Goal: Task Accomplishment & Management: Manage account settings

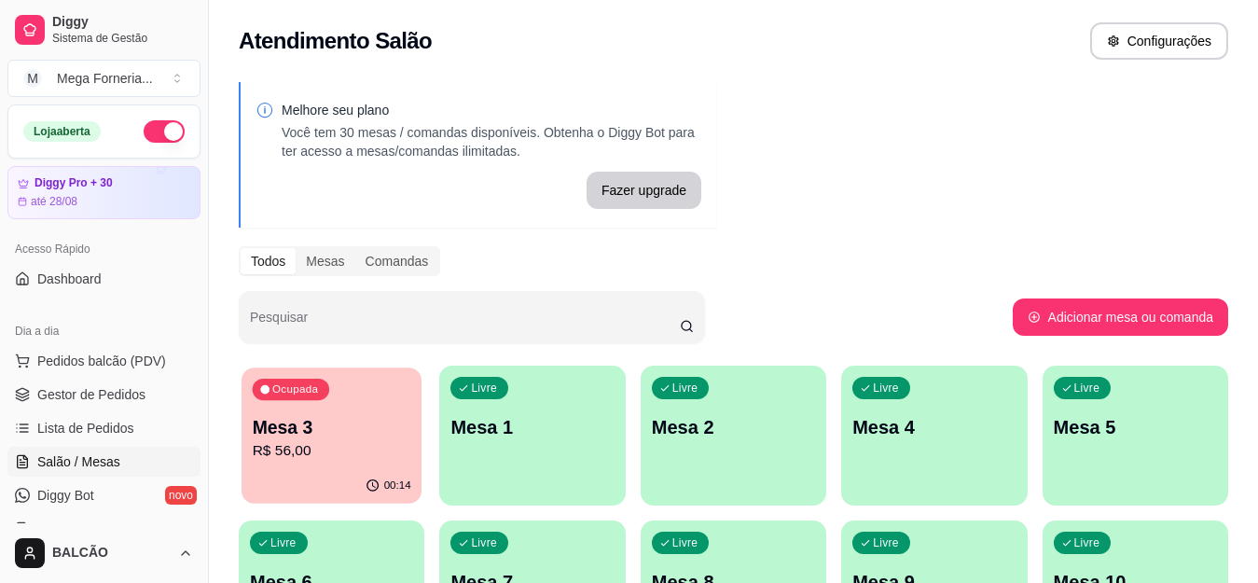
click at [370, 428] on p "Mesa 3" at bounding box center [332, 427] width 159 height 25
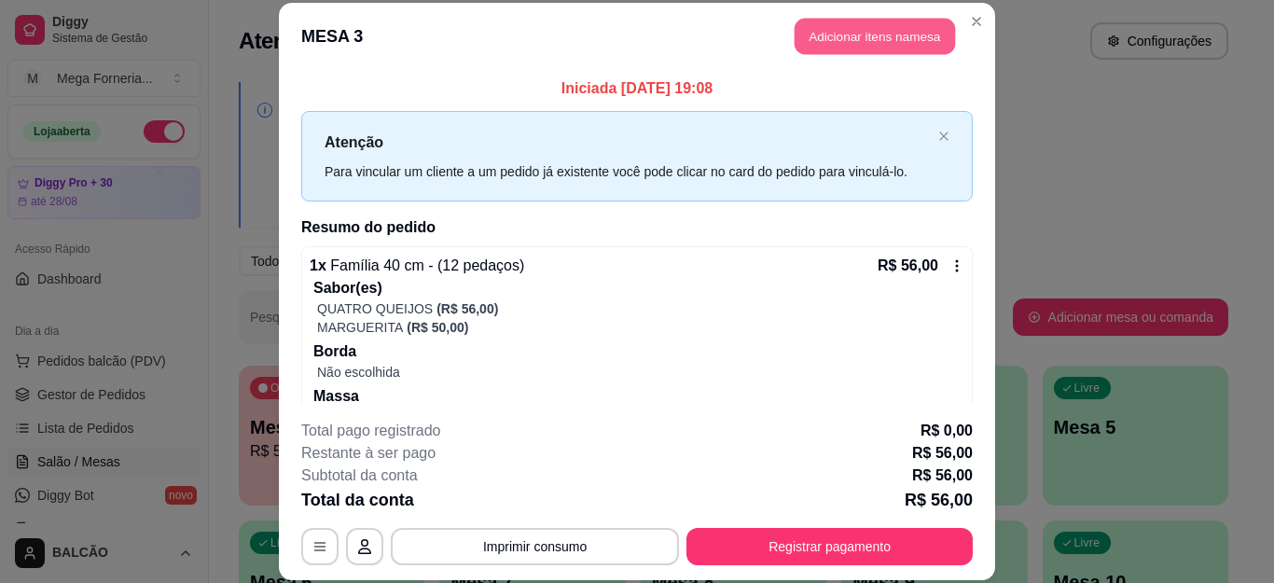
click at [835, 43] on button "Adicionar itens na mesa" at bounding box center [875, 37] width 160 height 36
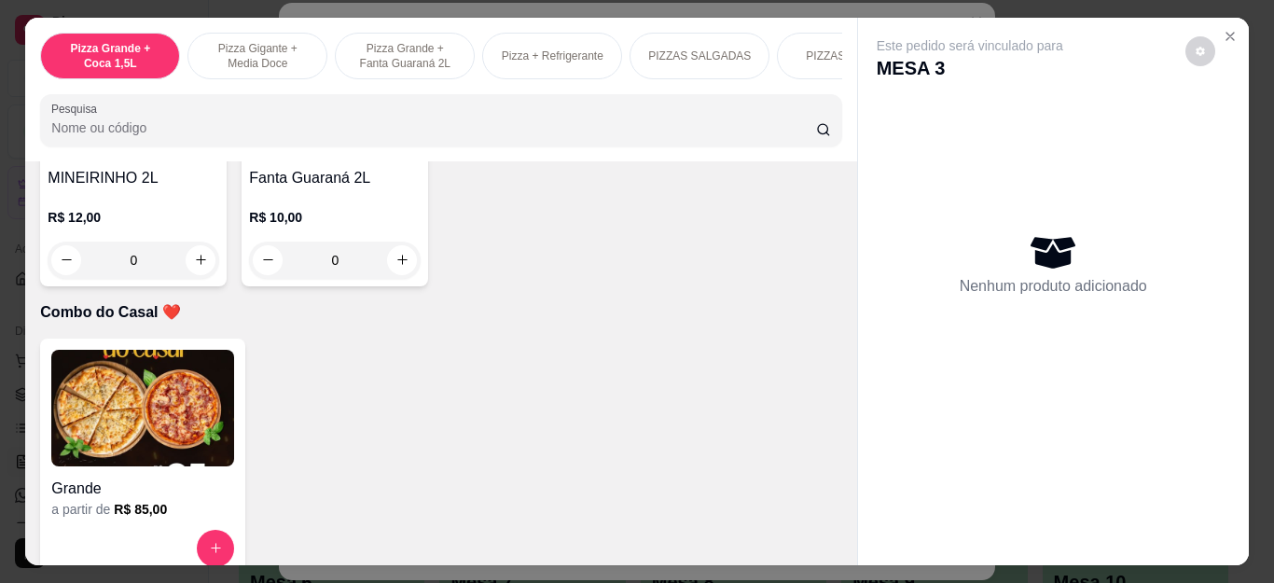
scroll to position [4664, 0]
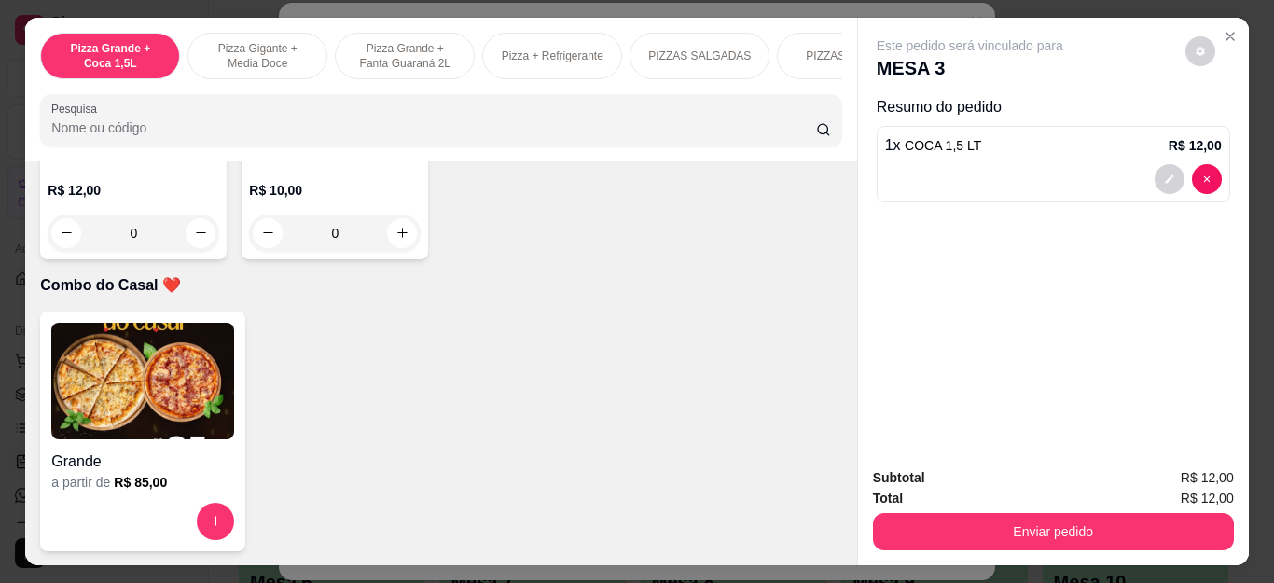
type input "1"
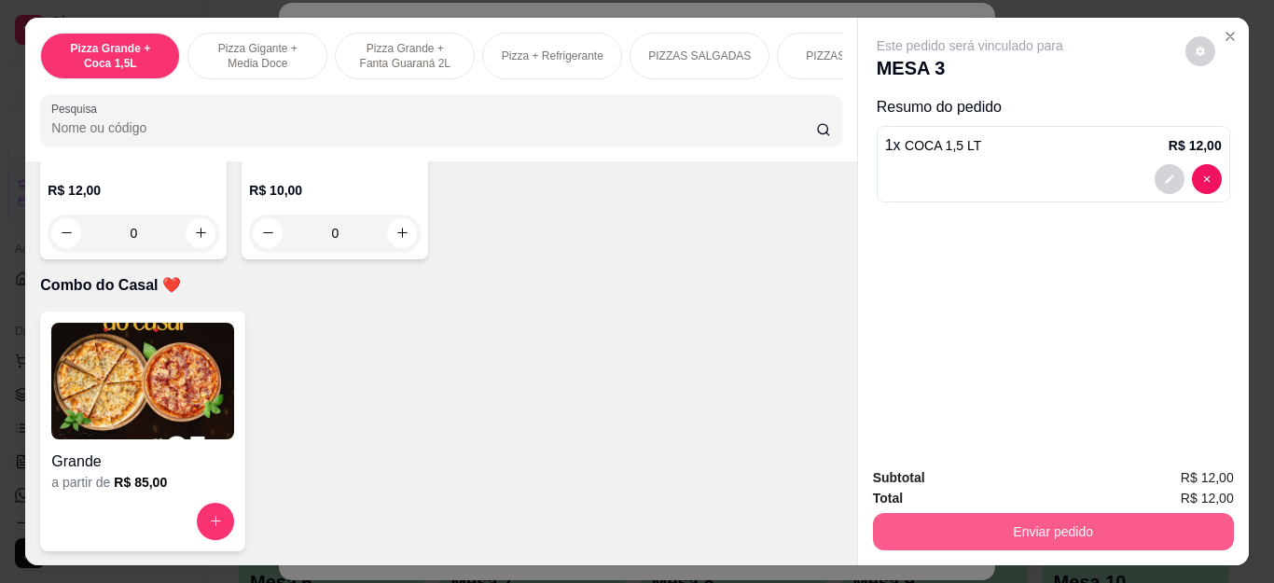
click at [1017, 516] on button "Enviar pedido" at bounding box center [1053, 531] width 361 height 37
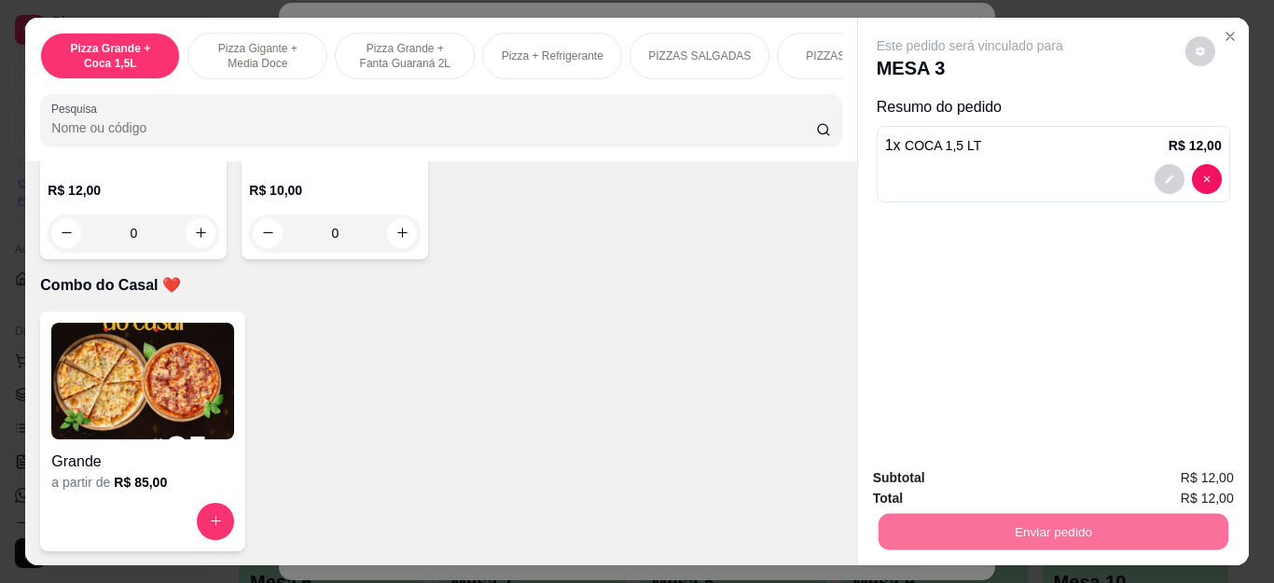
click at [1055, 475] on button "Não registrar e enviar pedido" at bounding box center [991, 478] width 194 height 35
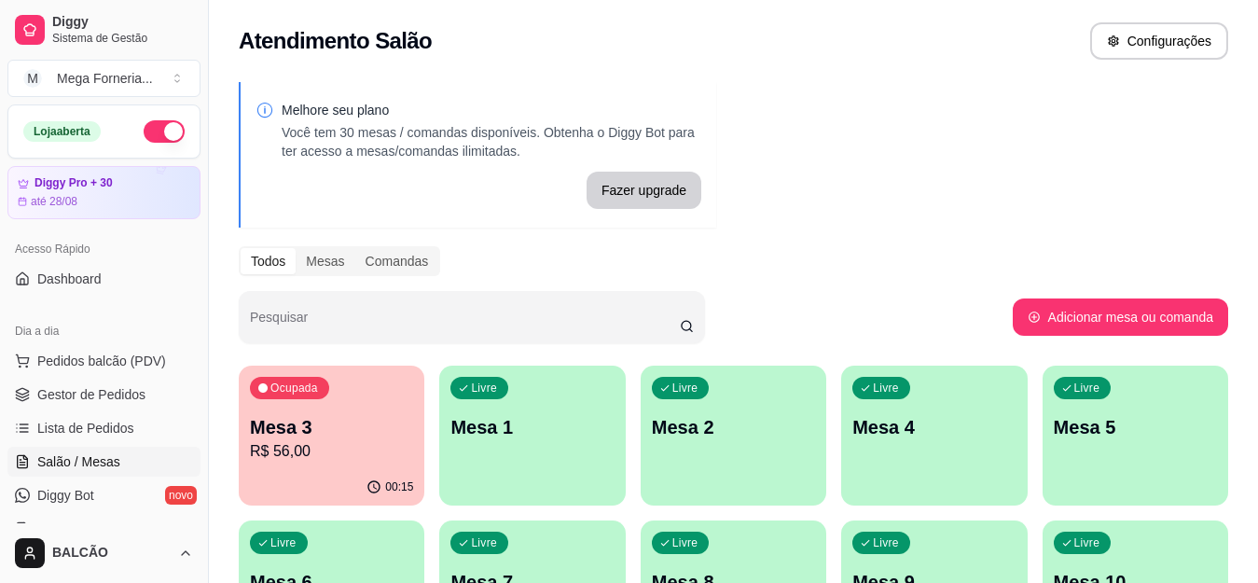
click at [590, 415] on p "Mesa 1" at bounding box center [532, 427] width 163 height 26
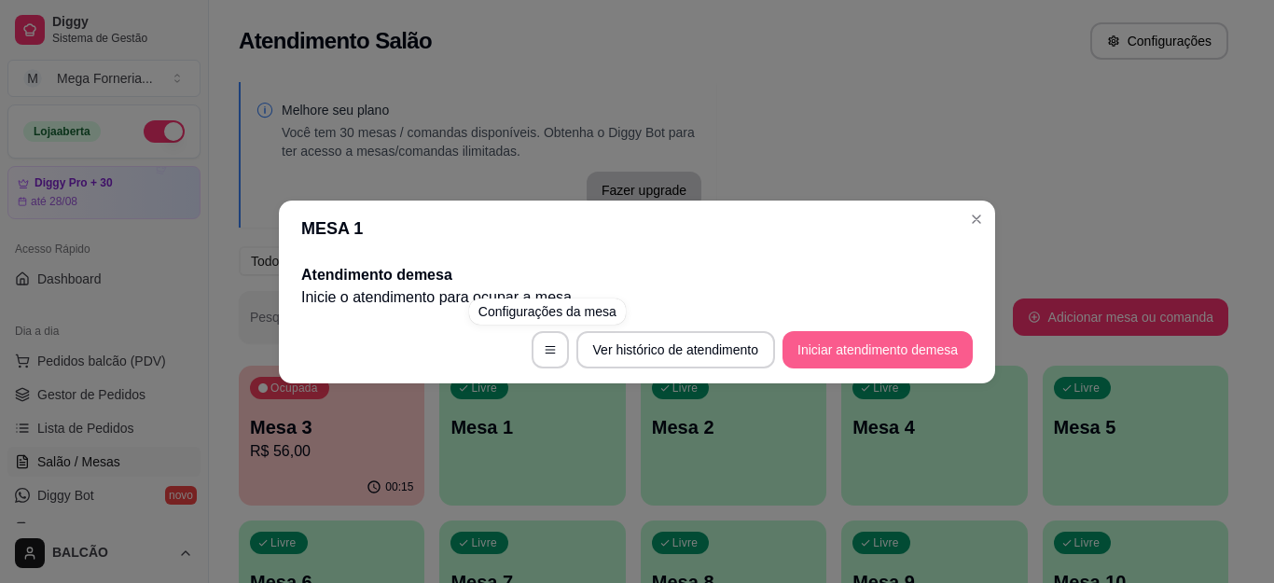
click at [847, 354] on button "Iniciar atendimento de mesa" at bounding box center [878, 349] width 190 height 37
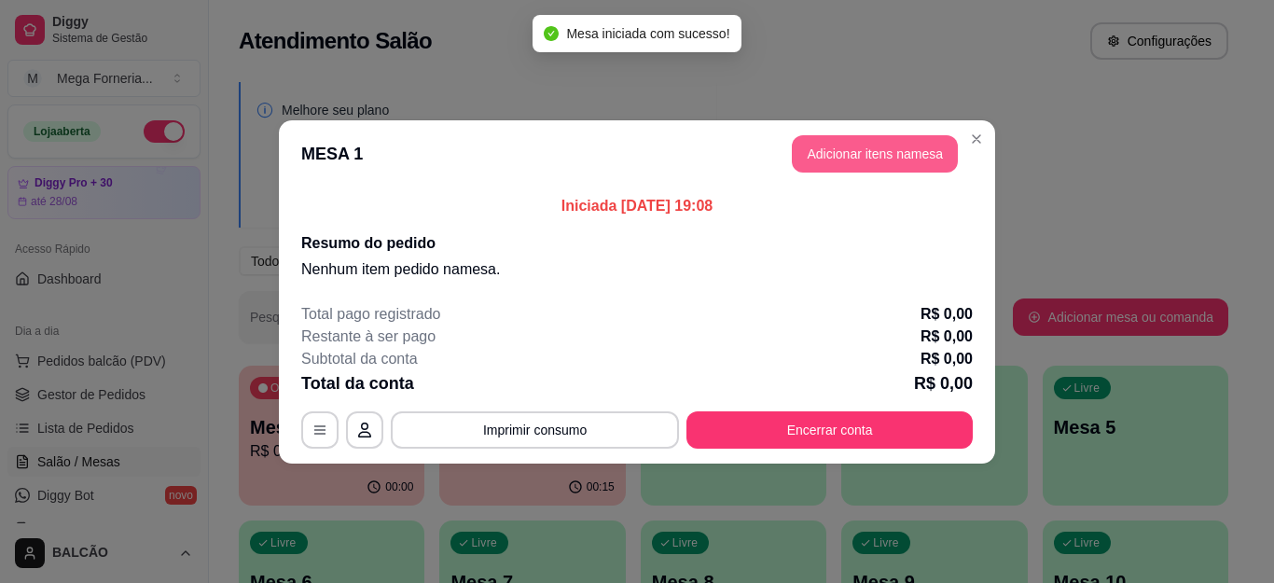
click at [845, 154] on button "Adicionar itens na mesa" at bounding box center [875, 153] width 166 height 37
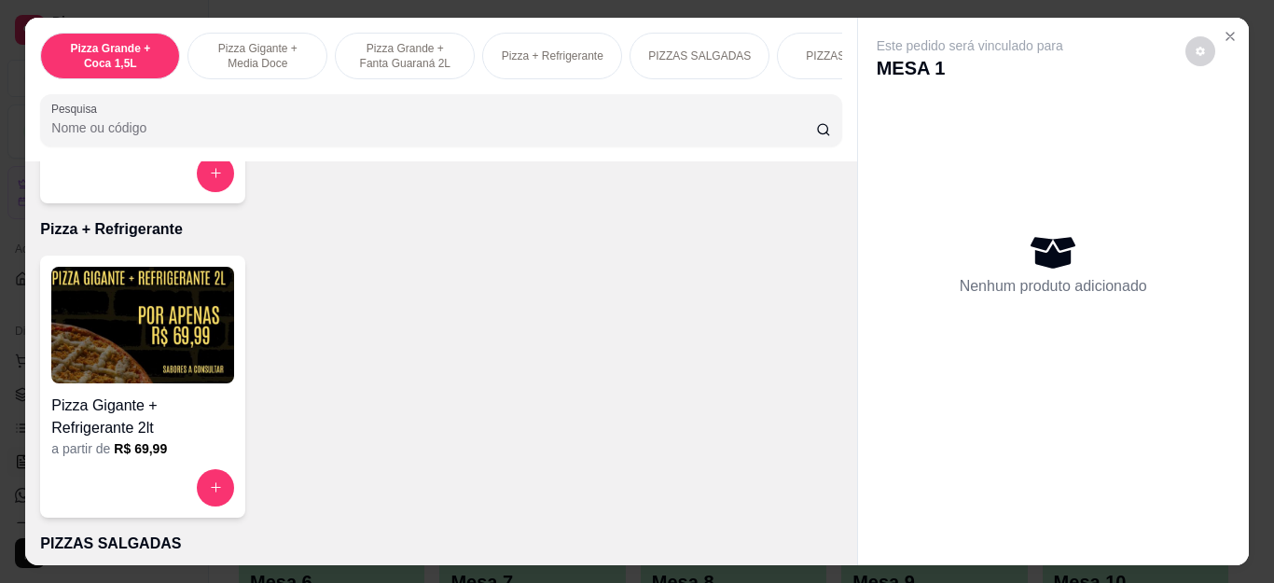
scroll to position [839, 0]
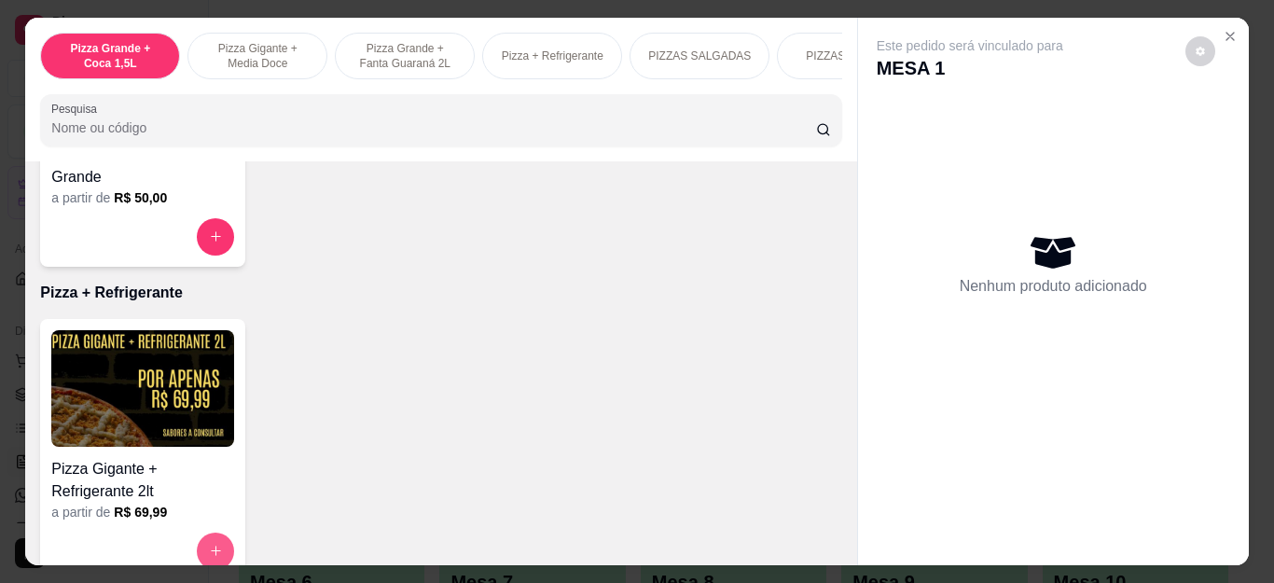
click at [201, 548] on button "increase-product-quantity" at bounding box center [215, 551] width 37 height 37
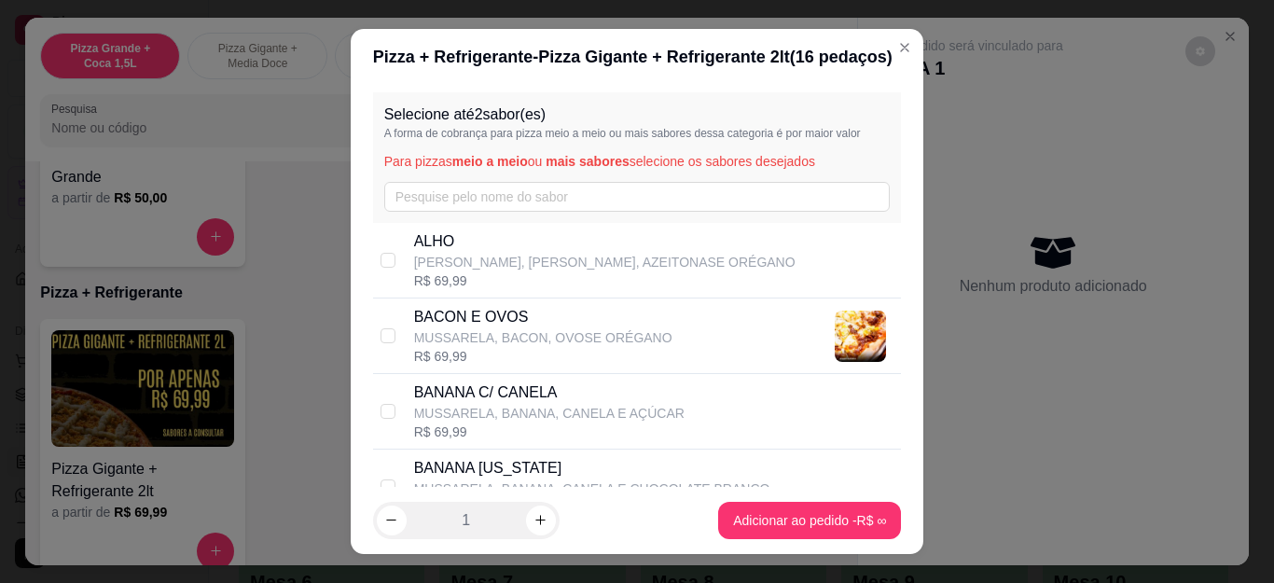
click at [455, 285] on div "R$ 69,99" at bounding box center [604, 280] width 381 height 19
checkbox input "true"
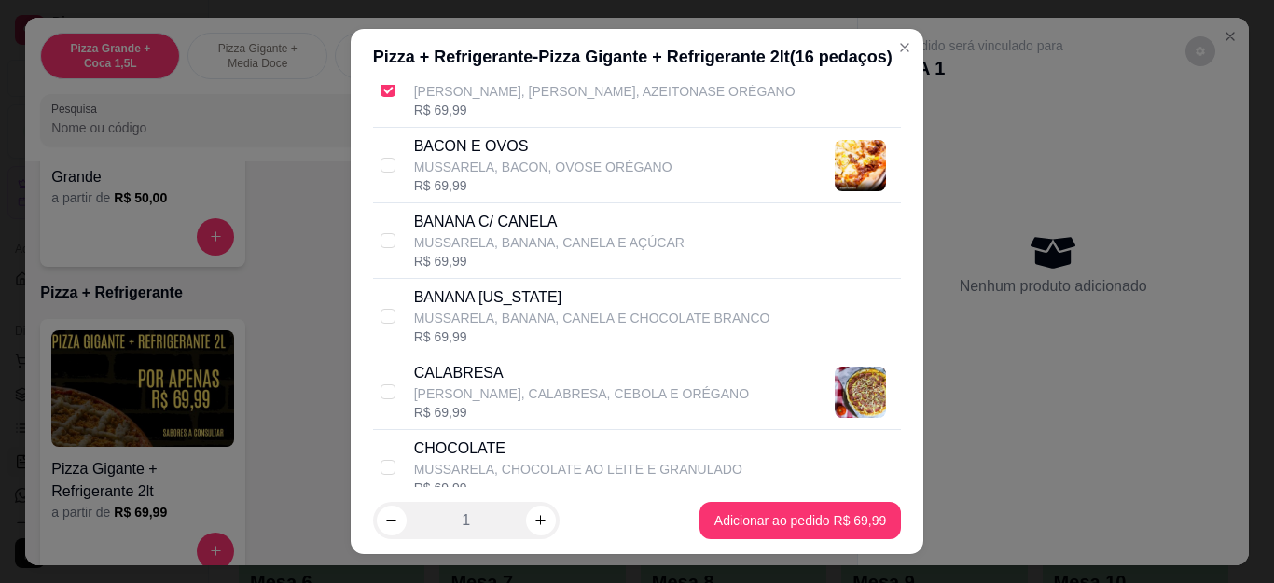
scroll to position [187, 0]
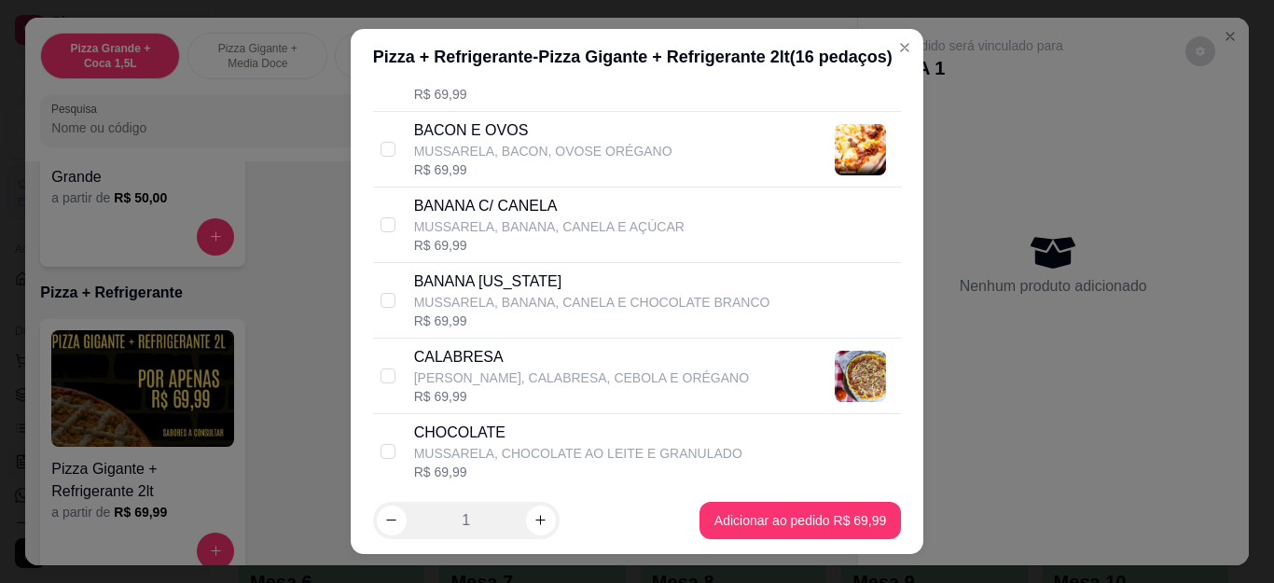
click at [448, 367] on p "CALABRESA" at bounding box center [581, 357] width 335 height 22
checkbox input "true"
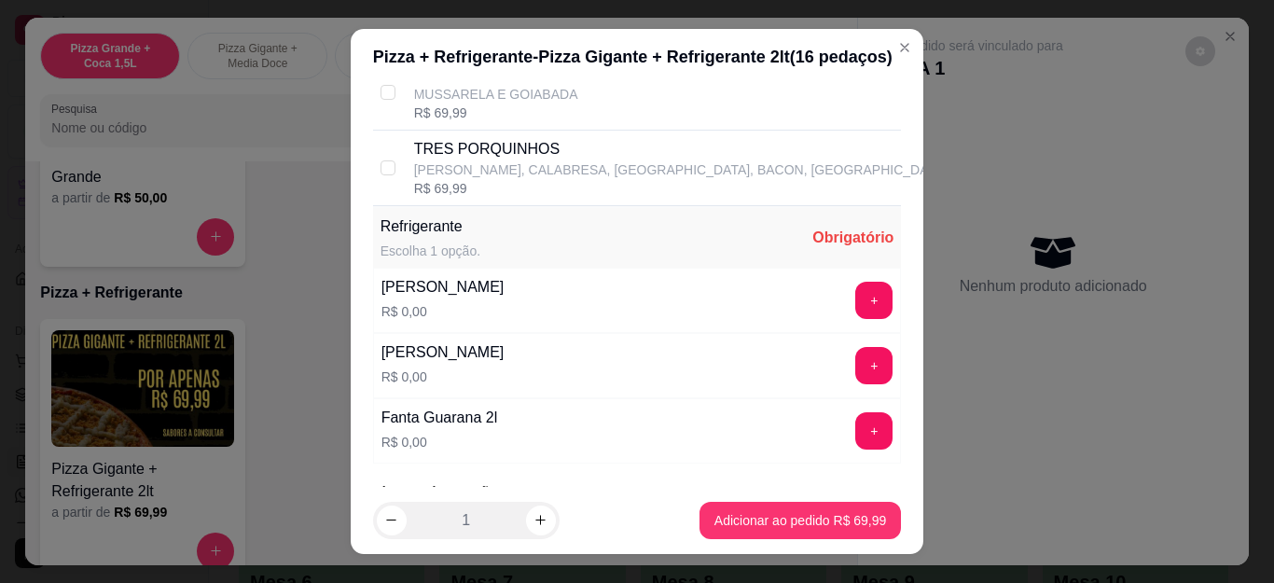
scroll to position [1133, 0]
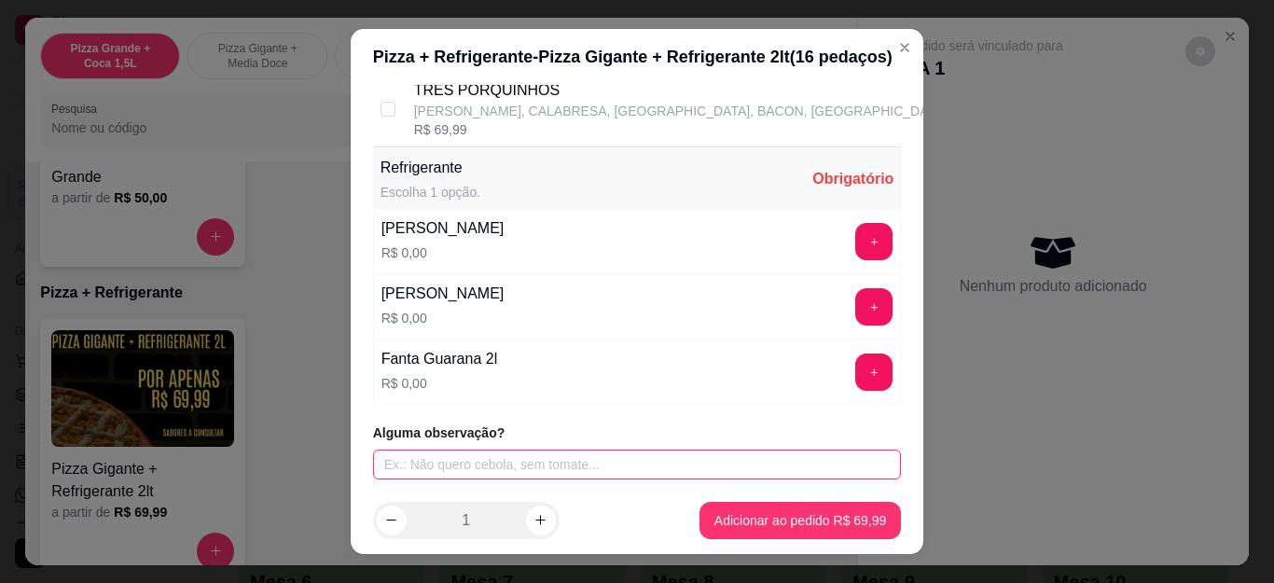
click at [433, 460] on input "text" at bounding box center [637, 465] width 529 height 30
click at [450, 468] on input "SEM" at bounding box center [637, 465] width 529 height 30
type input "SEM CEBOLA"
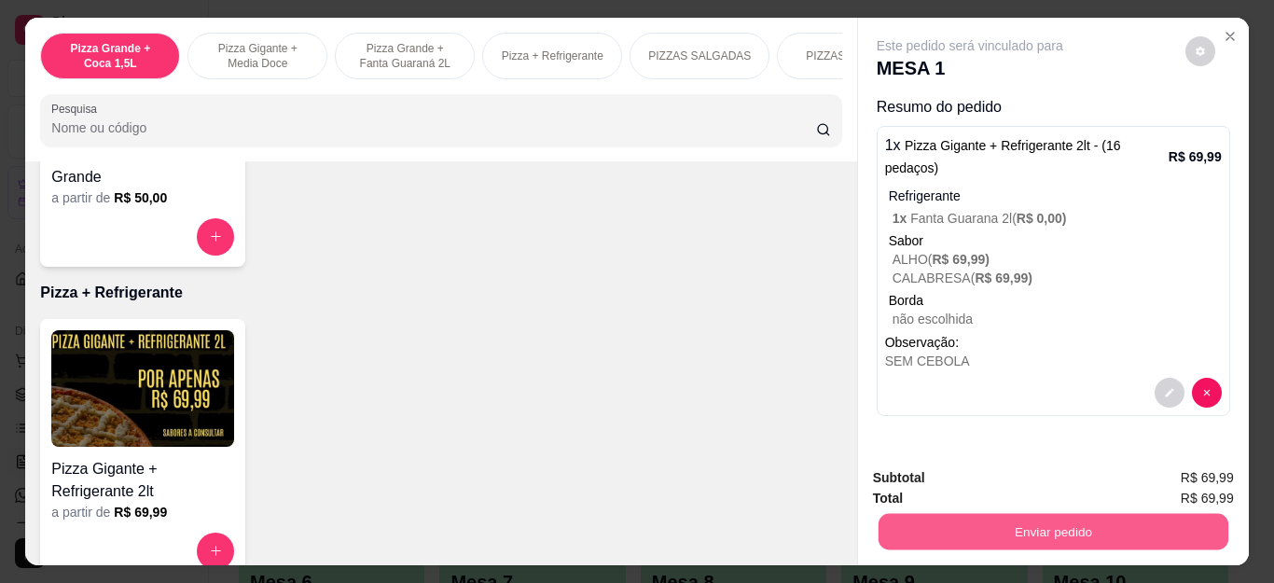
click at [950, 525] on button "Enviar pedido" at bounding box center [1053, 532] width 350 height 36
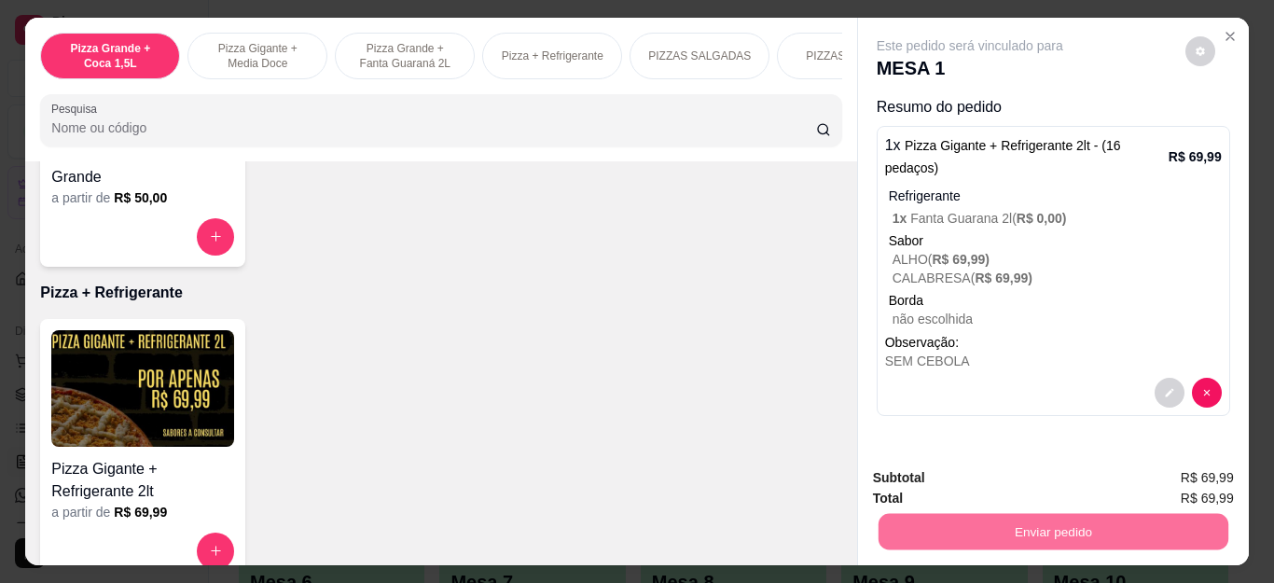
click at [1060, 482] on button "Não registrar e enviar pedido" at bounding box center [991, 478] width 194 height 35
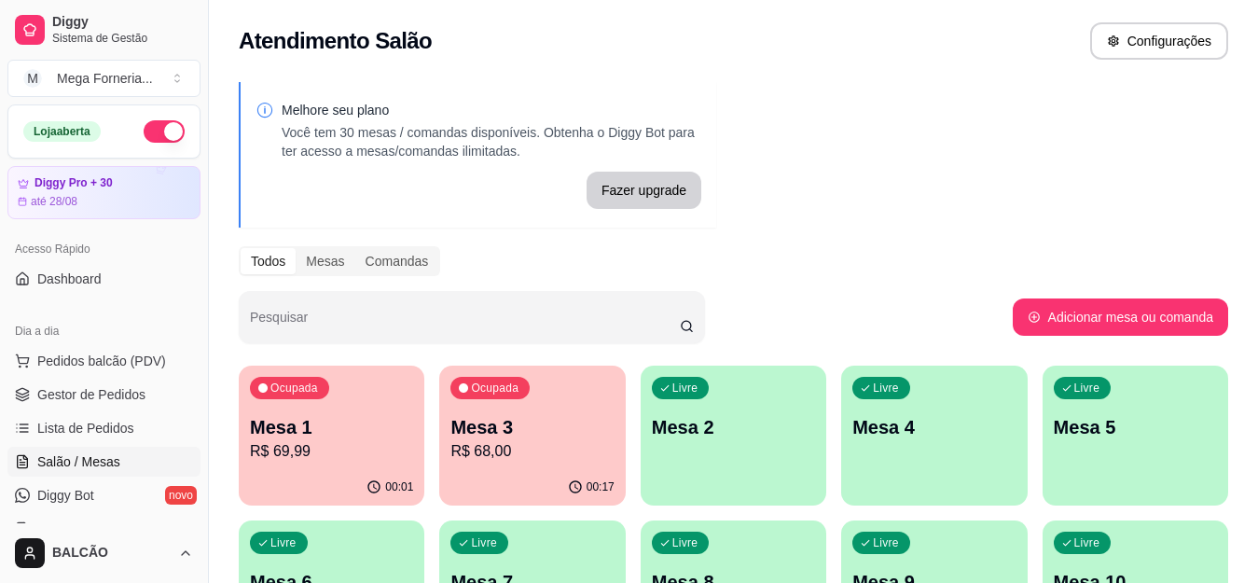
click at [561, 412] on div "Ocupada Mesa 3 R$ 68,00" at bounding box center [532, 418] width 186 height 104
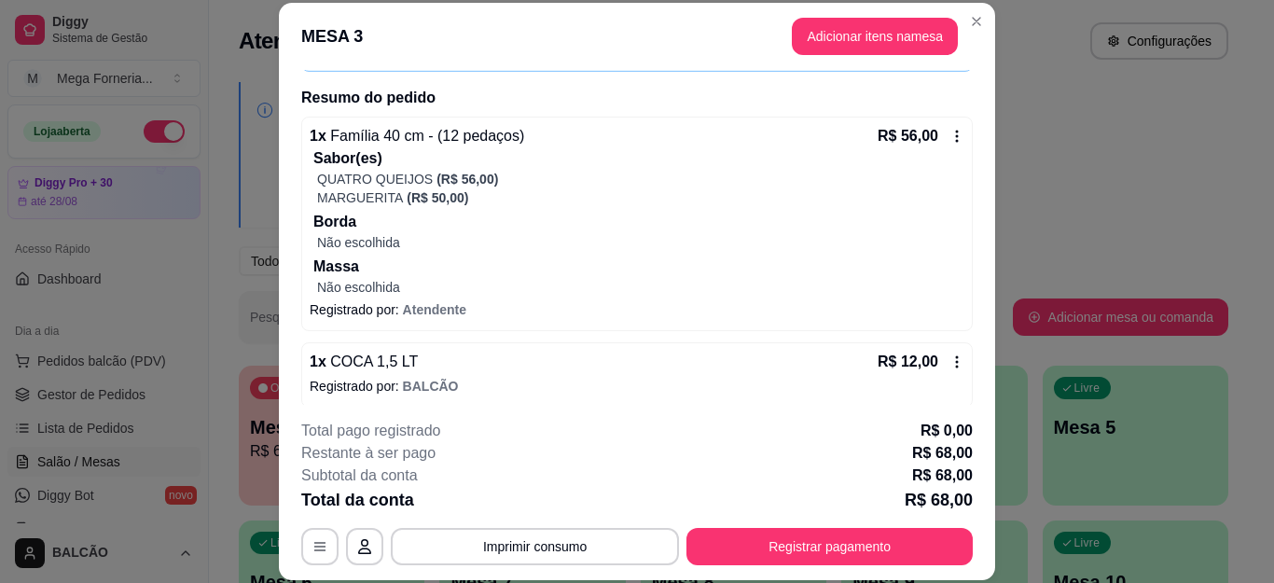
scroll to position [140, 0]
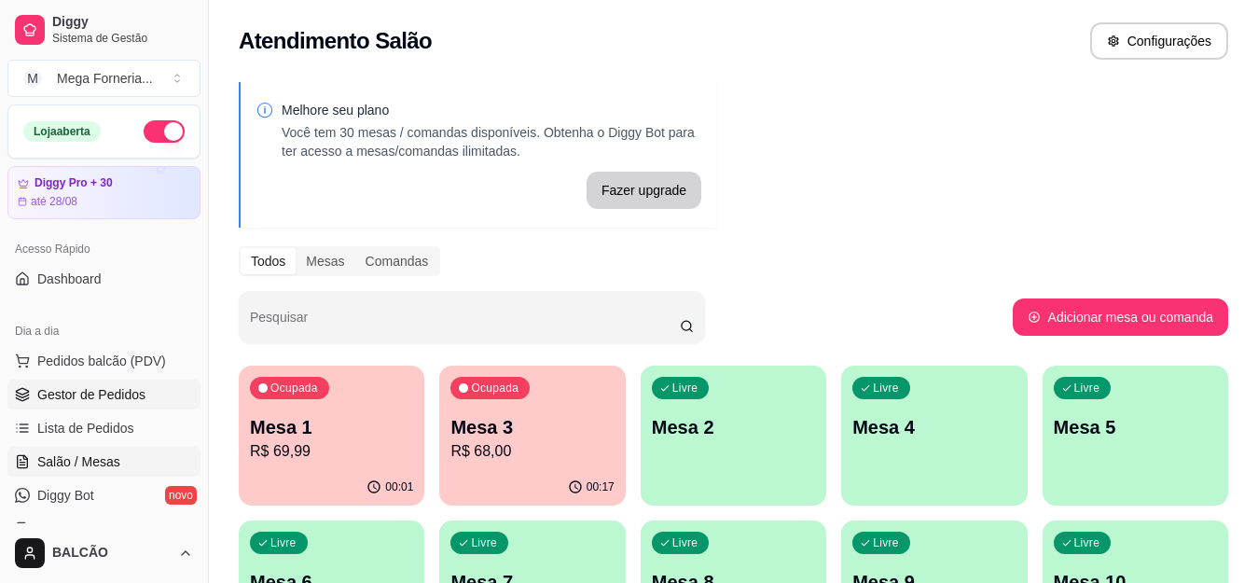
click at [76, 395] on span "Gestor de Pedidos" at bounding box center [91, 394] width 108 height 19
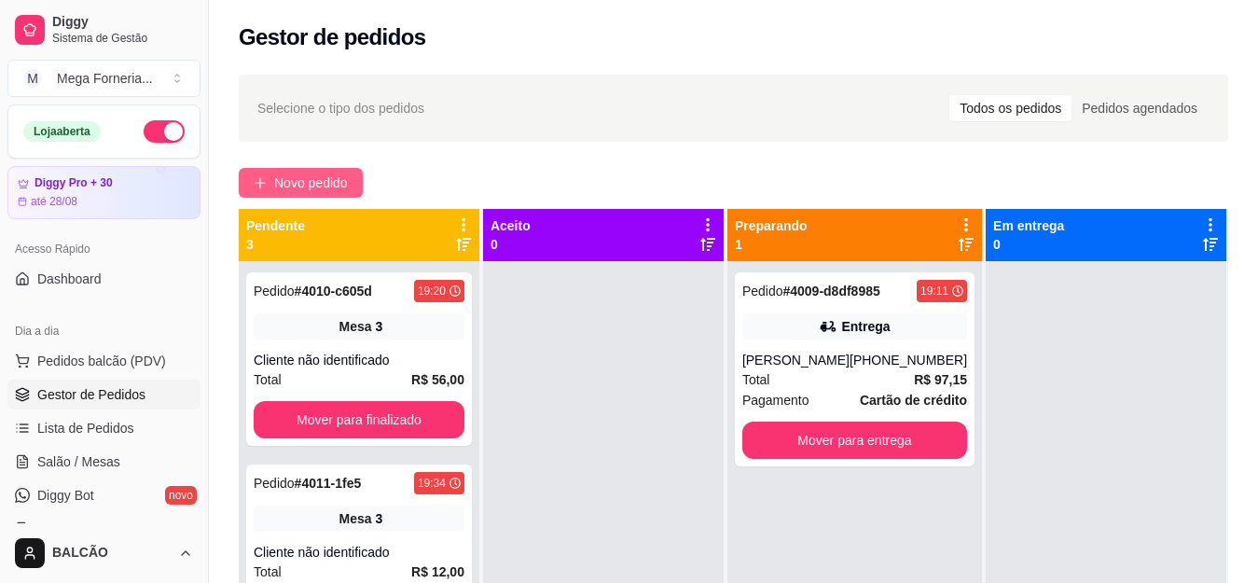
click at [351, 180] on button "Novo pedido" at bounding box center [301, 183] width 124 height 30
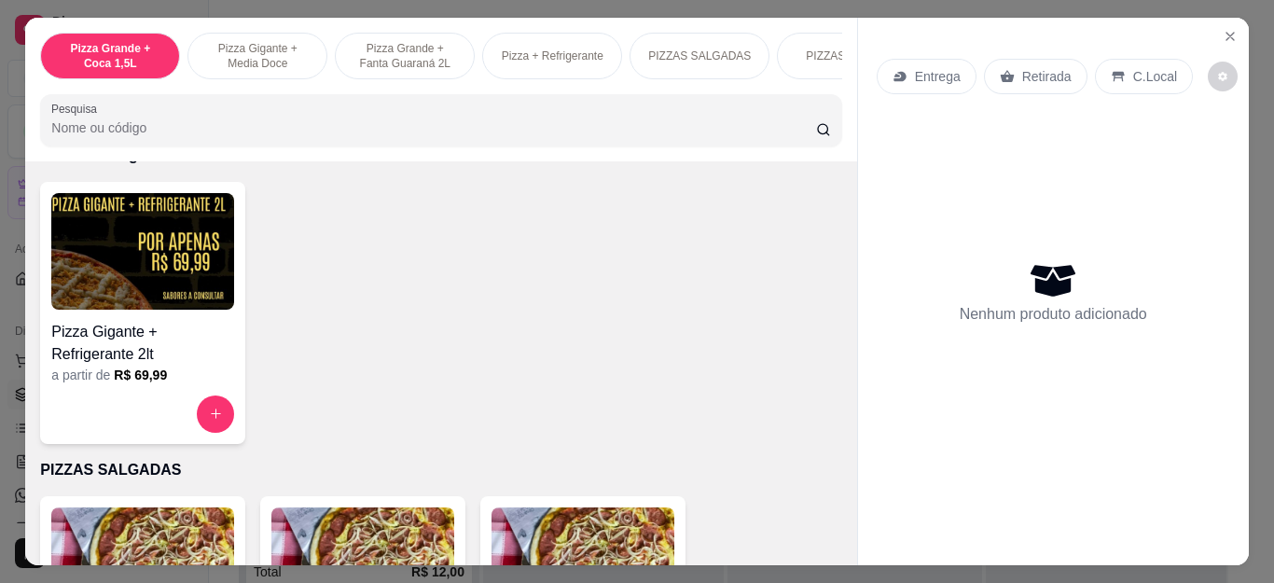
scroll to position [1026, 0]
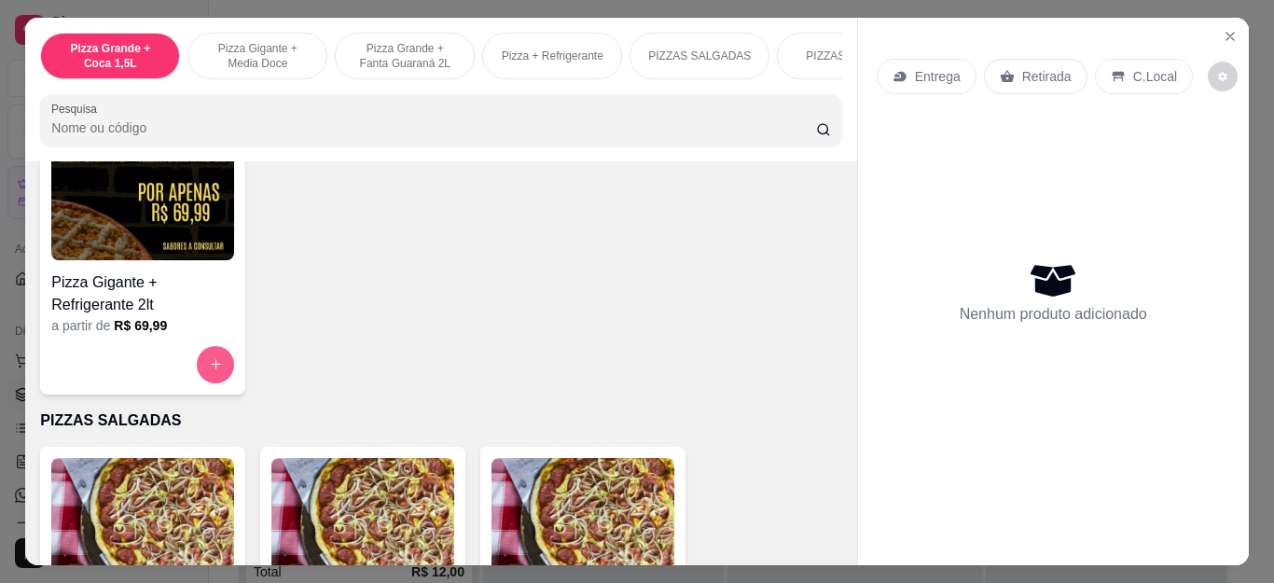
click at [220, 367] on button "increase-product-quantity" at bounding box center [215, 364] width 37 height 37
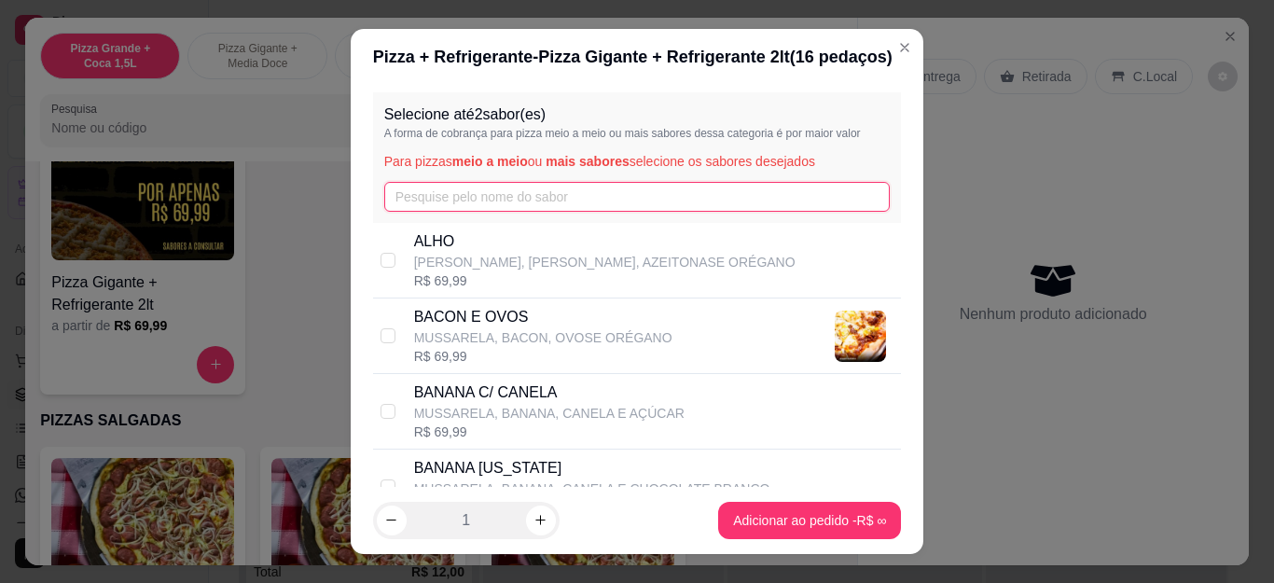
click at [502, 191] on input "text" at bounding box center [637, 197] width 506 height 30
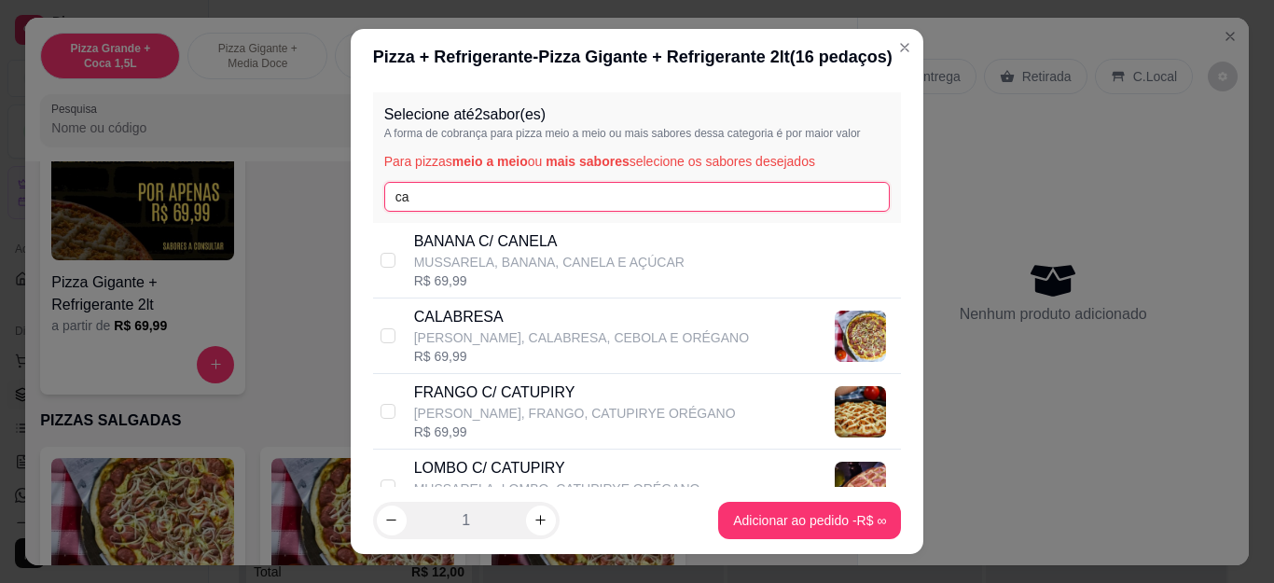
type input "ca"
click at [473, 338] on p "[PERSON_NAME], CALABRESA, CEBOLA E ORÉGANO" at bounding box center [581, 337] width 335 height 19
checkbox input "true"
click at [473, 201] on input "ca" at bounding box center [637, 197] width 506 height 30
click at [472, 394] on p "FRANGO C/ CATUPIRY" at bounding box center [575, 392] width 322 height 22
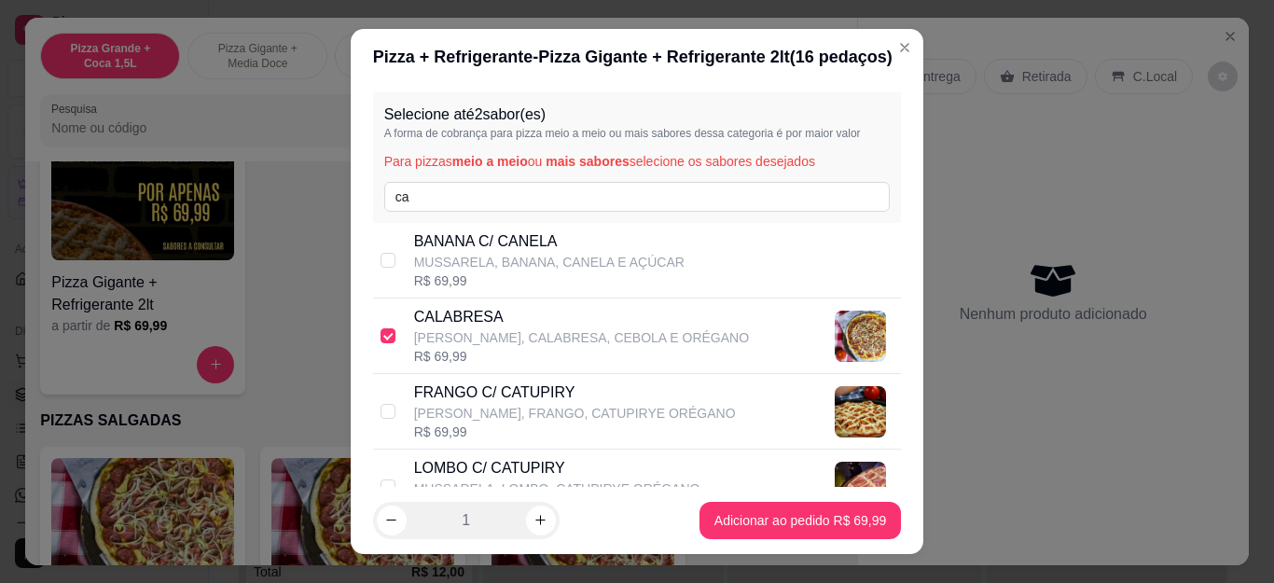
checkbox input "true"
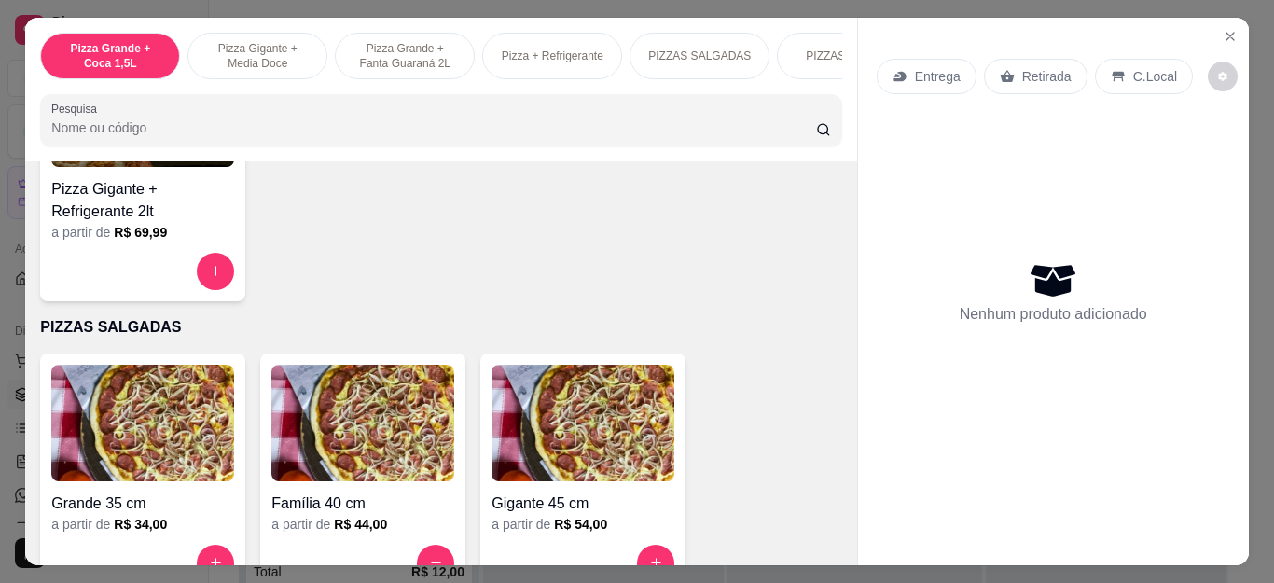
scroll to position [1213, 0]
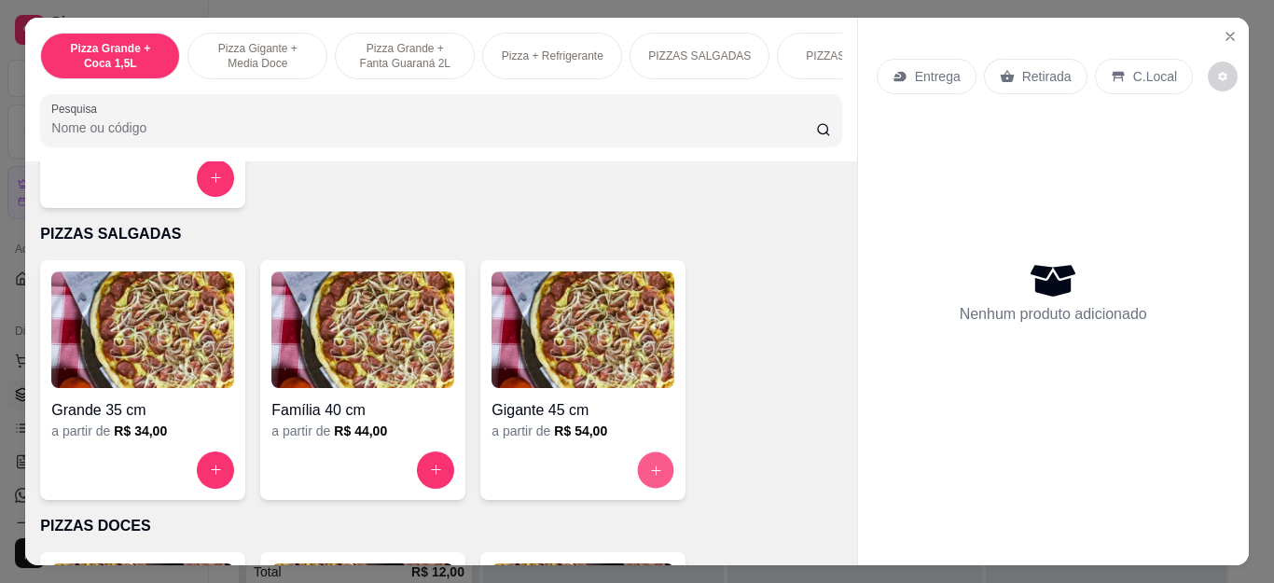
click at [658, 475] on button "increase-product-quantity" at bounding box center [656, 469] width 36 height 36
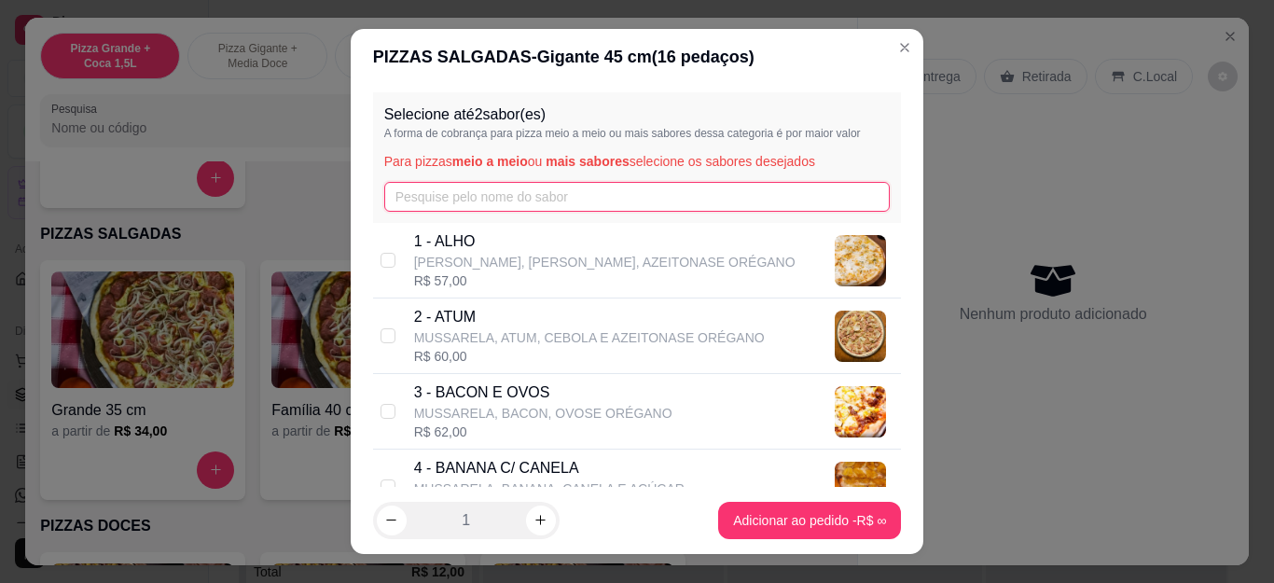
click at [569, 186] on input "text" at bounding box center [637, 197] width 506 height 30
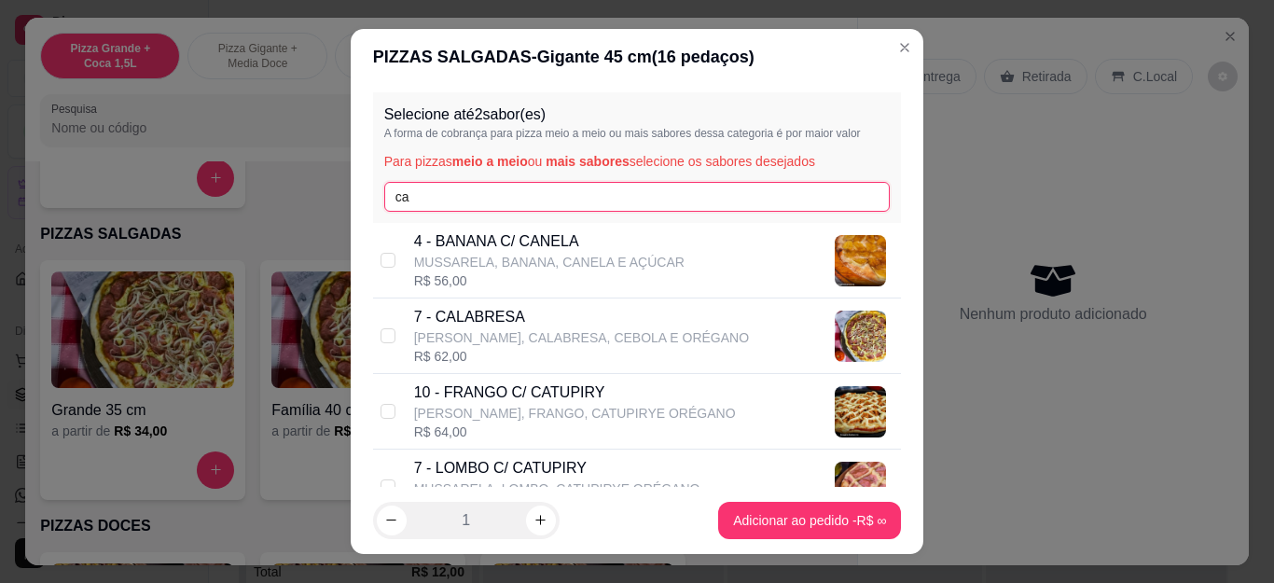
type input "ca"
click at [556, 316] on p "7 - CALABRESA" at bounding box center [581, 317] width 335 height 22
checkbox input "true"
click at [567, 187] on input "ca" at bounding box center [637, 197] width 506 height 30
type input "c"
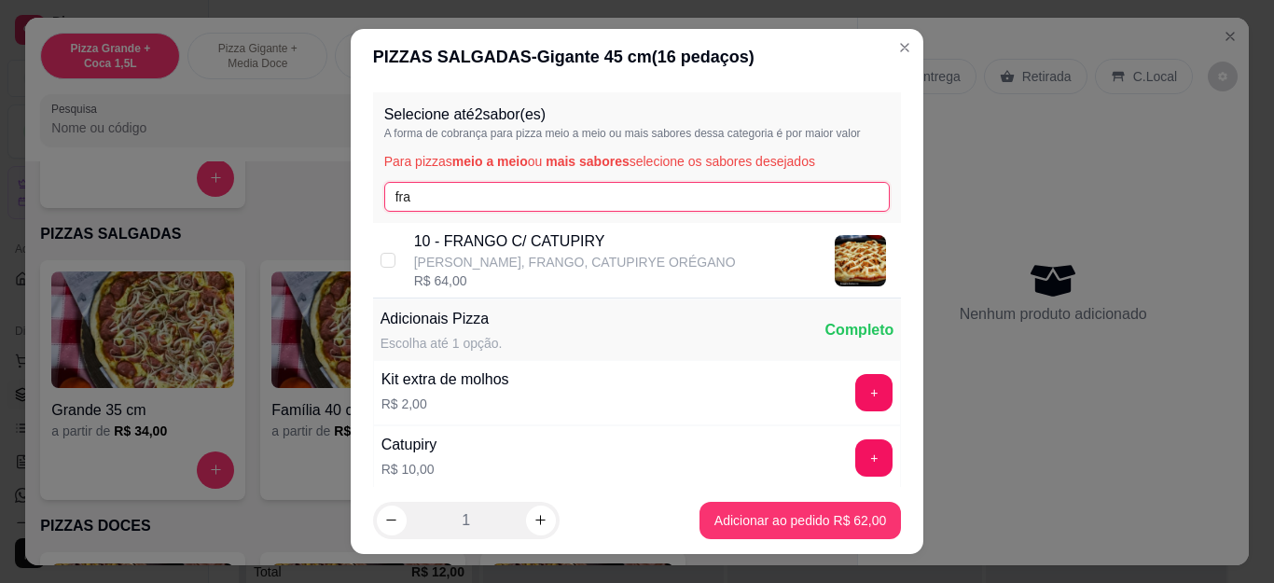
type input "fra"
click at [564, 275] on div "R$ 64,00" at bounding box center [575, 280] width 322 height 19
checkbox input "true"
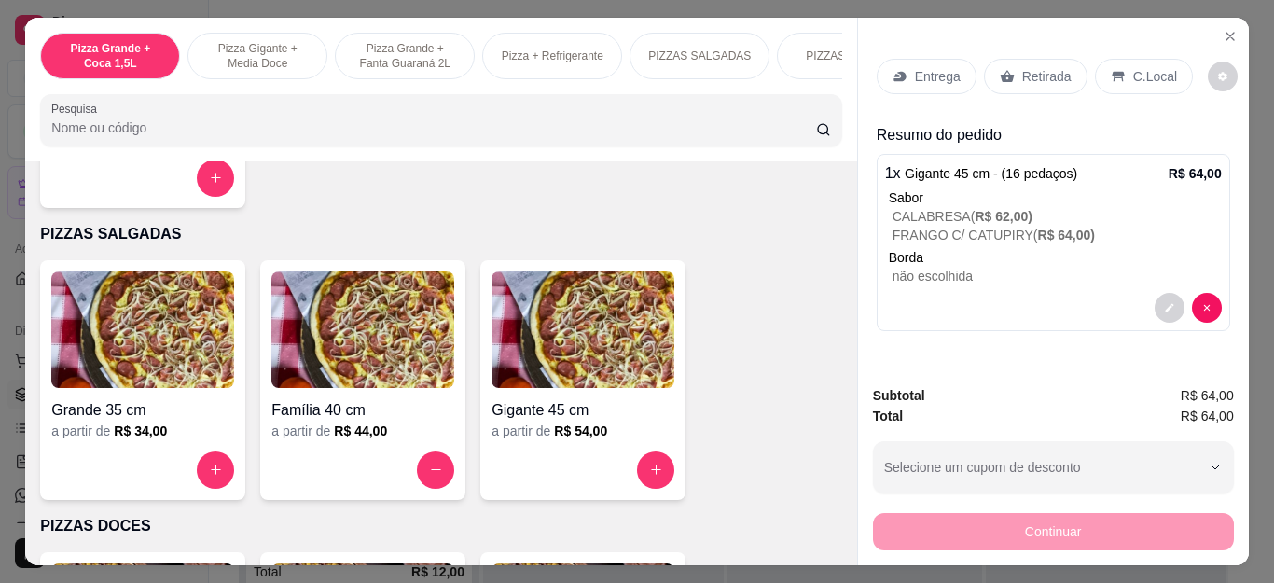
click at [915, 67] on p "Entrega" at bounding box center [938, 76] width 46 height 19
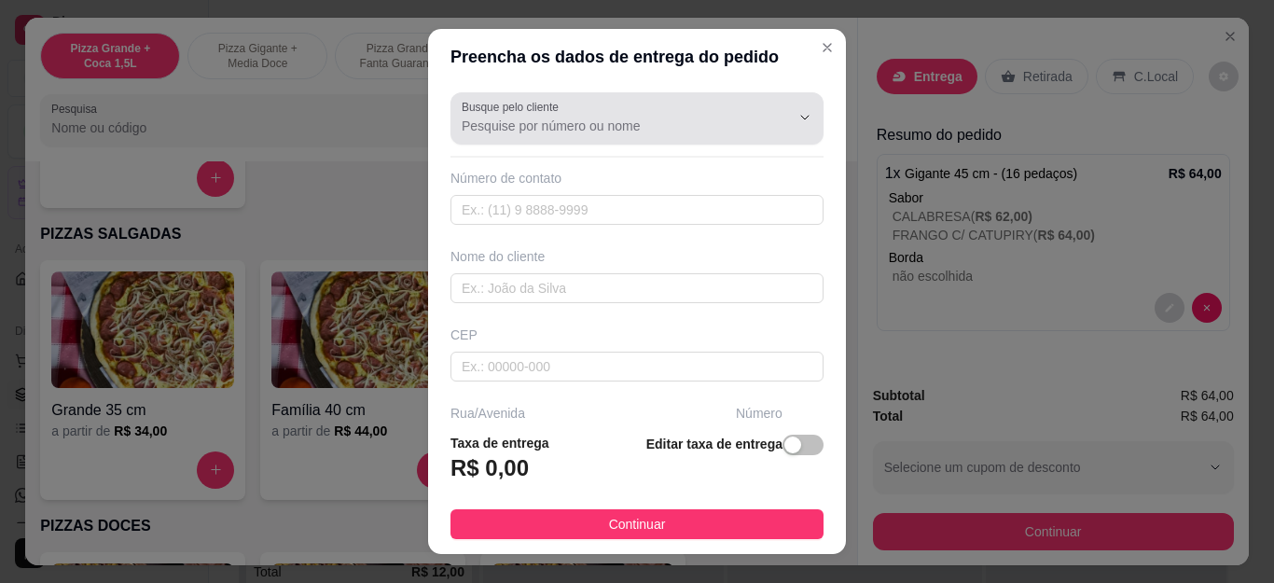
click at [533, 131] on input "Busque pelo cliente" at bounding box center [611, 126] width 298 height 19
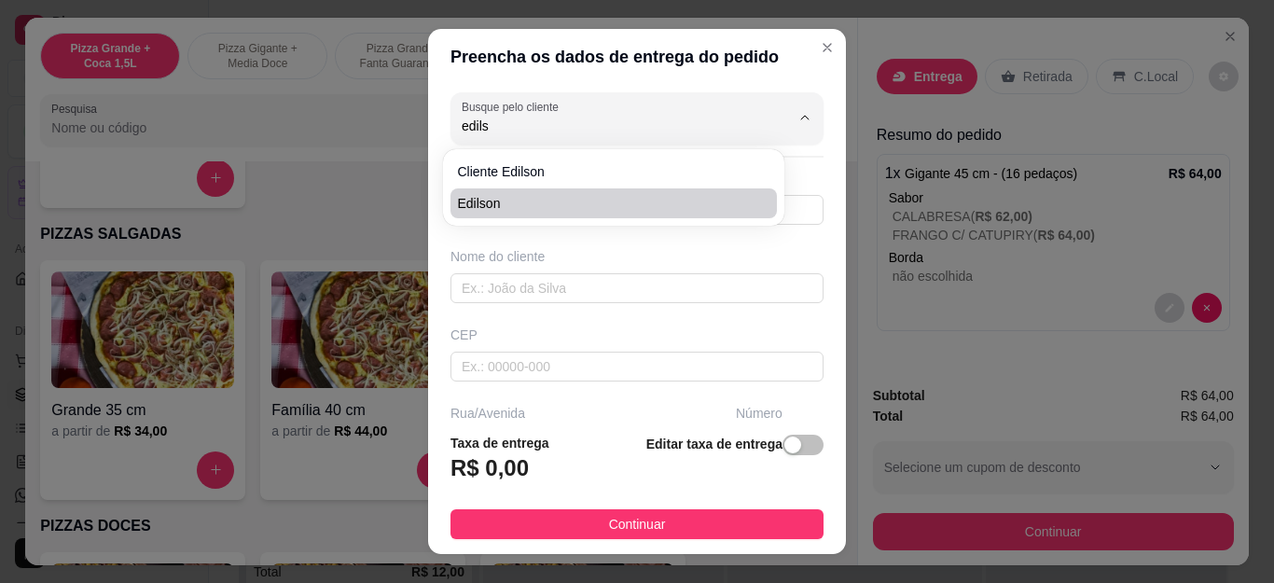
click at [532, 206] on span "Edilson" at bounding box center [604, 203] width 293 height 19
type input "Edilson"
type input "22992084650"
type input "Edilson"
type input "Cabo Frio"
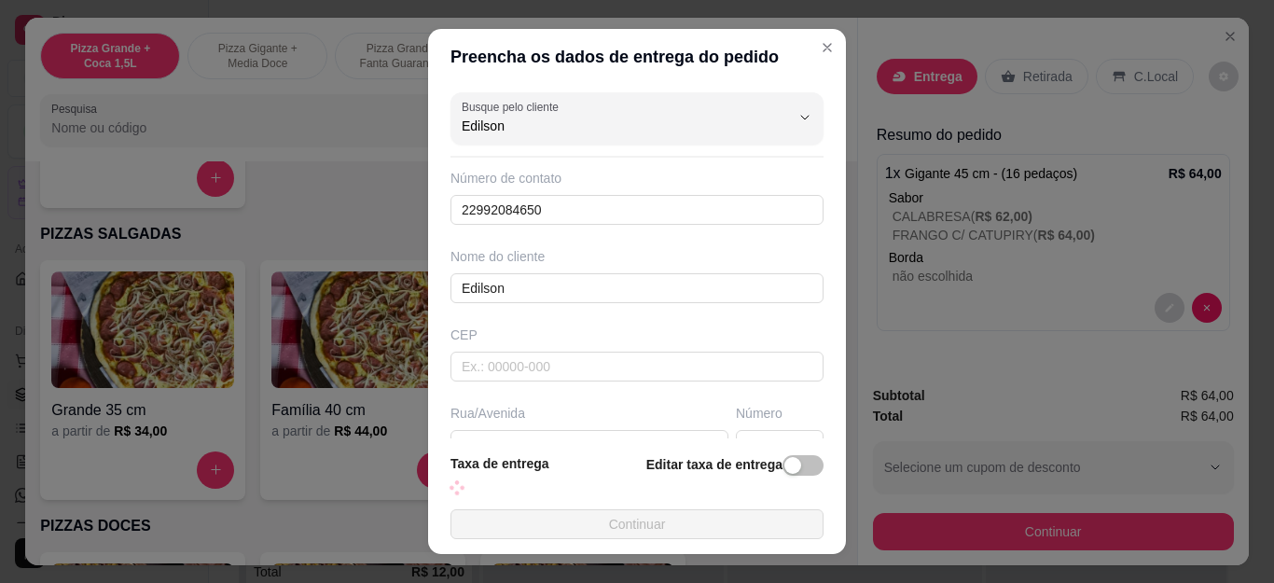
type input "Edilson"
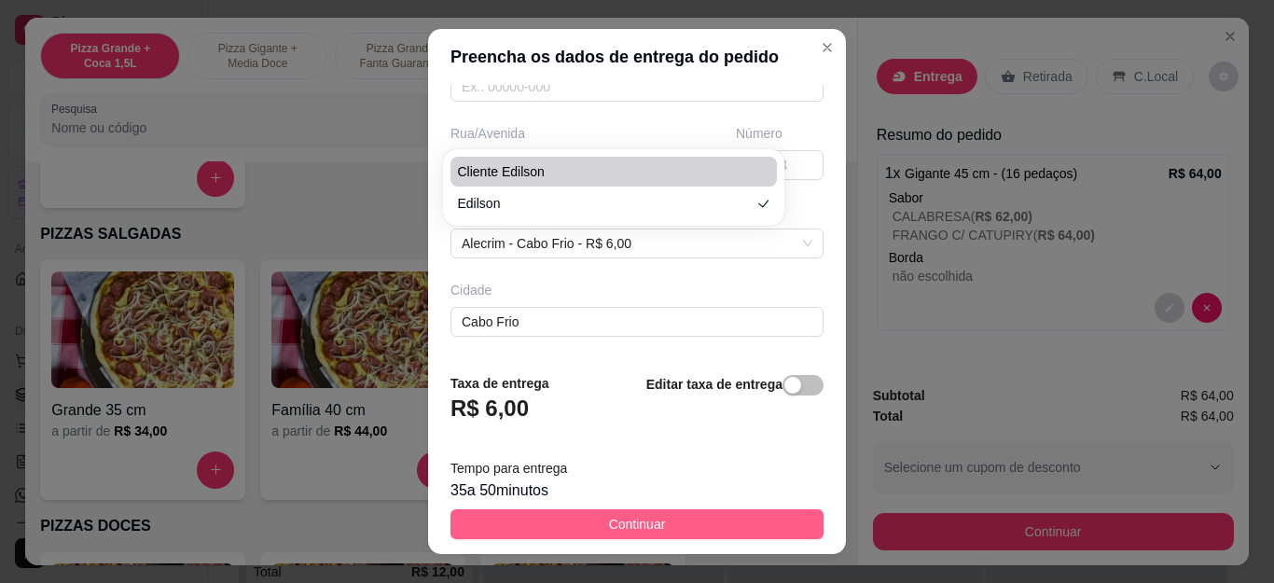
scroll to position [355, 0]
click at [677, 518] on button "Continuar" at bounding box center [637, 524] width 373 height 30
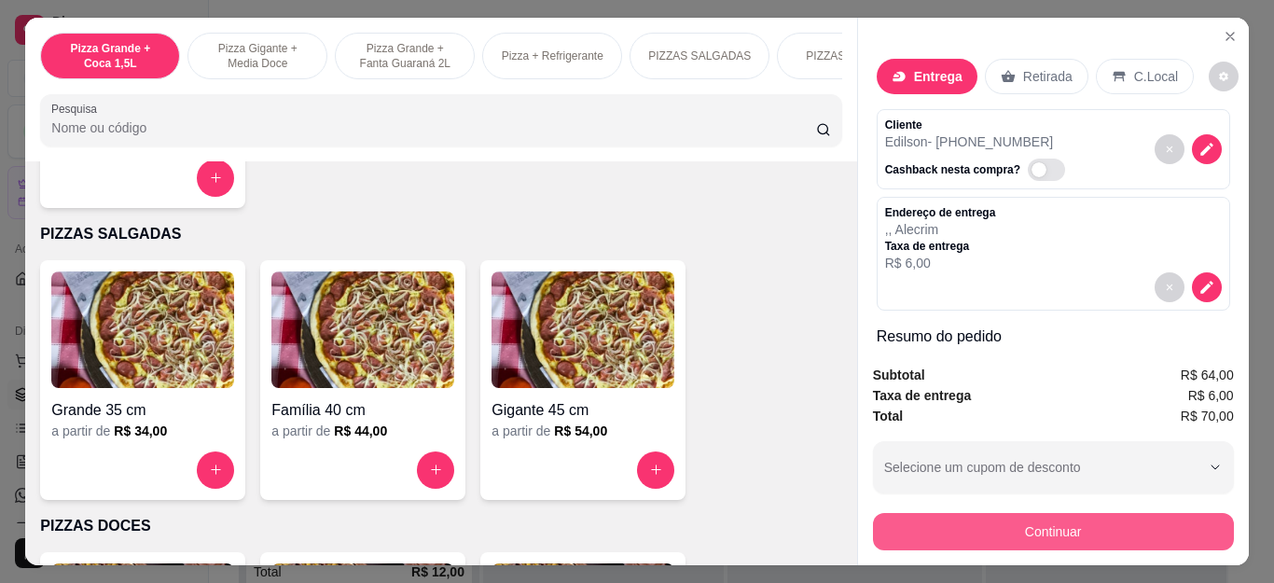
click at [965, 523] on button "Continuar" at bounding box center [1053, 531] width 361 height 37
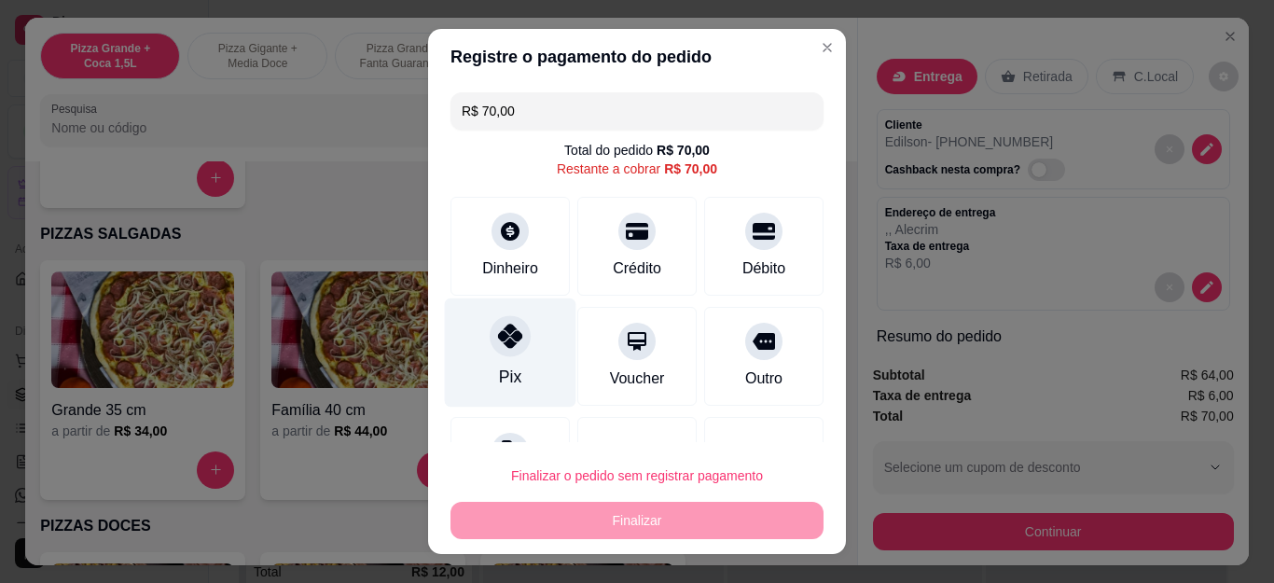
click at [507, 339] on icon at bounding box center [510, 336] width 24 height 24
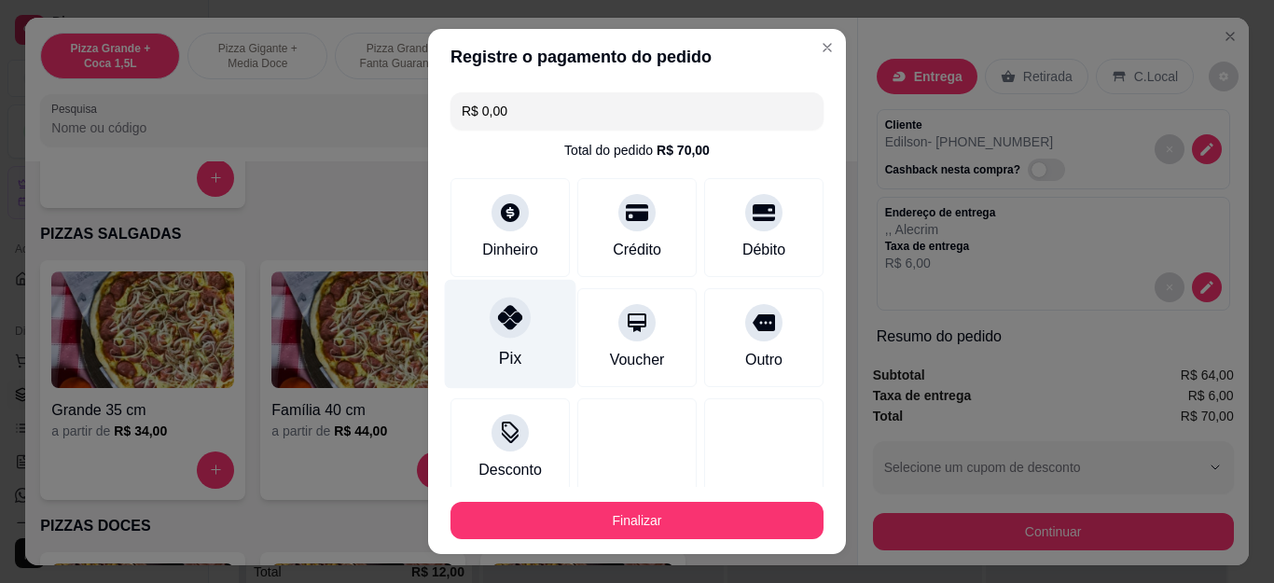
type input "R$ 0,00"
click at [533, 344] on div "Pix" at bounding box center [511, 334] width 132 height 109
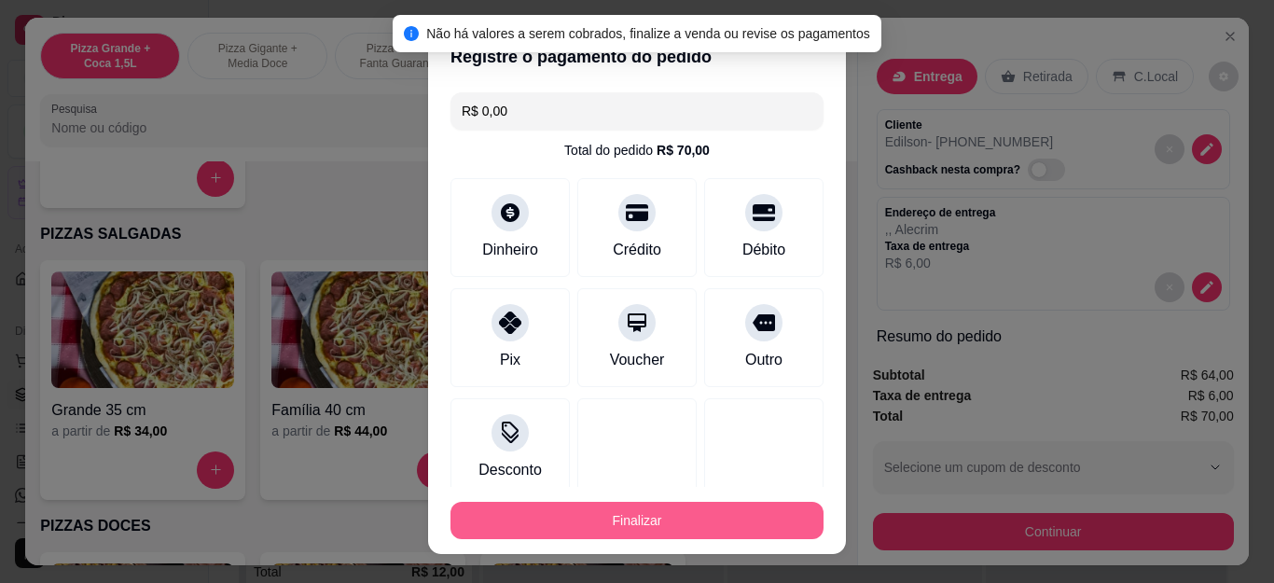
click at [602, 517] on button "Finalizar" at bounding box center [637, 520] width 373 height 37
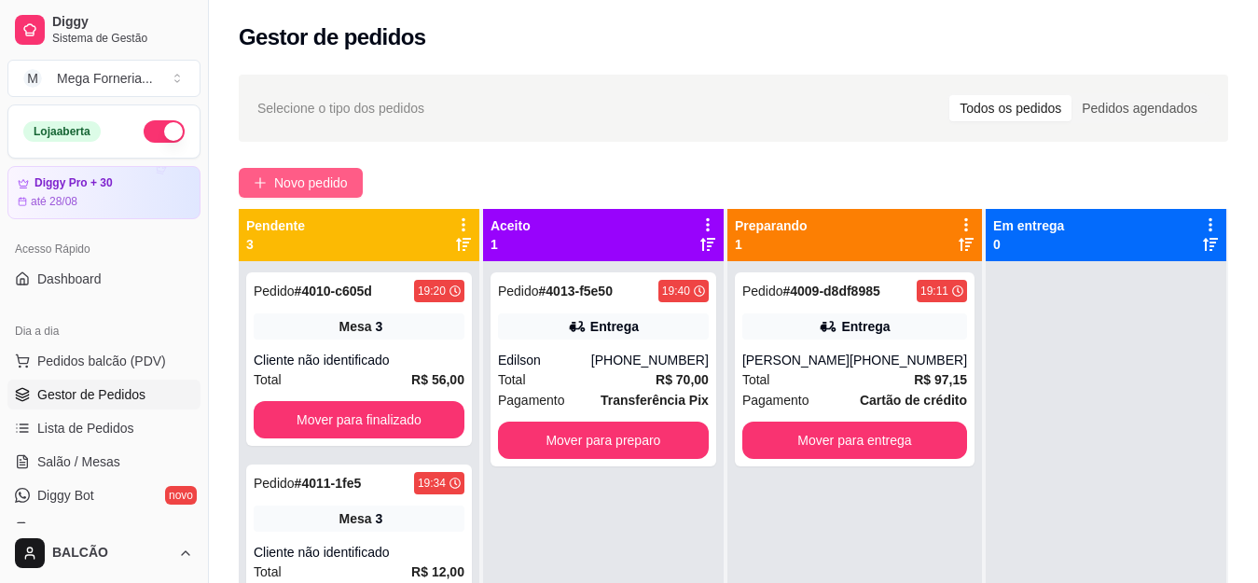
click at [339, 183] on span "Novo pedido" at bounding box center [311, 183] width 74 height 21
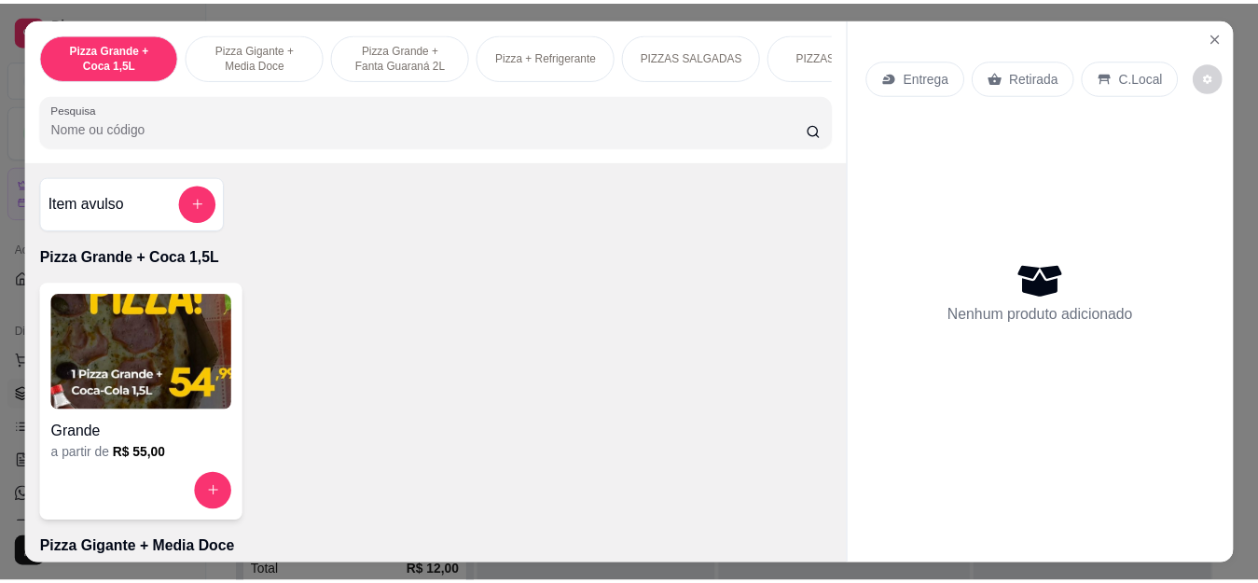
scroll to position [187, 0]
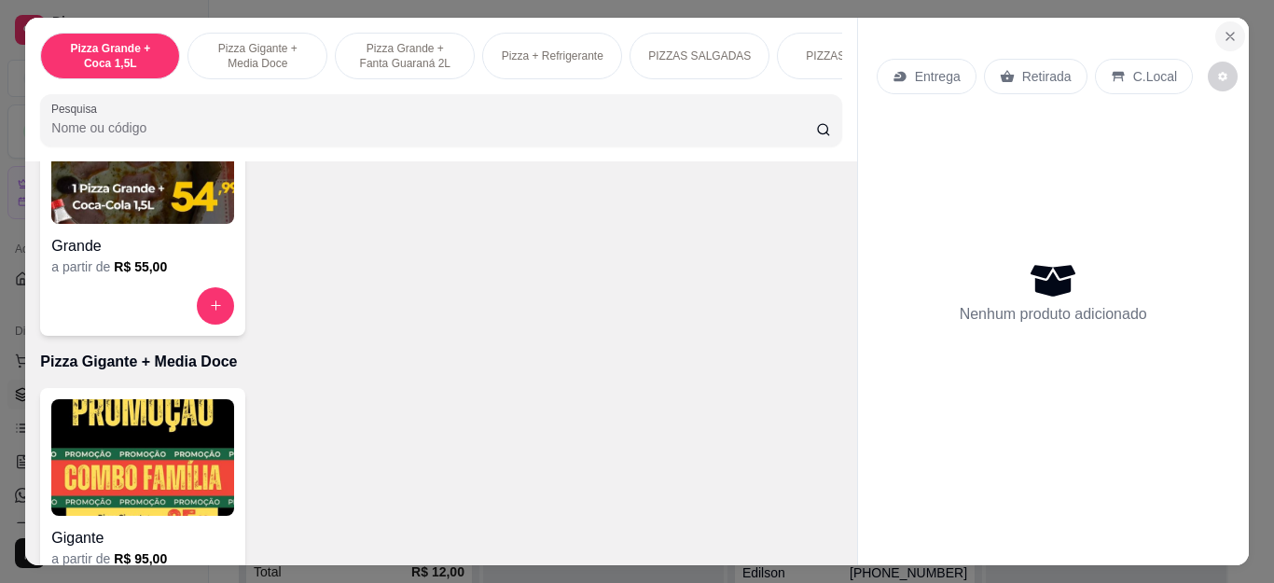
click at [1223, 29] on icon "Close" at bounding box center [1230, 36] width 15 height 15
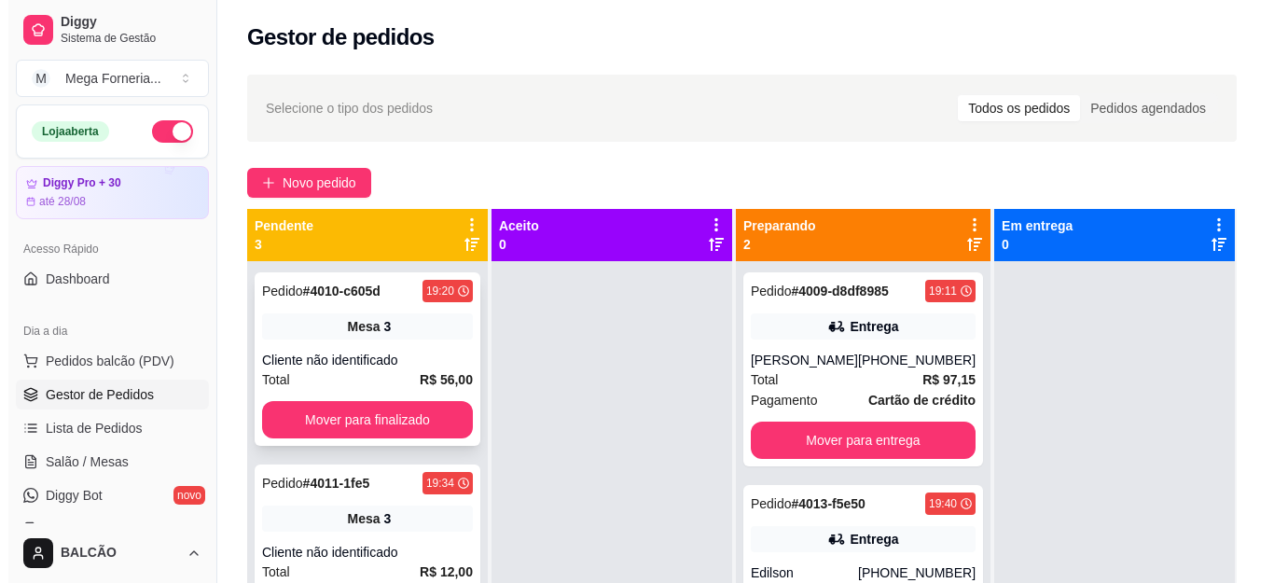
scroll to position [12, 0]
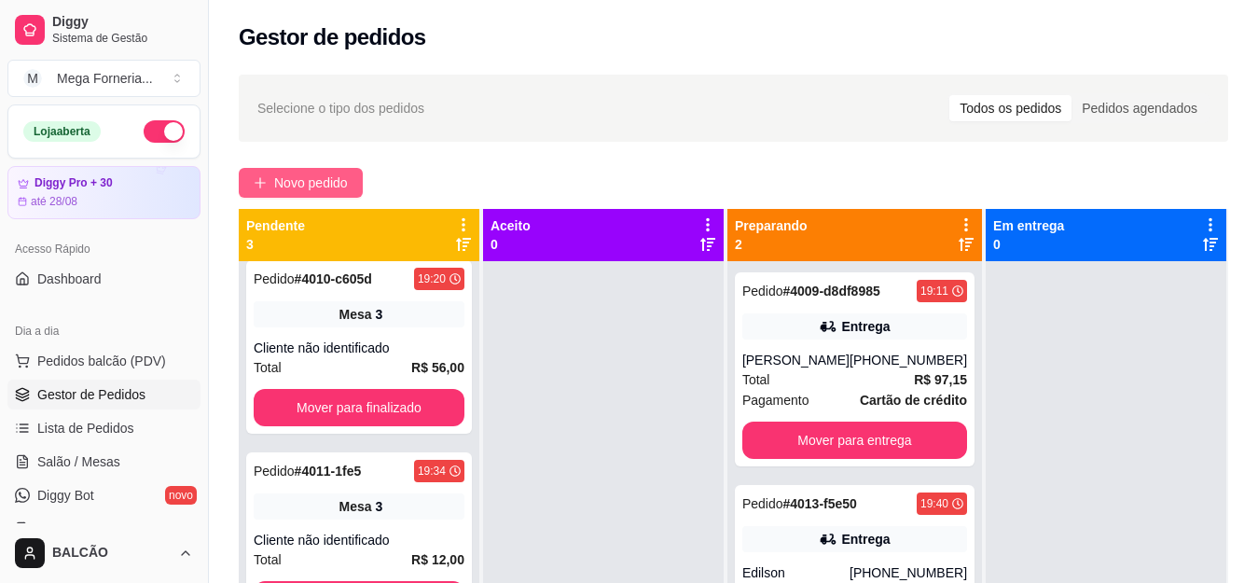
click at [328, 175] on span "Novo pedido" at bounding box center [311, 183] width 74 height 21
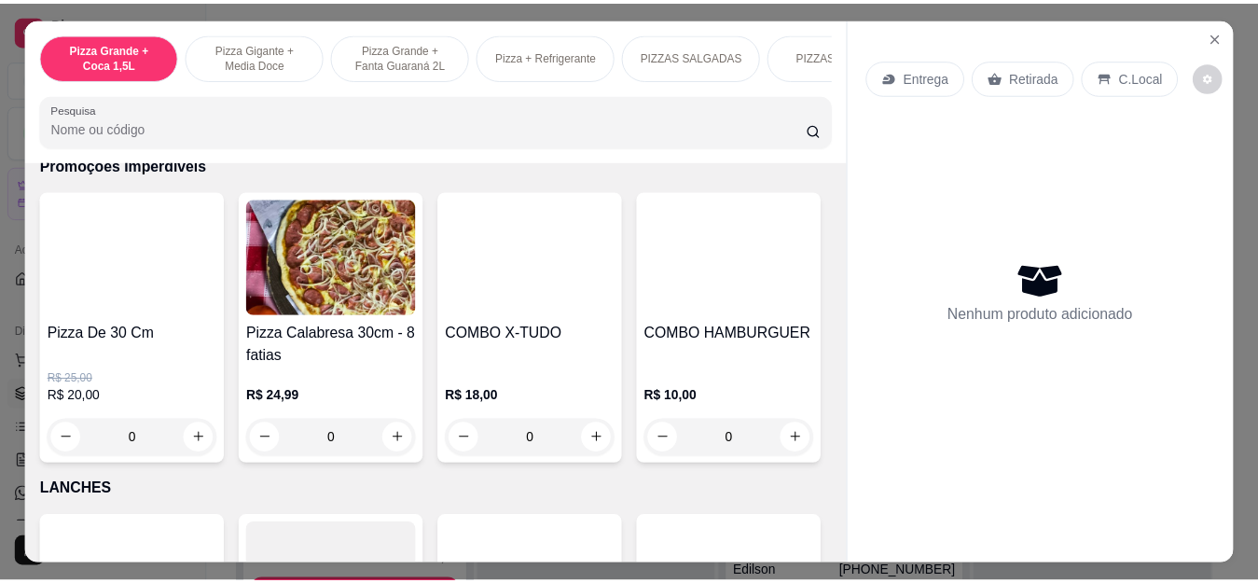
scroll to position [1959, 0]
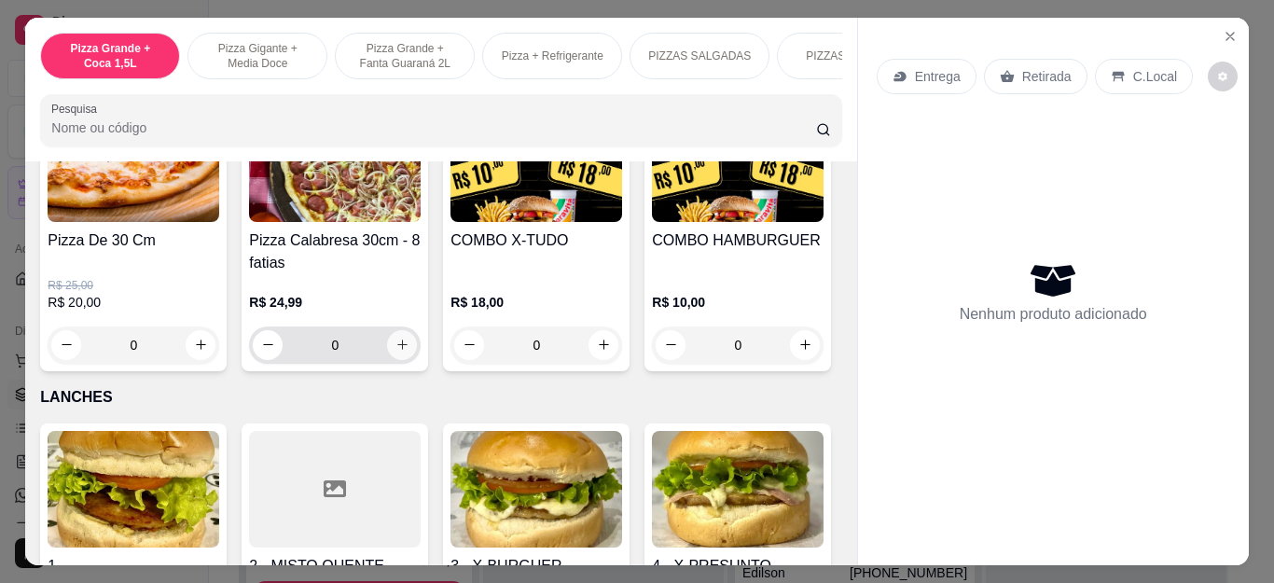
click at [407, 343] on button "increase-product-quantity" at bounding box center [402, 345] width 30 height 30
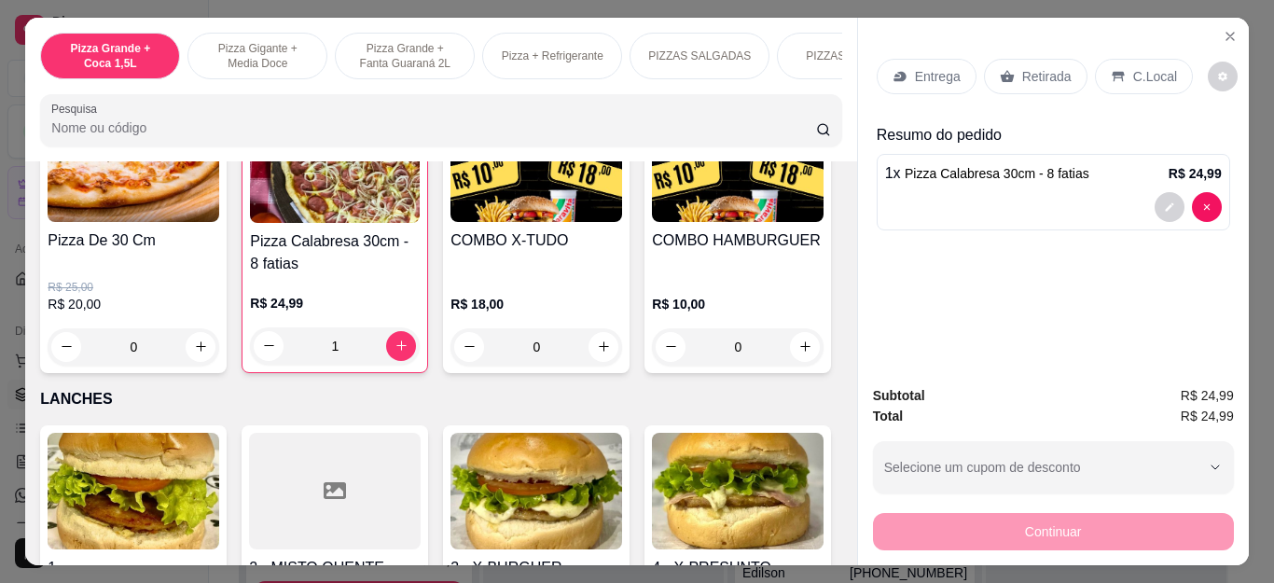
type input "1"
click at [1005, 67] on div "Retirada" at bounding box center [1036, 76] width 104 height 35
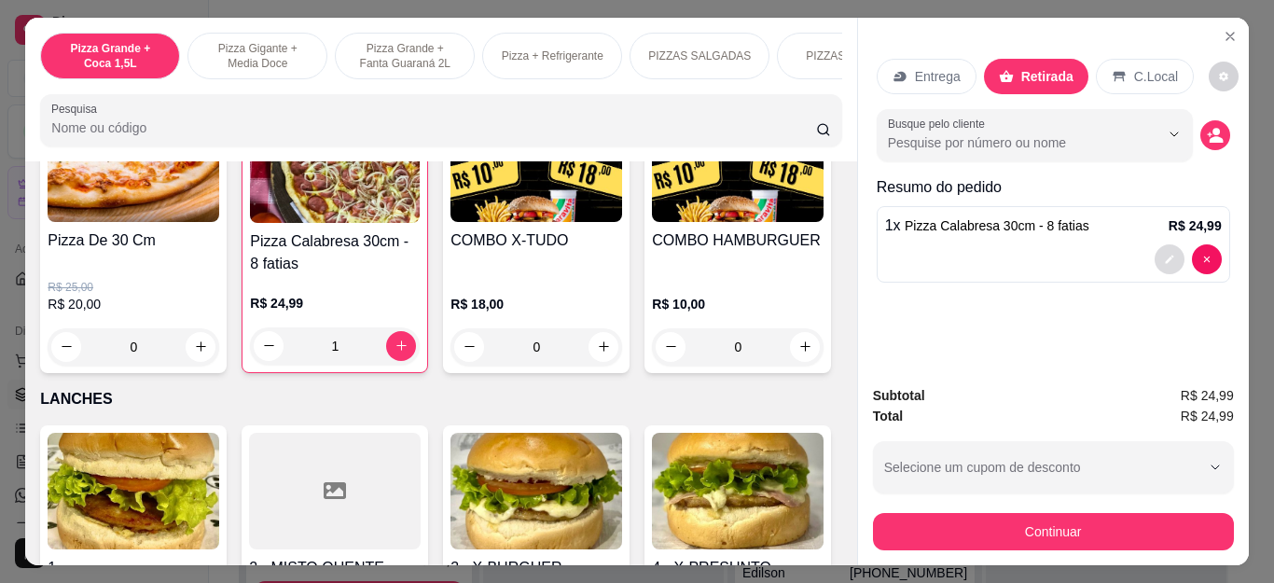
click at [1155, 247] on button "decrease-product-quantity" at bounding box center [1170, 259] width 30 height 30
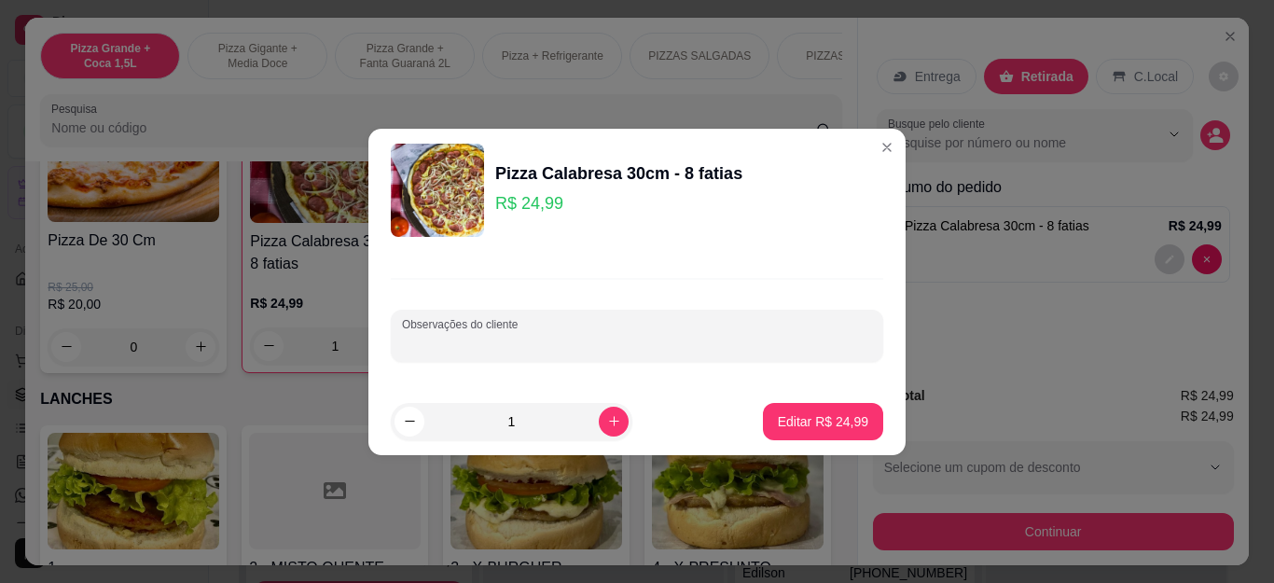
click at [620, 334] on input "Observações do cliente" at bounding box center [637, 343] width 470 height 19
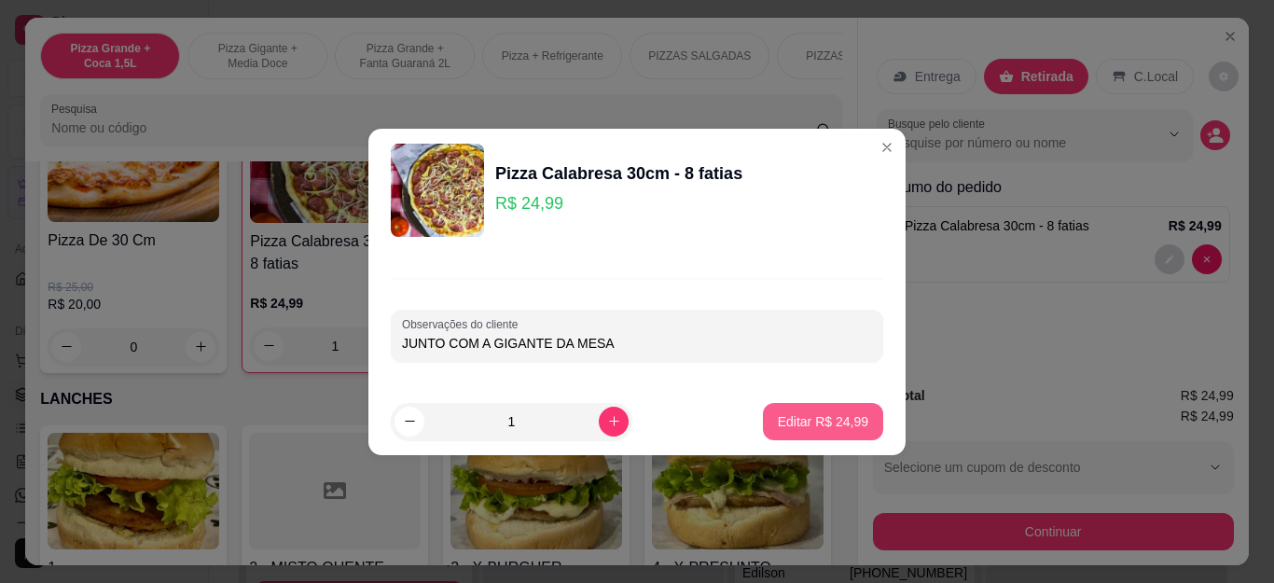
type input "JUNTO COM A GIGANTE DA MESA"
click at [837, 408] on button "Editar R$ 24,99" at bounding box center [823, 421] width 120 height 37
type input "0"
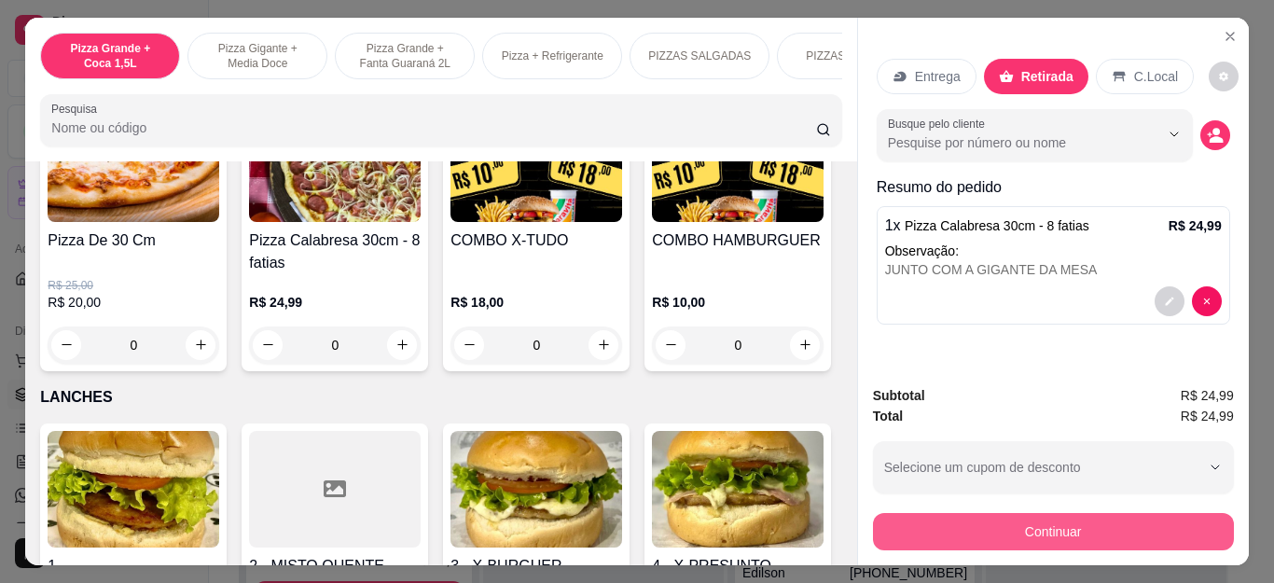
click at [950, 516] on button "Continuar" at bounding box center [1053, 531] width 361 height 37
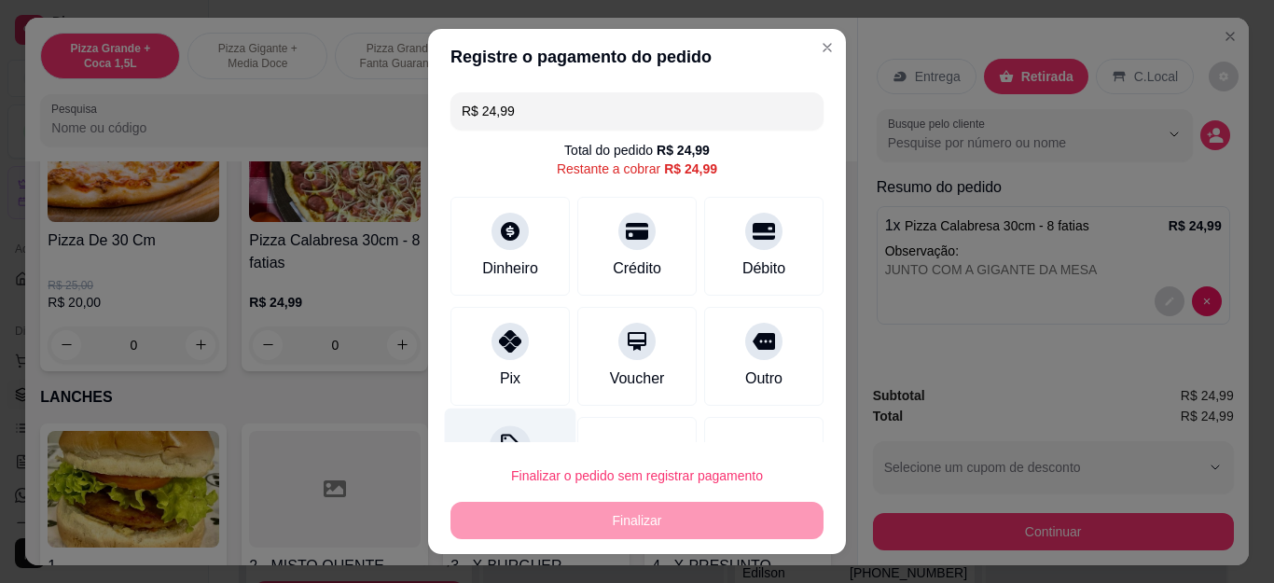
click at [477, 348] on div "Pix" at bounding box center [510, 356] width 119 height 99
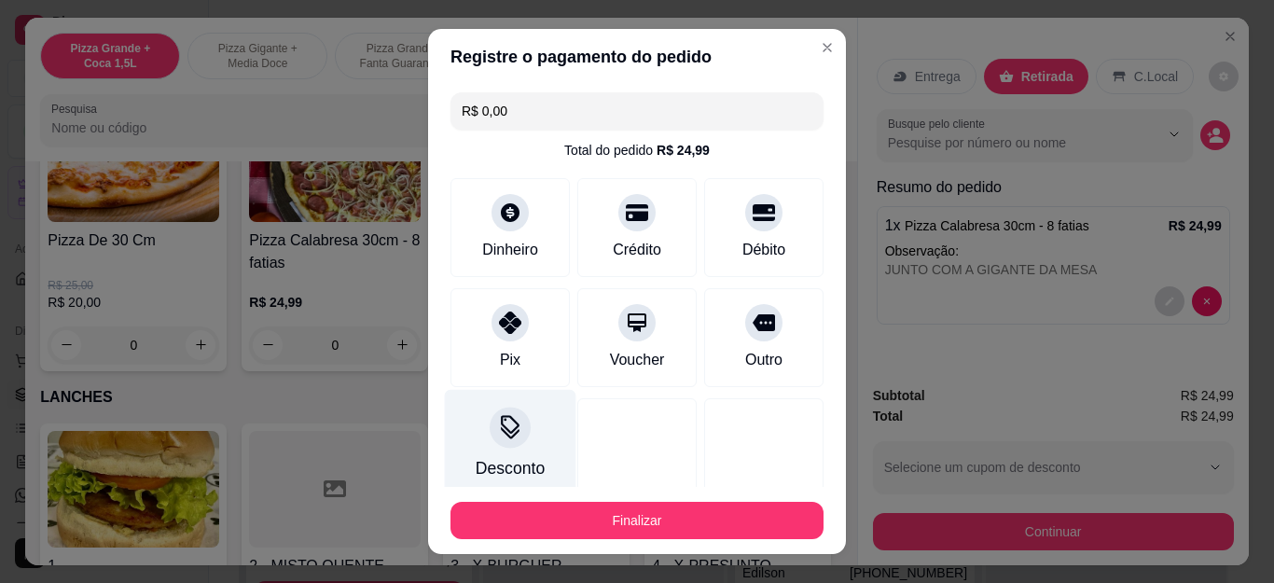
type input "R$ 0,00"
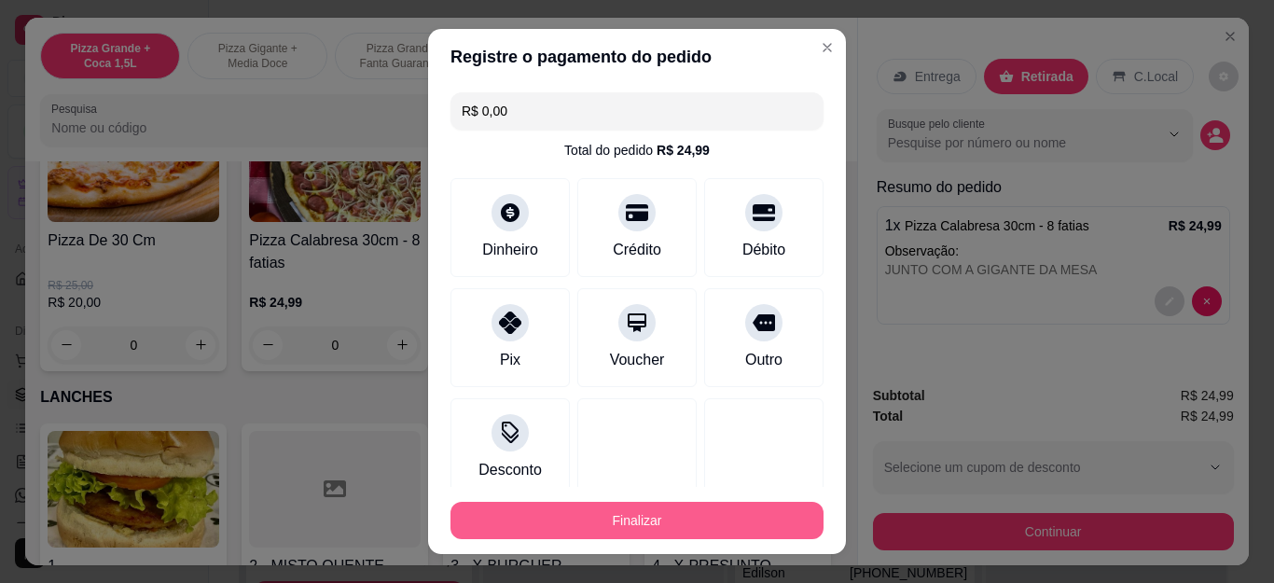
click at [592, 514] on button "Finalizar" at bounding box center [637, 520] width 373 height 37
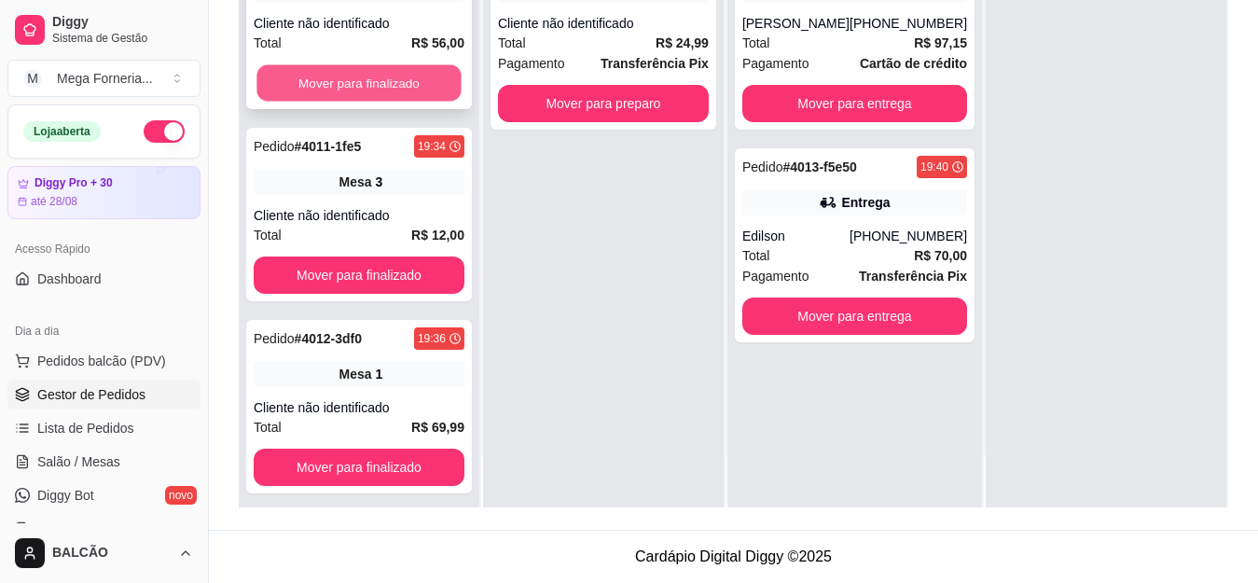
click at [408, 70] on button "Mover para finalizado" at bounding box center [358, 83] width 204 height 36
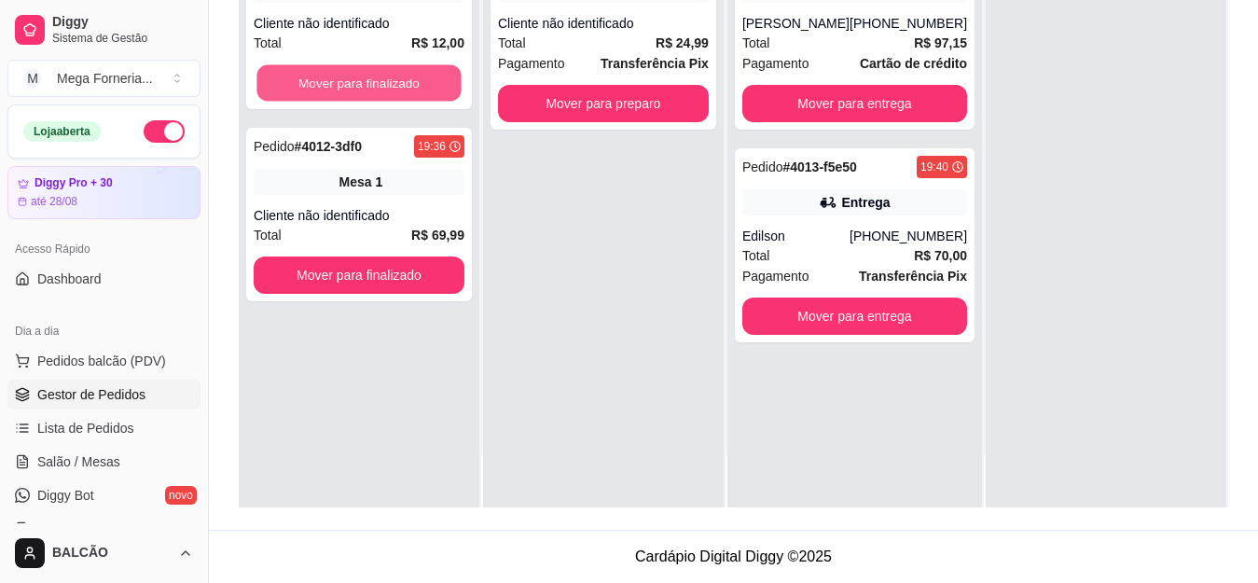
click at [408, 70] on button "Mover para finalizado" at bounding box center [358, 83] width 204 height 36
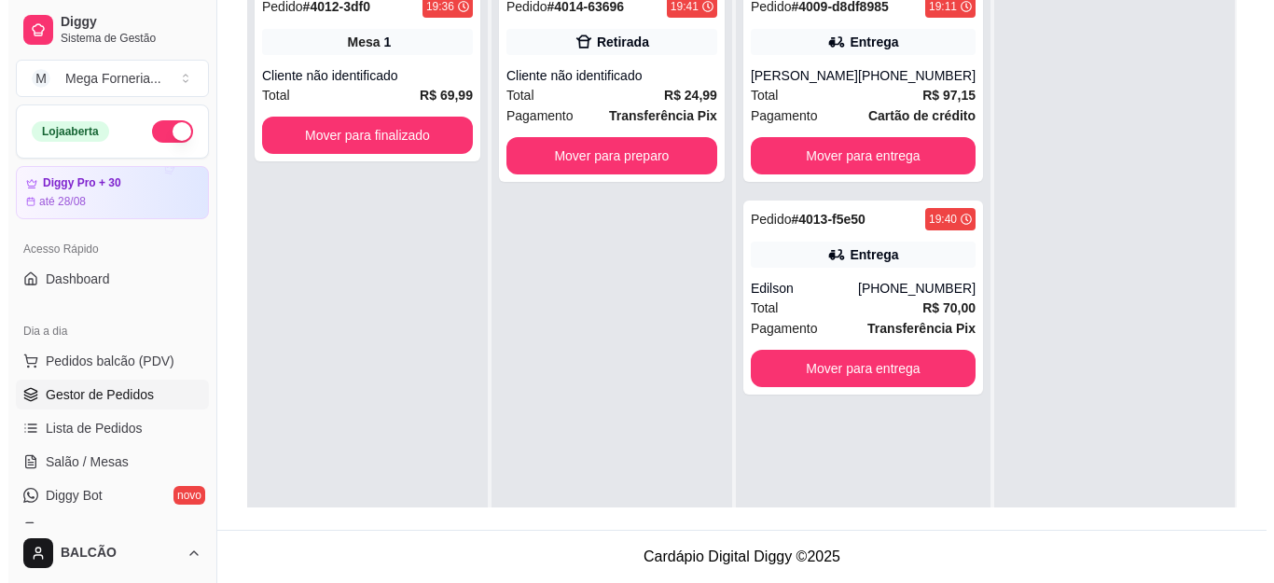
scroll to position [98, 0]
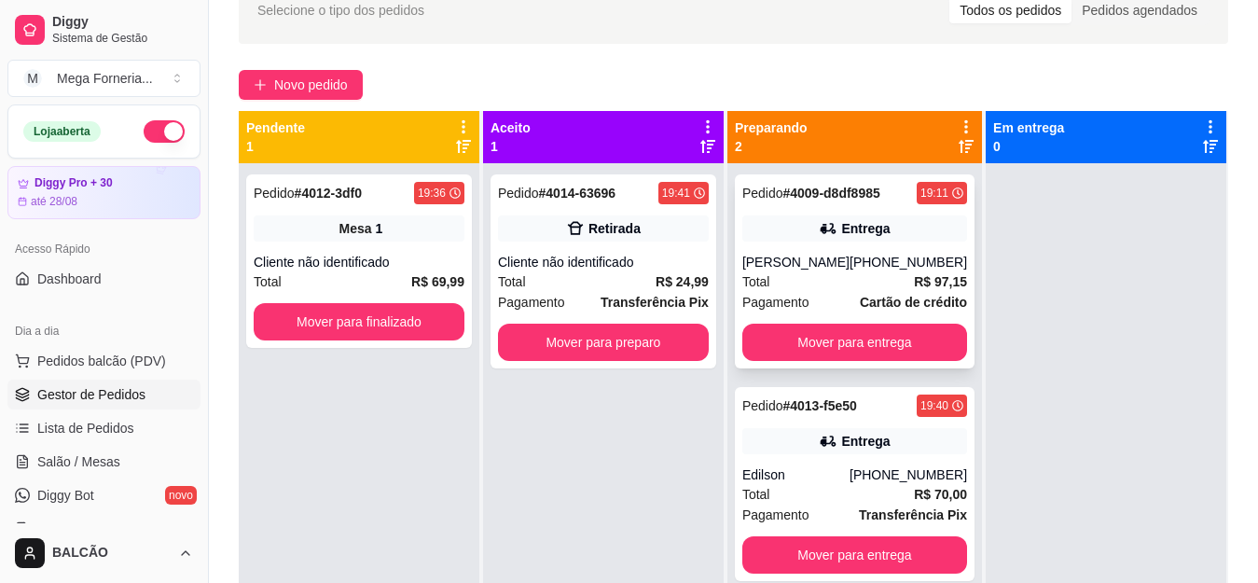
click at [898, 274] on div "Total R$ 97,15" at bounding box center [854, 281] width 225 height 21
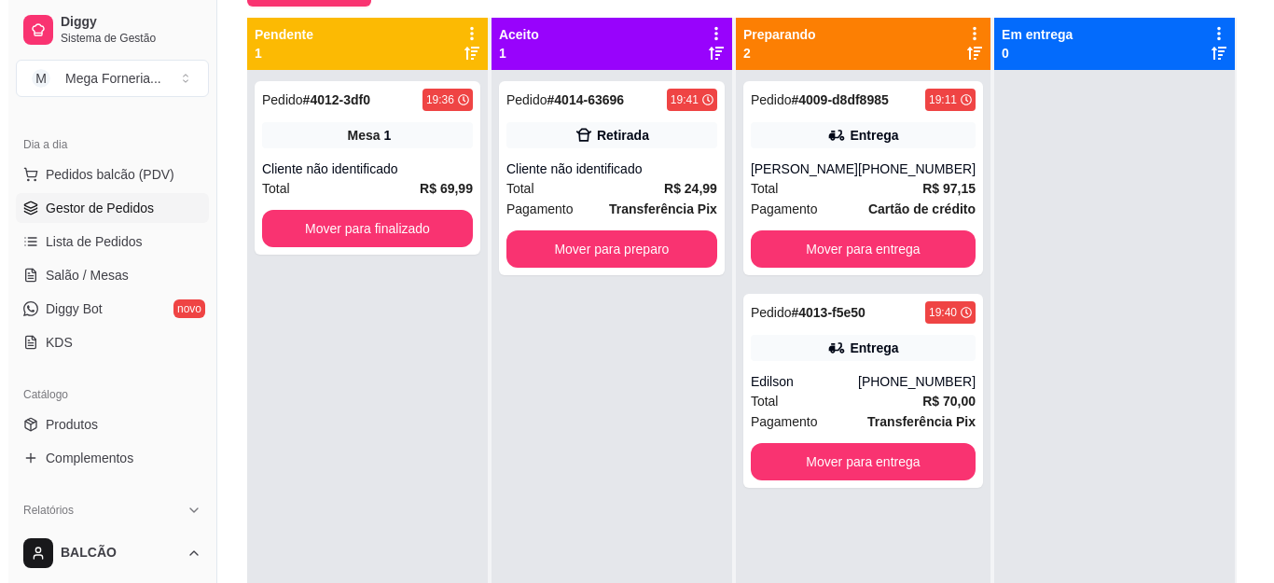
scroll to position [93, 0]
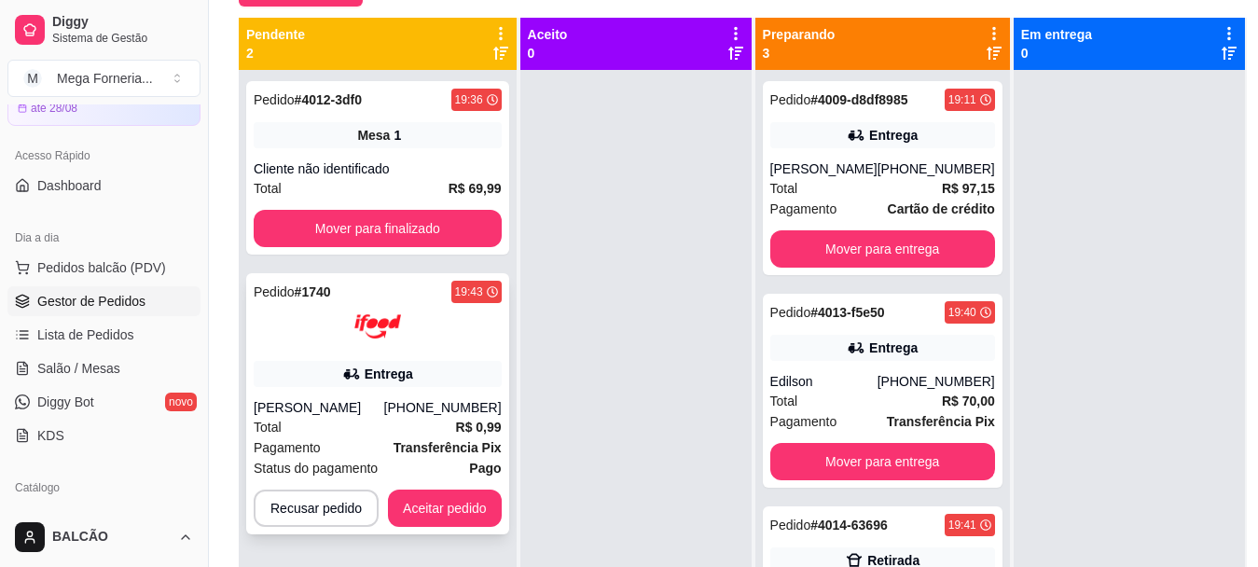
click at [401, 368] on div "Entrega" at bounding box center [389, 374] width 49 height 19
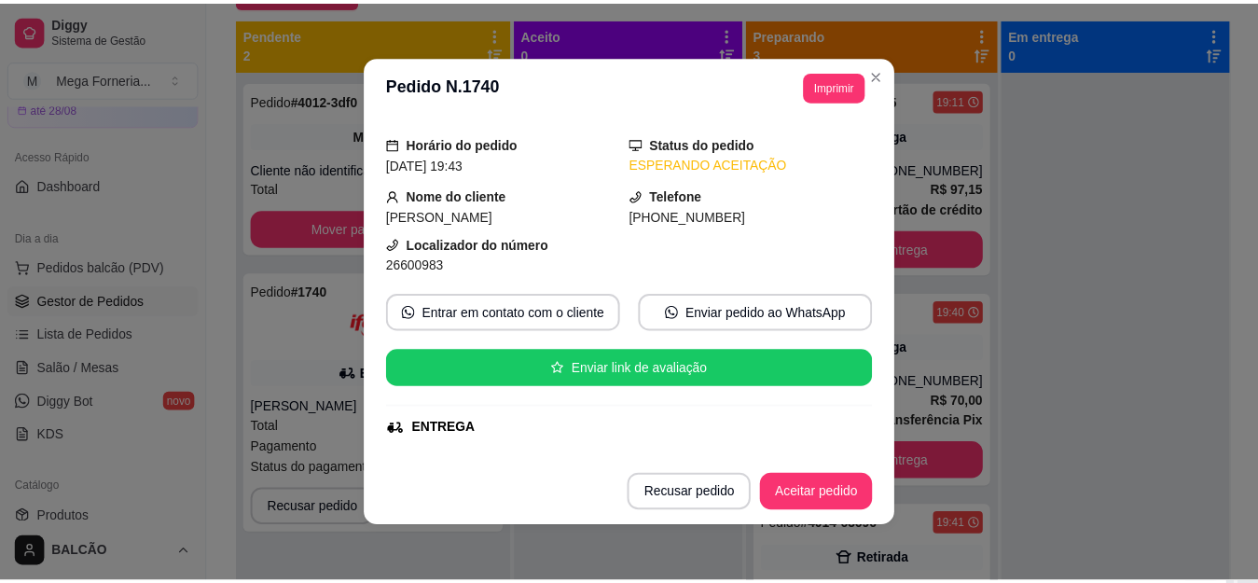
scroll to position [50, 0]
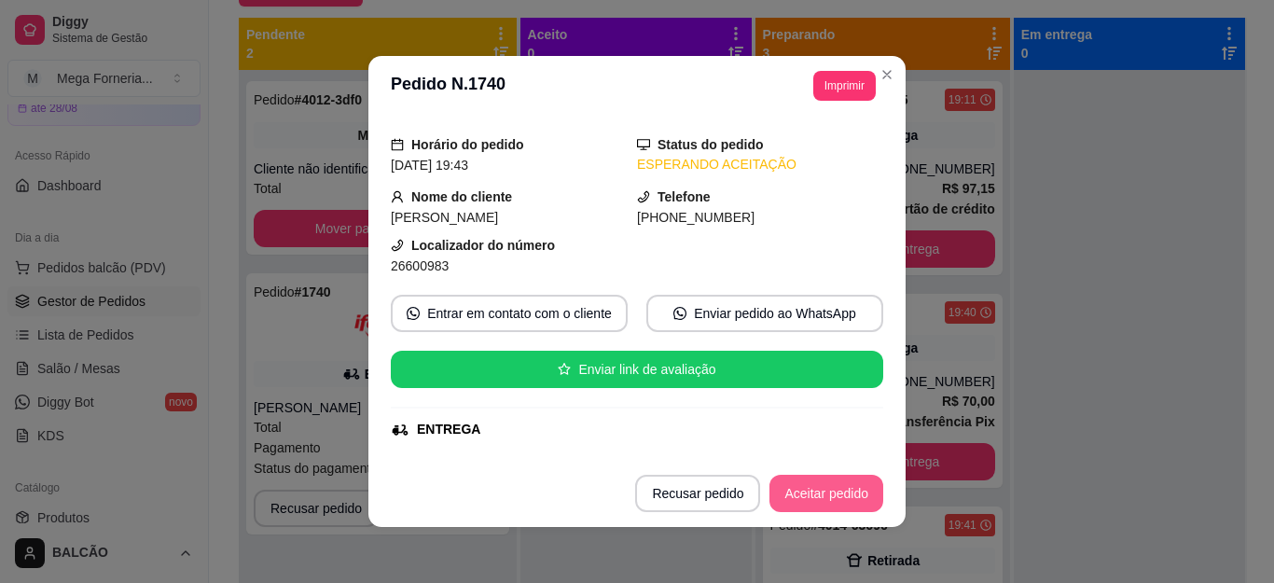
click at [833, 494] on button "Aceitar pedido" at bounding box center [826, 493] width 114 height 37
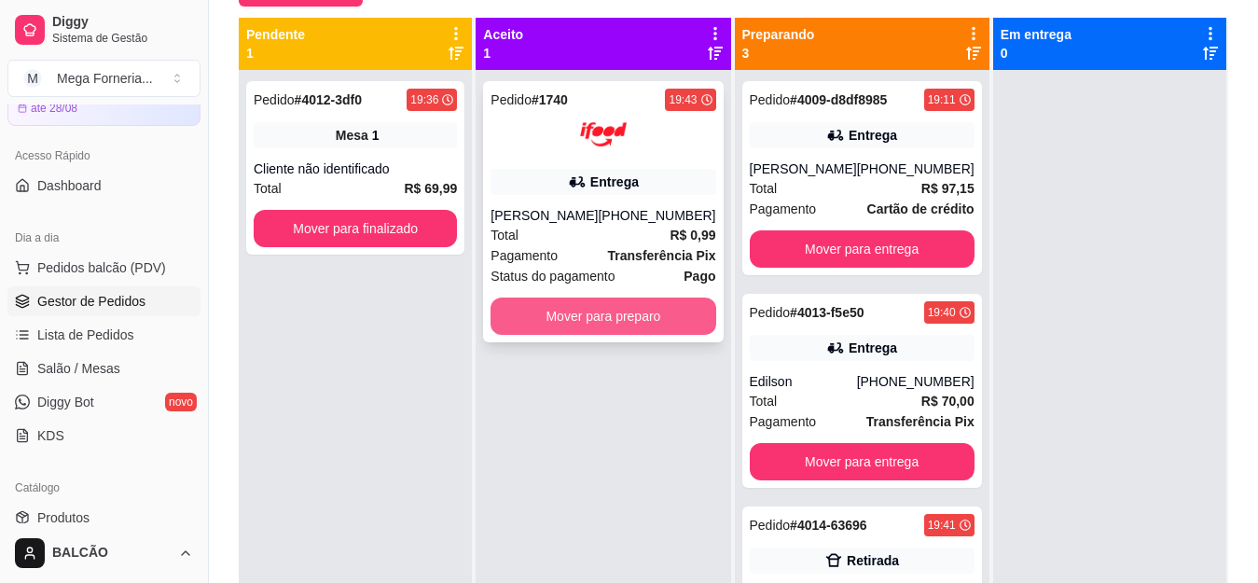
click at [625, 315] on button "Mover para preparo" at bounding box center [603, 316] width 225 height 37
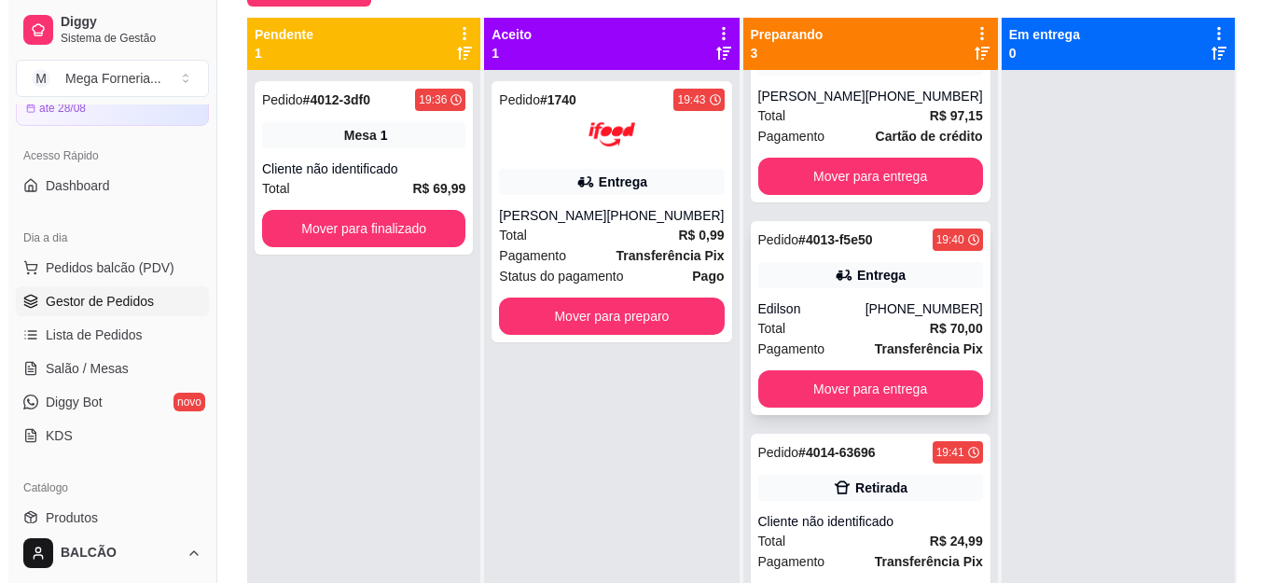
scroll to position [74, 0]
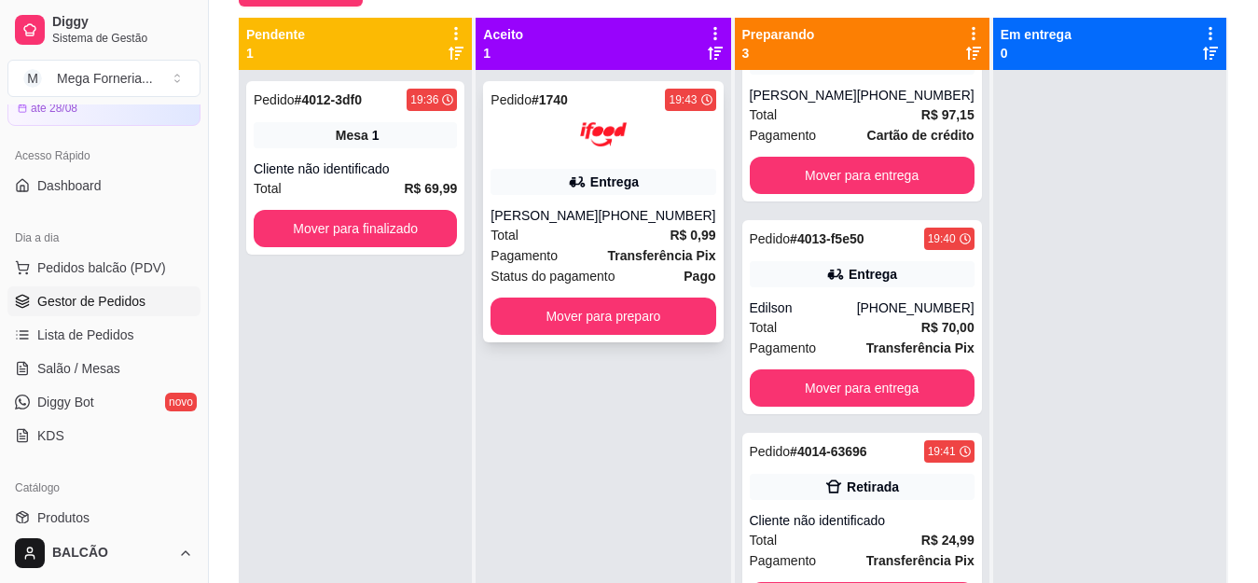
click at [605, 194] on div "Entrega" at bounding box center [603, 182] width 225 height 26
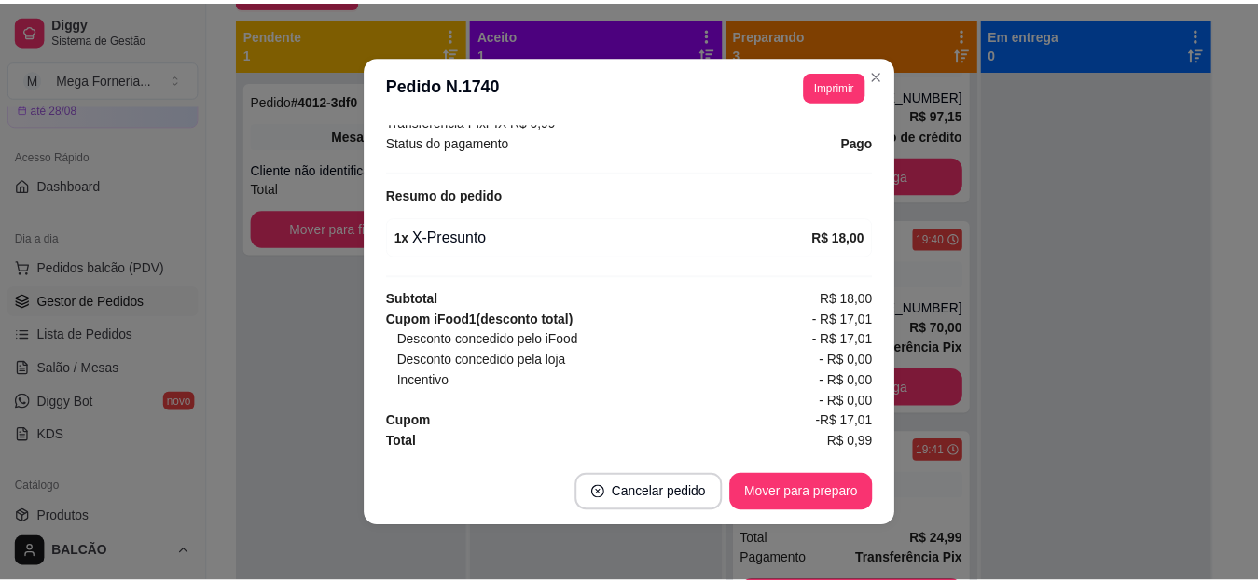
scroll to position [4, 0]
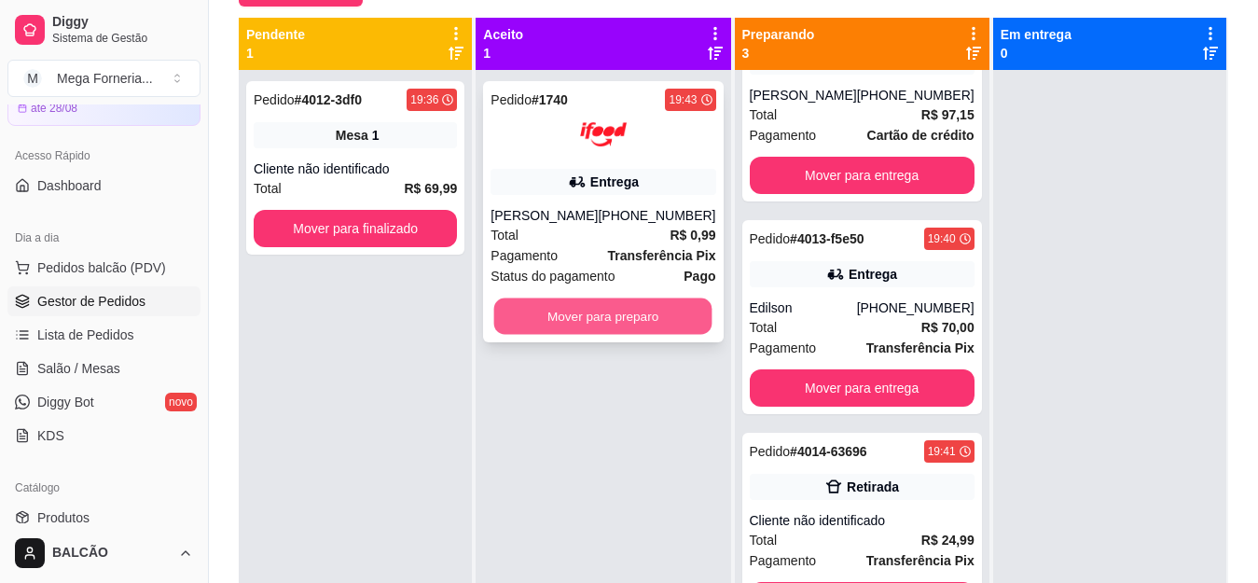
click at [532, 307] on button "Mover para preparo" at bounding box center [603, 316] width 218 height 36
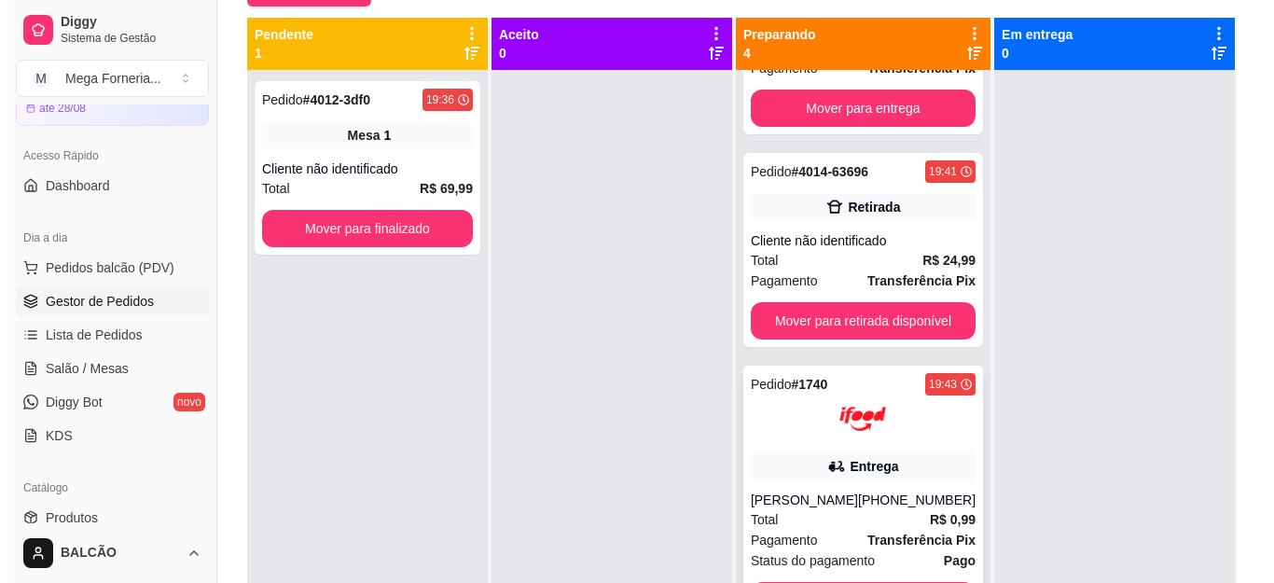
scroll to position [52, 0]
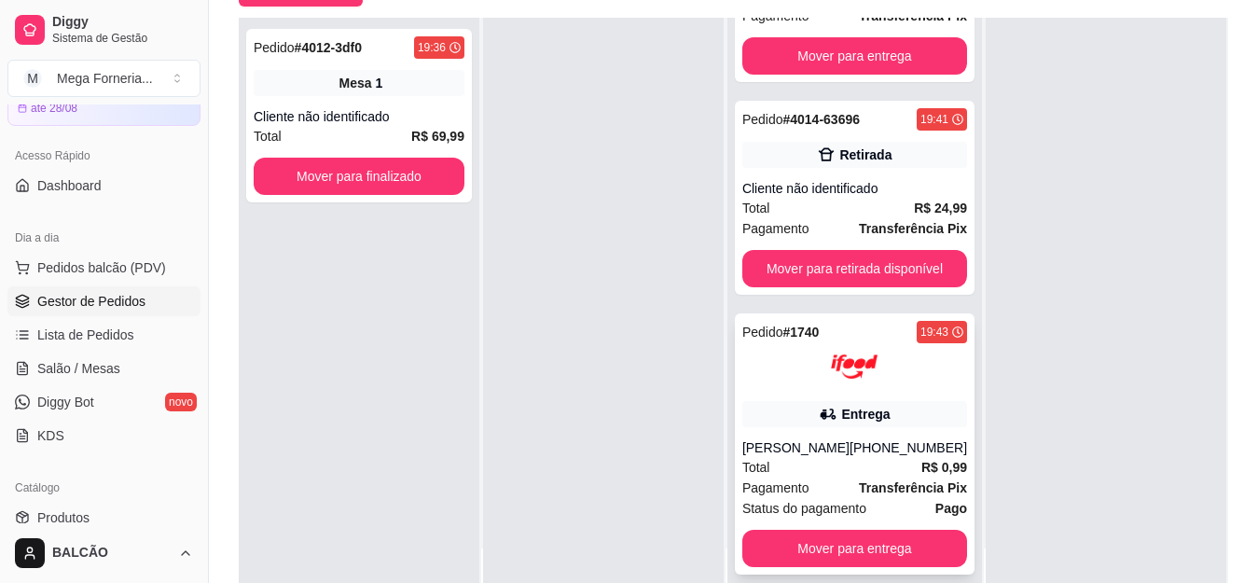
click at [859, 413] on div "Entrega" at bounding box center [865, 414] width 49 height 19
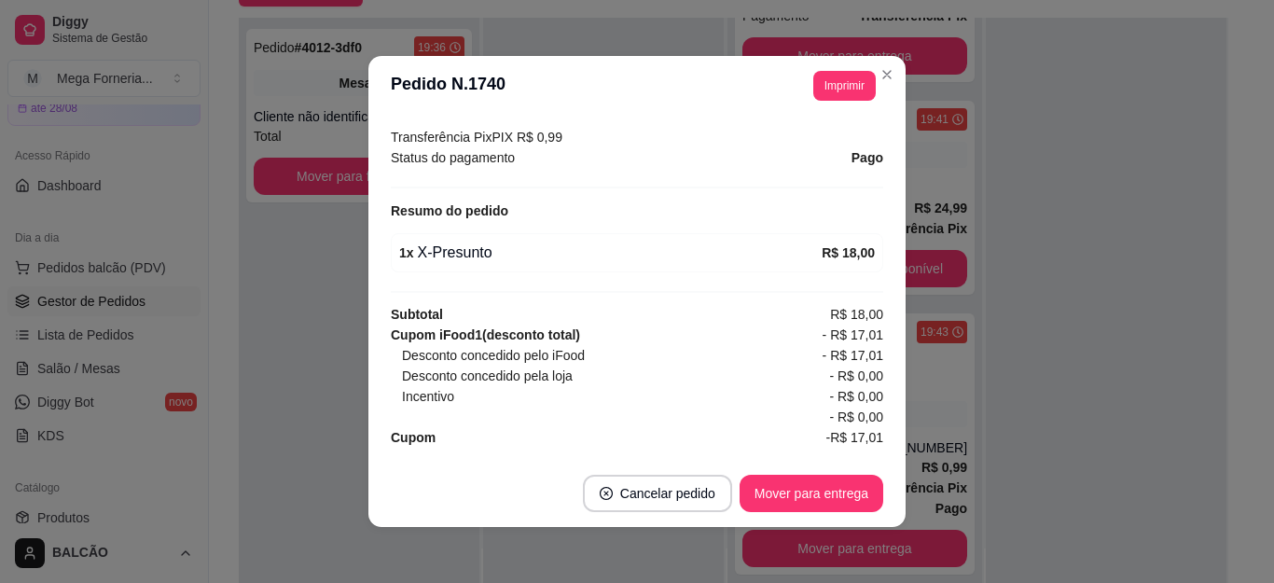
scroll to position [610, 0]
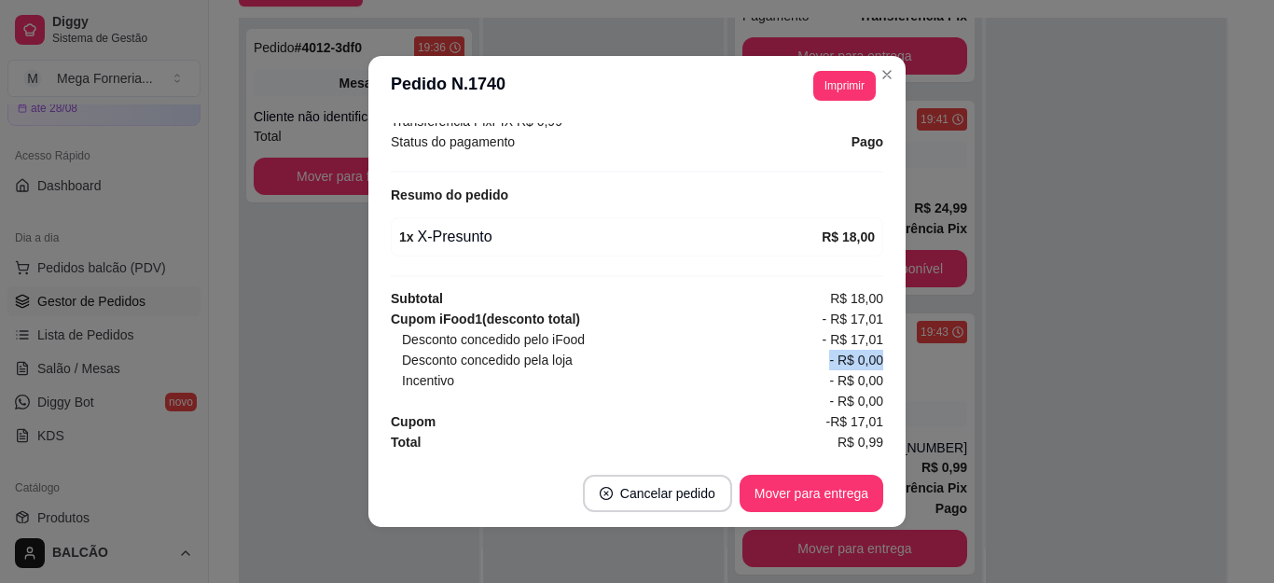
drag, startPoint x: 800, startPoint y: 361, endPoint x: 871, endPoint y: 360, distance: 70.9
click at [871, 360] on div "feito há 3 minutos Horário do pedido 16/08/2025 19:43 Status do pedido PREPARAN…" at bounding box center [637, 287] width 492 height 329
drag, startPoint x: 827, startPoint y: 340, endPoint x: 852, endPoint y: 325, distance: 28.5
click at [852, 325] on div "Cupom iFood 1 (desconto total) - R$ 17,01 Desconto concedido pelo iFood - R$ 17…" at bounding box center [637, 360] width 492 height 103
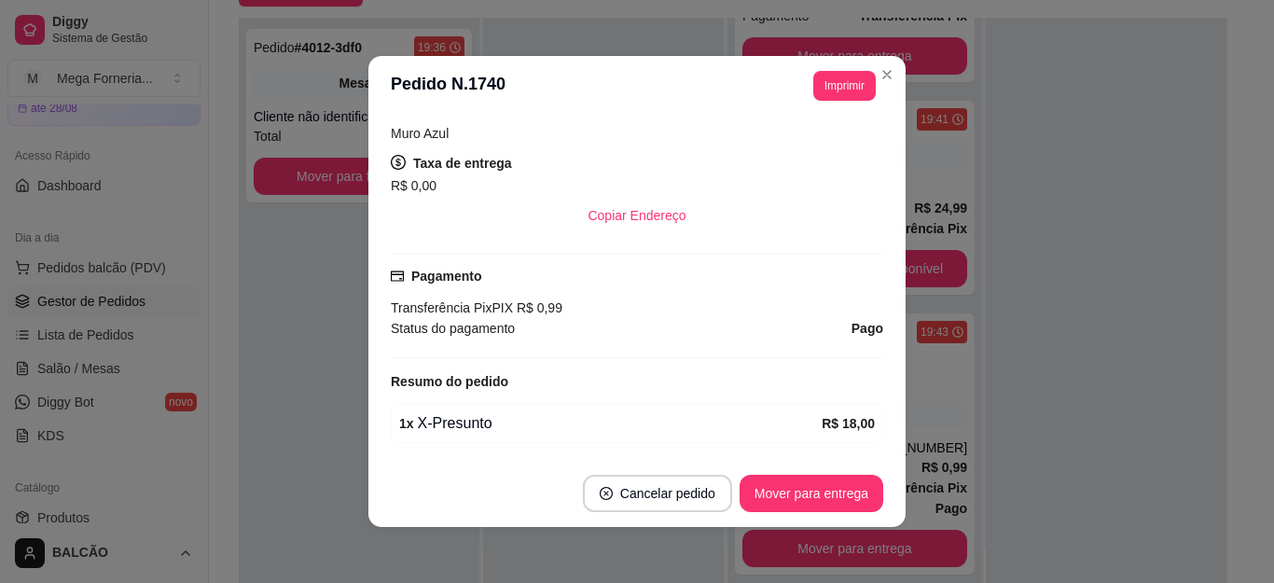
scroll to position [237, 0]
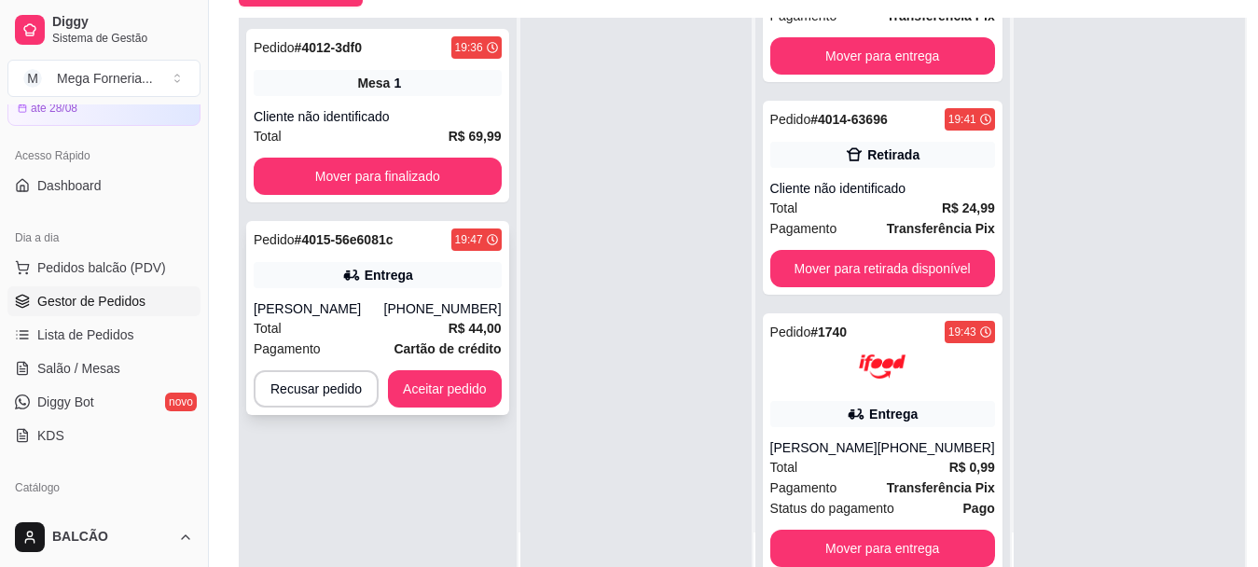
click at [429, 304] on div "[PHONE_NUMBER]" at bounding box center [443, 308] width 118 height 19
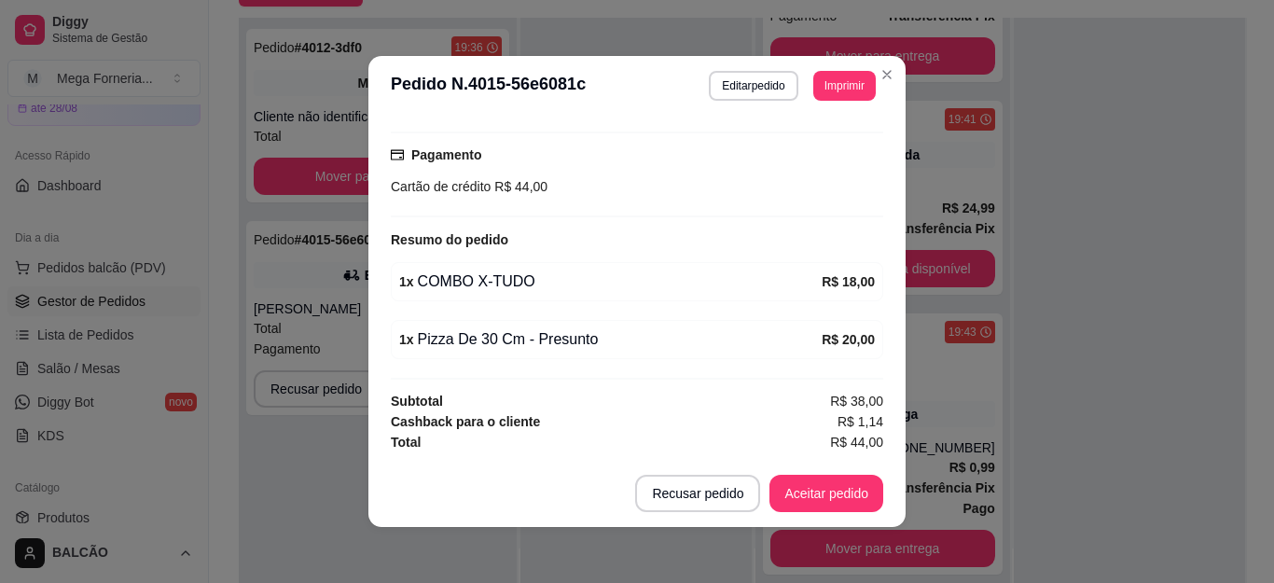
scroll to position [287, 0]
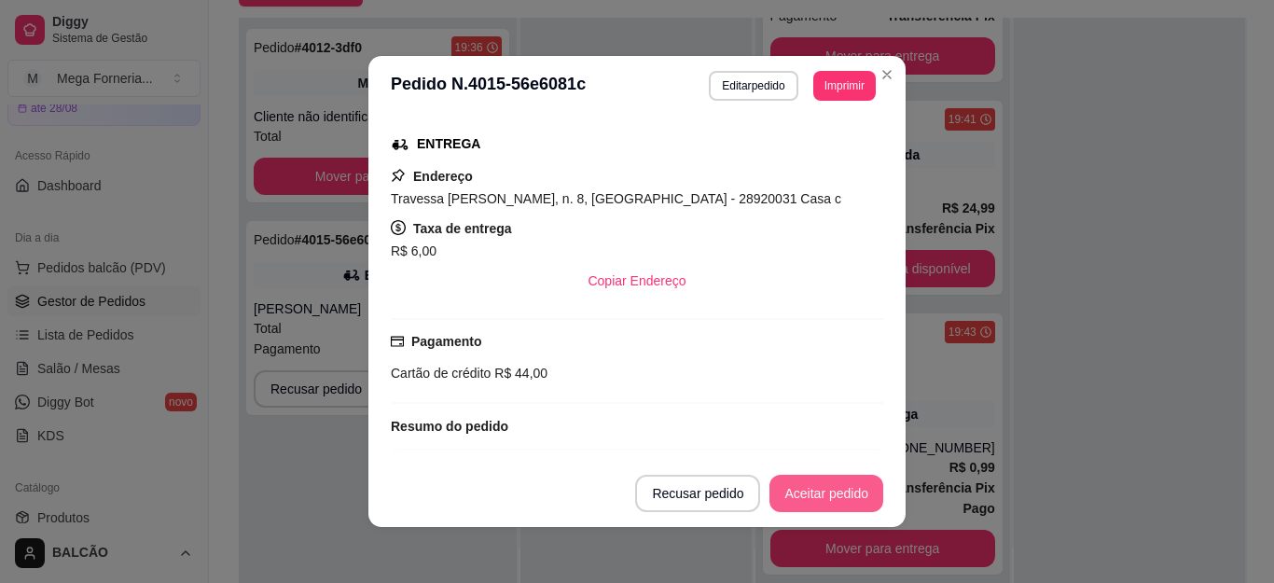
click at [807, 494] on button "Aceitar pedido" at bounding box center [826, 493] width 114 height 37
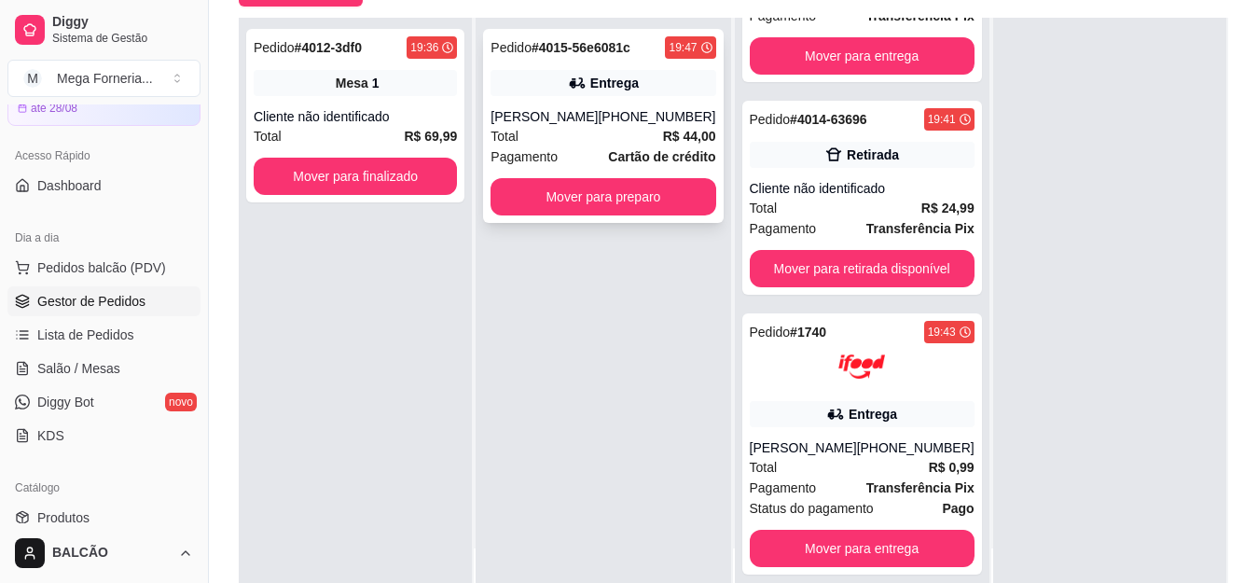
click at [581, 118] on div "[PERSON_NAME]" at bounding box center [544, 116] width 107 height 19
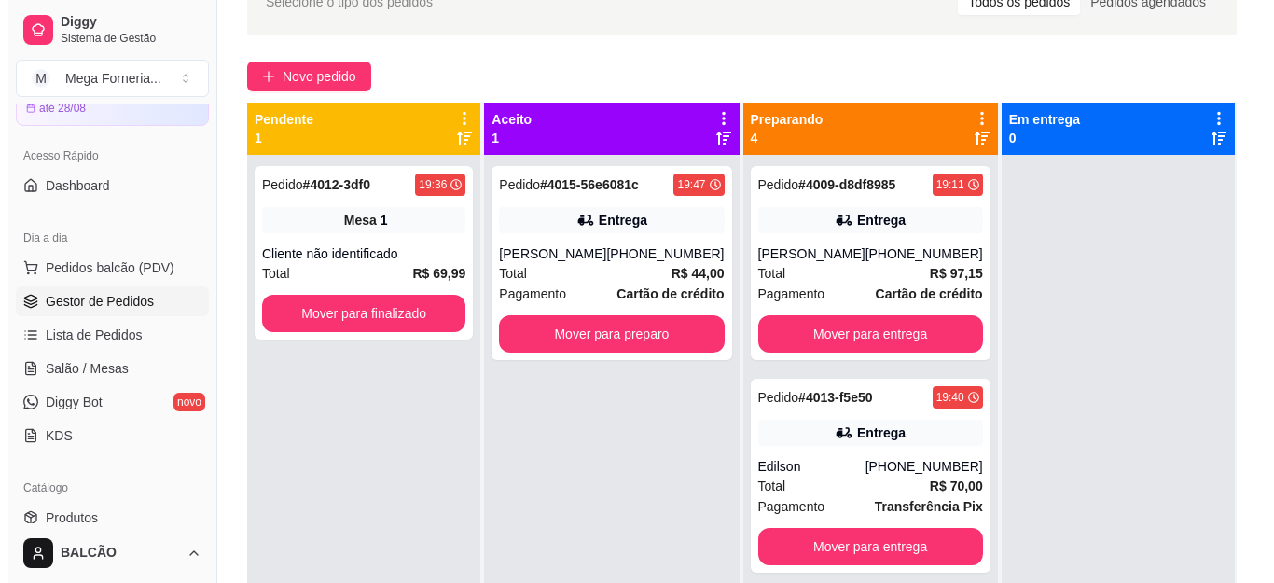
scroll to position [98, 0]
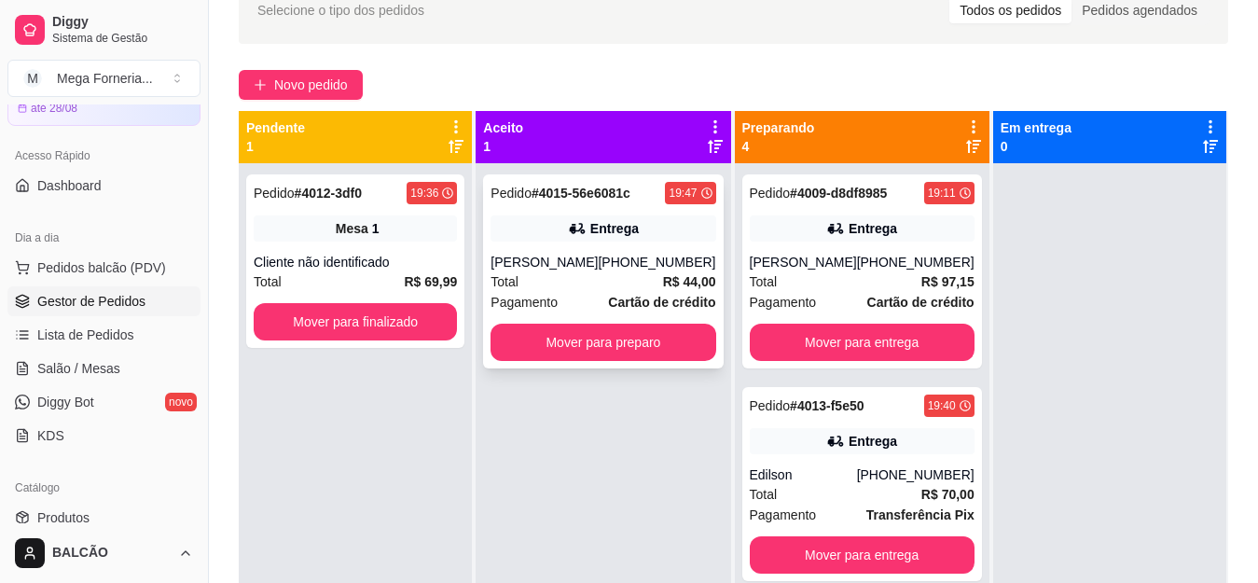
click at [655, 242] on div "Pedido # 4015-56e6081c 19:47 Entrega Cristiano Vieira dos santos (22) 98128-837…" at bounding box center [603, 271] width 240 height 194
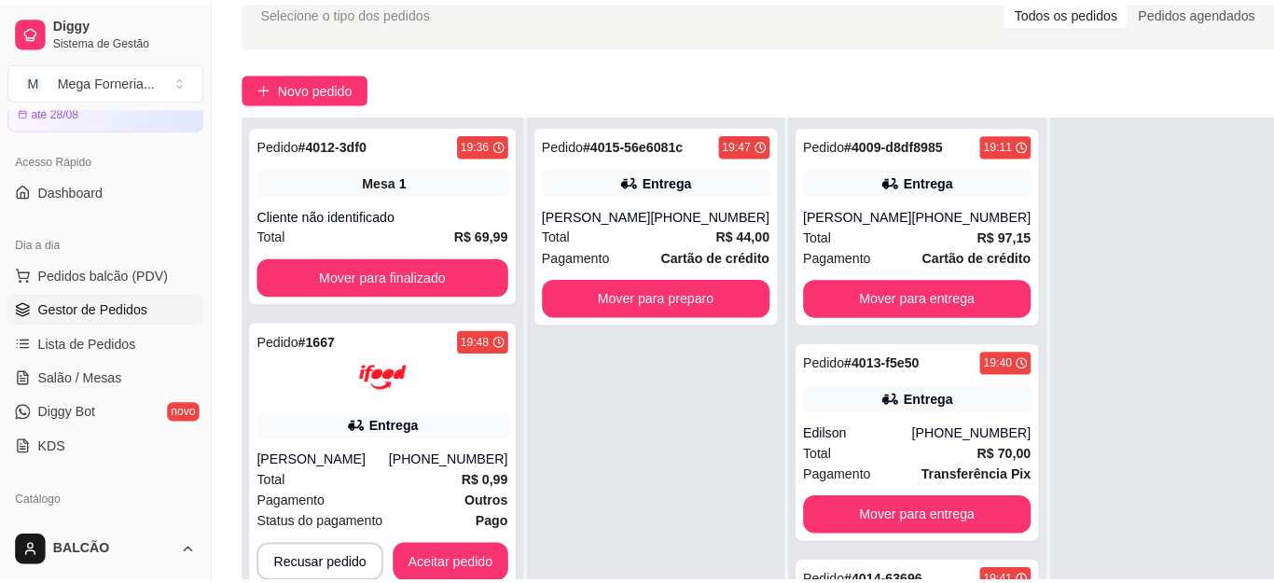
scroll to position [191, 0]
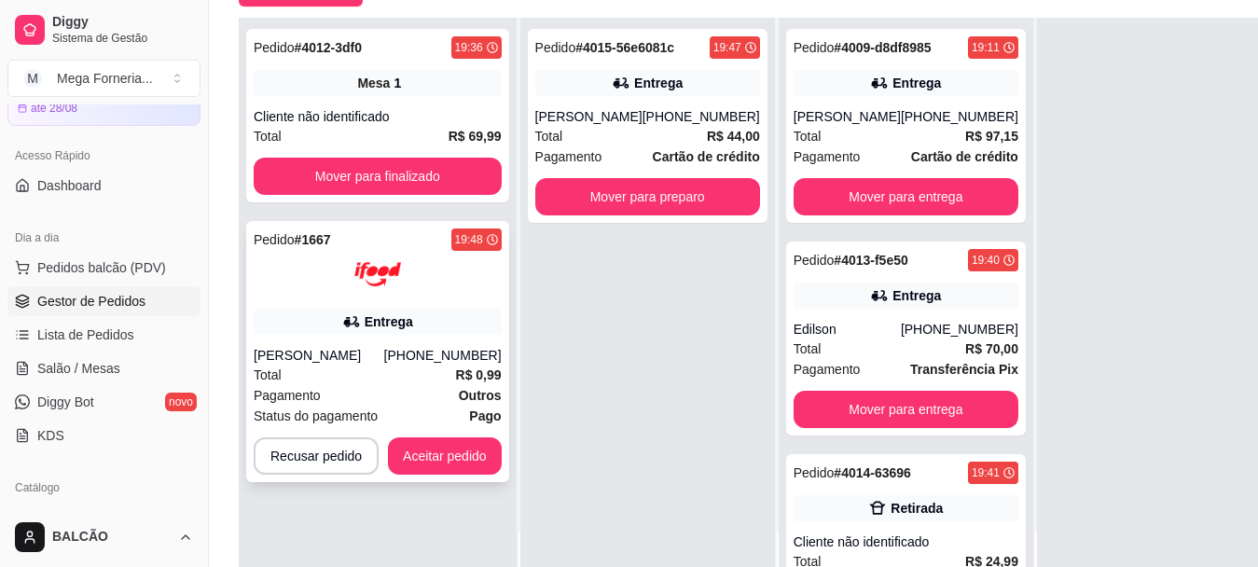
click at [445, 360] on div "[PHONE_NUMBER]" at bounding box center [443, 355] width 118 height 19
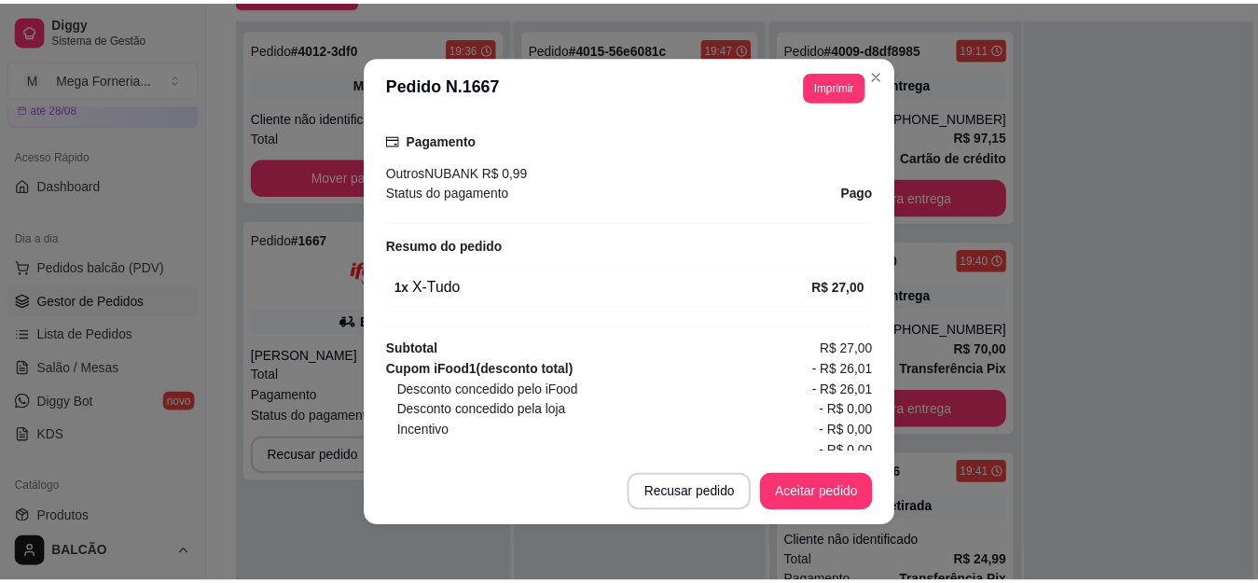
scroll to position [610, 0]
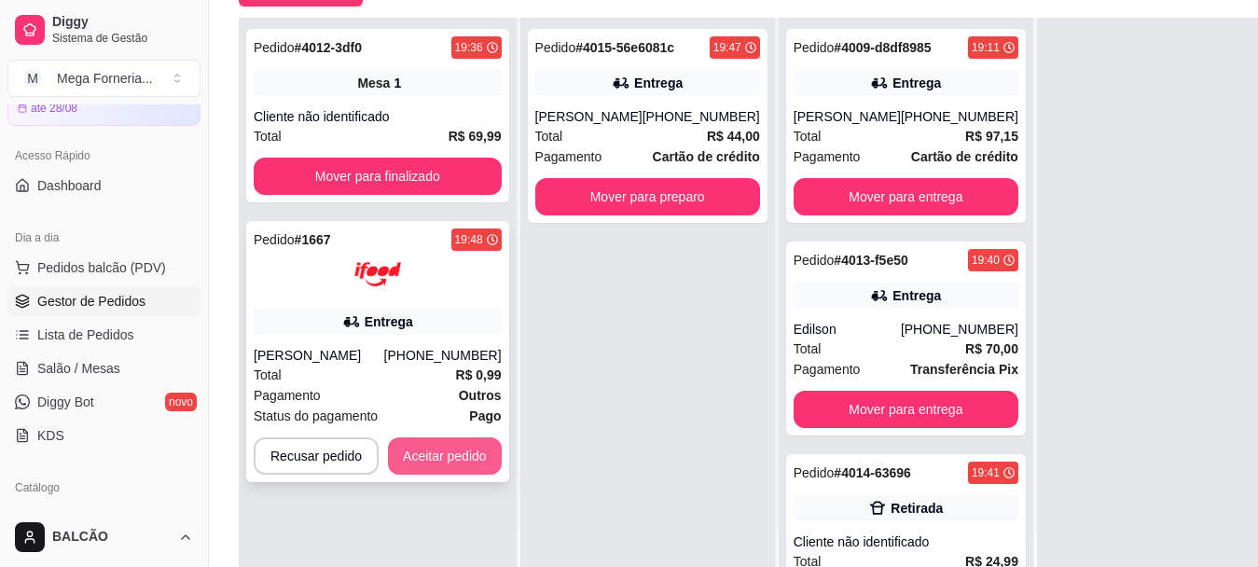
click at [485, 475] on button "Aceitar pedido" at bounding box center [445, 455] width 114 height 37
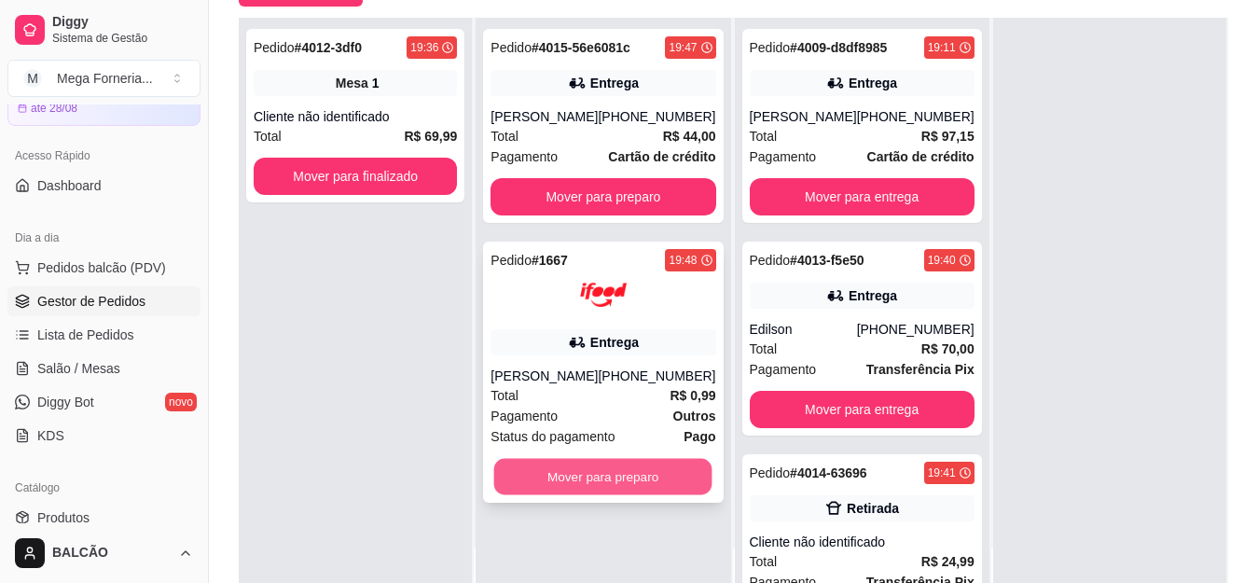
click at [592, 495] on button "Mover para preparo" at bounding box center [603, 477] width 218 height 36
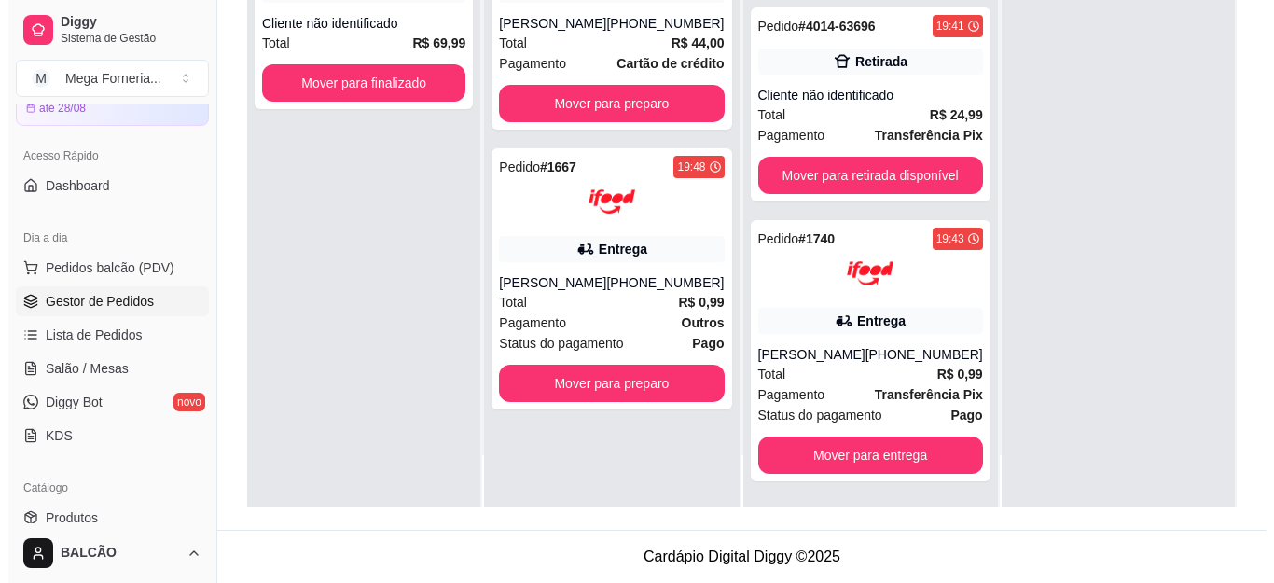
scroll to position [0, 0]
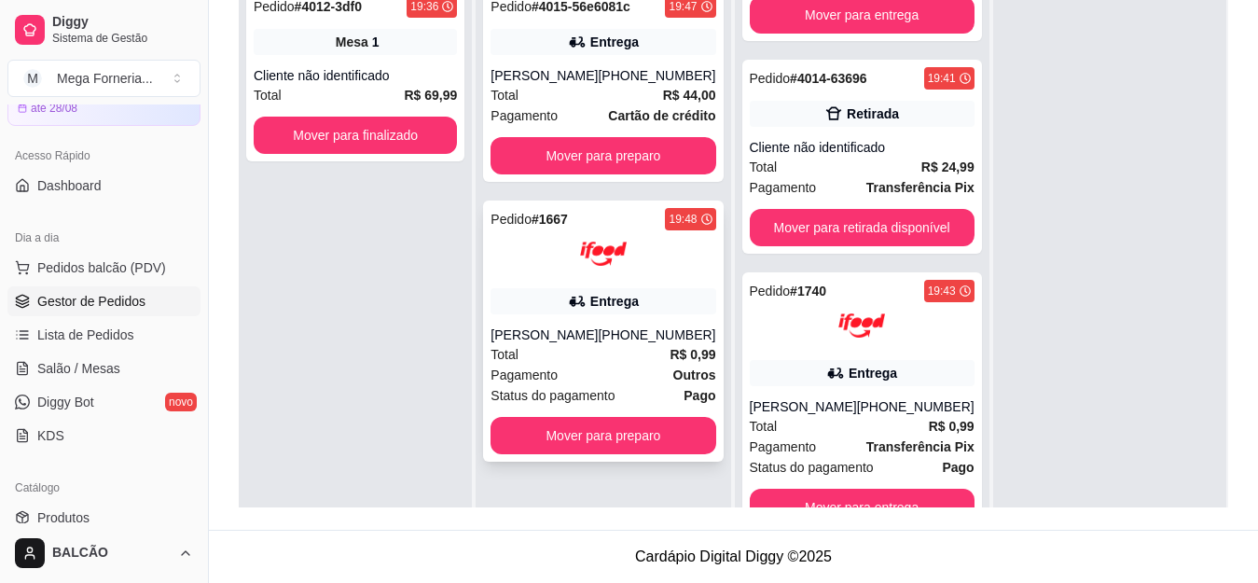
click at [591, 333] on div "Pedido # 1667 19:48 Entrega Natiele Santos da Silva Oliveira (08) 00700-3021 To…" at bounding box center [603, 331] width 240 height 261
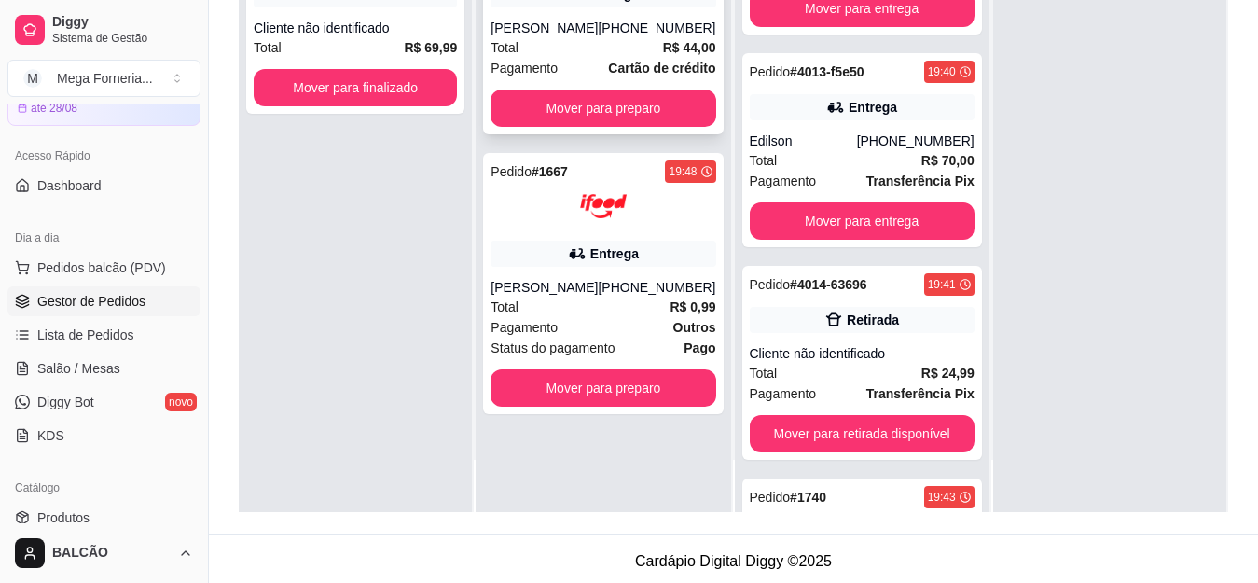
scroll to position [74, 0]
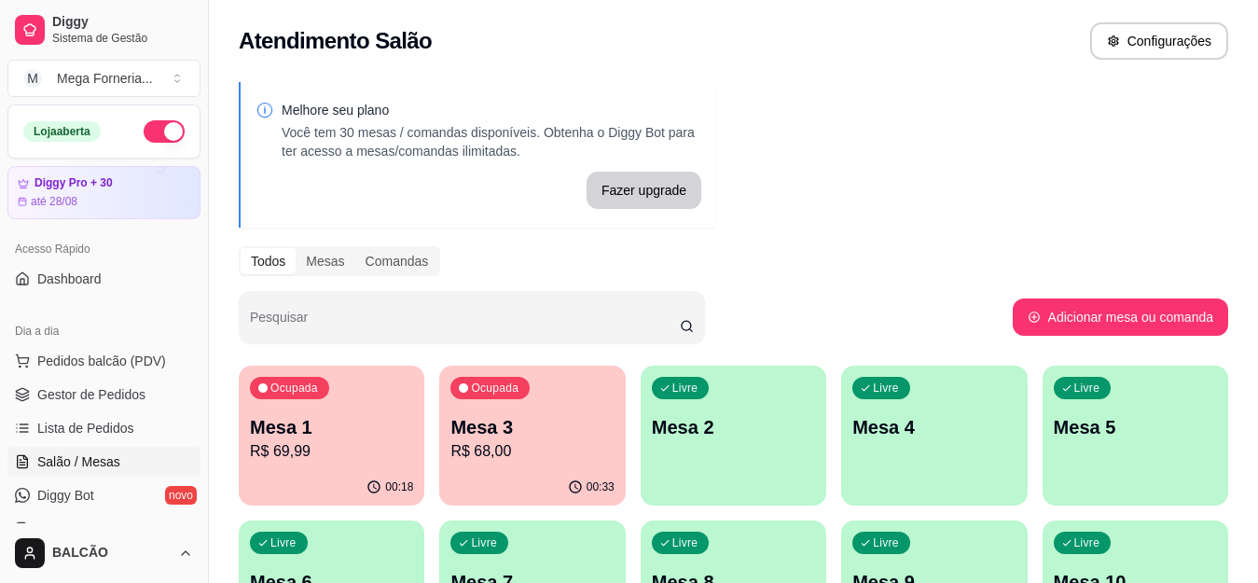
click at [362, 431] on p "Mesa 1" at bounding box center [331, 427] width 163 height 26
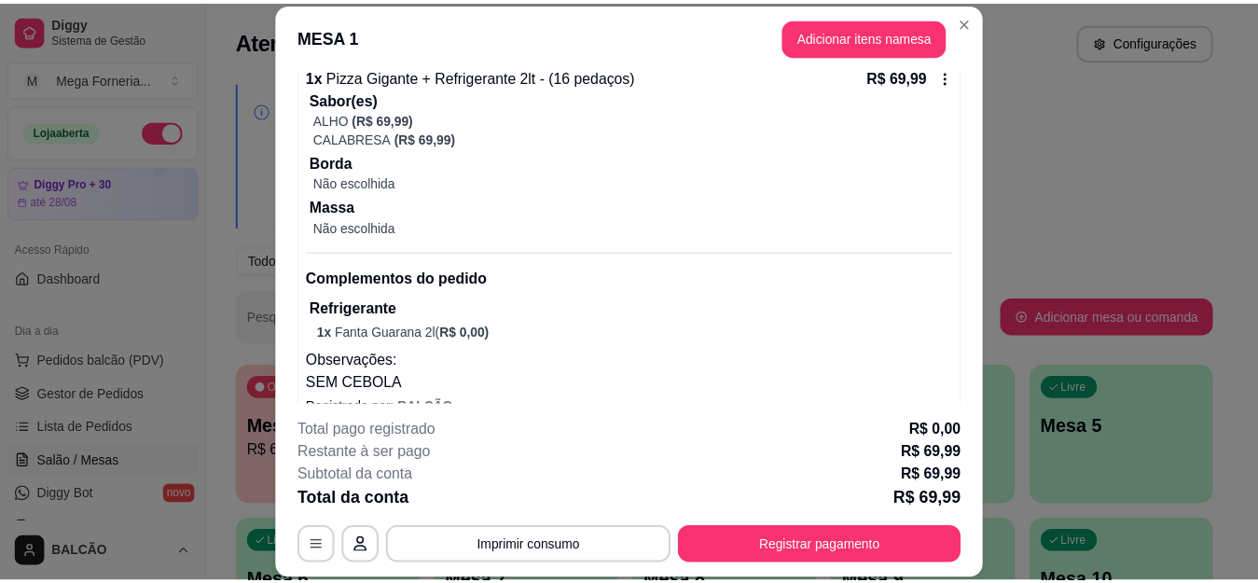
scroll to position [221, 0]
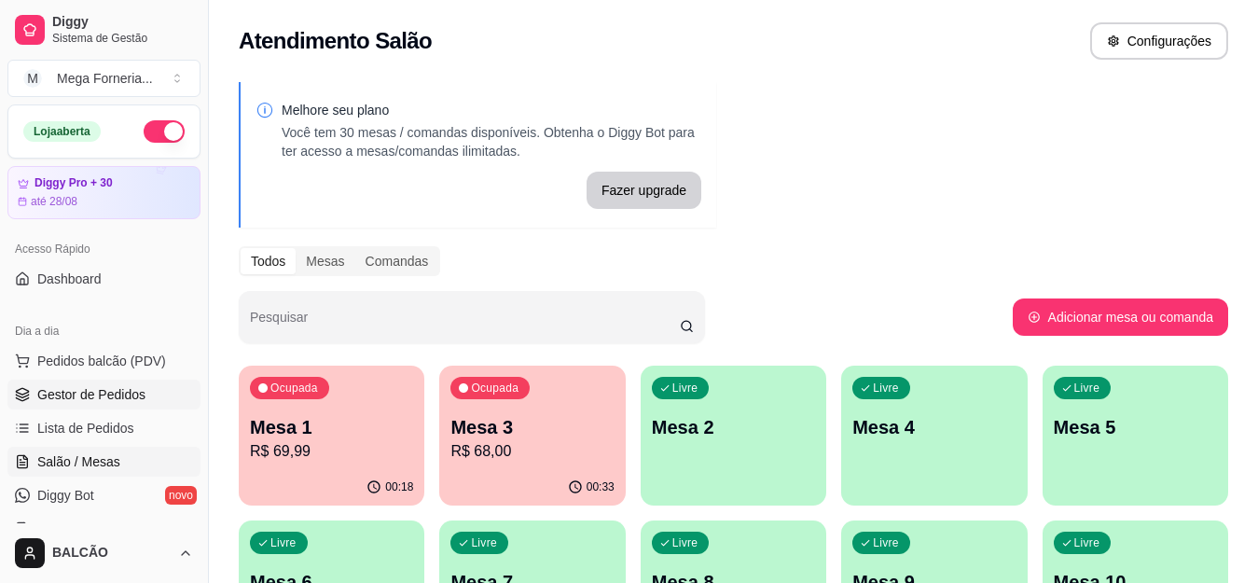
click at [76, 391] on span "Gestor de Pedidos" at bounding box center [91, 394] width 108 height 19
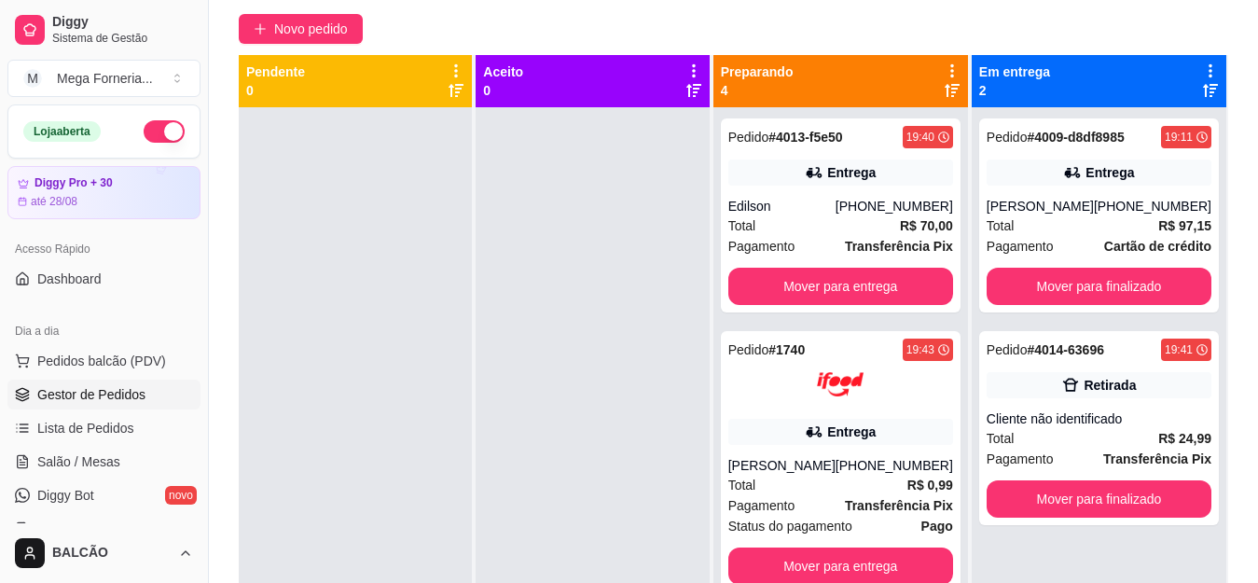
scroll to position [182, 0]
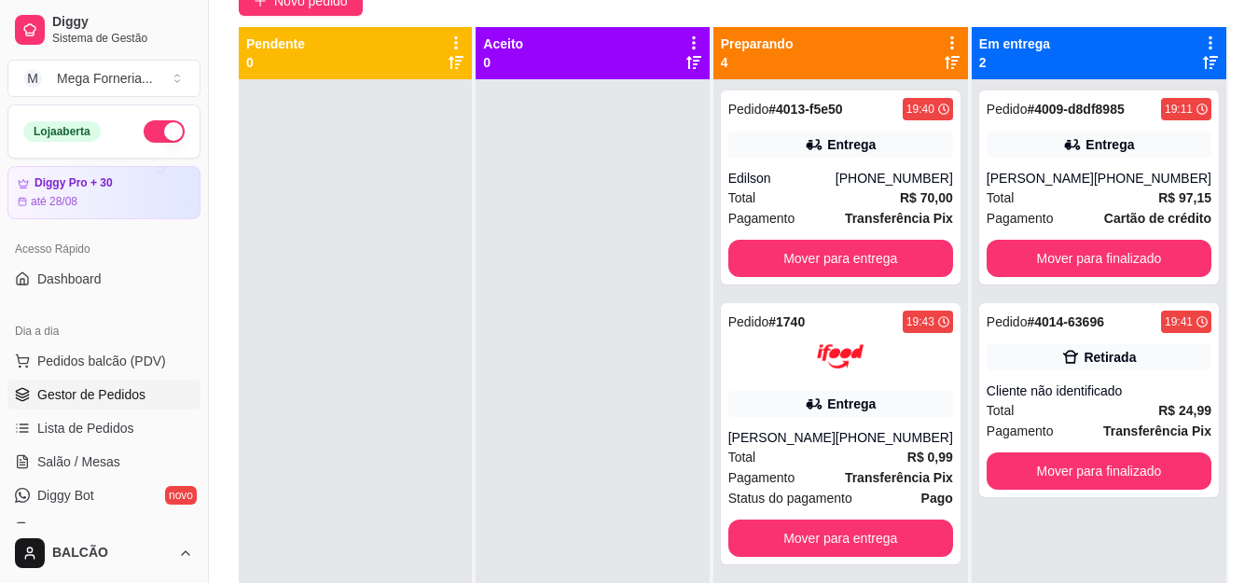
drag, startPoint x: 1267, startPoint y: 201, endPoint x: 681, endPoint y: 14, distance: 614.7
click at [681, 14] on div "Gestor de pedidos Selecione o tipo dos pedidos Todos os pedidos Pedidos agendad…" at bounding box center [733, 225] width 1049 height 814
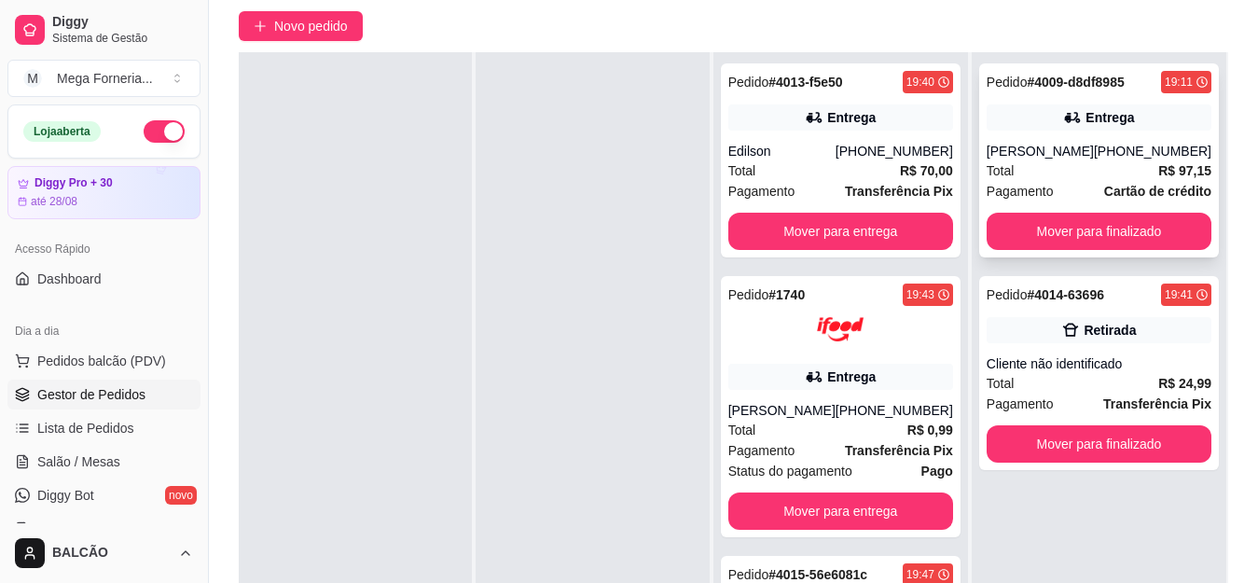
scroll to position [187, 0]
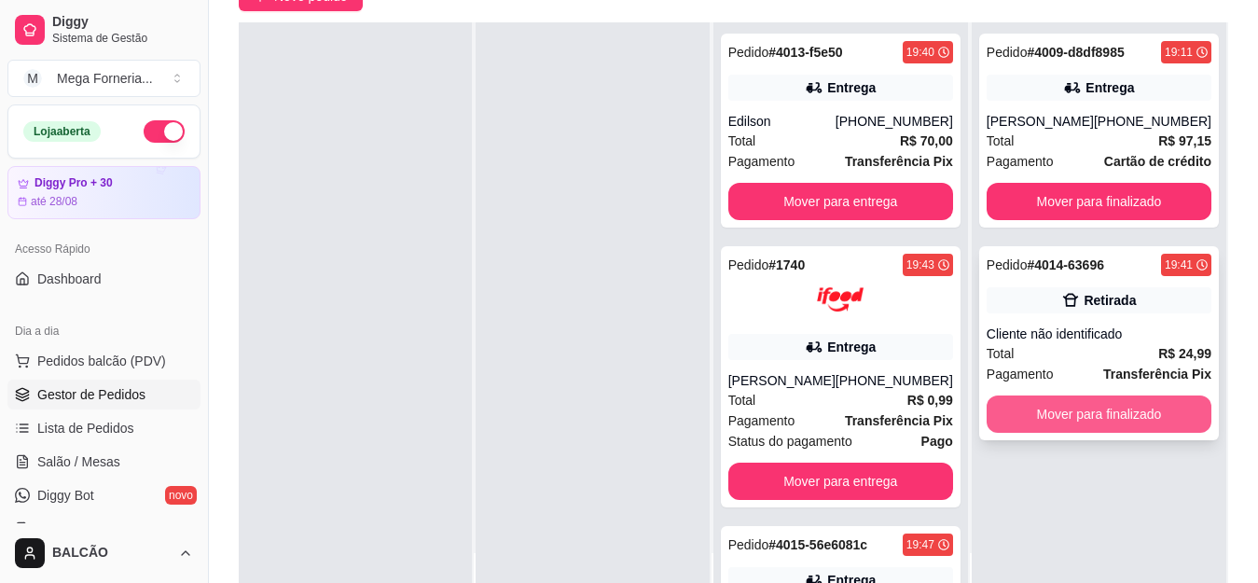
click at [1078, 412] on button "Mover para finalizado" at bounding box center [1099, 413] width 225 height 37
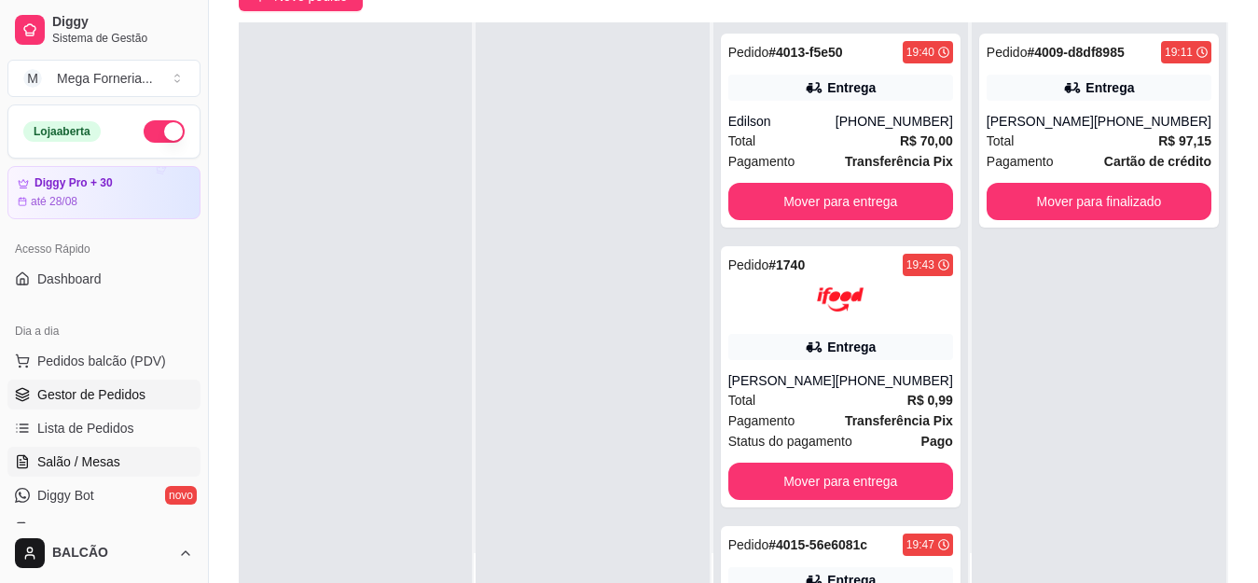
click at [99, 457] on span "Salão / Mesas" at bounding box center [78, 461] width 83 height 19
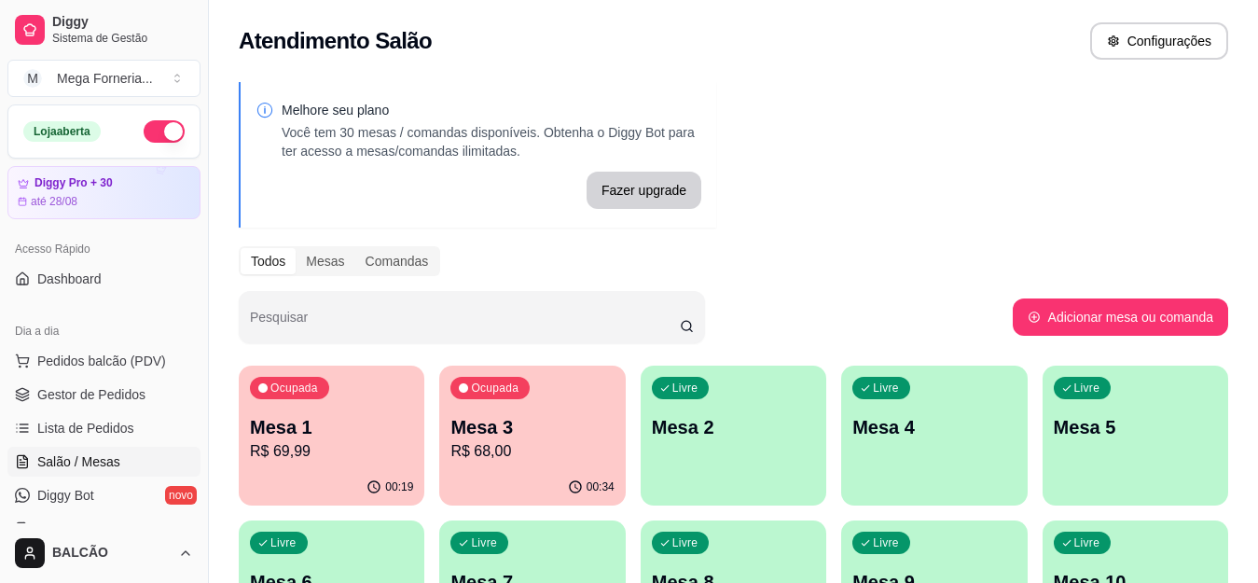
click at [306, 460] on p "R$ 69,99" at bounding box center [331, 451] width 163 height 22
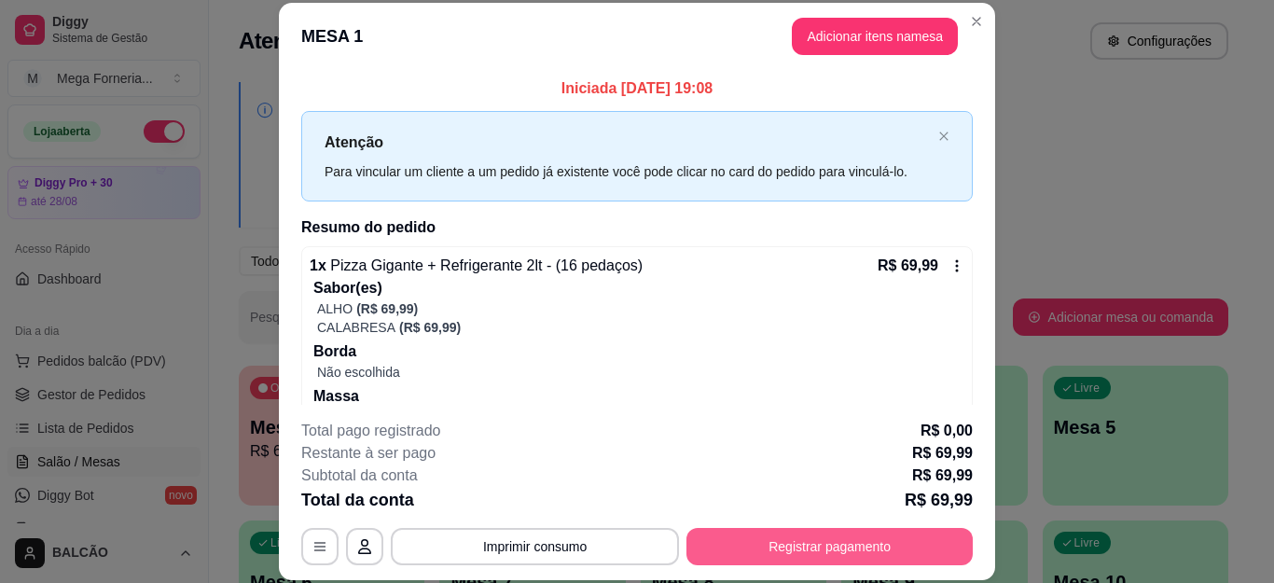
click at [723, 536] on button "Registrar pagamento" at bounding box center [829, 546] width 286 height 37
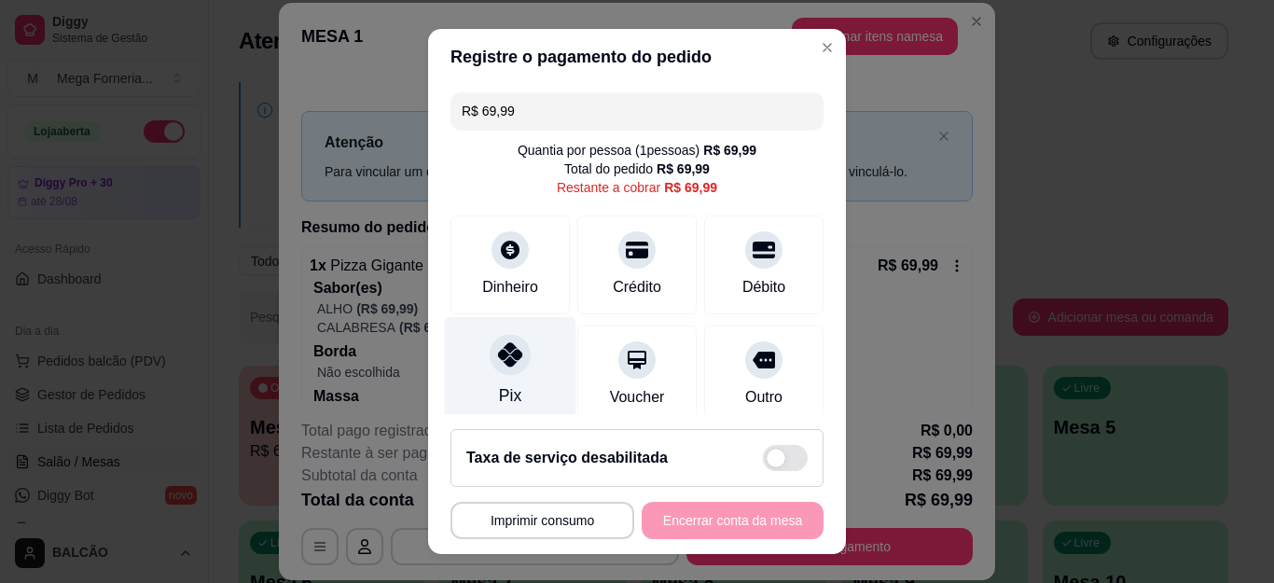
click at [517, 347] on div "Pix" at bounding box center [511, 371] width 132 height 109
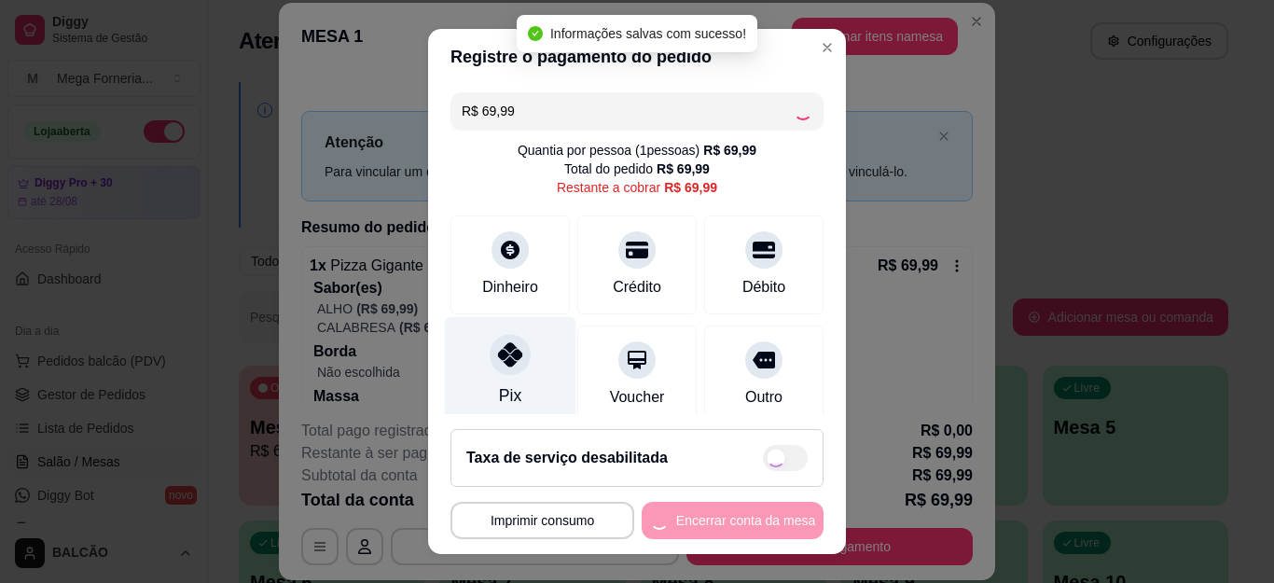
type input "R$ 0,00"
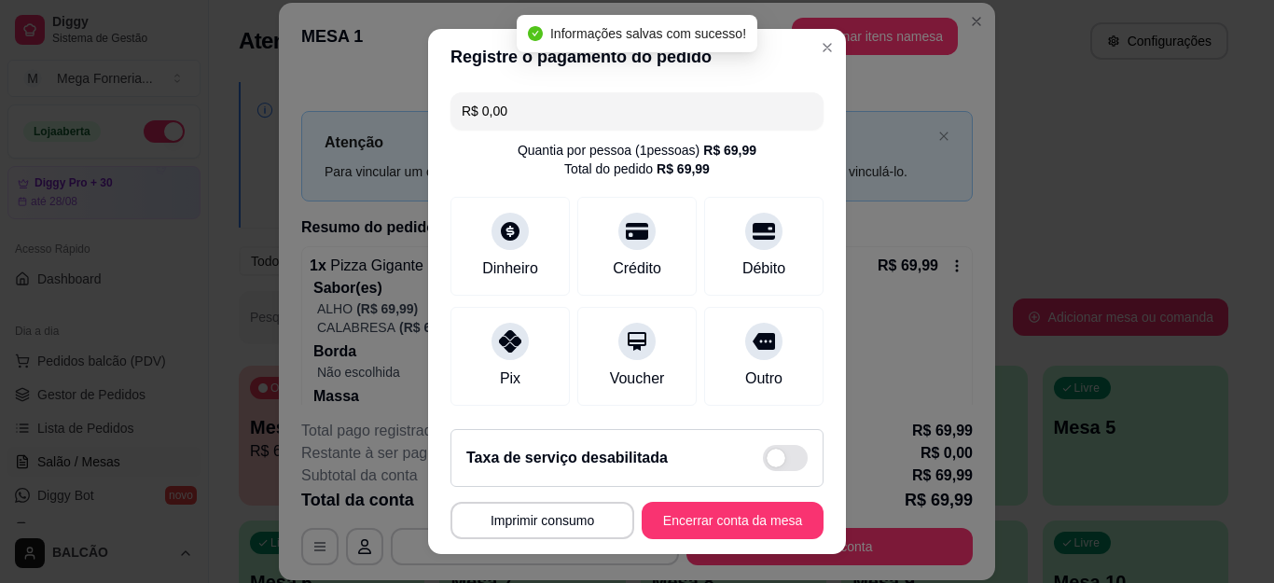
click at [749, 525] on button "Encerrar conta da mesa" at bounding box center [733, 520] width 182 height 37
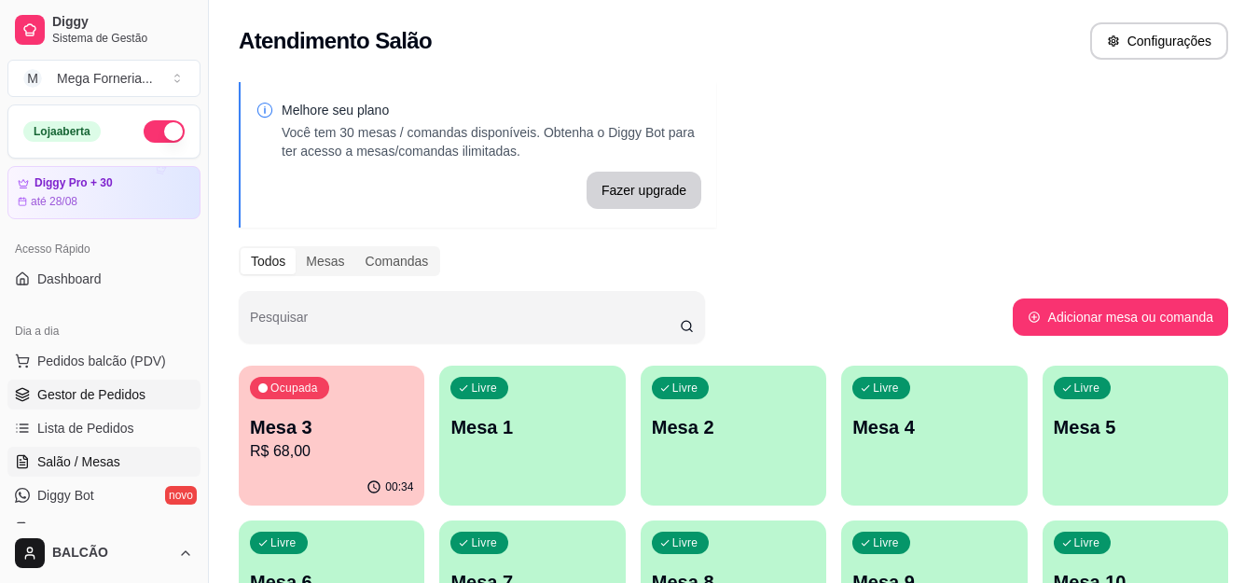
click at [91, 390] on span "Gestor de Pedidos" at bounding box center [91, 394] width 108 height 19
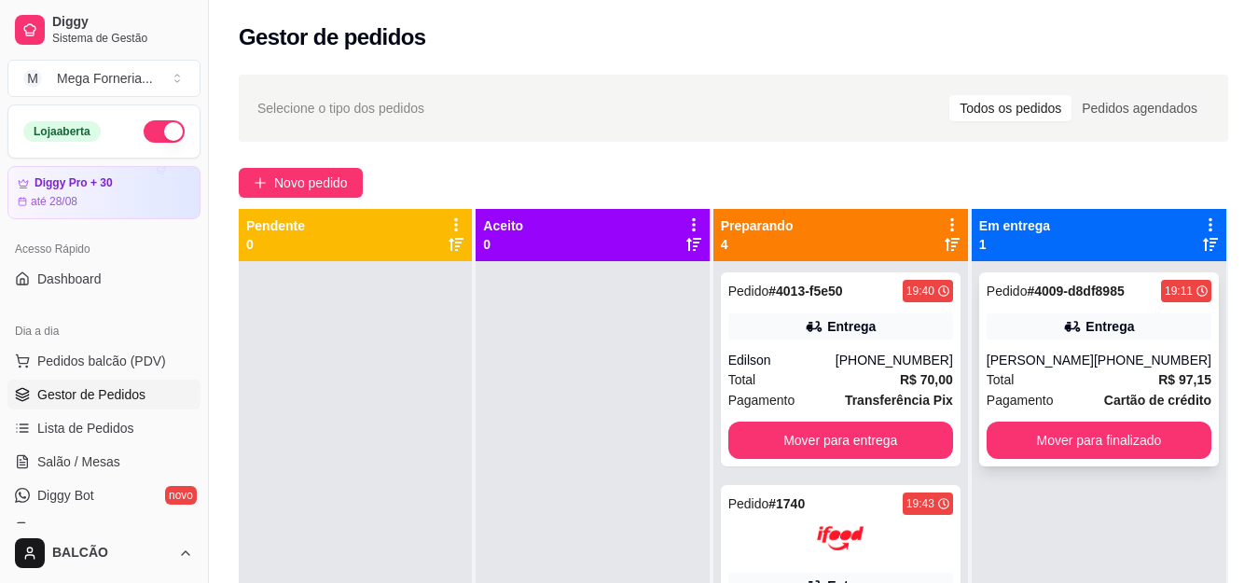
click at [1102, 345] on div "Pedido # 4009-d8df8985 19:11 Entrega Izabel [PHONE_NUMBER] Total R$ 97,15 Pagam…" at bounding box center [1099, 369] width 240 height 194
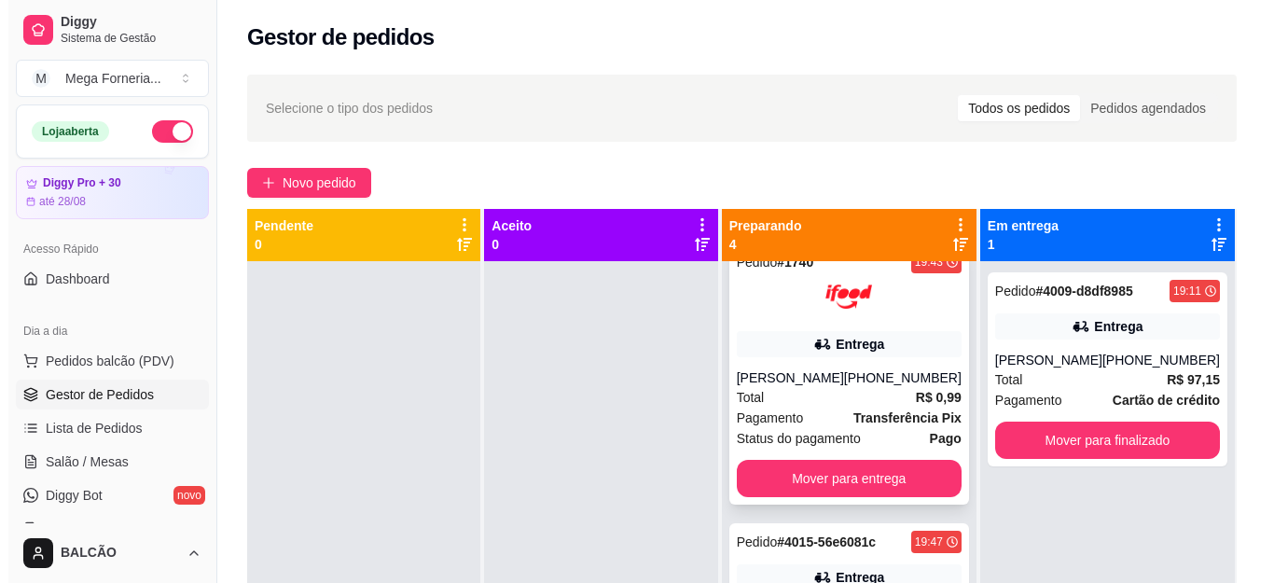
scroll to position [280, 0]
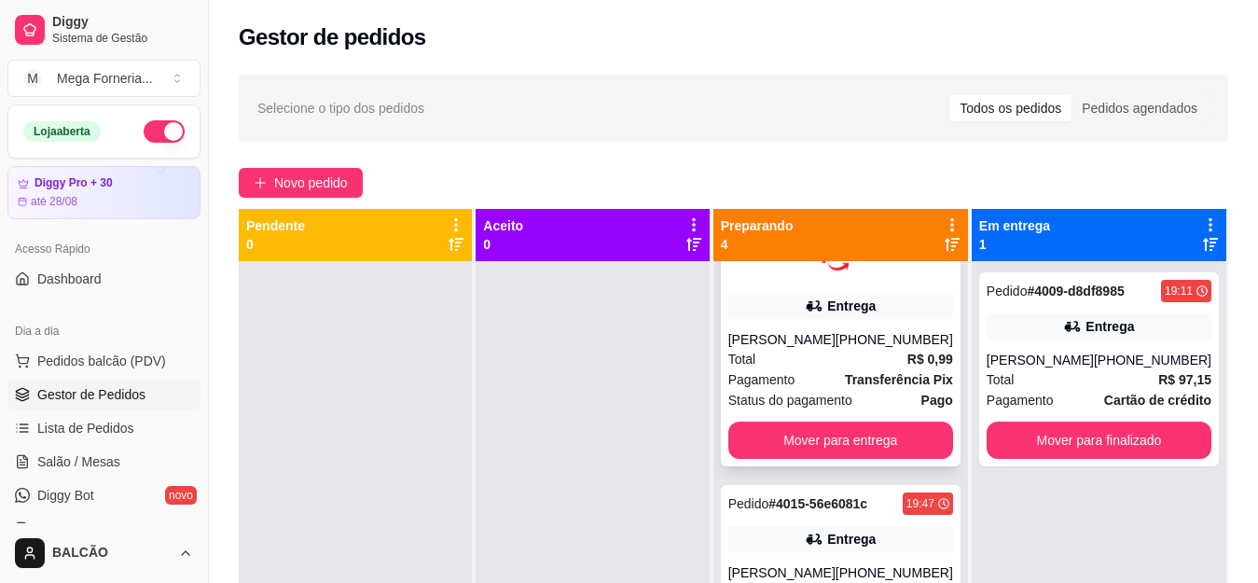
click at [760, 340] on div "[PERSON_NAME]" at bounding box center [781, 339] width 107 height 19
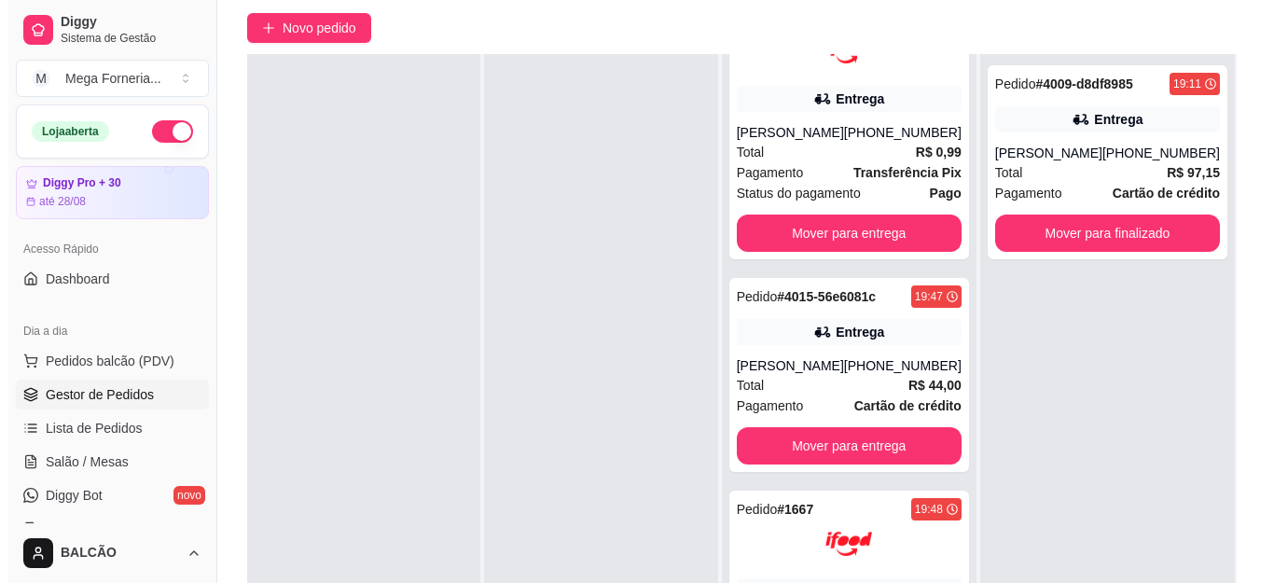
scroll to position [187, 0]
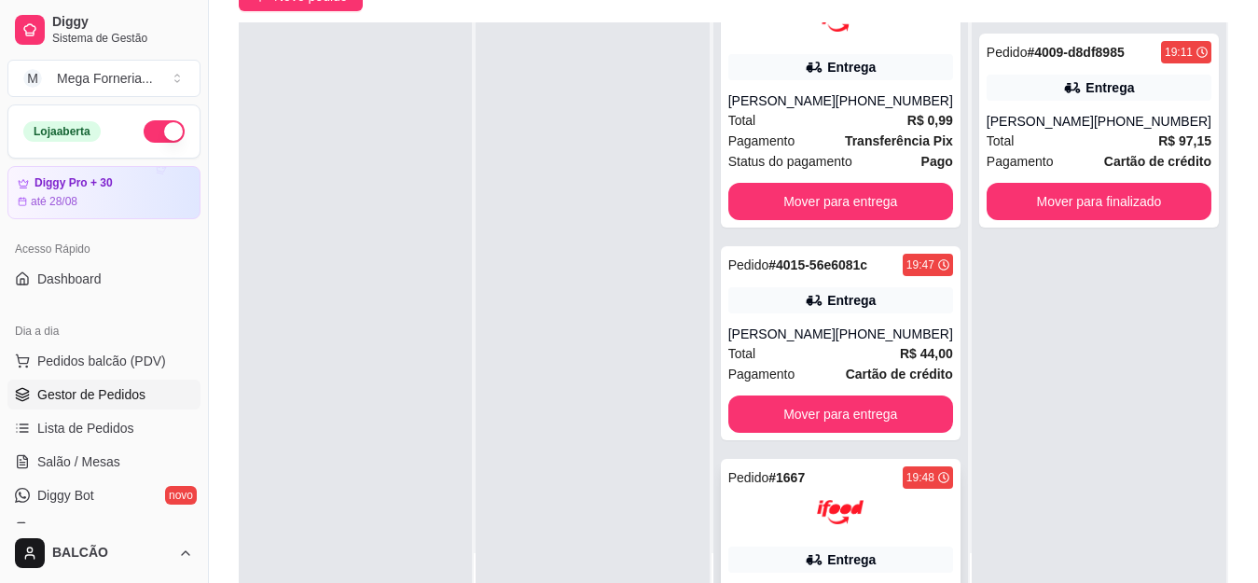
click at [830, 489] on div "Pedido # 1667 19:48" at bounding box center [840, 477] width 225 height 22
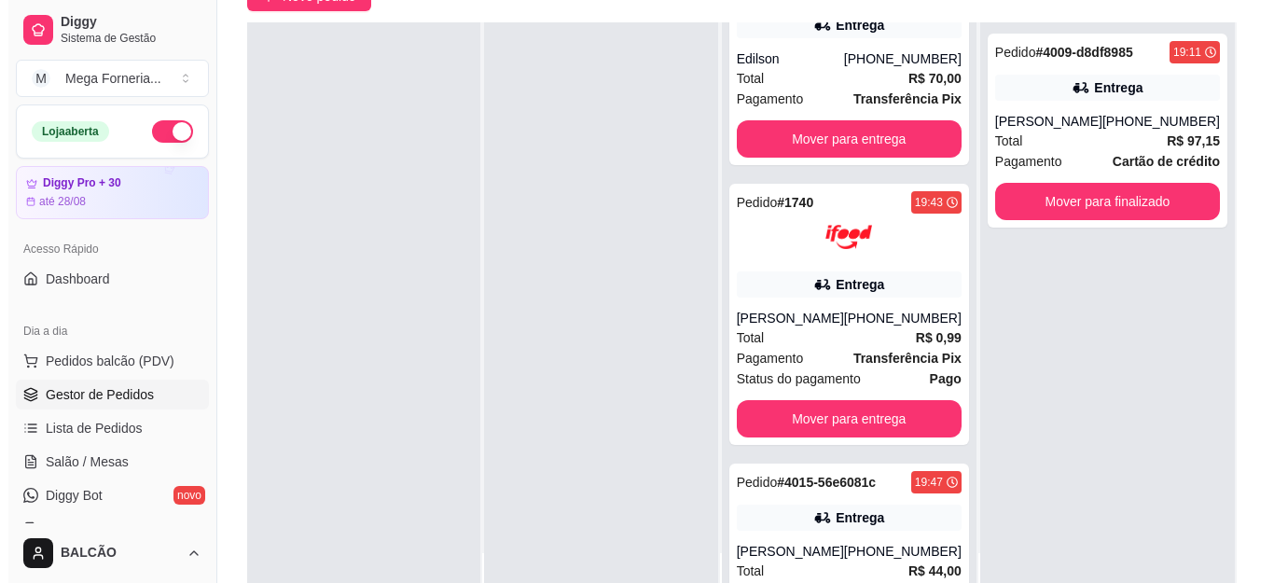
scroll to position [93, 0]
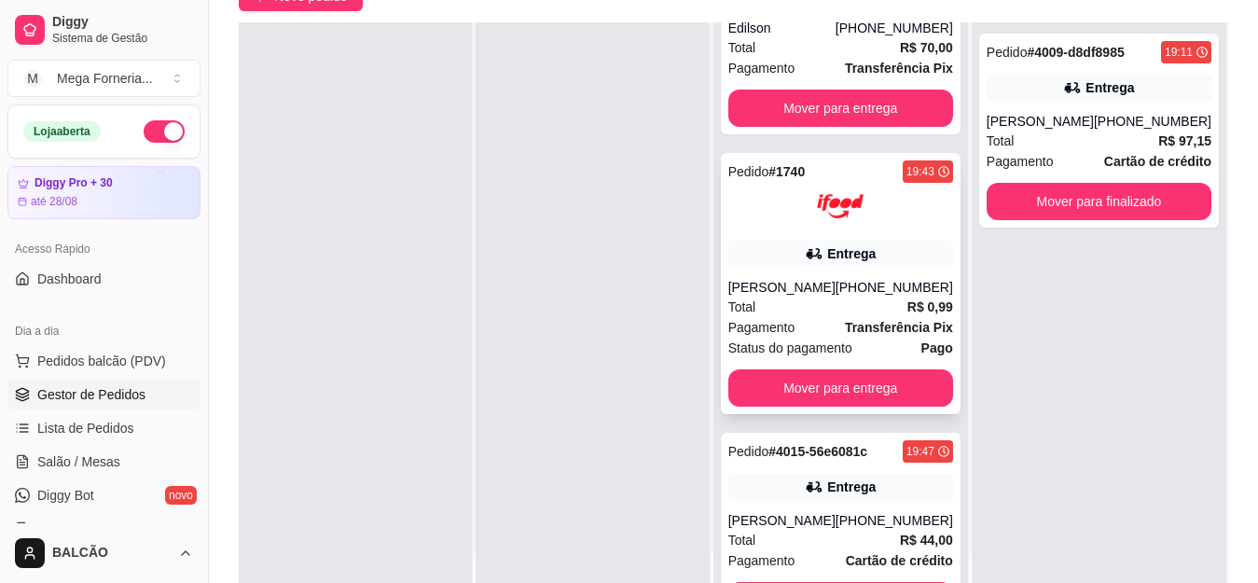
click at [909, 248] on div "Entrega" at bounding box center [840, 254] width 225 height 26
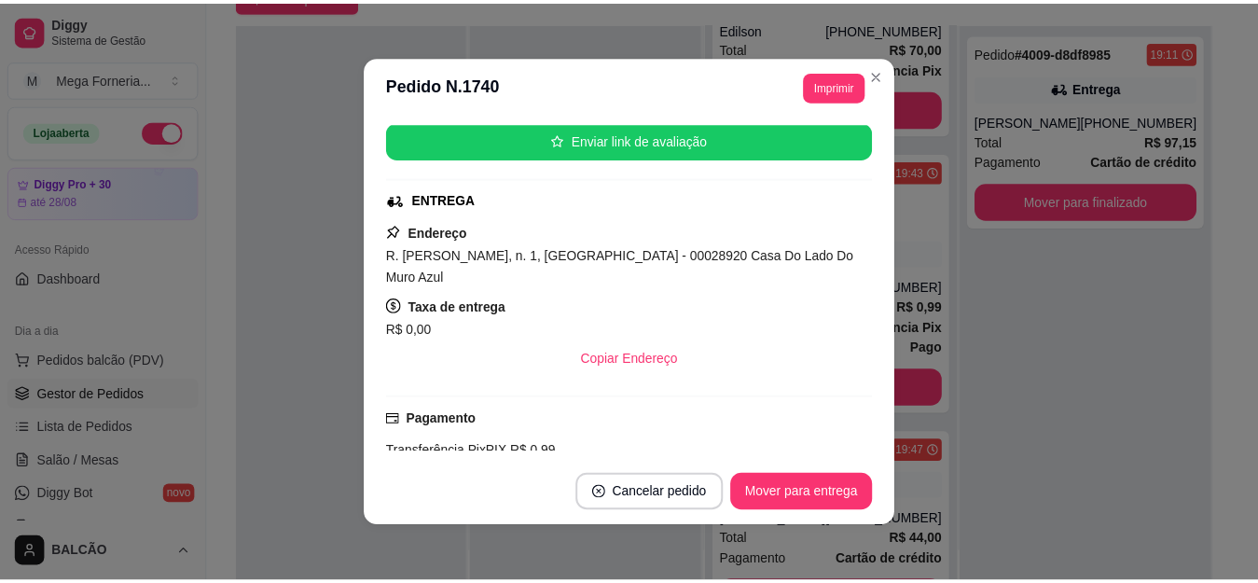
scroll to position [373, 0]
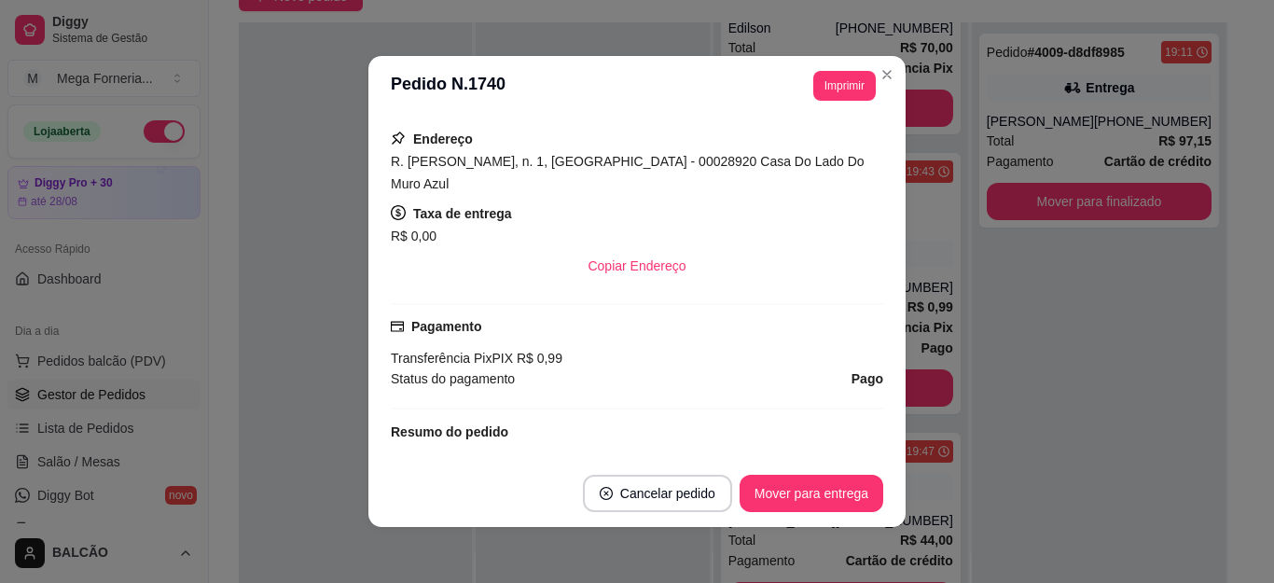
drag, startPoint x: 409, startPoint y: 187, endPoint x: 382, endPoint y: 167, distance: 33.2
click at [391, 167] on div "R. [PERSON_NAME], n. 1, [GEOGRAPHIC_DATA] - 00028920 Casa Do Lado Do Muro Azul" at bounding box center [637, 172] width 492 height 45
copy span "R. [PERSON_NAME], n. 1, [GEOGRAPHIC_DATA] - 00028920 Casa Do Lado Do Muro Azul"
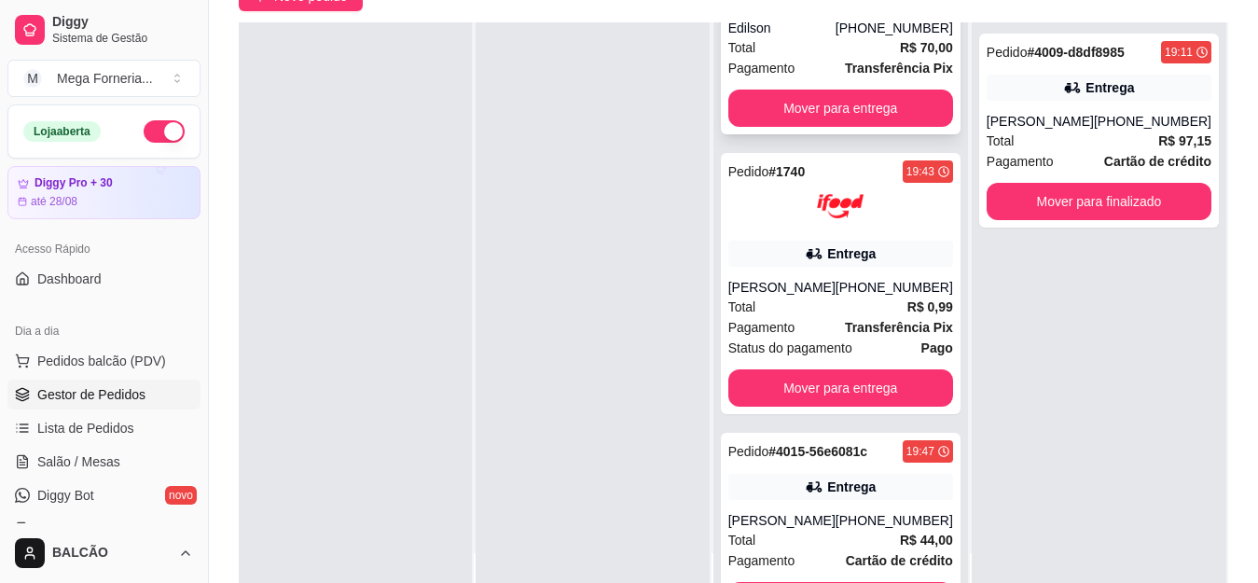
click at [824, 54] on div "Total R$ 70,00" at bounding box center [840, 47] width 225 height 21
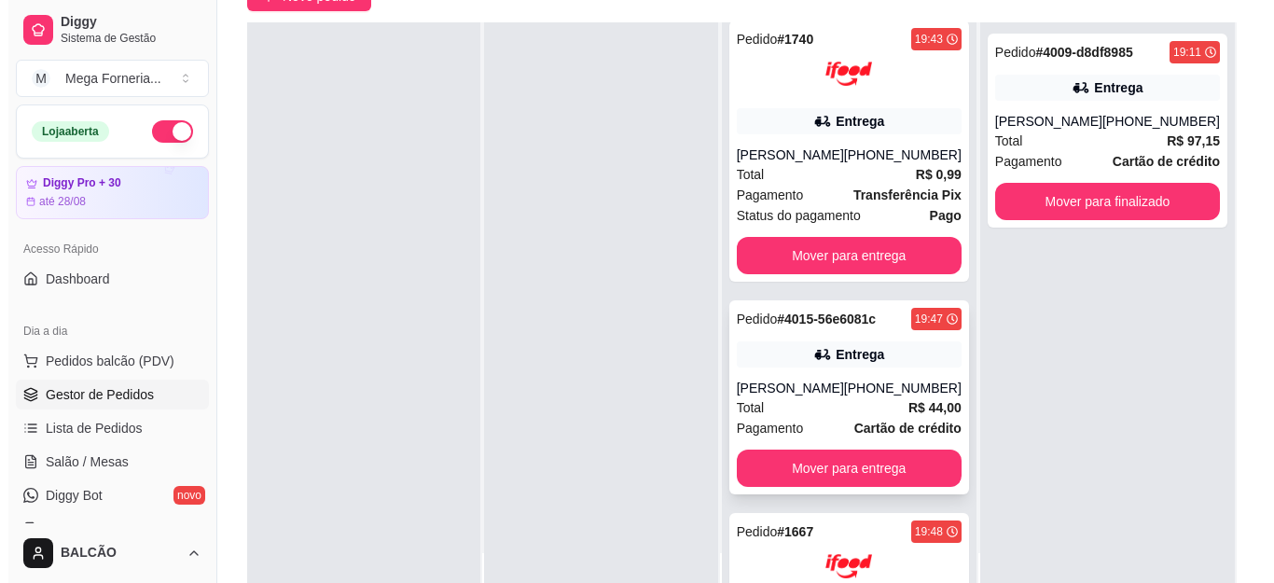
scroll to position [280, 0]
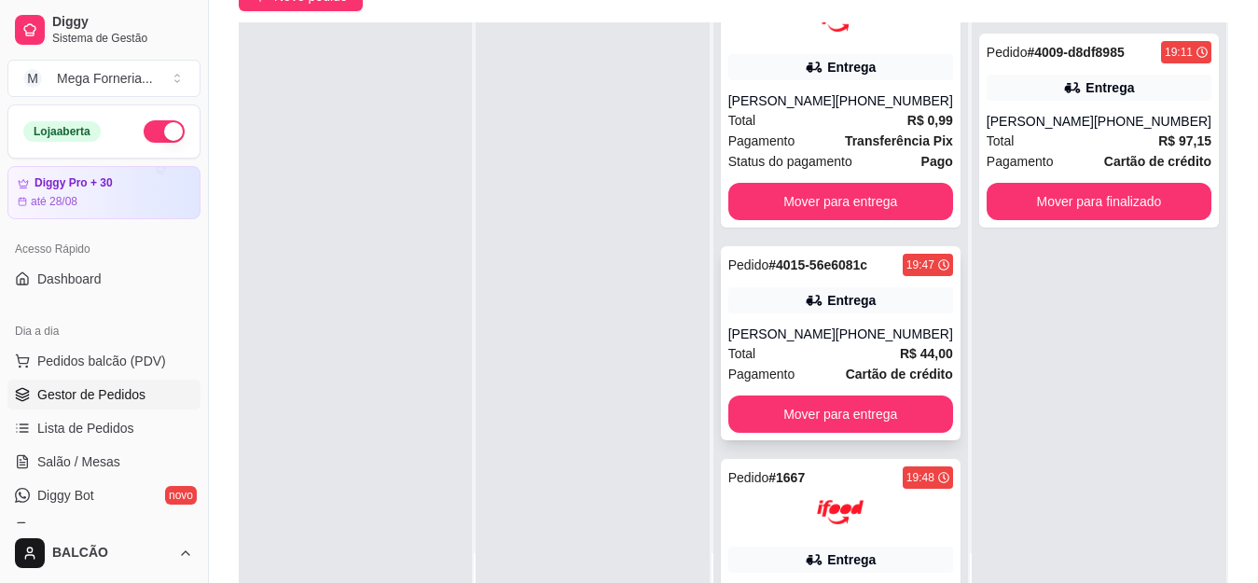
click at [902, 315] on div "Pedido # 4015-56e6081c 19:47 Entrega [PERSON_NAME] [PHONE_NUMBER] Total R$ 44,0…" at bounding box center [841, 343] width 240 height 194
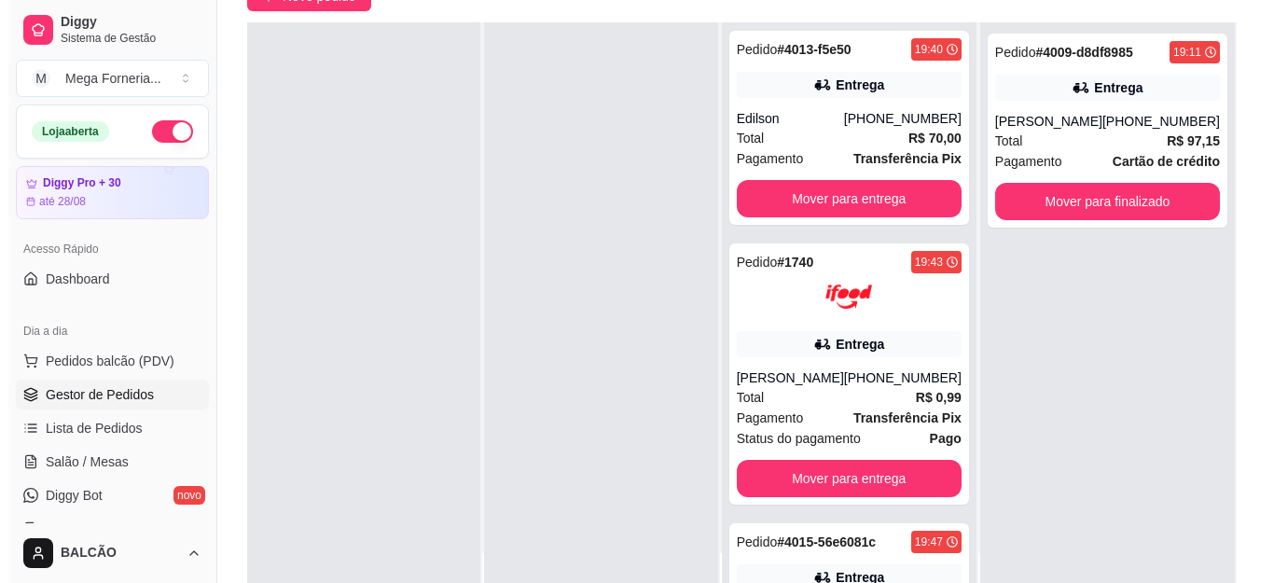
scroll to position [0, 0]
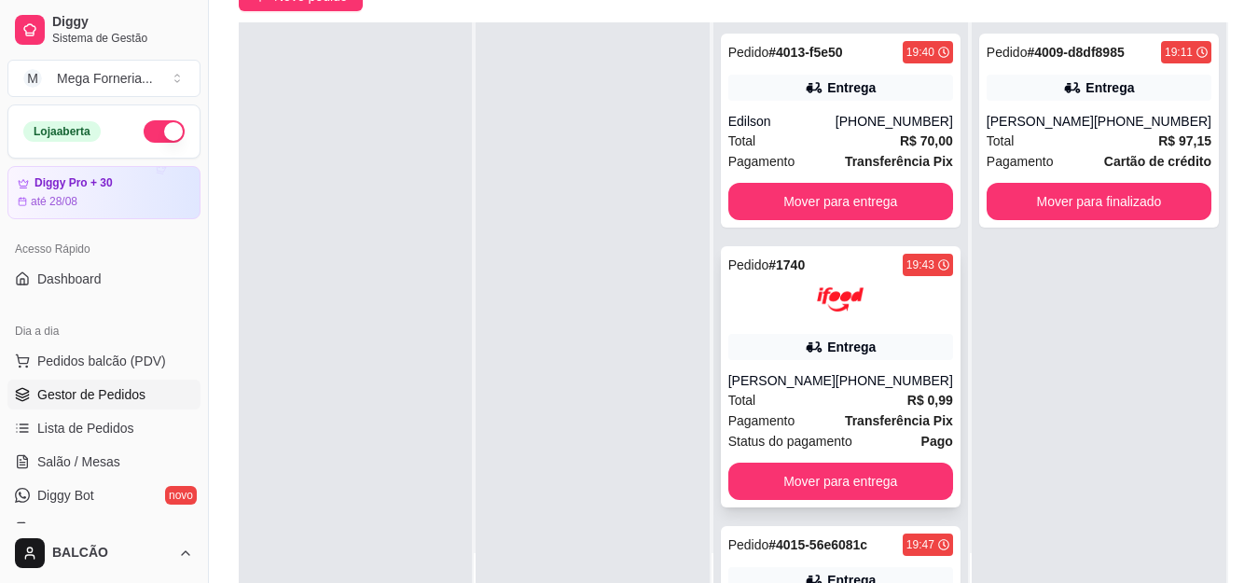
click at [811, 323] on div "Pedido # 1740 19:43 Entrega [PERSON_NAME] [PHONE_NUMBER] Total R$ 0,99 Pagament…" at bounding box center [841, 376] width 240 height 261
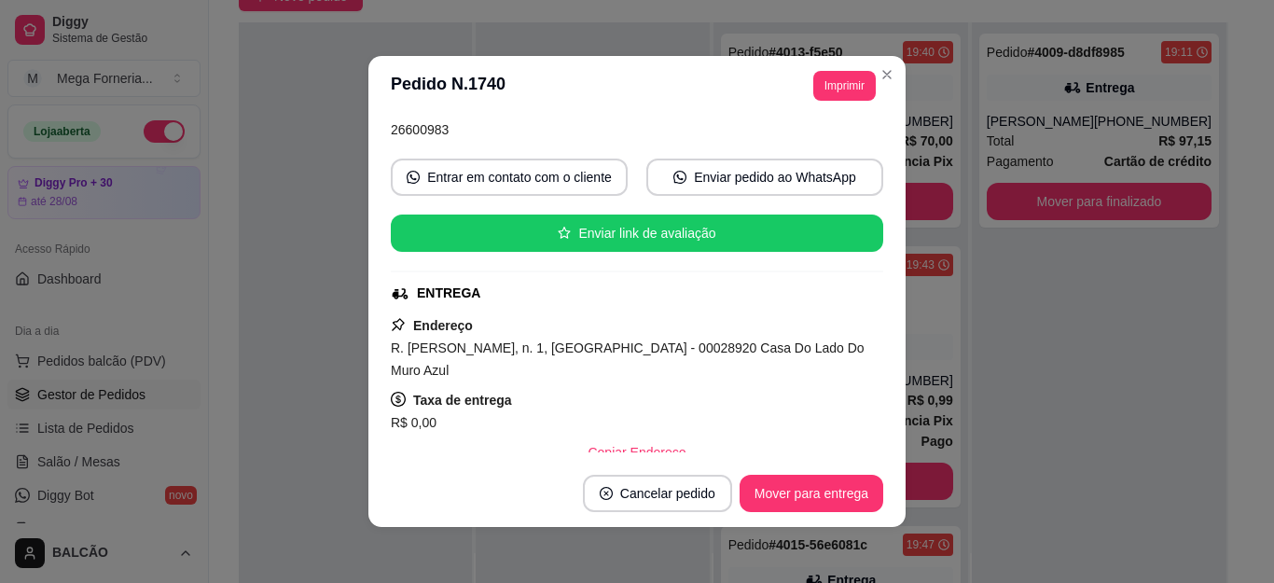
scroll to position [93, 0]
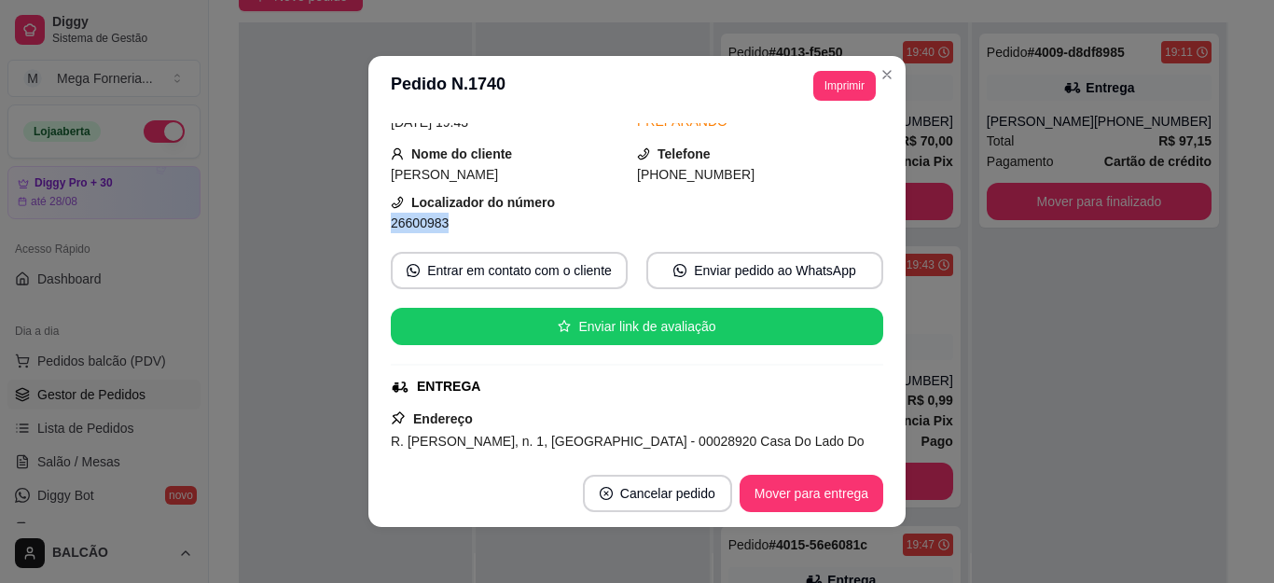
drag, startPoint x: 451, startPoint y: 220, endPoint x: 381, endPoint y: 229, distance: 70.6
click at [381, 229] on div "feito há 14 minutos Horário do pedido [DATE] 19:43 Status do pedido PREPARANDO …" at bounding box center [636, 288] width 537 height 344
copy span "26600983"
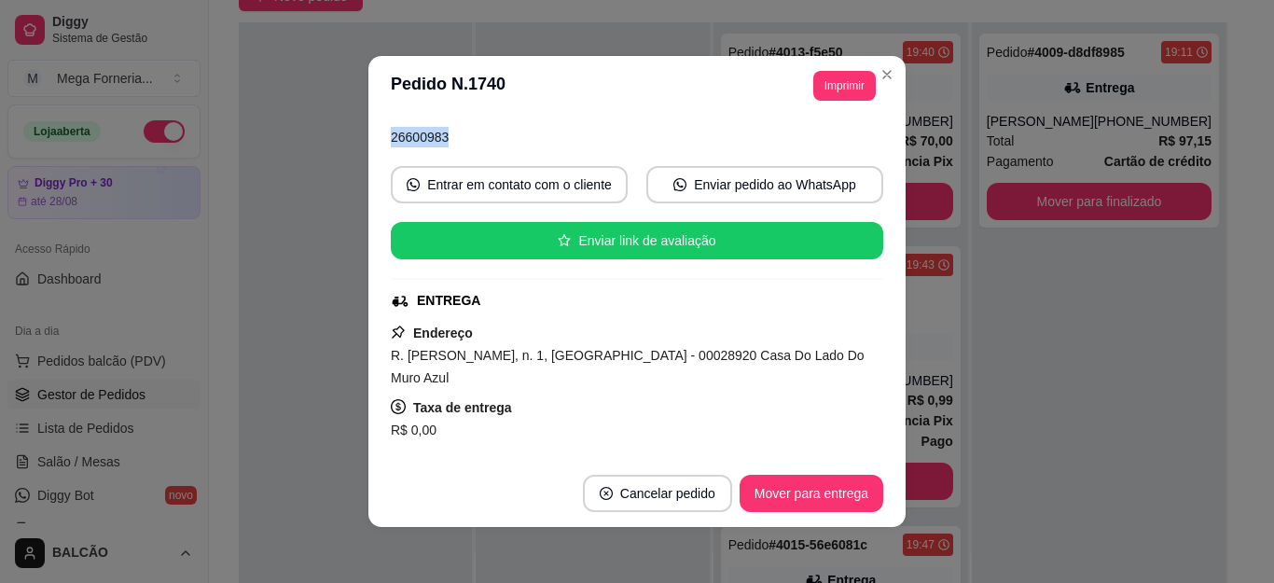
scroll to position [187, 0]
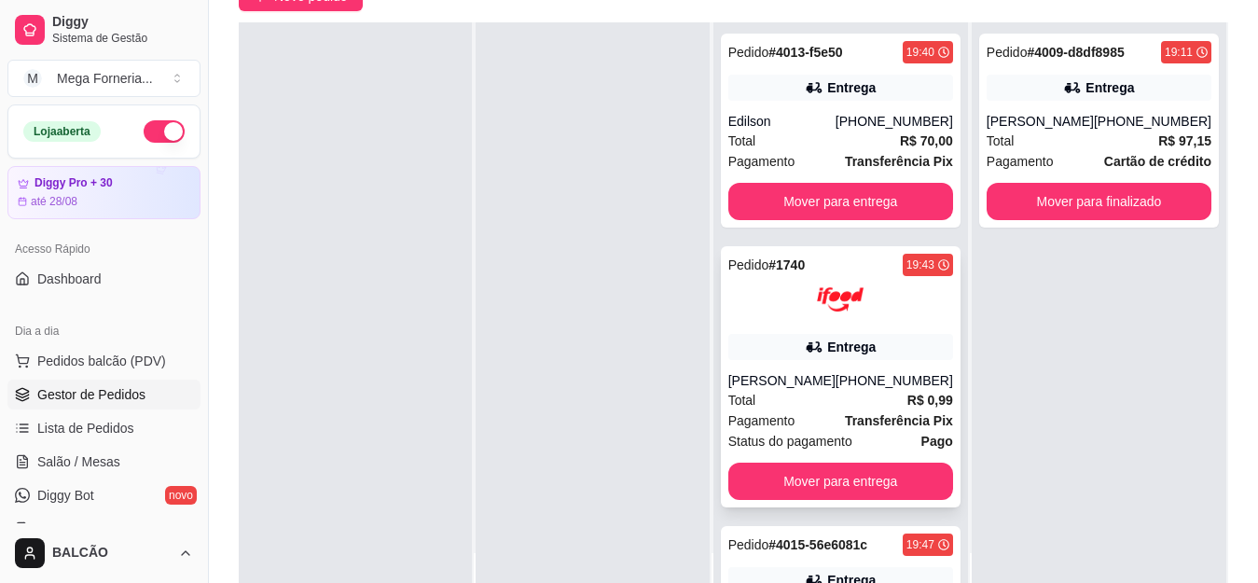
click at [892, 312] on div at bounding box center [840, 299] width 225 height 47
click at [887, 313] on div at bounding box center [840, 299] width 225 height 47
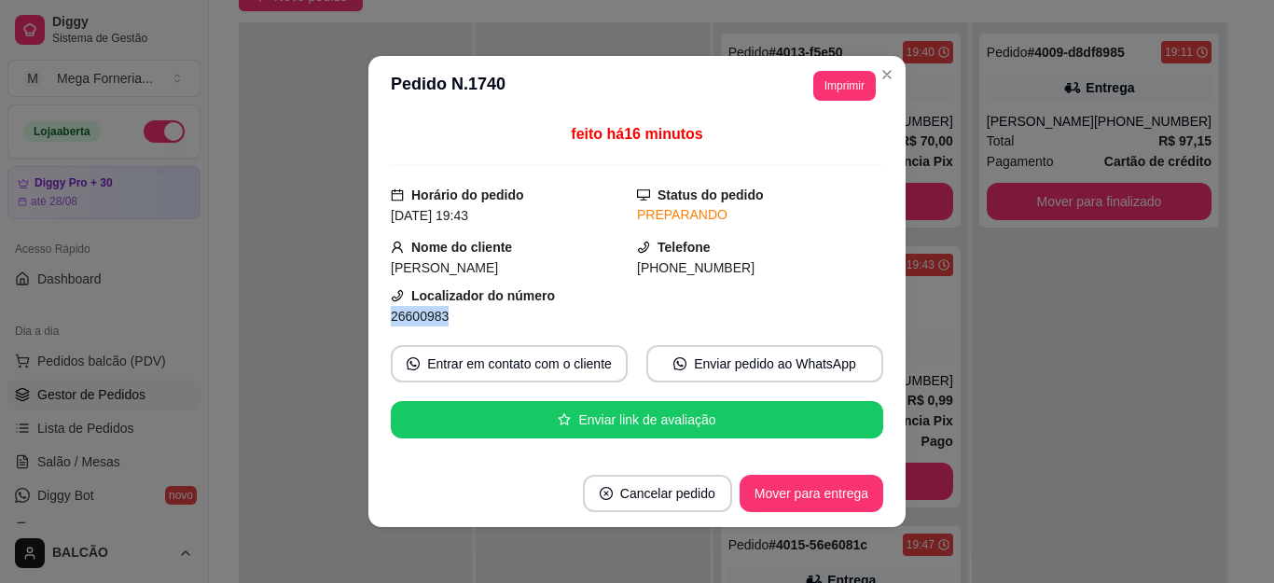
drag, startPoint x: 442, startPoint y: 322, endPoint x: 377, endPoint y: 321, distance: 65.3
click at [377, 321] on div "feito há 16 minutos Horário do pedido [DATE] 19:43 Status do pedido PREPARANDO …" at bounding box center [636, 288] width 537 height 344
copy span "26600983"
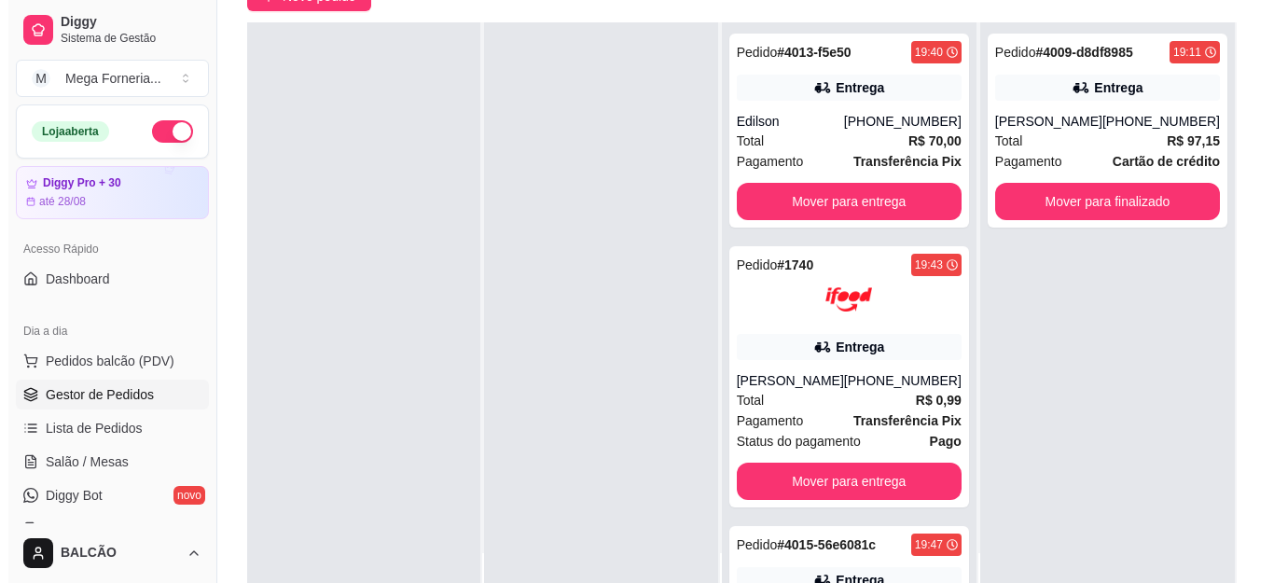
scroll to position [93, 0]
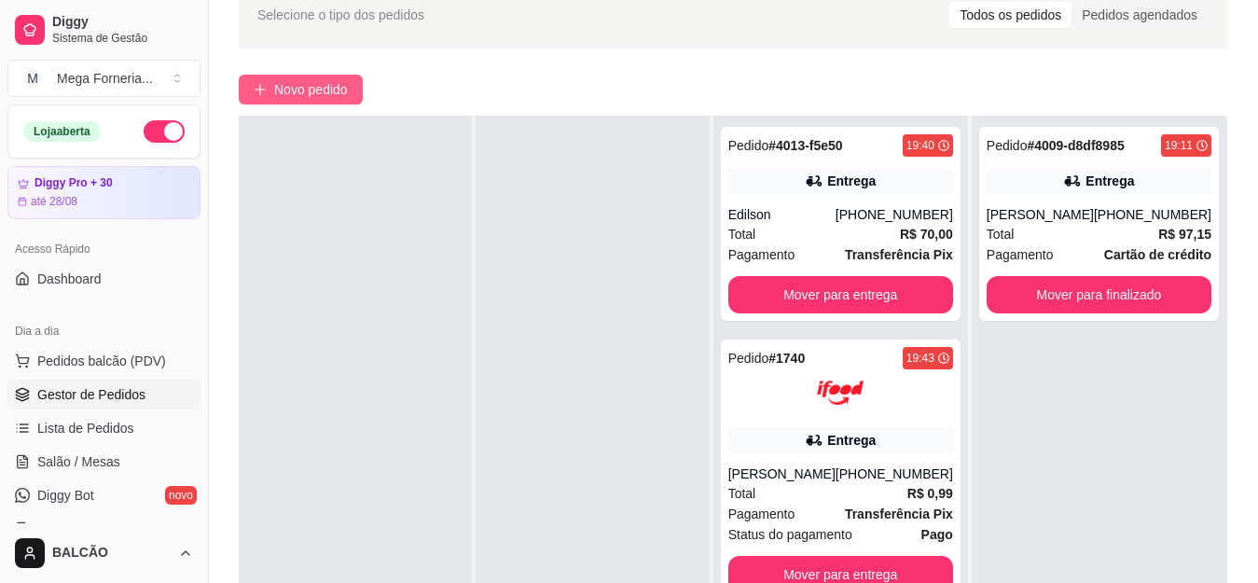
click at [306, 89] on span "Novo pedido" at bounding box center [311, 89] width 74 height 21
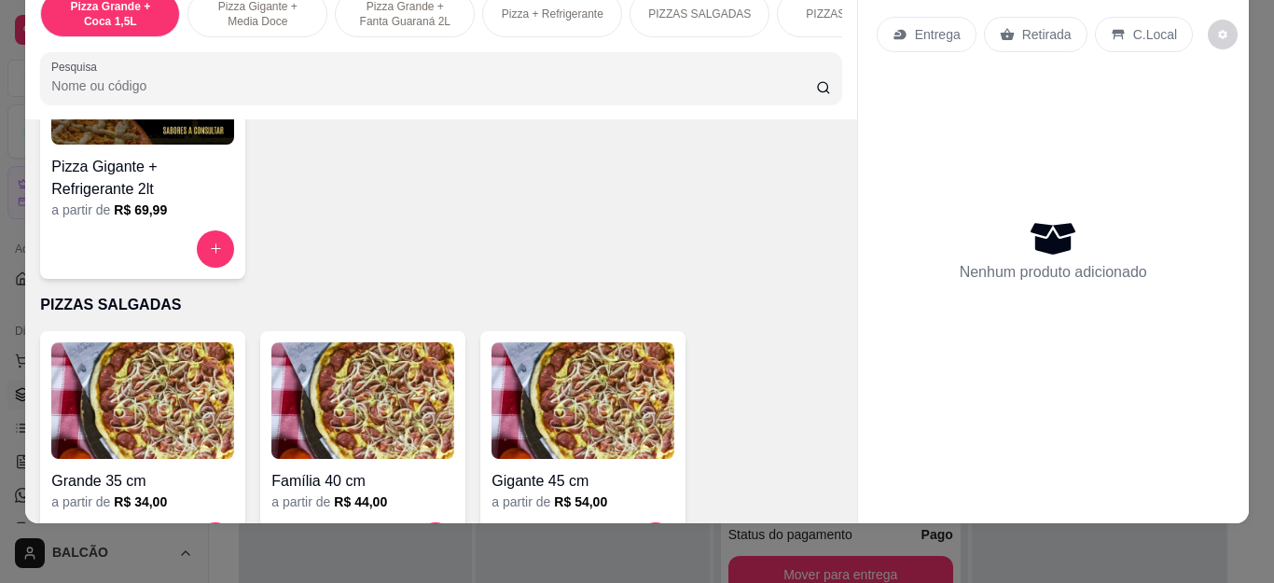
scroll to position [1213, 0]
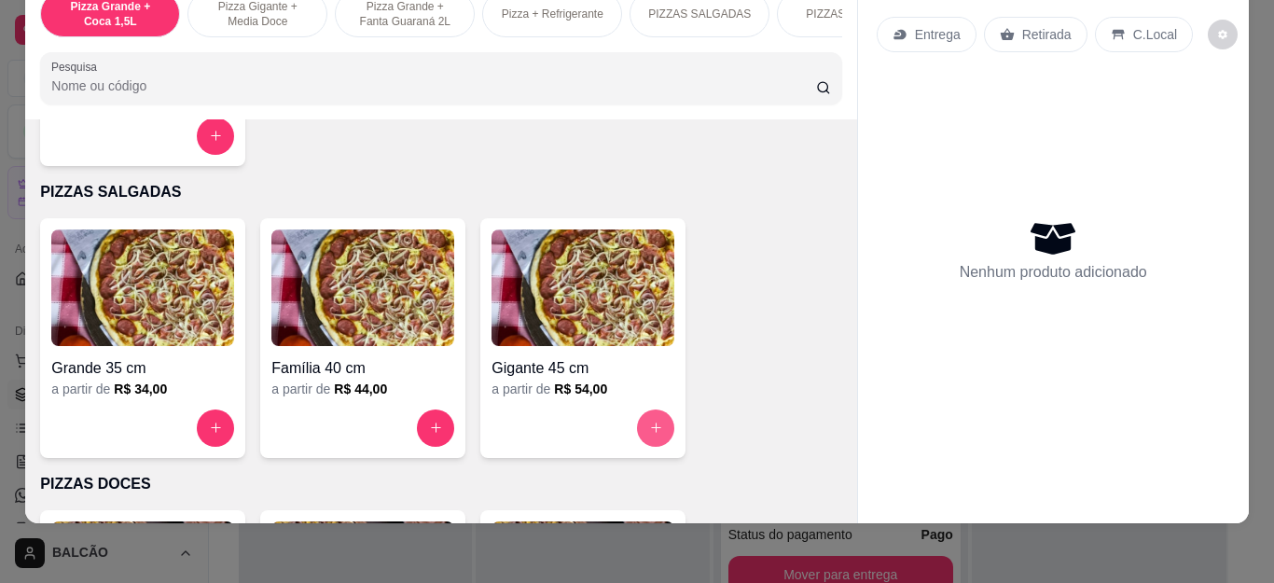
click at [649, 432] on icon "increase-product-quantity" at bounding box center [656, 428] width 14 height 14
click at [537, 199] on input "text" at bounding box center [637, 197] width 506 height 30
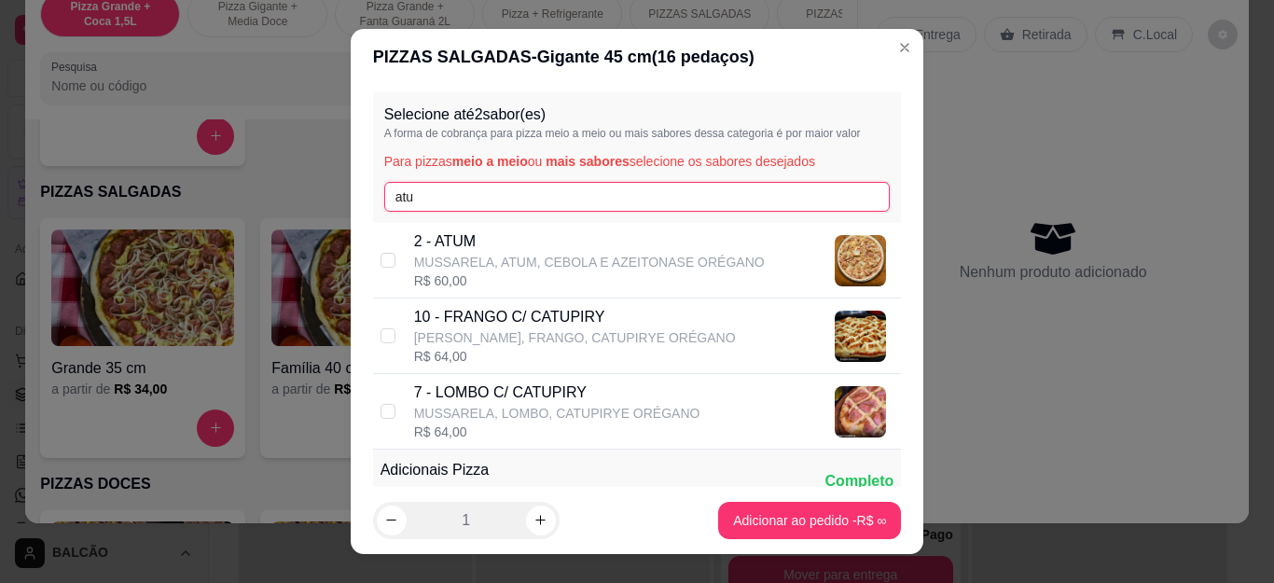
type input "atu"
click at [493, 271] on p "MUSSARELA, ATUM, CEBOLA E AZEITONASE ORÉGANO" at bounding box center [589, 262] width 351 height 19
checkbox input "true"
click at [525, 201] on input "atu" at bounding box center [637, 197] width 506 height 30
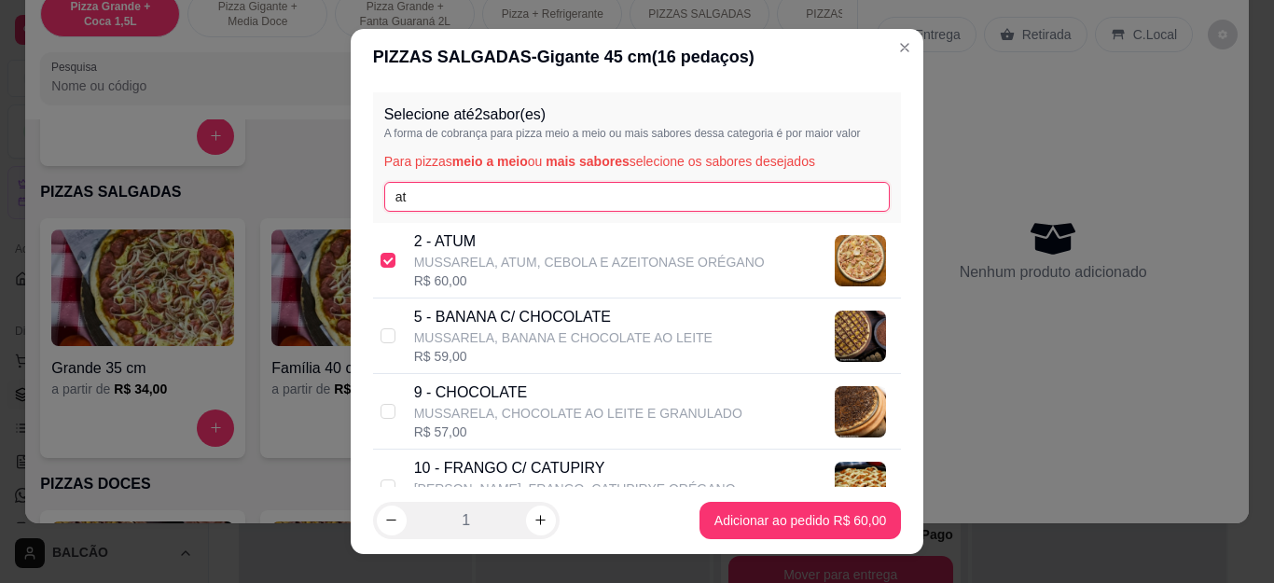
type input "a"
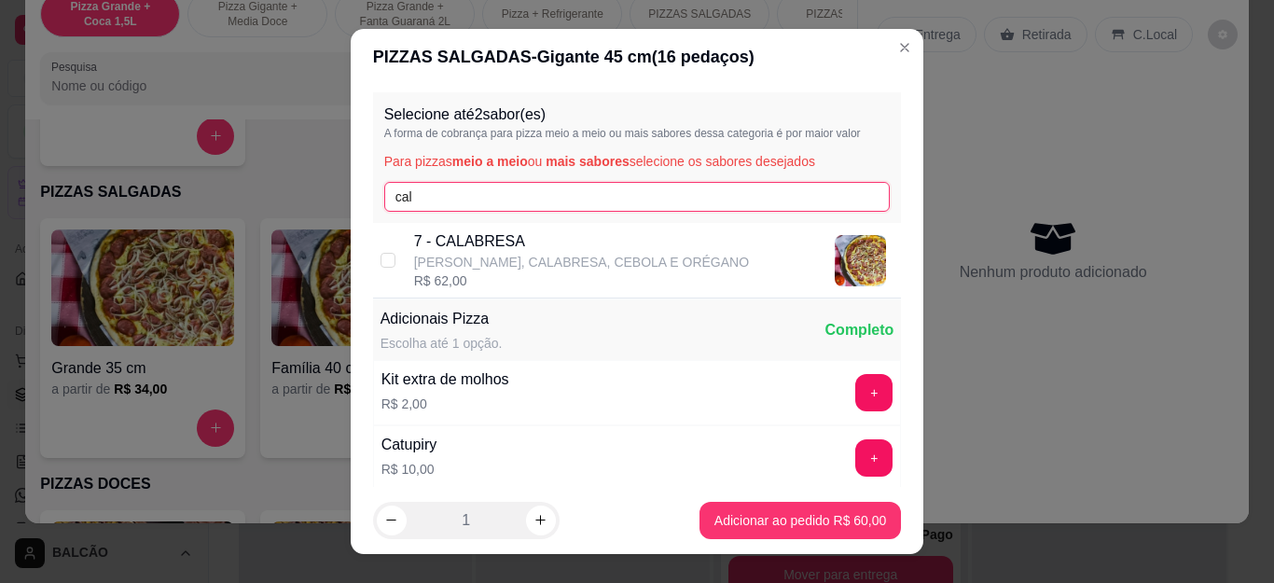
type input "cal"
click at [510, 245] on p "7 - CALABRESA" at bounding box center [581, 241] width 335 height 22
checkbox input "true"
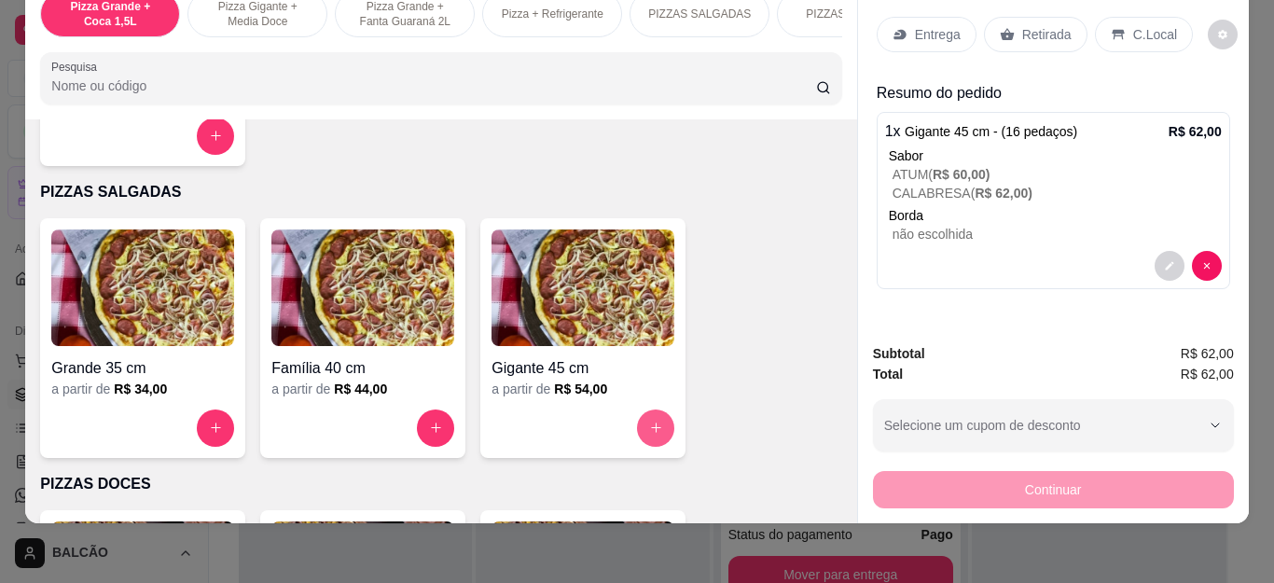
click at [655, 427] on icon "increase-product-quantity" at bounding box center [656, 428] width 14 height 14
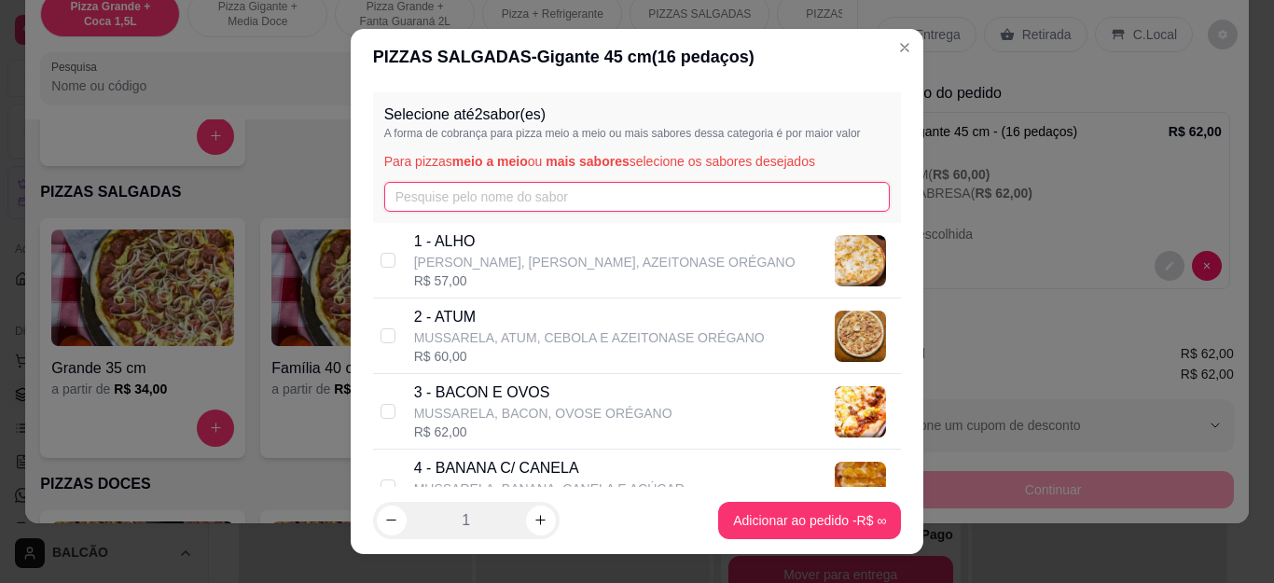
click at [547, 200] on input "text" at bounding box center [637, 197] width 506 height 30
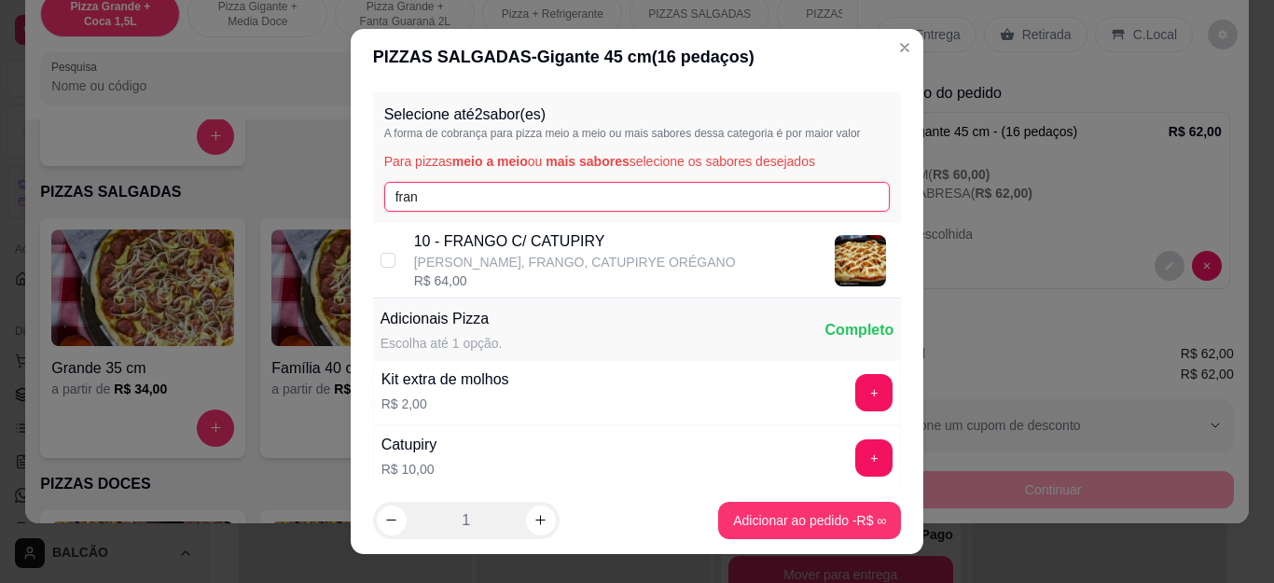
type input "fran"
click at [538, 268] on p "[PERSON_NAME], FRANGO, CATUPIRYE ORÉGANO" at bounding box center [575, 262] width 322 height 19
checkbox input "true"
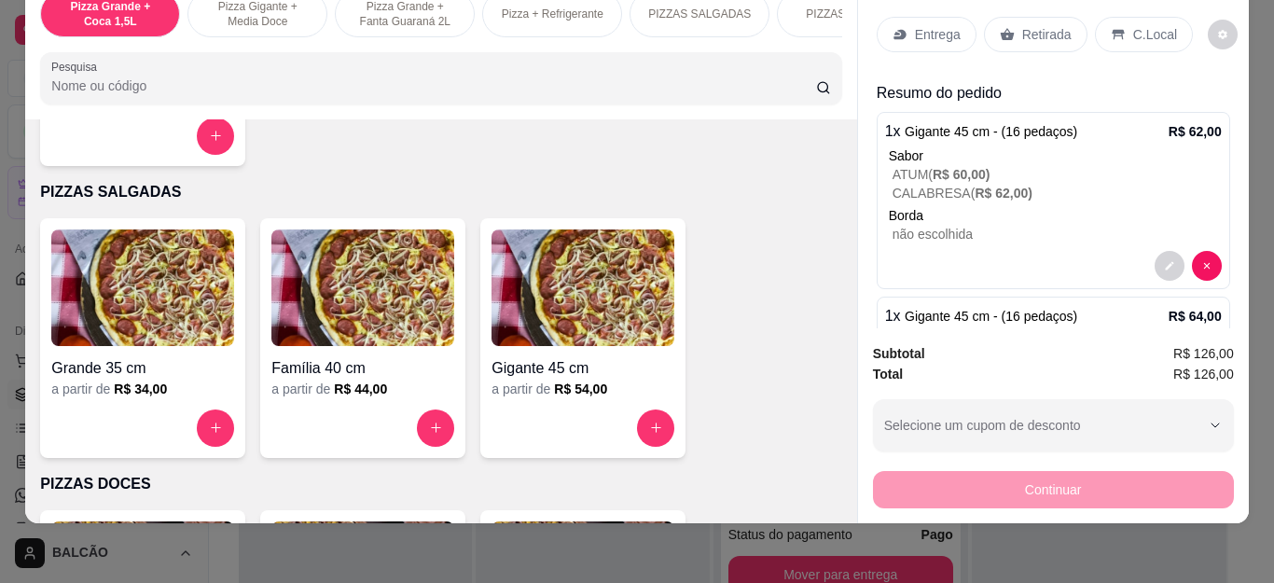
click at [920, 25] on p "Entrega" at bounding box center [938, 34] width 46 height 19
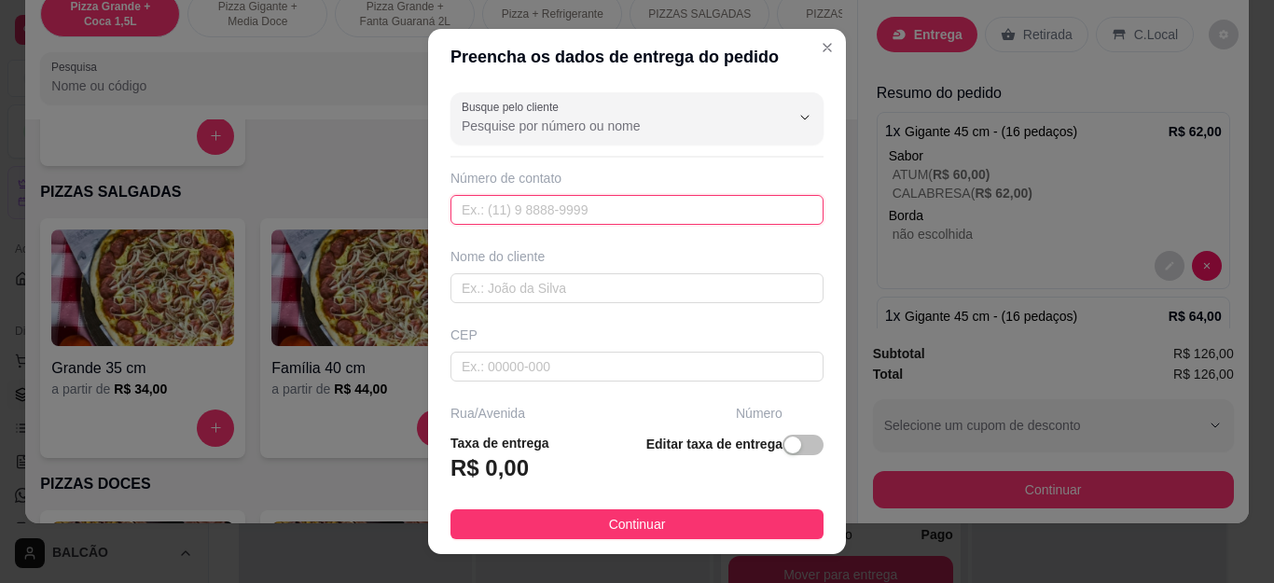
click at [503, 209] on input "text" at bounding box center [637, 210] width 373 height 30
type input "[PHONE_NUMBER]"
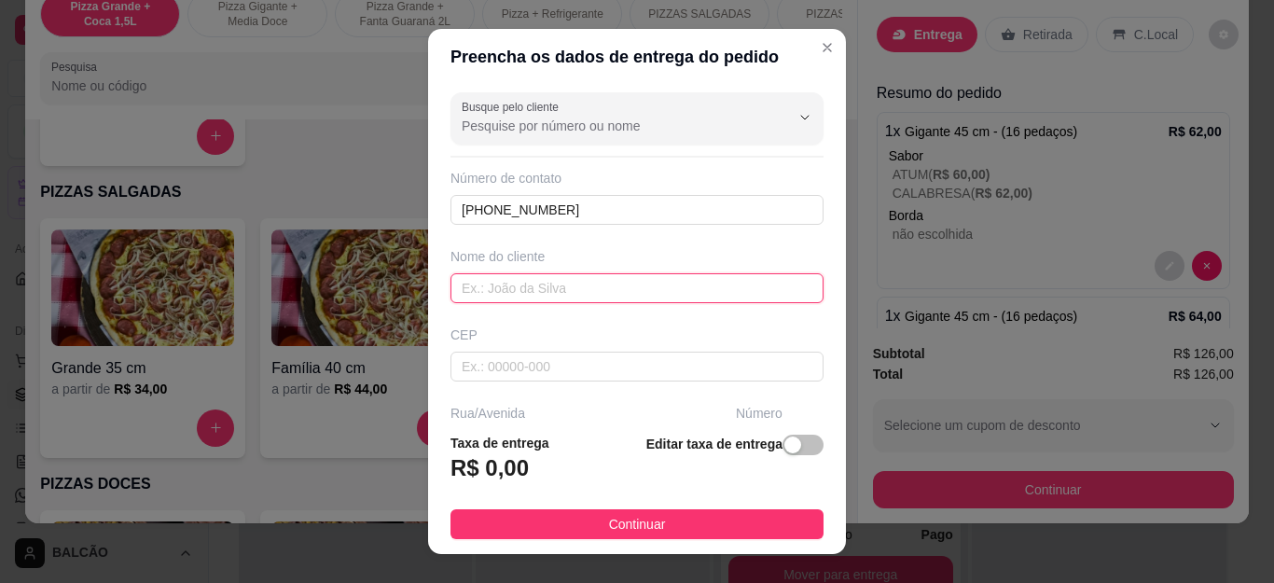
click at [499, 281] on input "text" at bounding box center [637, 288] width 373 height 30
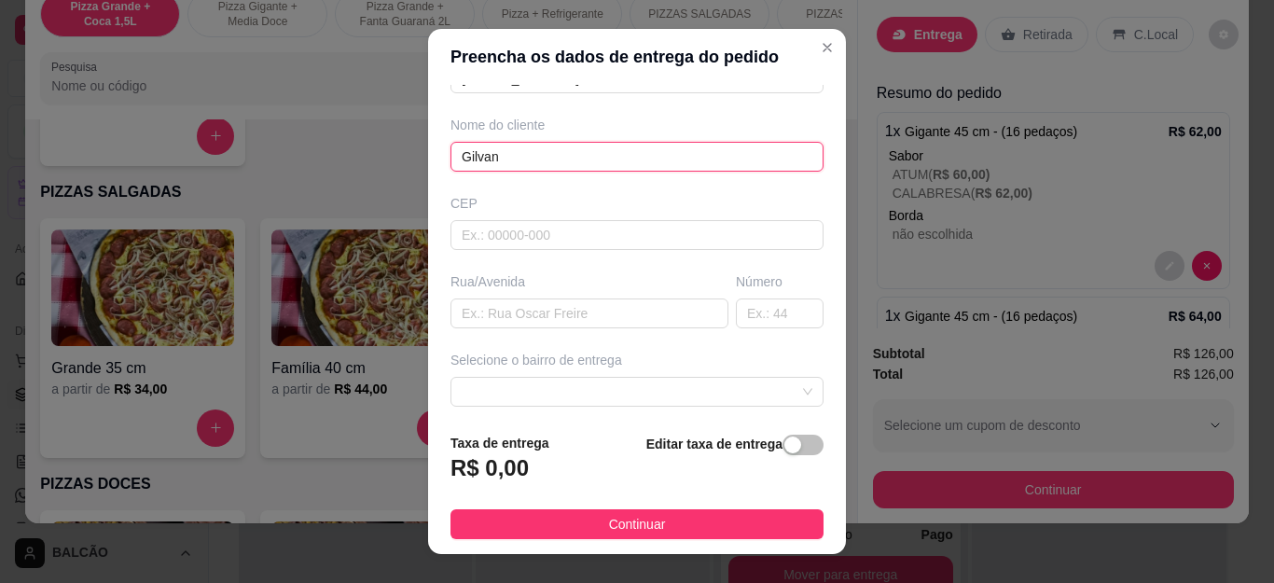
scroll to position [187, 0]
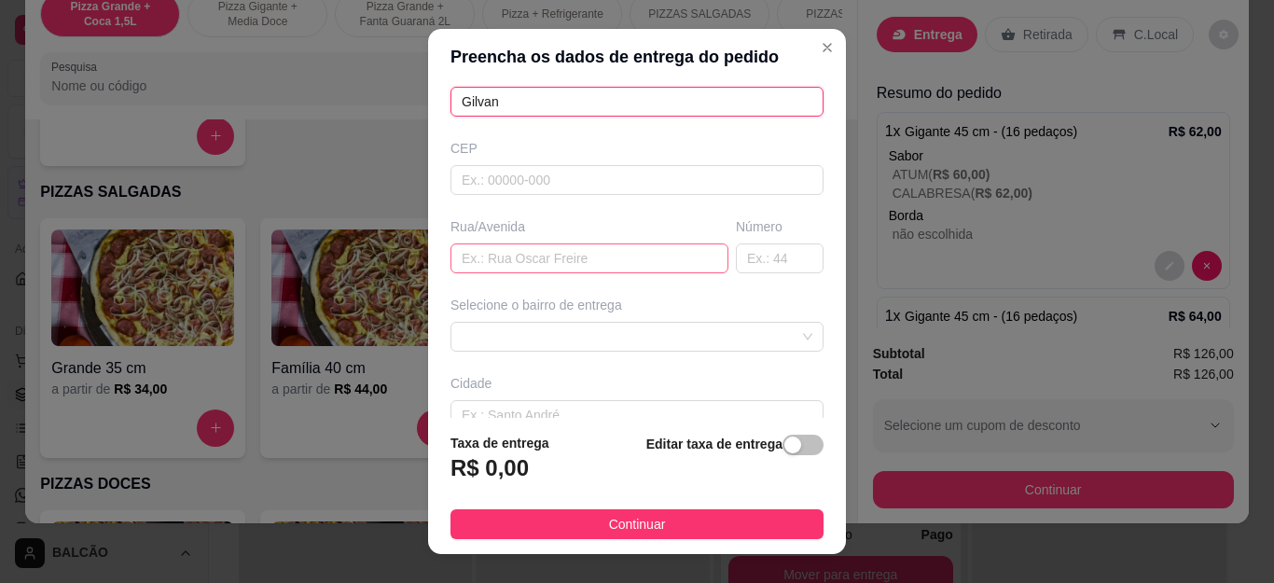
type input "Gilvan"
click at [509, 267] on input "text" at bounding box center [590, 258] width 278 height 30
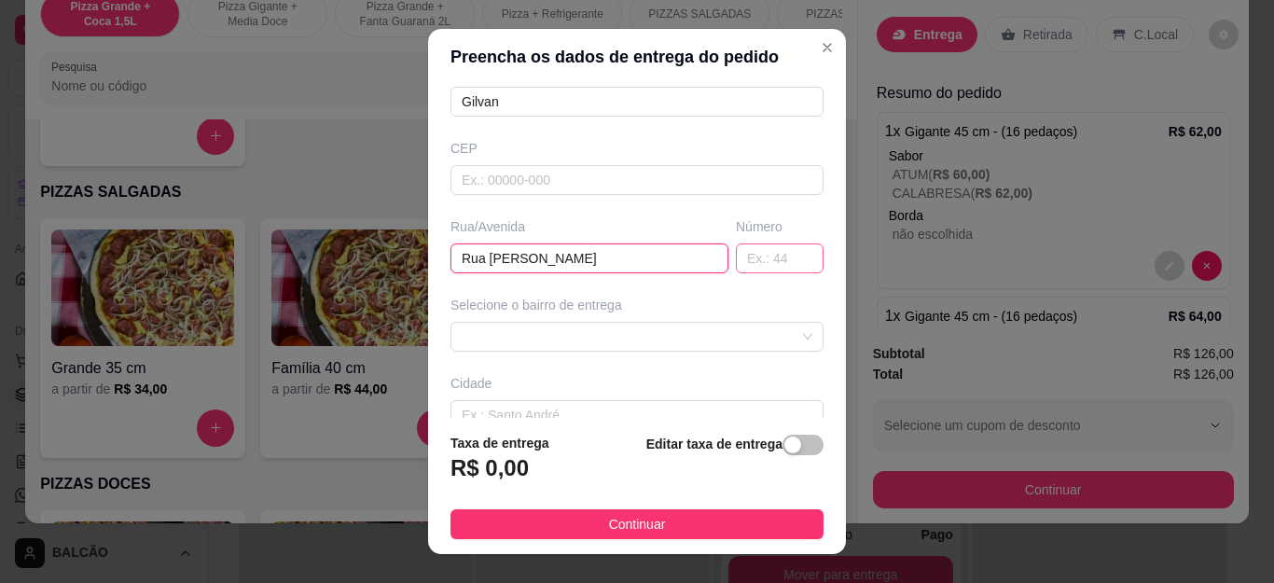
type input "Rua [PERSON_NAME]"
click at [736, 250] on input "text" at bounding box center [780, 258] width 88 height 30
click at [662, 334] on span at bounding box center [637, 337] width 351 height 28
type input "46"
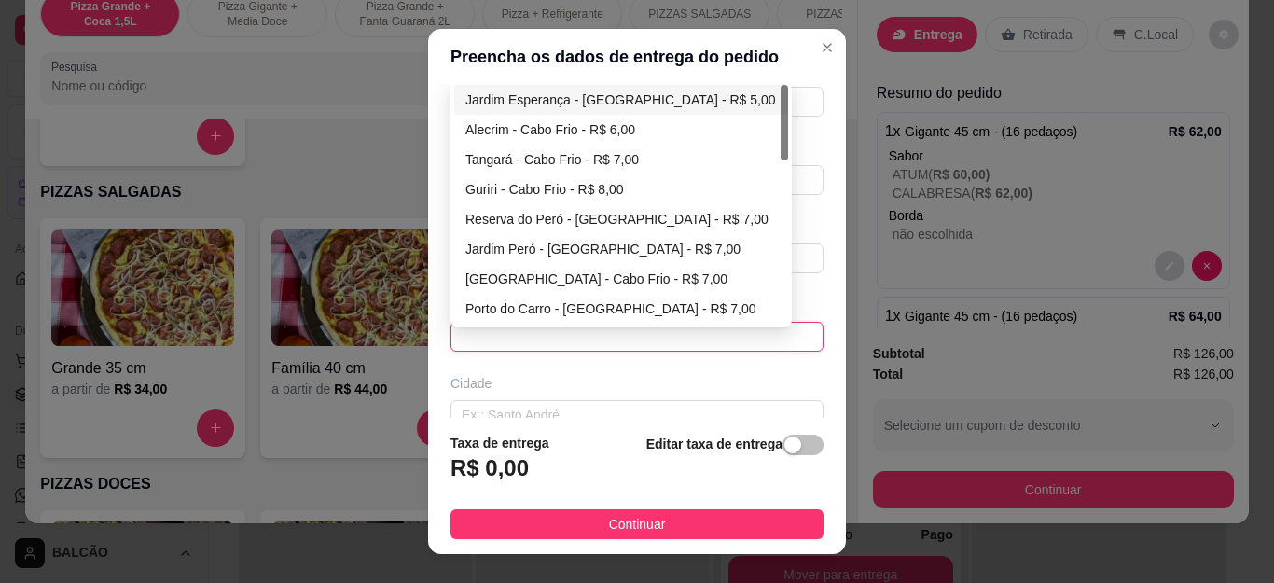
click at [561, 100] on div "Jardim Esperança - [GEOGRAPHIC_DATA] - R$ 5,00" at bounding box center [621, 100] width 312 height 21
type input "Cabo Frio"
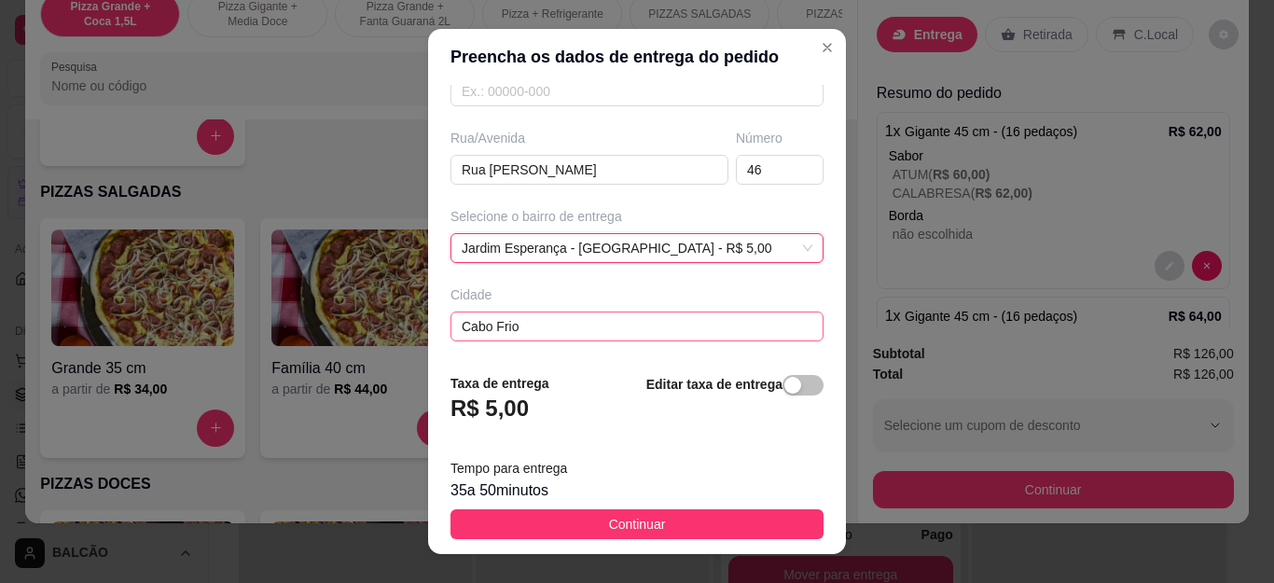
scroll to position [355, 0]
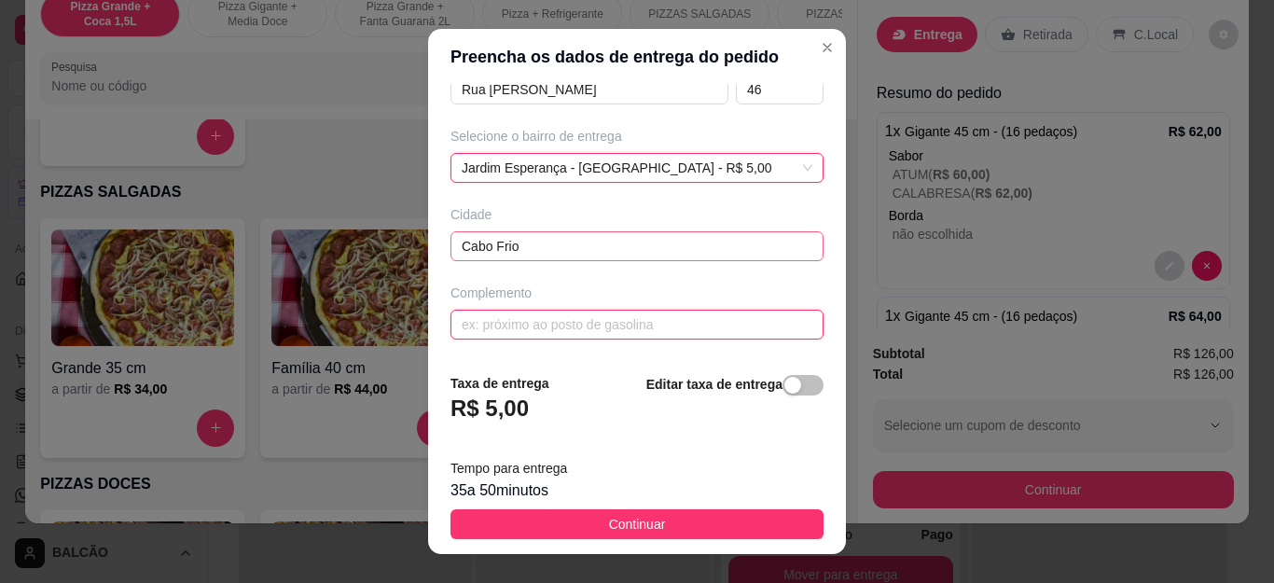
click at [564, 322] on input "text" at bounding box center [637, 325] width 373 height 30
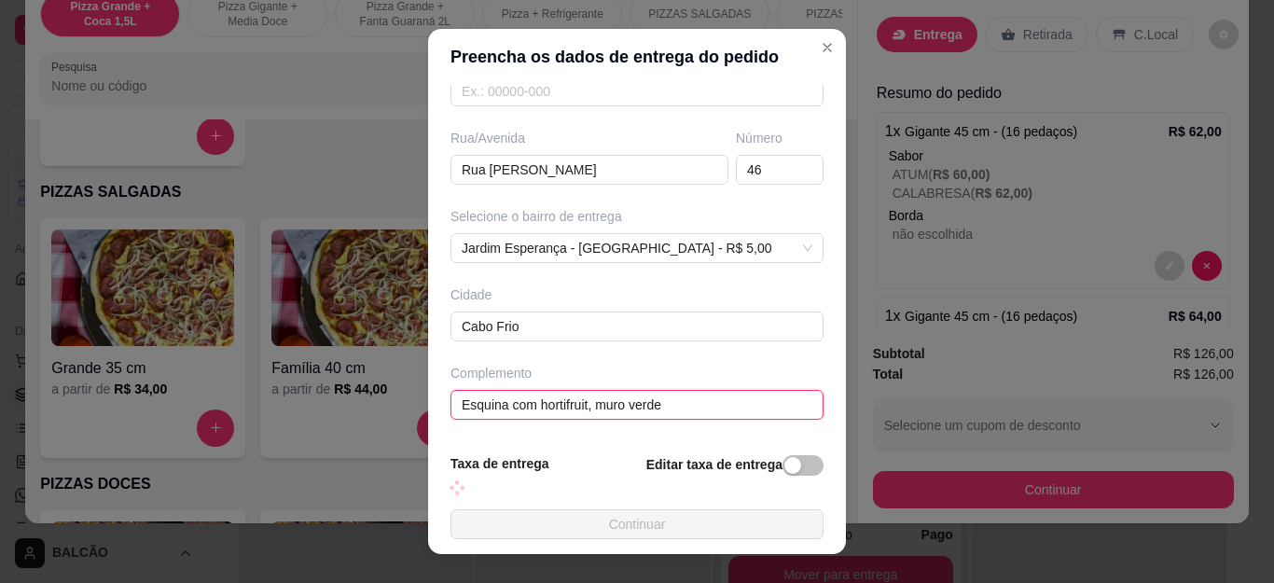
scroll to position [275, 0]
type input "Esquina com hortifruit, muro verde"
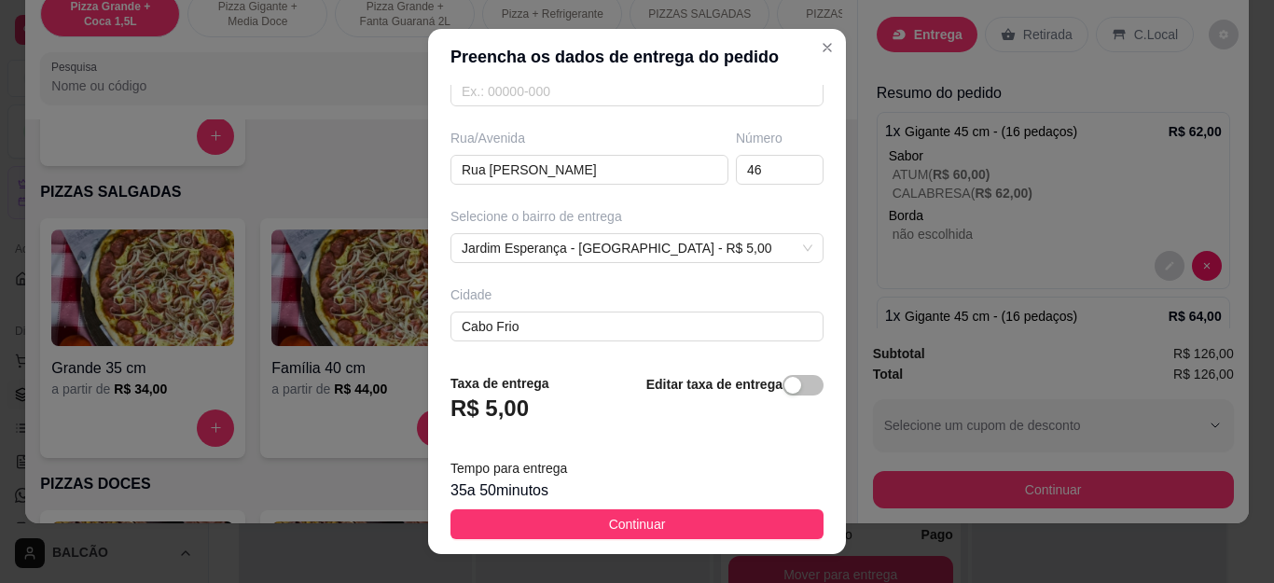
drag, startPoint x: 559, startPoint y: 385, endPoint x: 520, endPoint y: 343, distance: 56.8
click at [520, 343] on div "Busque pelo cliente Número de contato [PHONE_NUMBER] Nome do cliente Gilvan [GE…" at bounding box center [637, 221] width 418 height 273
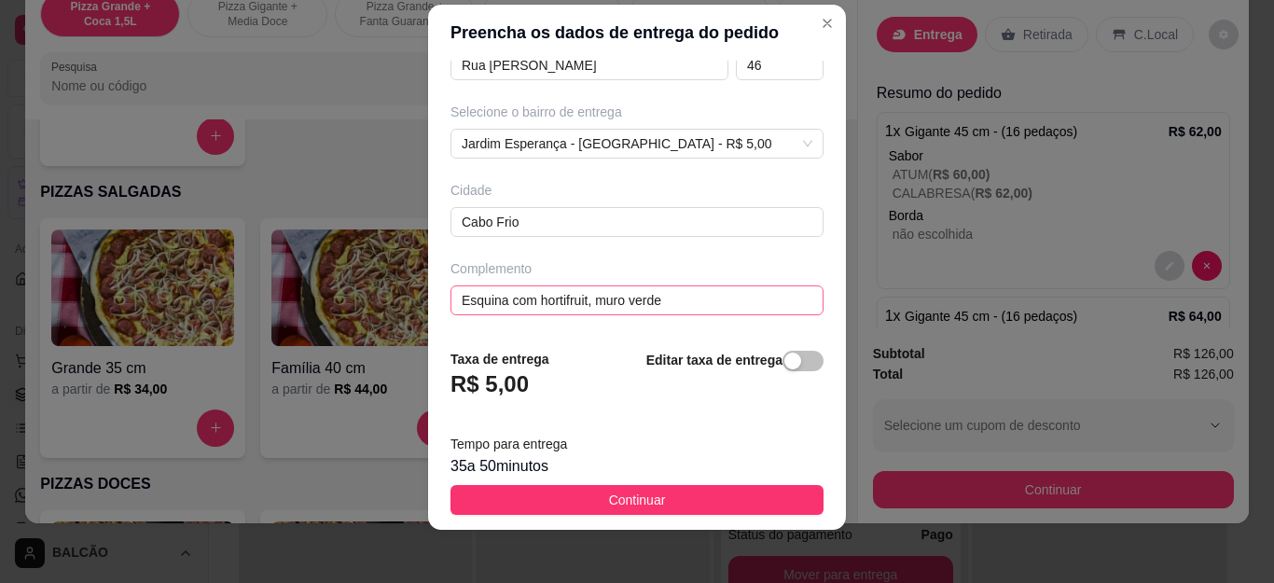
scroll to position [31, 0]
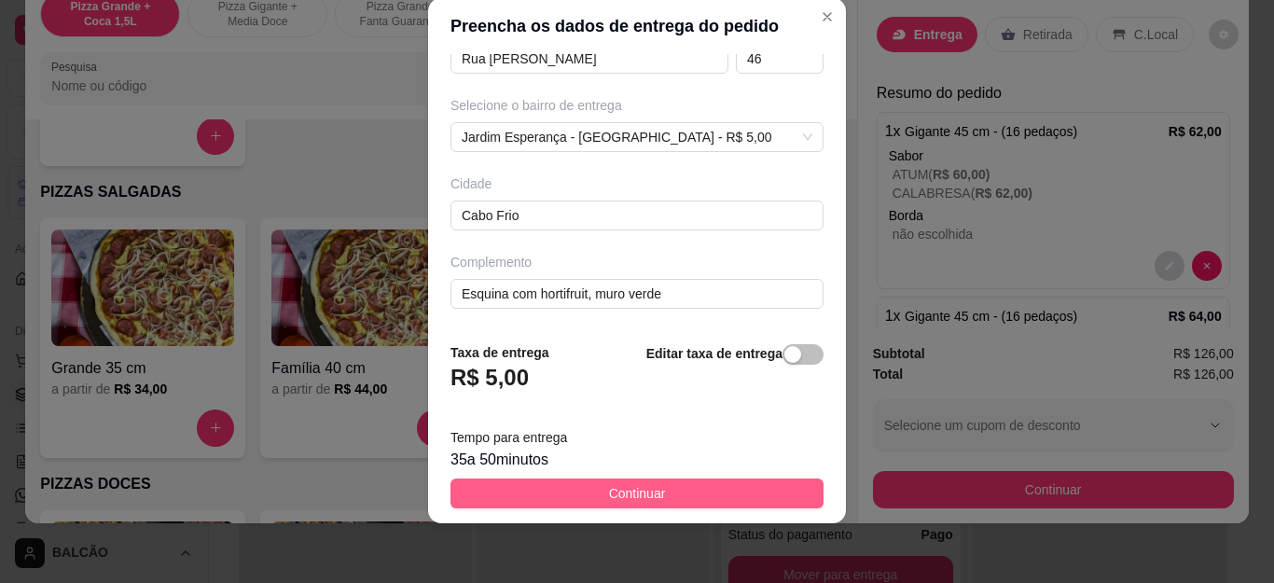
click at [693, 488] on button "Continuar" at bounding box center [637, 493] width 373 height 30
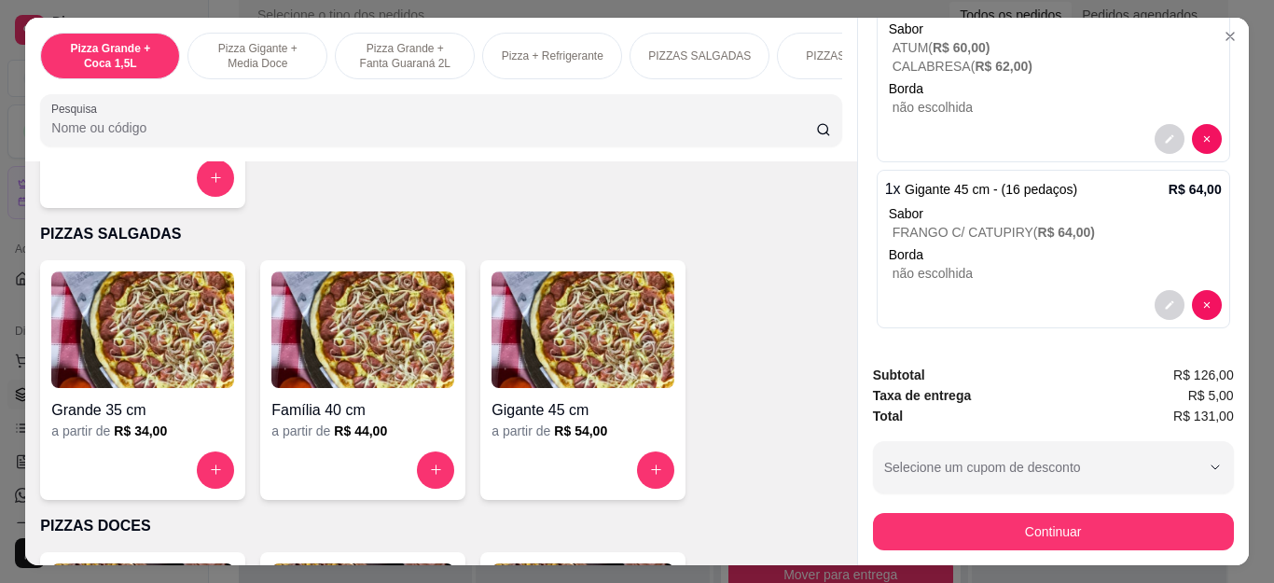
scroll to position [393, 0]
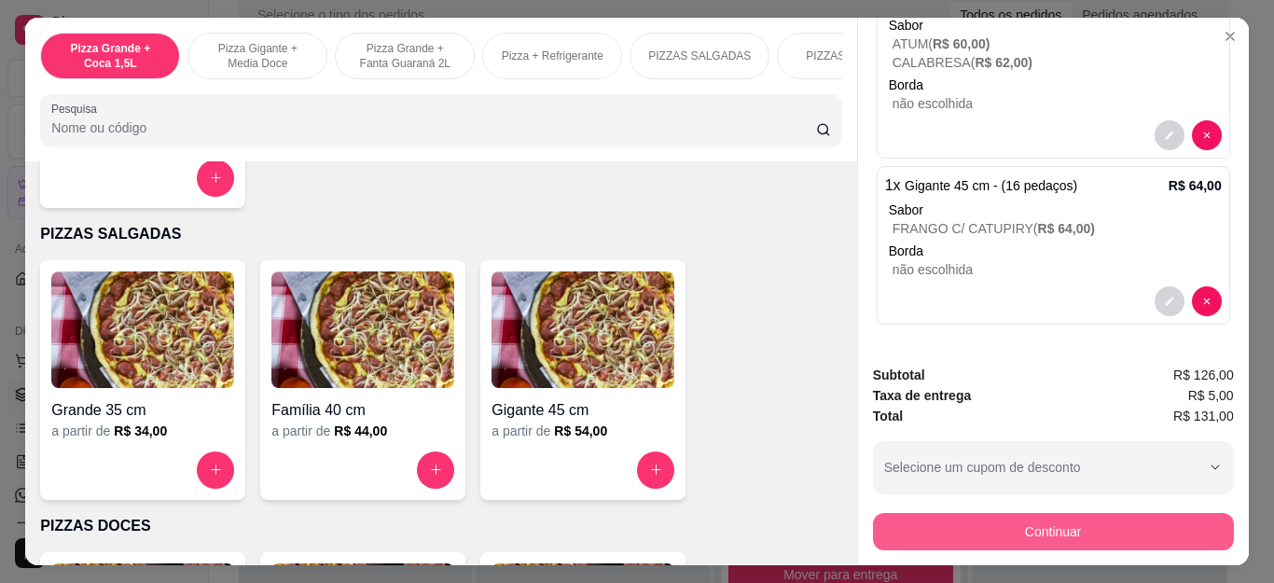
click at [1006, 517] on button "Continuar" at bounding box center [1053, 531] width 361 height 37
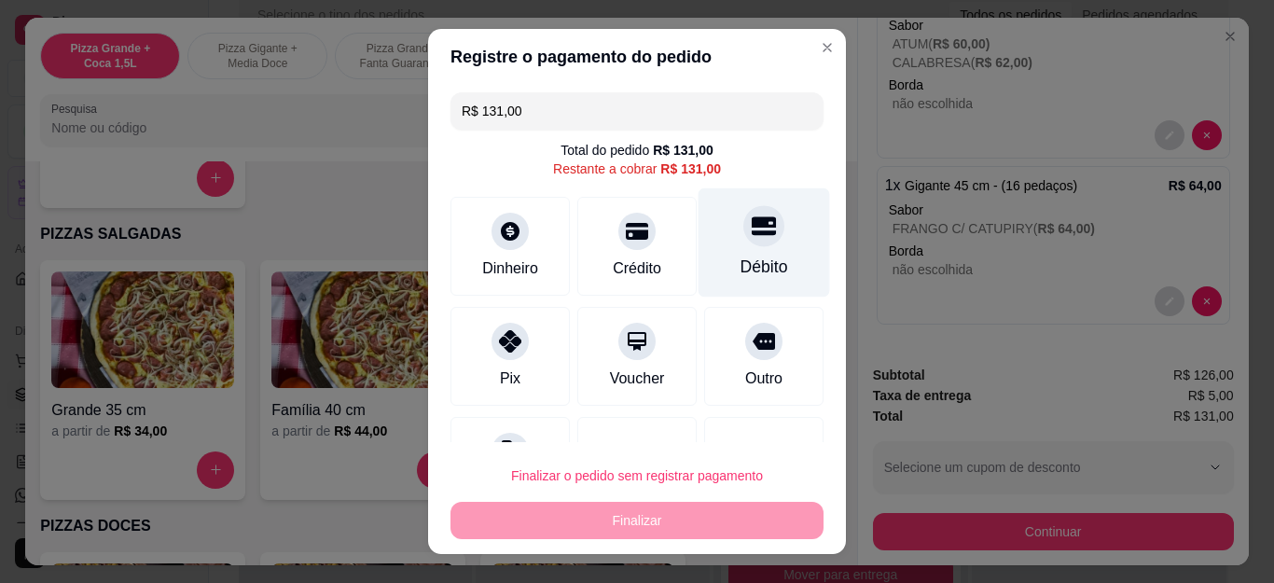
click at [702, 241] on div "Débito" at bounding box center [765, 242] width 132 height 109
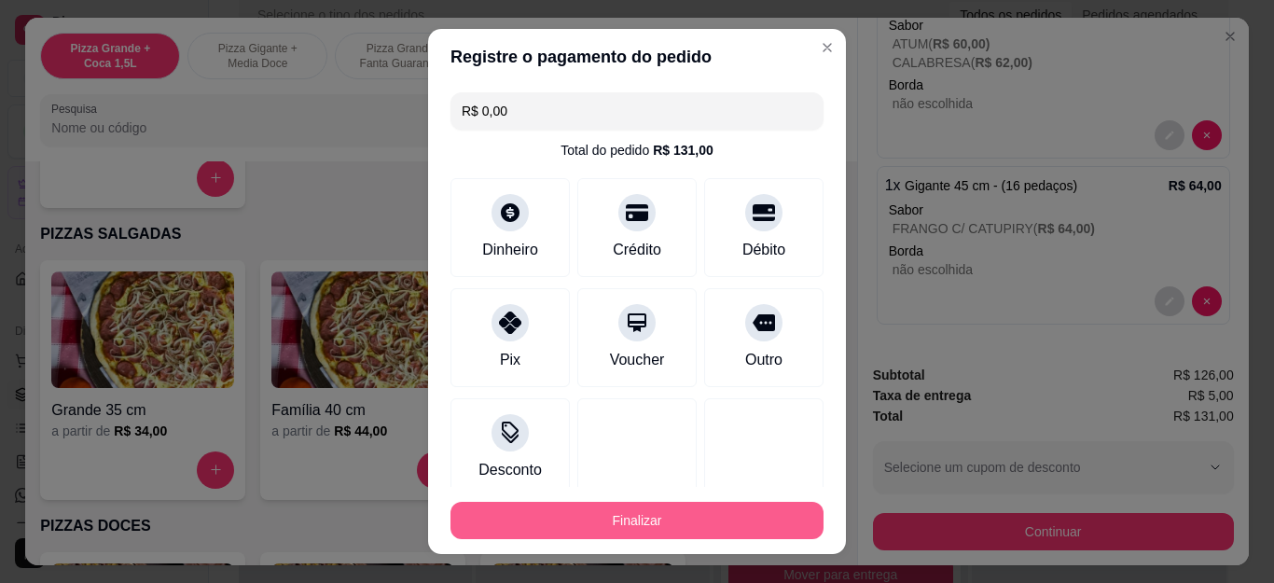
click at [573, 513] on button "Finalizar" at bounding box center [637, 520] width 373 height 37
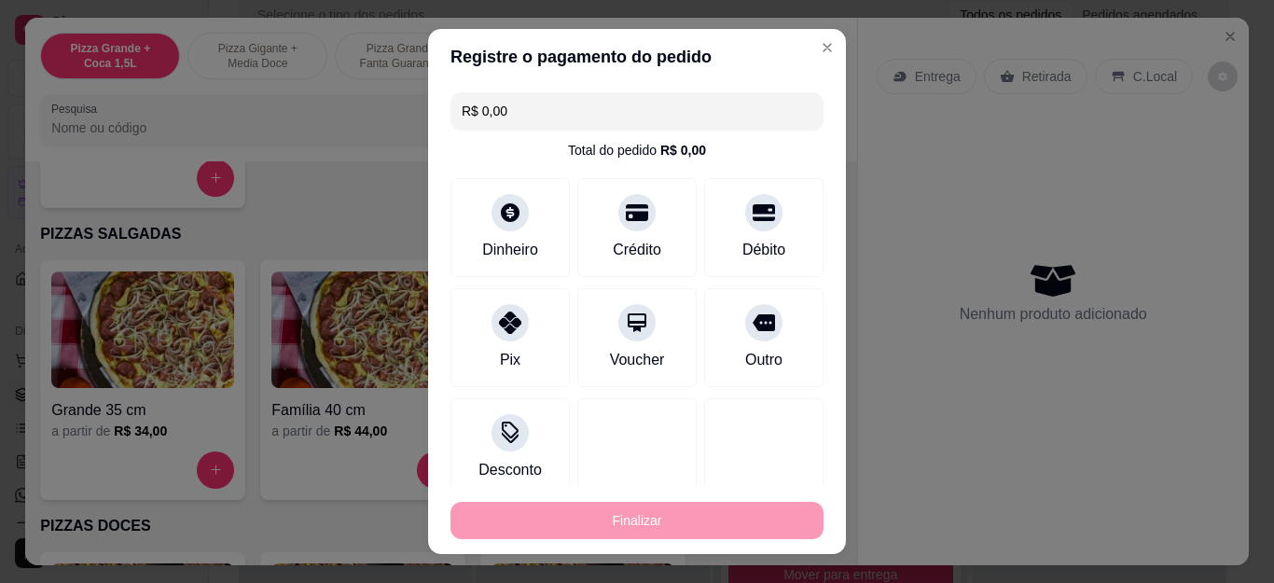
type input "-R$ 131,00"
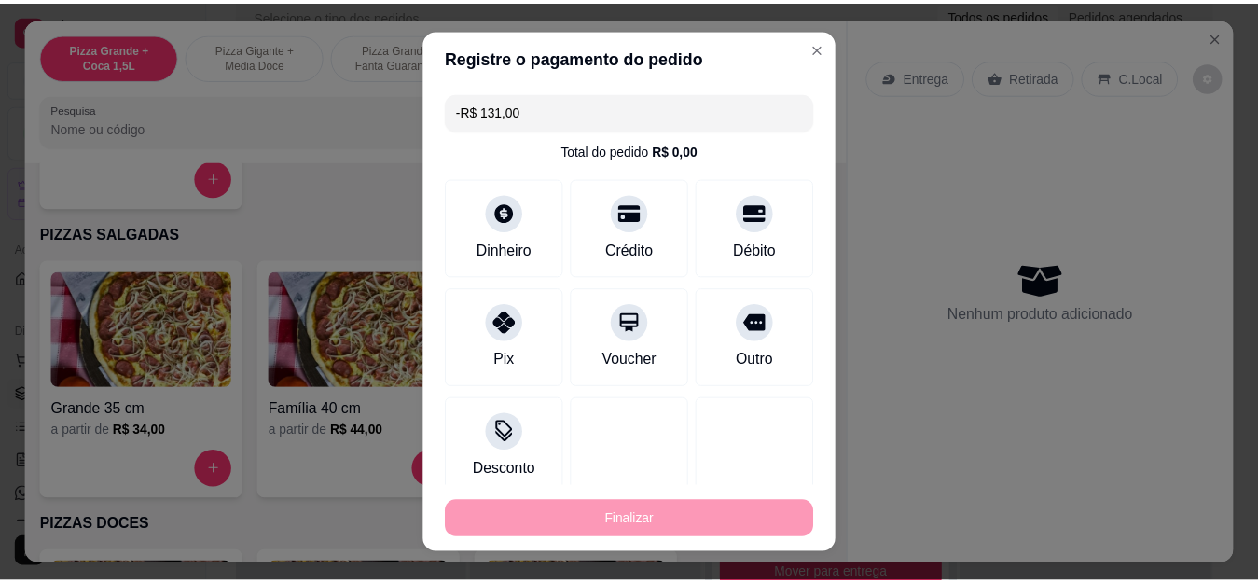
scroll to position [0, 0]
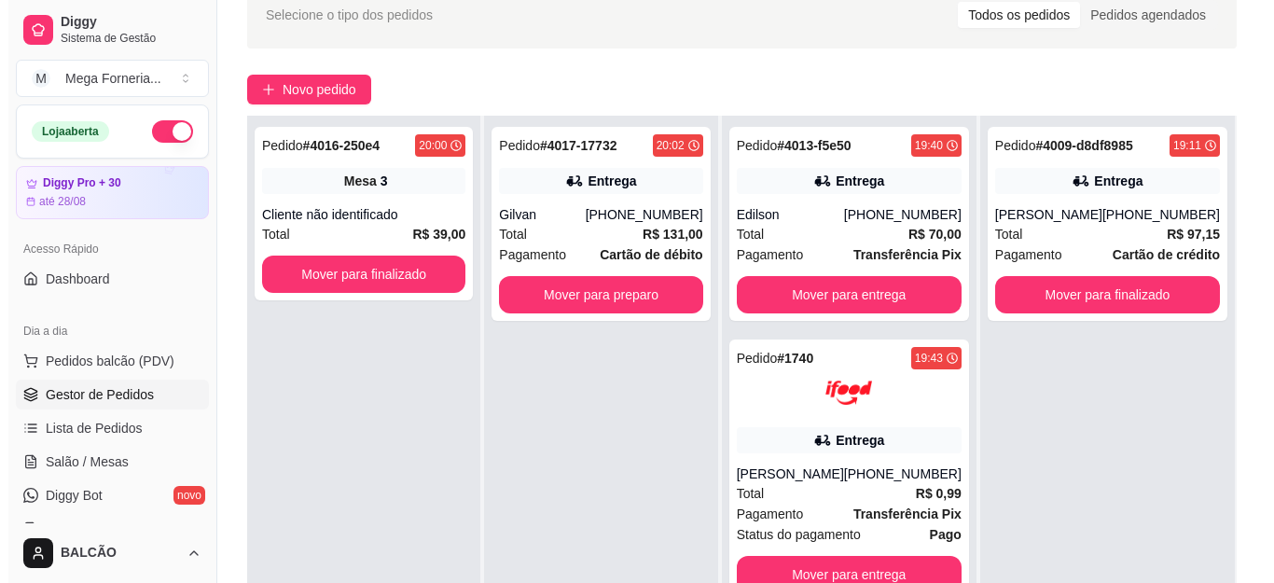
scroll to position [93, 0]
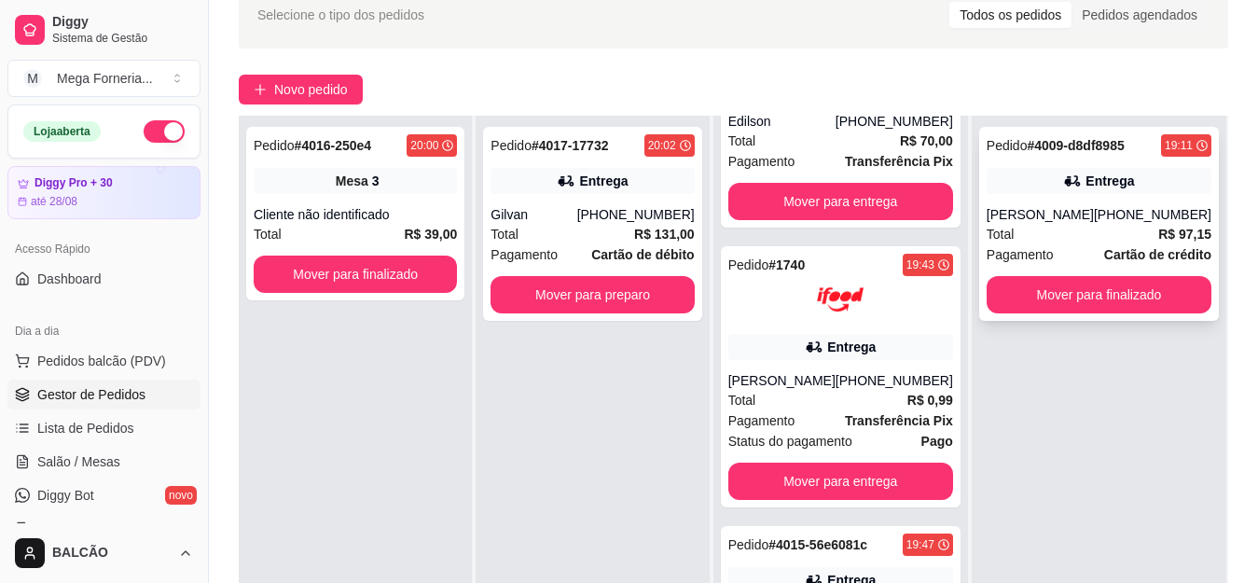
click at [1047, 207] on div "[PERSON_NAME]" at bounding box center [1040, 214] width 107 height 19
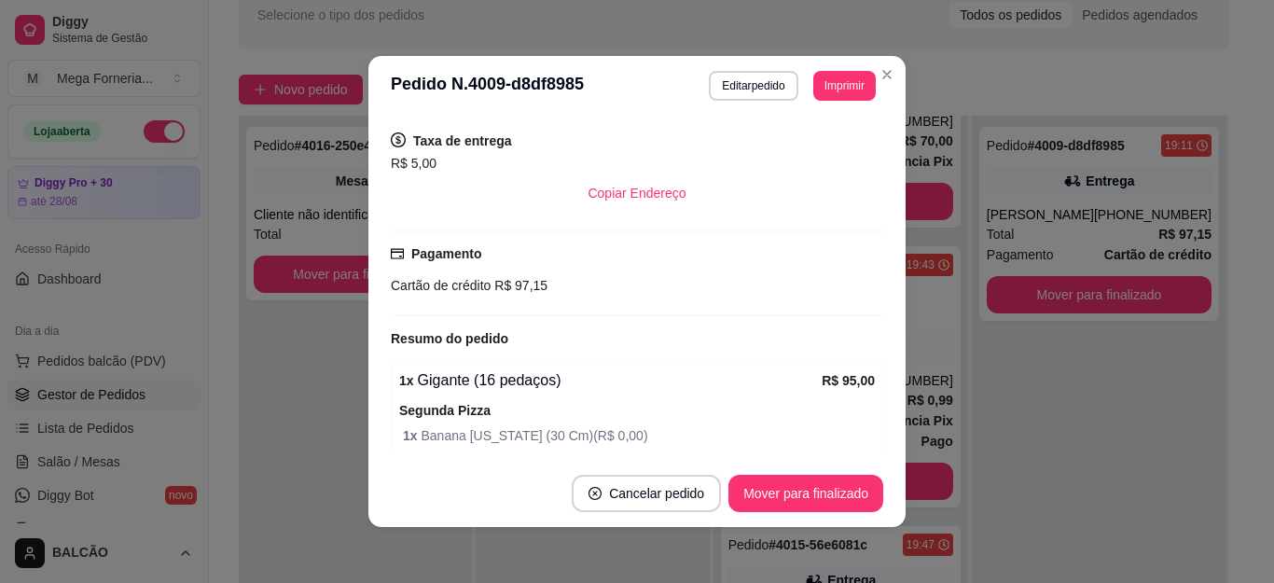
scroll to position [304, 0]
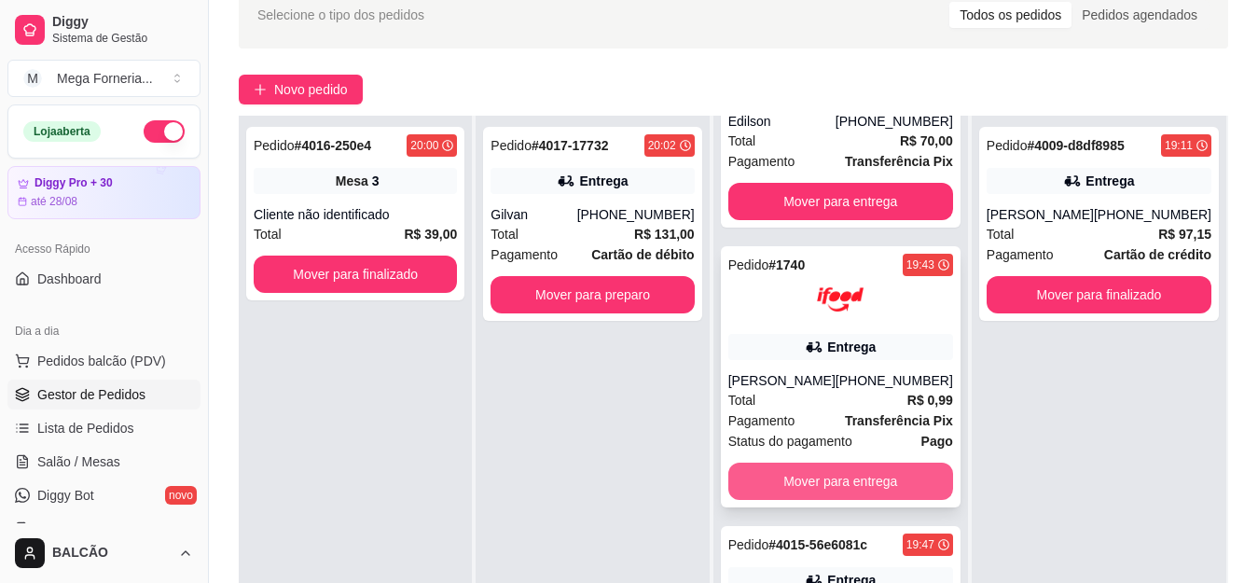
click at [903, 470] on button "Mover para entrega" at bounding box center [840, 481] width 225 height 37
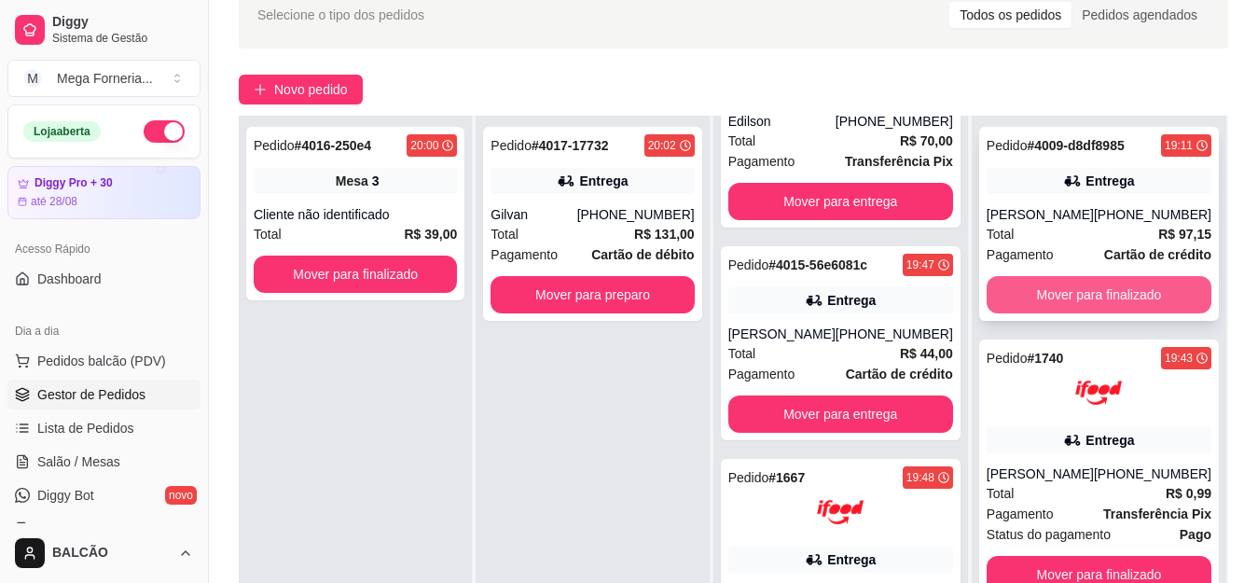
click at [1148, 294] on button "Mover para finalizado" at bounding box center [1099, 294] width 225 height 37
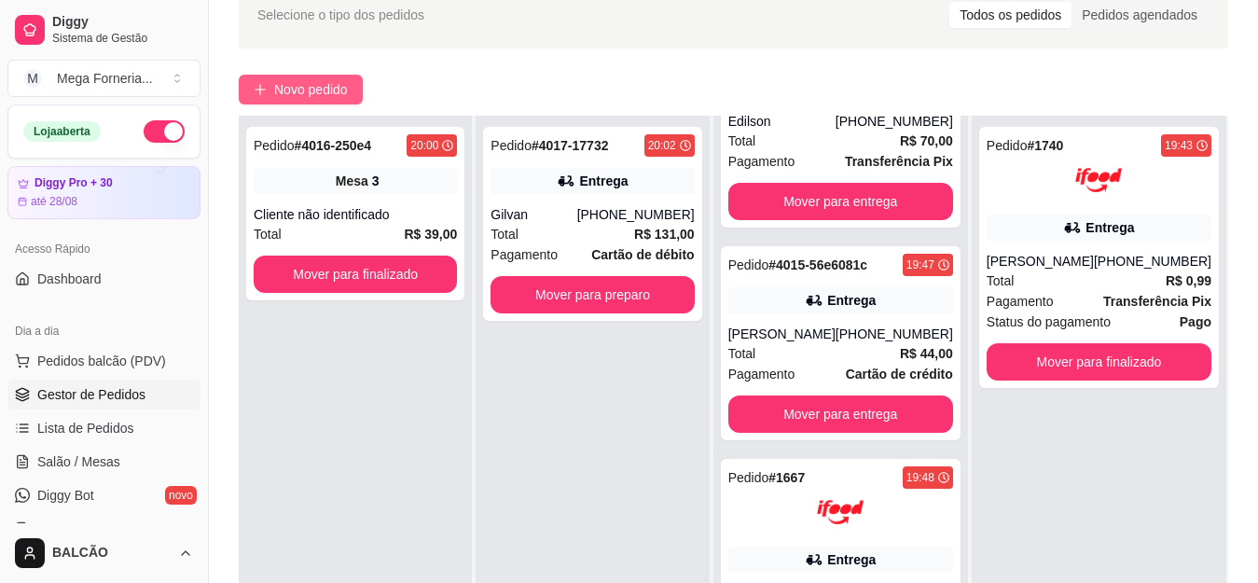
click at [296, 80] on span "Novo pedido" at bounding box center [311, 89] width 74 height 21
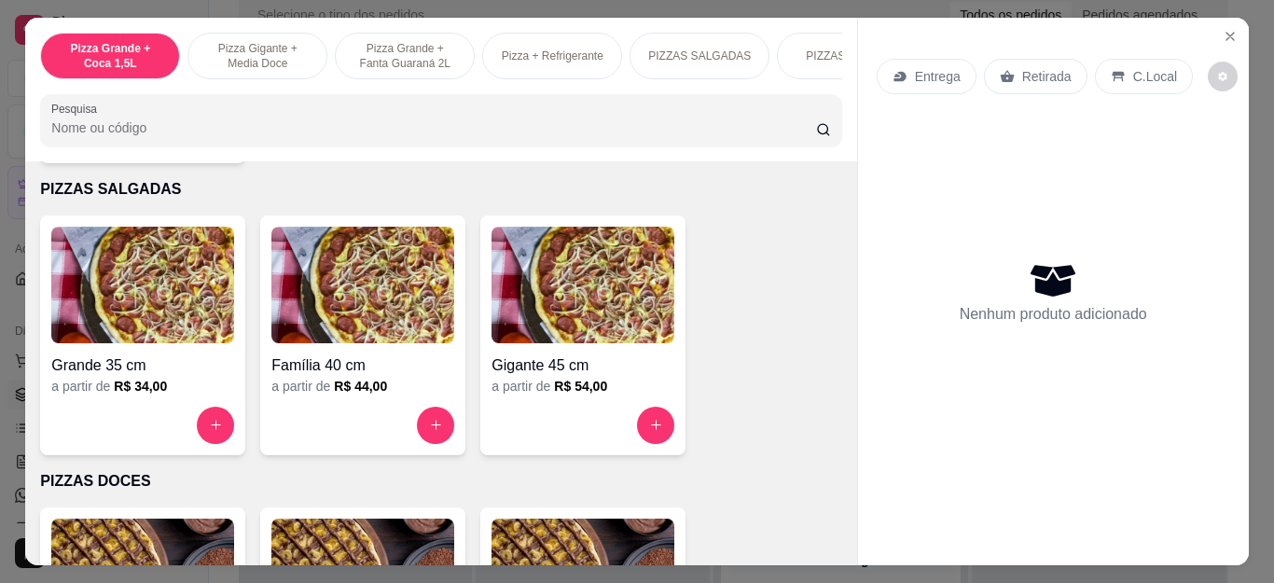
scroll to position [1306, 0]
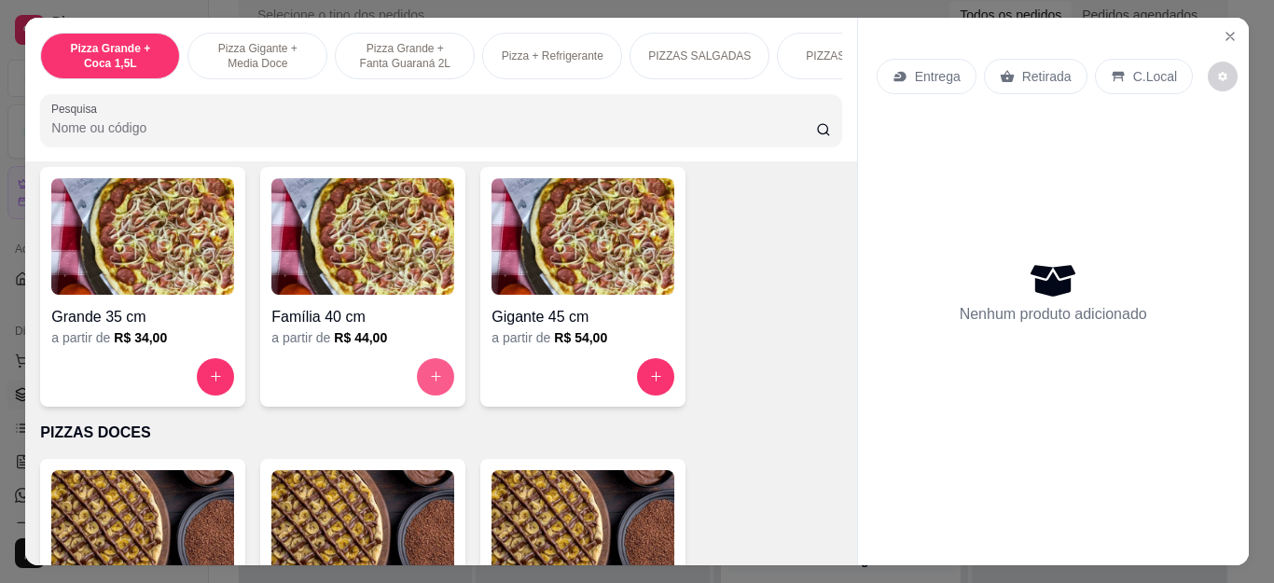
click at [435, 383] on icon "increase-product-quantity" at bounding box center [436, 376] width 14 height 14
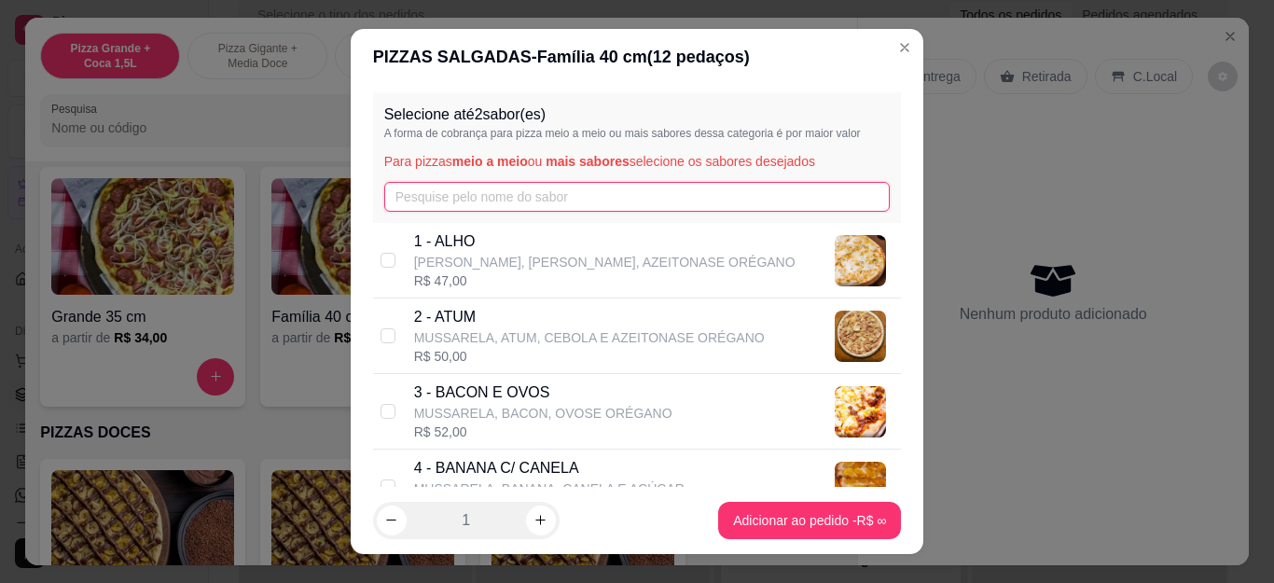
click at [533, 195] on input "text" at bounding box center [637, 197] width 506 height 30
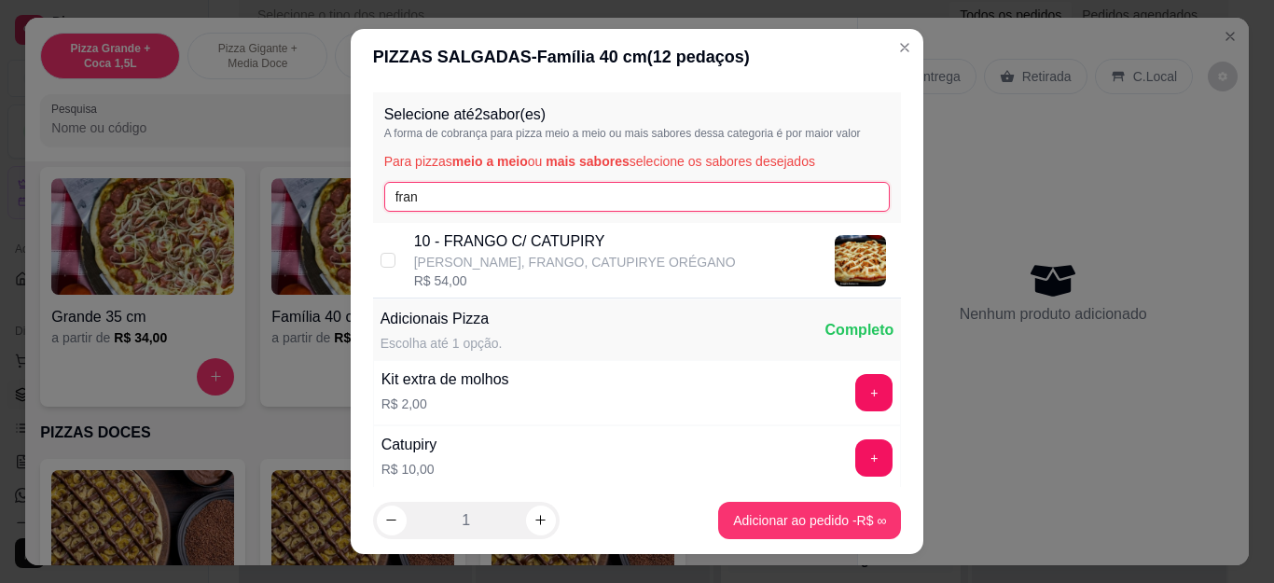
type input "fran"
click at [522, 253] on p "[PERSON_NAME], FRANGO, CATUPIRYE ORÉGANO" at bounding box center [575, 262] width 322 height 19
checkbox input "true"
click at [532, 191] on input "fran" at bounding box center [637, 197] width 506 height 30
type input "f"
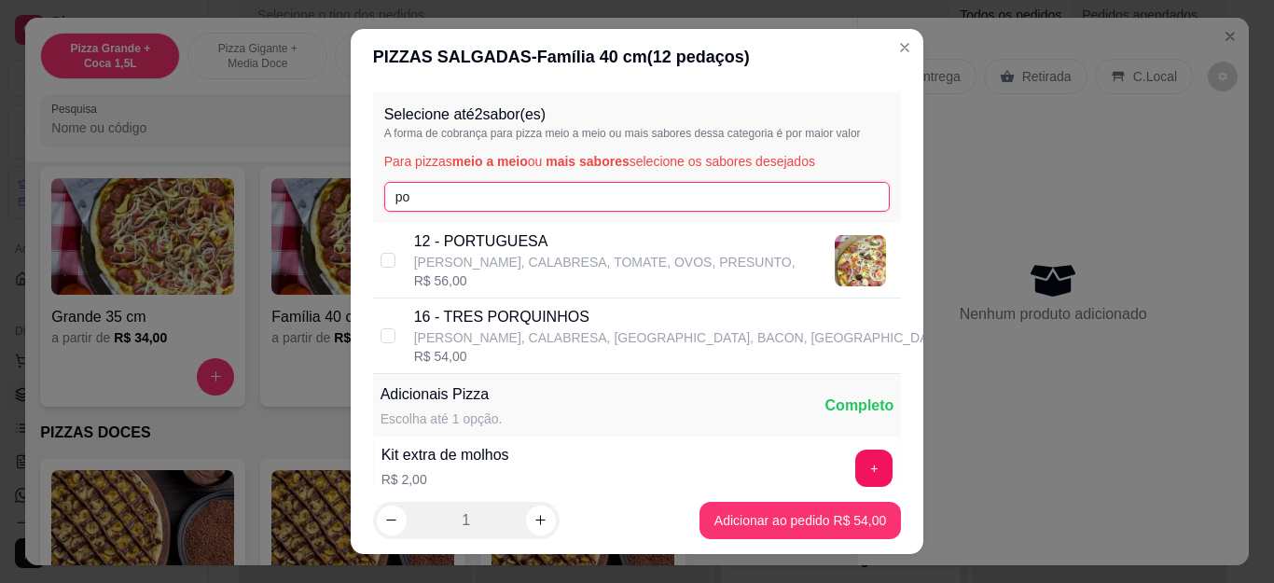
type input "po"
click at [531, 246] on p "12 - PORTUGUESA" at bounding box center [604, 241] width 381 height 22
checkbox input "true"
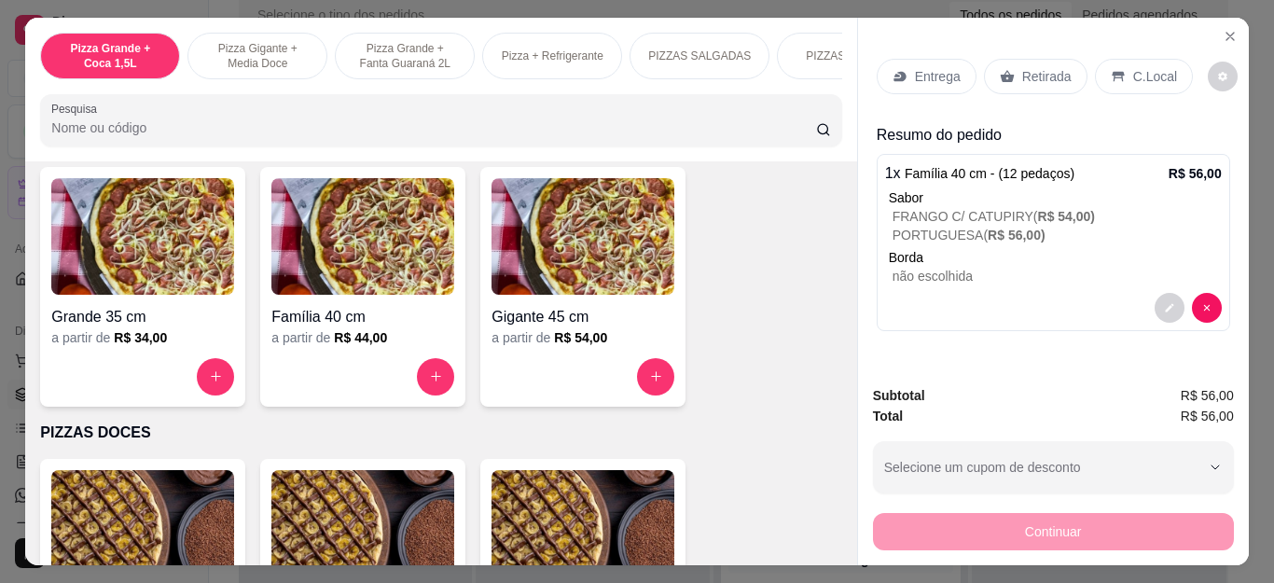
click at [915, 69] on p "Entrega" at bounding box center [938, 76] width 46 height 19
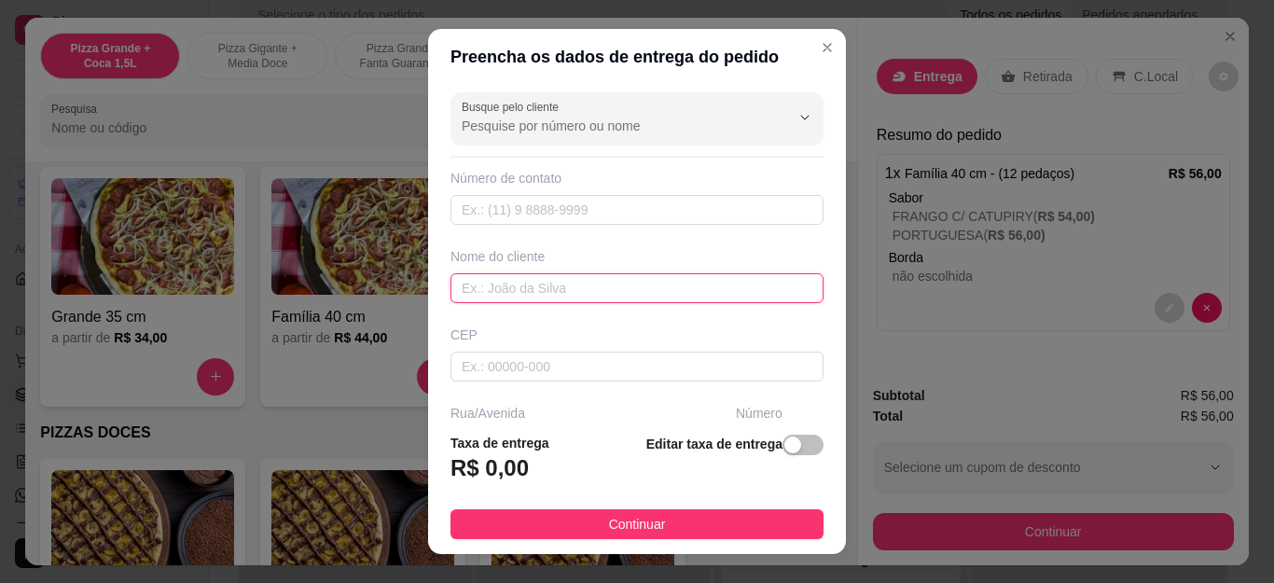
click at [459, 287] on input "text" at bounding box center [637, 288] width 373 height 30
type input "c"
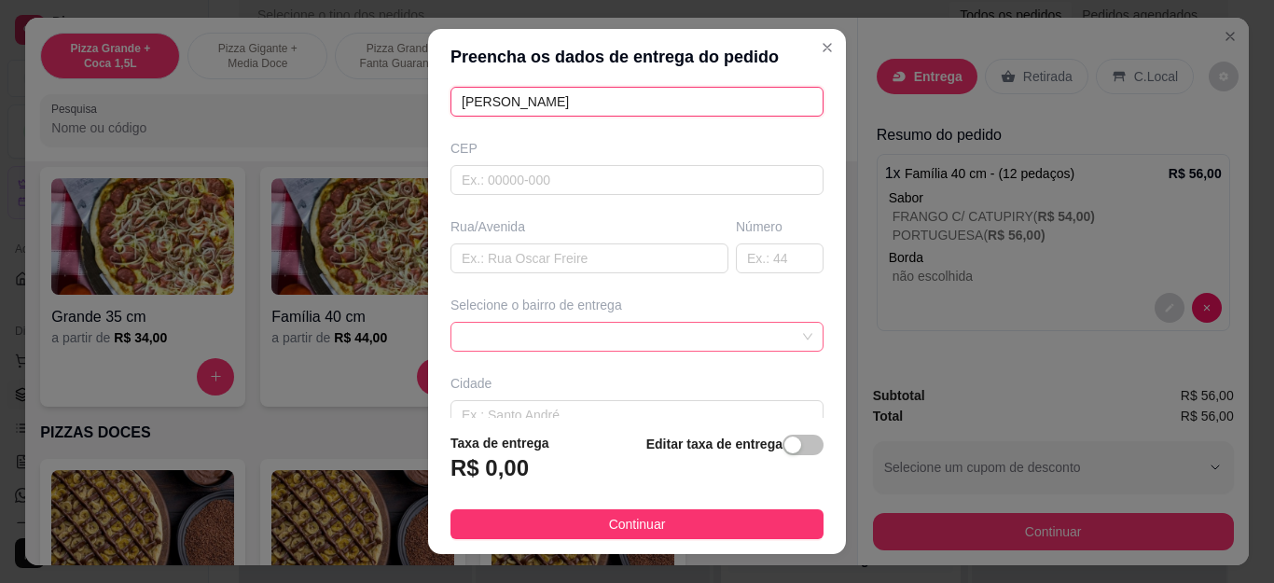
click at [585, 326] on div at bounding box center [637, 337] width 373 height 30
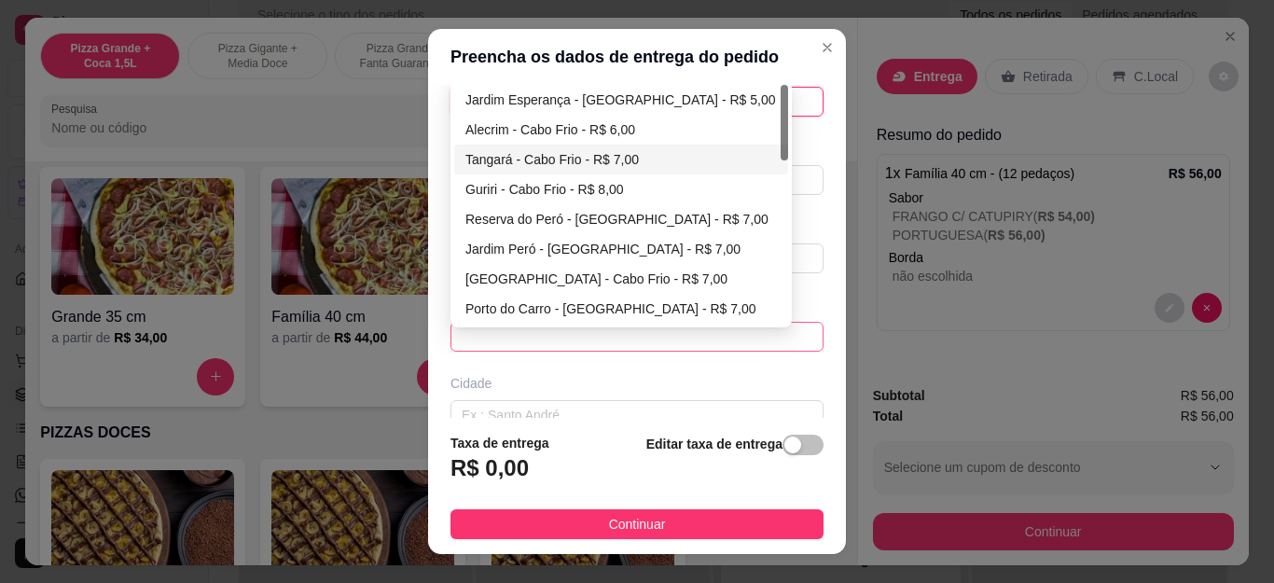
type input "[PERSON_NAME]"
click at [580, 155] on div "Tangará - Cabo Frio - R$ 7,00" at bounding box center [621, 159] width 312 height 21
type input "Cabo Frio"
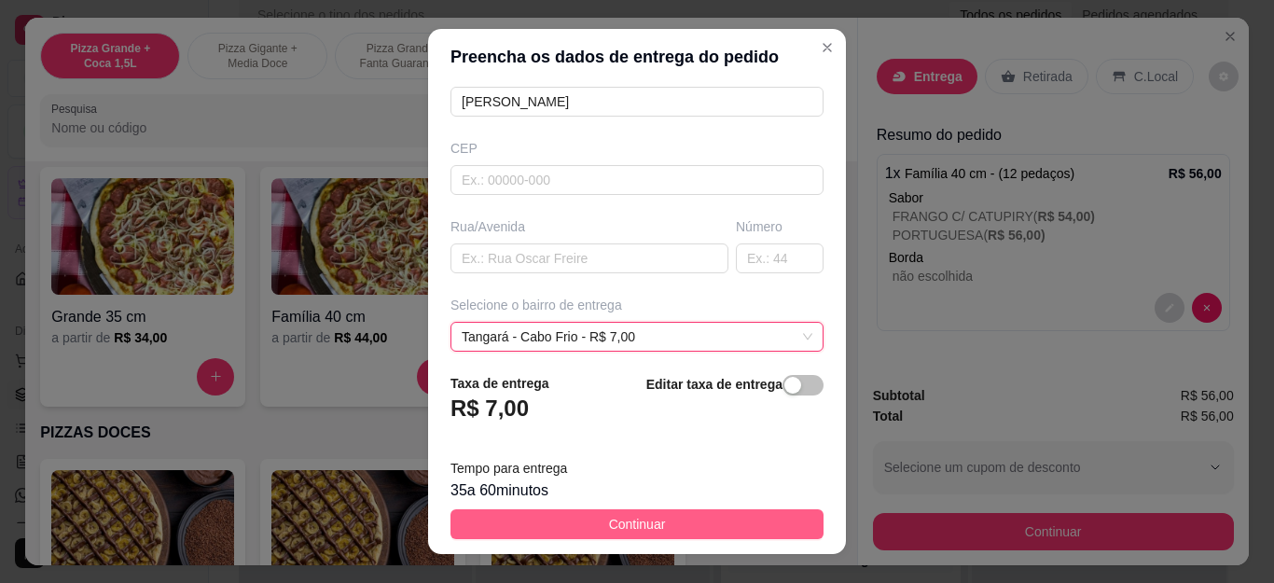
click at [618, 527] on span "Continuar" at bounding box center [637, 524] width 57 height 21
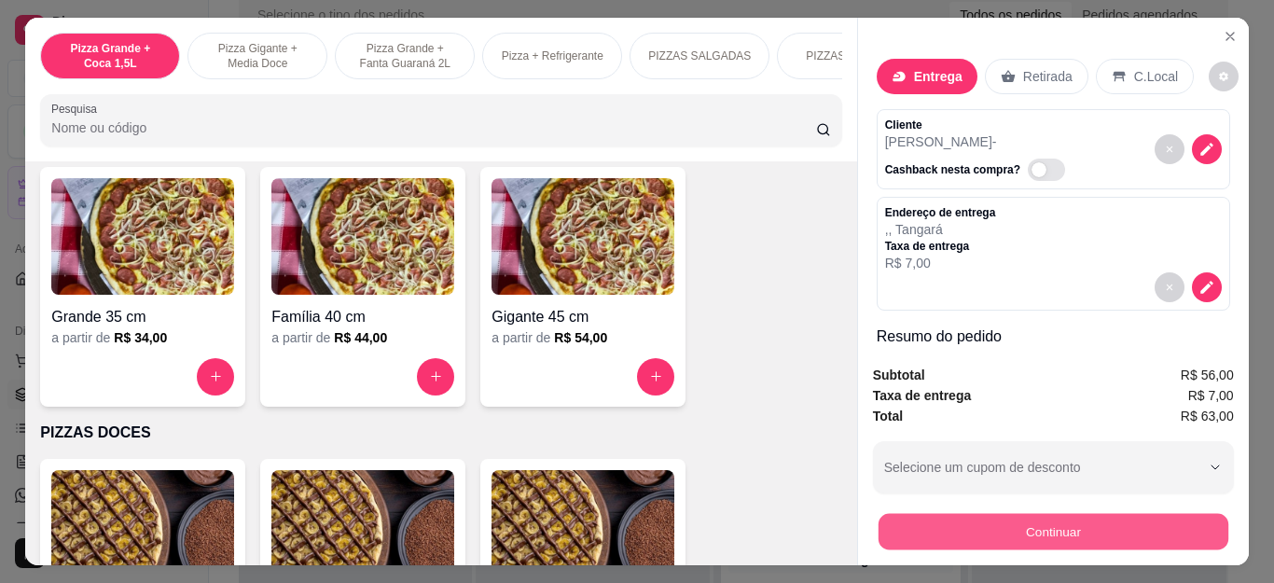
click at [888, 516] on button "Continuar" at bounding box center [1053, 532] width 350 height 36
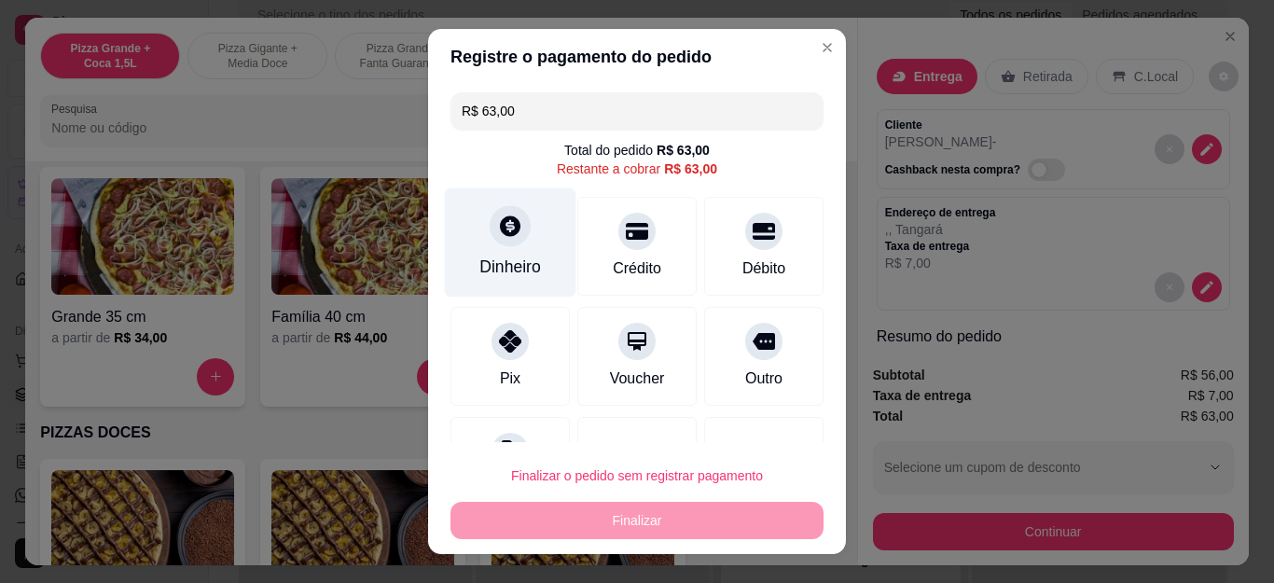
click at [520, 230] on div "Dinheiro" at bounding box center [511, 242] width 132 height 109
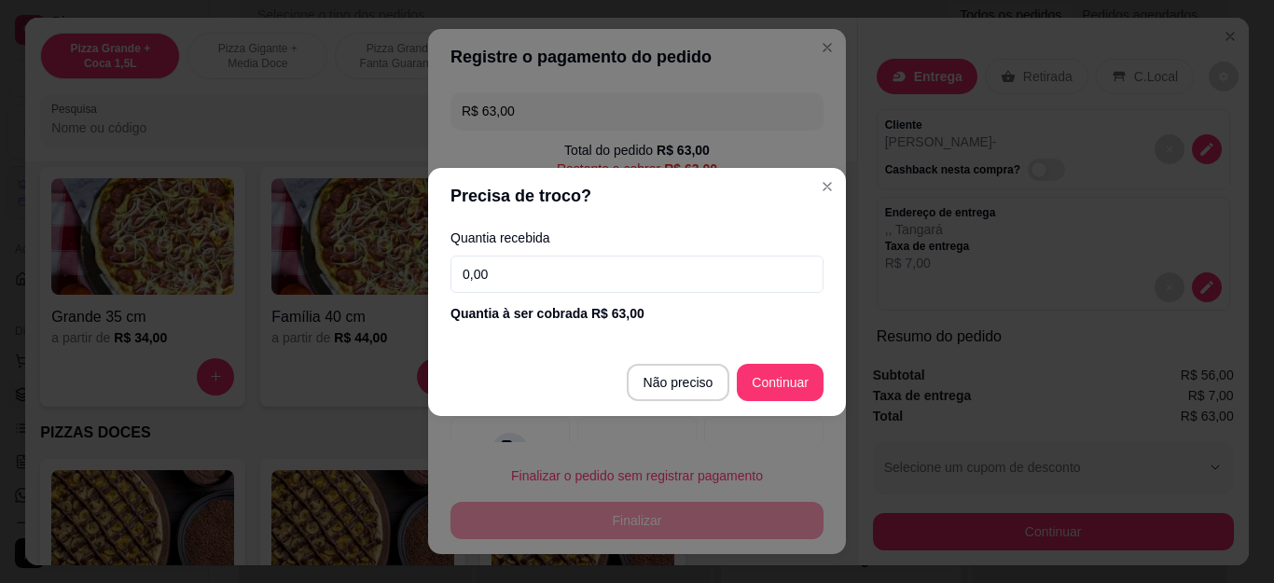
click at [520, 276] on input "0,00" at bounding box center [637, 274] width 373 height 37
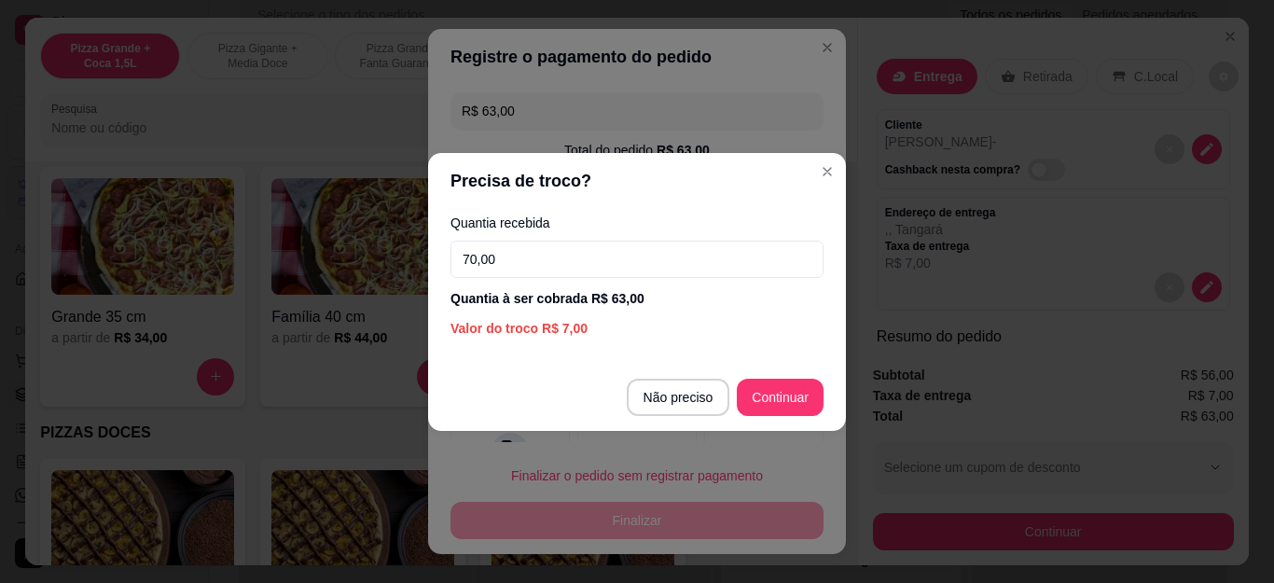
type input "70,00"
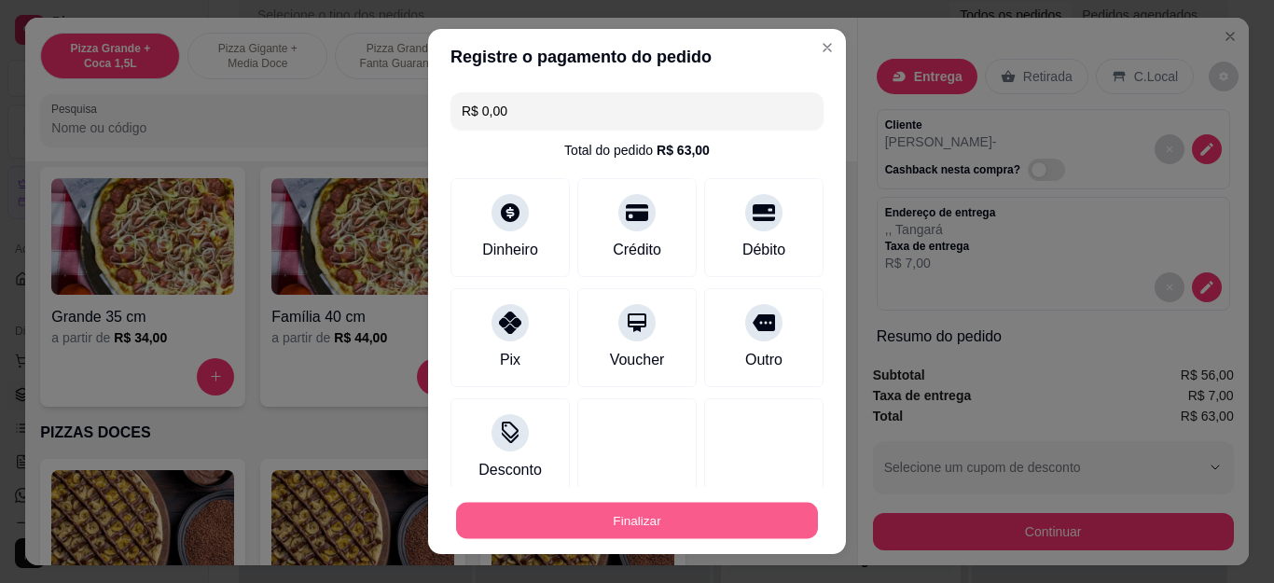
click at [686, 510] on button "Finalizar" at bounding box center [637, 520] width 362 height 36
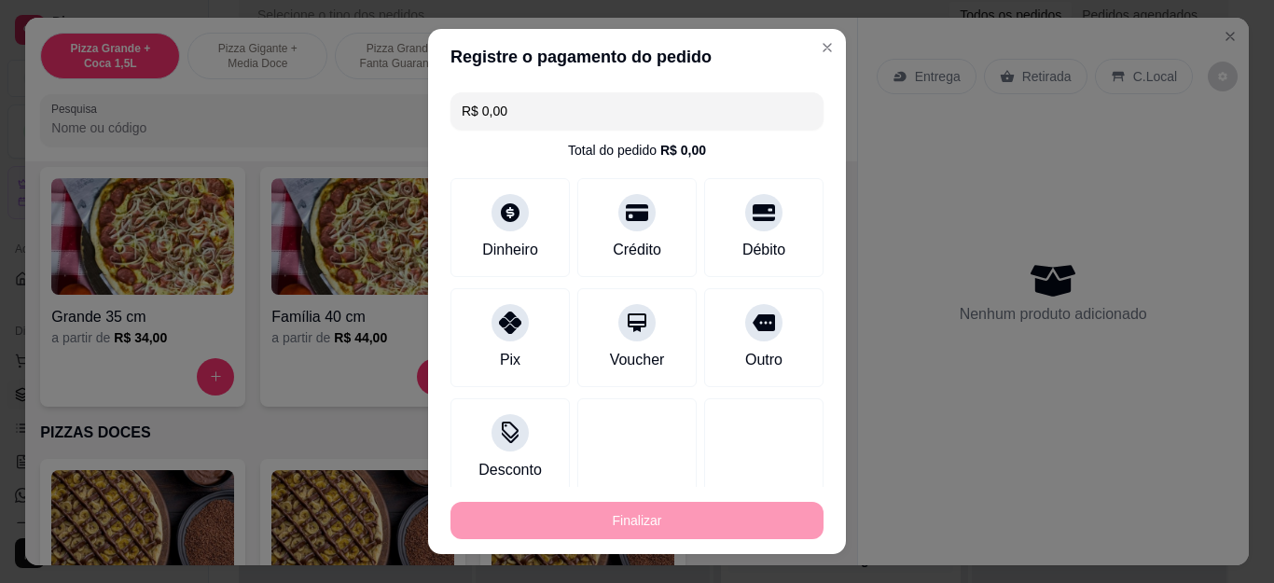
type input "-R$ 63,00"
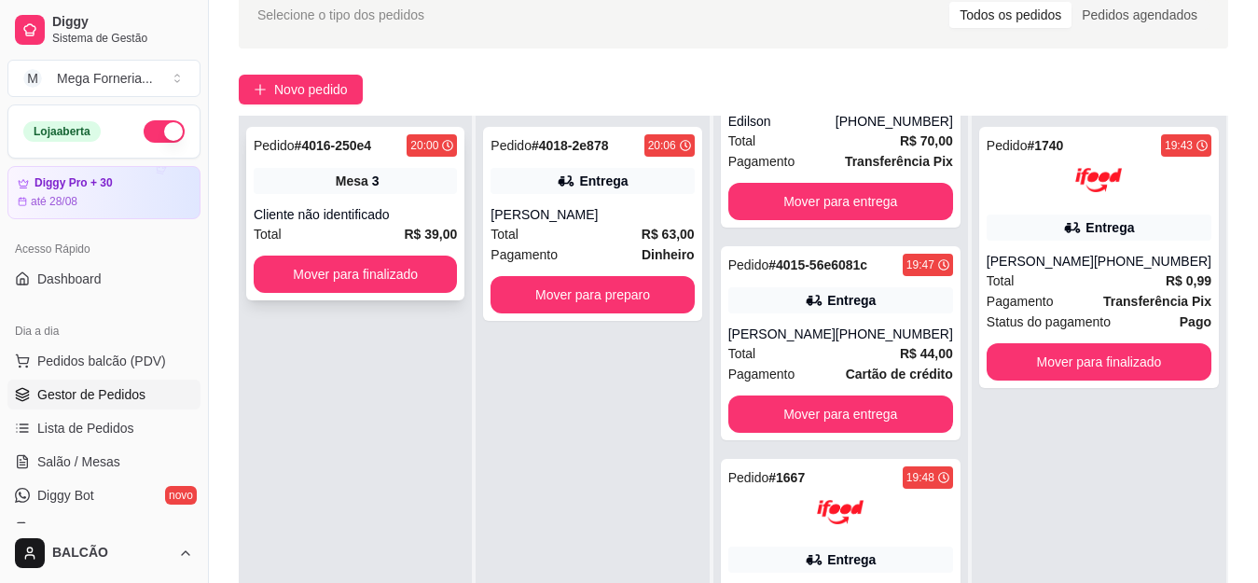
click at [369, 164] on div "Pedido # 4016-250e4 20:00 Mesa 3 Cliente não identificado Total R$ 39,00 Mover …" at bounding box center [355, 213] width 218 height 173
click at [87, 460] on span "Salão / Mesas" at bounding box center [78, 461] width 83 height 19
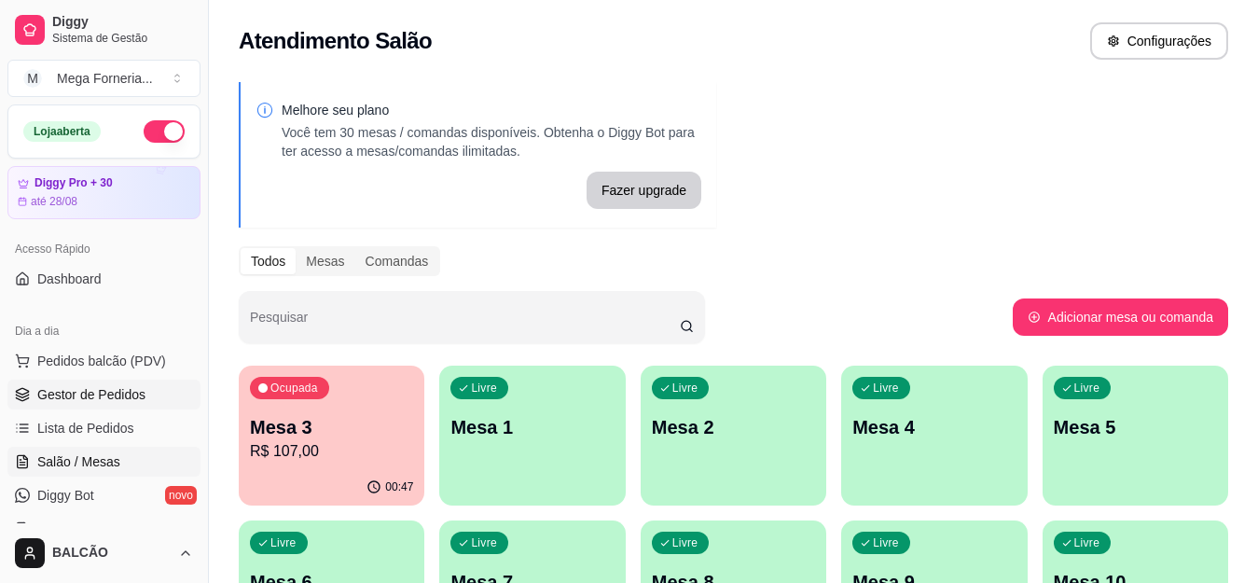
click at [99, 387] on span "Gestor de Pedidos" at bounding box center [91, 394] width 108 height 19
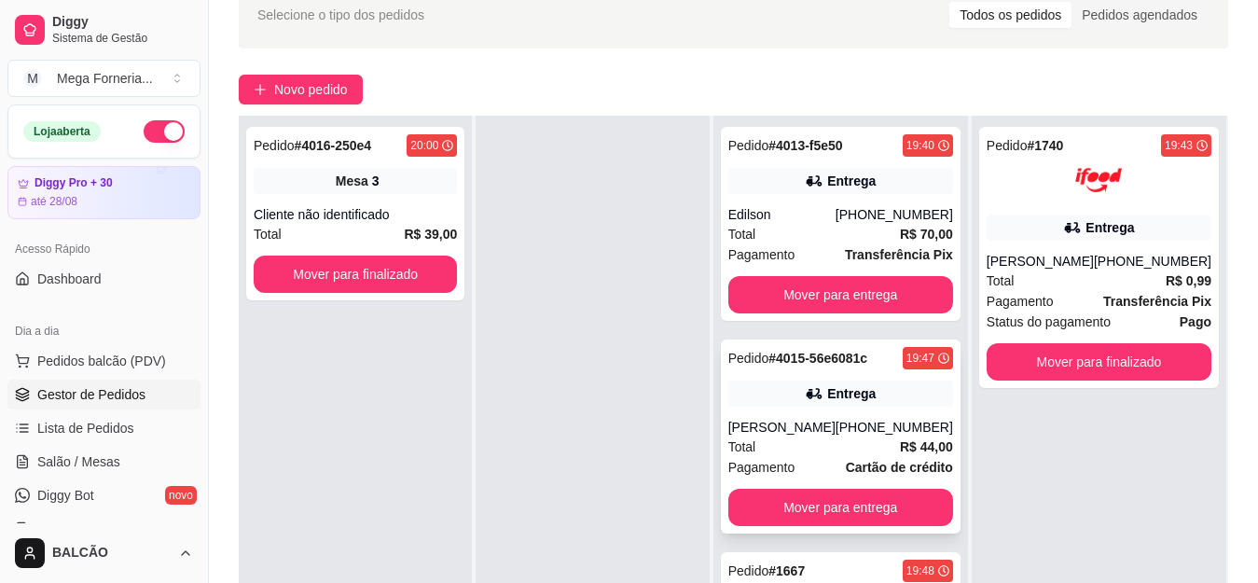
click at [835, 429] on div "[PERSON_NAME]" at bounding box center [781, 427] width 107 height 19
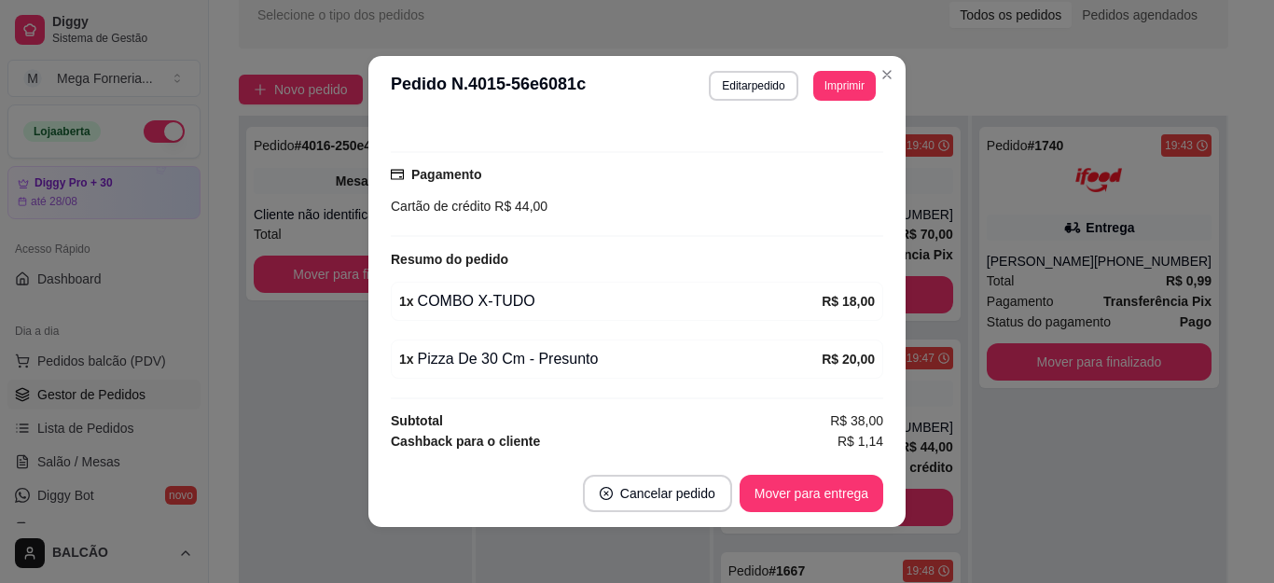
scroll to position [474, 0]
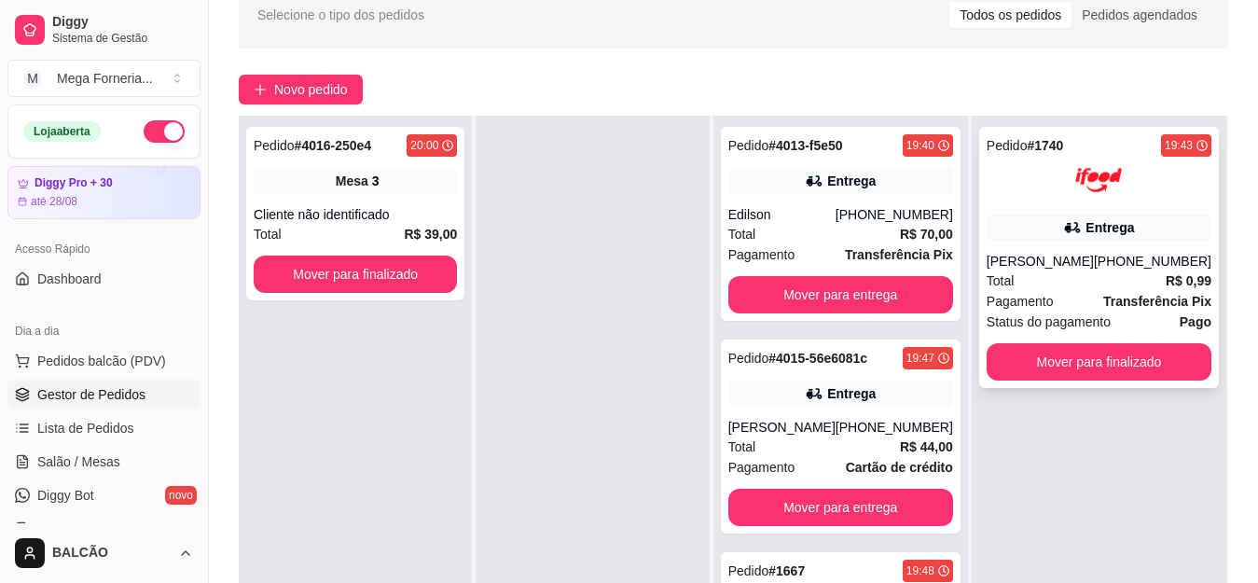
click at [1066, 196] on div at bounding box center [1099, 180] width 225 height 47
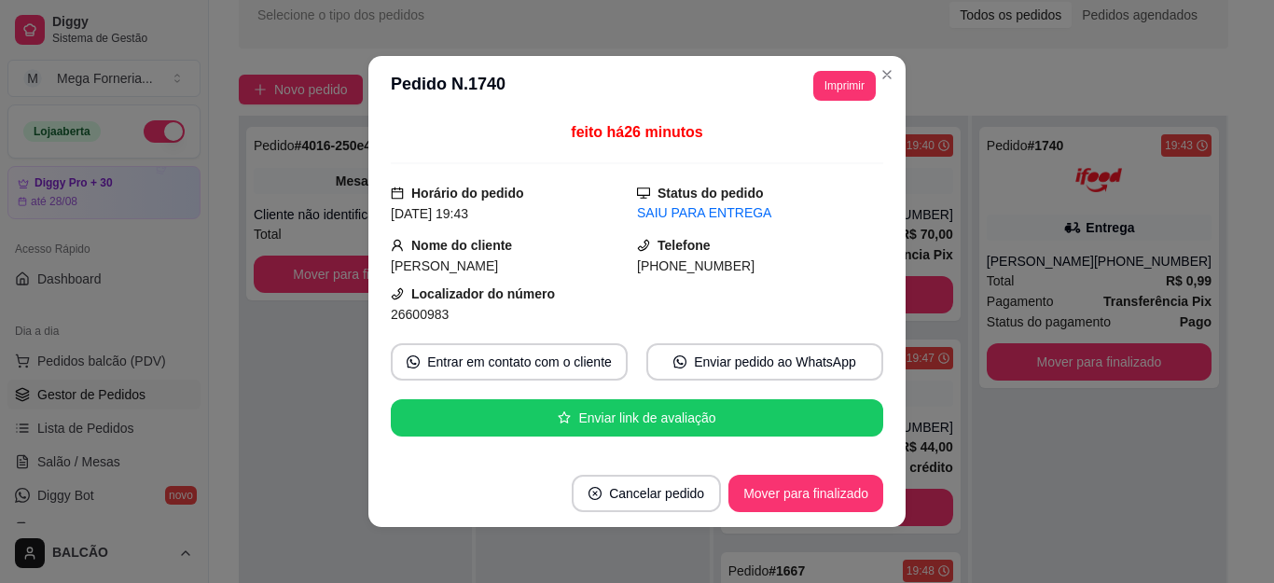
scroll to position [0, 0]
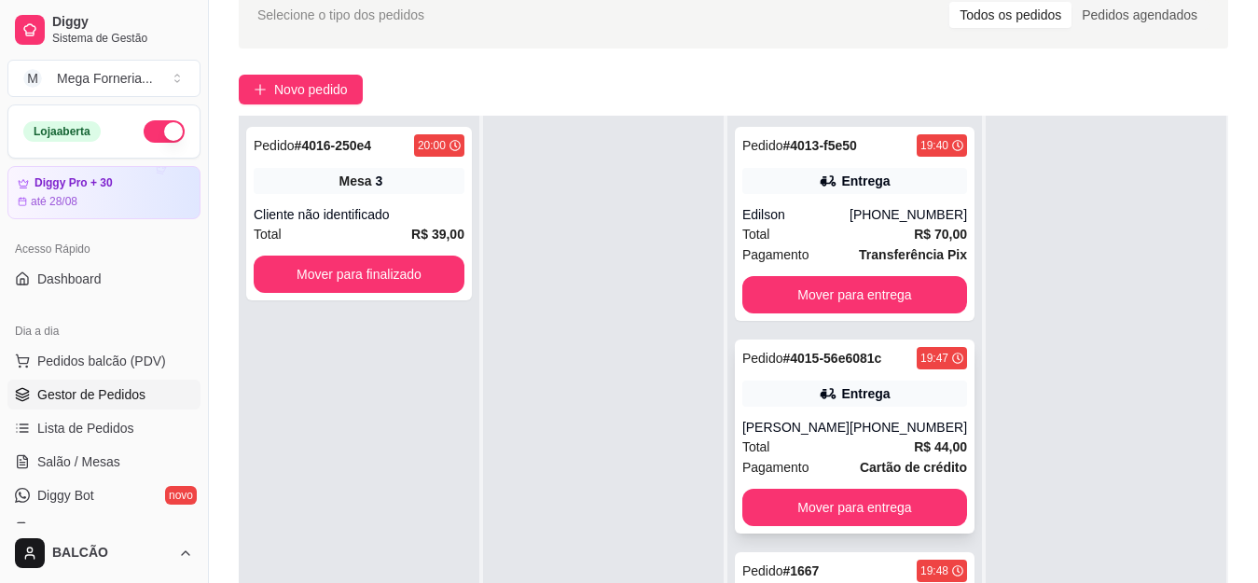
click at [860, 437] on div "[PHONE_NUMBER]" at bounding box center [909, 427] width 118 height 19
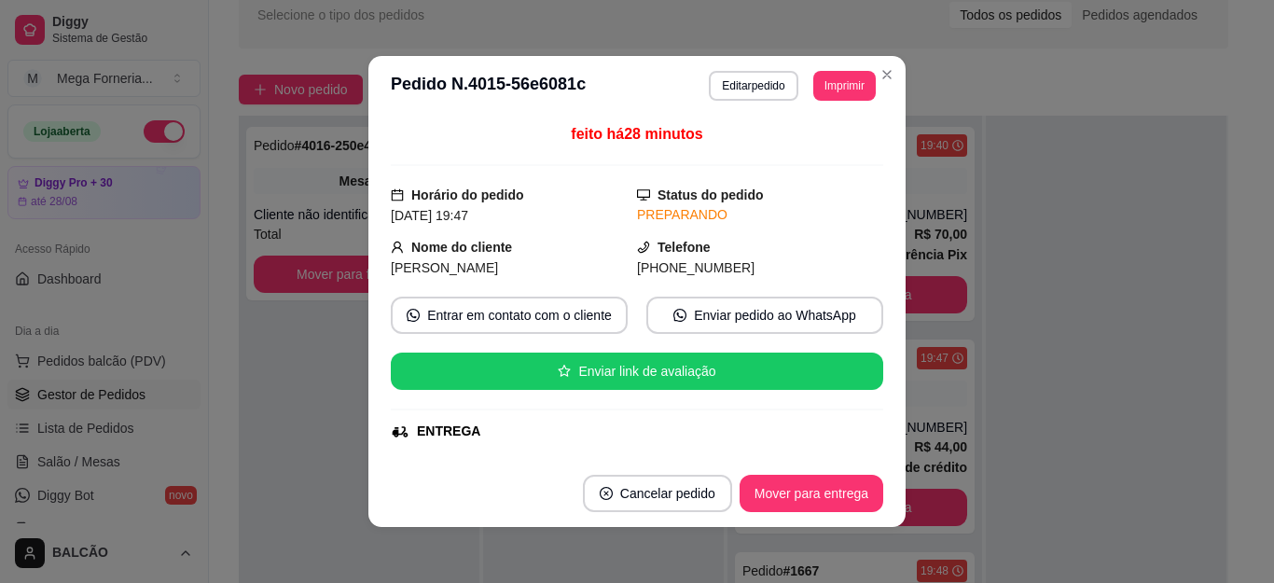
click at [648, 272] on span "[PHONE_NUMBER]" at bounding box center [696, 267] width 118 height 15
click at [650, 272] on span "[PHONE_NUMBER]" at bounding box center [696, 267] width 118 height 15
copy div "[PHONE_NUMBER] Entrar em contato com o cliente Enviar pedido ao WhatsApp Enviar…"
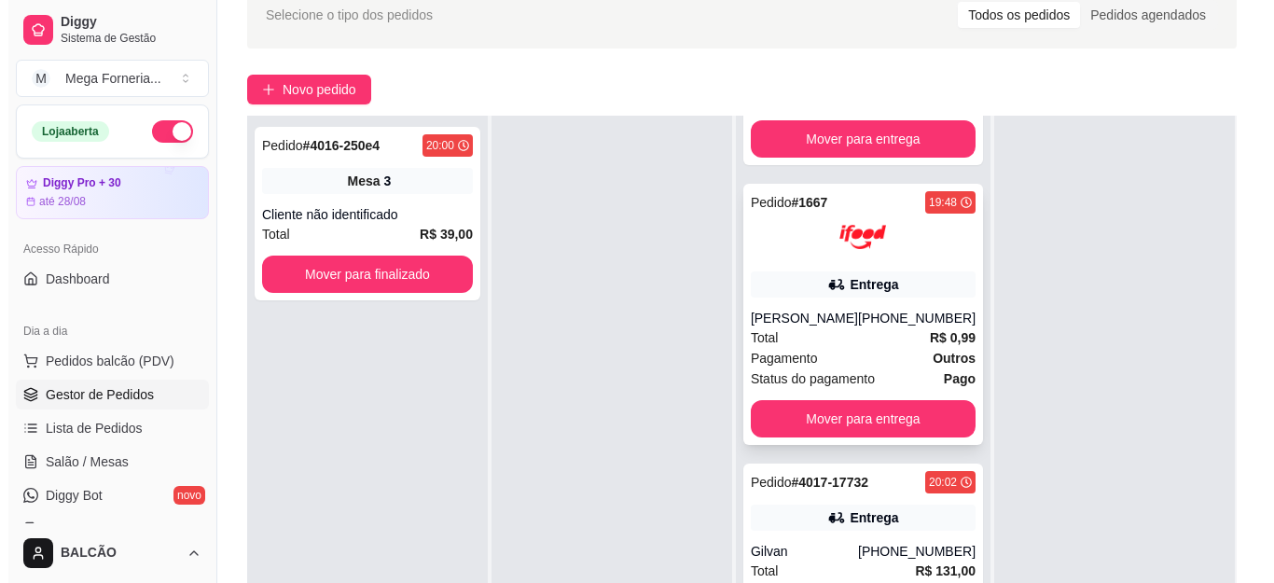
scroll to position [373, 0]
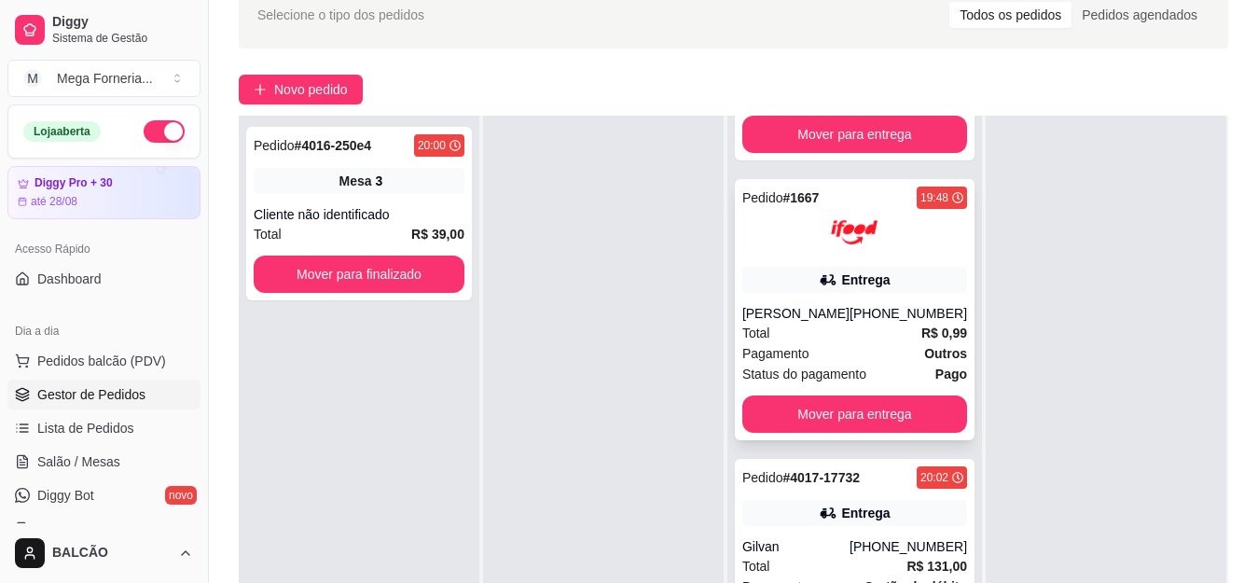
click at [850, 323] on div "[PHONE_NUMBER]" at bounding box center [909, 313] width 118 height 19
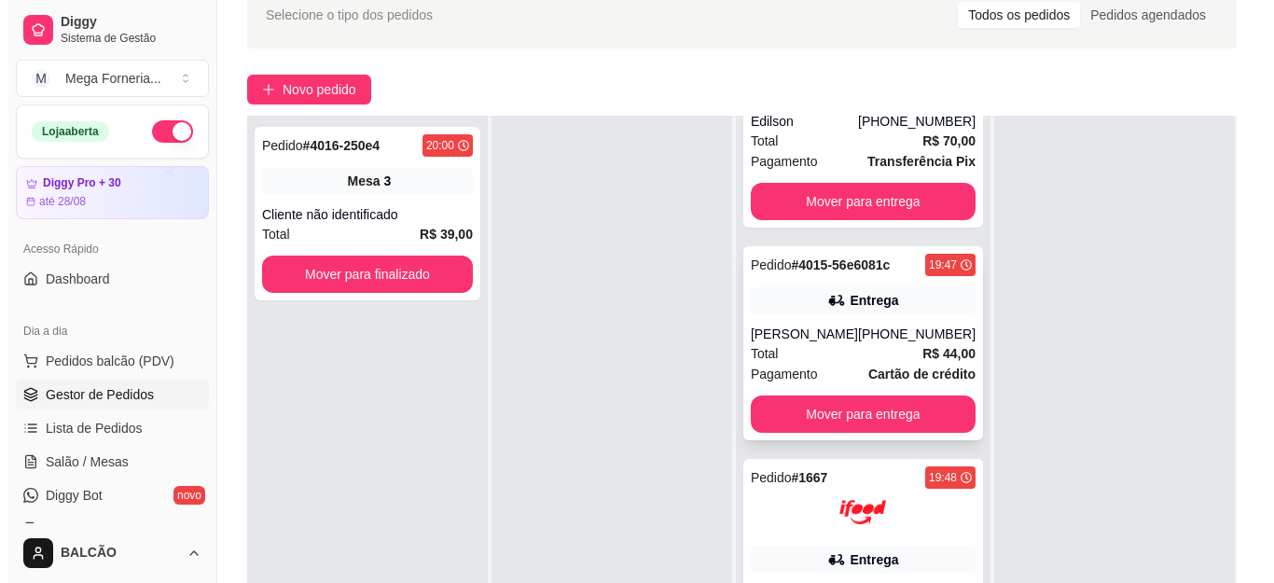
scroll to position [0, 0]
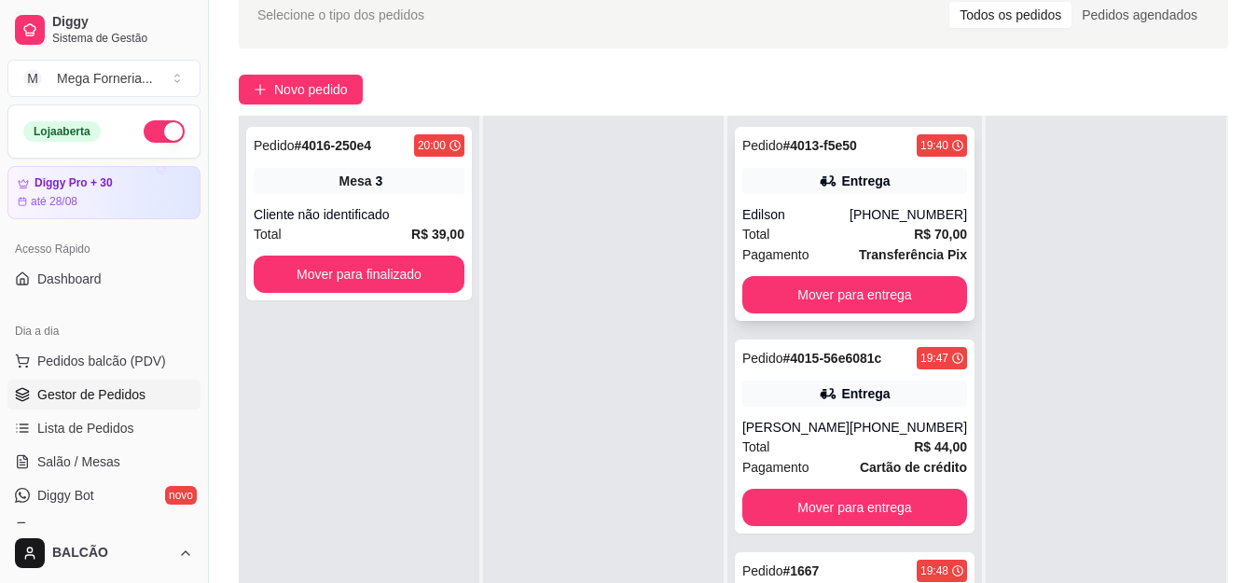
click at [811, 201] on div "Pedido # 4013-f5e50 19:40 Entrega Edilson [PHONE_NUMBER] Total R$ 70,00 Pagamen…" at bounding box center [855, 224] width 240 height 194
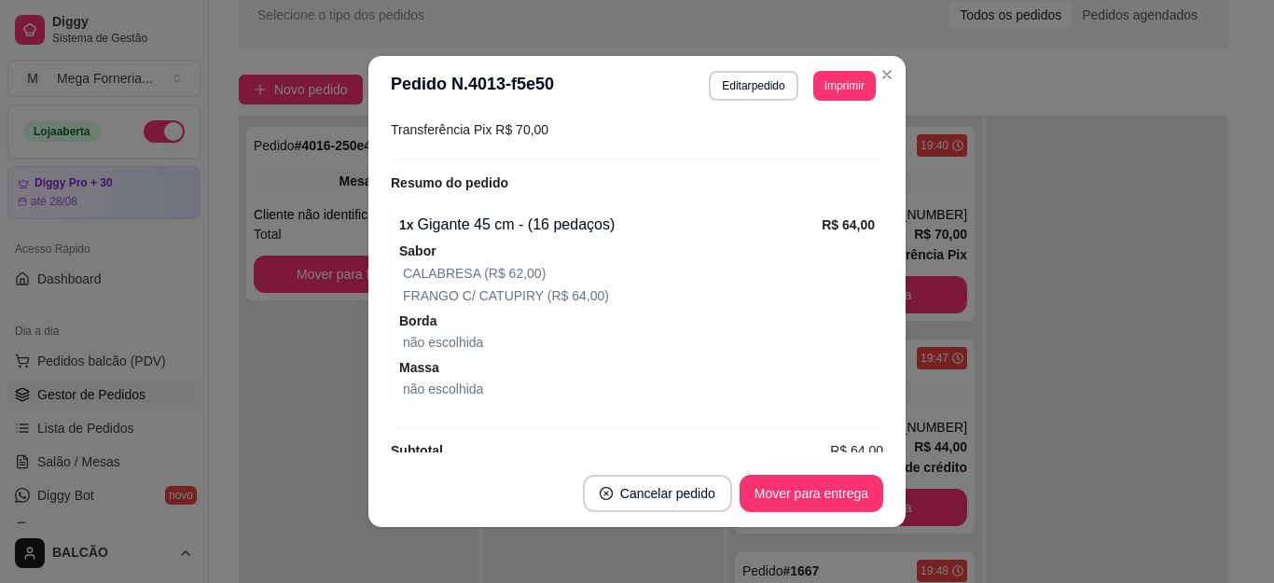
scroll to position [504, 0]
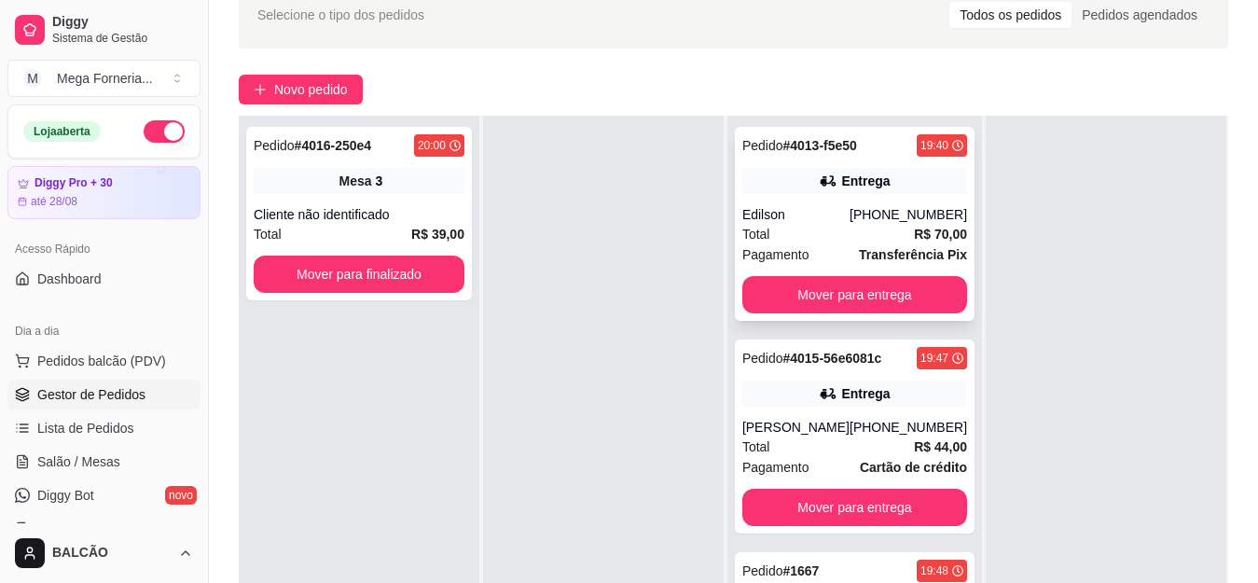
click at [797, 193] on div "Entrega" at bounding box center [854, 181] width 225 height 26
click at [838, 416] on div "Pedido # 4015-56e6081c 19:47 Entrega [PERSON_NAME] [PHONE_NUMBER] Total R$ 44,0…" at bounding box center [855, 437] width 240 height 194
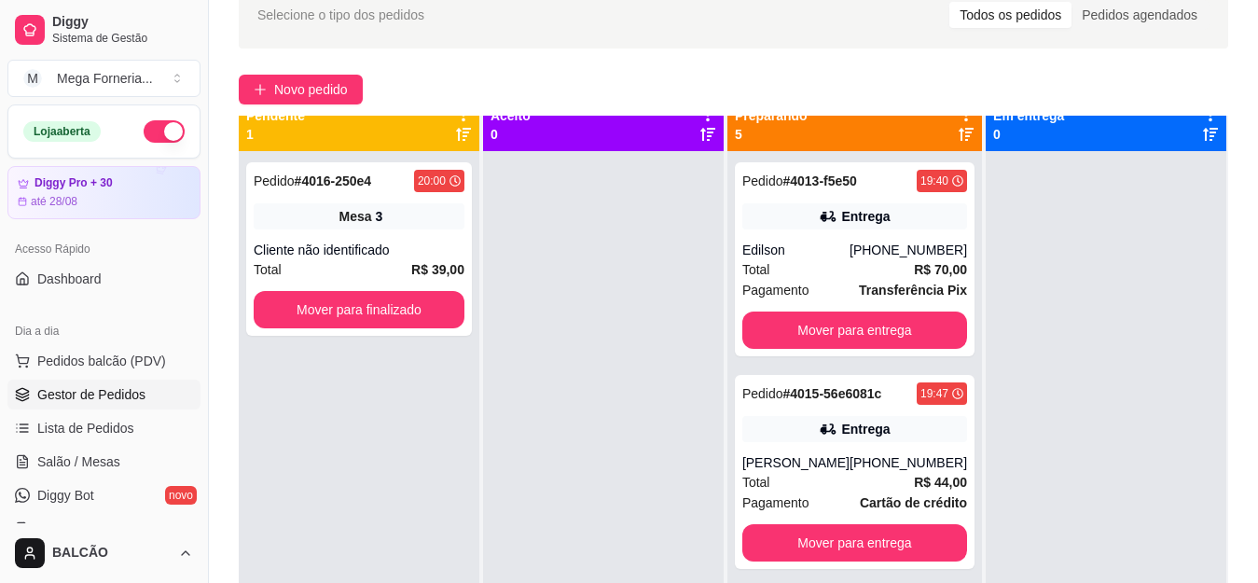
scroll to position [0, 0]
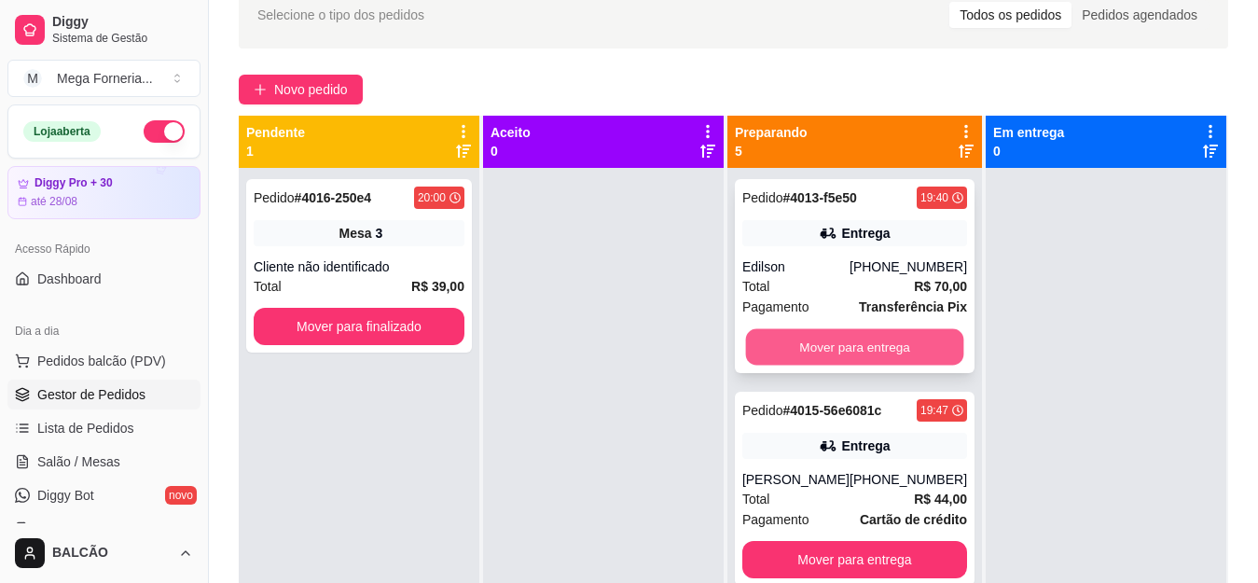
click at [898, 350] on button "Mover para entrega" at bounding box center [854, 347] width 218 height 36
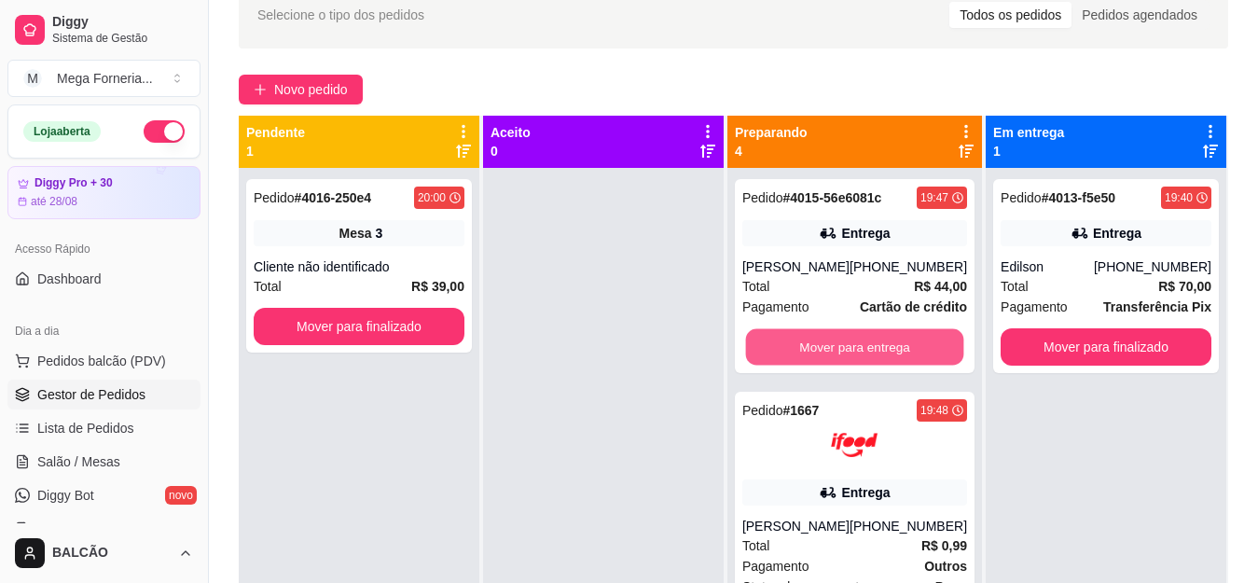
click at [898, 350] on button "Mover para entrega" at bounding box center [854, 347] width 218 height 36
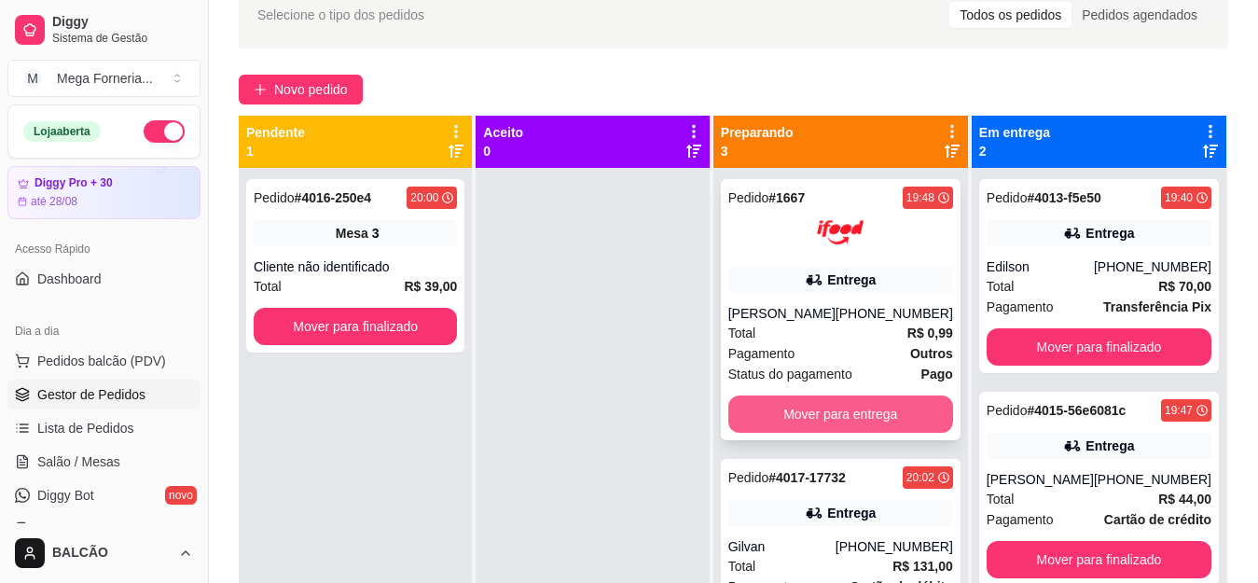
click at [763, 420] on button "Mover para entrega" at bounding box center [840, 413] width 225 height 37
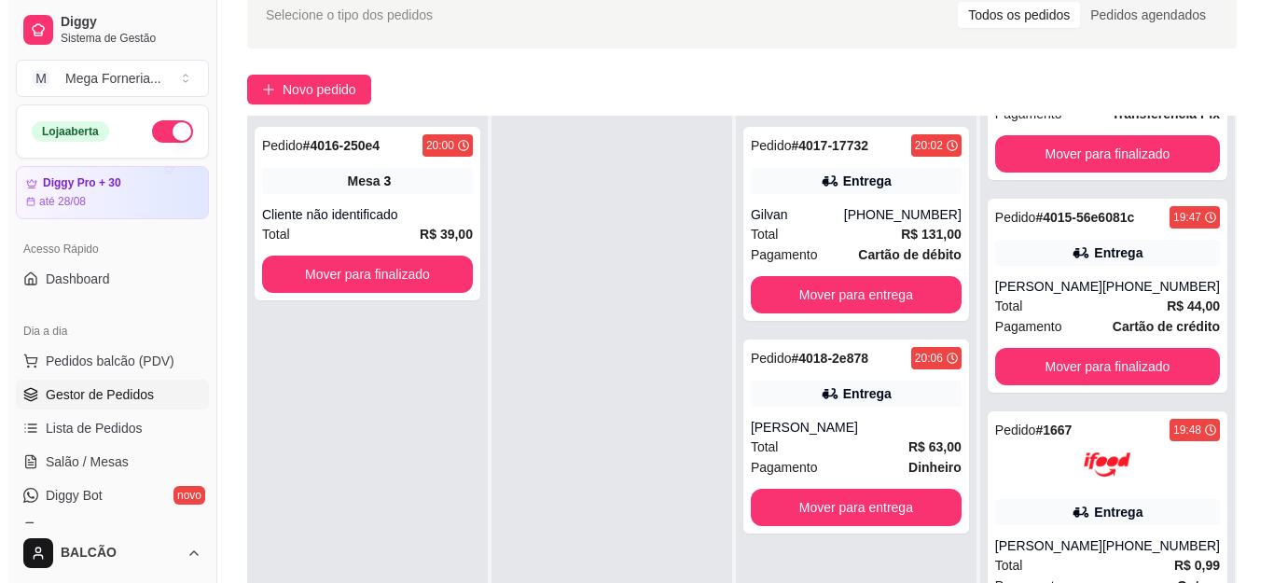
scroll to position [187, 0]
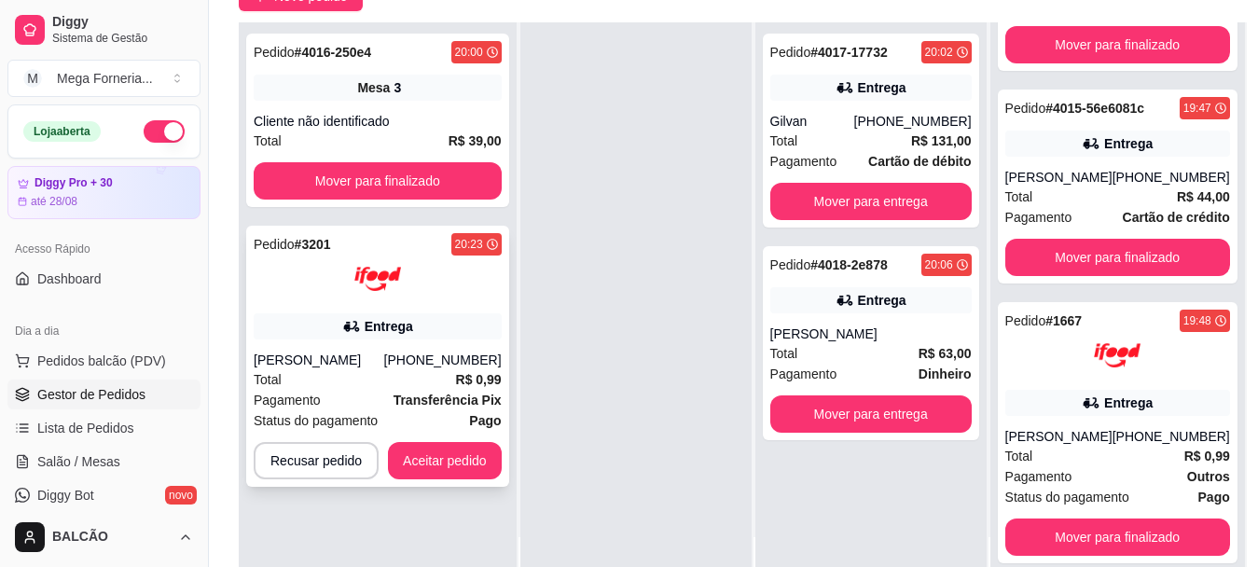
click at [389, 320] on div "Entrega" at bounding box center [389, 326] width 49 height 19
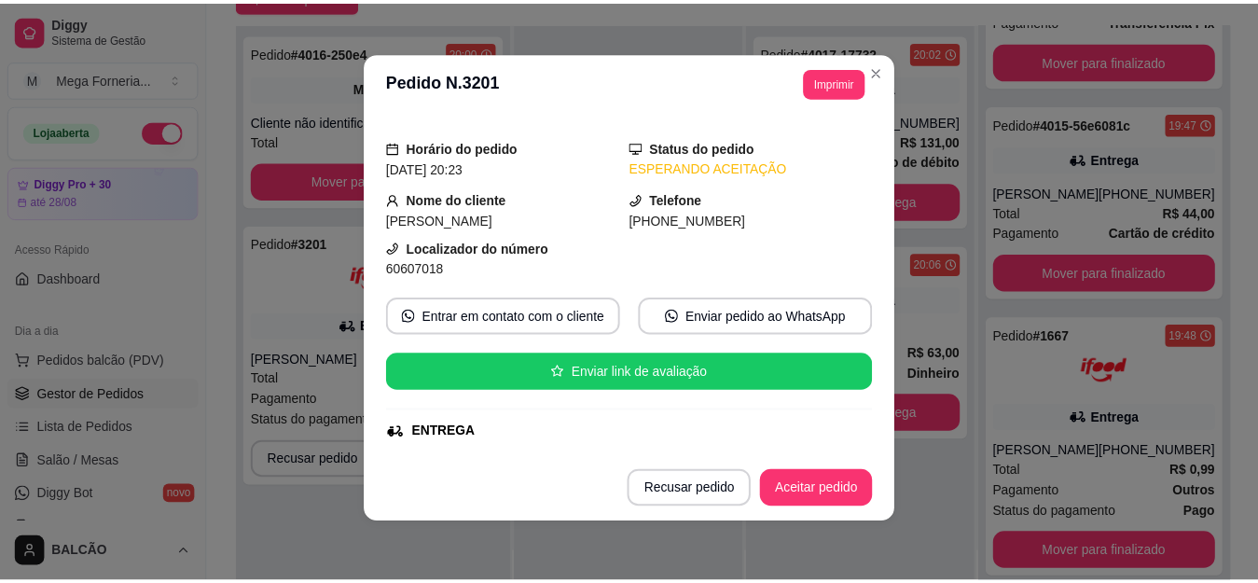
scroll to position [0, 0]
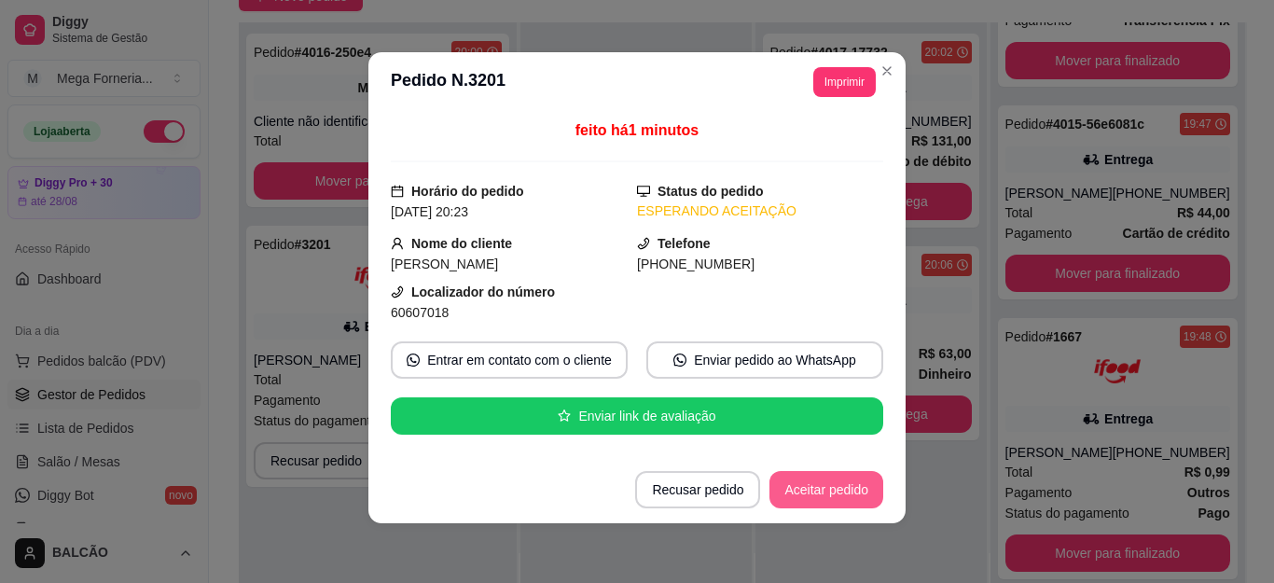
click at [813, 500] on button "Aceitar pedido" at bounding box center [826, 489] width 114 height 37
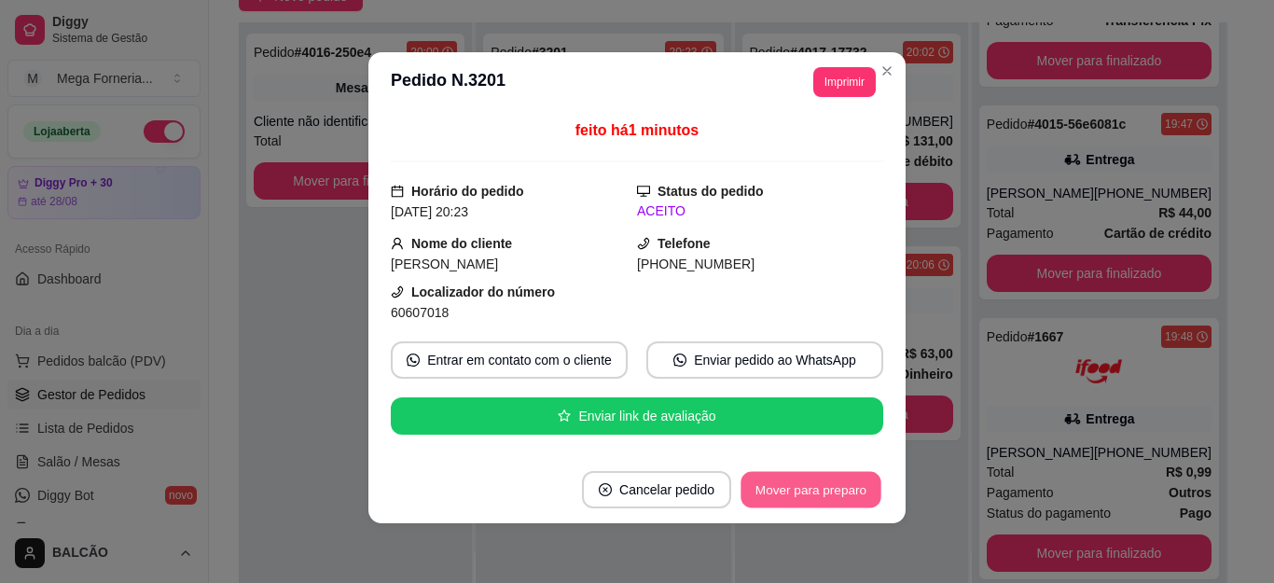
click at [815, 494] on button "Mover para preparo" at bounding box center [811, 490] width 140 height 36
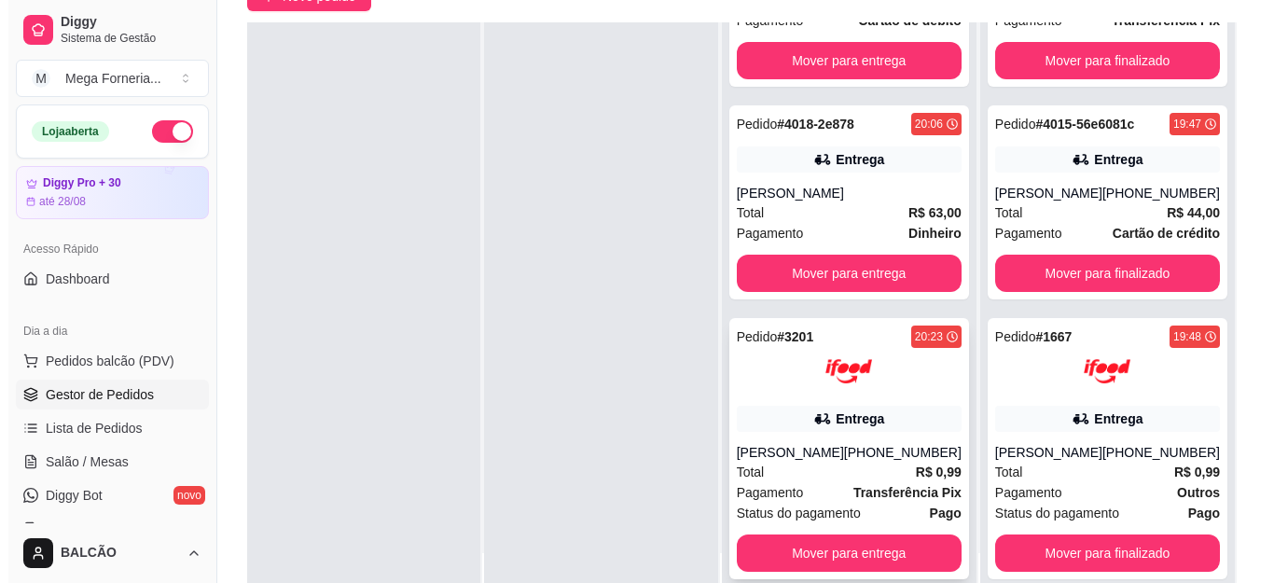
scroll to position [159, 0]
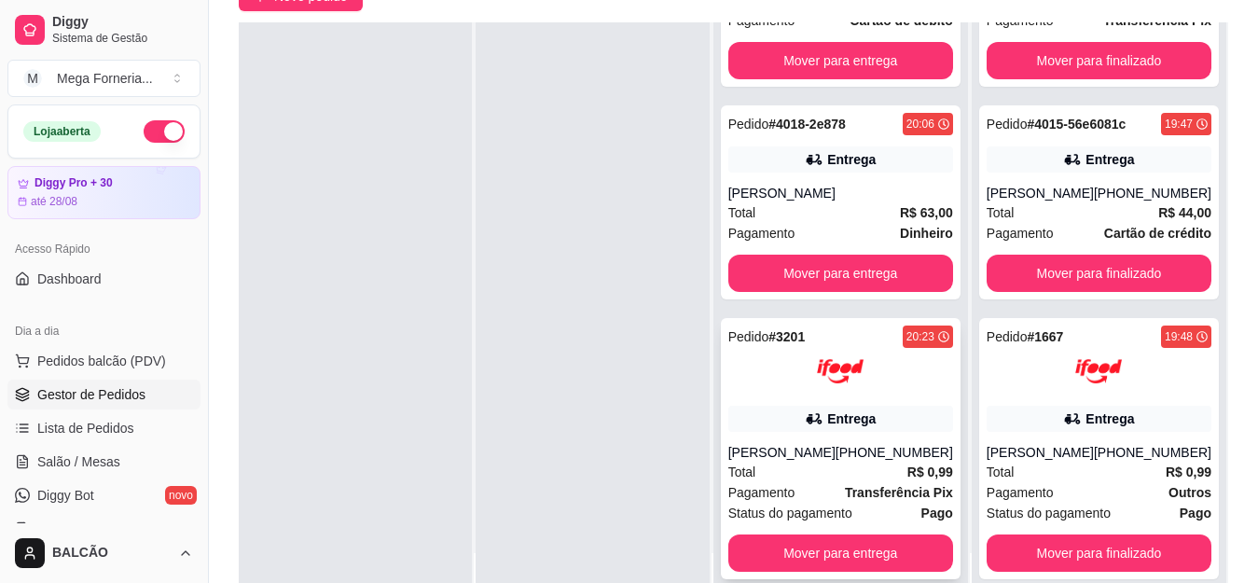
click at [853, 421] on div "Pedido # 3201 20:23 Entrega [PERSON_NAME] [PHONE_NUMBER] Total R$ 0,99 Pagament…" at bounding box center [841, 448] width 240 height 261
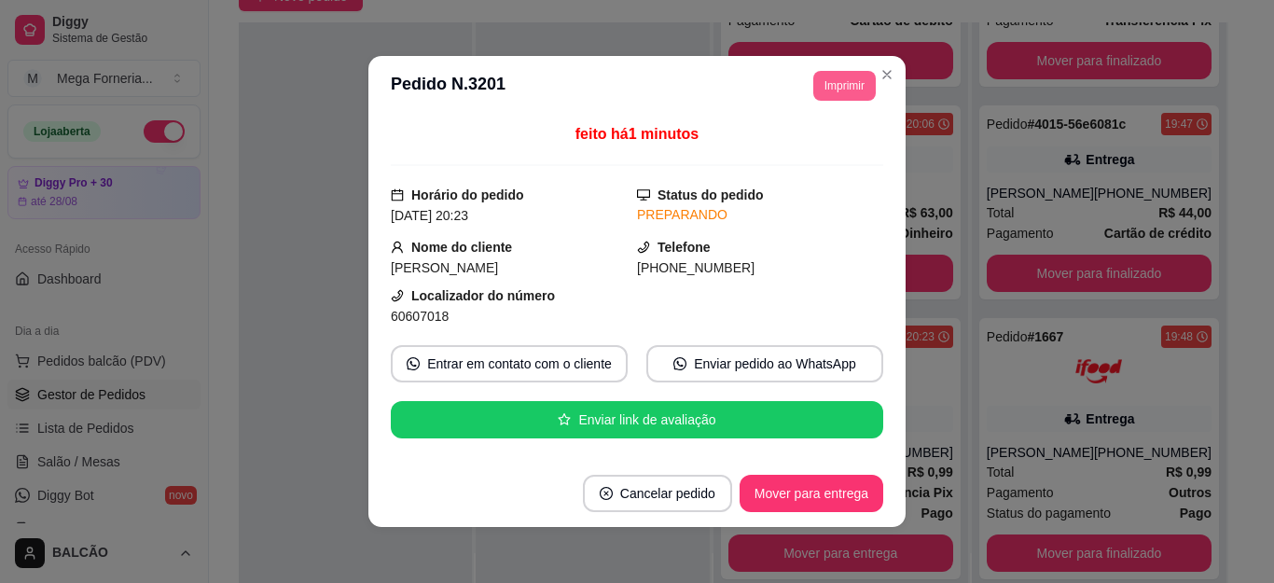
click at [838, 90] on button "Imprimir" at bounding box center [844, 86] width 62 height 30
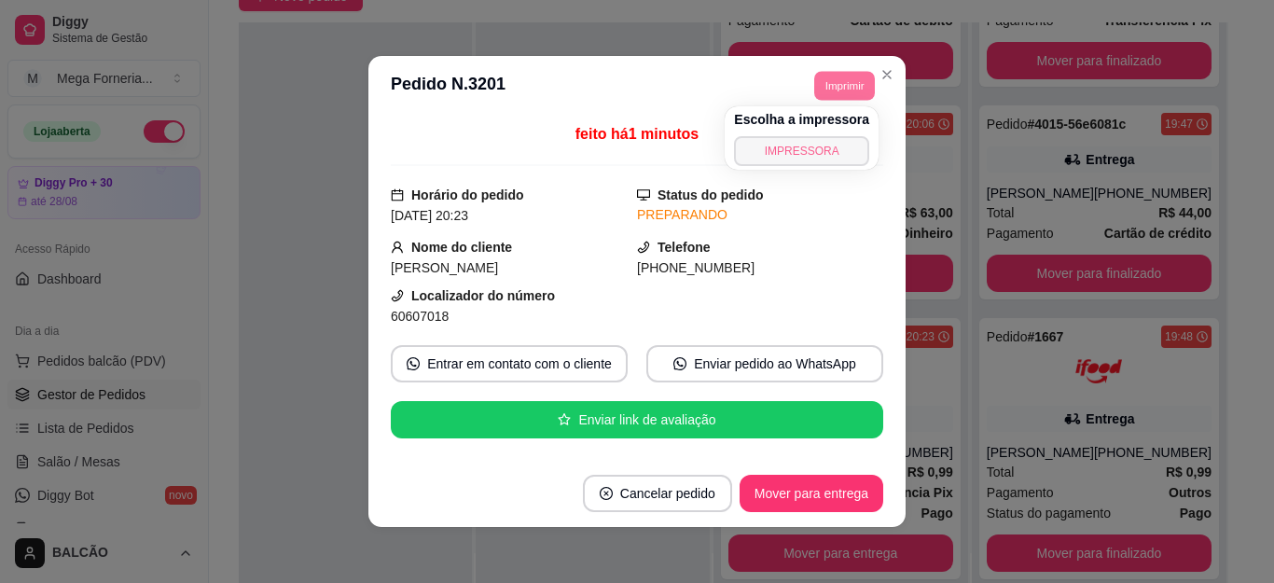
click at [813, 148] on button "IMPRESSORA" at bounding box center [801, 151] width 135 height 30
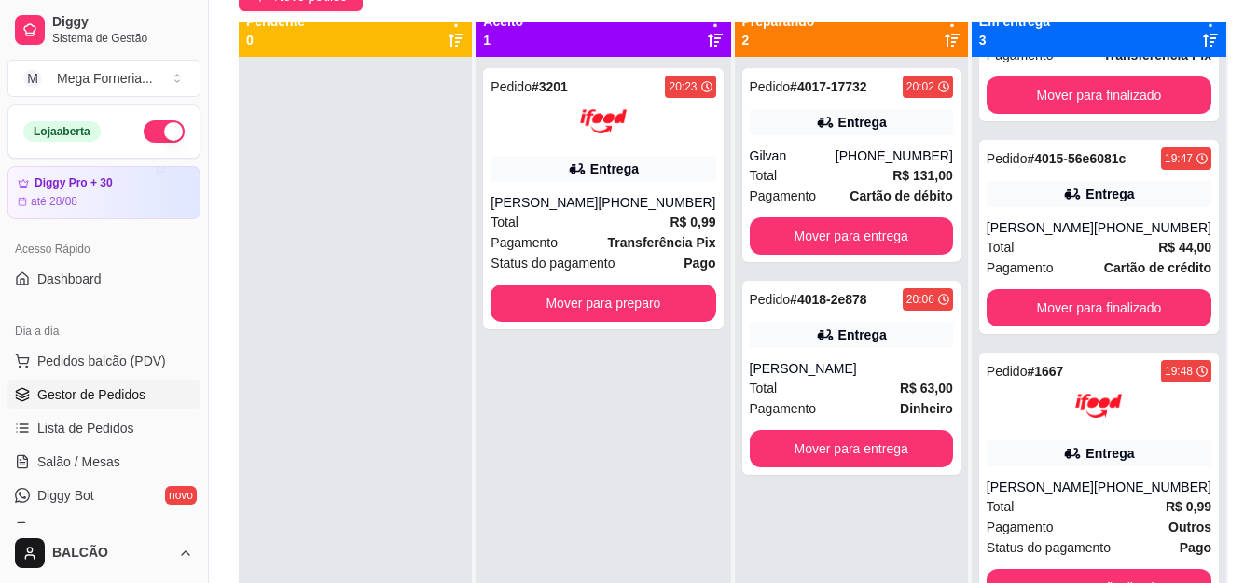
scroll to position [0, 0]
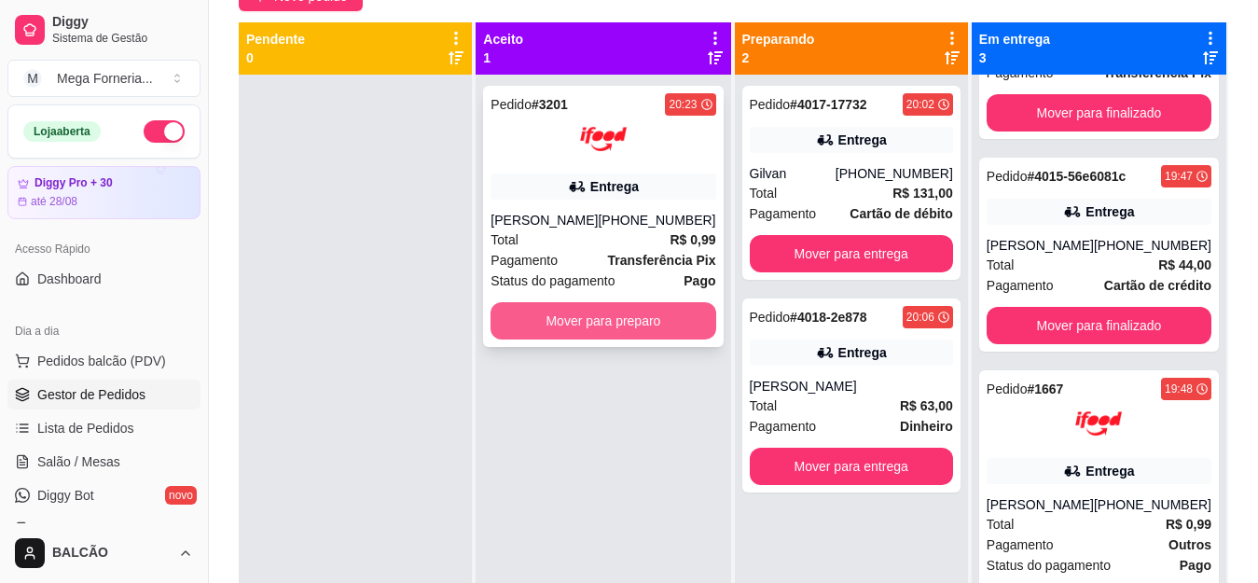
click at [619, 340] on button "Mover para preparo" at bounding box center [603, 320] width 225 height 37
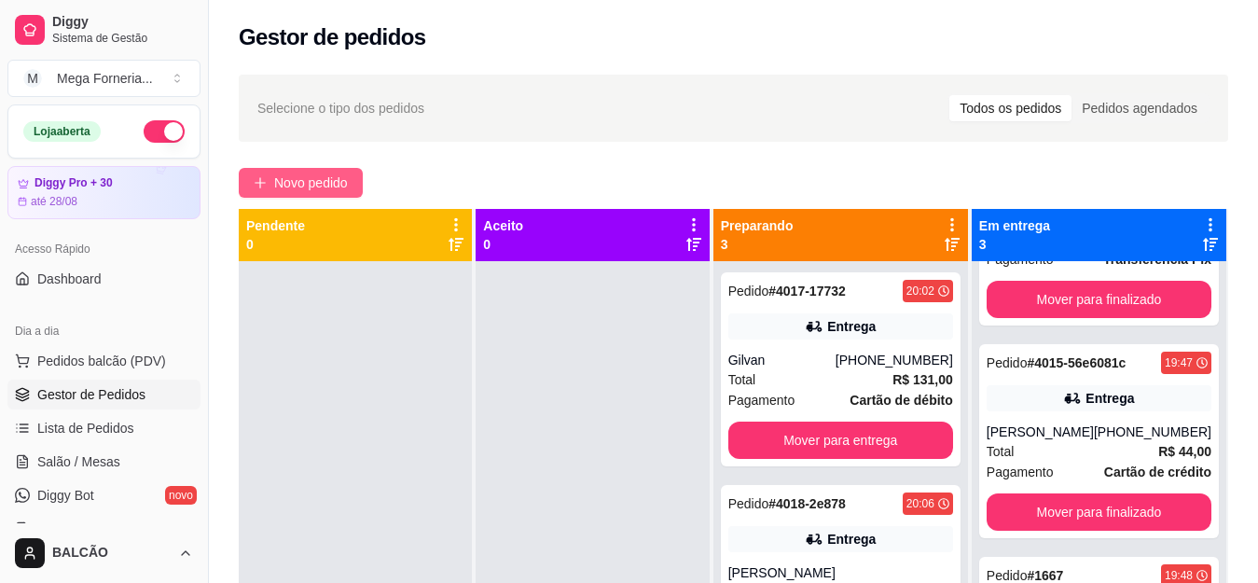
click at [328, 187] on span "Novo pedido" at bounding box center [311, 183] width 74 height 21
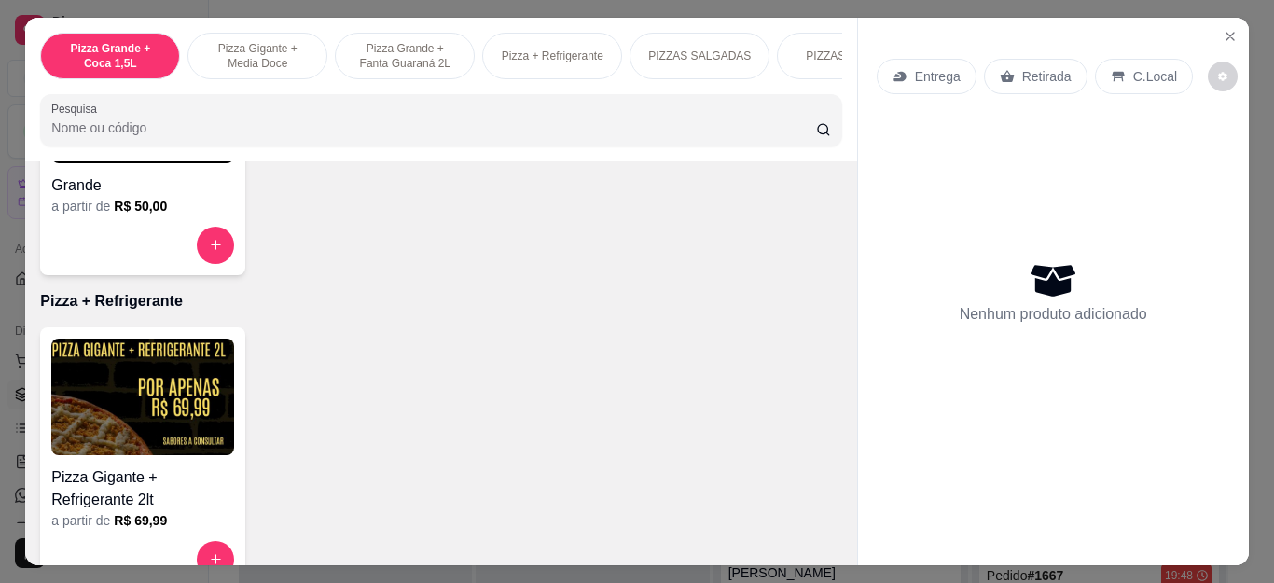
scroll to position [839, 0]
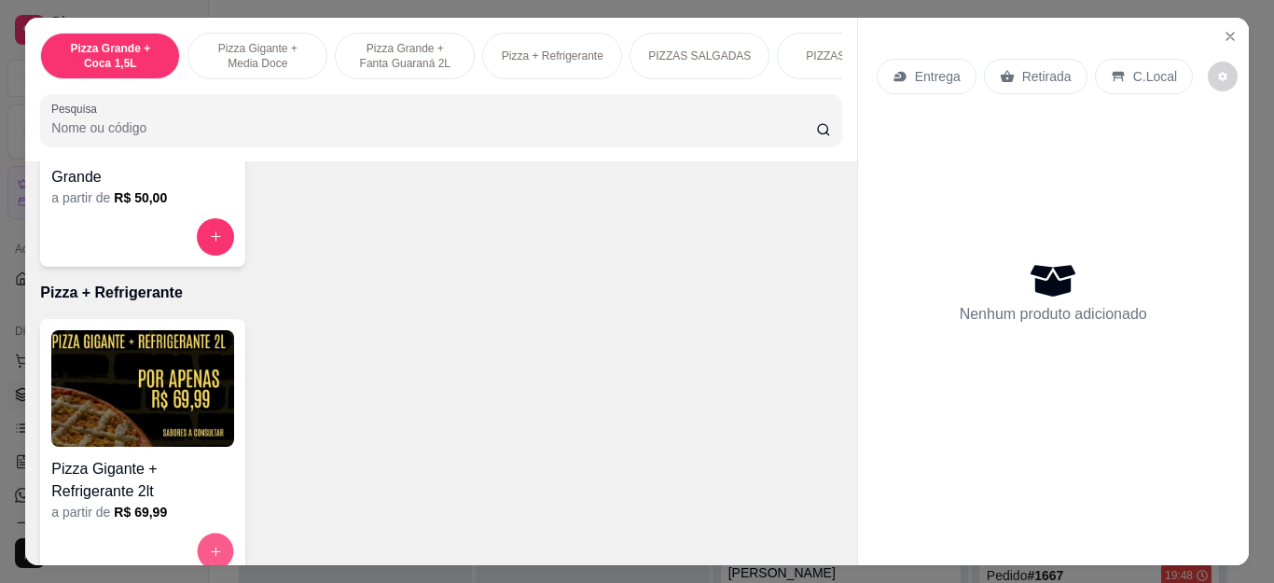
click at [201, 547] on button "increase-product-quantity" at bounding box center [216, 551] width 36 height 36
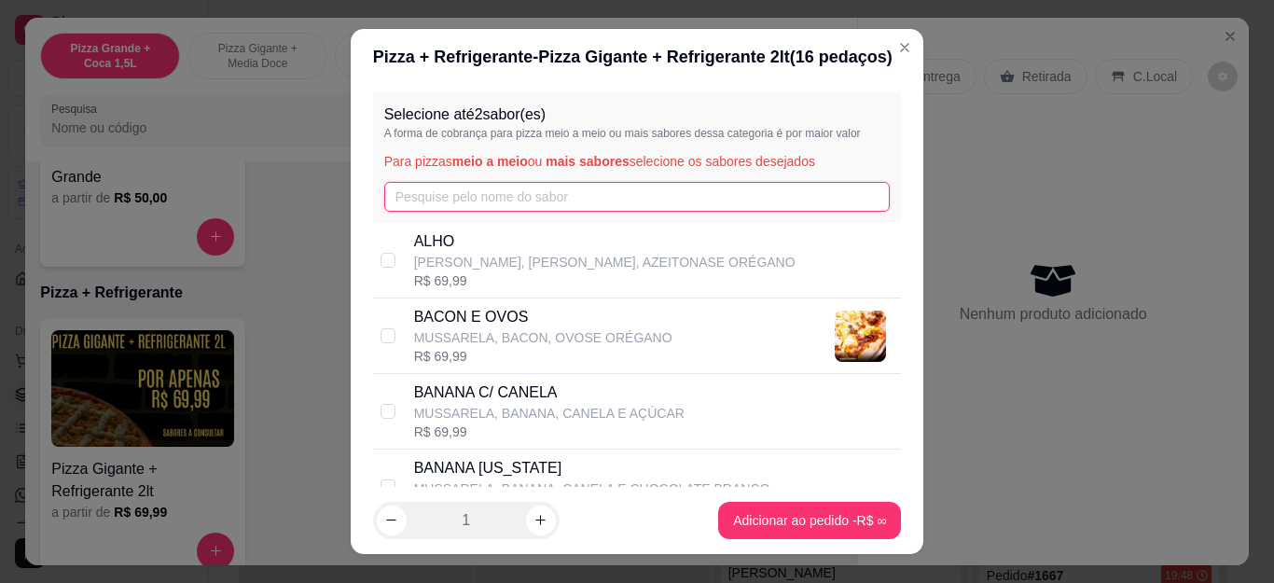
click at [449, 190] on input "text" at bounding box center [637, 197] width 506 height 30
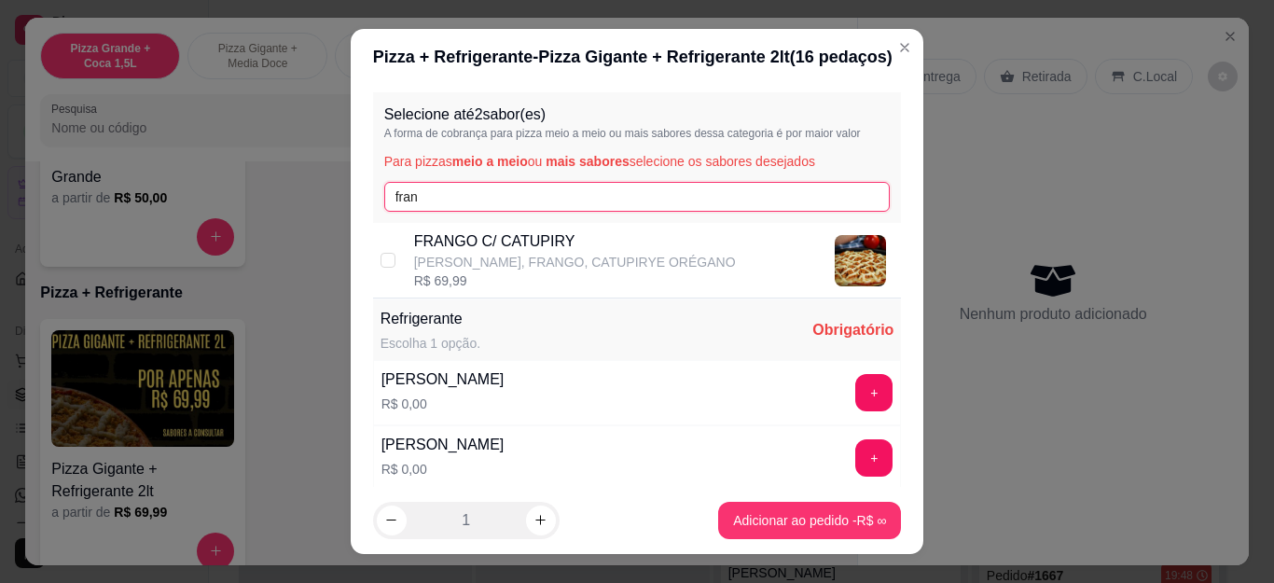
type input "fran"
click at [447, 252] on p "FRANGO C/ CATUPIRY" at bounding box center [575, 241] width 322 height 22
checkbox input "true"
click at [486, 201] on input "fran" at bounding box center [637, 197] width 506 height 30
type input "f"
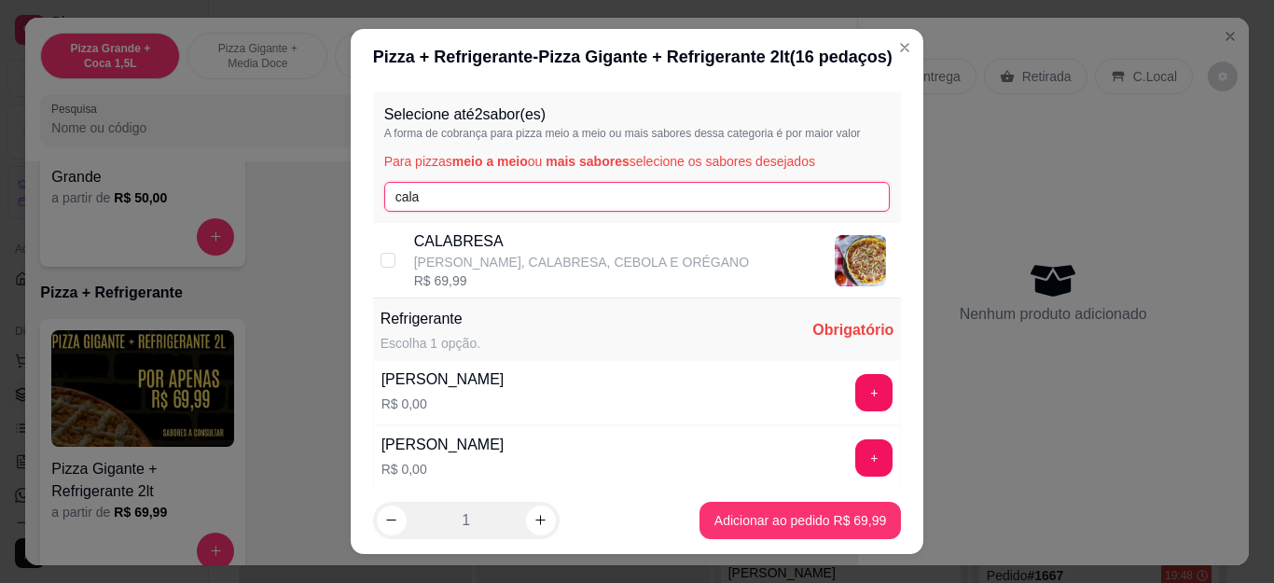
type input "cala"
click at [469, 267] on p "[PERSON_NAME], CALABRESA, CEBOLA E ORÉGANO" at bounding box center [581, 262] width 335 height 19
checkbox input "true"
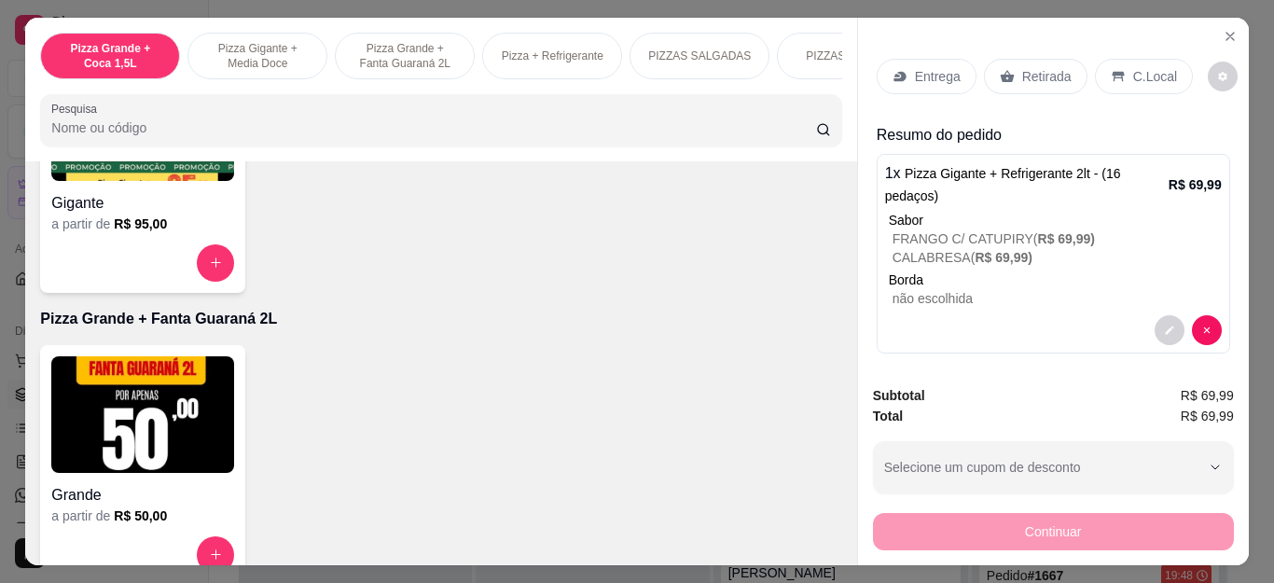
scroll to position [466, 0]
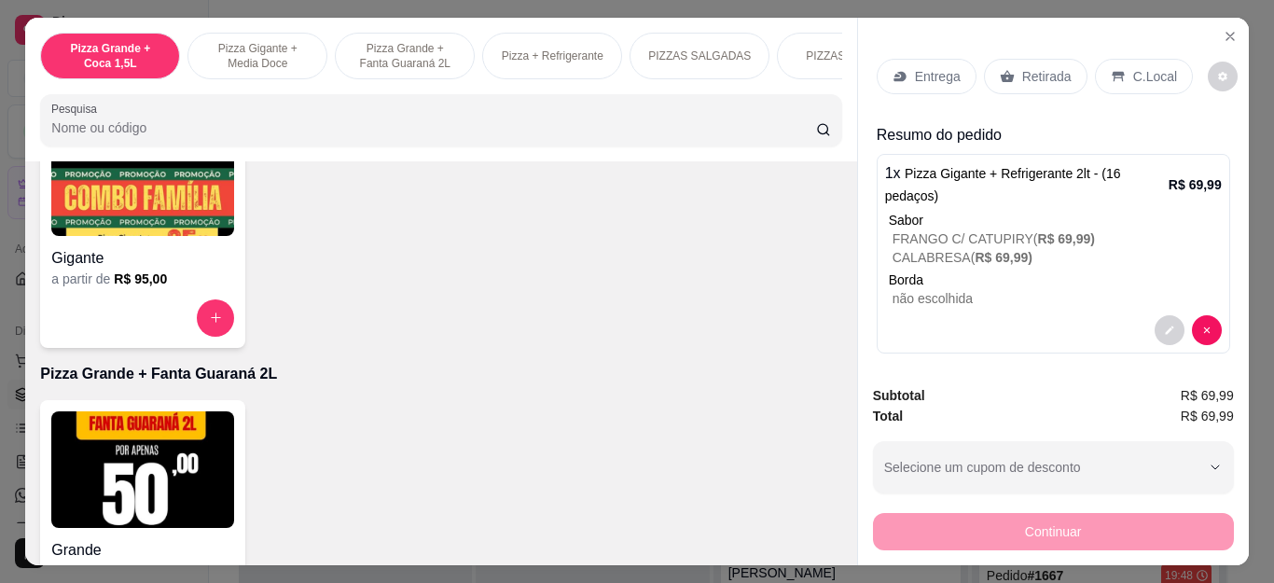
click at [919, 67] on p "Entrega" at bounding box center [938, 76] width 46 height 19
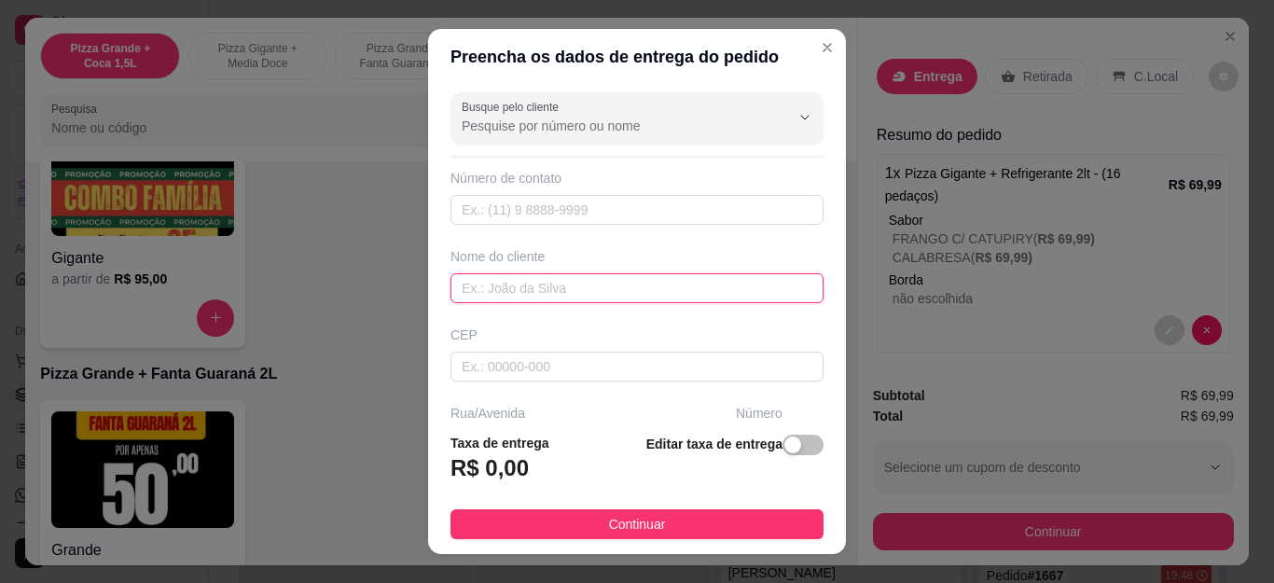
click at [573, 278] on input "text" at bounding box center [637, 288] width 373 height 30
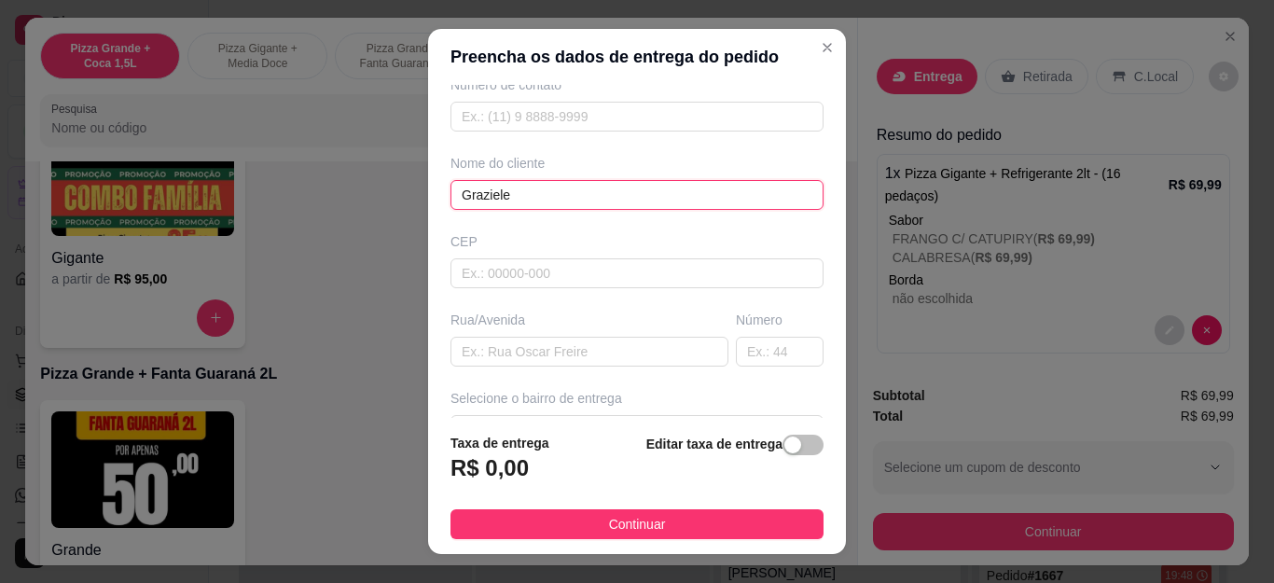
scroll to position [187, 0]
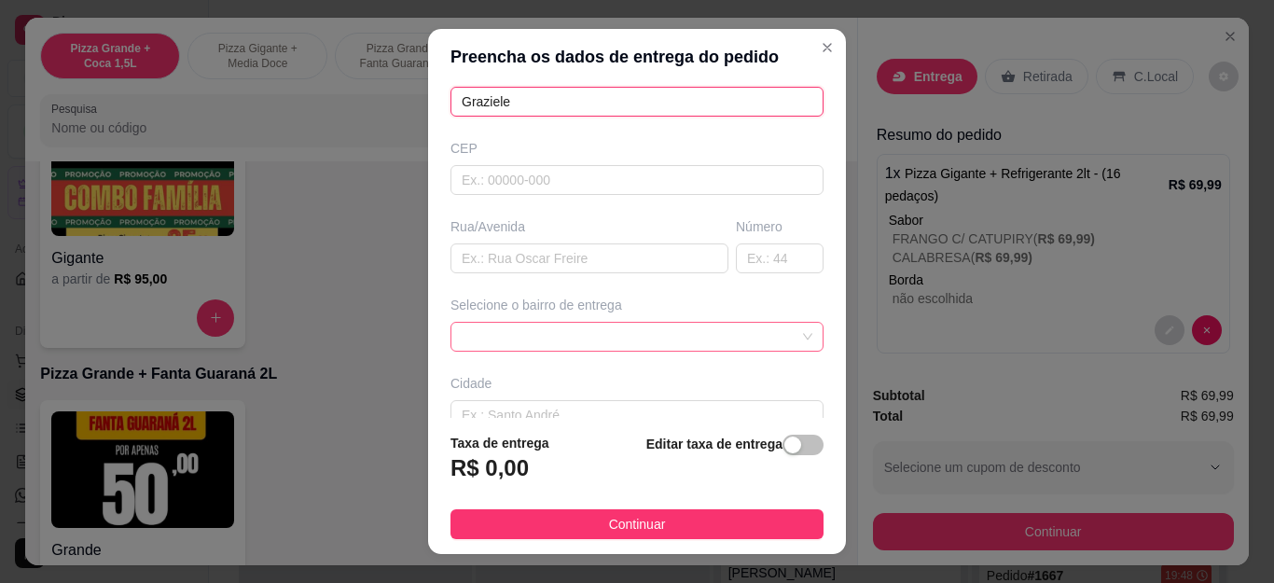
click at [586, 341] on span at bounding box center [637, 337] width 351 height 28
type input "Graziele"
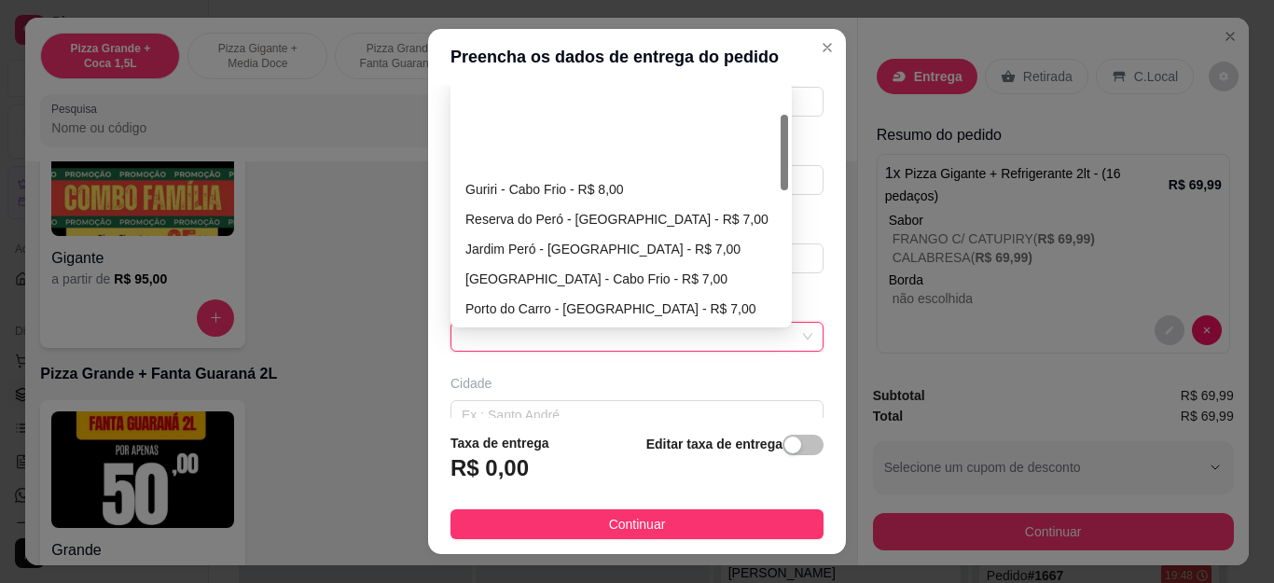
scroll to position [93, 0]
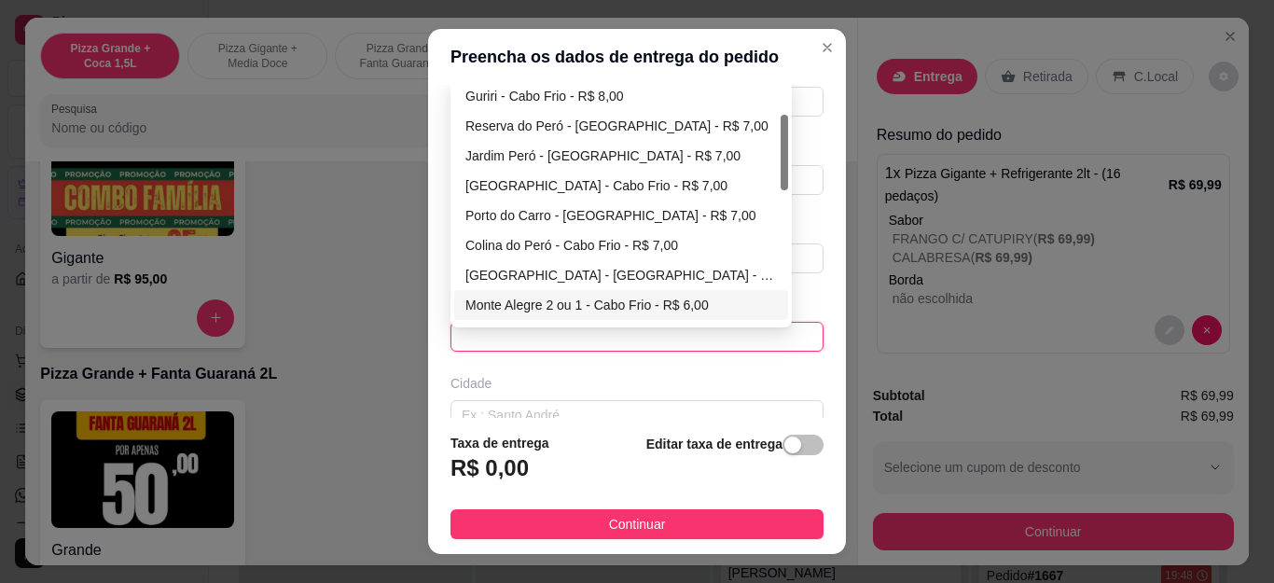
click at [623, 304] on div "Monte Alegre 2 ou 1 - Cabo Frio - R$ 6,00" at bounding box center [621, 305] width 312 height 21
type input "Cabo Frio"
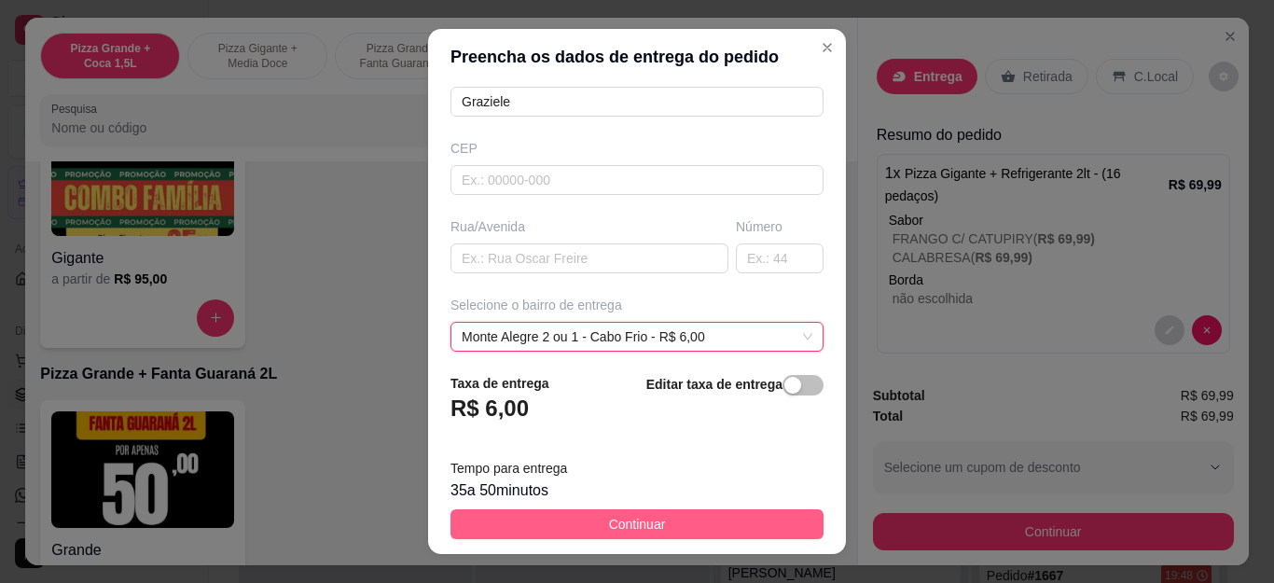
click at [682, 524] on button "Continuar" at bounding box center [637, 524] width 373 height 30
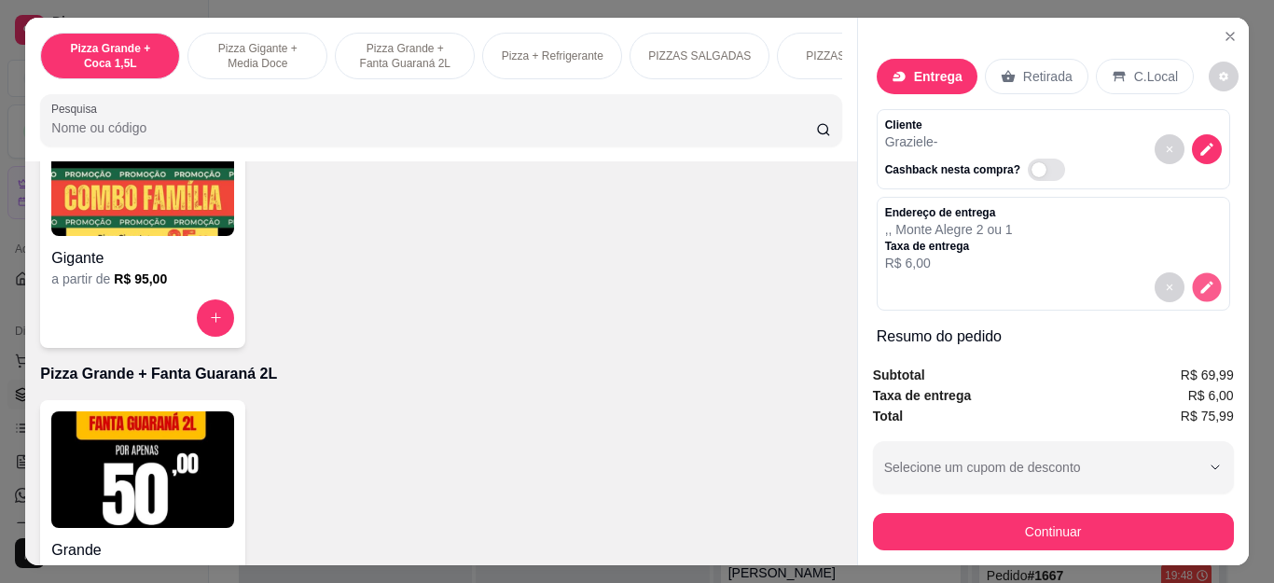
click at [1200, 281] on icon "decrease-product-quantity" at bounding box center [1206, 287] width 12 height 12
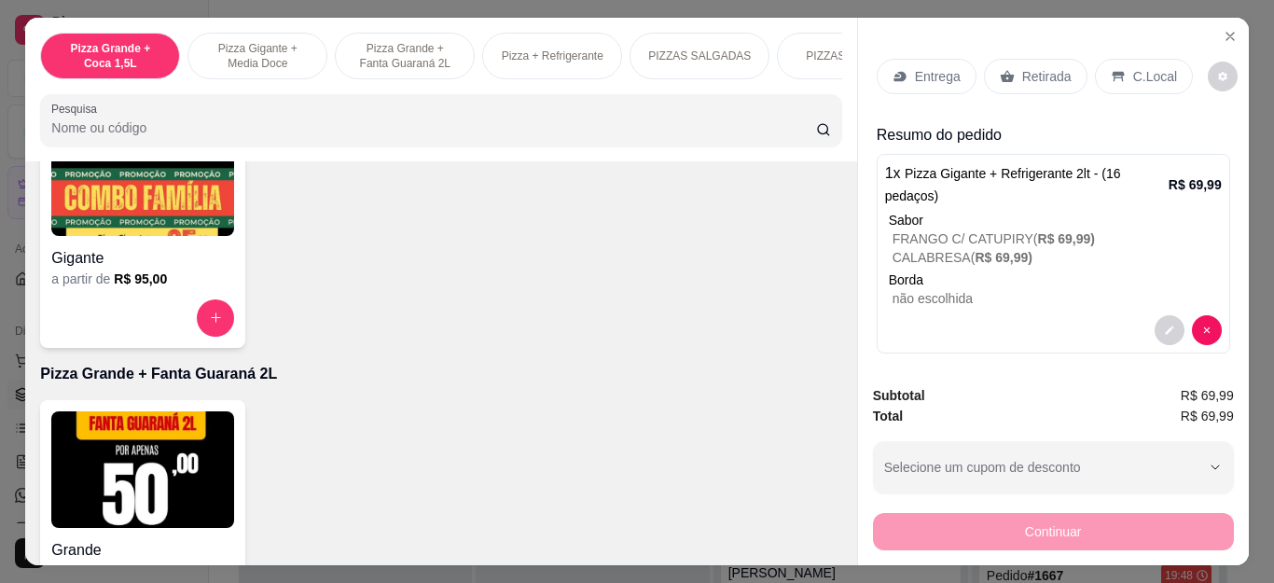
scroll to position [8, 0]
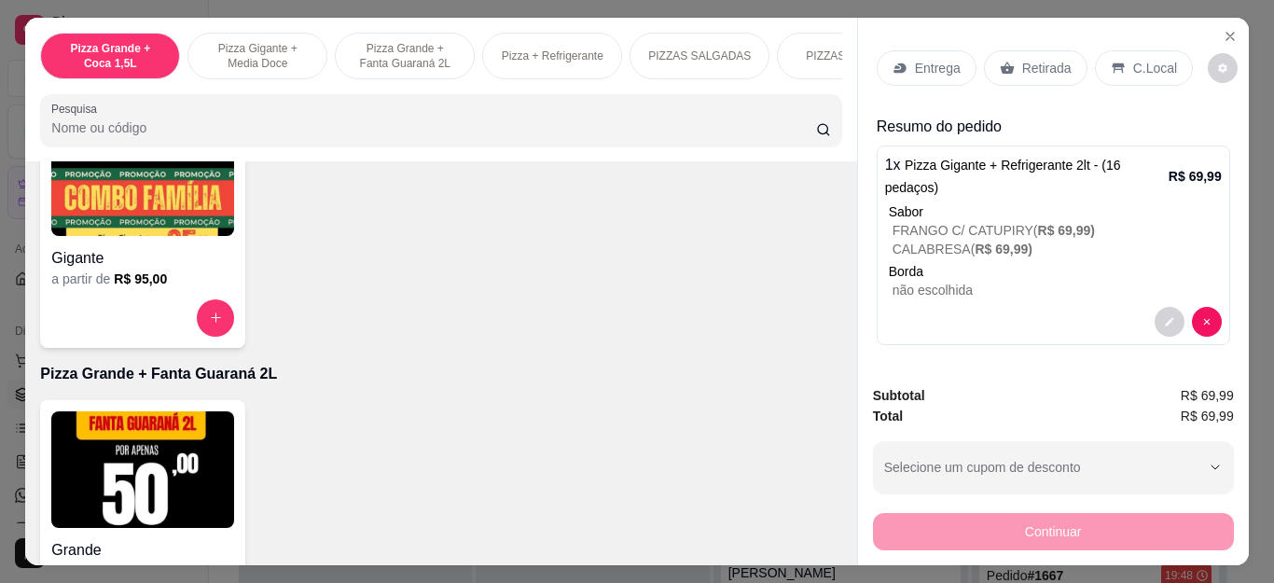
click at [1164, 316] on icon "decrease-product-quantity" at bounding box center [1169, 321] width 11 height 11
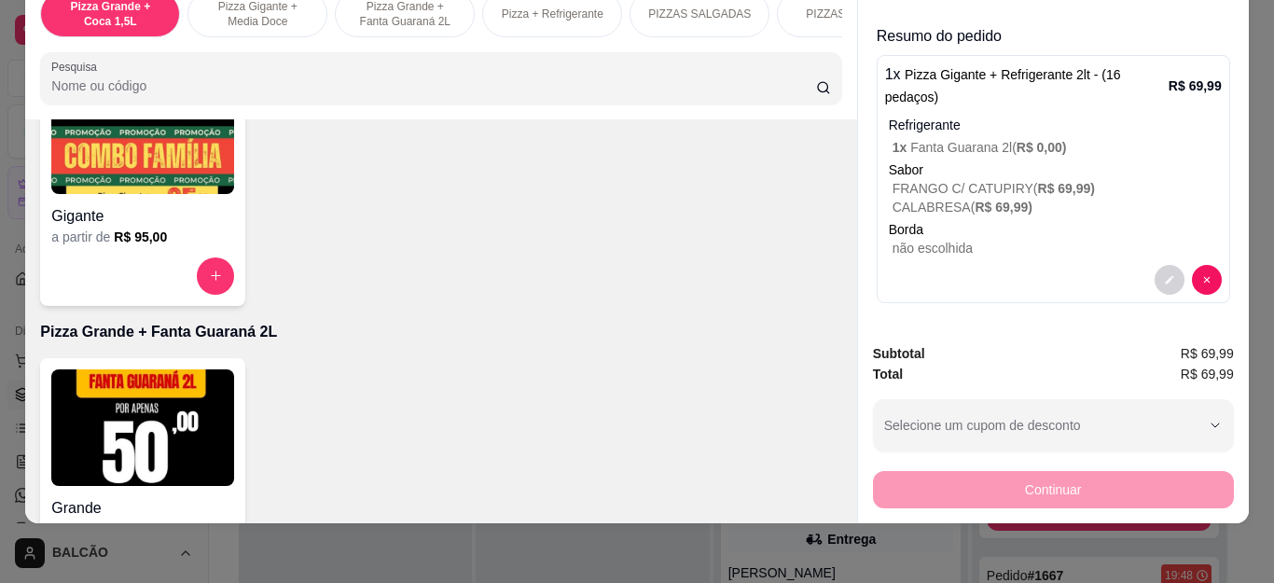
scroll to position [0, 0]
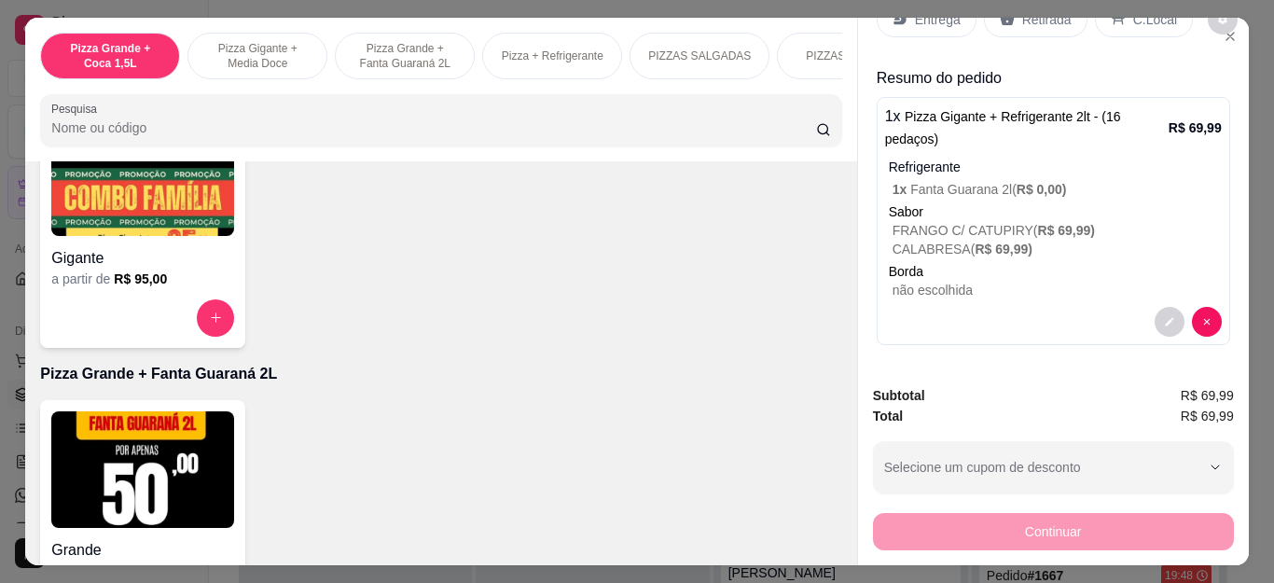
click at [950, 11] on p "Entrega" at bounding box center [938, 19] width 46 height 19
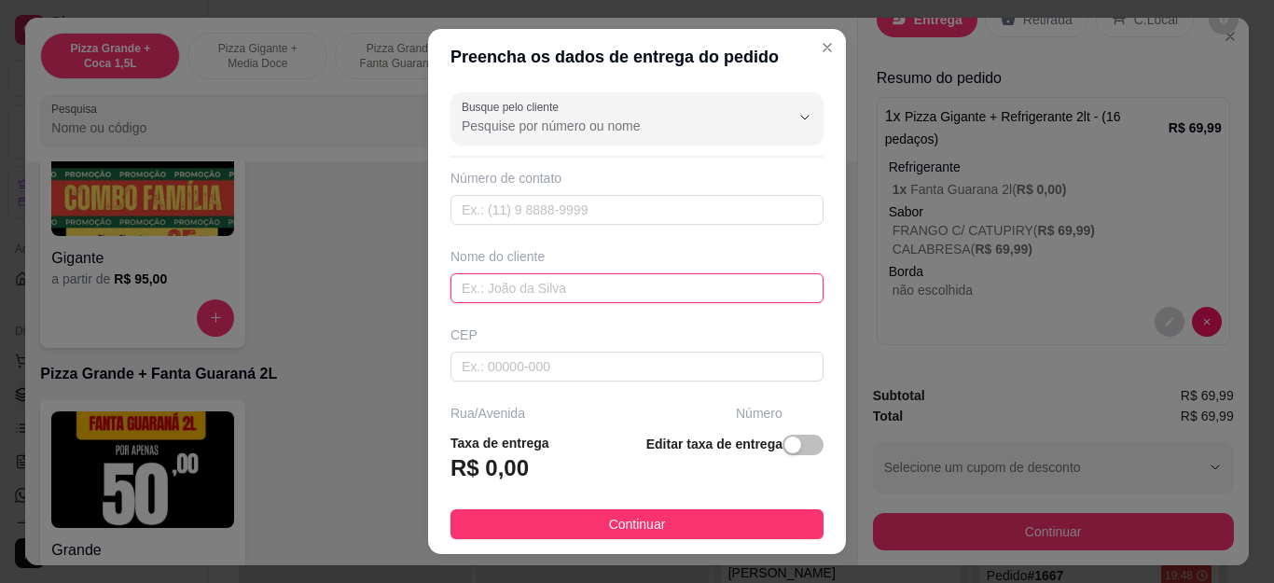
click at [579, 283] on input "text" at bounding box center [637, 288] width 373 height 30
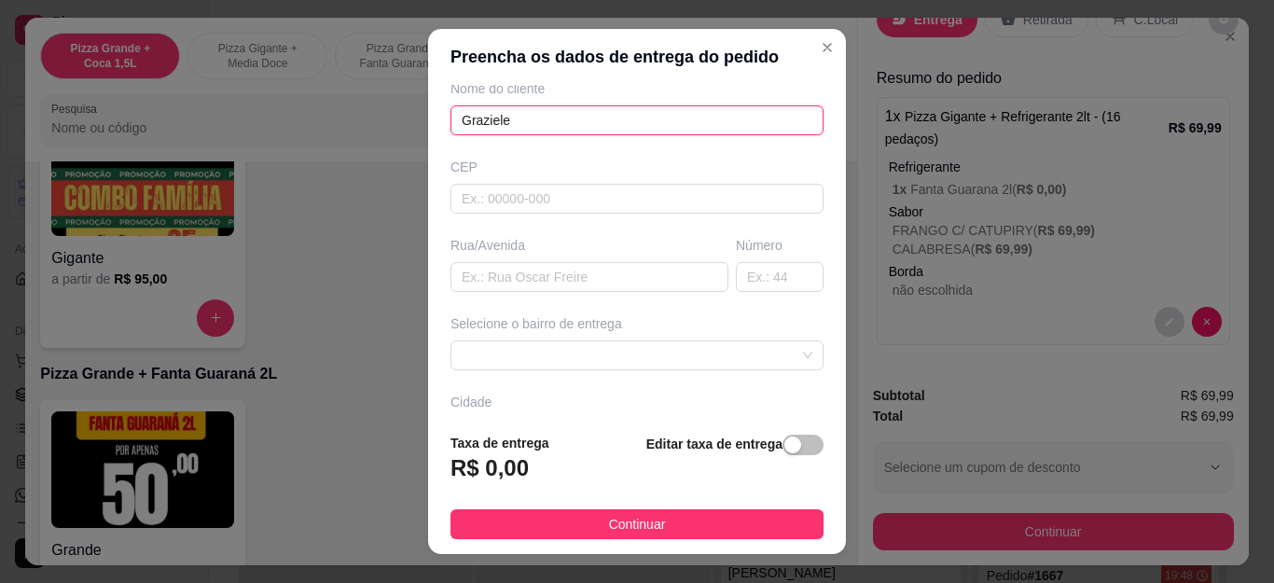
scroll to position [187, 0]
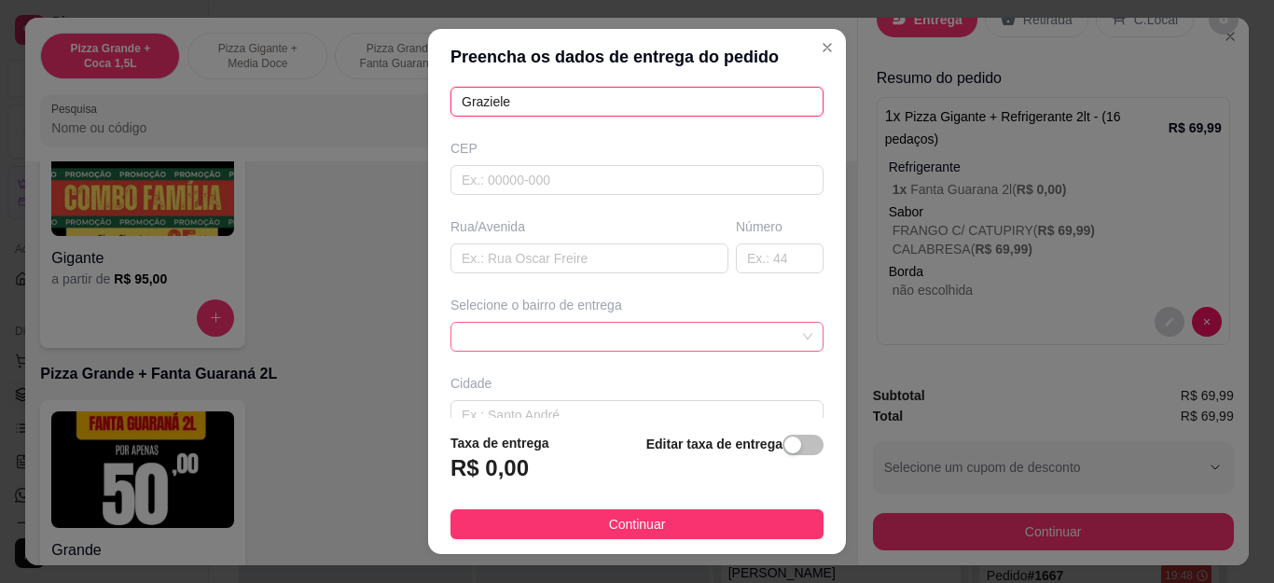
click at [594, 327] on div at bounding box center [637, 337] width 373 height 30
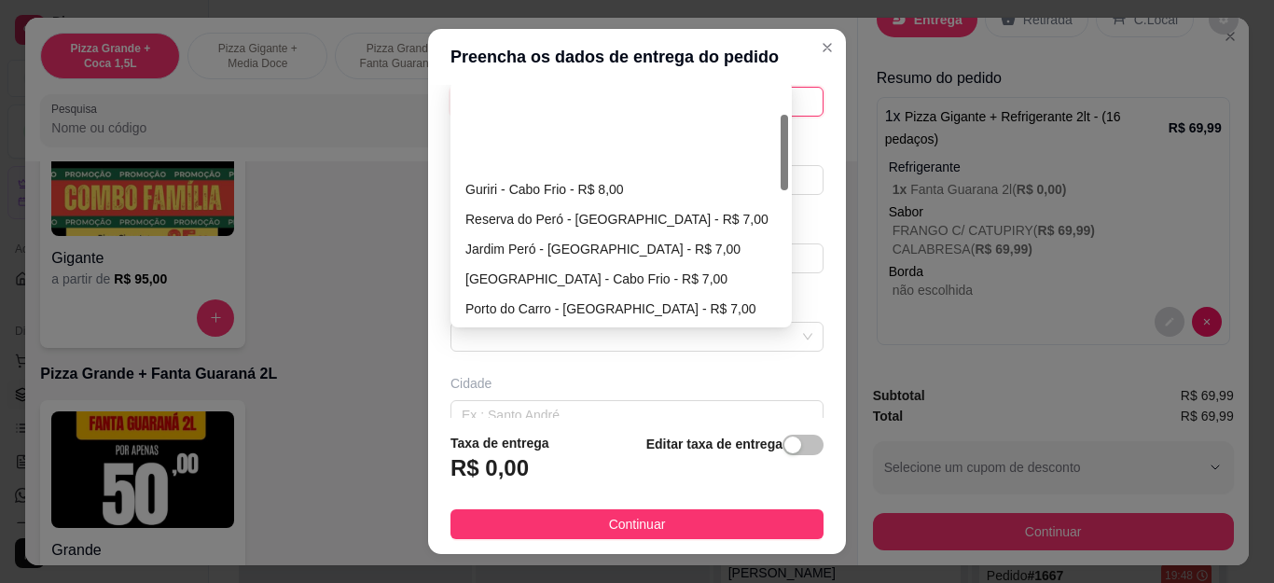
scroll to position [93, 0]
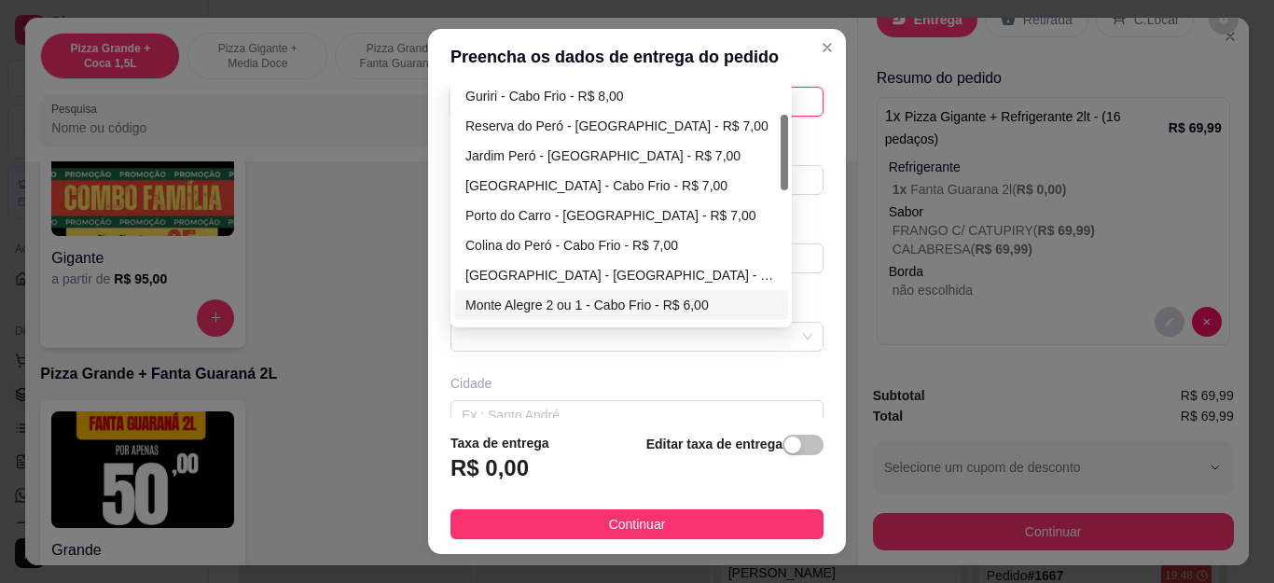
type input "Graziele"
click at [591, 301] on div "Monte Alegre 2 ou 1 - Cabo Frio - R$ 6,00" at bounding box center [621, 305] width 312 height 21
type input "Cabo Frio"
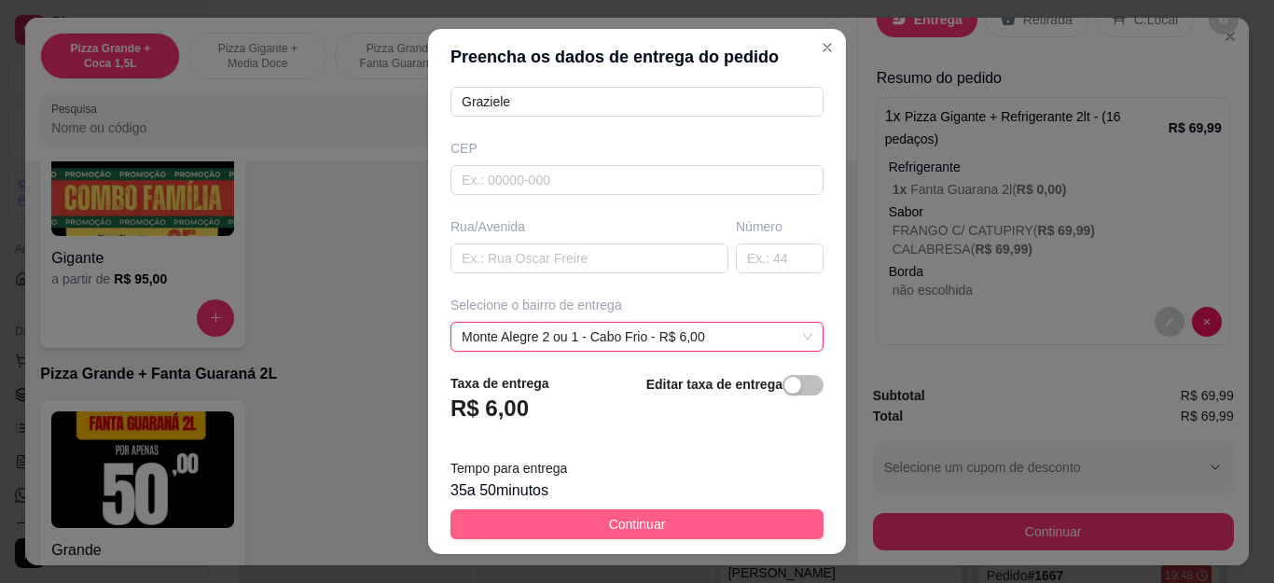
click at [672, 526] on button "Continuar" at bounding box center [637, 524] width 373 height 30
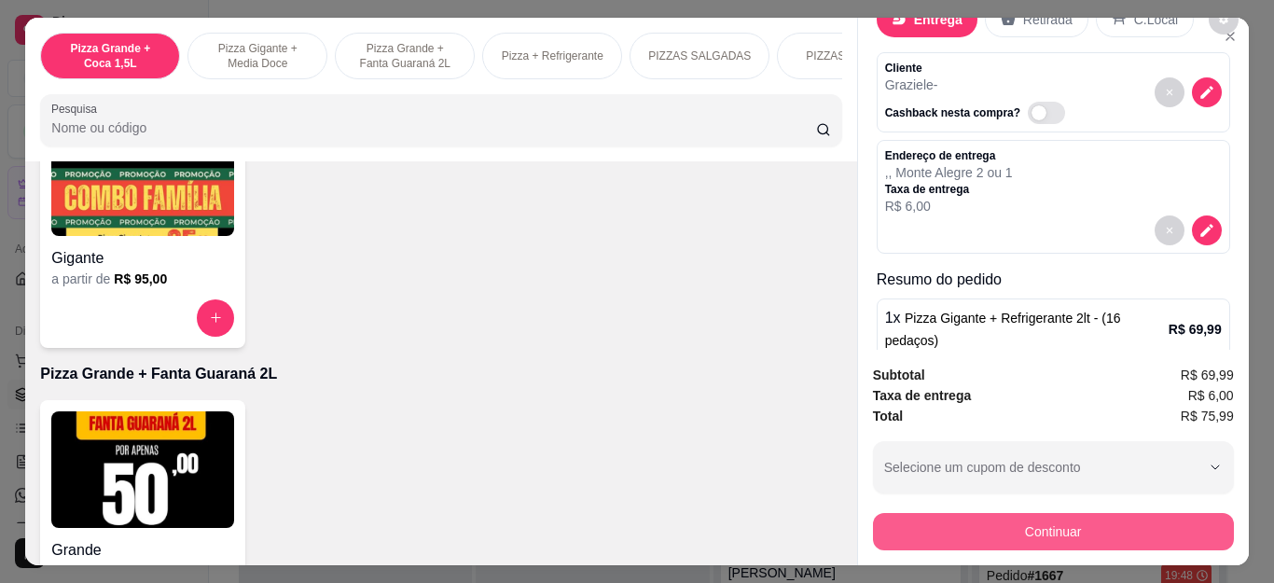
click at [963, 520] on button "Continuar" at bounding box center [1053, 531] width 361 height 37
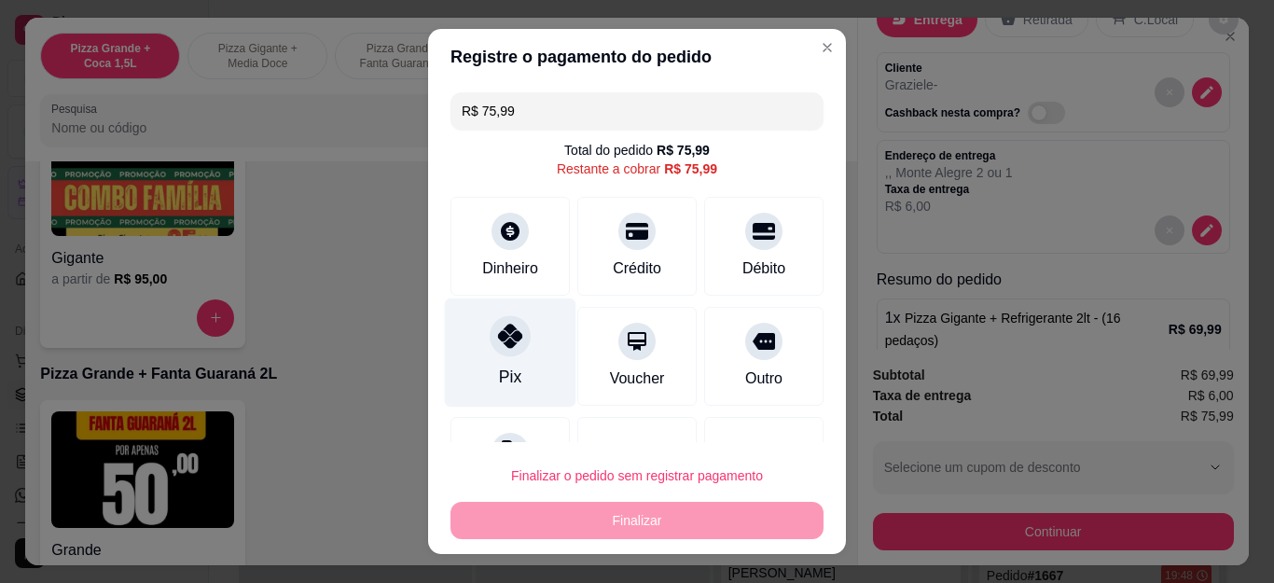
click at [497, 359] on div "Pix" at bounding box center [511, 352] width 132 height 109
type input "R$ 0,00"
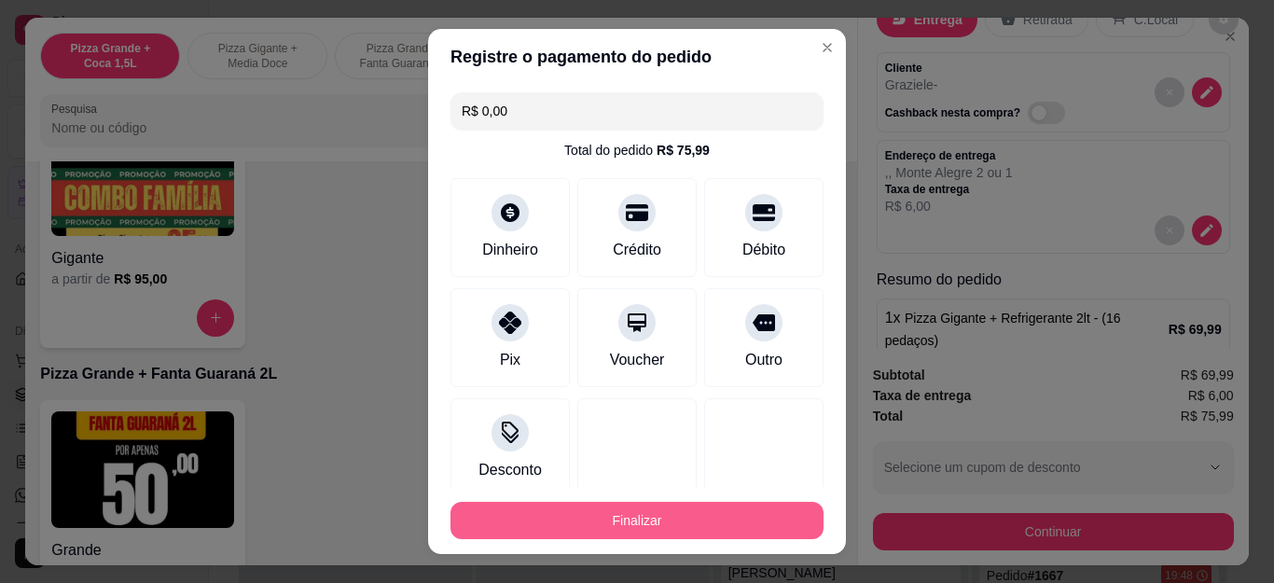
click at [551, 513] on button "Finalizar" at bounding box center [637, 520] width 373 height 37
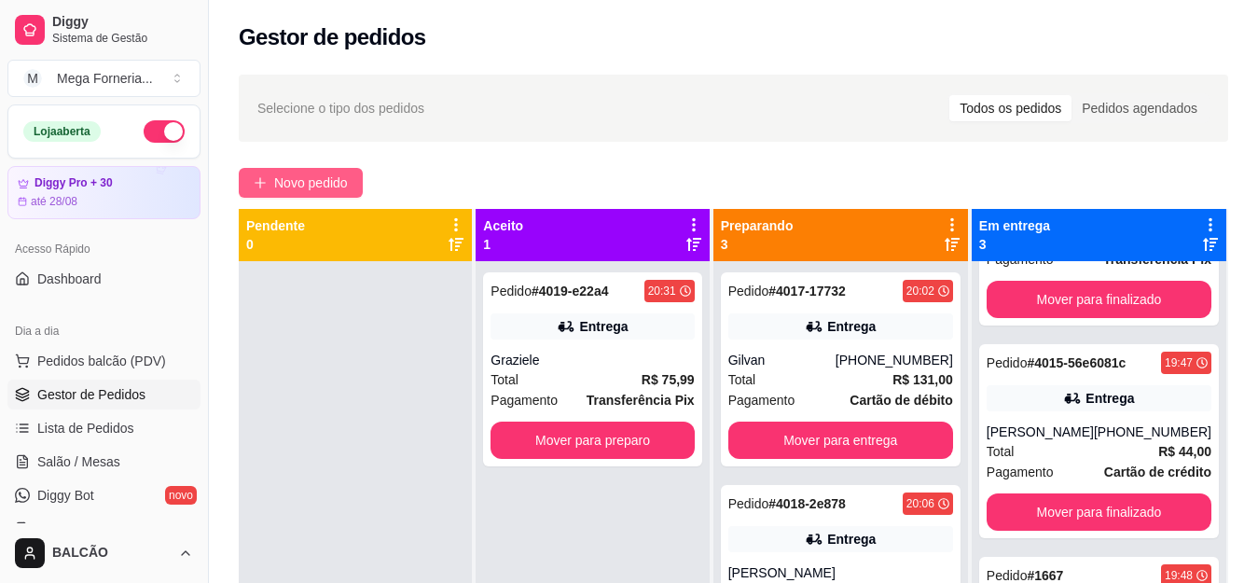
click at [305, 182] on span "Novo pedido" at bounding box center [311, 183] width 74 height 21
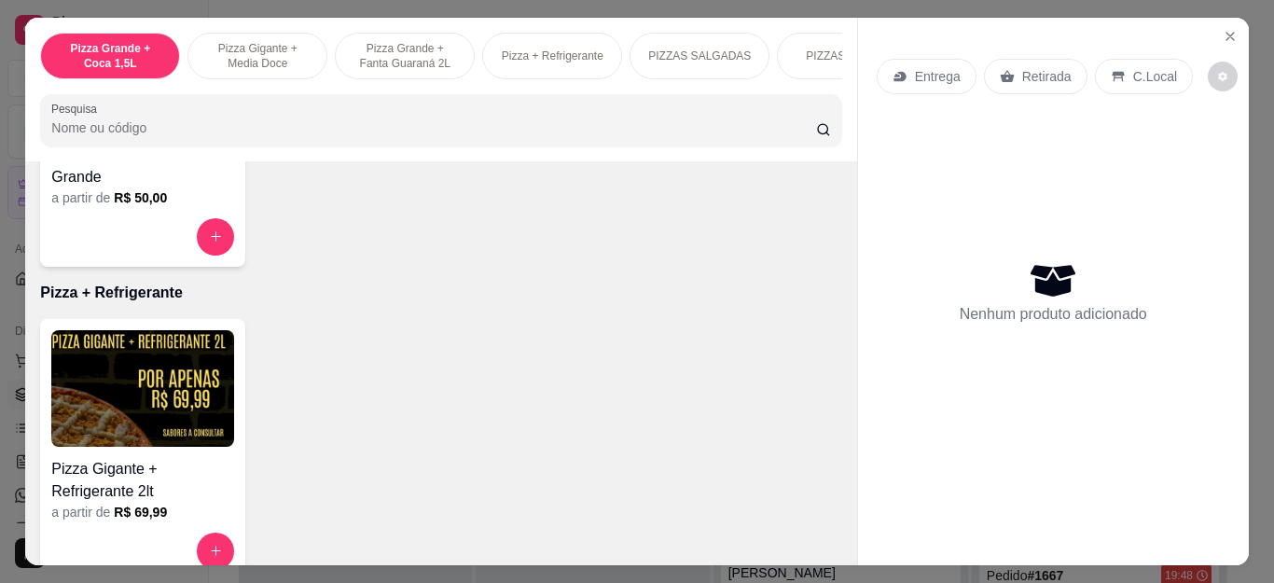
scroll to position [933, 0]
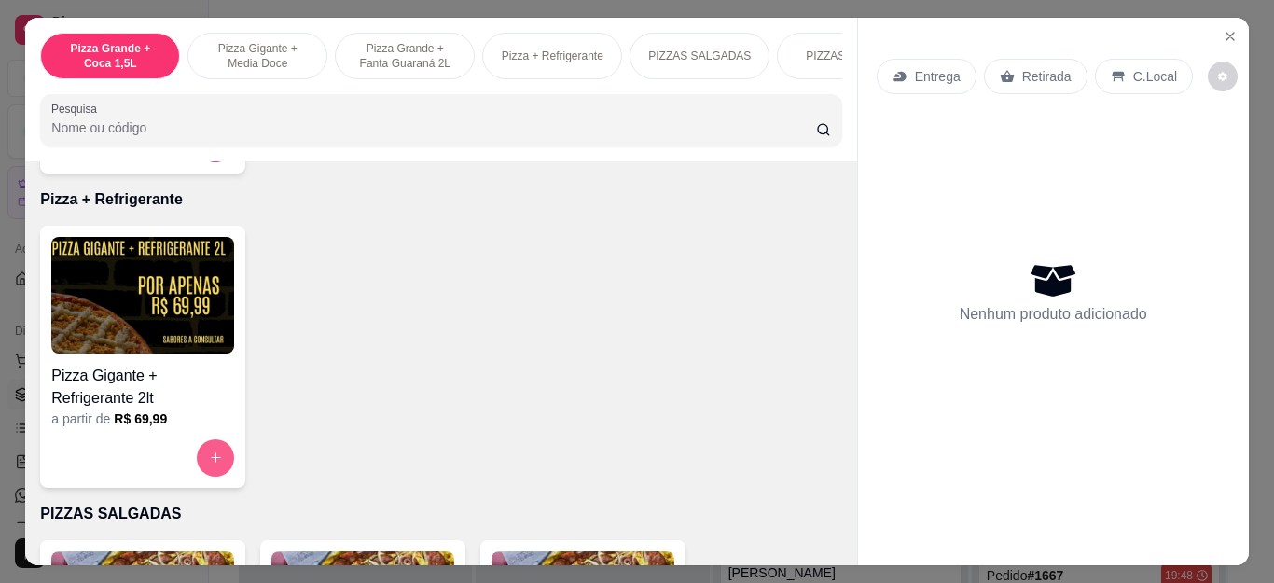
click at [209, 464] on icon "increase-product-quantity" at bounding box center [216, 458] width 14 height 14
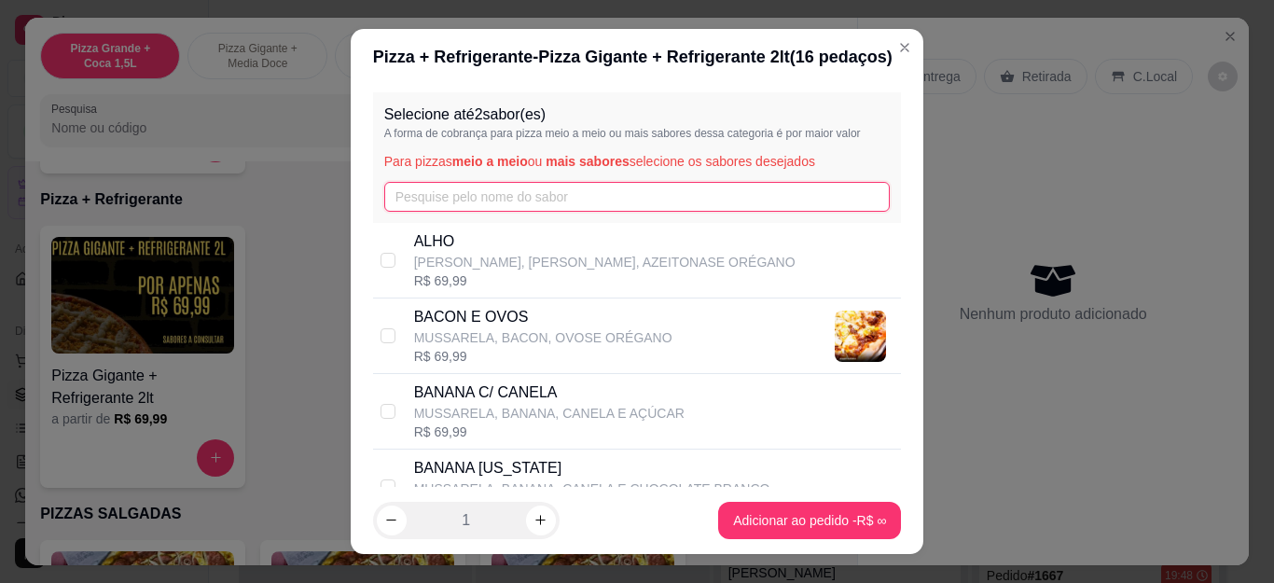
click at [506, 186] on input "text" at bounding box center [637, 197] width 506 height 30
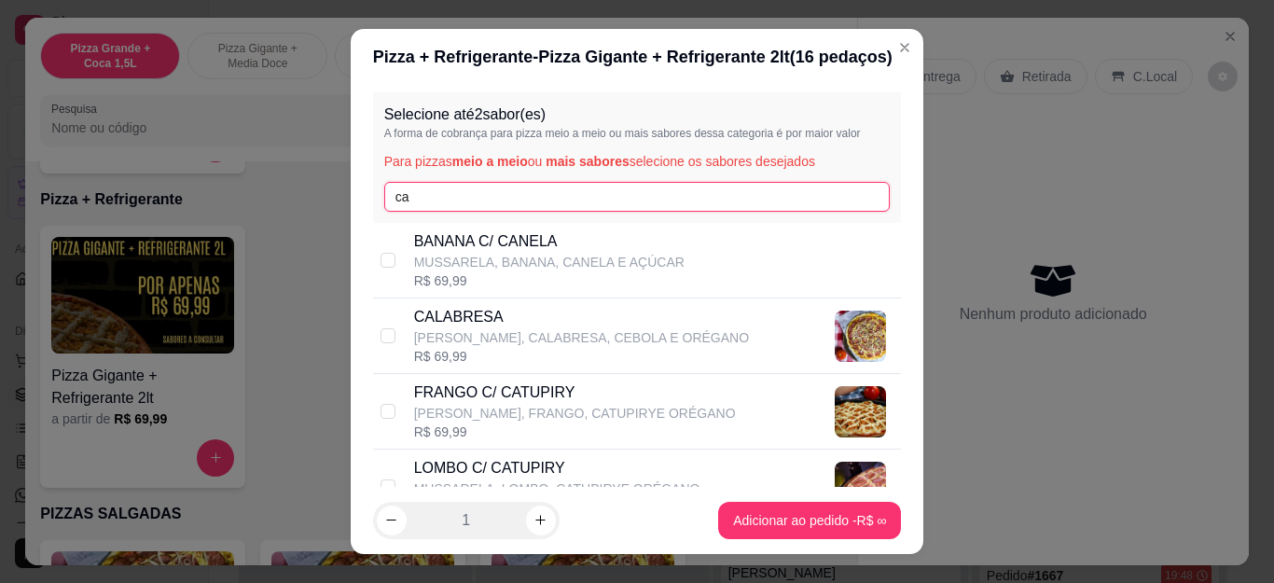
type input "ca"
click at [488, 349] on div "R$ 69,99" at bounding box center [581, 356] width 335 height 19
checkbox input "true"
click at [399, 389] on div "FRANGO C/ CATUPIRY MUSSARELA, FRANGO, CATUPIRYE ORÉGANO R$ 69,99" at bounding box center [637, 412] width 529 height 76
checkbox input "true"
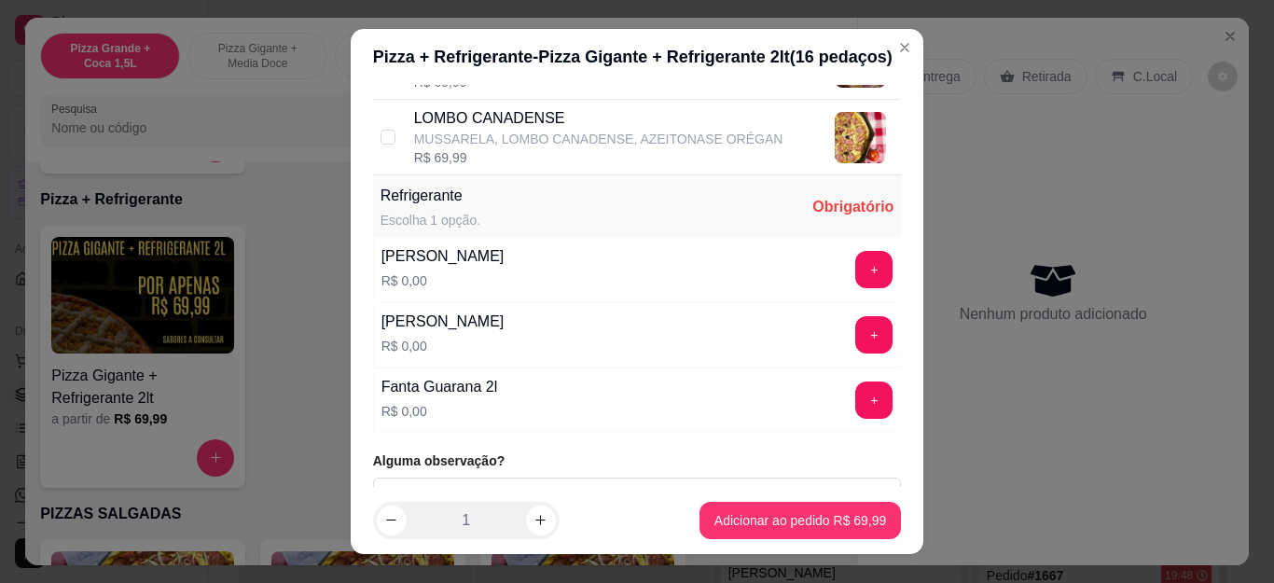
scroll to position [453, 0]
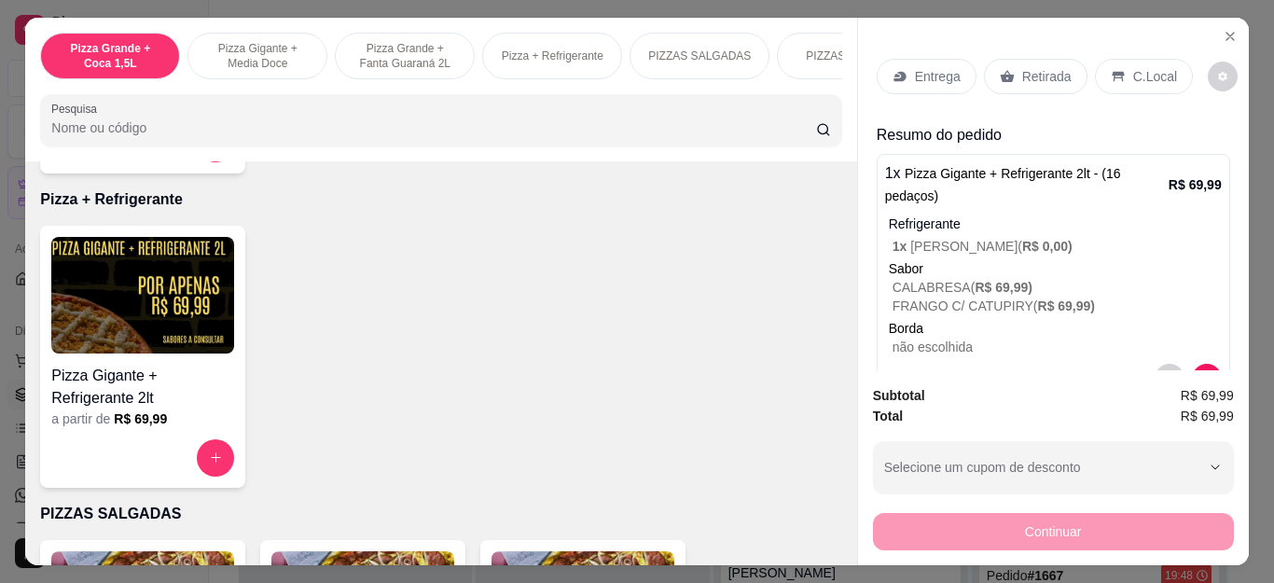
click at [928, 67] on p "Entrega" at bounding box center [938, 76] width 46 height 19
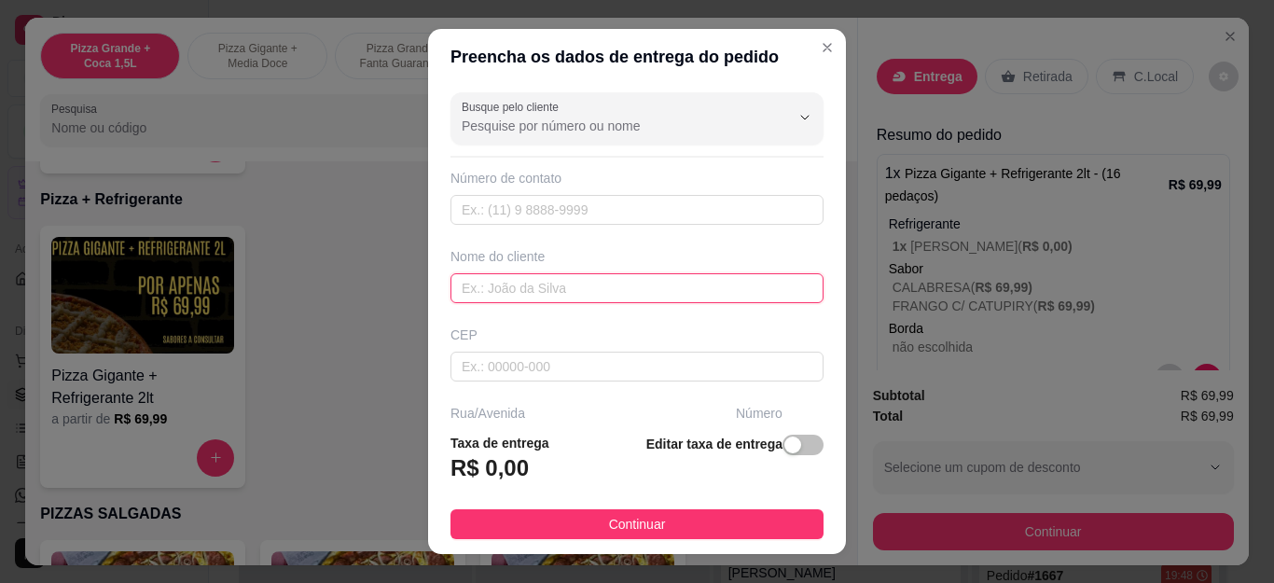
click at [588, 291] on input "text" at bounding box center [637, 288] width 373 height 30
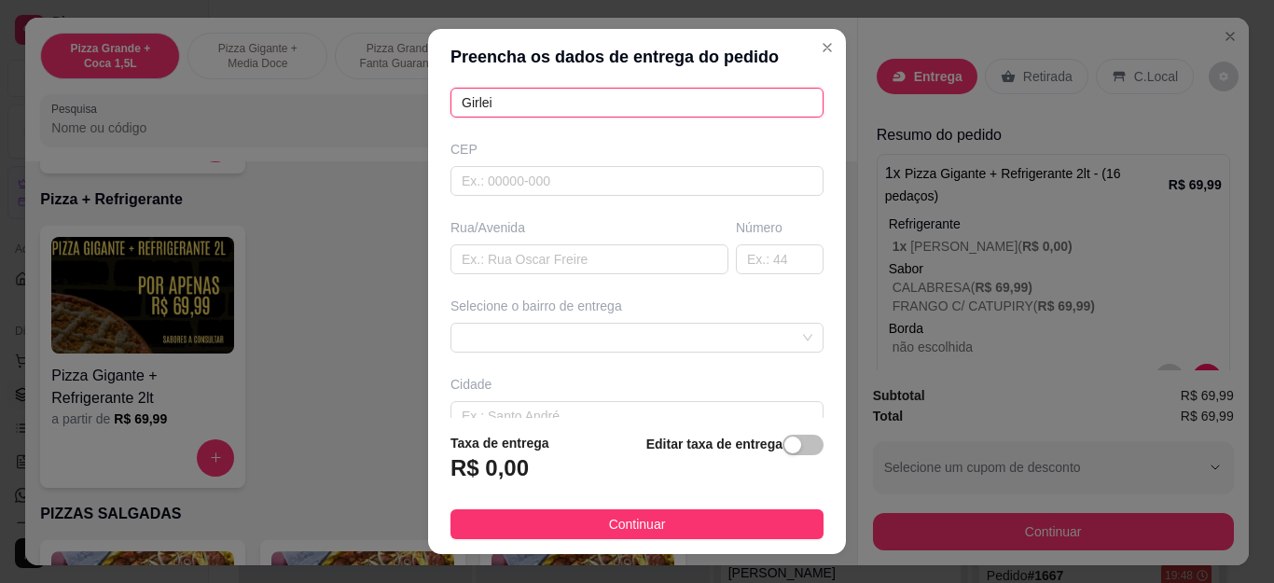
scroll to position [187, 0]
click at [591, 336] on span at bounding box center [637, 337] width 351 height 28
type input "Girlei"
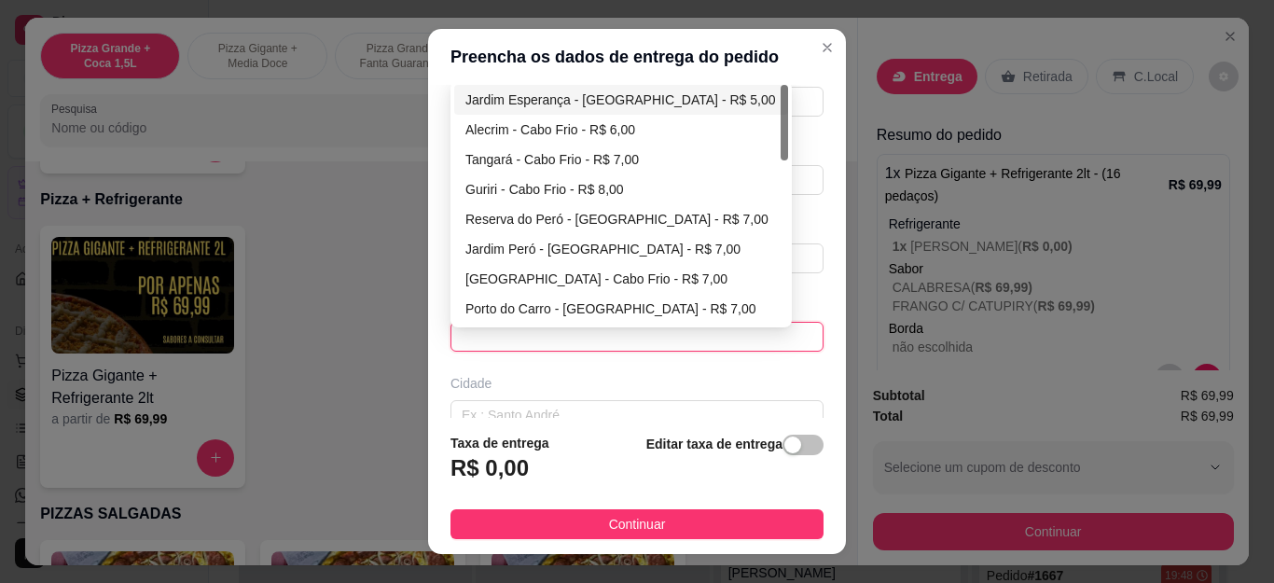
click at [596, 90] on div "Jardim Esperança - [GEOGRAPHIC_DATA] - R$ 5,00" at bounding box center [621, 100] width 312 height 21
type input "Cabo Frio"
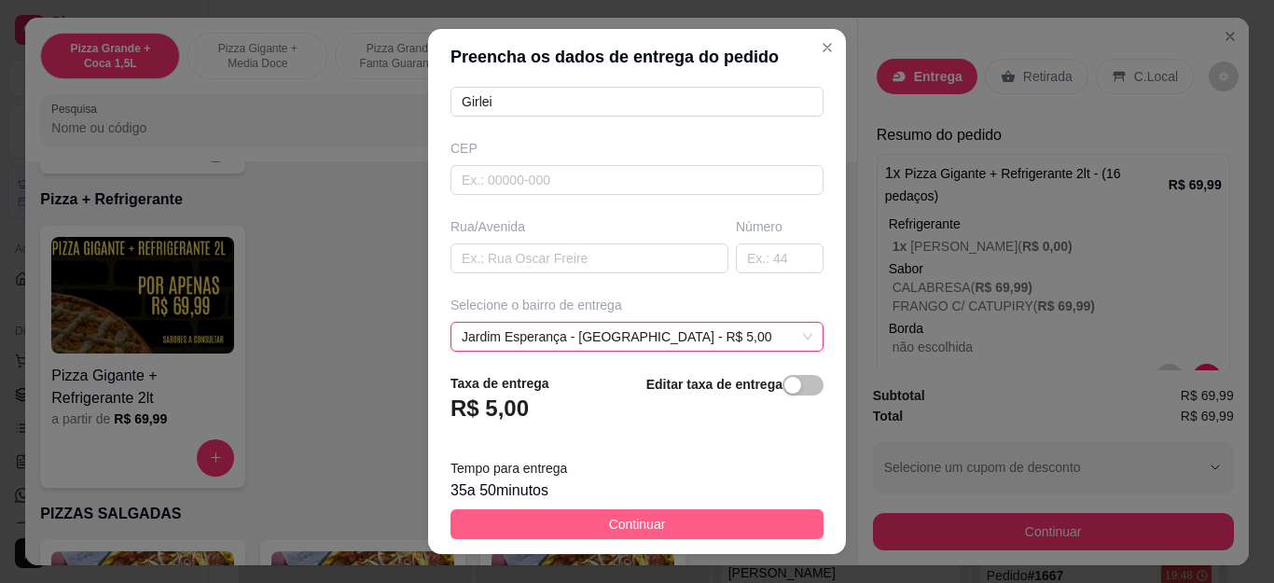
click at [681, 520] on button "Continuar" at bounding box center [637, 524] width 373 height 30
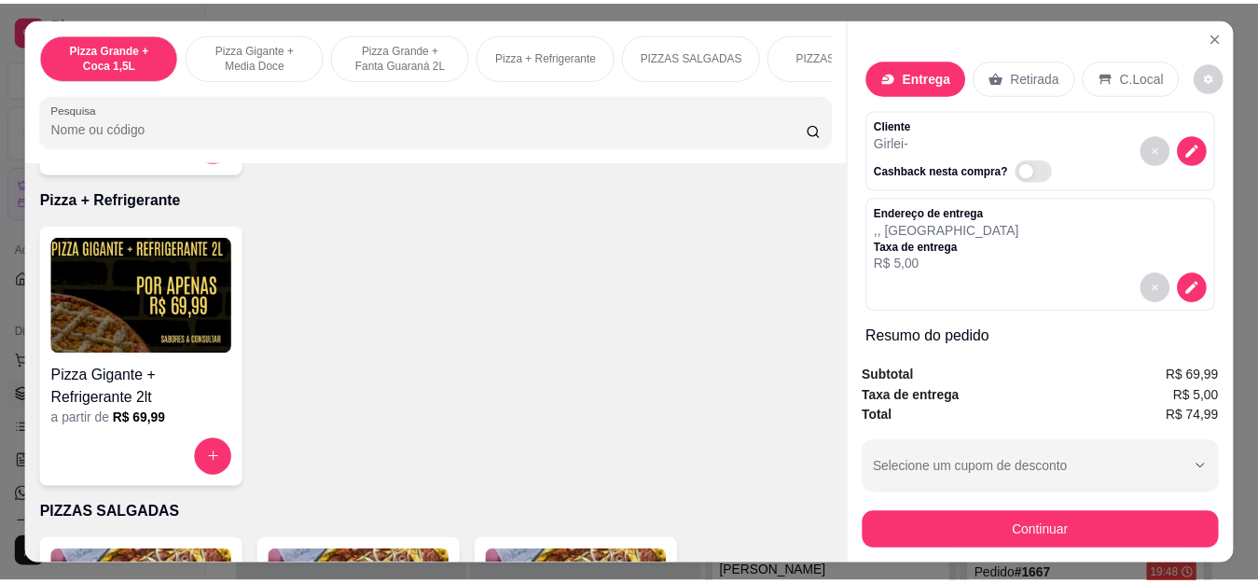
scroll to position [93, 0]
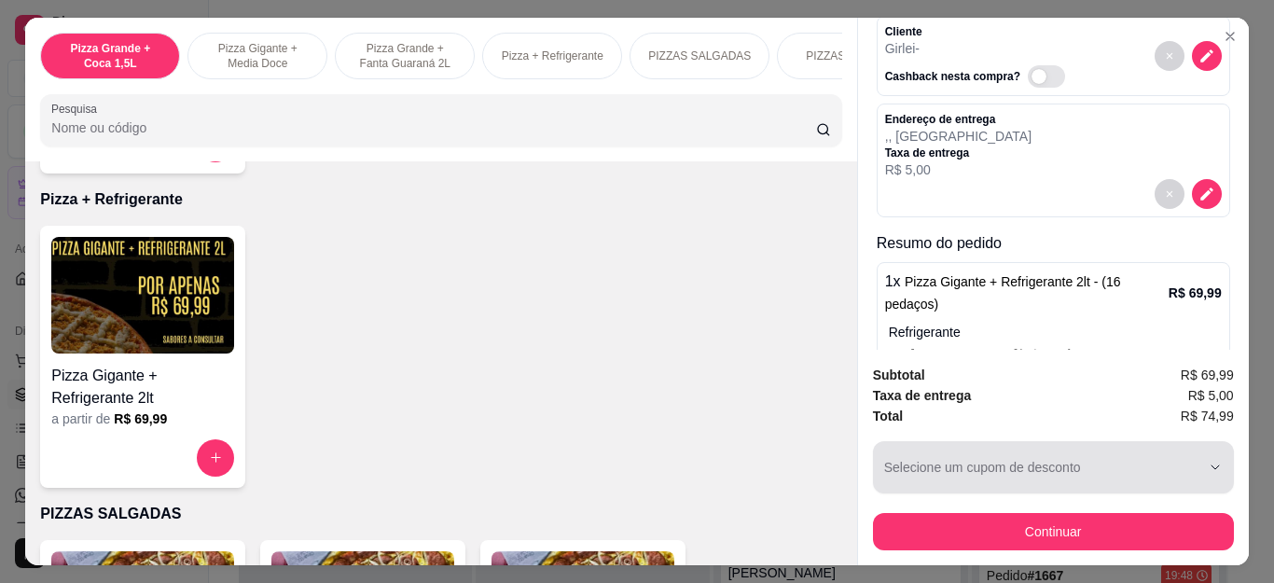
click at [989, 520] on button "Continuar" at bounding box center [1053, 531] width 361 height 37
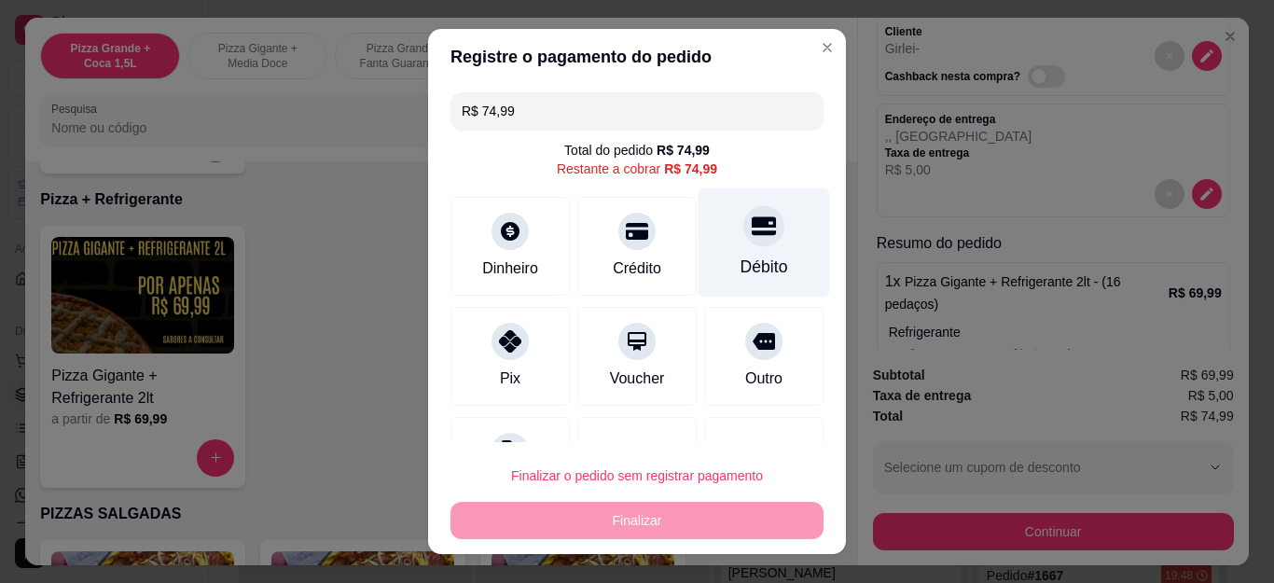
click at [754, 236] on div "Débito" at bounding box center [765, 242] width 132 height 109
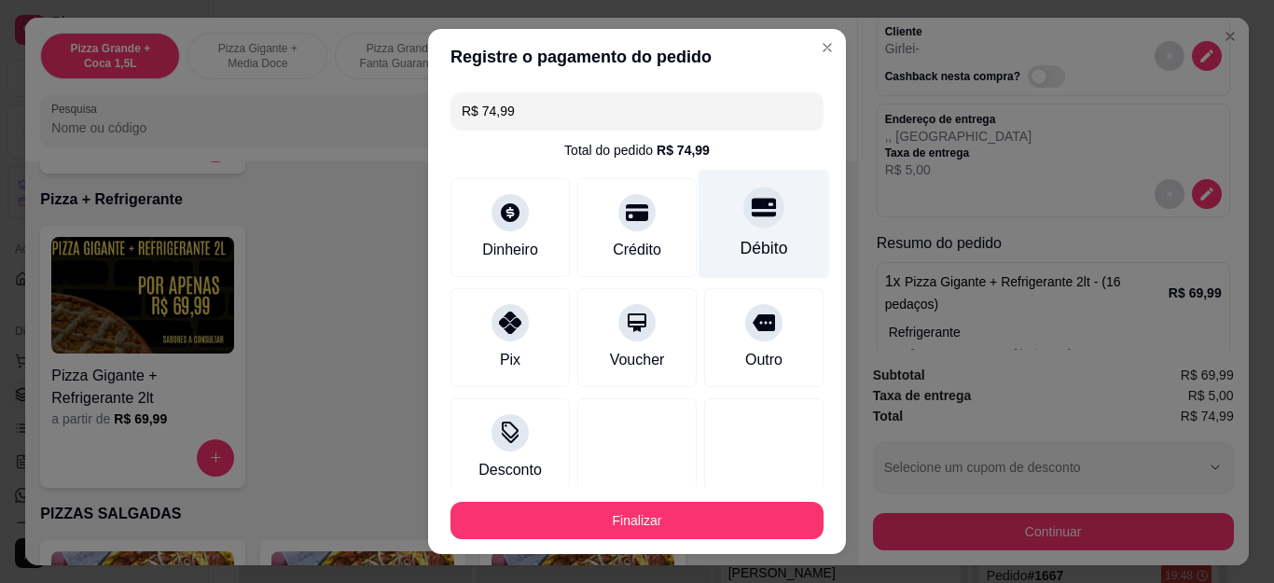
type input "R$ 0,00"
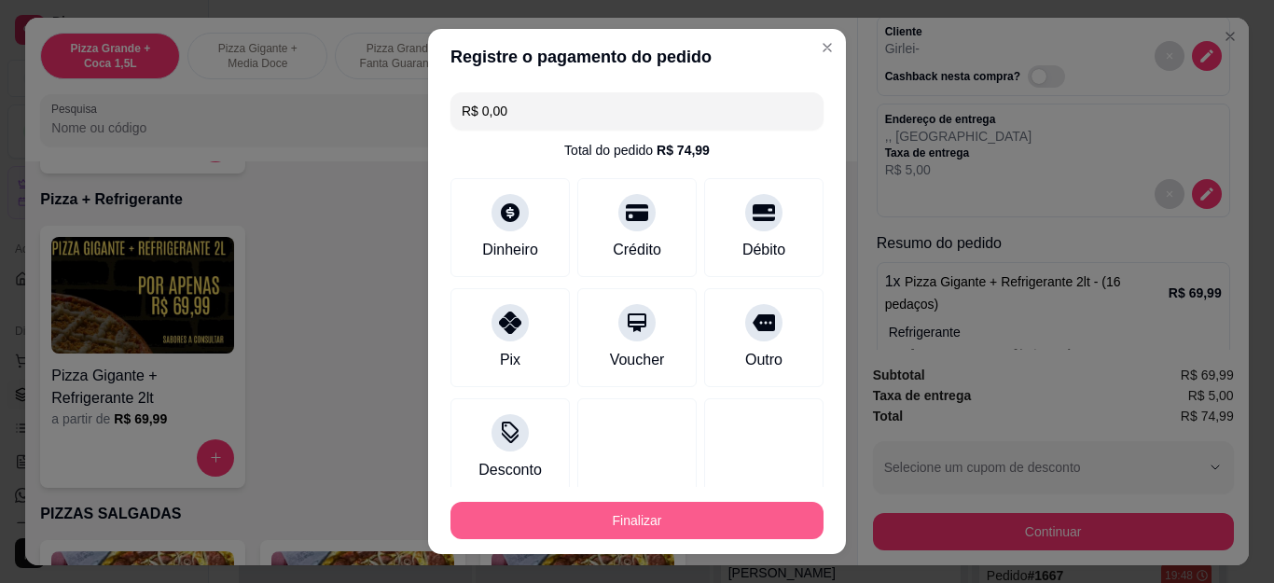
click at [720, 525] on button "Finalizar" at bounding box center [637, 520] width 373 height 37
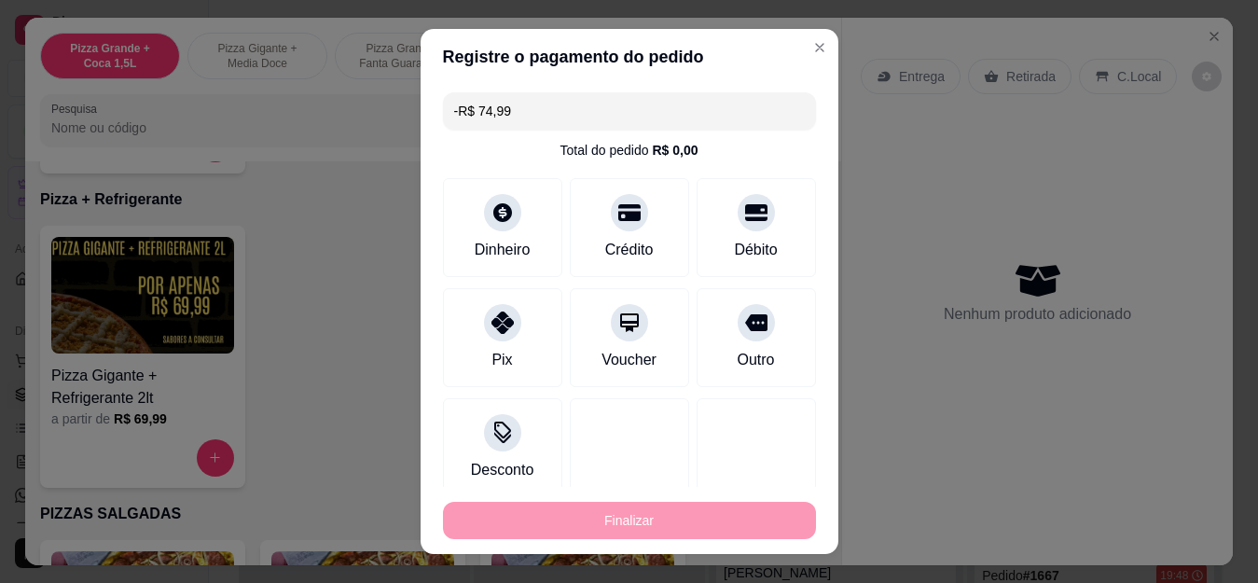
scroll to position [0, 0]
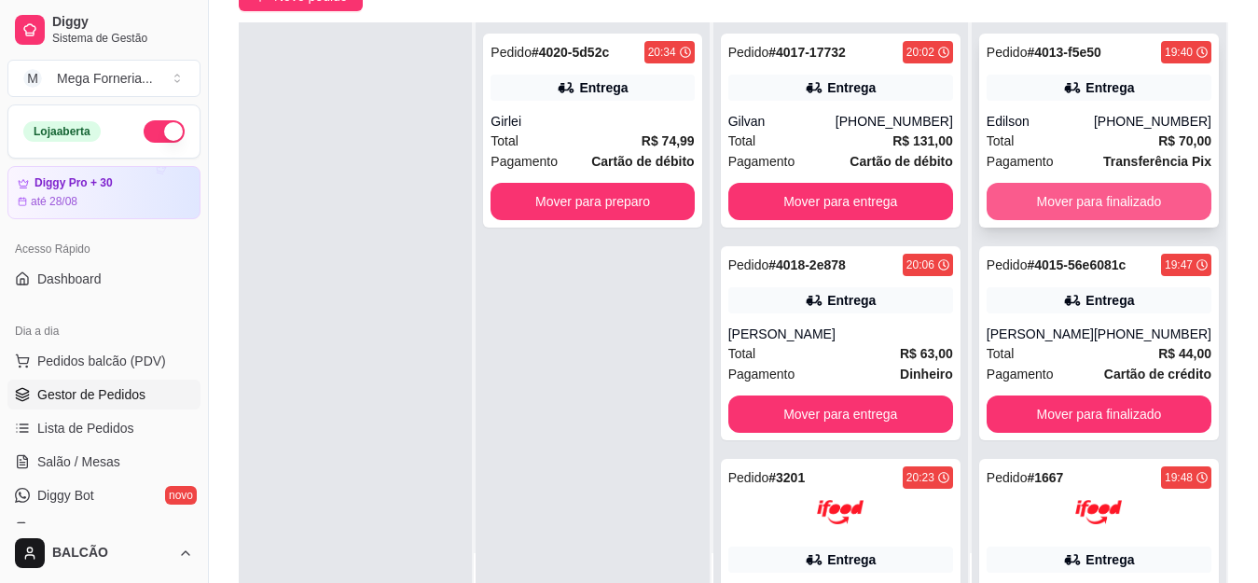
click at [1113, 201] on button "Mover para finalizado" at bounding box center [1099, 201] width 225 height 37
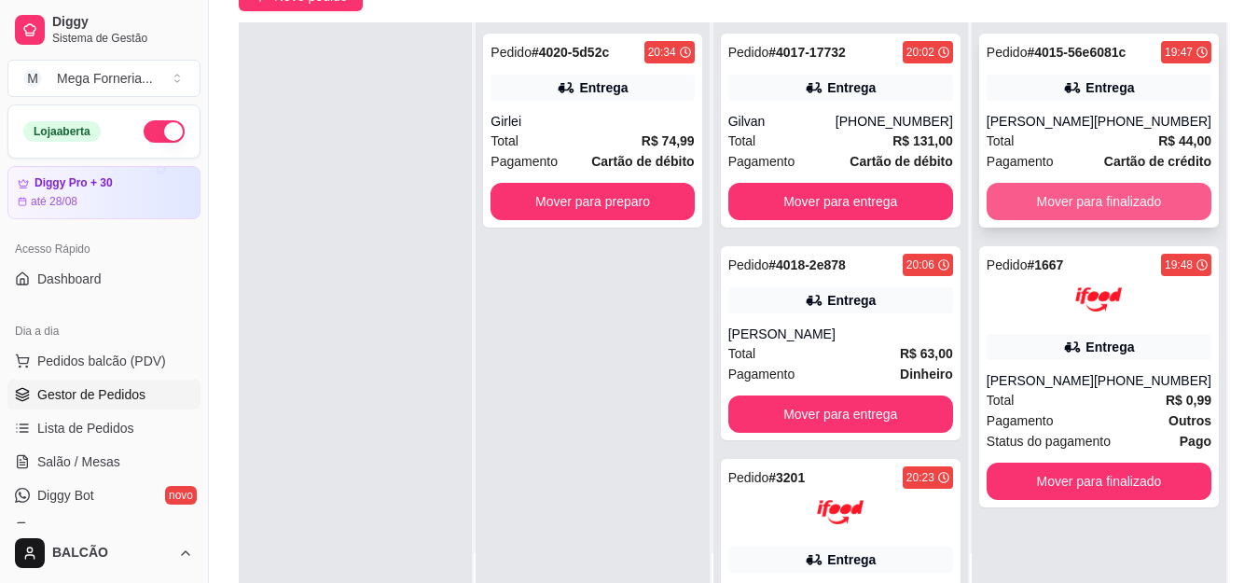
click at [1088, 212] on button "Mover para finalizado" at bounding box center [1099, 201] width 225 height 37
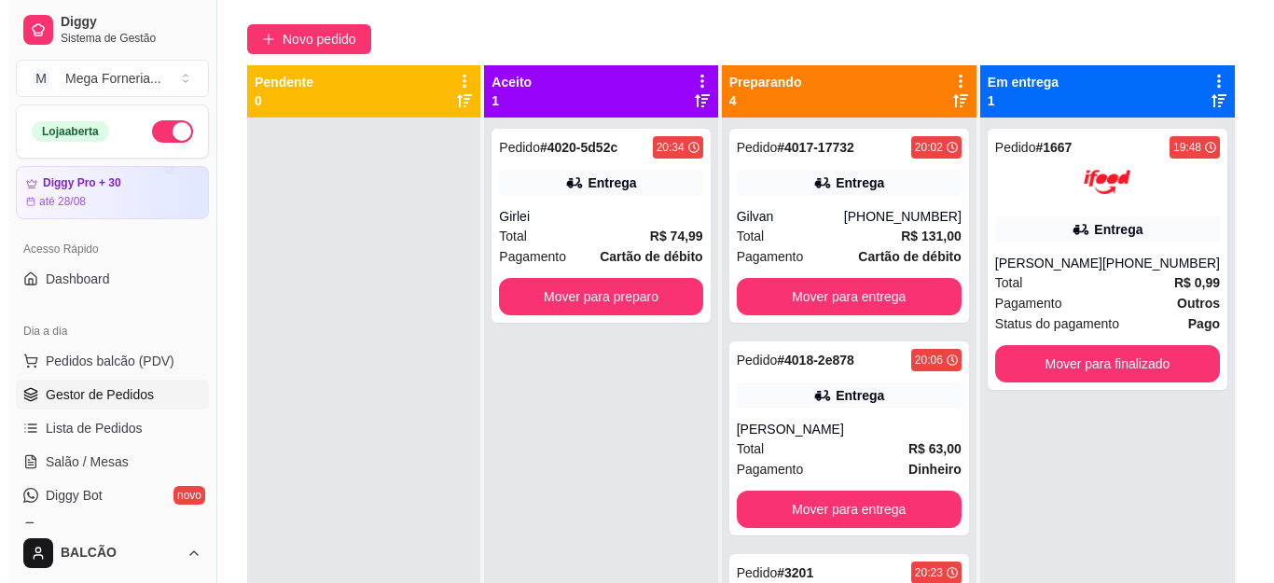
scroll to position [187, 0]
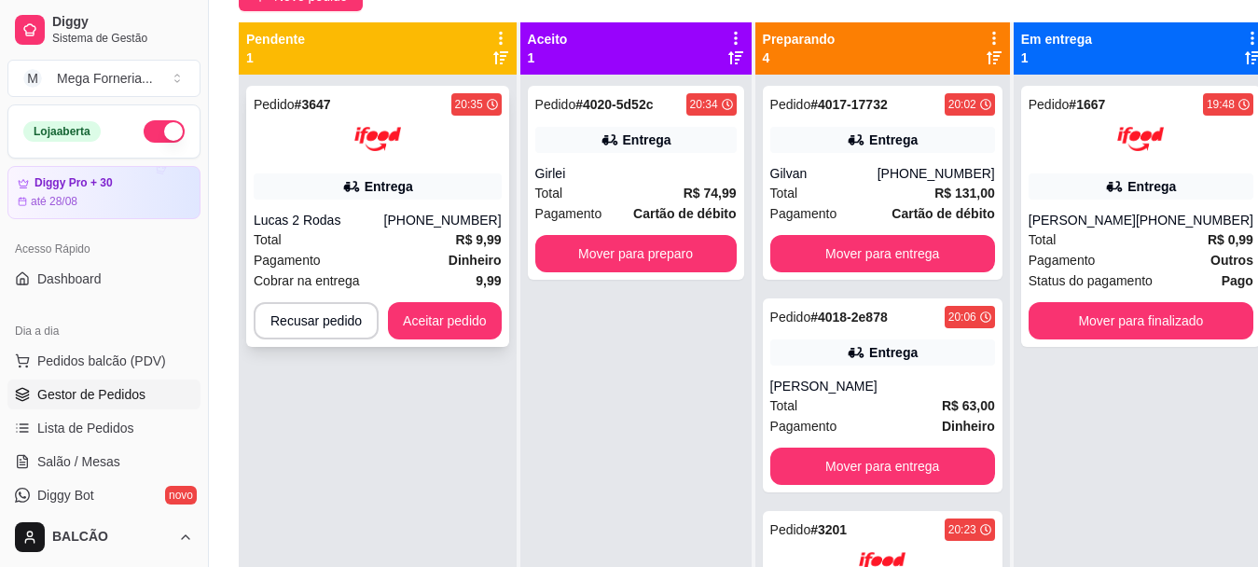
click at [379, 216] on div "Lucas 2 Rodas" at bounding box center [319, 220] width 131 height 19
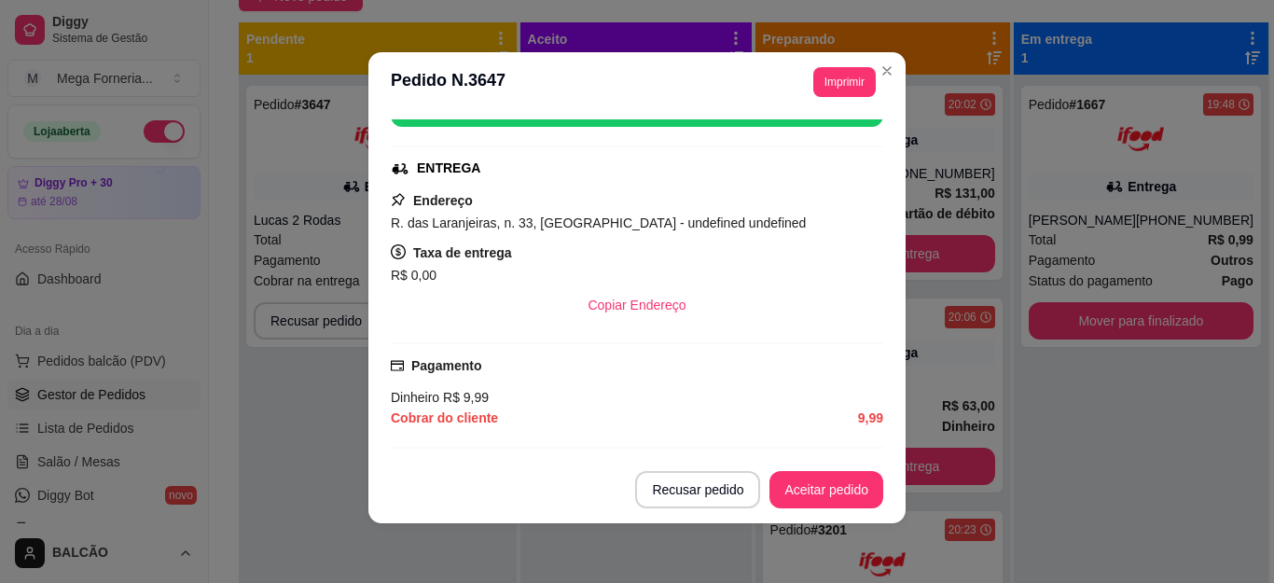
scroll to position [588, 0]
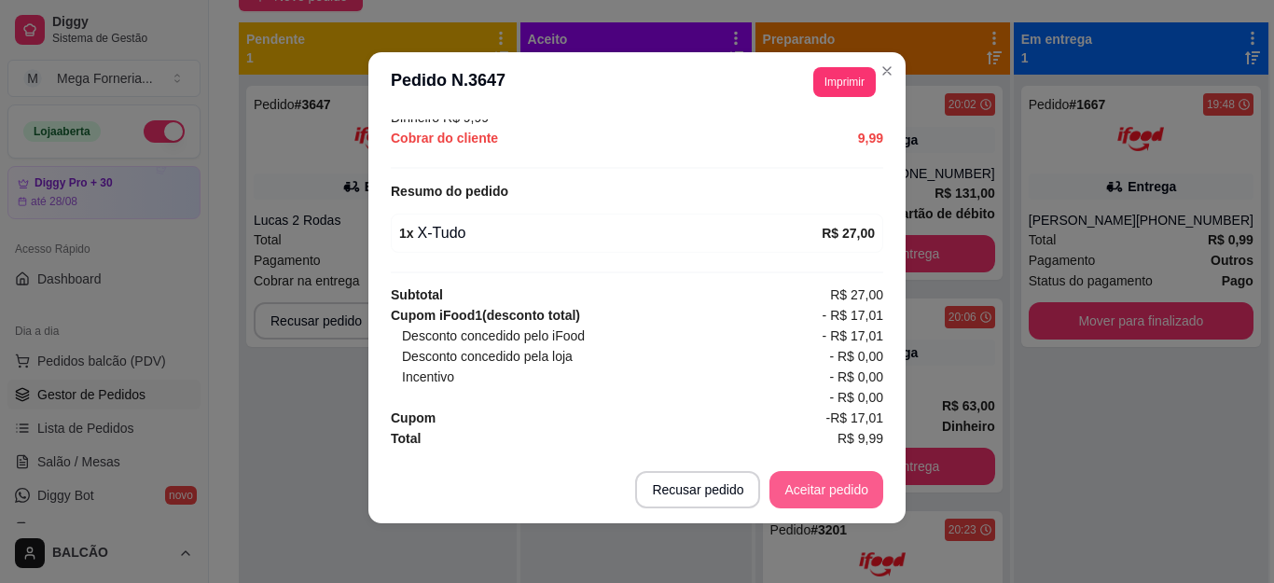
click at [837, 488] on button "Aceitar pedido" at bounding box center [826, 489] width 114 height 37
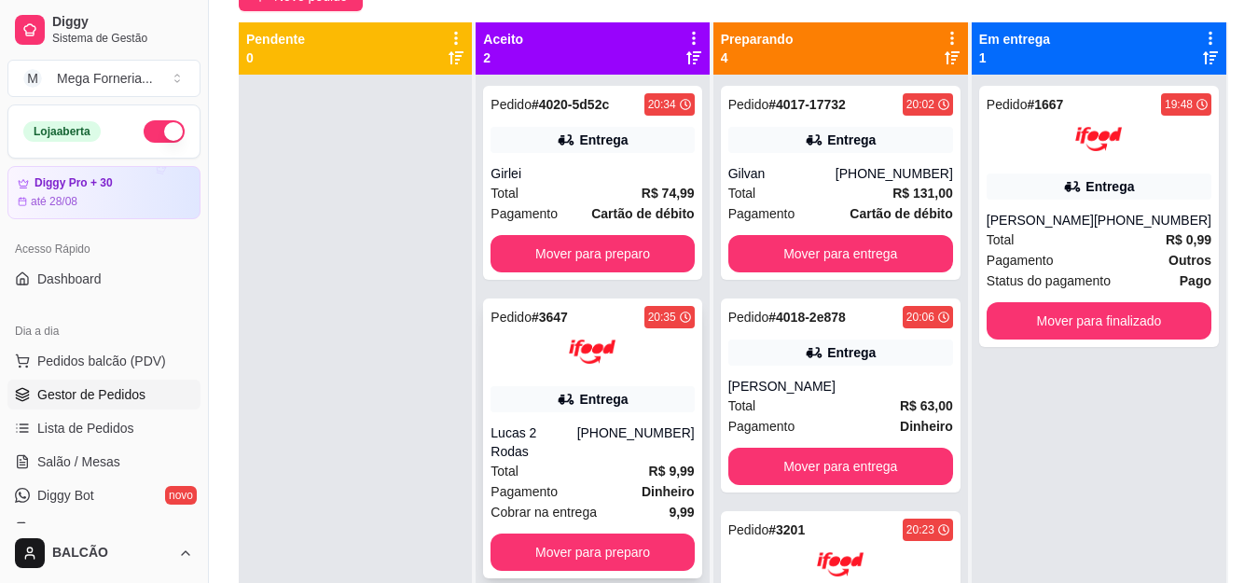
click at [616, 355] on img at bounding box center [592, 351] width 47 height 47
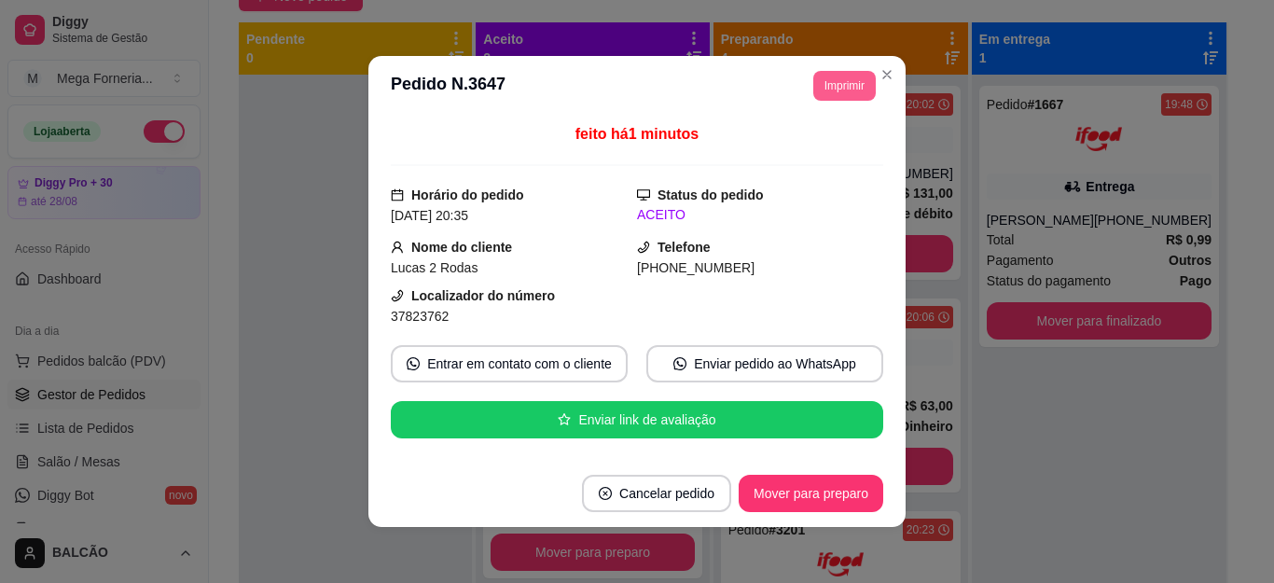
click at [826, 90] on button "Imprimir" at bounding box center [844, 86] width 62 height 30
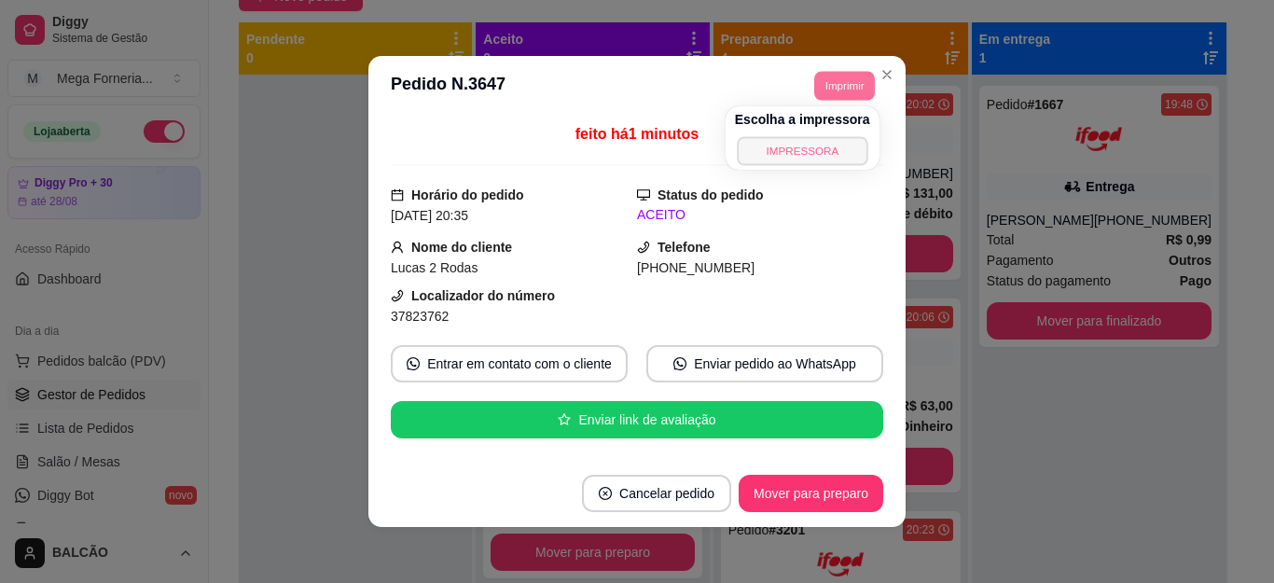
click at [819, 155] on button "IMPRESSORA" at bounding box center [802, 150] width 131 height 29
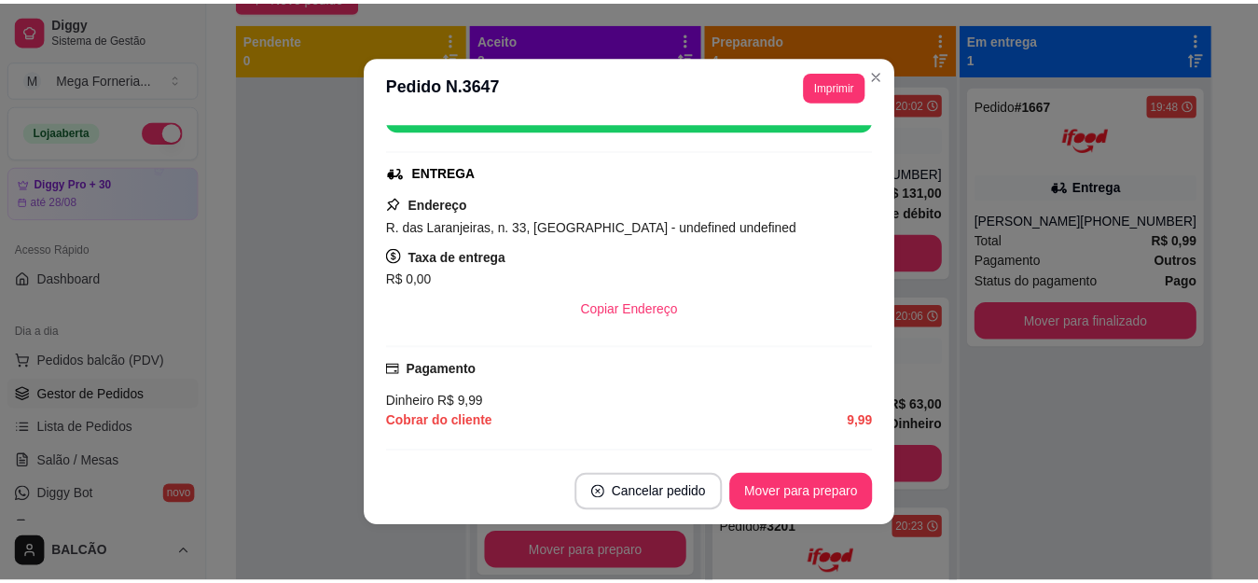
scroll to position [215, 0]
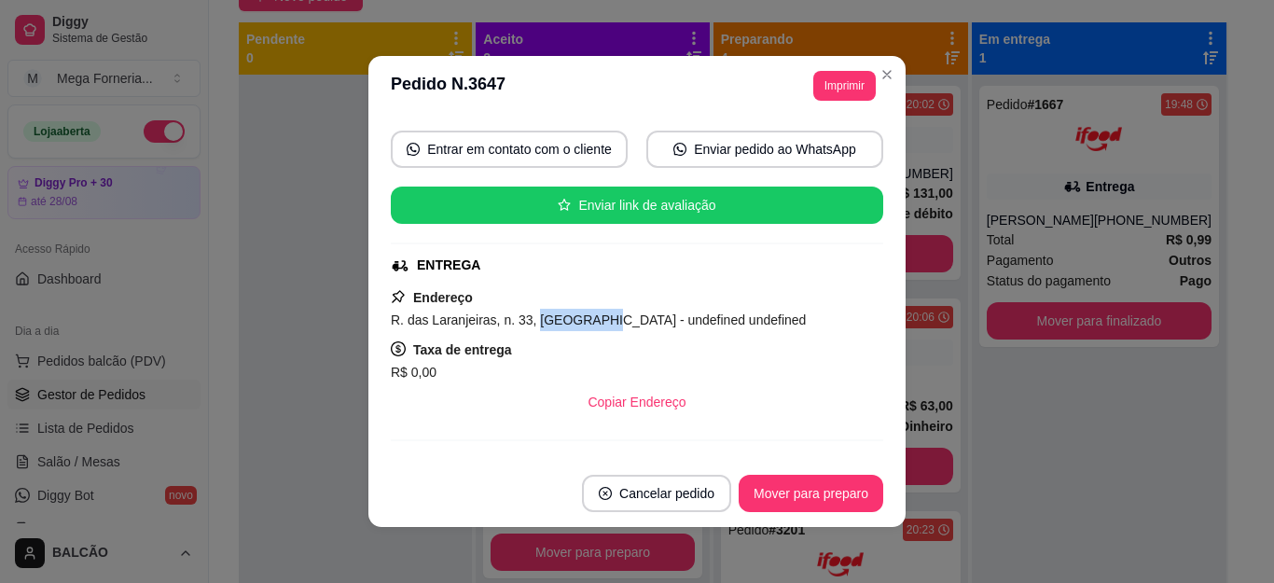
drag, startPoint x: 523, startPoint y: 315, endPoint x: 583, endPoint y: 309, distance: 60.1
click at [583, 309] on div "R. das Laranjeiras, n. 33, [GEOGRAPHIC_DATA] - undefined undefined" at bounding box center [637, 320] width 492 height 22
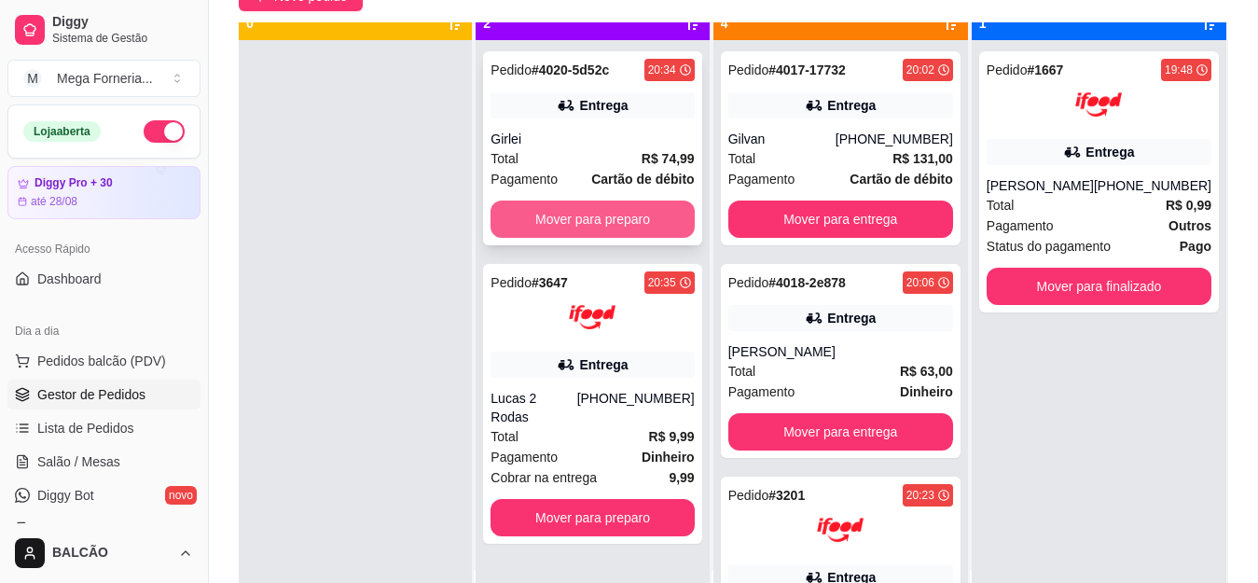
scroll to position [52, 0]
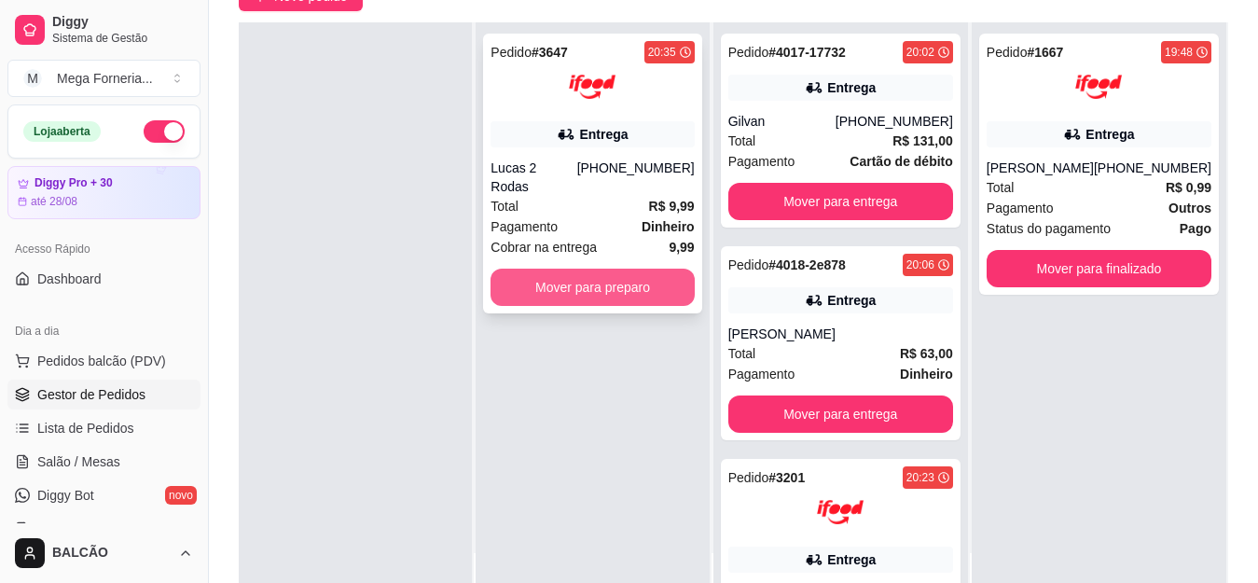
click at [615, 280] on button "Mover para preparo" at bounding box center [592, 287] width 203 height 37
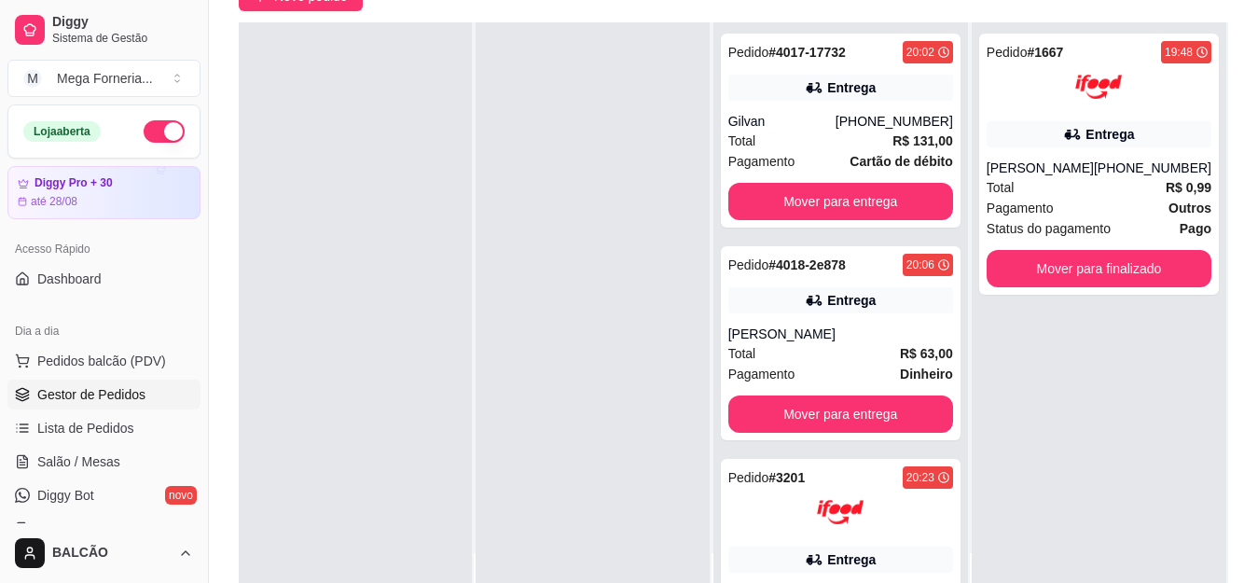
scroll to position [0, 0]
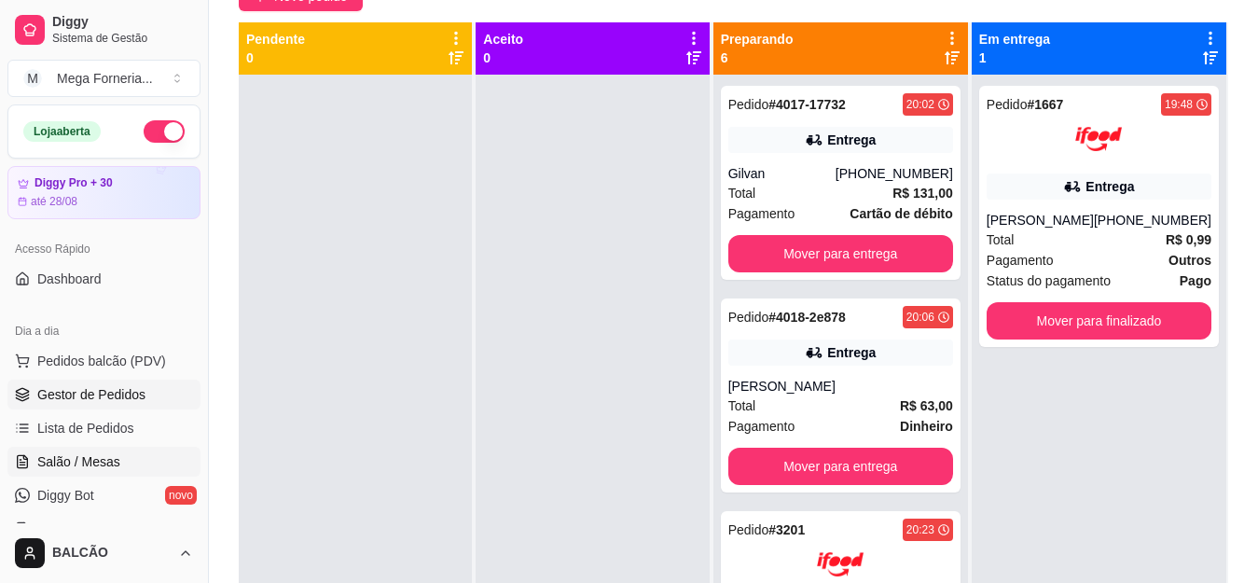
click at [106, 450] on link "Salão / Mesas" at bounding box center [103, 462] width 193 height 30
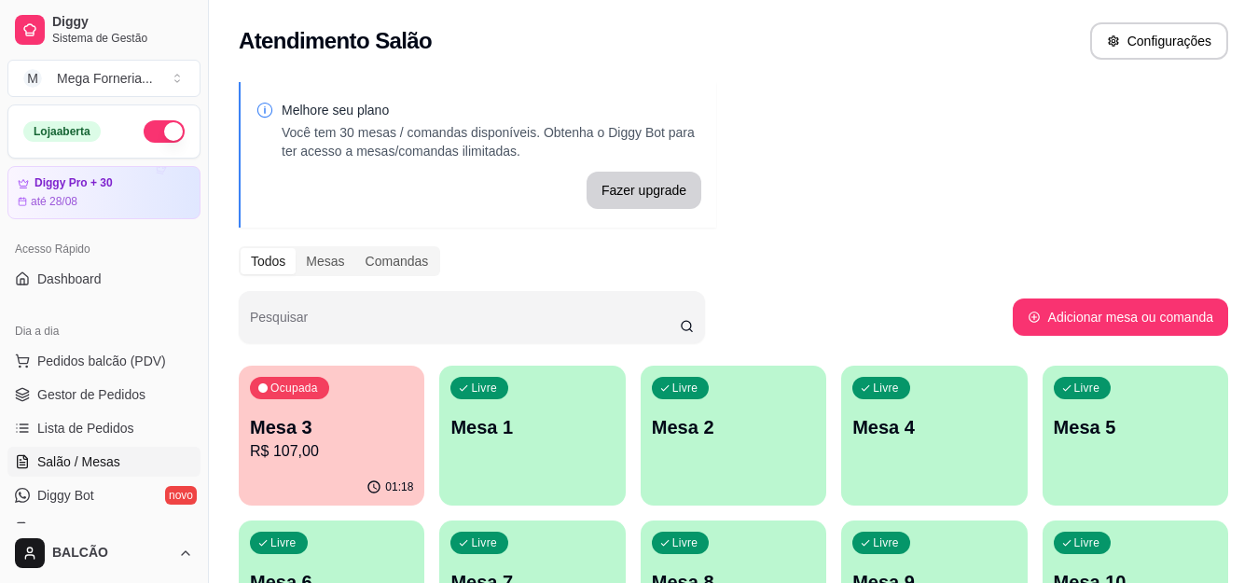
click at [303, 478] on div "01:18" at bounding box center [332, 487] width 186 height 36
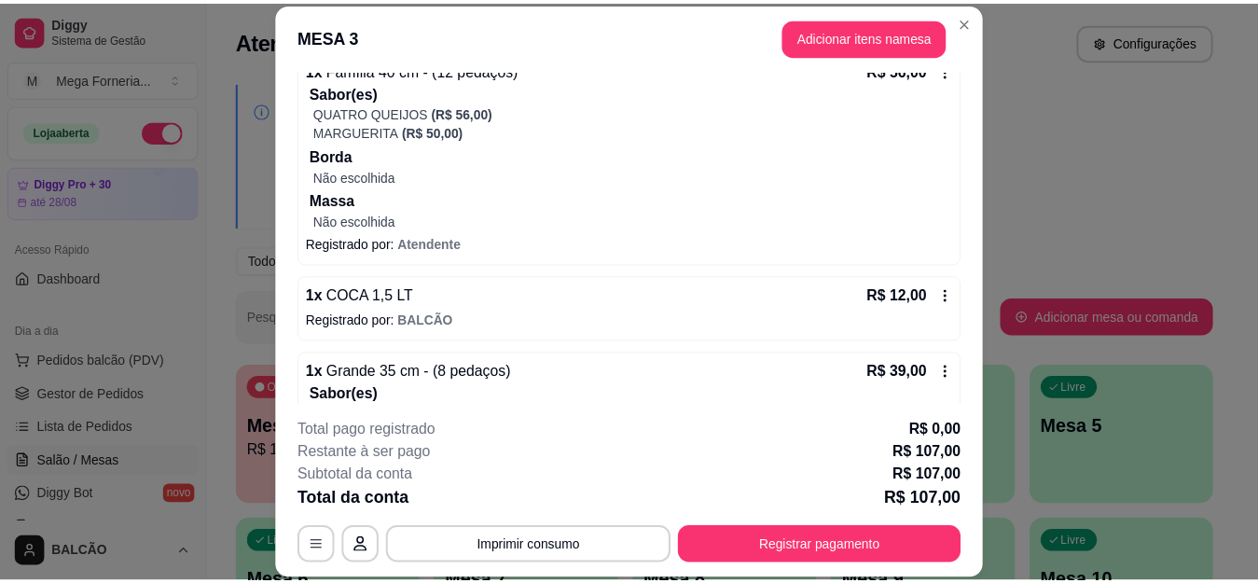
scroll to position [280, 0]
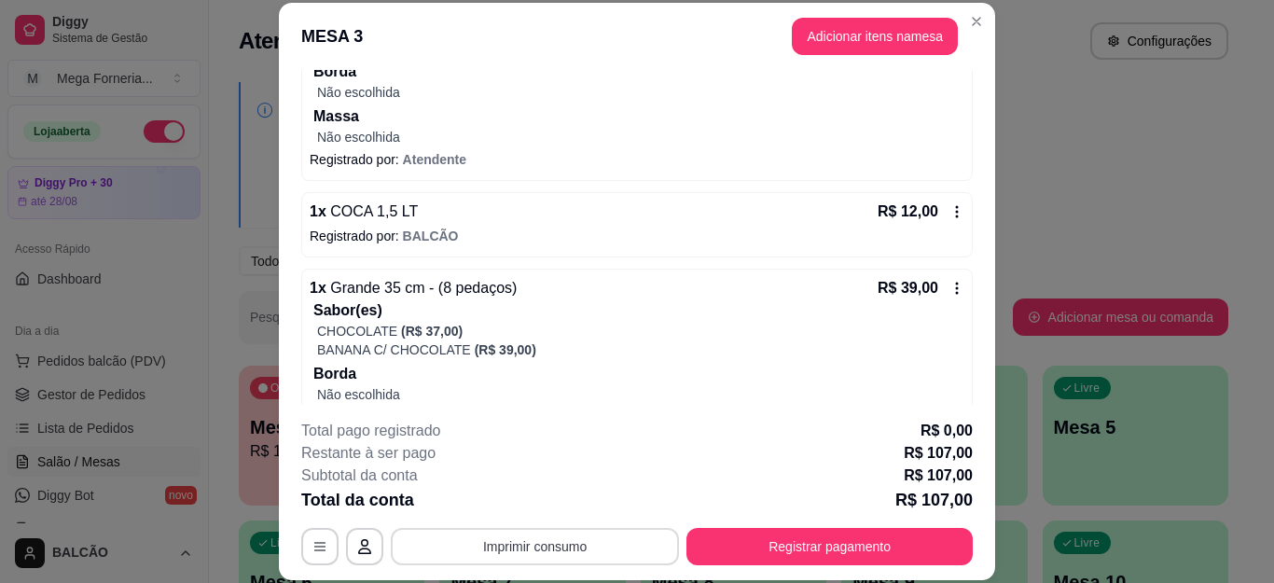
click at [616, 557] on button "Imprimir consumo" at bounding box center [535, 546] width 288 height 37
click at [533, 489] on button "IMPRESSORA" at bounding box center [532, 504] width 135 height 30
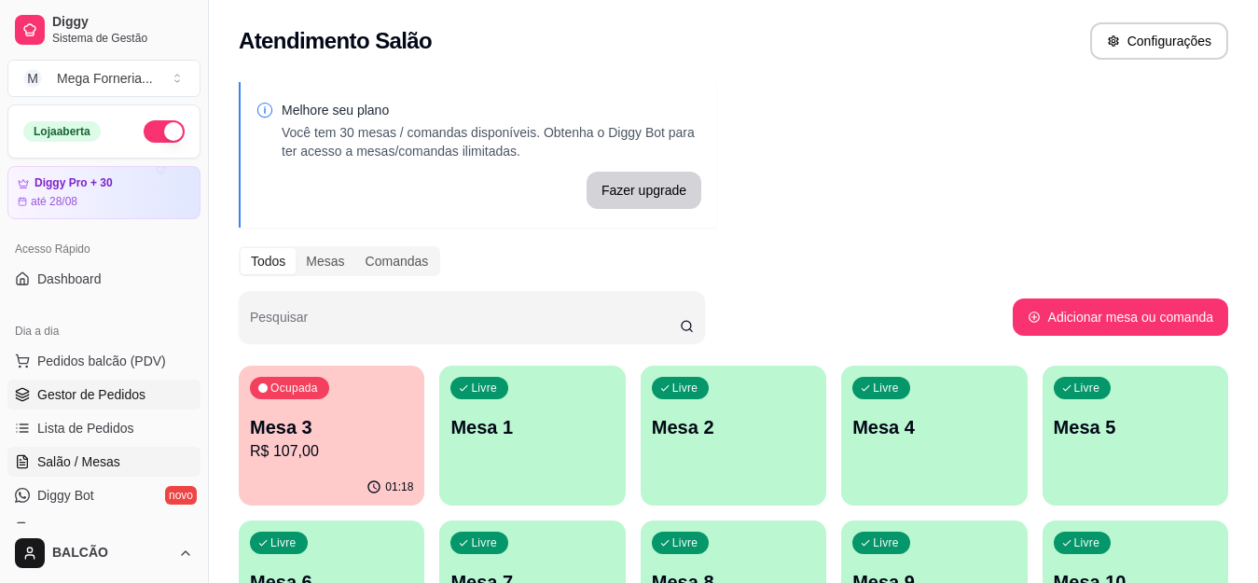
click at [127, 383] on link "Gestor de Pedidos" at bounding box center [103, 395] width 193 height 30
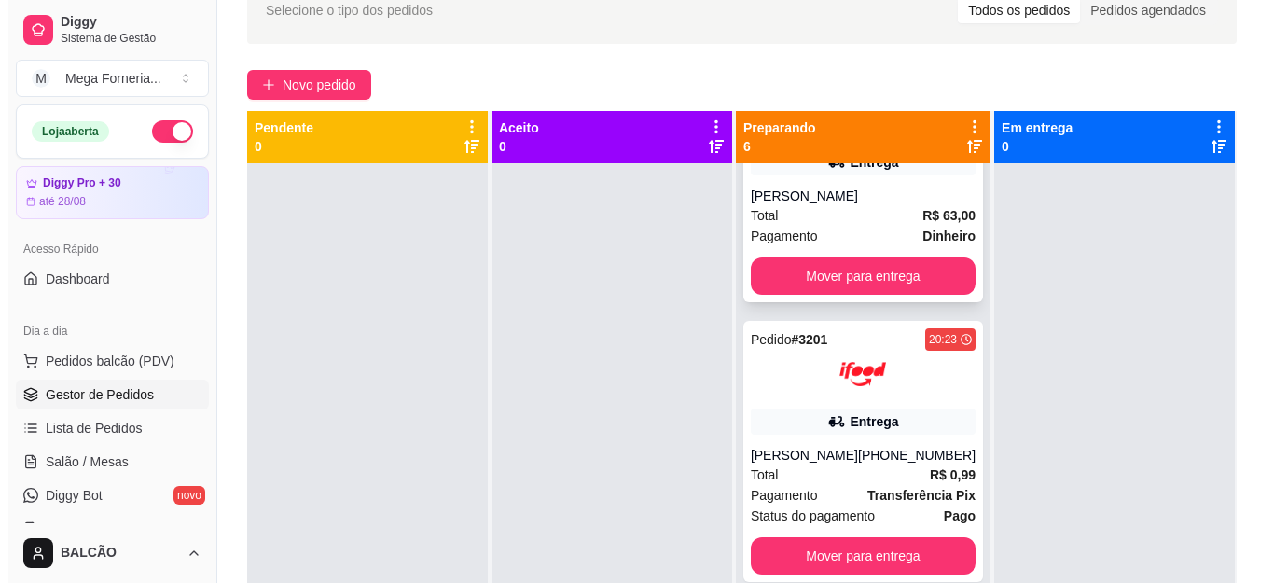
scroll to position [280, 0]
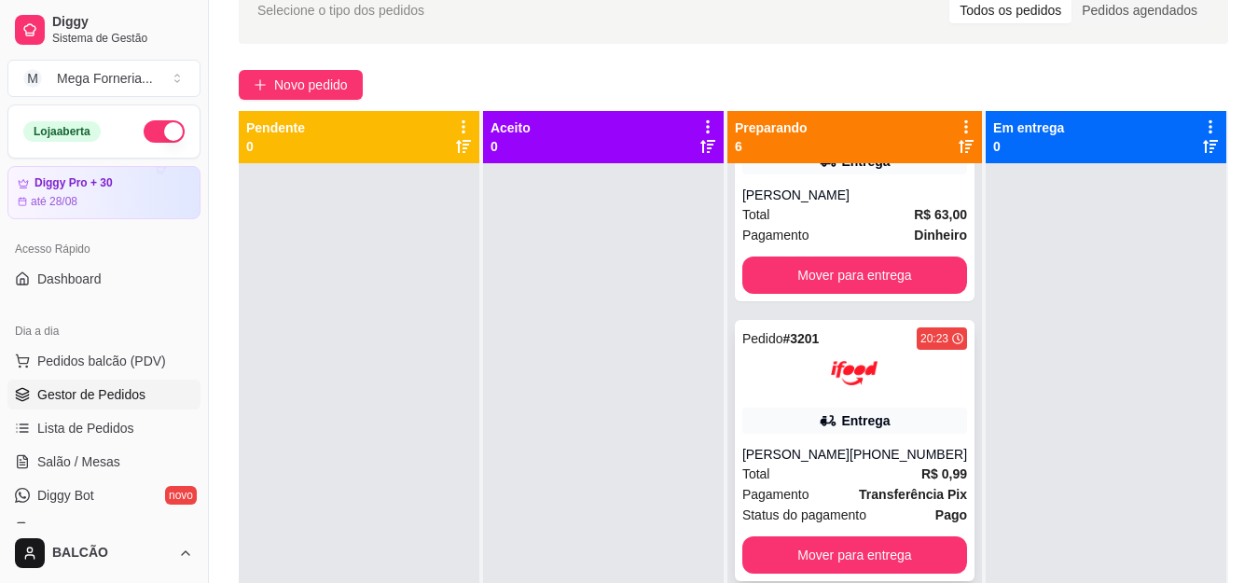
click at [892, 429] on div "Entrega" at bounding box center [854, 421] width 225 height 26
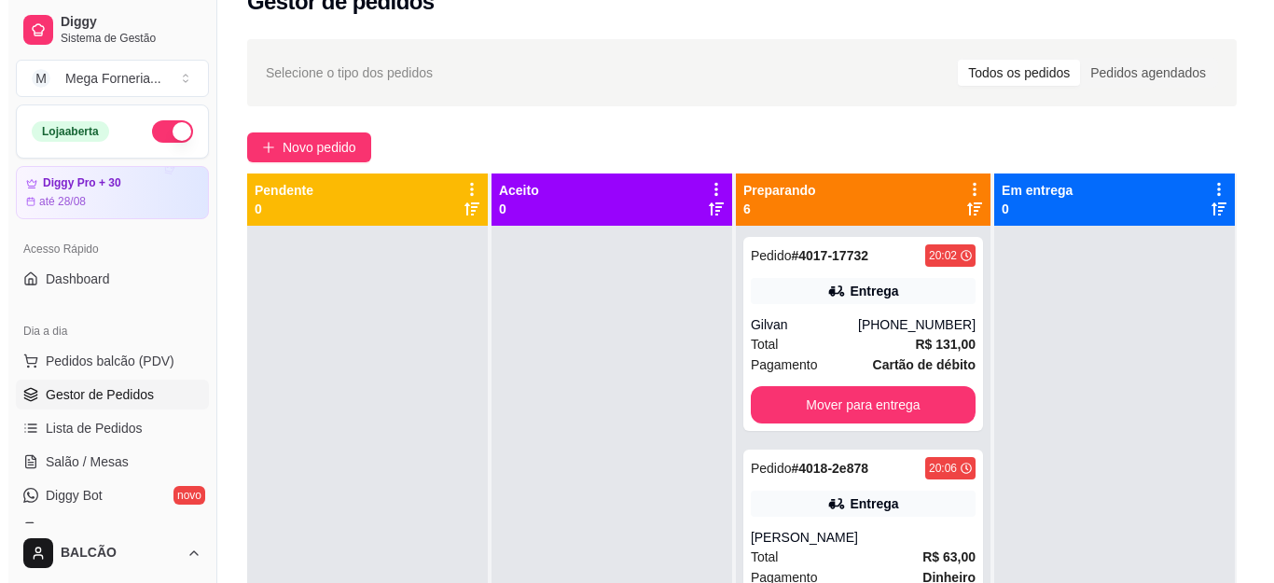
scroll to position [5, 0]
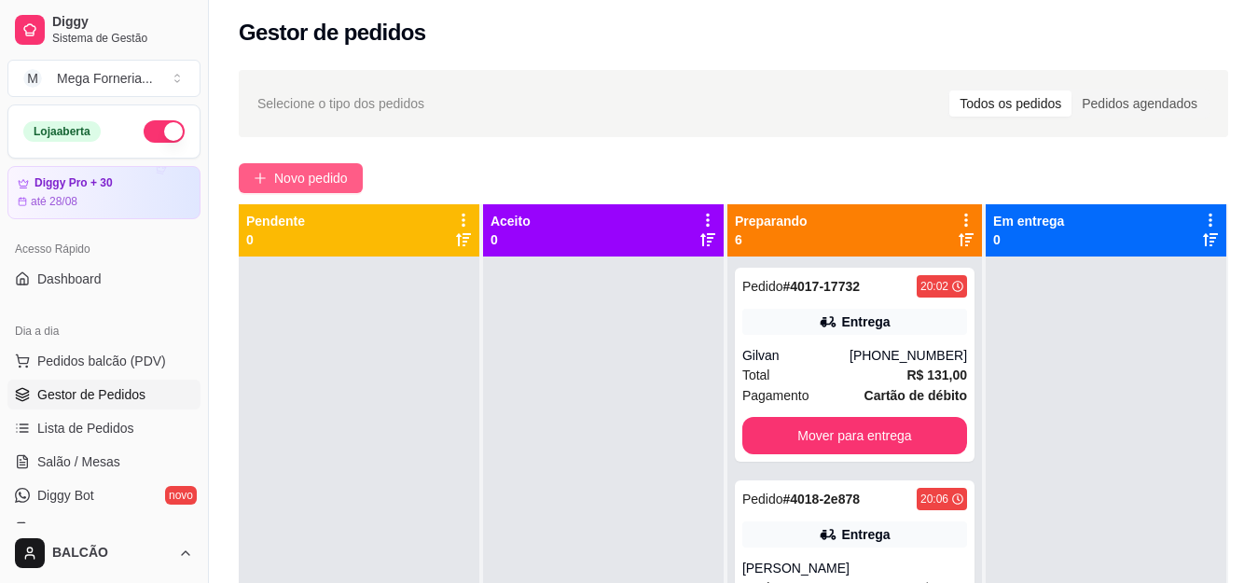
click at [337, 180] on span "Novo pedido" at bounding box center [311, 178] width 74 height 21
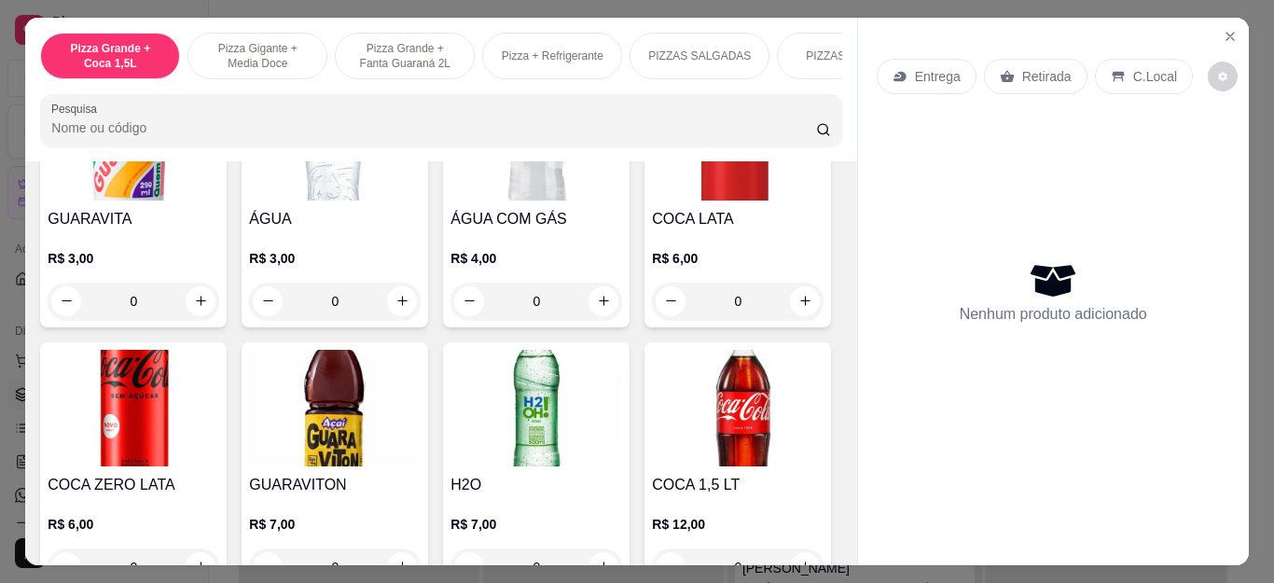
scroll to position [3803, 0]
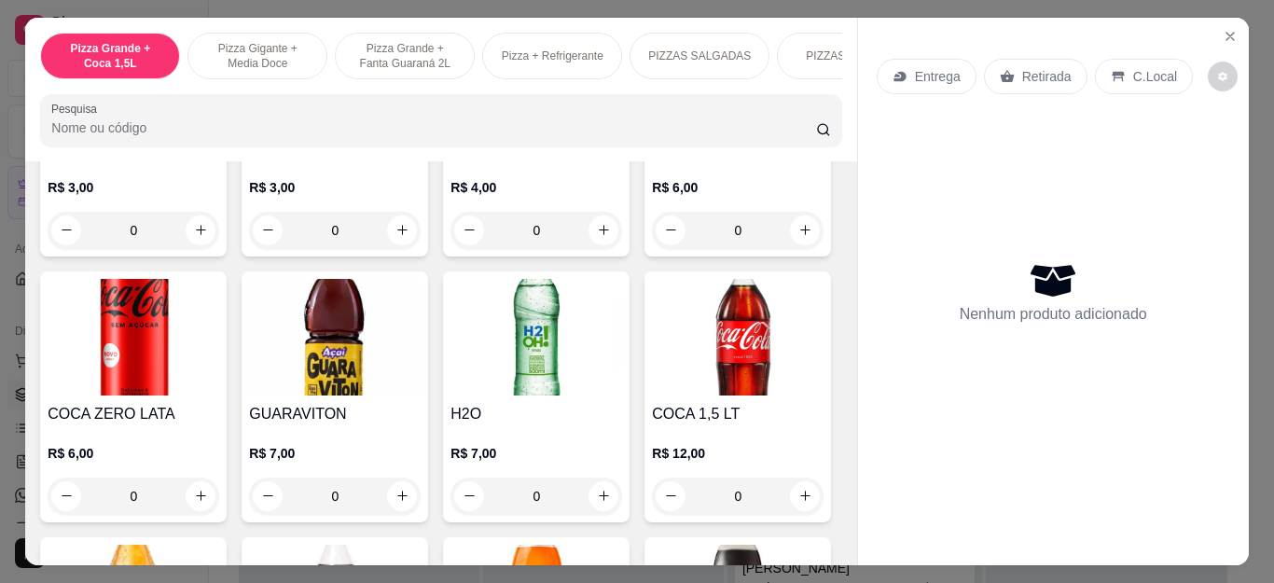
type input "1"
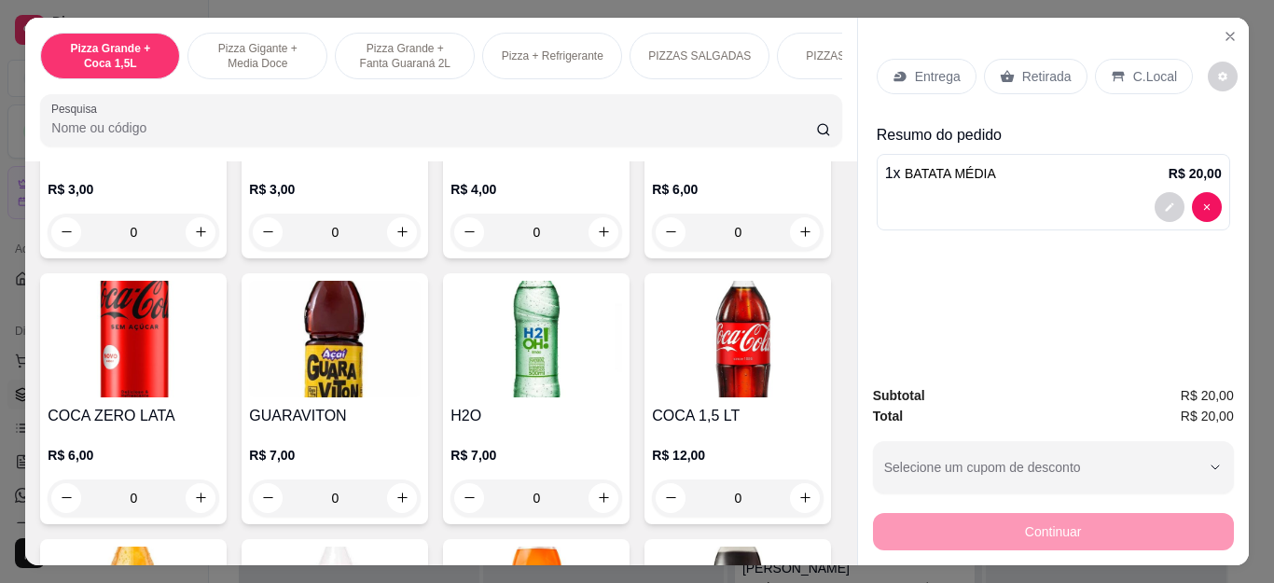
click at [1030, 72] on p "Retirada" at bounding box center [1046, 76] width 49 height 19
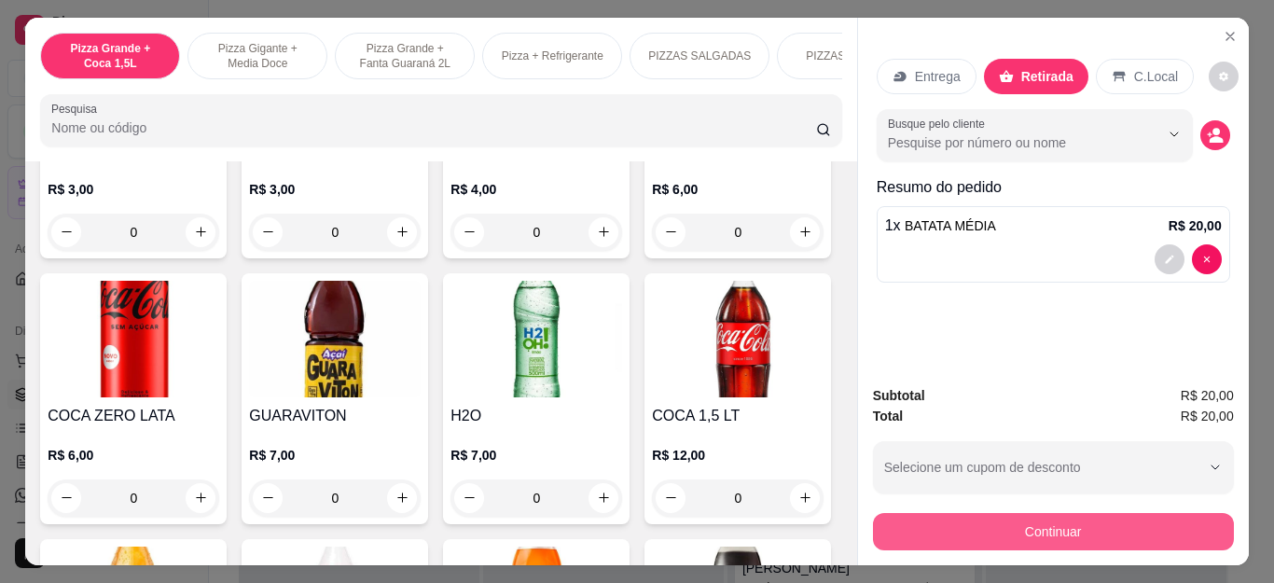
click at [968, 520] on button "Continuar" at bounding box center [1053, 531] width 361 height 37
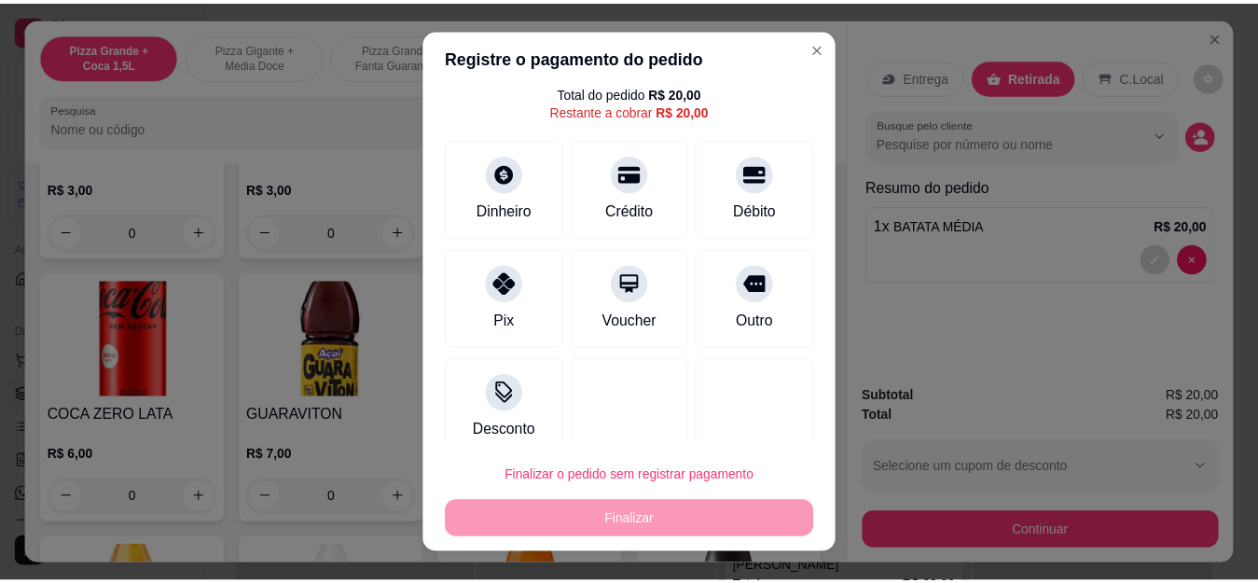
scroll to position [81, 0]
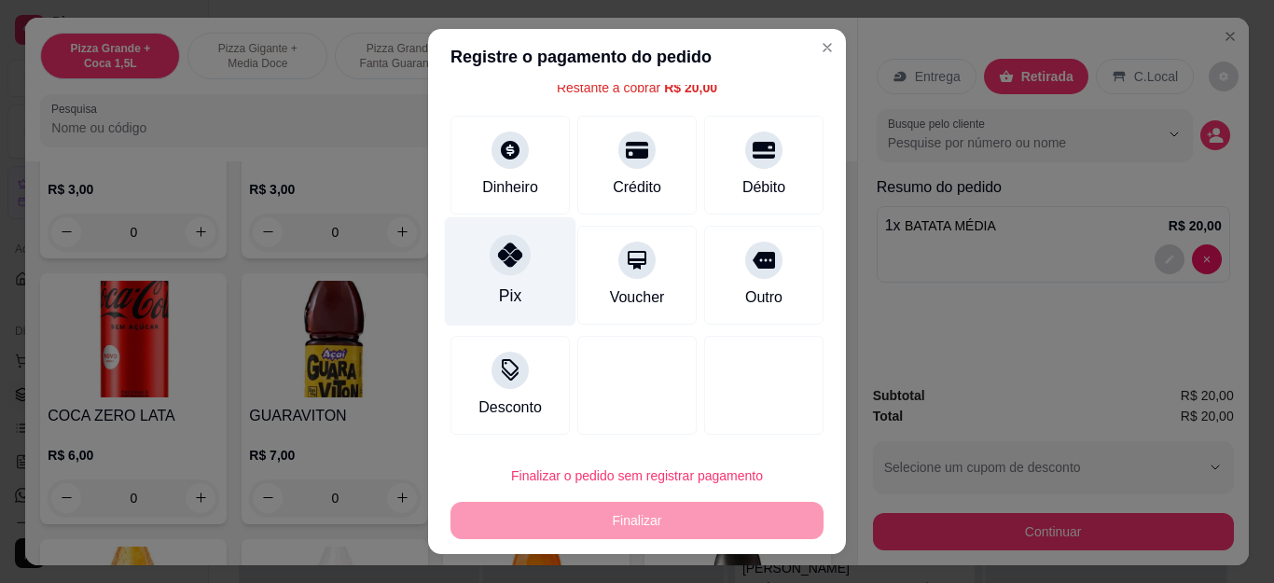
click at [501, 261] on icon at bounding box center [510, 255] width 24 height 24
type input "R$ 0,00"
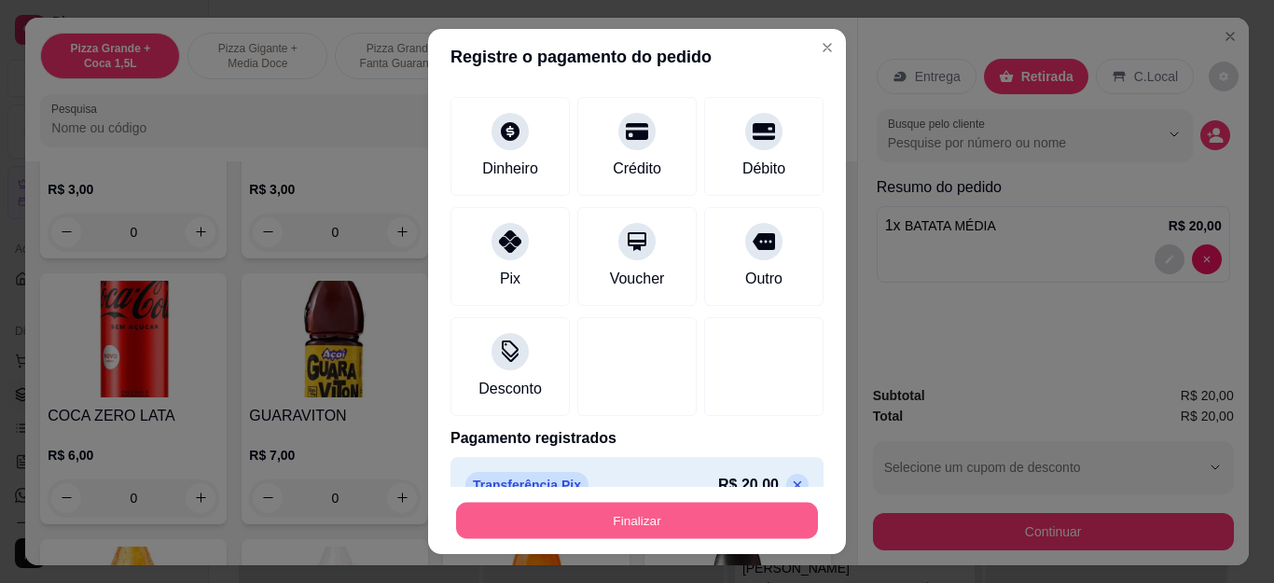
click at [499, 513] on button "Finalizar" at bounding box center [637, 520] width 362 height 36
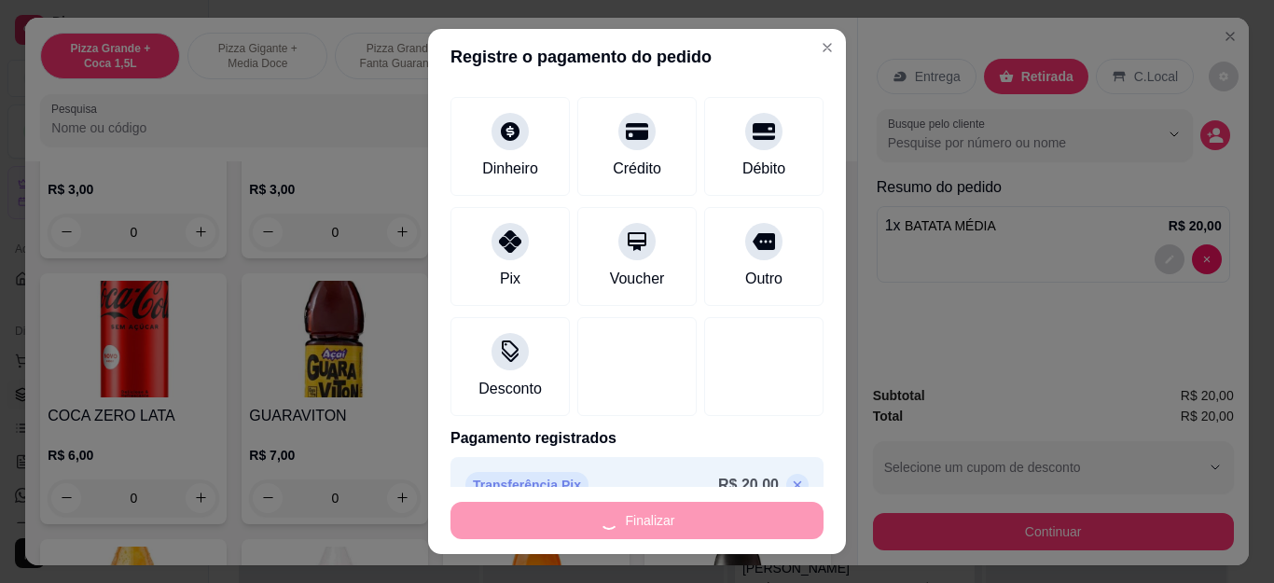
type input "0"
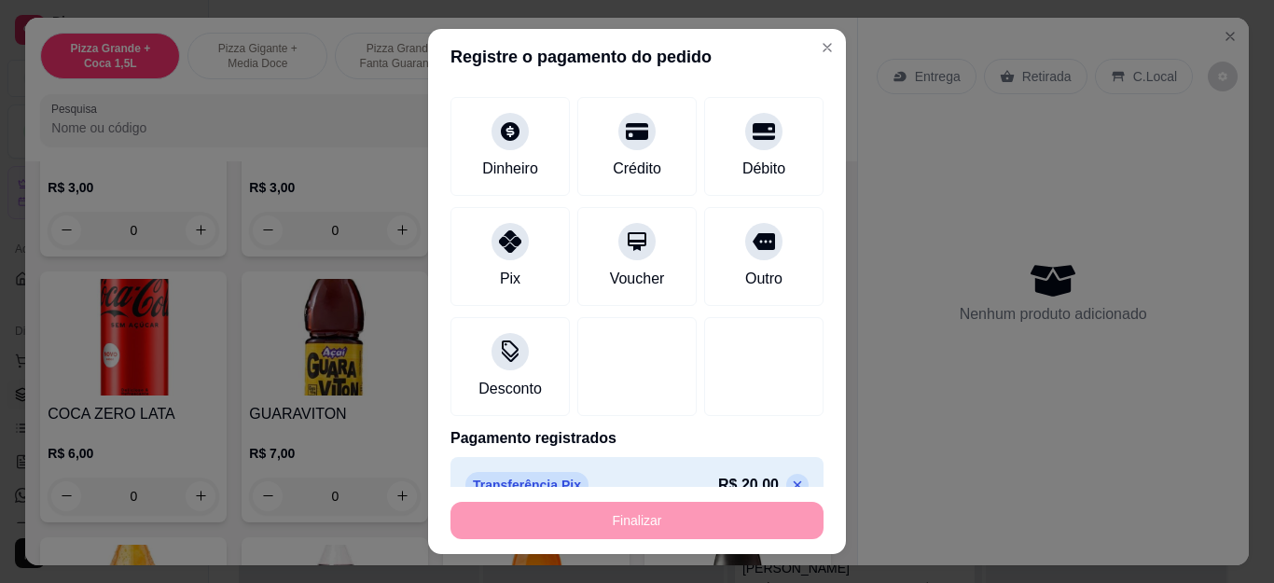
type input "-R$ 20,00"
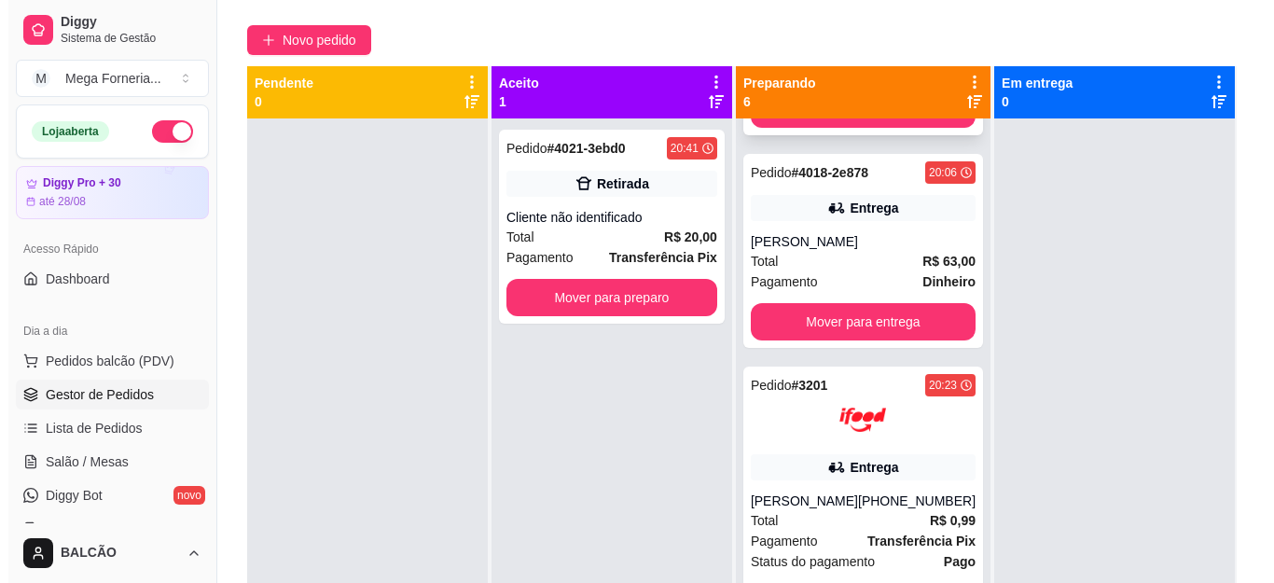
scroll to position [373, 0]
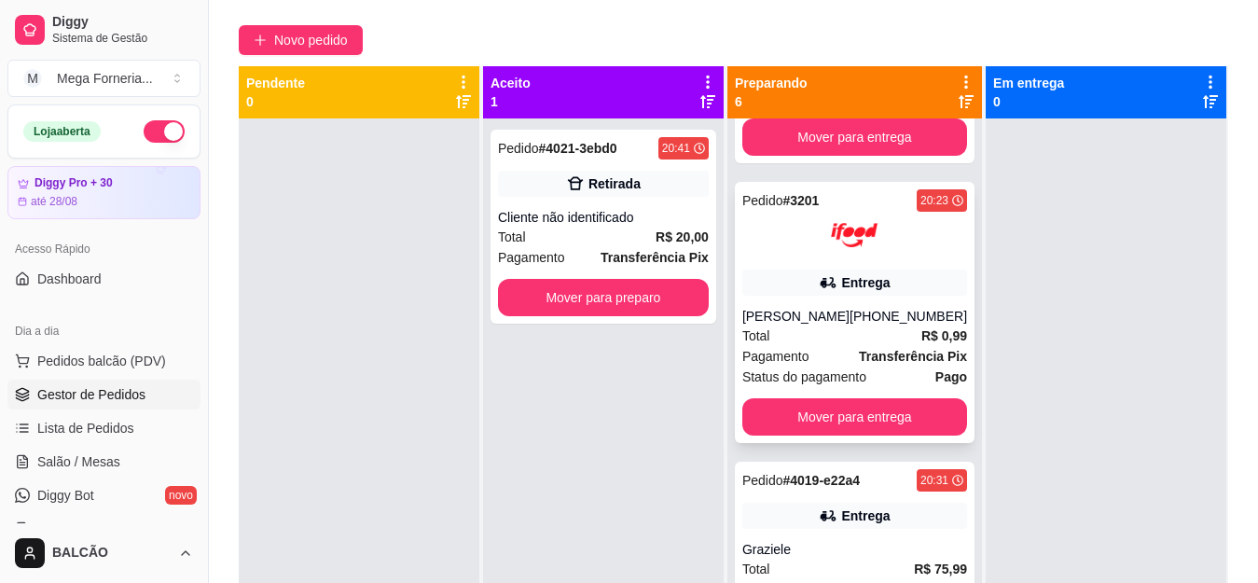
click at [916, 315] on div "[PHONE_NUMBER]" at bounding box center [909, 316] width 118 height 19
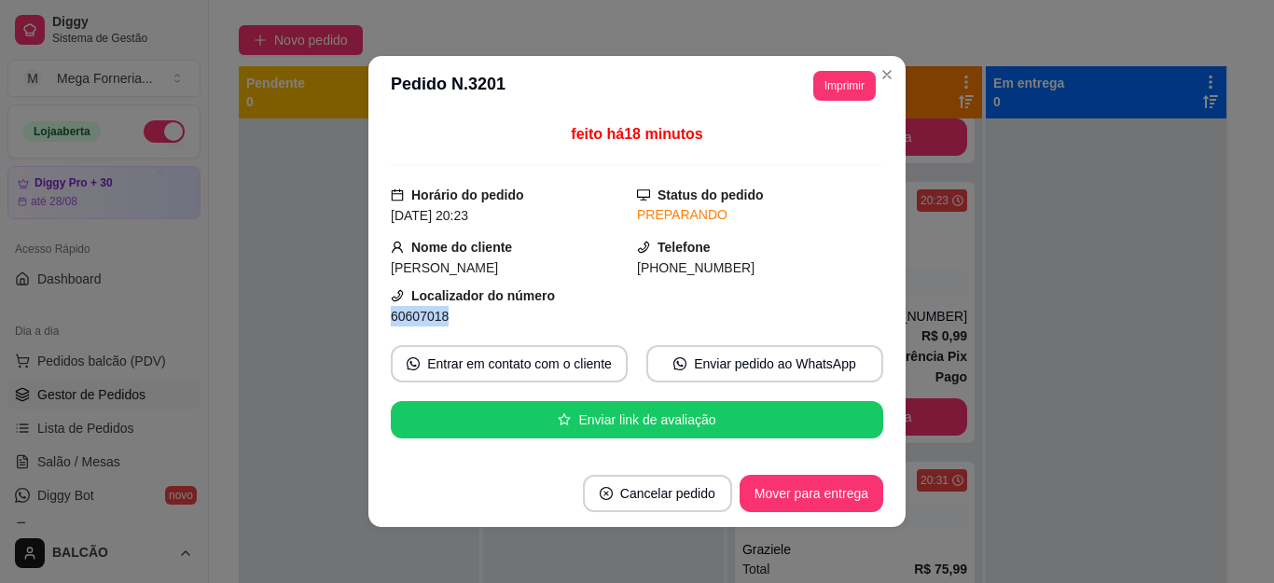
drag, startPoint x: 447, startPoint y: 315, endPoint x: 380, endPoint y: 318, distance: 67.2
click at [380, 318] on div "feito há 18 minutos Horário do pedido [DATE] 20:23 Status do pedido PREPARANDO …" at bounding box center [636, 288] width 537 height 344
copy span "60607018"
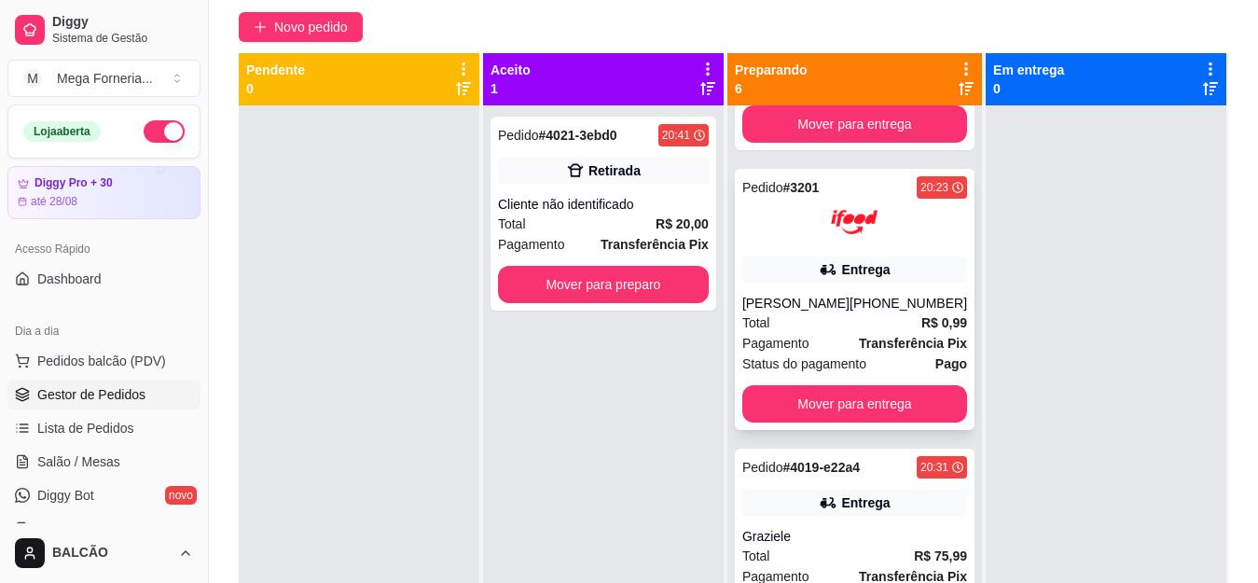
scroll to position [466, 0]
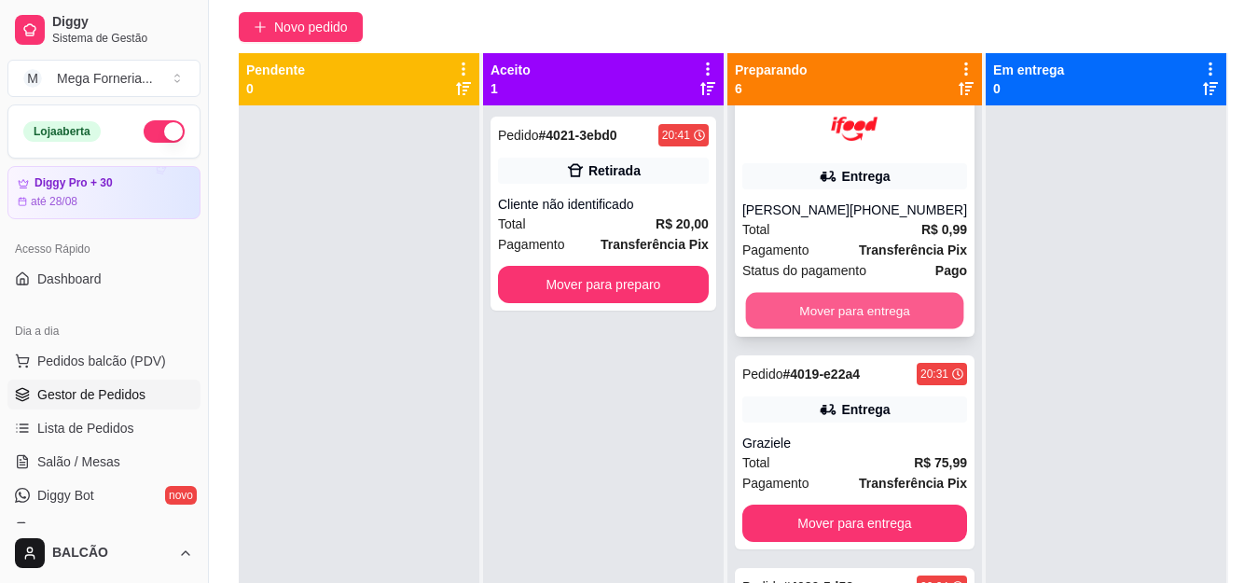
click at [871, 327] on button "Mover para entrega" at bounding box center [854, 311] width 218 height 36
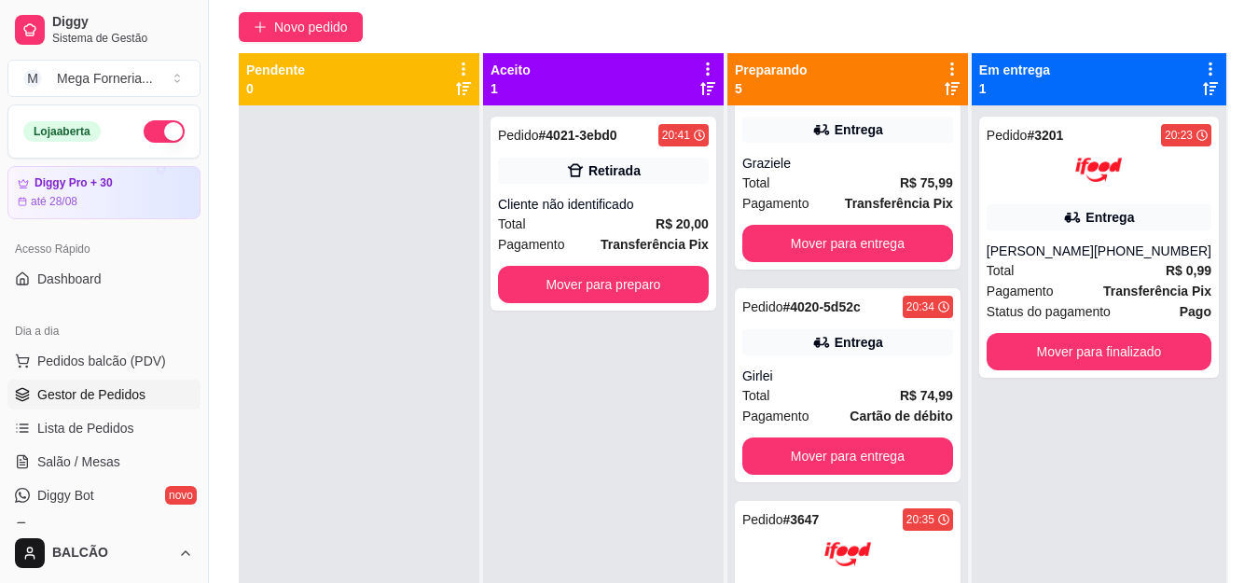
scroll to position [168, 0]
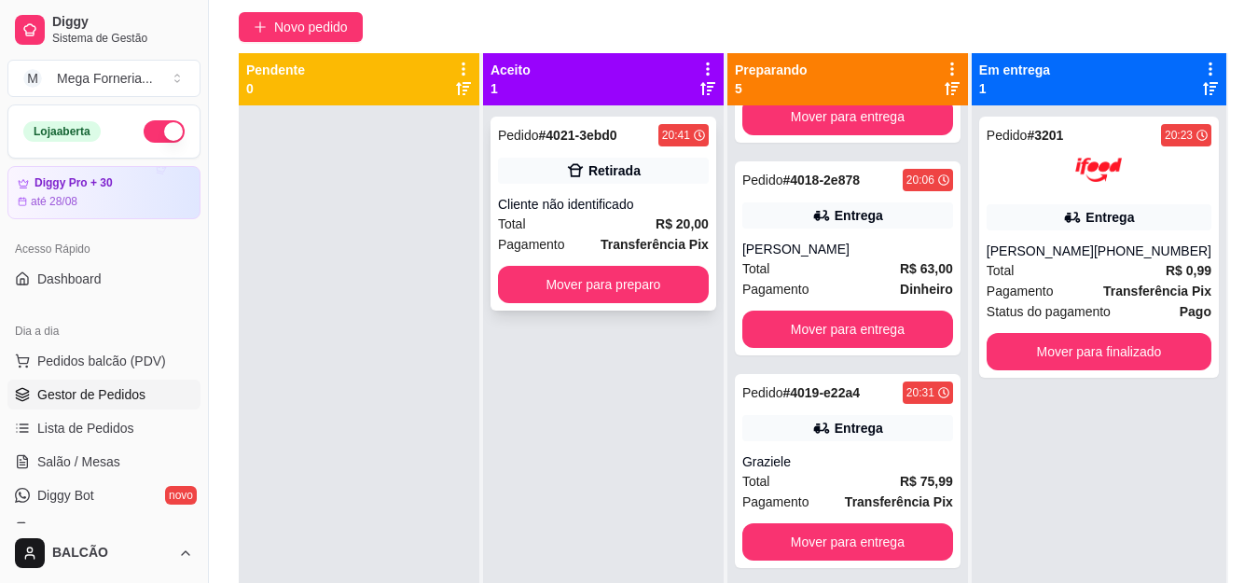
click at [566, 186] on div "Pedido # 4021-3ebd0 20:41 Retirada Cliente não identificado Total R$ 20,00 Paga…" at bounding box center [604, 214] width 226 height 194
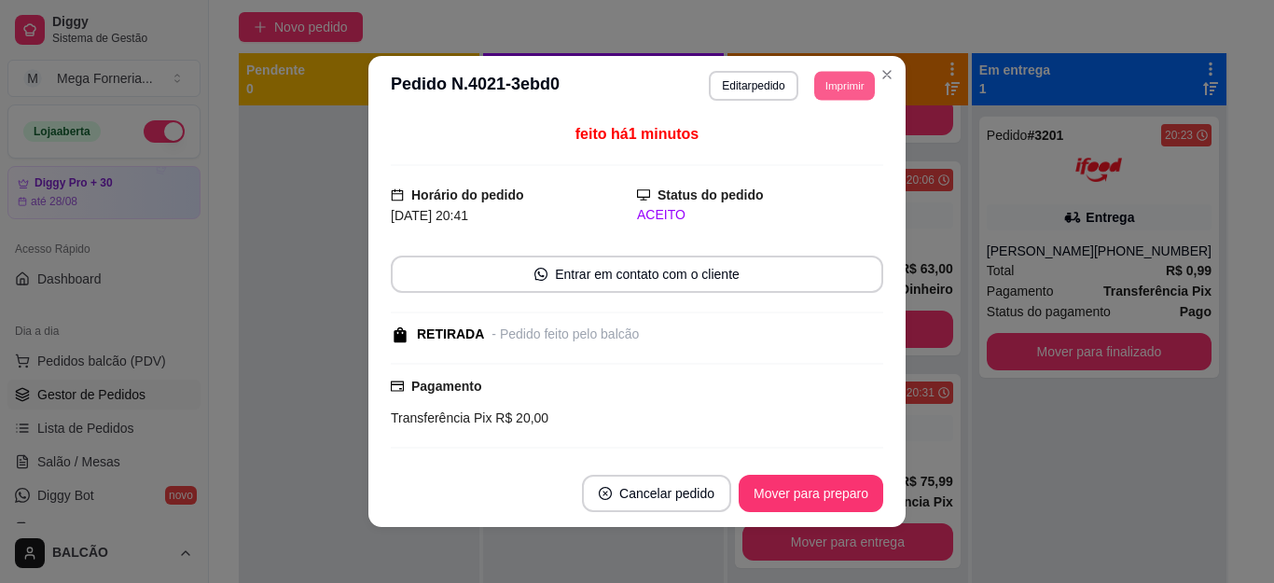
click at [844, 87] on button "Imprimir" at bounding box center [844, 85] width 61 height 29
click at [781, 150] on button "IMPRESSORA" at bounding box center [801, 151] width 135 height 30
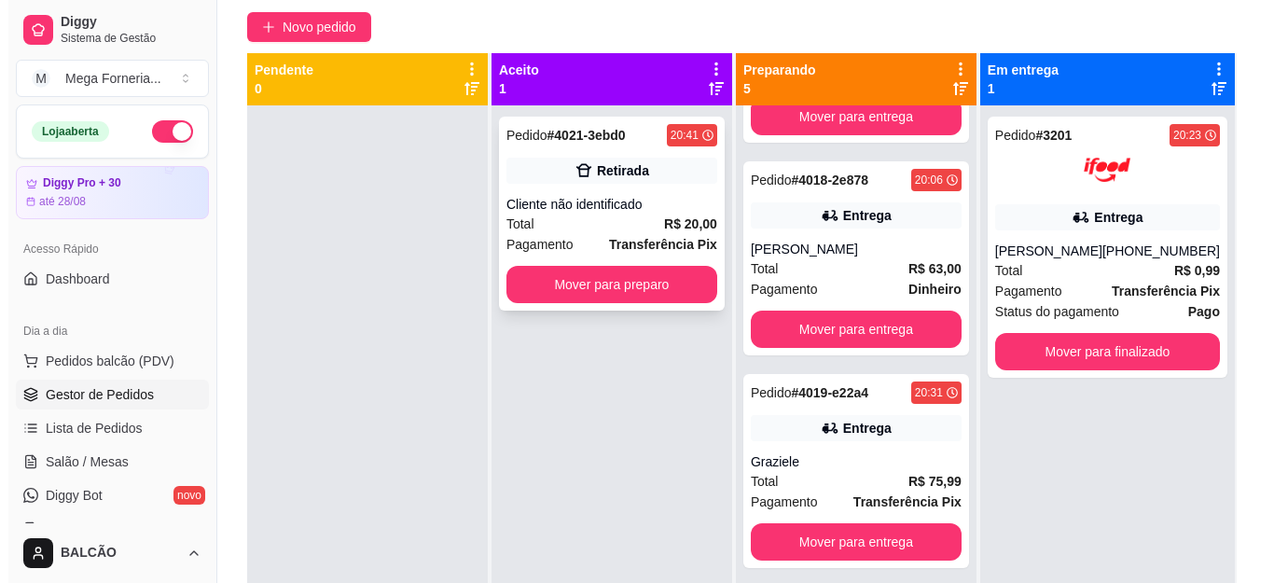
scroll to position [62, 0]
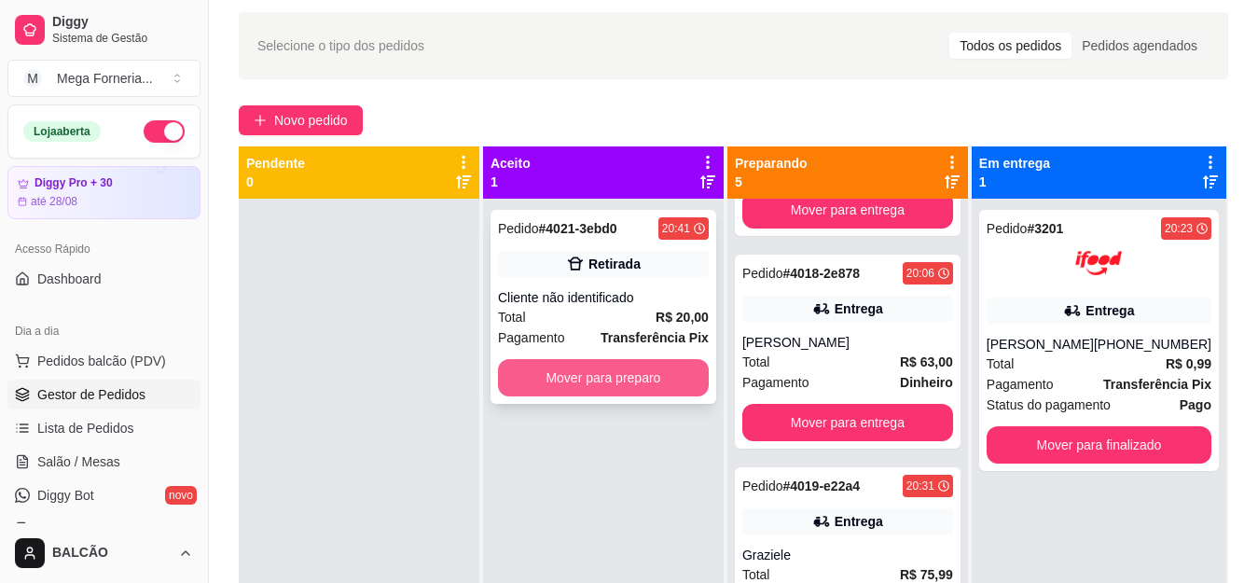
click at [632, 376] on button "Mover para preparo" at bounding box center [603, 377] width 211 height 37
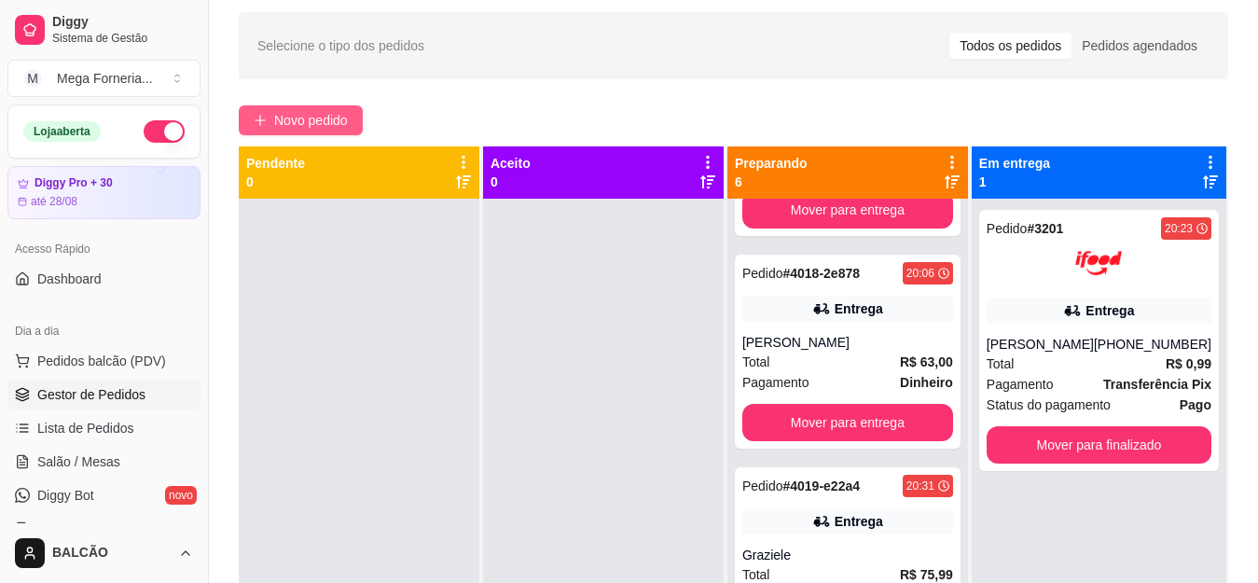
click at [314, 131] on button "Novo pedido" at bounding box center [301, 120] width 124 height 30
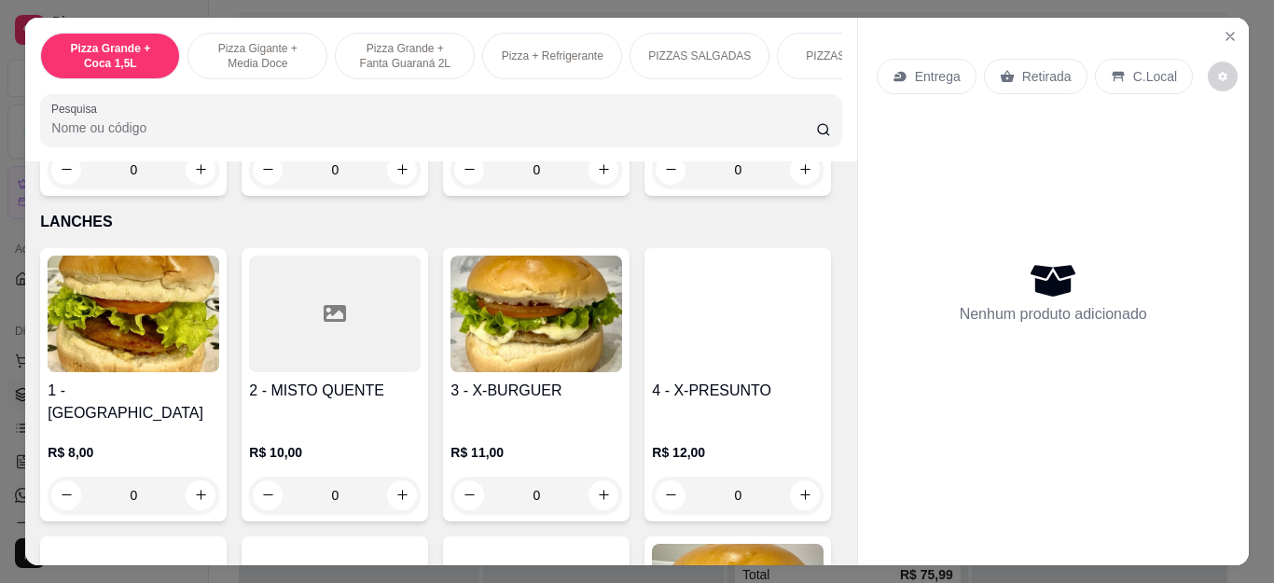
scroll to position [2145, 0]
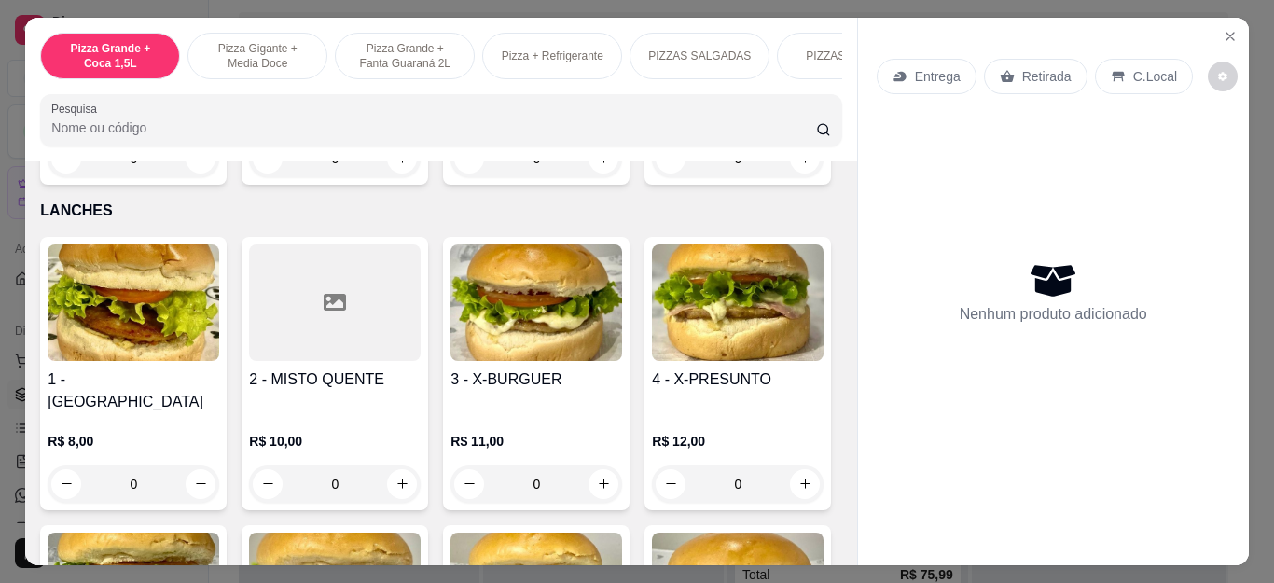
click at [652, 177] on div "0" at bounding box center [738, 158] width 172 height 37
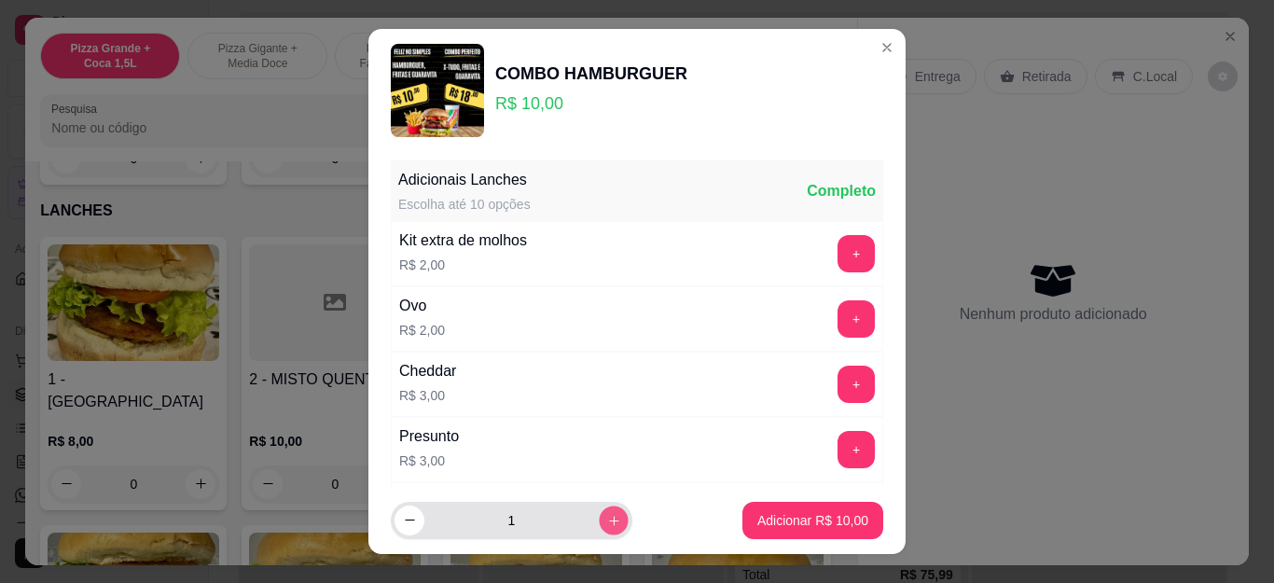
click at [607, 521] on icon "increase-product-quantity" at bounding box center [614, 520] width 14 height 14
type input "5"
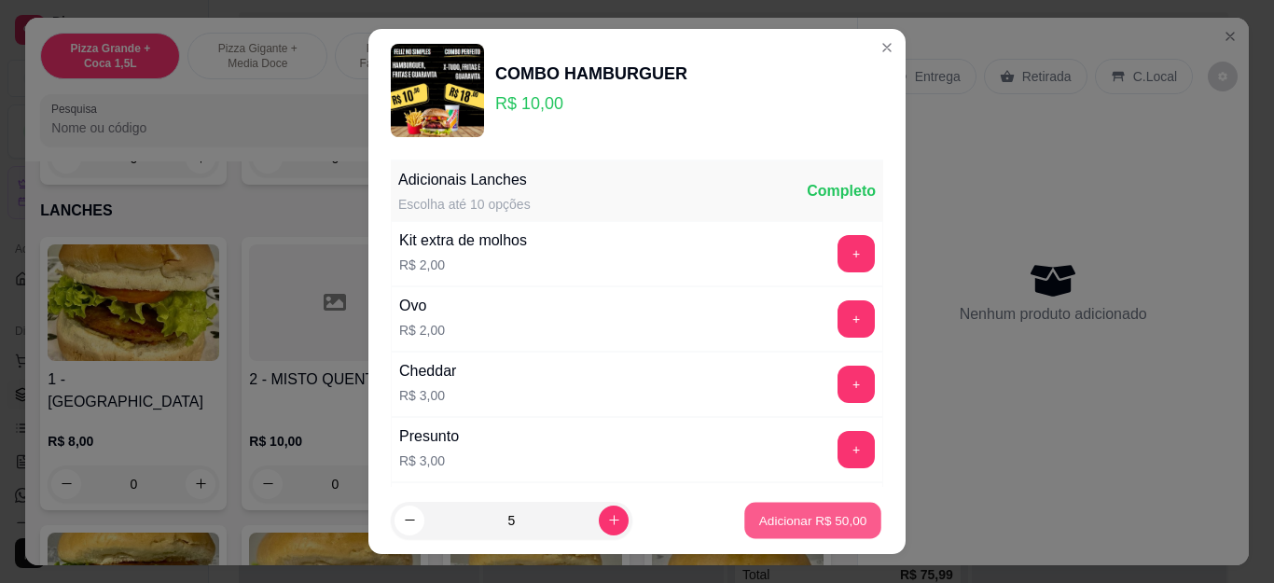
click at [773, 506] on button "Adicionar R$ 50,00" at bounding box center [812, 520] width 137 height 36
type input "5"
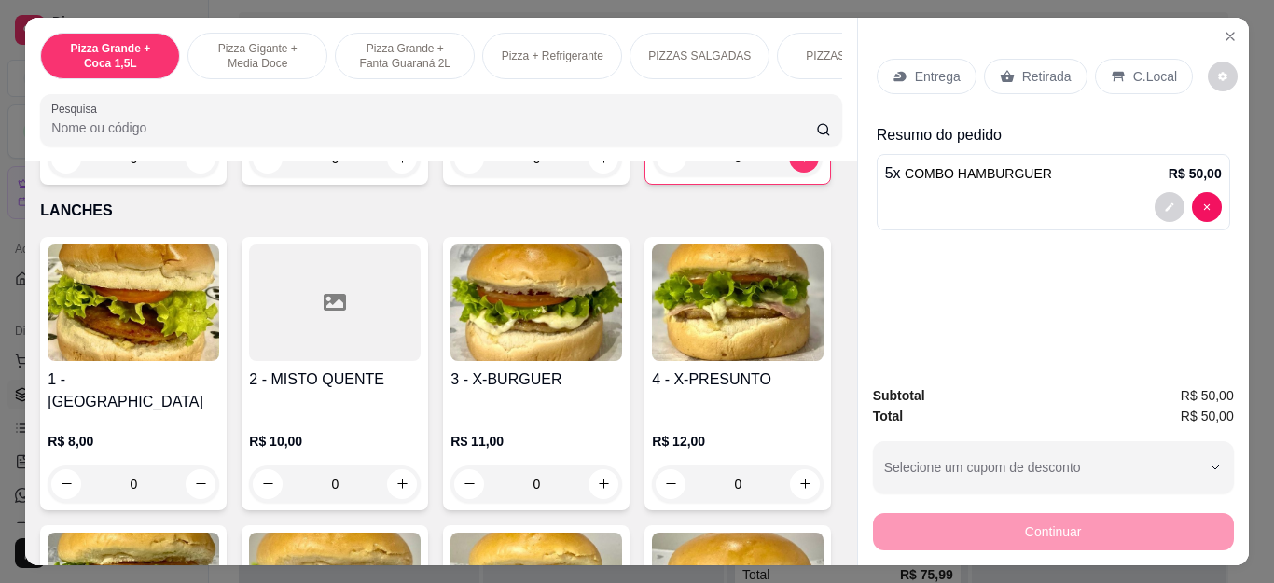
click at [946, 67] on p "Entrega" at bounding box center [938, 76] width 46 height 19
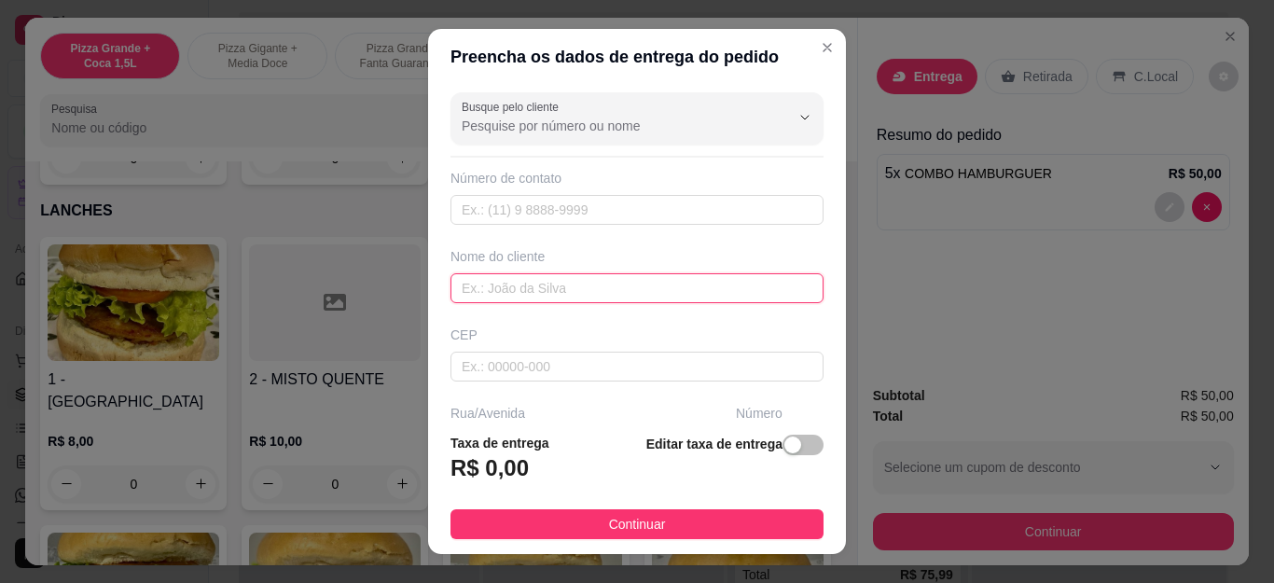
click at [534, 302] on input "text" at bounding box center [637, 288] width 373 height 30
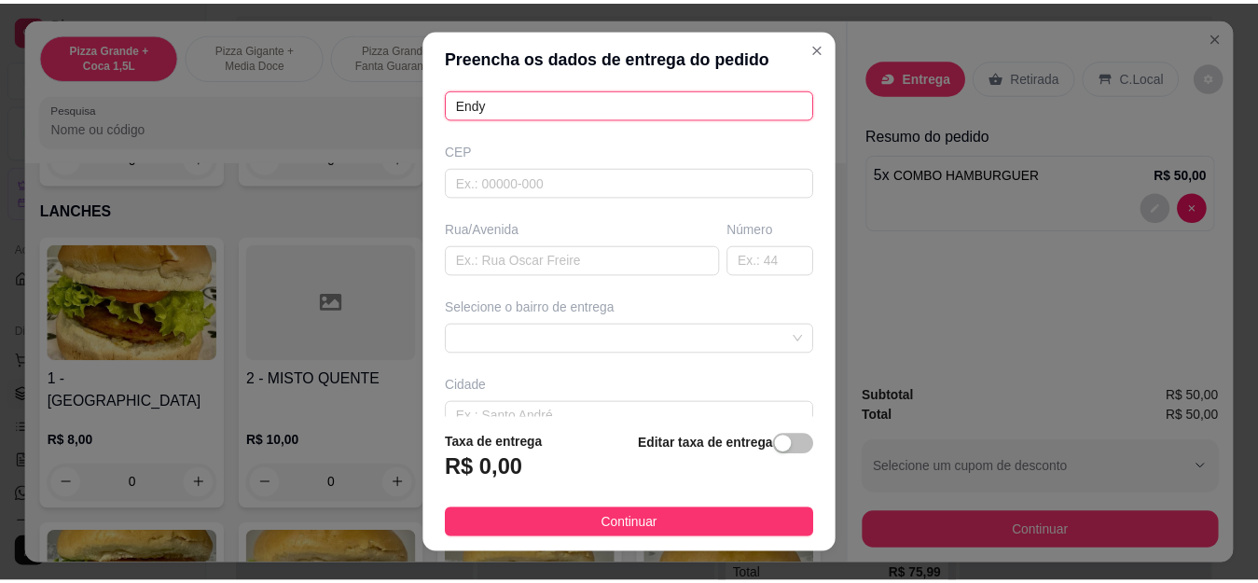
scroll to position [187, 0]
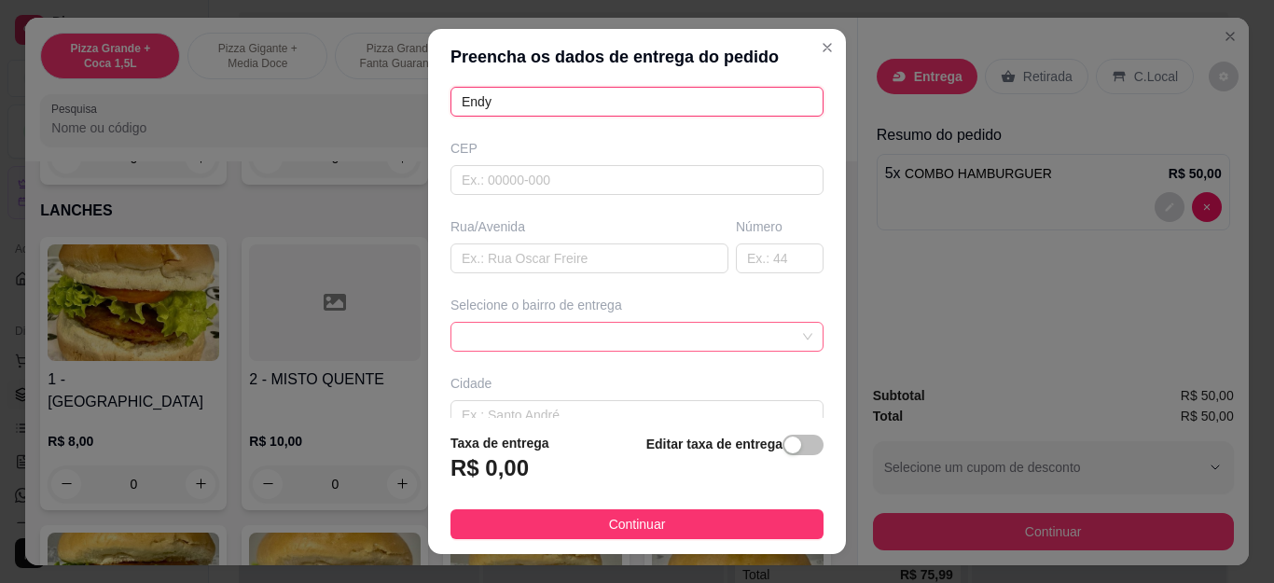
click at [568, 340] on span at bounding box center [637, 337] width 351 height 28
type input "Endy"
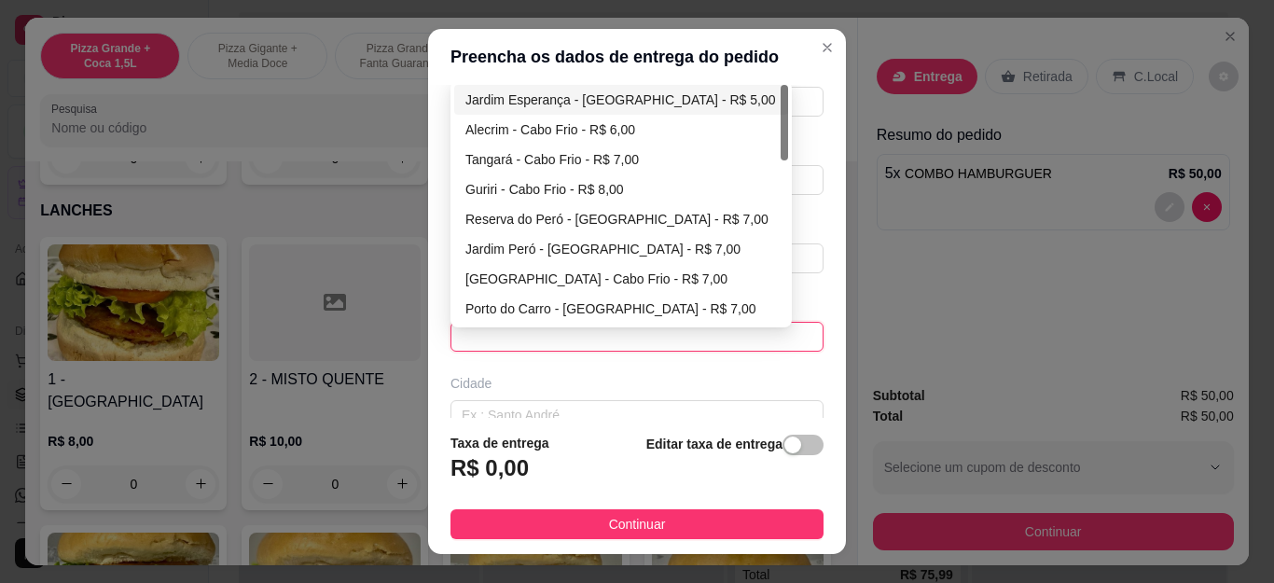
click at [560, 98] on div "Jardim Esperança - [GEOGRAPHIC_DATA] - R$ 5,00" at bounding box center [621, 100] width 312 height 21
type input "Cabo Frio"
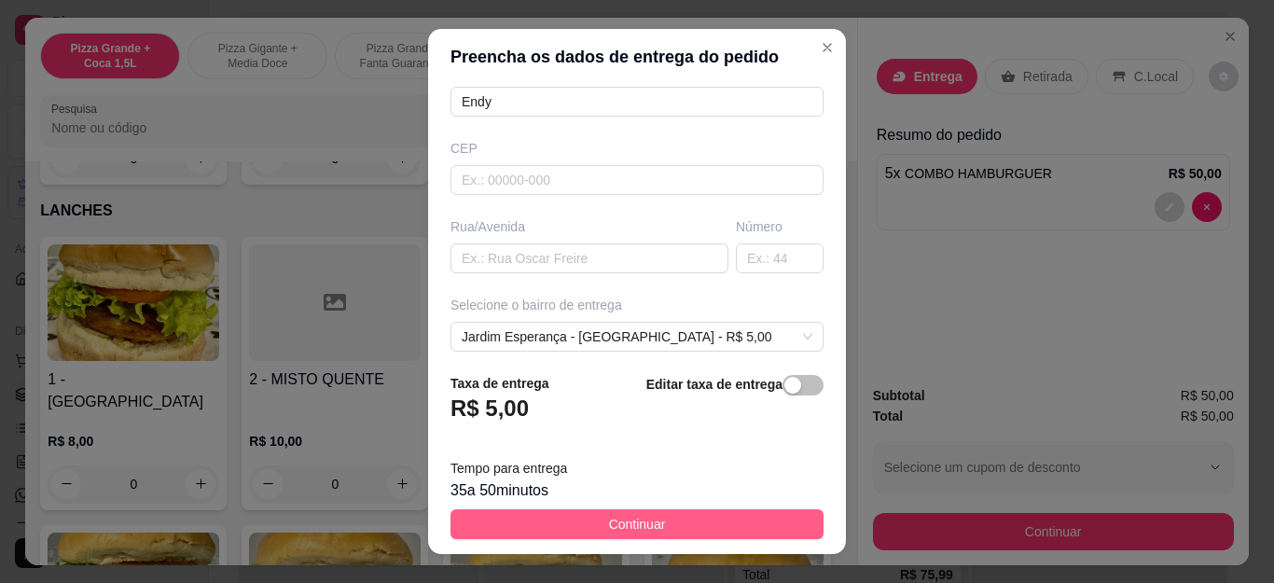
click at [547, 522] on button "Continuar" at bounding box center [637, 524] width 373 height 30
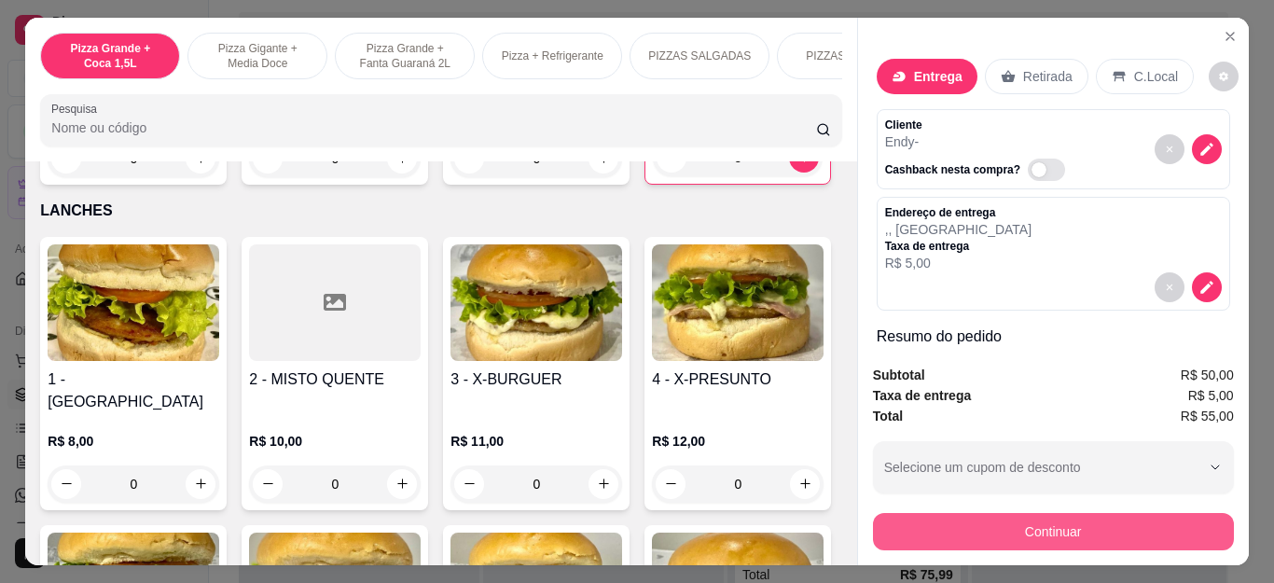
click at [976, 524] on button "Continuar" at bounding box center [1053, 531] width 361 height 37
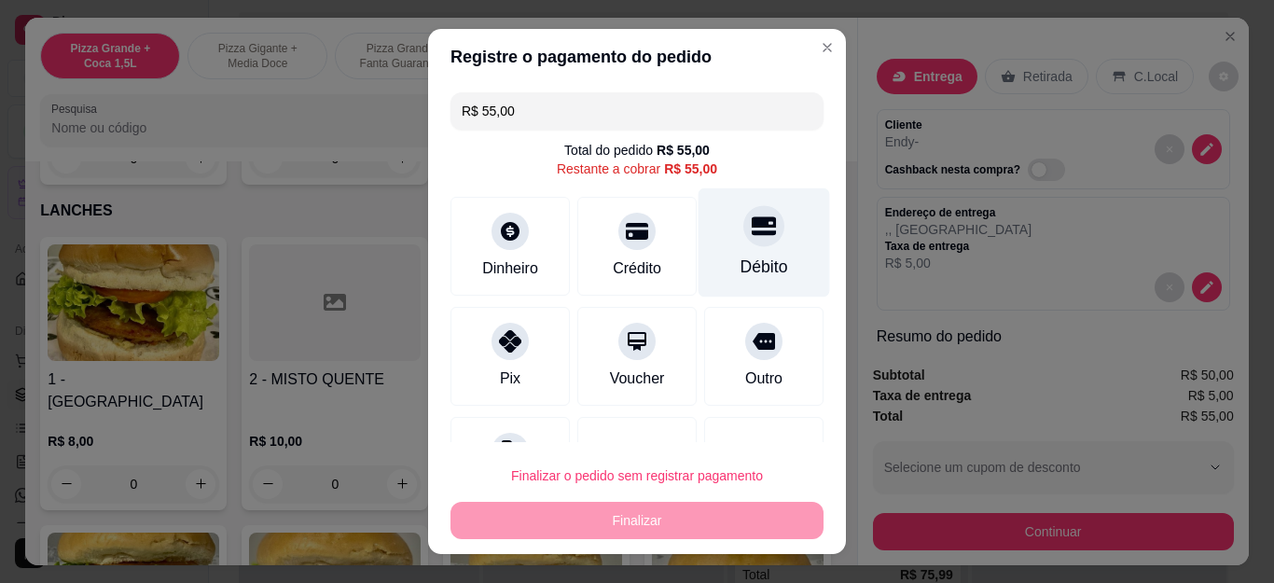
click at [750, 223] on div "Débito" at bounding box center [765, 242] width 132 height 109
type input "R$ 0,00"
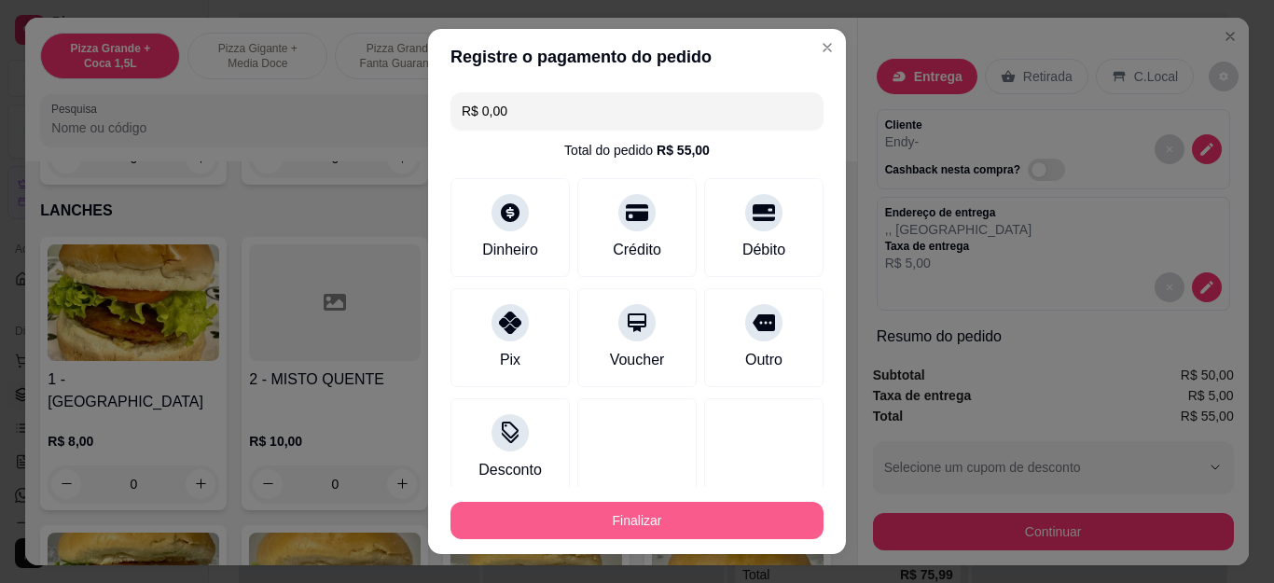
click at [666, 514] on button "Finalizar" at bounding box center [637, 520] width 373 height 37
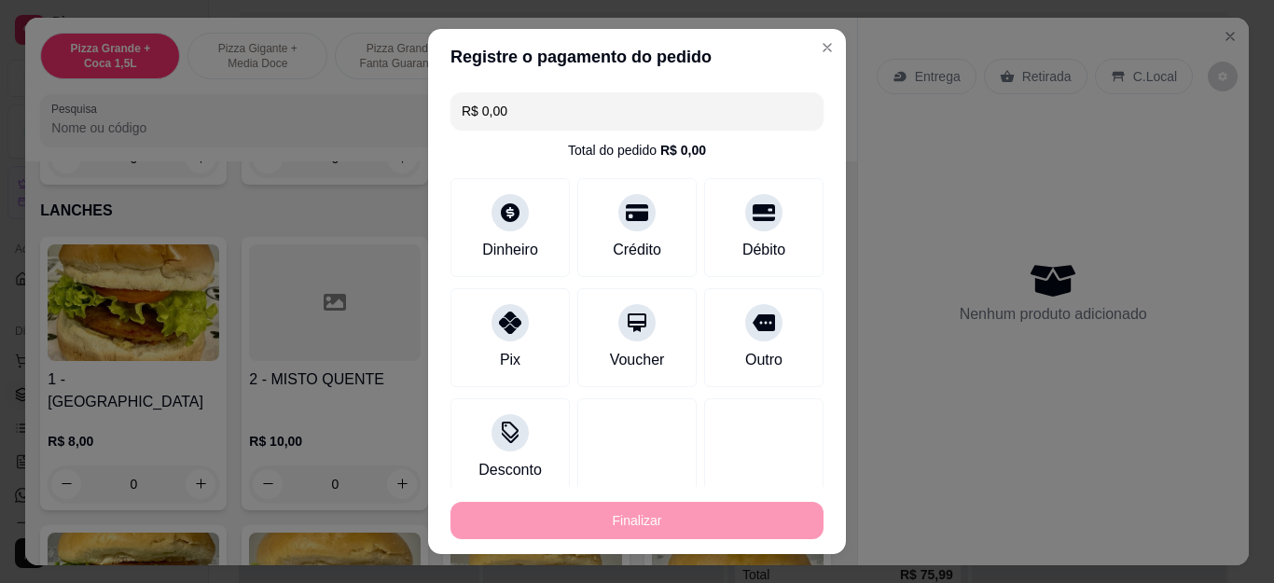
type input "0"
type input "-R$ 55,00"
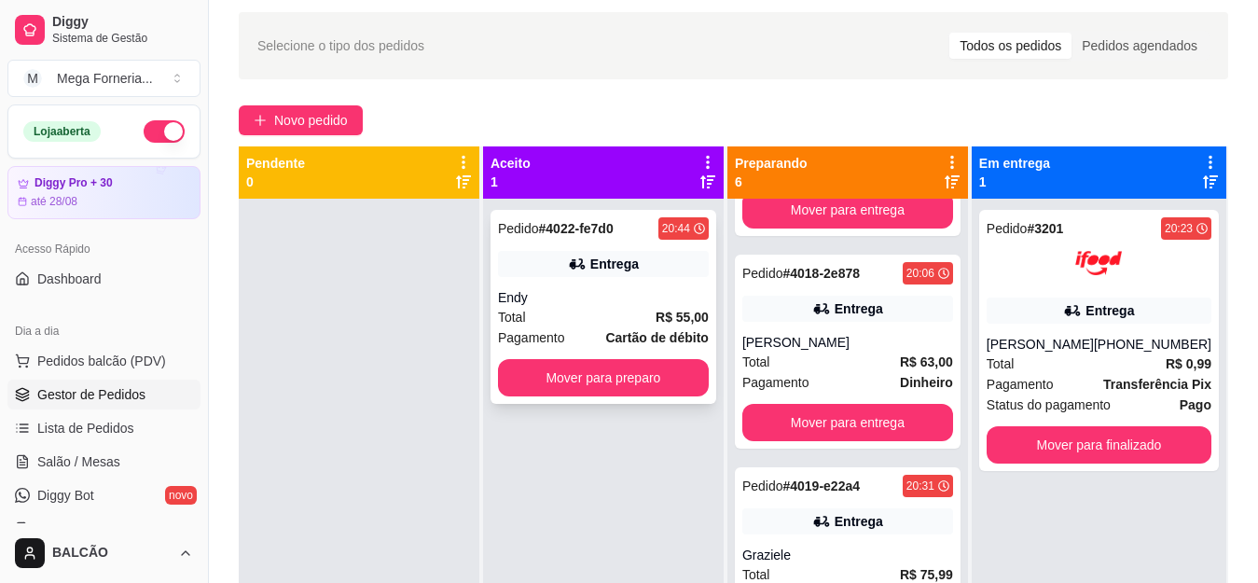
click at [581, 284] on div "Pedido # 4022-fe7d0 20:44 Entrega Endy Total R$ 55,00 Pagamento Cartão de débit…" at bounding box center [604, 307] width 226 height 194
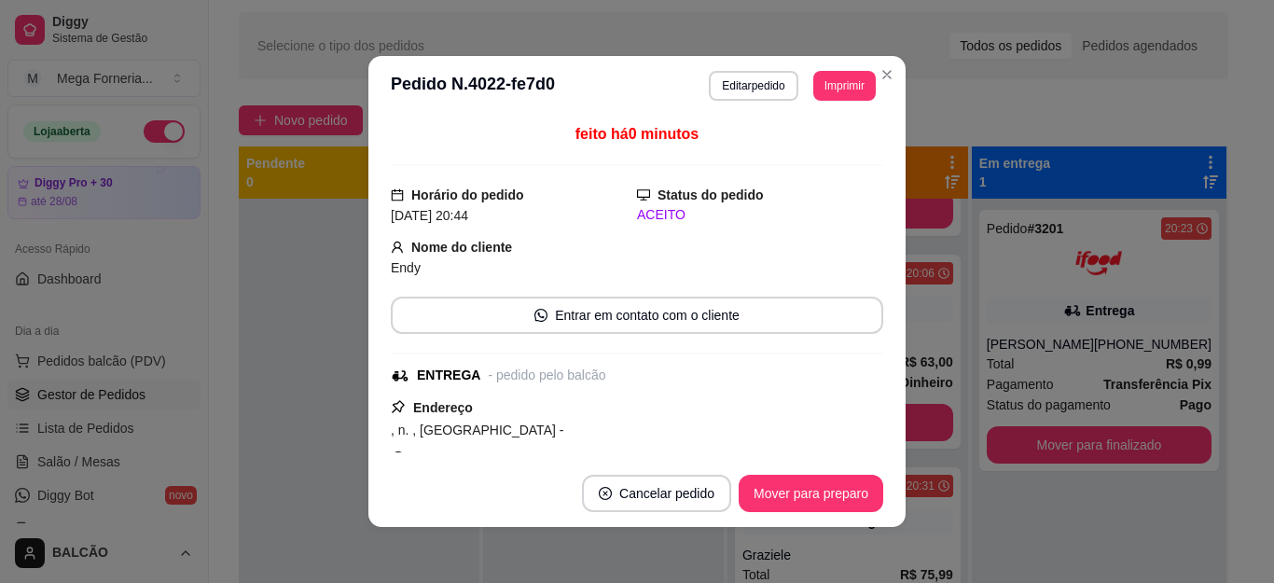
click at [845, 88] on button "Imprimir" at bounding box center [844, 86] width 62 height 30
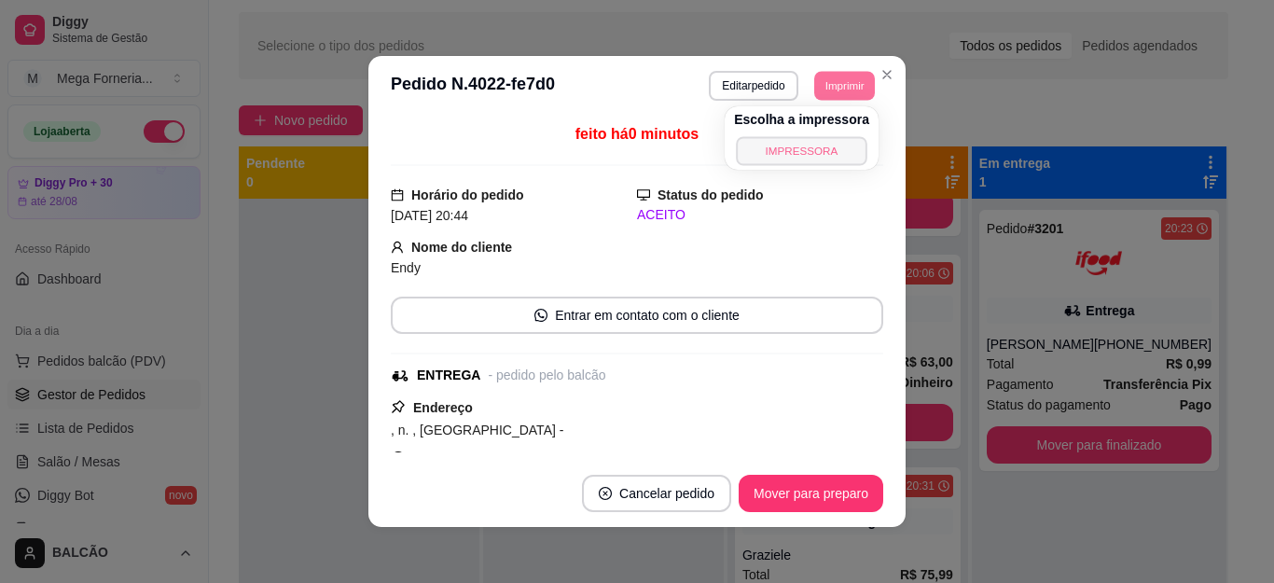
click at [797, 153] on button "IMPRESSORA" at bounding box center [801, 150] width 131 height 29
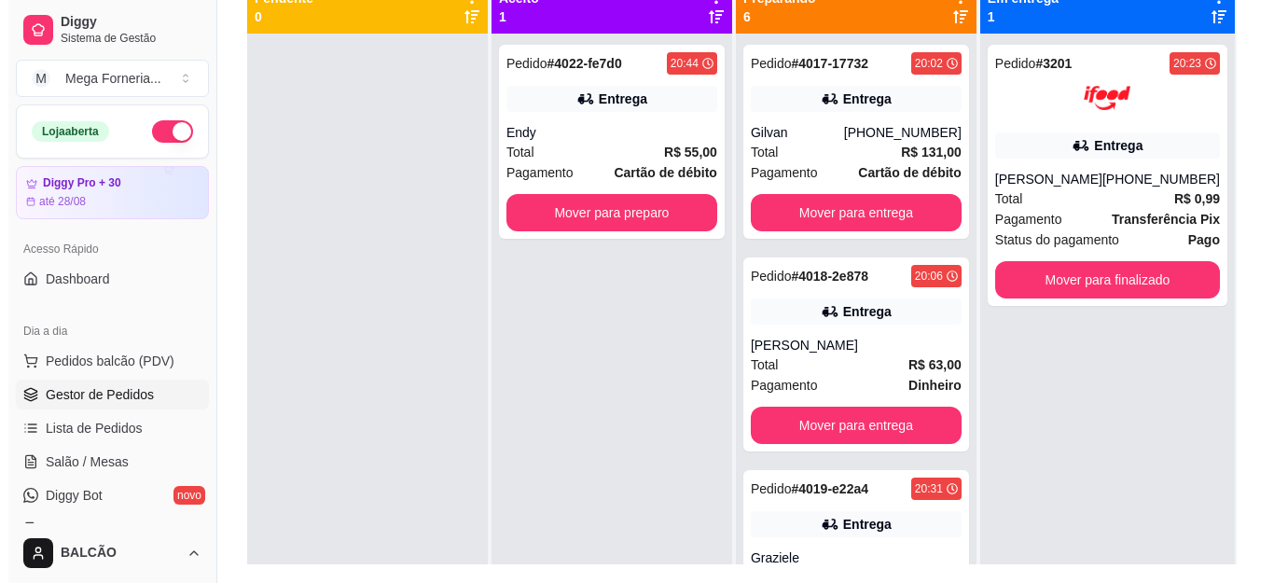
scroll to position [241, 0]
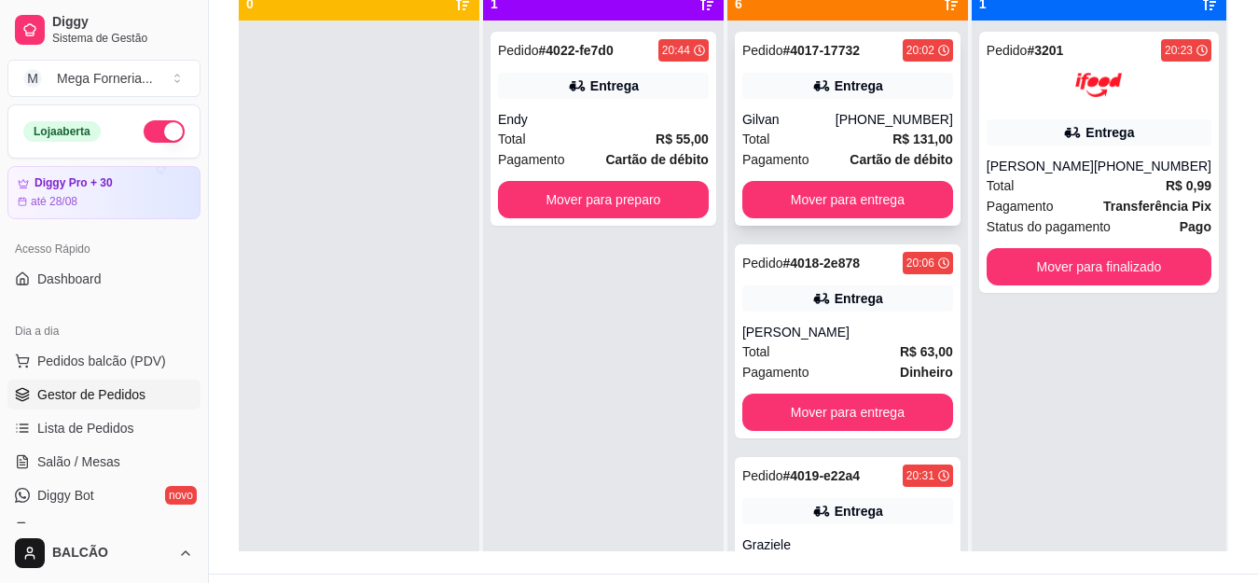
click at [826, 103] on div "Pedido # 4017-17732 20:02 Entrega Gilvan [PHONE_NUMBER] Total R$ 131,00 Pagamen…" at bounding box center [848, 129] width 226 height 194
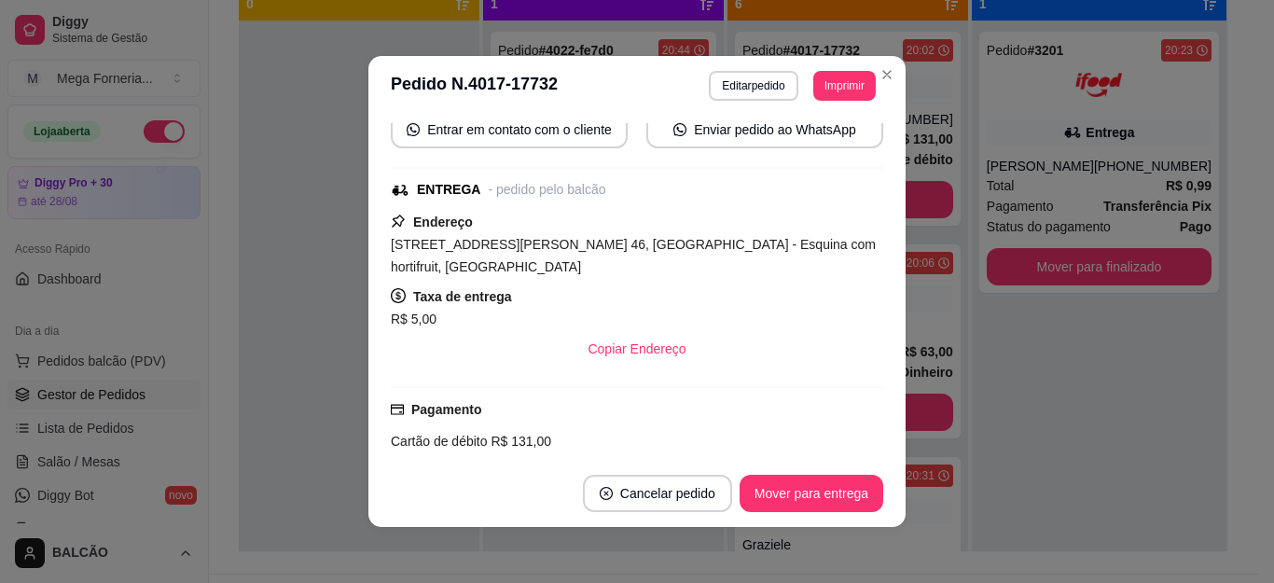
scroll to position [187, 0]
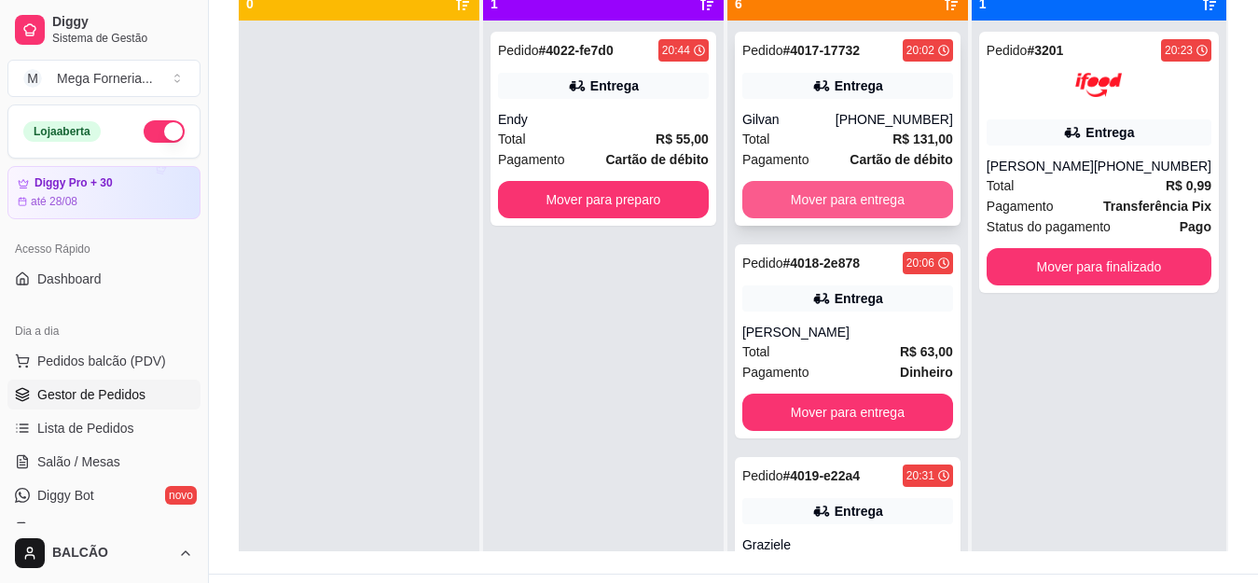
click at [906, 190] on button "Mover para entrega" at bounding box center [847, 199] width 211 height 37
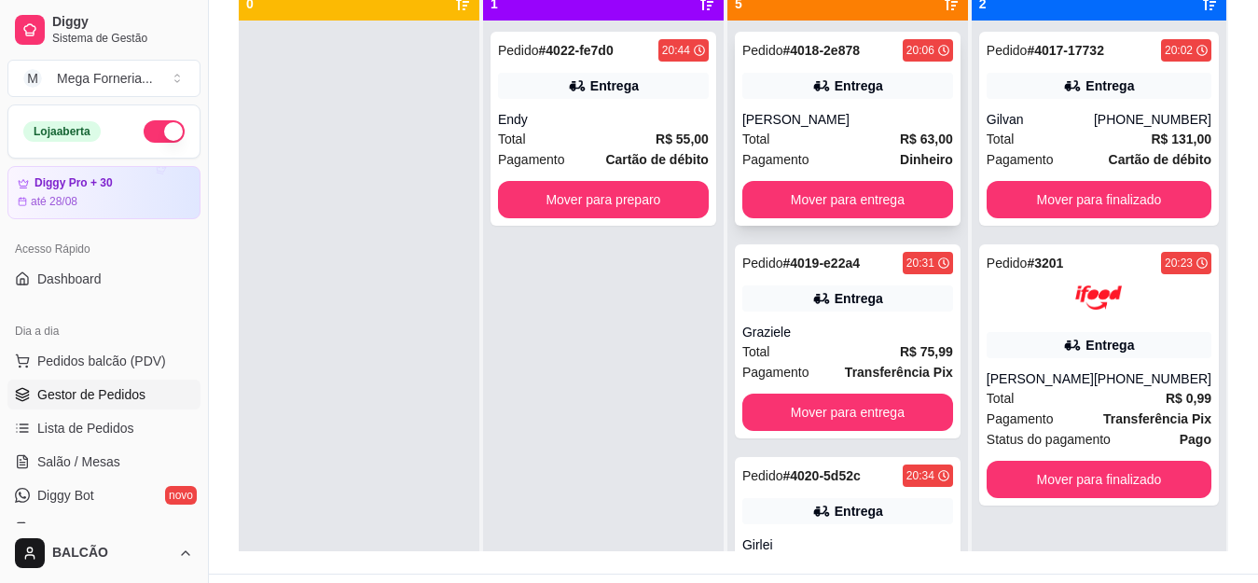
click at [861, 98] on div "Entrega" at bounding box center [847, 86] width 211 height 26
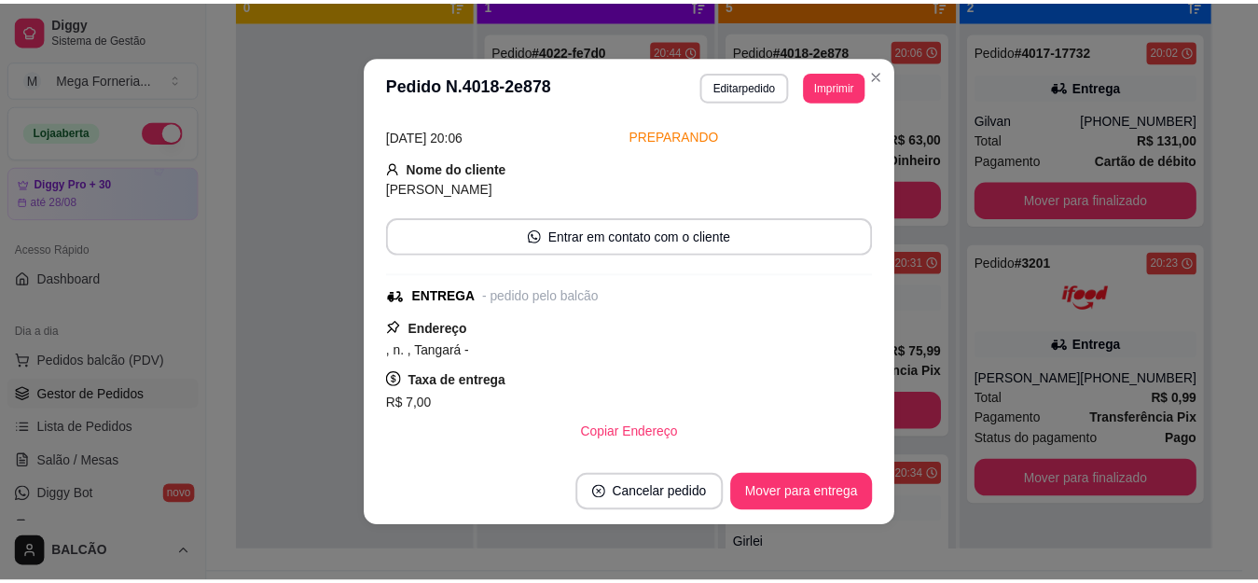
scroll to position [280, 0]
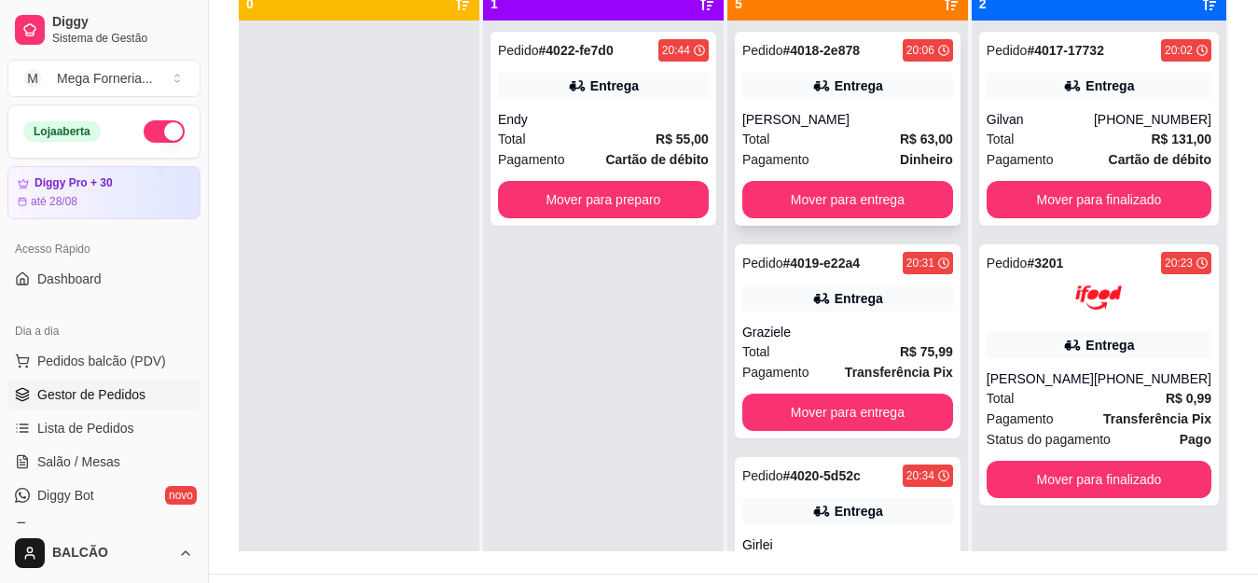
click at [894, 179] on div "Pedido # 4018-2e878 20:06 Entrega Camila Leal Total R$ 63,00 Pagamento Dinheiro…" at bounding box center [848, 129] width 226 height 194
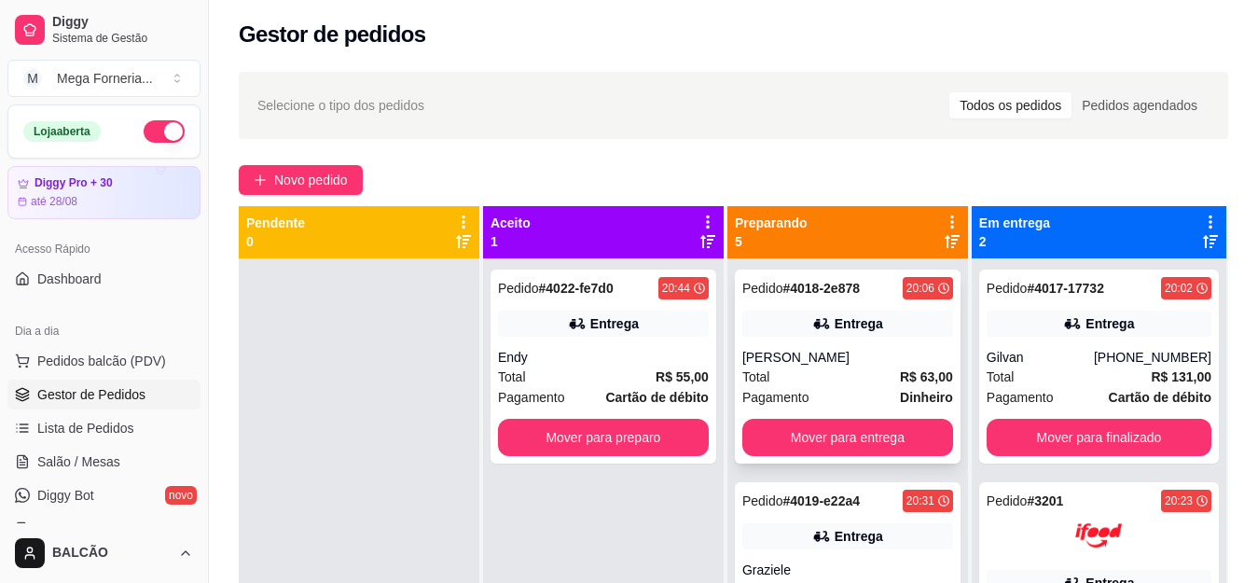
scroll to position [0, 0]
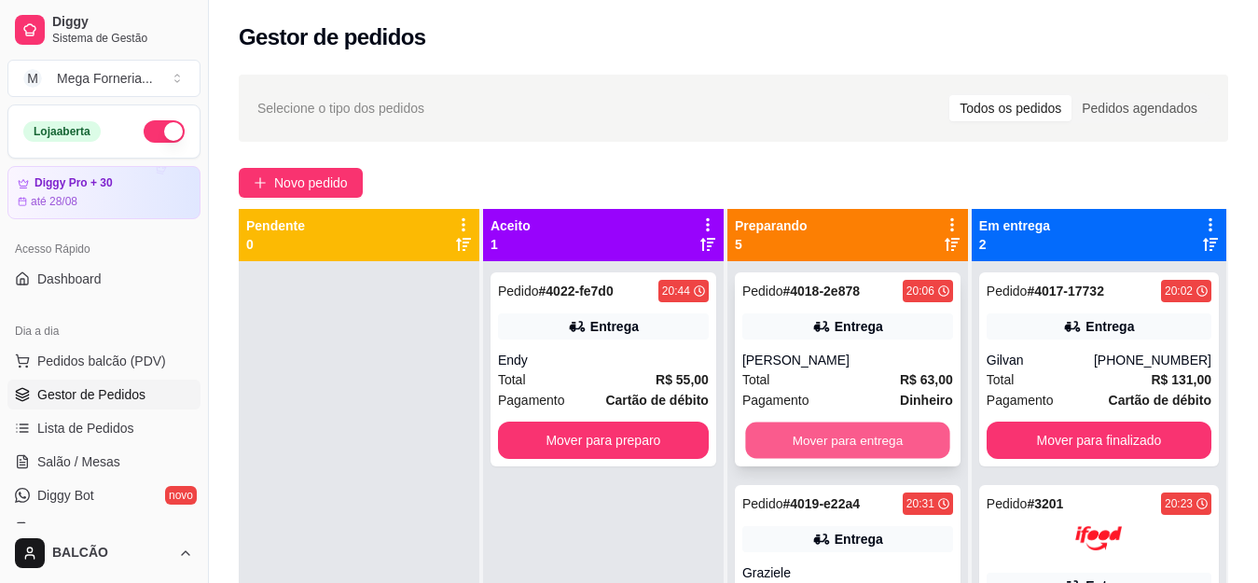
click at [862, 431] on button "Mover para entrega" at bounding box center [847, 441] width 204 height 36
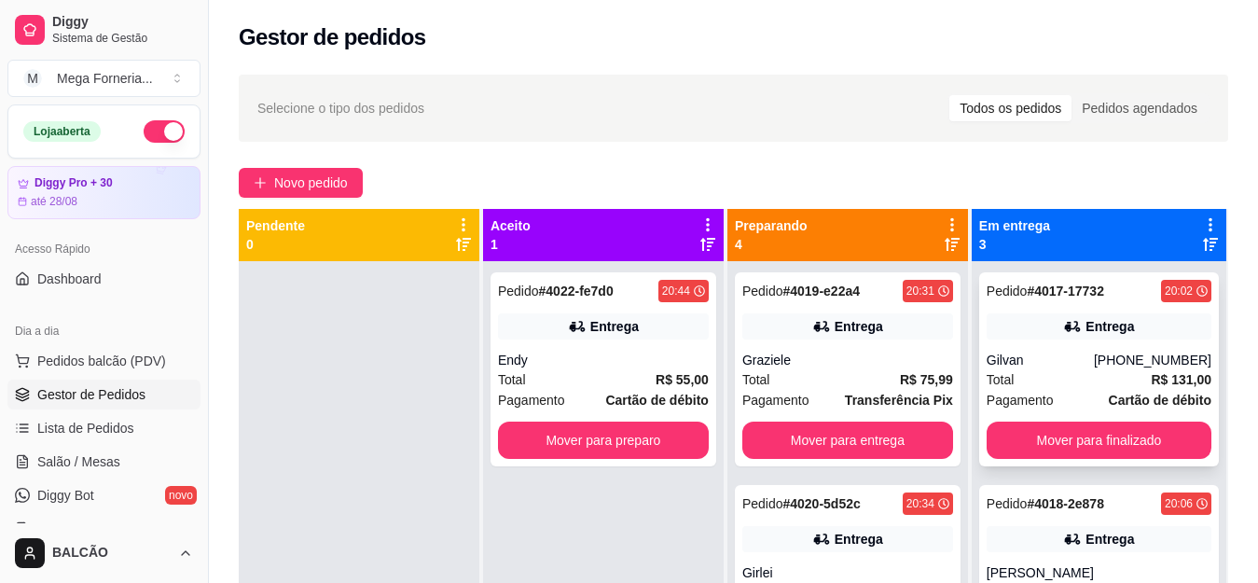
click at [1106, 349] on div "Pedido # 4017-17732 20:02 Entrega Gilvan [PHONE_NUMBER] Total R$ 131,00 Pagamen…" at bounding box center [1099, 369] width 240 height 194
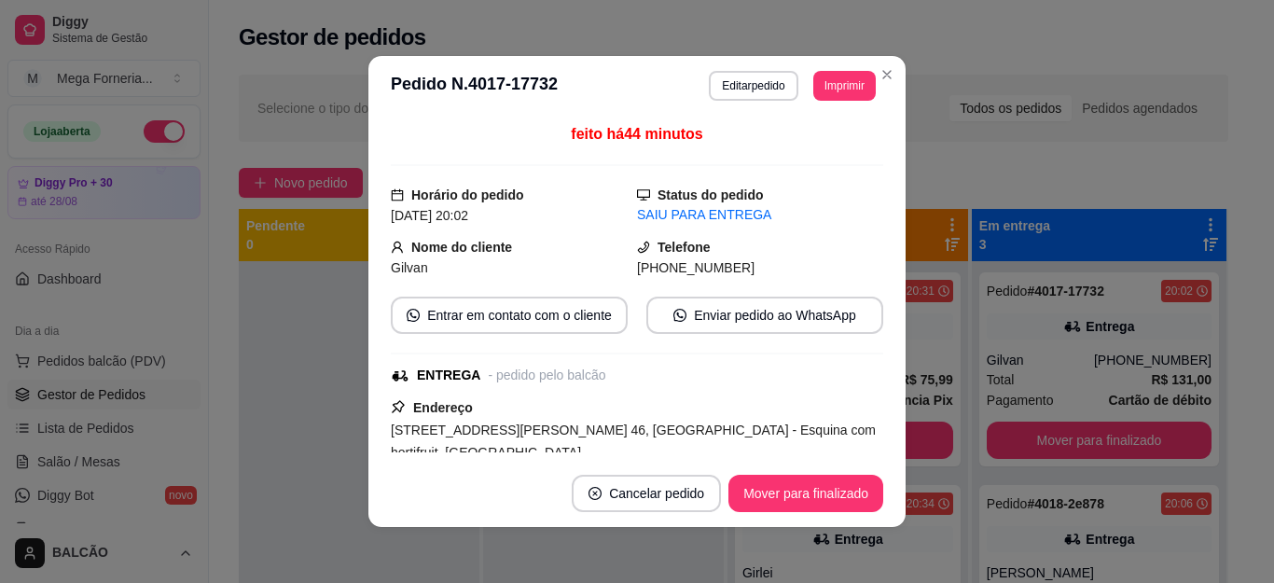
drag, startPoint x: 621, startPoint y: 268, endPoint x: 788, endPoint y: 265, distance: 167.0
click at [788, 265] on div "[PHONE_NUMBER]" at bounding box center [760, 267] width 246 height 21
copy span "[PHONE_NUMBER]"
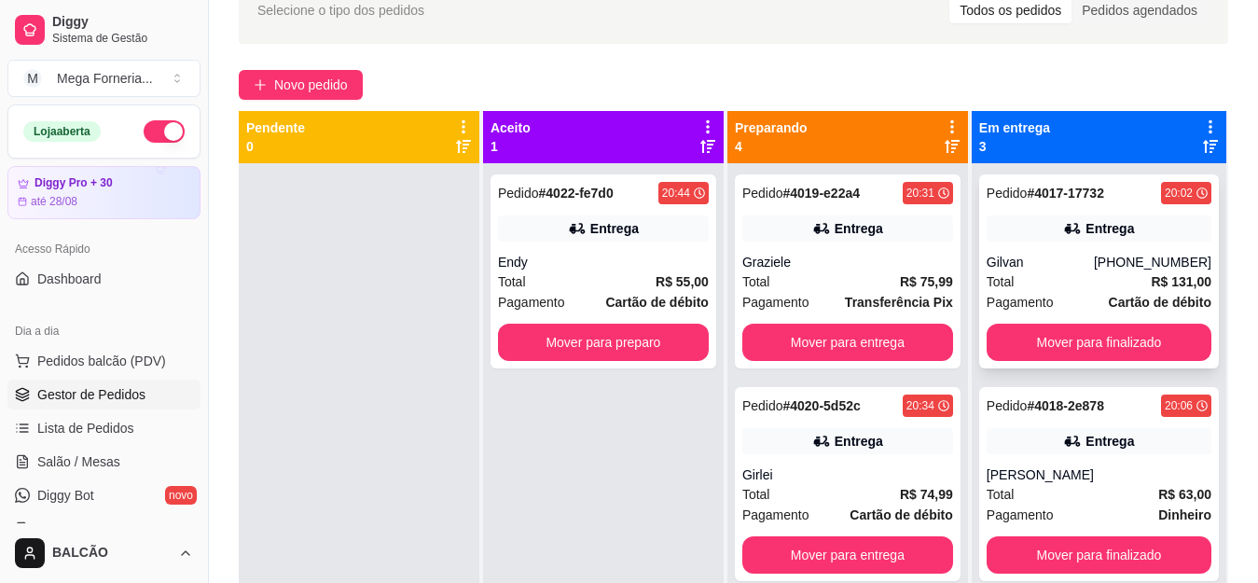
click at [1094, 254] on div "[PHONE_NUMBER]" at bounding box center [1153, 262] width 118 height 19
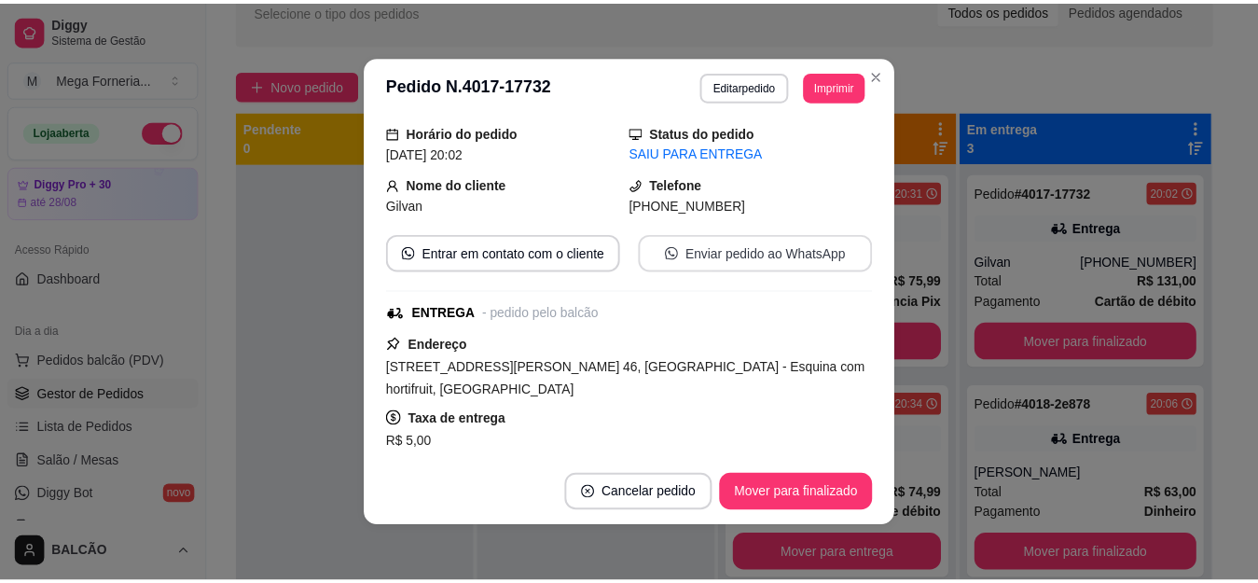
scroll to position [93, 0]
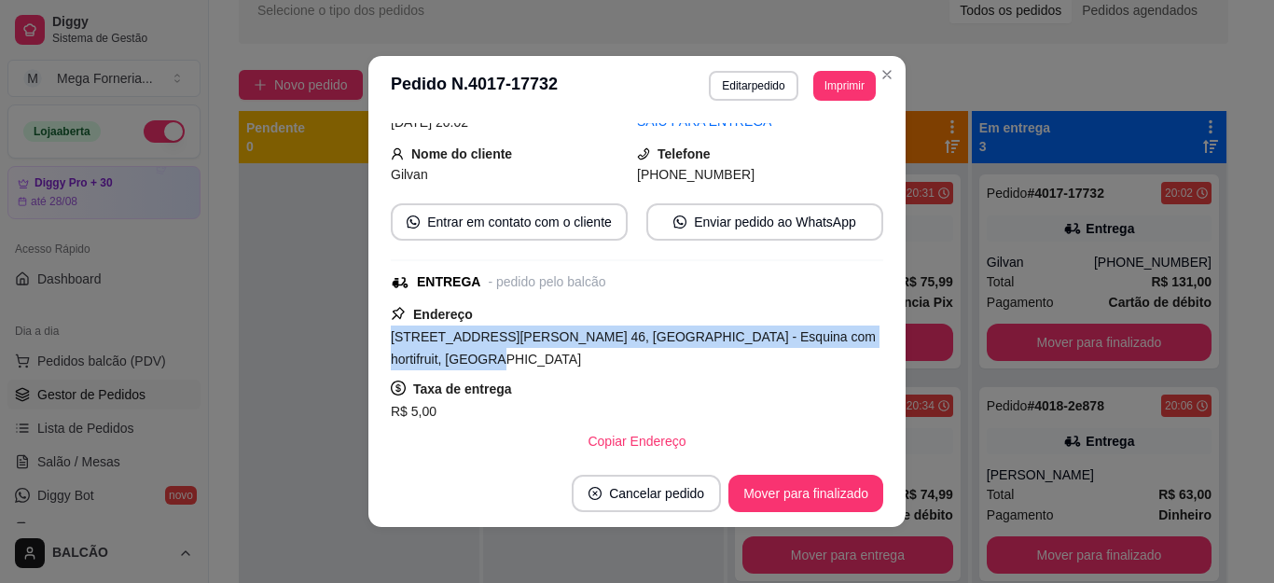
drag, startPoint x: 382, startPoint y: 336, endPoint x: 418, endPoint y: 360, distance: 42.9
click at [418, 360] on div "[STREET_ADDRESS][PERSON_NAME] 46, [GEOGRAPHIC_DATA] - Esquina com hortifruit, […" at bounding box center [637, 348] width 492 height 45
copy span "[STREET_ADDRESS][PERSON_NAME] 46, [GEOGRAPHIC_DATA] - Esquina com hortifruit, […"
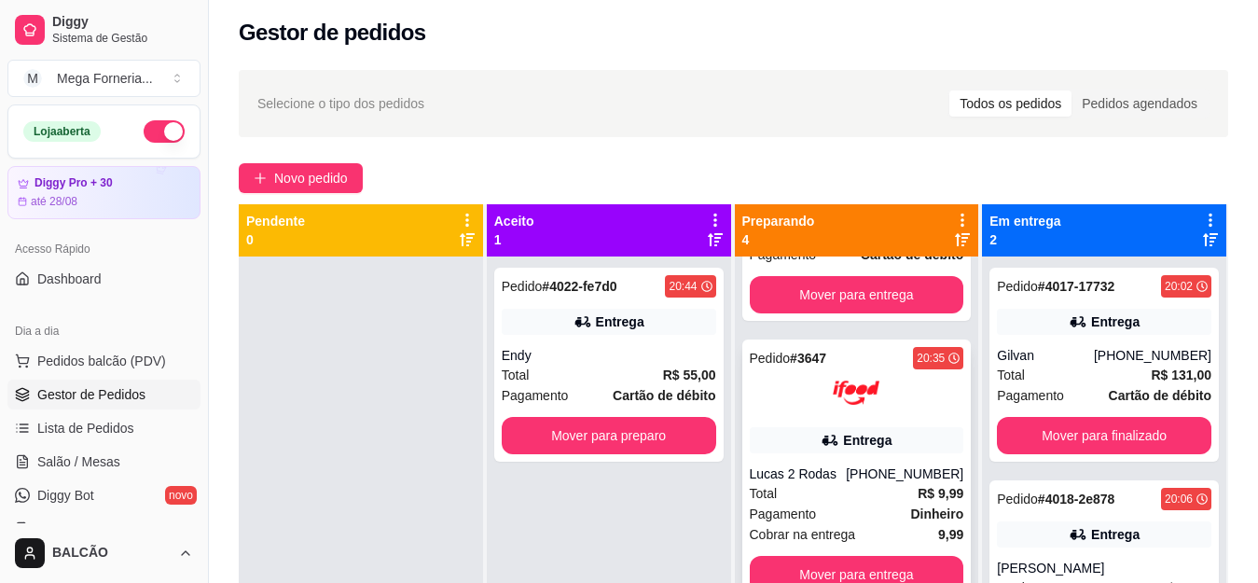
scroll to position [52, 0]
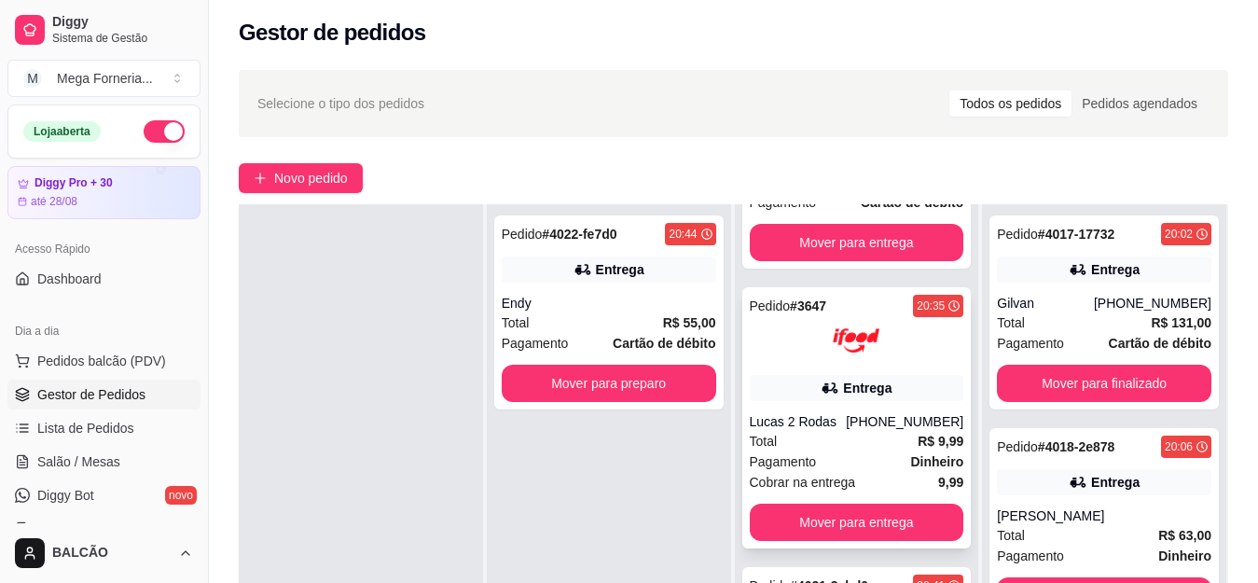
click at [825, 428] on div "Lucas 2 Rodas" at bounding box center [798, 421] width 97 height 19
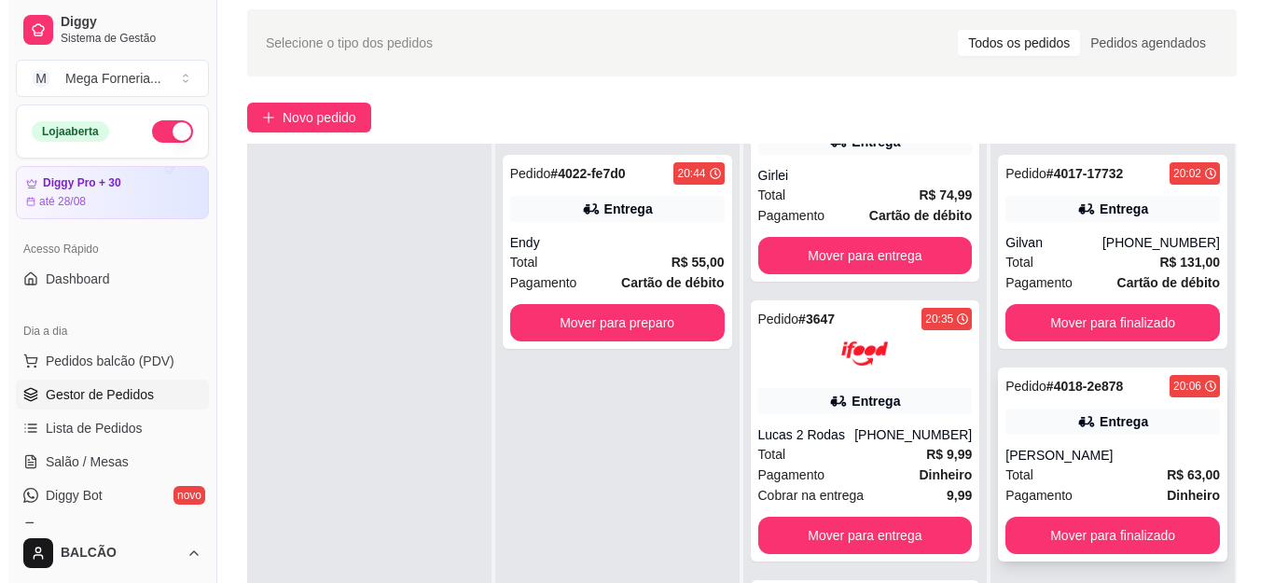
scroll to position [98, 0]
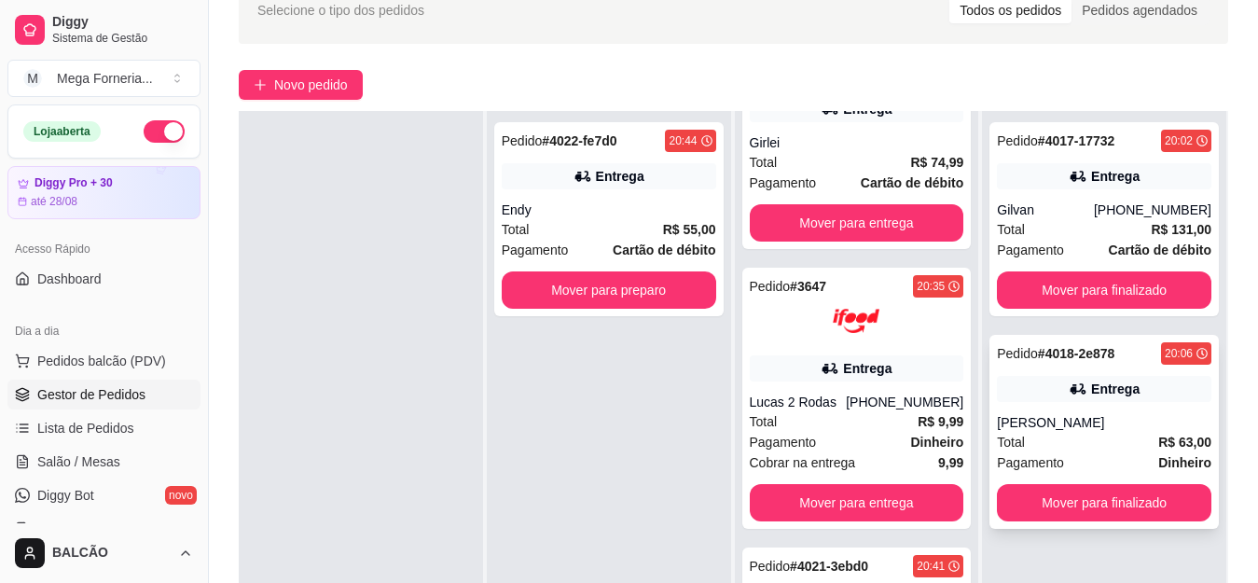
click at [1081, 407] on div "Pedido # 4018-2e878 20:06 Entrega Camila Leal Total R$ 63,00 Pagamento Dinheiro…" at bounding box center [1104, 432] width 229 height 194
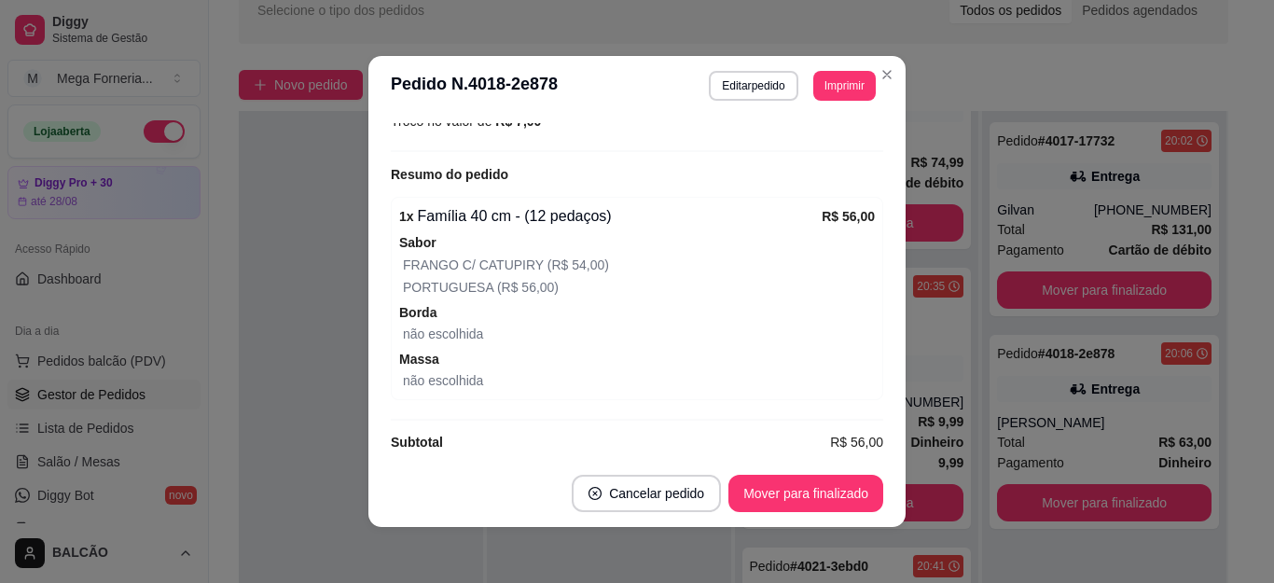
scroll to position [545, 0]
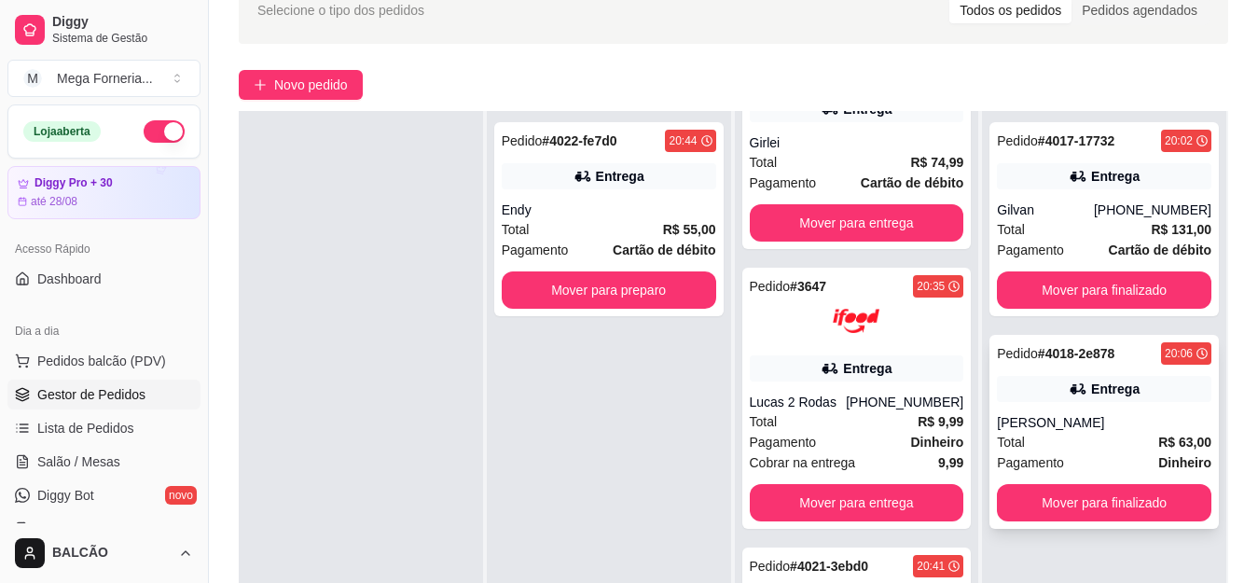
click at [1148, 417] on div "[PERSON_NAME]" at bounding box center [1104, 422] width 215 height 19
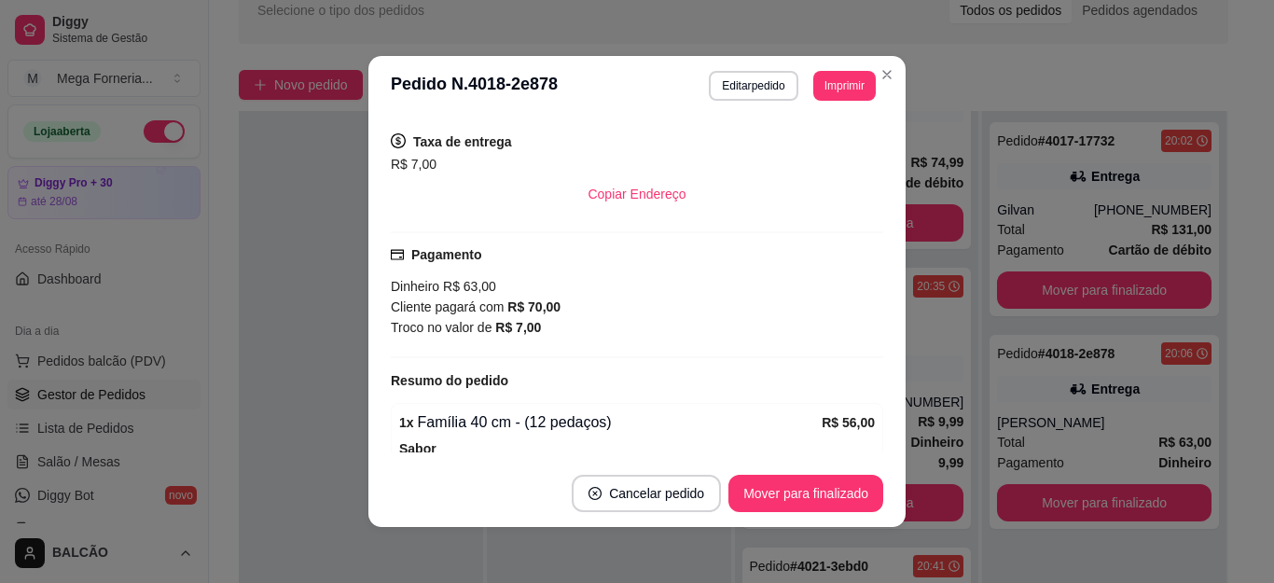
scroll to position [373, 0]
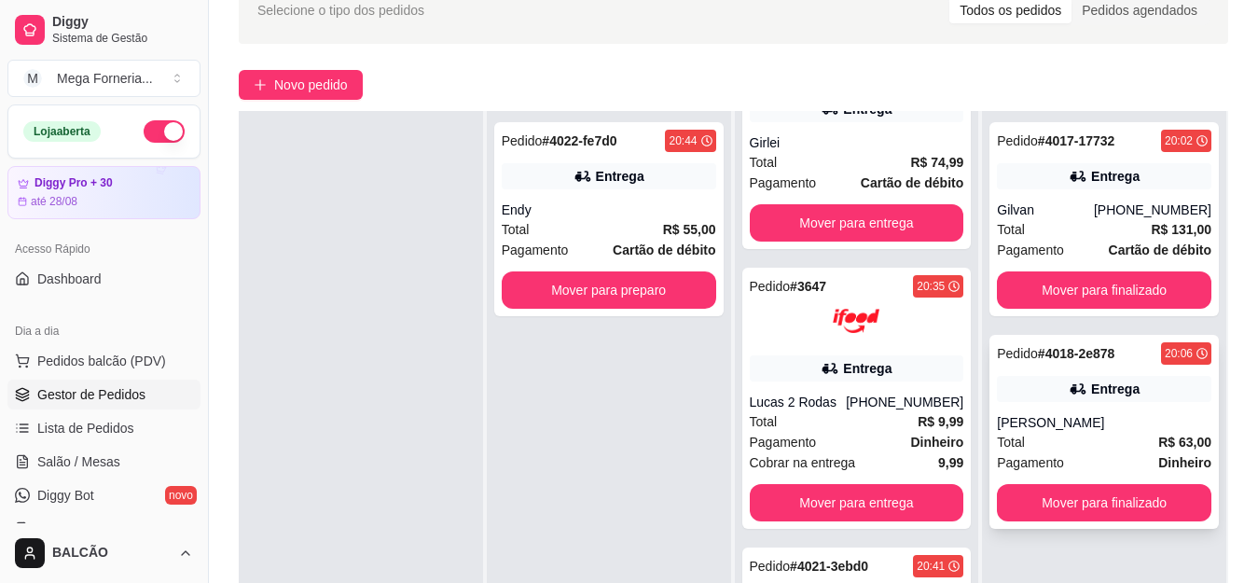
click at [1150, 382] on div "Entrega" at bounding box center [1104, 389] width 215 height 26
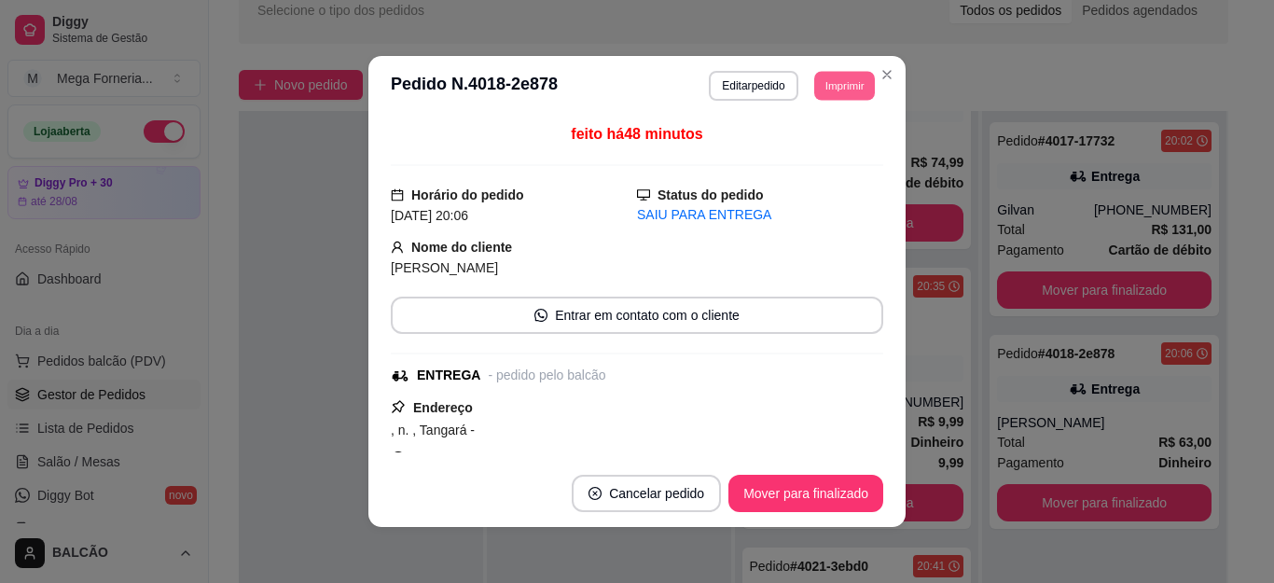
click at [834, 88] on button "Imprimir" at bounding box center [844, 85] width 61 height 29
click at [818, 148] on button "IMPRESSORA" at bounding box center [802, 150] width 131 height 29
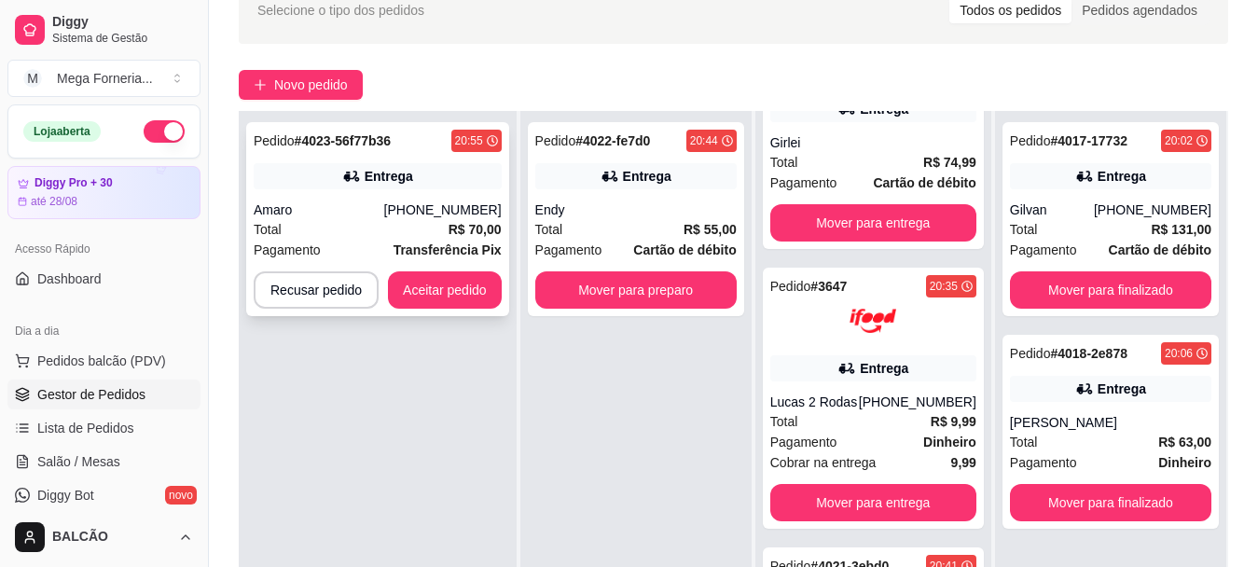
click at [308, 193] on div "Pedido # 4023-56f77b36 20:55 Entrega Amaro [PHONE_NUMBER] Total R$ 70,00 Pagame…" at bounding box center [377, 219] width 263 height 194
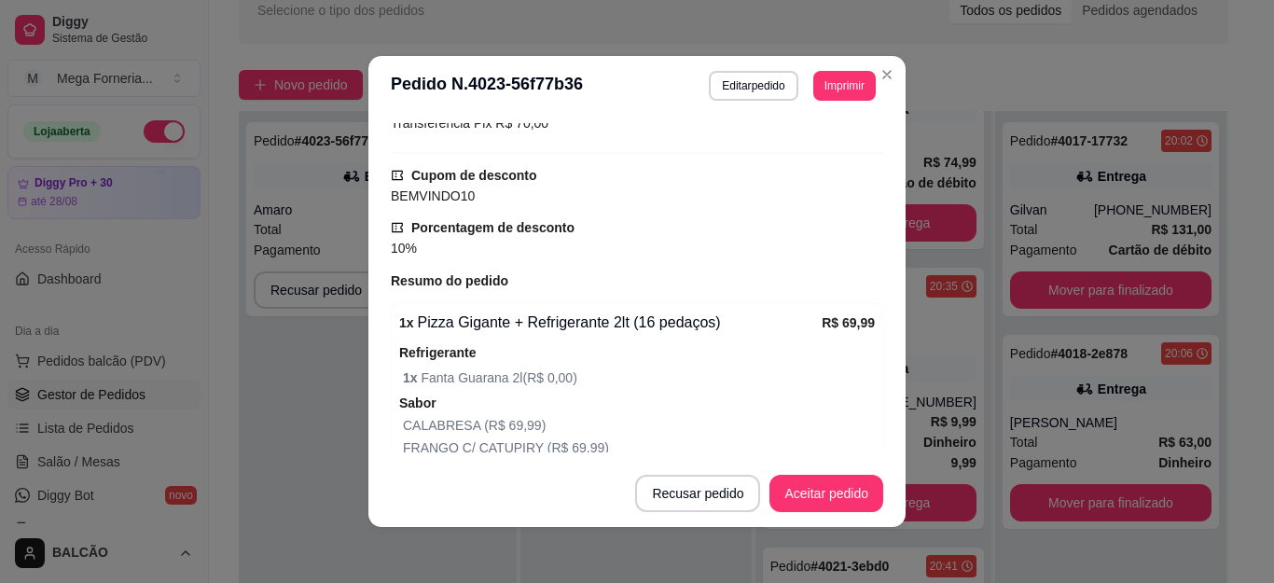
scroll to position [466, 0]
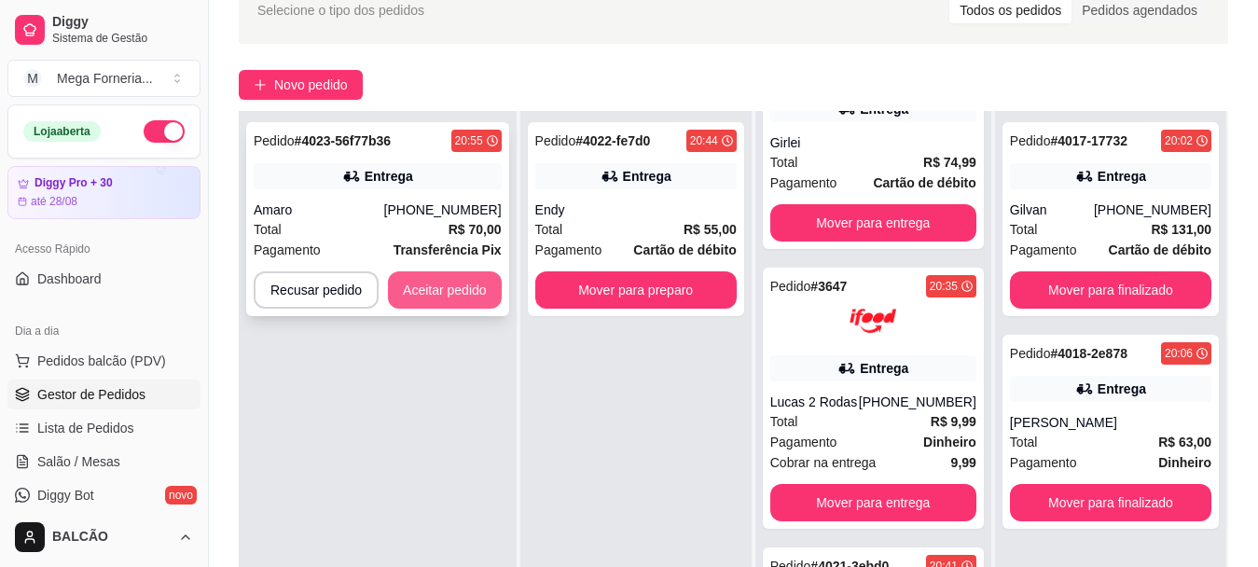
click at [429, 289] on button "Aceitar pedido" at bounding box center [445, 289] width 114 height 37
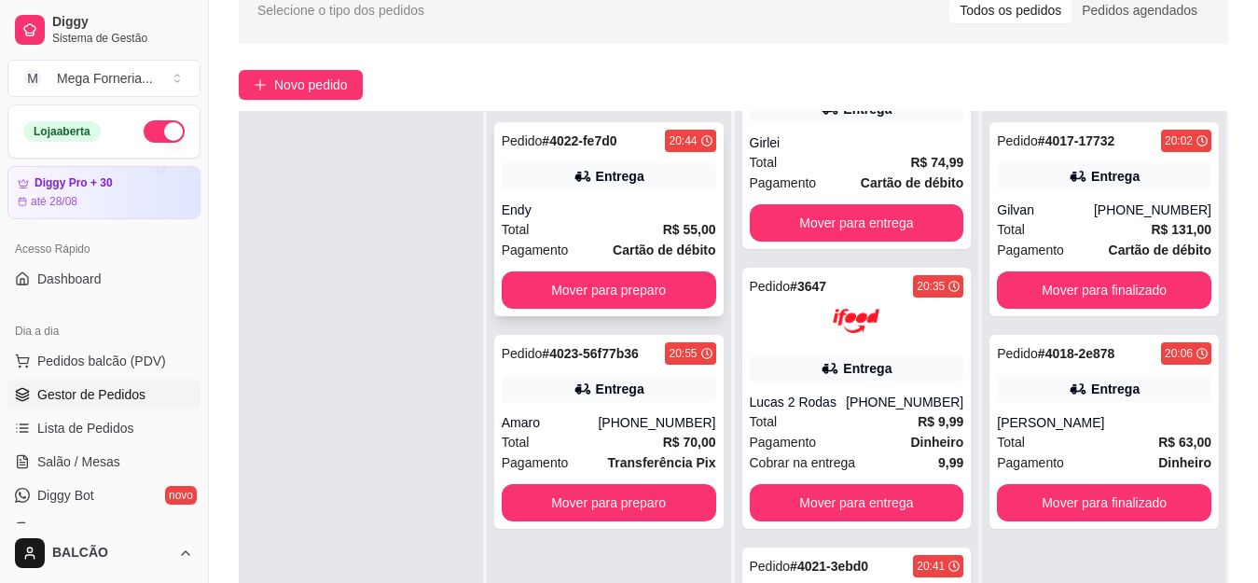
click at [589, 195] on div "Pedido # 4022-fe7d0 20:44 Entrega Endy Total R$ 55,00 Pagamento Cartão de débit…" at bounding box center [608, 219] width 229 height 194
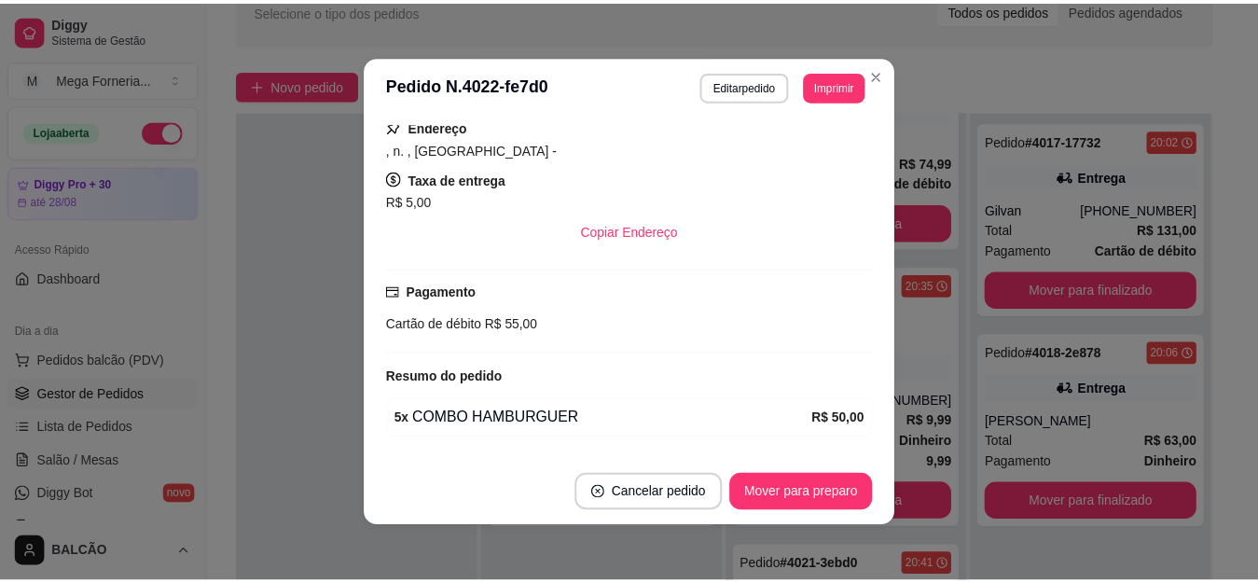
scroll to position [340, 0]
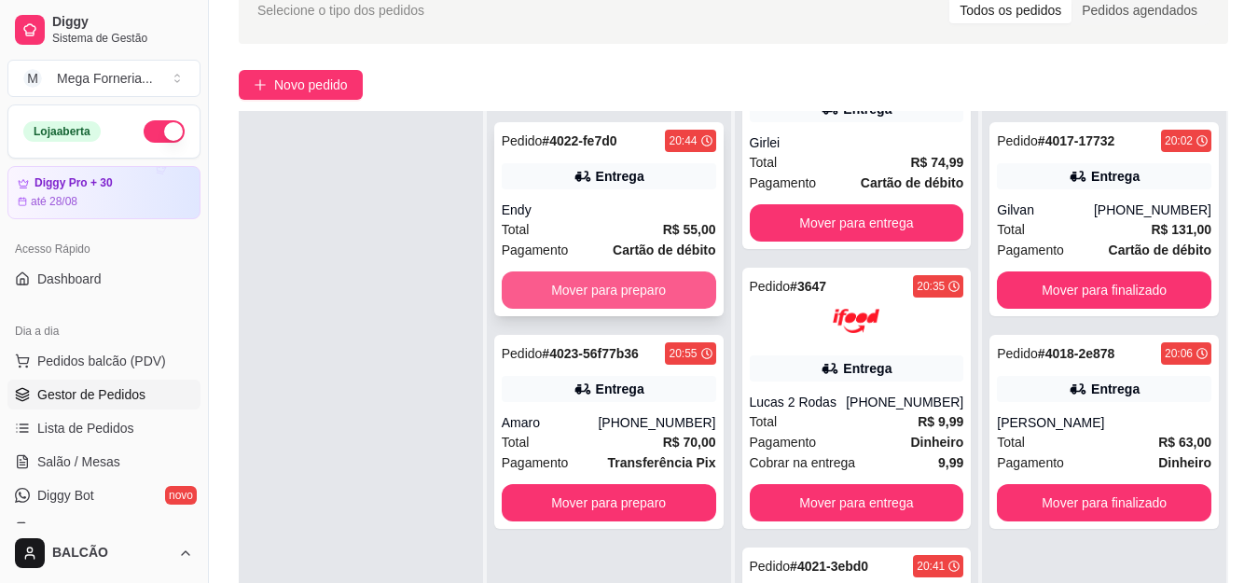
click at [671, 281] on button "Mover para preparo" at bounding box center [609, 289] width 215 height 37
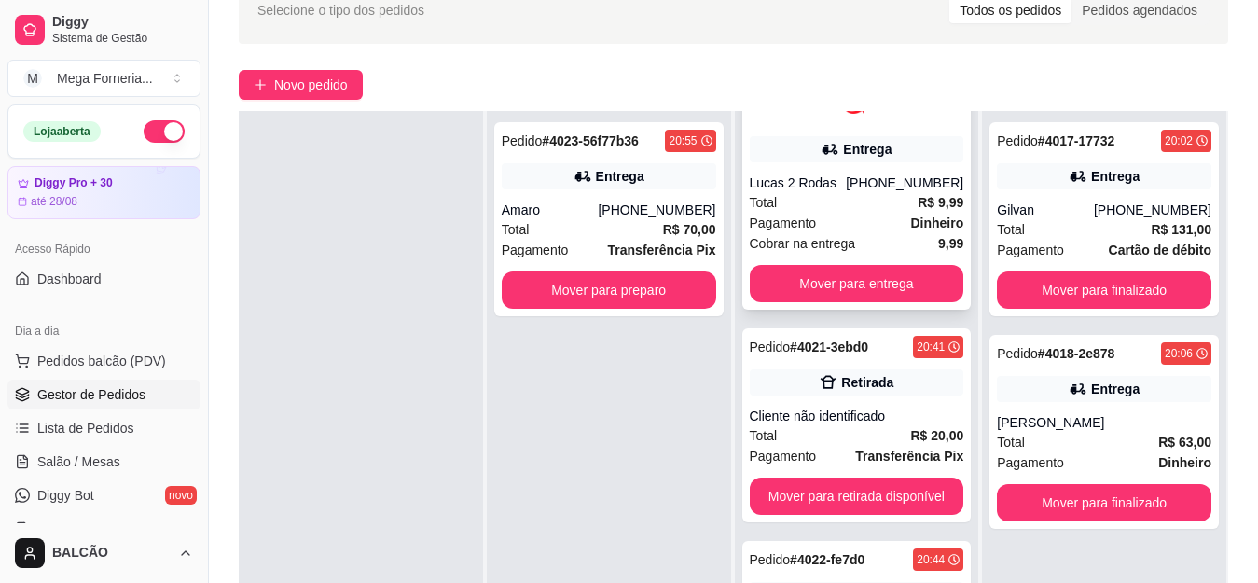
scroll to position [566, 0]
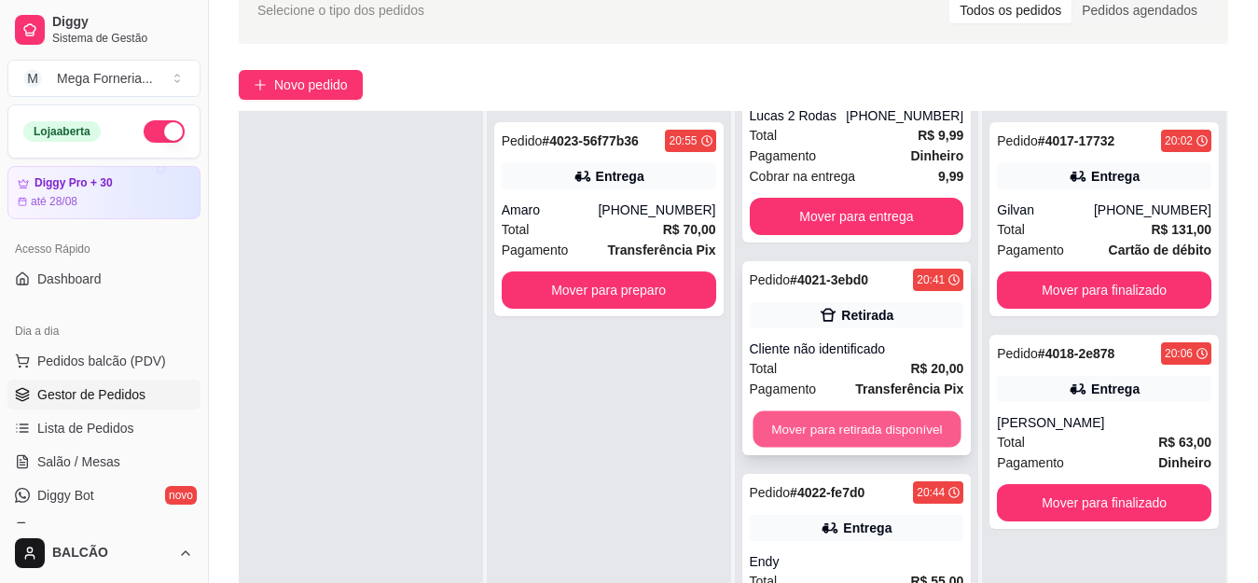
click at [915, 419] on button "Mover para retirada disponível" at bounding box center [857, 429] width 208 height 36
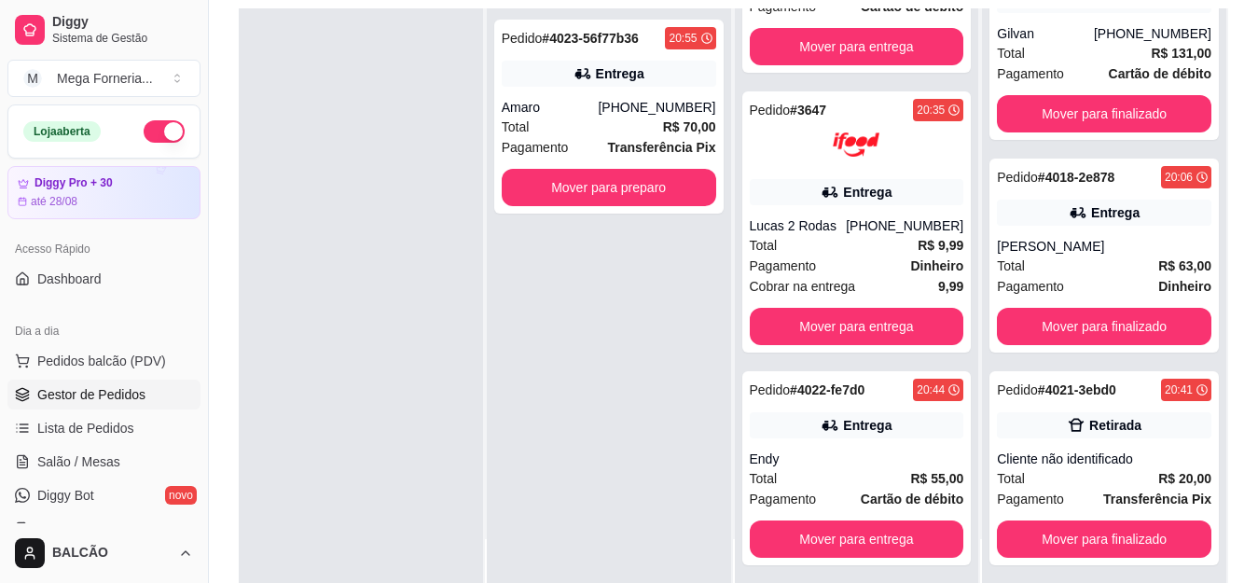
scroll to position [284, 0]
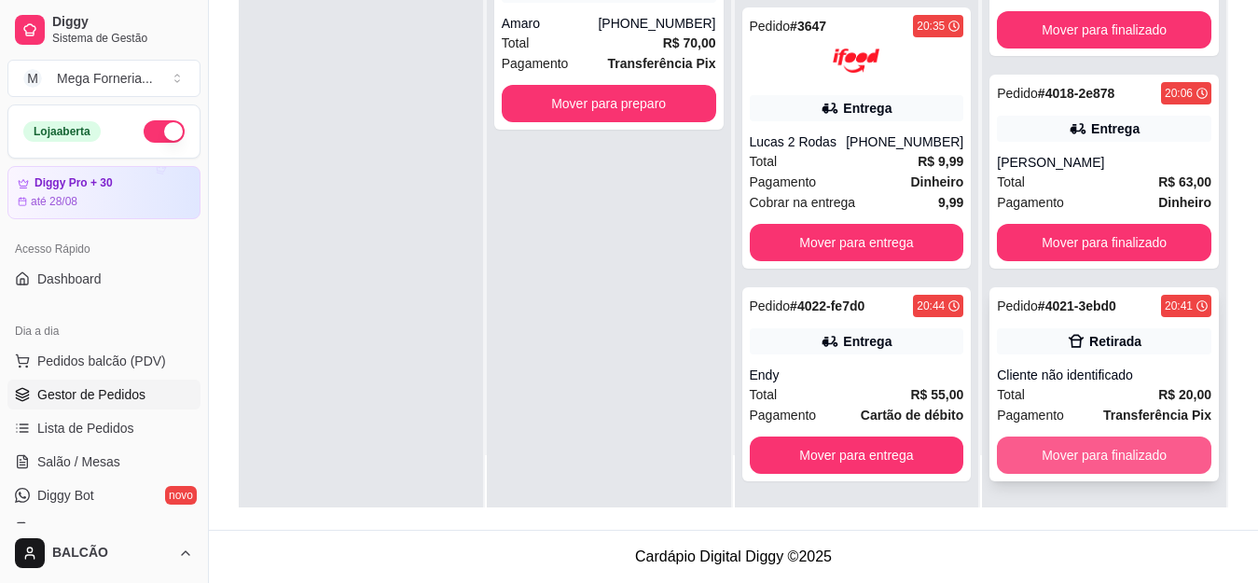
click at [1116, 453] on button "Mover para finalizado" at bounding box center [1104, 455] width 215 height 37
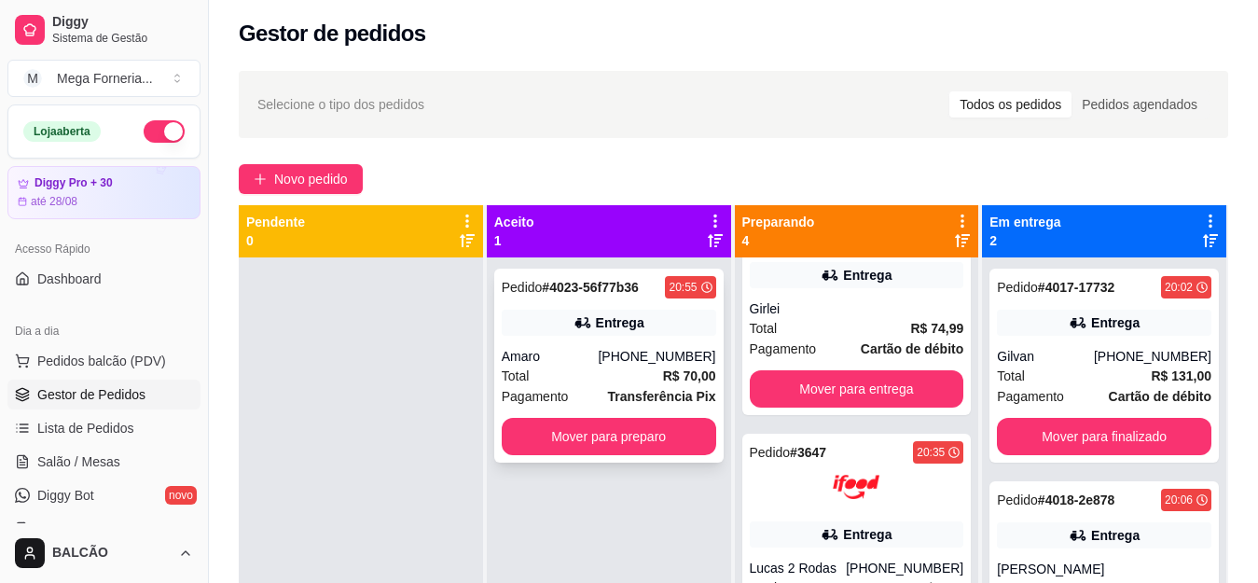
scroll to position [0, 0]
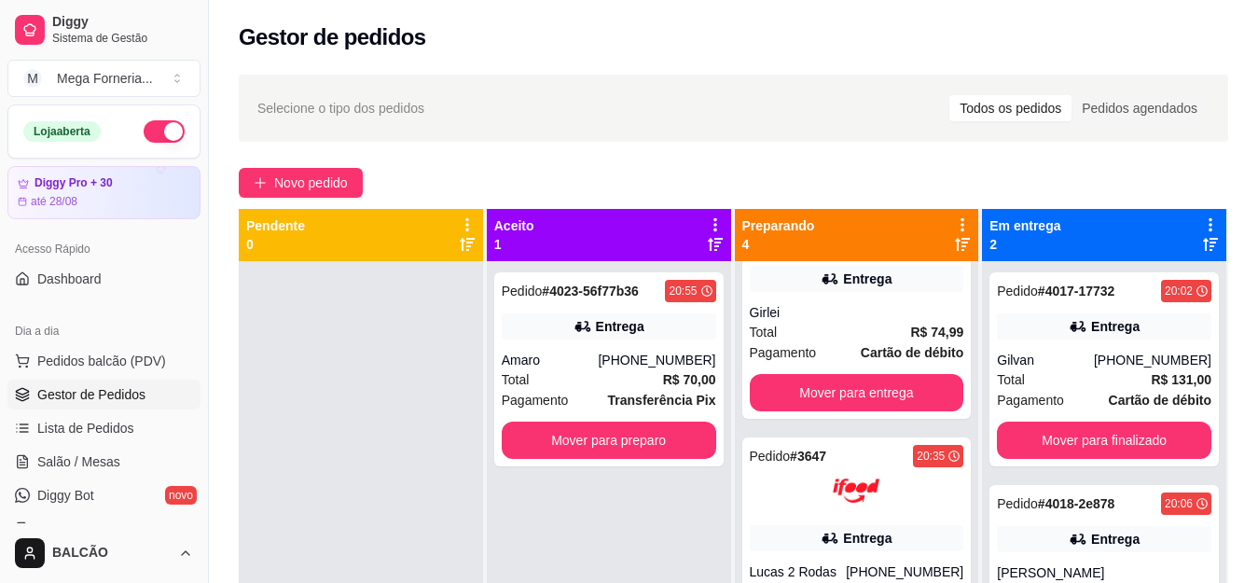
drag, startPoint x: 1257, startPoint y: 121, endPoint x: 1264, endPoint y: 186, distance: 64.7
click at [1257, 186] on html "Diggy Sistema de Gestão M Mega Forneria ... Loja aberta Diggy Pro + 30 até 28/0…" at bounding box center [629, 291] width 1258 height 583
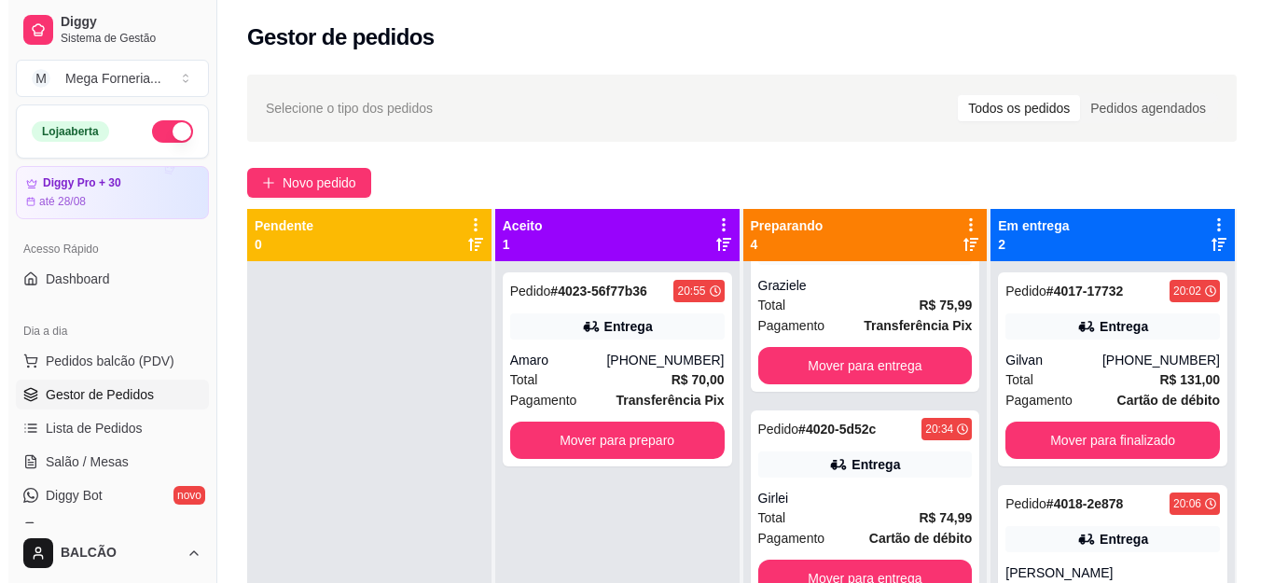
scroll to position [74, 0]
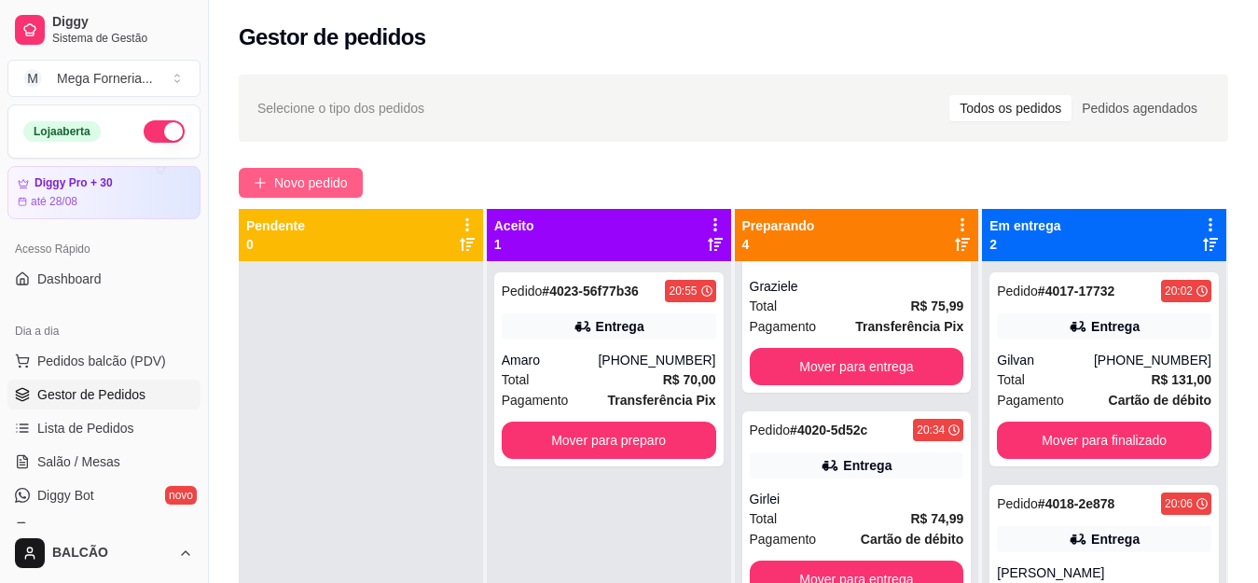
click at [321, 178] on span "Novo pedido" at bounding box center [311, 183] width 74 height 21
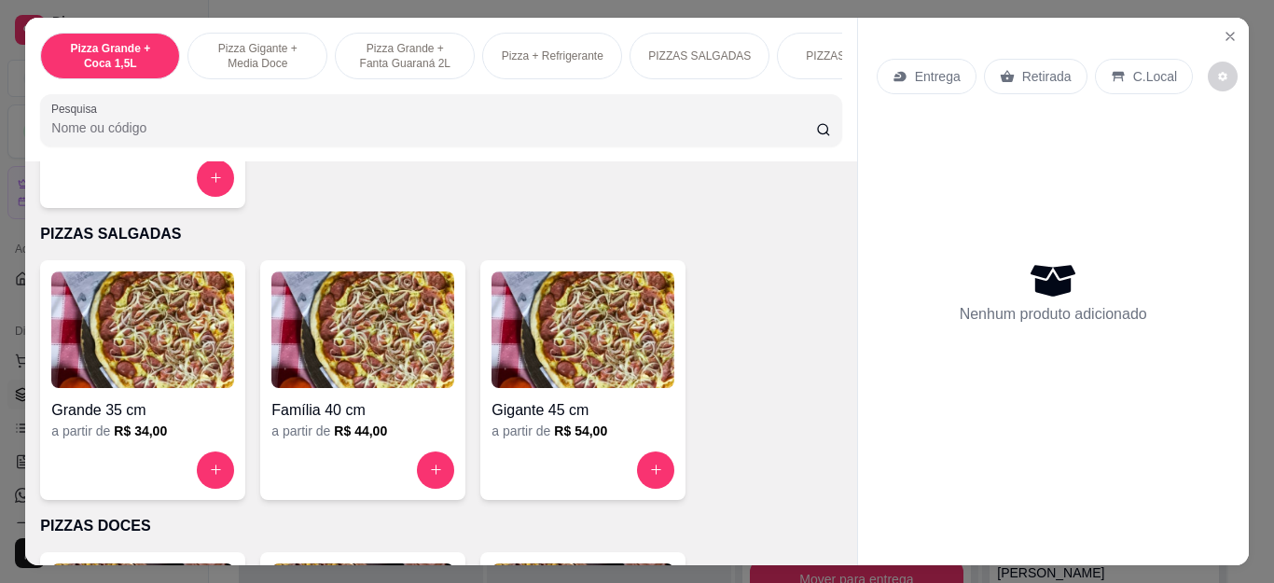
scroll to position [1306, 0]
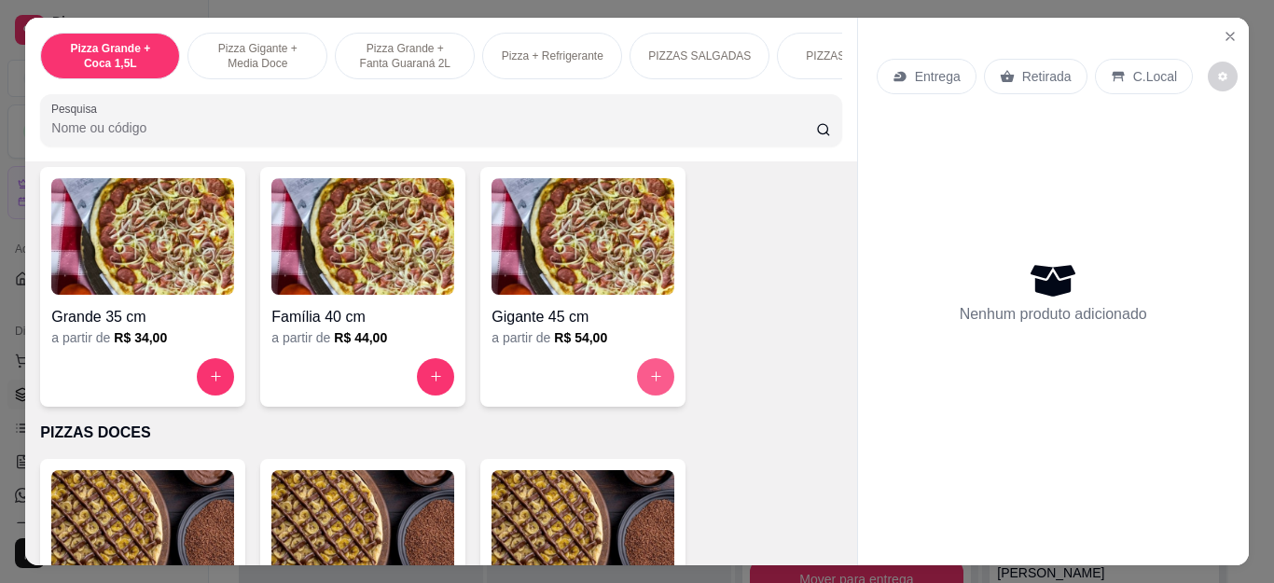
click at [658, 385] on button "increase-product-quantity" at bounding box center [655, 376] width 37 height 37
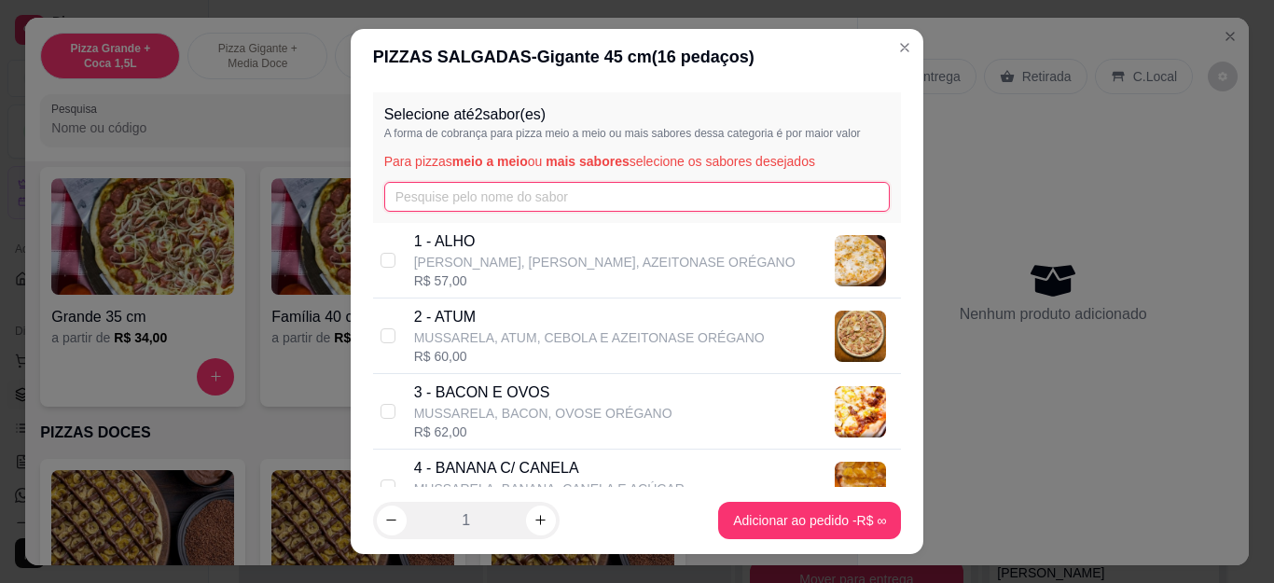
click at [506, 187] on input "text" at bounding box center [637, 197] width 506 height 30
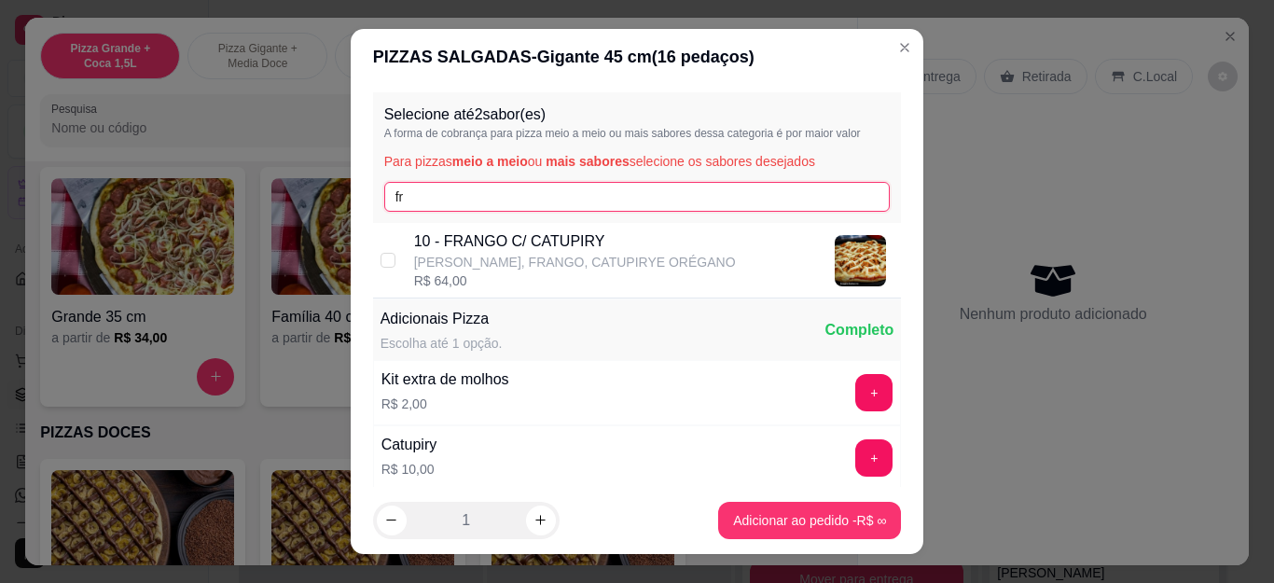
type input "fr"
click at [509, 253] on p "[PERSON_NAME], FRANGO, CATUPIRYE ORÉGANO" at bounding box center [575, 262] width 322 height 19
checkbox input "true"
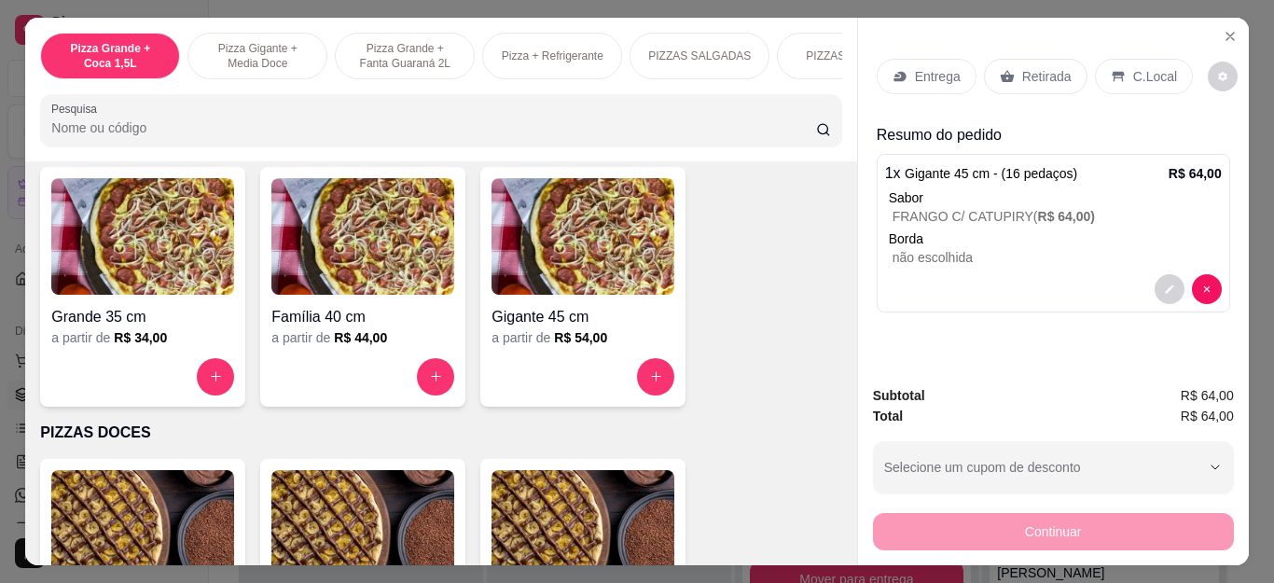
click at [1009, 60] on div "Retirada" at bounding box center [1036, 76] width 104 height 35
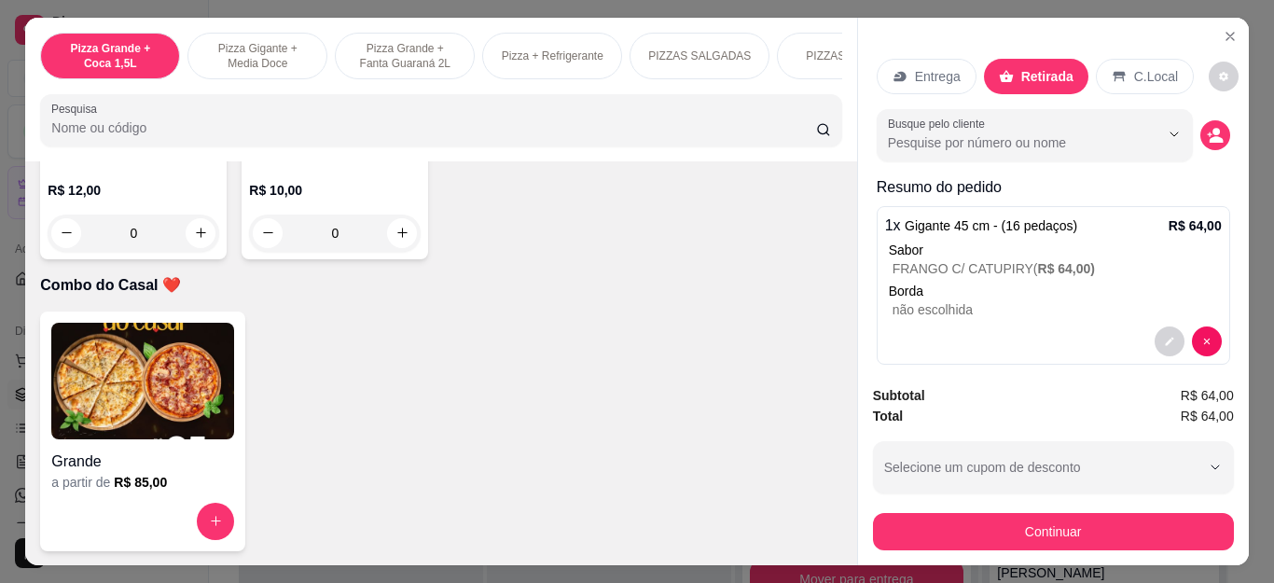
scroll to position [4757, 0]
type input "1"
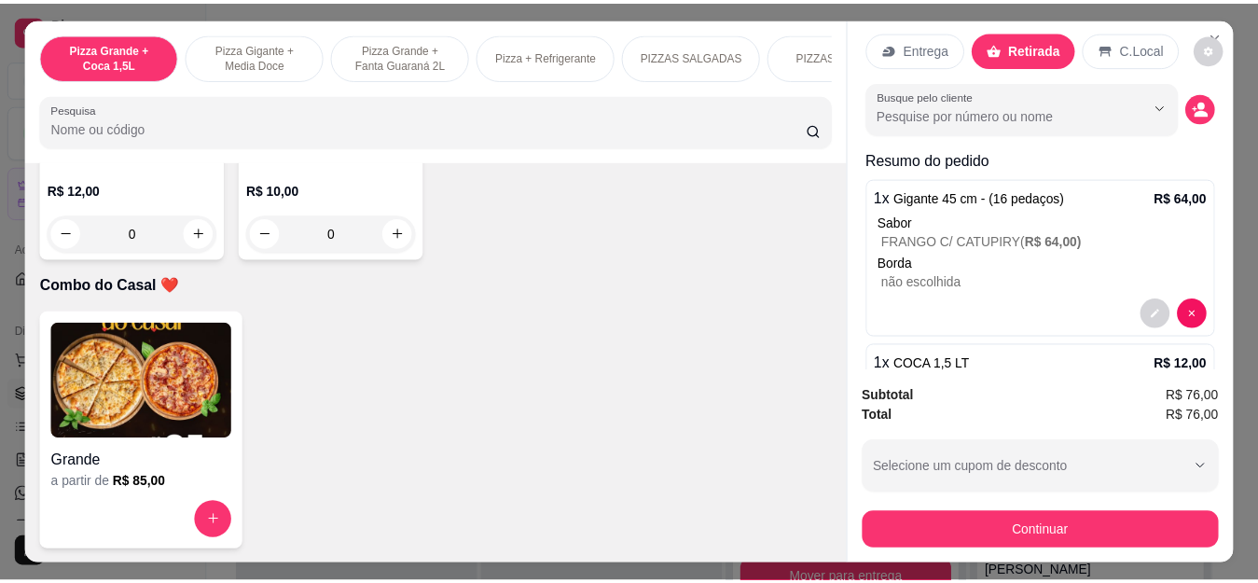
scroll to position [0, 0]
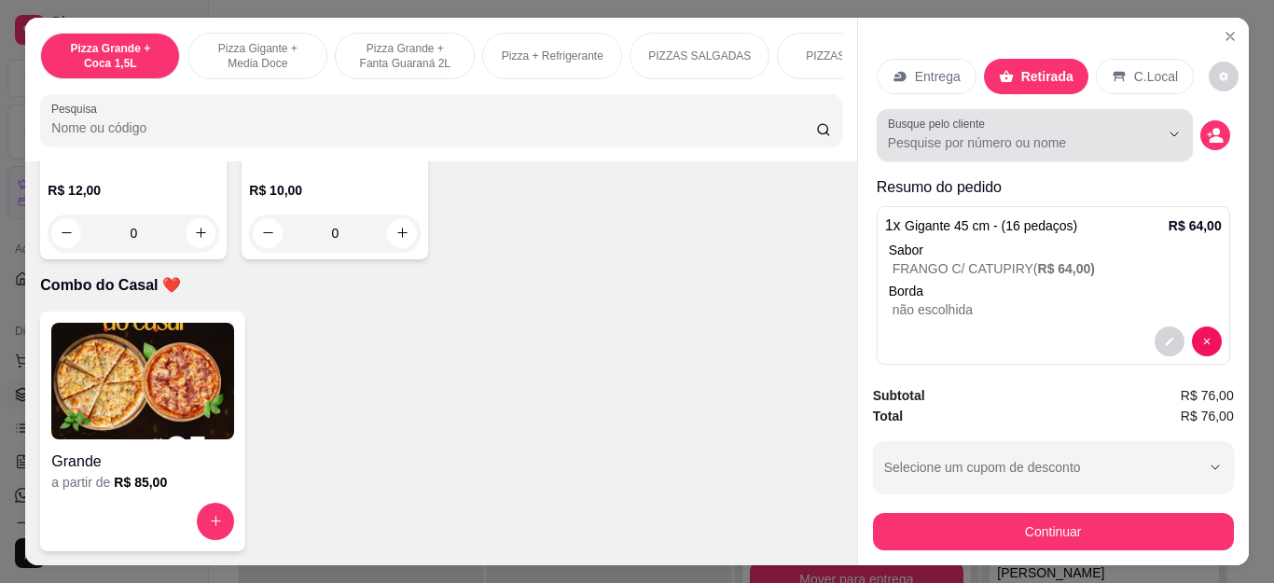
click at [1058, 133] on input "Busque pelo cliente" at bounding box center [1009, 142] width 242 height 19
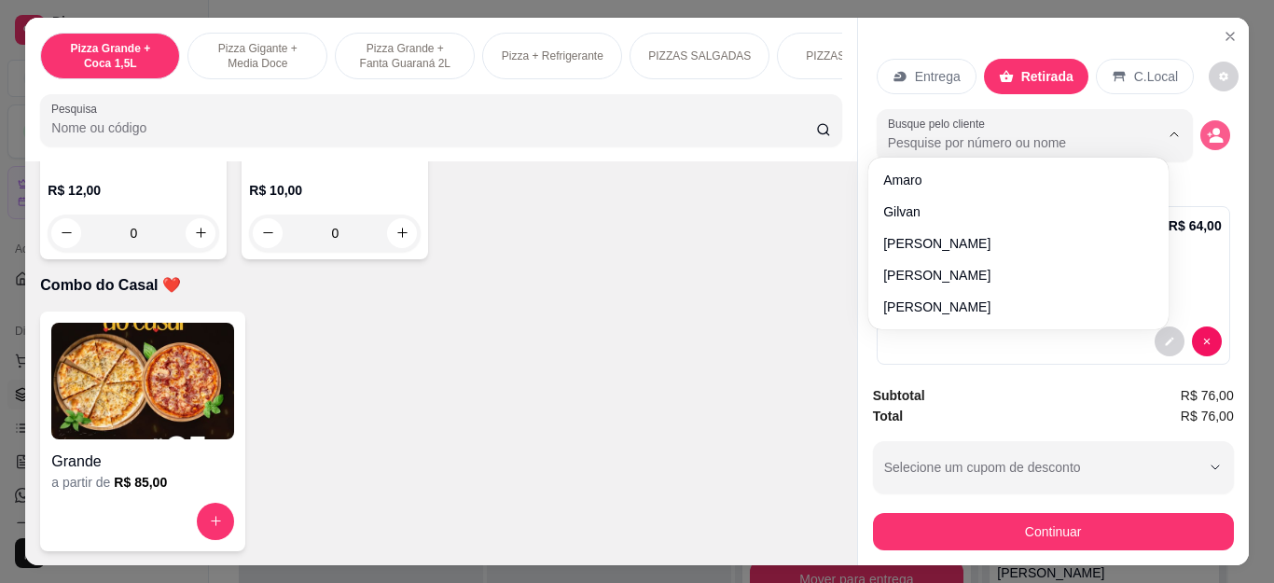
click at [1209, 136] on icon "decrease-product-quantity" at bounding box center [1216, 139] width 14 height 7
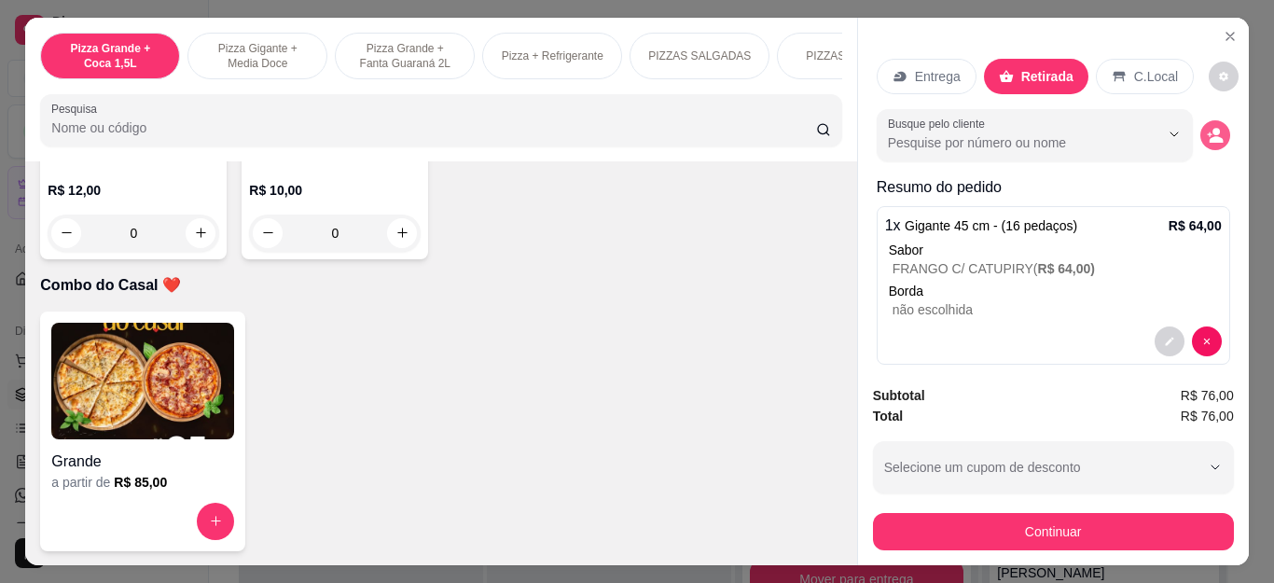
click at [1213, 128] on circle "decrease-product-quantity" at bounding box center [1216, 131] width 7 height 7
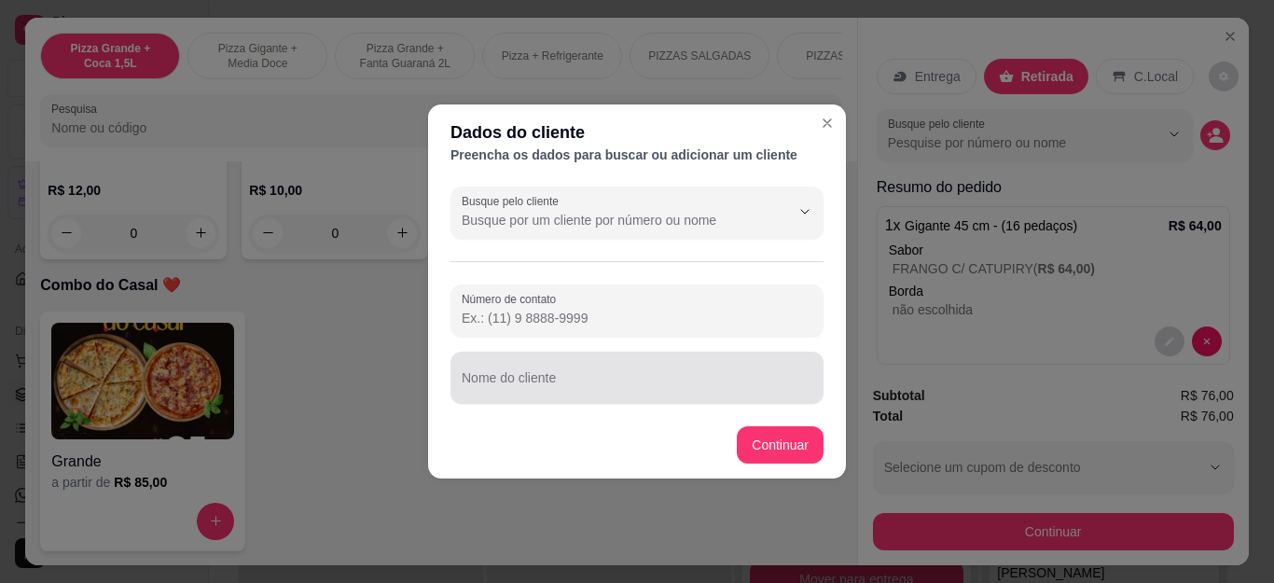
click at [618, 401] on div "Nome do cliente" at bounding box center [637, 378] width 373 height 52
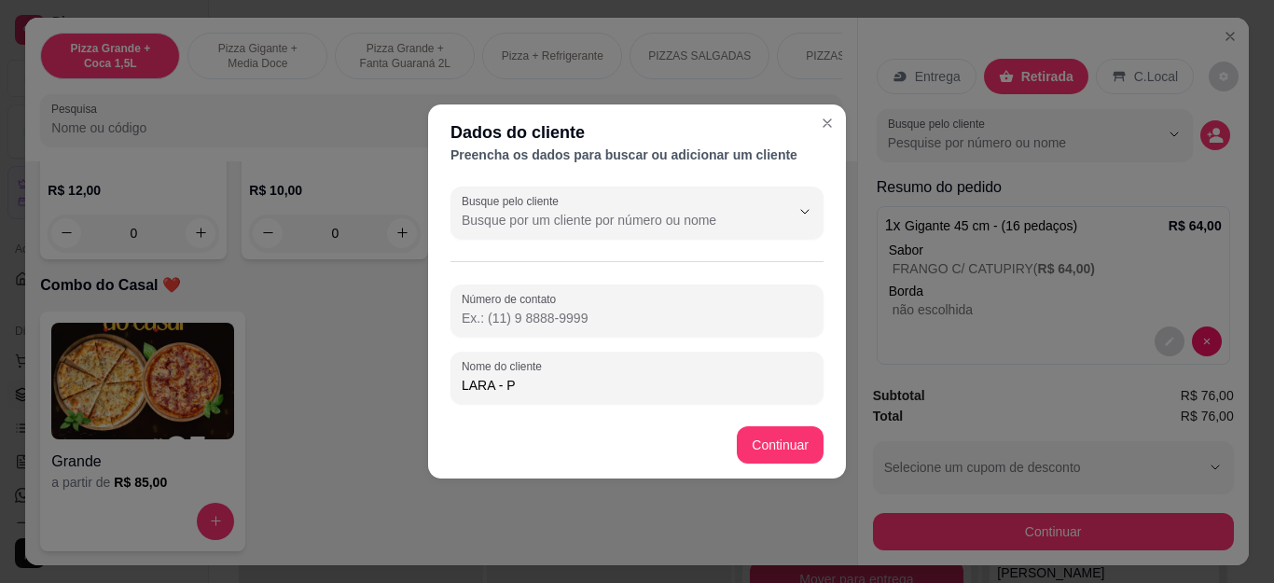
type input "LARA - PG"
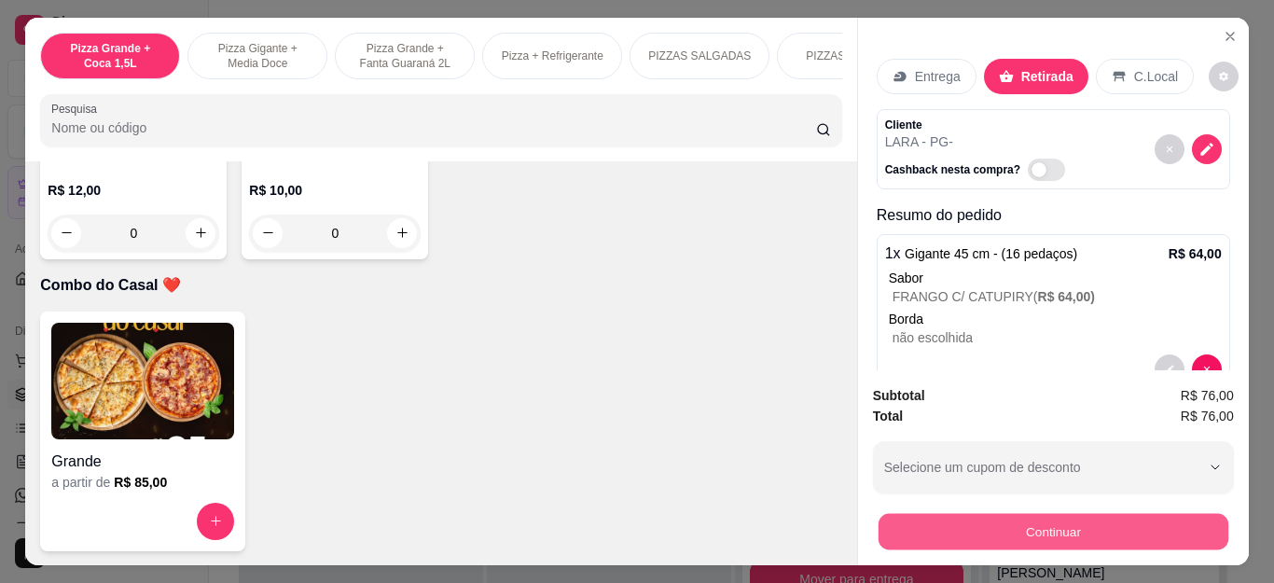
click at [943, 515] on button "Continuar" at bounding box center [1053, 532] width 350 height 36
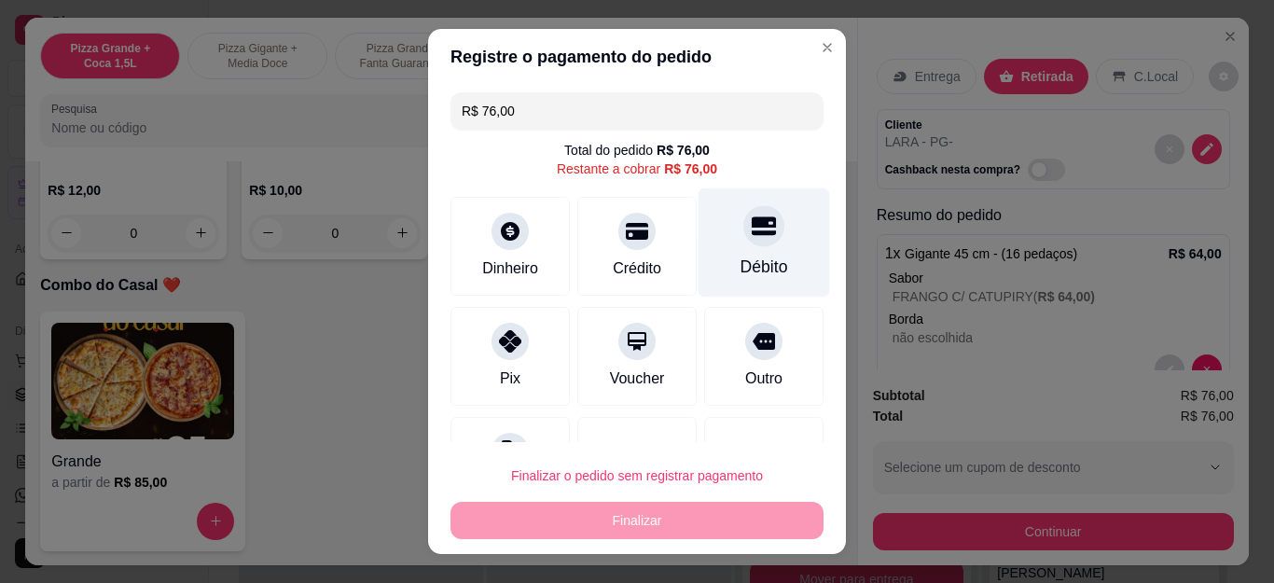
click at [733, 252] on div "Débito" at bounding box center [765, 242] width 132 height 109
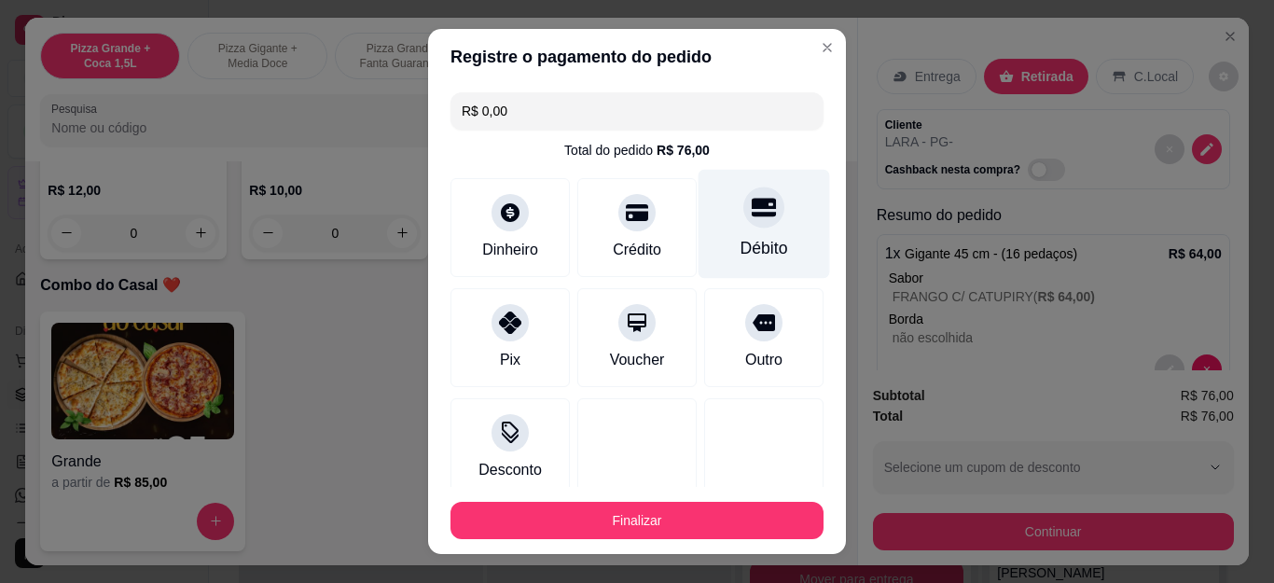
type input "R$ 0,00"
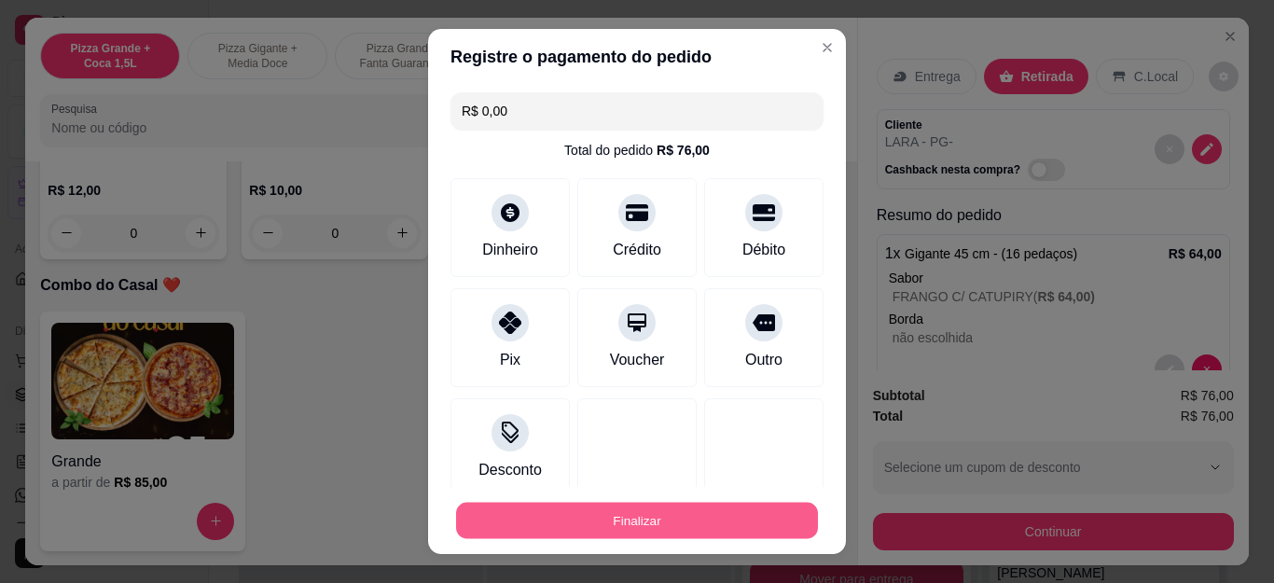
click at [708, 525] on button "Finalizar" at bounding box center [637, 520] width 362 height 36
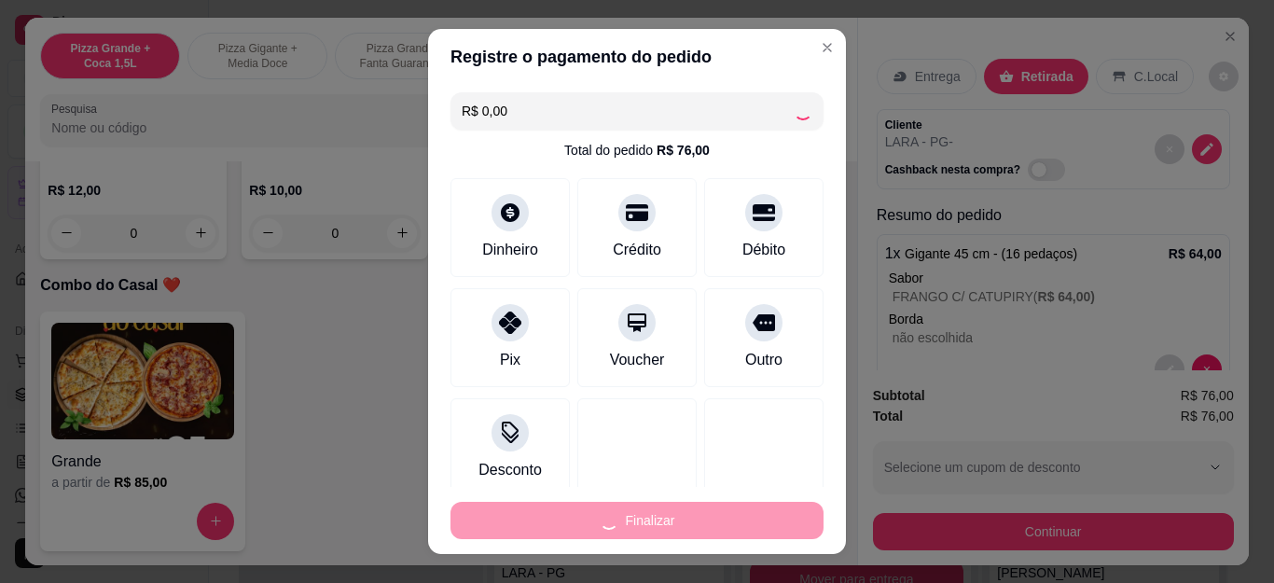
type input "0"
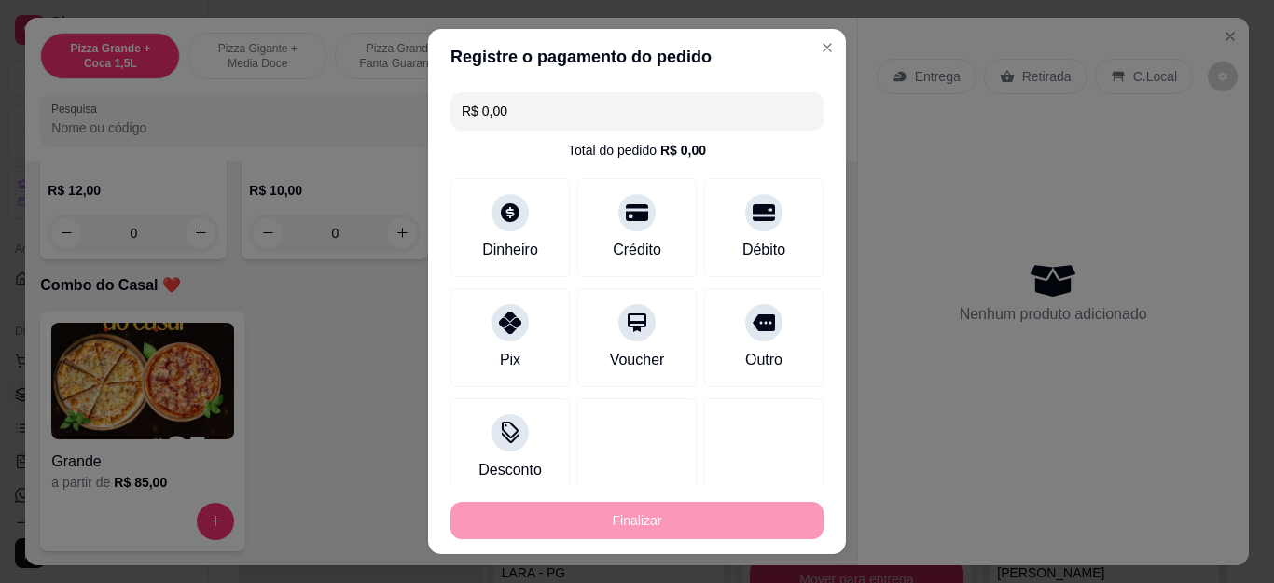
type input "-R$ 76,00"
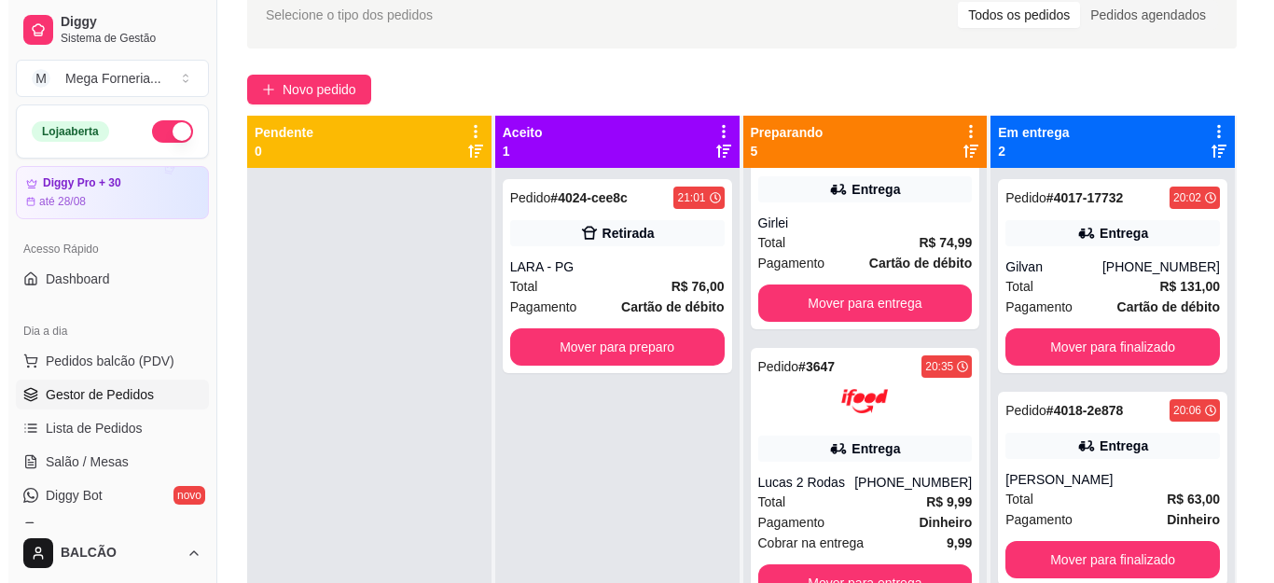
scroll to position [260, 0]
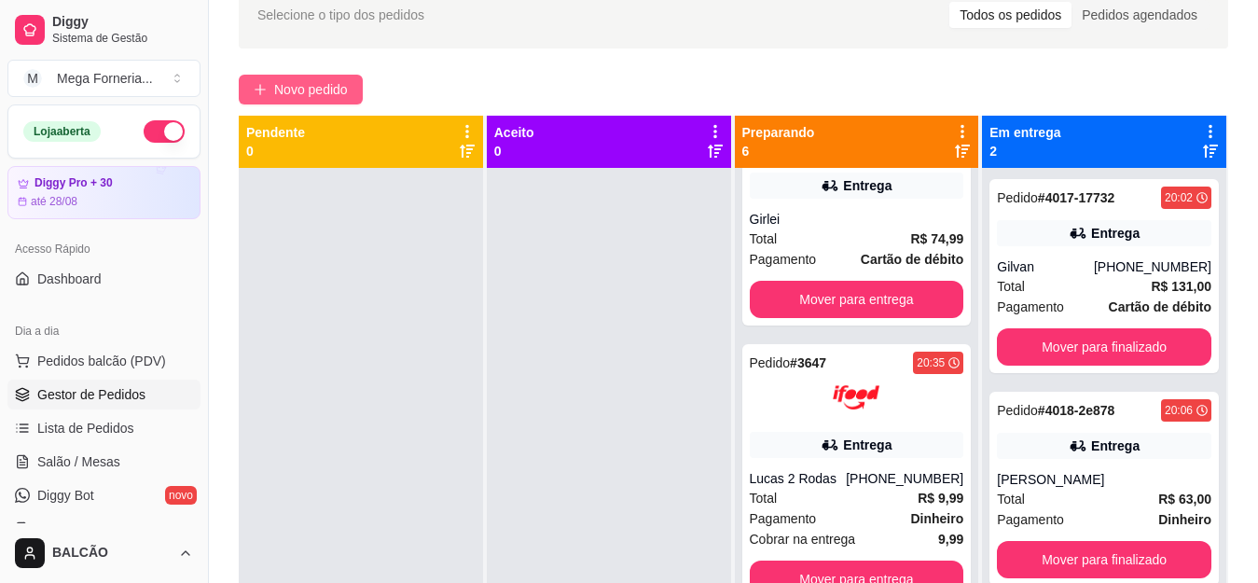
click at [324, 82] on span "Novo pedido" at bounding box center [311, 89] width 74 height 21
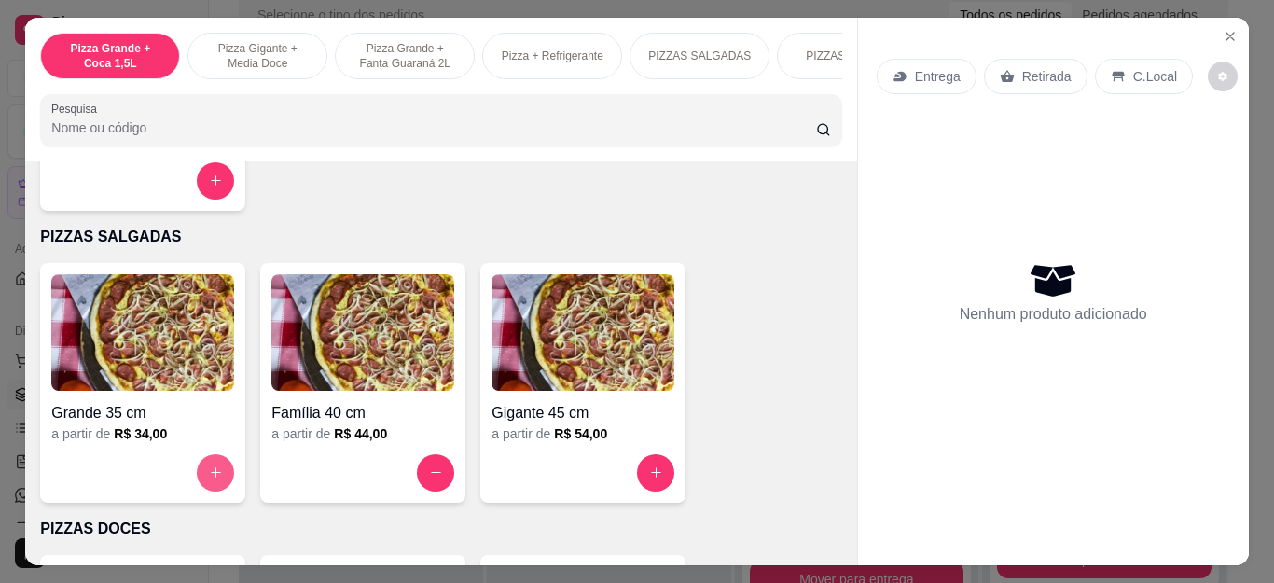
scroll to position [1213, 0]
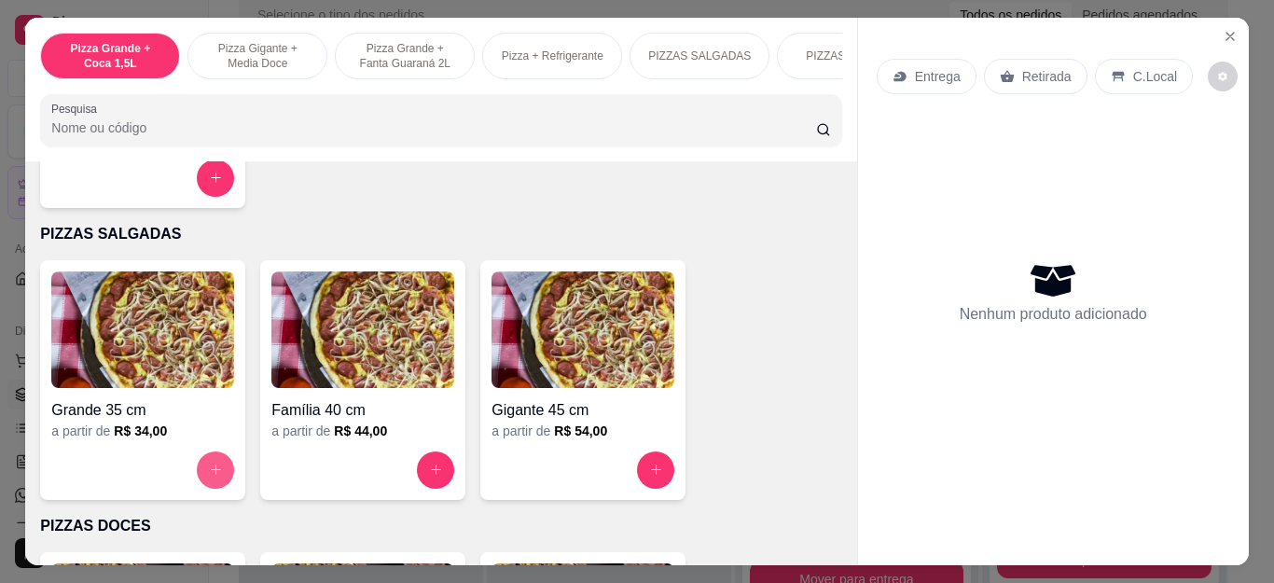
click at [215, 471] on button "increase-product-quantity" at bounding box center [215, 469] width 37 height 37
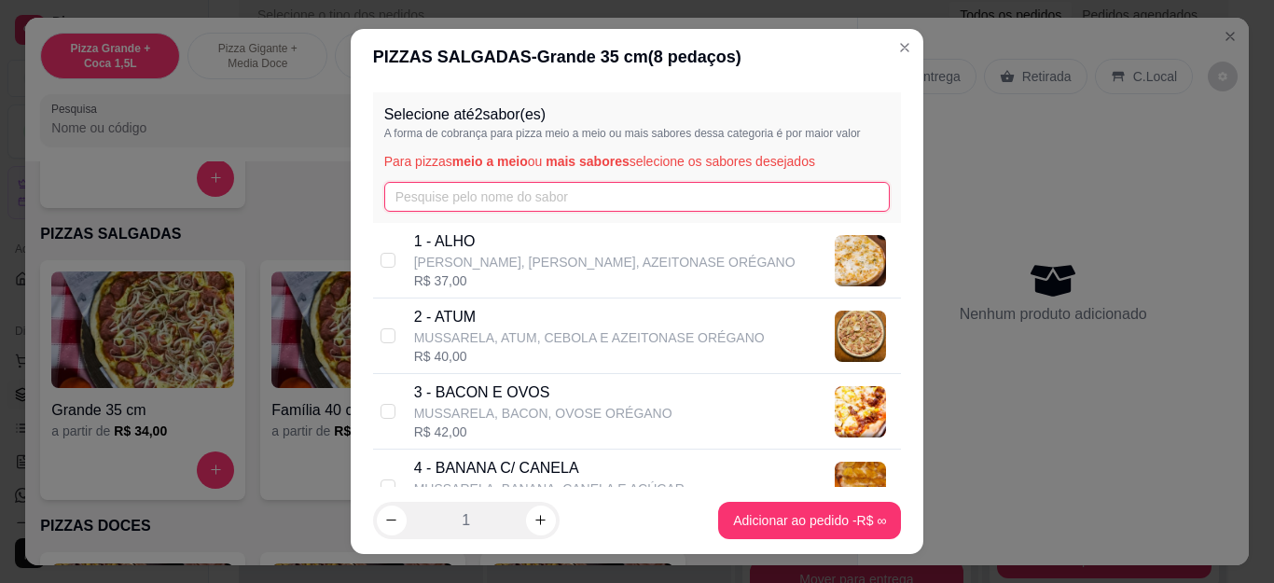
click at [439, 191] on input "text" at bounding box center [637, 197] width 506 height 30
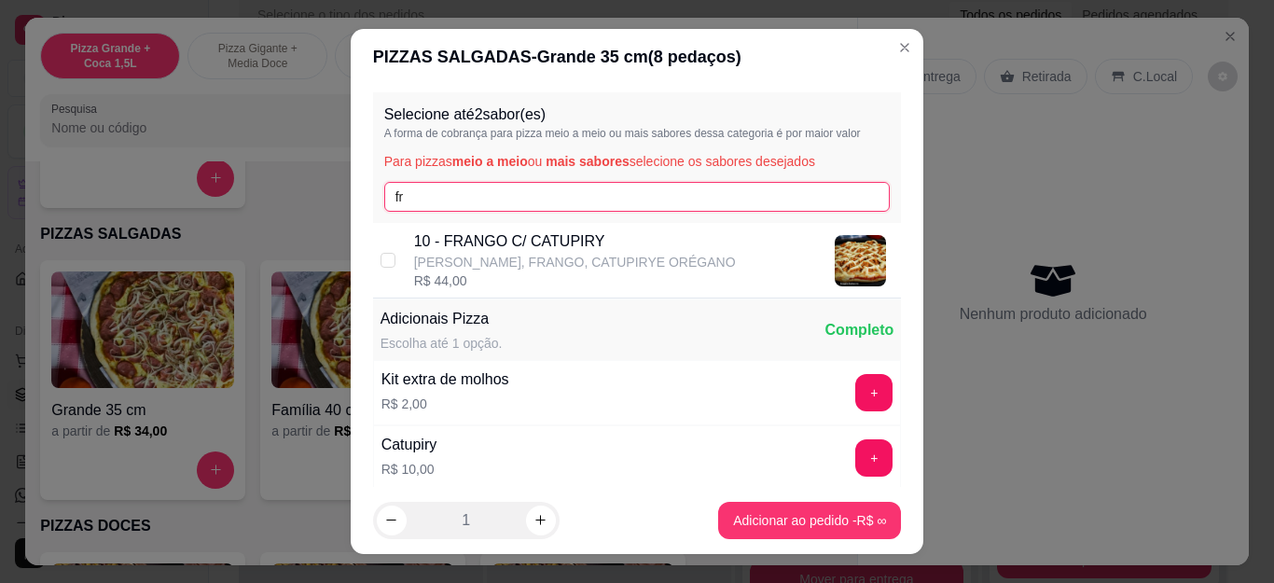
type input "fr"
click at [464, 268] on p "[PERSON_NAME], FRANGO, CATUPIRYE ORÉGANO" at bounding box center [575, 262] width 322 height 19
checkbox input "true"
click at [484, 194] on input "fr" at bounding box center [637, 197] width 506 height 30
type input "f"
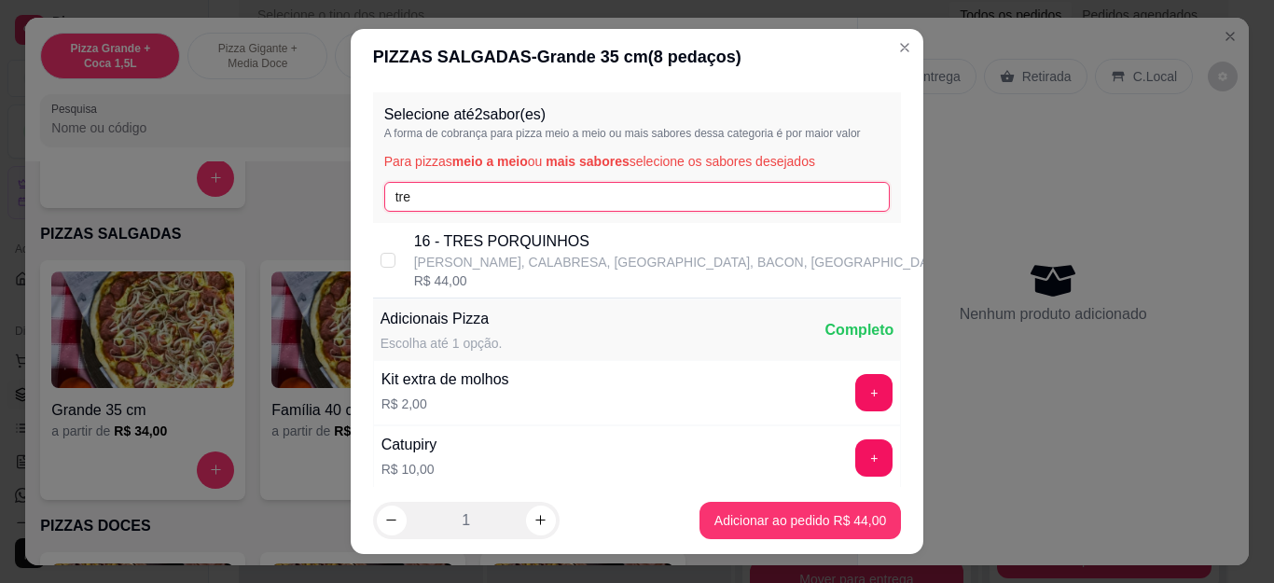
type input "tre"
click at [495, 254] on p "[PERSON_NAME], CALABRESA, [GEOGRAPHIC_DATA], BACON, [GEOGRAPHIC_DATA]" at bounding box center [681, 262] width 534 height 19
checkbox input "true"
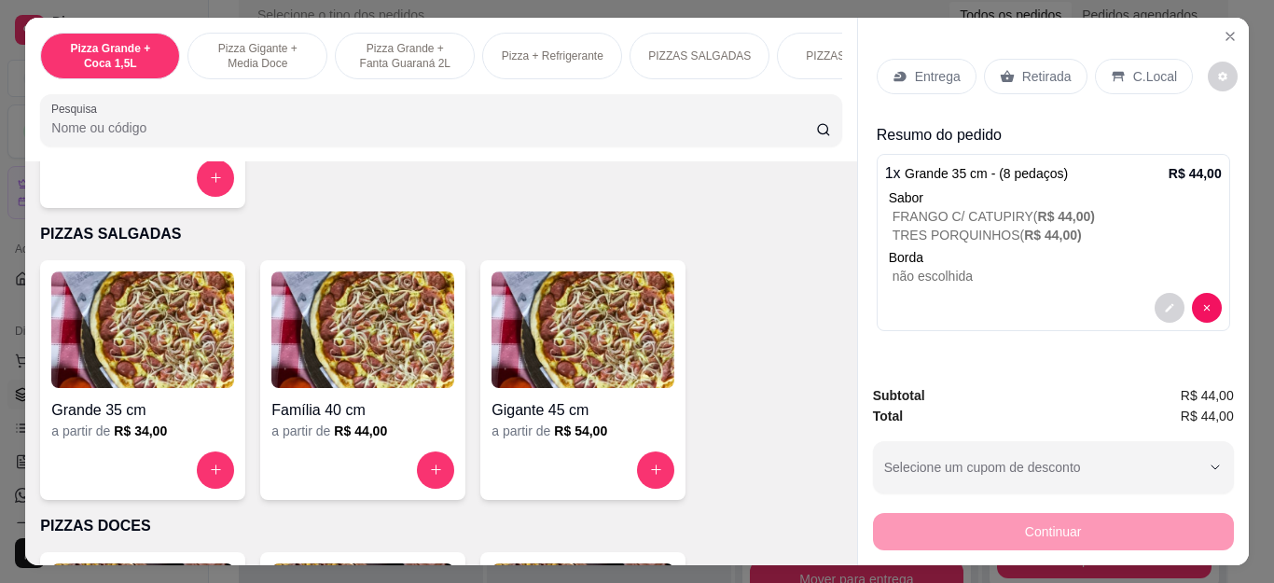
click at [1050, 67] on p "Retirada" at bounding box center [1046, 76] width 49 height 19
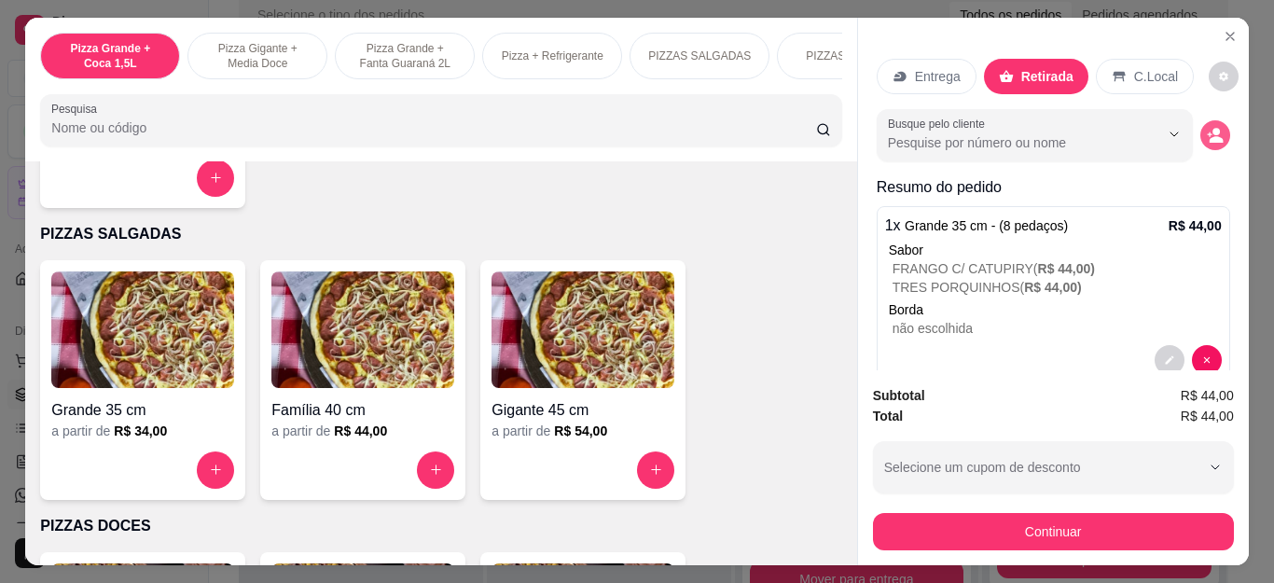
click at [1205, 126] on button "decrease-product-quantity" at bounding box center [1215, 135] width 30 height 30
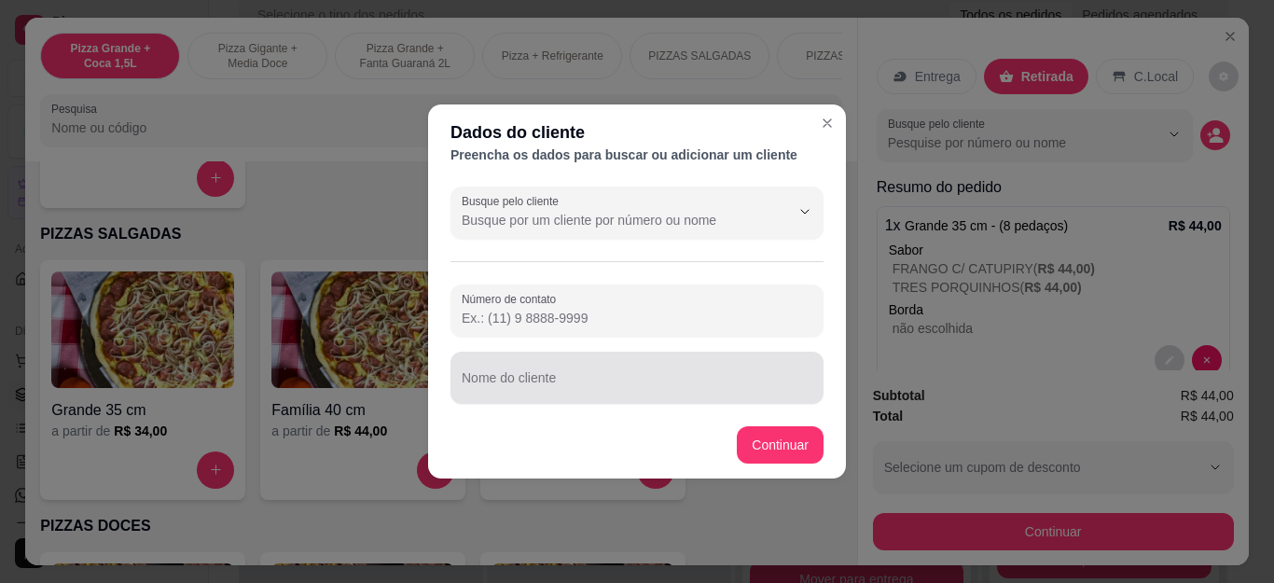
click at [491, 394] on input "Nome do cliente" at bounding box center [637, 385] width 351 height 19
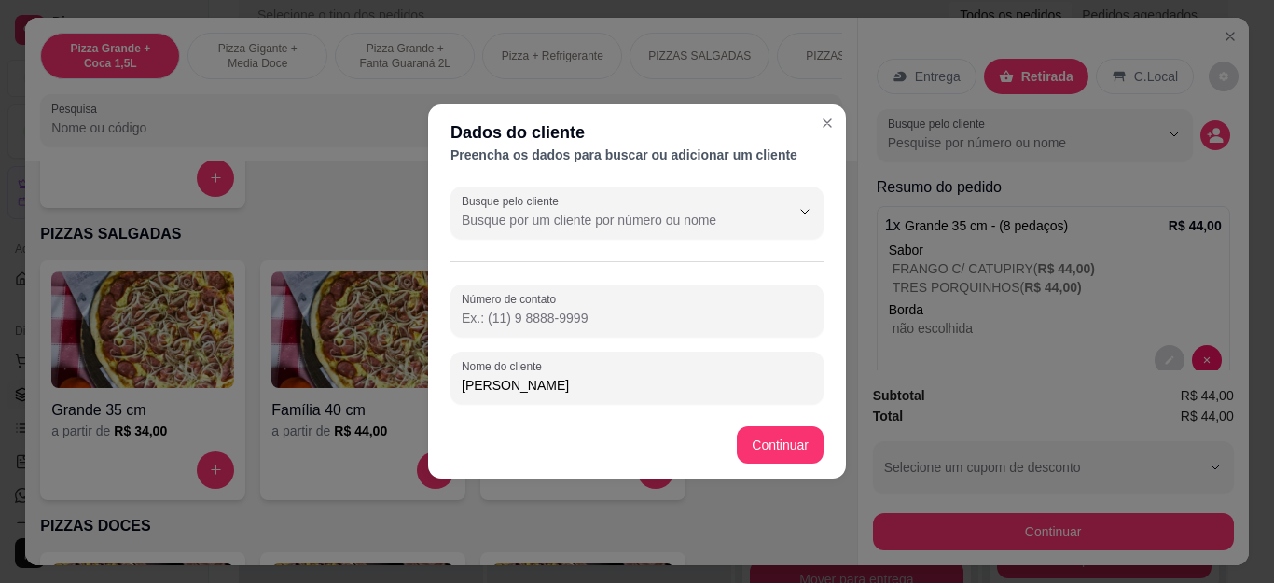
type input "[PERSON_NAME]"
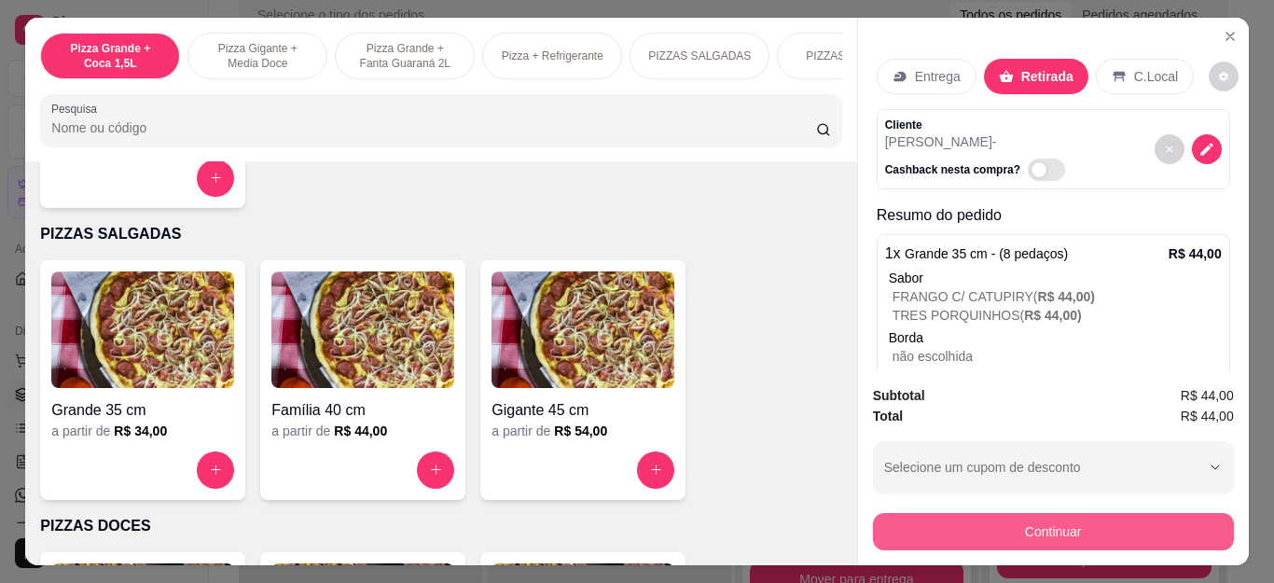
click at [1024, 514] on button "Continuar" at bounding box center [1053, 531] width 361 height 37
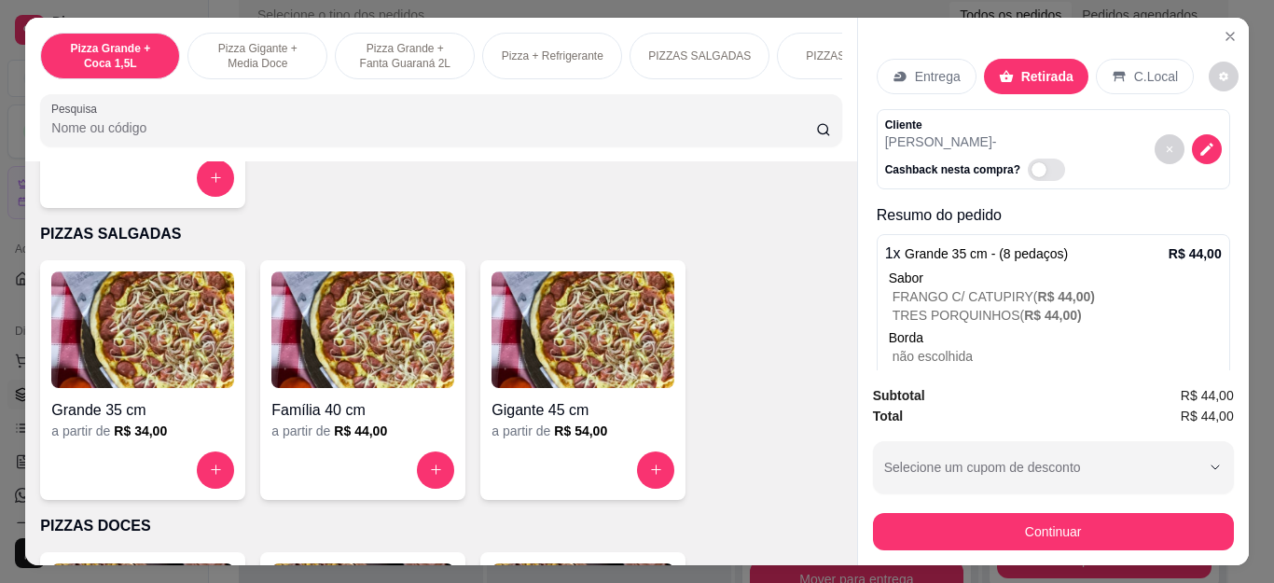
click at [753, 346] on icon at bounding box center [764, 341] width 22 height 22
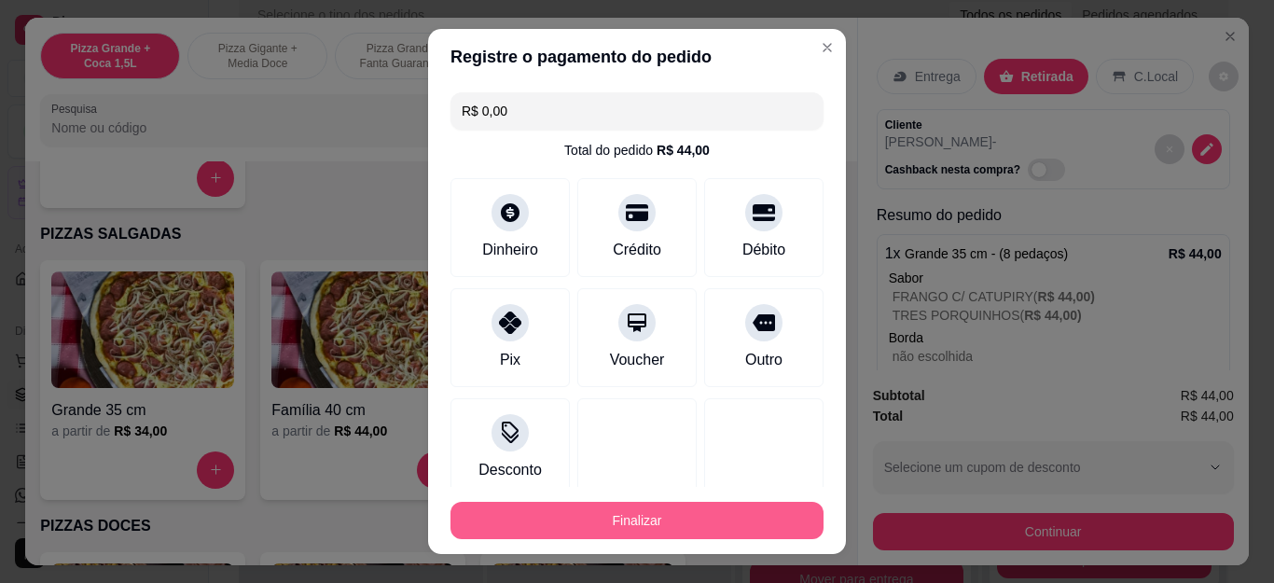
click at [707, 506] on button "Finalizar" at bounding box center [637, 520] width 373 height 37
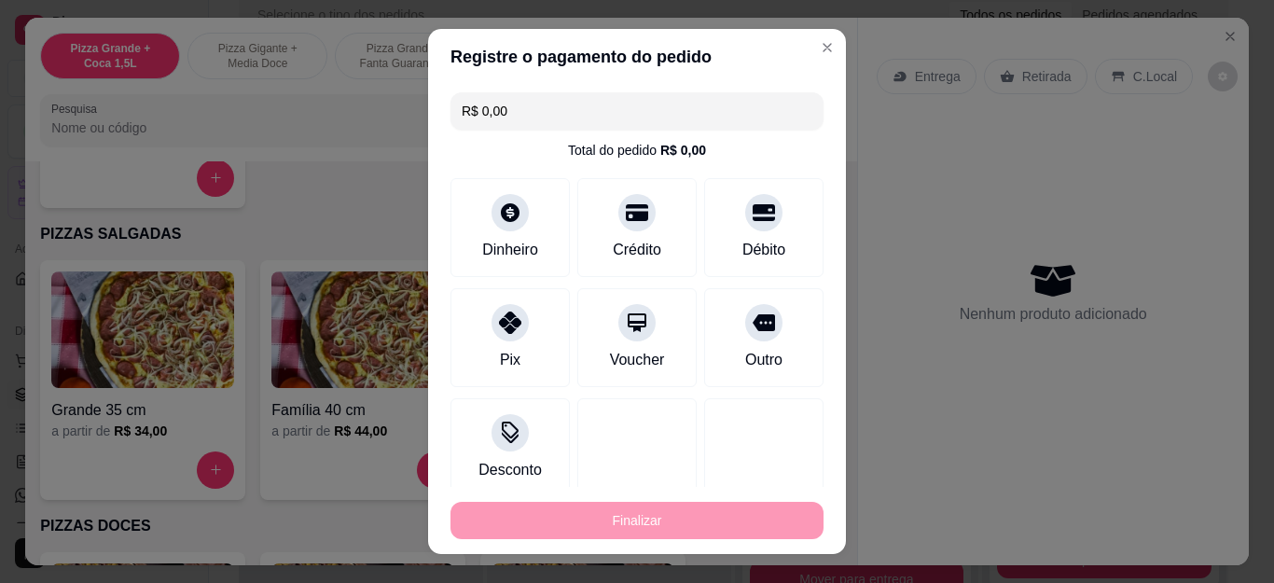
type input "-R$ 44,00"
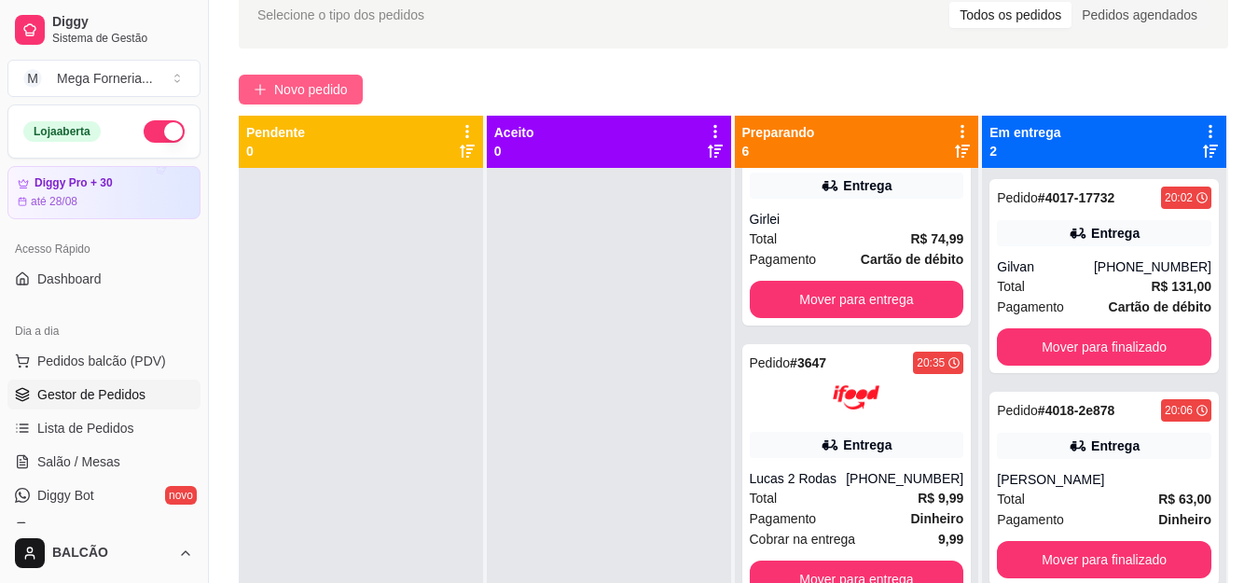
click at [252, 78] on button "Novo pedido" at bounding box center [301, 90] width 124 height 30
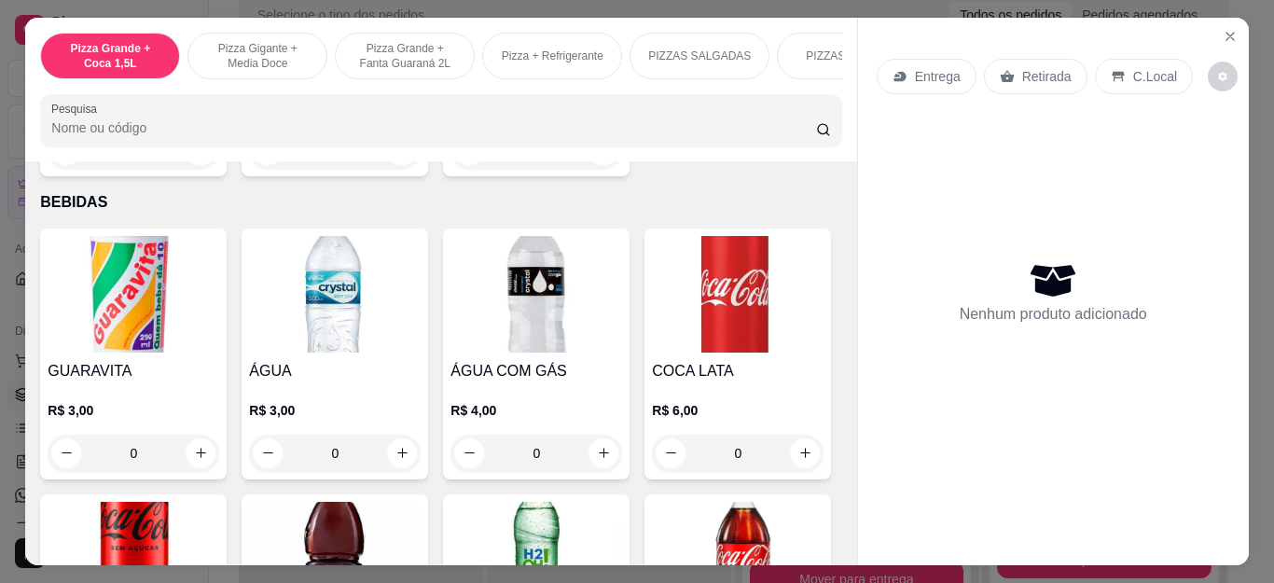
scroll to position [3638, 0]
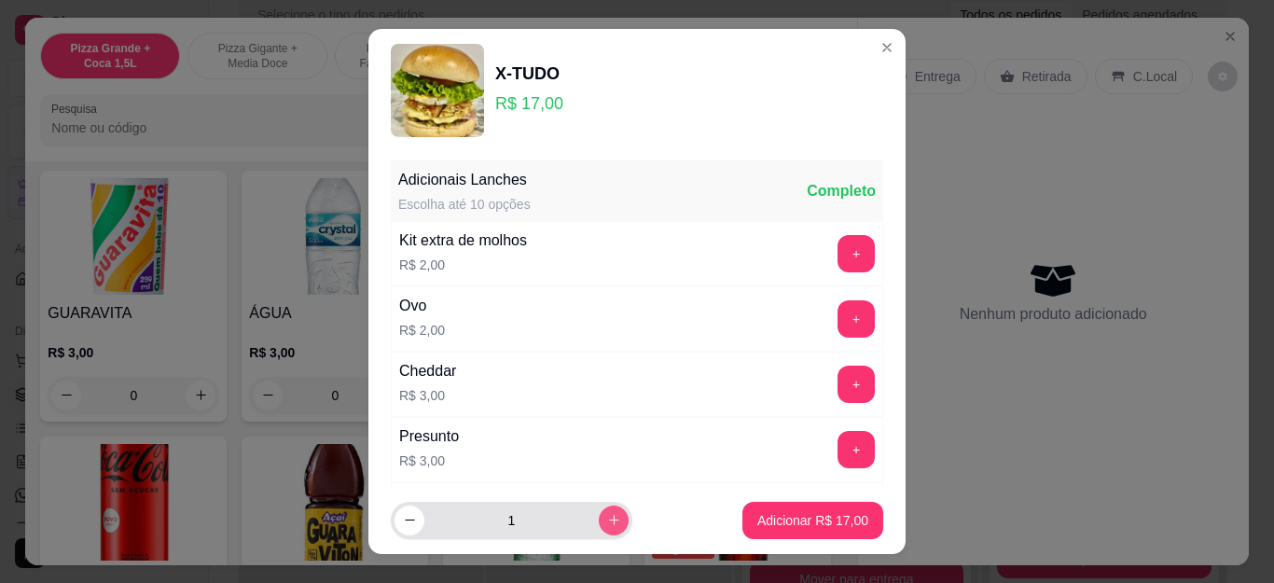
click at [601, 523] on button "increase-product-quantity" at bounding box center [614, 521] width 30 height 30
type input "2"
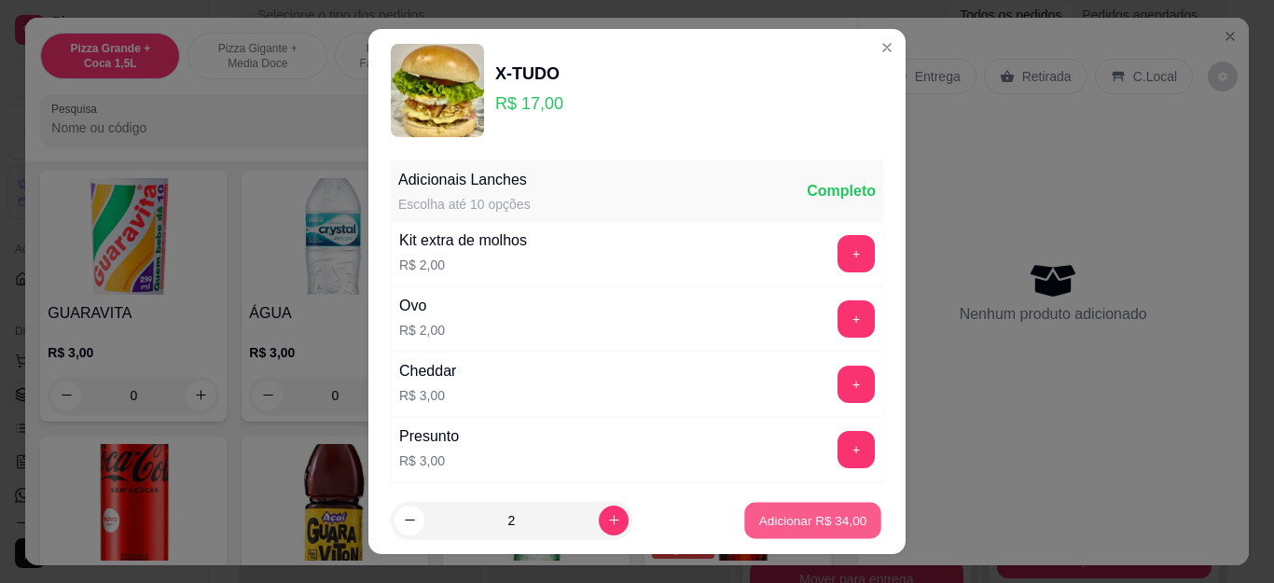
click at [775, 512] on p "Adicionar R$ 34,00" at bounding box center [813, 520] width 108 height 18
type input "2"
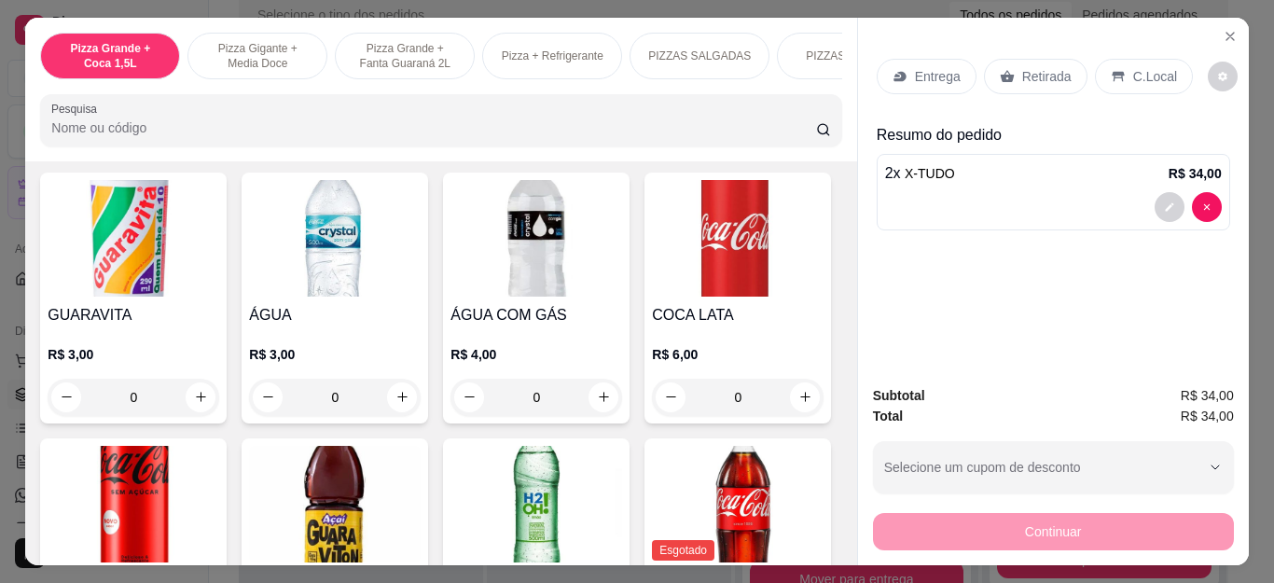
scroll to position [3639, 0]
click at [1026, 67] on p "Retirada" at bounding box center [1046, 76] width 49 height 19
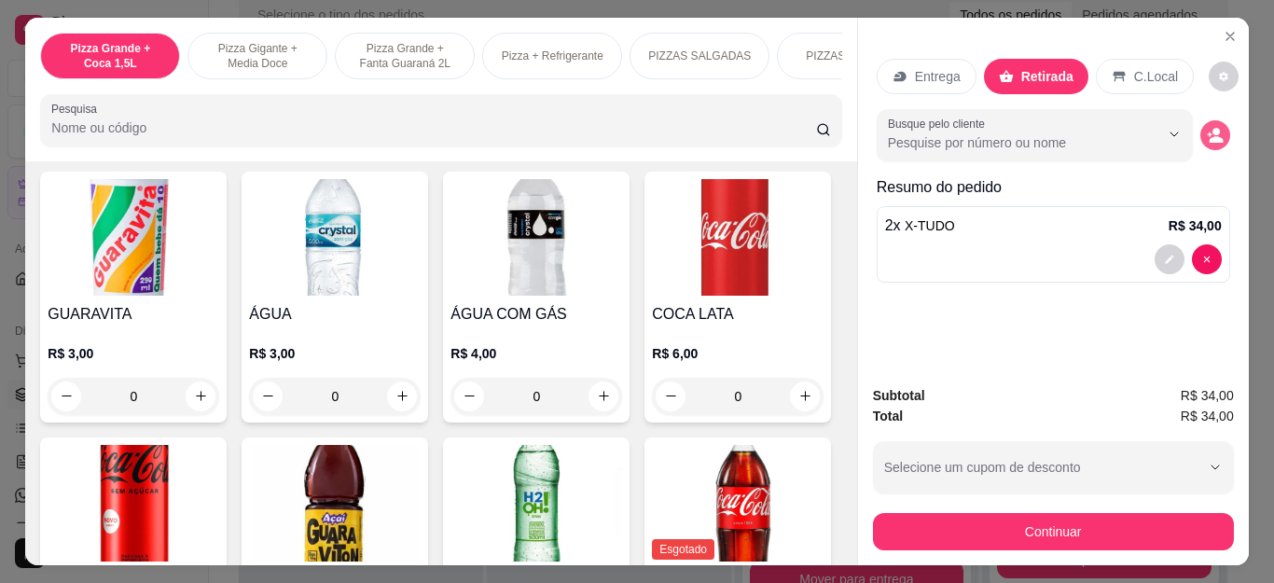
click at [1209, 136] on icon "decrease-product-quantity" at bounding box center [1216, 139] width 14 height 7
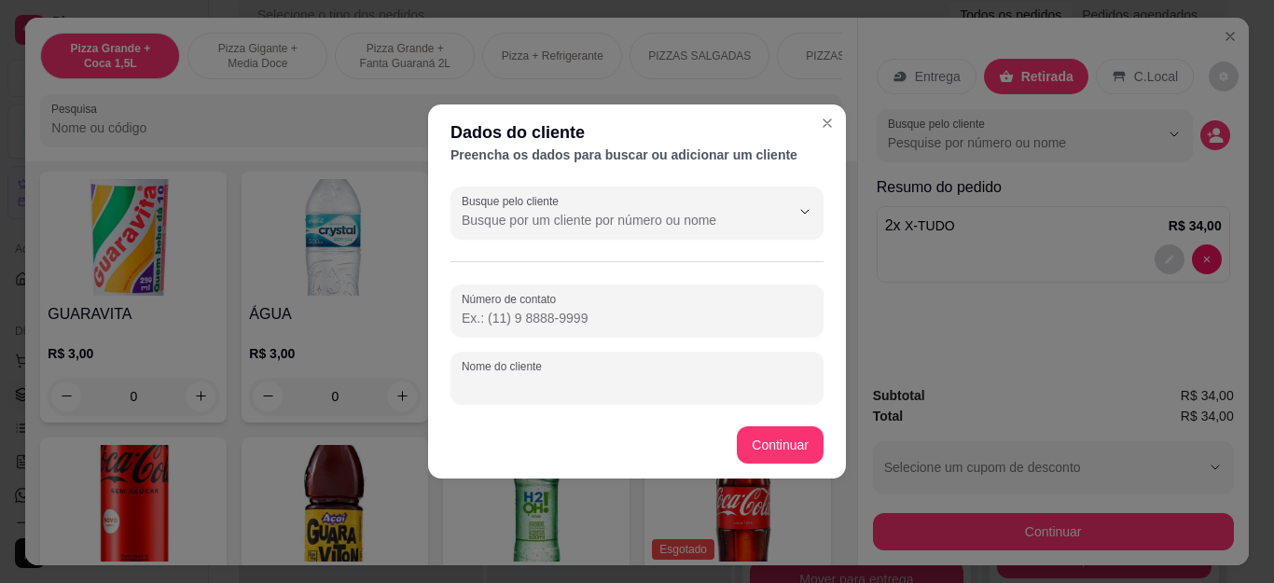
click at [578, 390] on input "Nome do cliente" at bounding box center [637, 385] width 351 height 19
type input "MEL - PG"
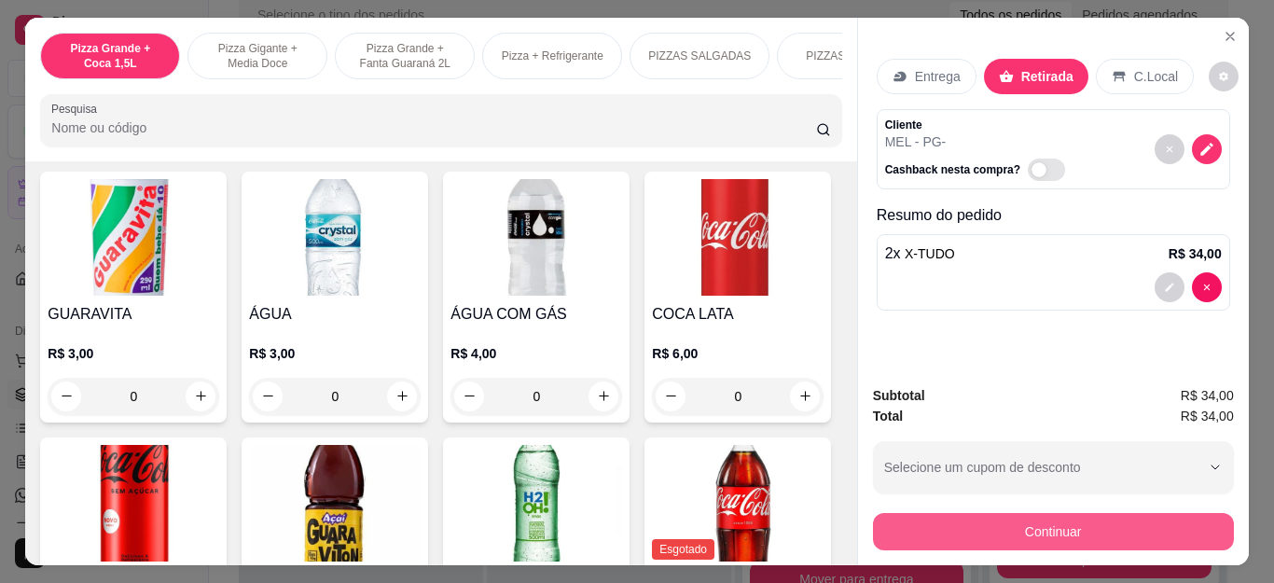
click at [996, 525] on button "Continuar" at bounding box center [1053, 531] width 361 height 37
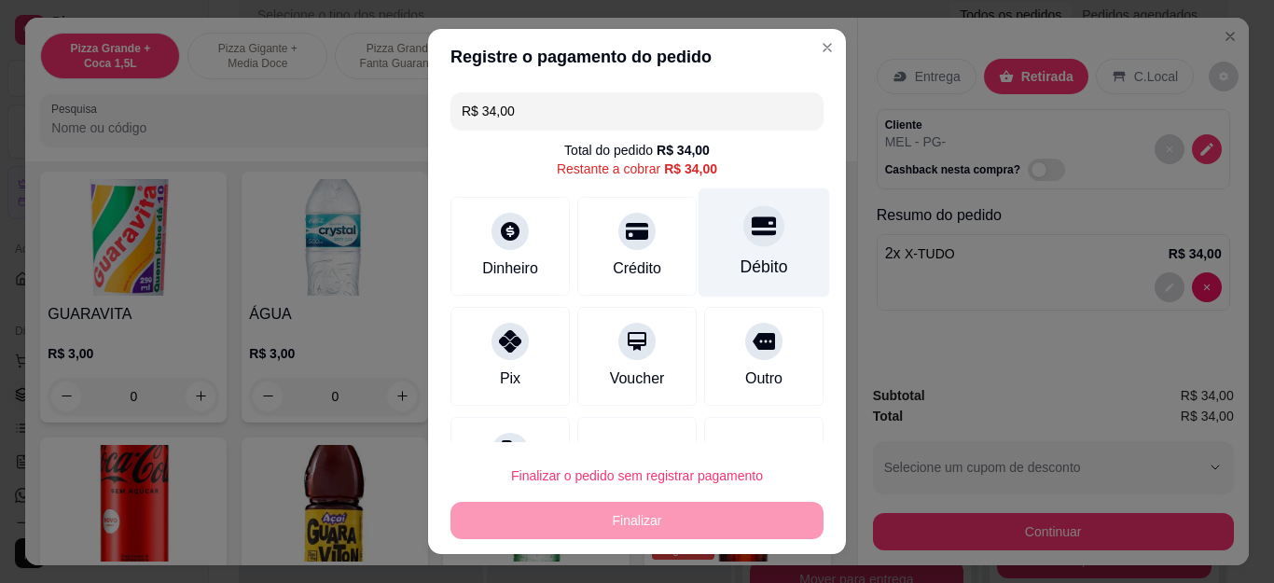
click at [734, 256] on div "Débito" at bounding box center [765, 242] width 132 height 109
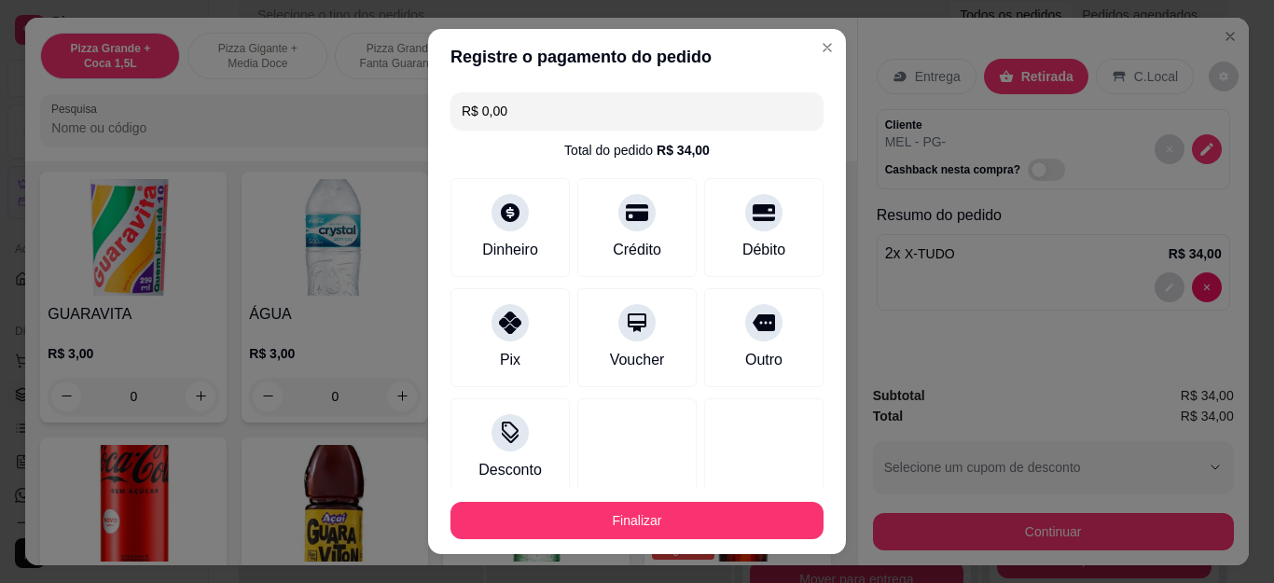
type input "R$ 0,00"
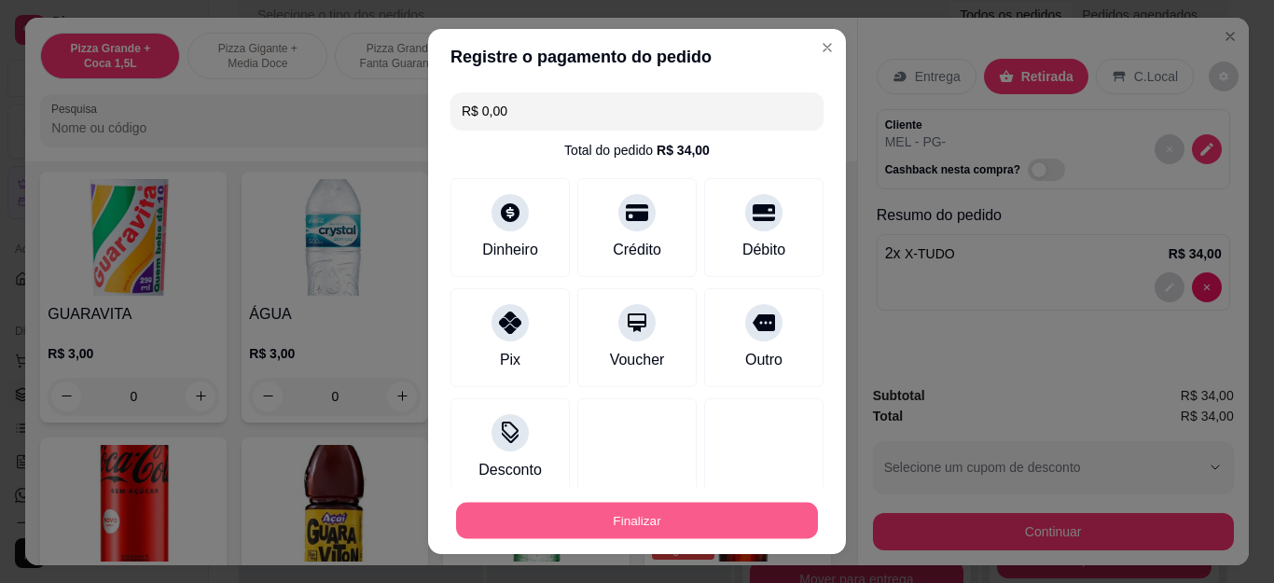
click at [660, 518] on button "Finalizar" at bounding box center [637, 520] width 362 height 36
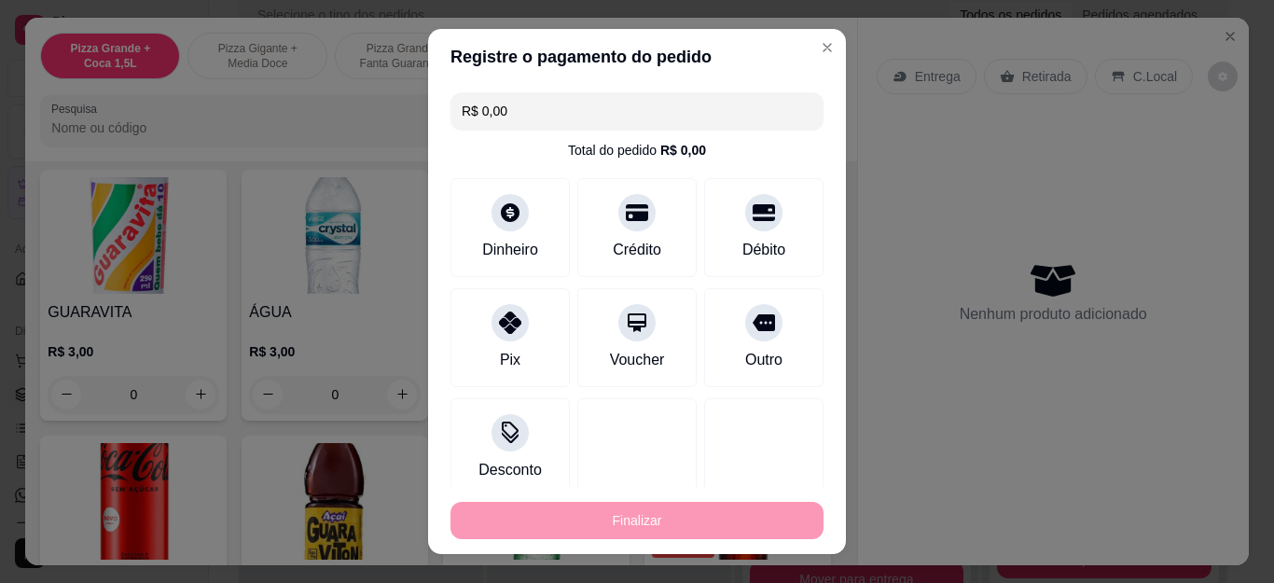
type input "0"
type input "-R$ 34,00"
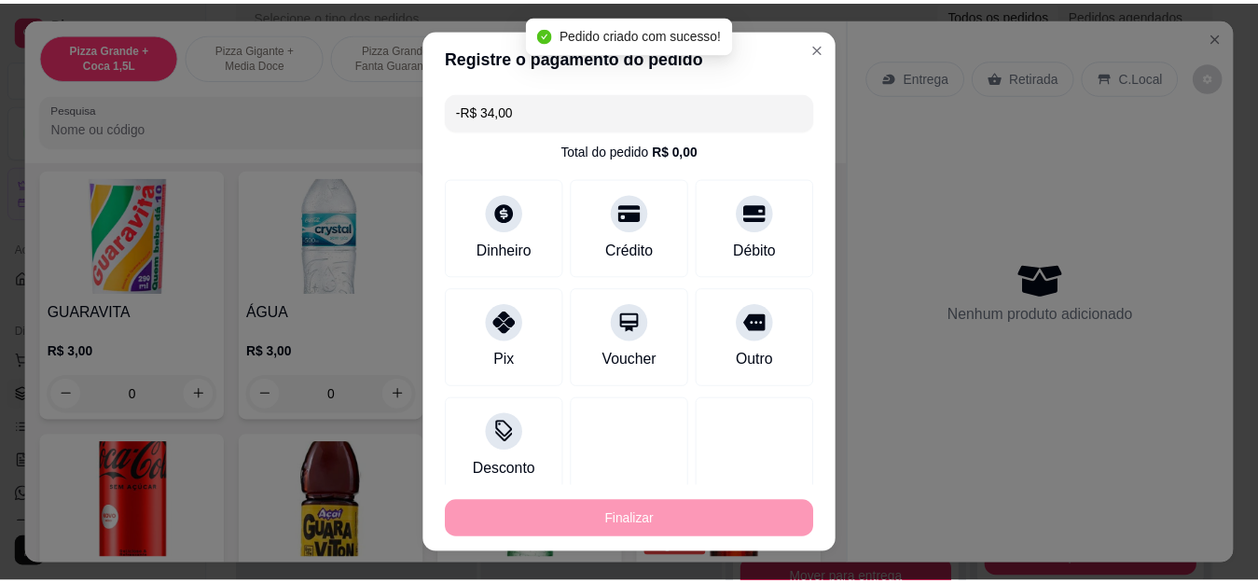
scroll to position [3638, 0]
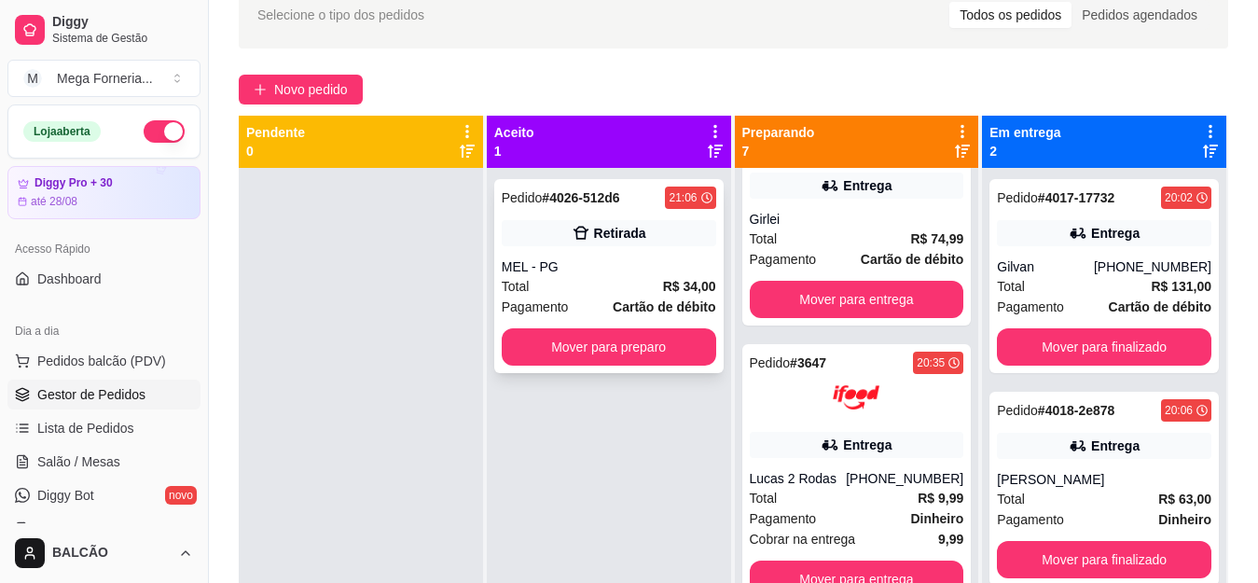
click at [614, 238] on div "Retirada" at bounding box center [620, 233] width 52 height 19
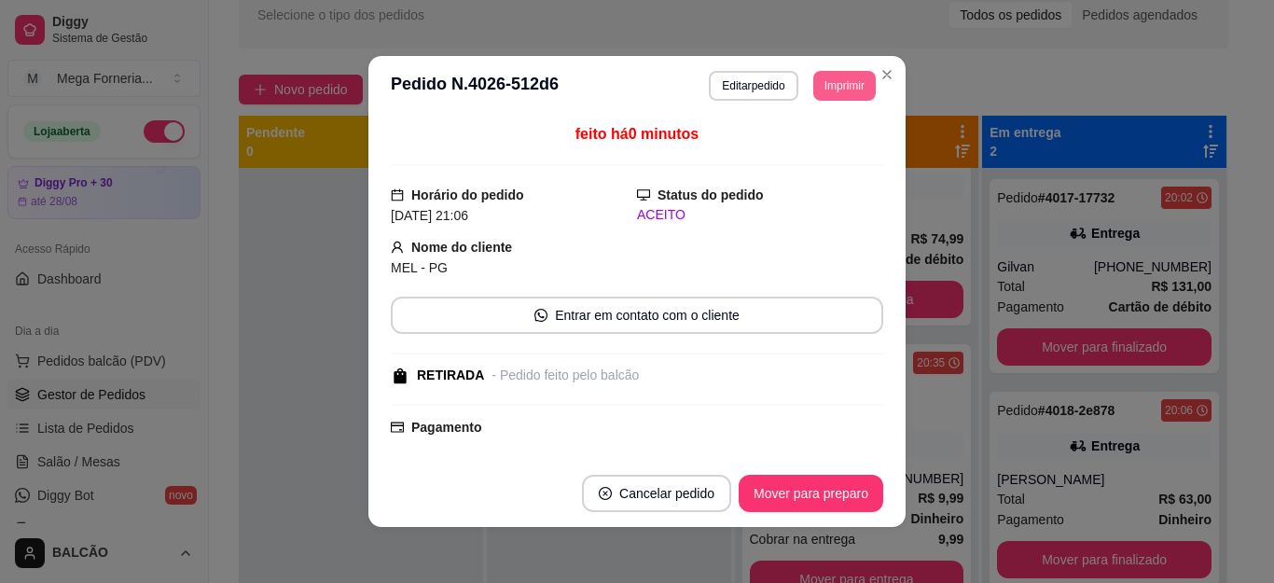
click at [839, 80] on button "Imprimir" at bounding box center [844, 86] width 62 height 30
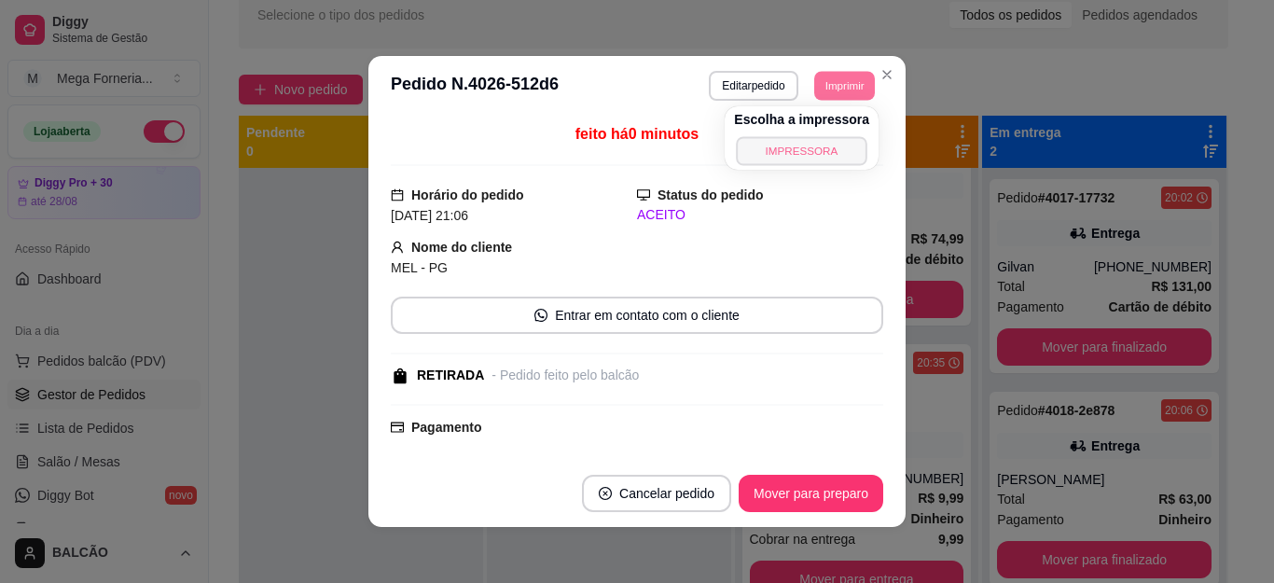
click at [767, 153] on button "IMPRESSORA" at bounding box center [802, 150] width 131 height 29
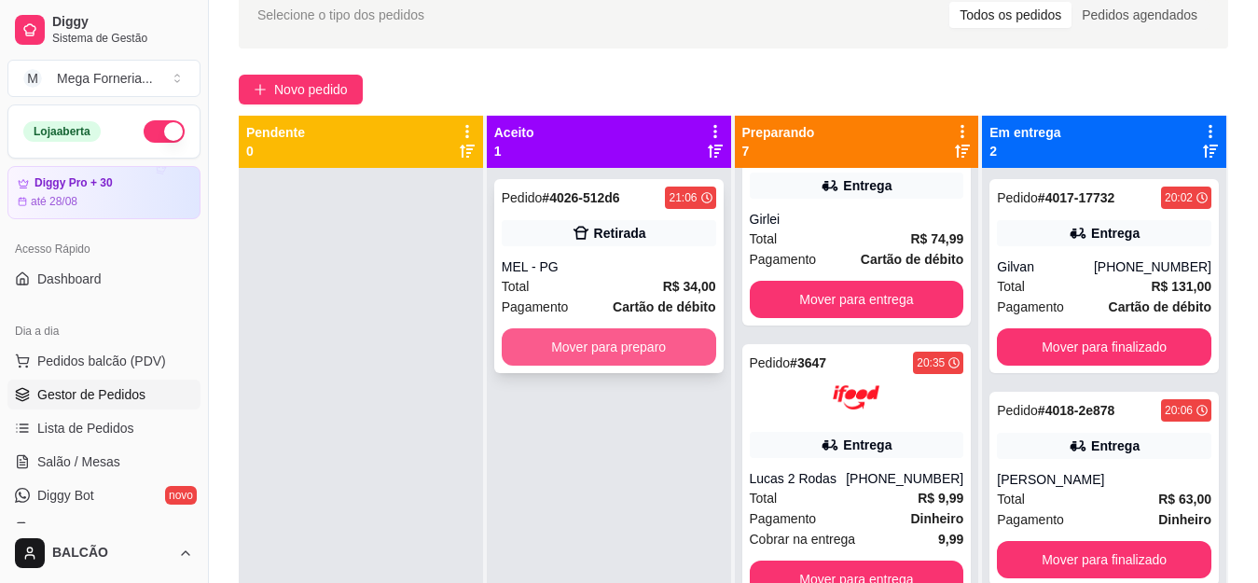
click at [645, 340] on button "Mover para preparo" at bounding box center [609, 346] width 215 height 37
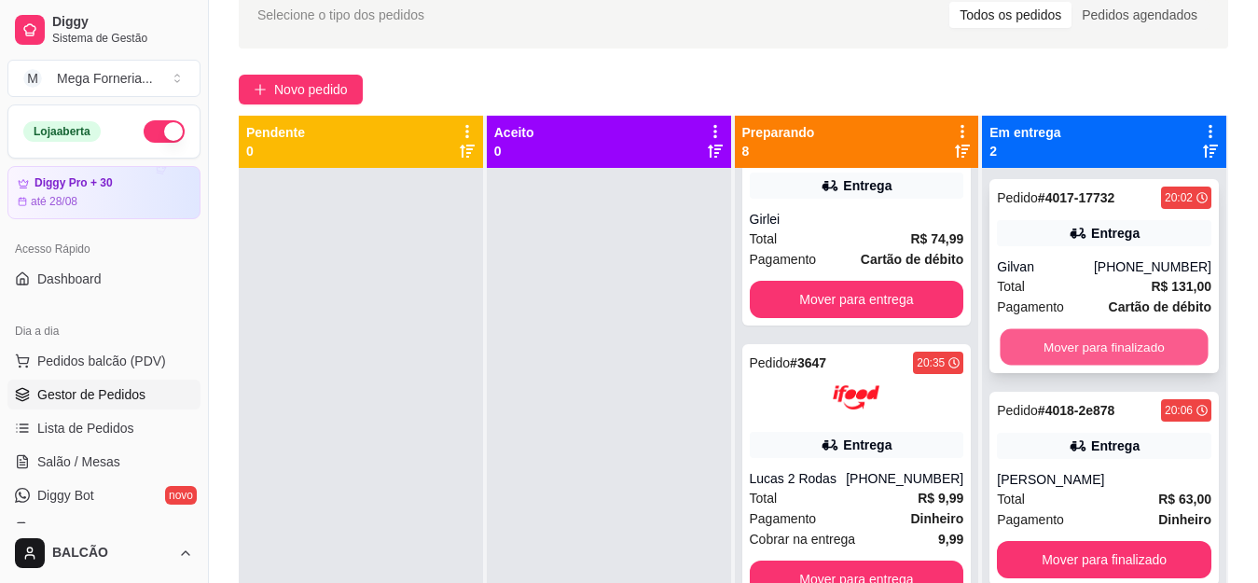
click at [1048, 343] on button "Mover para finalizado" at bounding box center [1105, 347] width 208 height 36
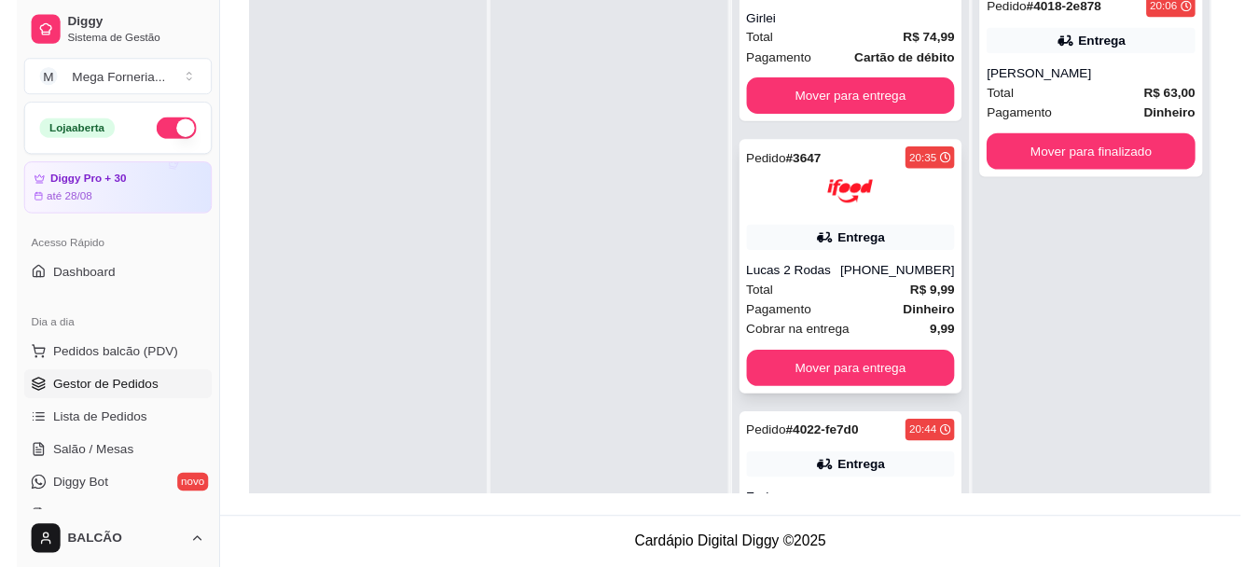
scroll to position [280, 0]
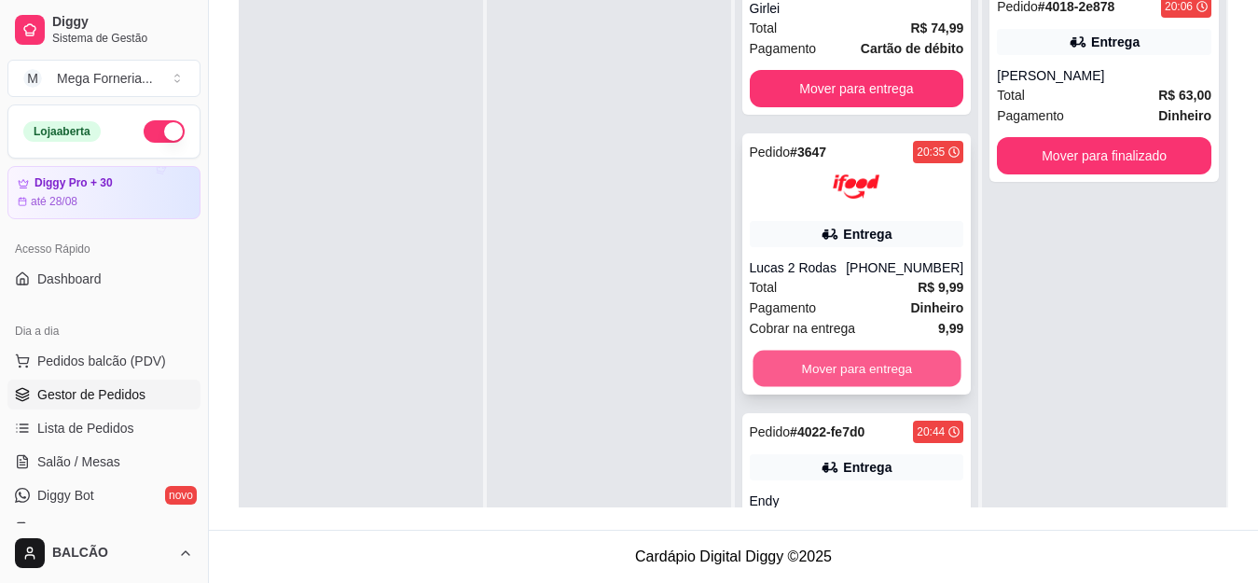
click at [911, 367] on button "Mover para entrega" at bounding box center [857, 369] width 208 height 36
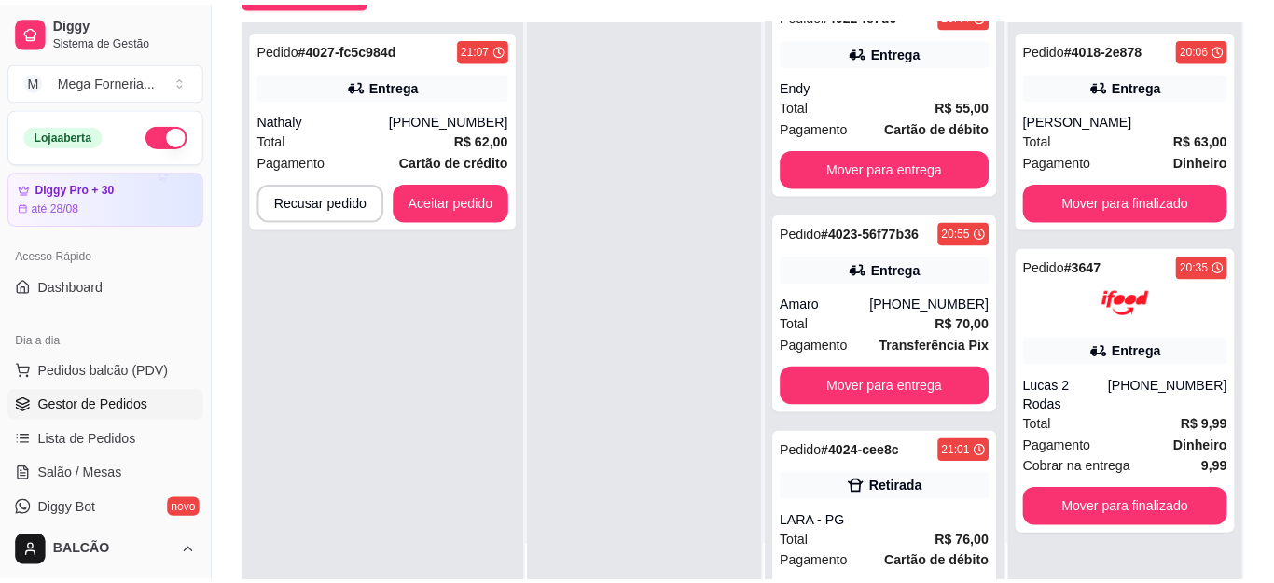
scroll to position [458, 0]
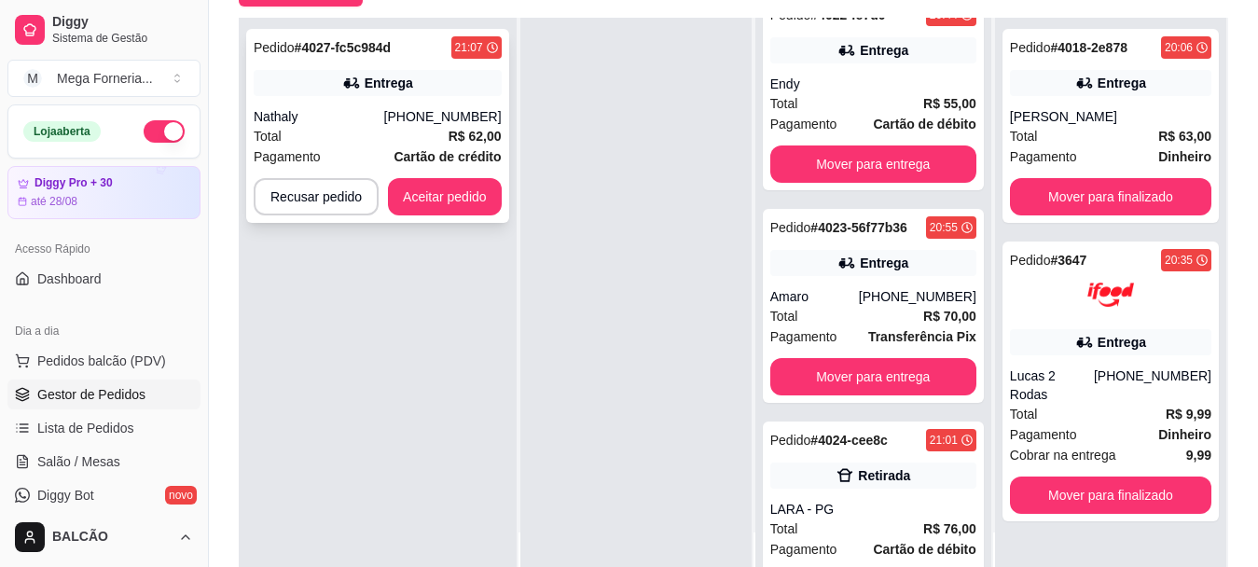
click at [341, 100] on div "Pedido # 4027-fc5c984d 21:07 Entrega Nathaly [PHONE_NUMBER] Total R$ 62,00 Paga…" at bounding box center [377, 126] width 263 height 194
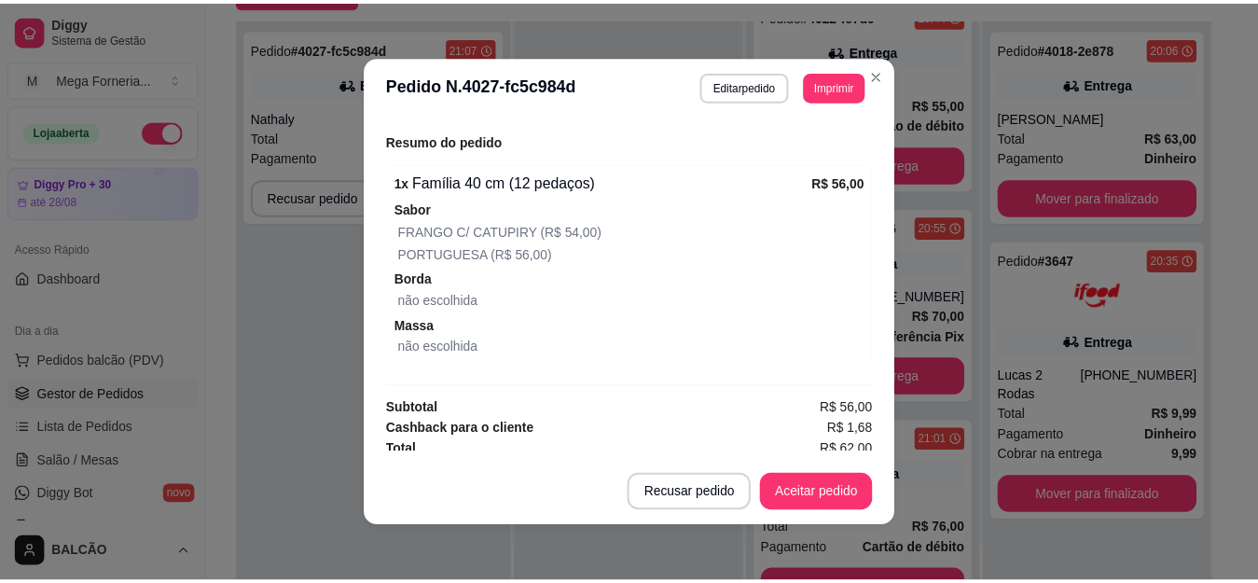
scroll to position [603, 0]
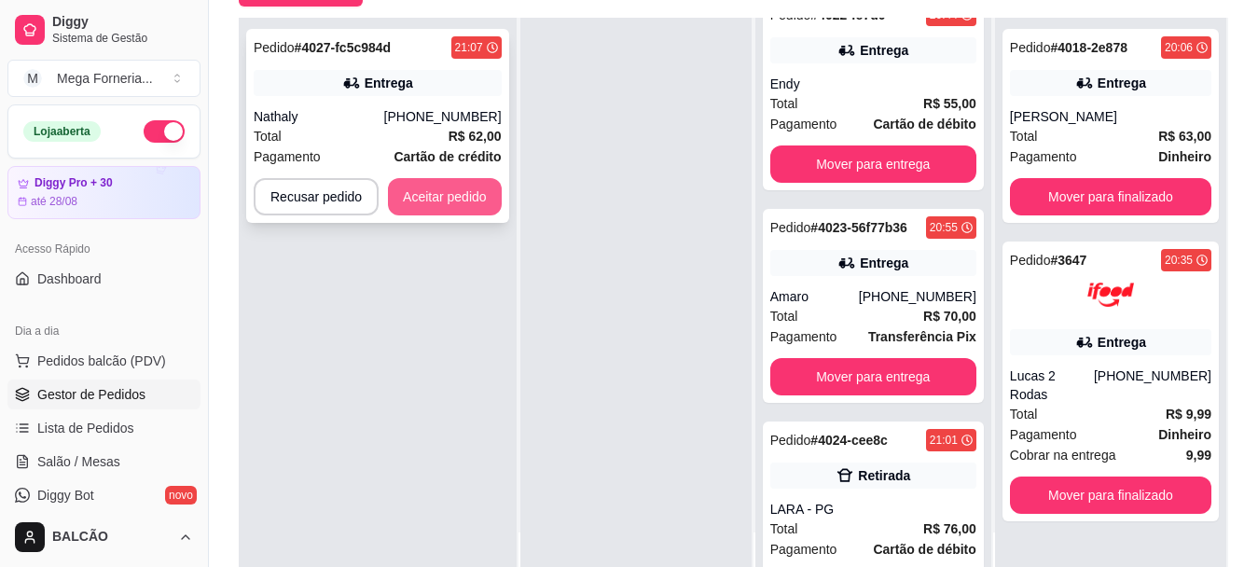
click at [429, 195] on button "Aceitar pedido" at bounding box center [445, 196] width 114 height 37
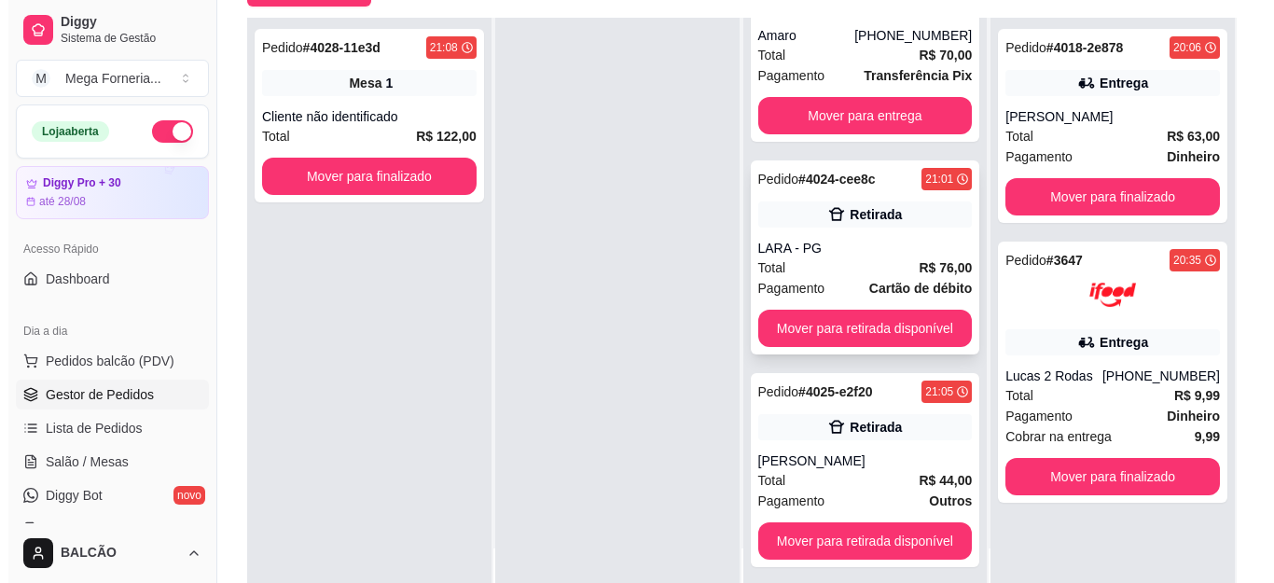
scroll to position [671, 0]
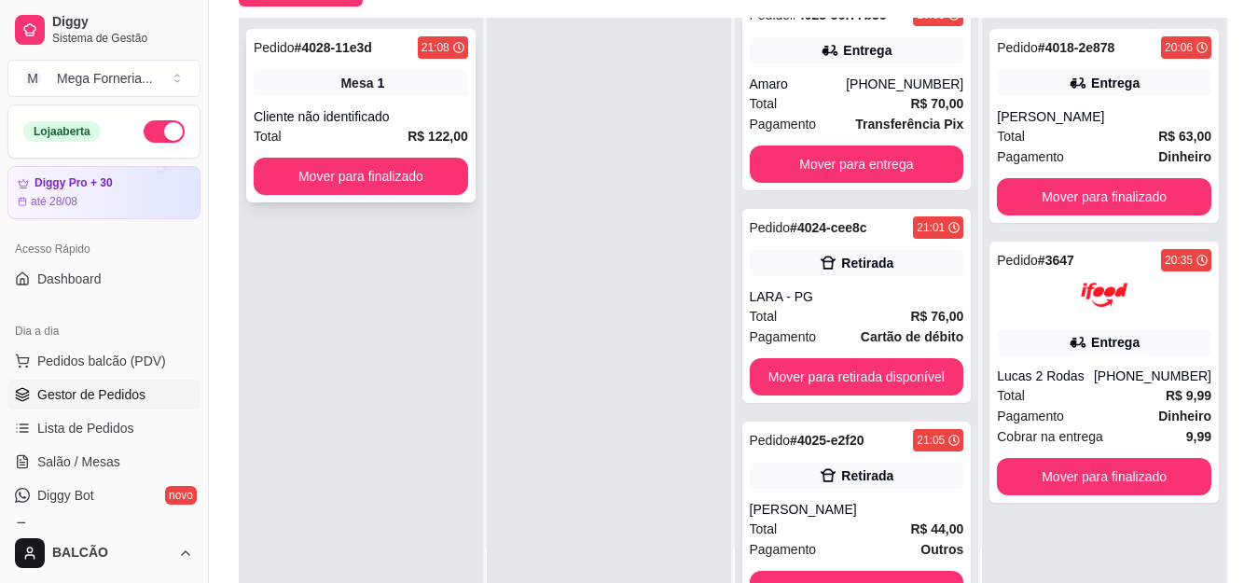
click at [417, 70] on div "Mesa 1" at bounding box center [361, 83] width 215 height 26
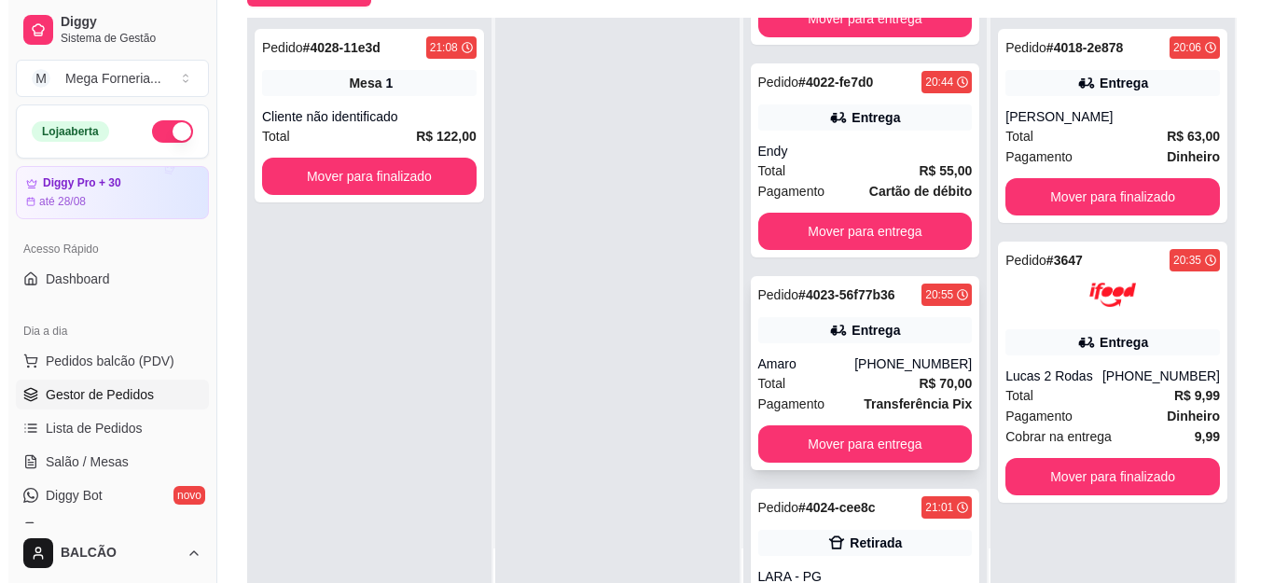
scroll to position [204, 0]
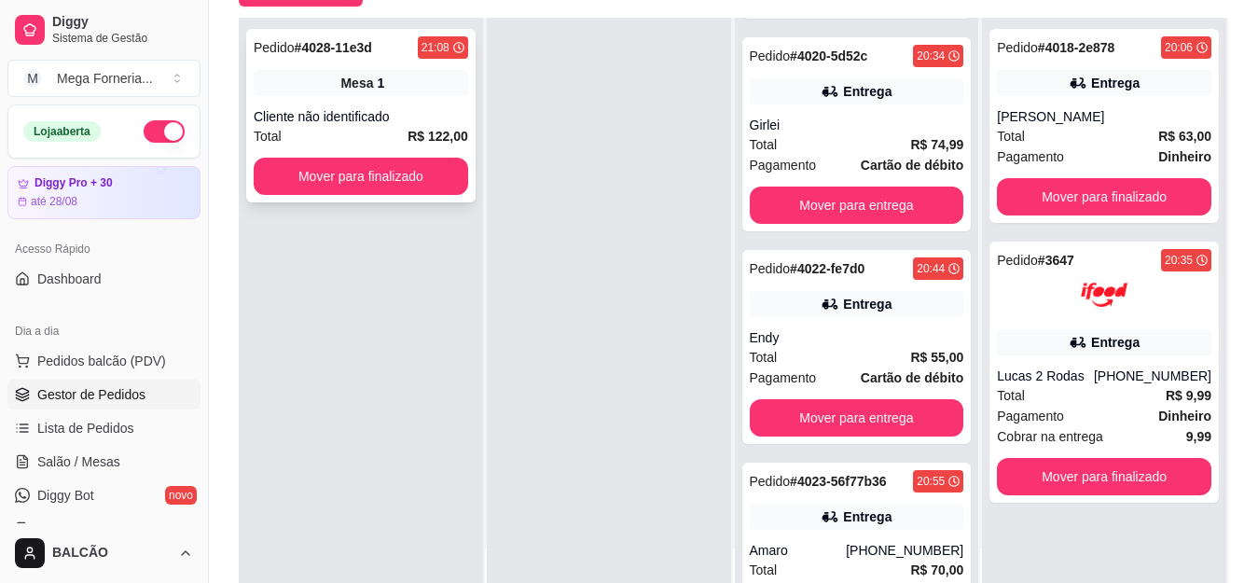
click at [395, 78] on div "Mesa 1" at bounding box center [361, 83] width 215 height 26
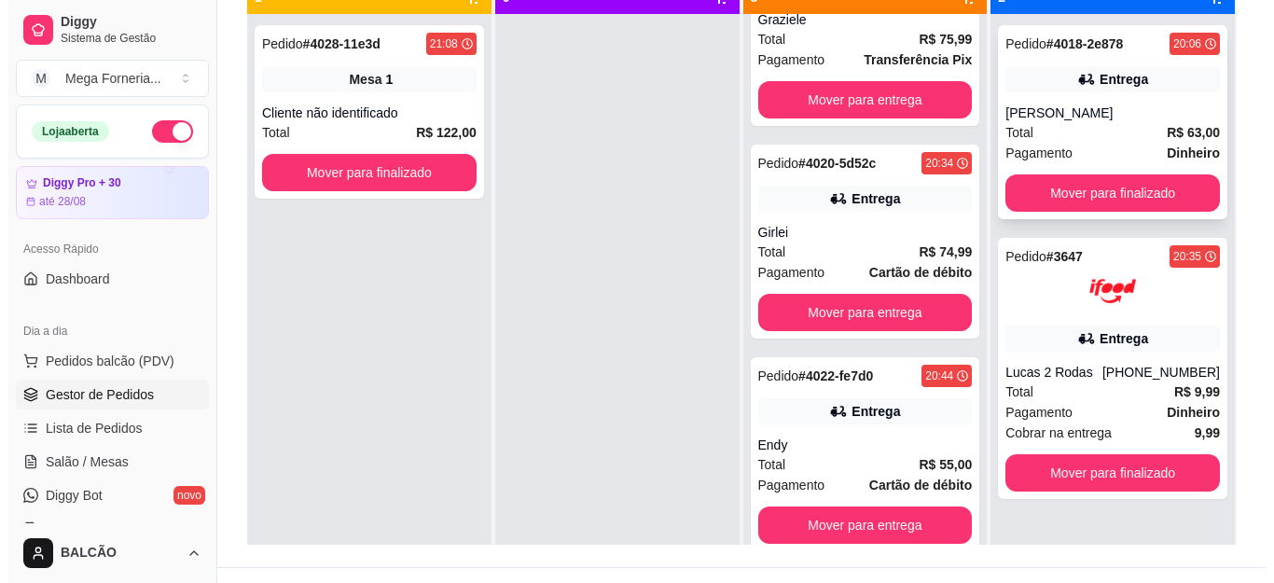
scroll to position [284, 0]
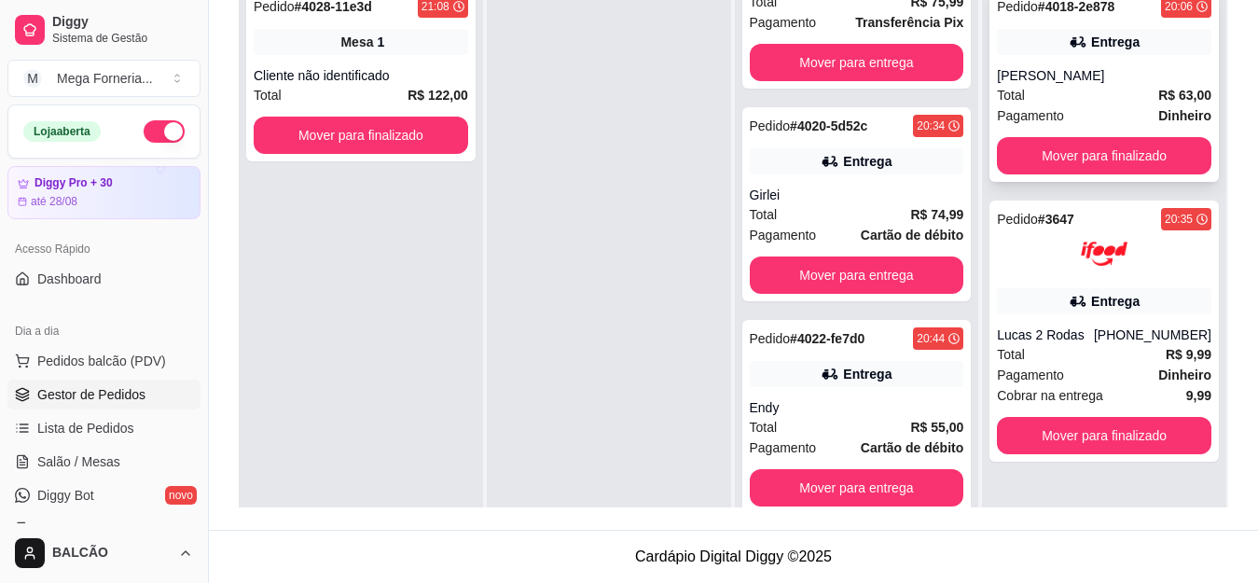
click at [1082, 73] on div "[PERSON_NAME]" at bounding box center [1104, 75] width 215 height 19
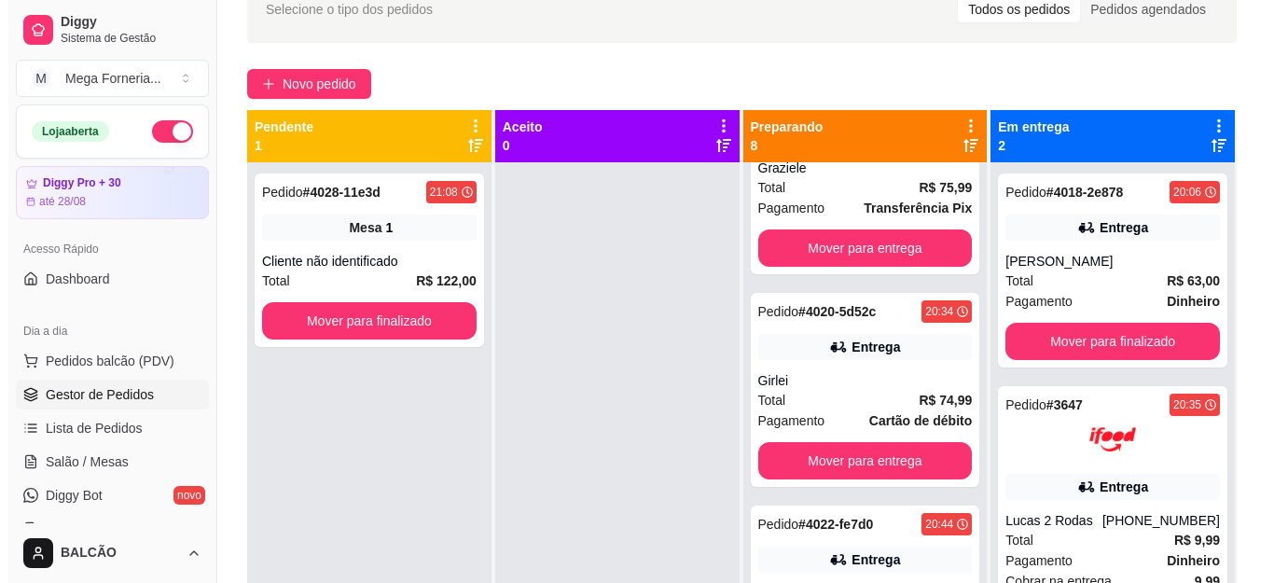
scroll to position [98, 0]
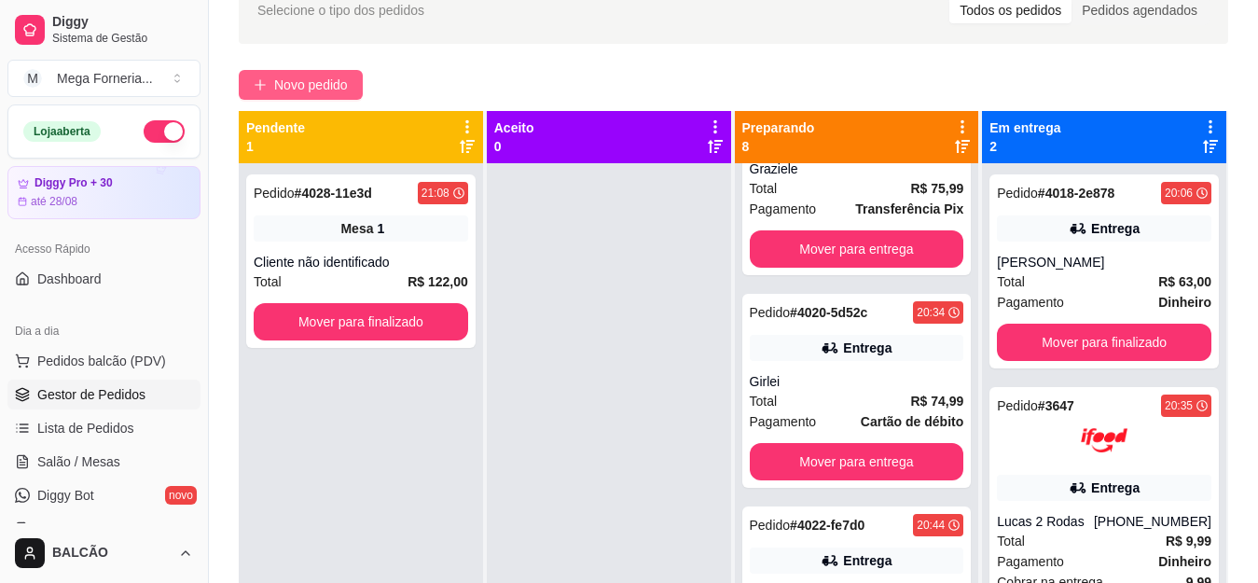
click at [257, 79] on icon "plus" at bounding box center [260, 84] width 13 height 13
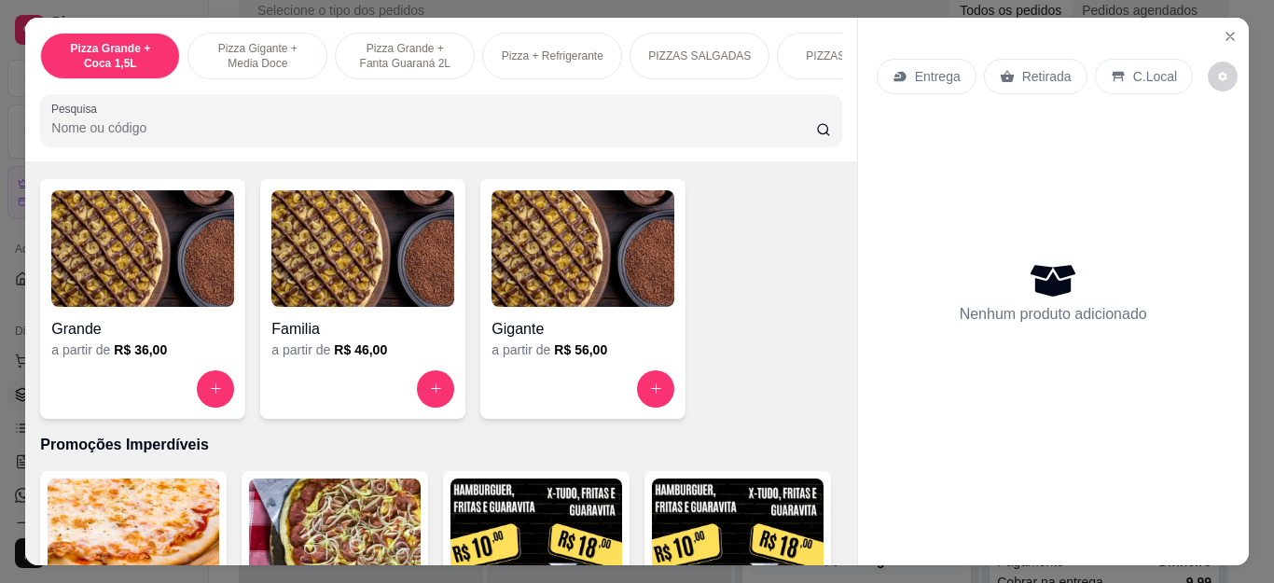
scroll to position [1865, 0]
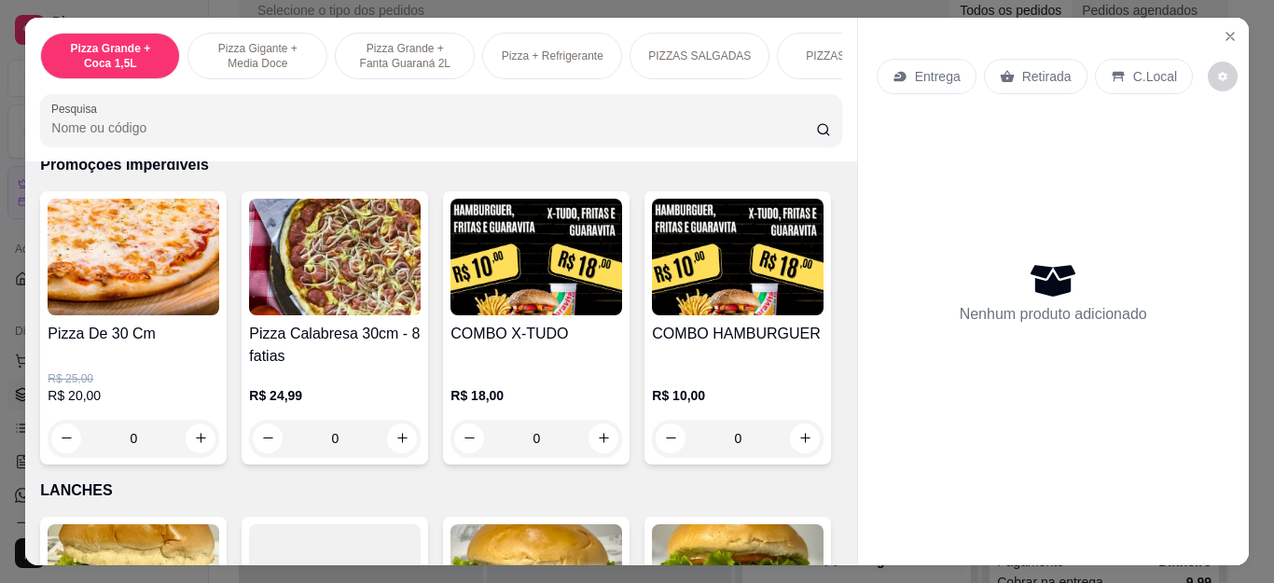
click at [590, 439] on div "0" at bounding box center [537, 438] width 172 height 37
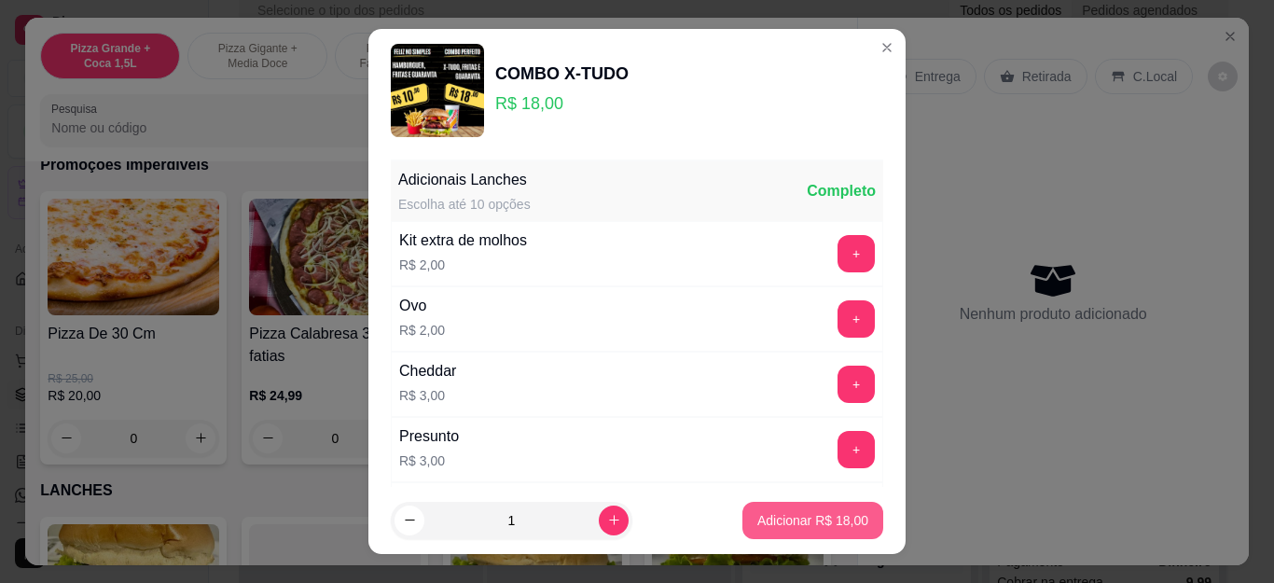
click at [757, 525] on p "Adicionar R$ 18,00" at bounding box center [812, 520] width 111 height 19
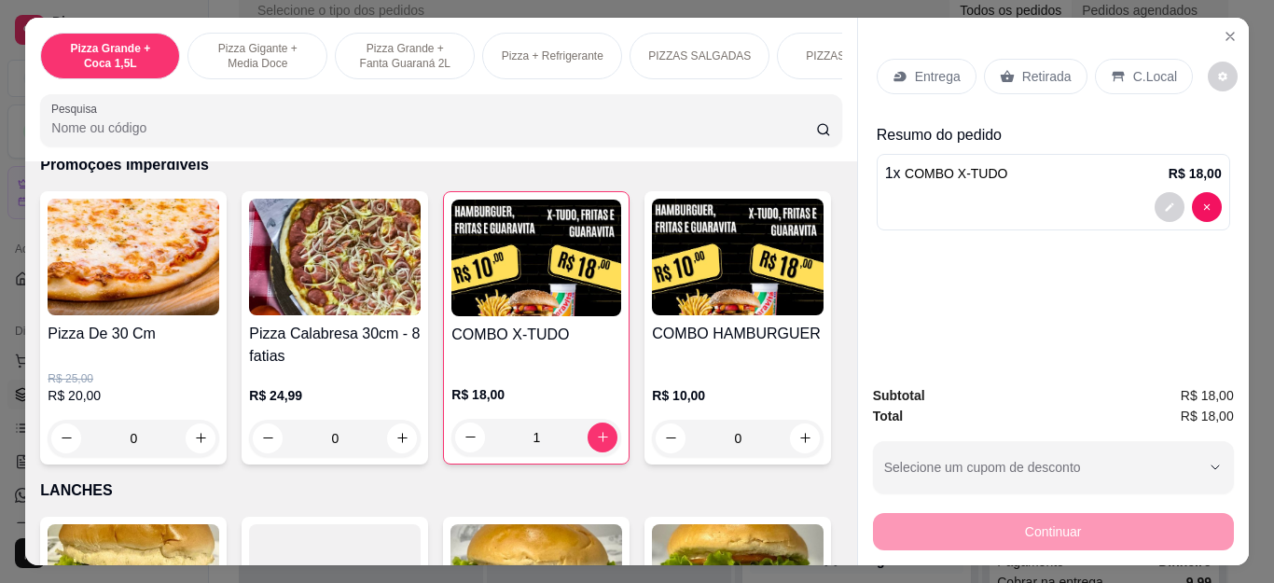
type input "1"
click at [915, 73] on p "Entrega" at bounding box center [938, 76] width 46 height 19
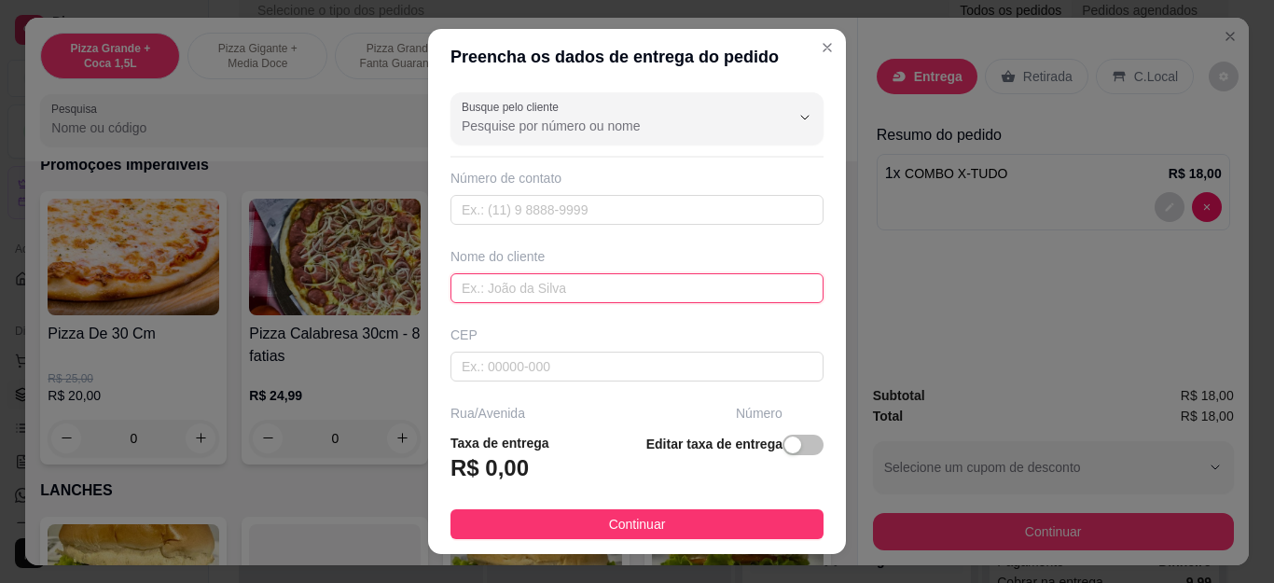
click at [549, 285] on input "text" at bounding box center [637, 288] width 373 height 30
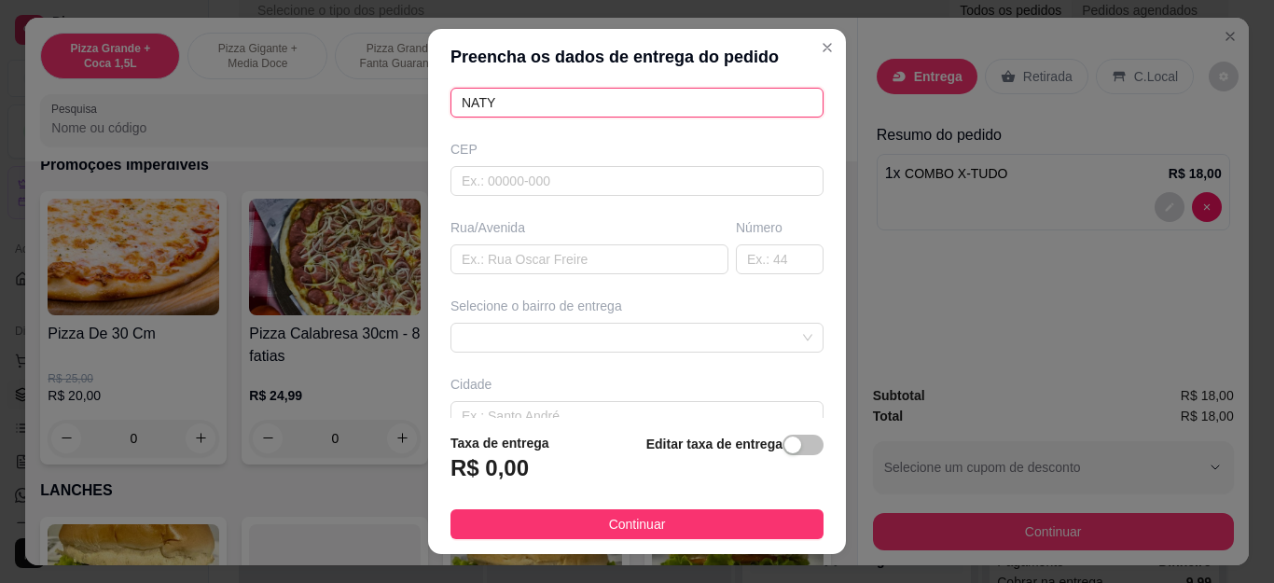
scroll to position [187, 0]
click at [572, 334] on span at bounding box center [637, 337] width 351 height 28
type input "NATY"
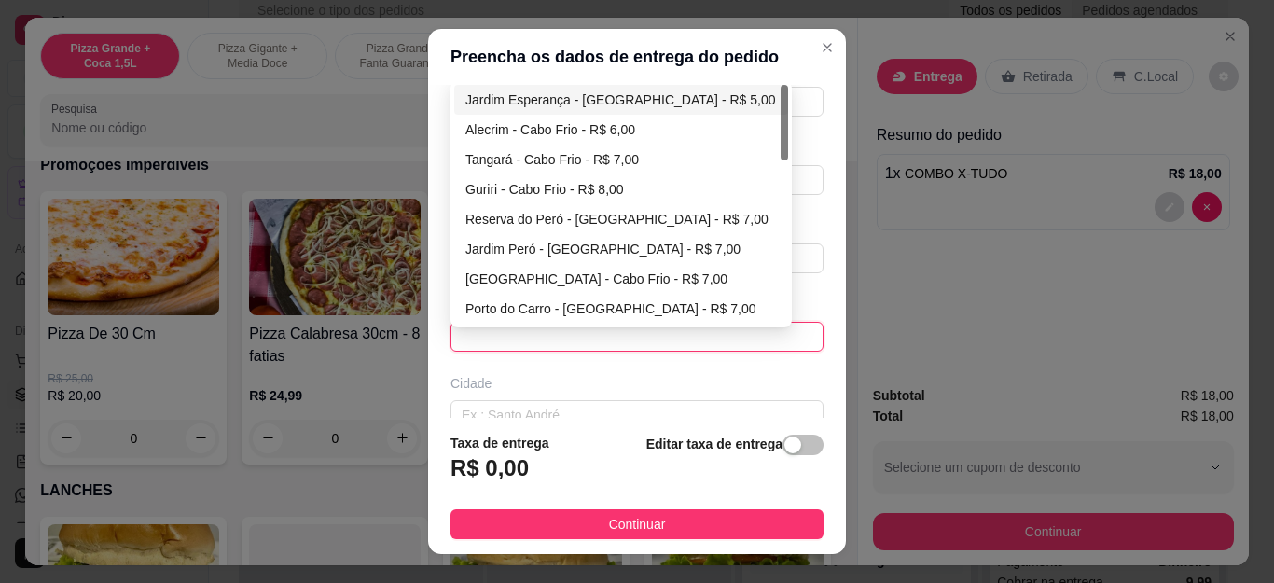
click at [590, 92] on div "Jardim Esperança - [GEOGRAPHIC_DATA] - R$ 5,00" at bounding box center [621, 100] width 312 height 21
type input "Cabo Frio"
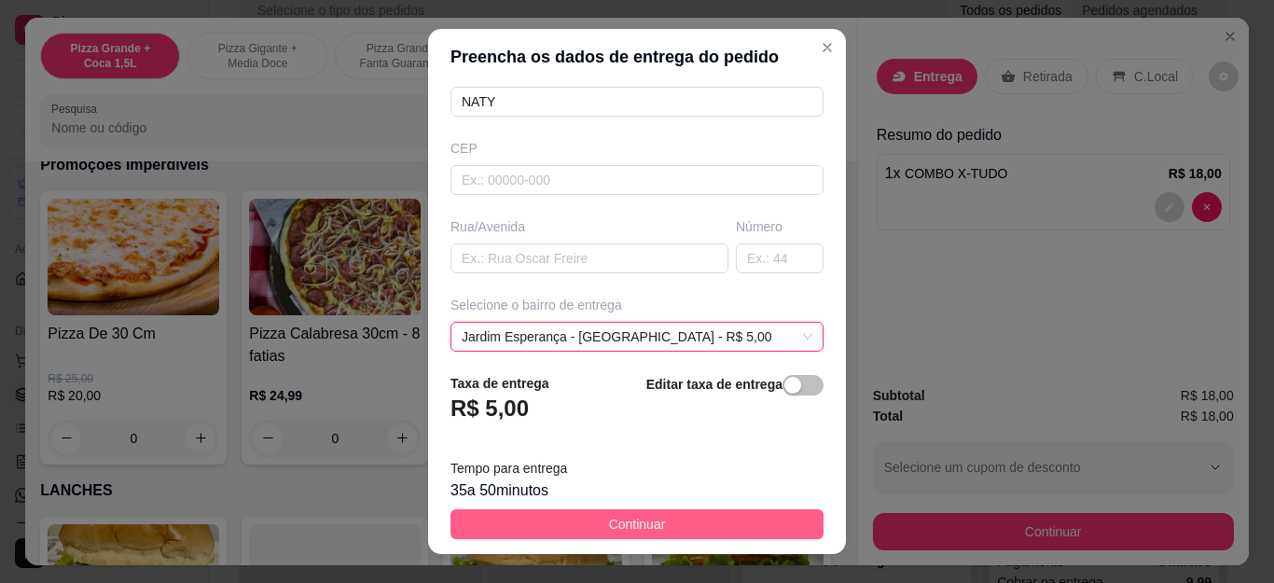
click at [638, 522] on span "Continuar" at bounding box center [637, 524] width 57 height 21
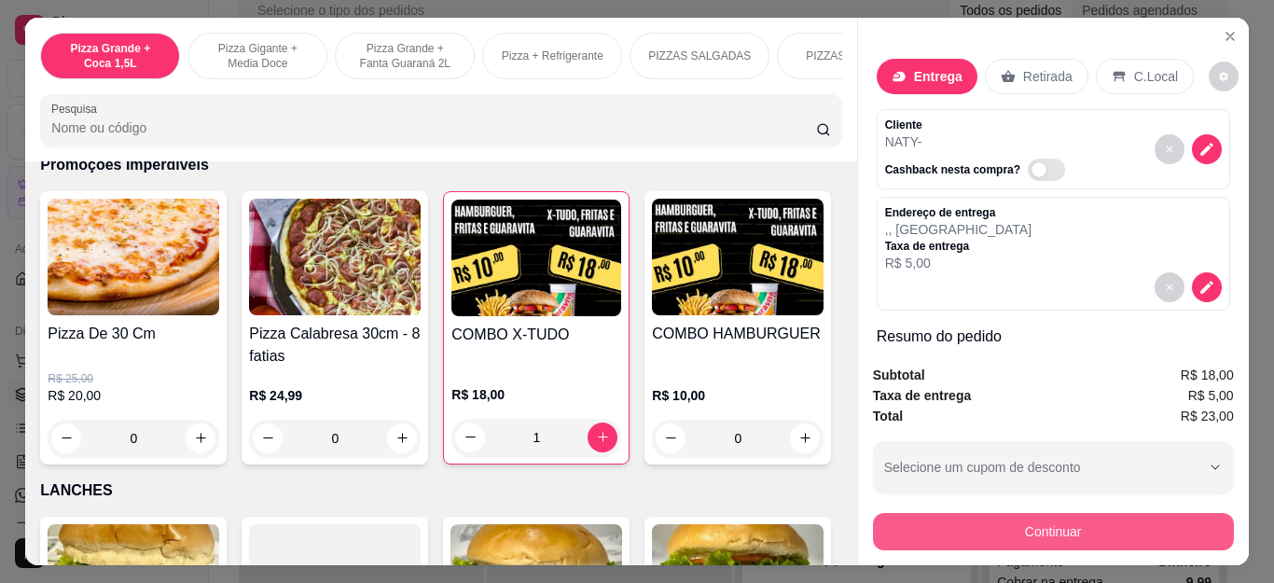
click at [960, 519] on button "Continuar" at bounding box center [1053, 531] width 361 height 37
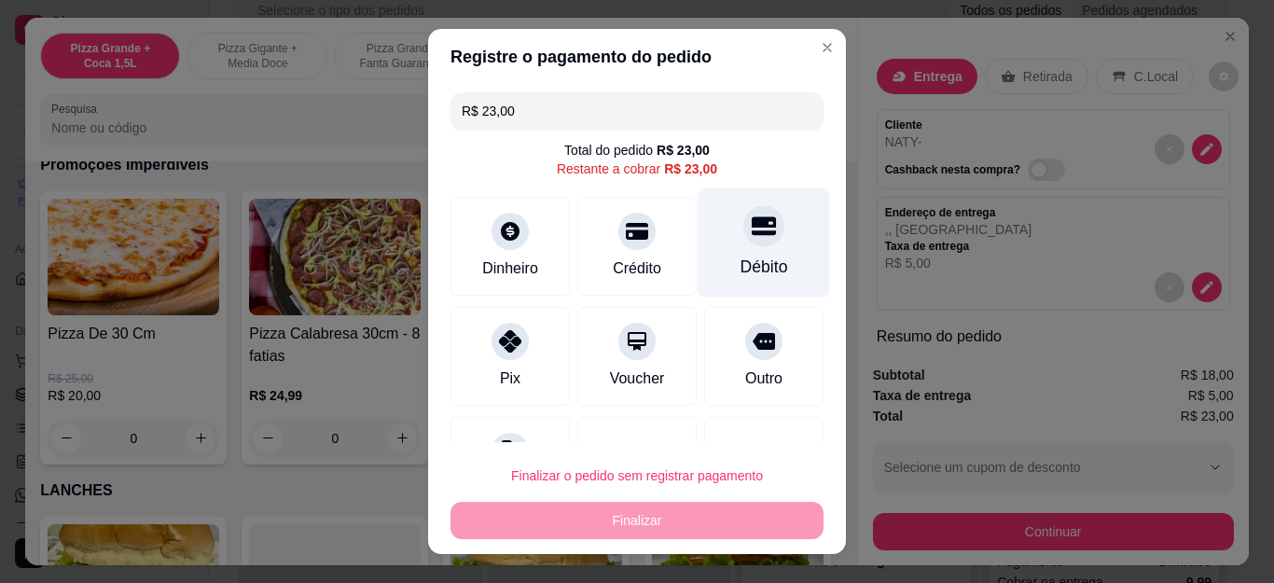
click at [754, 249] on div "Débito" at bounding box center [765, 242] width 132 height 109
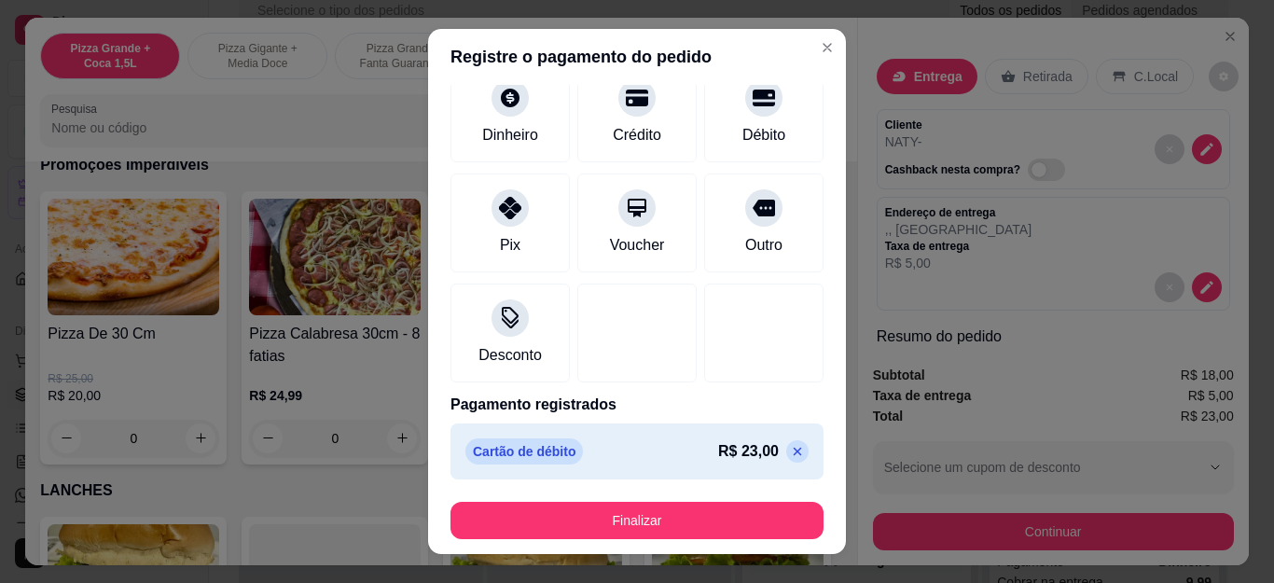
click at [790, 453] on icon at bounding box center [797, 451] width 15 height 15
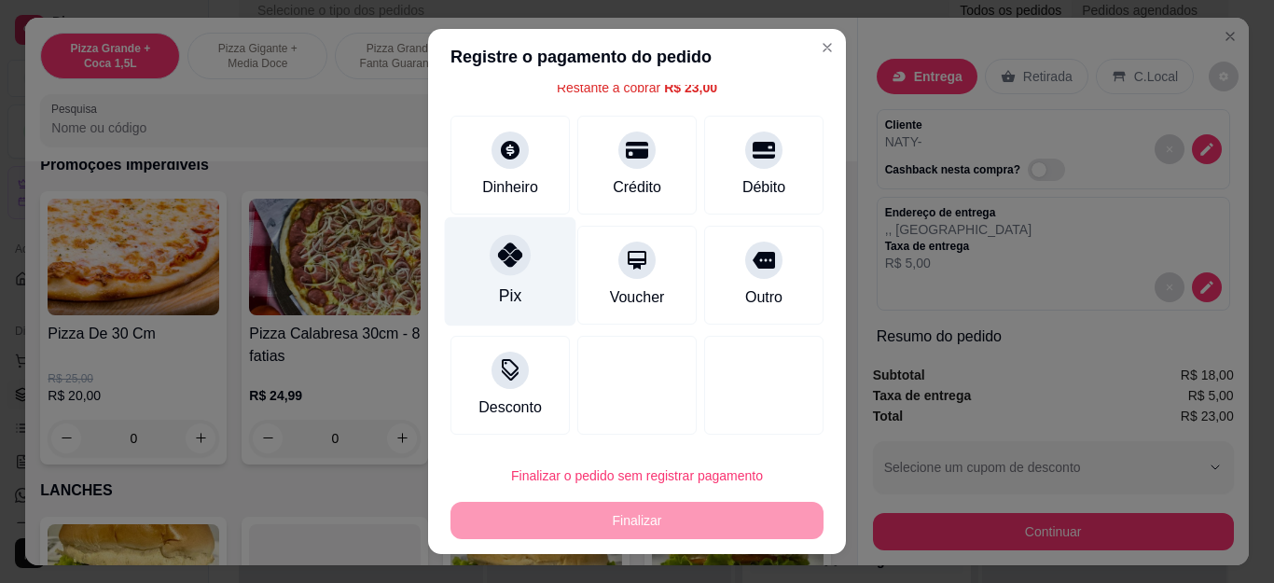
click at [503, 258] on icon at bounding box center [510, 255] width 24 height 24
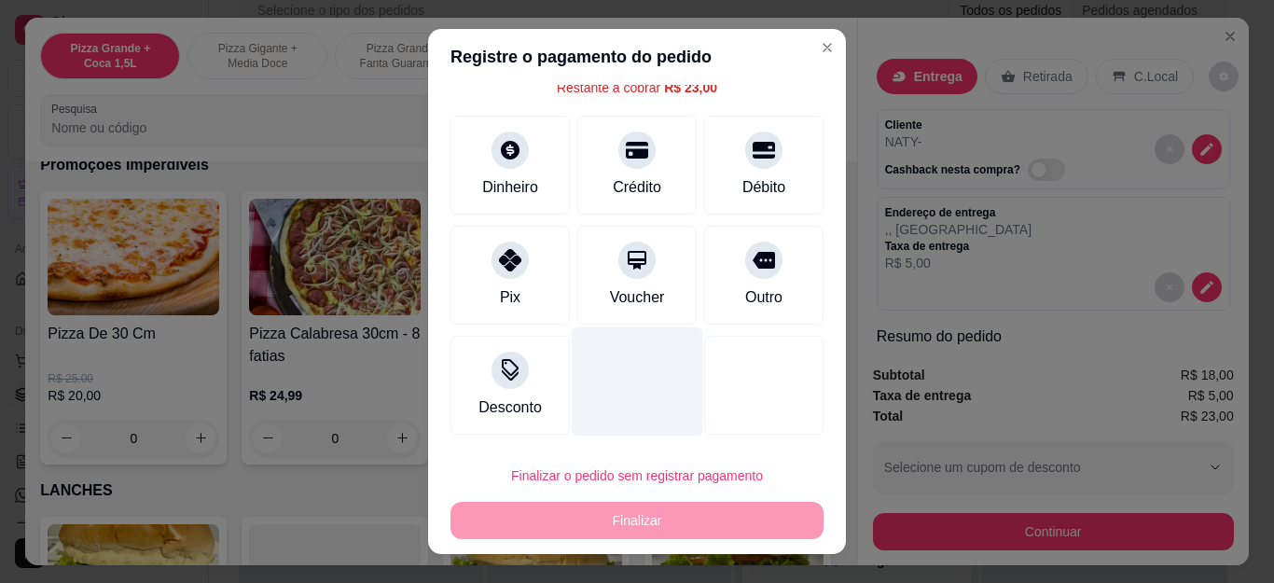
type input "R$ 0,00"
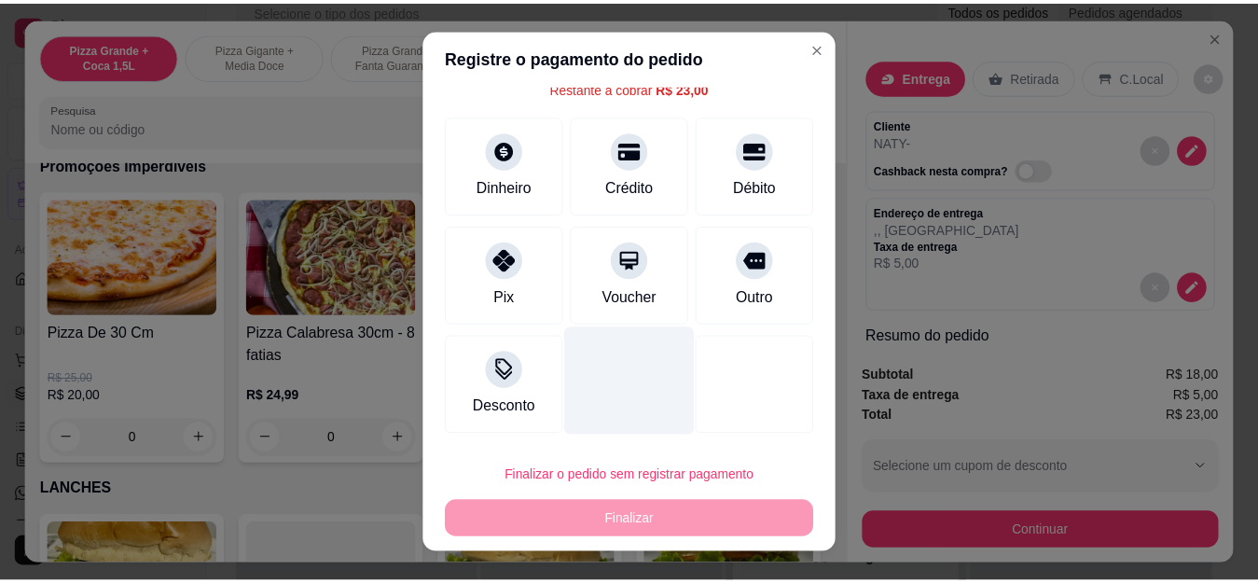
scroll to position [115, 0]
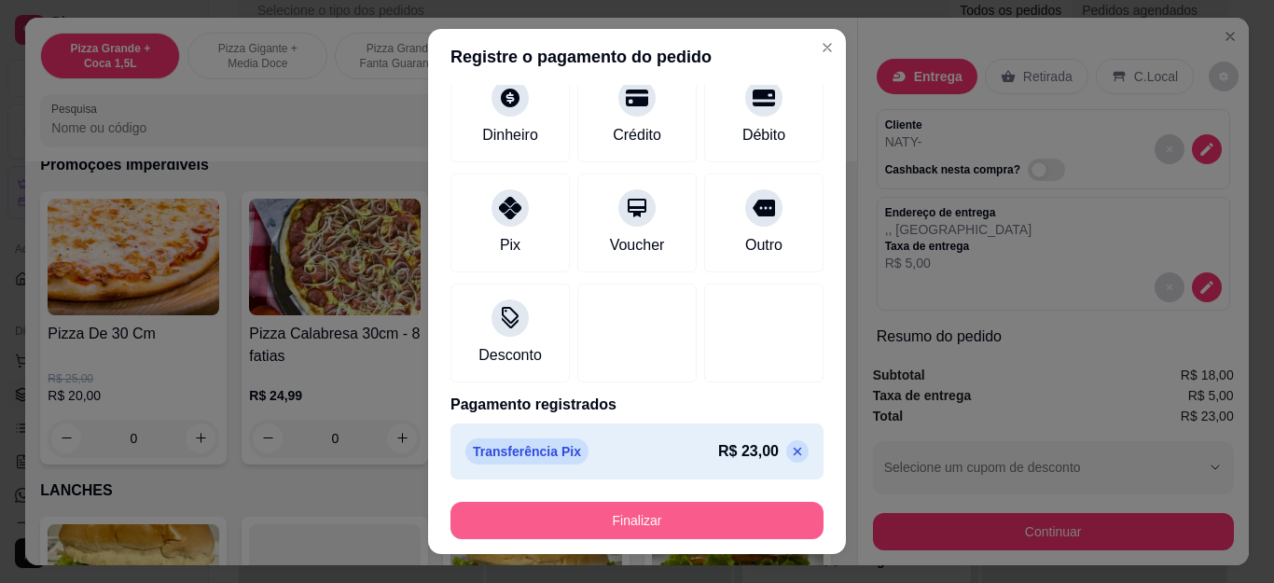
click at [601, 514] on button "Finalizar" at bounding box center [637, 520] width 373 height 37
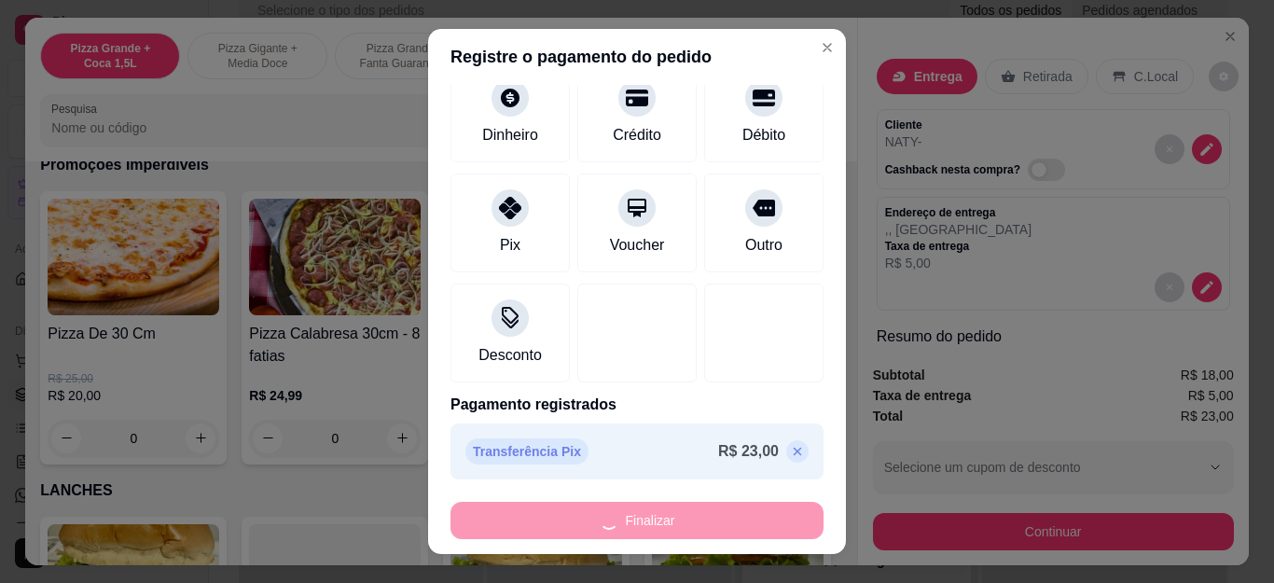
type input "0"
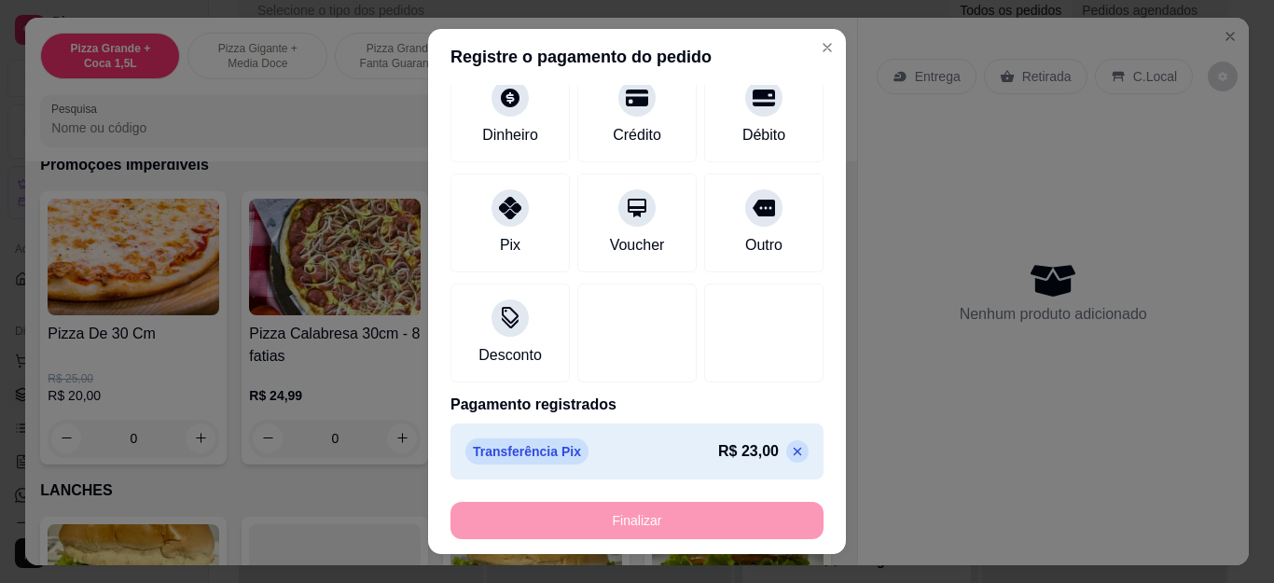
type input "-R$ 23,00"
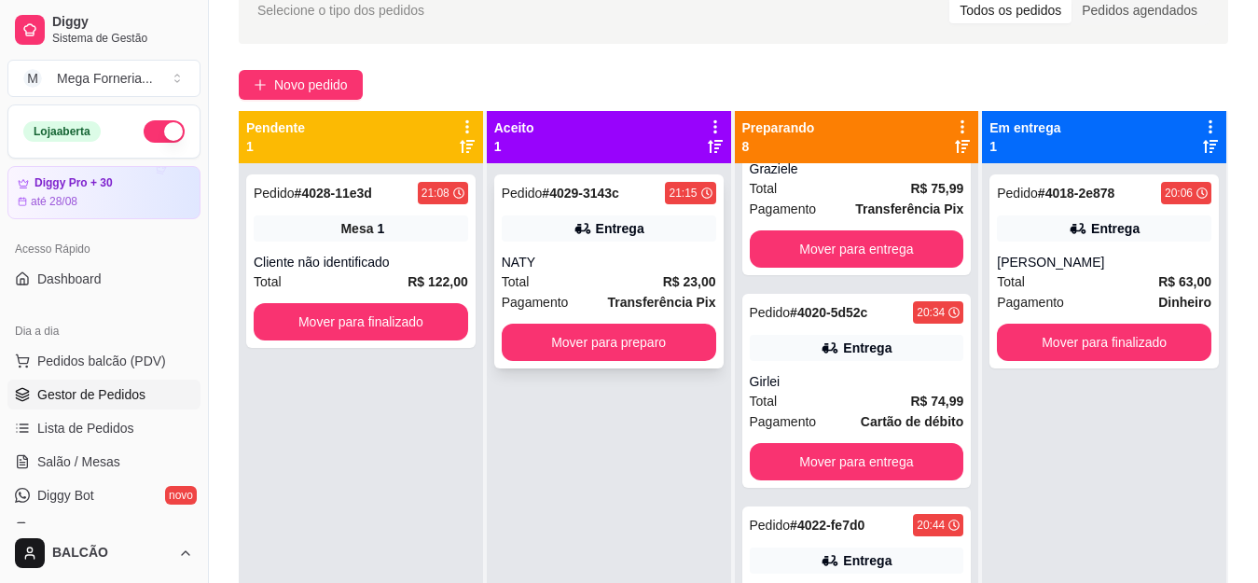
click at [655, 224] on div "Entrega" at bounding box center [609, 228] width 215 height 26
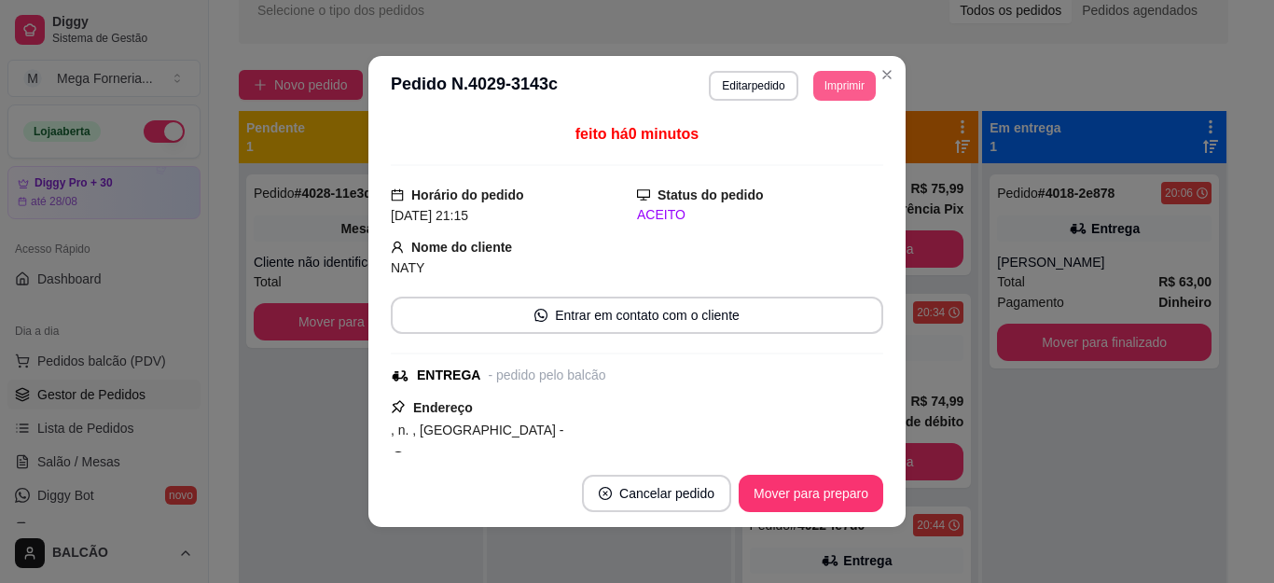
click at [840, 78] on button "Imprimir" at bounding box center [844, 86] width 62 height 30
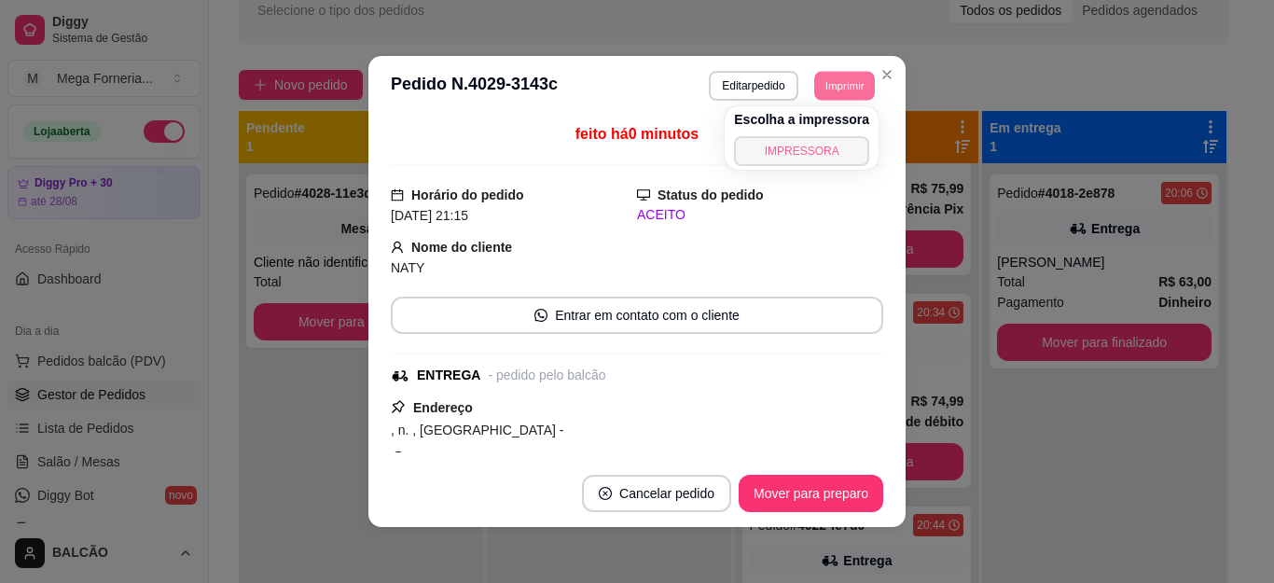
click at [767, 153] on button "IMPRESSORA" at bounding box center [801, 151] width 135 height 30
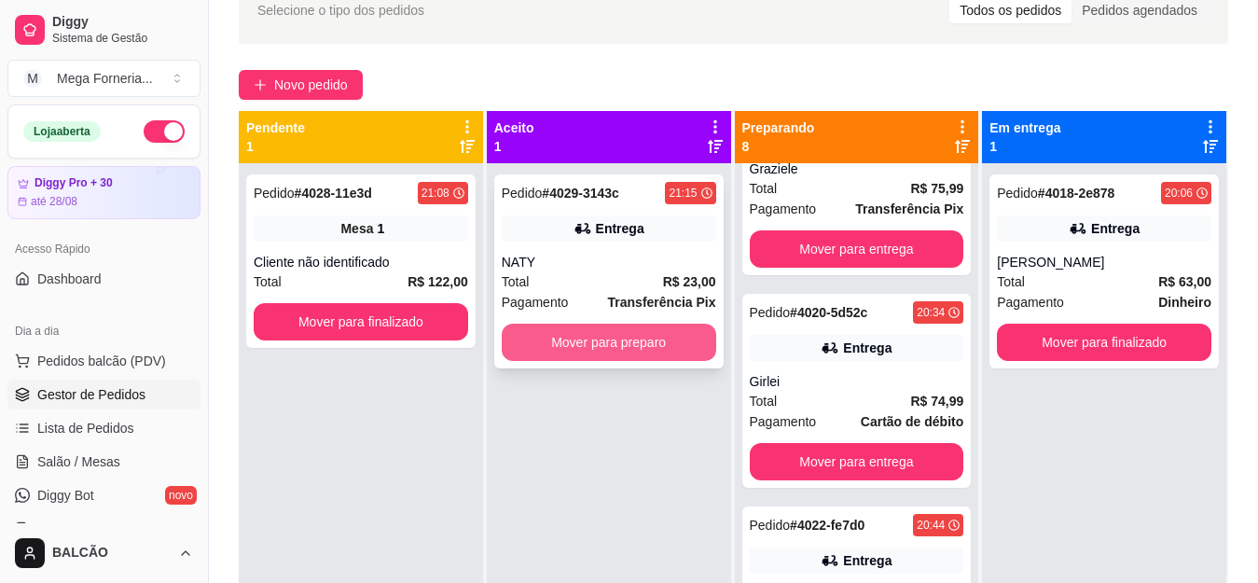
click at [653, 326] on button "Mover para preparo" at bounding box center [609, 342] width 215 height 37
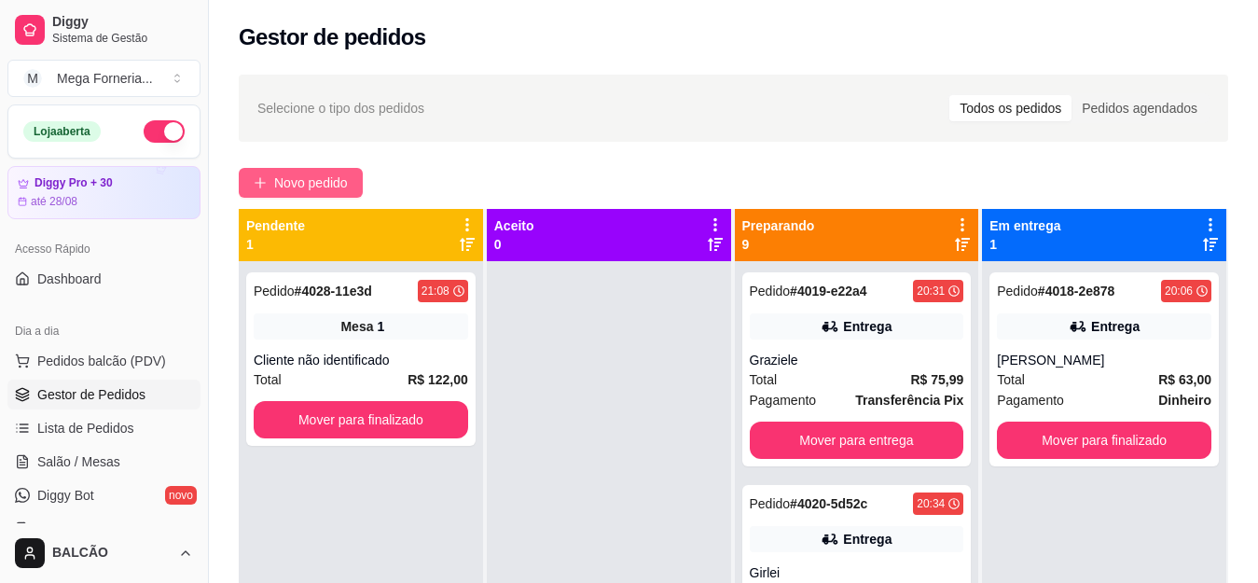
click at [346, 179] on span "Novo pedido" at bounding box center [311, 183] width 74 height 21
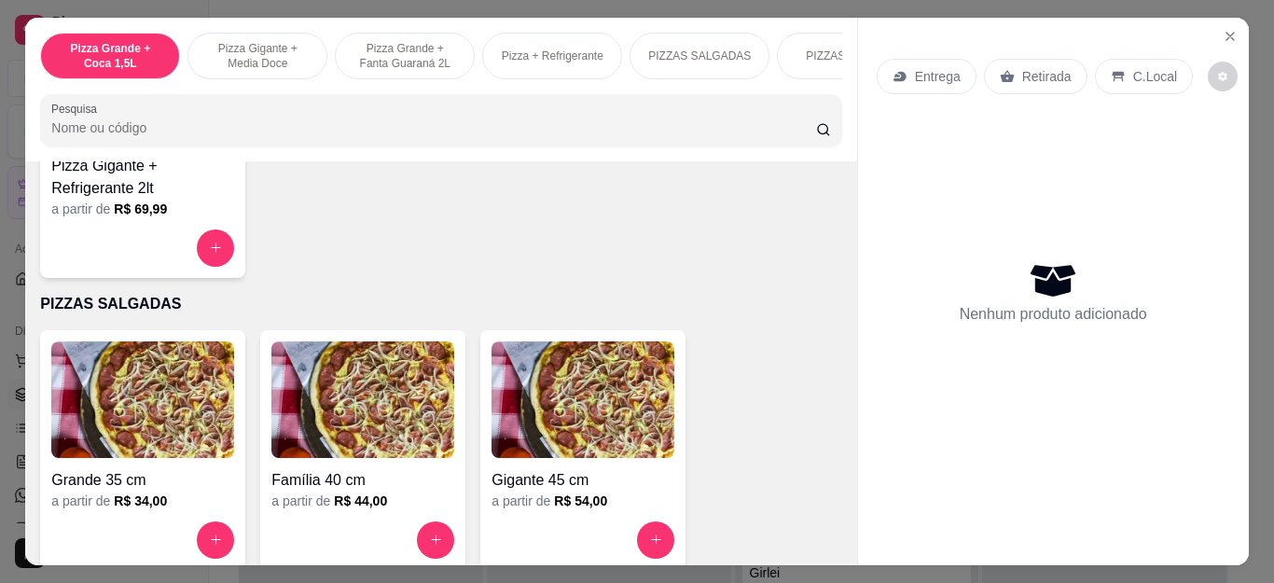
scroll to position [1213, 0]
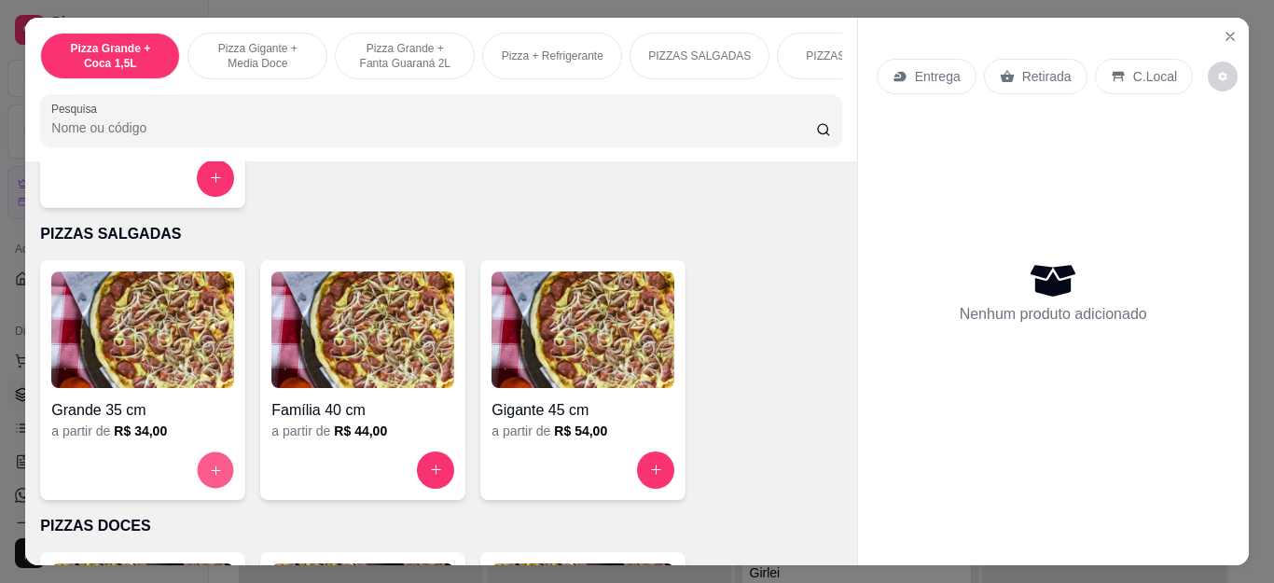
click at [219, 472] on button "increase-product-quantity" at bounding box center [216, 469] width 36 height 36
click at [628, 196] on input "text" at bounding box center [637, 197] width 506 height 30
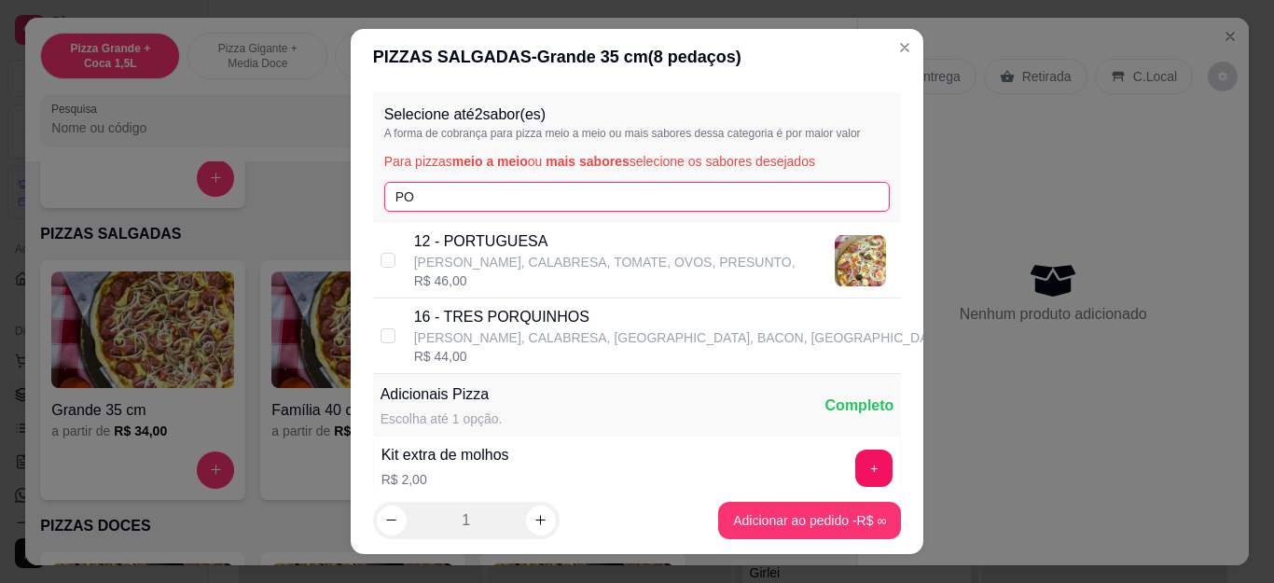
type input "PO"
click at [620, 245] on p "12 - PORTUGUESA" at bounding box center [604, 241] width 381 height 22
checkbox input "true"
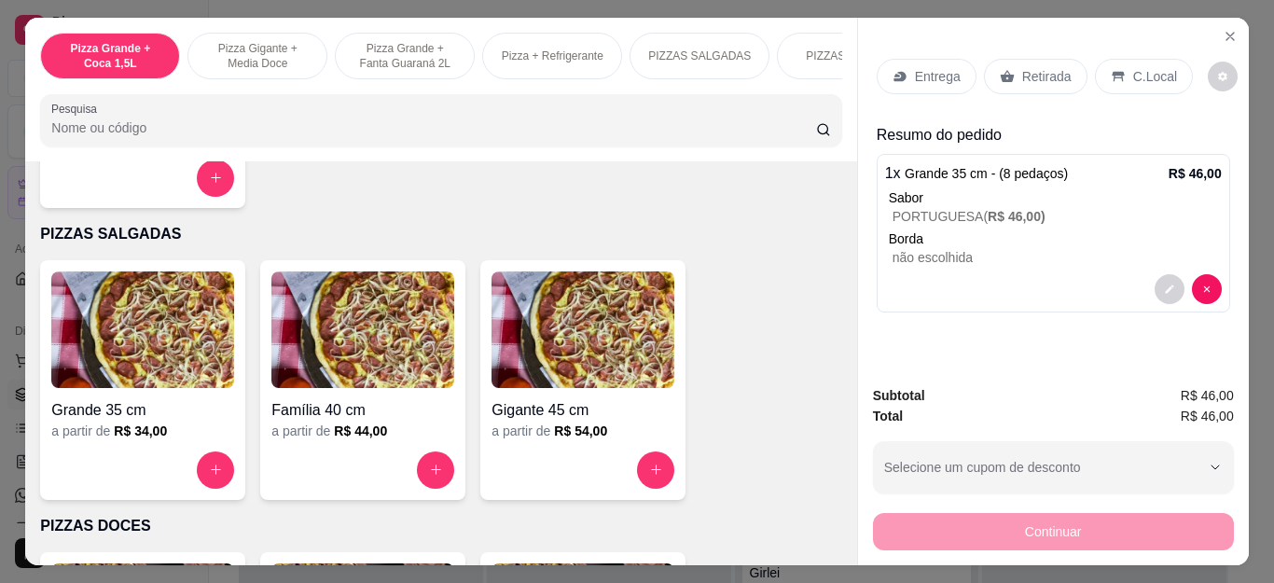
click at [941, 67] on p "Entrega" at bounding box center [938, 76] width 46 height 19
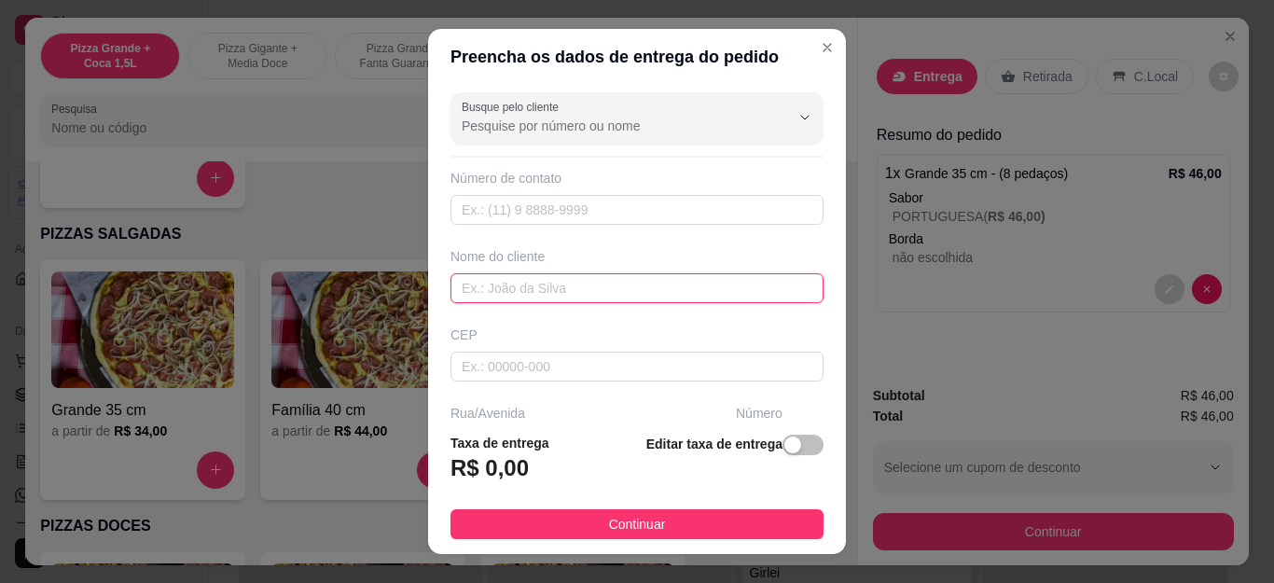
click at [519, 303] on input "text" at bounding box center [637, 288] width 373 height 30
type input "EVANDRO"
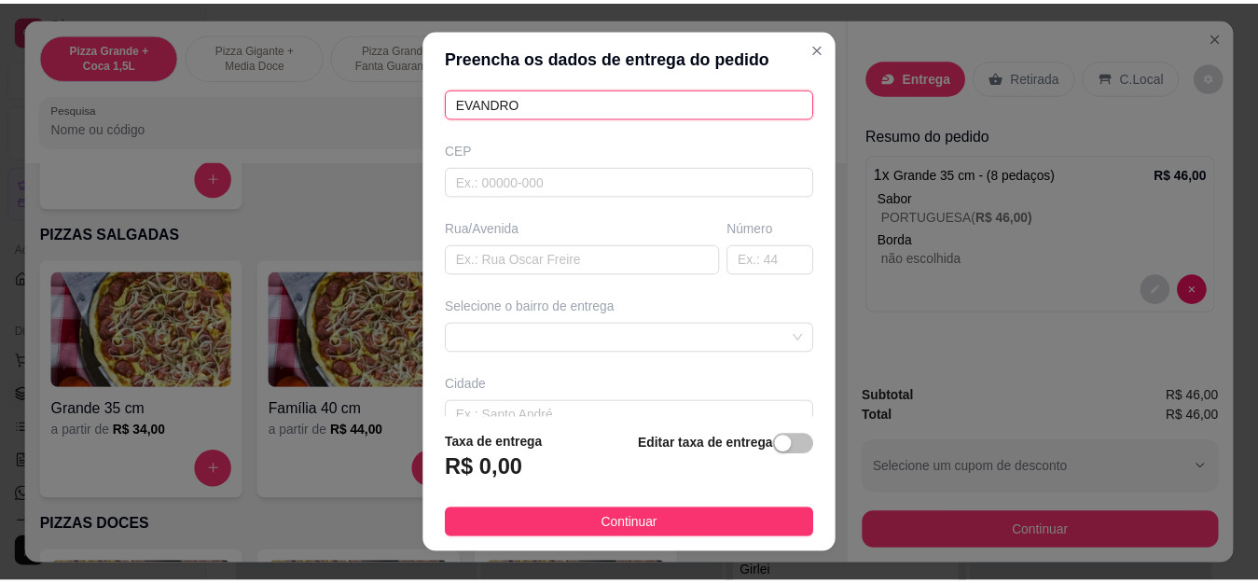
scroll to position [187, 0]
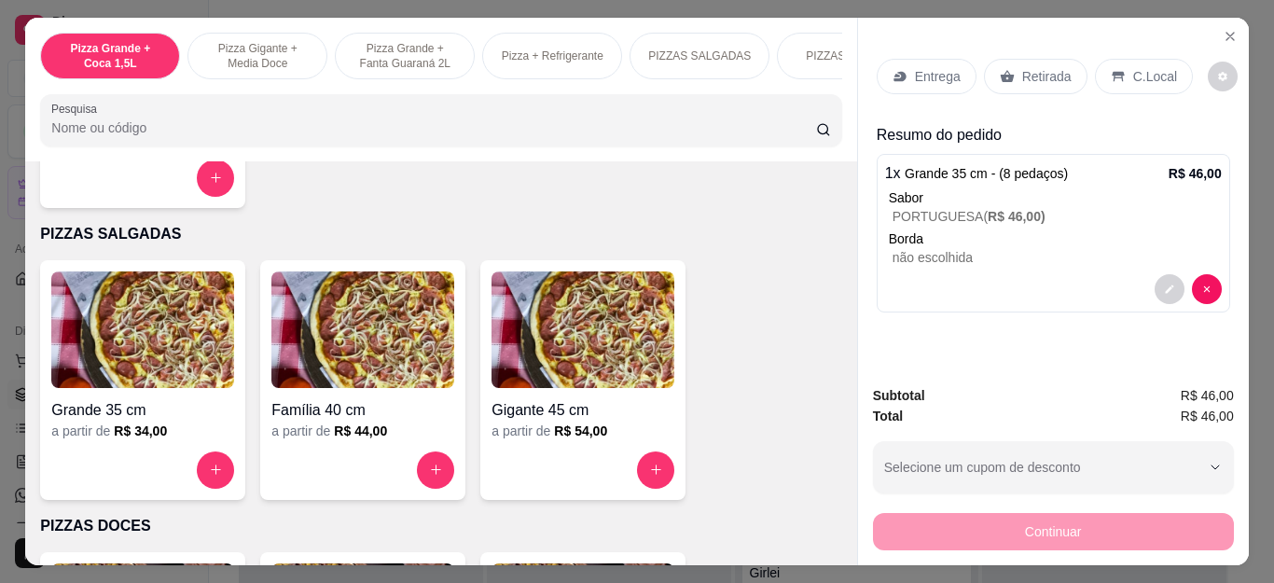
click at [1036, 68] on p "Retirada" at bounding box center [1046, 76] width 49 height 19
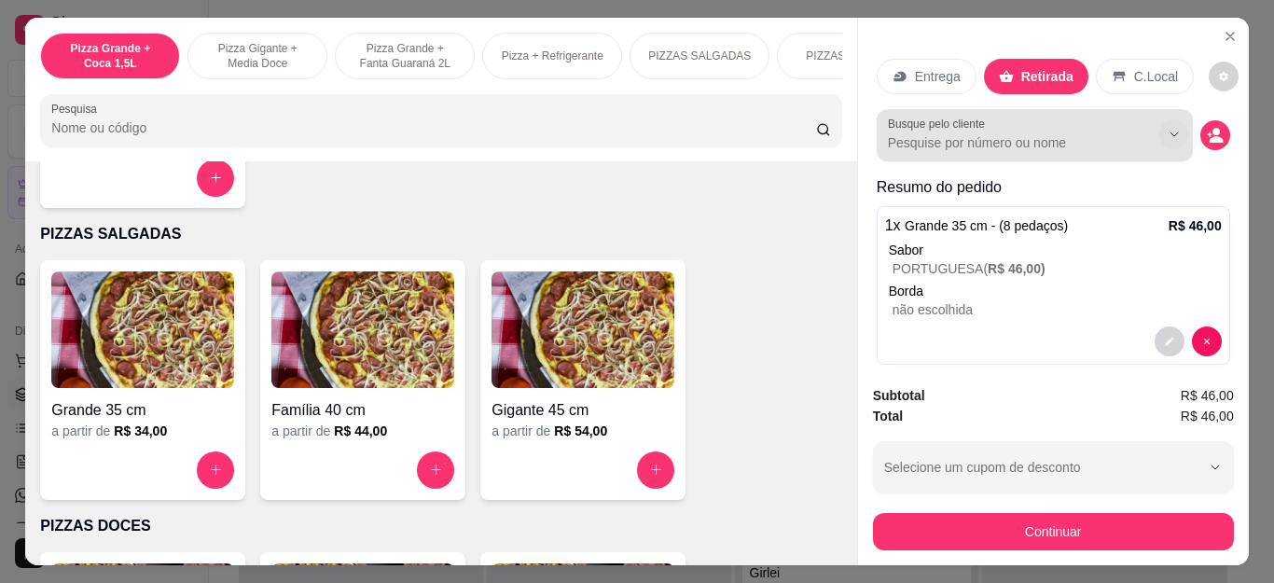
click at [1159, 138] on button "Show suggestions" at bounding box center [1174, 134] width 30 height 30
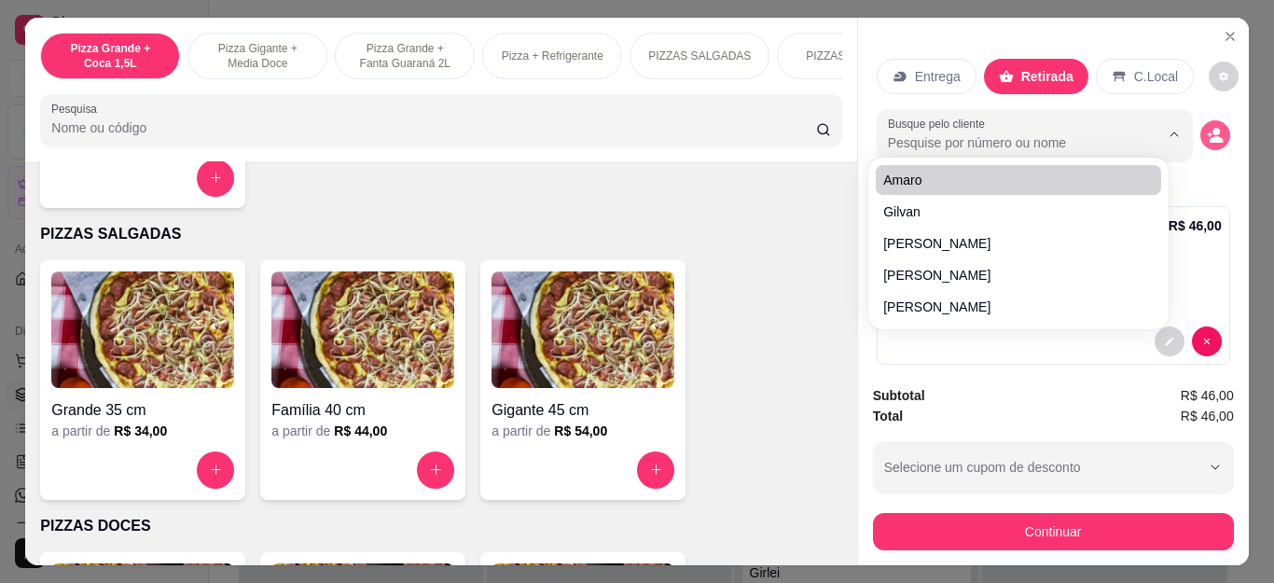
click at [1207, 127] on icon "decrease-product-quantity" at bounding box center [1215, 135] width 17 height 17
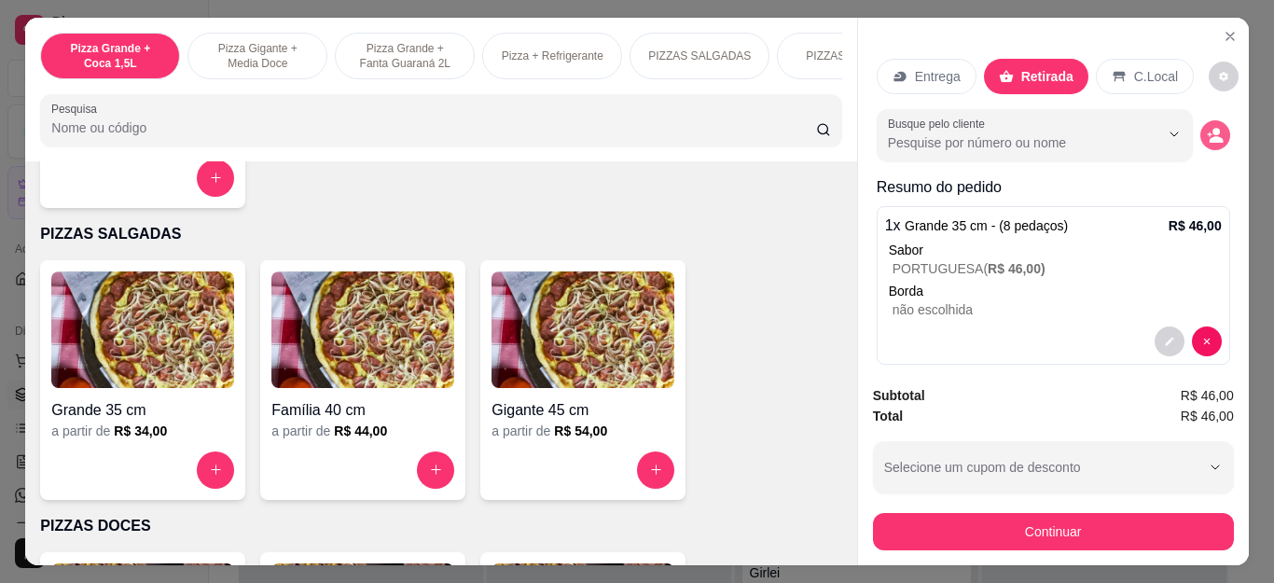
click at [1213, 128] on circle "decrease-product-quantity" at bounding box center [1216, 131] width 7 height 7
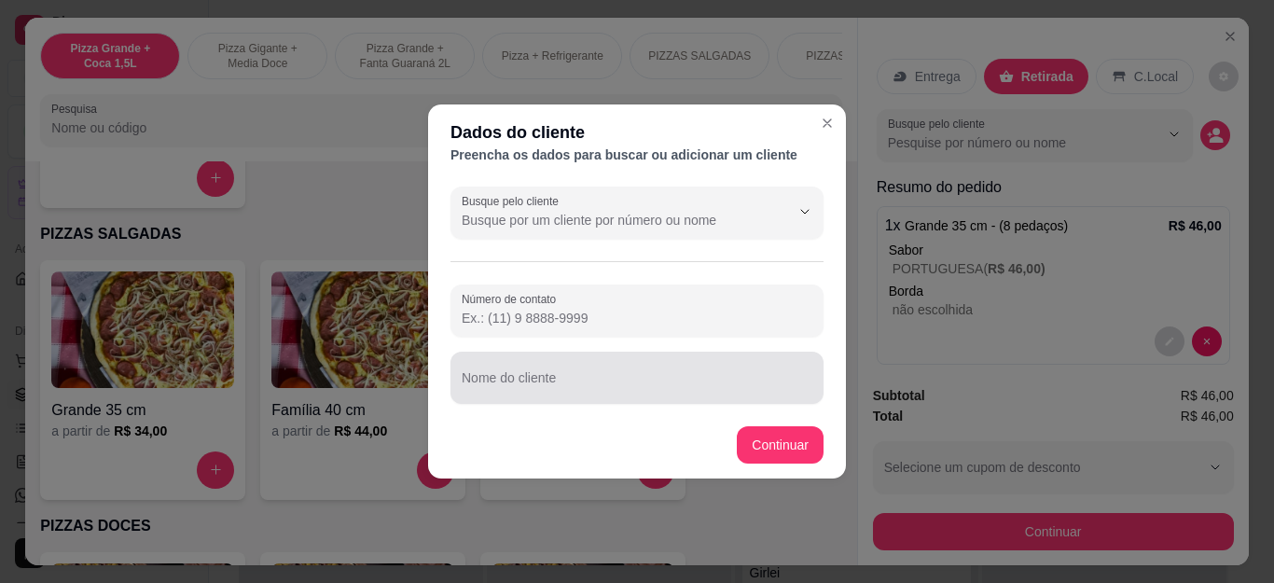
click at [539, 382] on div "Nome do cliente" at bounding box center [637, 378] width 373 height 52
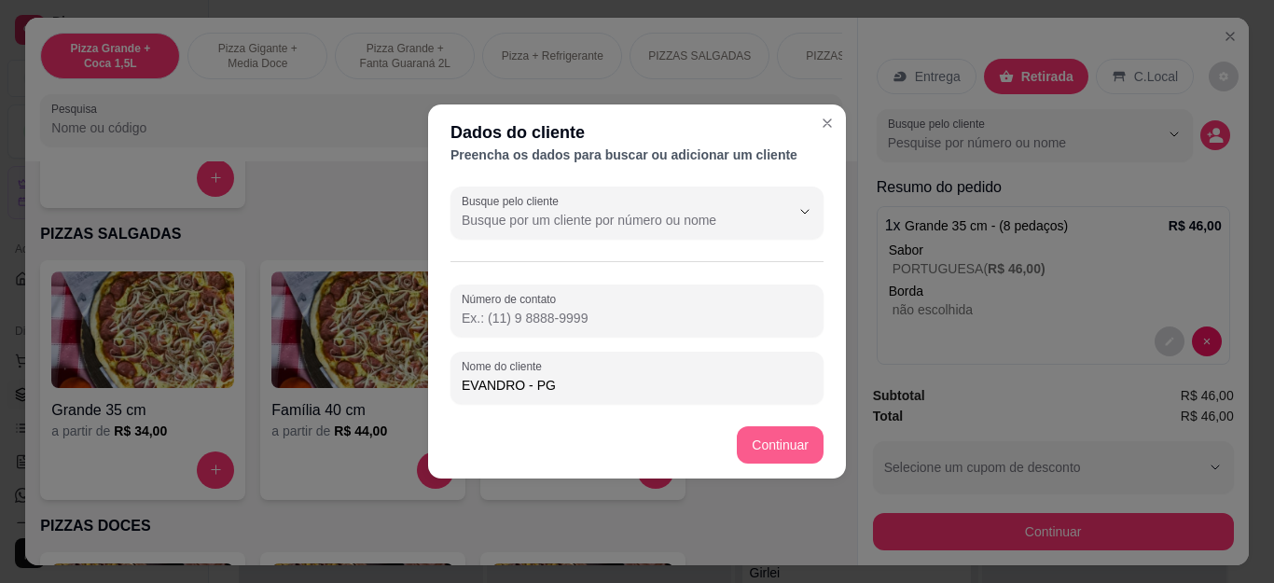
type input "EVANDRO - PG"
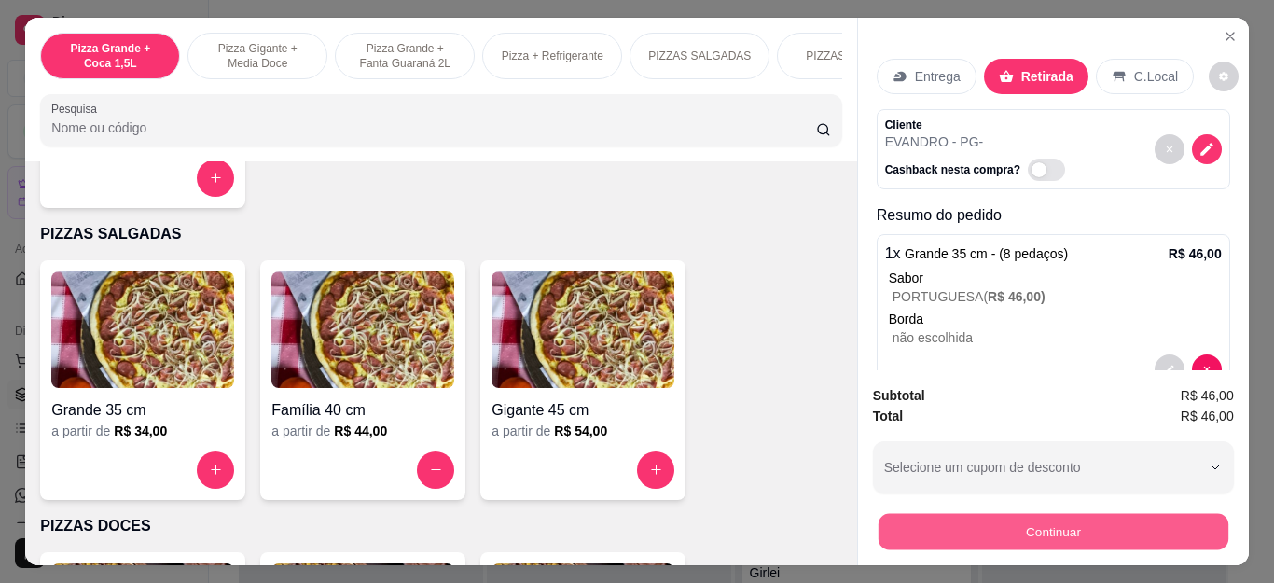
click at [988, 514] on button "Continuar" at bounding box center [1053, 532] width 350 height 36
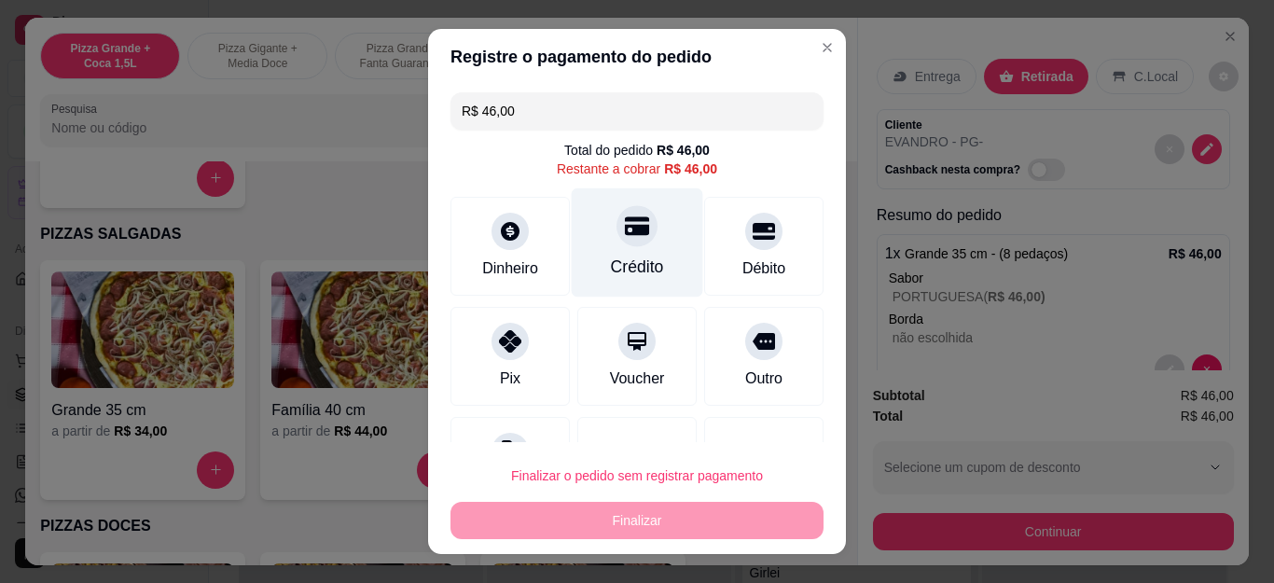
click at [629, 260] on div "Crédito" at bounding box center [637, 267] width 53 height 24
type input "R$ 0,00"
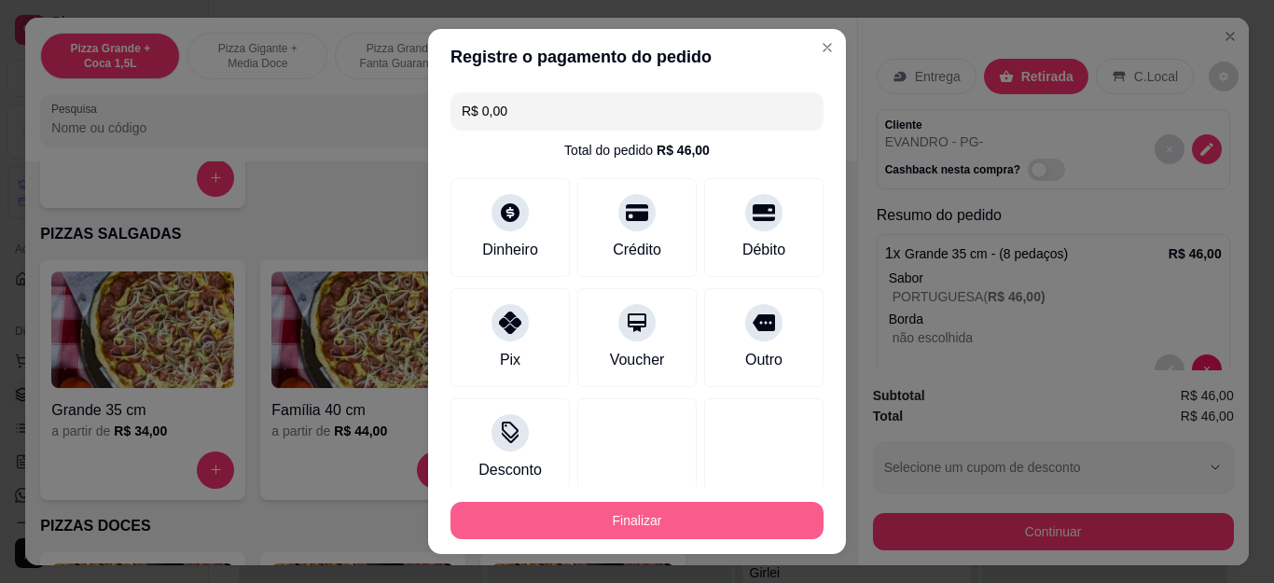
click at [617, 523] on button "Finalizar" at bounding box center [637, 520] width 373 height 37
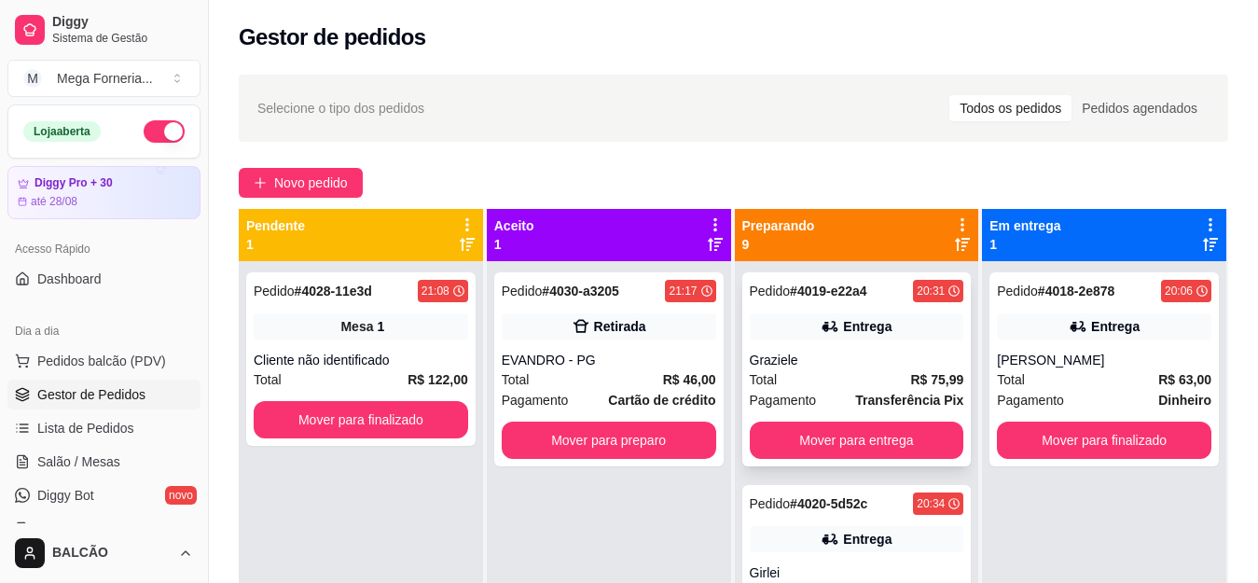
click at [860, 361] on div "Graziele" at bounding box center [857, 360] width 215 height 19
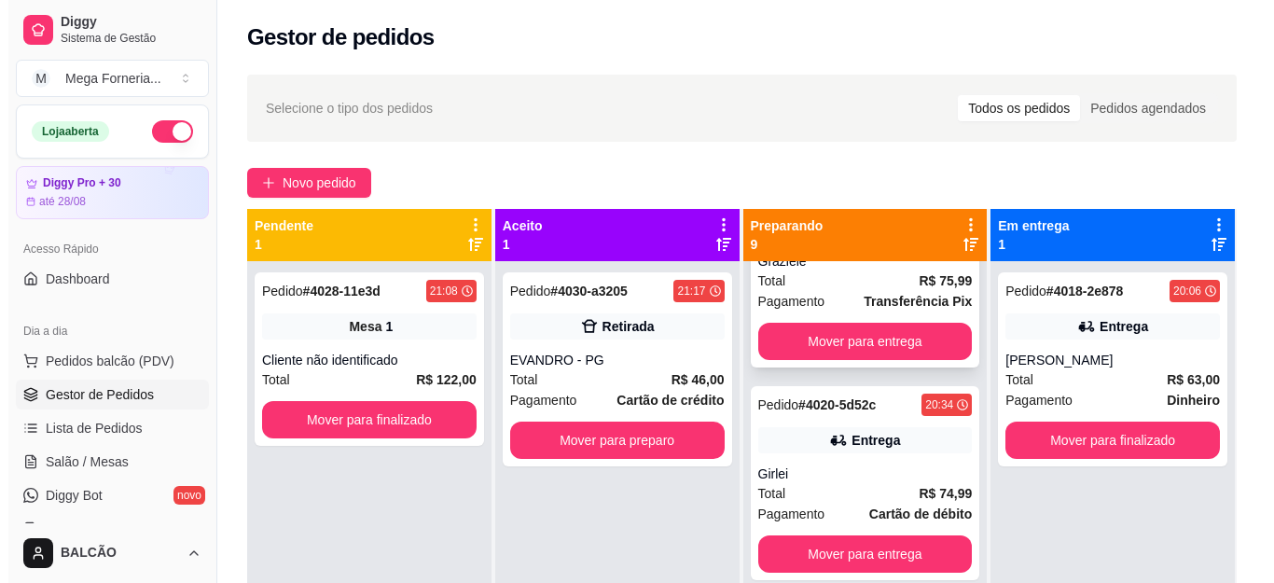
scroll to position [187, 0]
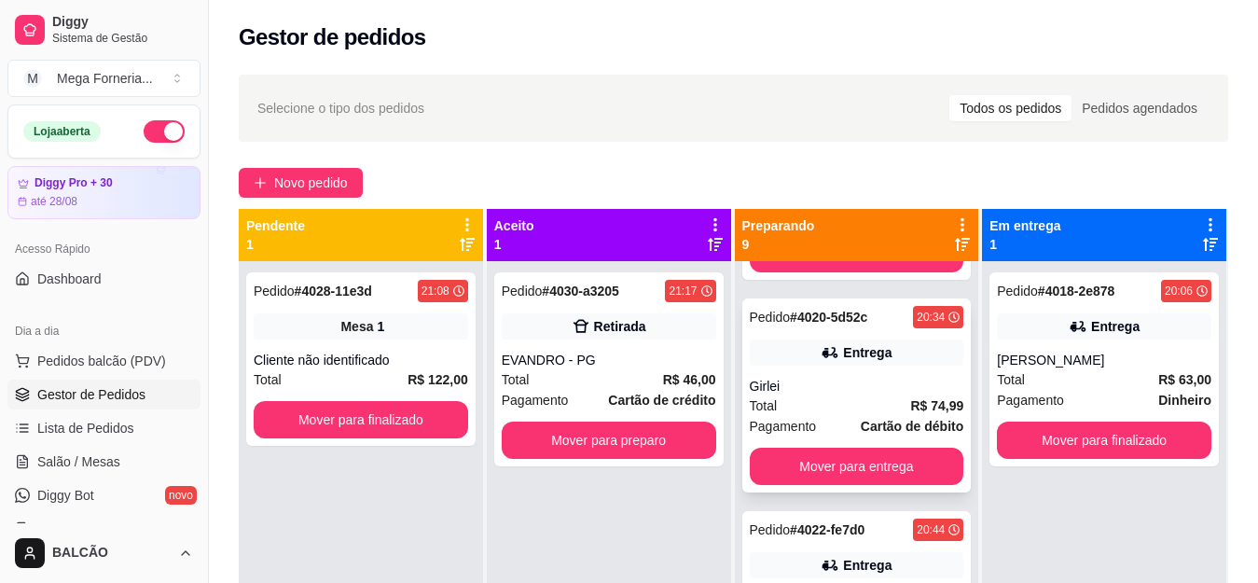
click at [922, 362] on div "Entrega" at bounding box center [857, 353] width 215 height 26
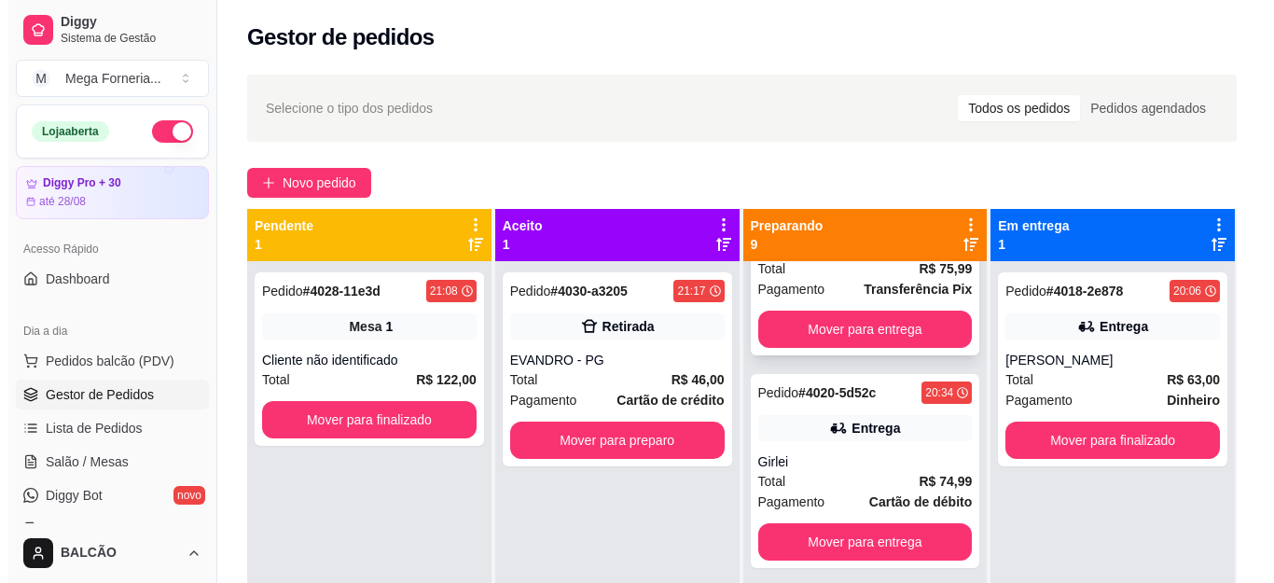
scroll to position [0, 0]
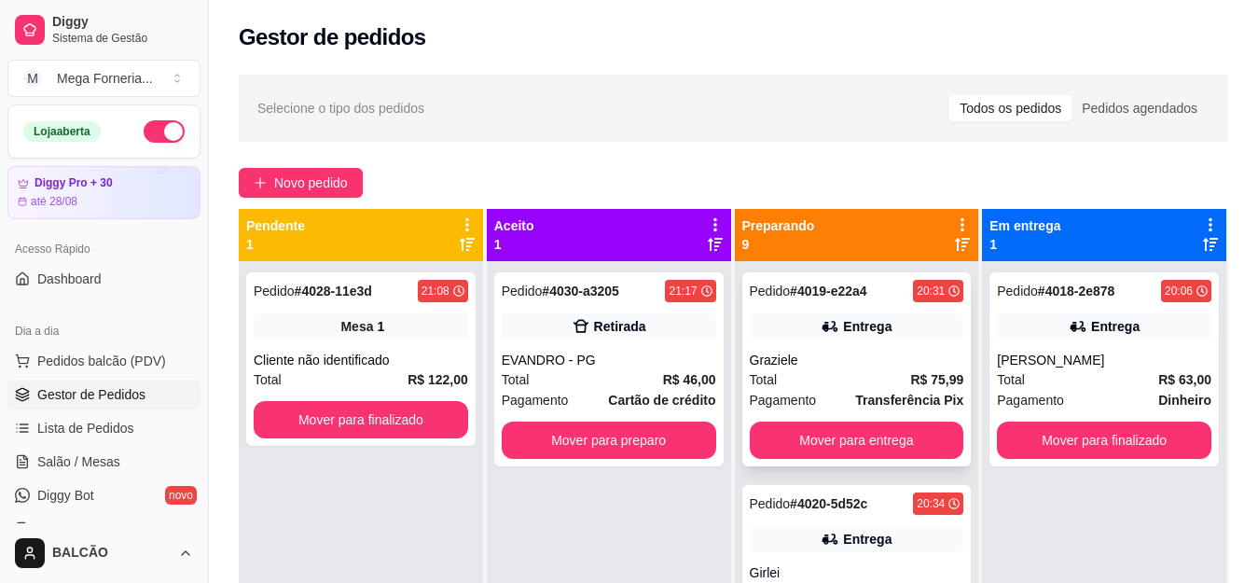
click at [891, 340] on div "Pedido # 4019-e22a4 20:31 Entrega Graziele Total R$ 75,99 Pagamento Transferênc…" at bounding box center [856, 369] width 229 height 194
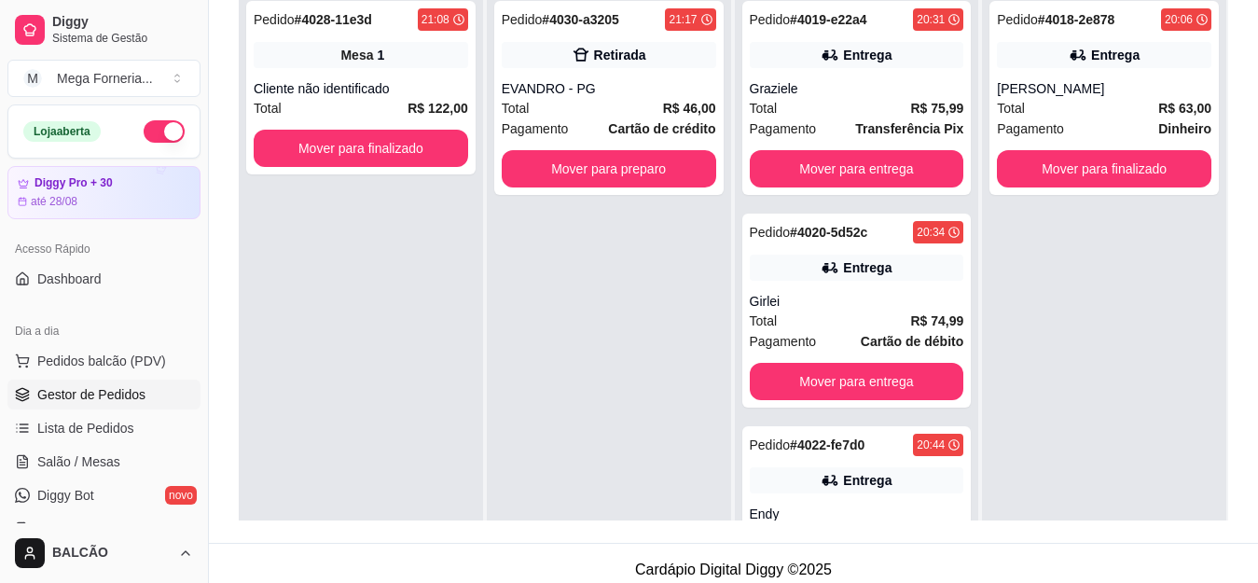
scroll to position [284, 0]
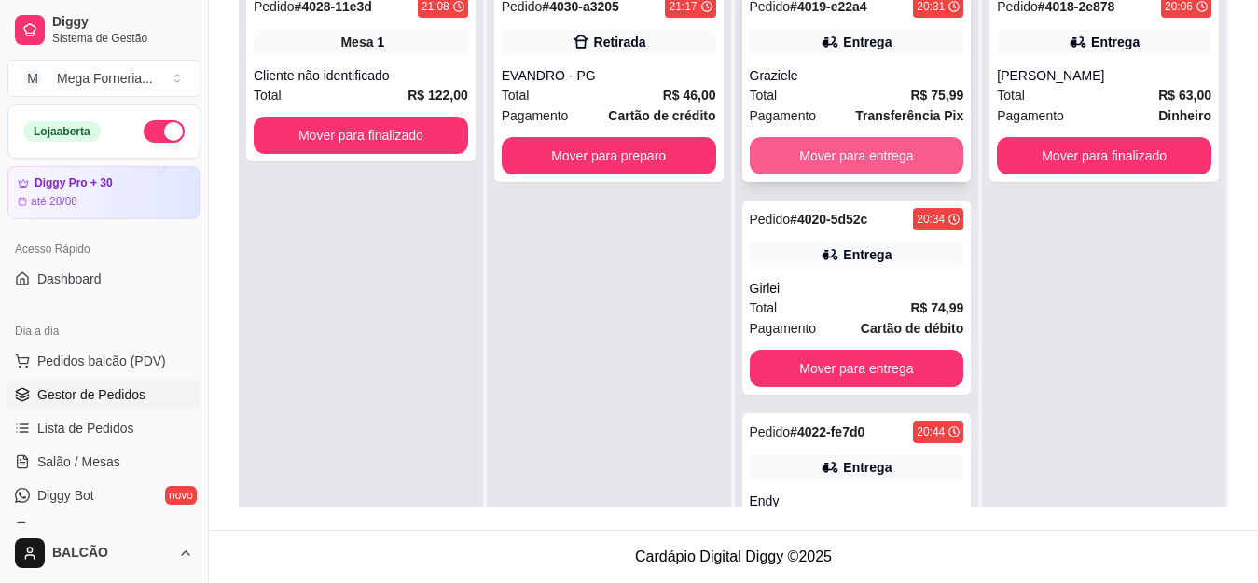
click at [915, 146] on button "Mover para entrega" at bounding box center [857, 155] width 215 height 37
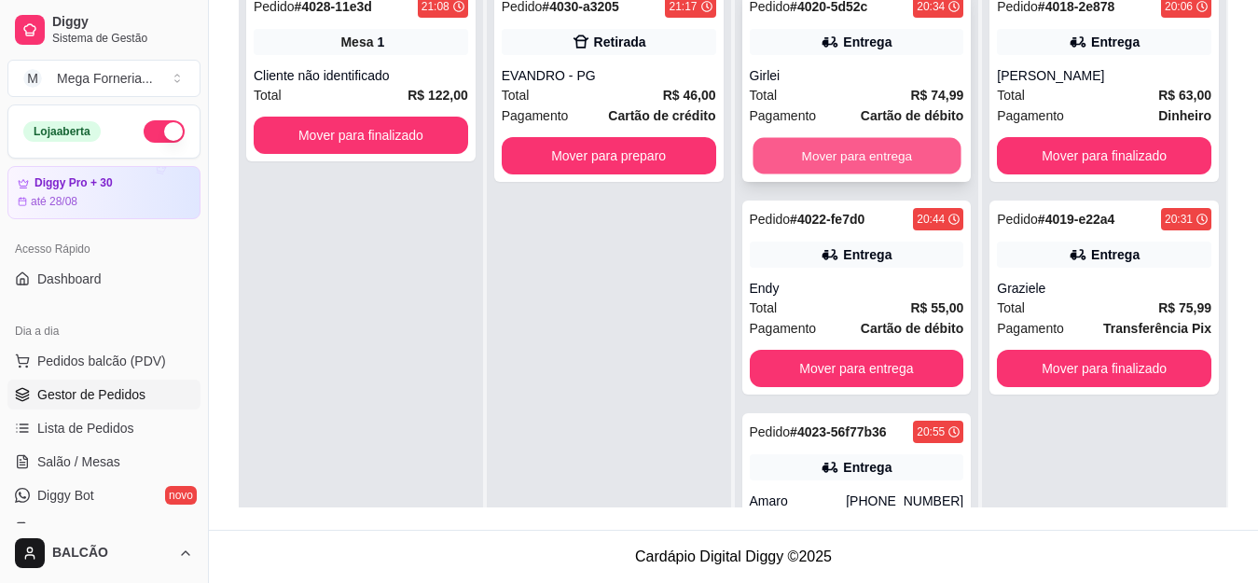
click at [889, 144] on button "Mover para entrega" at bounding box center [857, 156] width 208 height 36
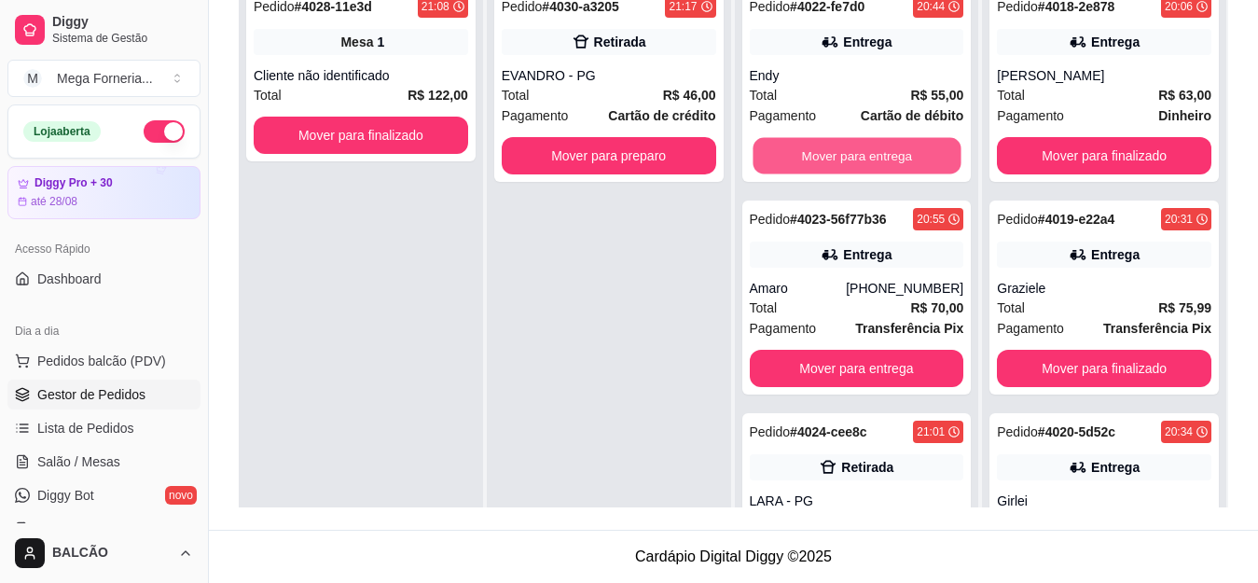
click at [889, 144] on button "Mover para entrega" at bounding box center [857, 156] width 208 height 36
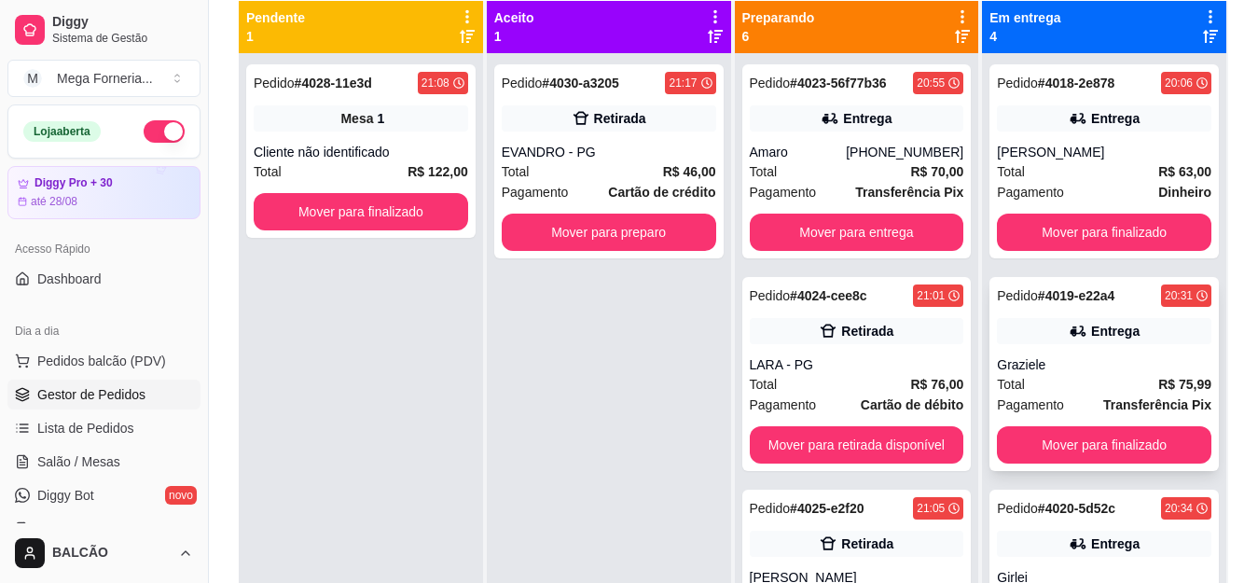
scroll to position [98, 0]
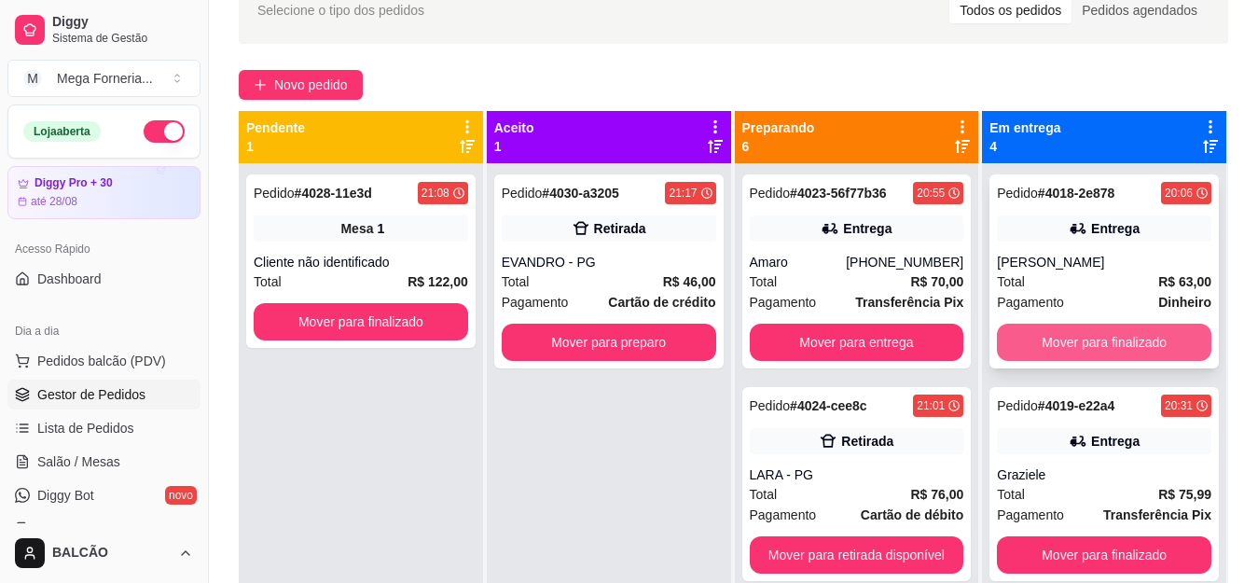
click at [1130, 339] on button "Mover para finalizado" at bounding box center [1104, 342] width 215 height 37
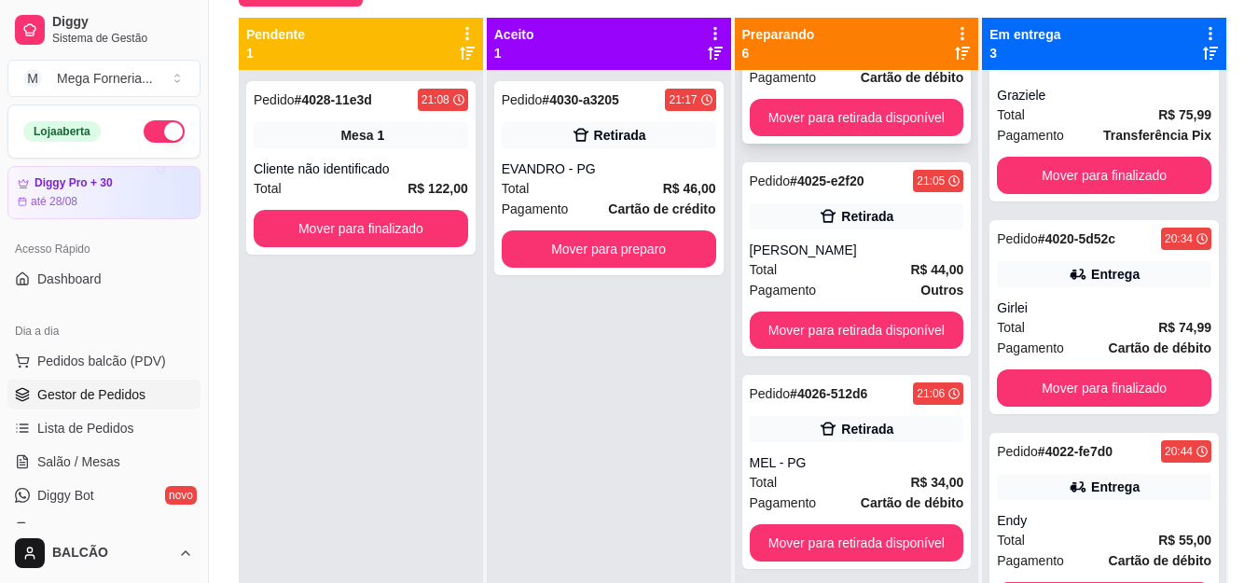
scroll to position [373, 0]
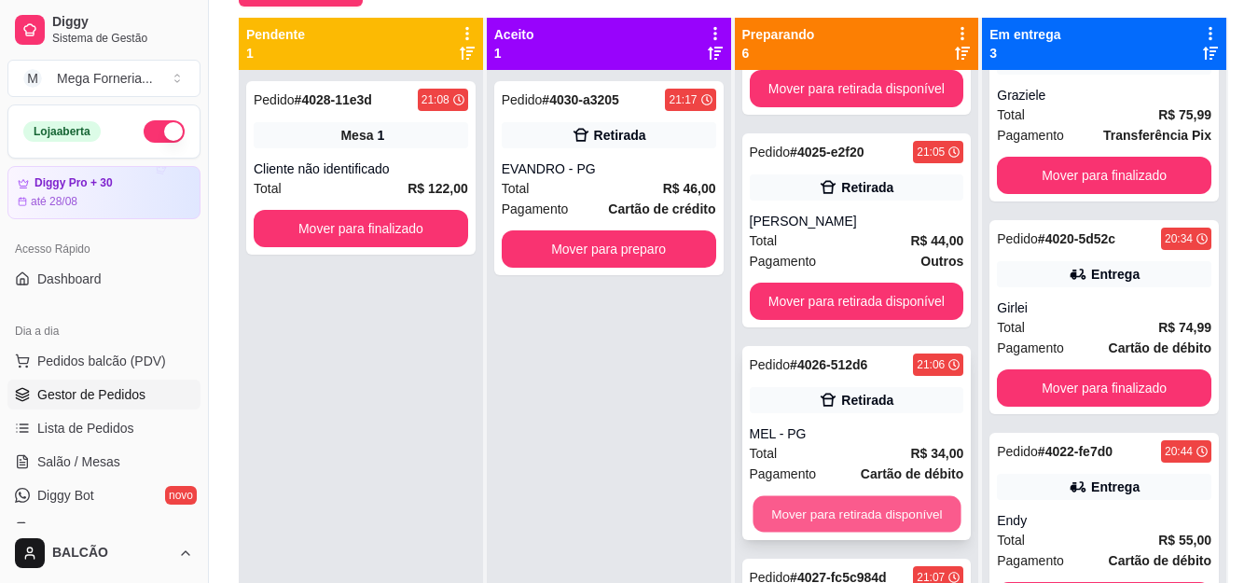
click at [856, 500] on button "Mover para retirada disponível" at bounding box center [857, 514] width 208 height 36
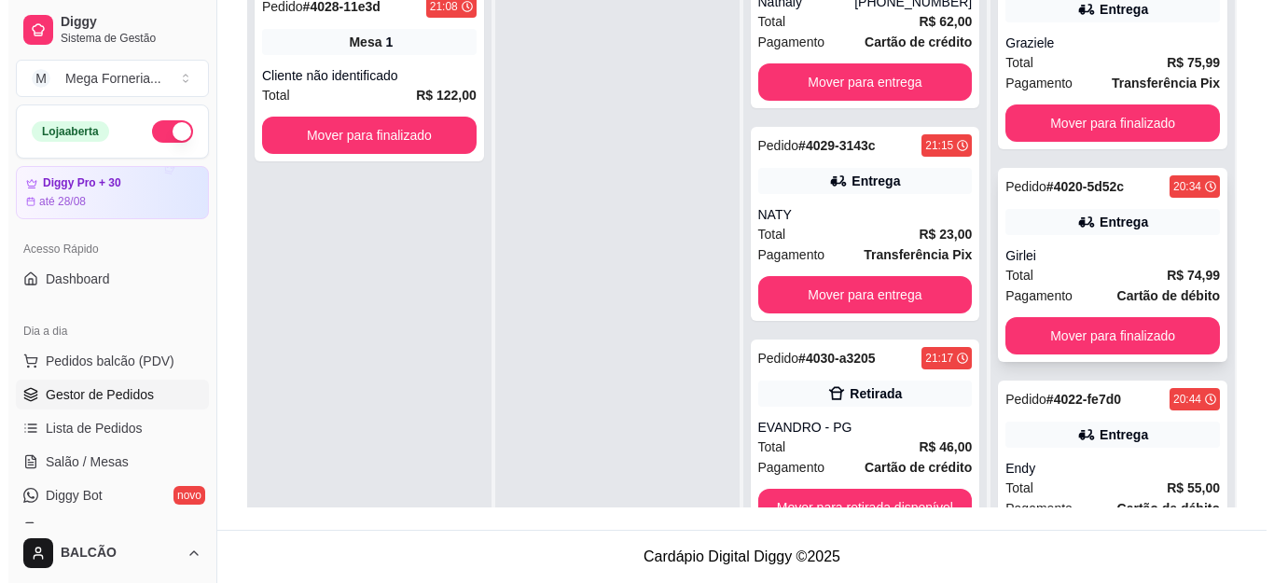
scroll to position [0, 0]
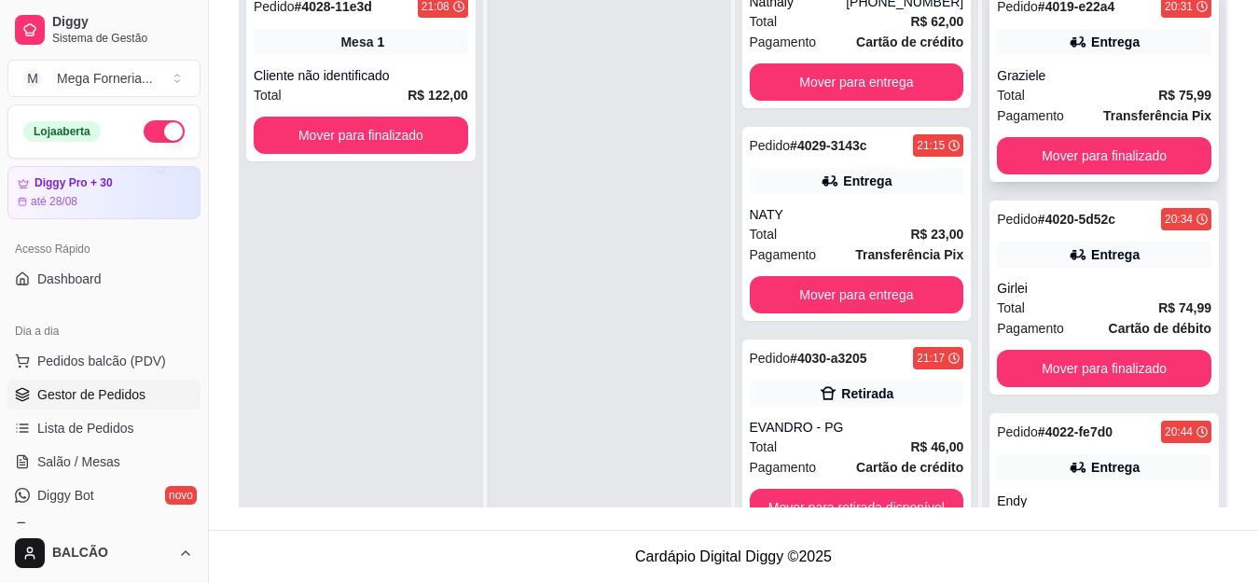
click at [1063, 72] on div "Graziele" at bounding box center [1104, 75] width 215 height 19
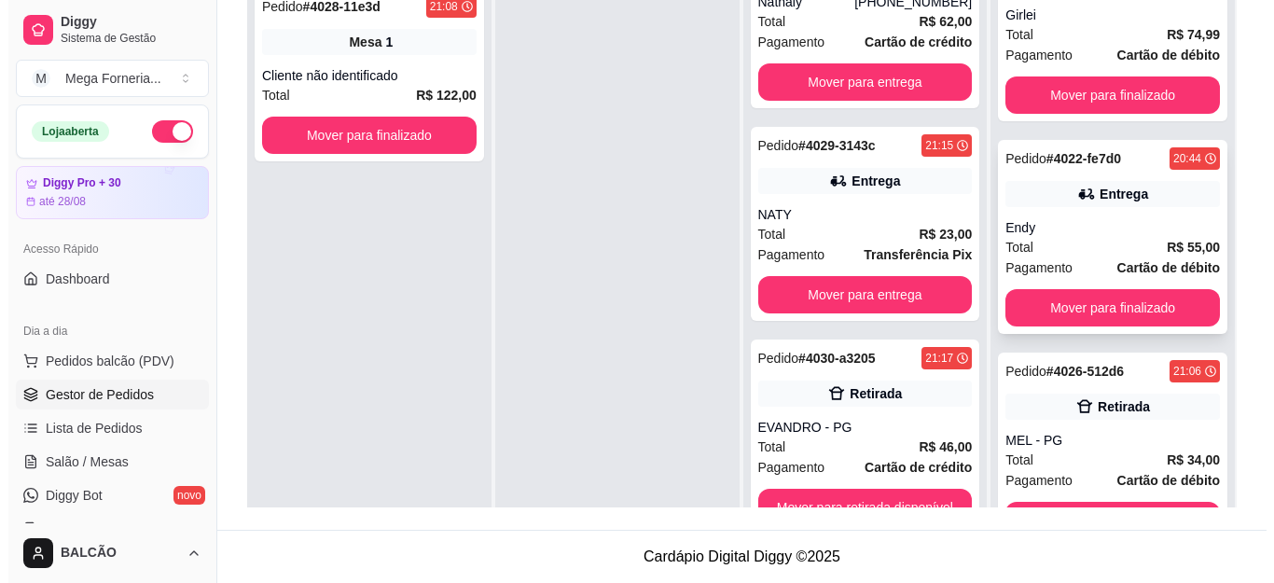
scroll to position [286, 0]
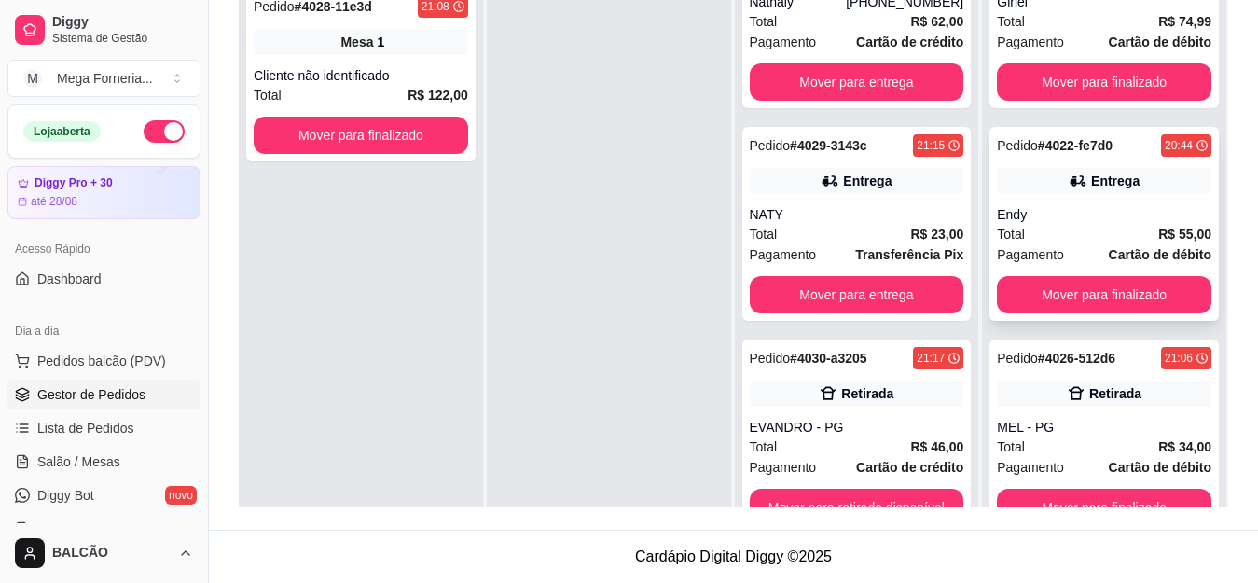
click at [1041, 208] on div "Endy" at bounding box center [1104, 214] width 215 height 19
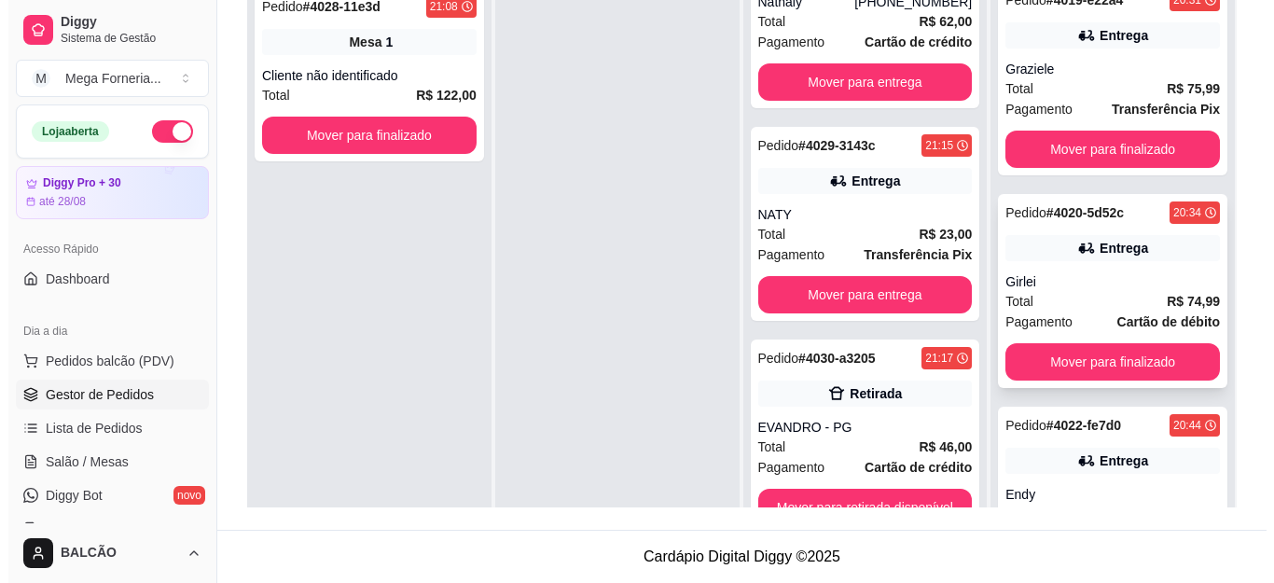
scroll to position [0, 0]
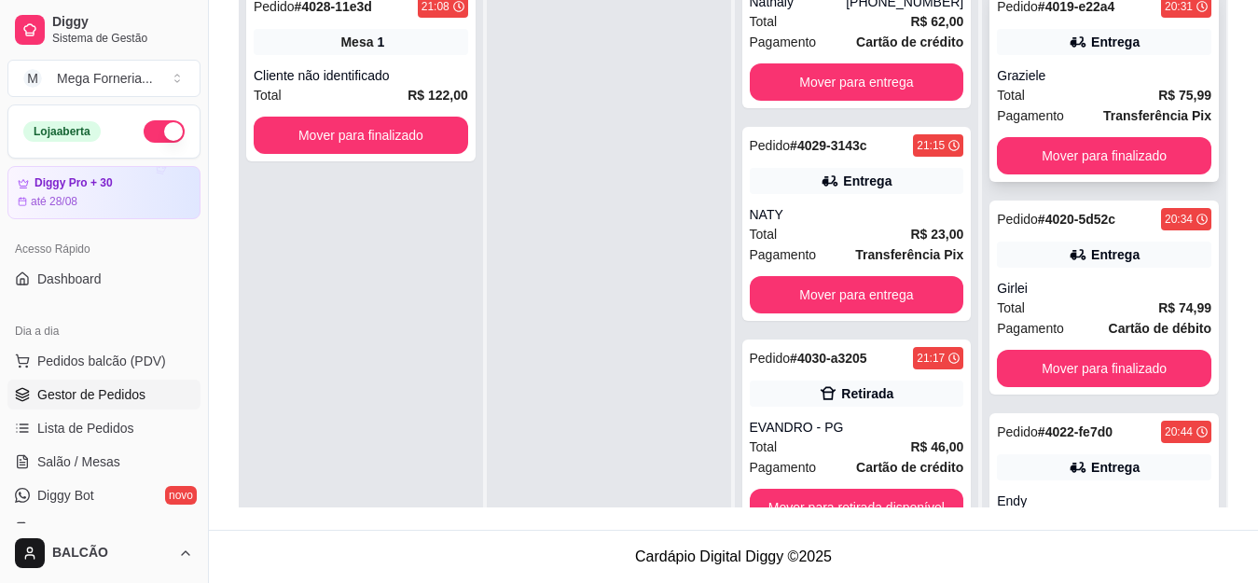
click at [1104, 77] on div "Graziele" at bounding box center [1104, 75] width 215 height 19
click at [1032, 272] on div "Pedido # 4020-5d52c 20:34 Entrega Girlei Total R$ 74,99 Pagamento Cartão de déb…" at bounding box center [1104, 298] width 229 height 194
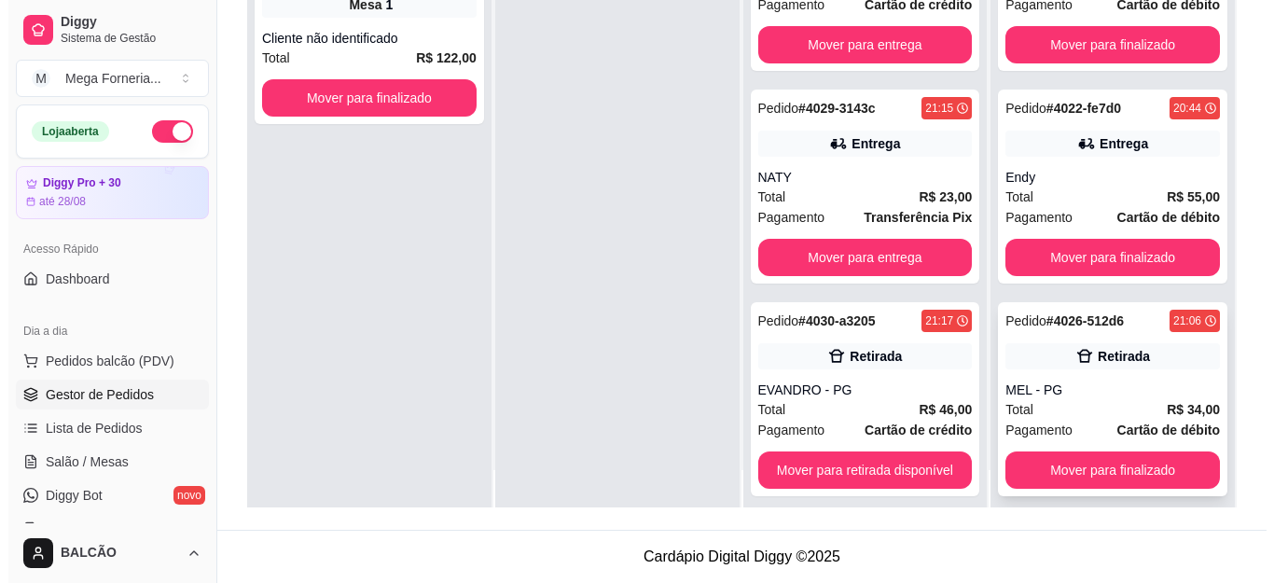
scroll to position [52, 0]
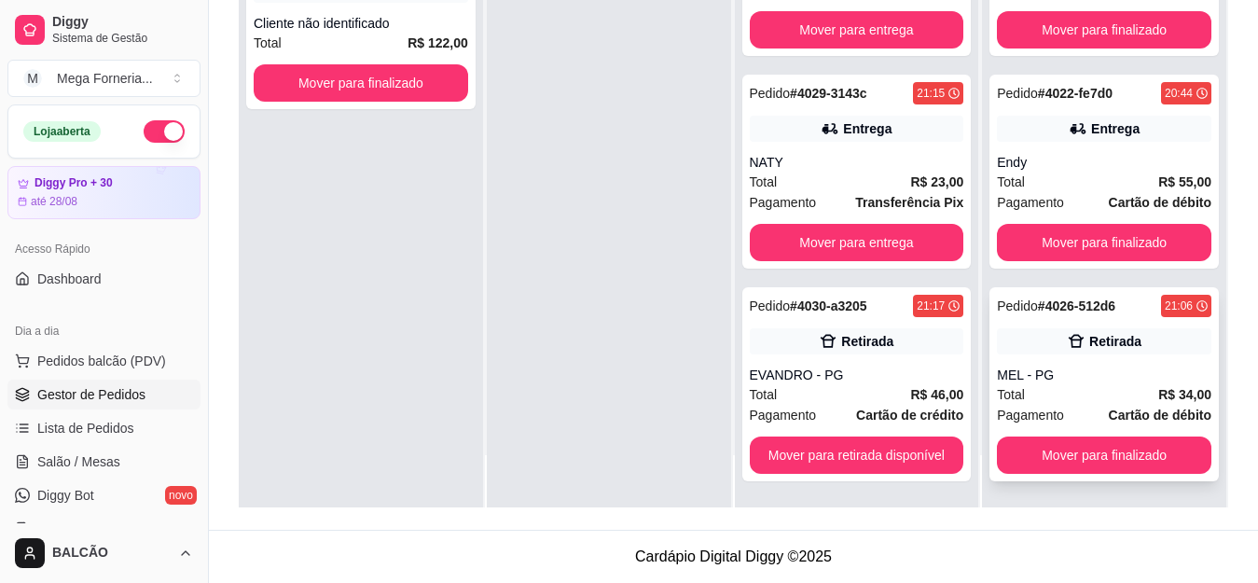
click at [1044, 341] on div "Retirada" at bounding box center [1104, 341] width 215 height 26
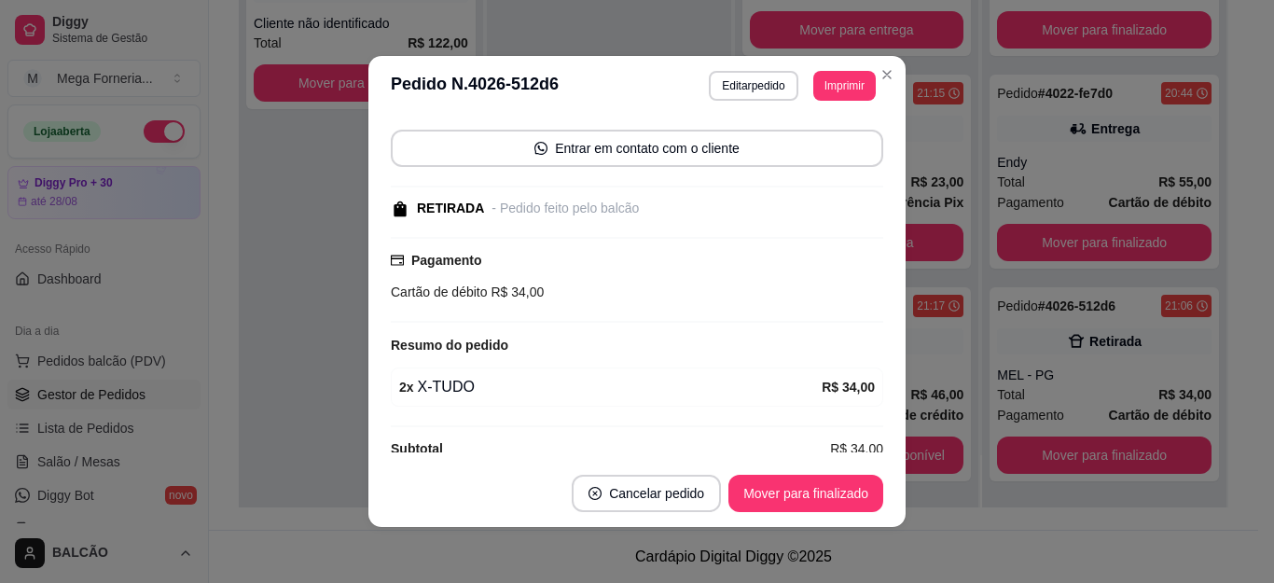
scroll to position [194, 0]
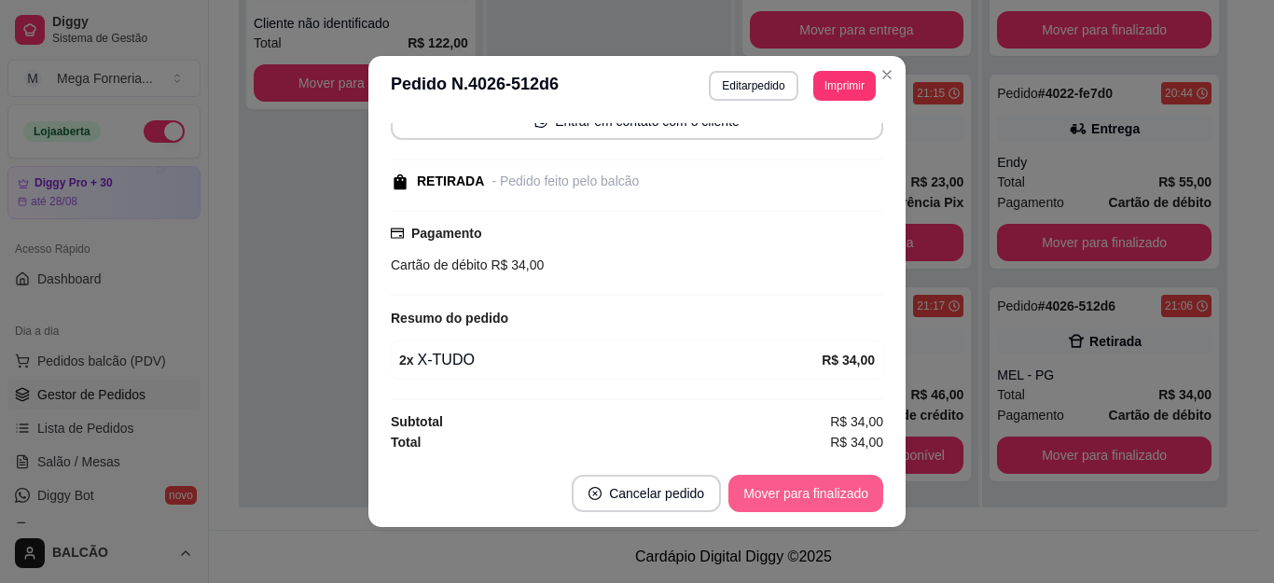
click at [811, 498] on button "Mover para finalizado" at bounding box center [805, 493] width 155 height 37
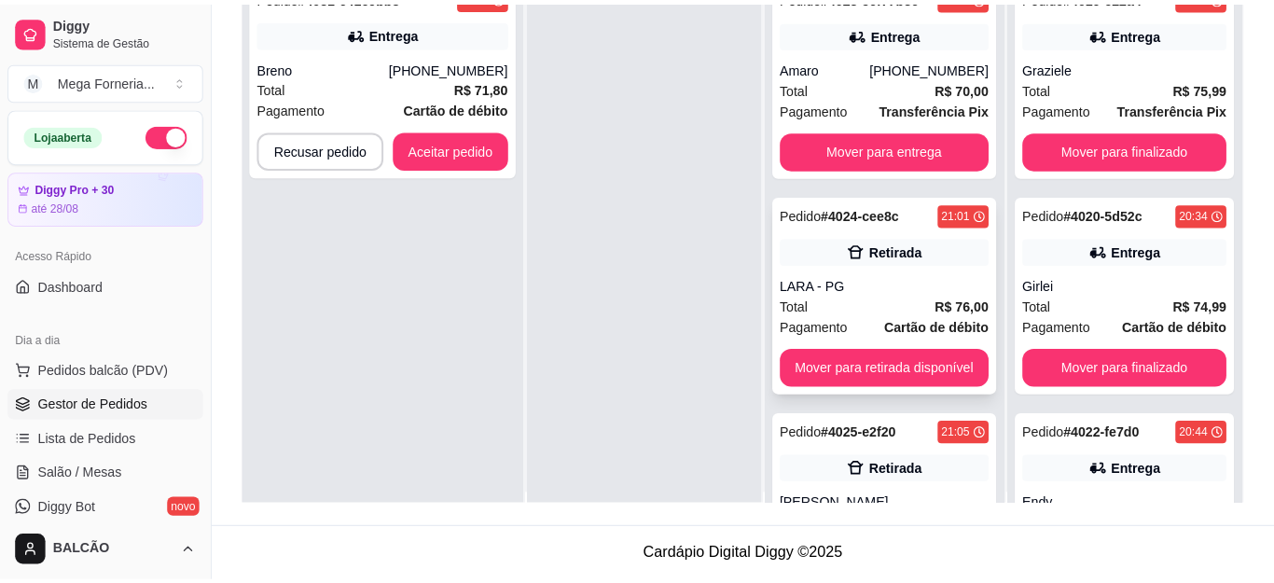
scroll to position [0, 0]
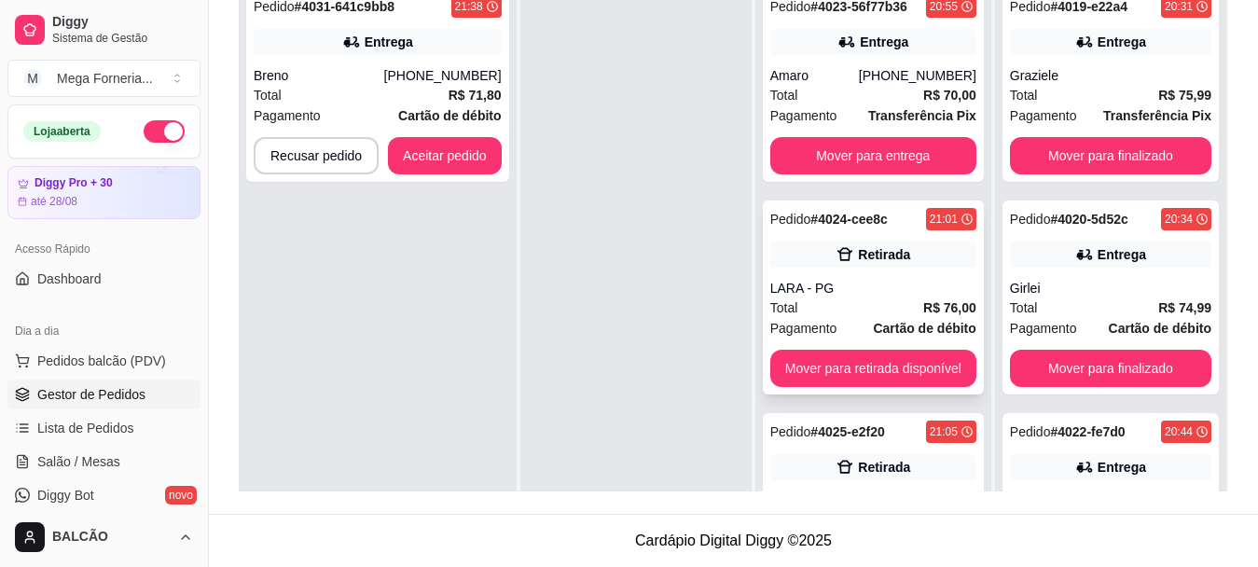
click at [865, 287] on div "LARA - PG" at bounding box center [873, 288] width 206 height 19
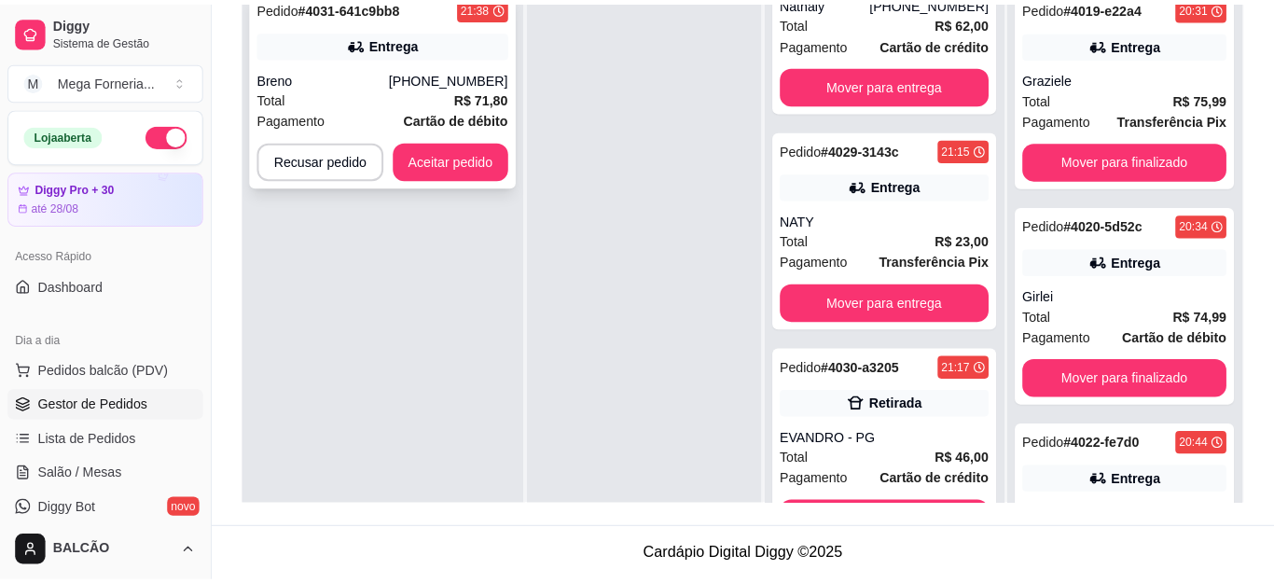
scroll to position [114, 0]
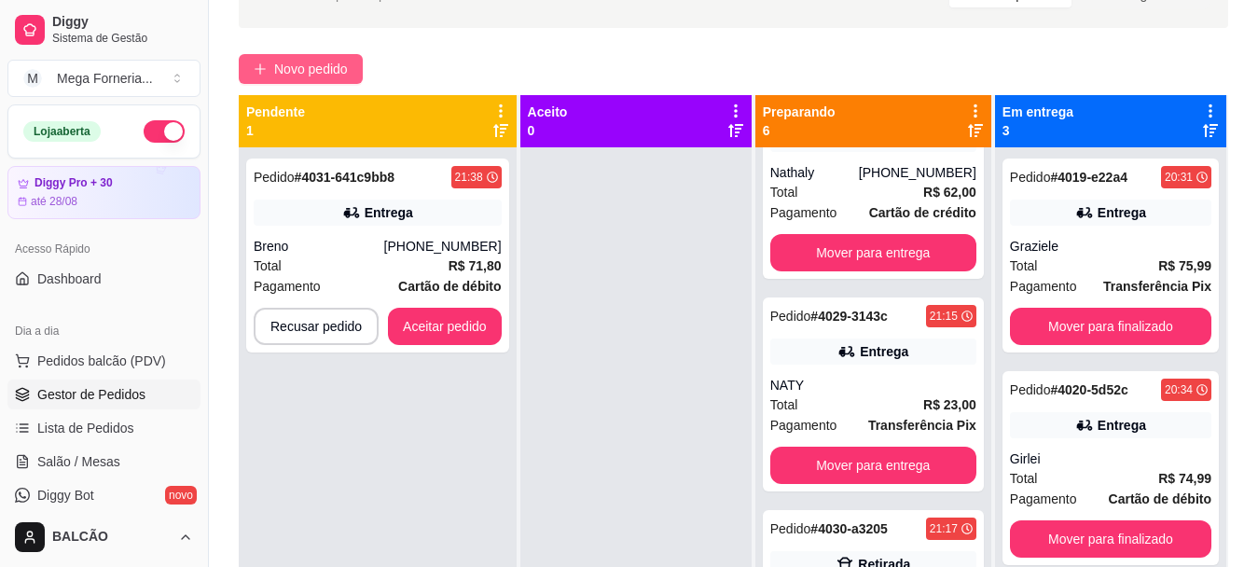
click at [314, 69] on span "Novo pedido" at bounding box center [311, 69] width 74 height 21
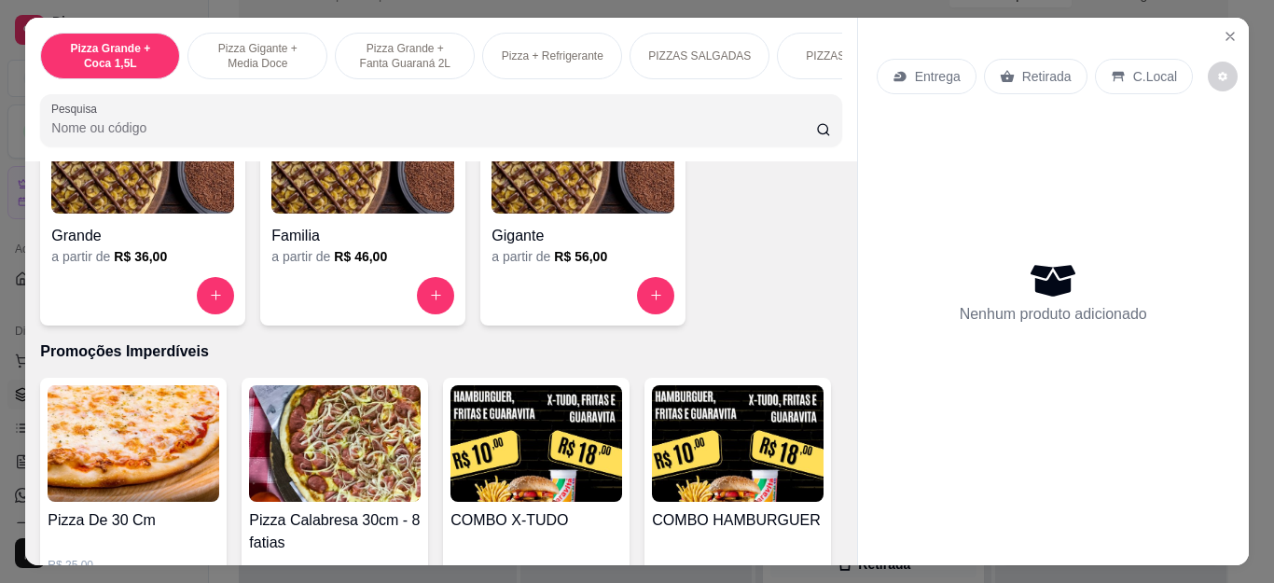
scroll to position [1865, 0]
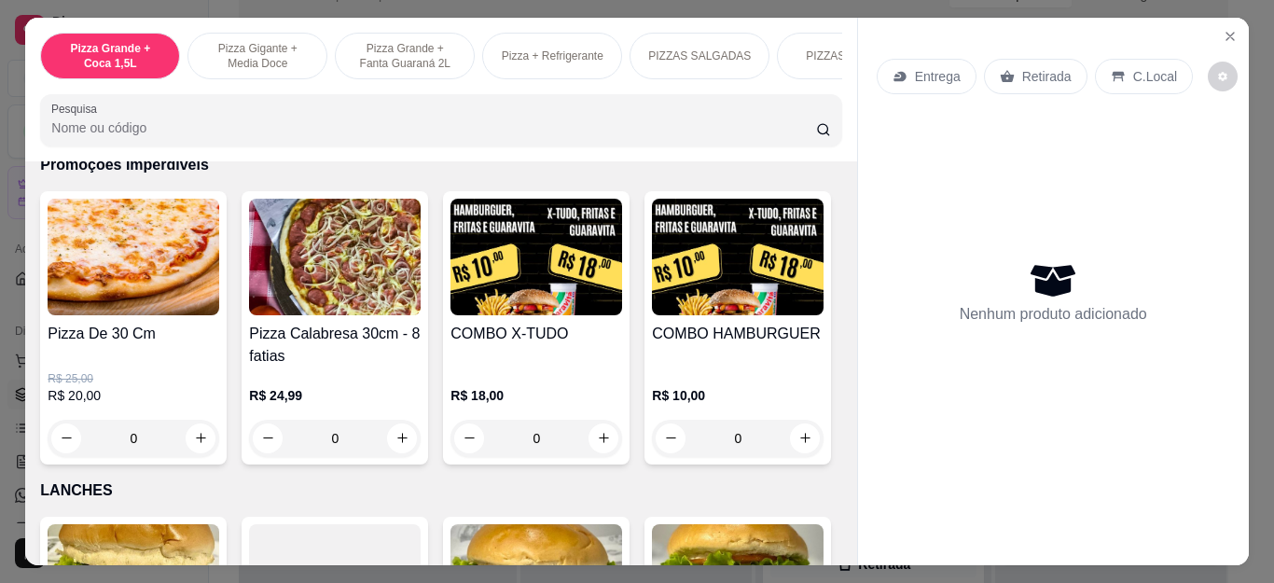
click at [594, 447] on div "0" at bounding box center [537, 438] width 172 height 37
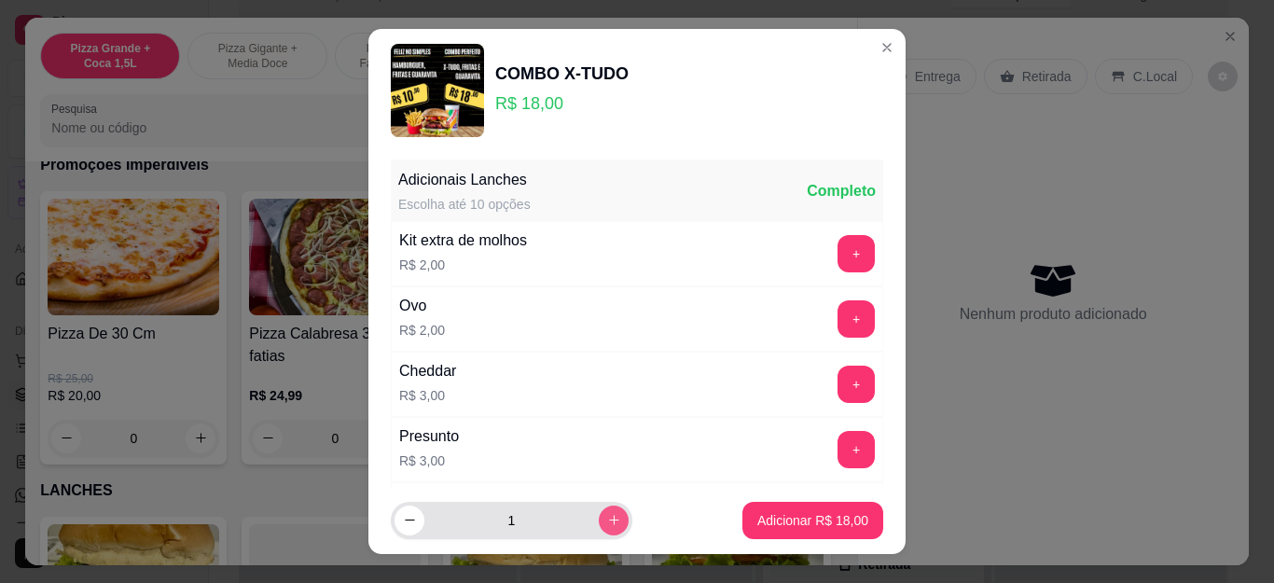
click at [599, 532] on button "increase-product-quantity" at bounding box center [614, 521] width 30 height 30
type input "2"
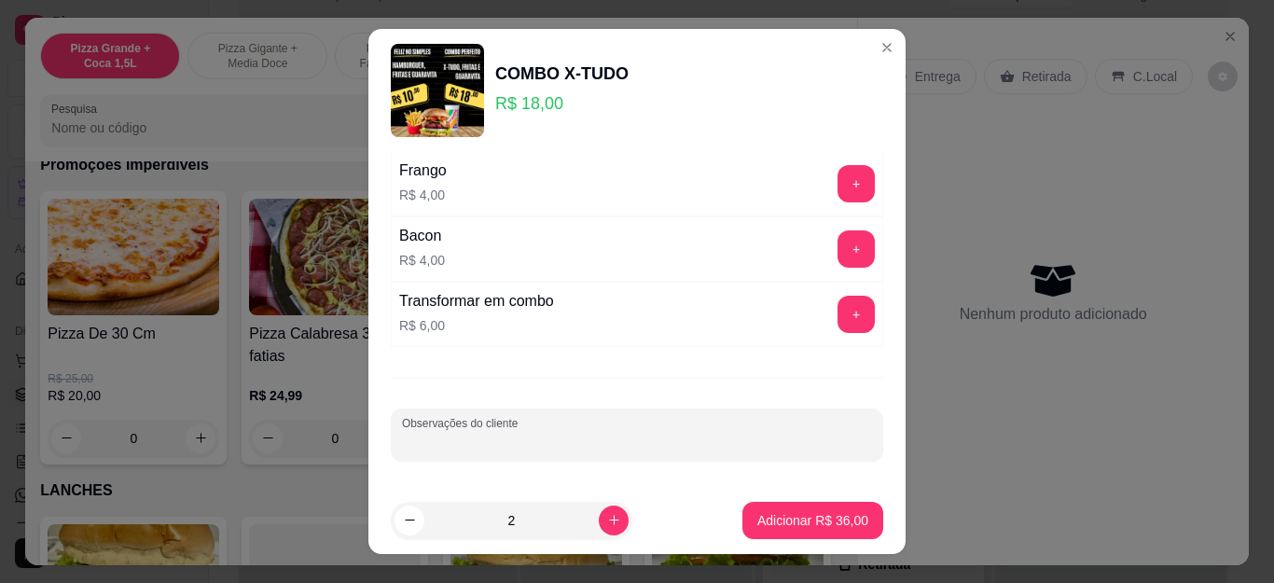
click at [611, 437] on input "Observações do cliente" at bounding box center [637, 442] width 470 height 19
type input "SEM SALADA"
click at [827, 517] on p "Adicionar R$ 36,00" at bounding box center [813, 520] width 108 height 18
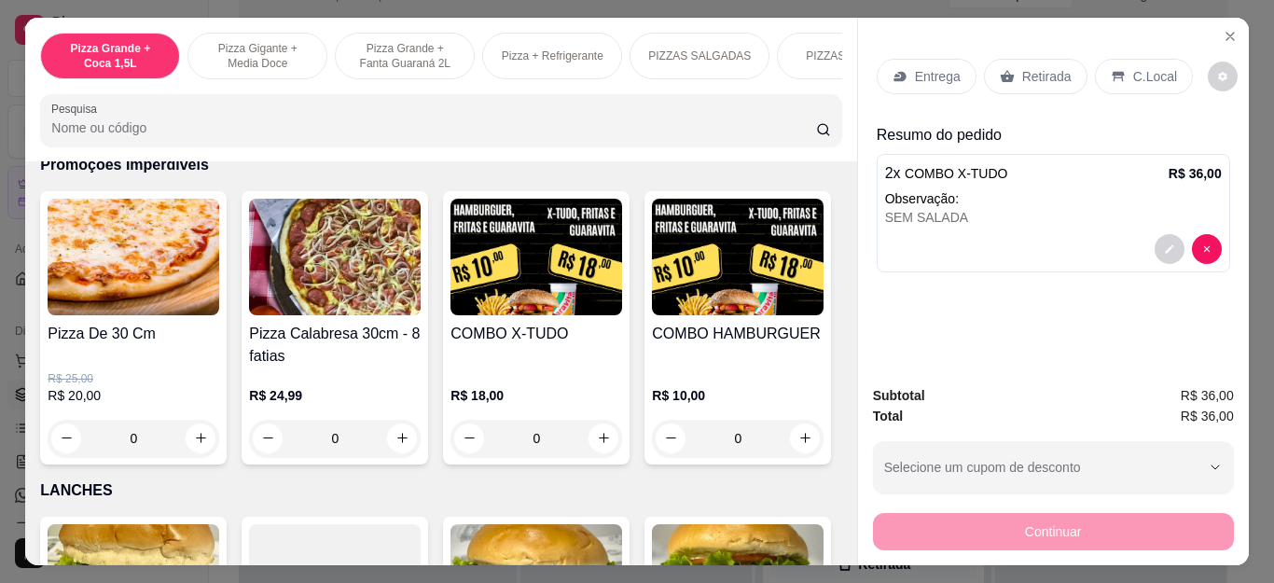
click at [920, 71] on p "Entrega" at bounding box center [938, 76] width 46 height 19
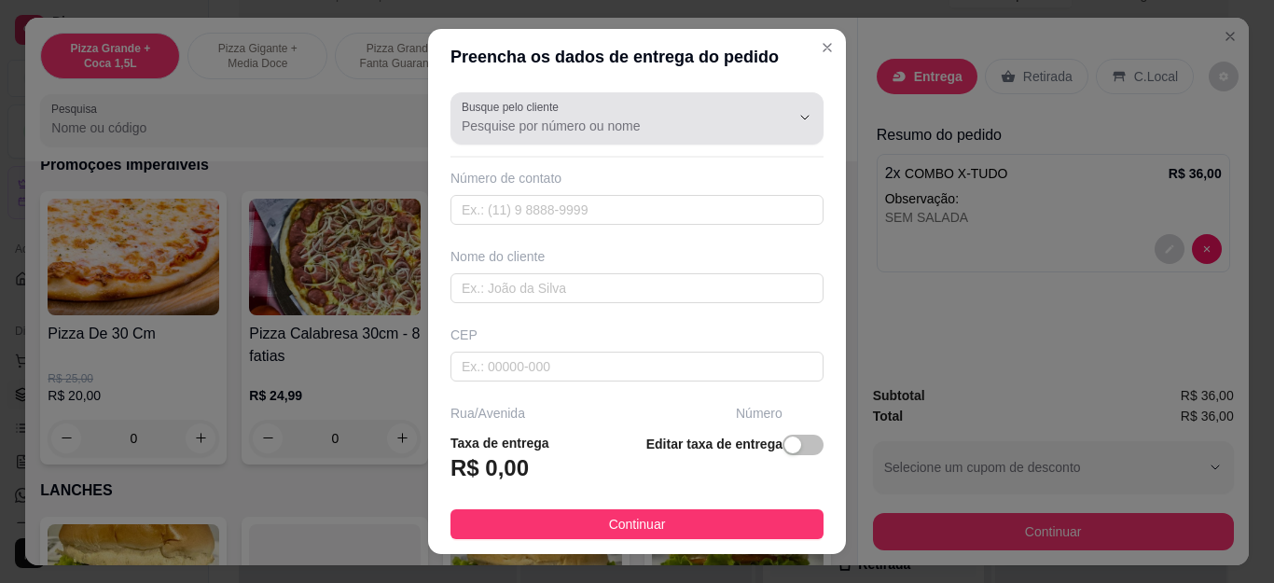
click at [677, 132] on input "Busque pelo cliente" at bounding box center [611, 126] width 298 height 19
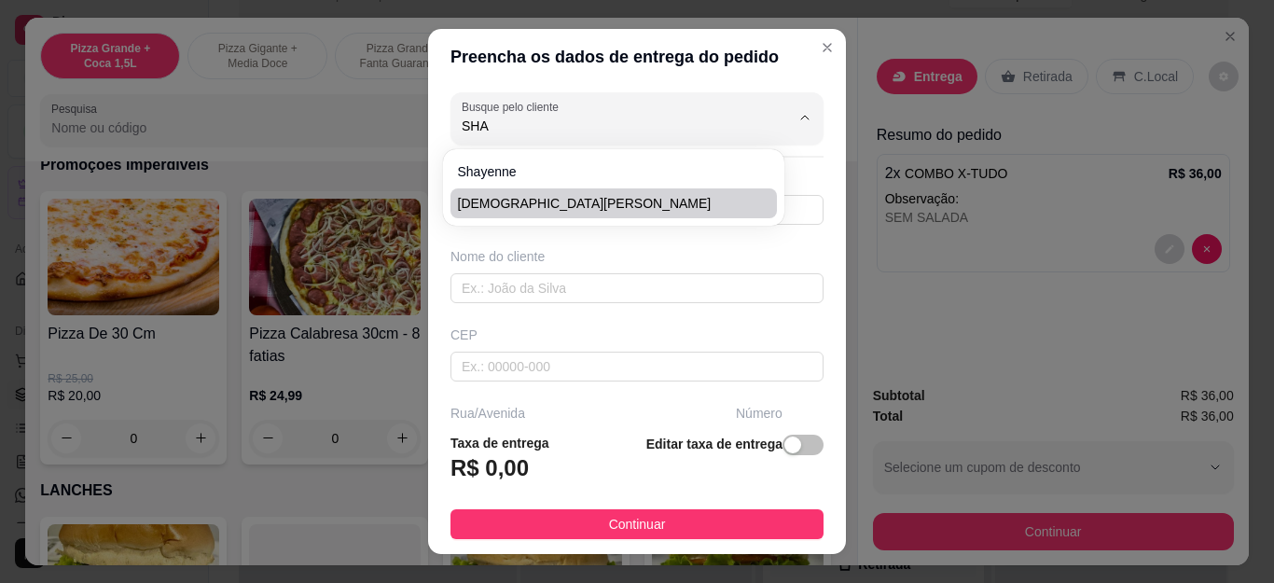
click at [538, 200] on span "[DEMOGRAPHIC_DATA][PERSON_NAME]" at bounding box center [604, 203] width 293 height 19
type input "[DEMOGRAPHIC_DATA][PERSON_NAME]"
type input "22988298655"
type input "[DEMOGRAPHIC_DATA][PERSON_NAME]"
type input "28920005"
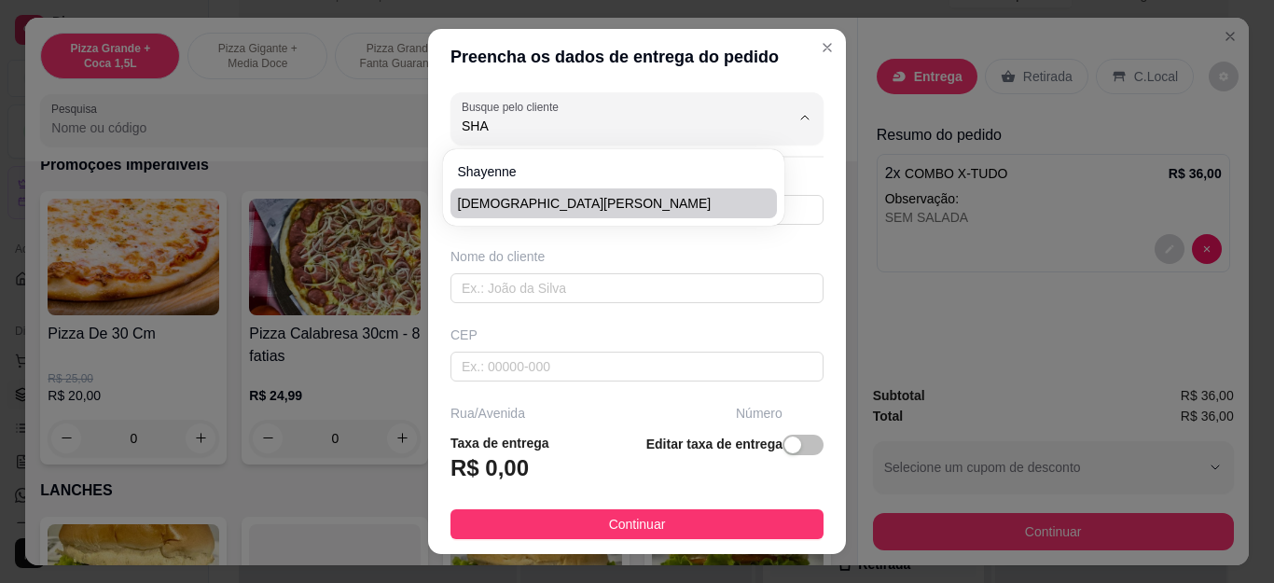
type input "[GEOGRAPHIC_DATA]"
type input "13"
type input "Cabo Frio"
type input "Subindo o campo do piaba a segunda direita, casa verde de dois andares-Cantinho…"
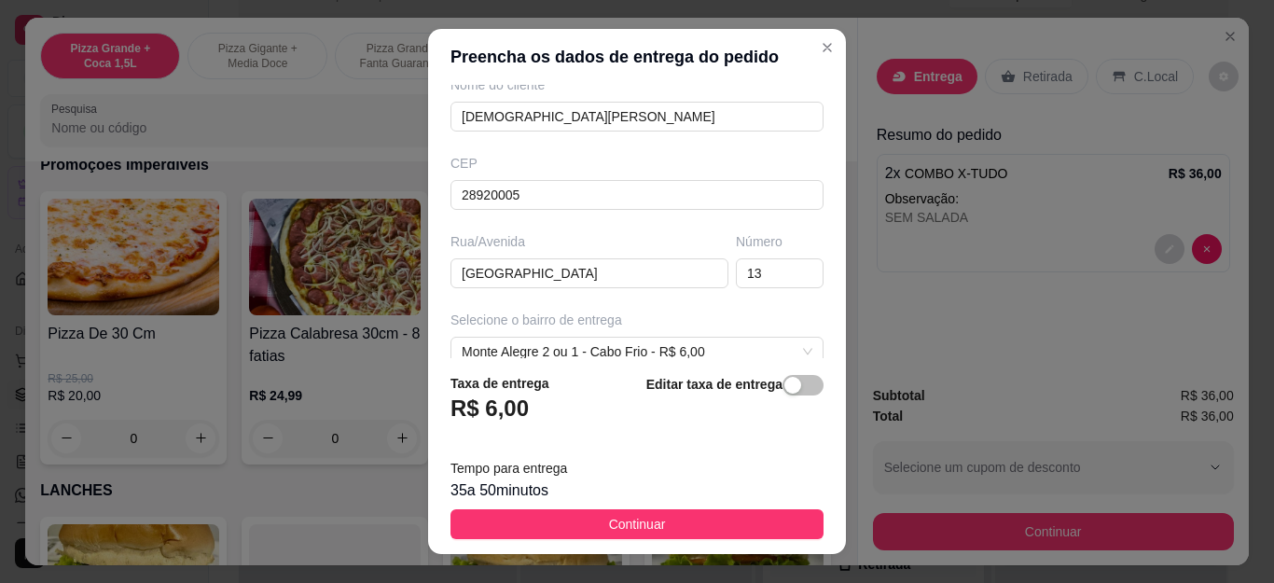
scroll to position [275, 0]
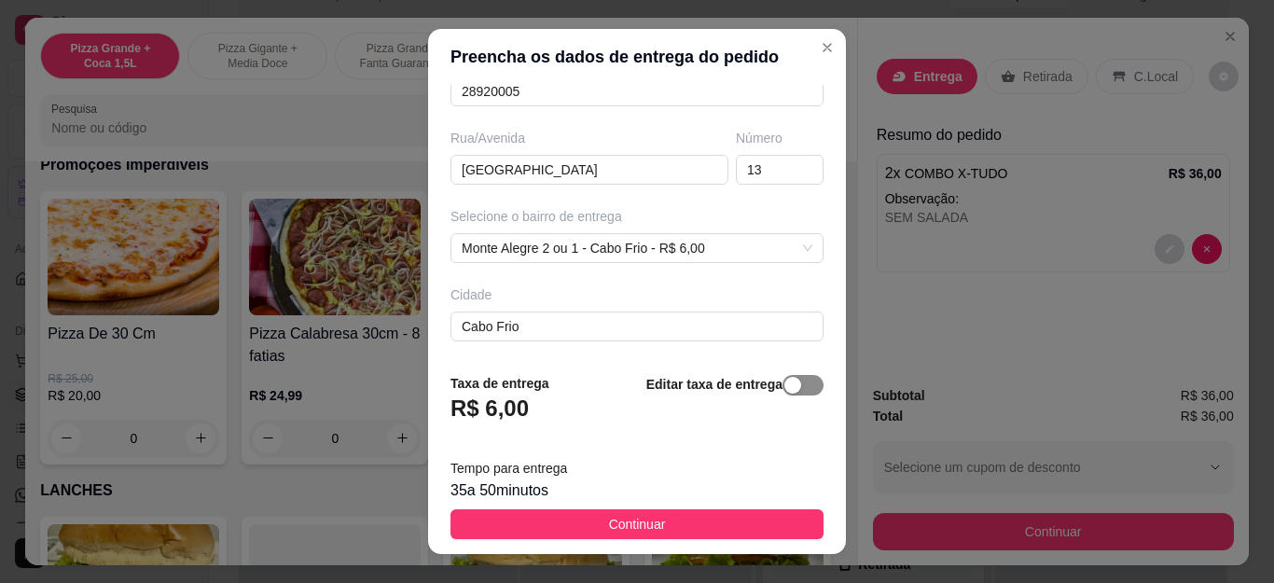
type input "[DEMOGRAPHIC_DATA][PERSON_NAME]"
click at [783, 377] on span "button" at bounding box center [803, 385] width 41 height 21
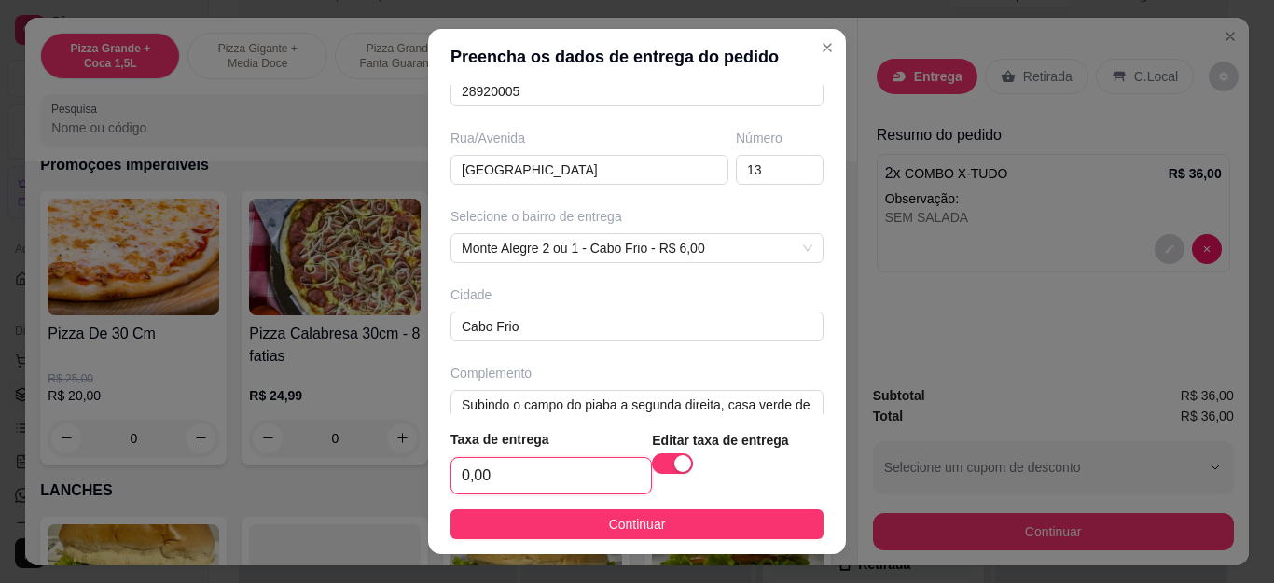
click at [548, 484] on input "0,00" at bounding box center [551, 475] width 200 height 35
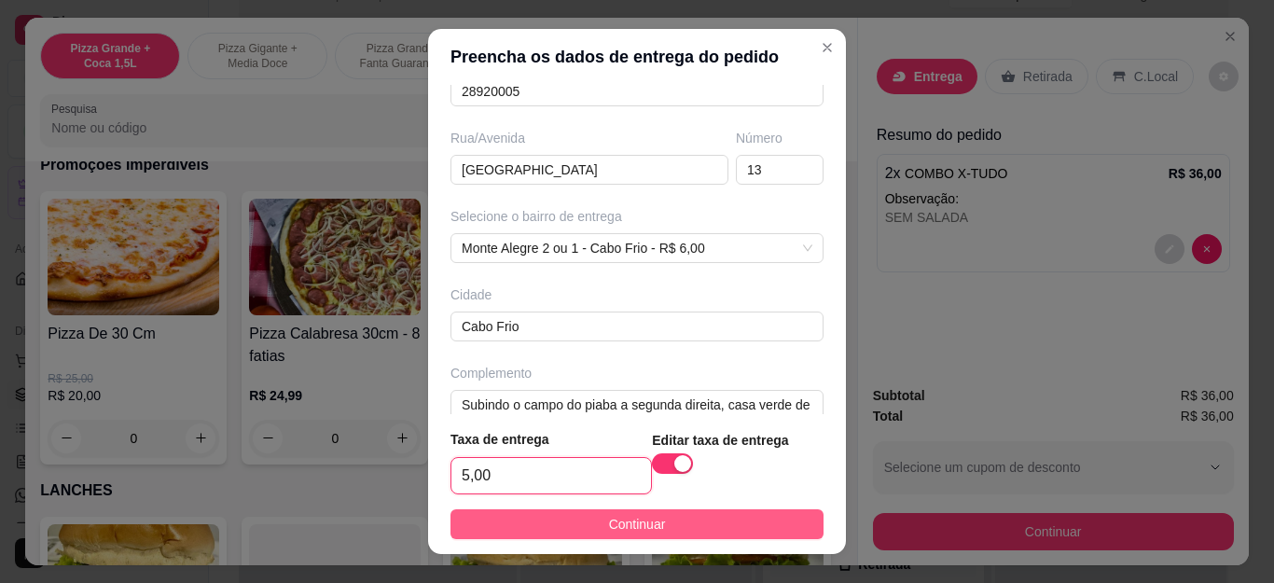
type input "5,00"
click at [566, 515] on button "Continuar" at bounding box center [637, 524] width 373 height 30
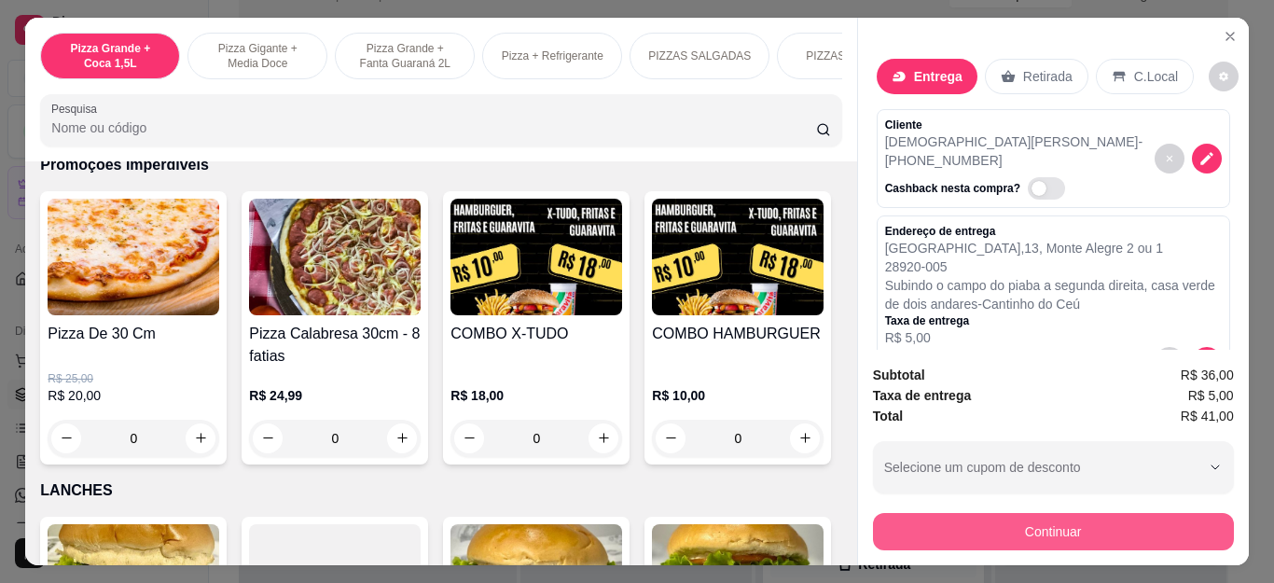
click at [964, 517] on button "Continuar" at bounding box center [1053, 531] width 361 height 37
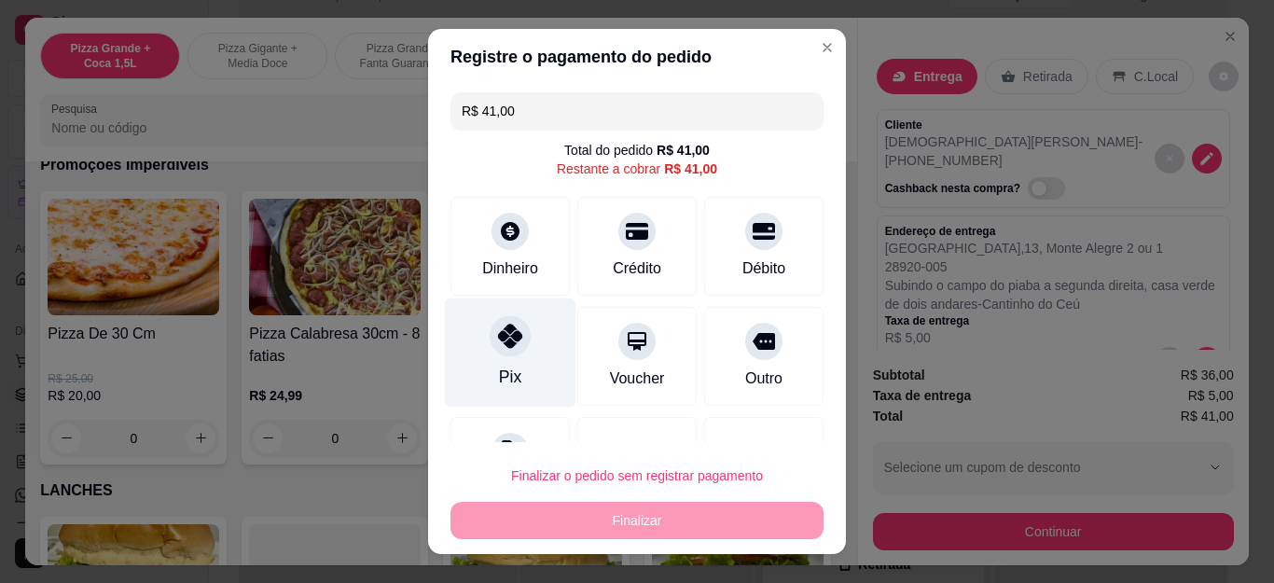
click at [507, 344] on icon at bounding box center [510, 336] width 24 height 24
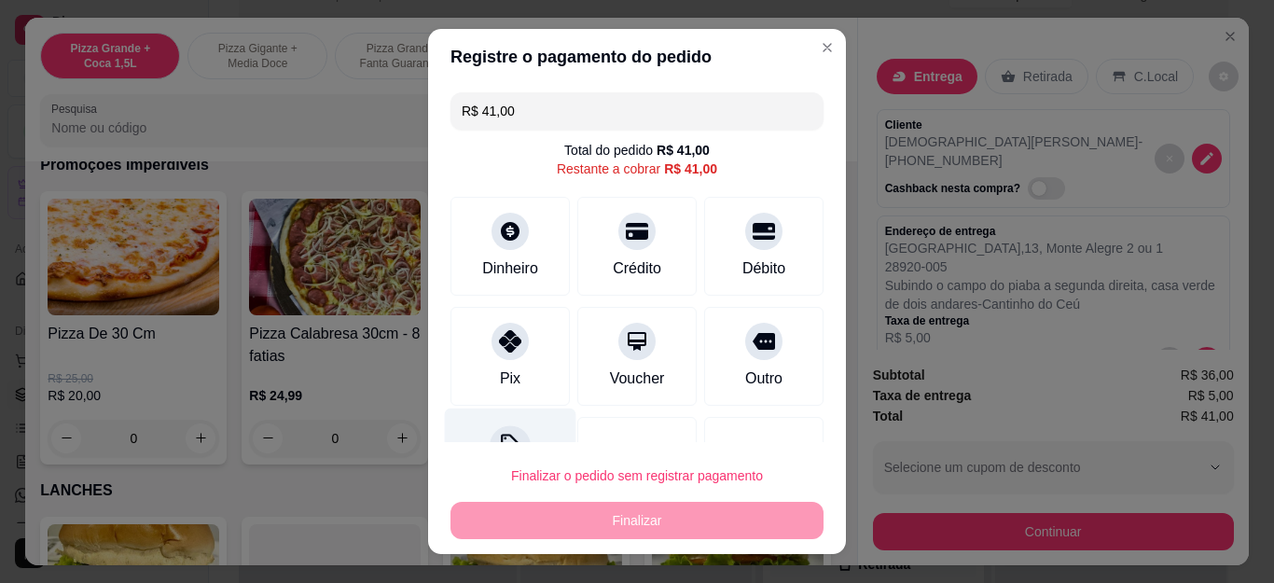
type input "R$ 0,00"
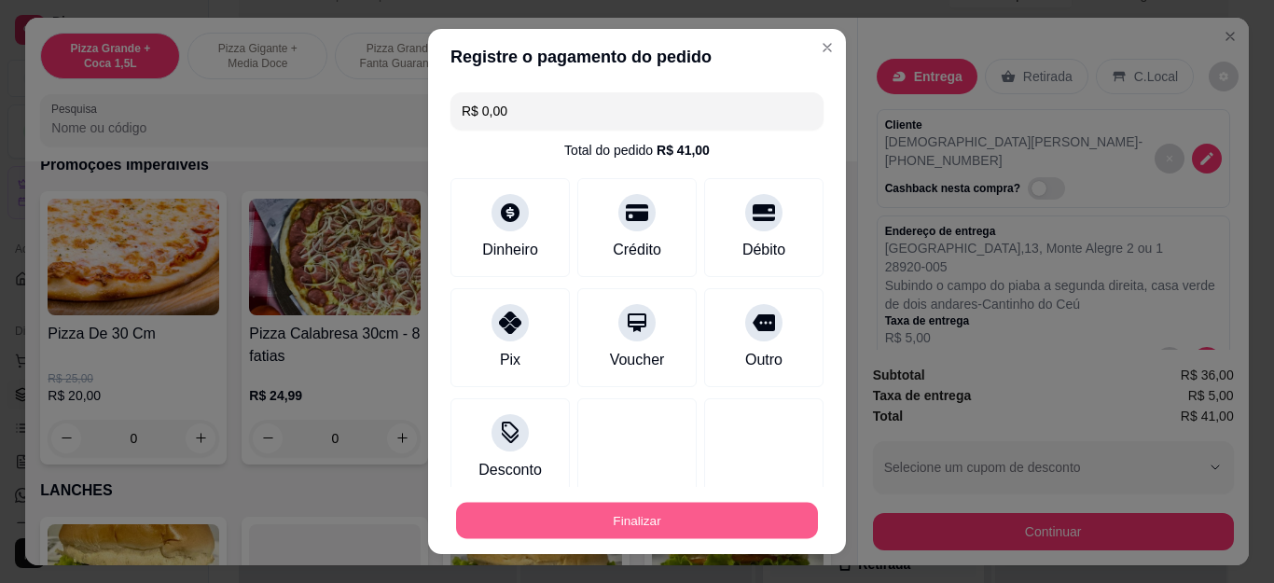
click at [606, 512] on button "Finalizar" at bounding box center [637, 520] width 362 height 36
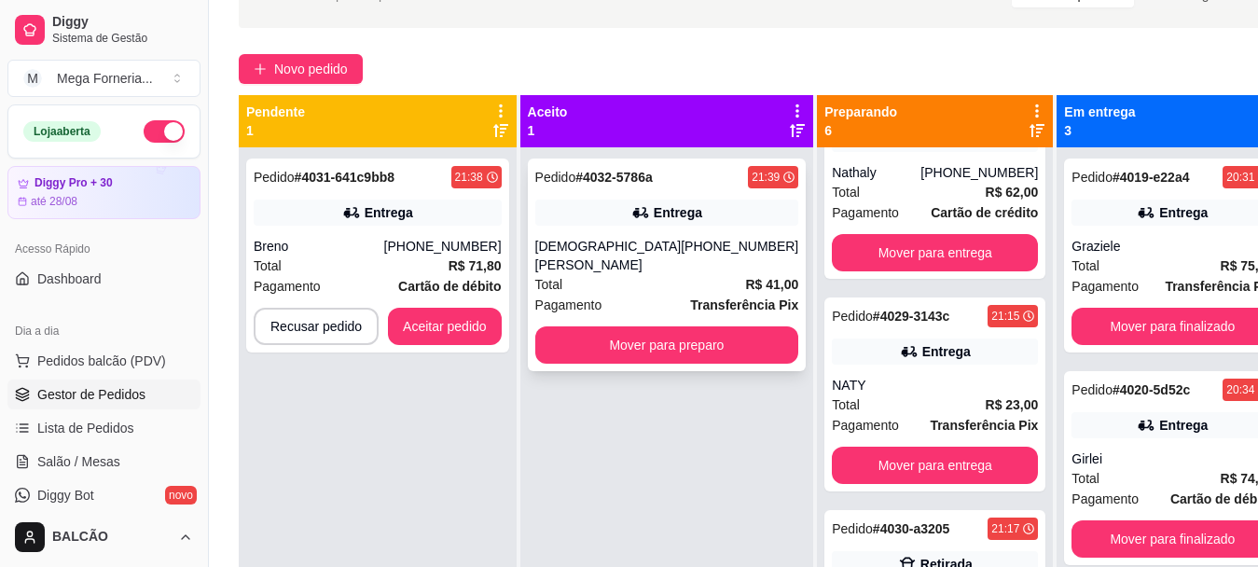
click at [654, 233] on div "Pedido # 4032-5786a 21:39 Entrega Shayana Vaz Valadão [PHONE_NUMBER] Total R$ 4…" at bounding box center [667, 265] width 279 height 213
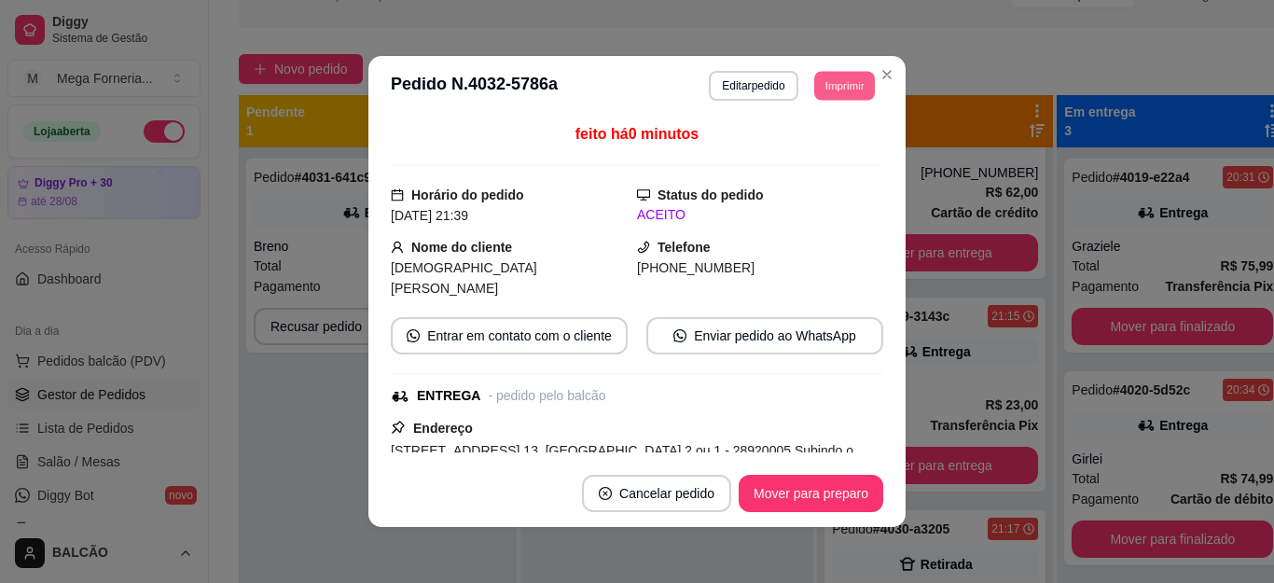
click at [845, 87] on button "Imprimir" at bounding box center [844, 85] width 61 height 29
click at [756, 157] on button "IMPRESSORA" at bounding box center [802, 150] width 131 height 29
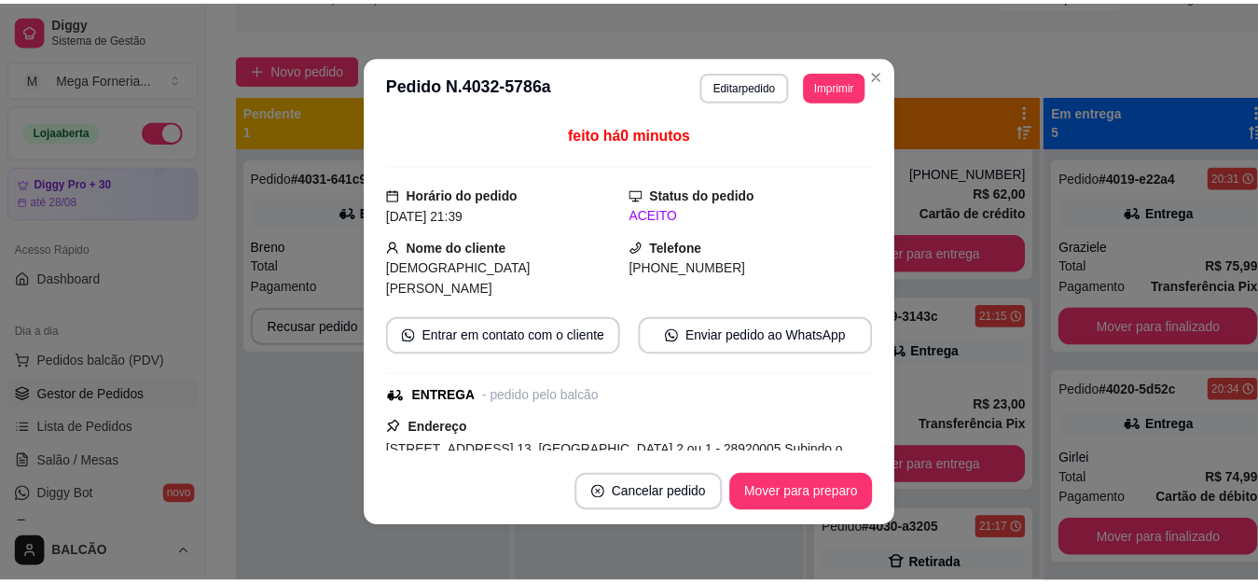
scroll to position [286, 0]
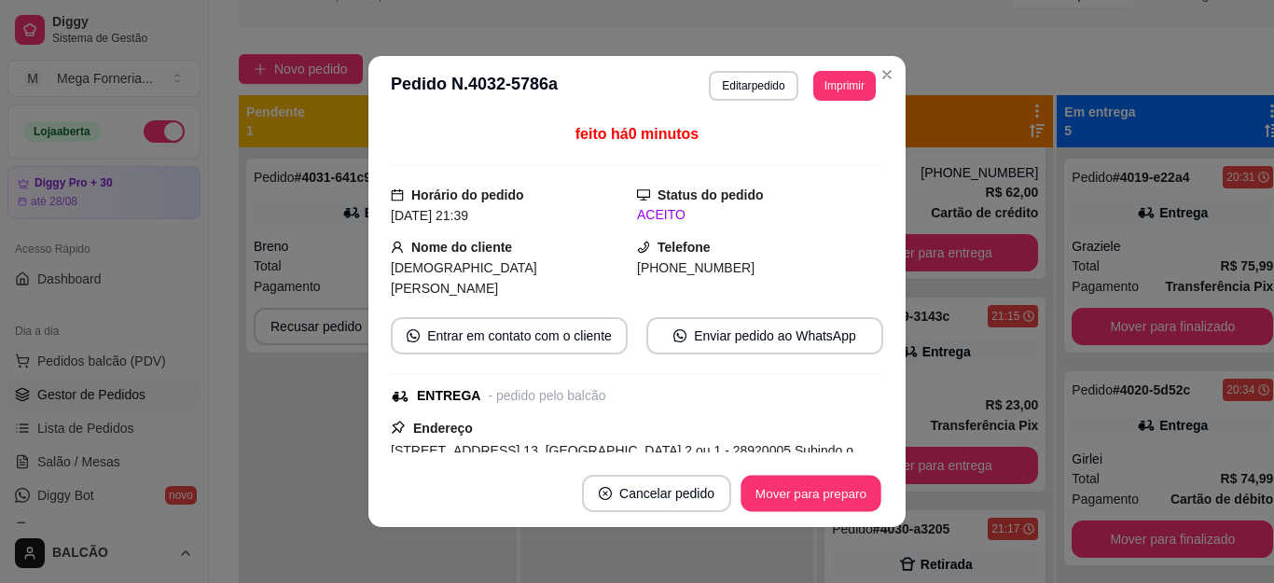
click at [786, 485] on button "Mover para preparo" at bounding box center [811, 494] width 140 height 36
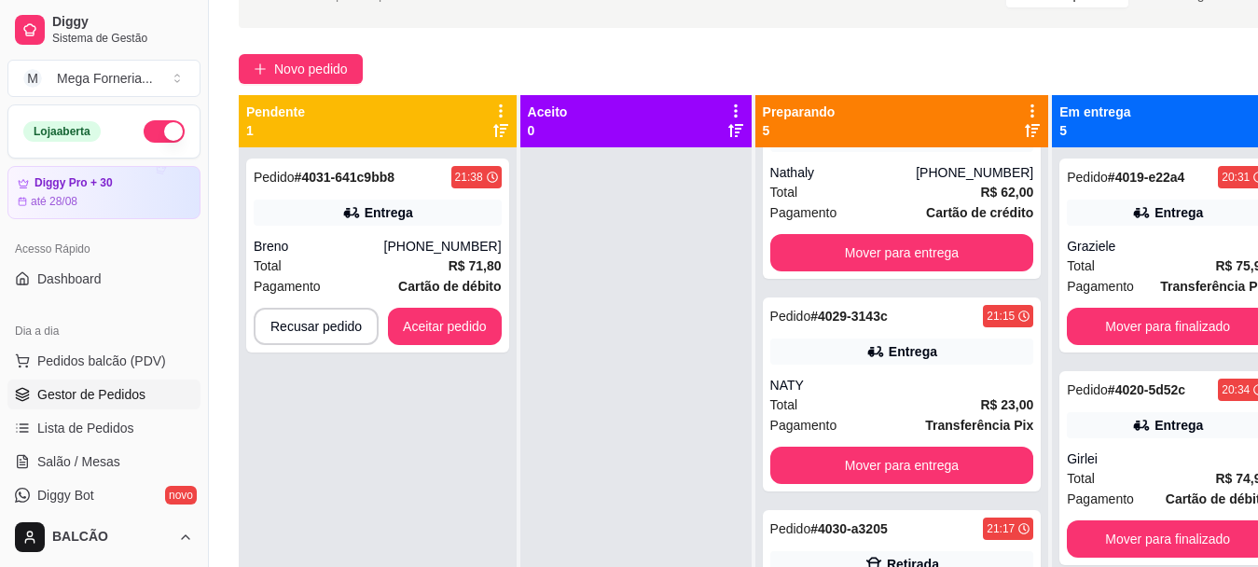
click at [294, 438] on div "Pedido # 4031-641c9bb8 21:38 Entrega Breno [PHONE_NUMBER] Total R$ 71,80 Pagame…" at bounding box center [378, 430] width 278 height 567
click at [420, 320] on button "Aceitar pedido" at bounding box center [445, 327] width 110 height 36
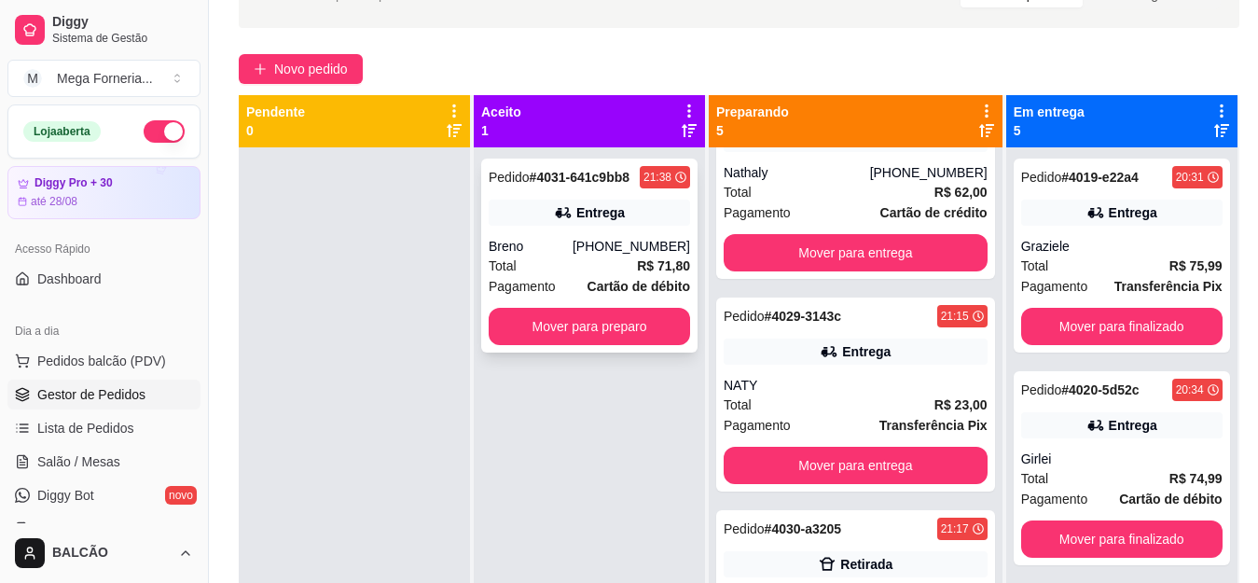
click at [659, 227] on div "Pedido # 4031-641c9bb8 21:38 Entrega Breno [PHONE_NUMBER] Total R$ 71,80 Pagame…" at bounding box center [589, 256] width 216 height 194
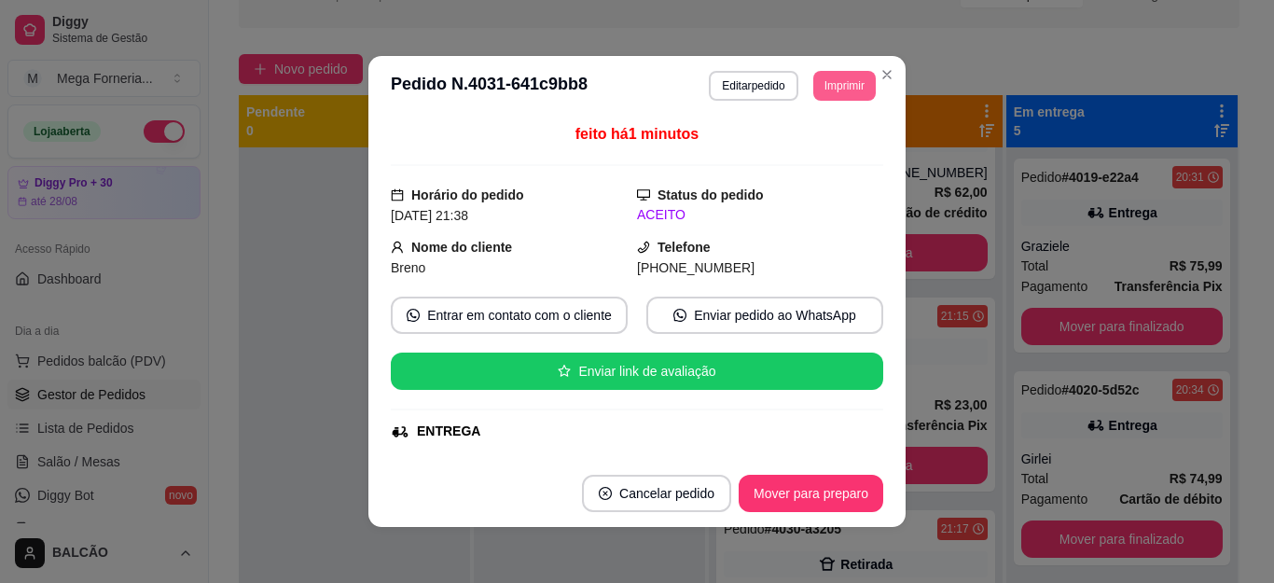
click at [820, 81] on button "Imprimir" at bounding box center [844, 86] width 62 height 30
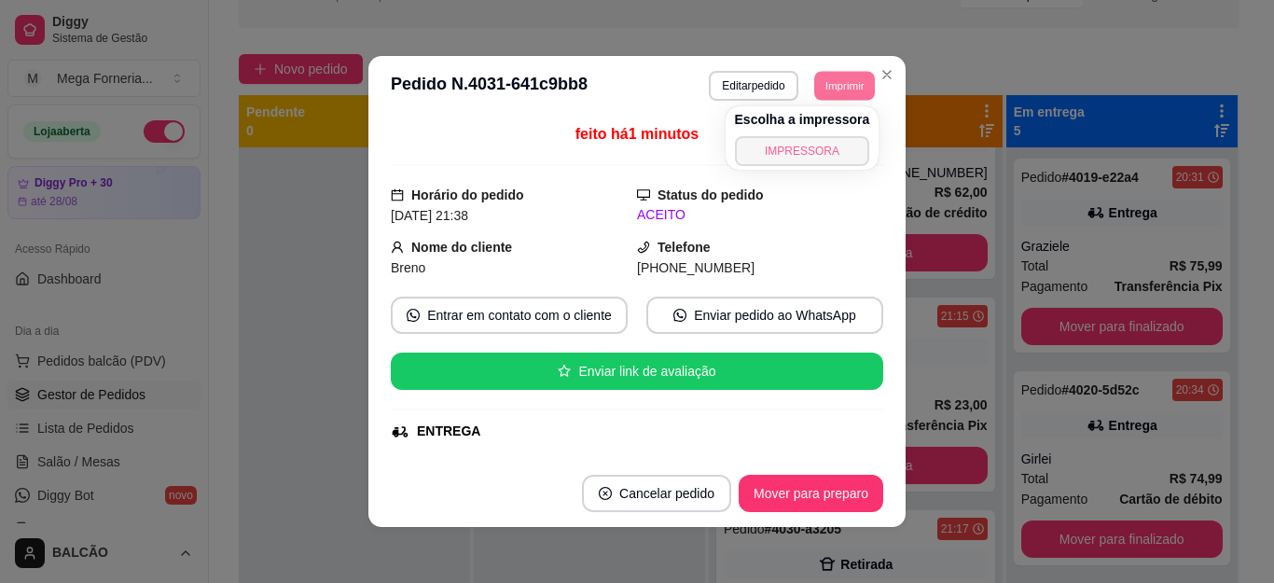
click at [807, 144] on button "IMPRESSORA" at bounding box center [802, 151] width 135 height 30
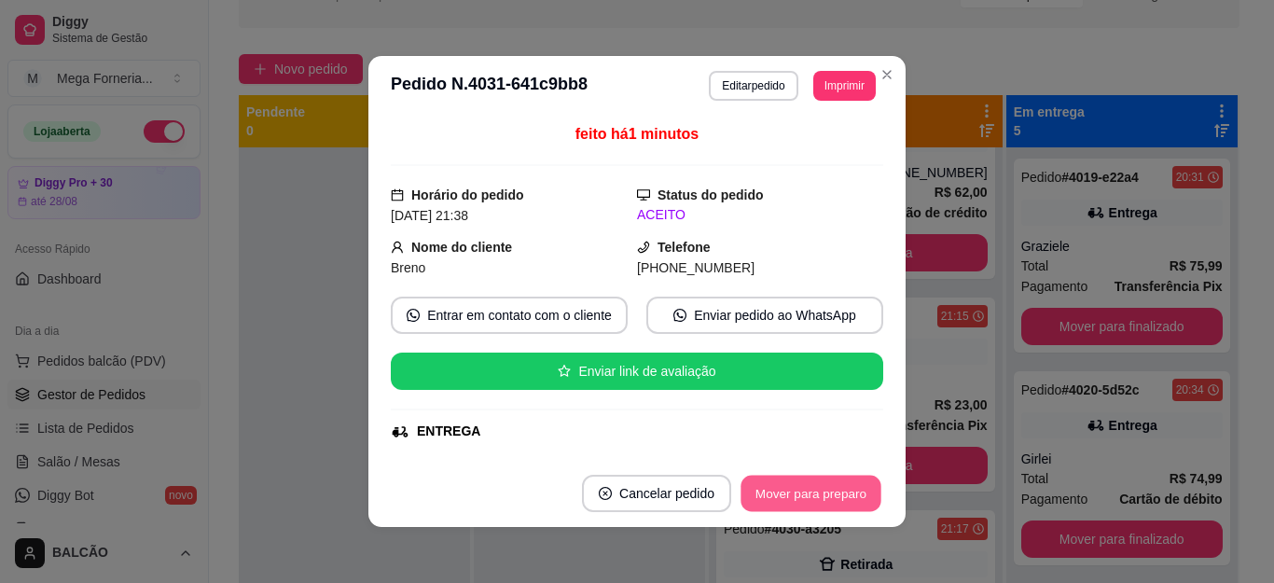
click at [809, 488] on button "Mover para preparo" at bounding box center [811, 494] width 140 height 36
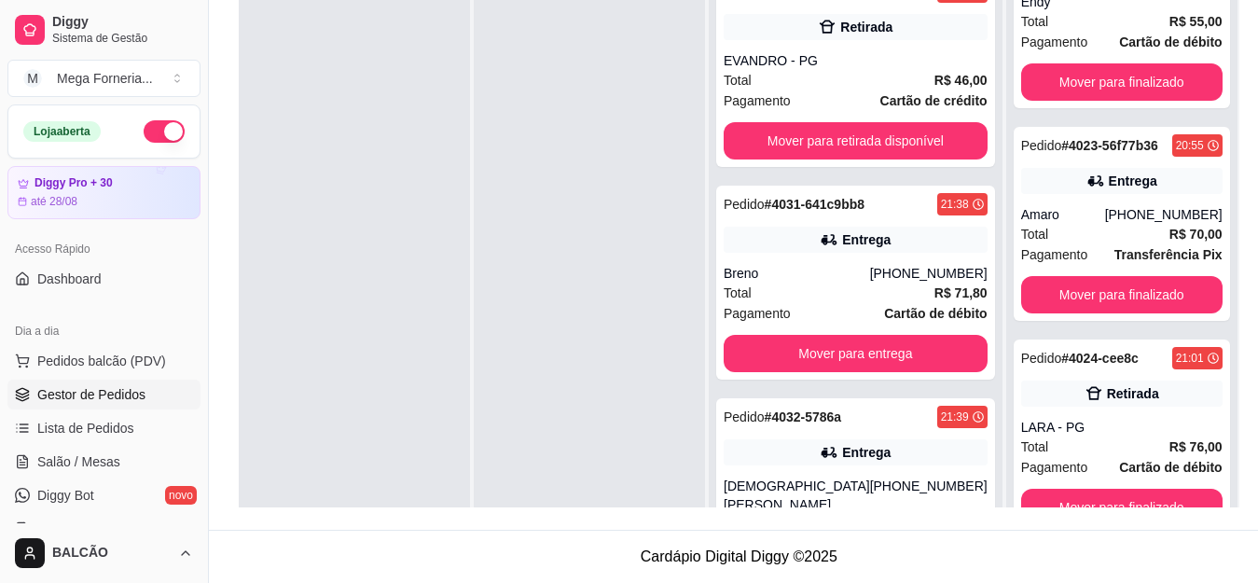
scroll to position [730, 0]
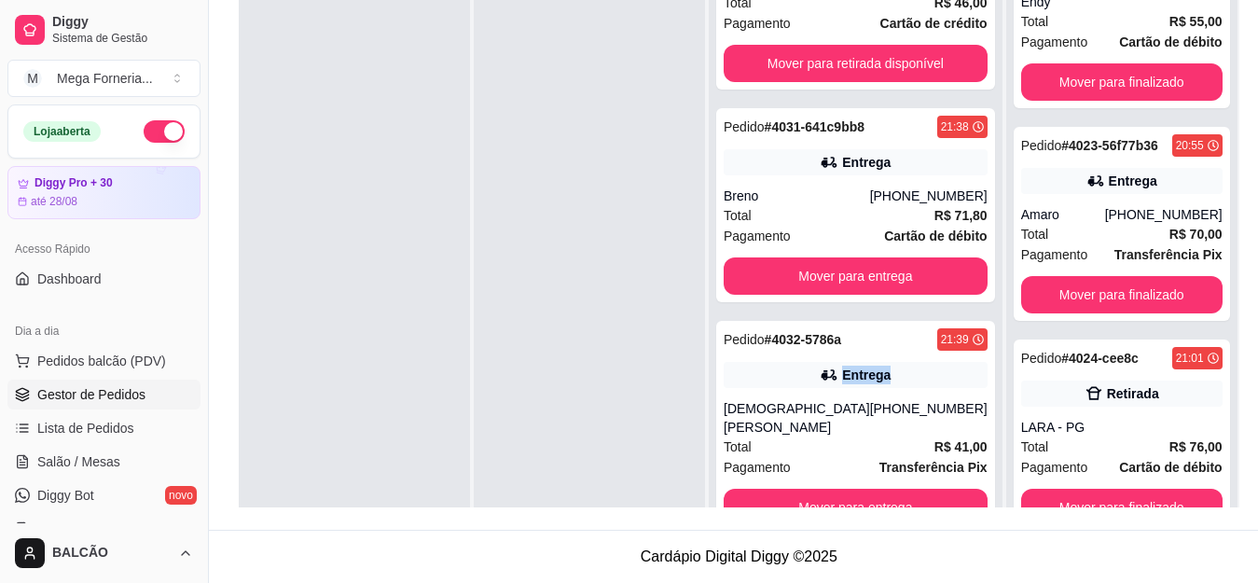
drag, startPoint x: 953, startPoint y: 351, endPoint x: 955, endPoint y: 340, distance: 10.4
click at [955, 340] on div "Pedido # 4025-e2f20 21:05 Retirada ANTONIO Total R$ 44,00 Pagamento Outros Move…" at bounding box center [856, 268] width 294 height 583
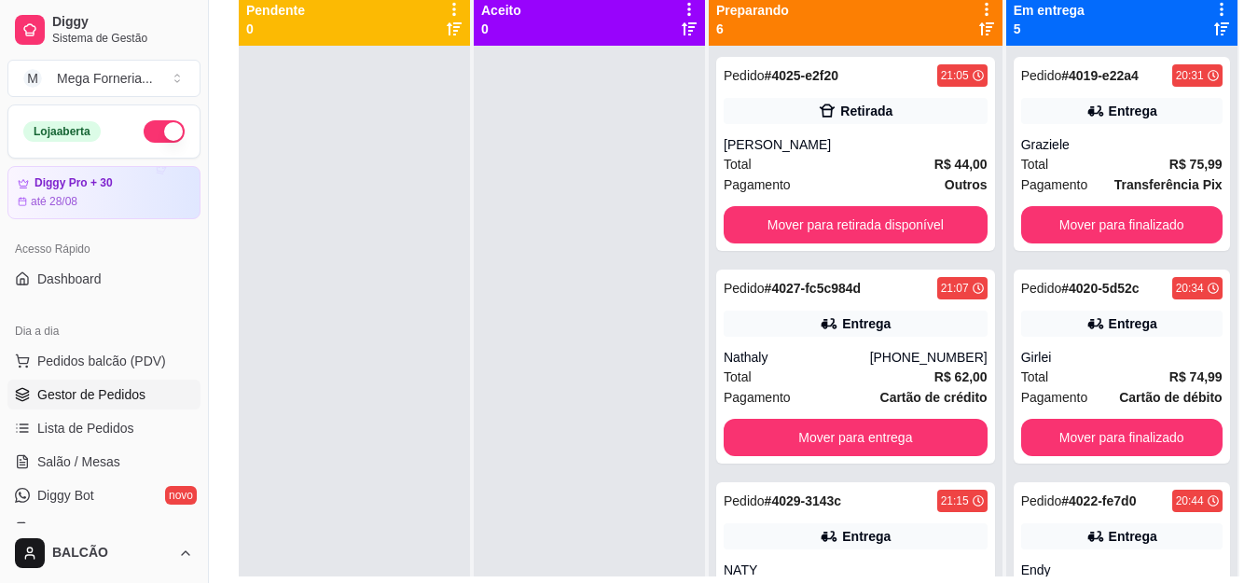
scroll to position [217, 0]
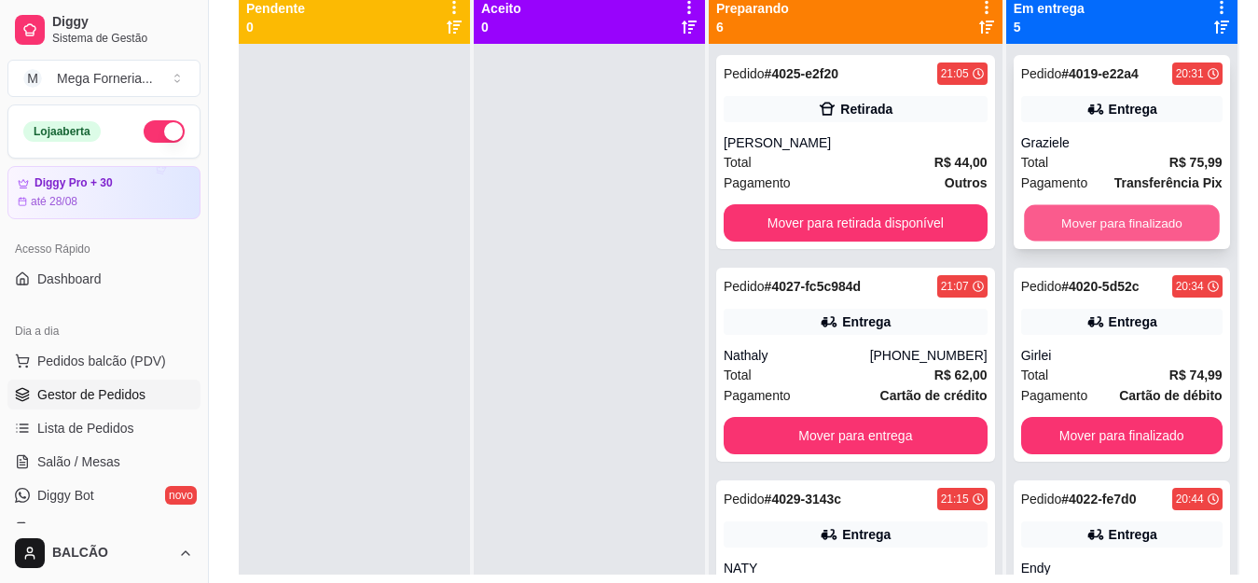
click at [1115, 223] on button "Mover para finalizado" at bounding box center [1122, 223] width 196 height 36
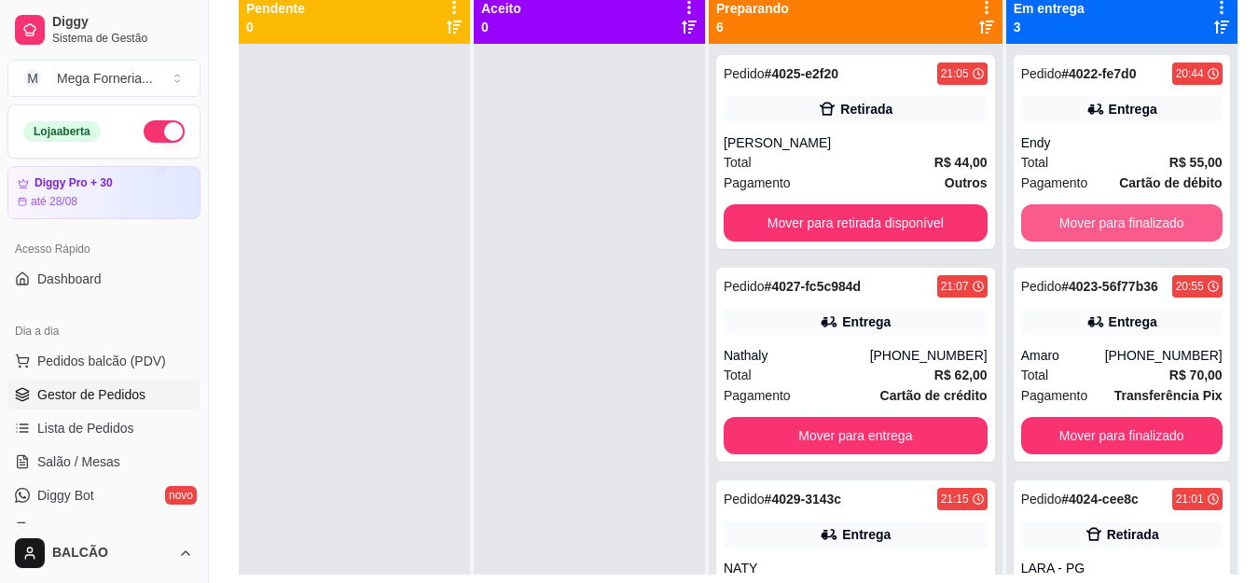
click at [1115, 223] on button "Mover para finalizado" at bounding box center [1121, 222] width 201 height 37
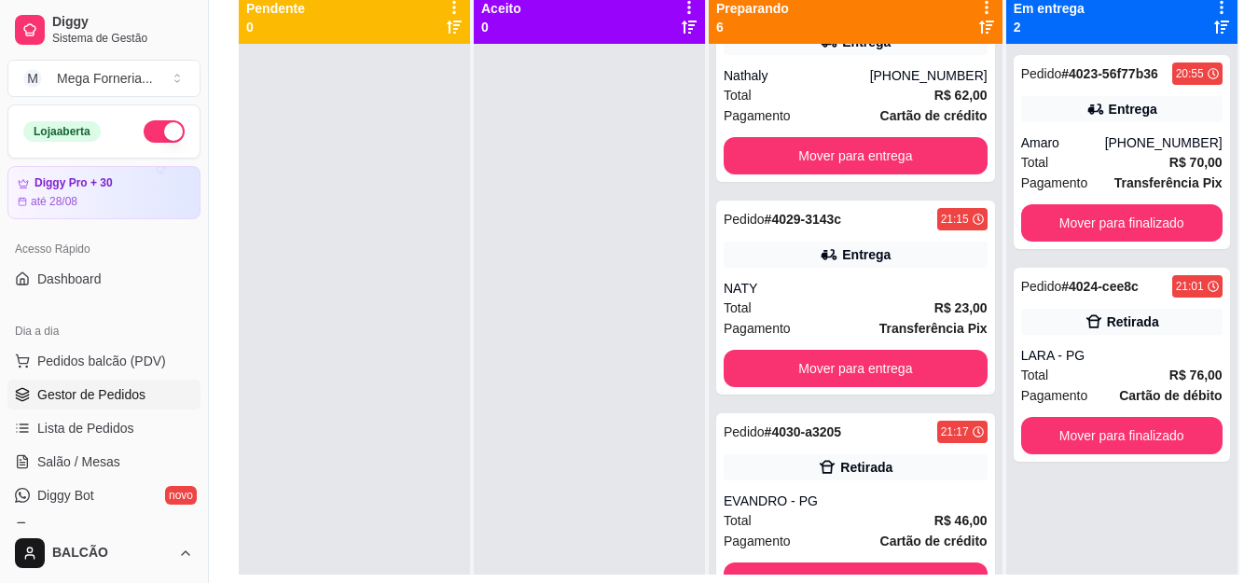
scroll to position [373, 0]
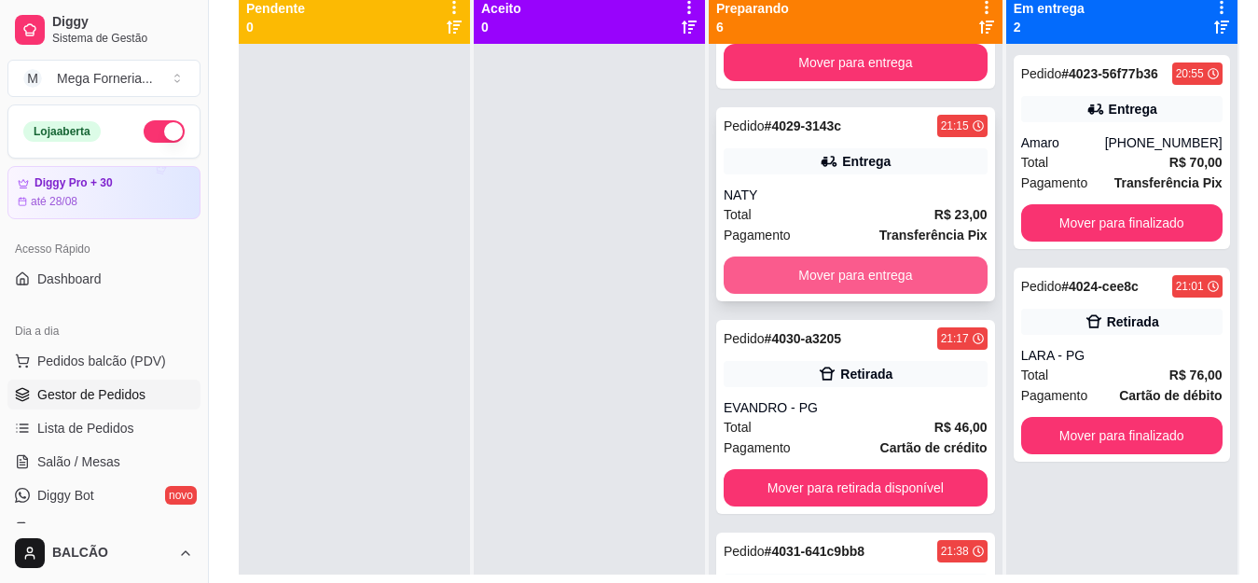
click at [867, 266] on button "Mover para entrega" at bounding box center [856, 274] width 264 height 37
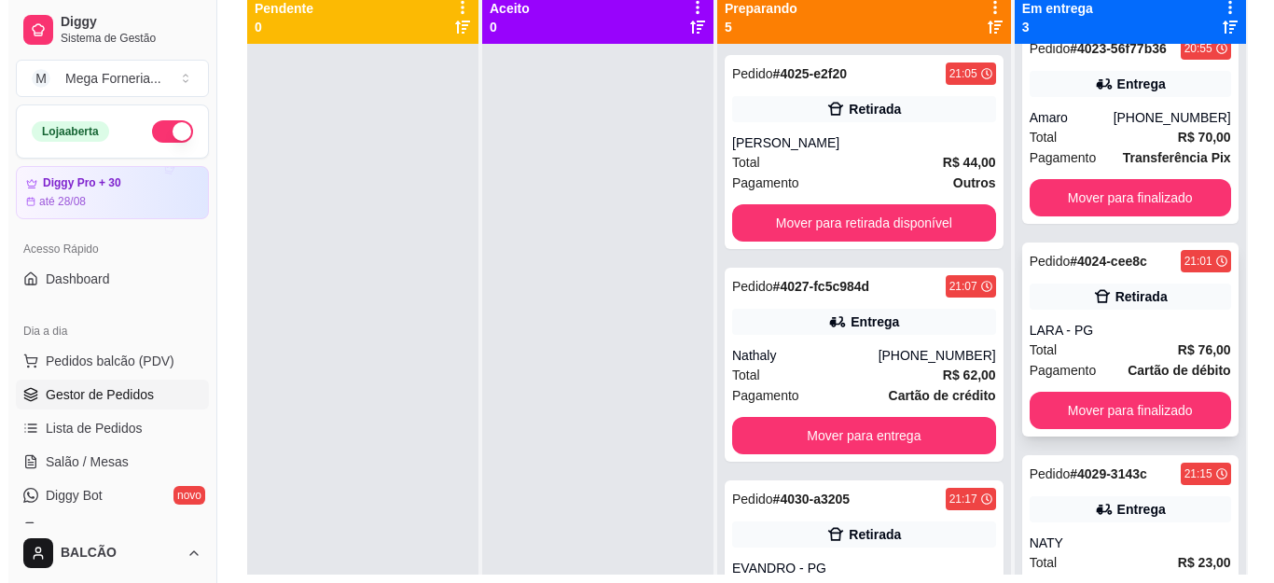
scroll to position [0, 0]
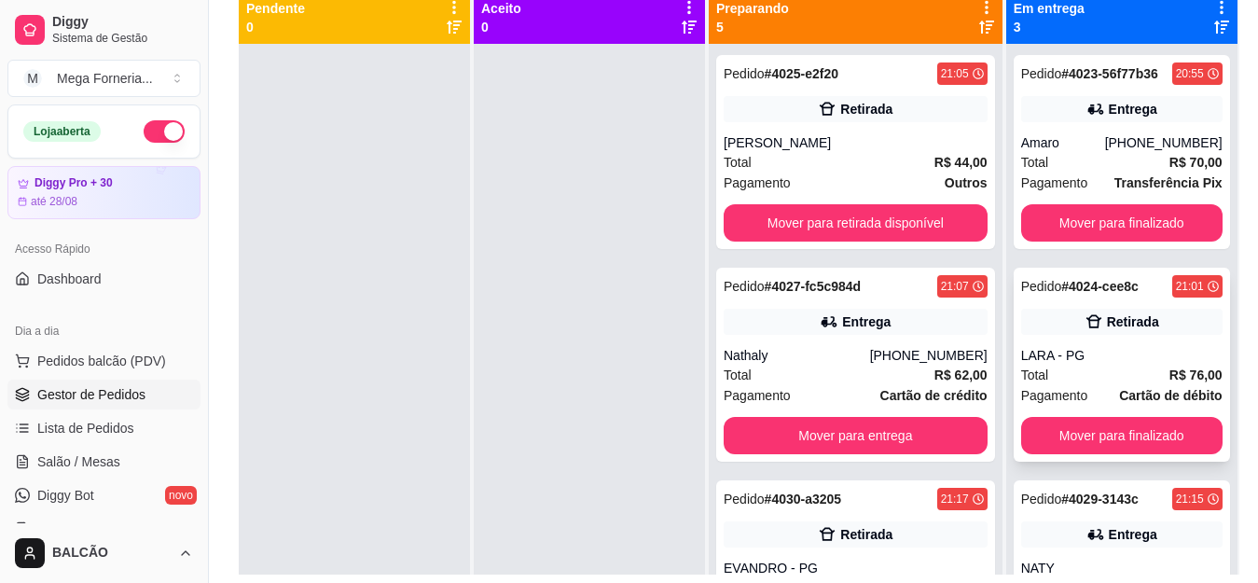
click at [1121, 298] on div "Pedido # 4024-cee8c 21:01 Retirada LARA - PG Total R$ 76,00 Pagamento Cartão de…" at bounding box center [1122, 365] width 216 height 194
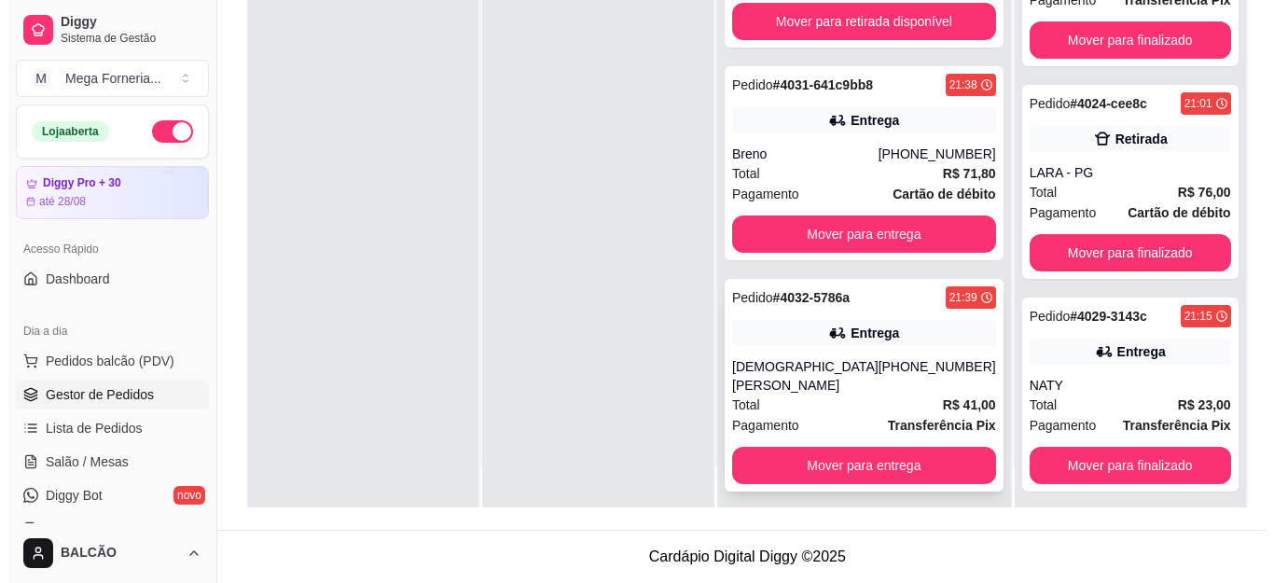
scroll to position [52, 0]
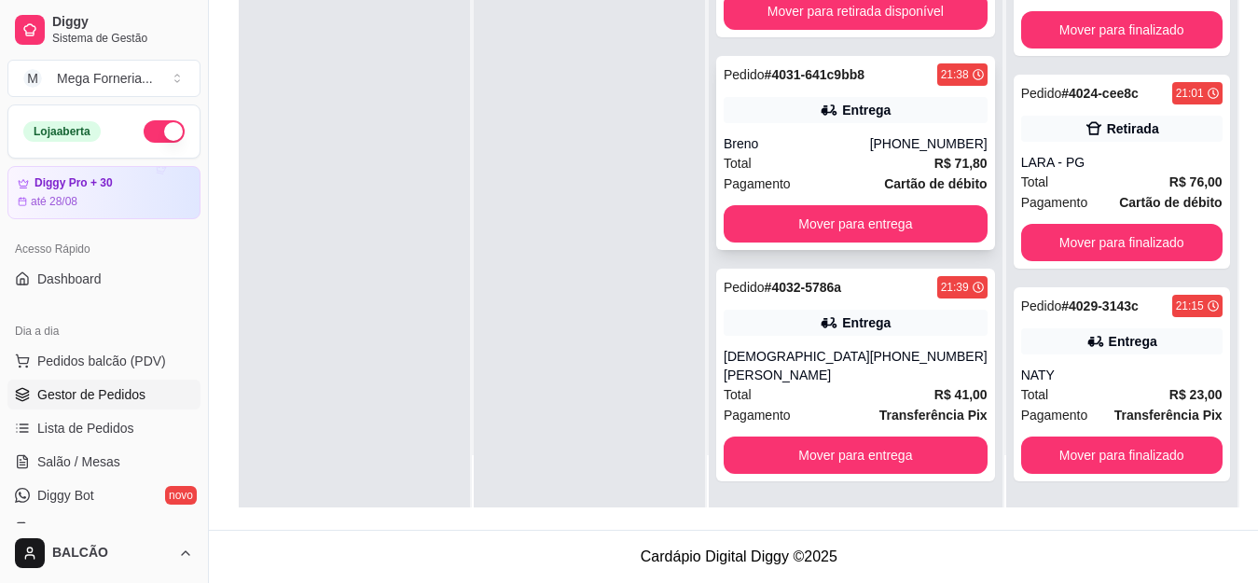
click at [903, 134] on div "[PHONE_NUMBER]" at bounding box center [929, 143] width 118 height 19
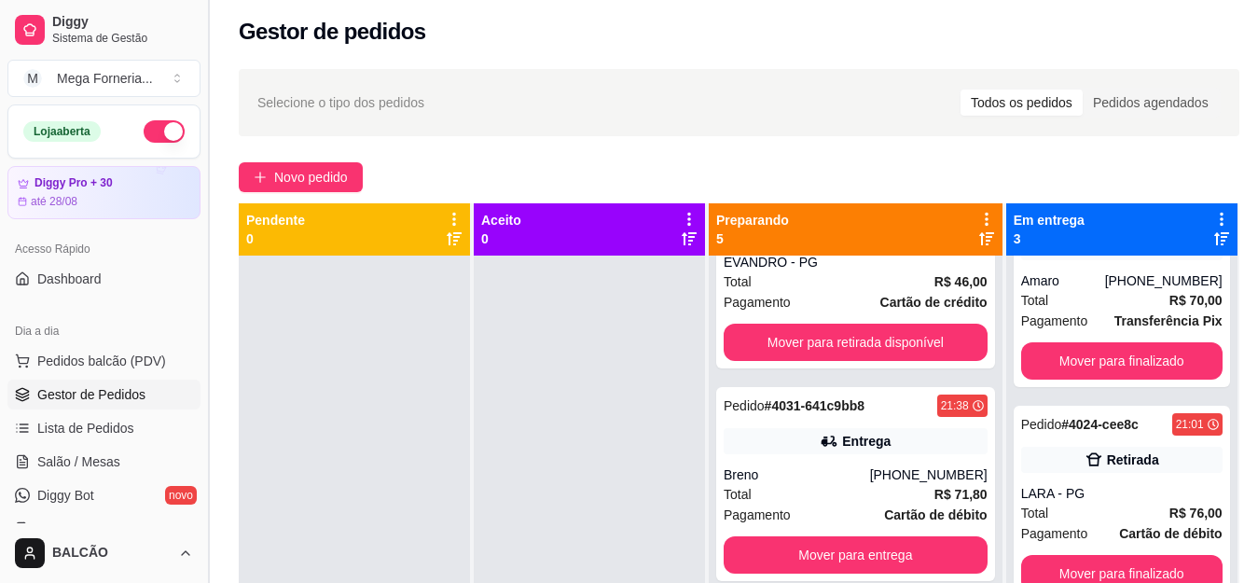
scroll to position [5, 0]
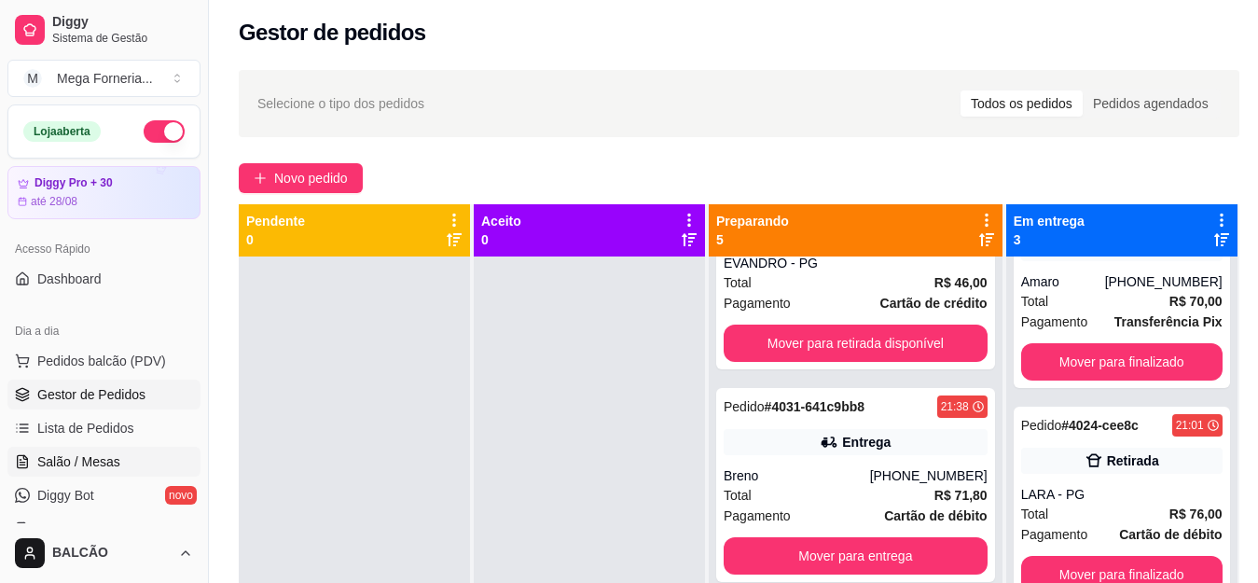
click at [39, 463] on span "Salão / Mesas" at bounding box center [78, 461] width 83 height 19
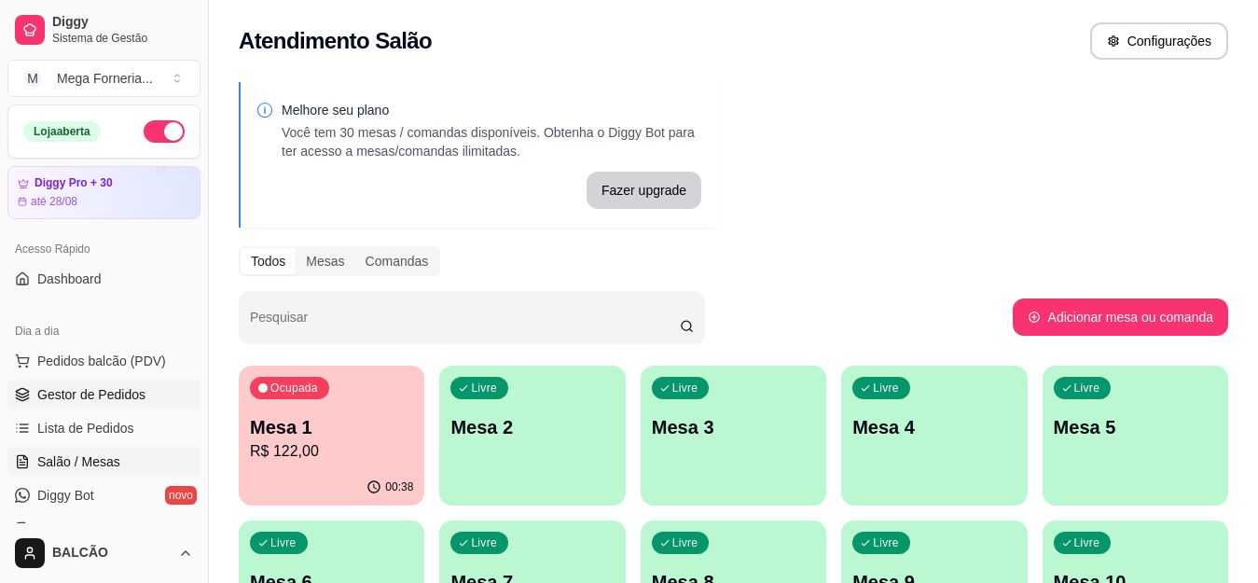
click at [100, 400] on span "Gestor de Pedidos" at bounding box center [91, 394] width 108 height 19
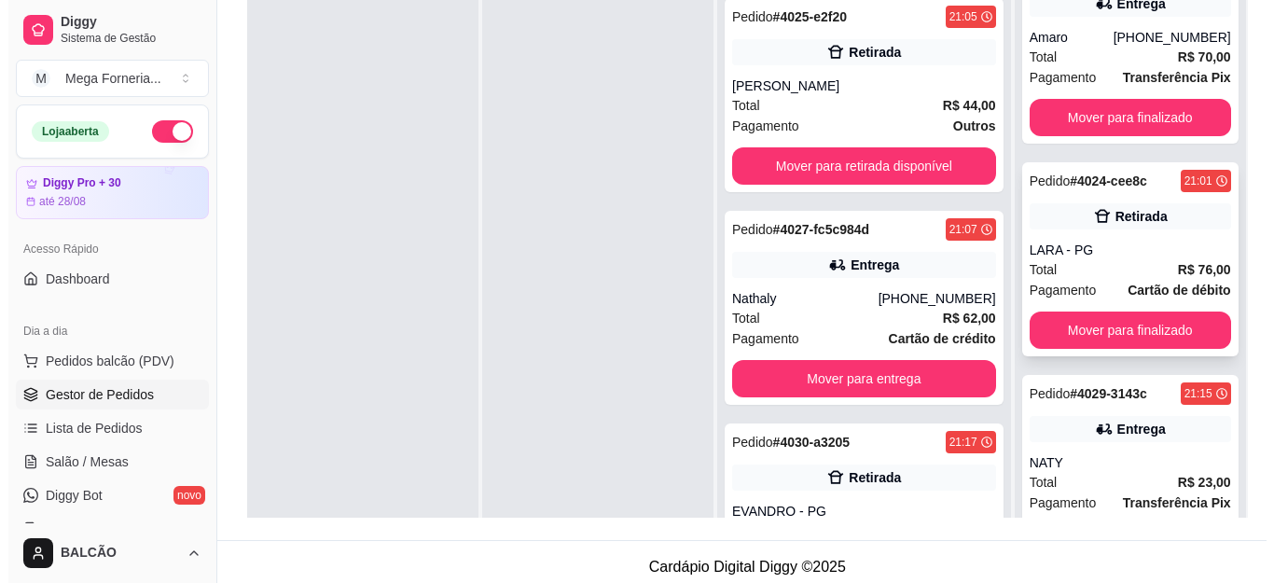
scroll to position [74, 0]
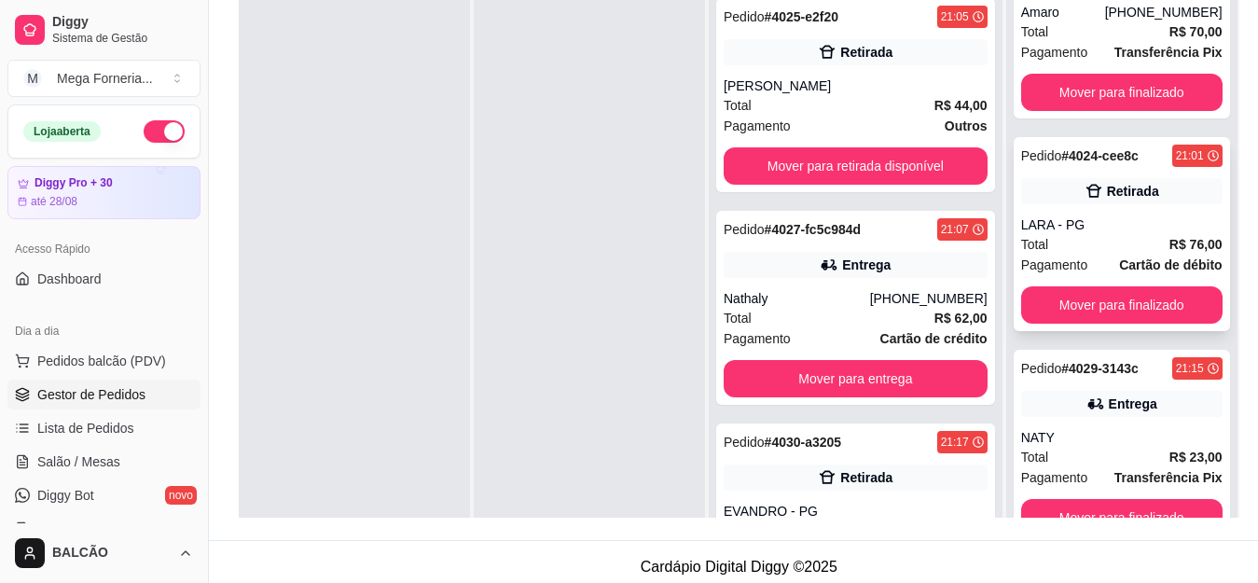
click at [1170, 241] on strong "R$ 76,00" at bounding box center [1196, 244] width 53 height 15
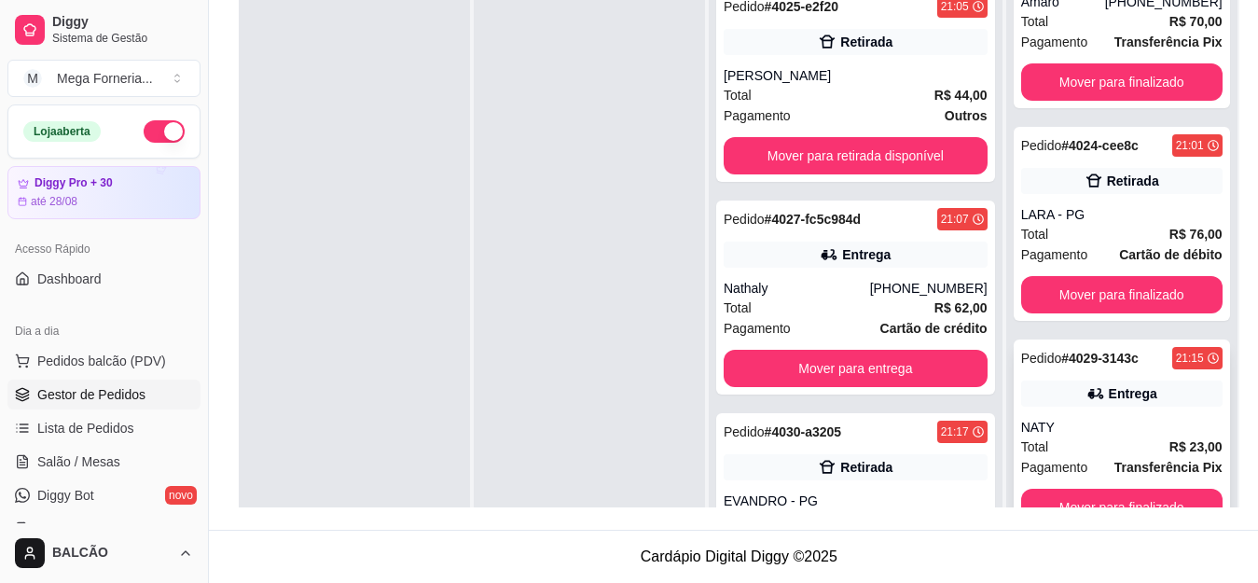
scroll to position [52, 0]
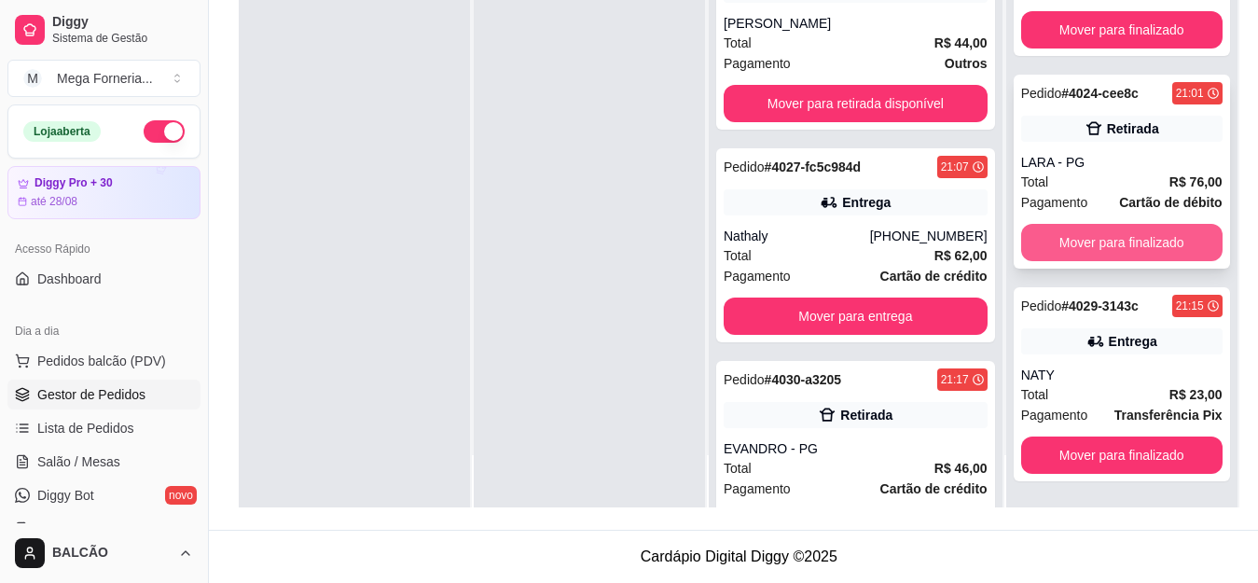
click at [1110, 238] on button "Mover para finalizado" at bounding box center [1121, 242] width 201 height 37
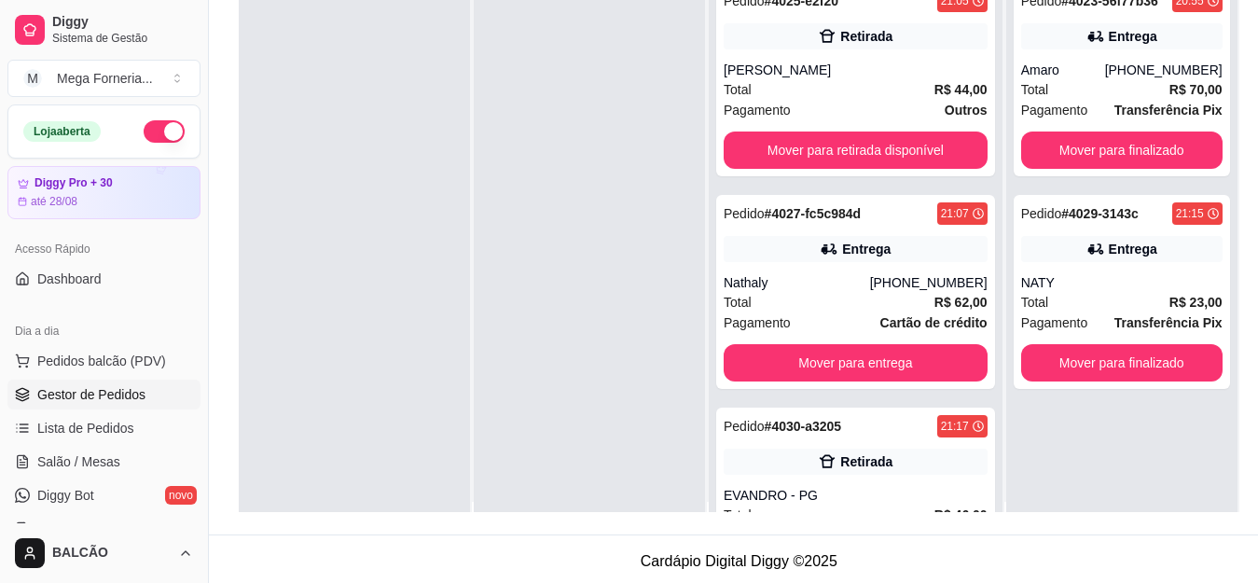
scroll to position [0, 0]
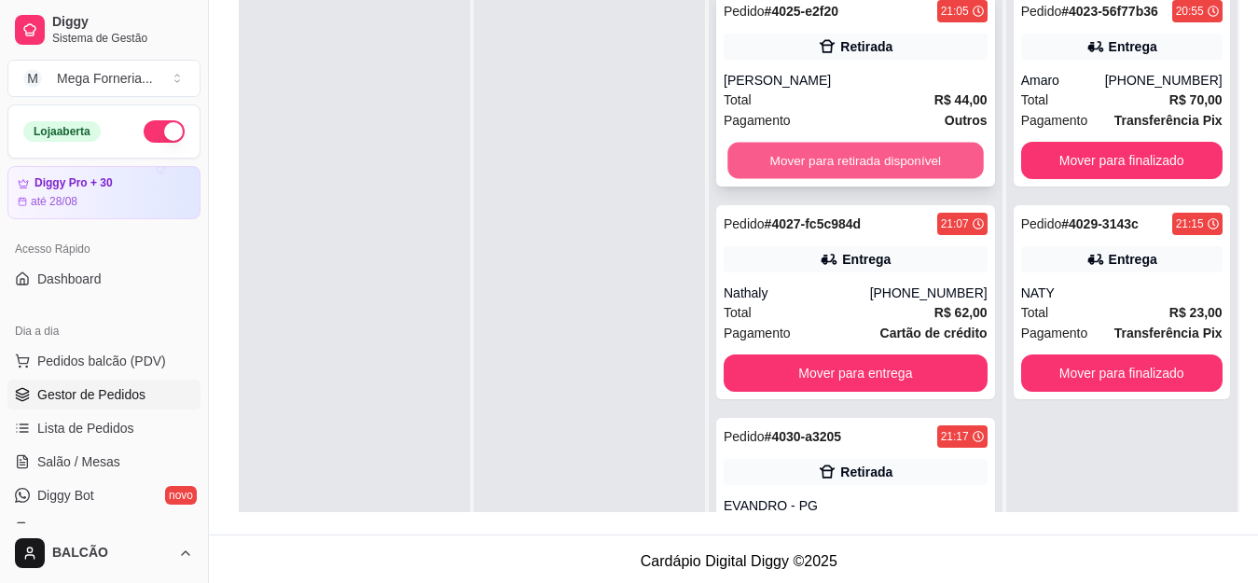
click at [924, 158] on button "Mover para retirada disponível" at bounding box center [856, 161] width 256 height 36
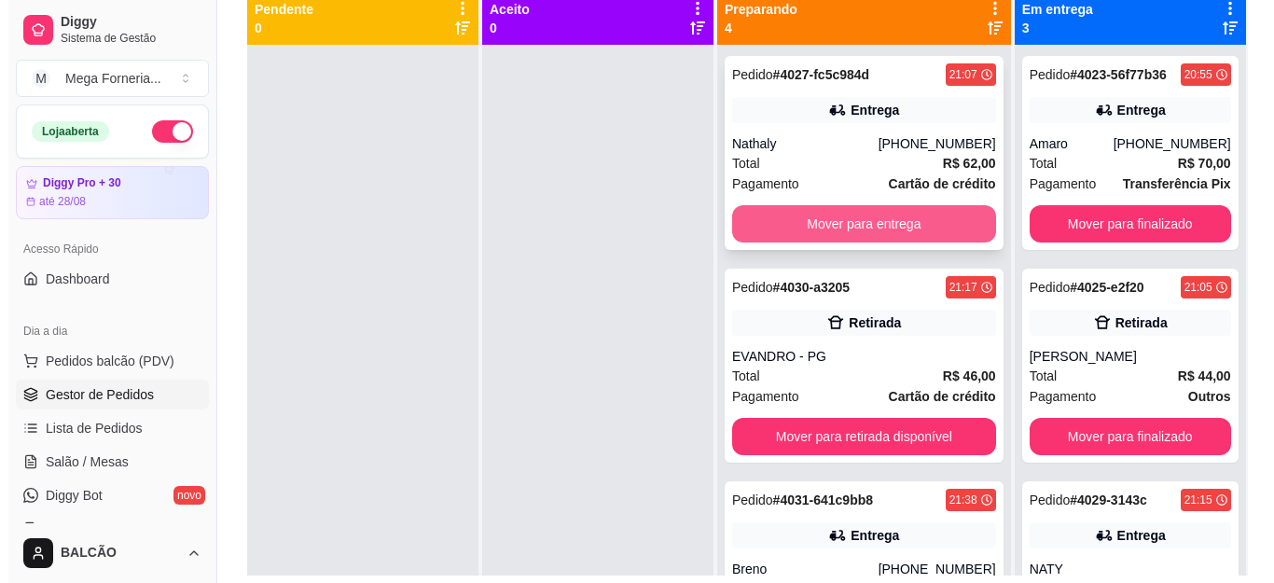
scroll to position [187, 0]
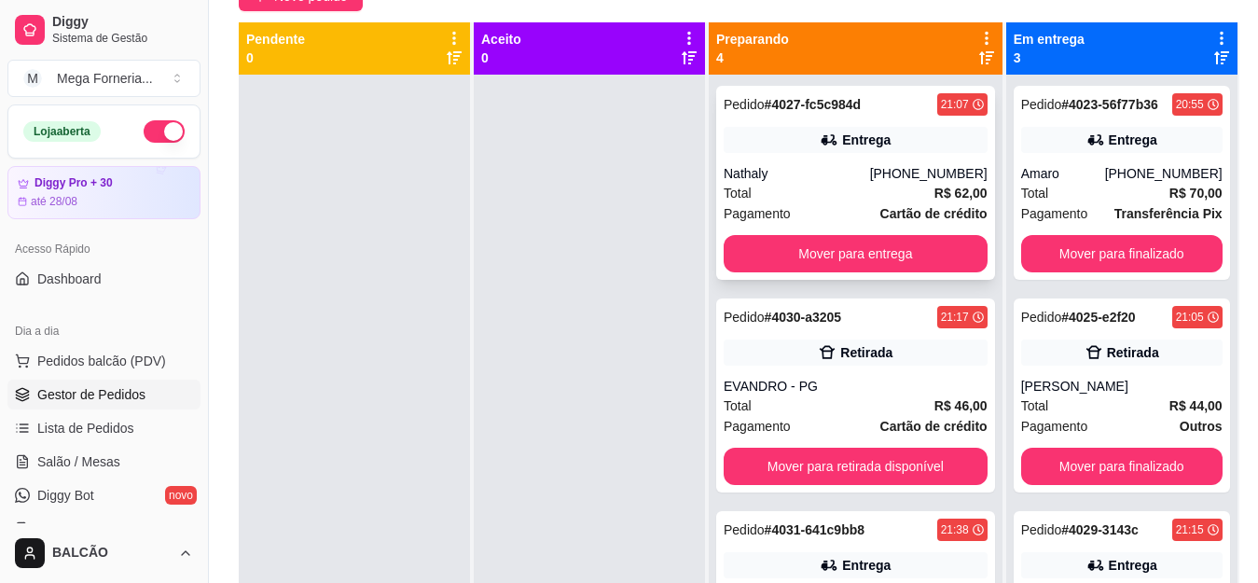
click at [893, 163] on div "Pedido # 4027-fc5c984d 21:07 Entrega Nathaly [PHONE_NUMBER] Total R$ 62,00 Paga…" at bounding box center [855, 183] width 279 height 194
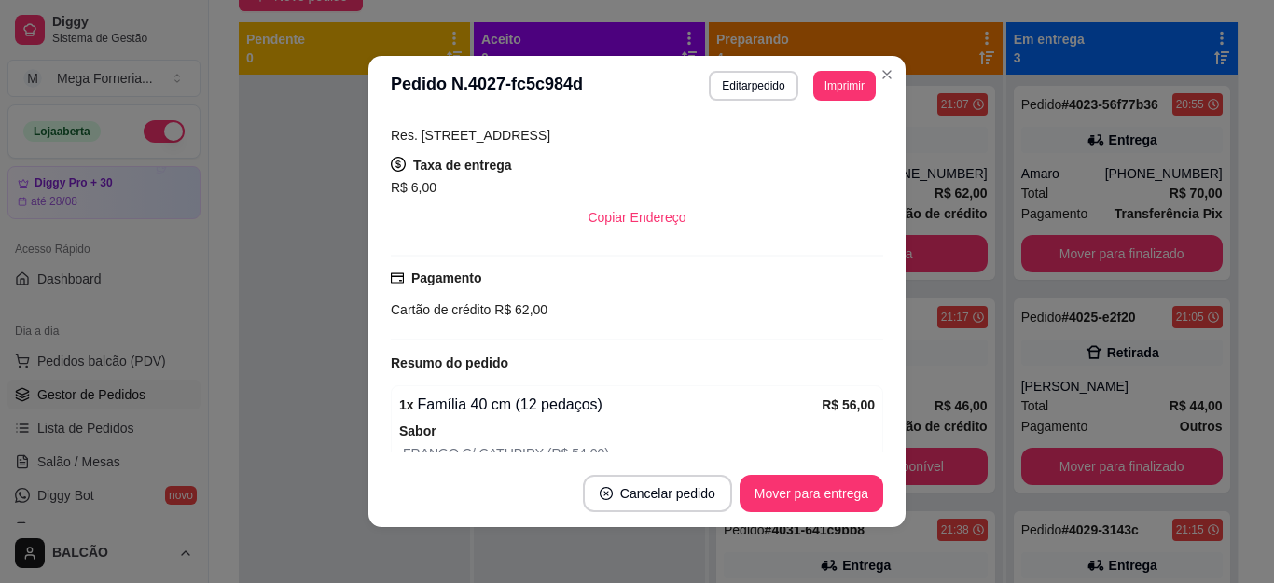
scroll to position [466, 0]
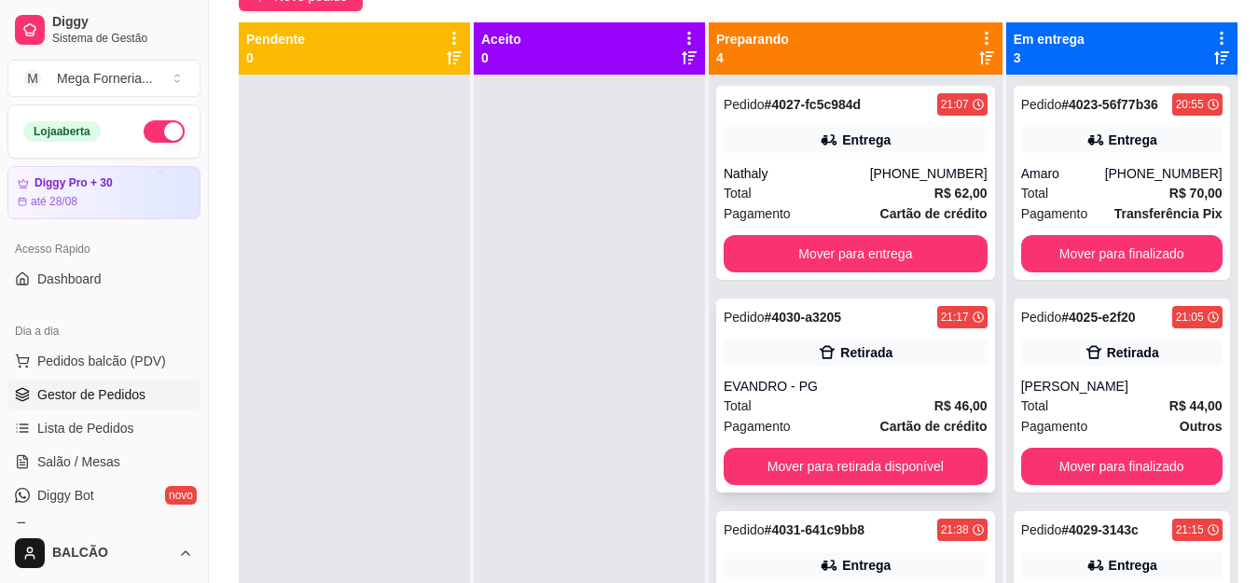
click at [879, 364] on div "Retirada" at bounding box center [856, 353] width 264 height 26
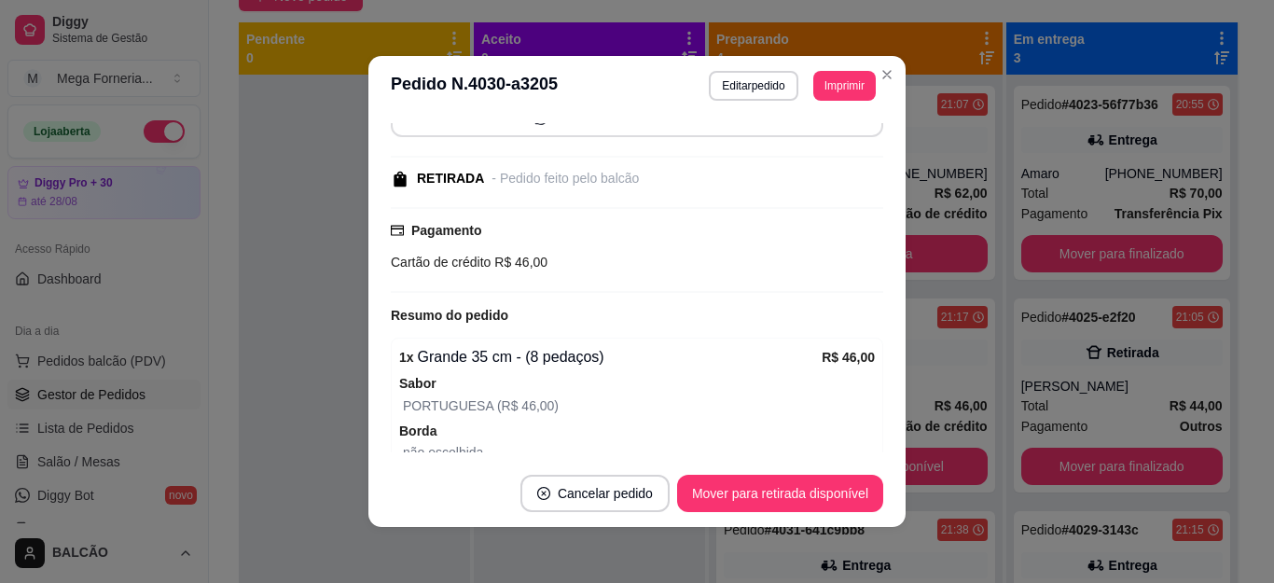
scroll to position [280, 0]
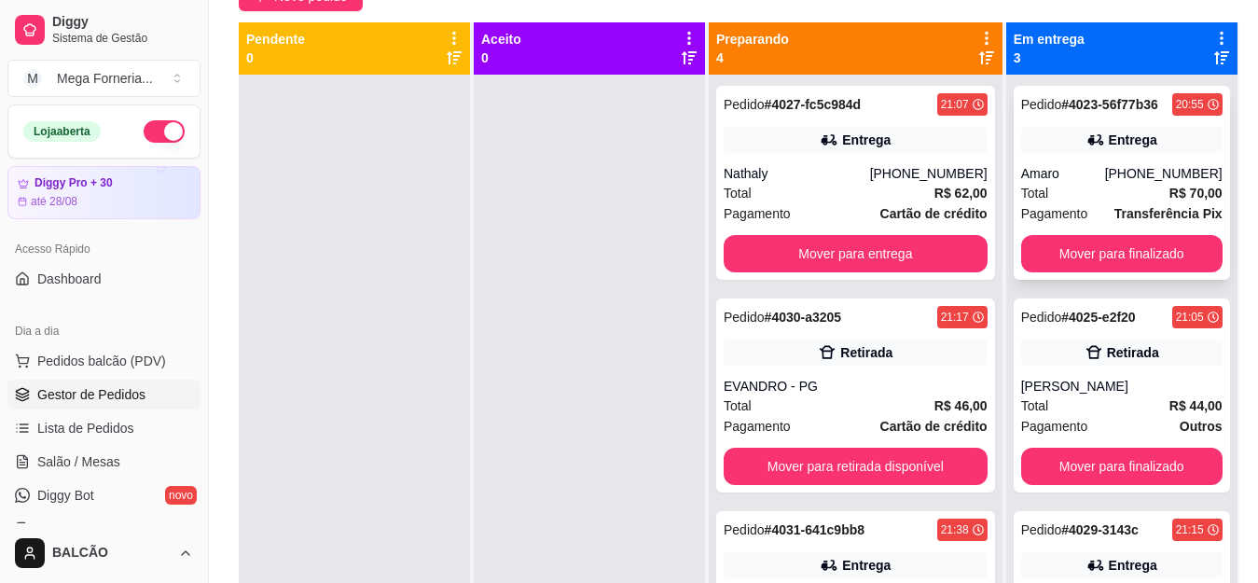
click at [1084, 154] on div "Pedido # 4023-56f77b36 20:55 Entrega Amaro [PHONE_NUMBER] Total R$ 70,00 Pagame…" at bounding box center [1122, 183] width 216 height 194
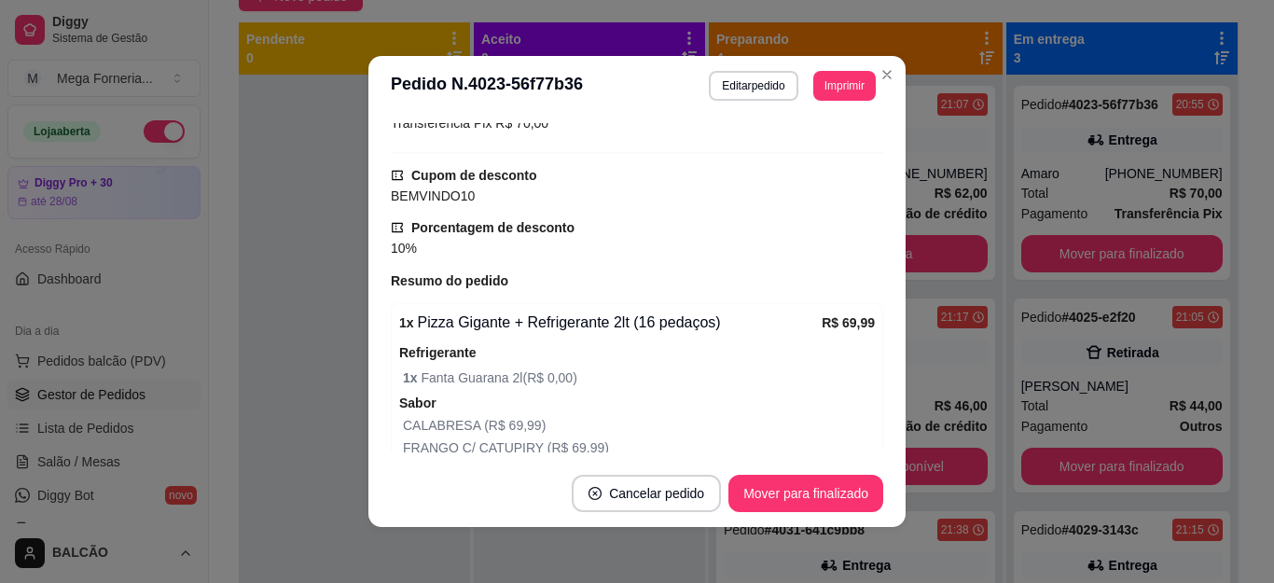
scroll to position [653, 0]
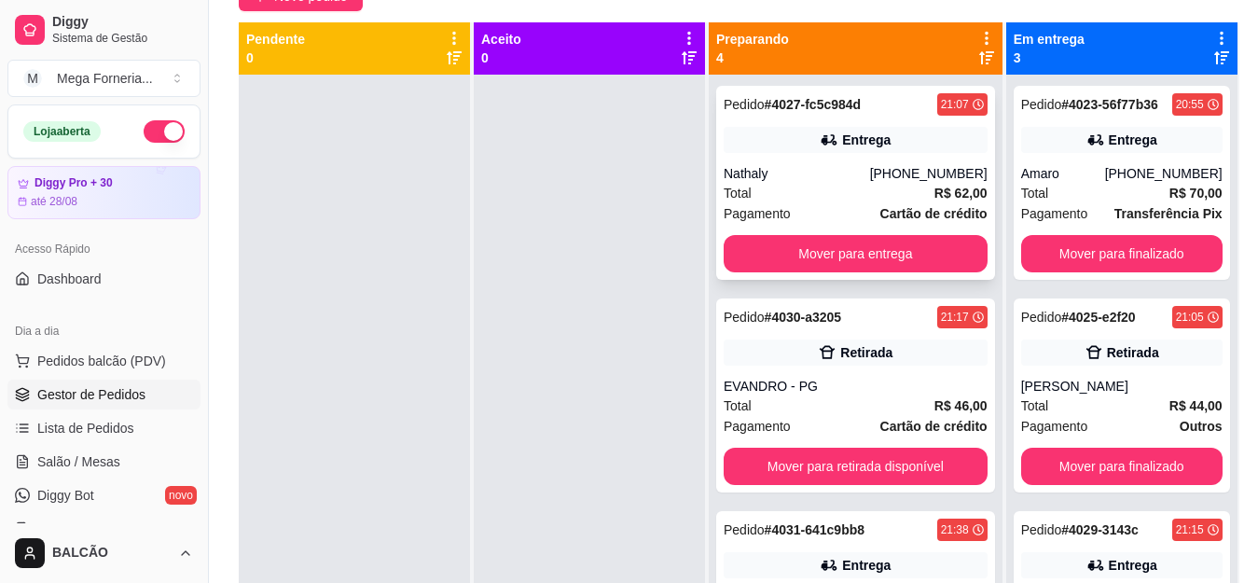
click at [803, 108] on strong "# 4027-fc5c984d" at bounding box center [813, 104] width 97 height 15
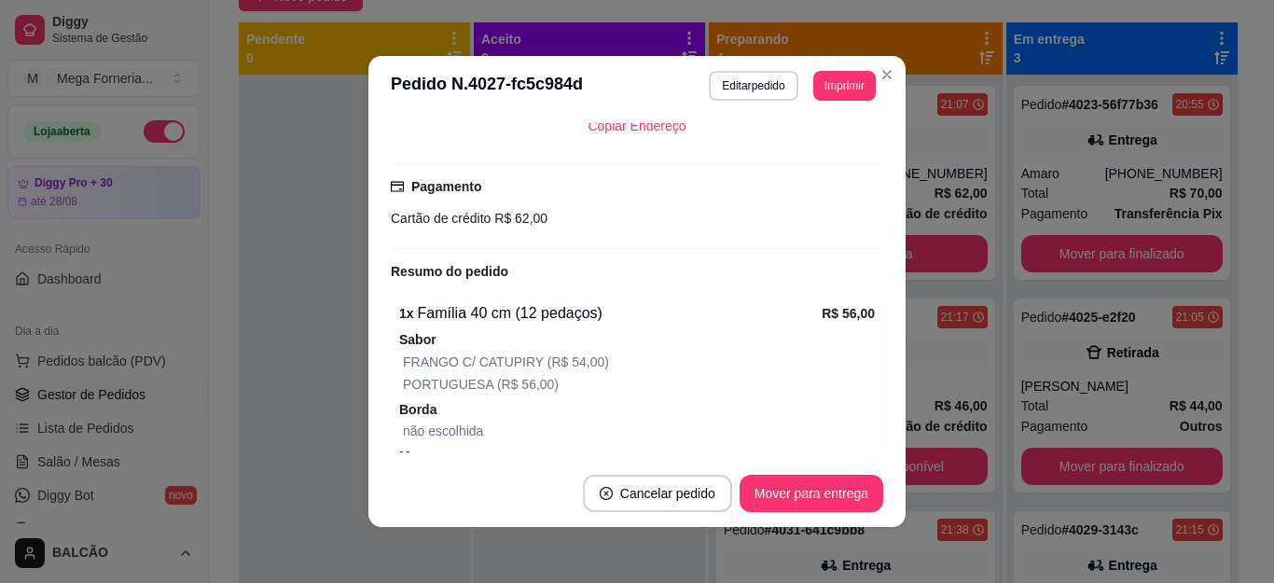
scroll to position [466, 0]
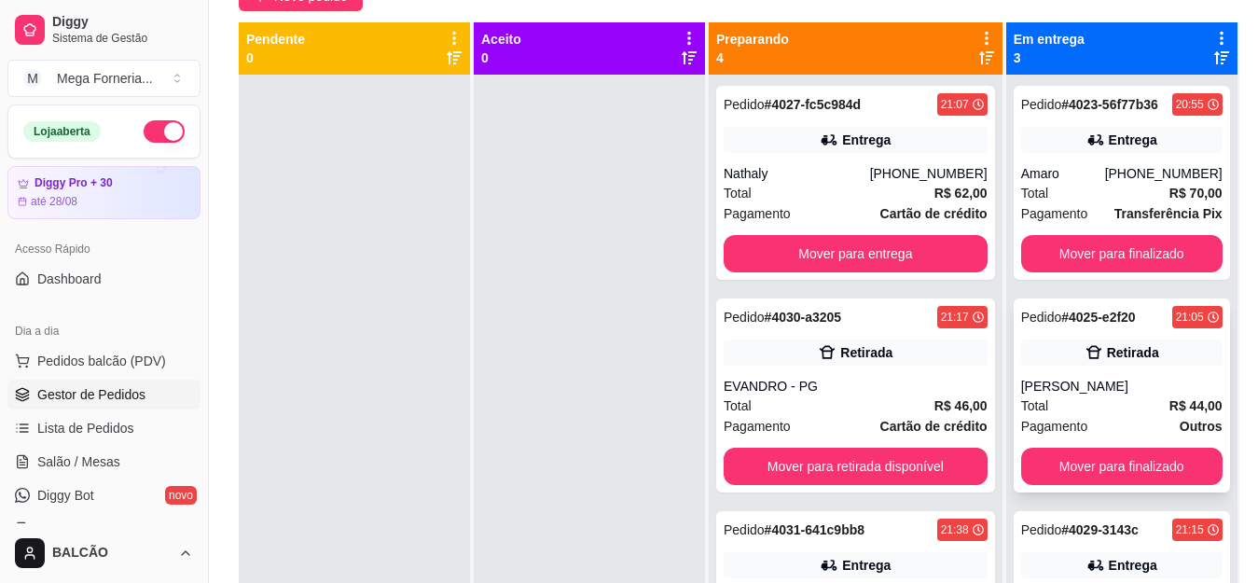
click at [1050, 340] on div "Retirada" at bounding box center [1121, 353] width 201 height 26
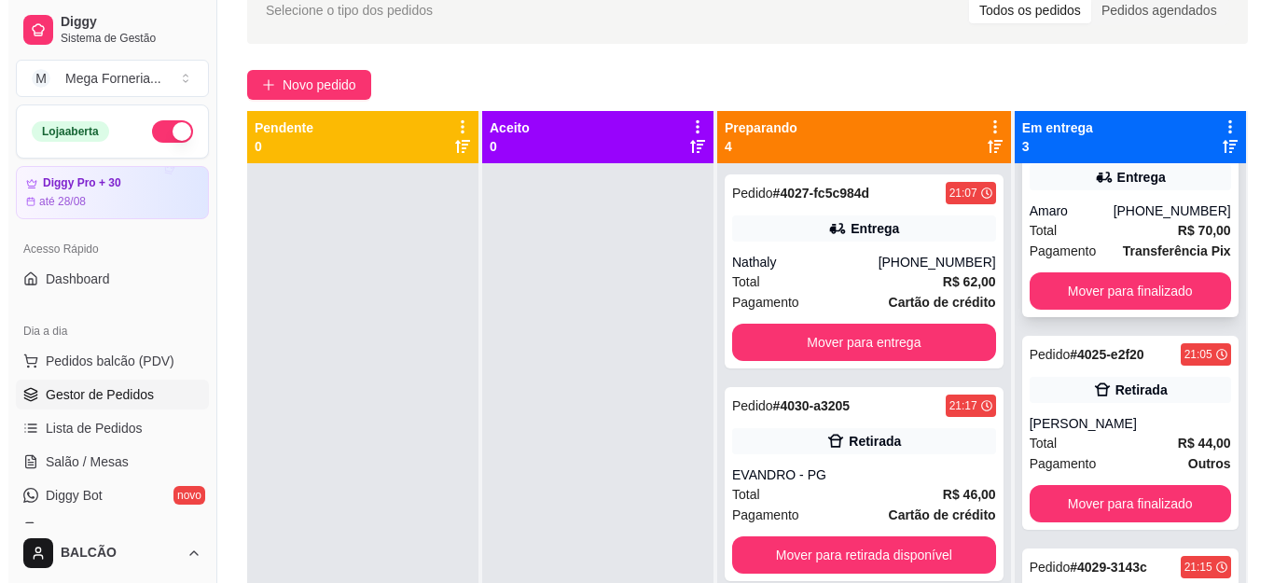
scroll to position [74, 0]
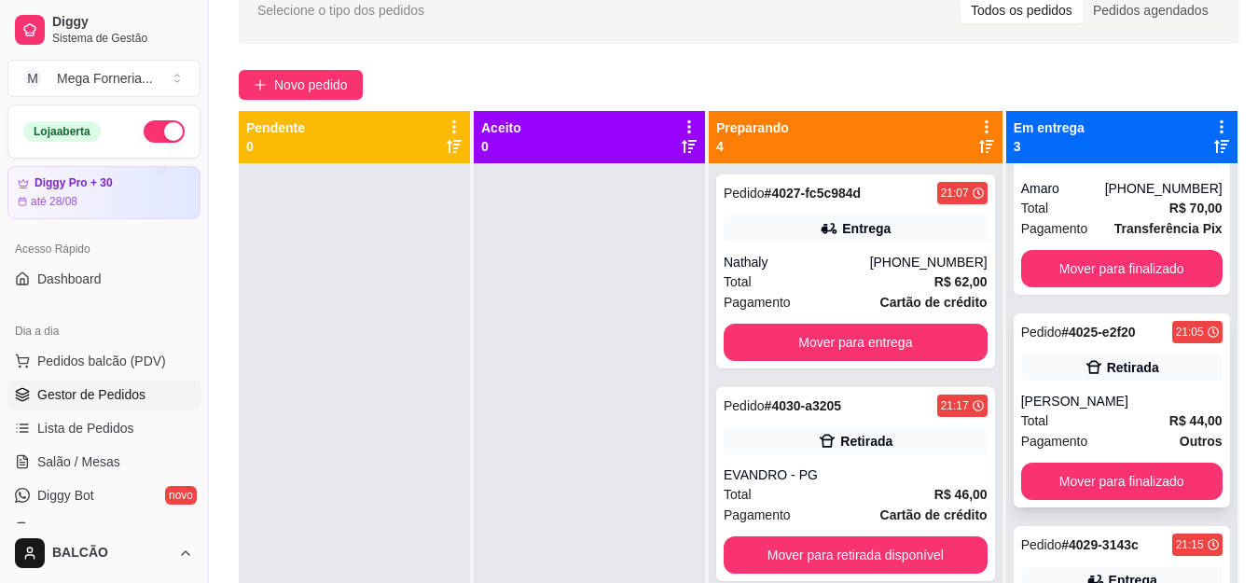
click at [1088, 386] on div "Pedido # 4025-e2f20 21:05 Retirada ANTONIO Total R$ 44,00 Pagamento Outros Move…" at bounding box center [1122, 410] width 216 height 194
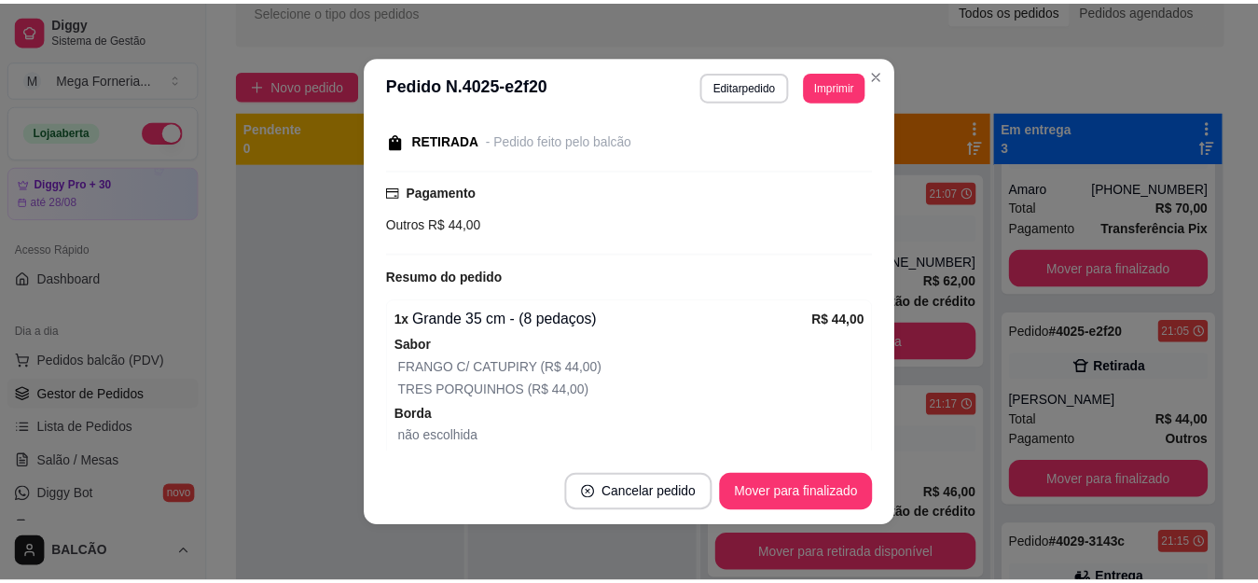
scroll to position [280, 0]
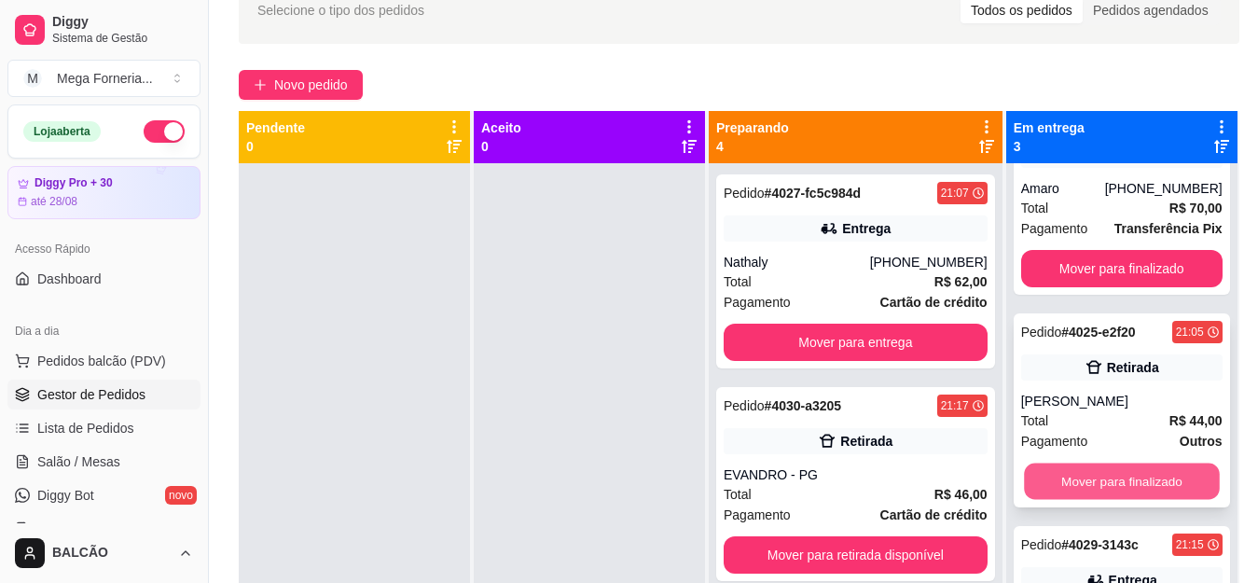
click at [1150, 476] on button "Mover para finalizado" at bounding box center [1122, 482] width 196 height 36
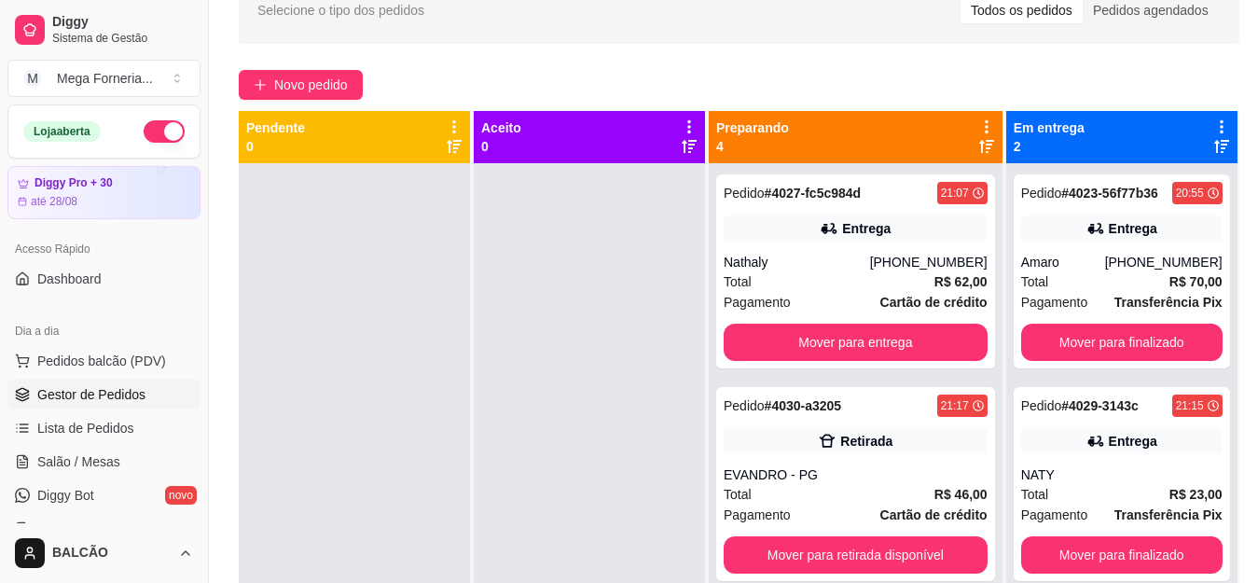
scroll to position [187, 0]
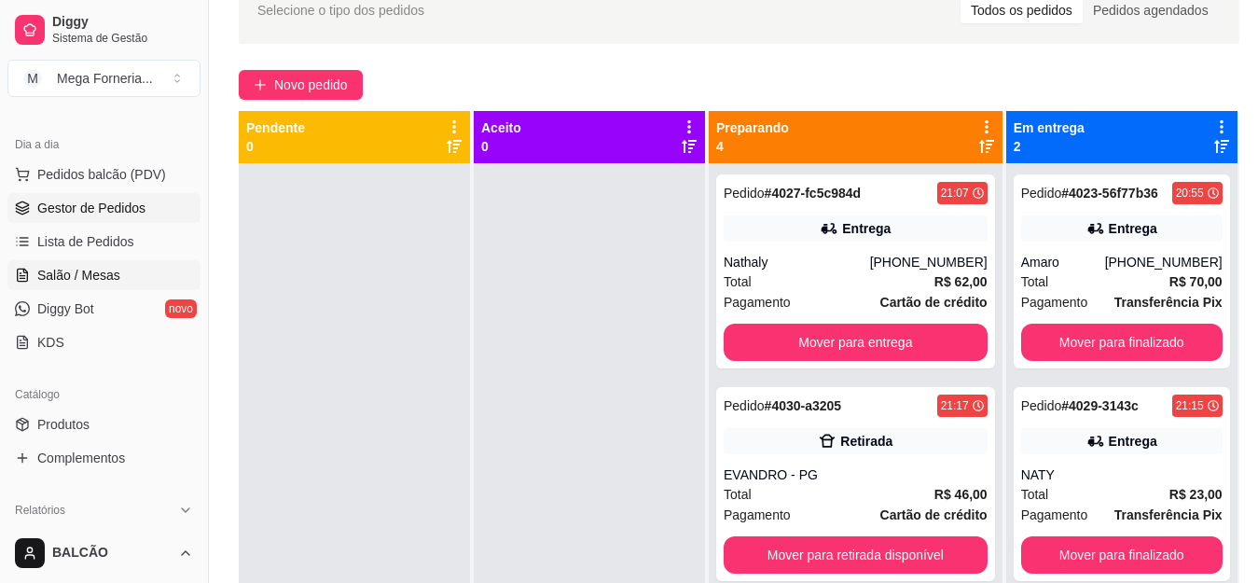
click at [96, 267] on span "Salão / Mesas" at bounding box center [78, 275] width 83 height 19
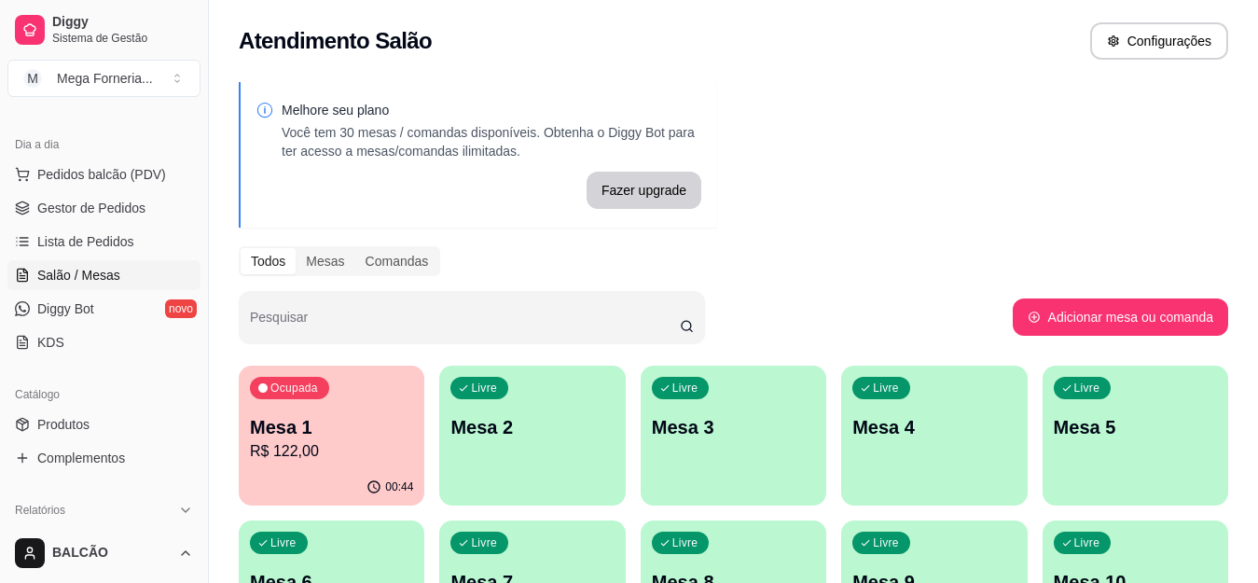
click at [383, 439] on div "Mesa 1 R$ 122,00" at bounding box center [331, 438] width 163 height 49
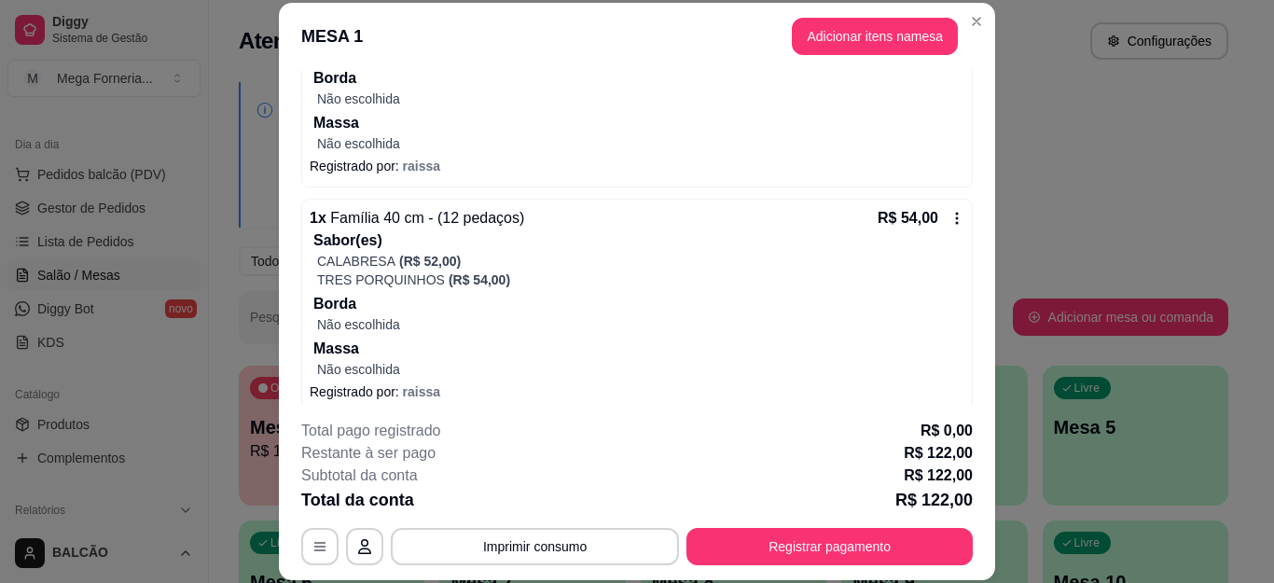
scroll to position [366, 0]
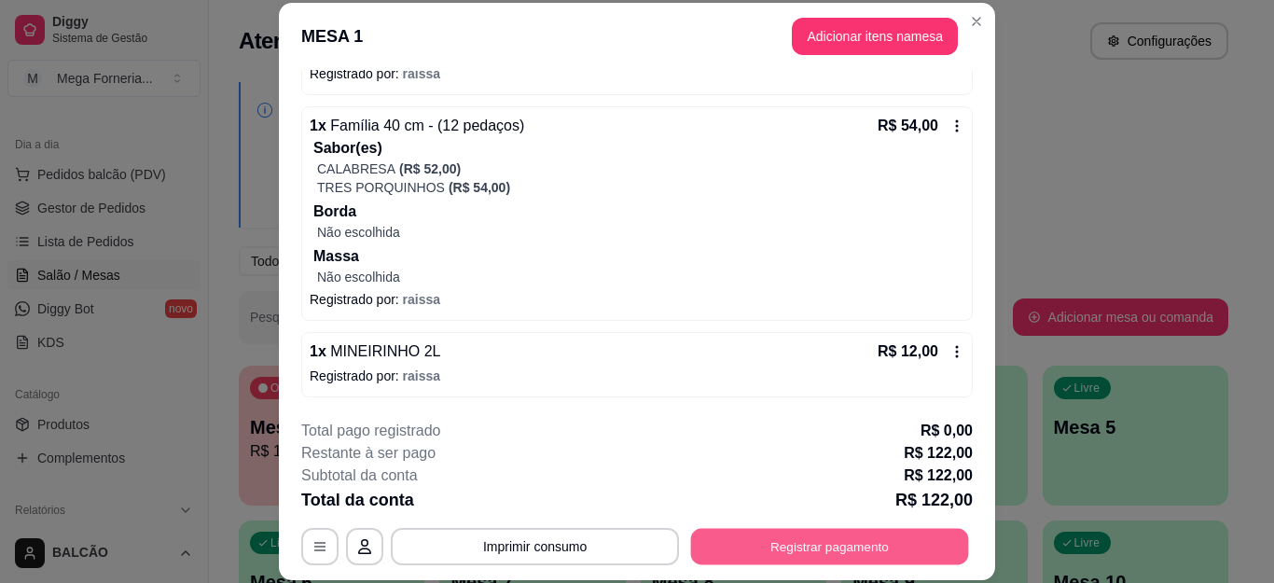
click at [816, 557] on button "Registrar pagamento" at bounding box center [830, 546] width 278 height 36
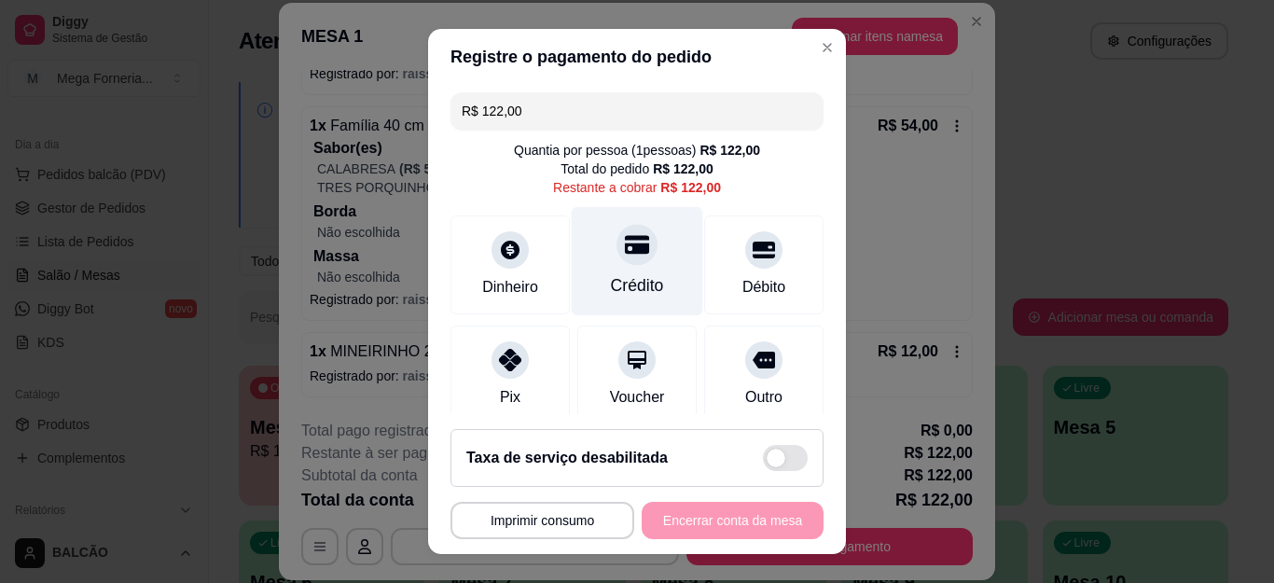
click at [631, 243] on div at bounding box center [637, 245] width 41 height 41
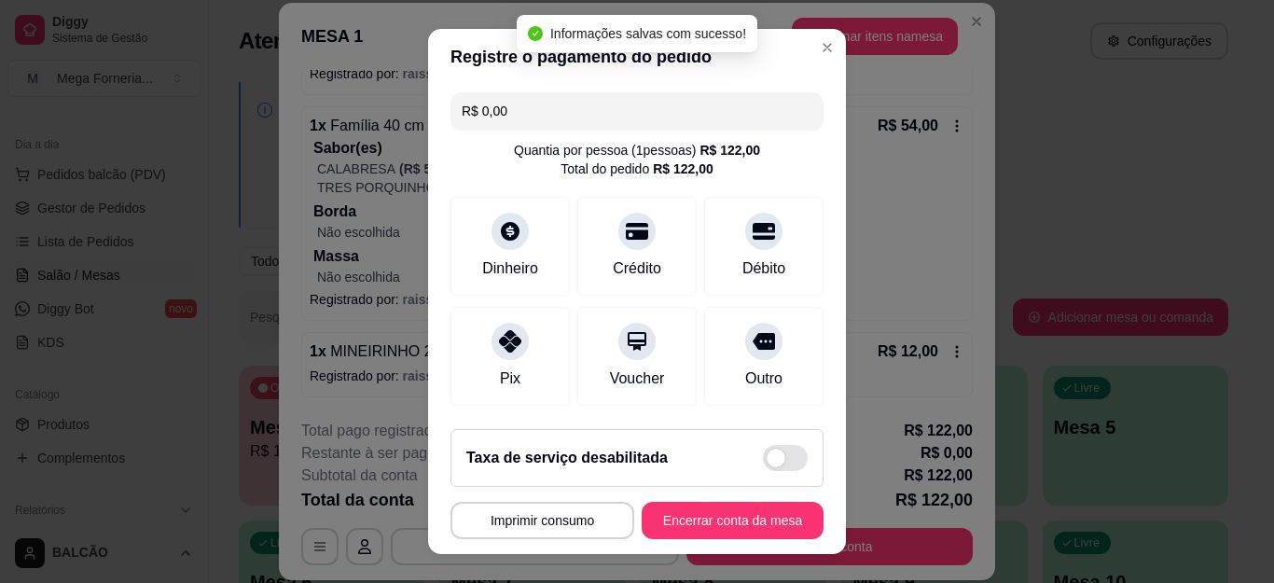
type input "R$ 0,00"
click at [699, 518] on button "Encerrar conta da mesa" at bounding box center [733, 520] width 182 height 37
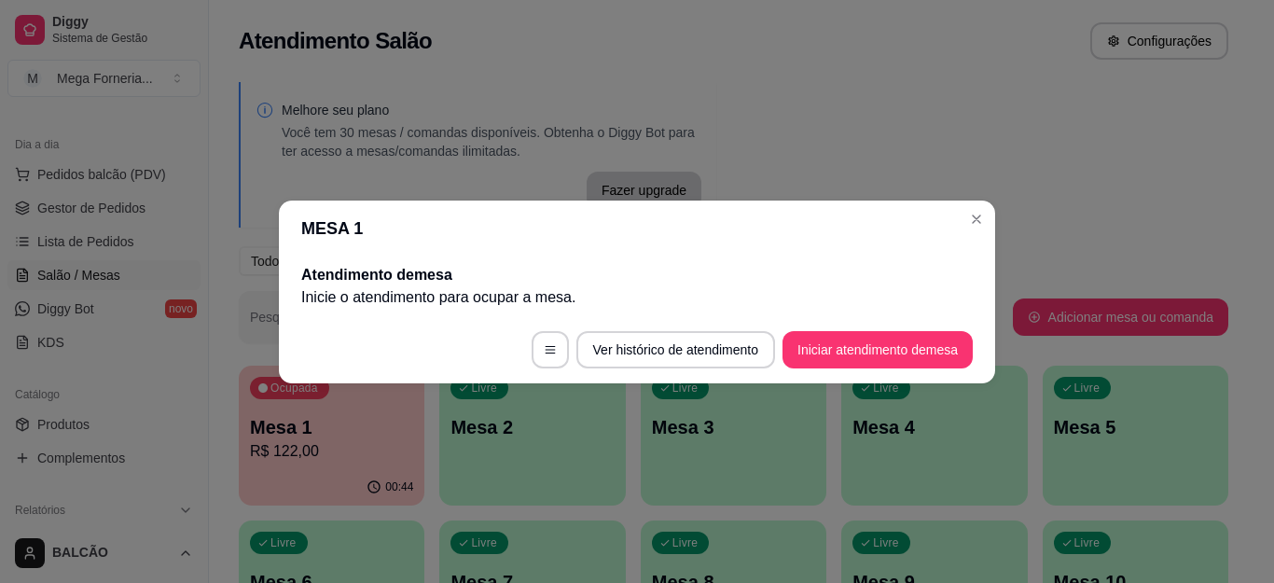
scroll to position [0, 0]
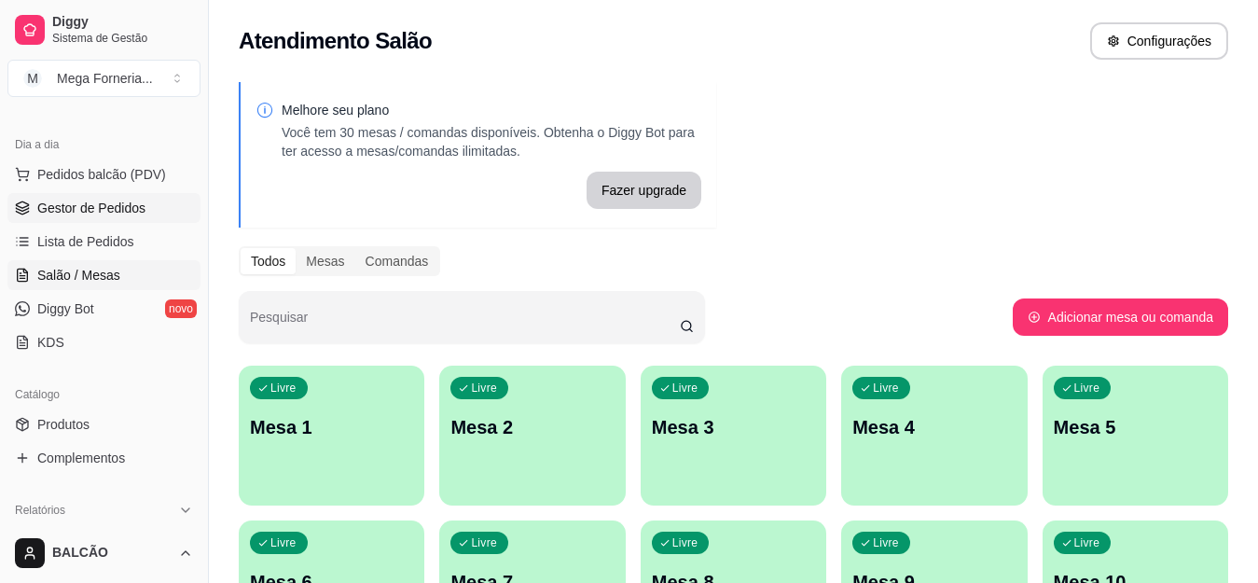
click at [39, 198] on link "Gestor de Pedidos" at bounding box center [103, 208] width 193 height 30
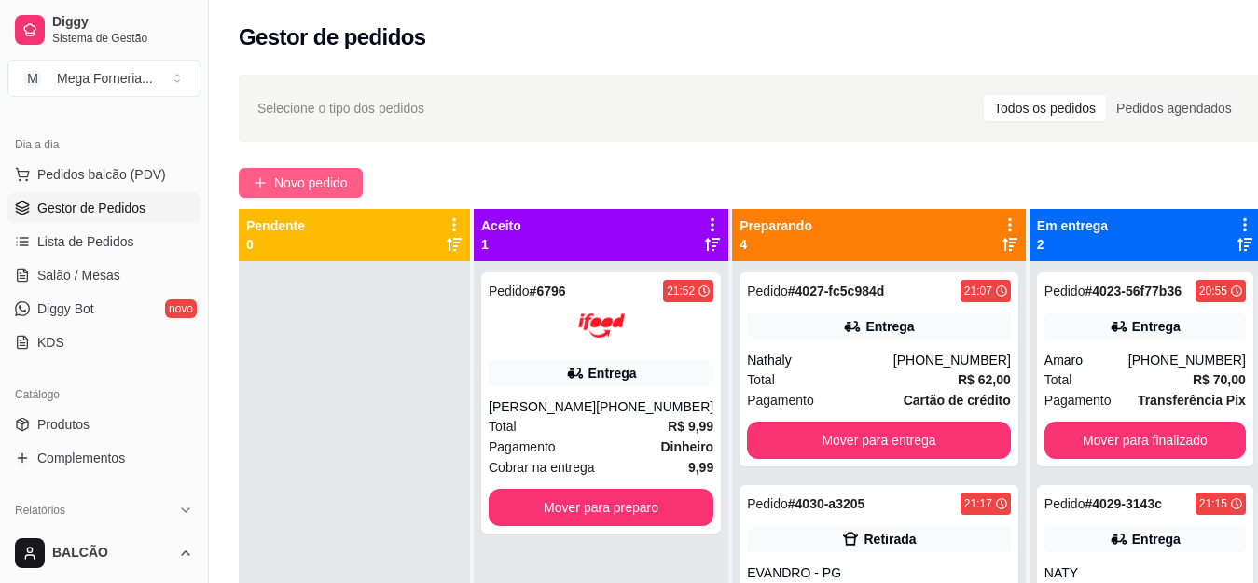
click at [315, 186] on span "Novo pedido" at bounding box center [311, 183] width 74 height 21
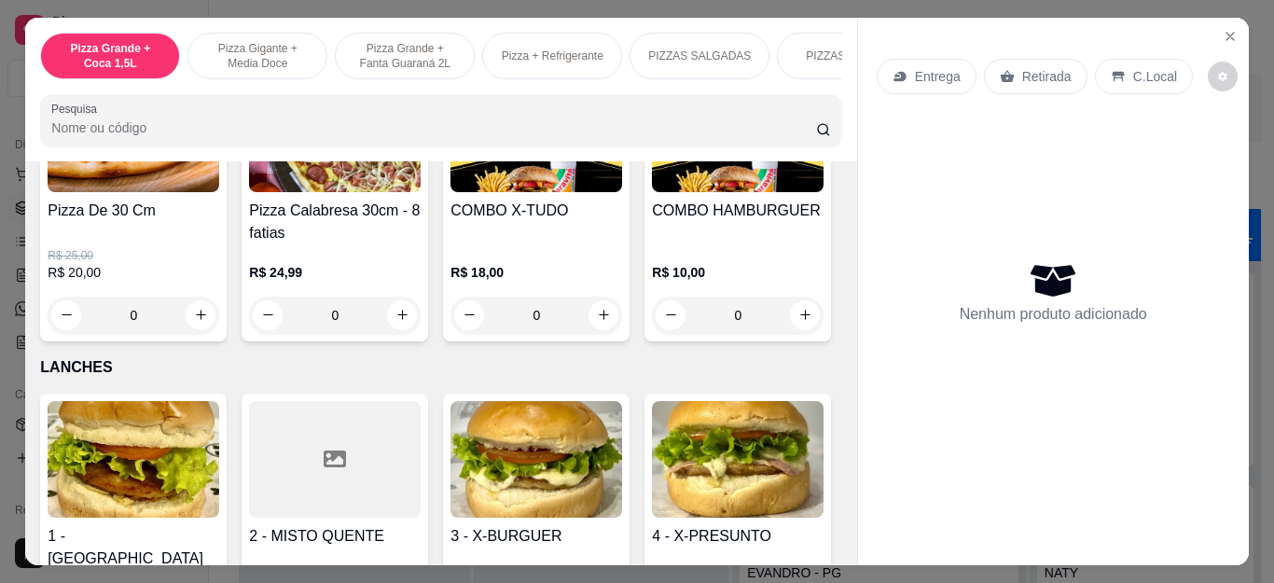
scroll to position [1996, 0]
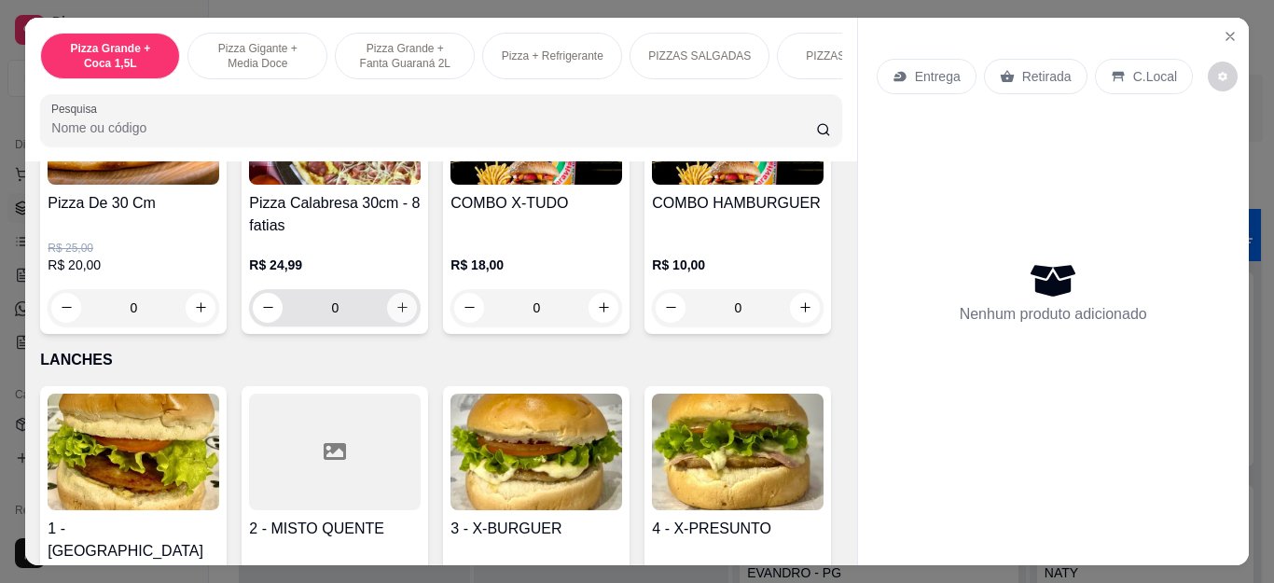
click at [400, 314] on icon "increase-product-quantity" at bounding box center [402, 307] width 14 height 14
type input "1"
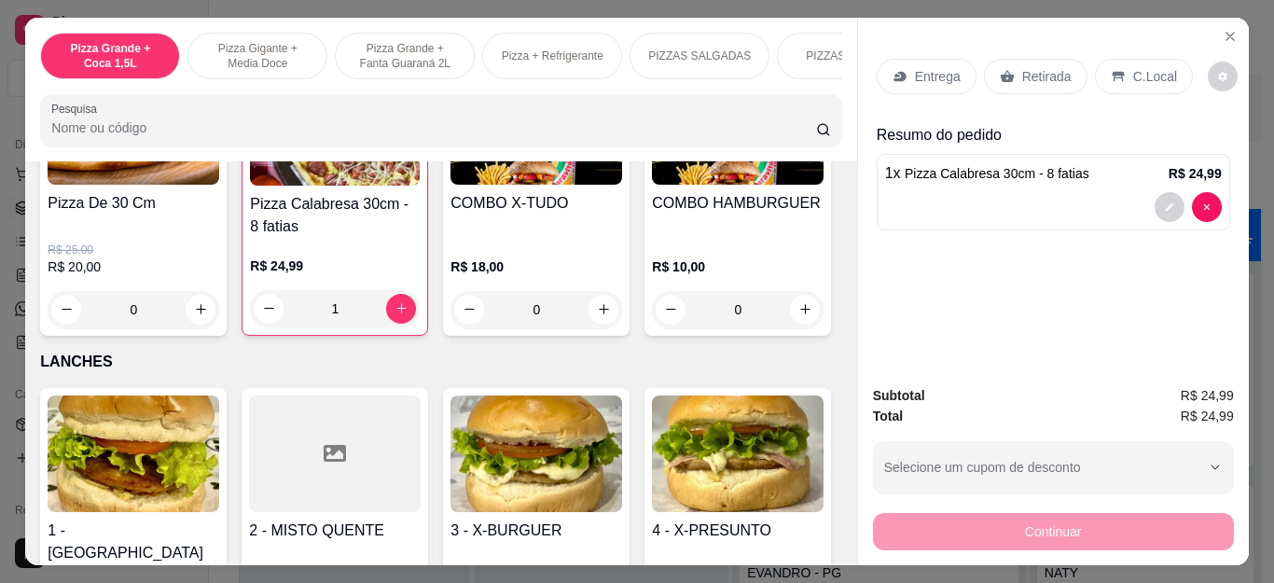
scroll to position [2089, 0]
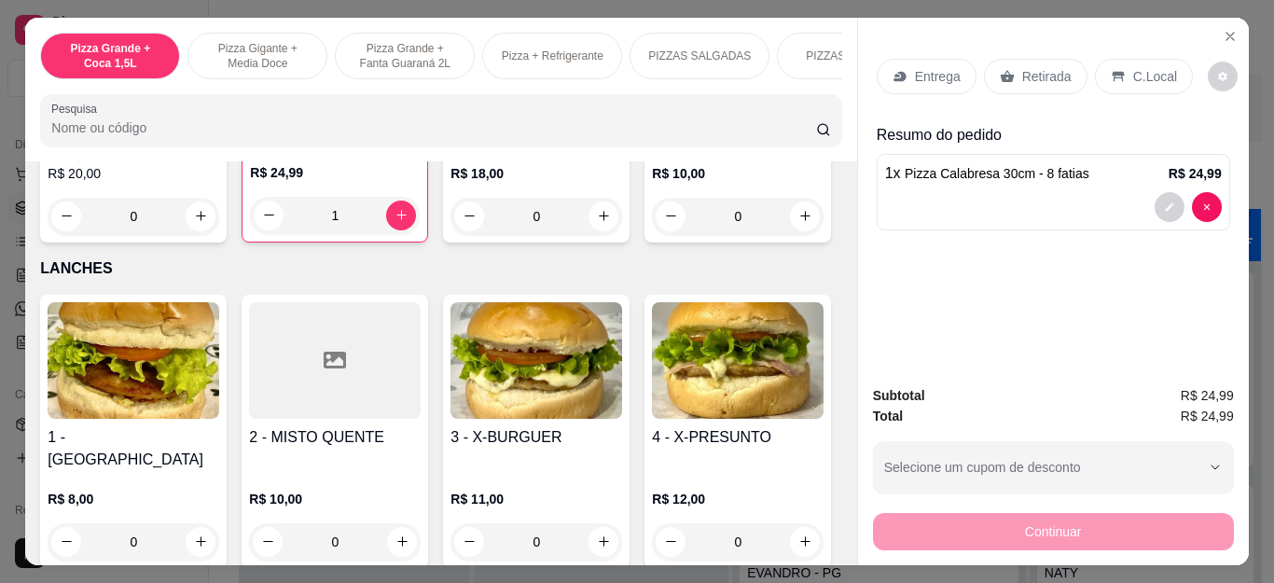
click at [652, 235] on div "0" at bounding box center [738, 216] width 172 height 37
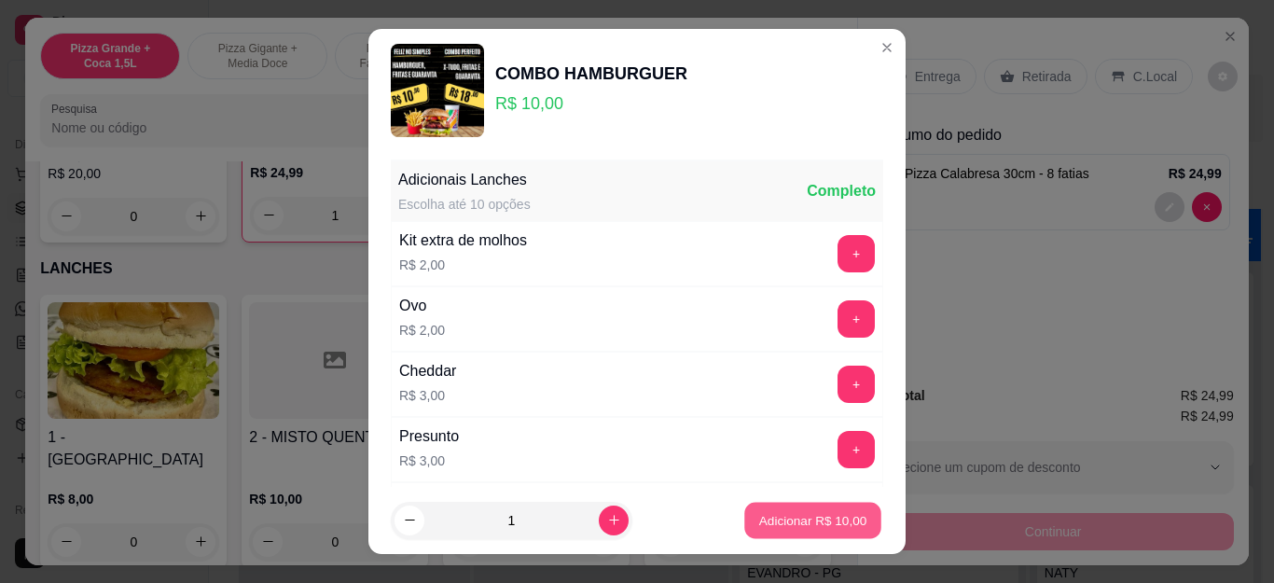
click at [773, 514] on p "Adicionar R$ 10,00" at bounding box center [813, 520] width 108 height 18
type input "1"
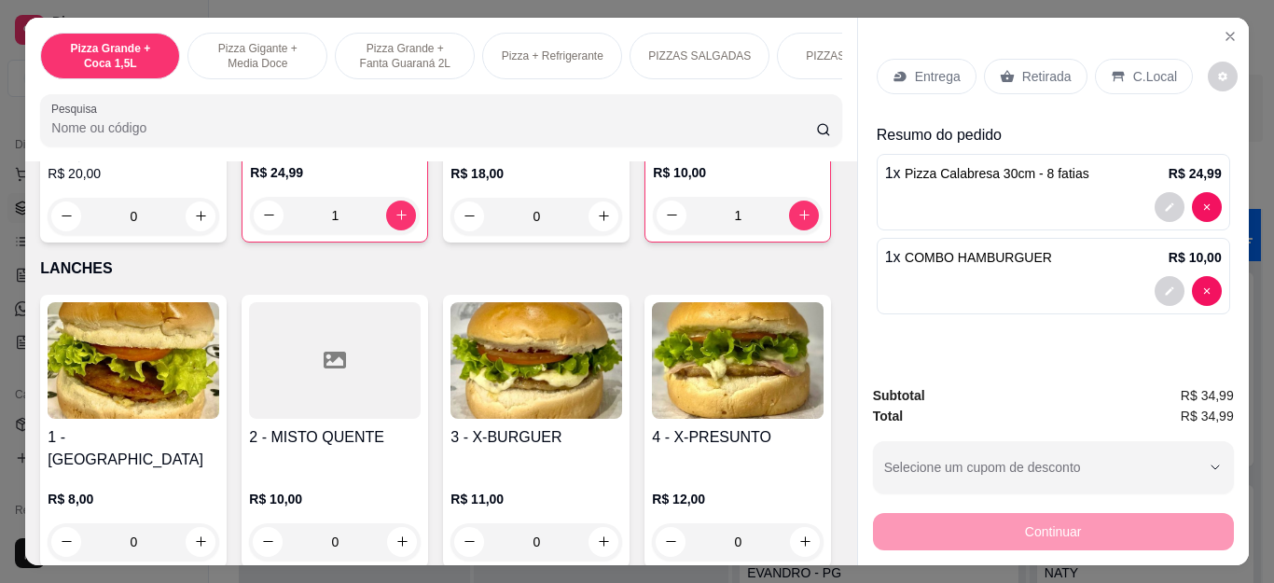
click at [931, 67] on p "Entrega" at bounding box center [938, 76] width 46 height 19
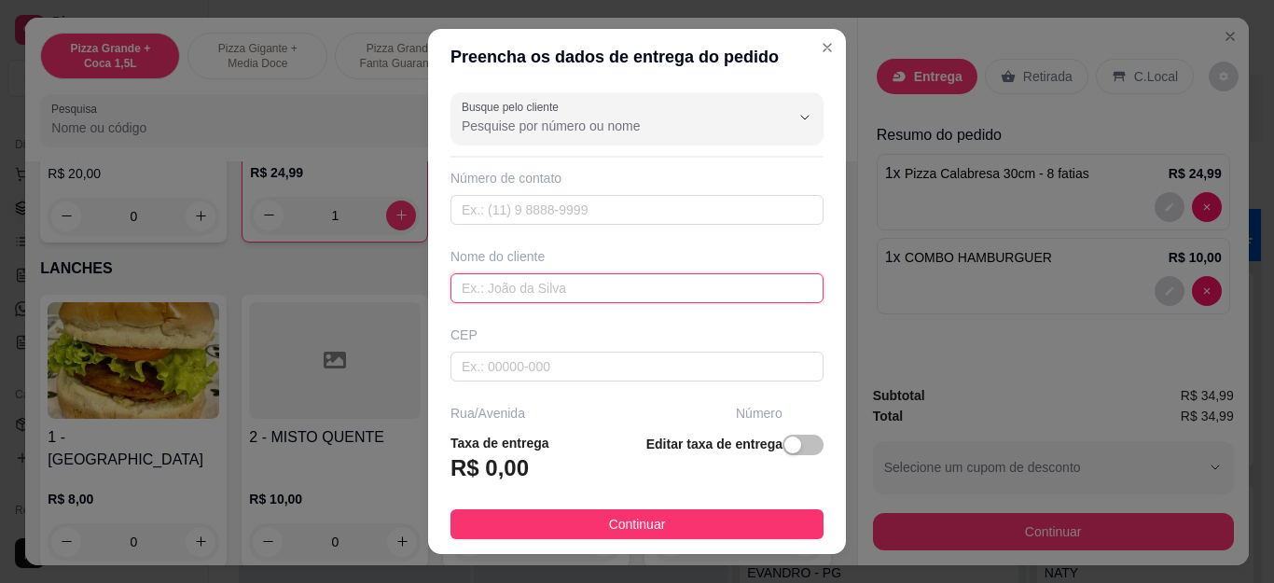
click at [582, 288] on input "text" at bounding box center [637, 288] width 373 height 30
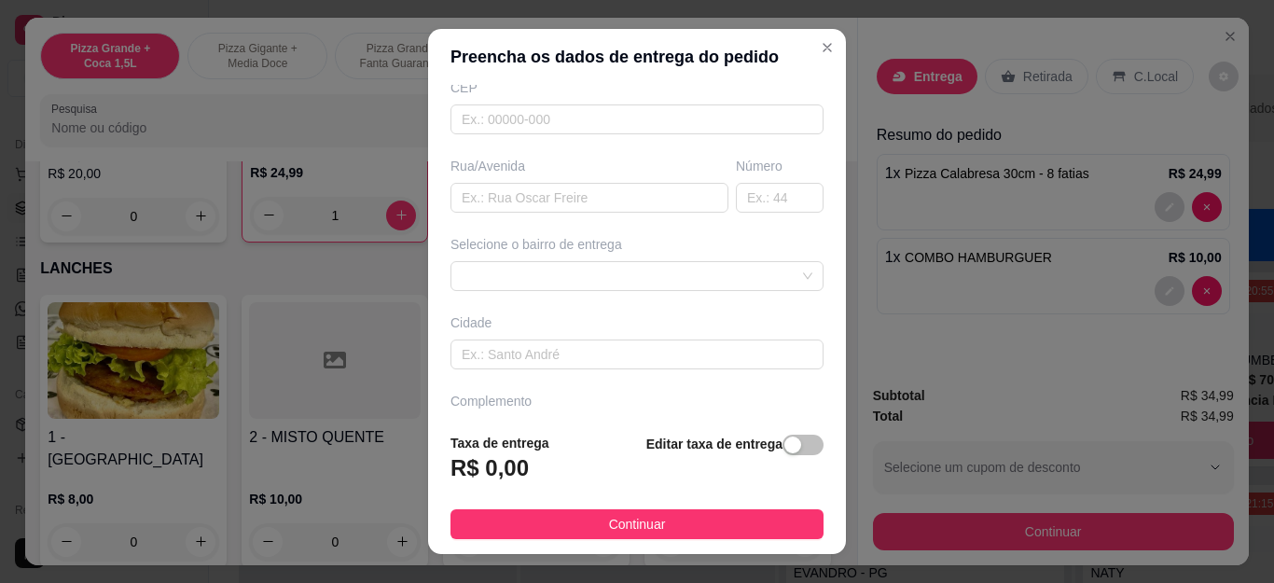
scroll to position [280, 0]
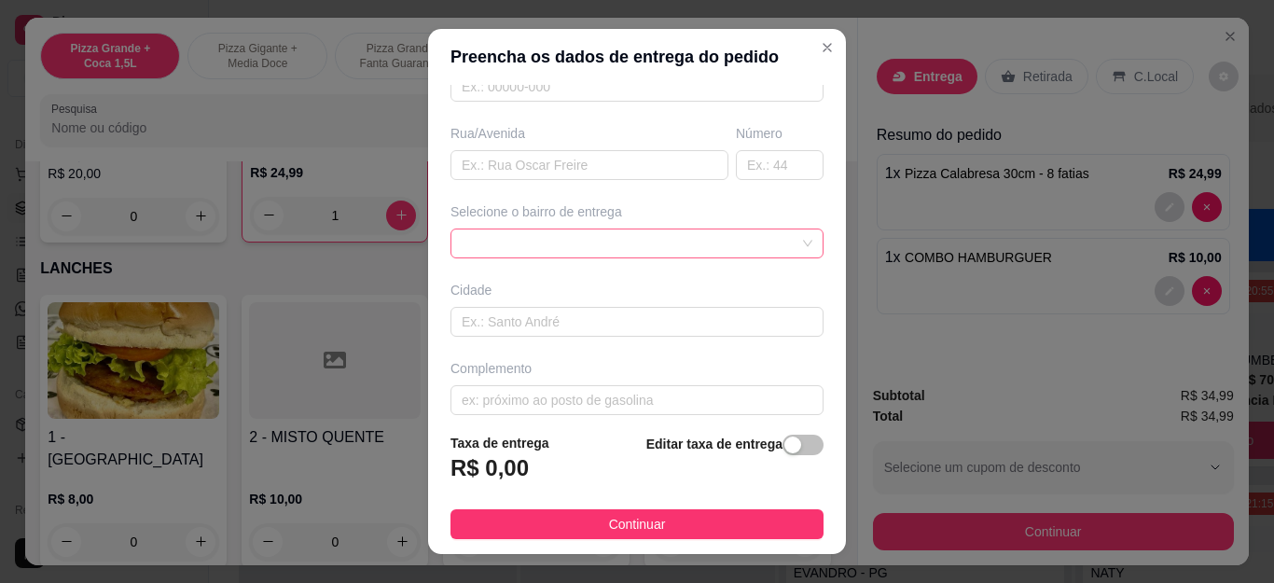
click at [598, 243] on div at bounding box center [637, 244] width 373 height 30
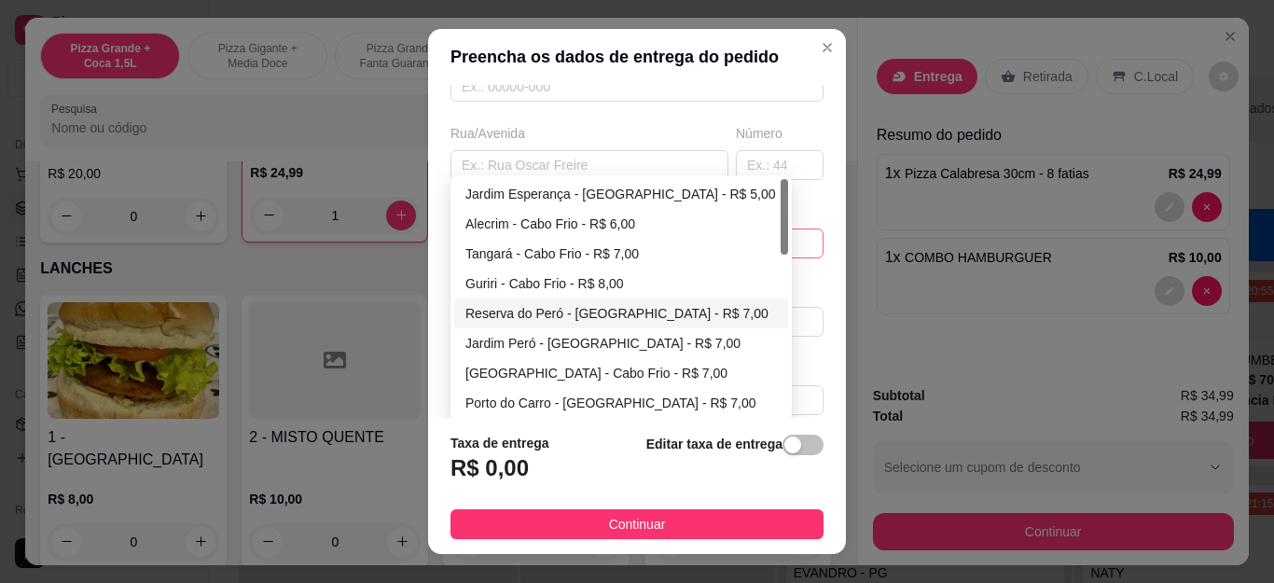
type input "[PERSON_NAME]"
click at [602, 320] on div "Reserva do Peró - [GEOGRAPHIC_DATA] - R$ 7,00" at bounding box center [621, 313] width 312 height 21
type input "Cabo Frio"
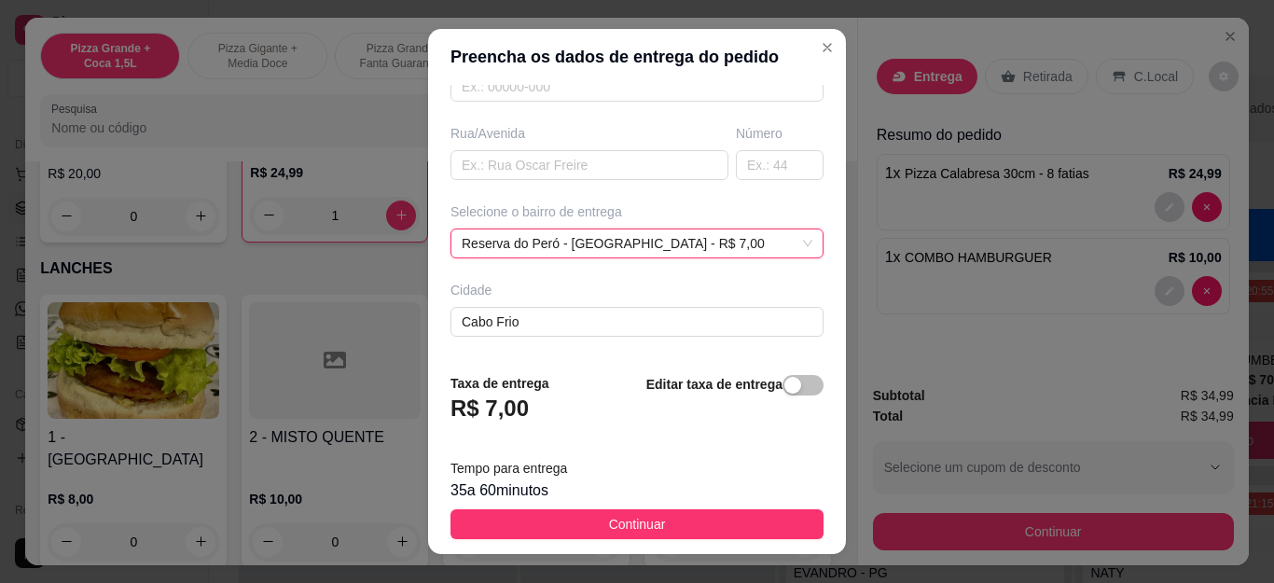
click at [785, 386] on span "button" at bounding box center [803, 385] width 41 height 21
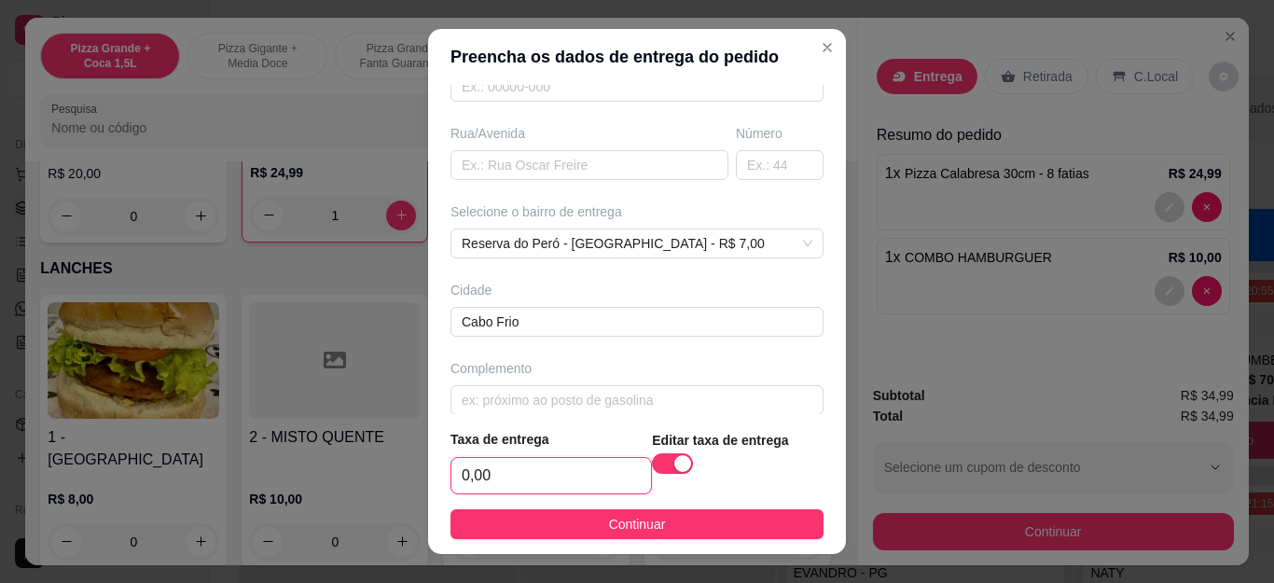
click at [549, 480] on input "0,00" at bounding box center [551, 475] width 200 height 35
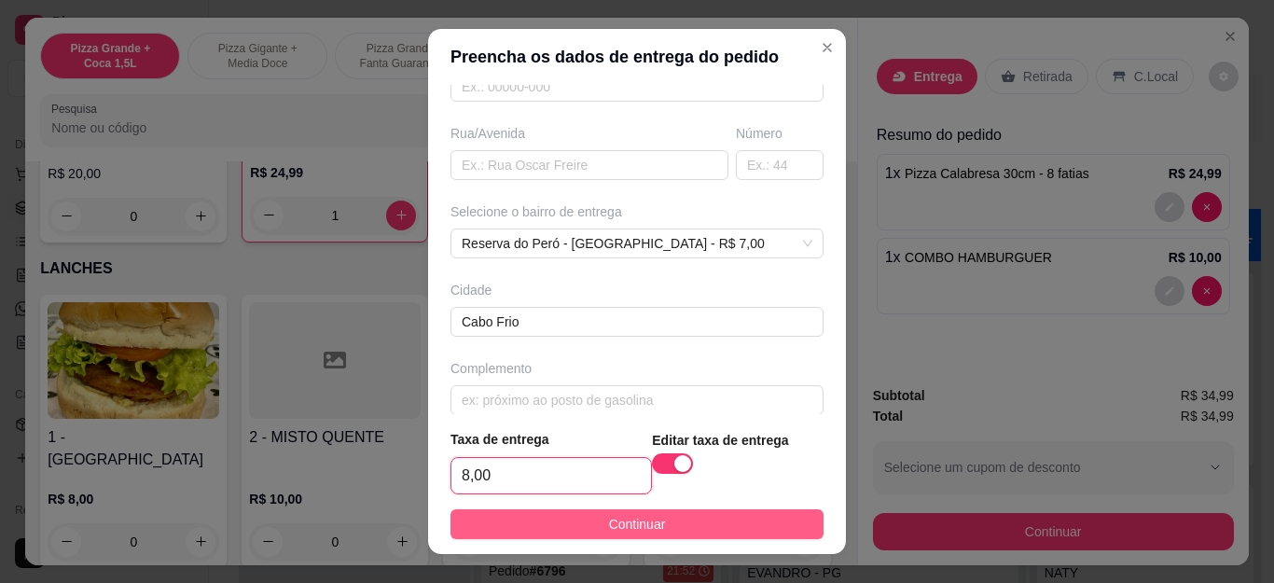
type input "8,00"
click at [725, 515] on button "Continuar" at bounding box center [637, 524] width 373 height 30
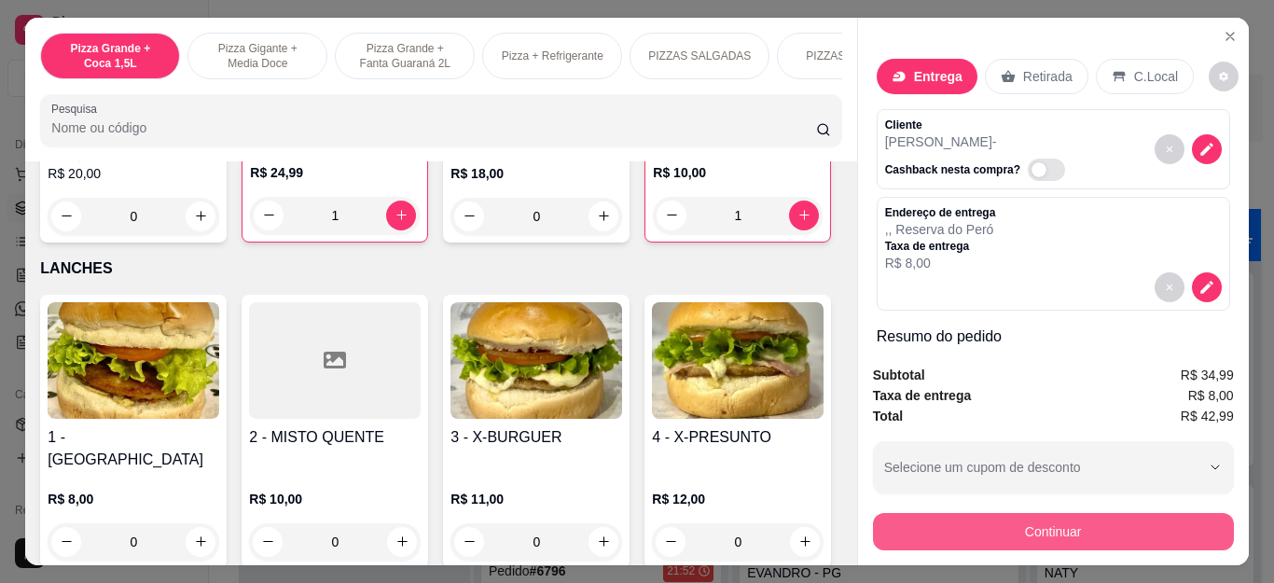
click at [924, 515] on button "Continuar" at bounding box center [1053, 531] width 361 height 37
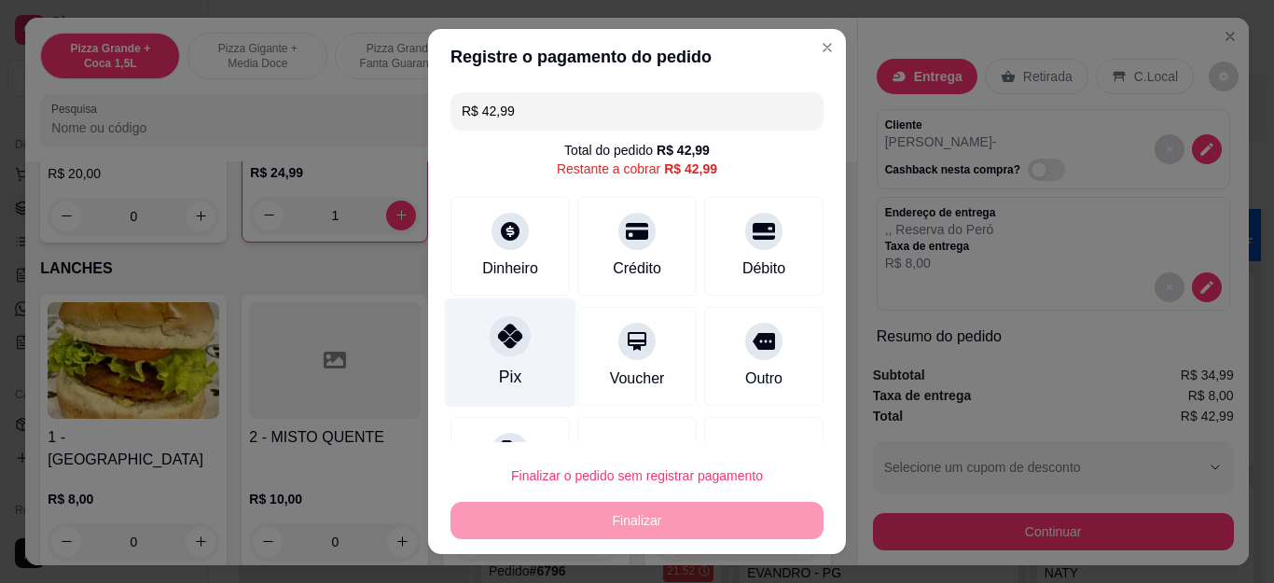
click at [500, 362] on div "Pix" at bounding box center [511, 352] width 132 height 109
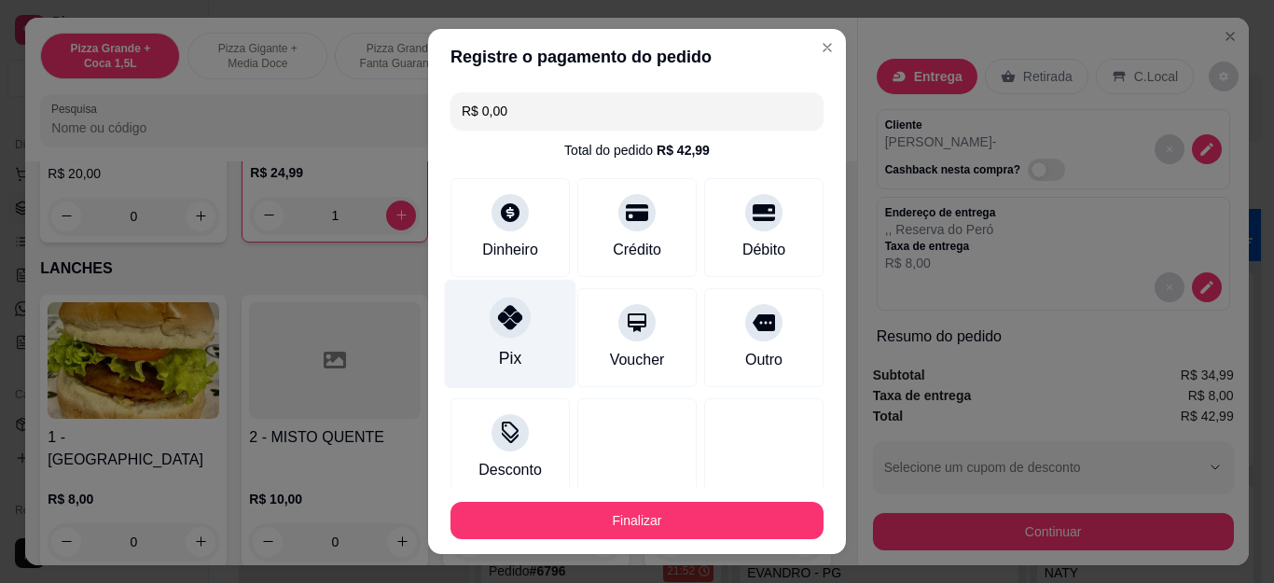
type input "R$ 0,00"
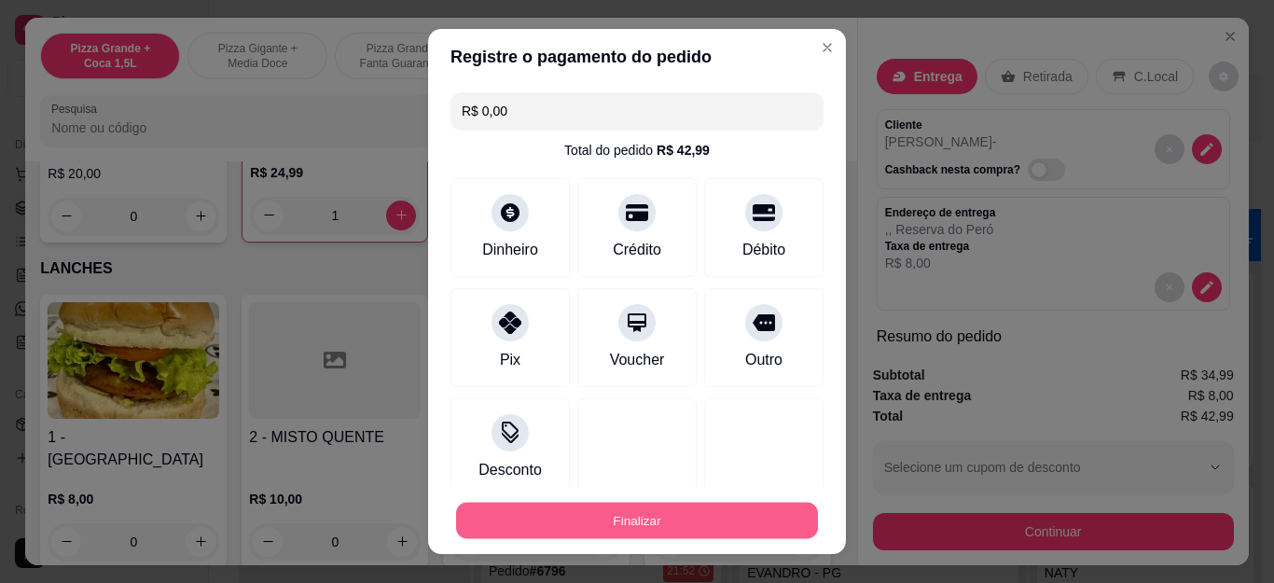
click at [600, 517] on button "Finalizar" at bounding box center [637, 520] width 362 height 36
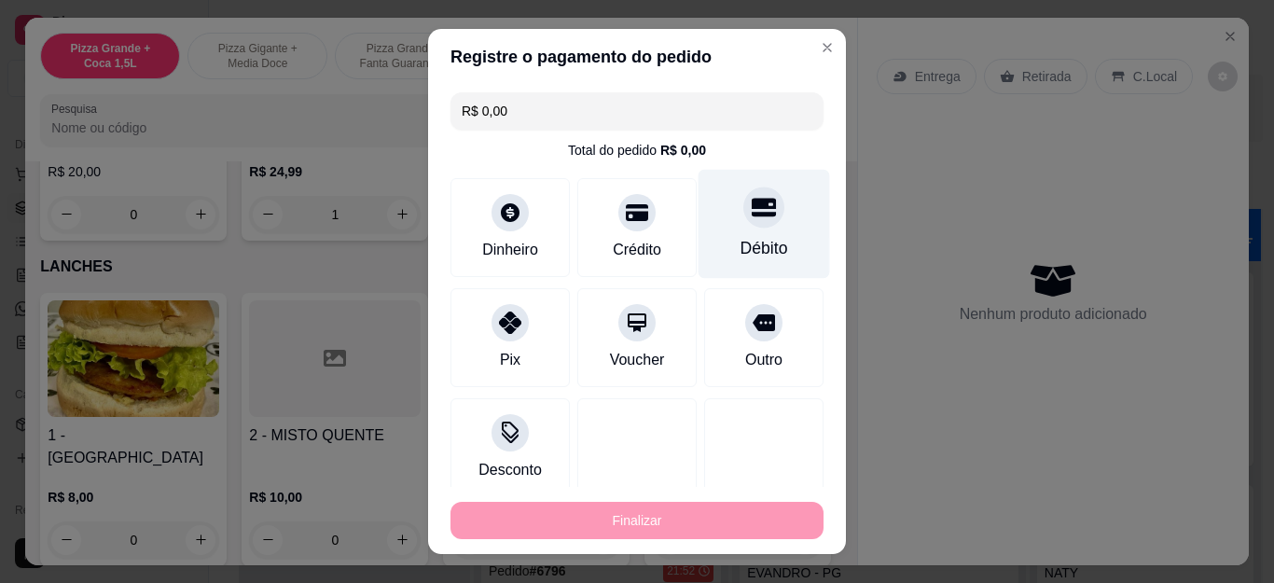
type input "0"
type input "-R$ 42,99"
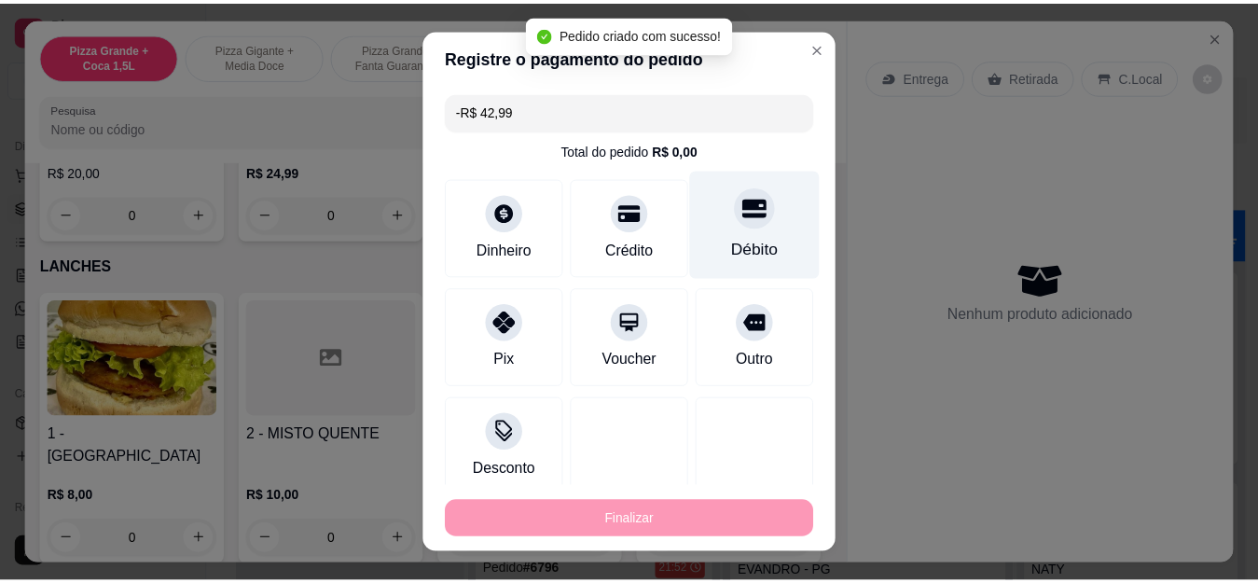
scroll to position [2087, 0]
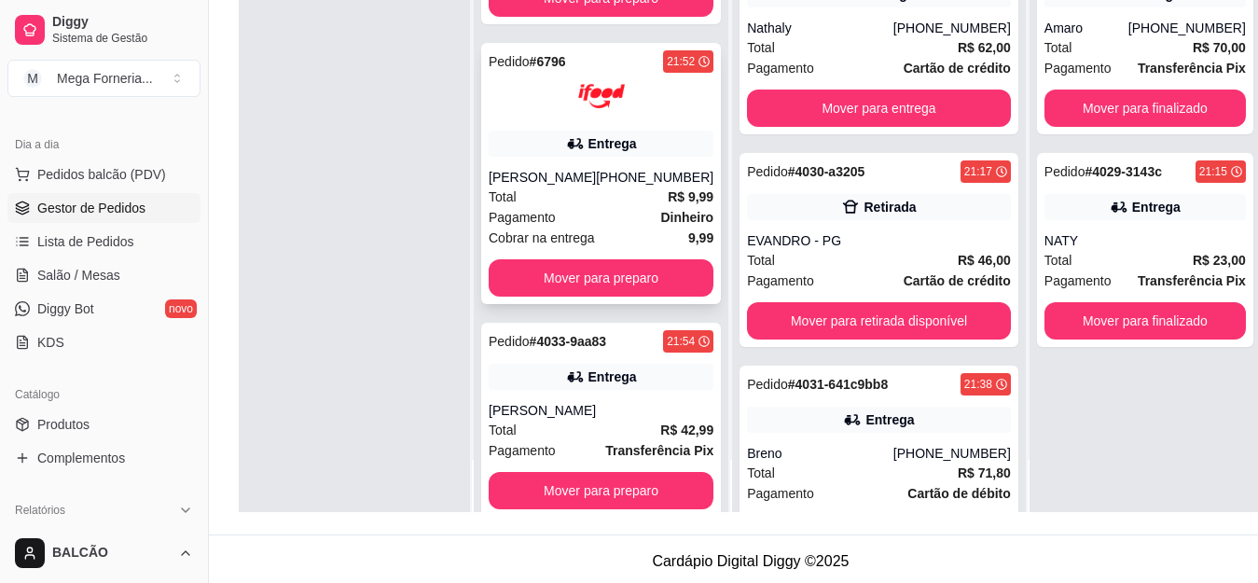
scroll to position [208, 0]
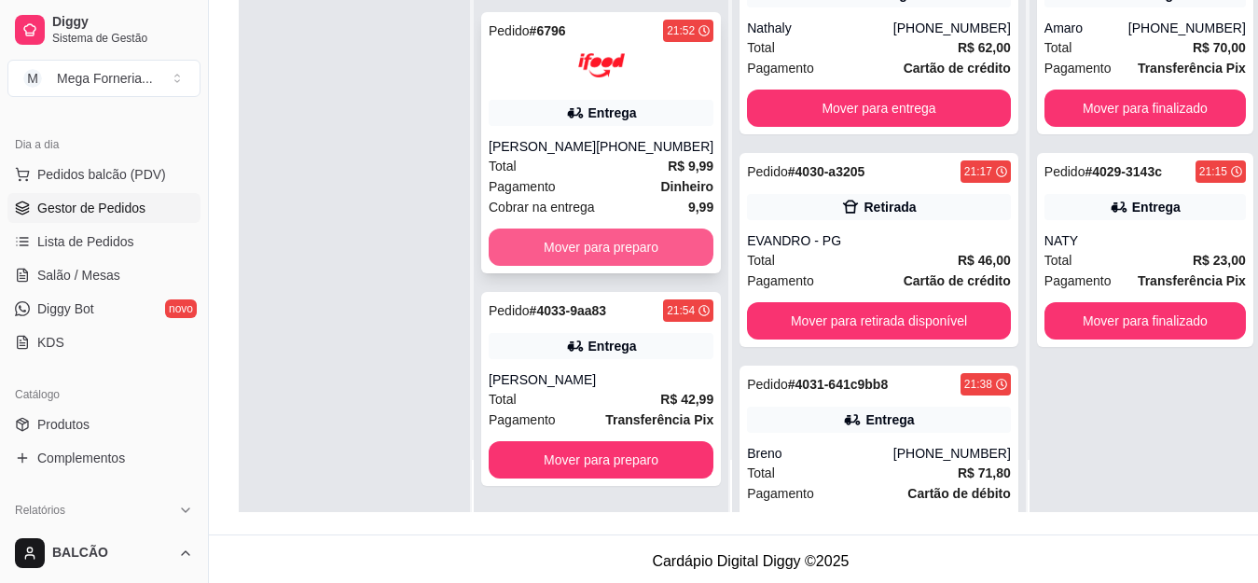
click at [602, 246] on button "Mover para preparo" at bounding box center [601, 247] width 225 height 37
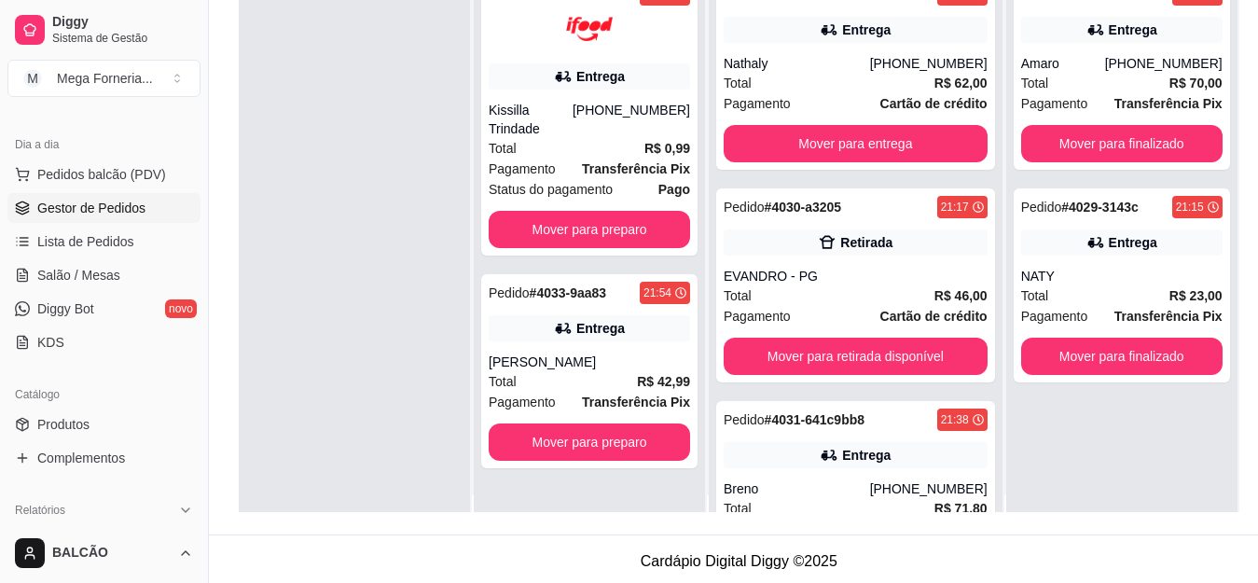
scroll to position [0, 0]
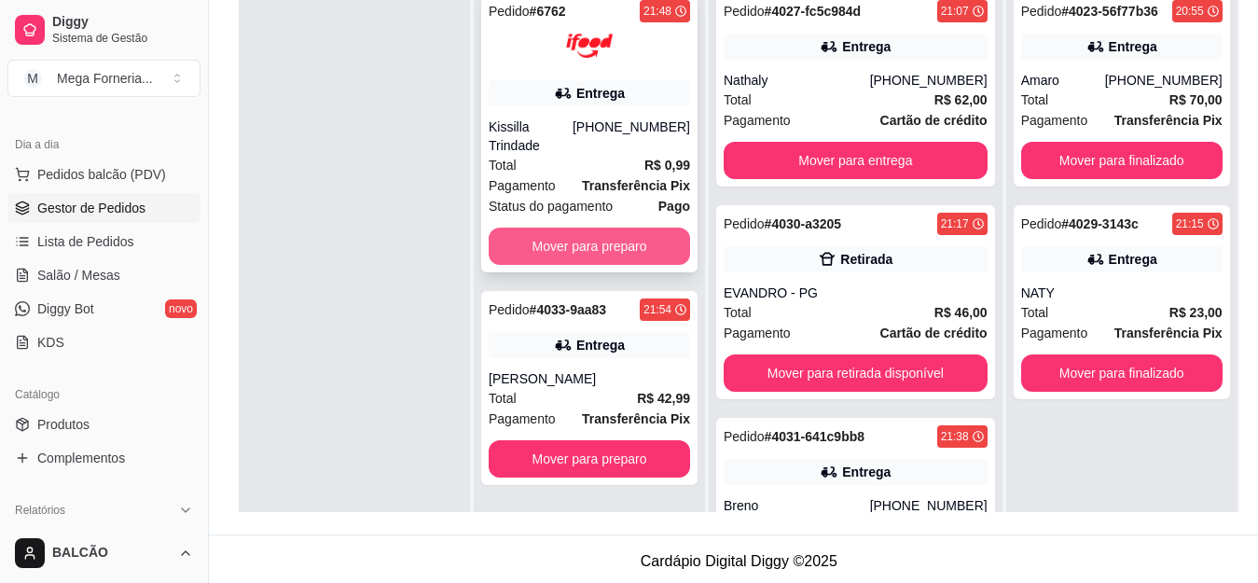
click at [582, 228] on button "Mover para preparo" at bounding box center [589, 246] width 201 height 37
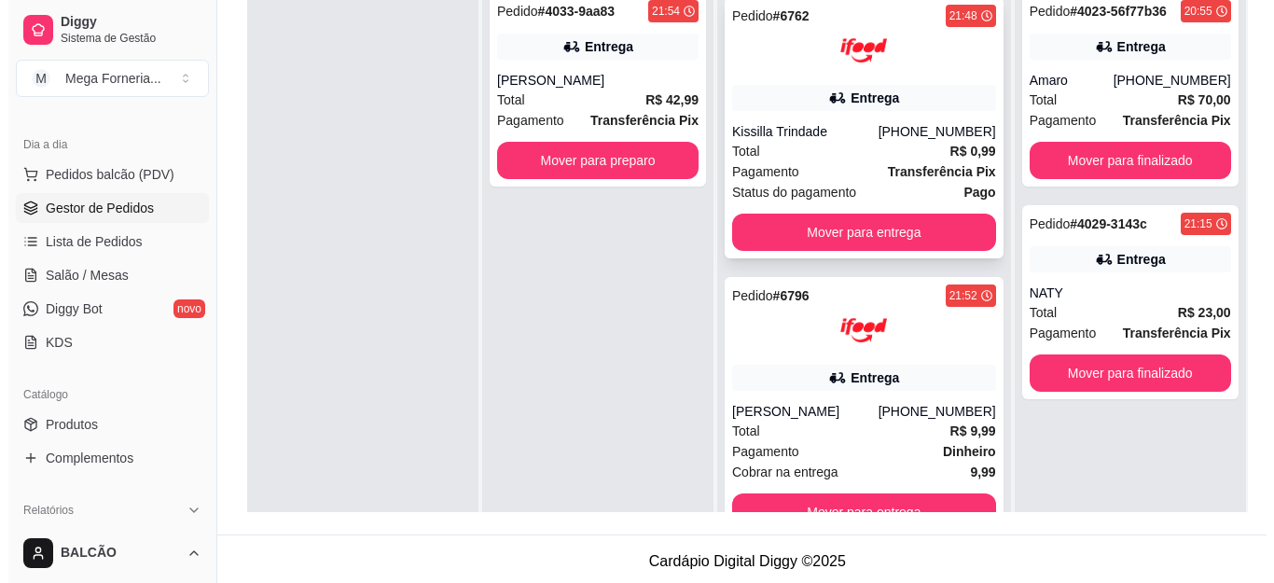
scroll to position [52, 0]
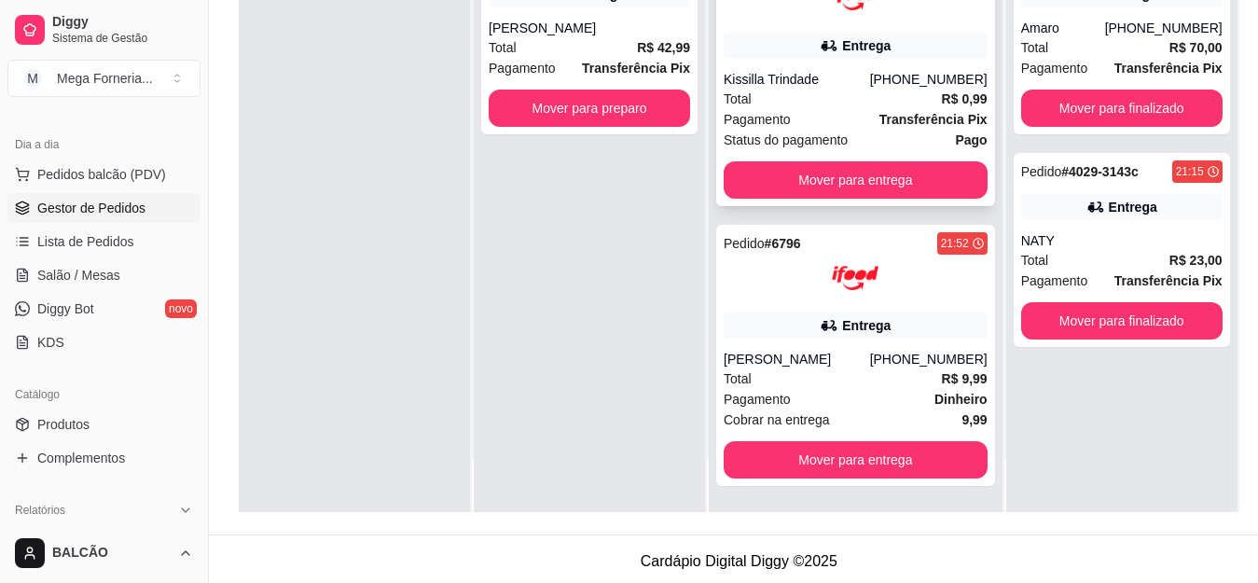
click at [828, 28] on div "Pedido # 6762 21:48 Entrega Kissilla Trindade [PHONE_NUMBER] Total R$ 0,99 Paga…" at bounding box center [855, 75] width 279 height 261
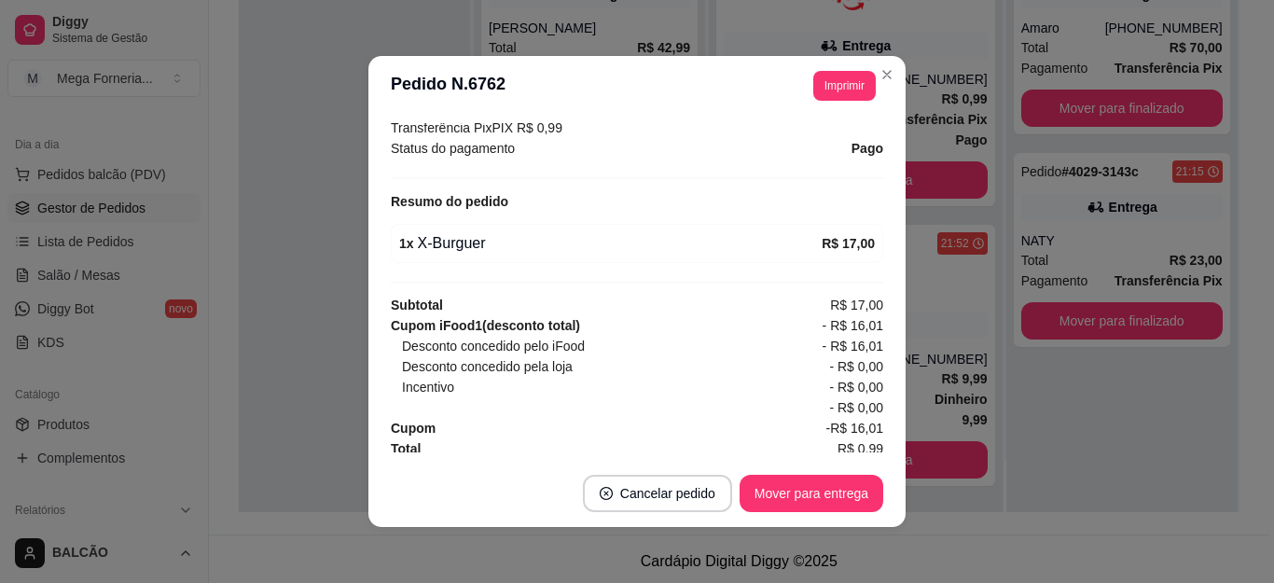
scroll to position [610, 0]
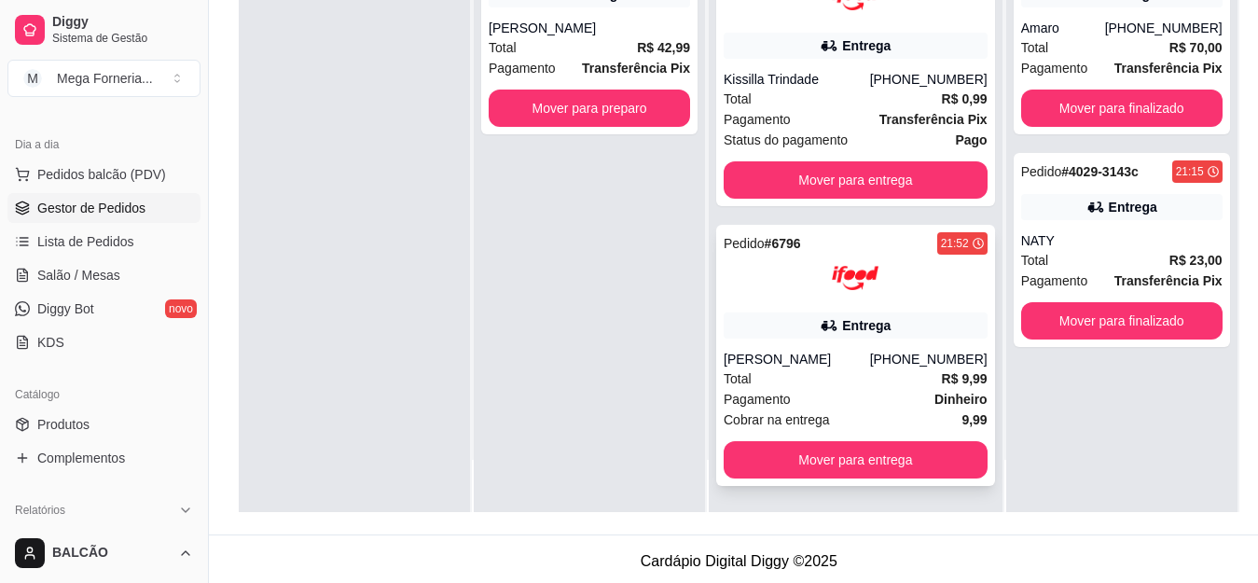
click at [874, 344] on div "Pedido # 6796 21:52 Entrega [PERSON_NAME] [PHONE_NUMBER] Total R$ 9,99 Pagament…" at bounding box center [855, 355] width 279 height 261
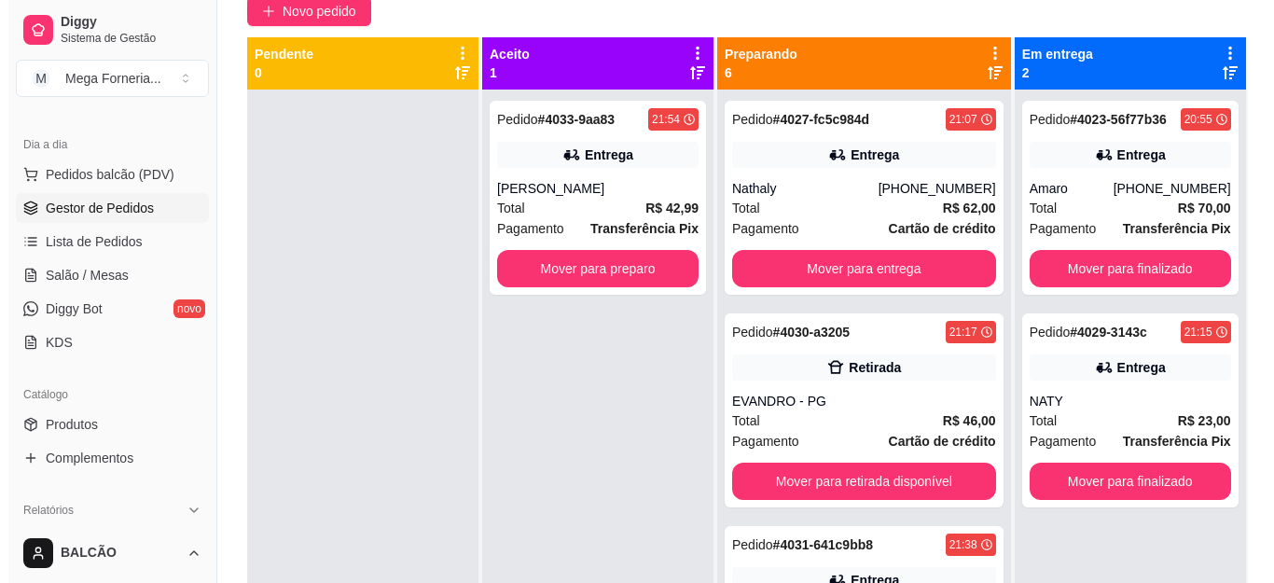
scroll to position [173, 0]
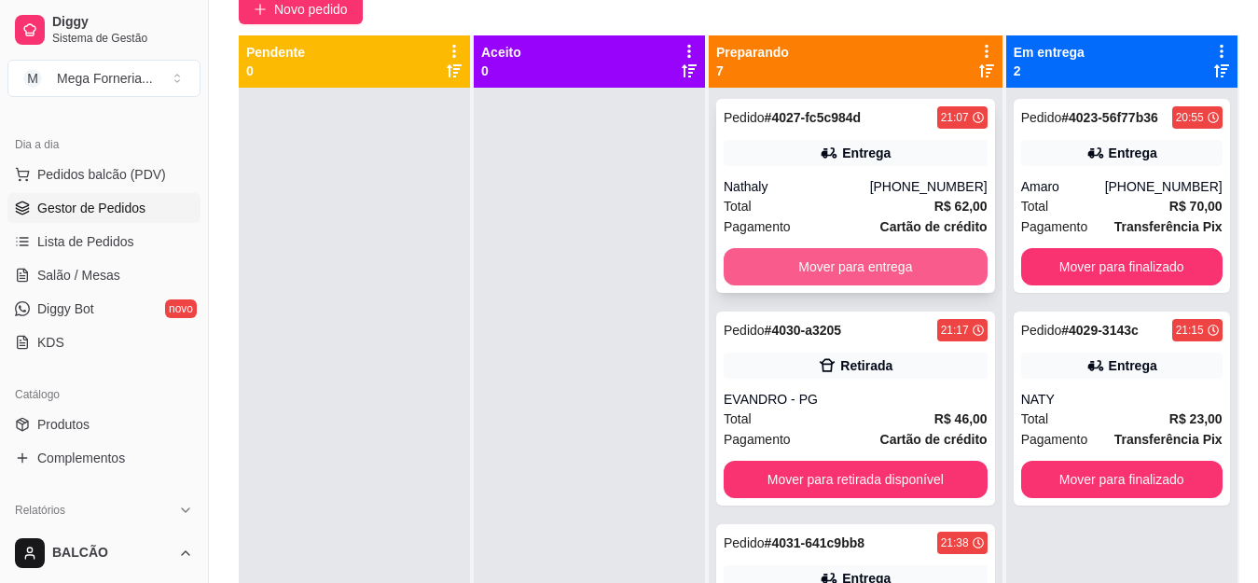
click at [910, 270] on button "Mover para entrega" at bounding box center [856, 266] width 264 height 37
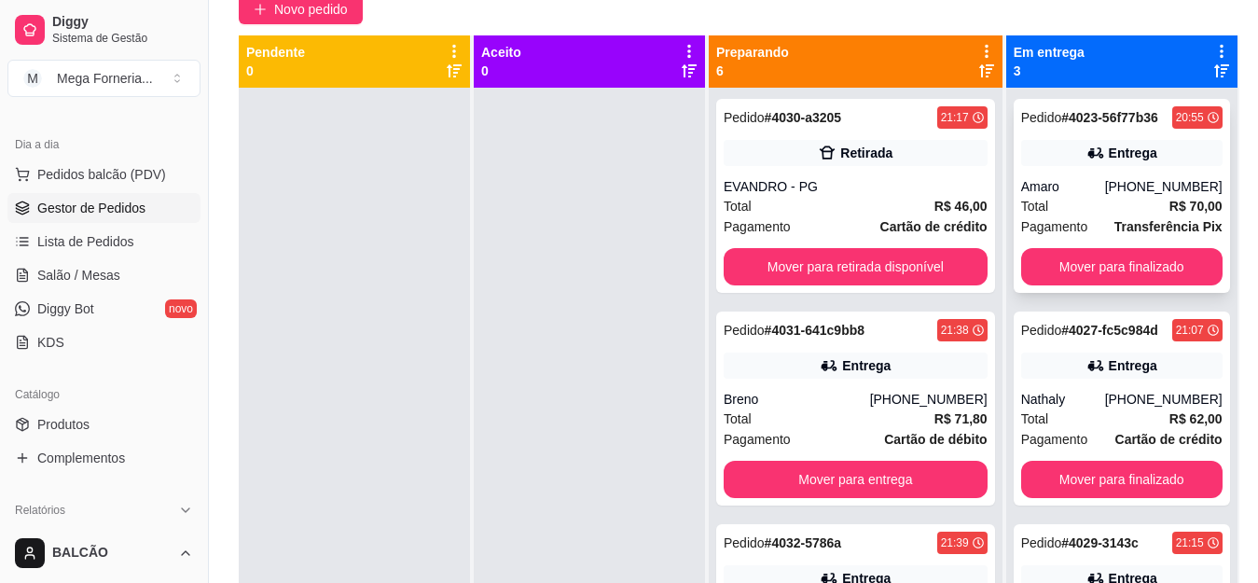
click at [1105, 181] on div "[PHONE_NUMBER]" at bounding box center [1164, 186] width 118 height 19
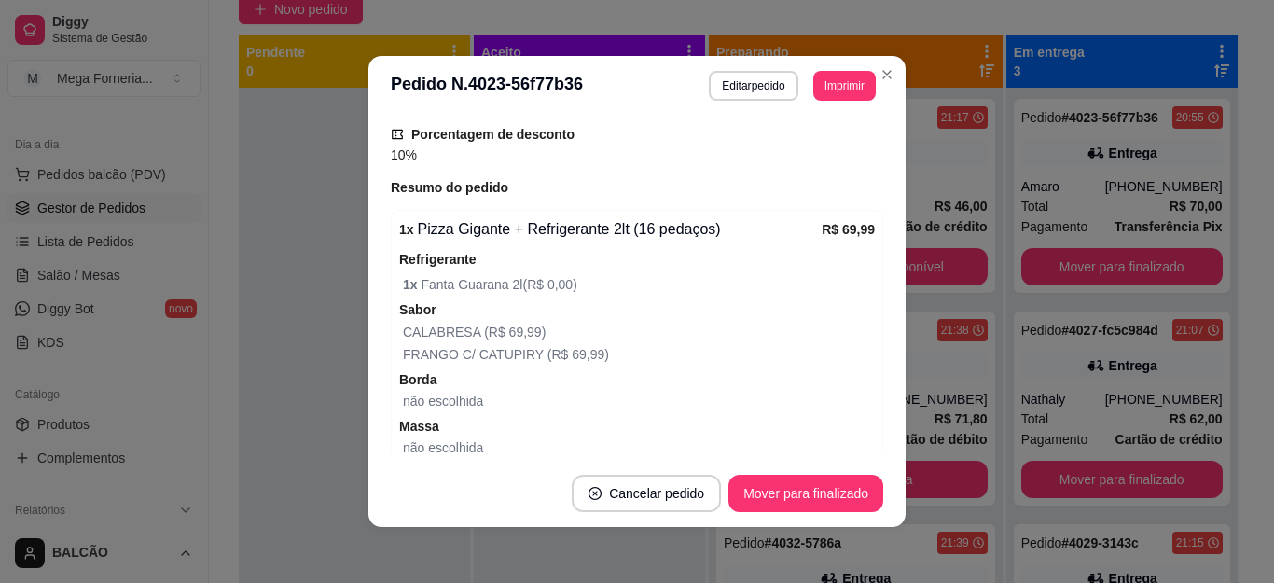
scroll to position [782, 0]
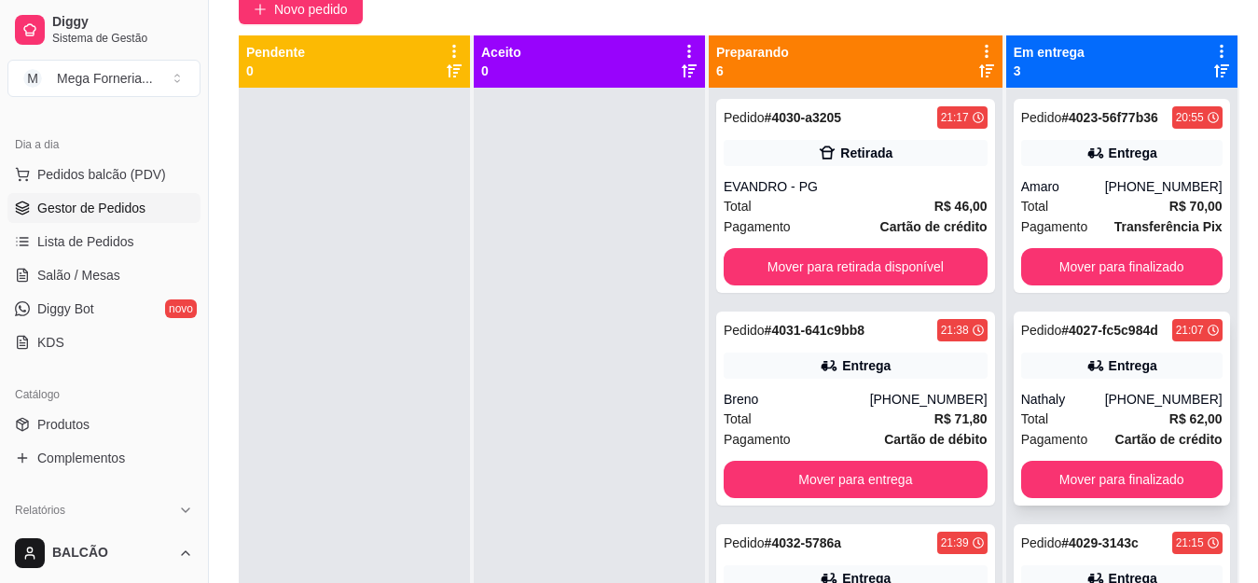
click at [1121, 398] on div "[PHONE_NUMBER]" at bounding box center [1164, 399] width 118 height 19
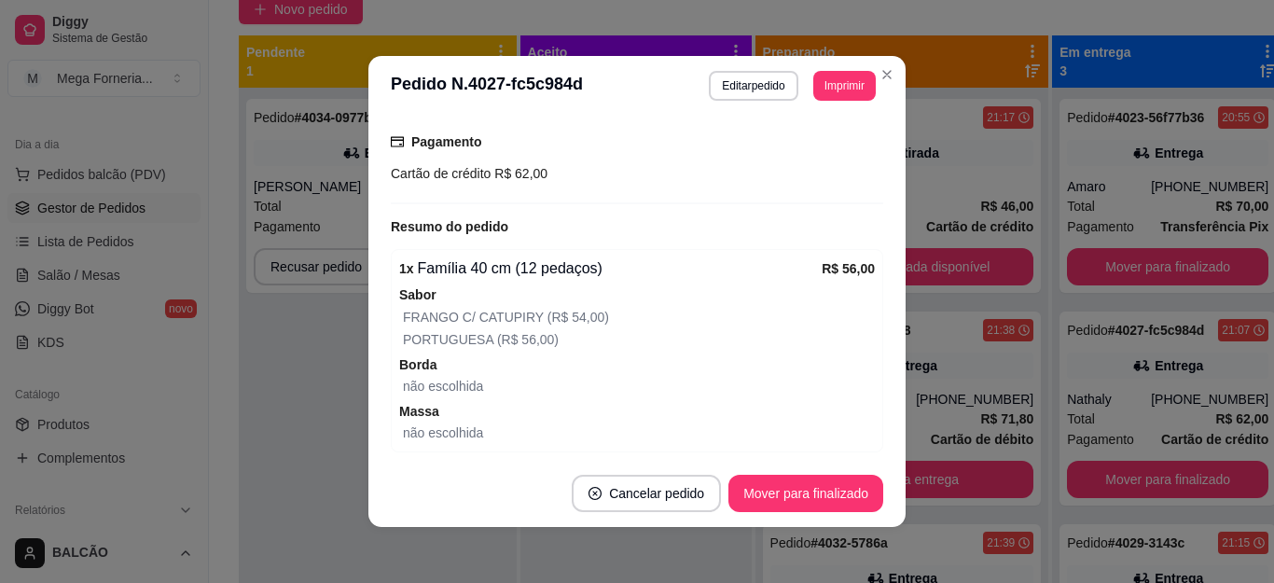
scroll to position [603, 0]
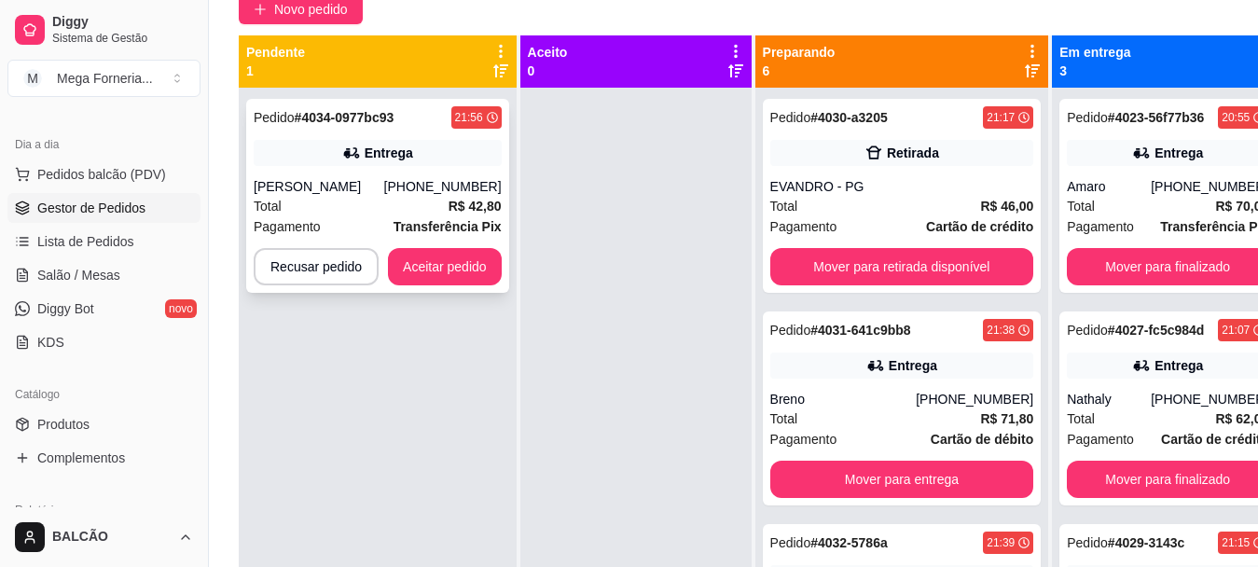
click at [427, 195] on div "[PHONE_NUMBER]" at bounding box center [443, 186] width 118 height 19
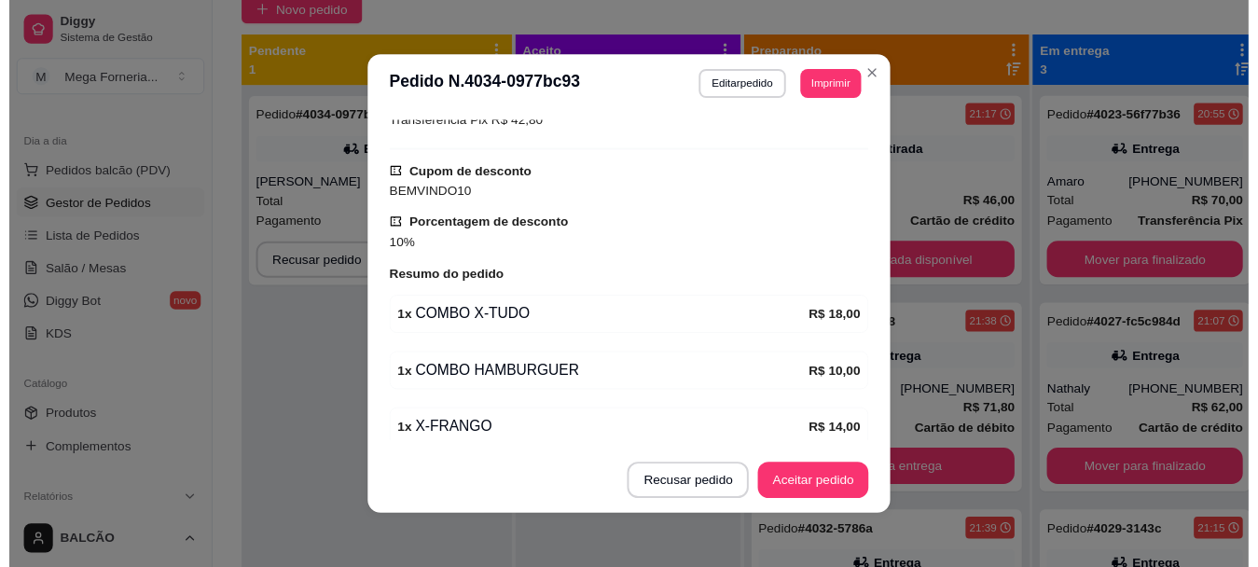
scroll to position [653, 0]
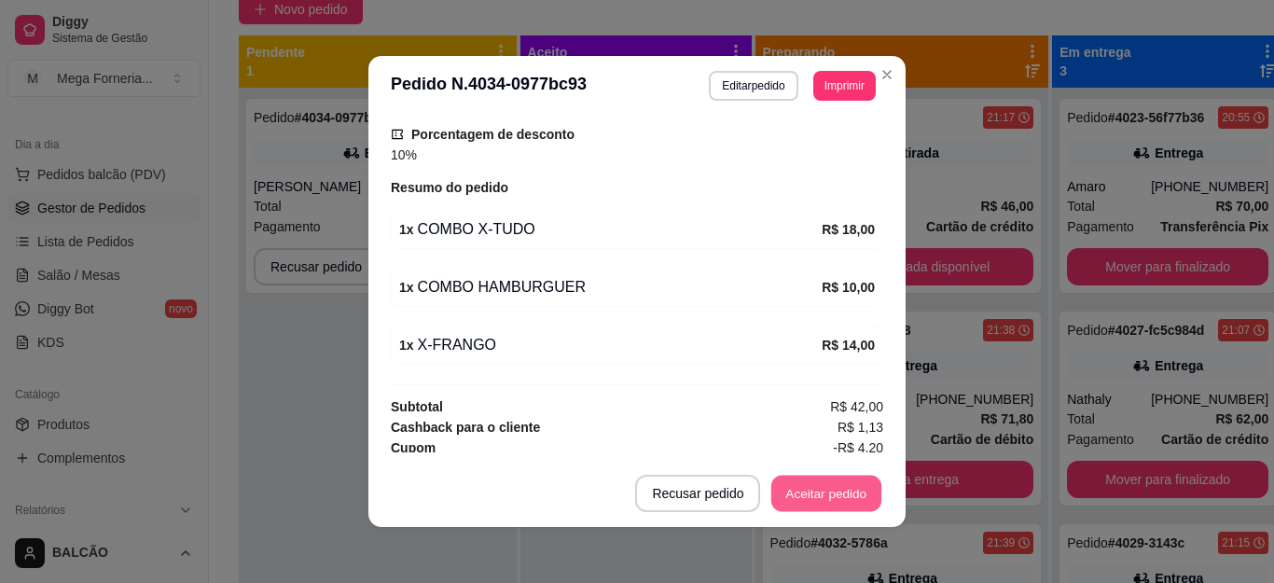
click at [796, 491] on button "Aceitar pedido" at bounding box center [826, 494] width 110 height 36
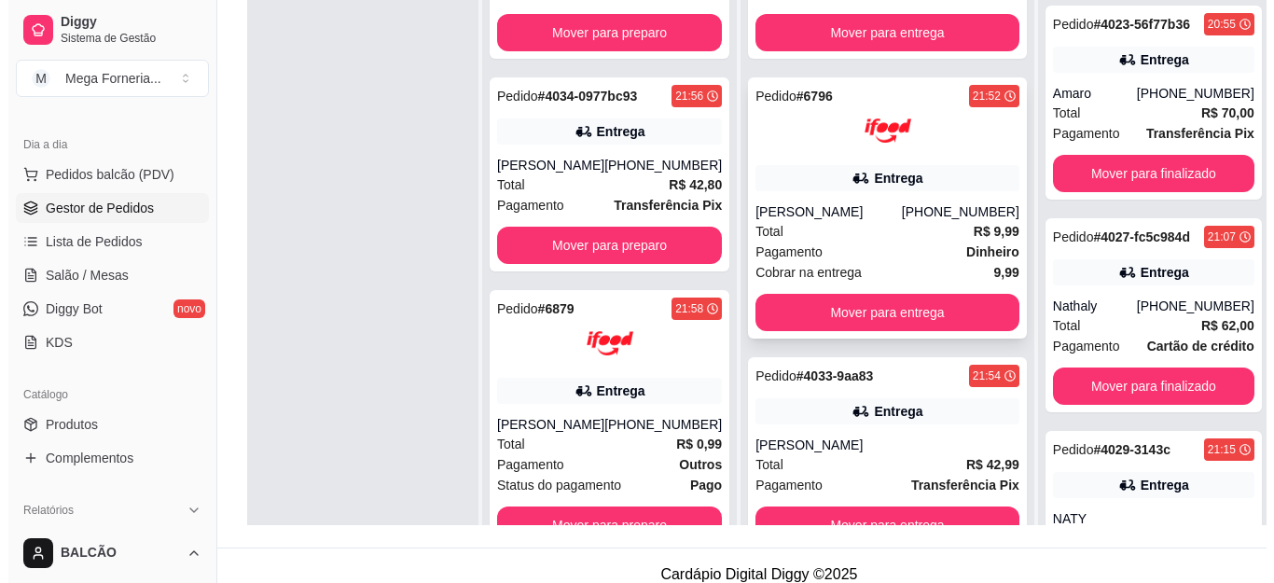
scroll to position [678, 0]
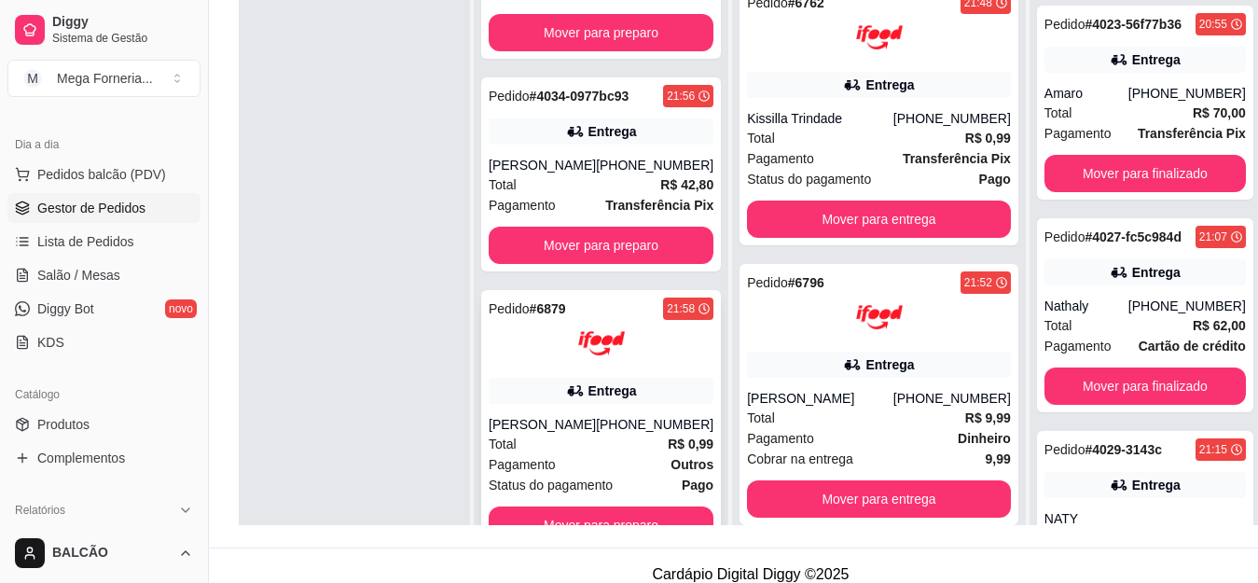
click at [566, 394] on icon at bounding box center [575, 390] width 19 height 19
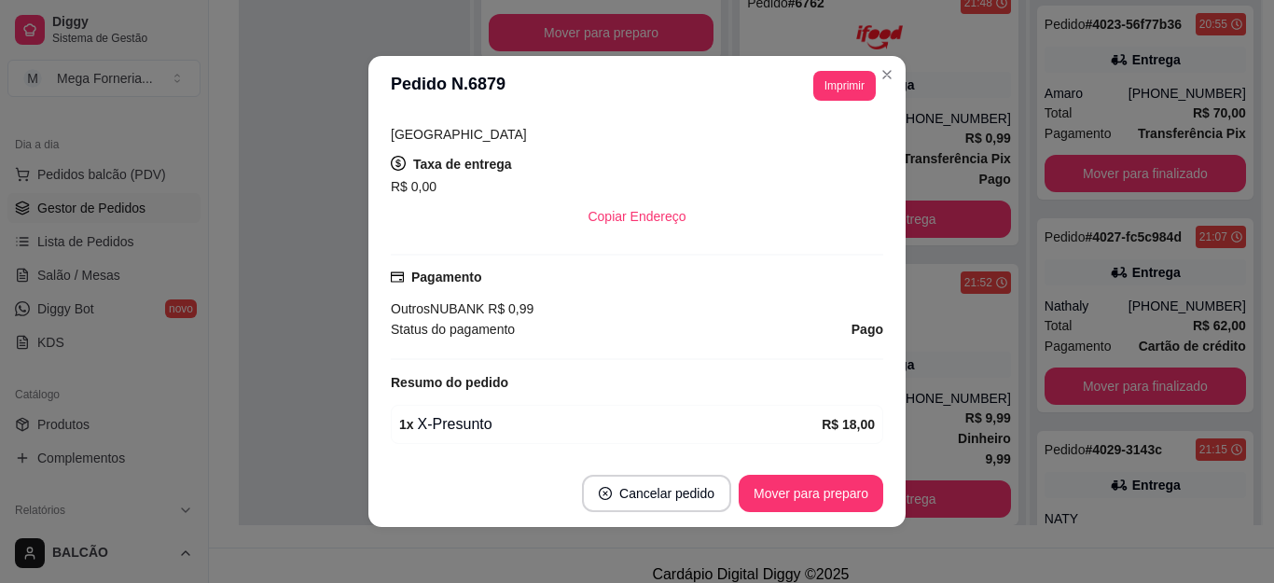
scroll to position [466, 0]
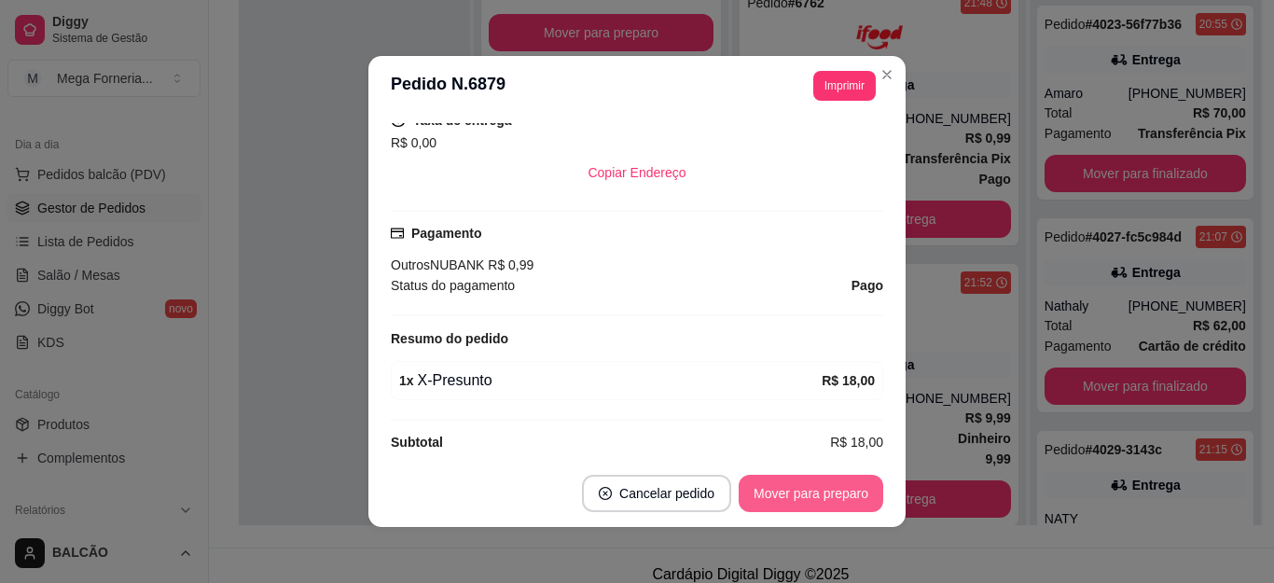
click at [781, 492] on button "Mover para preparo" at bounding box center [811, 493] width 145 height 37
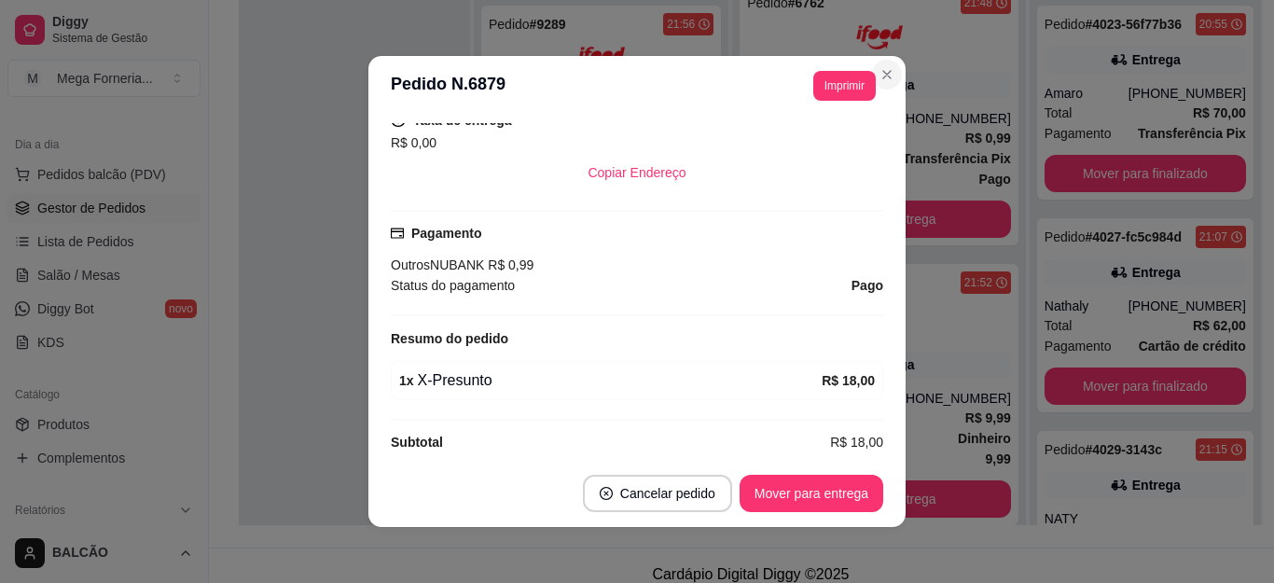
scroll to position [0, 0]
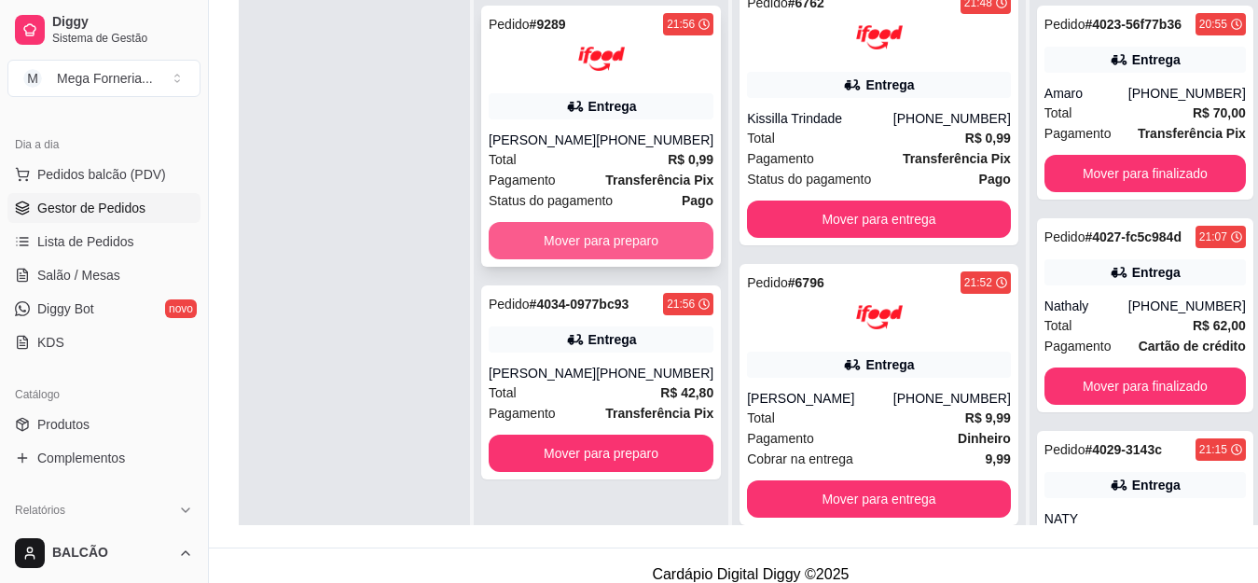
click at [608, 235] on button "Mover para preparo" at bounding box center [601, 240] width 225 height 37
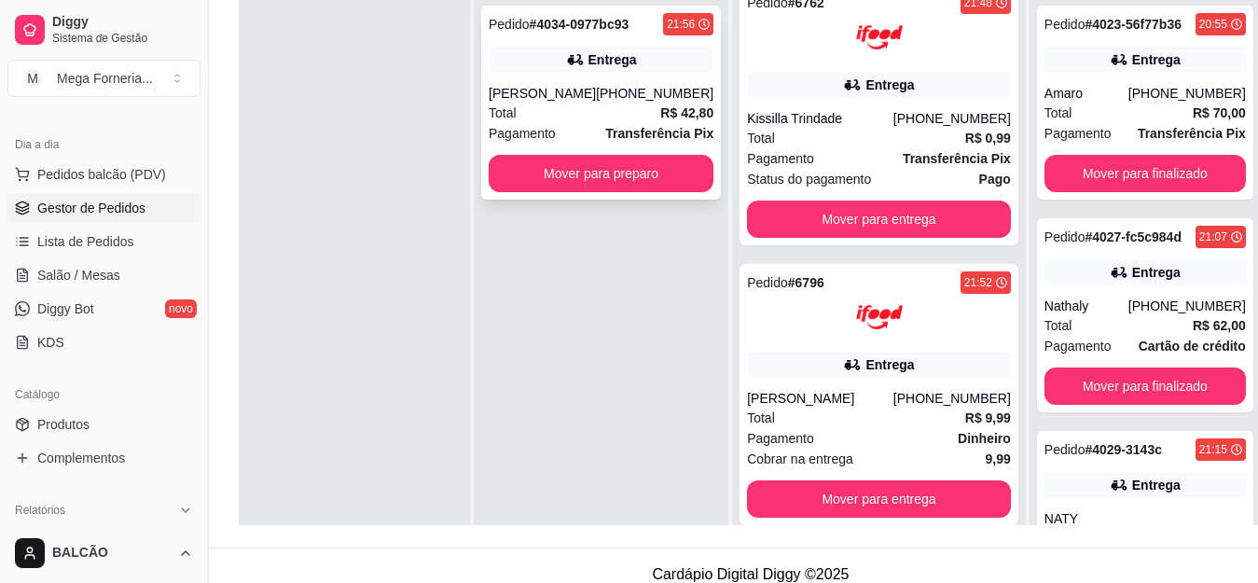
click at [634, 88] on div "[PHONE_NUMBER]" at bounding box center [655, 93] width 118 height 19
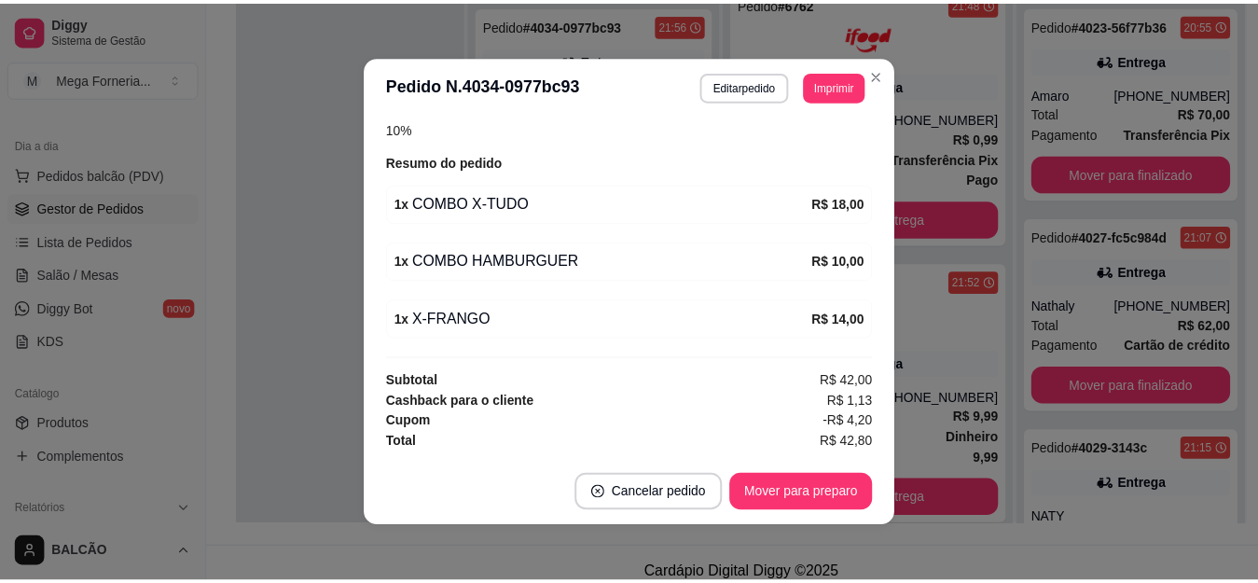
scroll to position [4, 0]
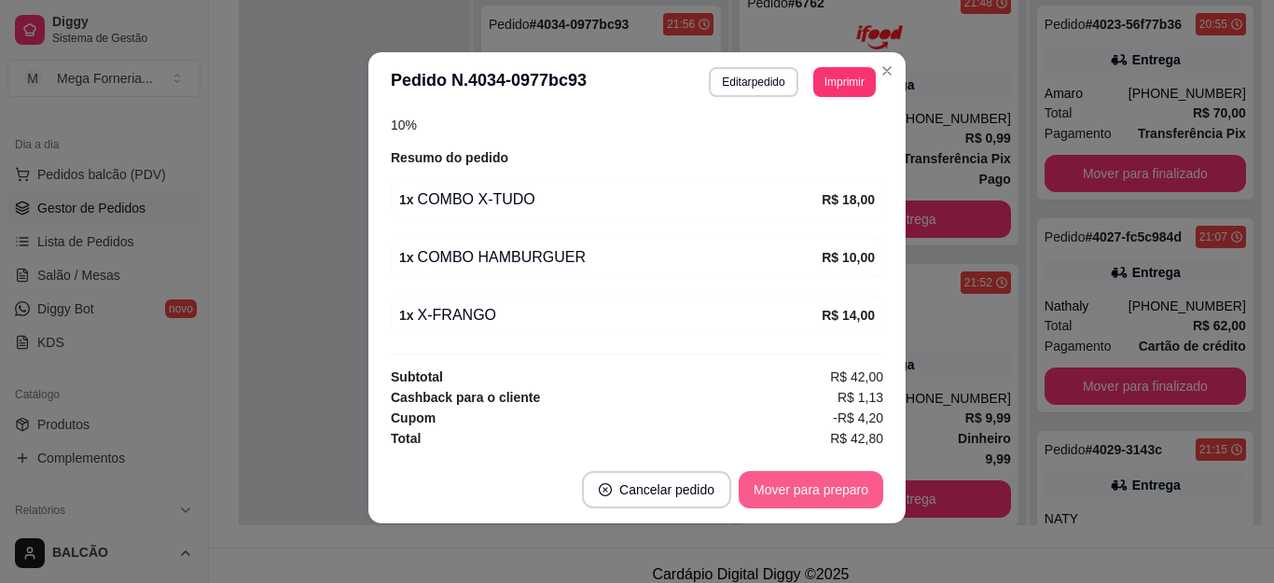
click at [773, 495] on button "Mover para preparo" at bounding box center [811, 489] width 145 height 37
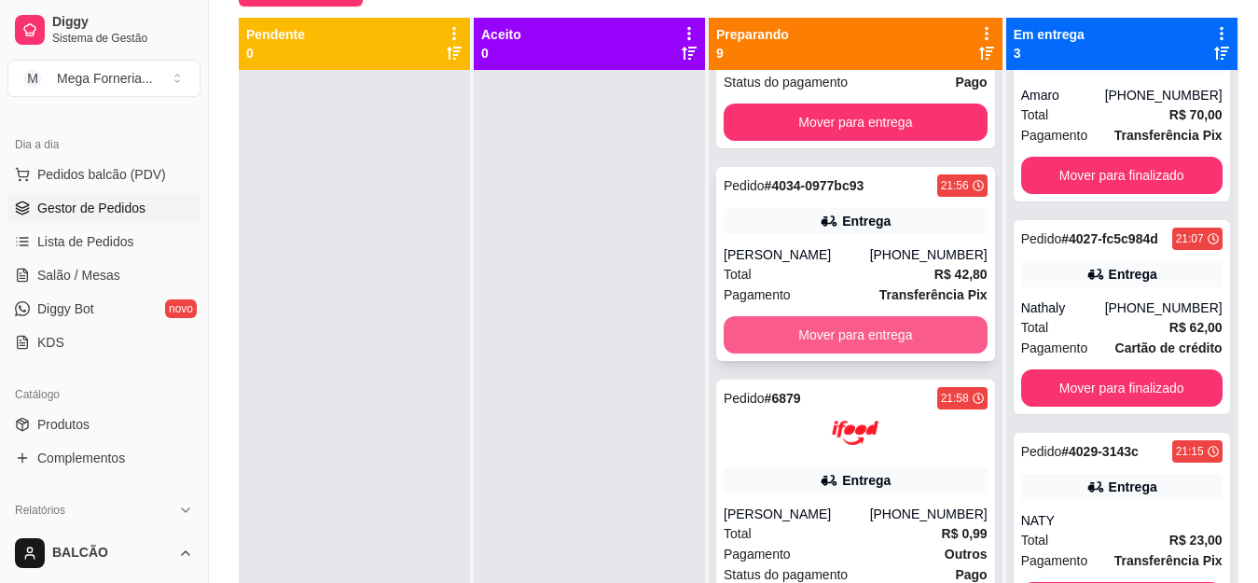
scroll to position [1637, 0]
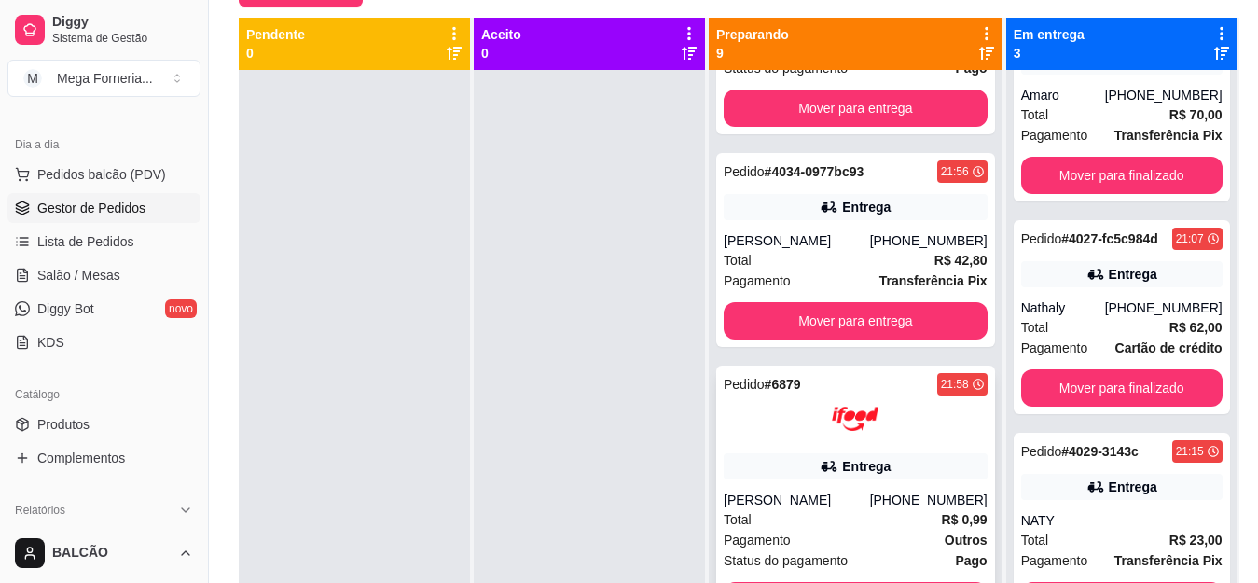
click at [875, 432] on div at bounding box center [856, 418] width 264 height 47
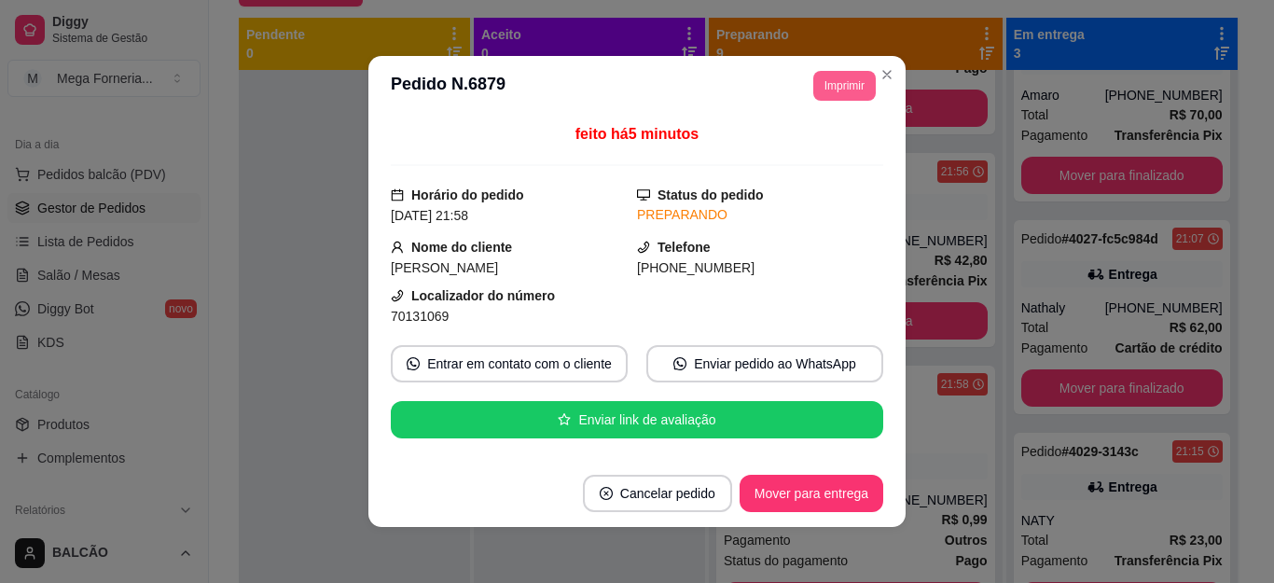
click at [825, 91] on button "Imprimir" at bounding box center [844, 86] width 62 height 30
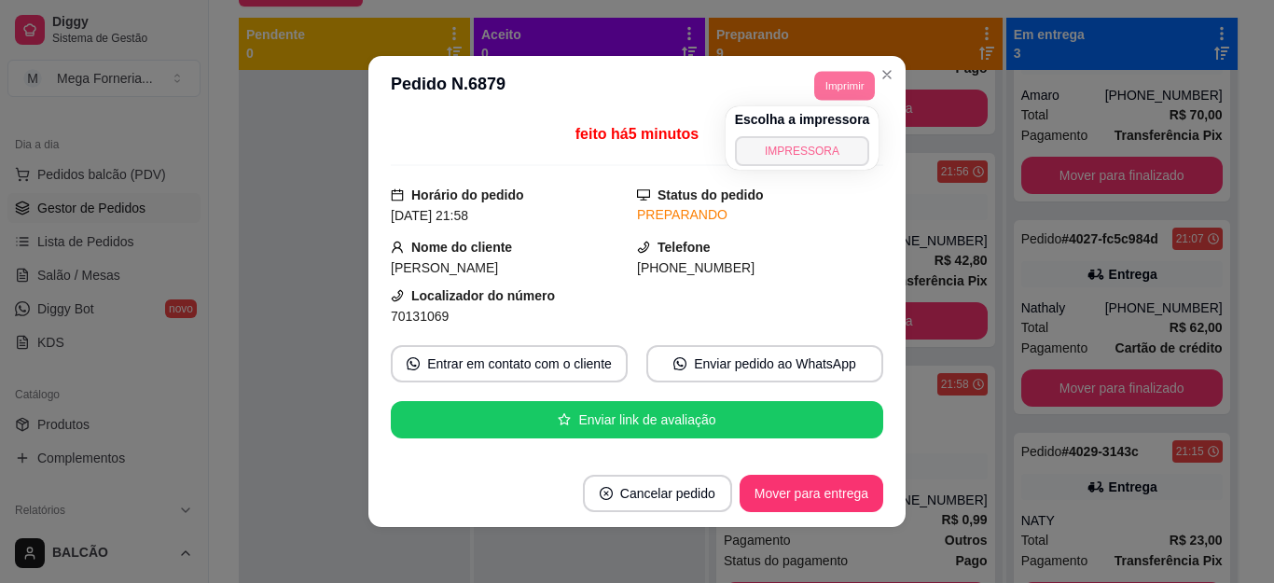
click at [813, 148] on button "IMPRESSORA" at bounding box center [802, 151] width 135 height 30
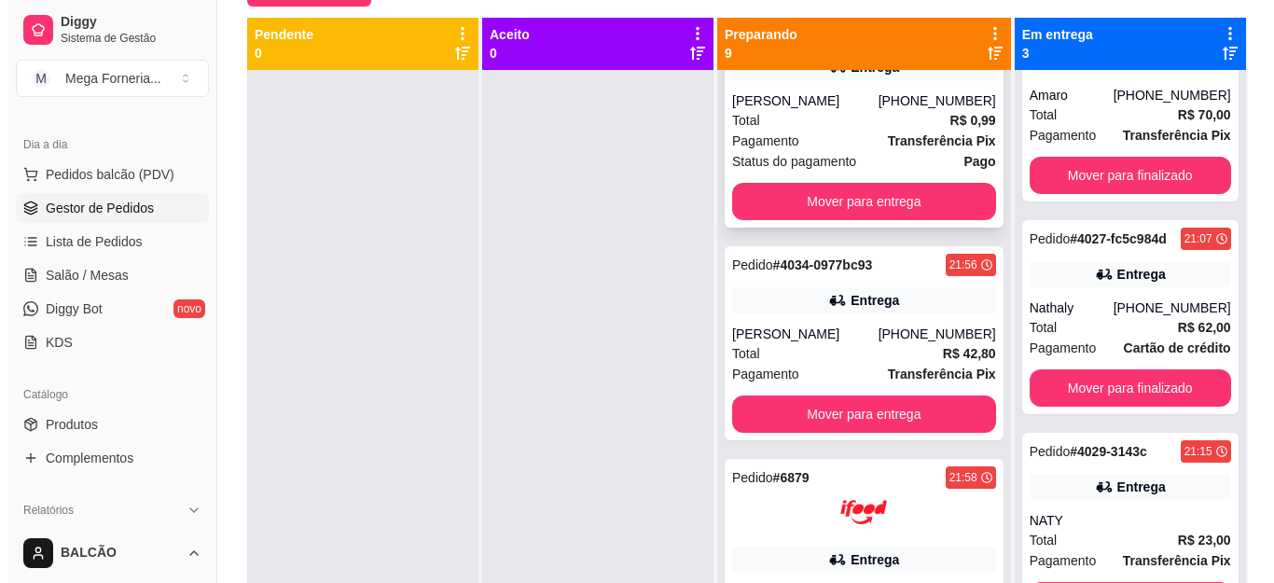
scroll to position [1357, 0]
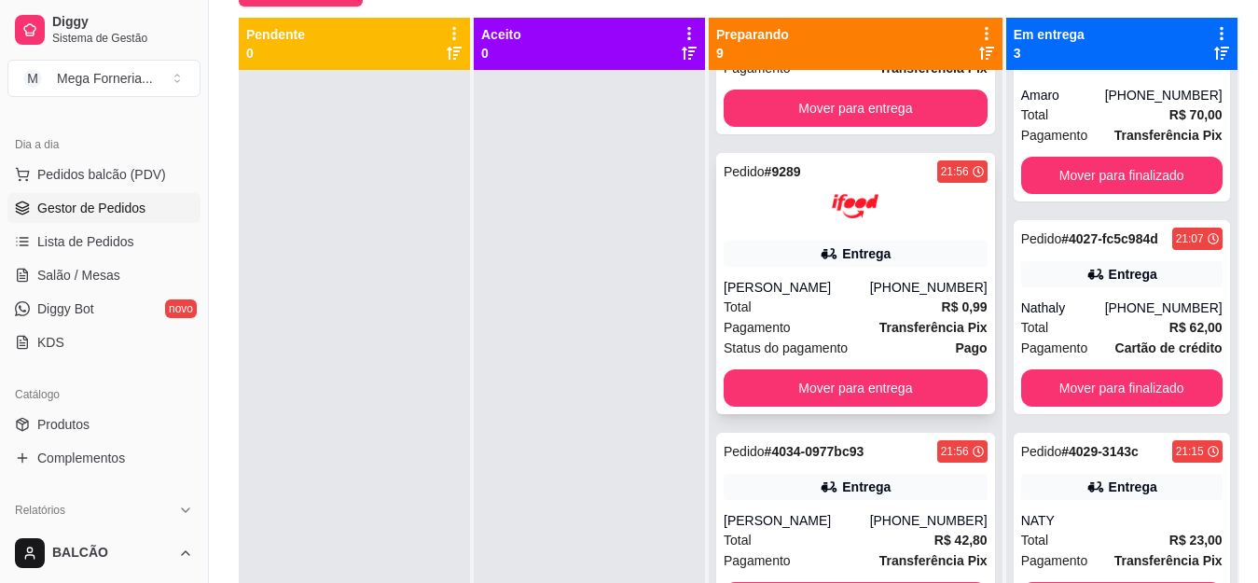
click at [847, 254] on div "Entrega" at bounding box center [866, 253] width 49 height 19
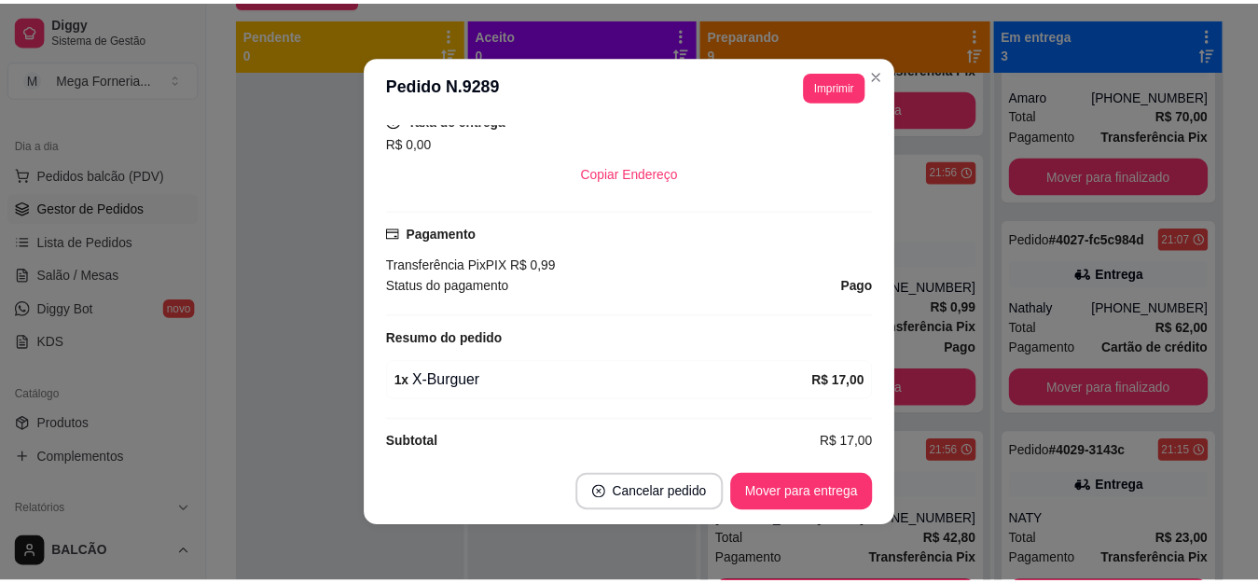
scroll to position [560, 0]
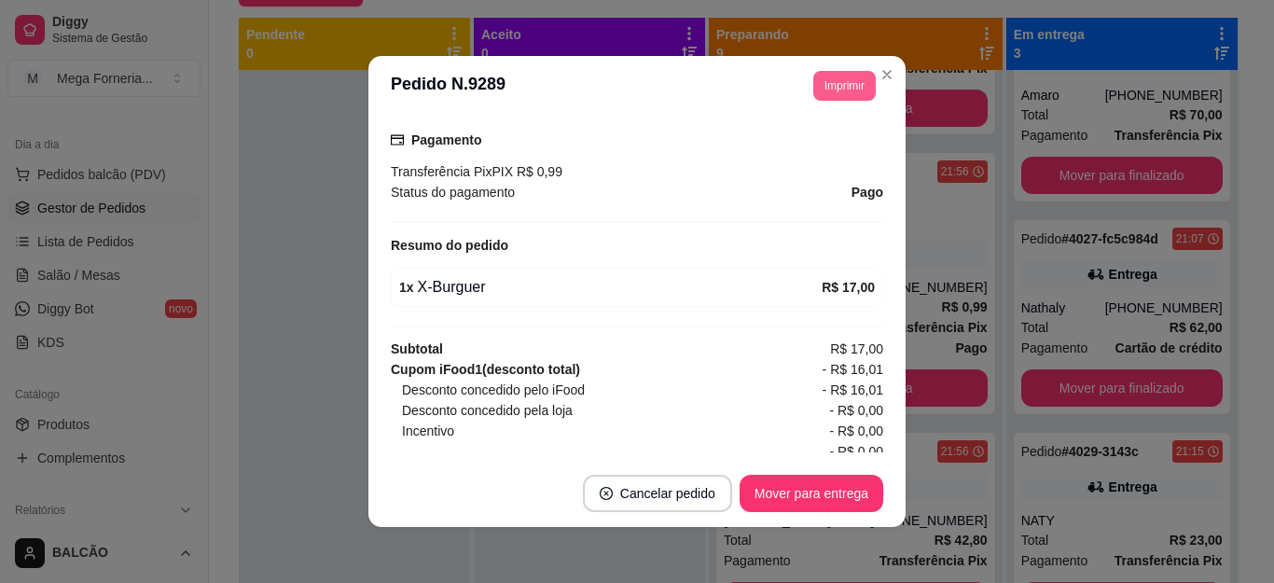
click at [840, 78] on button "Imprimir" at bounding box center [844, 86] width 62 height 30
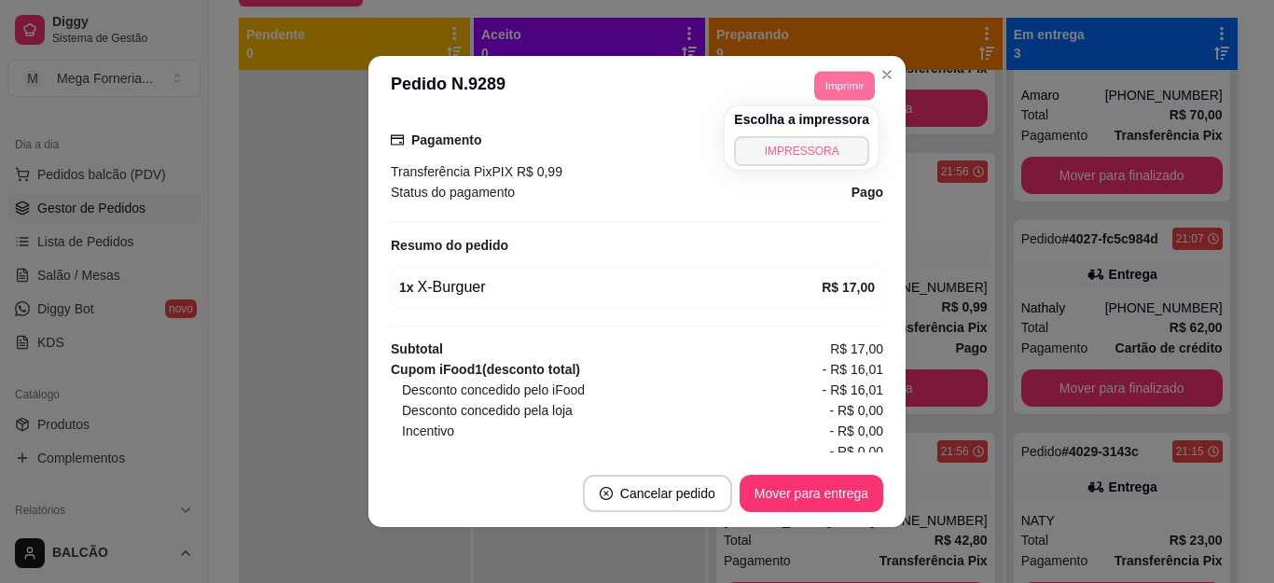
click at [771, 137] on button "IMPRESSORA" at bounding box center [801, 151] width 135 height 30
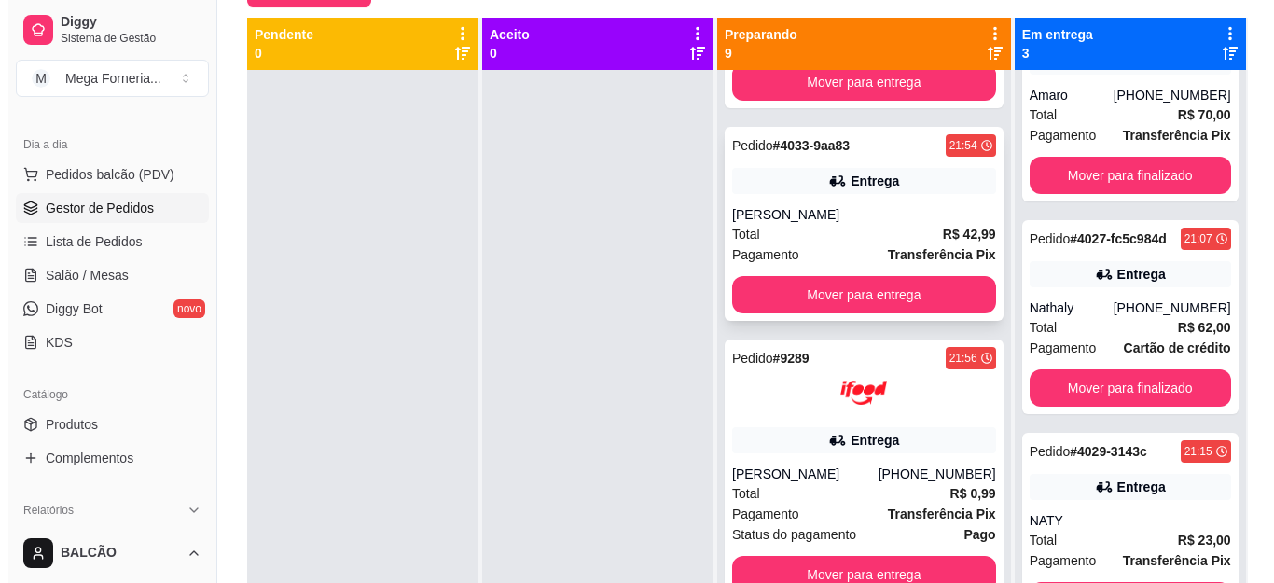
scroll to position [1077, 0]
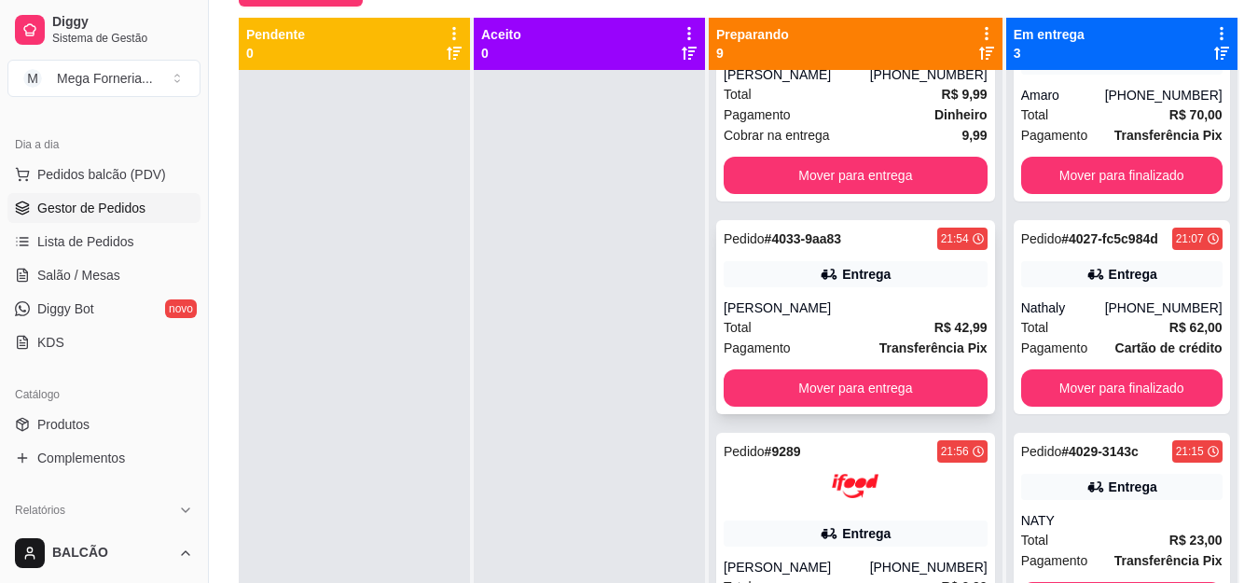
click at [885, 256] on div "Pedido # 4033-9aa83 21:54 Entrega CLAUDIA Total R$ 42,99 Pagamento Transferênci…" at bounding box center [855, 317] width 279 height 194
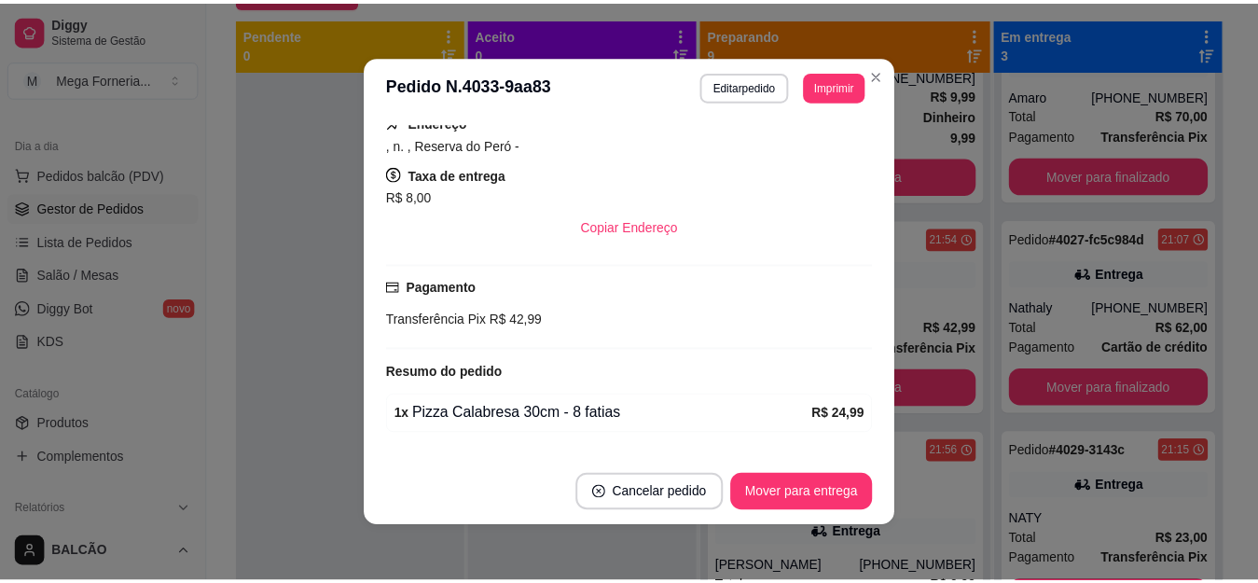
scroll to position [373, 0]
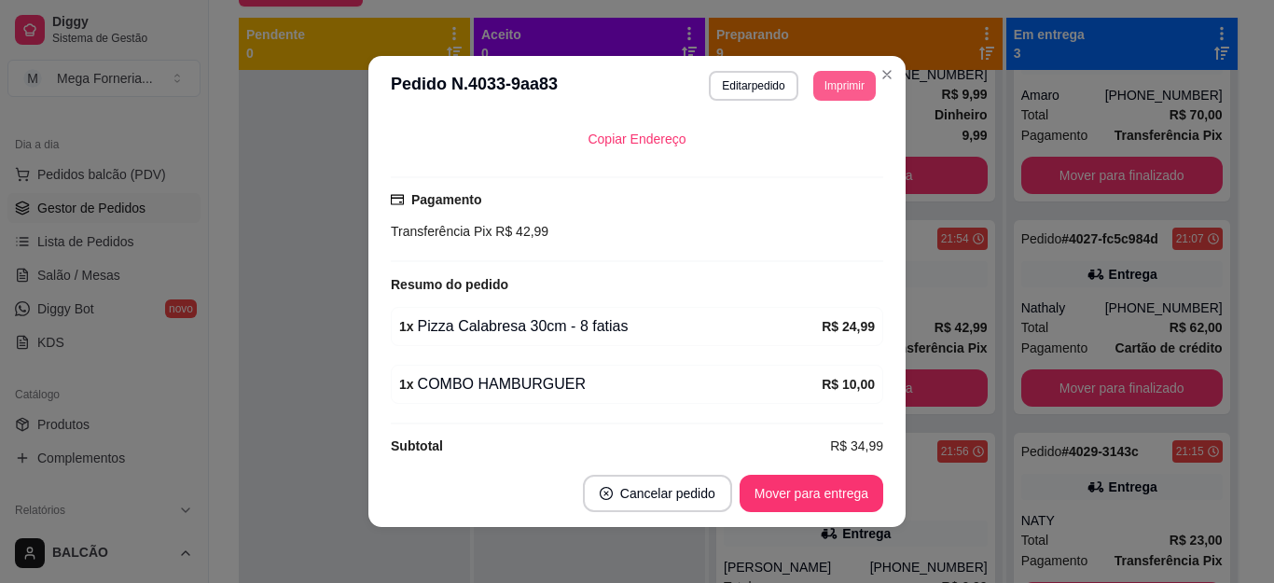
click at [841, 90] on button "Imprimir" at bounding box center [844, 86] width 62 height 30
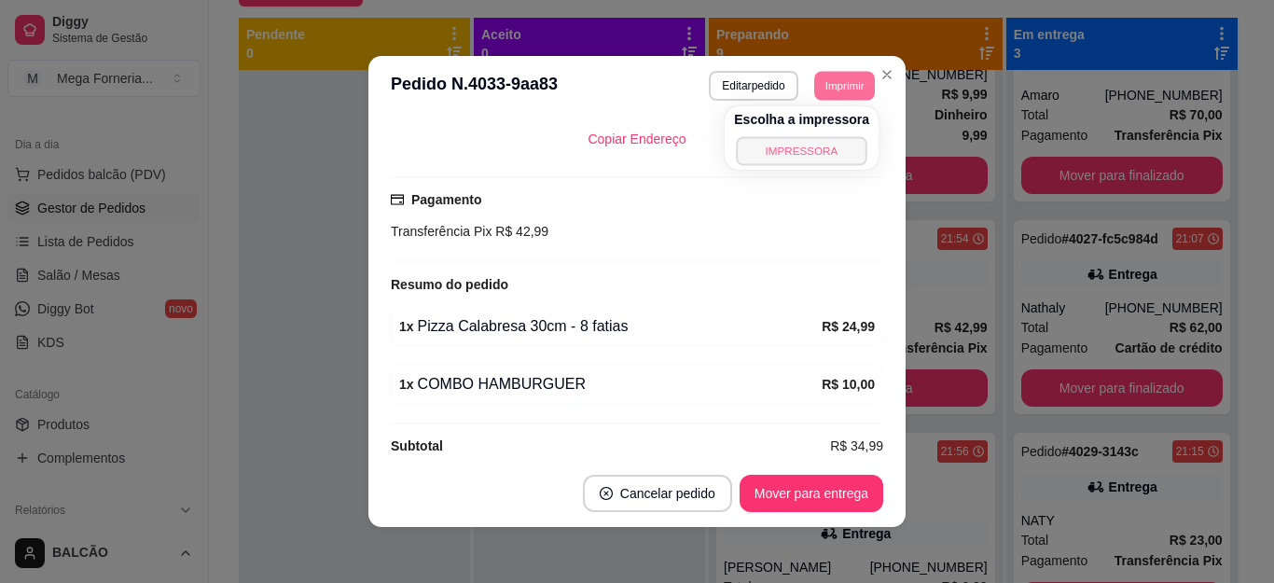
click at [847, 143] on button "IMPRESSORA" at bounding box center [801, 150] width 131 height 29
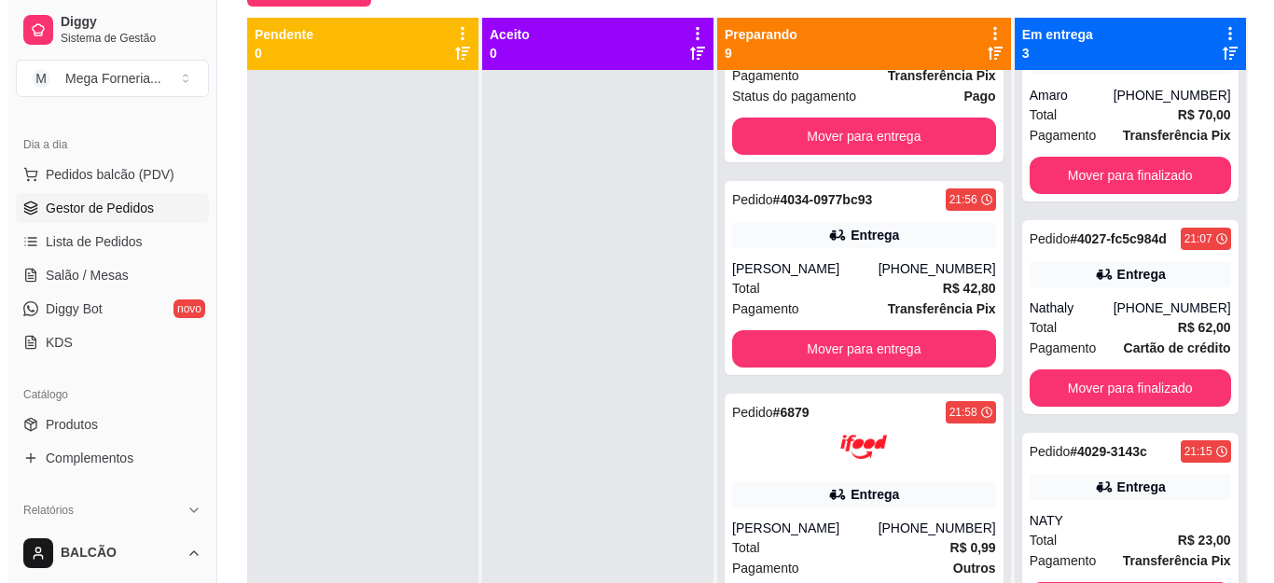
scroll to position [1637, 0]
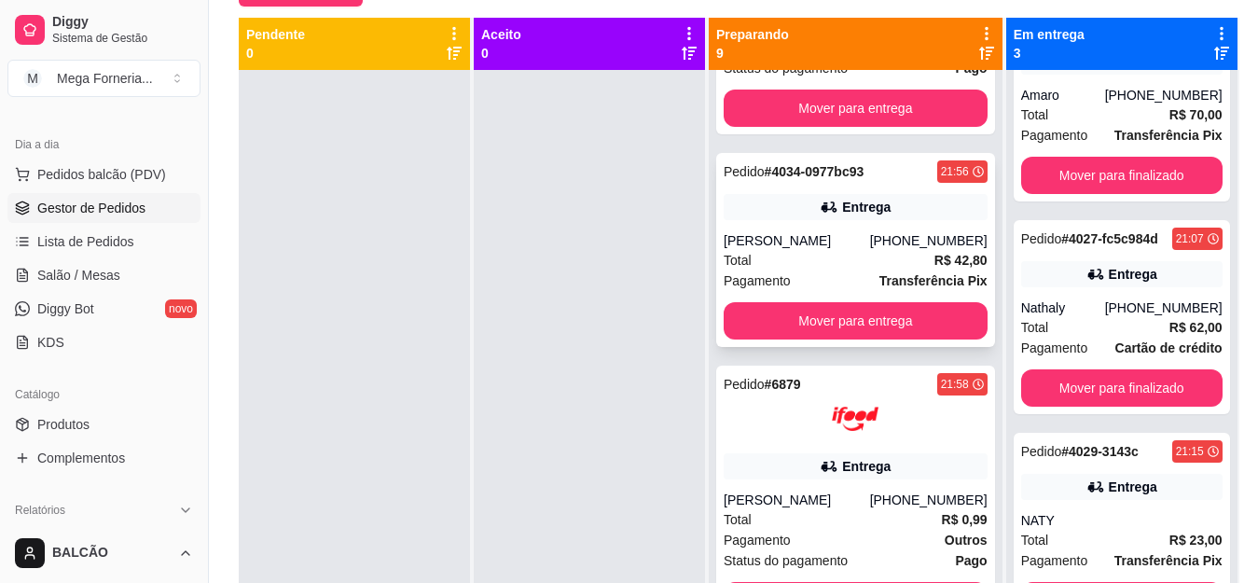
click at [874, 227] on div "Pedido # 4034-0977bc93 21:56 Entrega [PERSON_NAME] [PHONE_NUMBER] Total R$ 42,8…" at bounding box center [855, 250] width 279 height 194
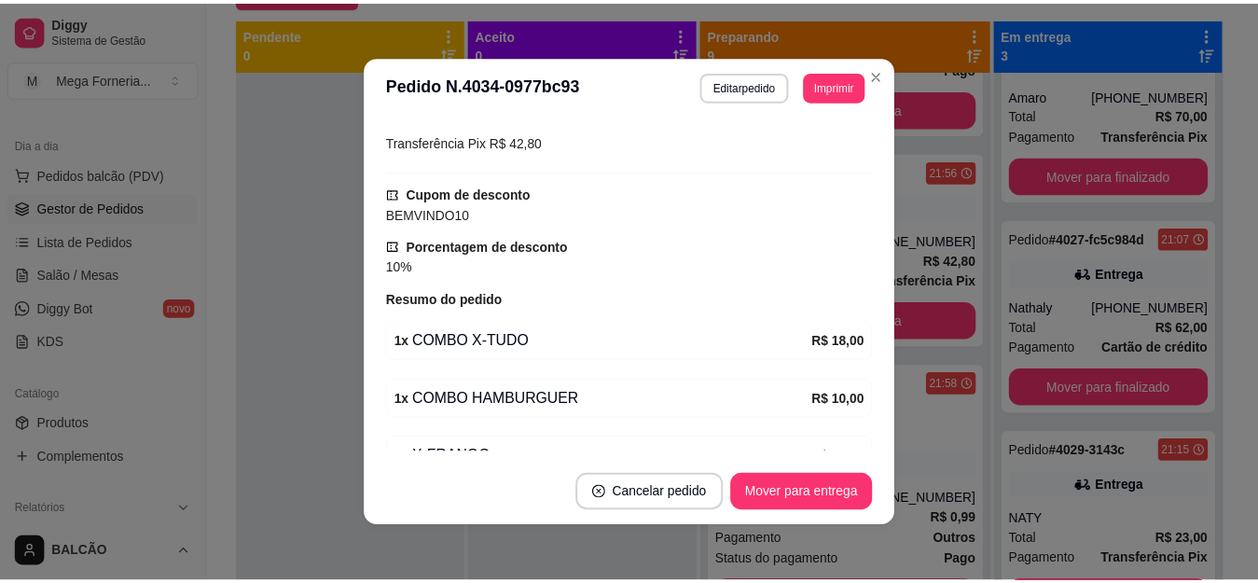
scroll to position [653, 0]
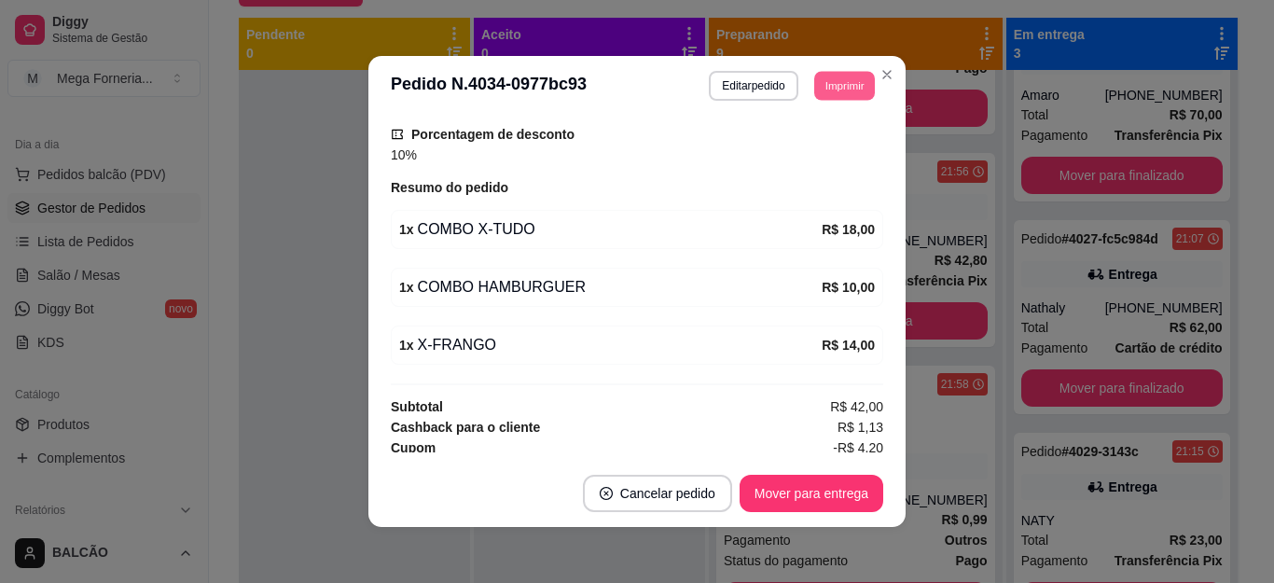
click at [841, 92] on button "Imprimir" at bounding box center [844, 85] width 61 height 29
click at [807, 144] on button "IMPRESSORA" at bounding box center [801, 151] width 135 height 30
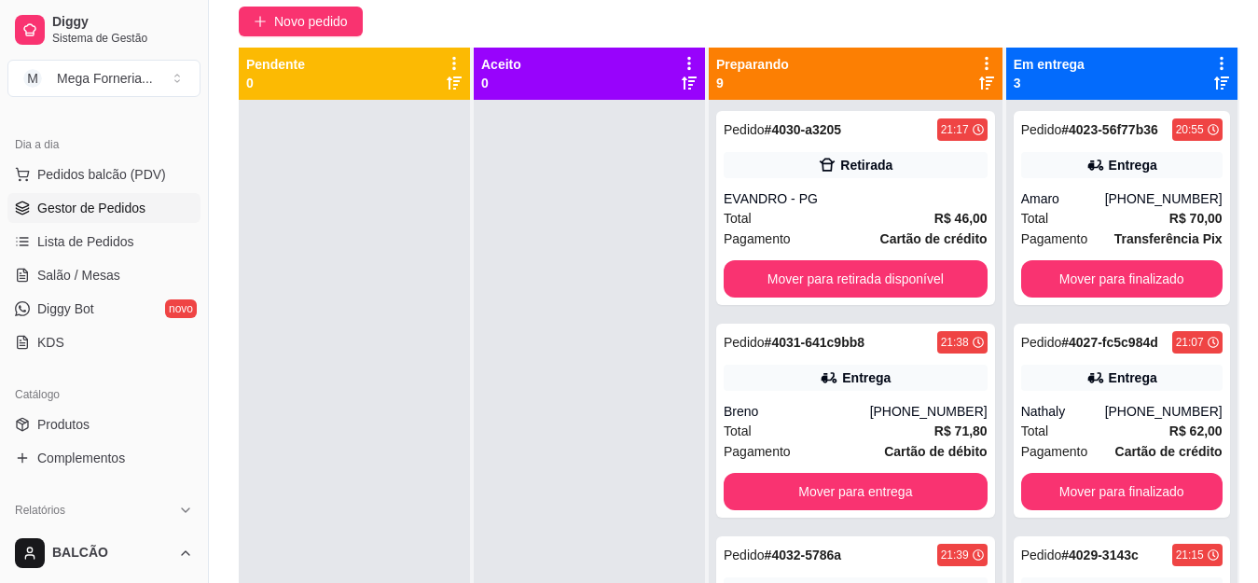
scroll to position [164, 0]
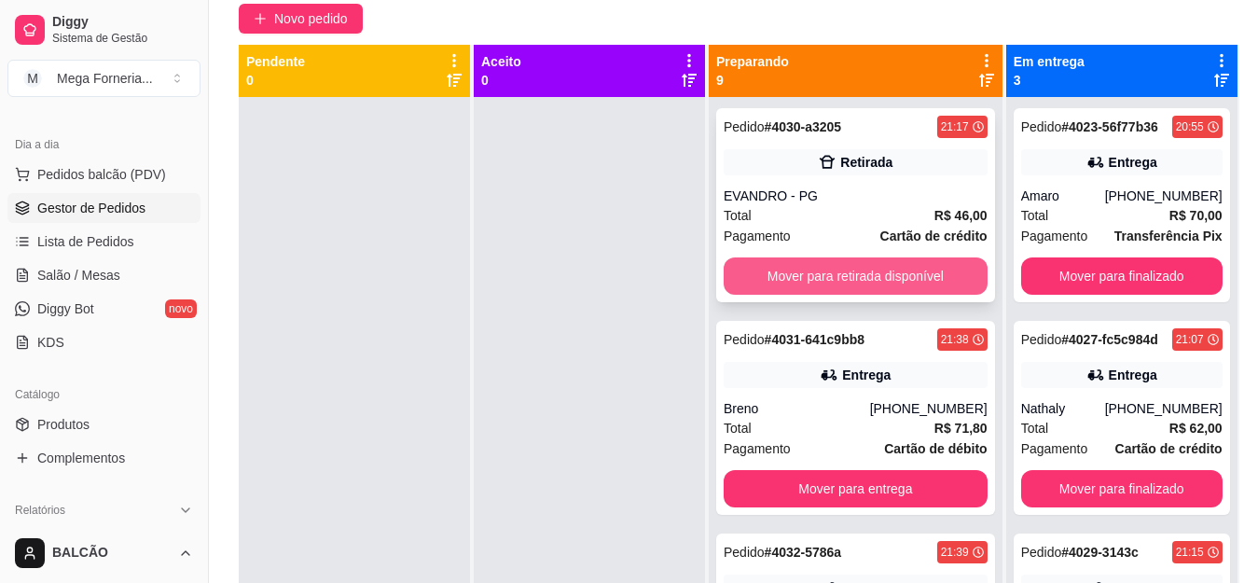
click at [852, 267] on button "Mover para retirada disponível" at bounding box center [856, 275] width 264 height 37
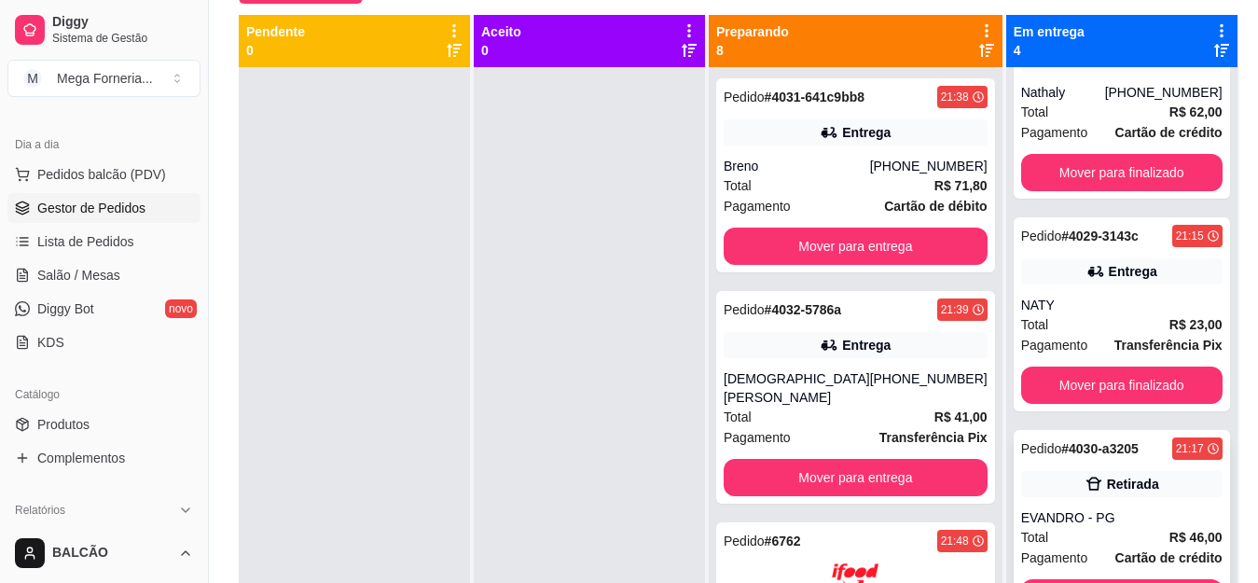
scroll to position [198, 0]
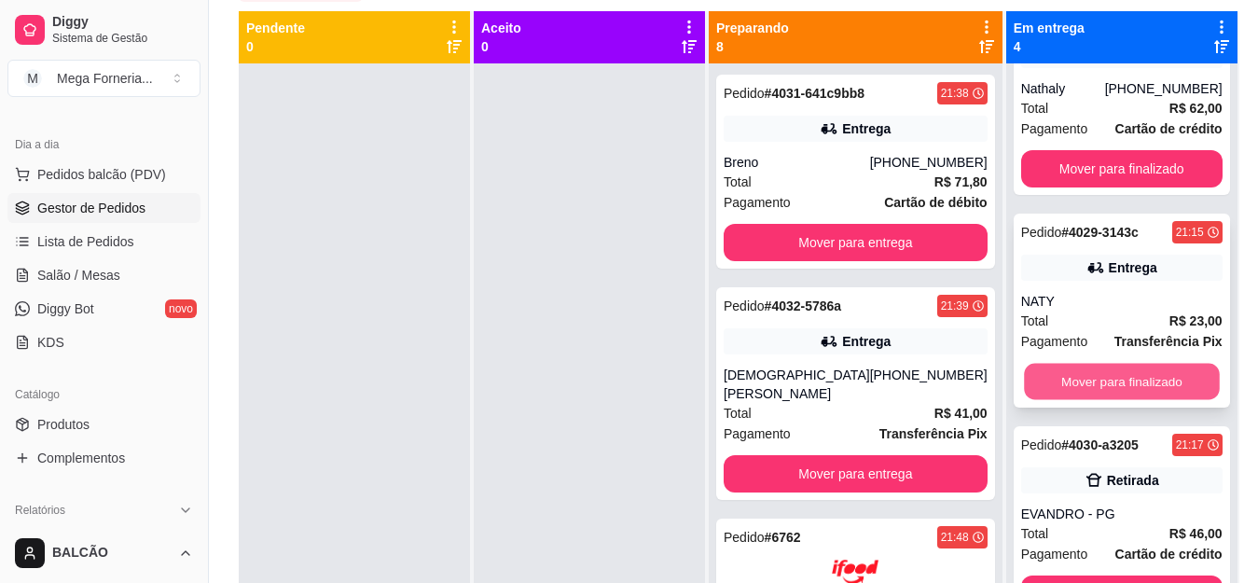
click at [1024, 383] on button "Mover para finalizado" at bounding box center [1122, 382] width 196 height 36
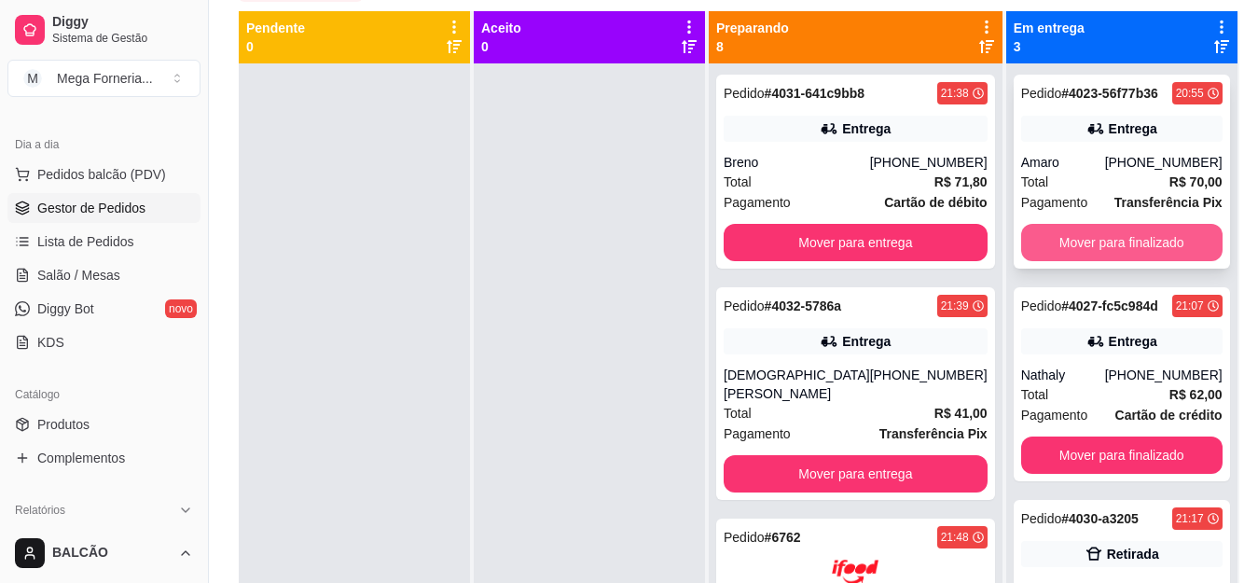
click at [1069, 255] on button "Mover para finalizado" at bounding box center [1121, 242] width 201 height 37
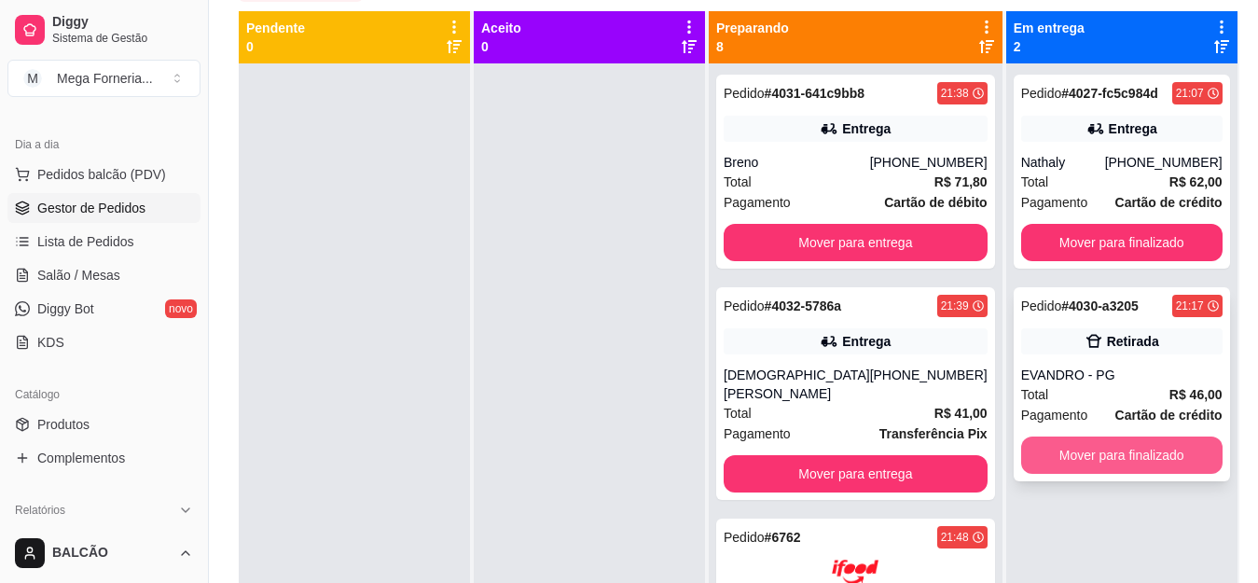
click at [1116, 454] on button "Mover para finalizado" at bounding box center [1121, 455] width 201 height 37
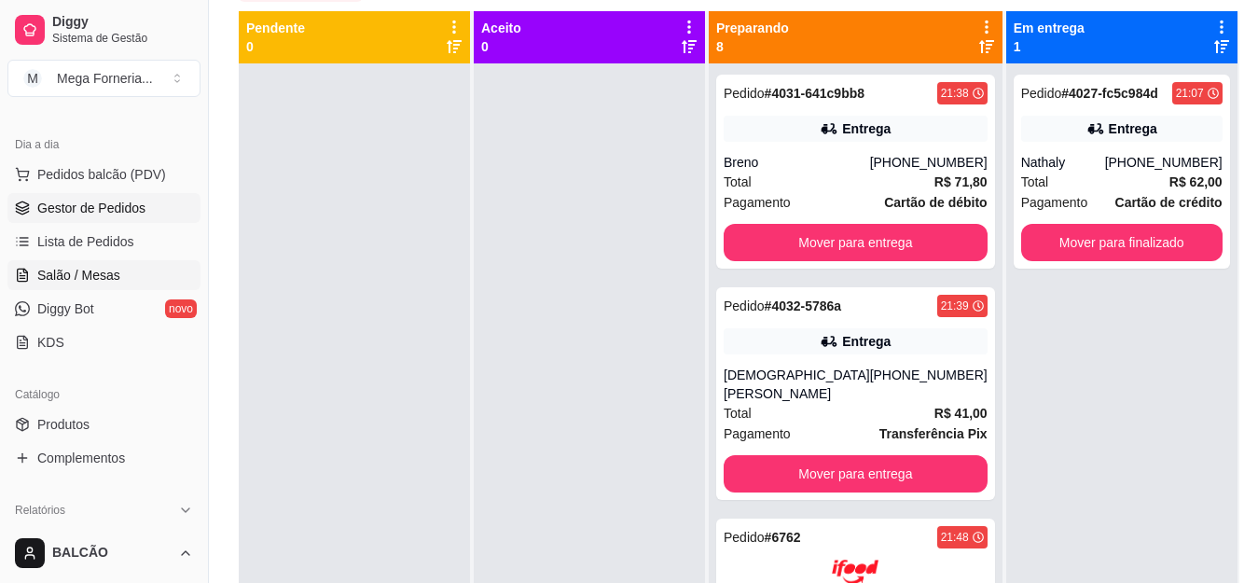
click at [124, 265] on link "Salão / Mesas" at bounding box center [103, 275] width 193 height 30
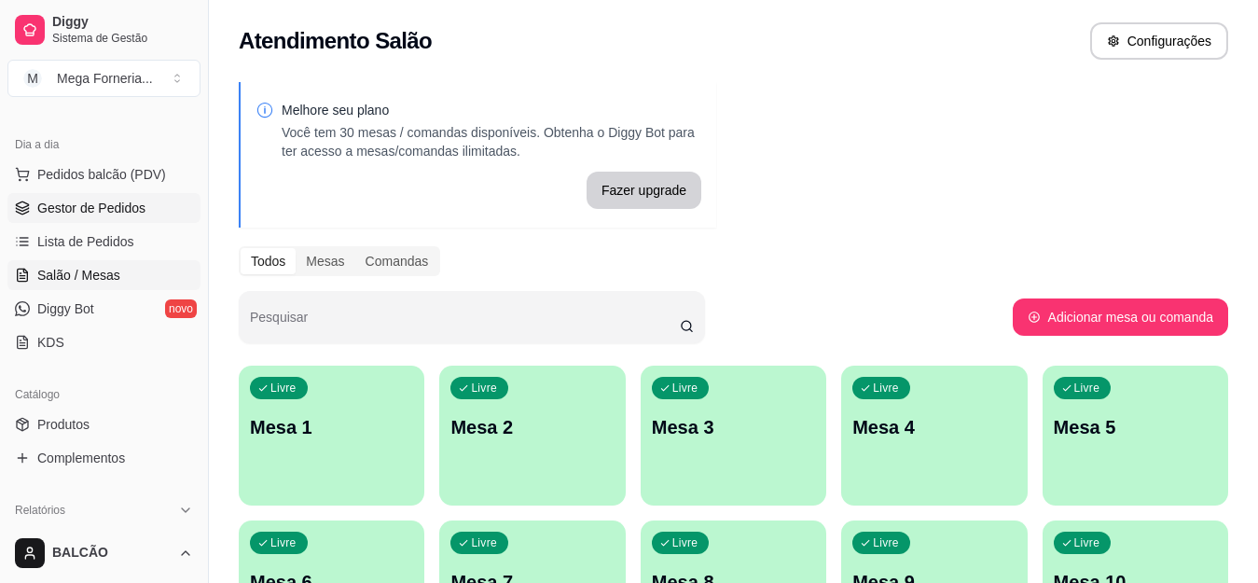
click at [115, 202] on span "Gestor de Pedidos" at bounding box center [91, 208] width 108 height 19
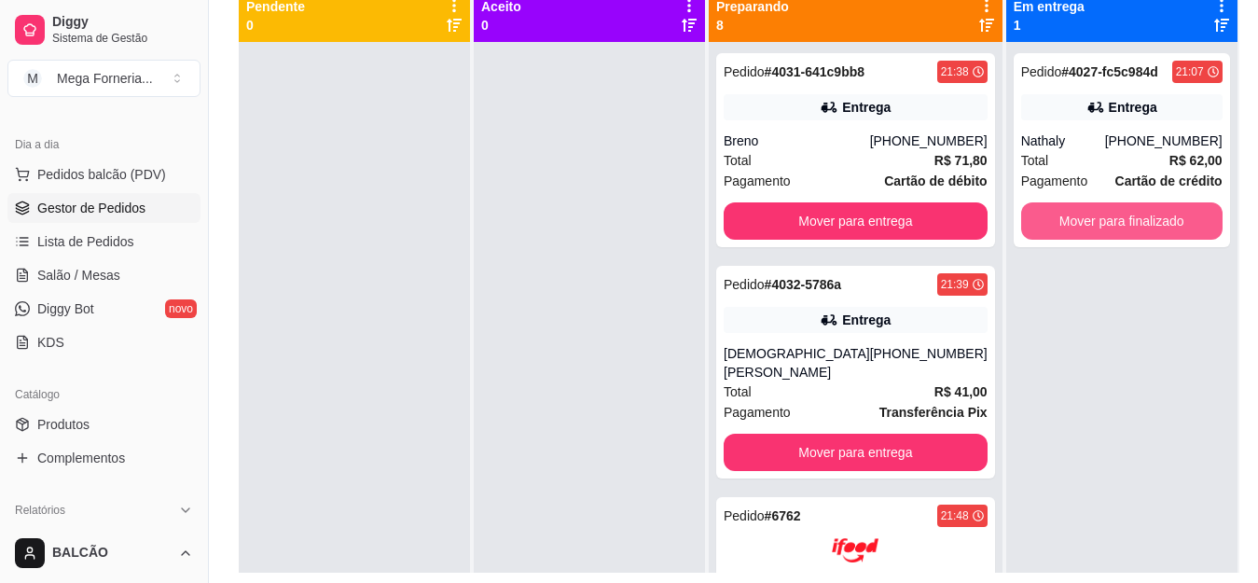
scroll to position [187, 0]
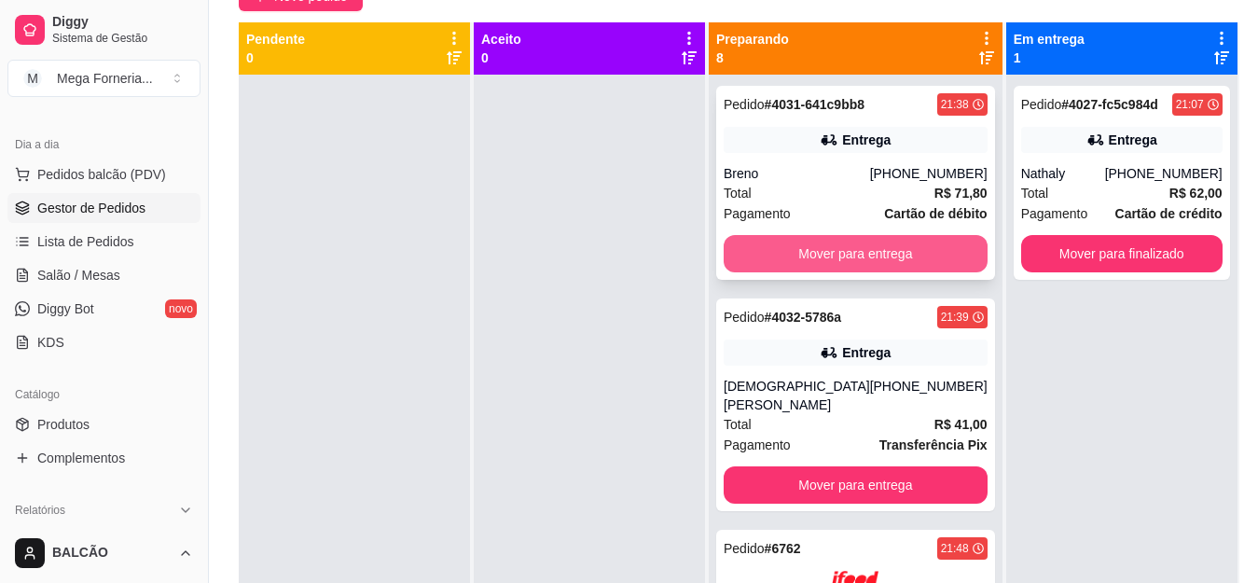
click at [882, 251] on button "Mover para entrega" at bounding box center [856, 253] width 264 height 37
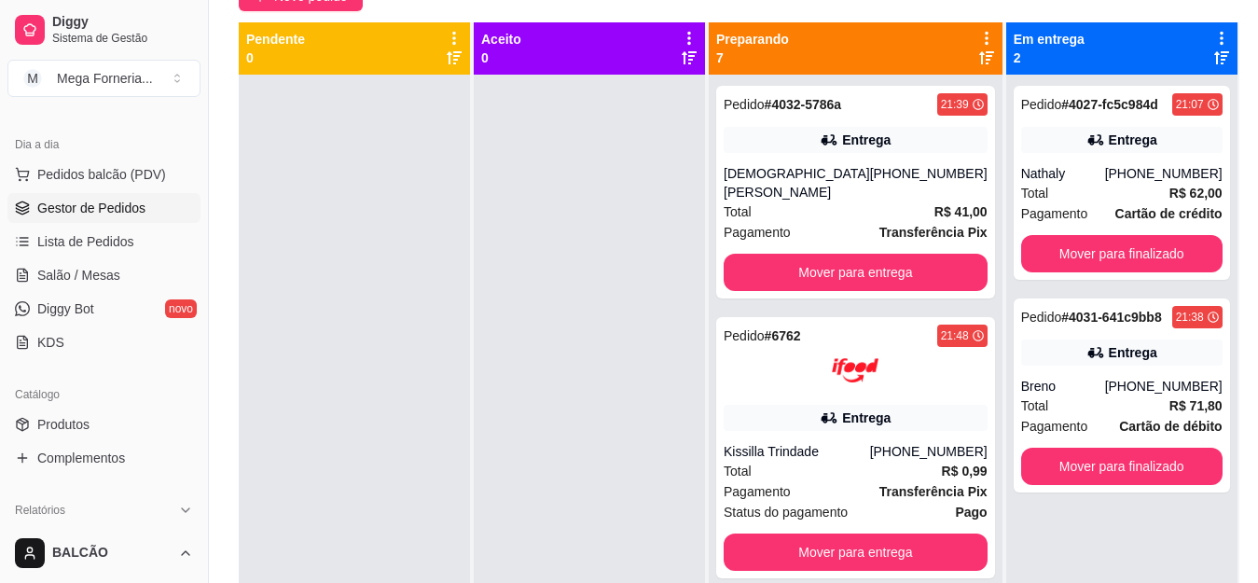
click at [882, 251] on div "Pedido # 4032-5786a 21:39 Entrega Shayana Vaz Valadão [PHONE_NUMBER] Total R$ 4…" at bounding box center [855, 192] width 279 height 213
click at [857, 260] on button "Mover para entrega" at bounding box center [856, 272] width 264 height 37
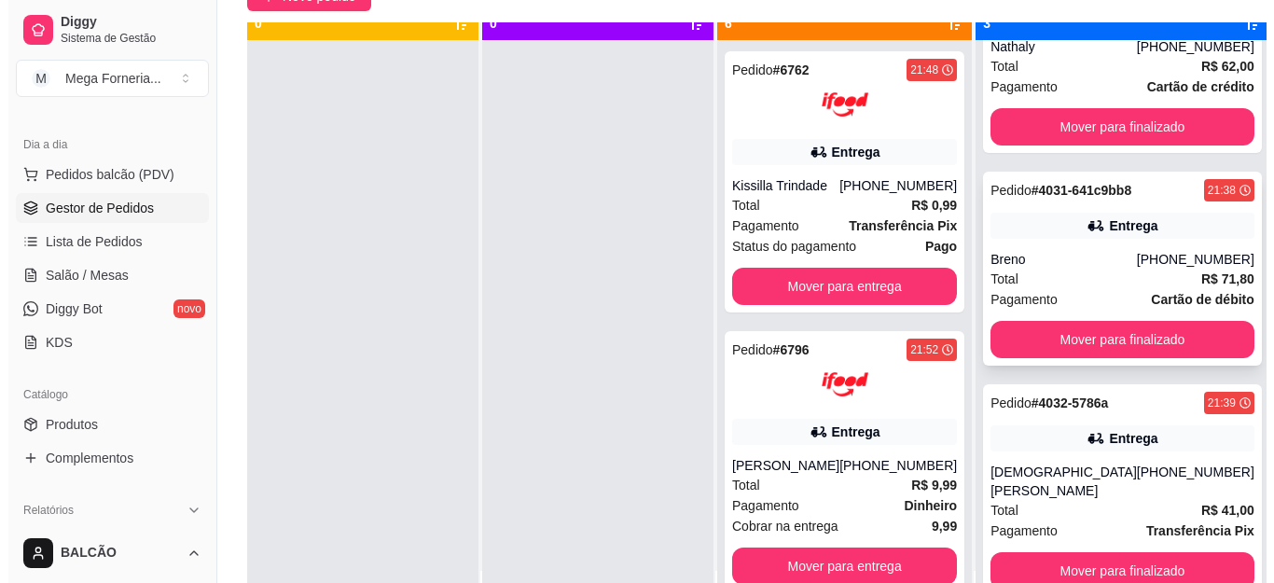
scroll to position [52, 0]
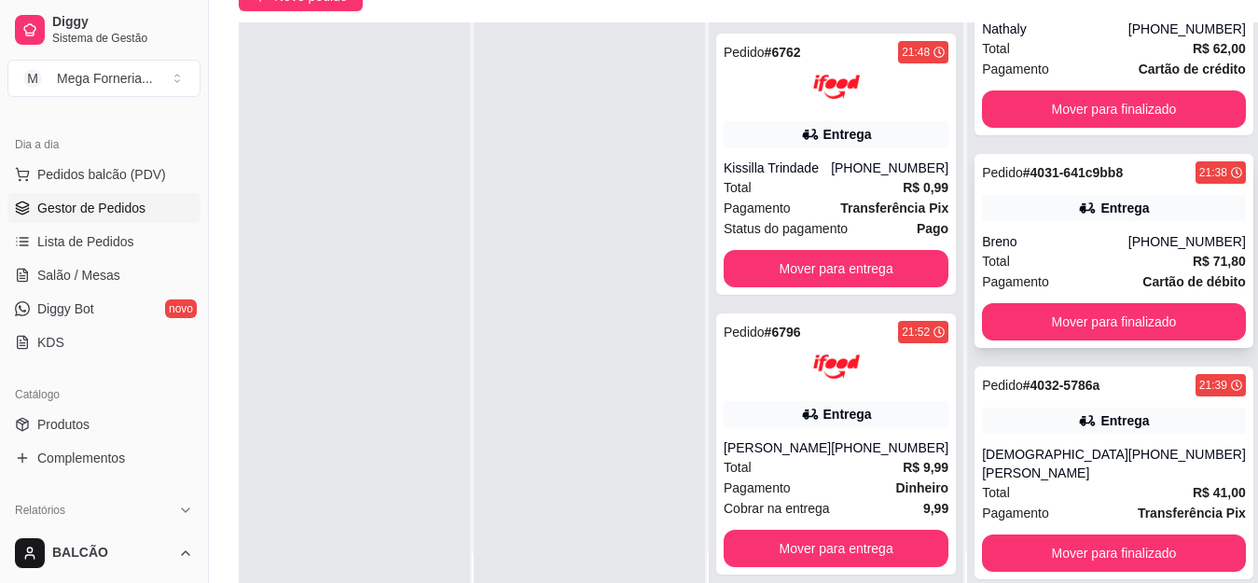
click at [1129, 244] on div "[PHONE_NUMBER]" at bounding box center [1188, 241] width 118 height 19
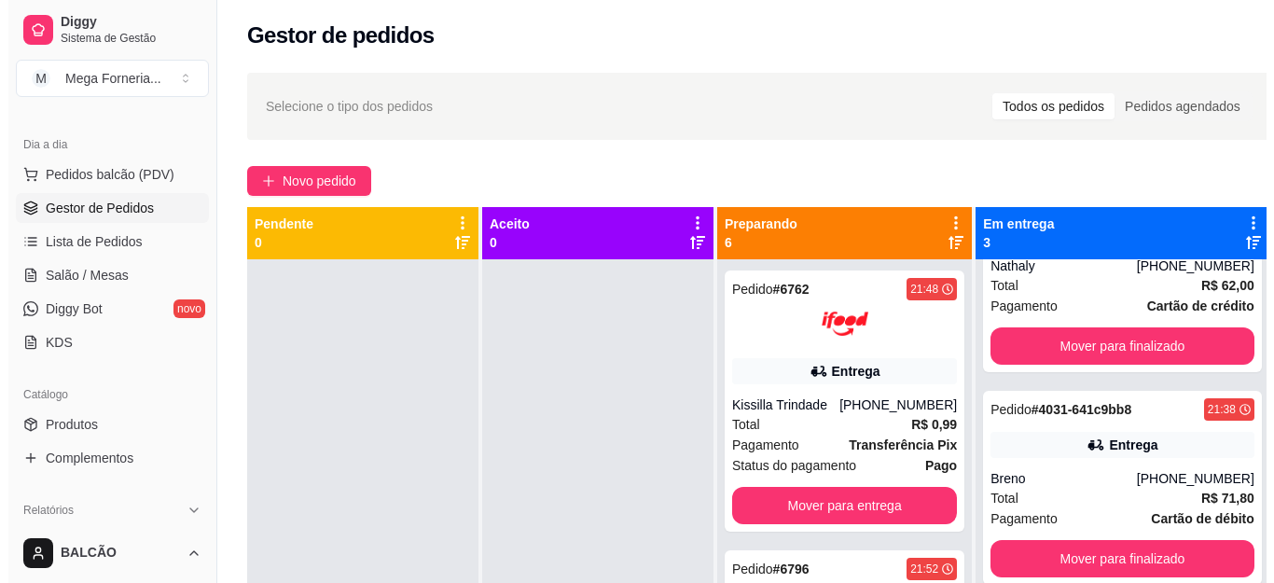
scroll to position [0, 0]
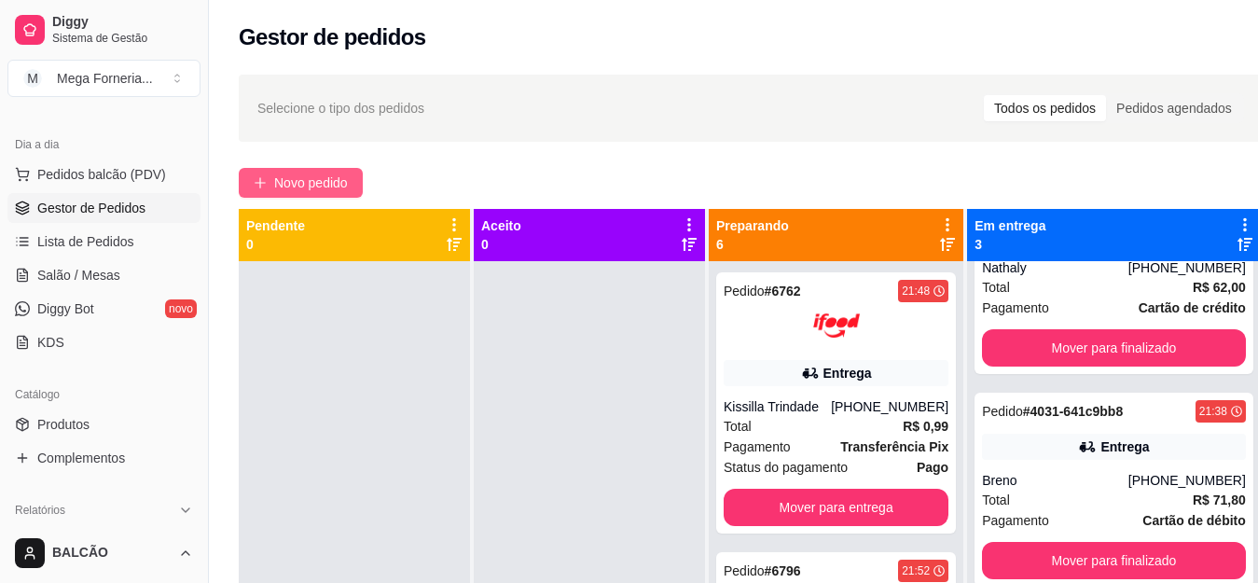
click at [270, 172] on button "Novo pedido" at bounding box center [301, 183] width 124 height 30
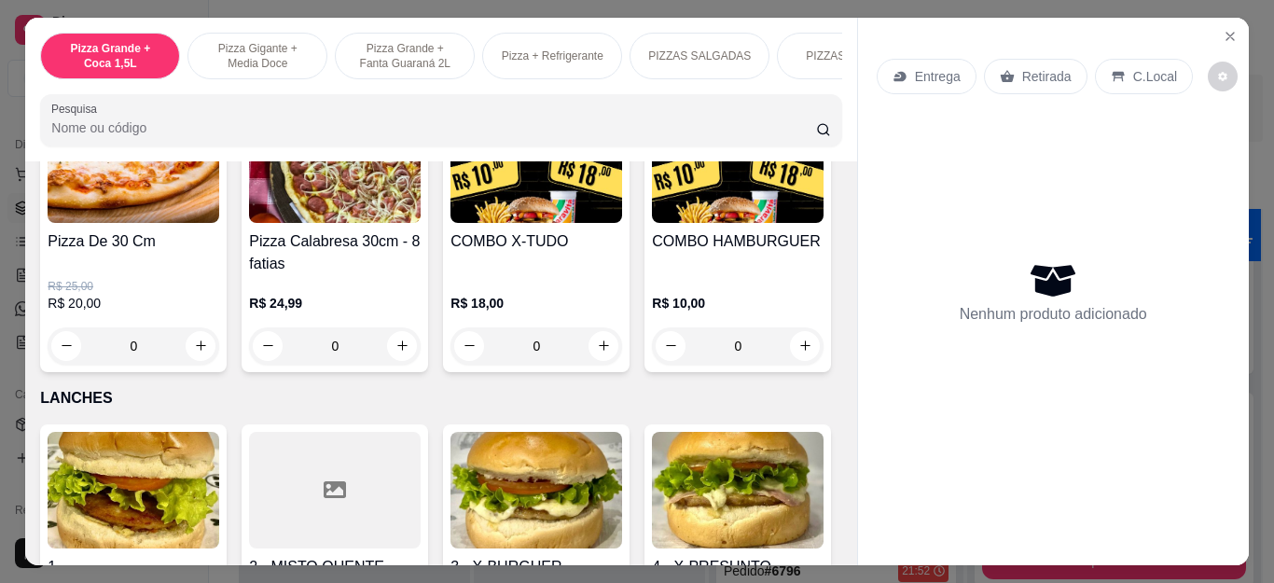
scroll to position [1959, 0]
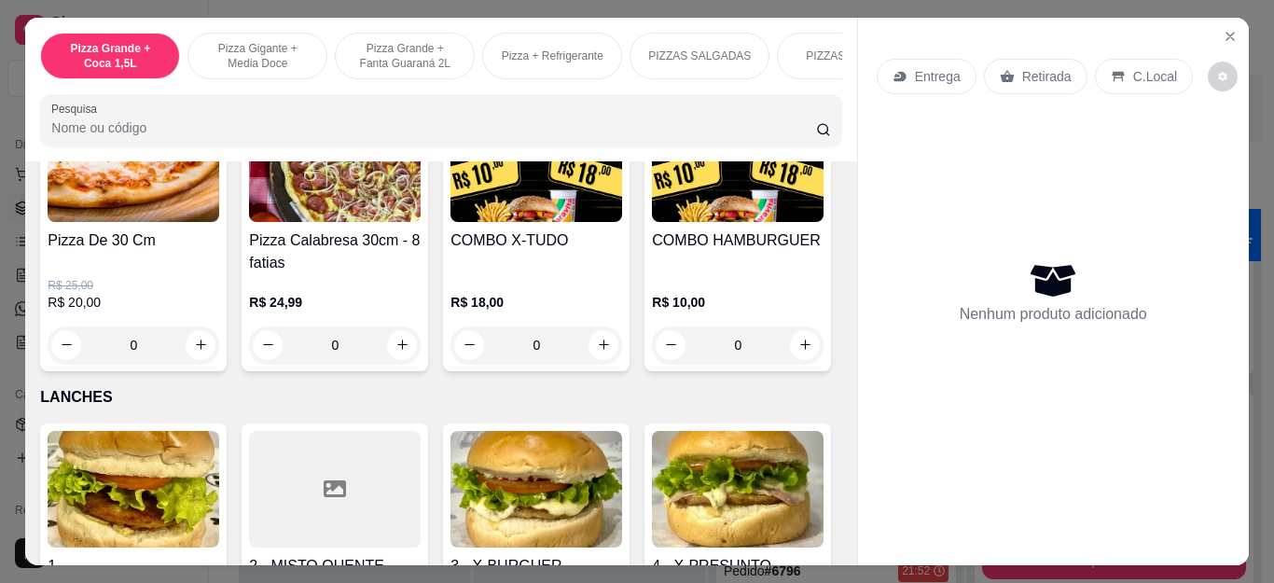
click at [193, 351] on div "0" at bounding box center [134, 344] width 172 height 37
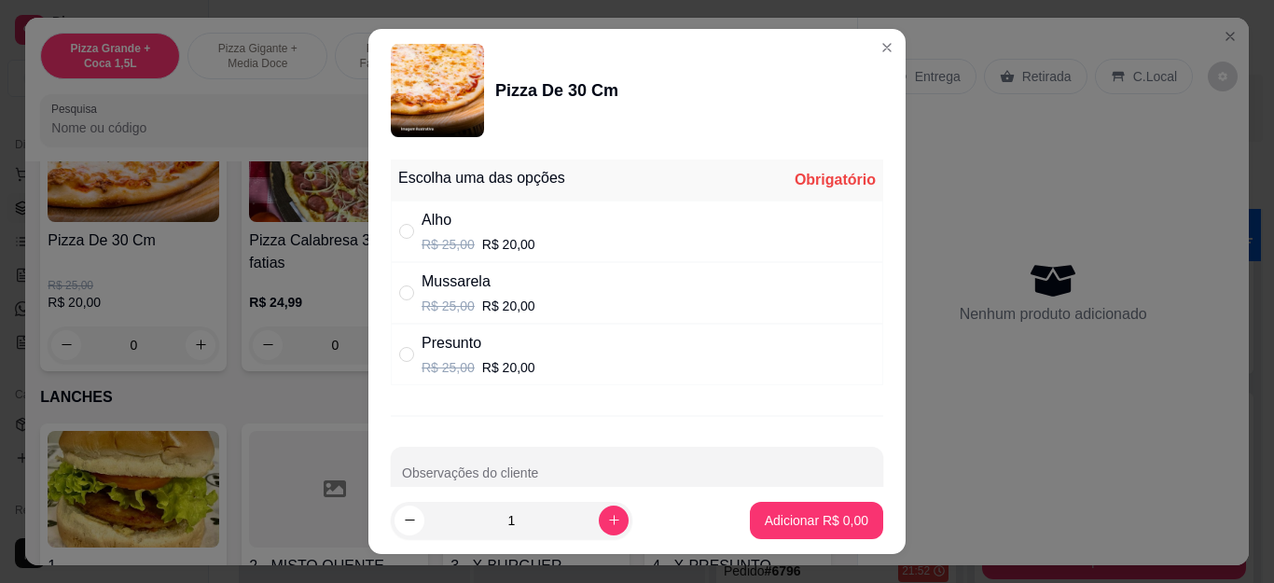
click at [478, 278] on div "Mussarela" at bounding box center [479, 281] width 114 height 22
radio input "true"
click at [809, 515] on p "Adicionar R$ 20,00" at bounding box center [812, 520] width 111 height 19
type input "1"
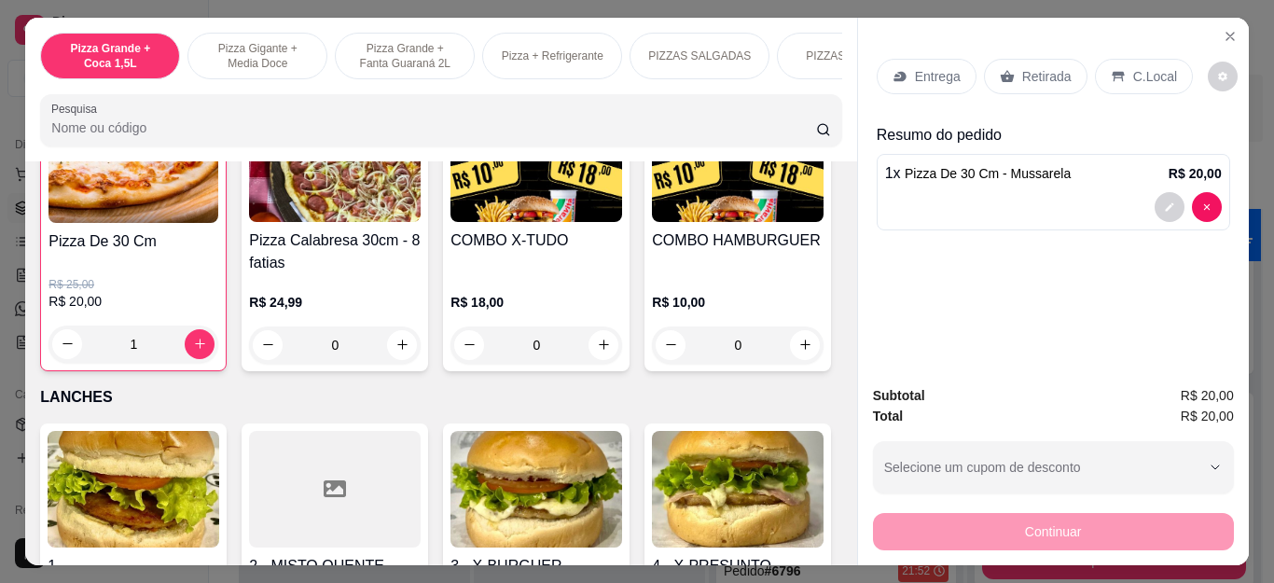
scroll to position [1960, 0]
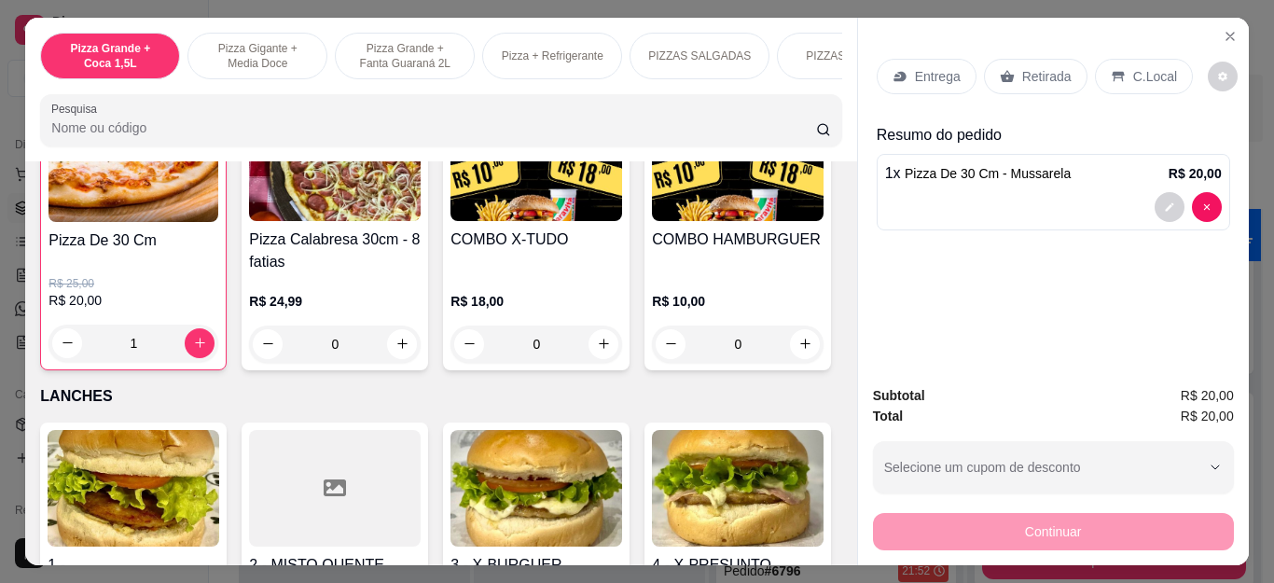
click at [1033, 67] on p "Retirada" at bounding box center [1046, 76] width 49 height 19
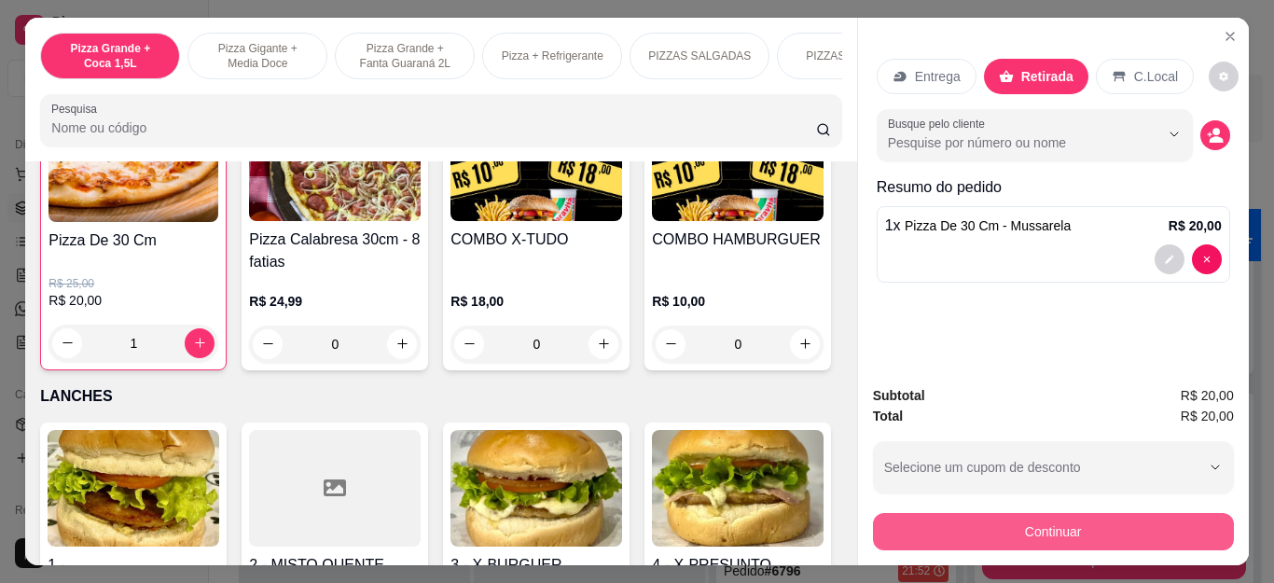
click at [1046, 517] on button "Continuar" at bounding box center [1053, 531] width 361 height 37
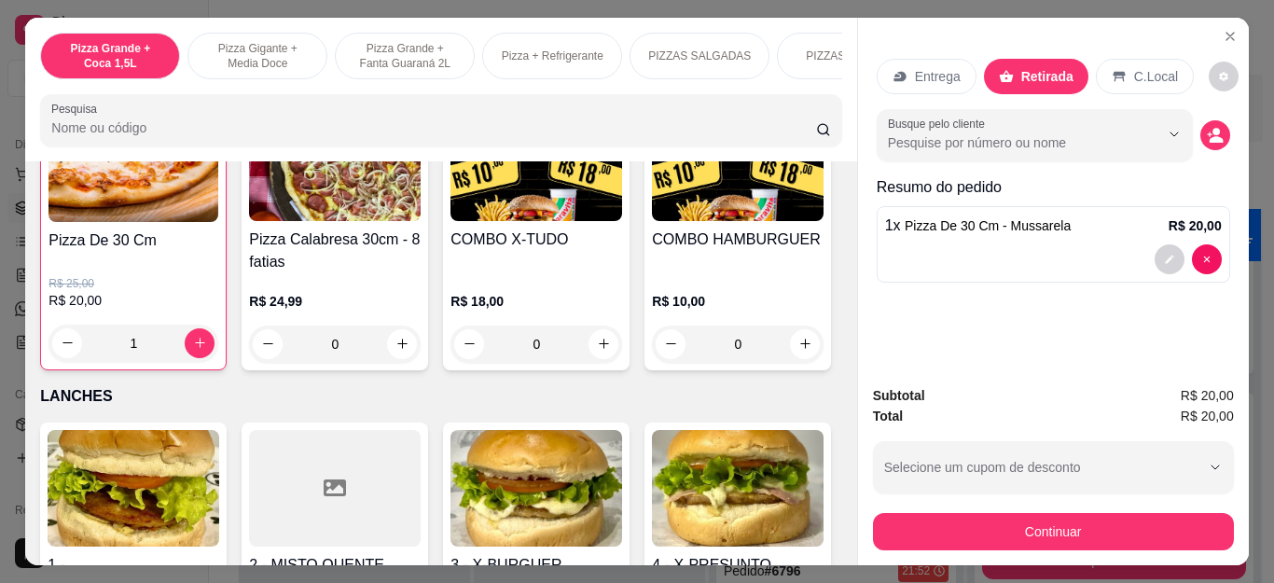
click at [747, 362] on div "Outro" at bounding box center [765, 352] width 132 height 109
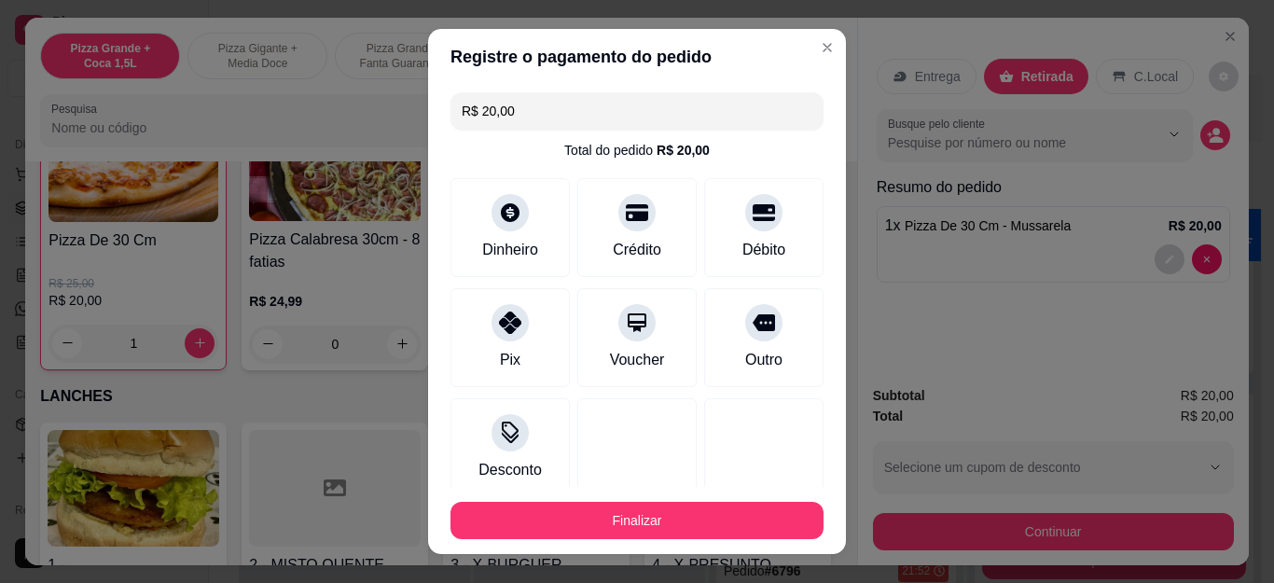
type input "R$ 0,00"
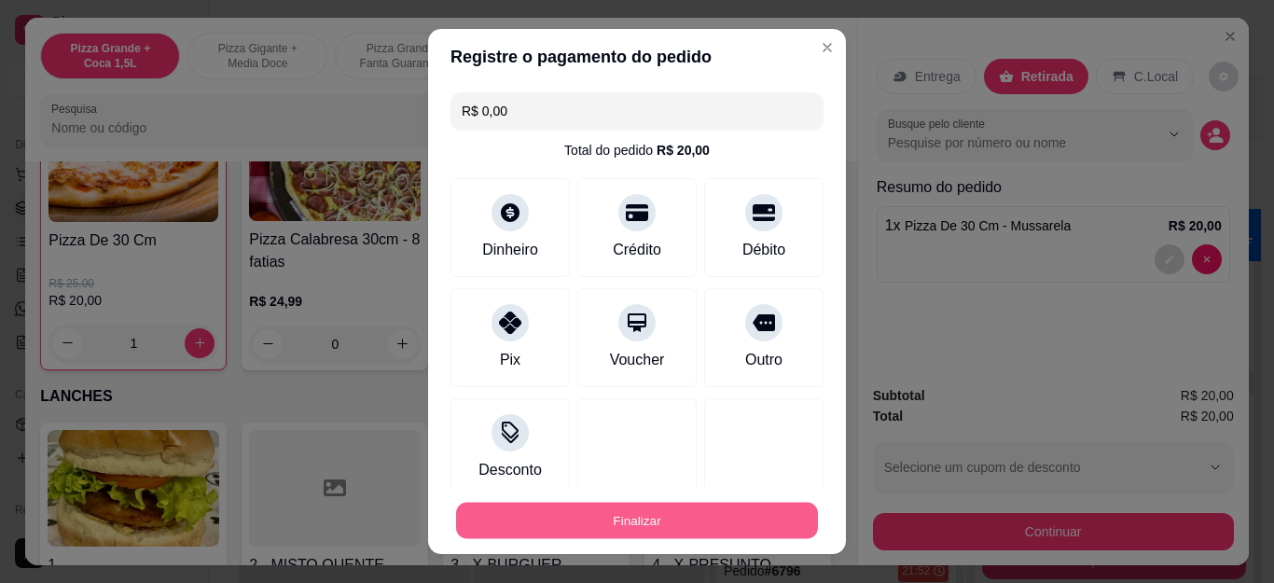
click at [719, 520] on button "Finalizar" at bounding box center [637, 520] width 362 height 36
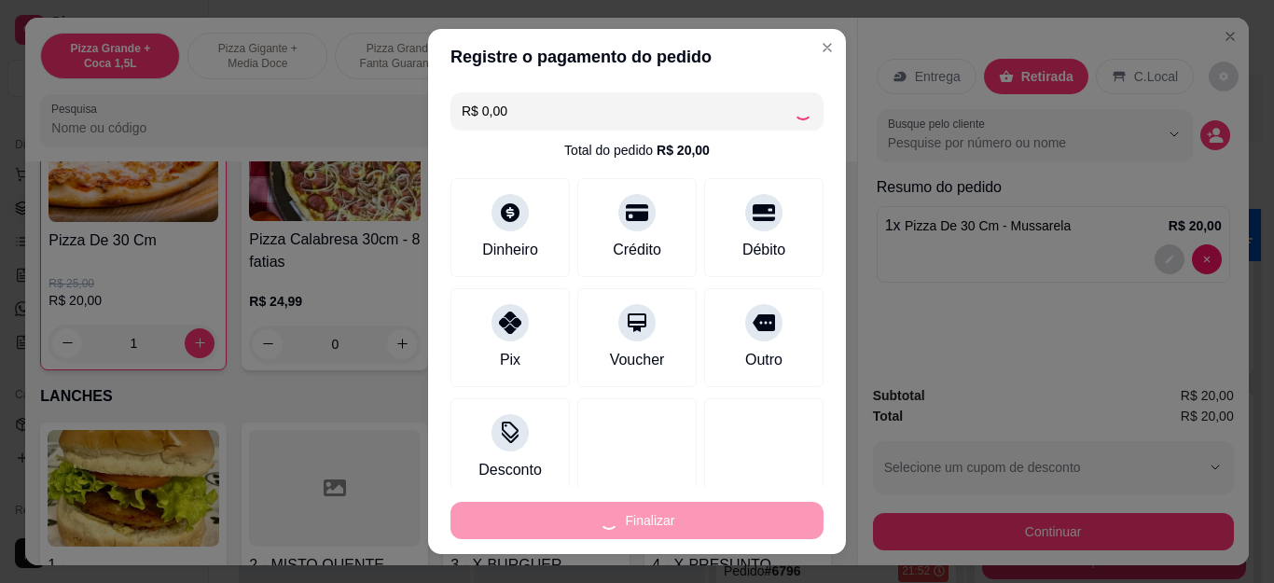
type input "0"
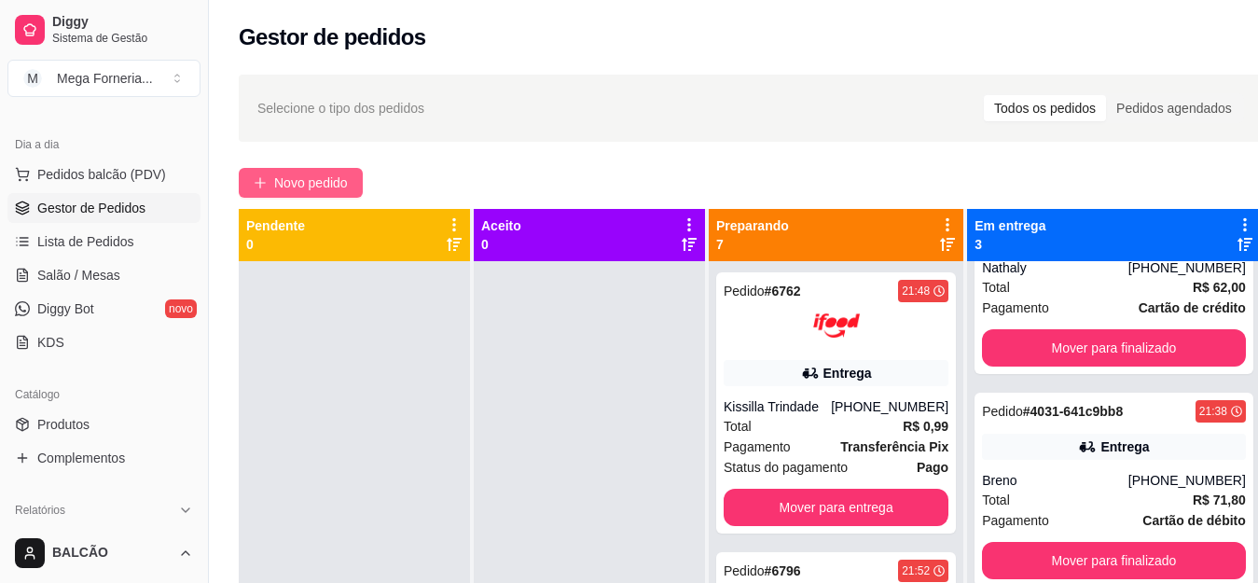
click at [341, 176] on span "Novo pedido" at bounding box center [311, 183] width 74 height 21
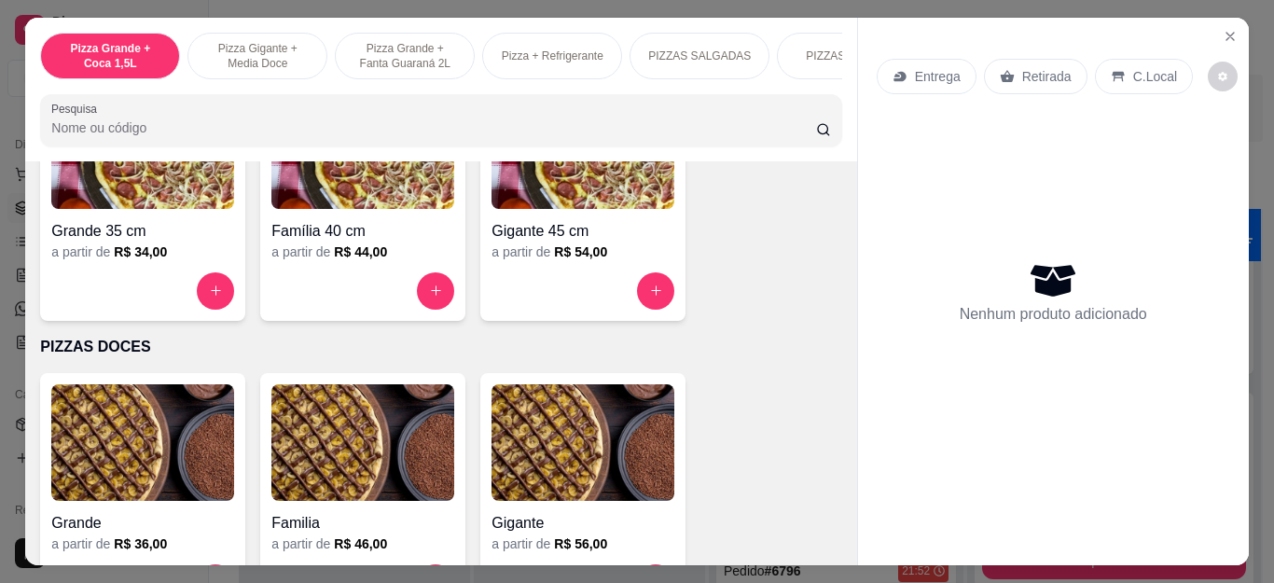
scroll to position [1399, 0]
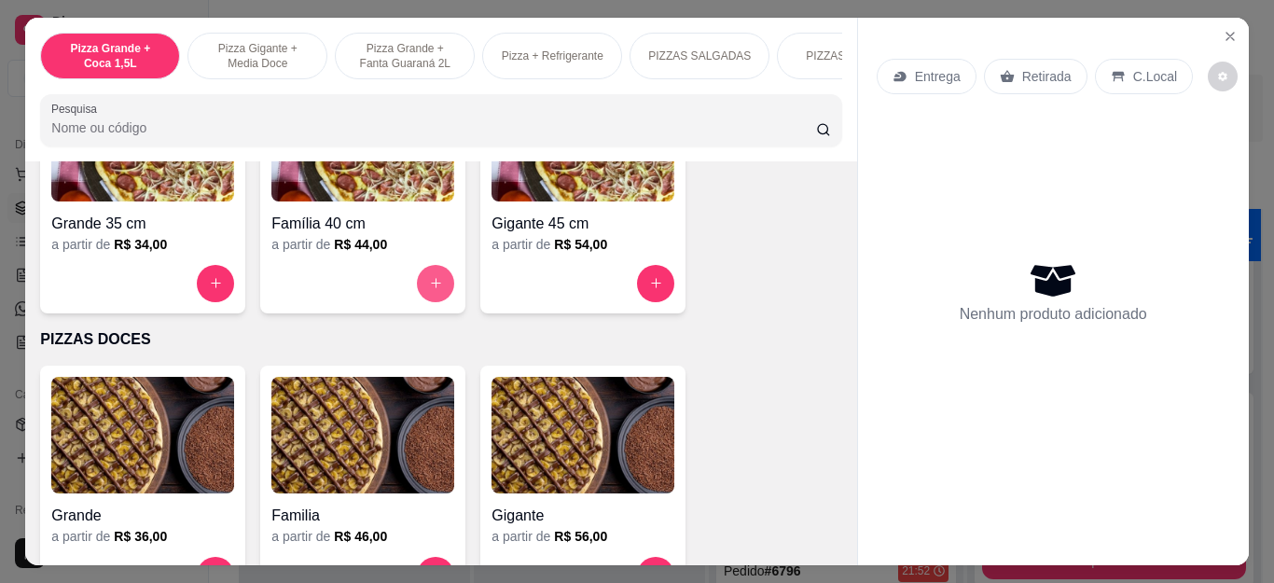
click at [433, 283] on button "increase-product-quantity" at bounding box center [435, 283] width 37 height 37
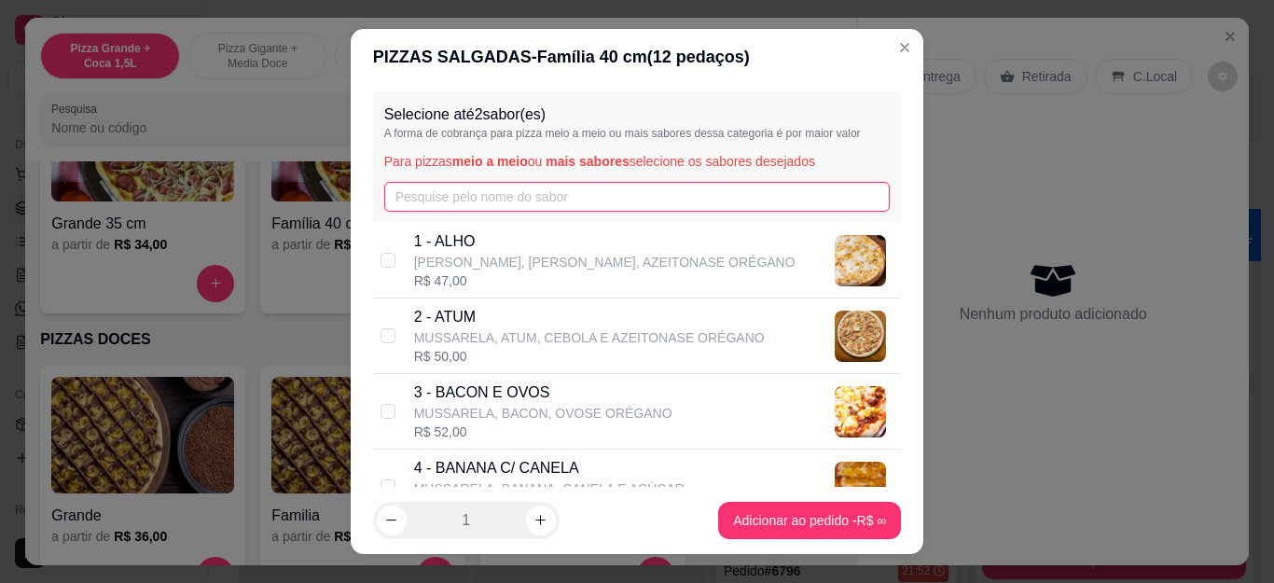
click at [561, 199] on input "text" at bounding box center [637, 197] width 506 height 30
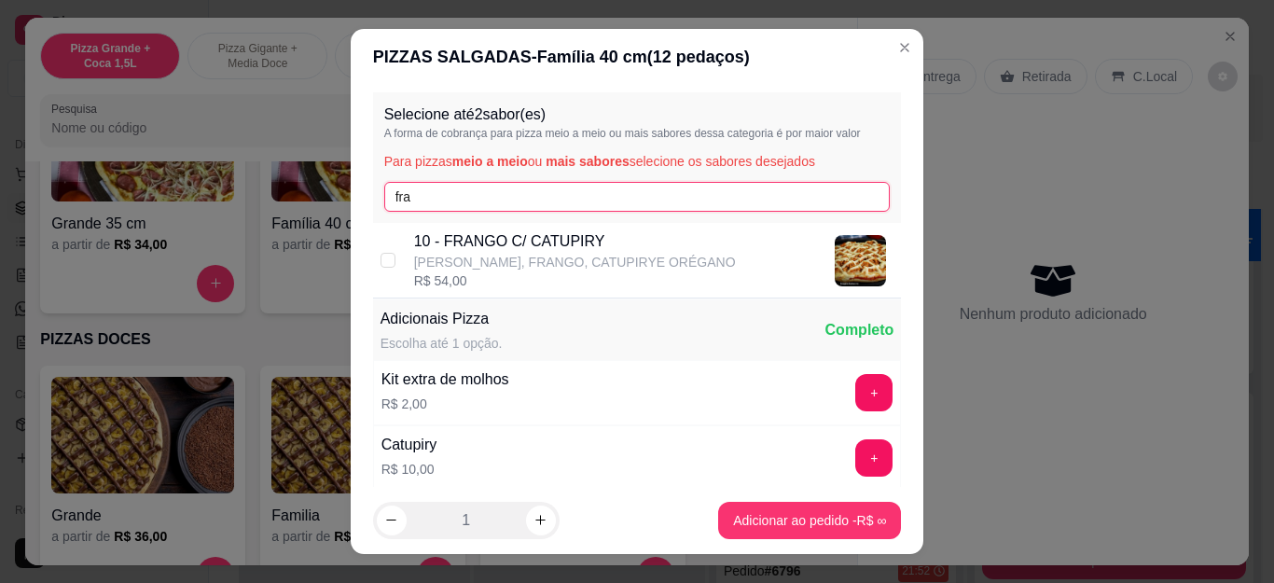
type input "fra"
click at [550, 244] on p "10 - FRANGO C/ CATUPIRY" at bounding box center [575, 241] width 322 height 22
checkbox input "true"
click at [573, 203] on input "fra" at bounding box center [637, 197] width 506 height 30
type input "f"
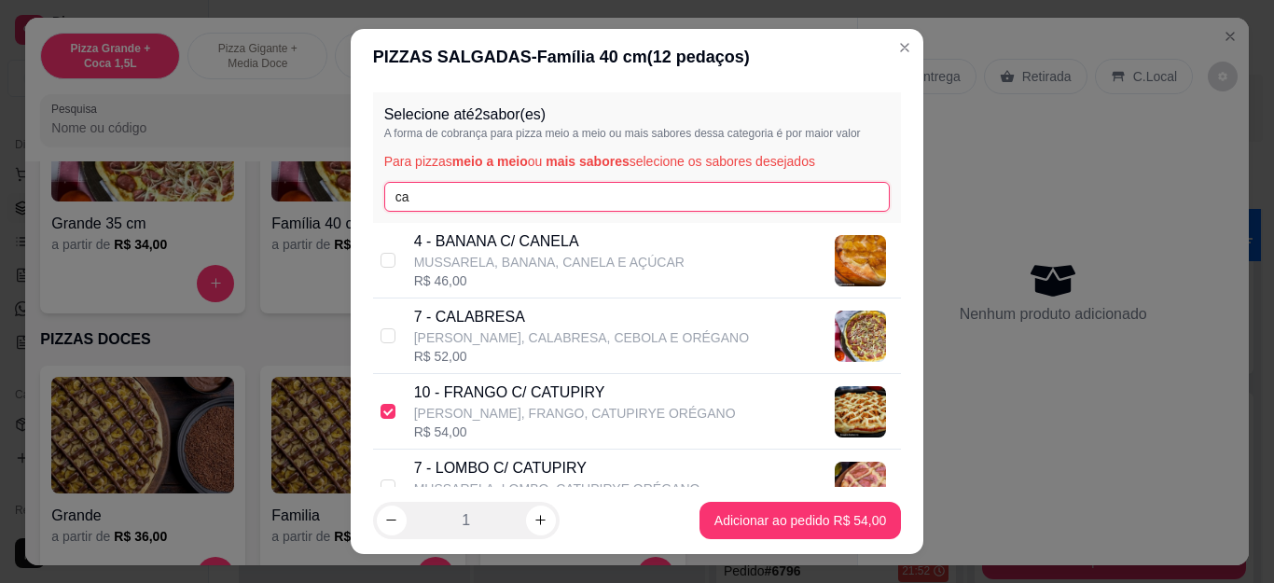
type input "ca"
click at [532, 332] on p "[PERSON_NAME], CALABRESA, CEBOLA E ORÉGANO" at bounding box center [581, 337] width 335 height 19
checkbox input "true"
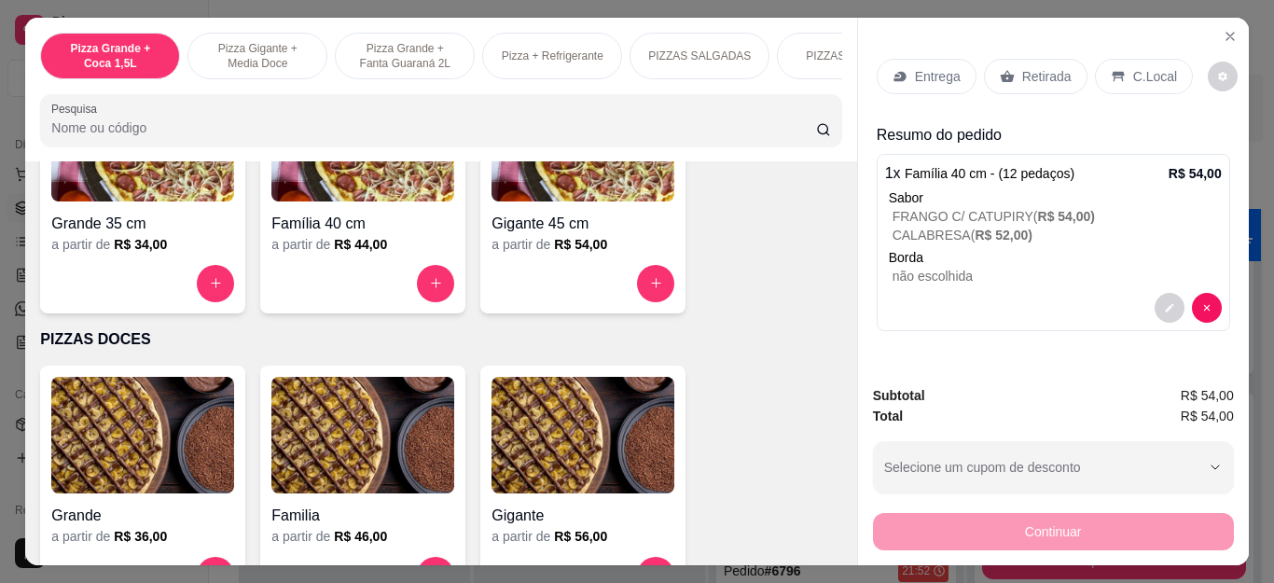
click at [1030, 67] on p "Retirada" at bounding box center [1046, 76] width 49 height 19
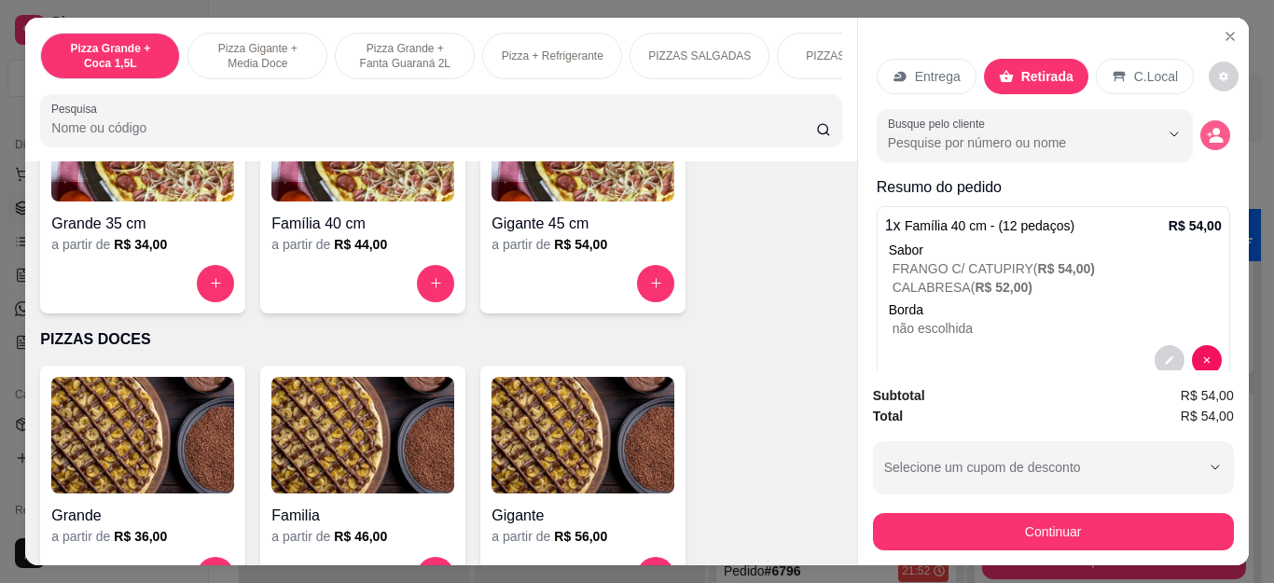
click at [1207, 134] on icon "decrease-product-quantity" at bounding box center [1215, 135] width 17 height 17
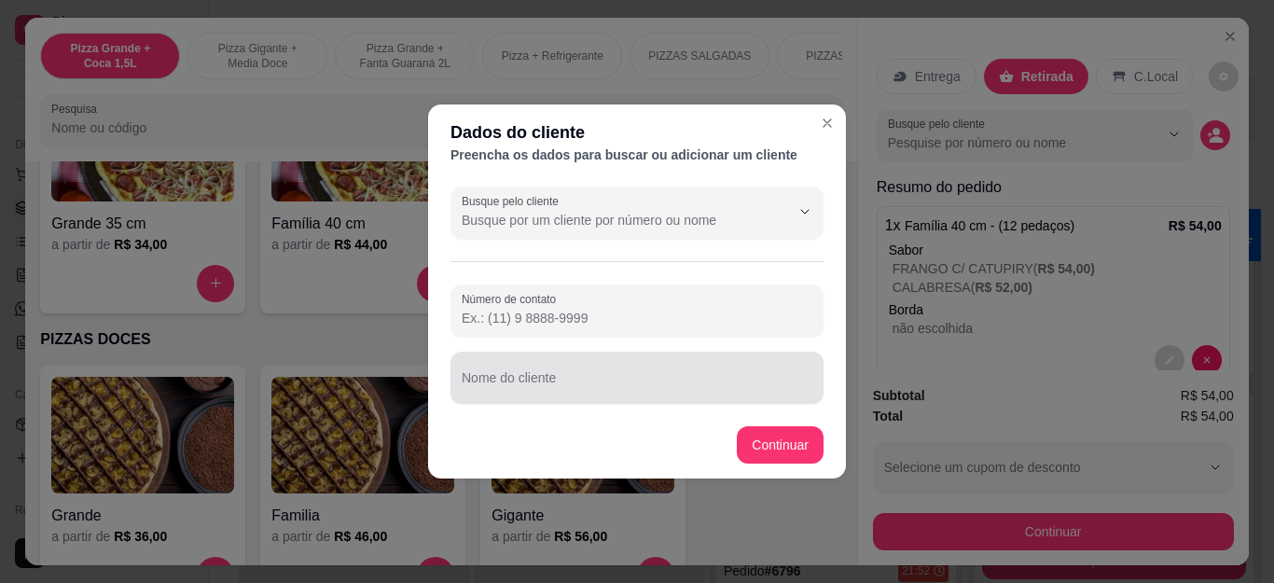
click at [575, 374] on div at bounding box center [637, 377] width 351 height 37
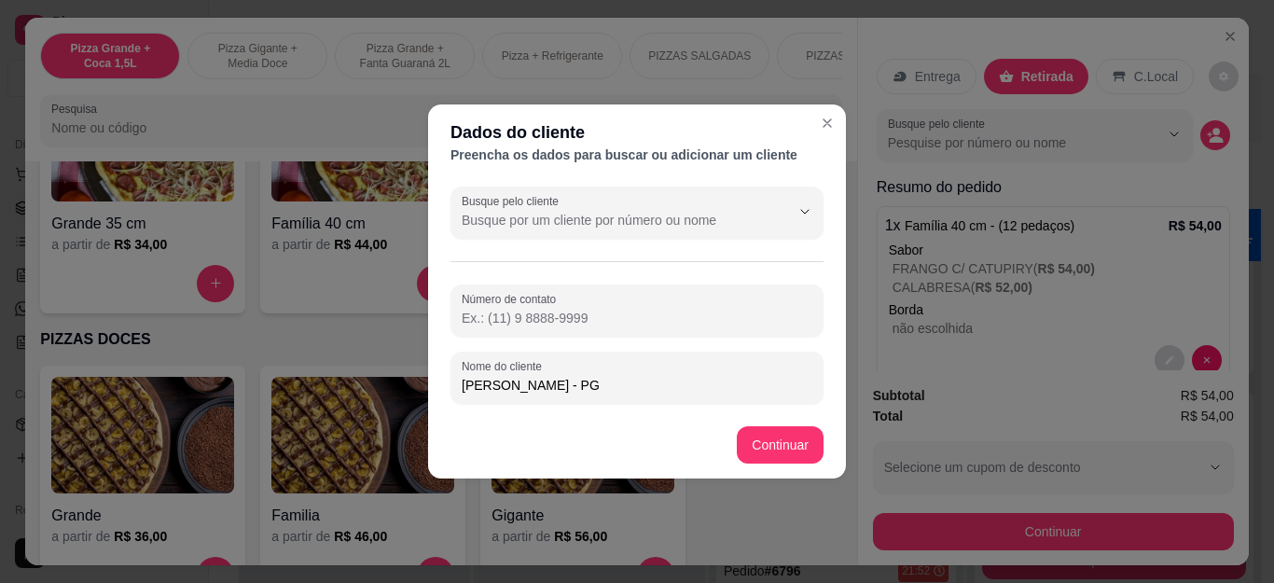
type input "[PERSON_NAME] - PG"
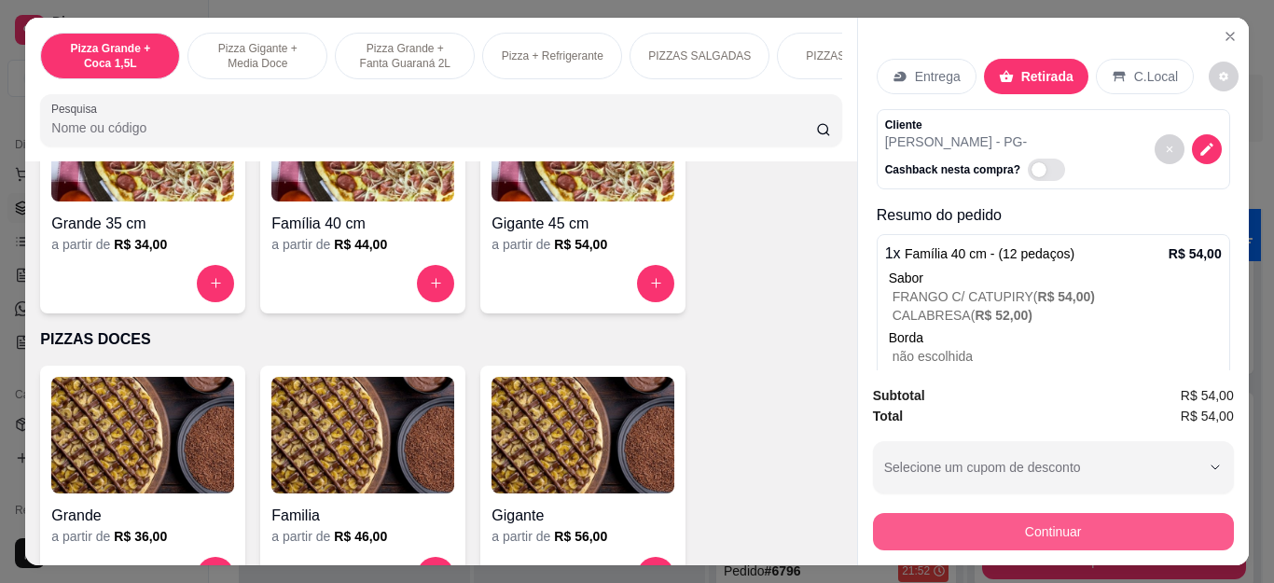
click at [889, 513] on button "Continuar" at bounding box center [1053, 531] width 361 height 37
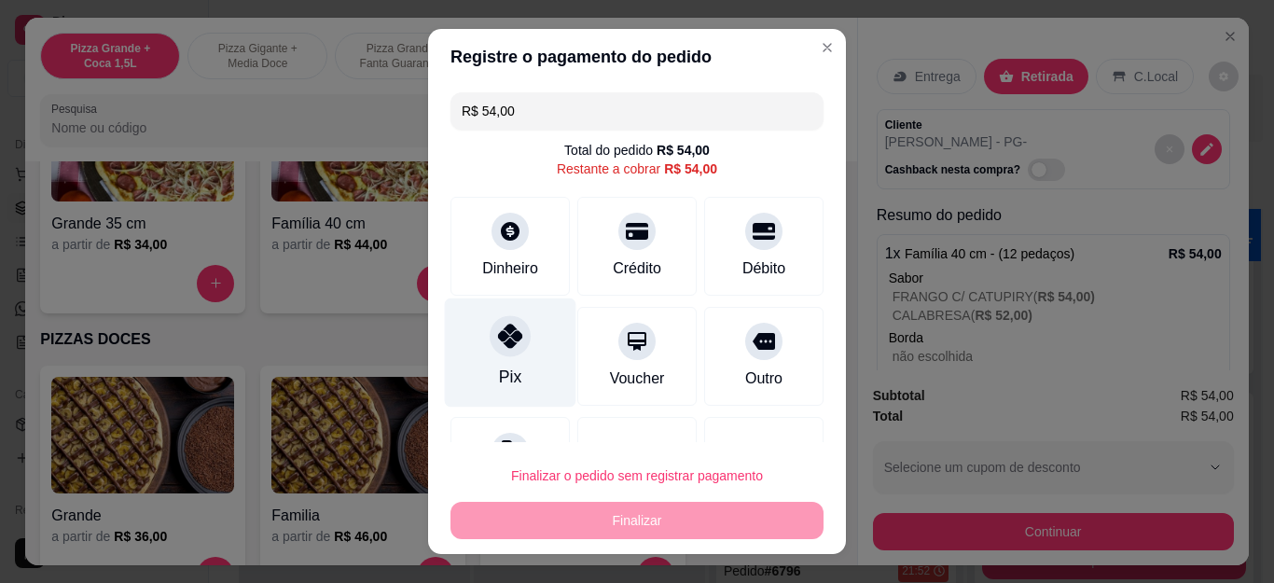
click at [474, 354] on div "Pix" at bounding box center [511, 352] width 132 height 109
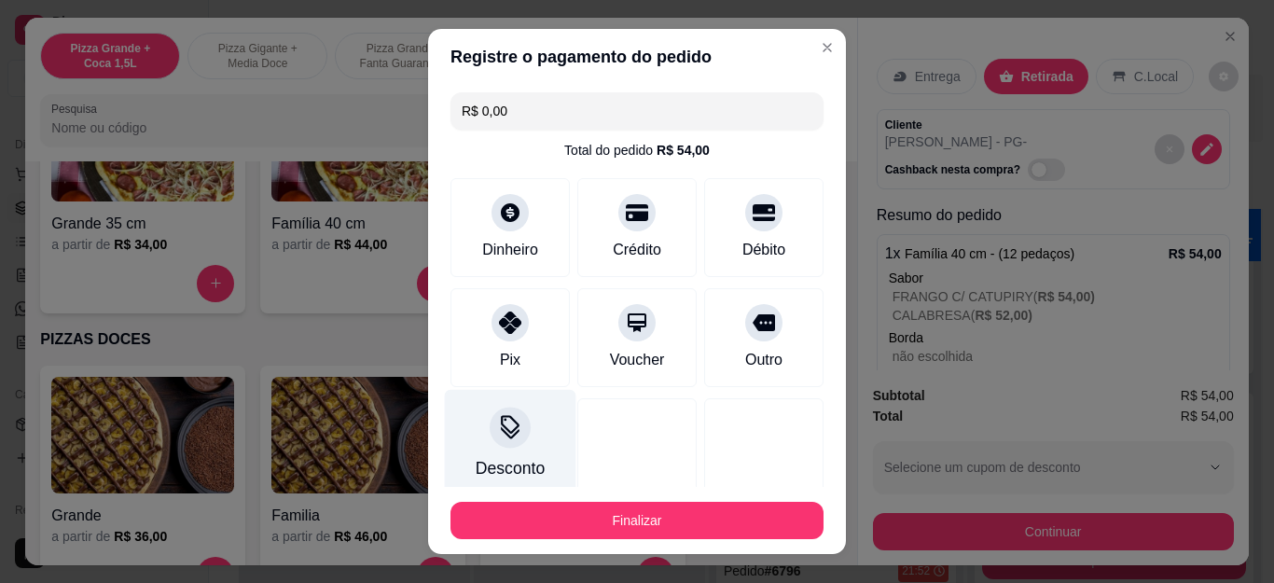
type input "R$ 0,00"
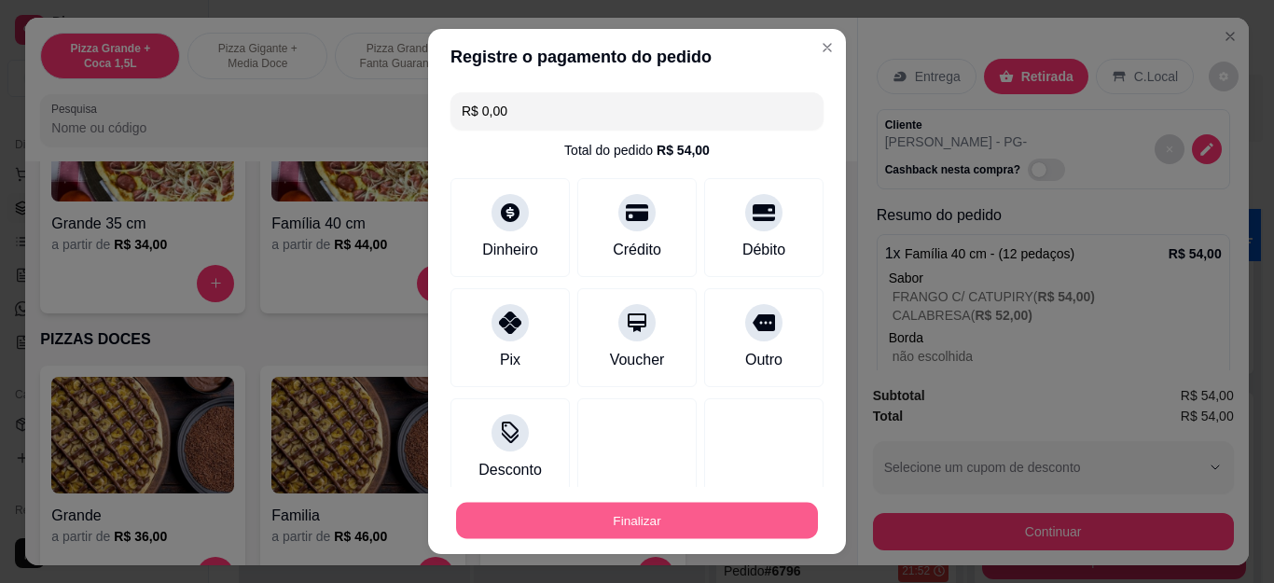
click at [518, 521] on button "Finalizar" at bounding box center [637, 520] width 362 height 36
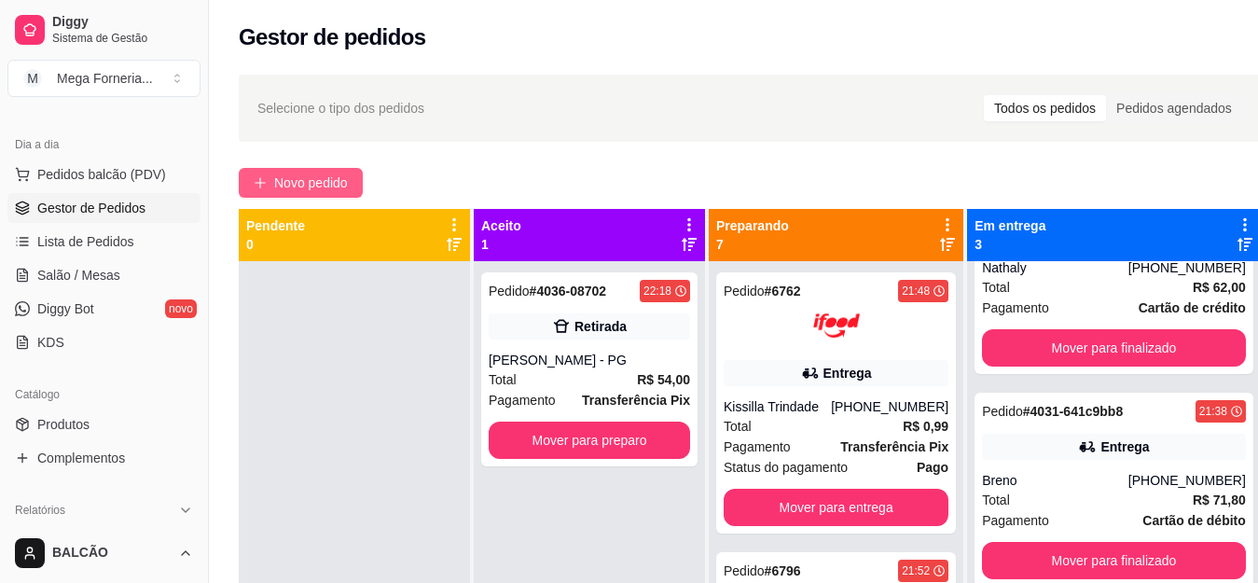
click at [334, 188] on span "Novo pedido" at bounding box center [311, 183] width 74 height 21
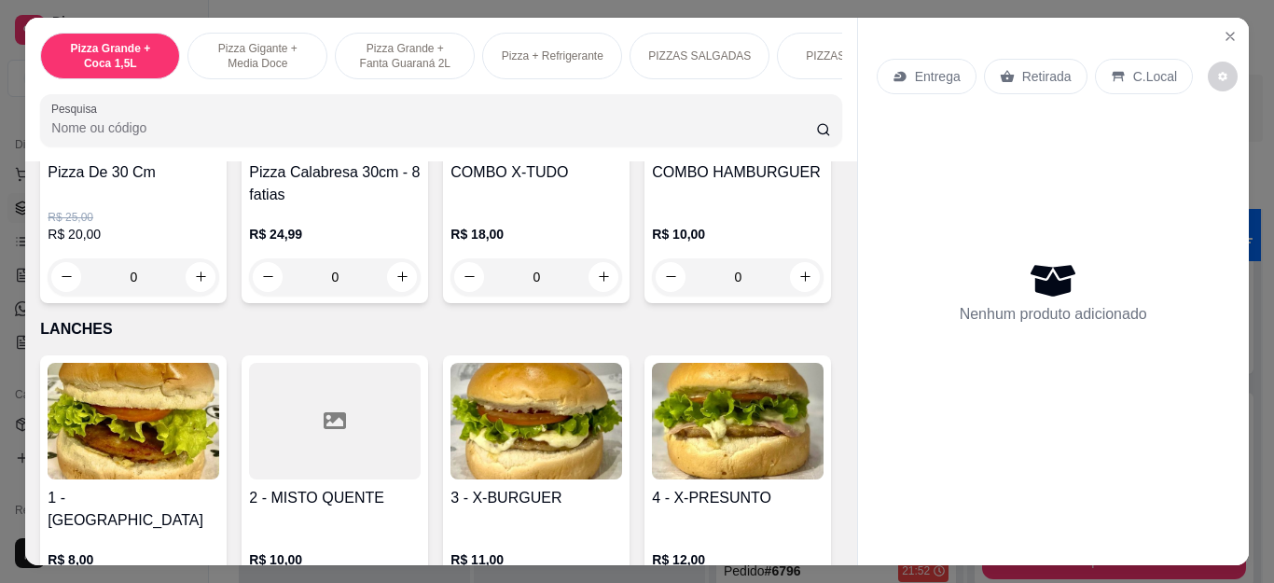
scroll to position [2052, 0]
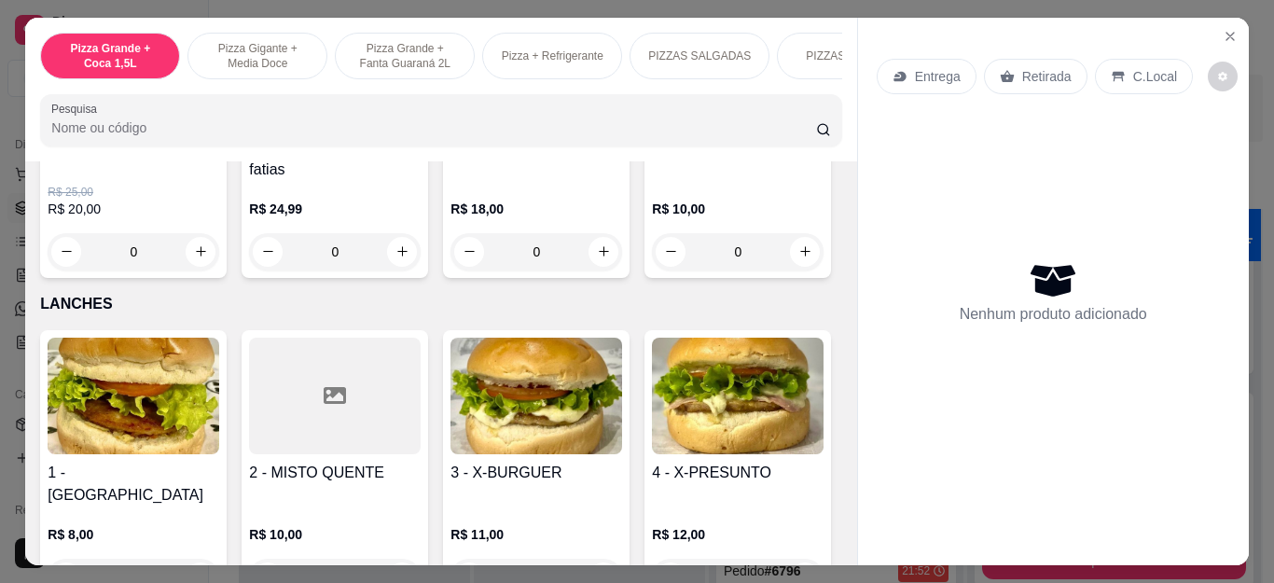
click at [599, 255] on div "0" at bounding box center [537, 251] width 172 height 37
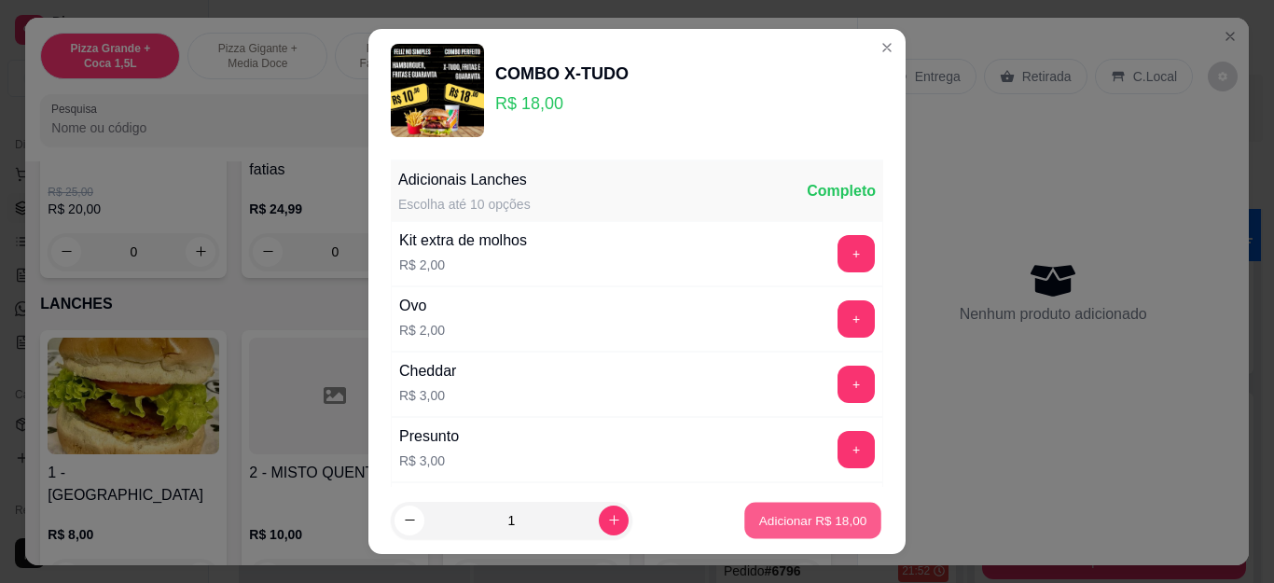
click at [775, 522] on p "Adicionar R$ 18,00" at bounding box center [813, 520] width 108 height 18
type input "1"
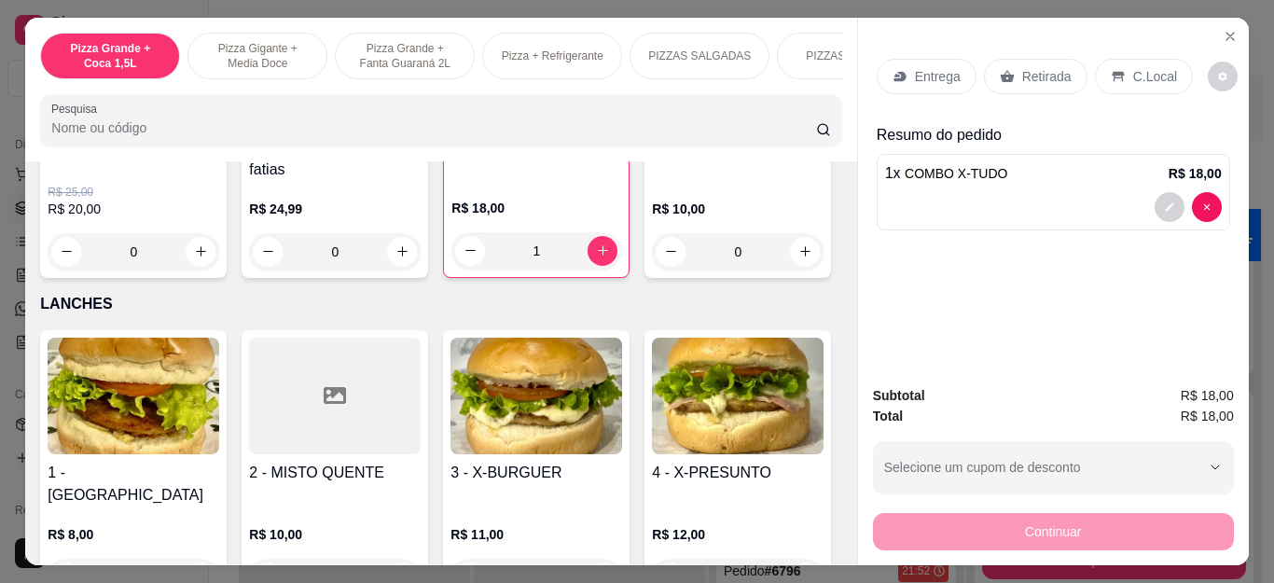
click at [652, 270] on div "0" at bounding box center [738, 251] width 172 height 37
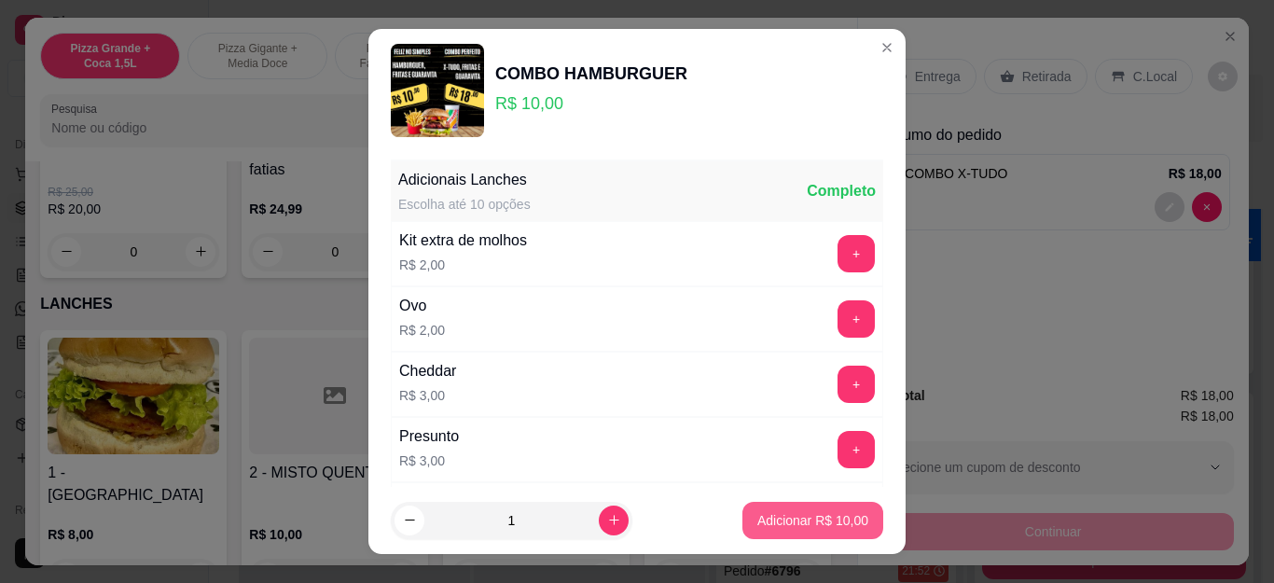
click at [807, 509] on button "Adicionar R$ 10,00" at bounding box center [812, 520] width 141 height 37
type input "1"
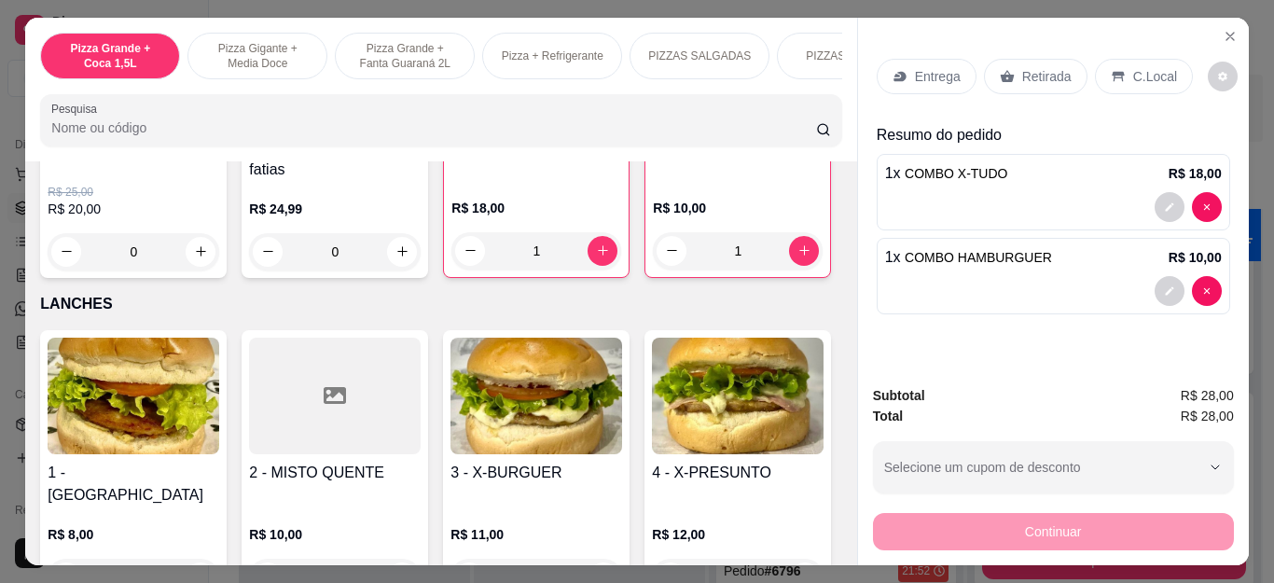
click at [942, 77] on p "Entrega" at bounding box center [938, 76] width 46 height 19
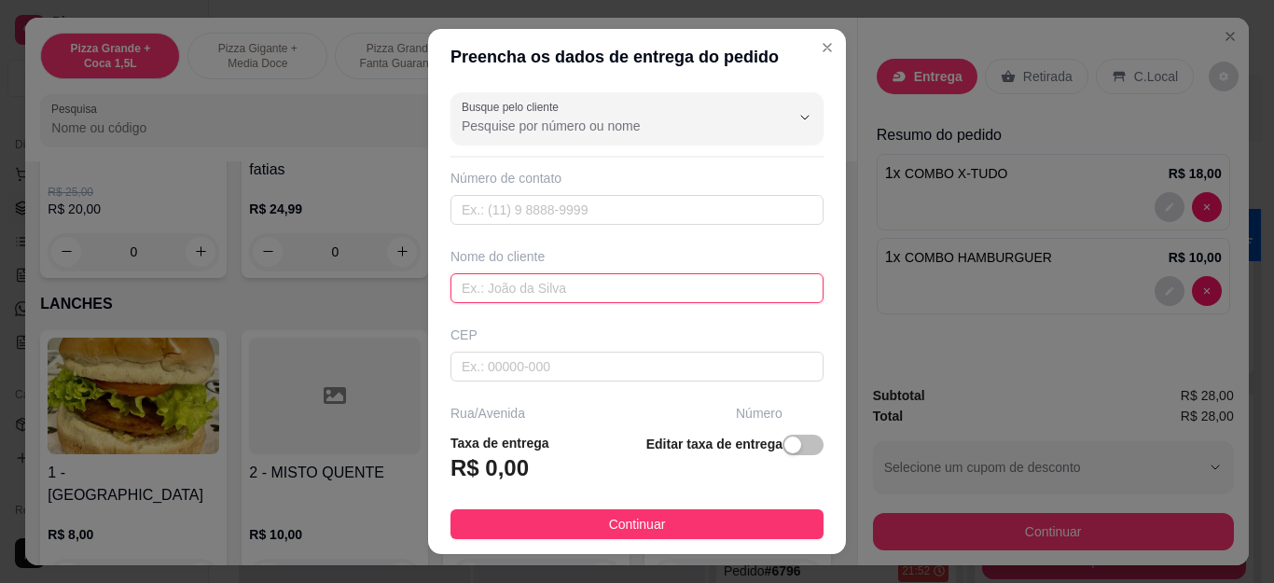
click at [623, 283] on input "text" at bounding box center [637, 288] width 373 height 30
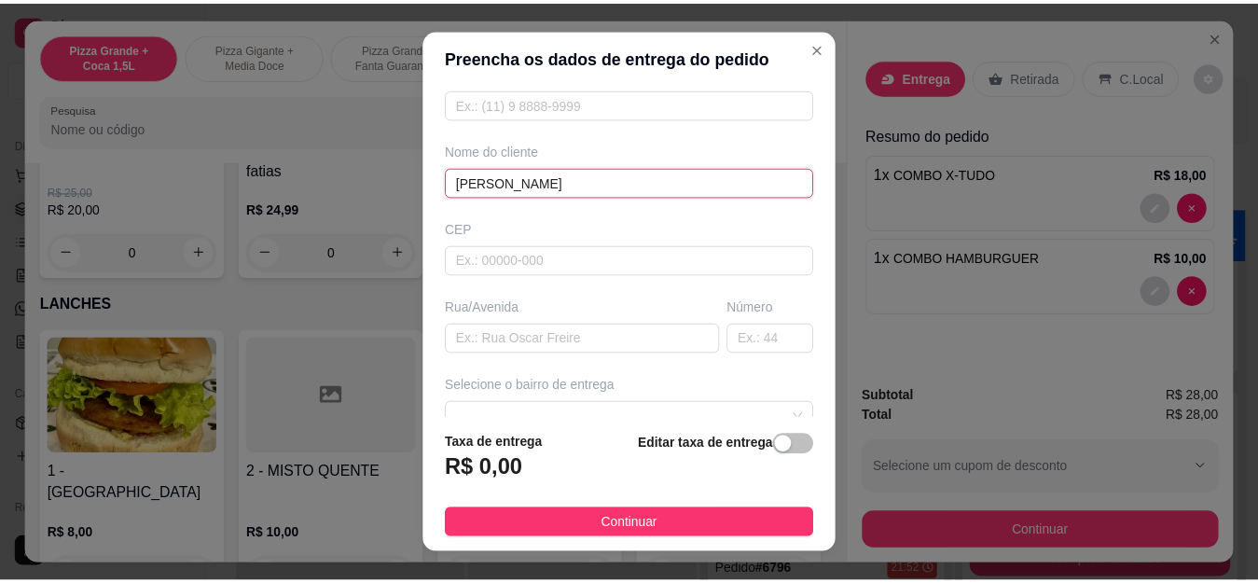
scroll to position [187, 0]
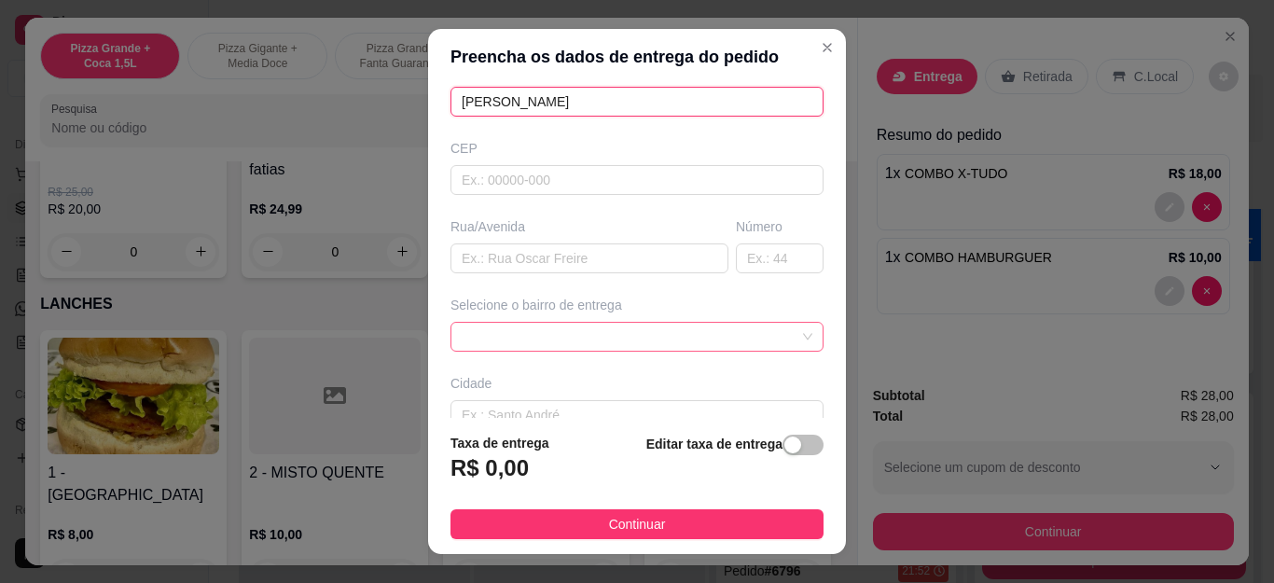
click at [626, 331] on span at bounding box center [637, 337] width 351 height 28
type input "[PERSON_NAME]"
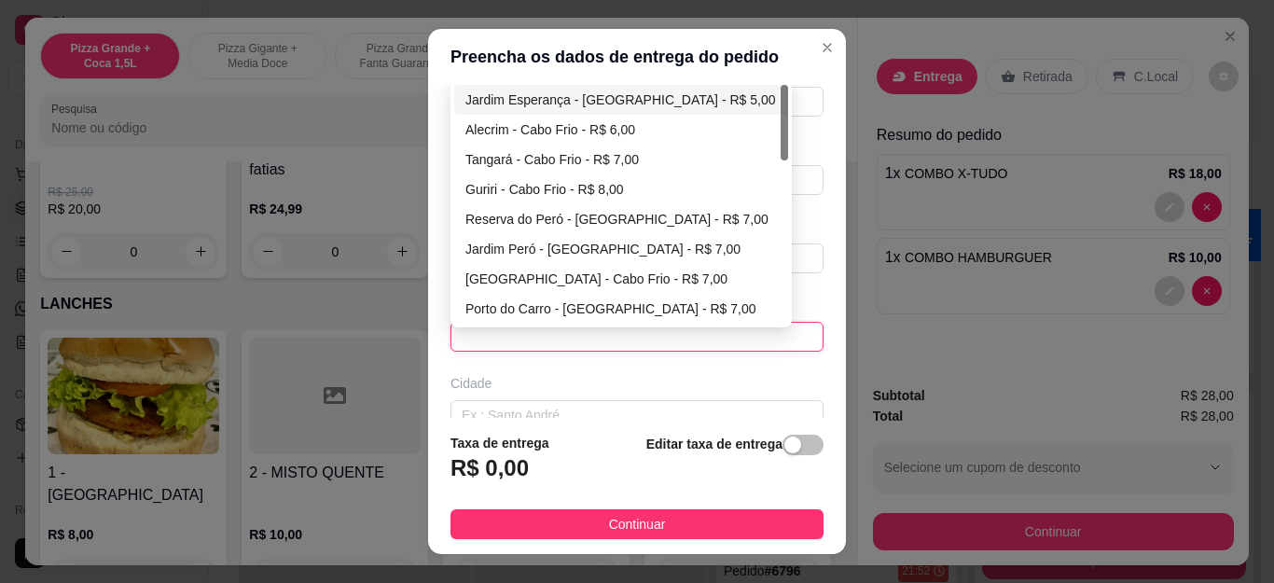
click at [628, 98] on div "Jardim Esperança - [GEOGRAPHIC_DATA] - R$ 5,00" at bounding box center [621, 100] width 312 height 21
type input "Cabo Frio"
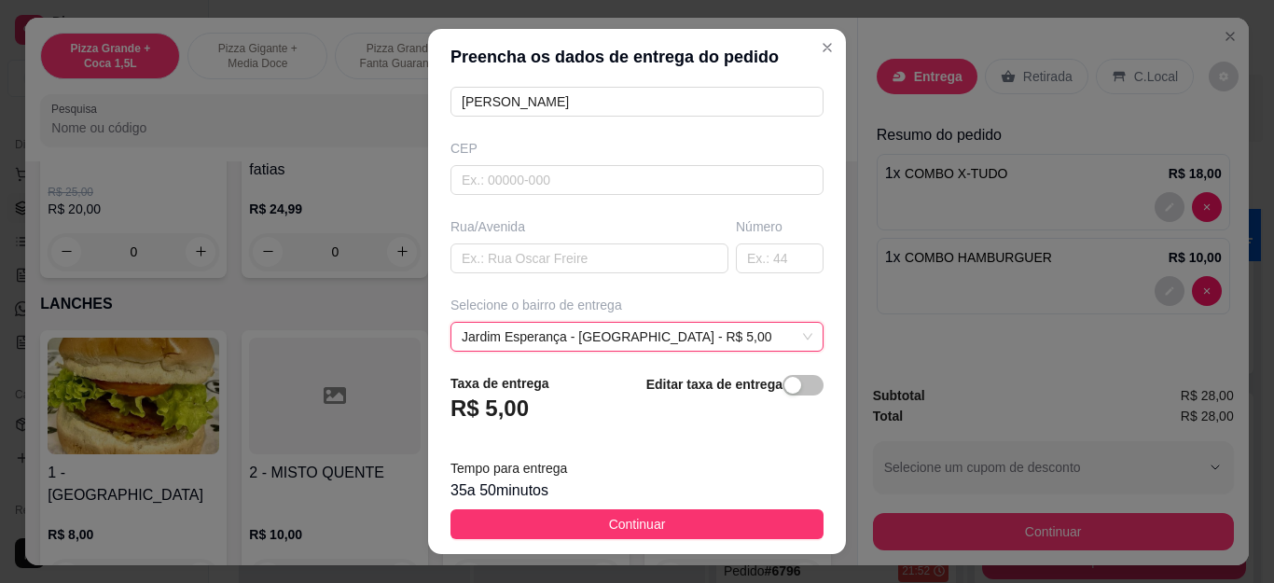
click at [645, 524] on span "Continuar" at bounding box center [637, 524] width 57 height 21
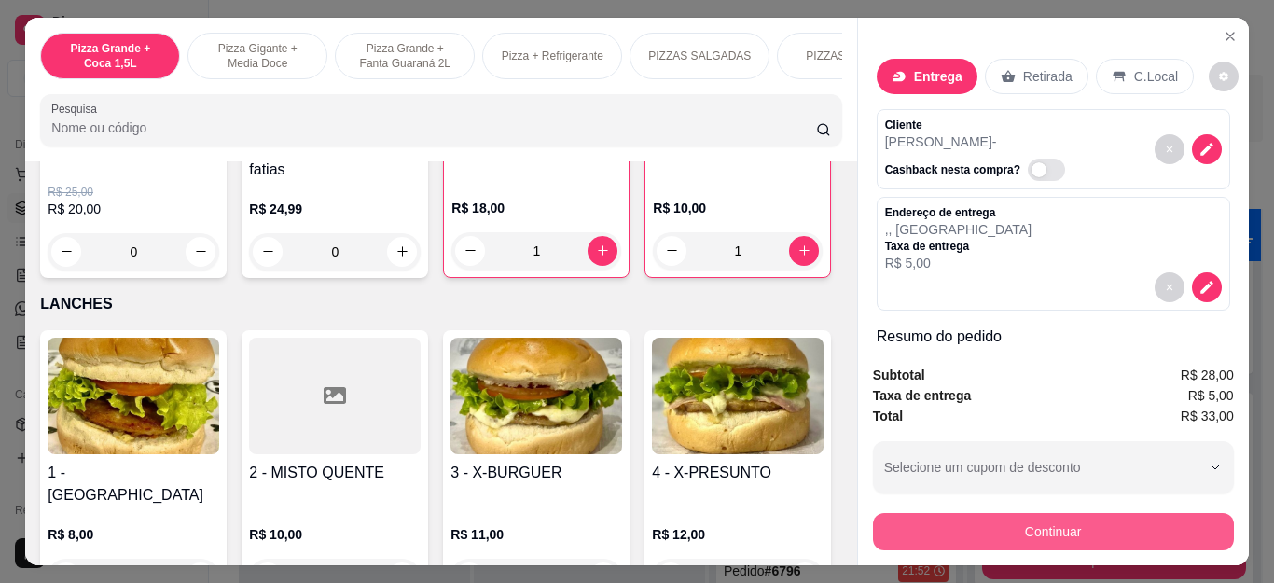
click at [1107, 531] on button "Continuar" at bounding box center [1053, 531] width 361 height 37
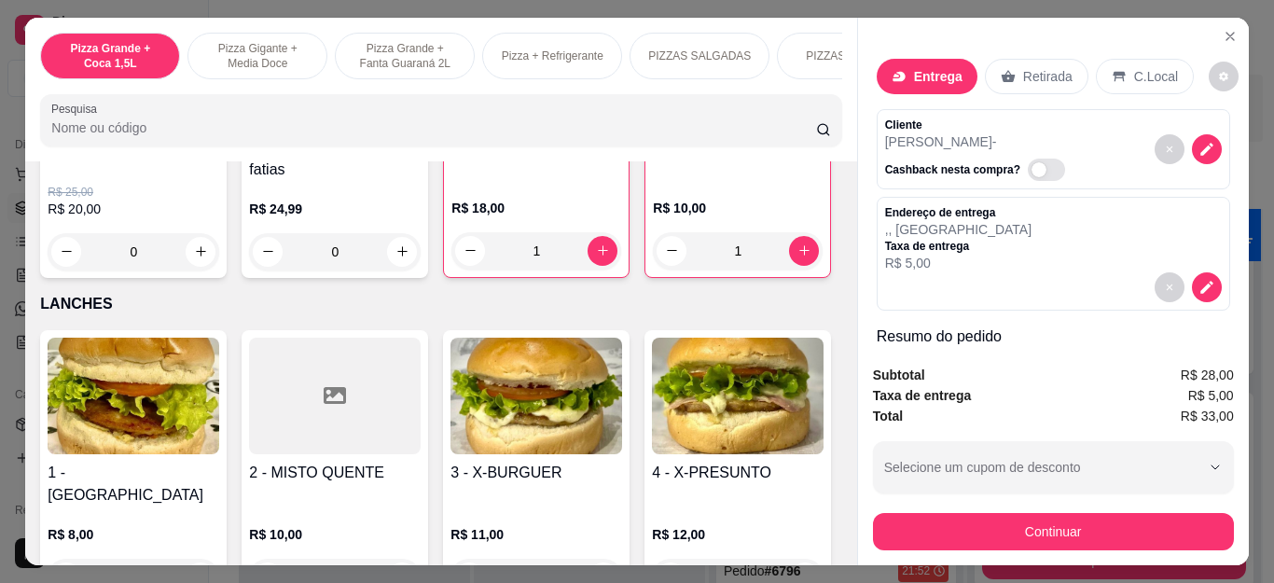
click at [723, 256] on div "Débito" at bounding box center [763, 246] width 119 height 99
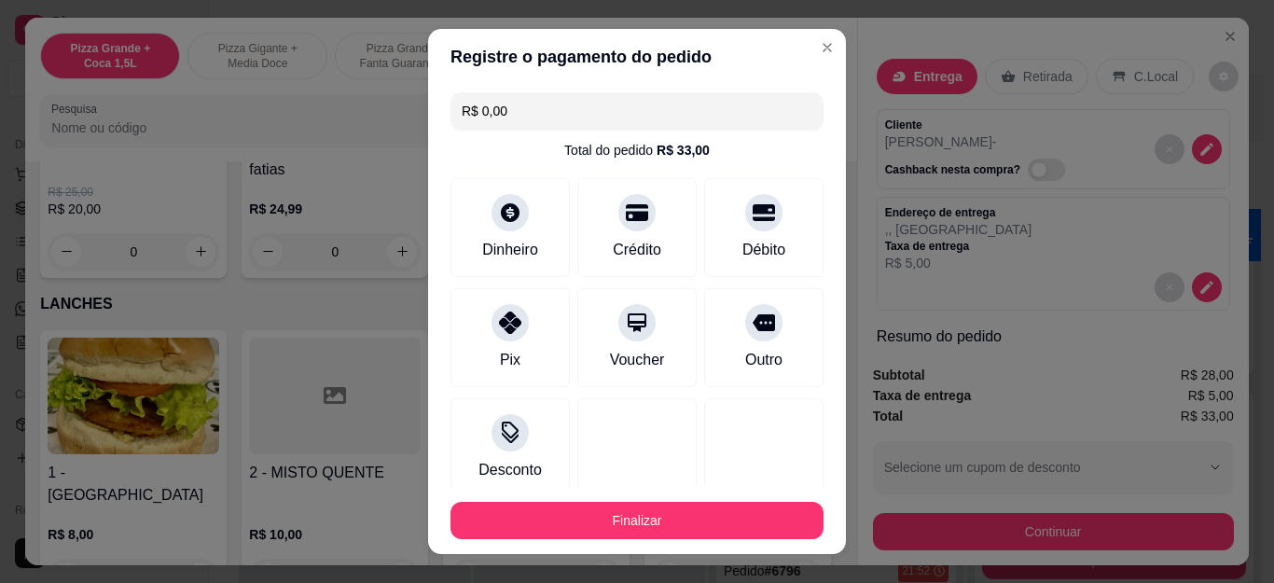
type input "R$ 0,00"
click at [686, 522] on button "Finalizar" at bounding box center [637, 520] width 362 height 36
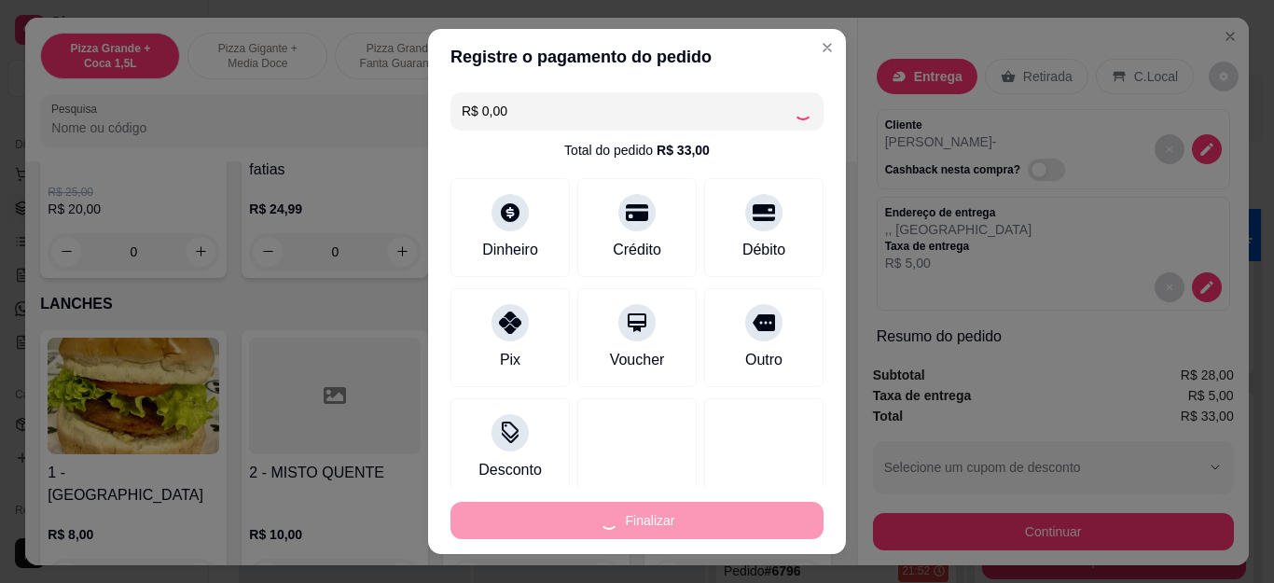
type input "0"
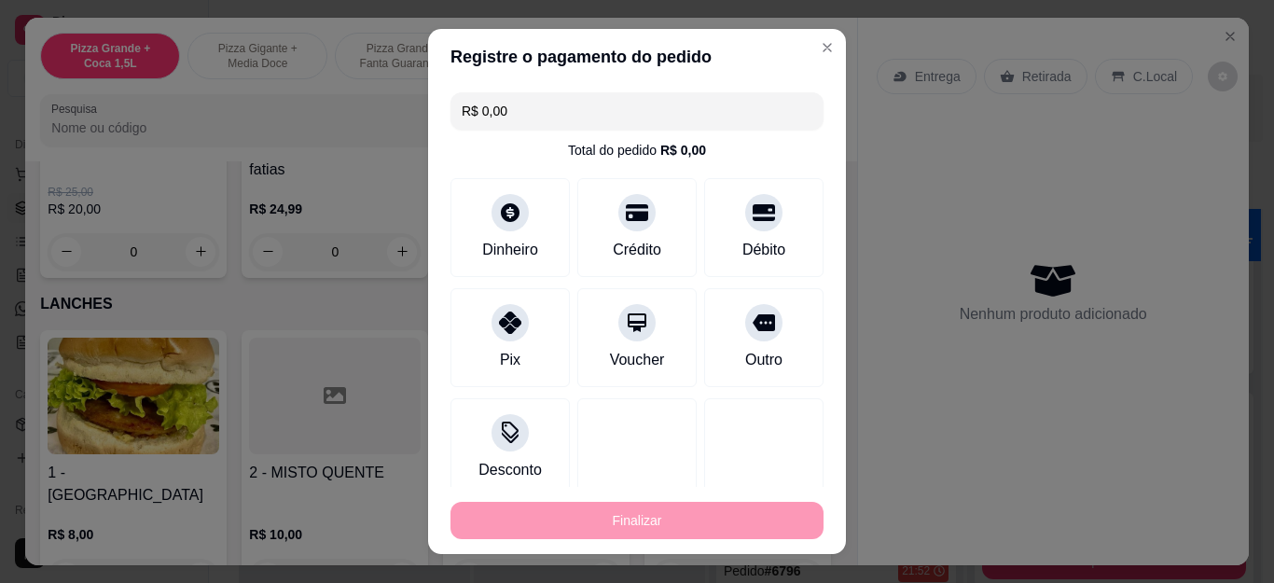
type input "-R$ 33,00"
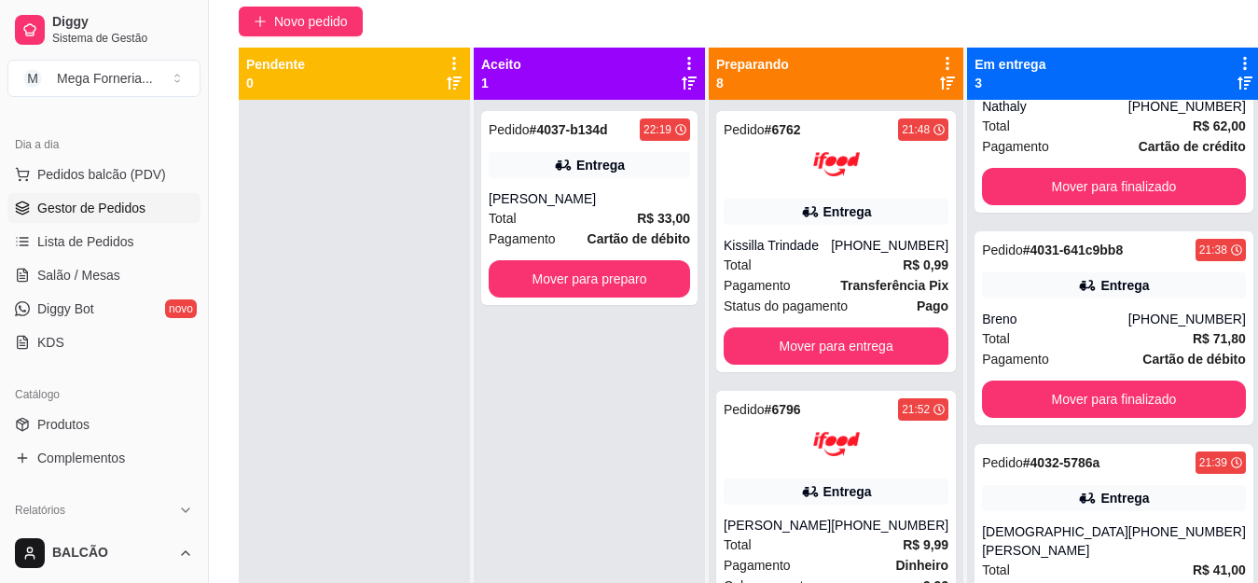
scroll to position [172, 0]
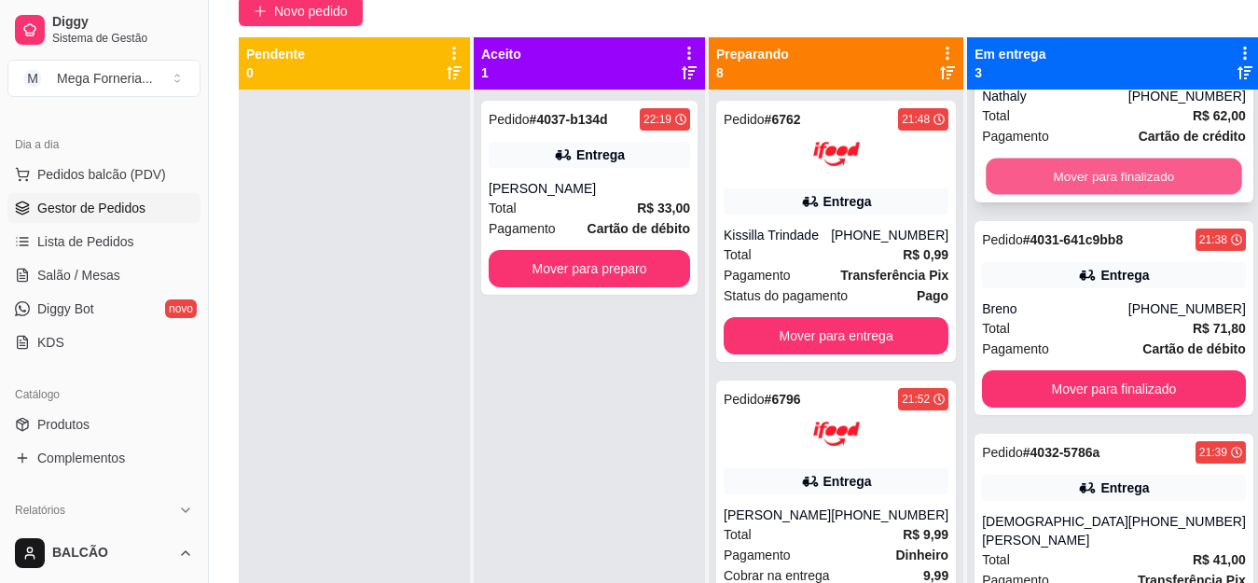
click at [1132, 173] on button "Mover para finalizado" at bounding box center [1114, 177] width 256 height 36
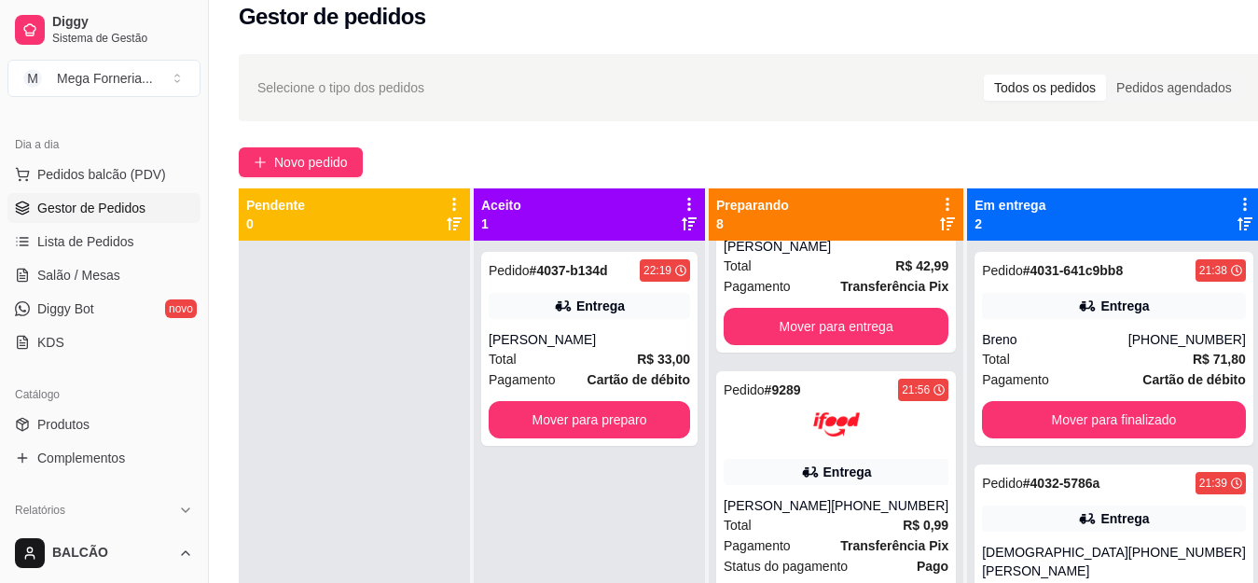
scroll to position [746, 0]
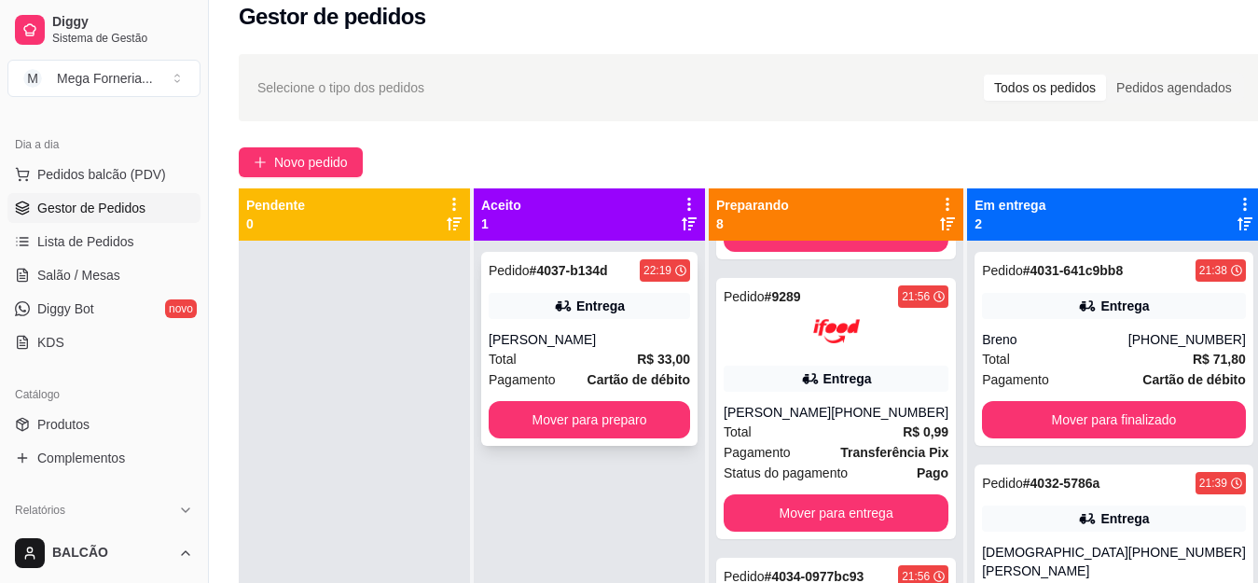
click at [636, 323] on div "Pedido # 4037-b134d 22:19 Entrega SABRINA Total R$ 33,00 Pagamento Cartão de dé…" at bounding box center [589, 349] width 216 height 194
click at [849, 87] on button "Imprimir" at bounding box center [836, 86] width 62 height 30
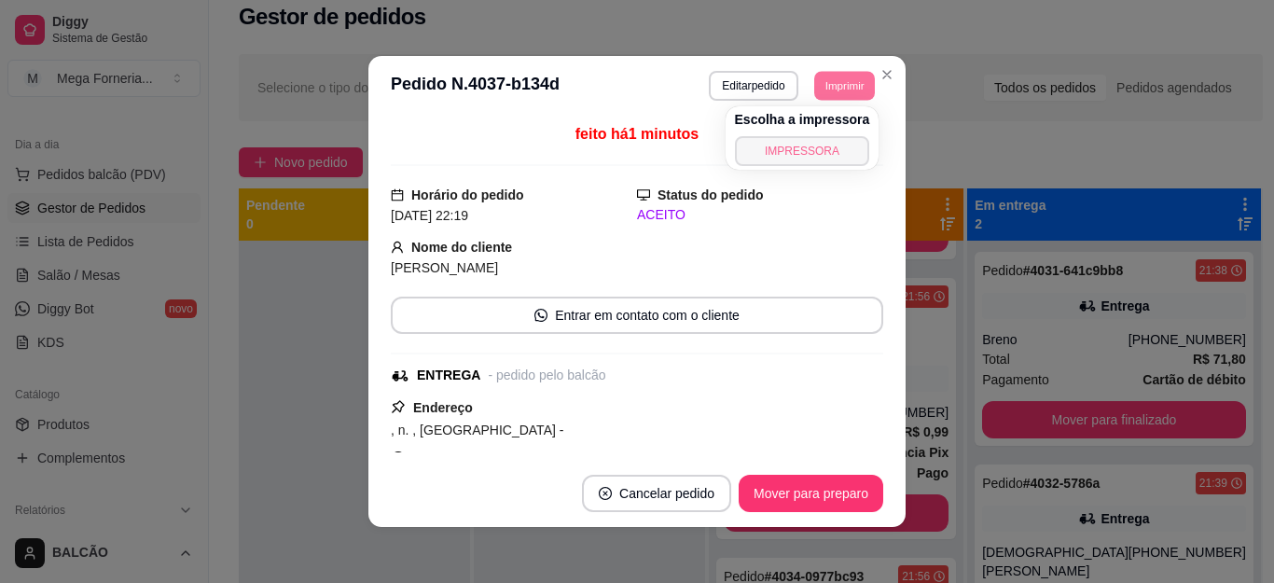
click at [816, 152] on button "IMPRESSORA" at bounding box center [802, 151] width 135 height 30
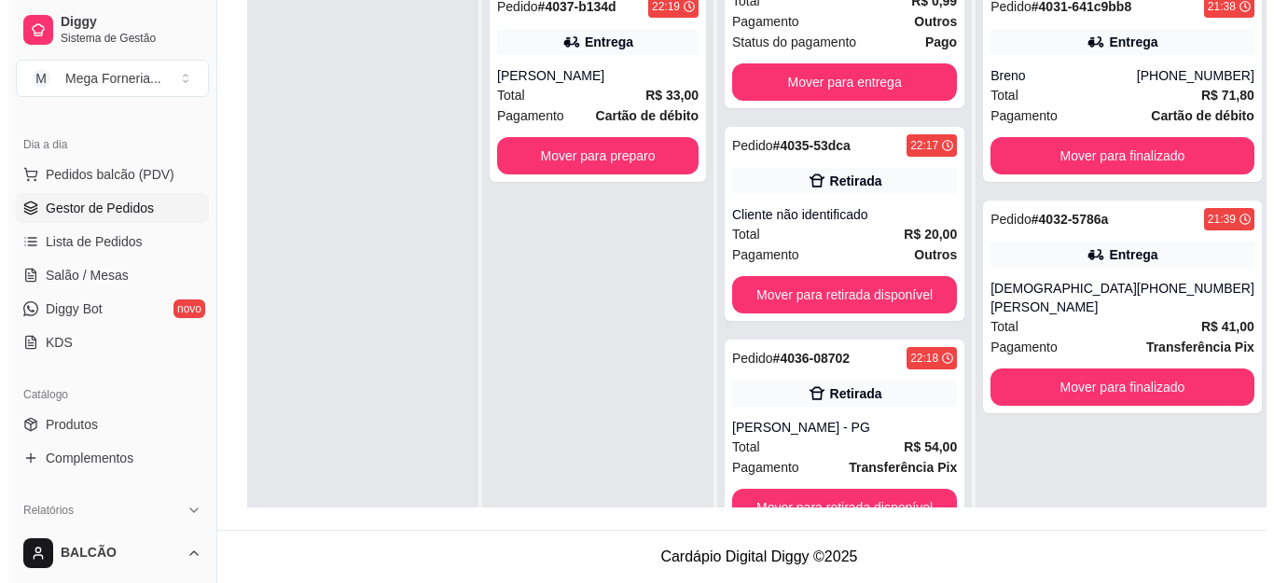
scroll to position [98, 0]
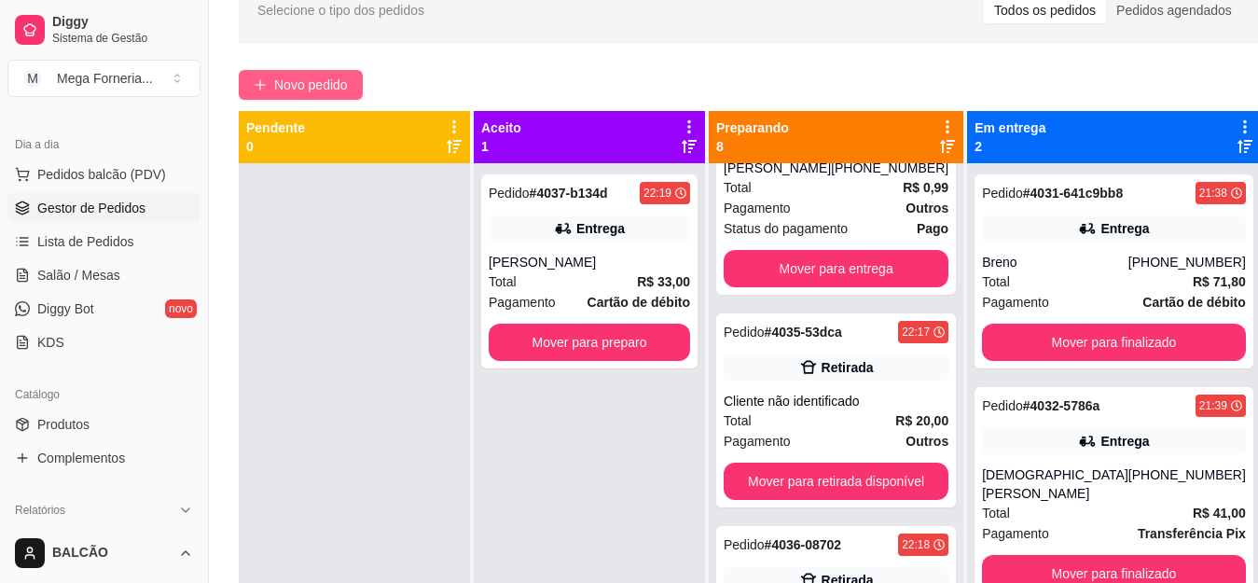
click at [319, 88] on span "Novo pedido" at bounding box center [311, 85] width 74 height 21
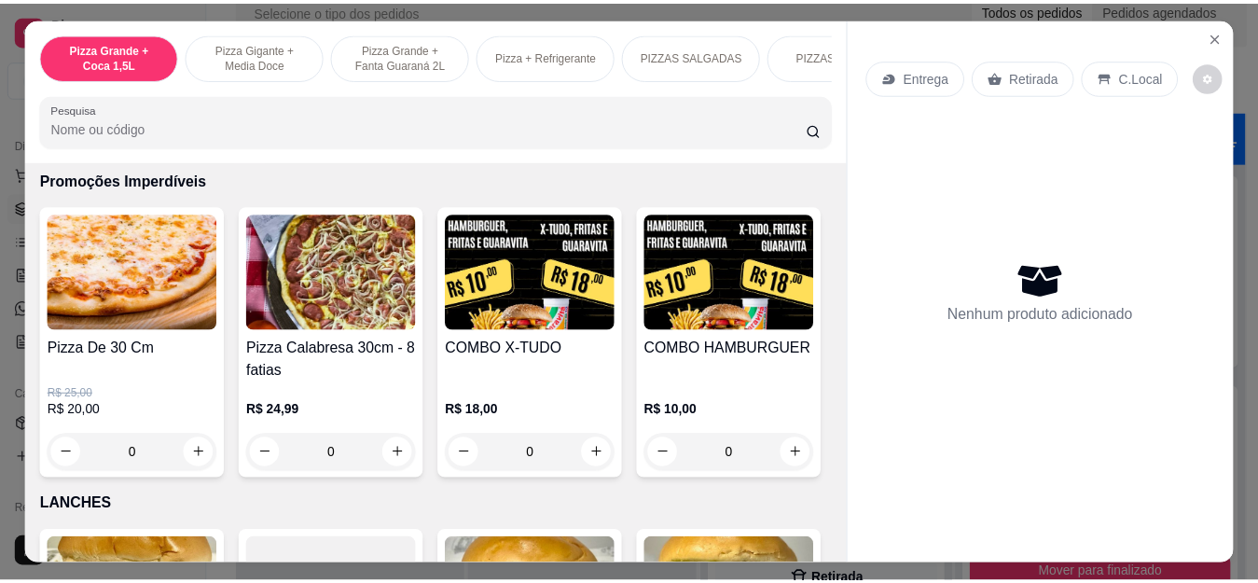
scroll to position [1865, 0]
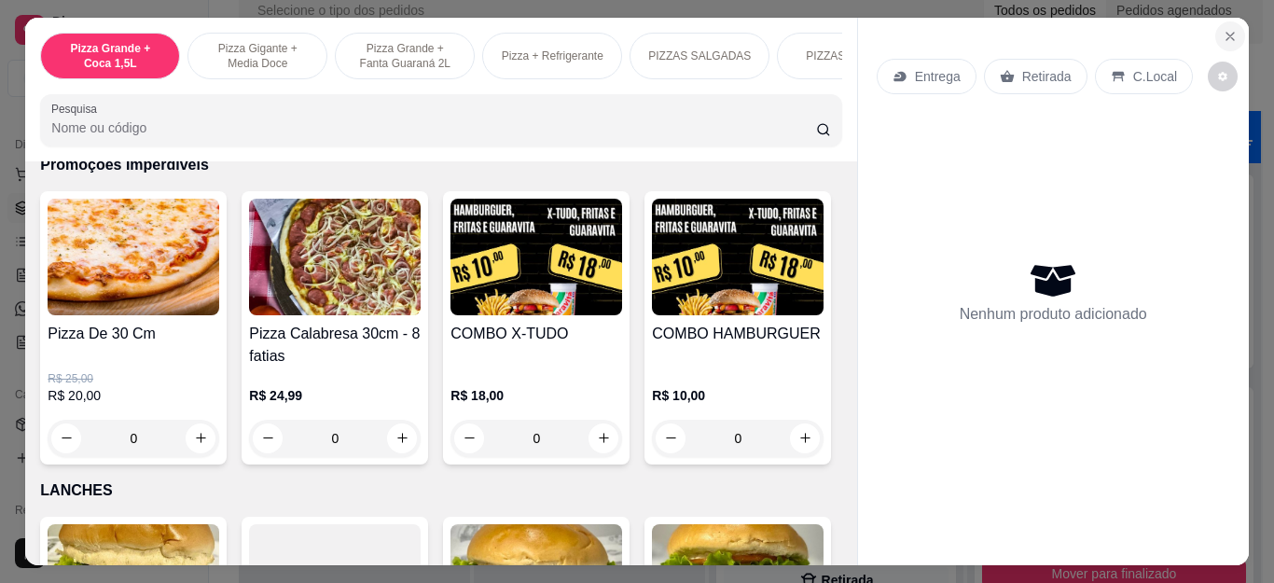
click at [1223, 29] on icon "Close" at bounding box center [1230, 36] width 15 height 15
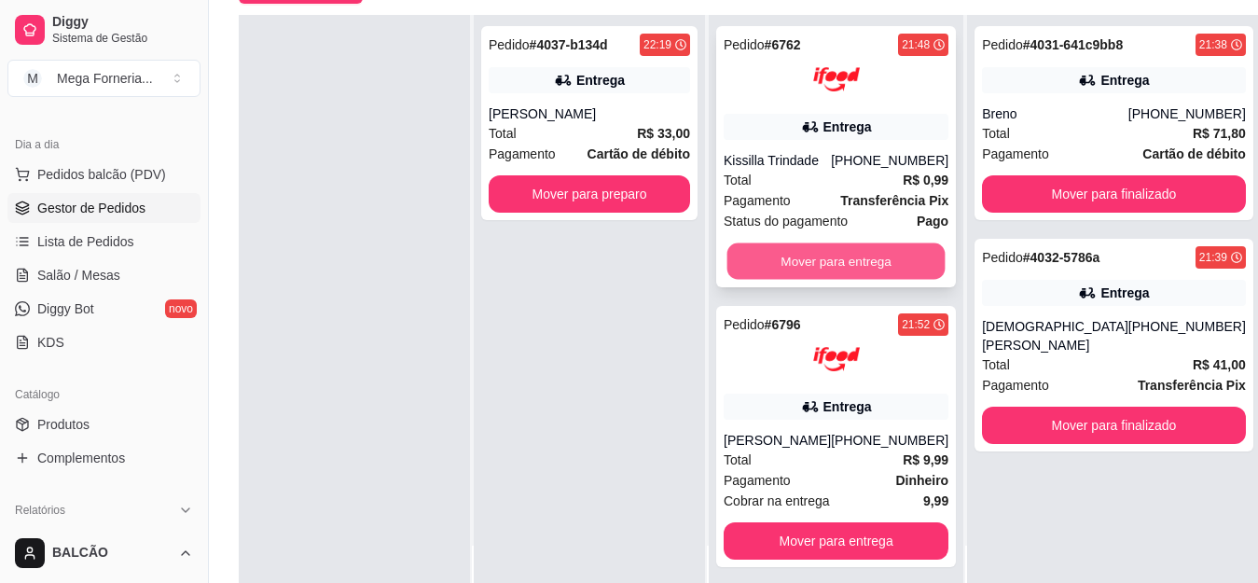
click at [848, 253] on button "Mover para entrega" at bounding box center [837, 261] width 218 height 36
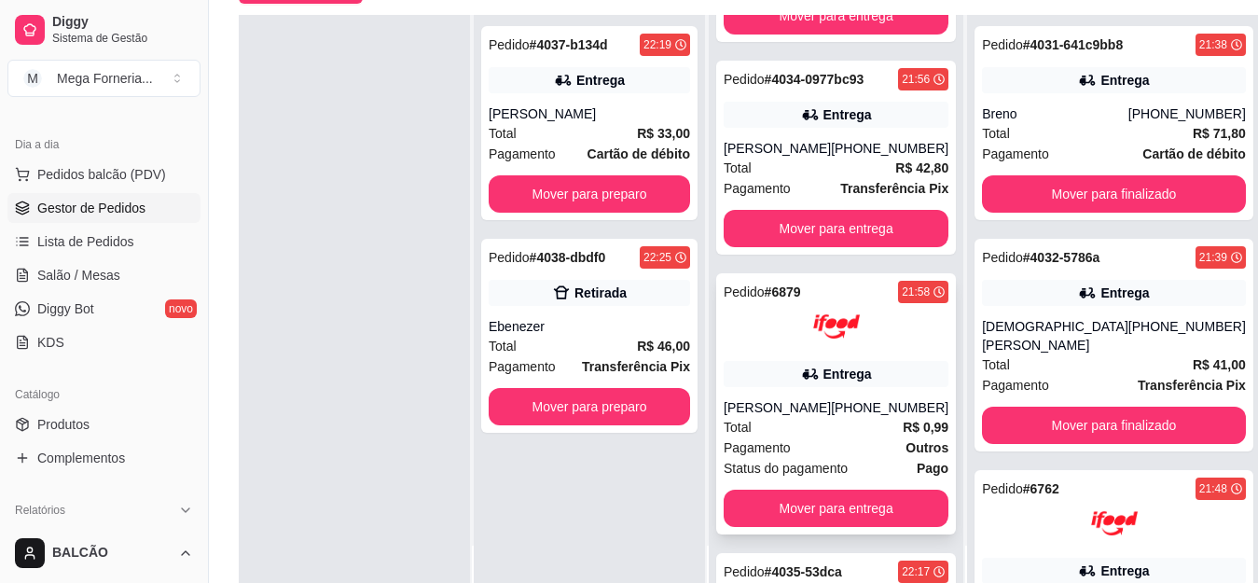
scroll to position [839, 0]
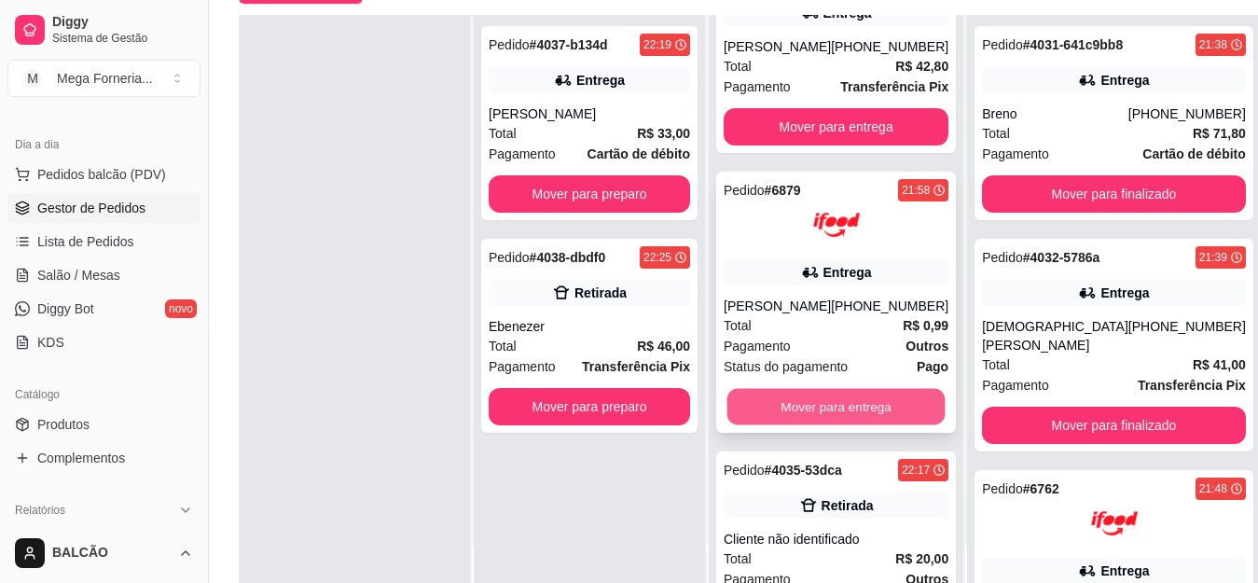
click at [869, 403] on button "Mover para entrega" at bounding box center [837, 407] width 218 height 36
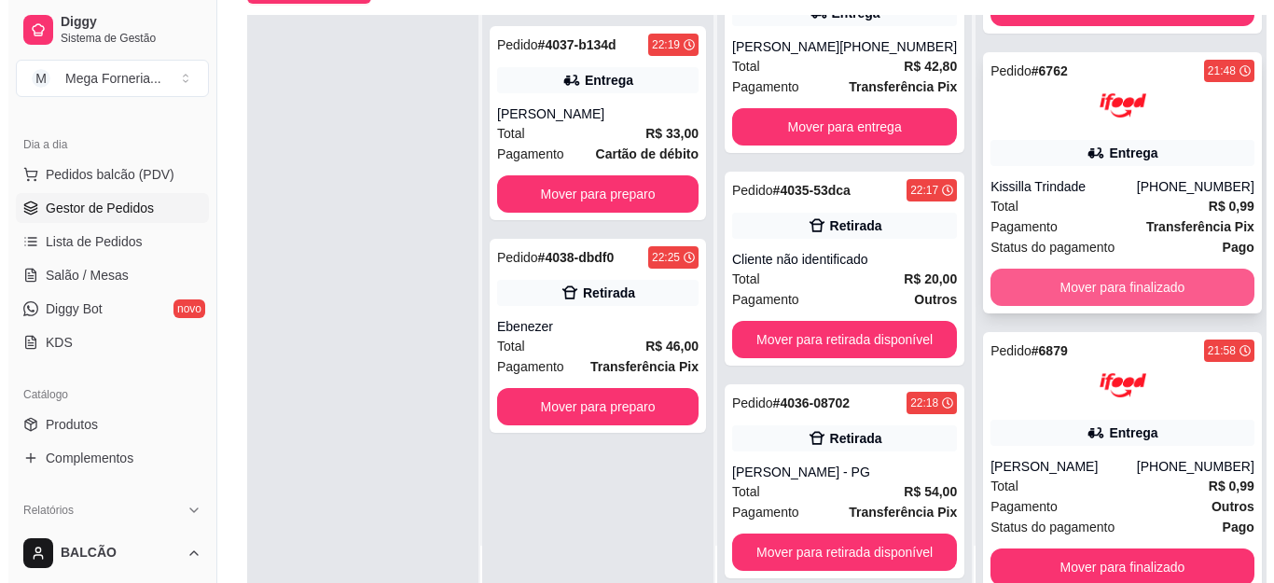
scroll to position [439, 0]
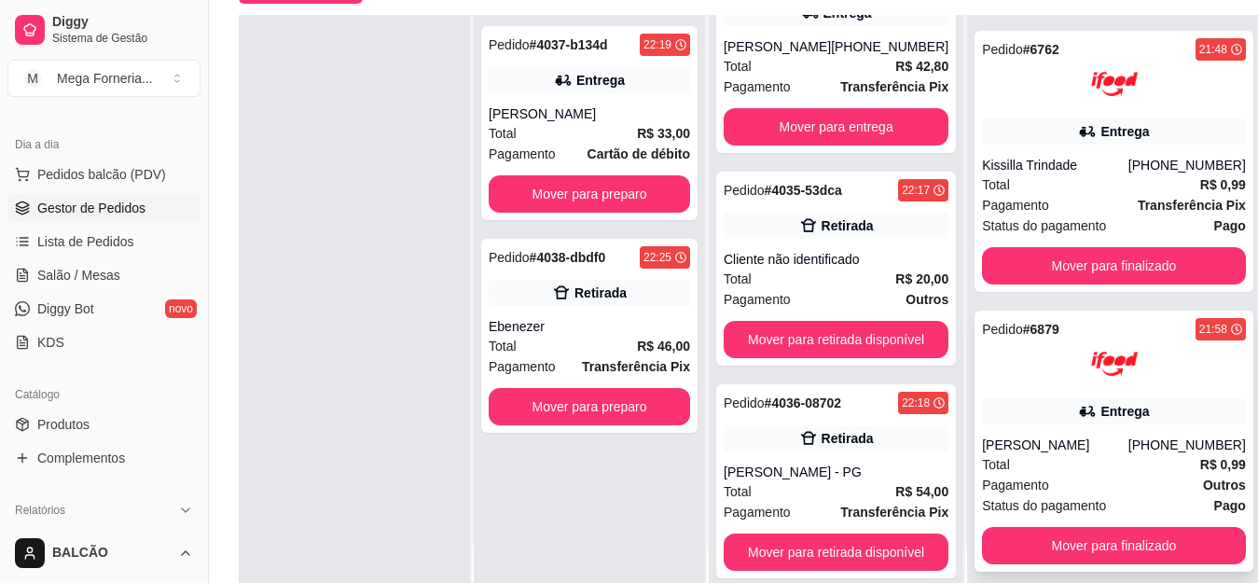
click at [1092, 388] on div "Pedido # 6879 21:58 Entrega [PERSON_NAME] [PHONE_NUMBER] Total R$ 0,99 Pagament…" at bounding box center [1114, 441] width 279 height 261
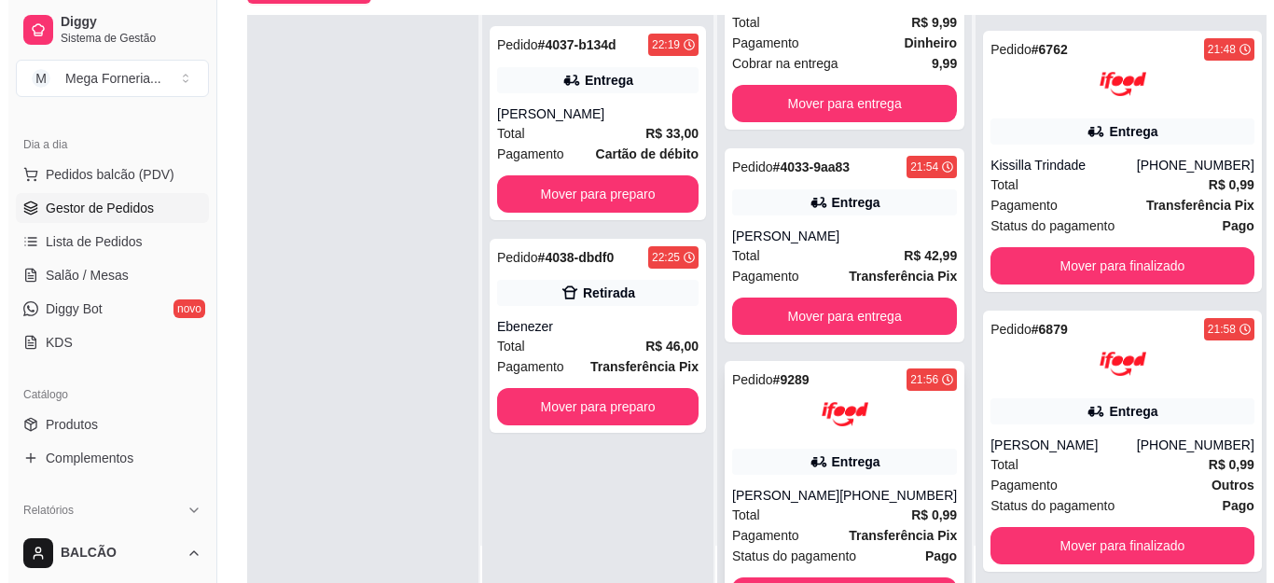
scroll to position [93, 0]
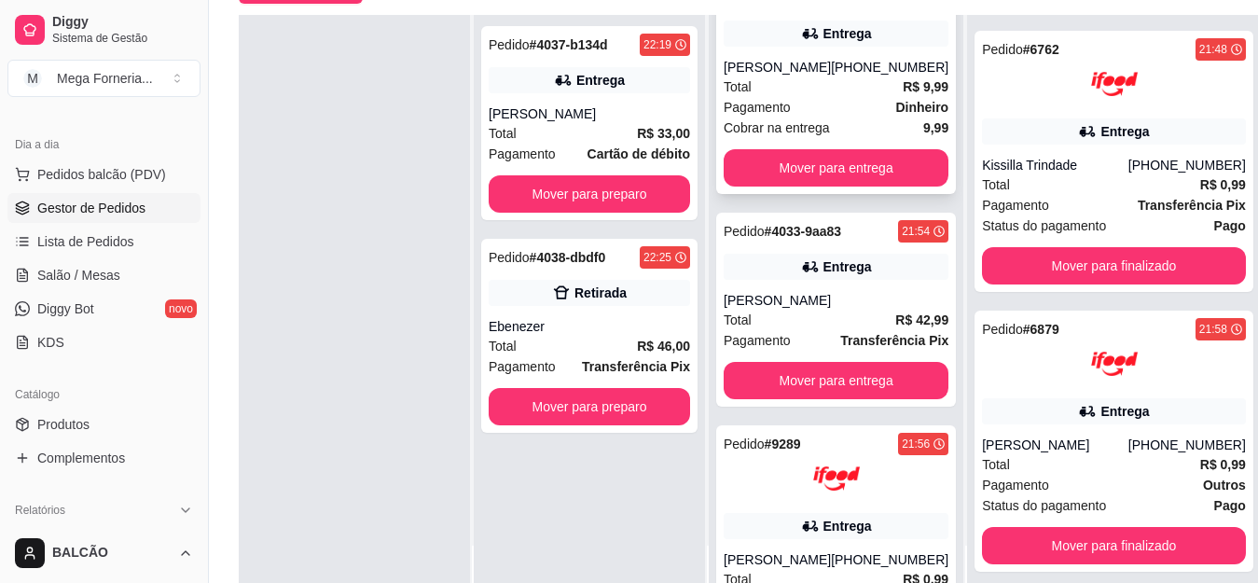
click at [884, 102] on div "Pagamento Dinheiro" at bounding box center [836, 107] width 225 height 21
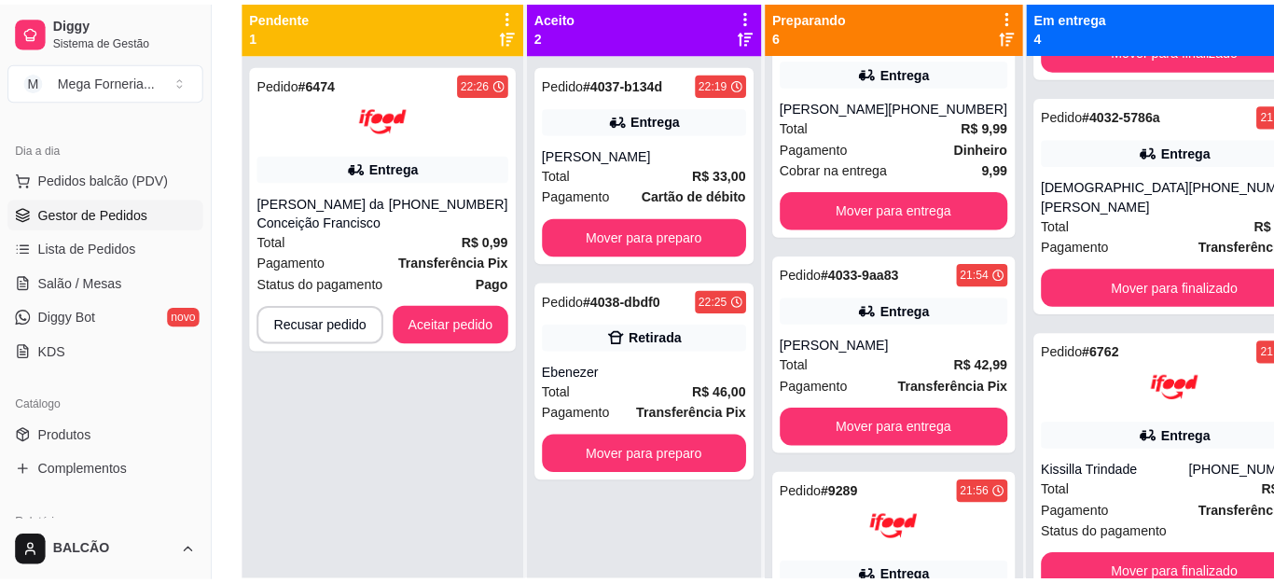
scroll to position [242, 0]
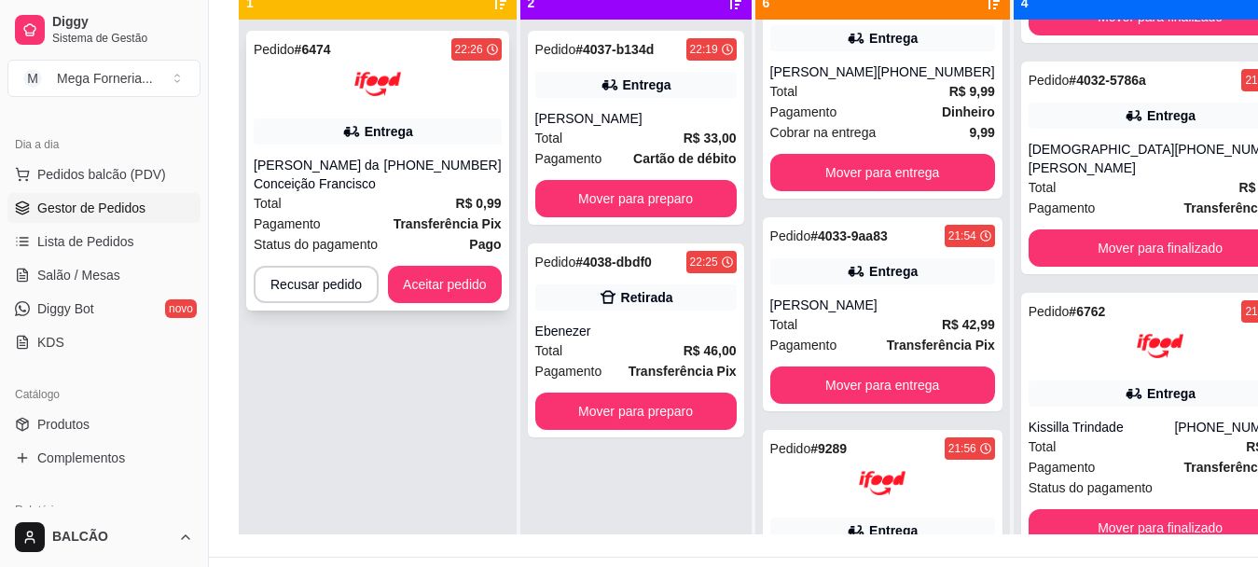
click at [384, 160] on div "[PERSON_NAME] da Conceição Francisco" at bounding box center [319, 174] width 131 height 37
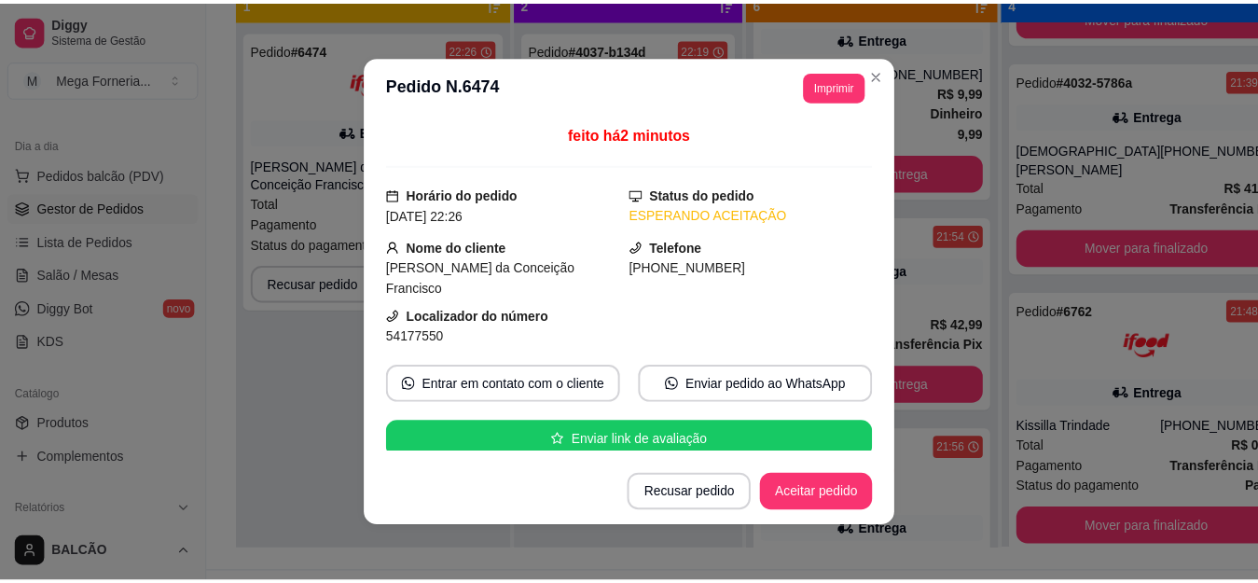
scroll to position [280, 0]
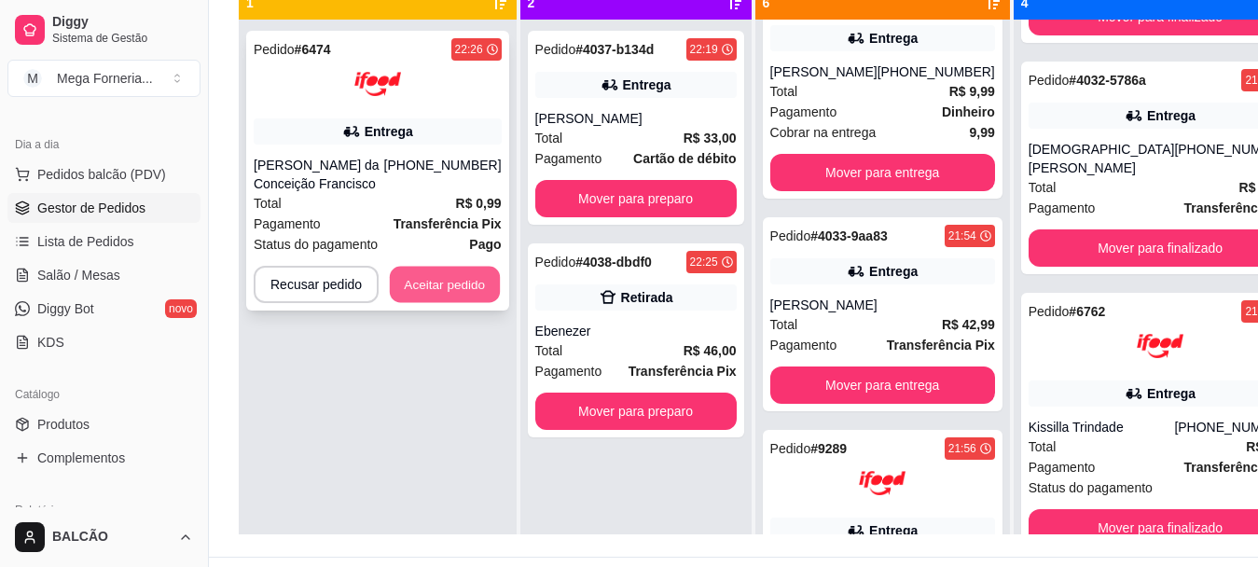
click at [443, 278] on button "Aceitar pedido" at bounding box center [445, 285] width 110 height 36
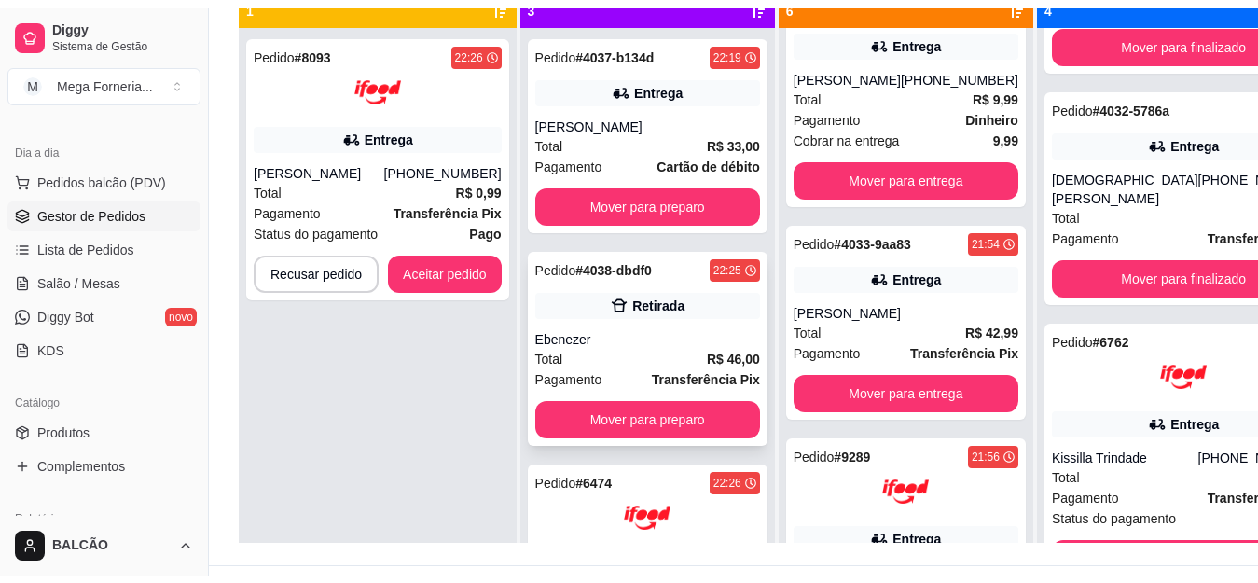
scroll to position [182, 0]
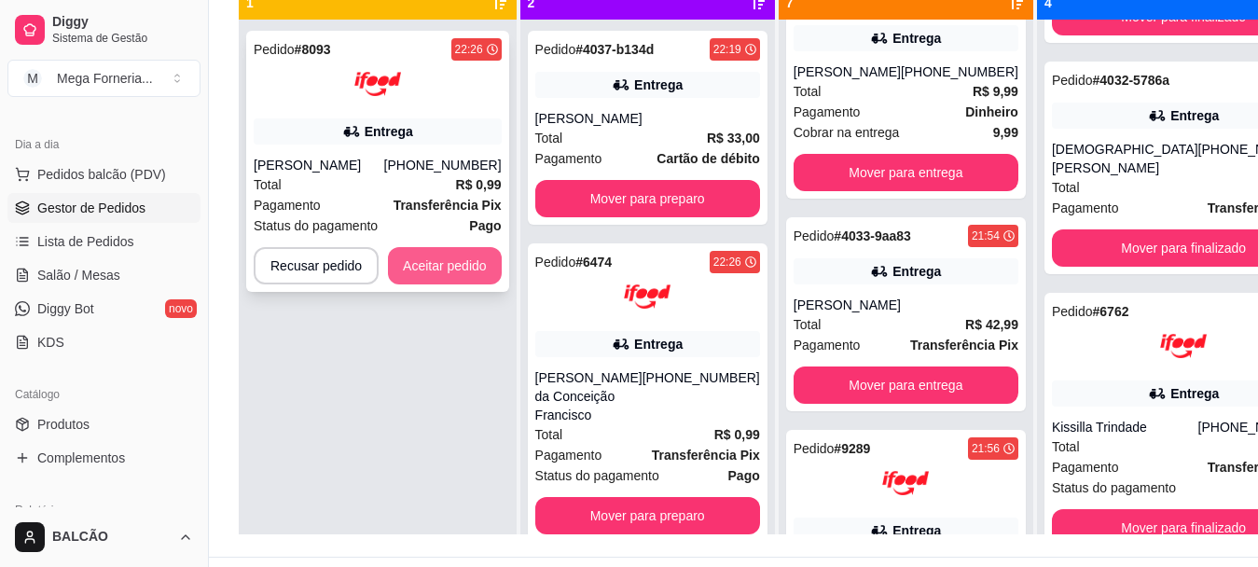
click at [449, 260] on button "Aceitar pedido" at bounding box center [445, 265] width 114 height 37
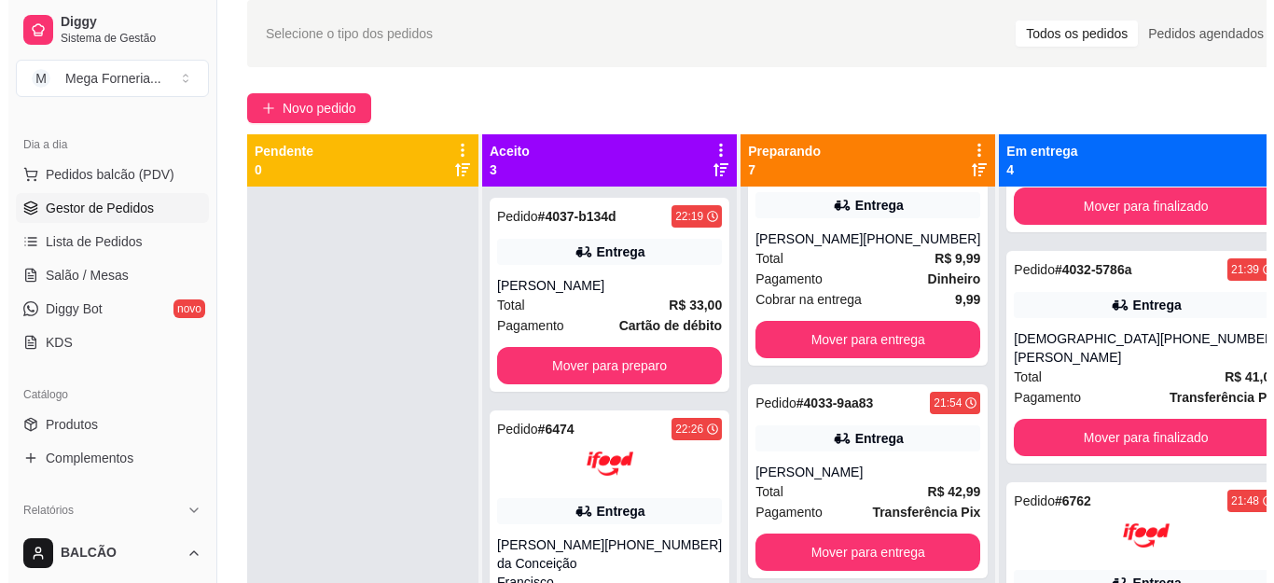
scroll to position [187, 0]
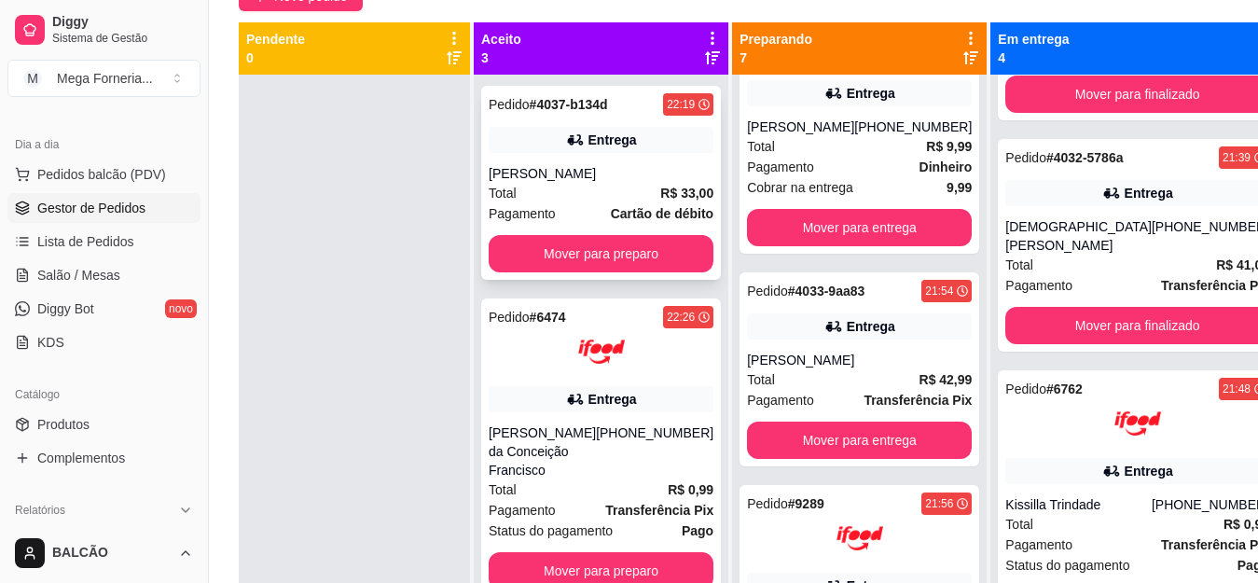
click at [616, 151] on div "Entrega" at bounding box center [601, 140] width 225 height 26
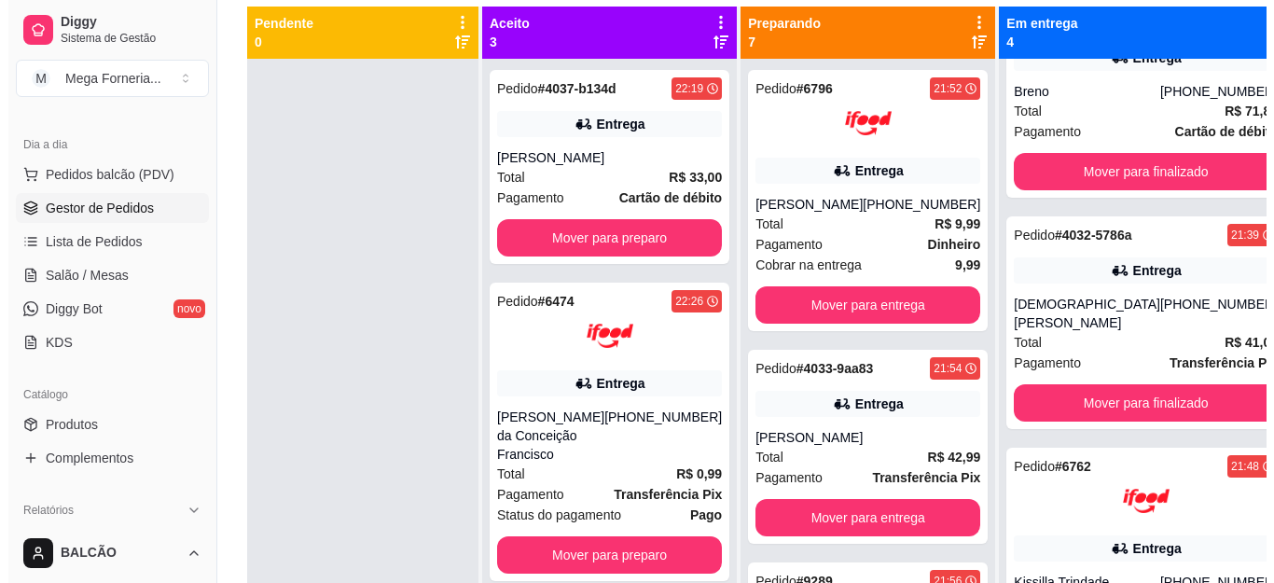
scroll to position [211, 0]
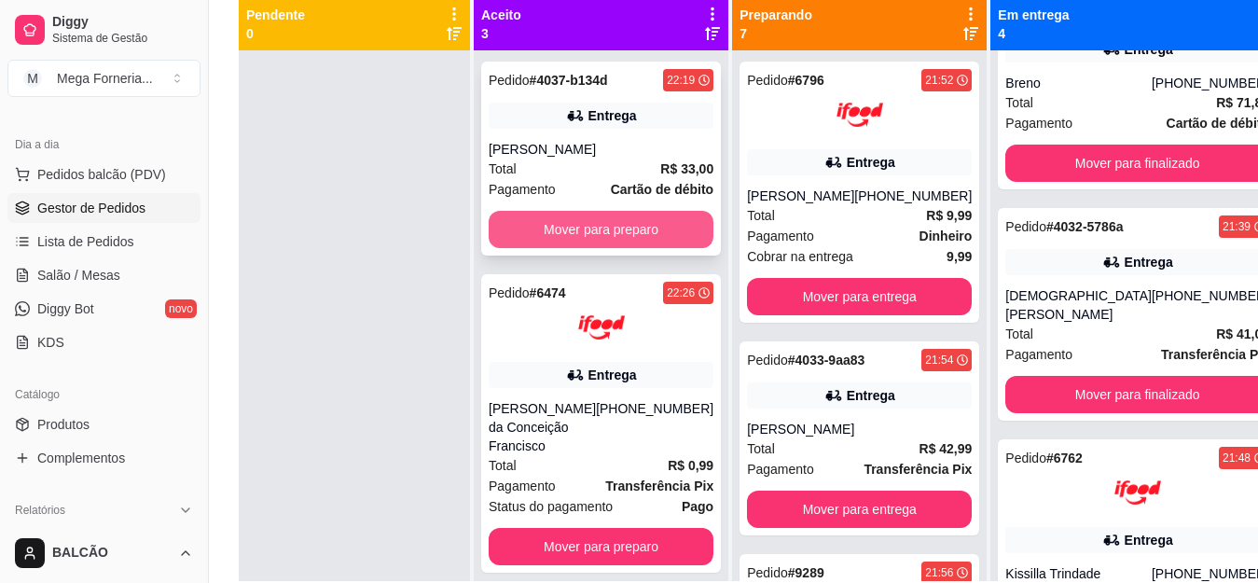
click at [645, 229] on button "Mover para preparo" at bounding box center [601, 229] width 225 height 37
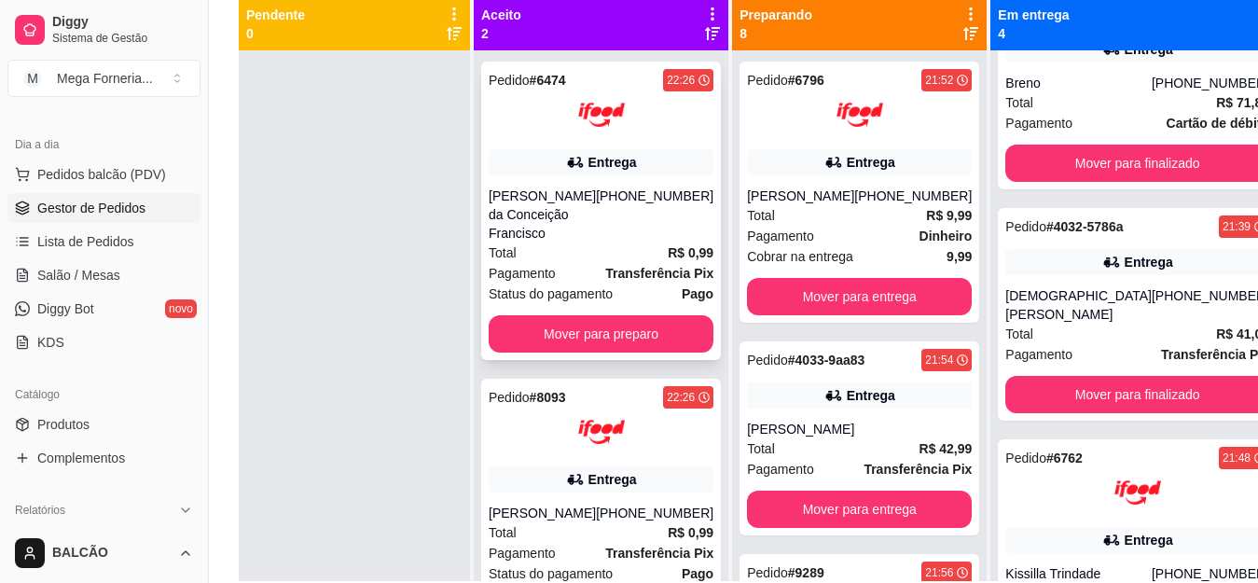
click at [637, 199] on div "[PHONE_NUMBER]" at bounding box center [655, 215] width 118 height 56
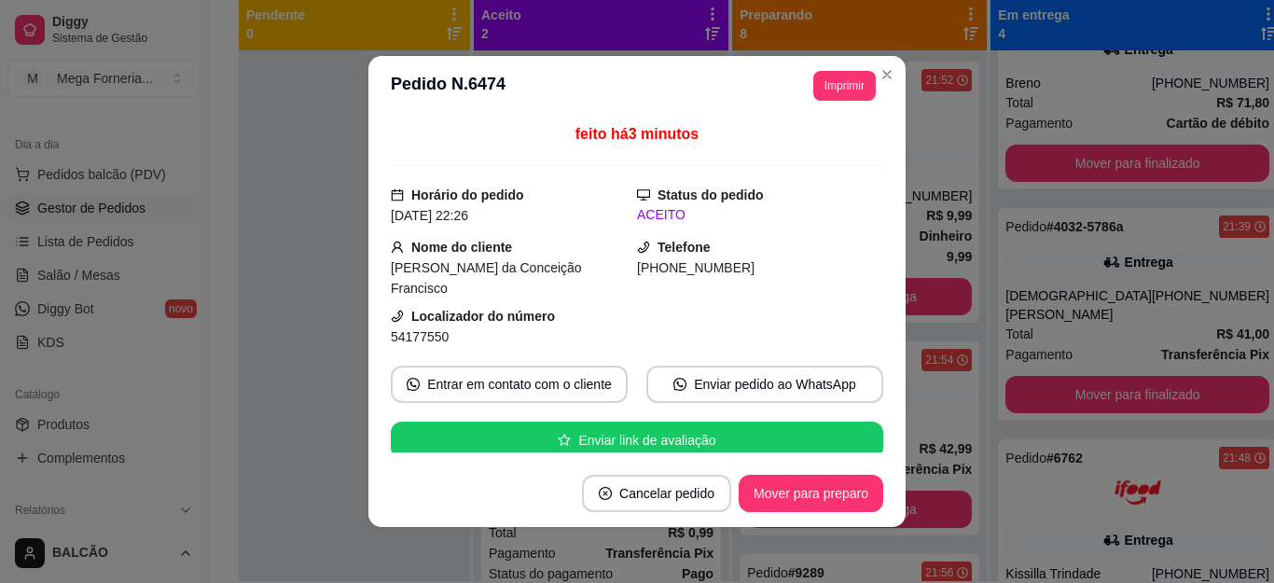
click at [841, 79] on button "Imprimir" at bounding box center [844, 86] width 62 height 30
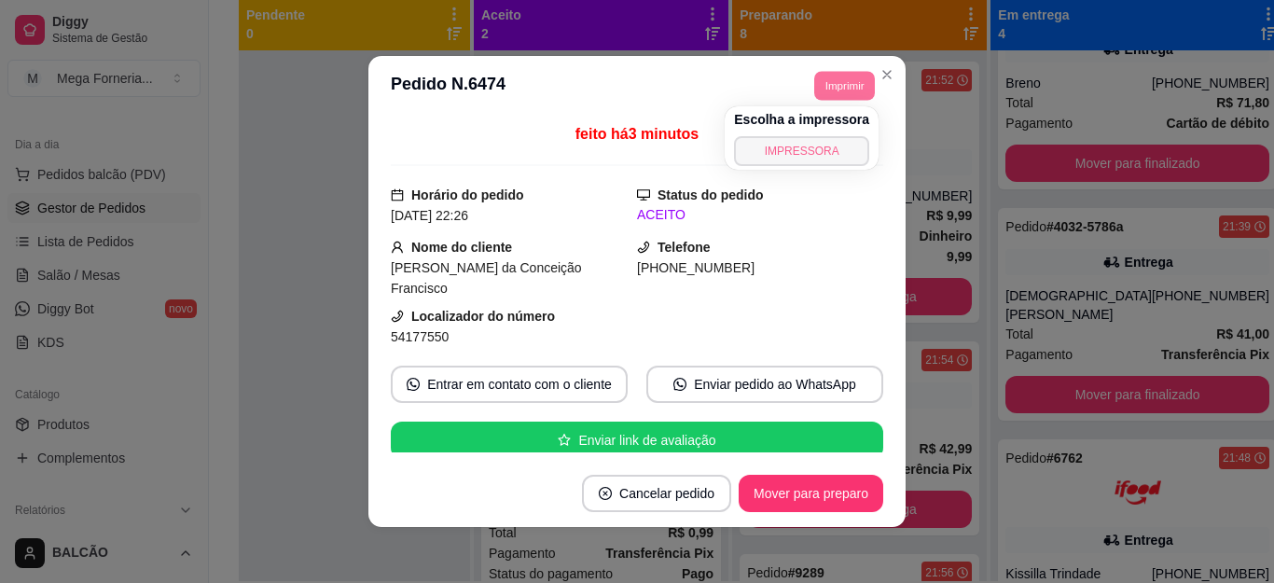
click at [799, 151] on button "IMPRESSORA" at bounding box center [801, 151] width 135 height 30
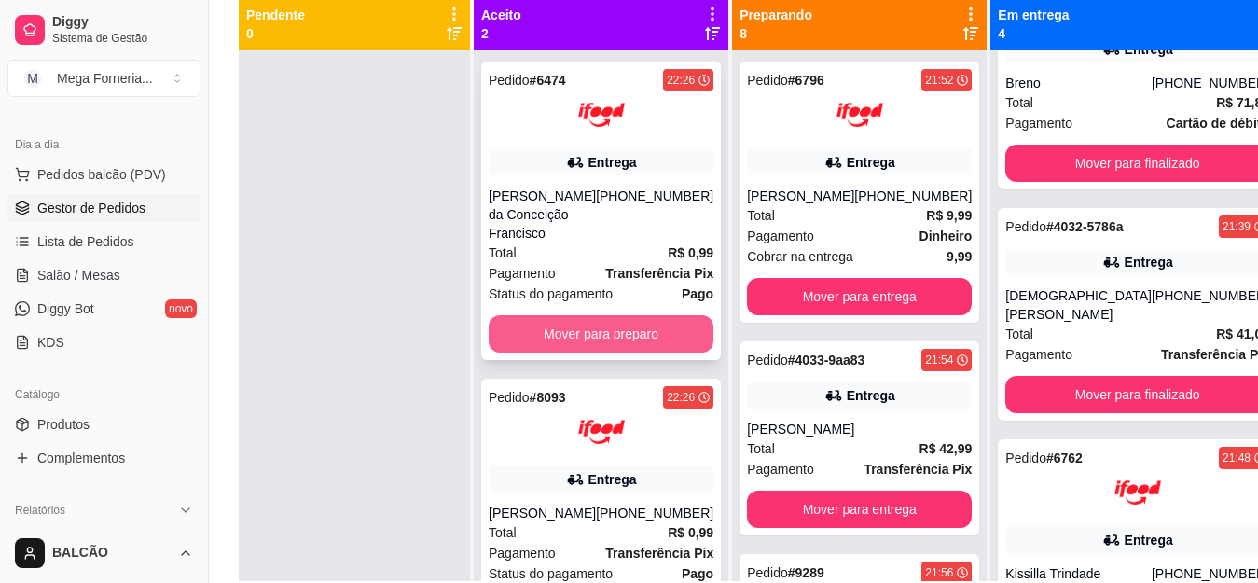
click at [588, 329] on button "Mover para preparo" at bounding box center [601, 333] width 225 height 37
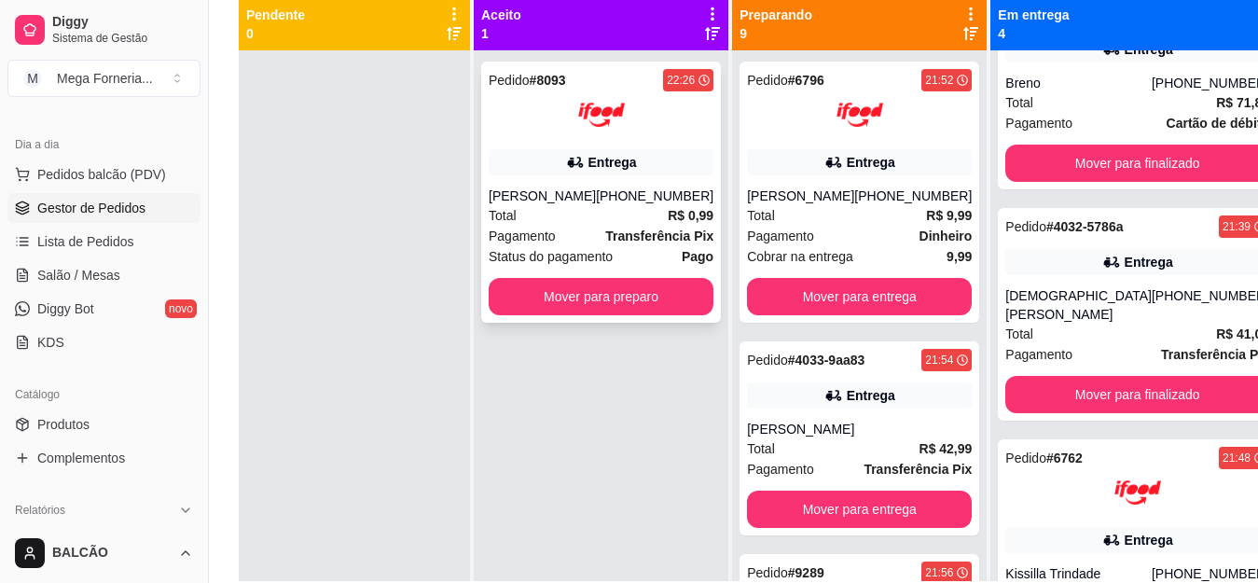
click at [586, 187] on div "[PERSON_NAME]" at bounding box center [542, 196] width 107 height 19
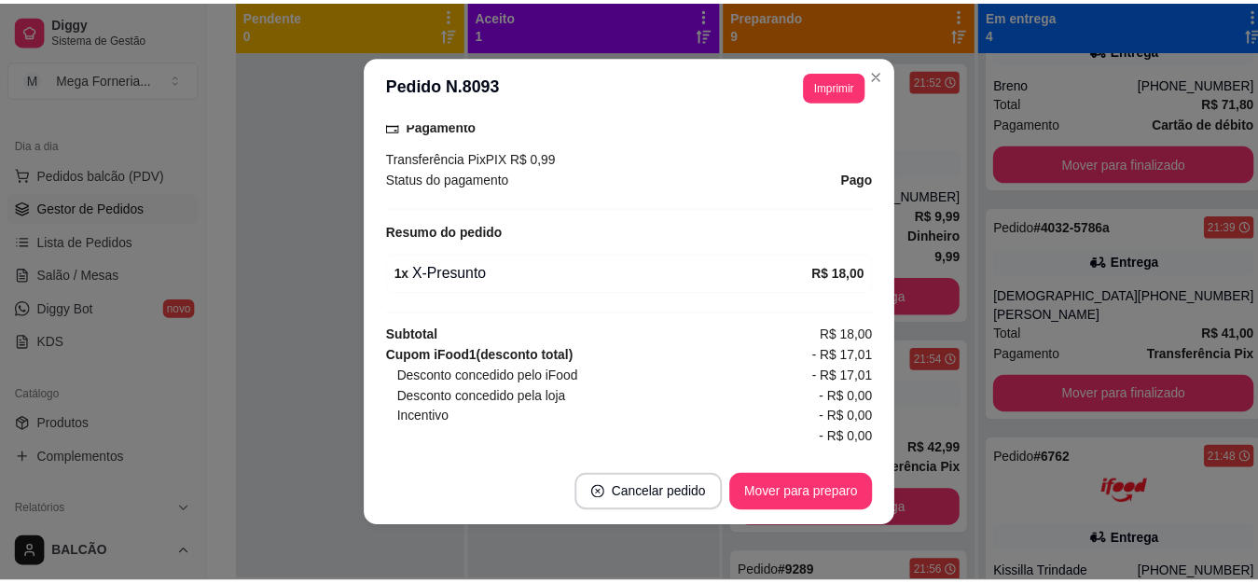
scroll to position [560, 0]
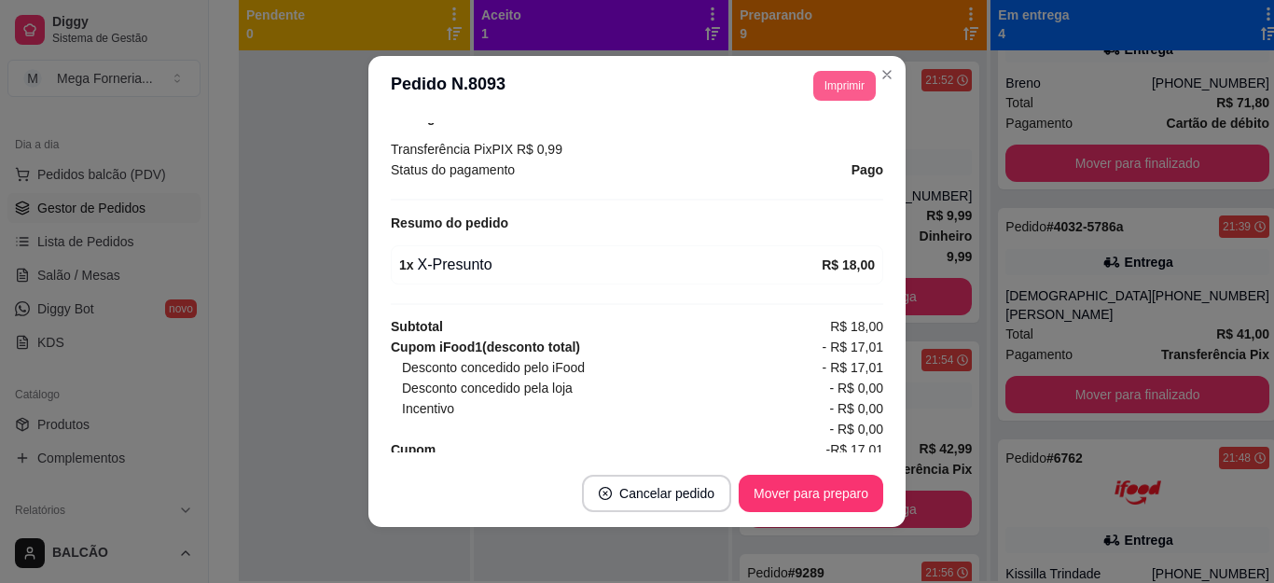
click at [839, 83] on button "Imprimir" at bounding box center [844, 86] width 62 height 30
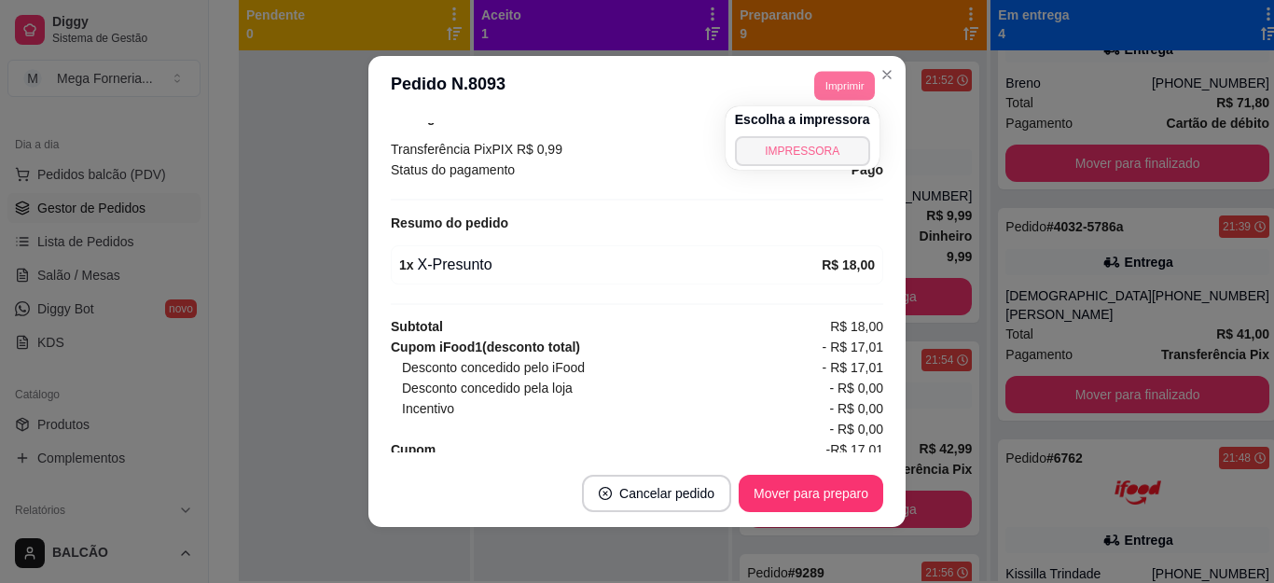
click at [819, 146] on button "IMPRESSORA" at bounding box center [802, 151] width 135 height 30
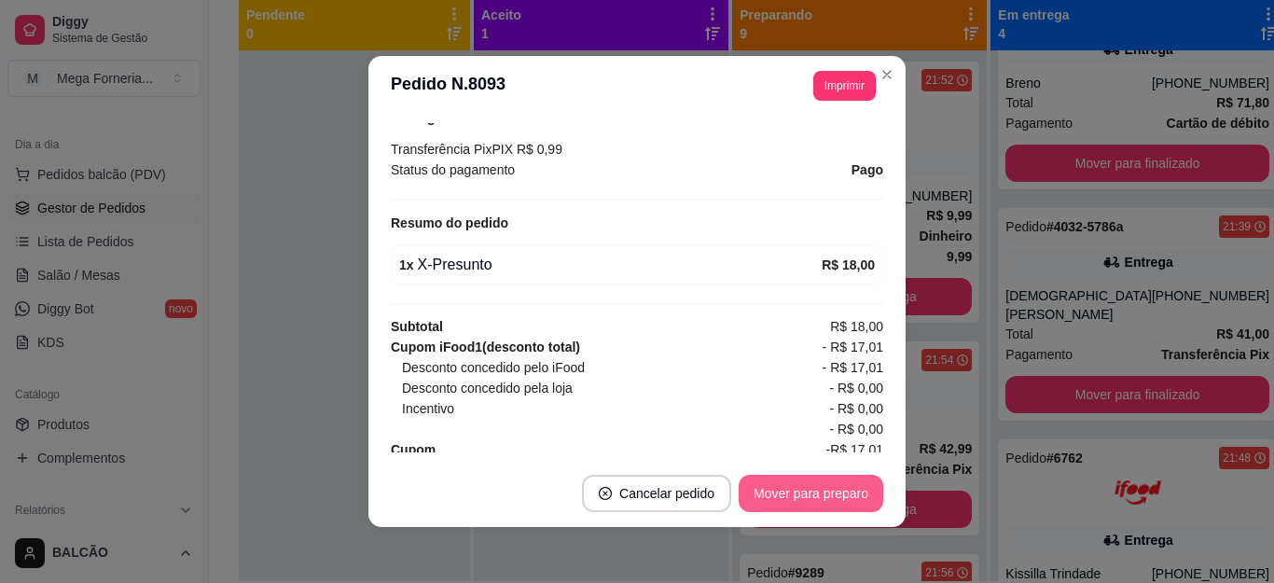
click at [811, 493] on button "Mover para preparo" at bounding box center [811, 493] width 145 height 37
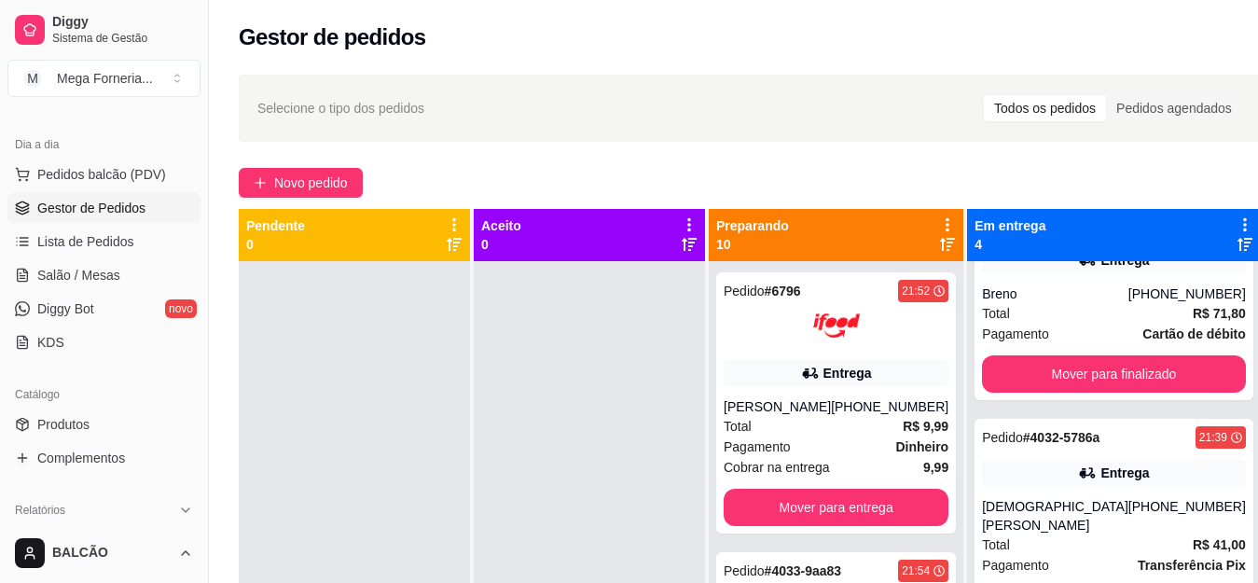
scroll to position [202, 0]
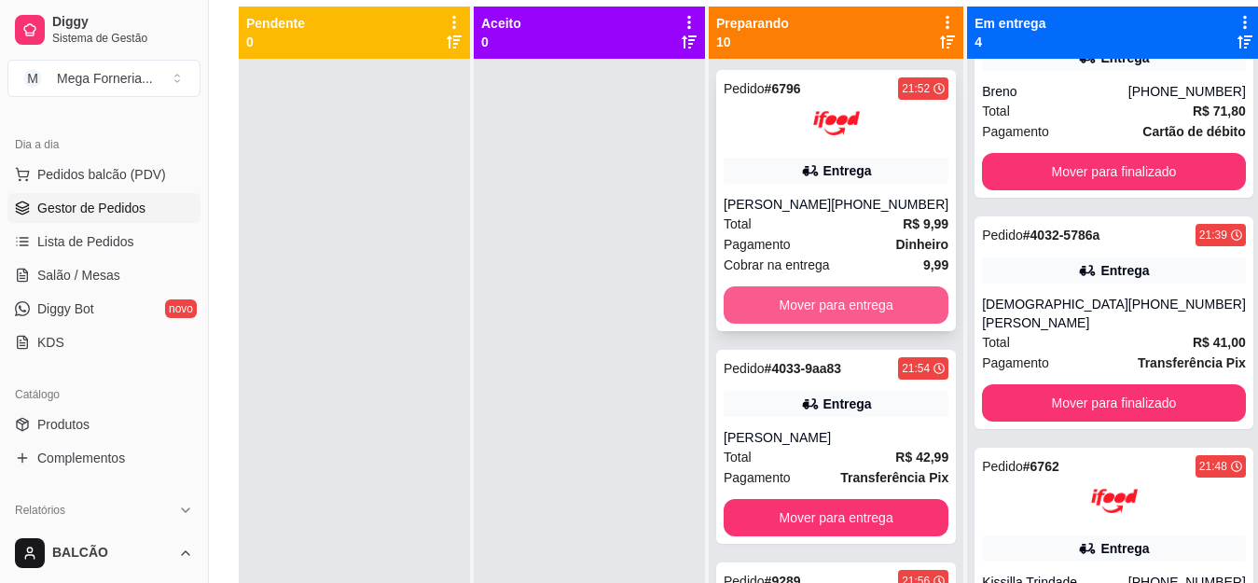
click at [897, 301] on button "Mover para entrega" at bounding box center [836, 304] width 225 height 37
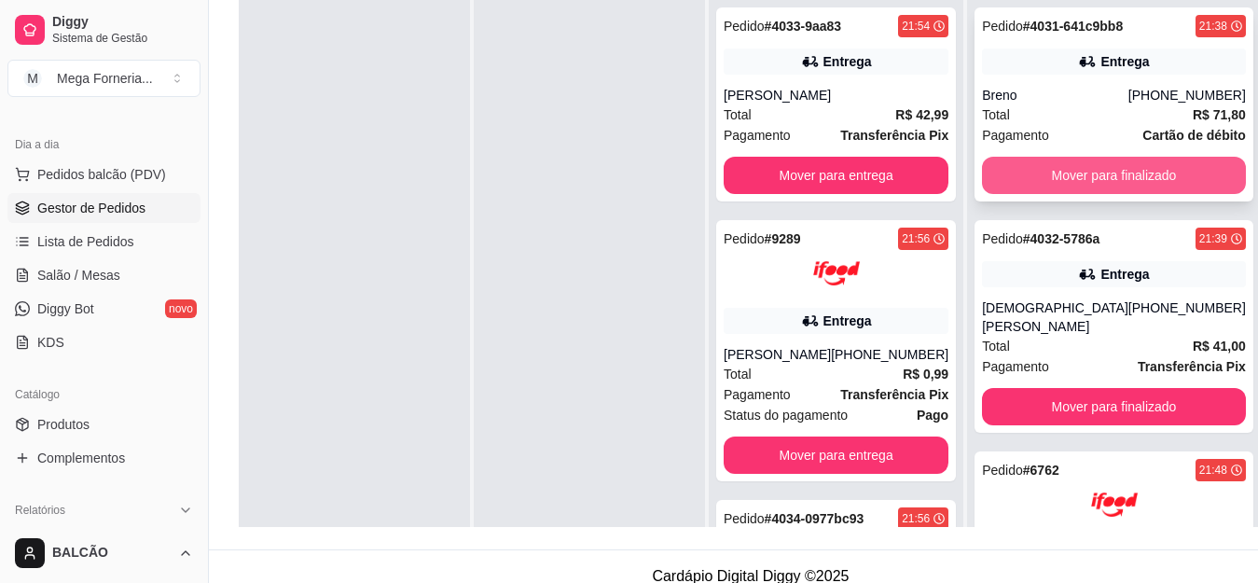
scroll to position [184, 0]
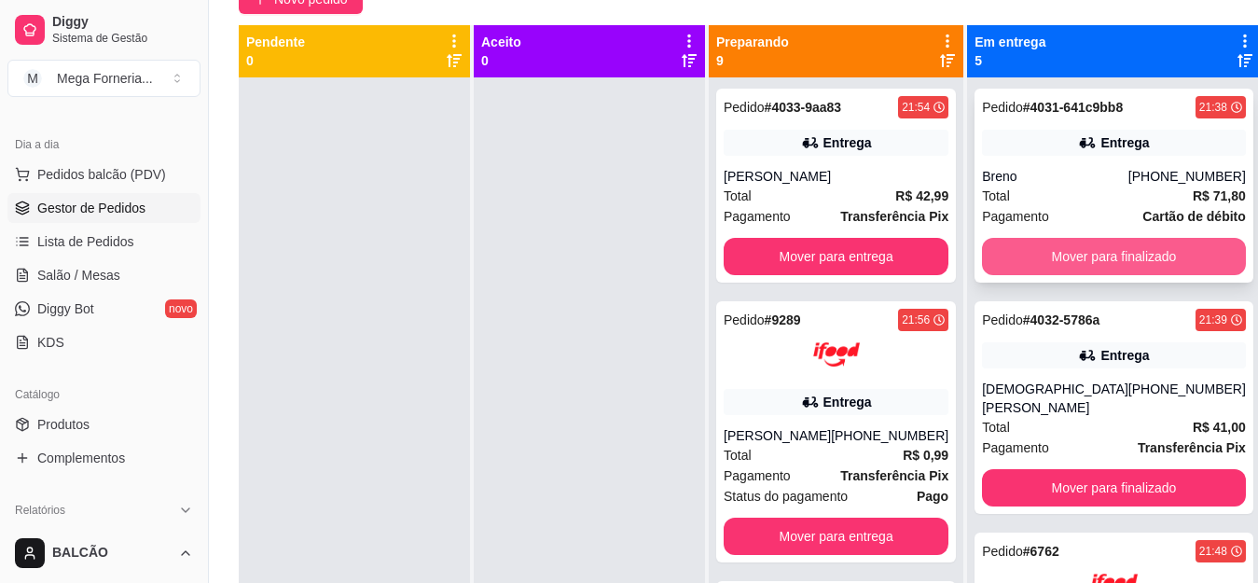
click at [1076, 248] on button "Mover para finalizado" at bounding box center [1114, 256] width 264 height 37
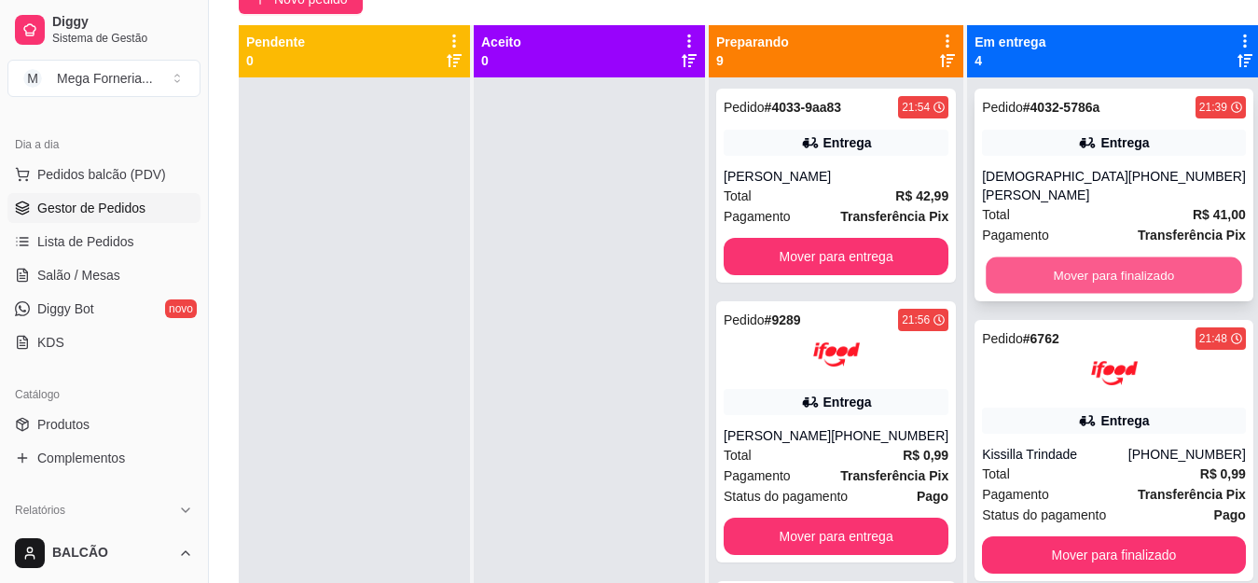
click at [1111, 270] on button "Mover para finalizado" at bounding box center [1114, 275] width 256 height 36
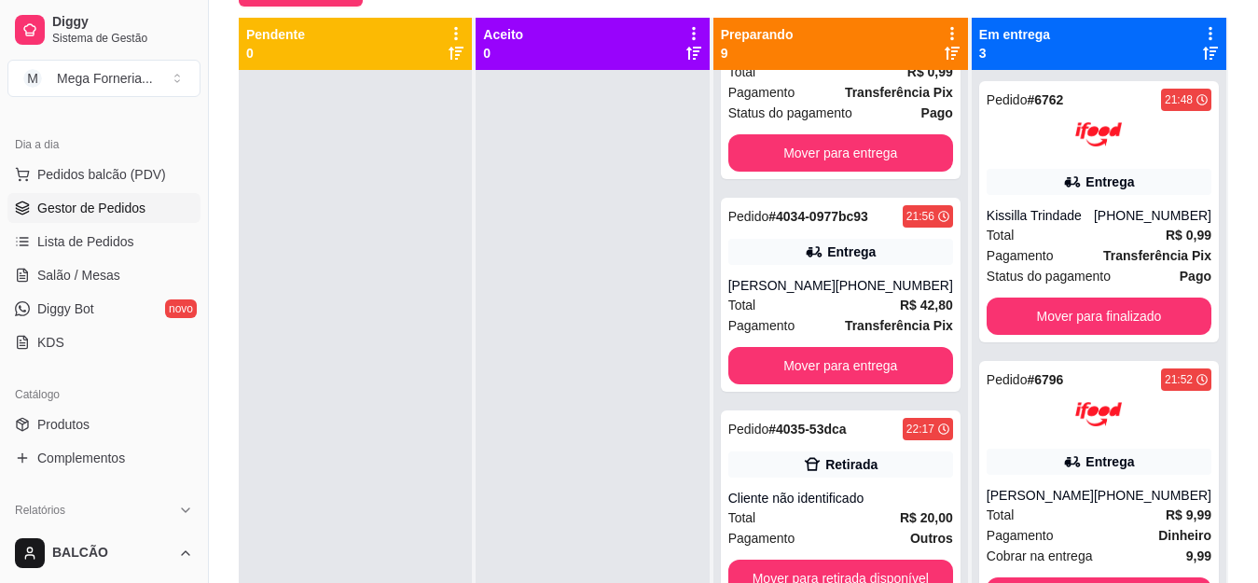
scroll to position [189, 0]
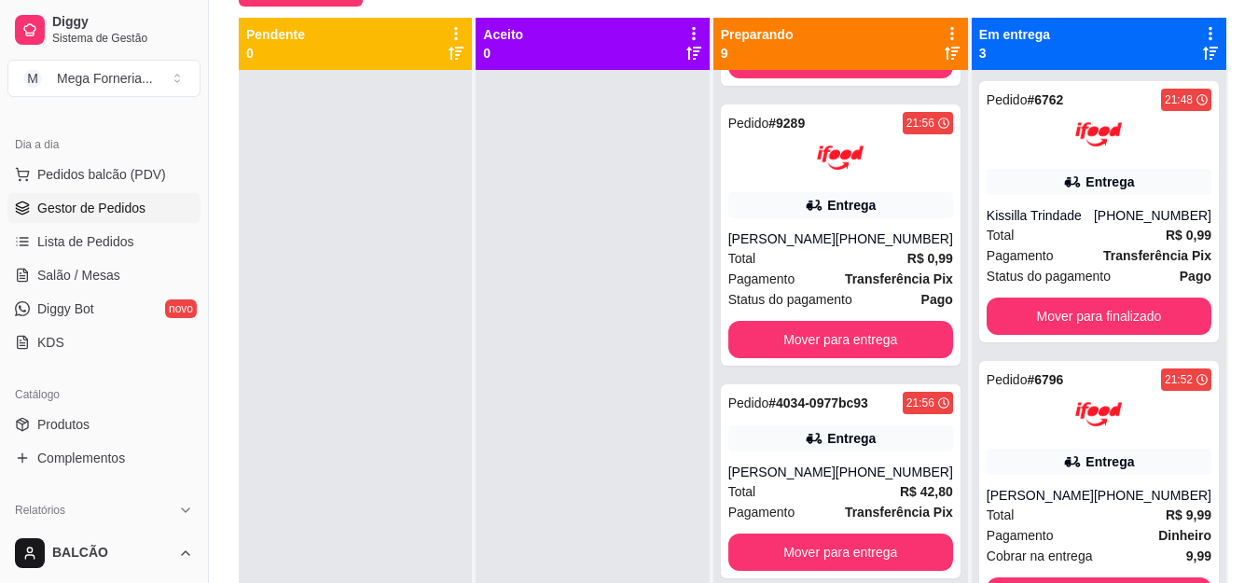
drag, startPoint x: 970, startPoint y: 269, endPoint x: 970, endPoint y: 221, distance: 47.6
click at [968, 221] on div "Pedido # 4033-9aa83 21:54 Entrega CLAUDIA Total R$ 42,99 Pagamento Transferênci…" at bounding box center [841, 361] width 255 height 583
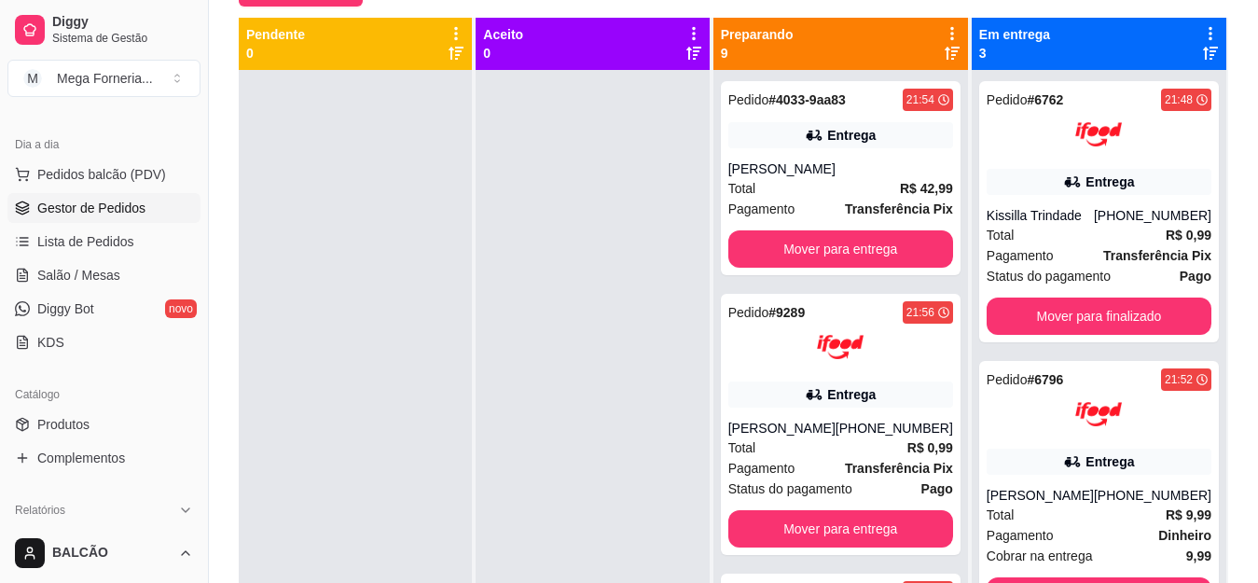
click at [666, 383] on div at bounding box center [592, 361] width 233 height 583
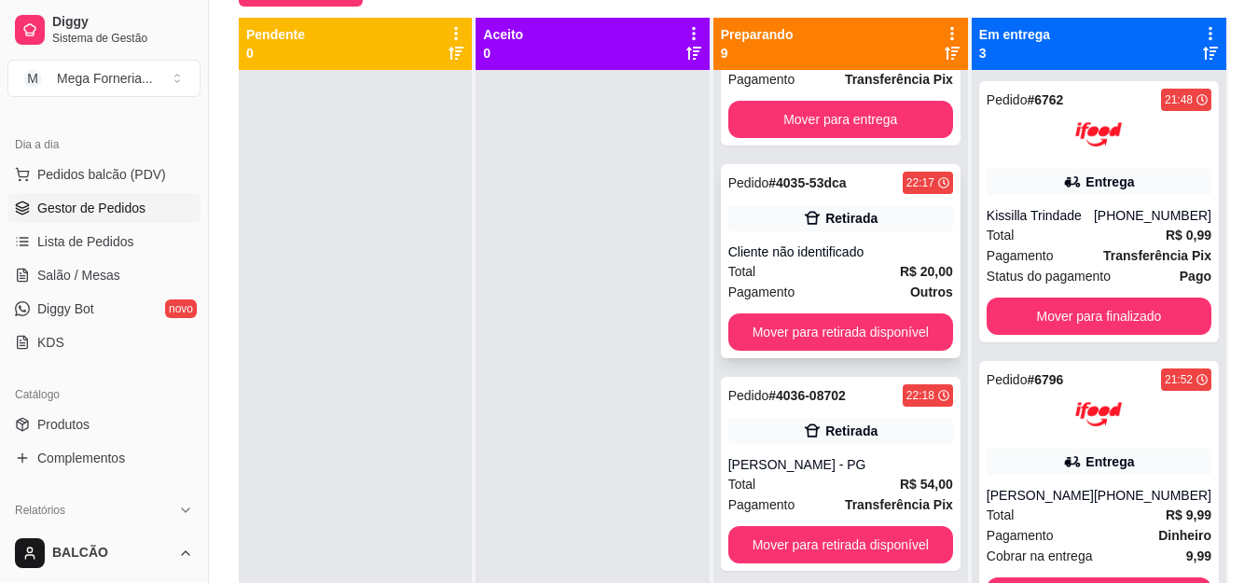
scroll to position [653, 0]
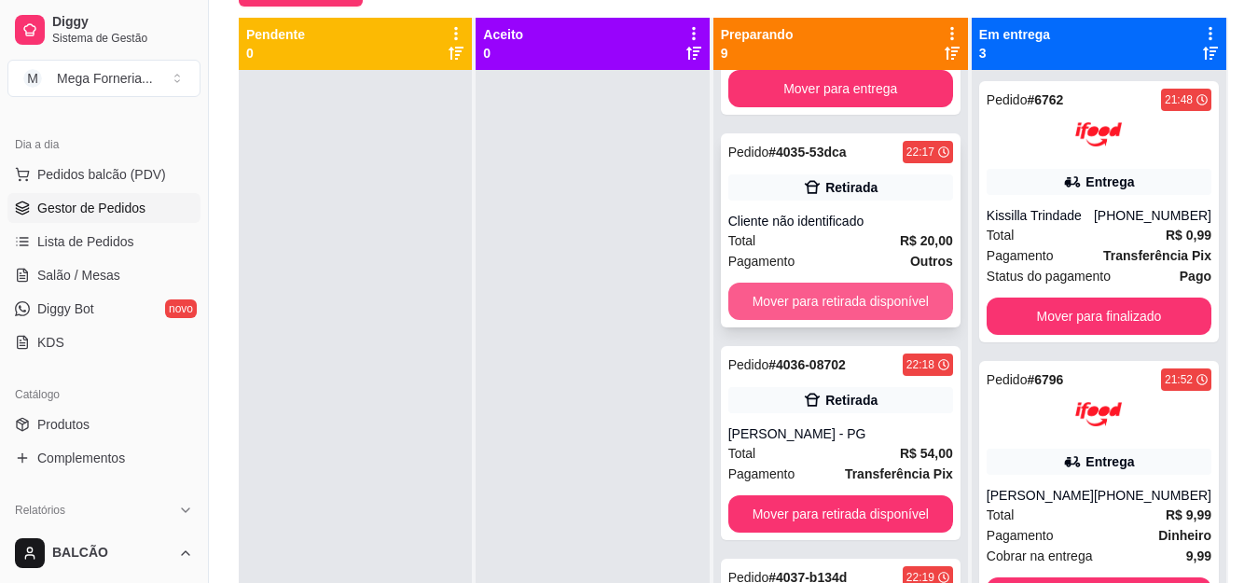
click at [902, 294] on button "Mover para retirada disponível" at bounding box center [840, 301] width 225 height 37
click at [844, 289] on button "Mover para retirada disponível" at bounding box center [840, 301] width 225 height 37
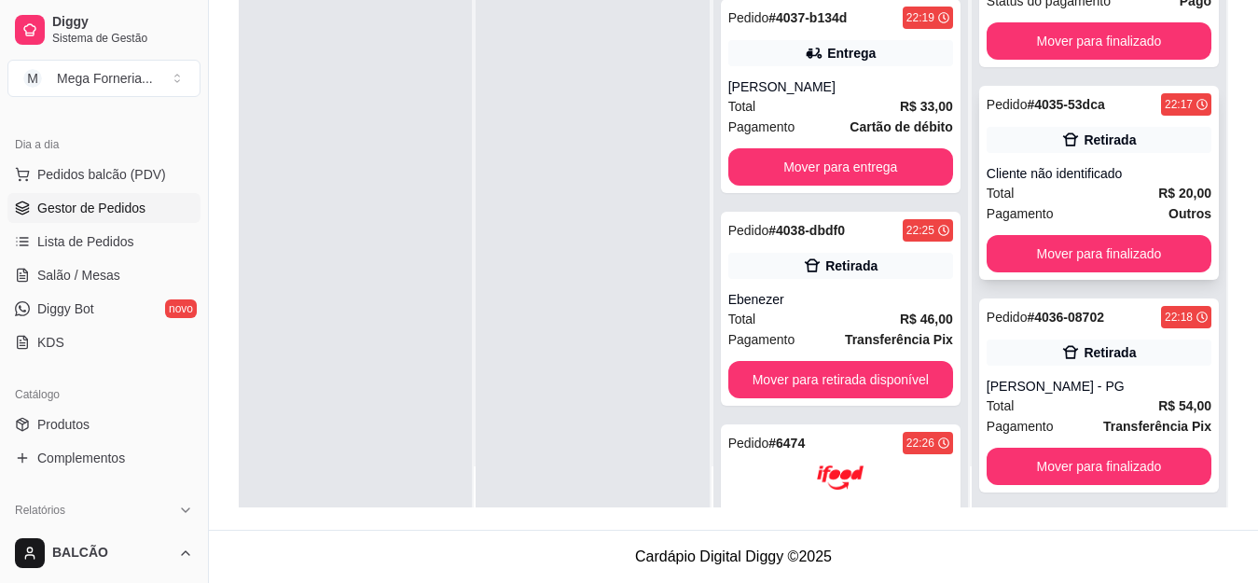
scroll to position [52, 0]
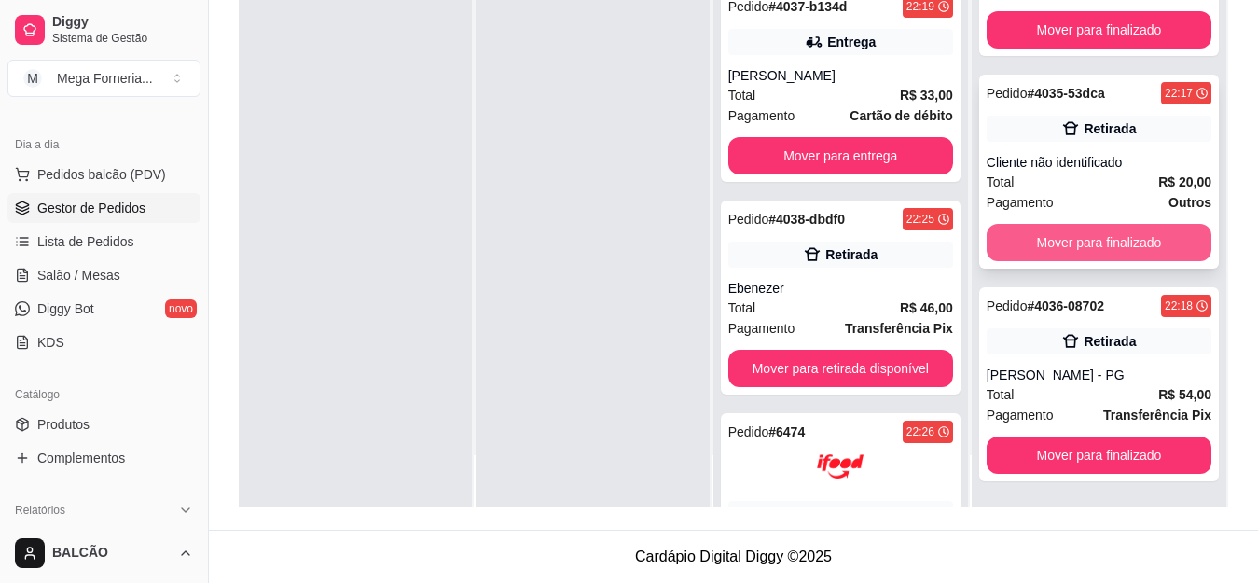
click at [1158, 239] on button "Mover para finalizado" at bounding box center [1099, 242] width 225 height 37
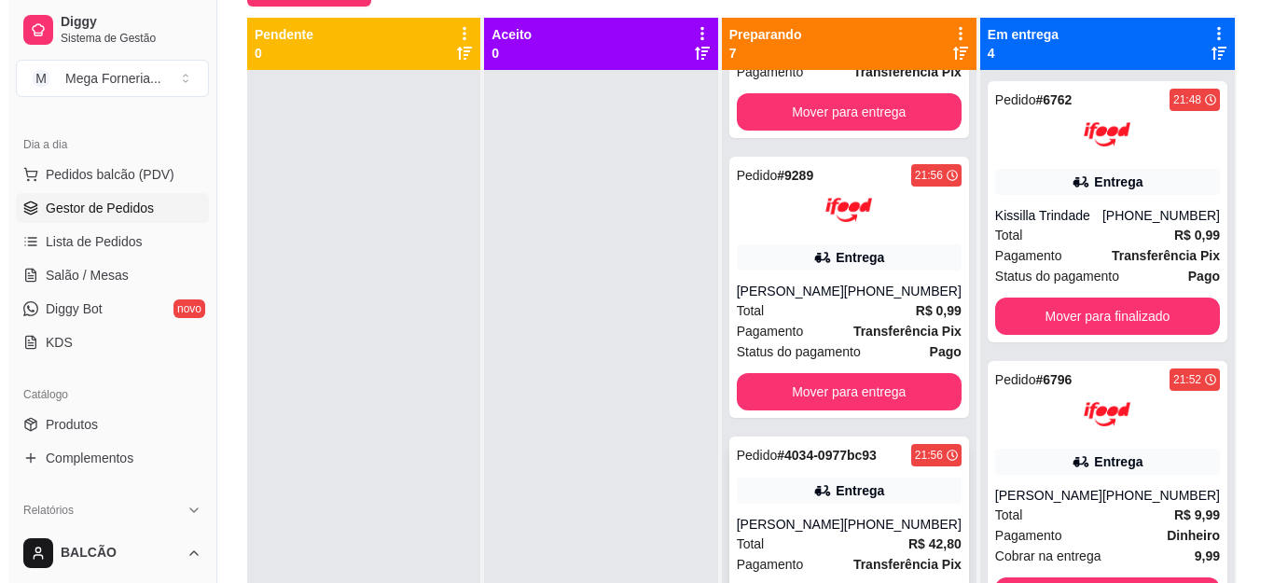
scroll to position [0, 0]
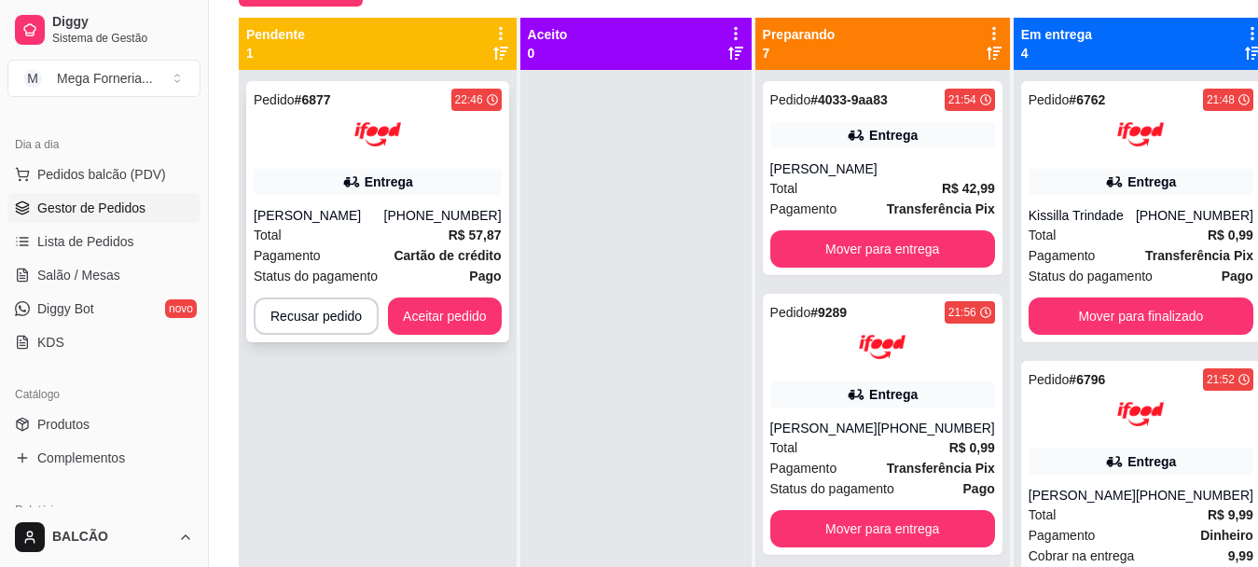
click at [359, 237] on div "Total R$ 57,87" at bounding box center [378, 235] width 248 height 21
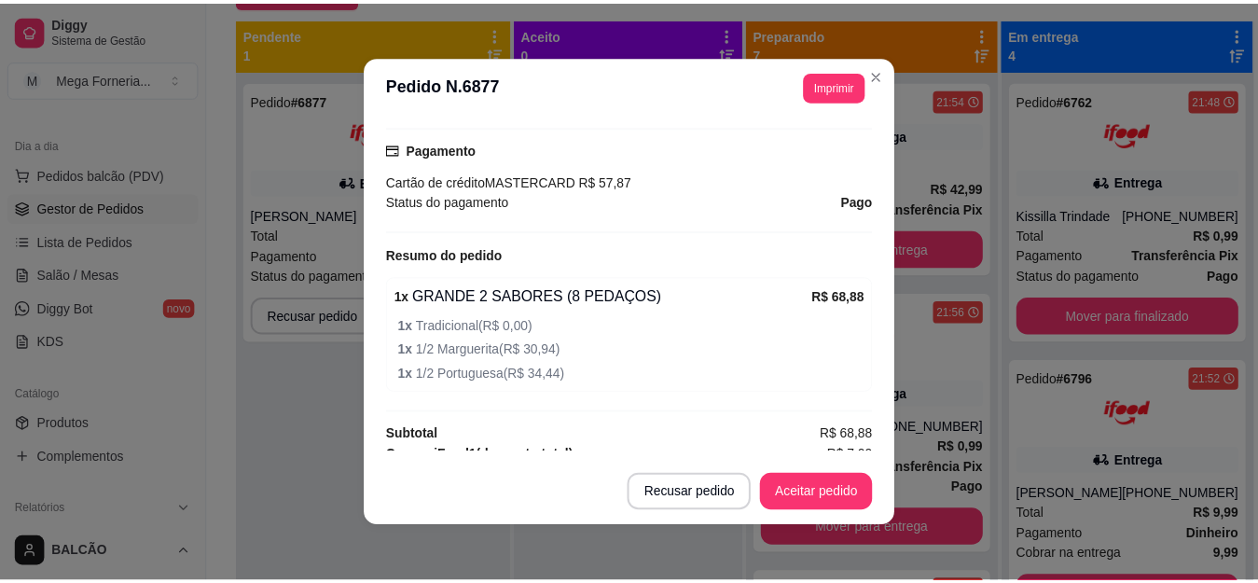
scroll to position [560, 0]
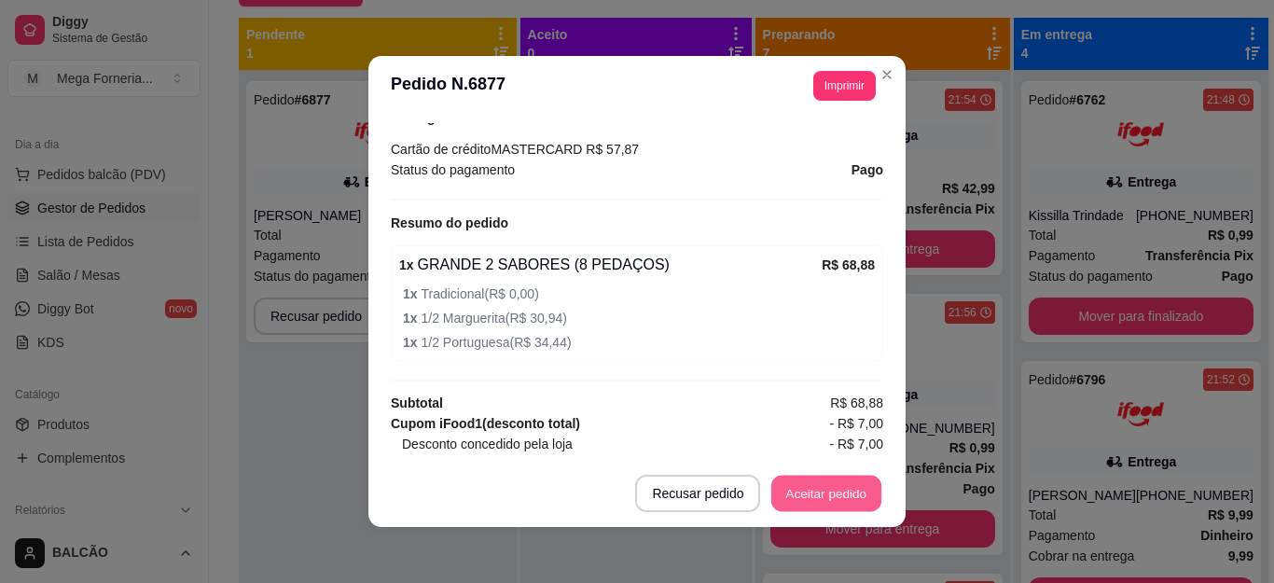
click at [827, 491] on button "Aceitar pedido" at bounding box center [826, 494] width 110 height 36
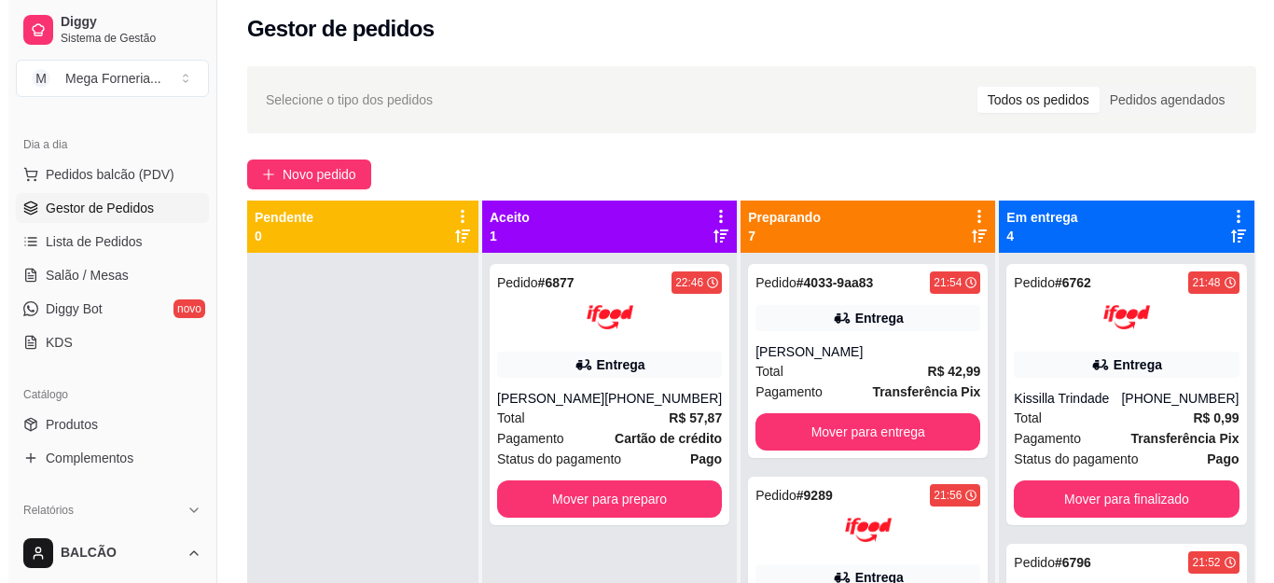
scroll to position [5, 0]
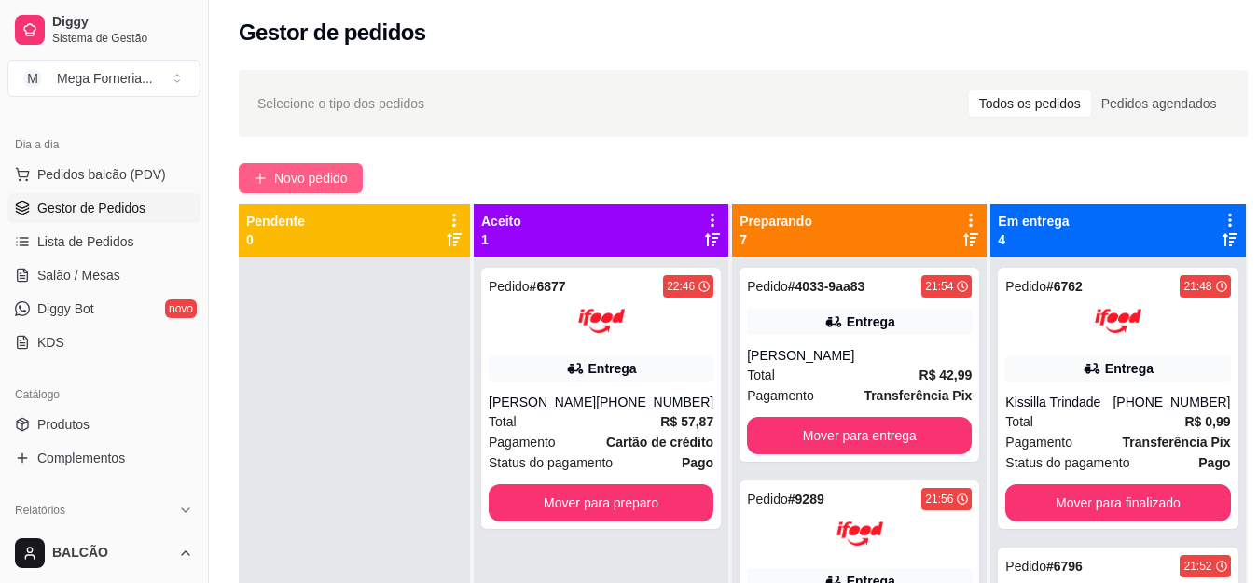
click at [335, 181] on span "Novo pedido" at bounding box center [311, 178] width 74 height 21
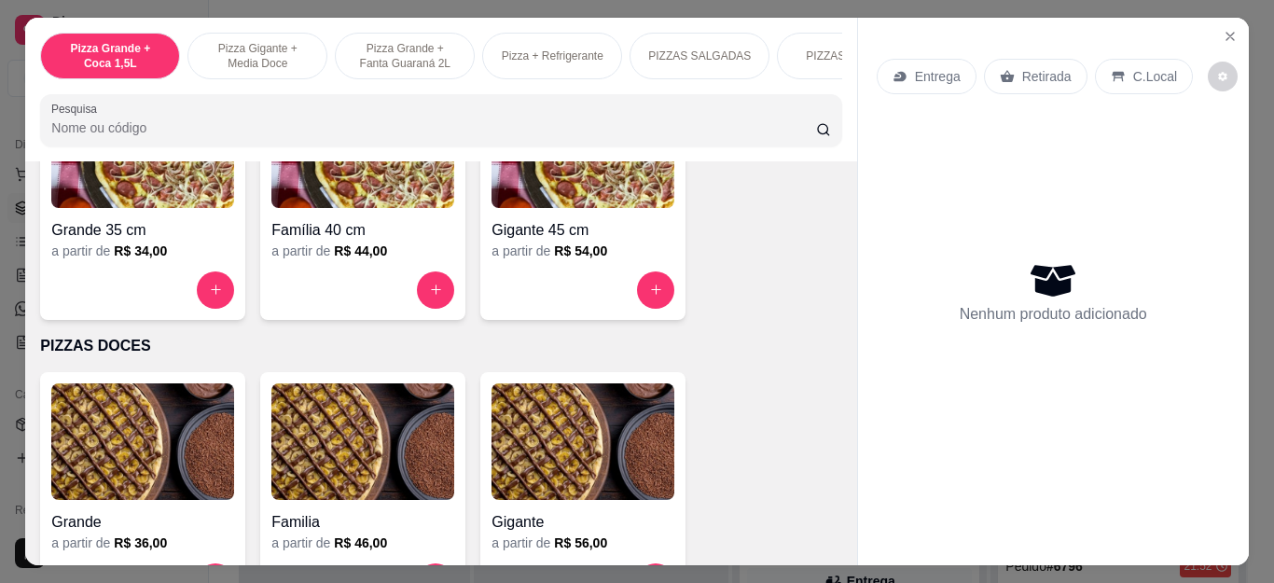
scroll to position [1399, 0]
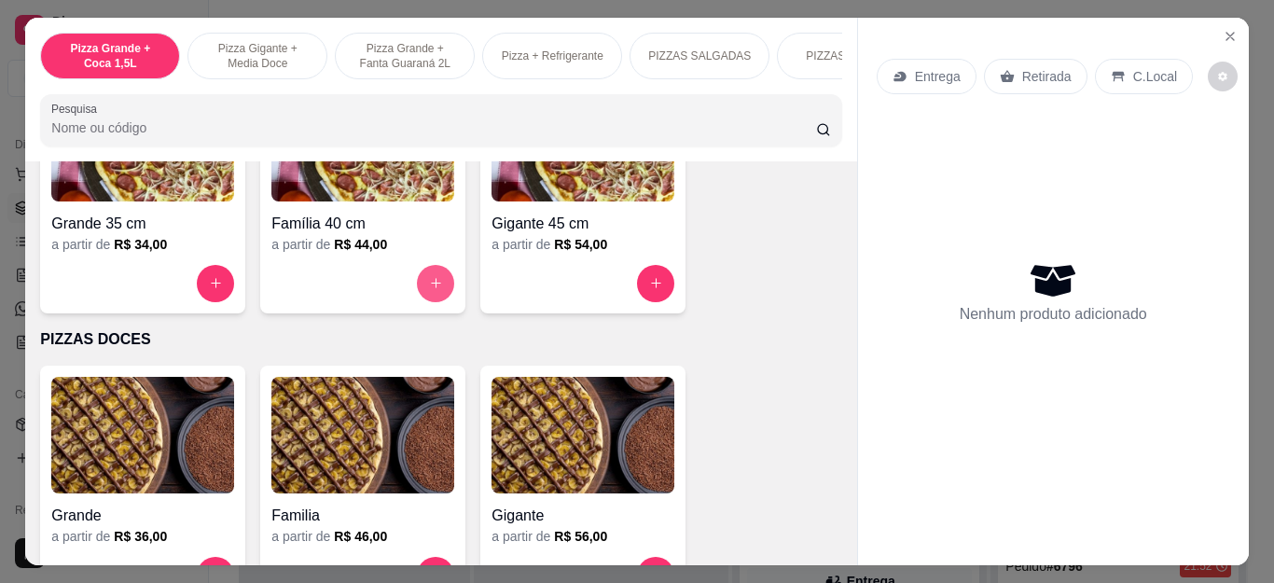
click at [429, 284] on icon "increase-product-quantity" at bounding box center [436, 283] width 14 height 14
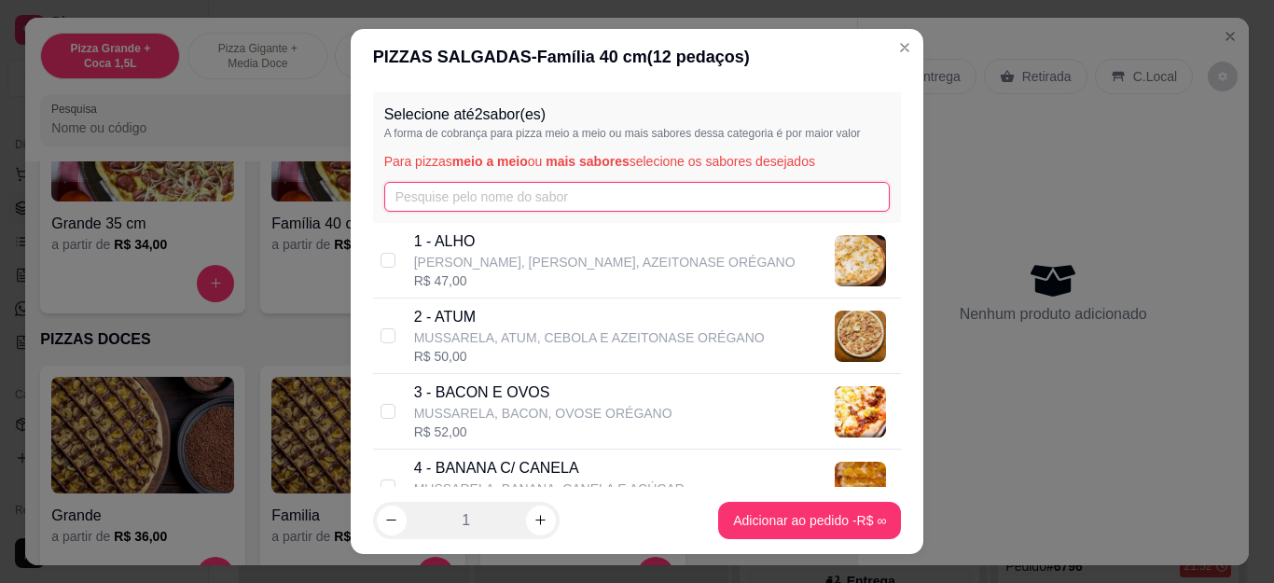
click at [654, 191] on input "text" at bounding box center [637, 197] width 506 height 30
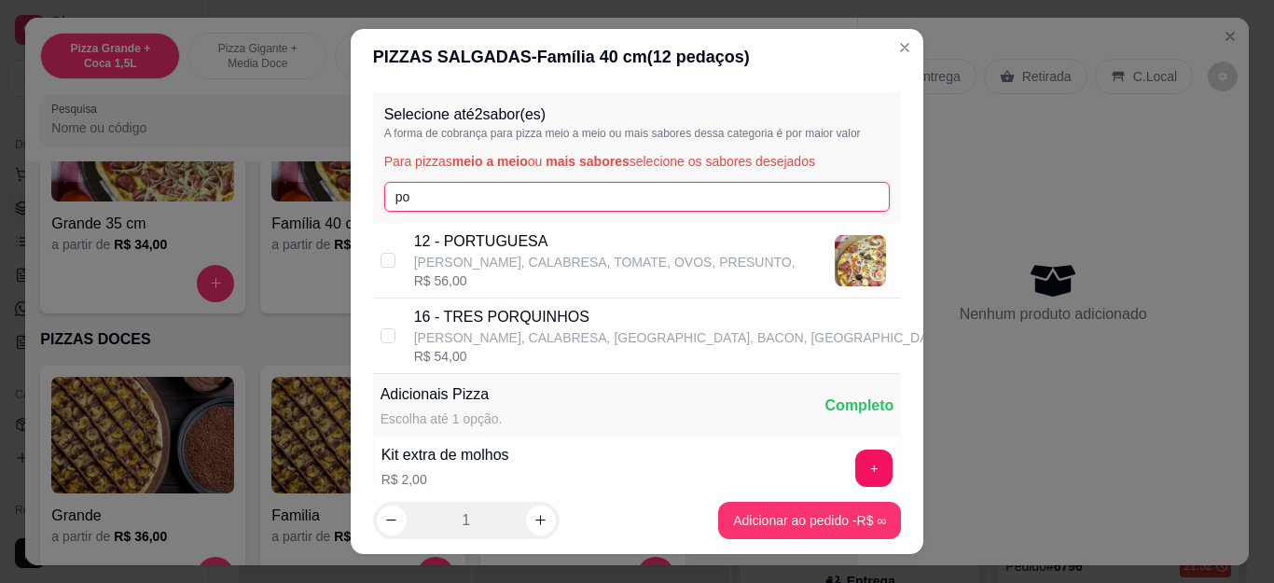
type input "po"
click at [658, 225] on div "12 - PORTUGUESA MUSSARELA, CALABRESA, TOMATE, OVOS, PRESUNTO, R$ 56,00" at bounding box center [637, 261] width 529 height 76
checkbox input "true"
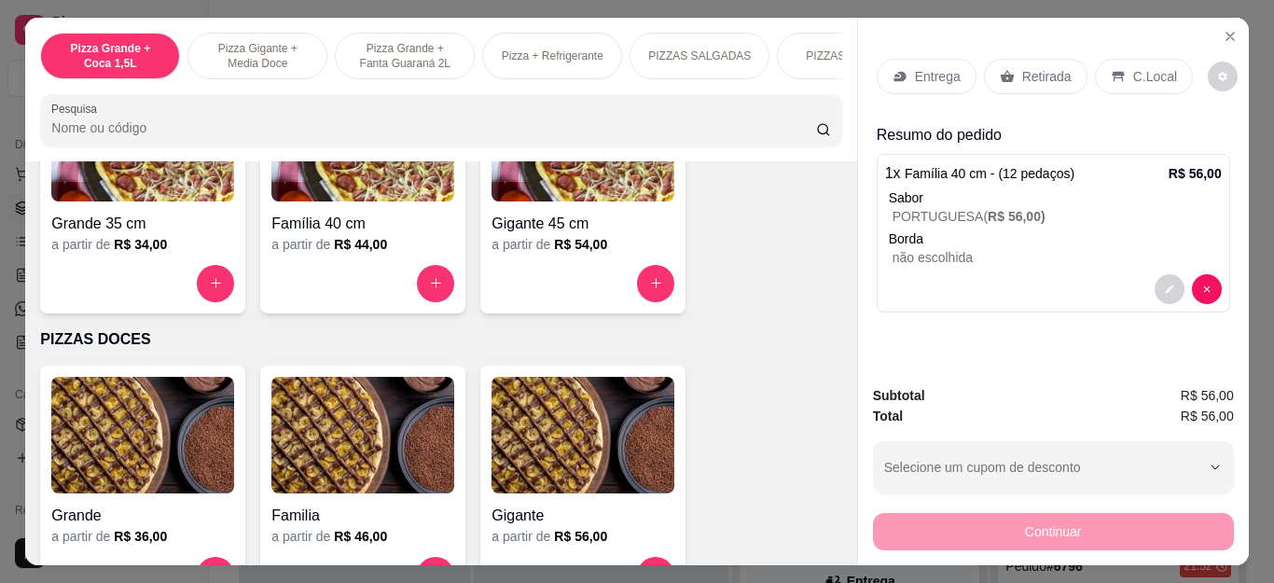
click at [1022, 67] on p "Retirada" at bounding box center [1046, 76] width 49 height 19
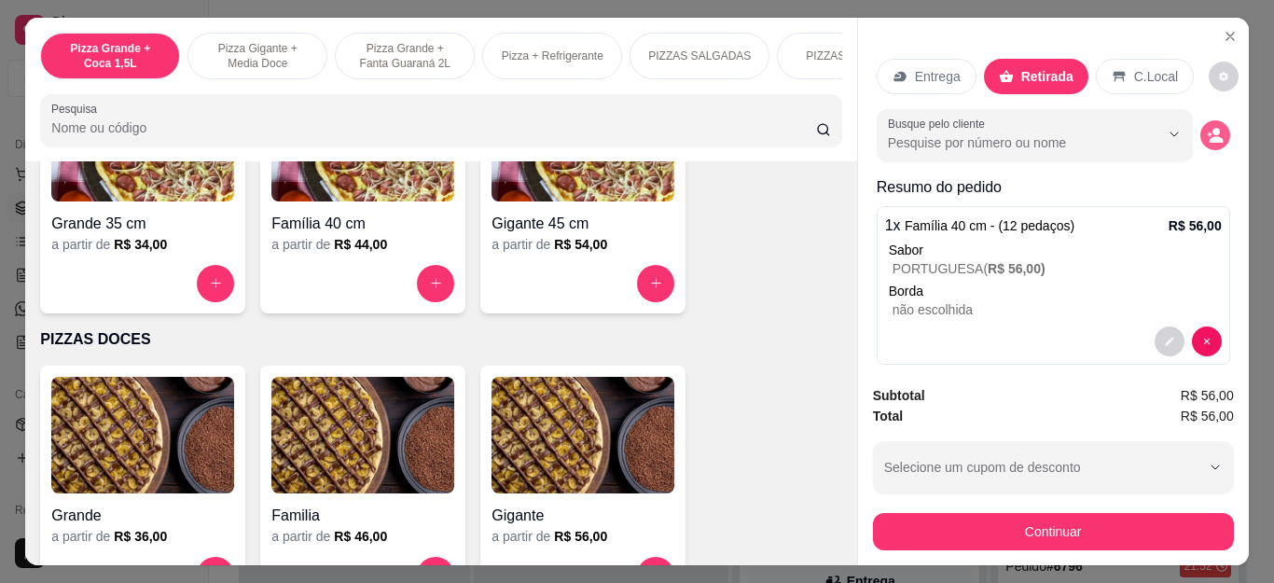
click at [1200, 132] on button "decrease-product-quantity" at bounding box center [1215, 135] width 30 height 30
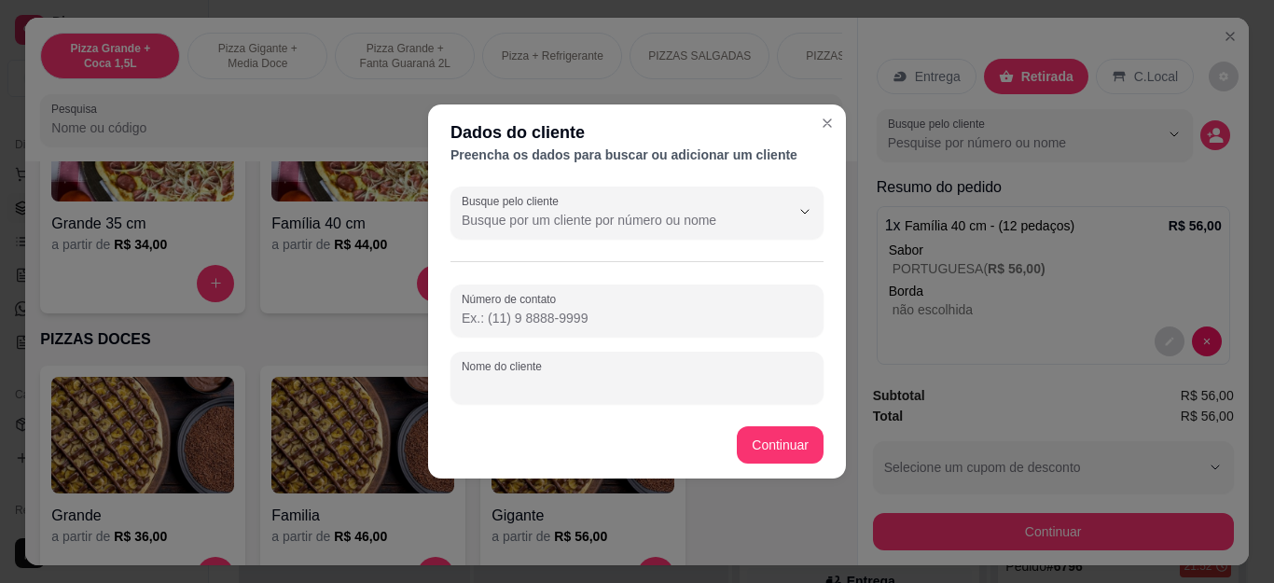
click at [548, 384] on input "Nome do cliente" at bounding box center [637, 385] width 351 height 19
type input "CESAR"
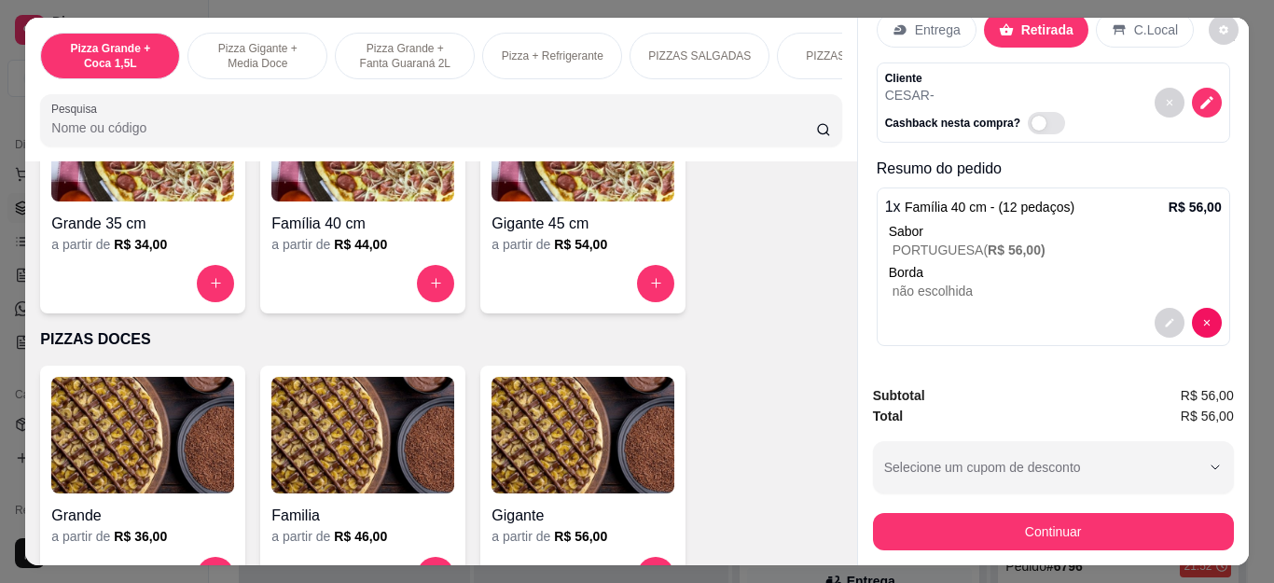
scroll to position [48, 0]
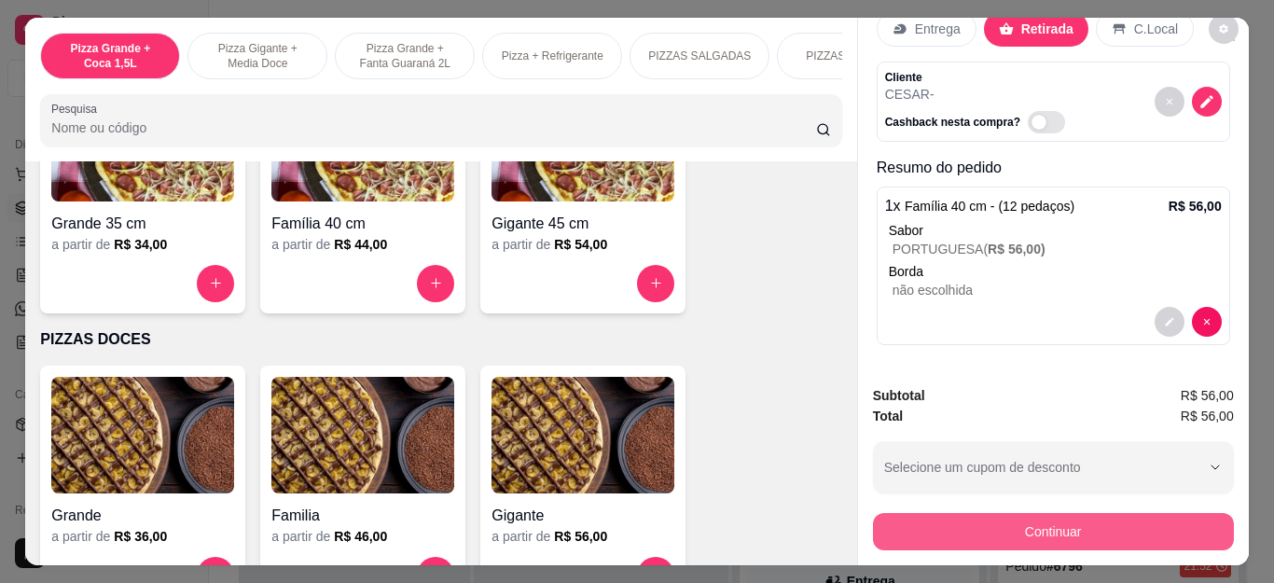
click at [898, 520] on button "Continuar" at bounding box center [1053, 531] width 361 height 37
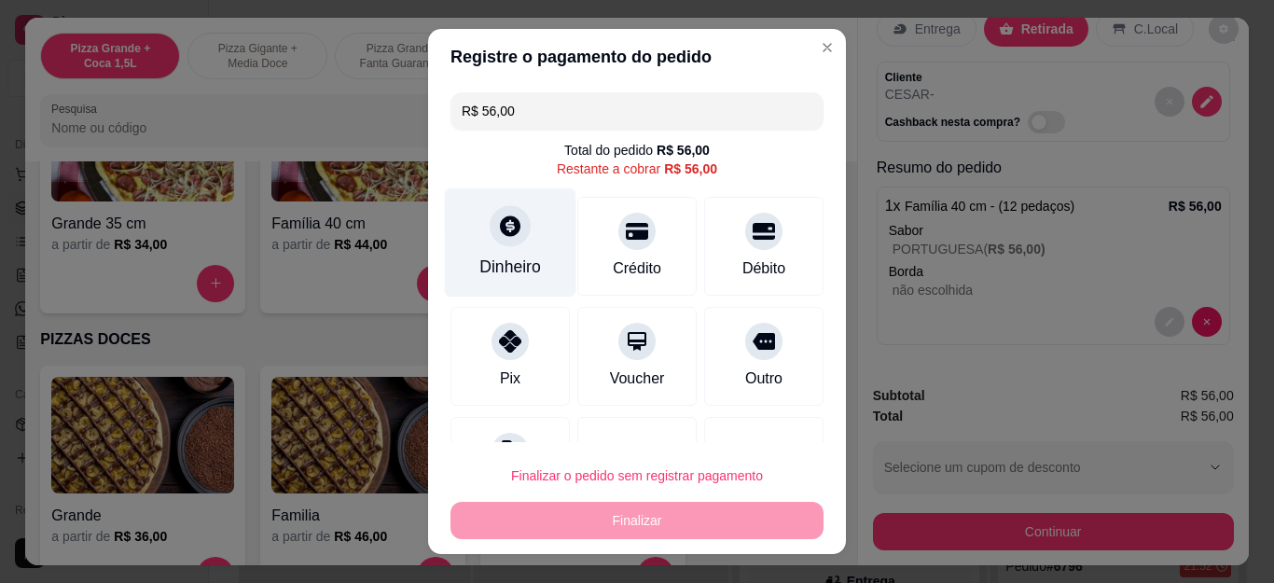
click at [486, 257] on div "Dinheiro" at bounding box center [510, 267] width 62 height 24
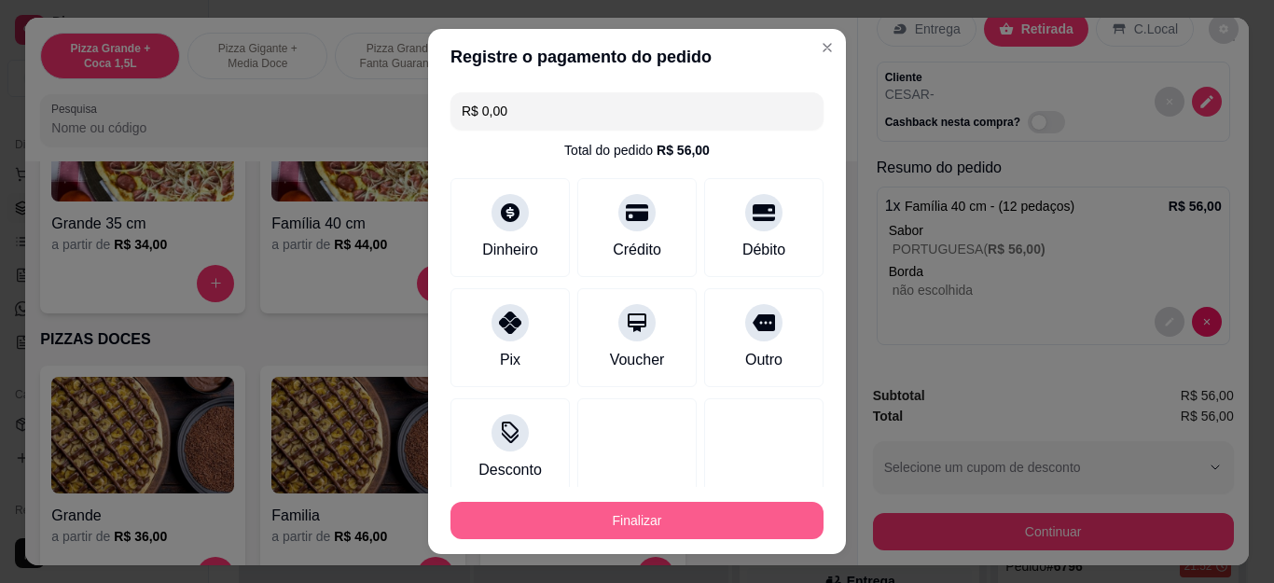
click at [683, 512] on button "Finalizar" at bounding box center [637, 520] width 373 height 37
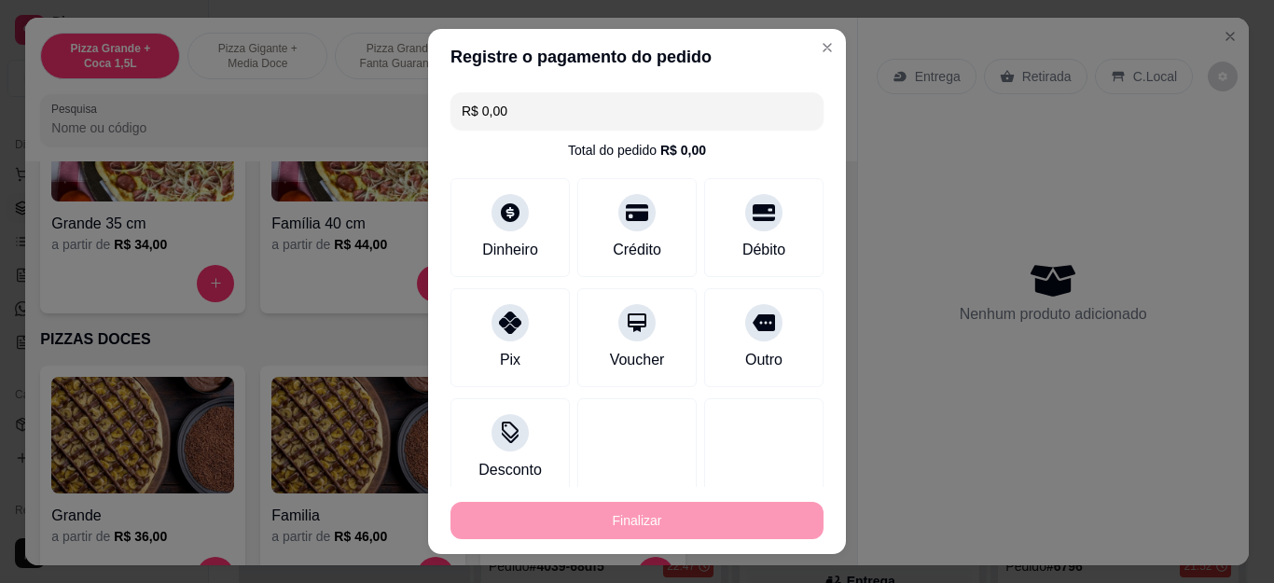
type input "-R$ 56,00"
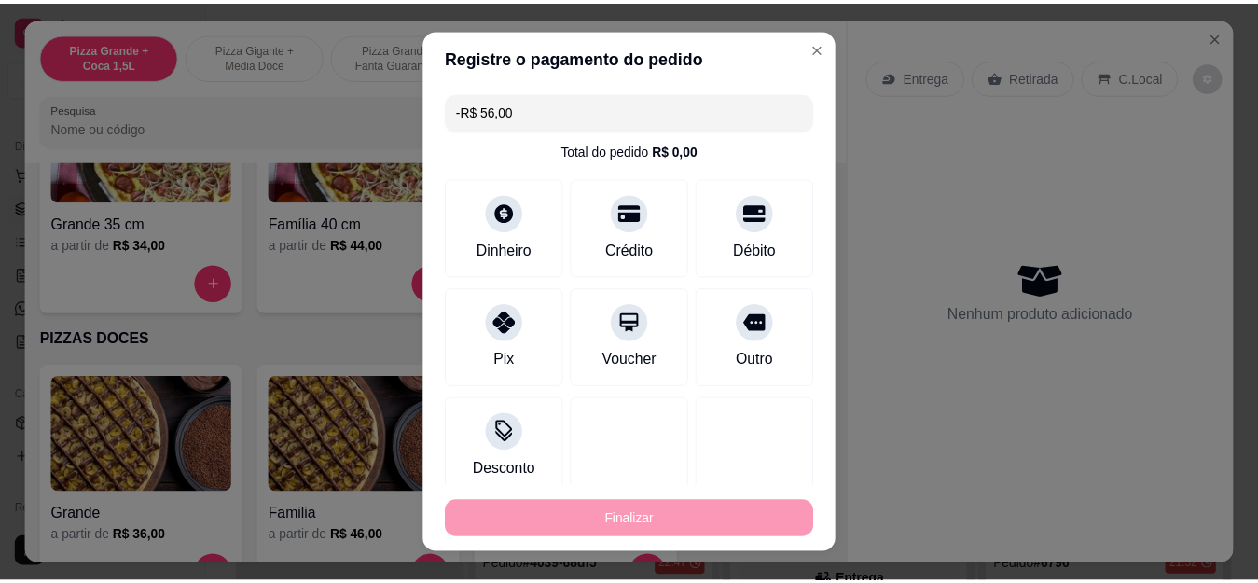
scroll to position [0, 0]
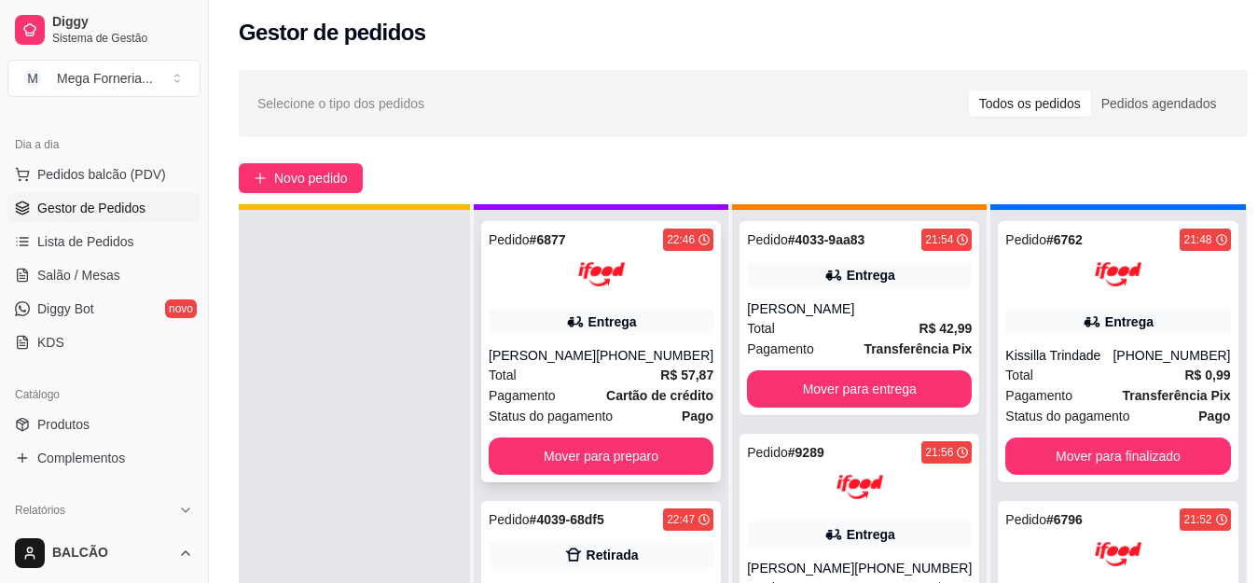
scroll to position [52, 0]
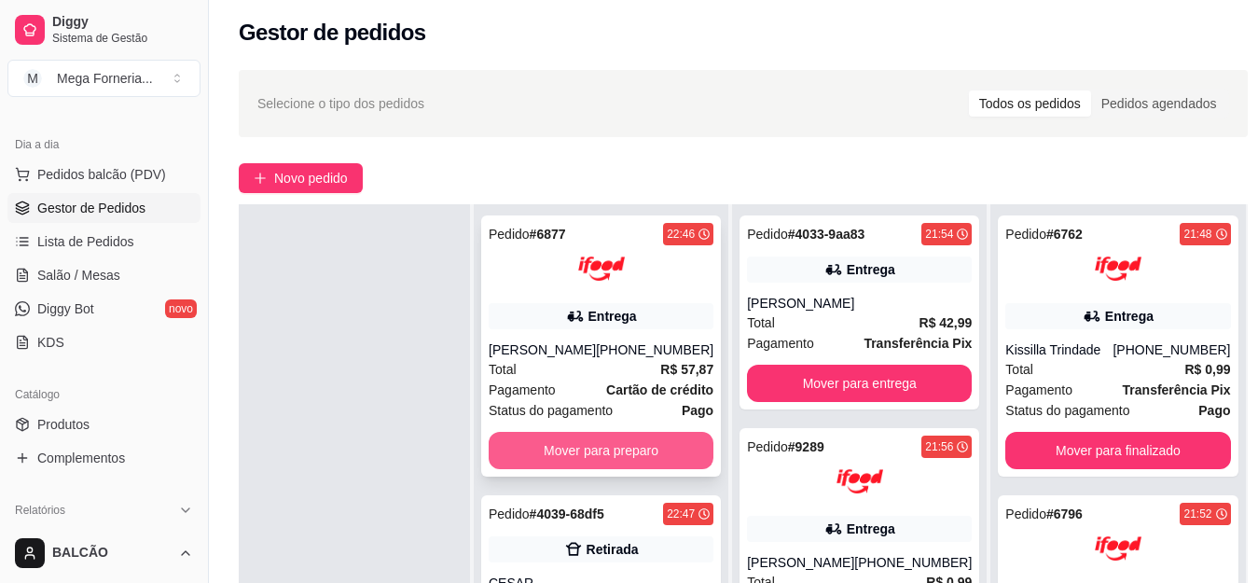
click at [616, 454] on button "Mover para preparo" at bounding box center [601, 450] width 225 height 37
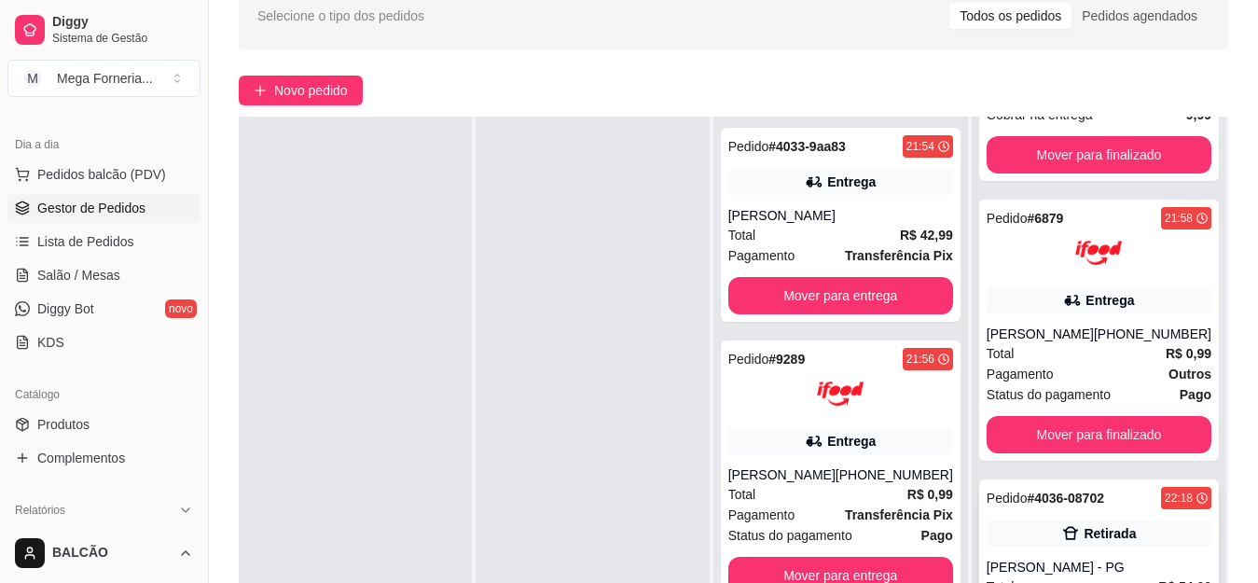
scroll to position [284, 0]
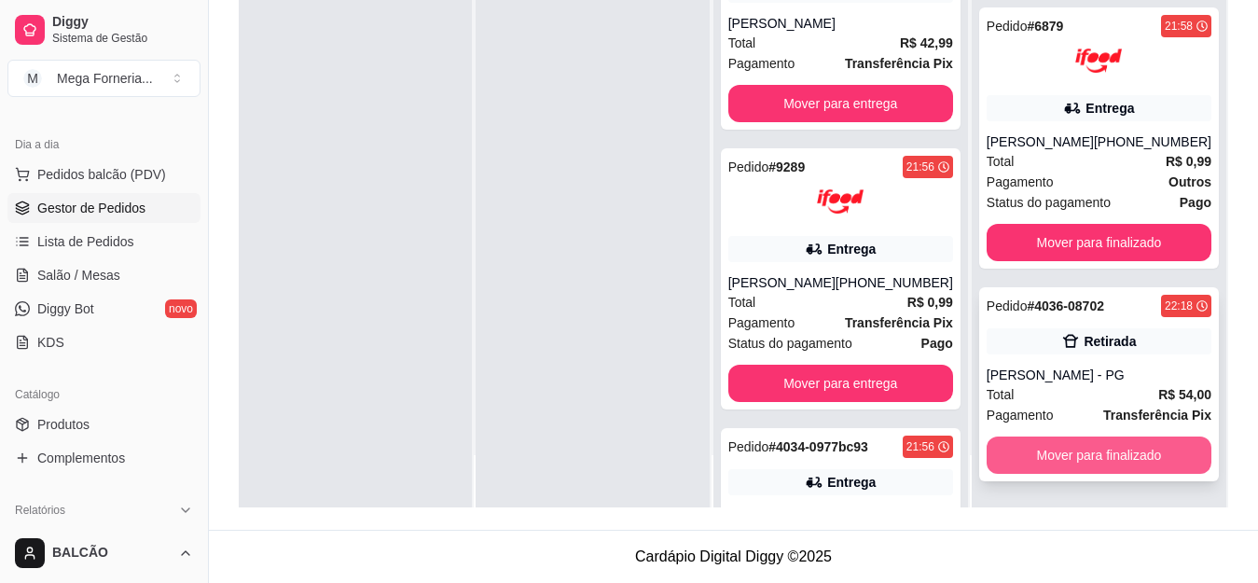
click at [1098, 452] on button "Mover para finalizado" at bounding box center [1099, 455] width 225 height 37
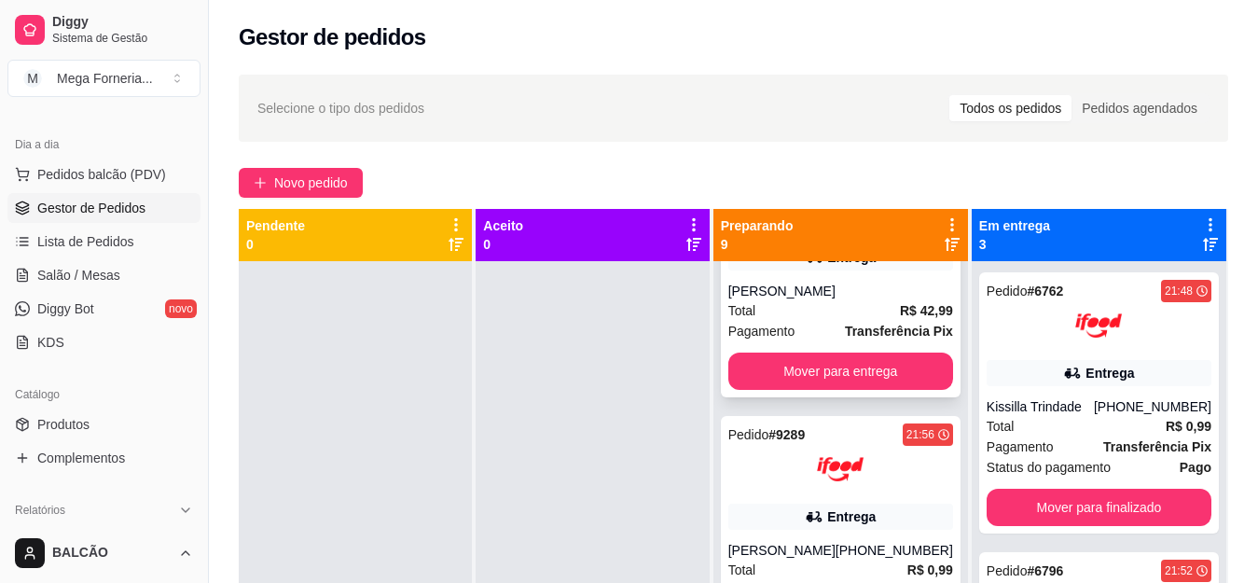
scroll to position [93, 0]
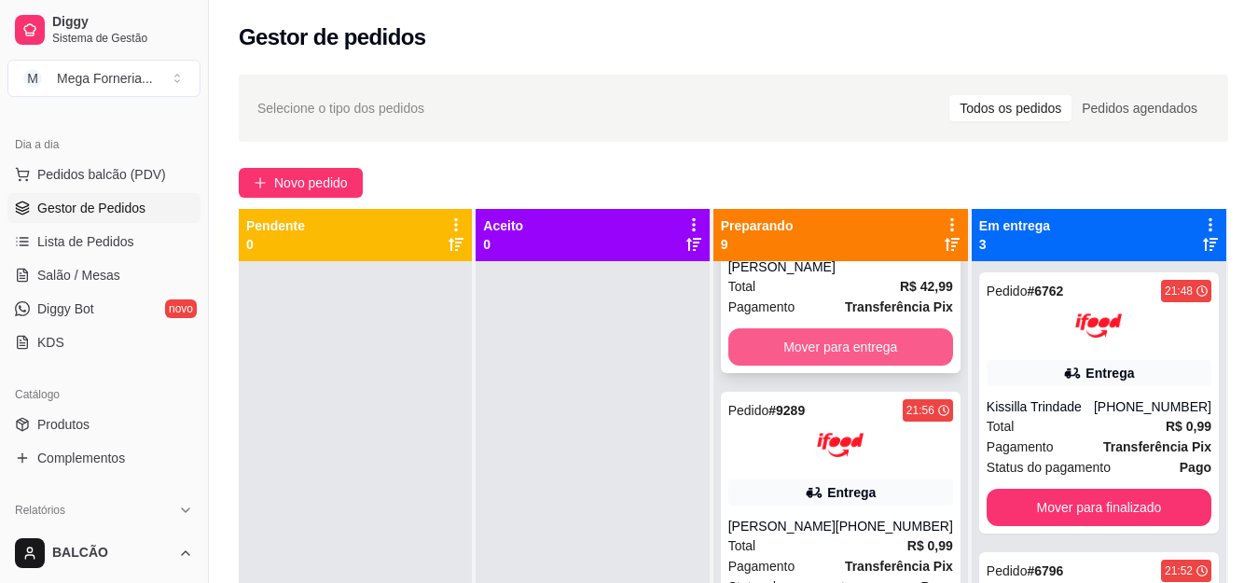
click at [894, 341] on button "Mover para entrega" at bounding box center [840, 346] width 225 height 37
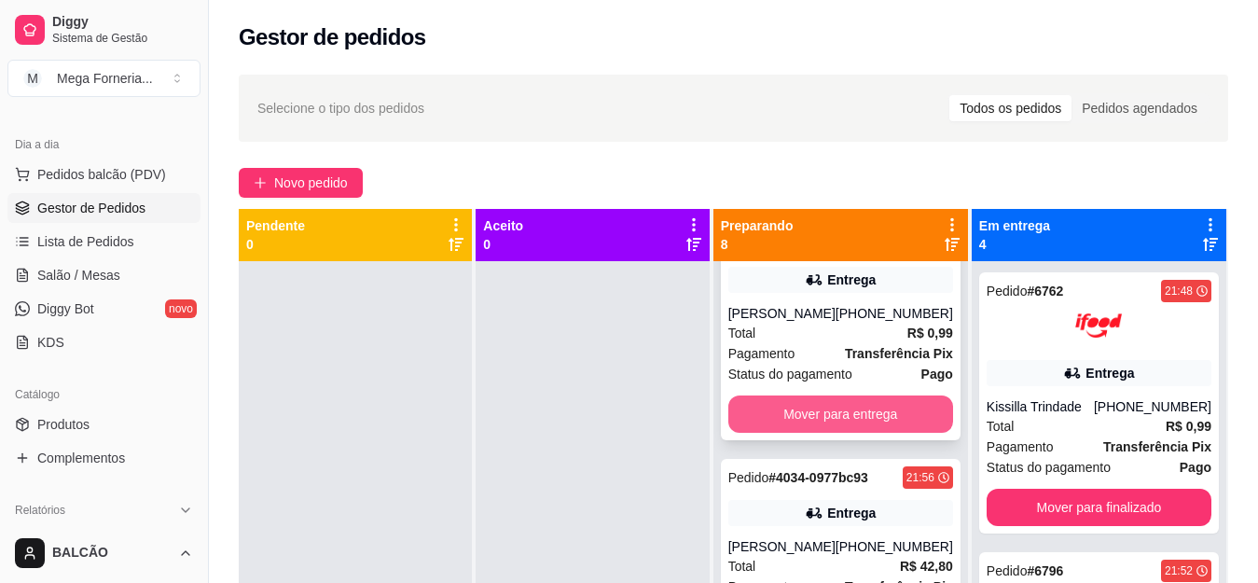
click at [879, 414] on button "Mover para entrega" at bounding box center [840, 413] width 225 height 37
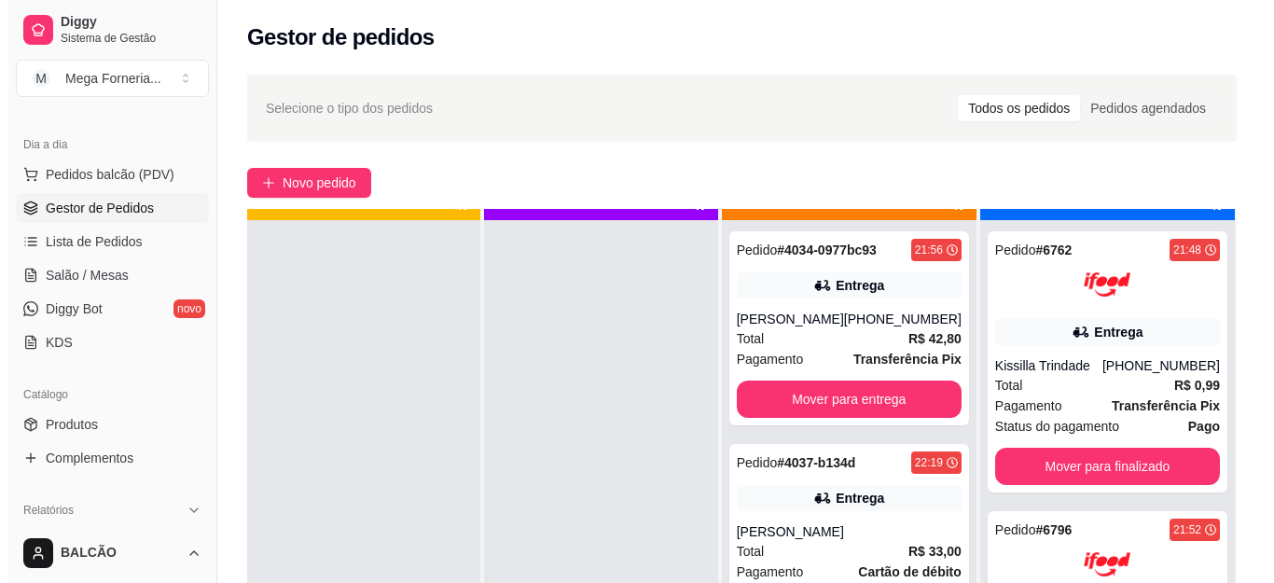
scroll to position [52, 0]
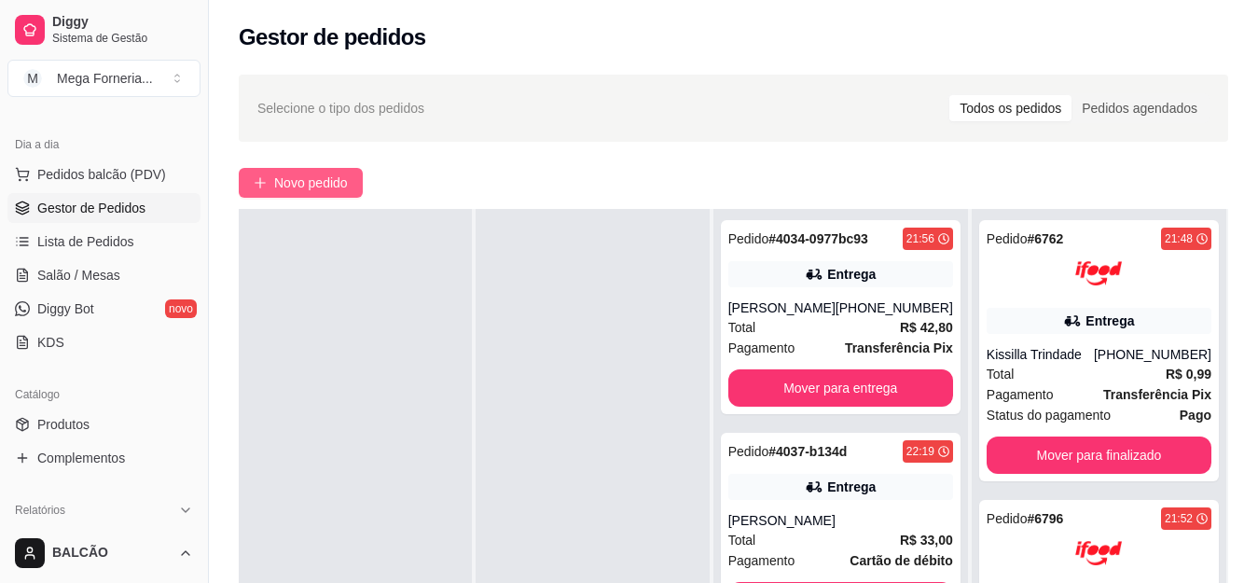
click at [316, 170] on button "Novo pedido" at bounding box center [301, 183] width 124 height 30
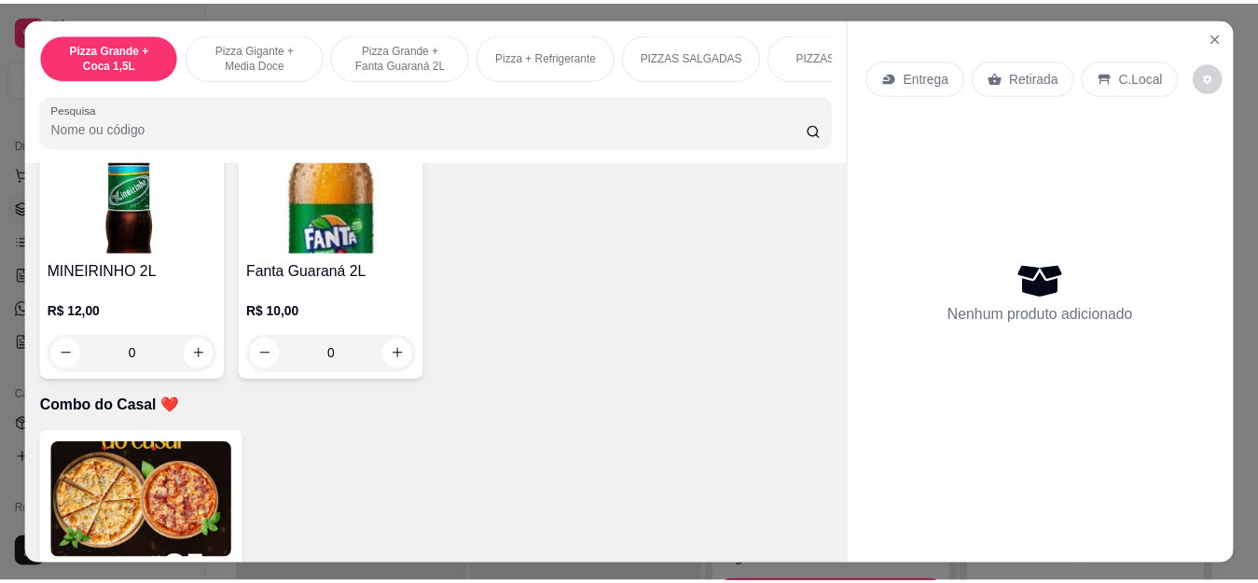
scroll to position [4664, 0]
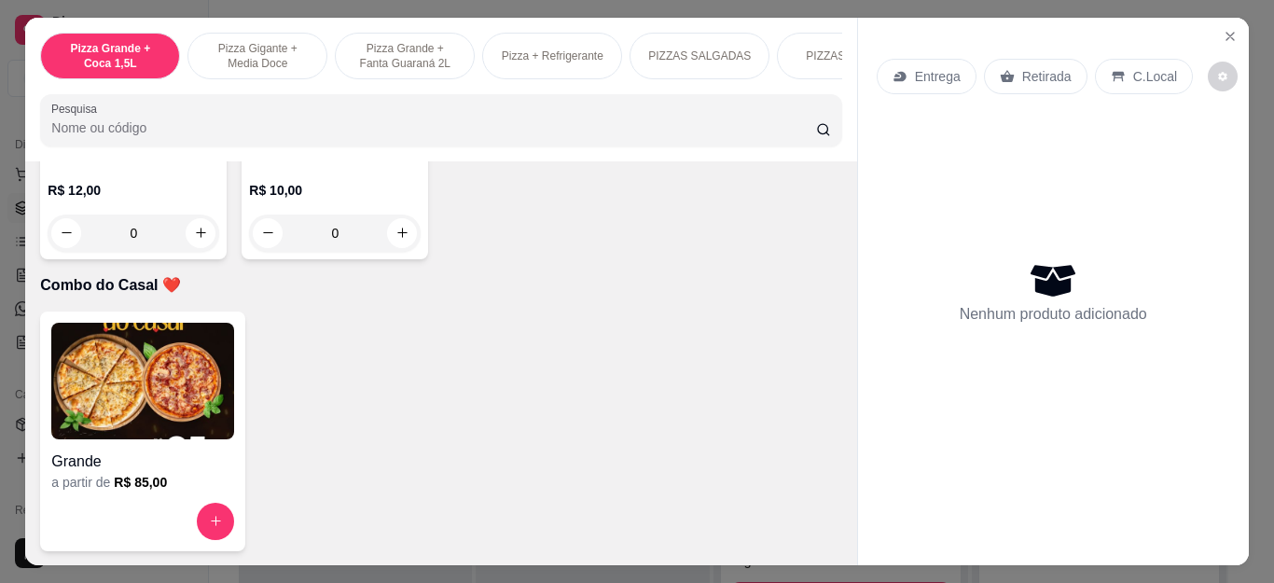
type input "1"
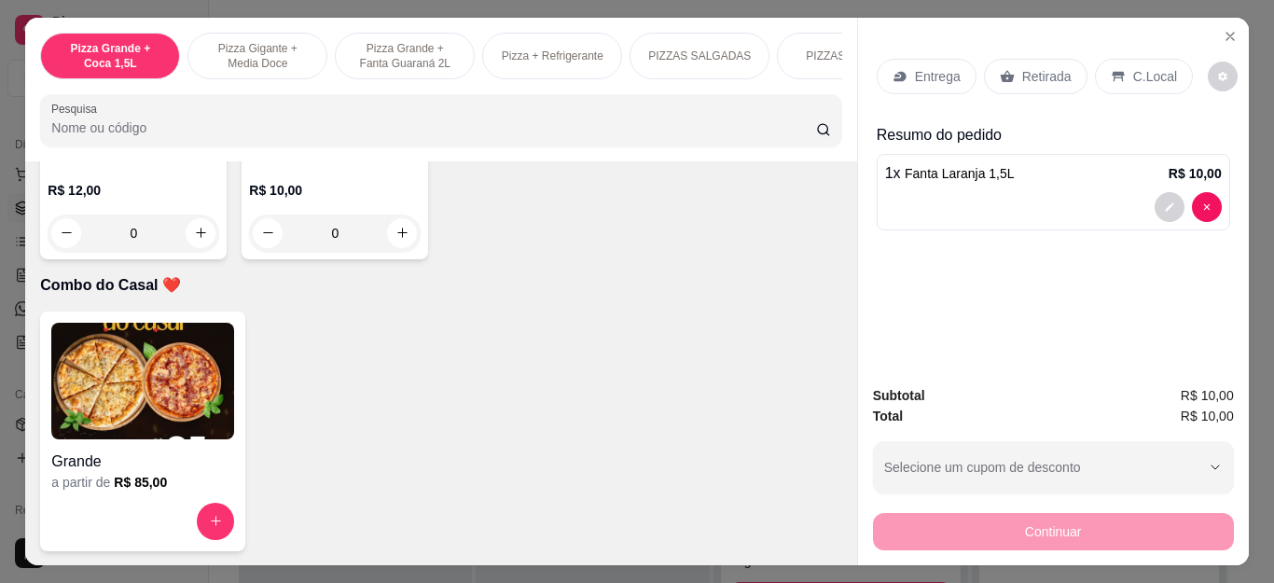
click at [1031, 68] on p "Retirada" at bounding box center [1046, 76] width 49 height 19
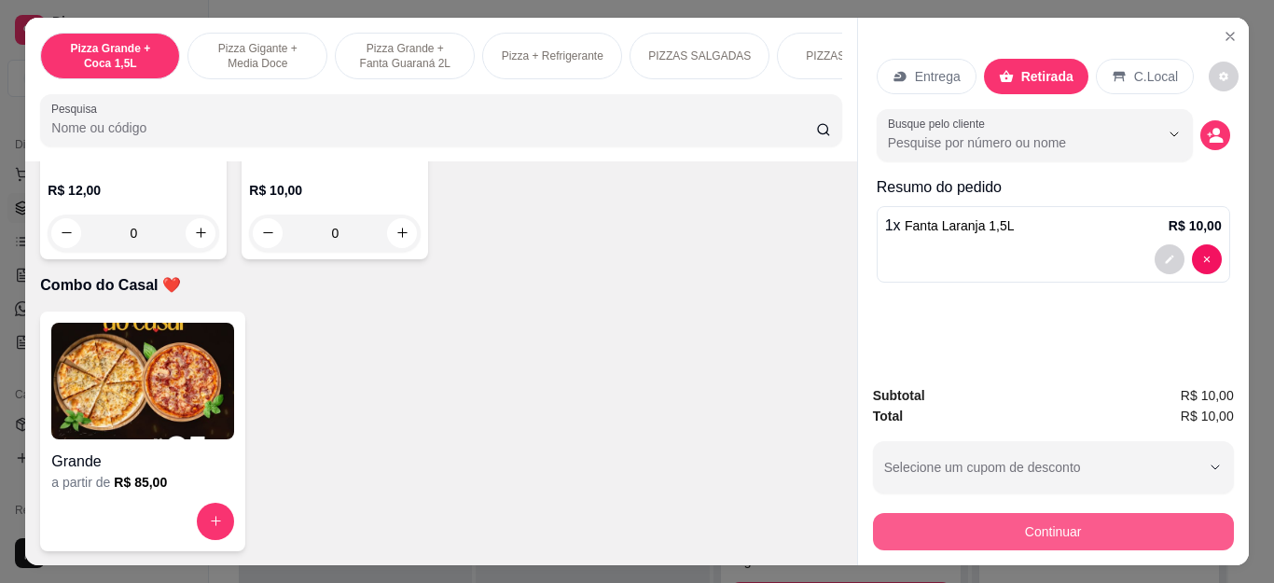
click at [951, 513] on button "Continuar" at bounding box center [1053, 531] width 361 height 37
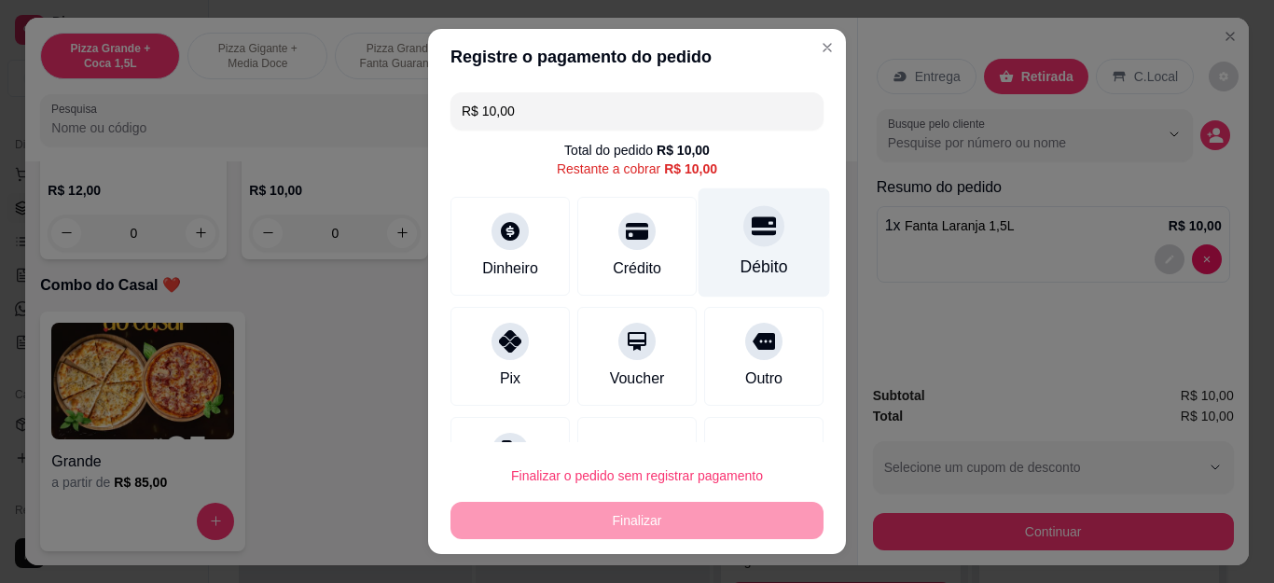
click at [743, 246] on div at bounding box center [763, 226] width 41 height 41
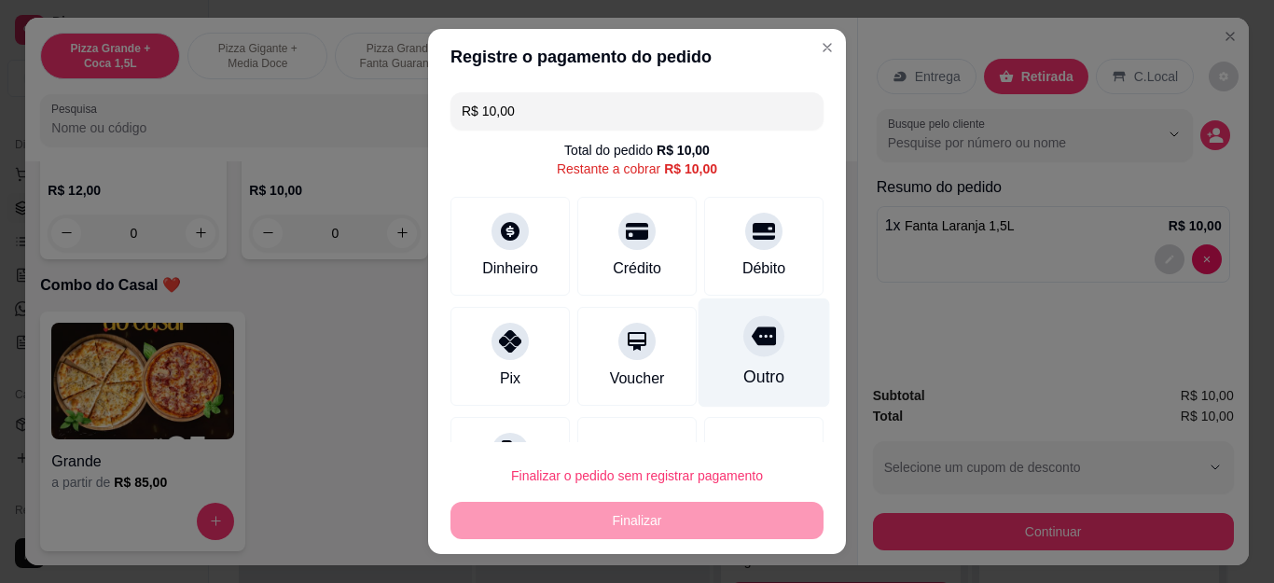
type input "R$ 0,00"
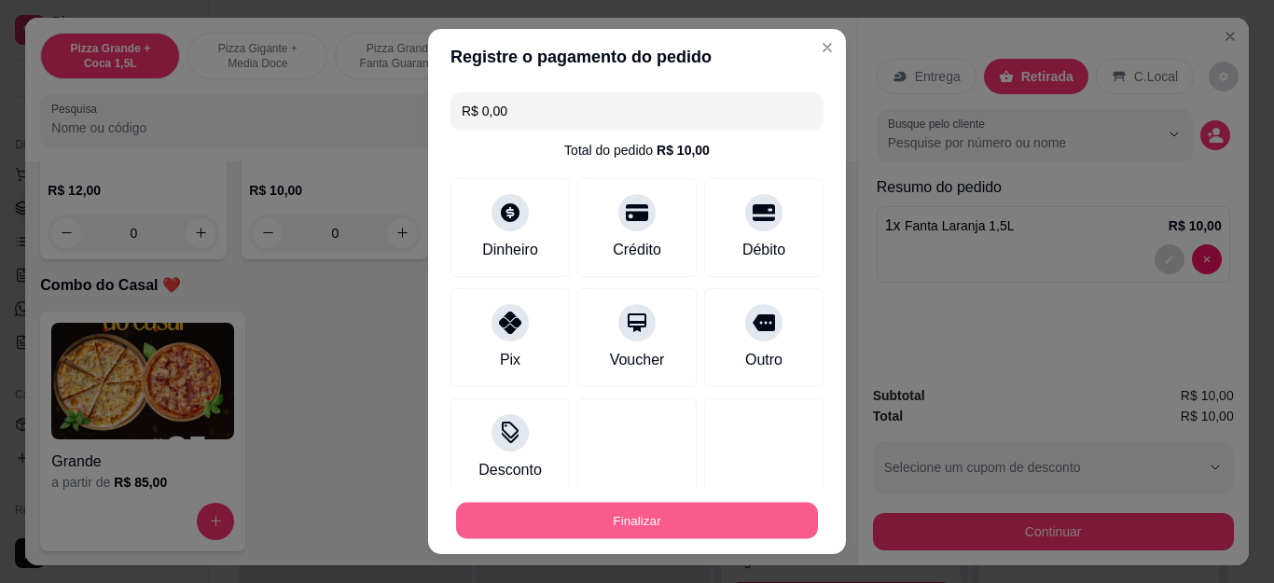
click at [672, 511] on button "Finalizar" at bounding box center [637, 520] width 362 height 36
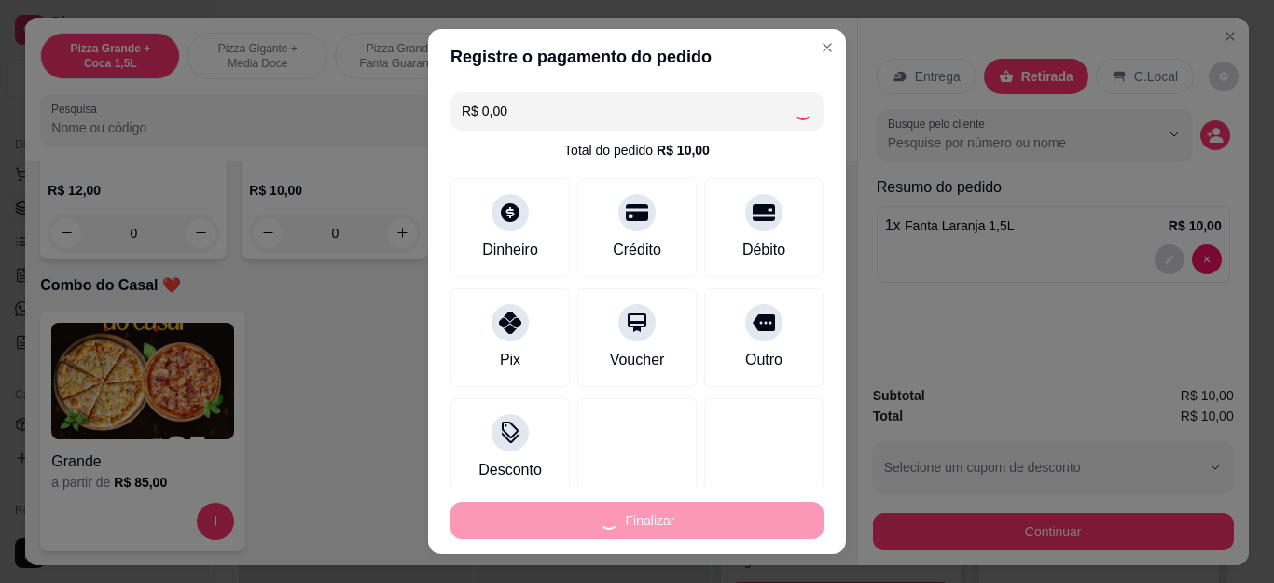
type input "0"
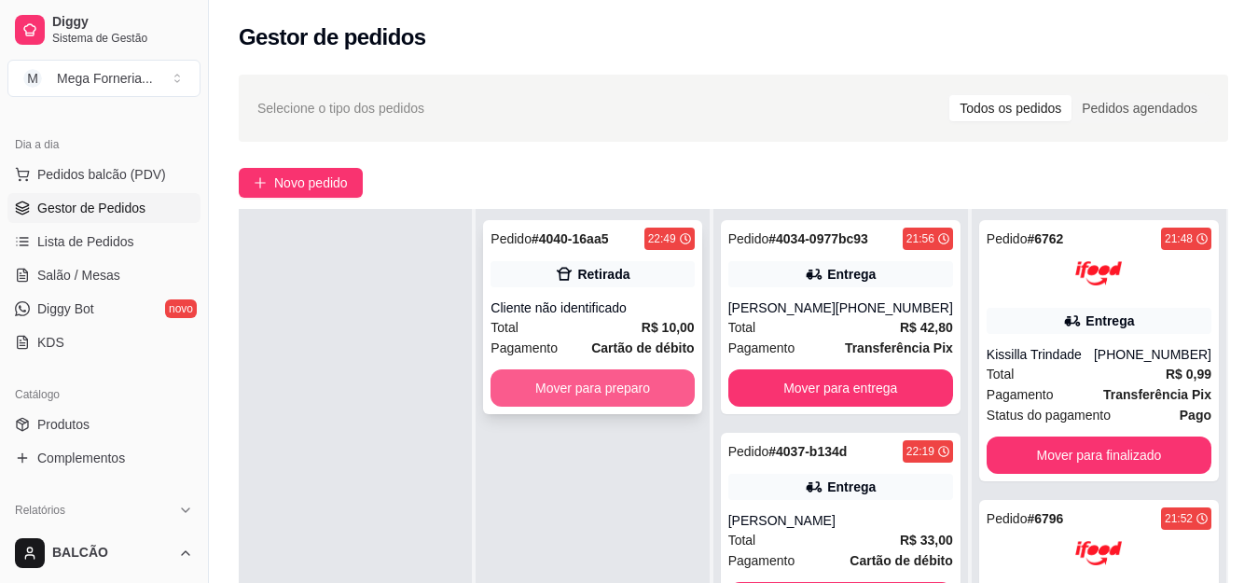
click at [632, 399] on button "Mover para preparo" at bounding box center [592, 387] width 203 height 37
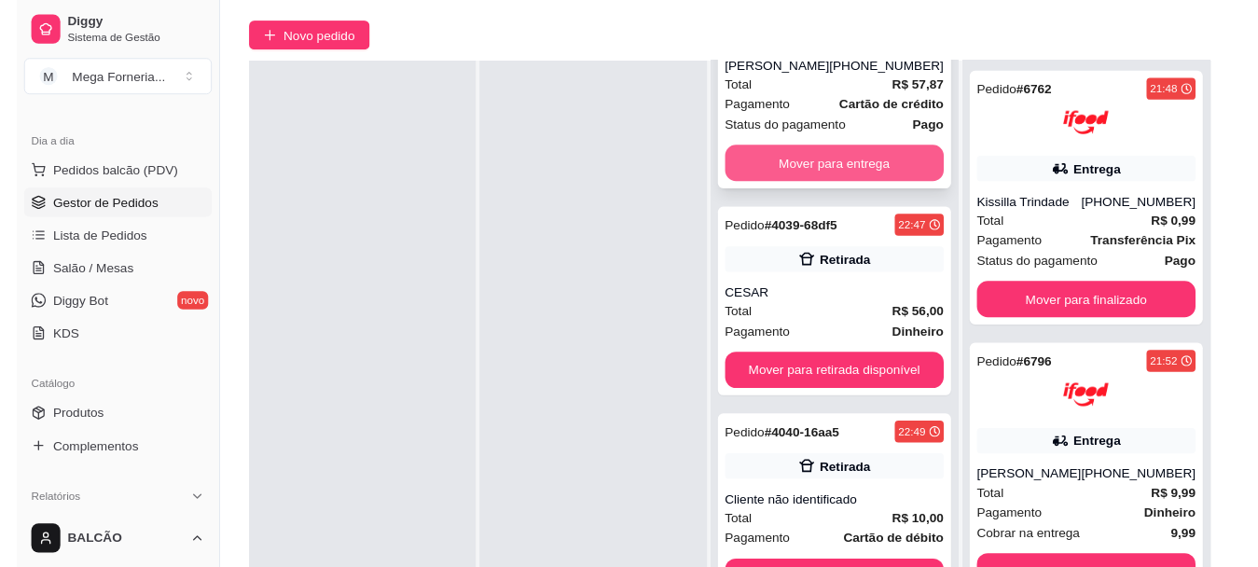
scroll to position [284, 0]
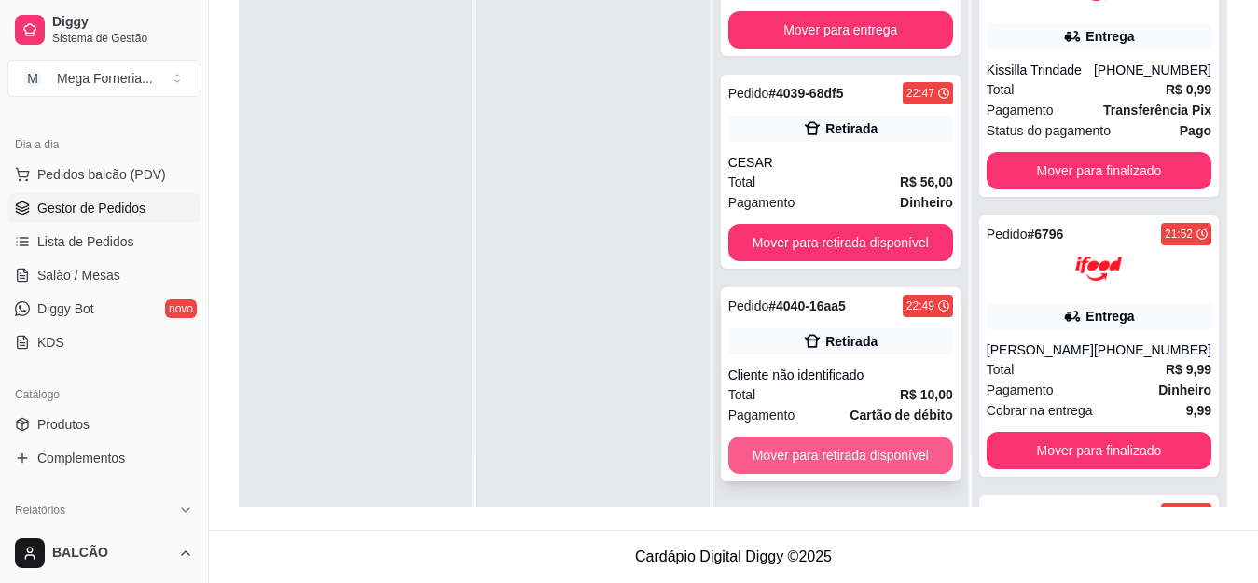
click at [869, 458] on button "Mover para retirada disponível" at bounding box center [840, 455] width 225 height 37
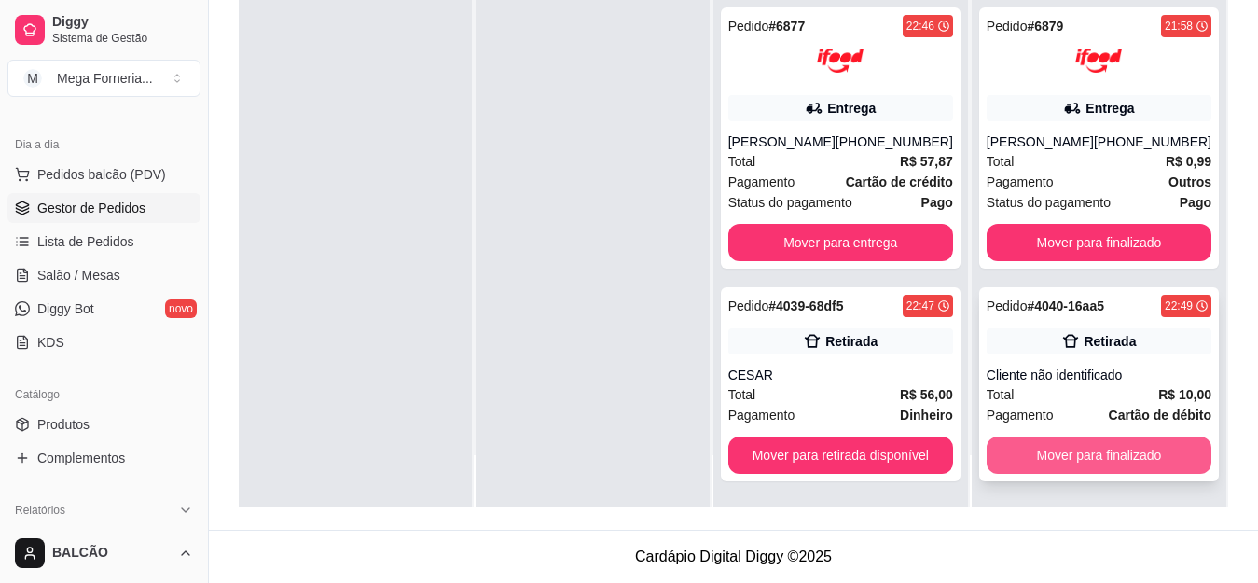
click at [1140, 442] on button "Mover para finalizado" at bounding box center [1099, 455] width 225 height 37
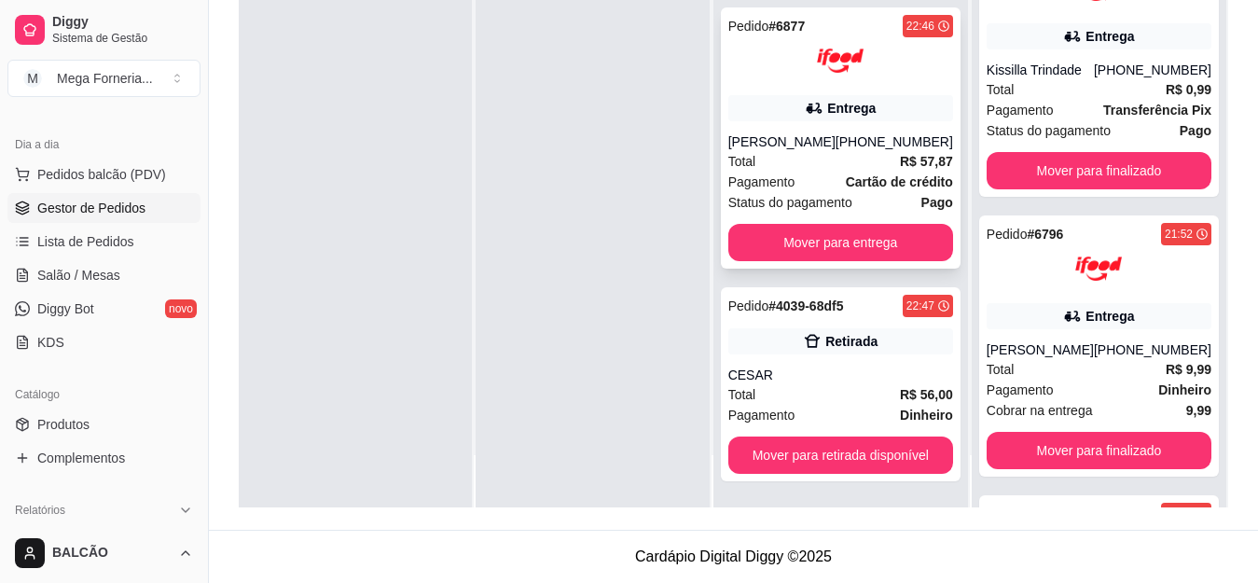
click at [869, 144] on div "[PHONE_NUMBER]" at bounding box center [895, 141] width 118 height 19
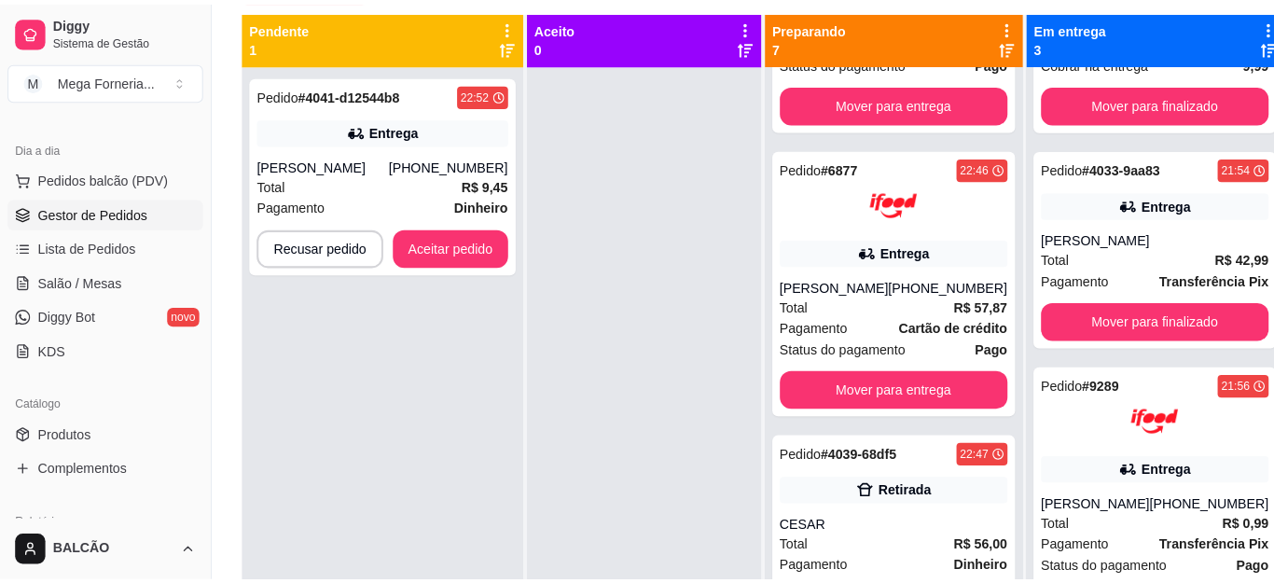
scroll to position [191, 0]
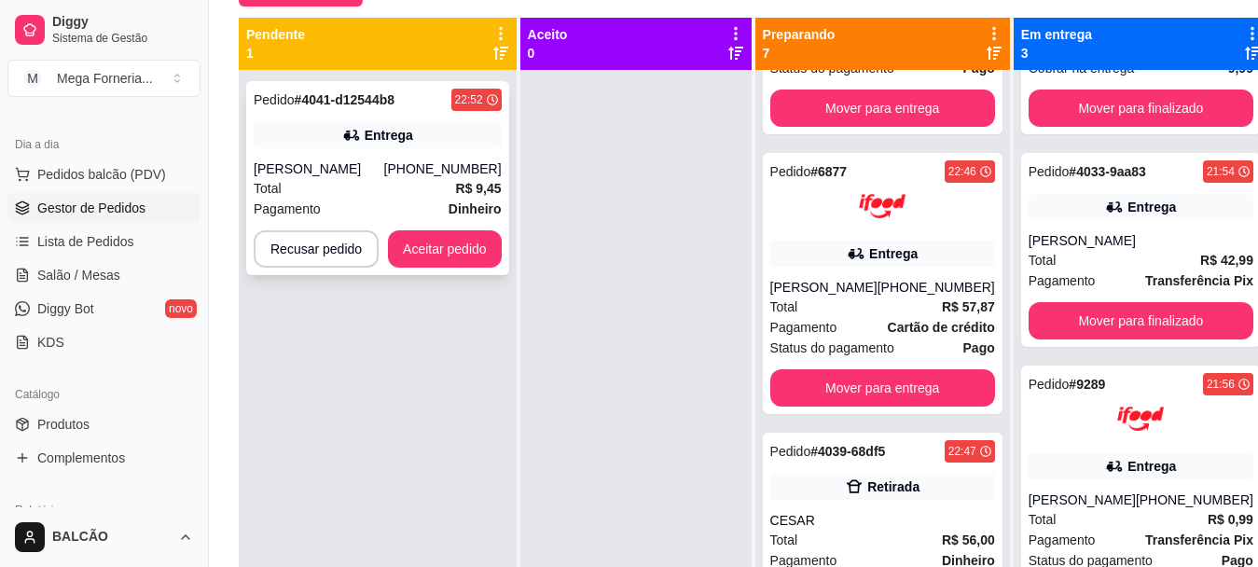
click at [410, 165] on div "[PHONE_NUMBER]" at bounding box center [443, 168] width 118 height 19
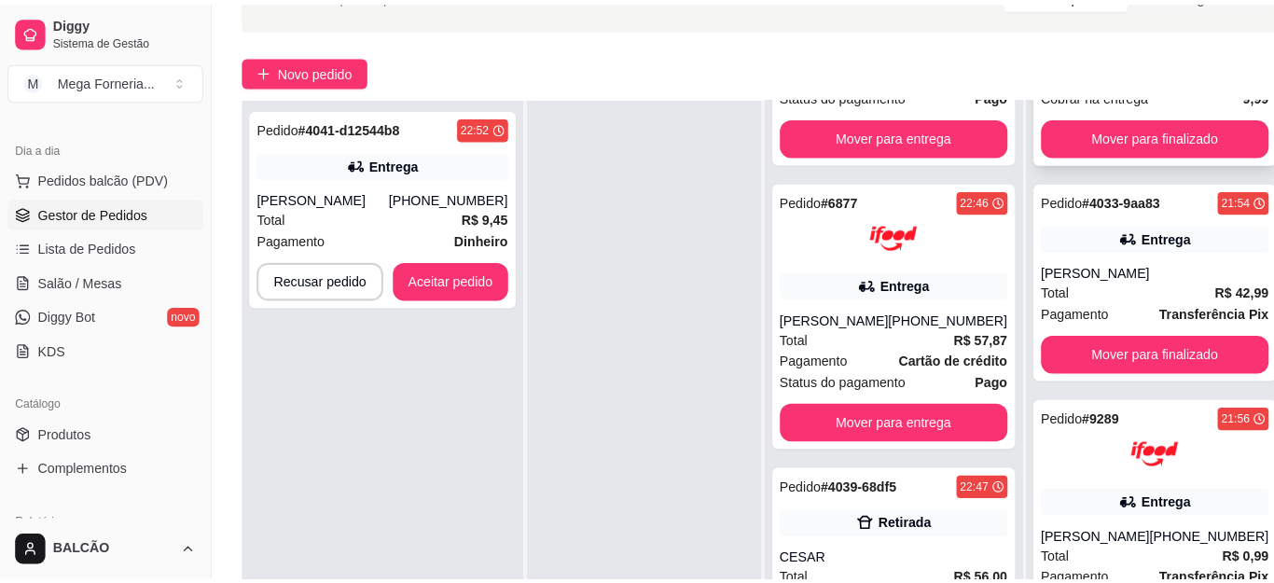
scroll to position [21, 0]
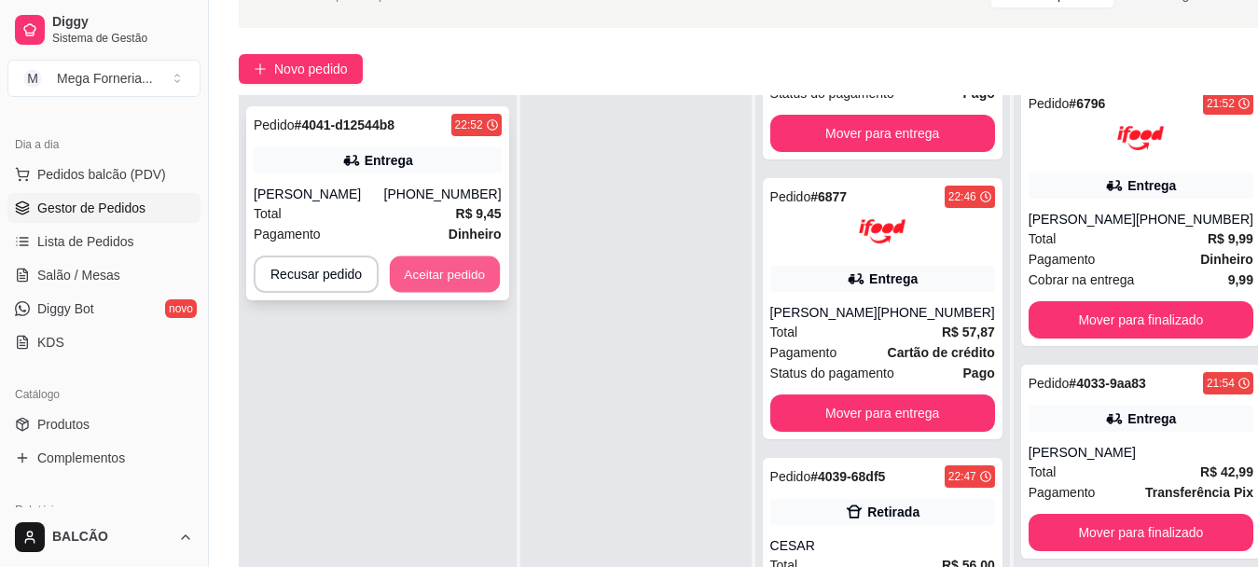
click at [411, 271] on button "Aceitar pedido" at bounding box center [445, 274] width 110 height 36
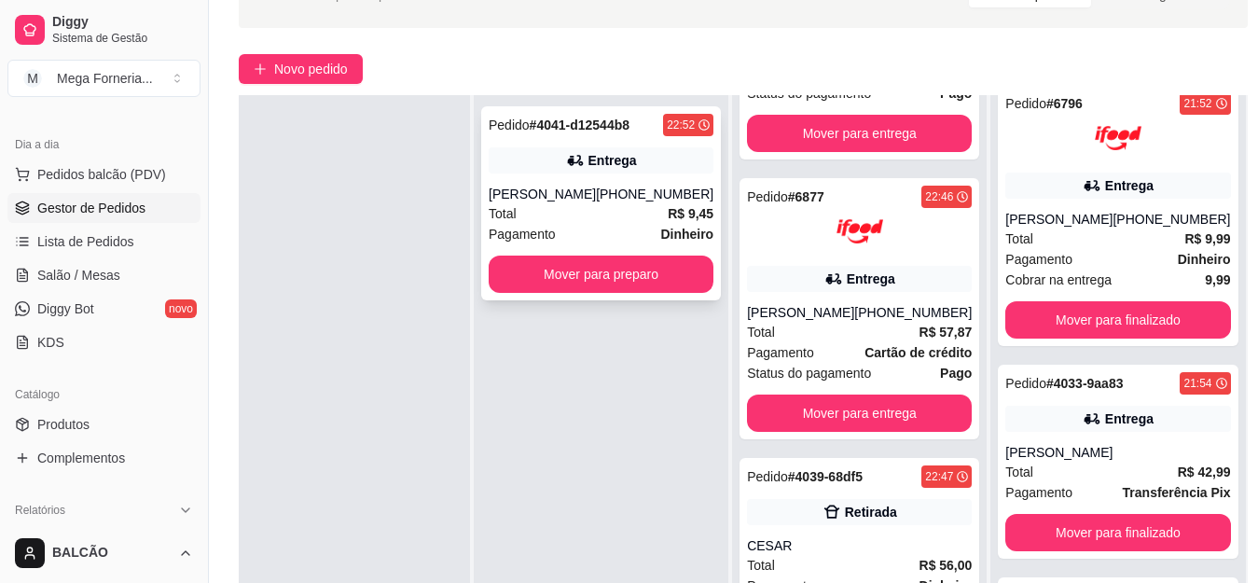
click at [655, 202] on div "[PHONE_NUMBER]" at bounding box center [655, 194] width 118 height 19
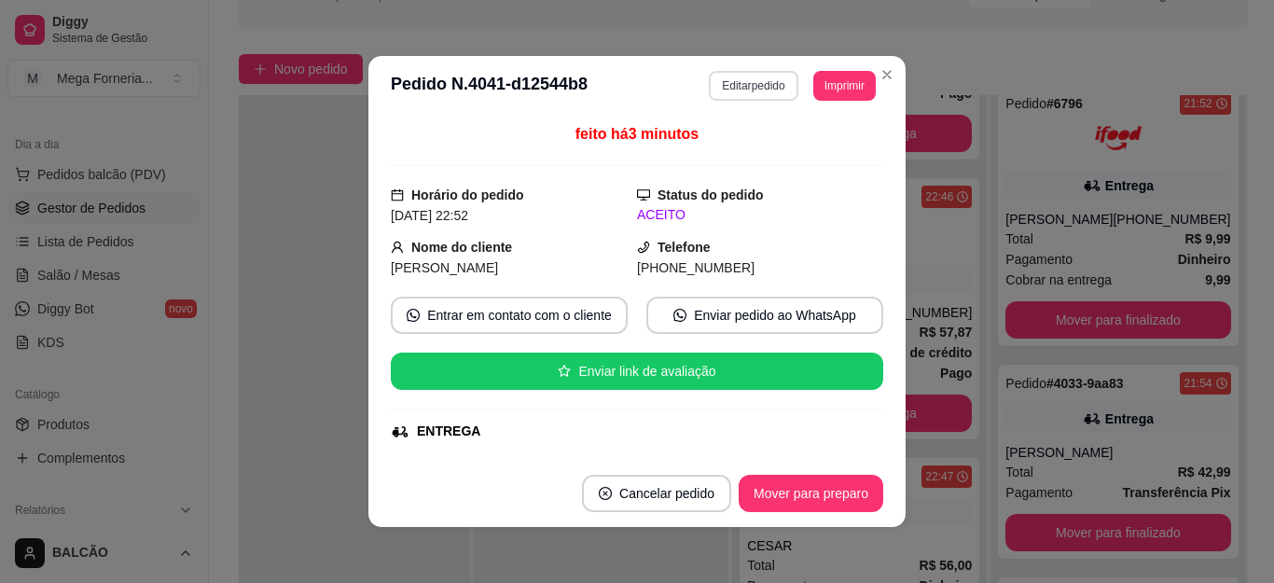
click at [742, 95] on button "Editar pedido" at bounding box center [753, 86] width 89 height 30
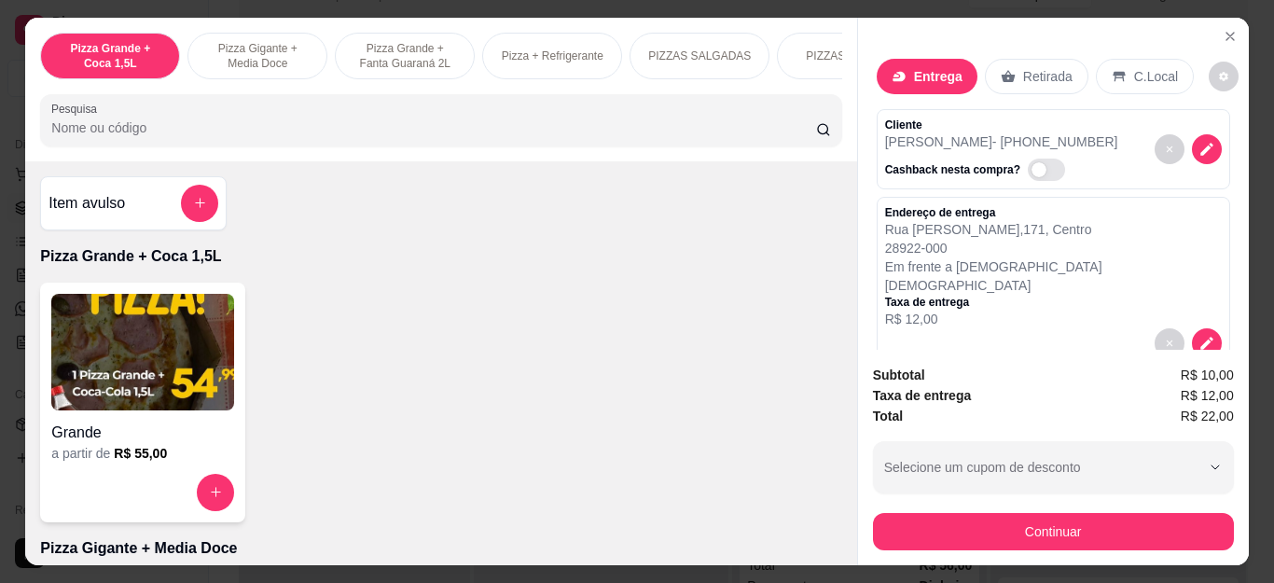
click at [1075, 256] on div "Endereço de entrega [STREET_ADDRESS][PERSON_NAME] frente a [DEMOGRAPHIC_DATA] […" at bounding box center [1053, 266] width 337 height 123
click at [1199, 335] on icon "decrease-product-quantity" at bounding box center [1207, 343] width 17 height 17
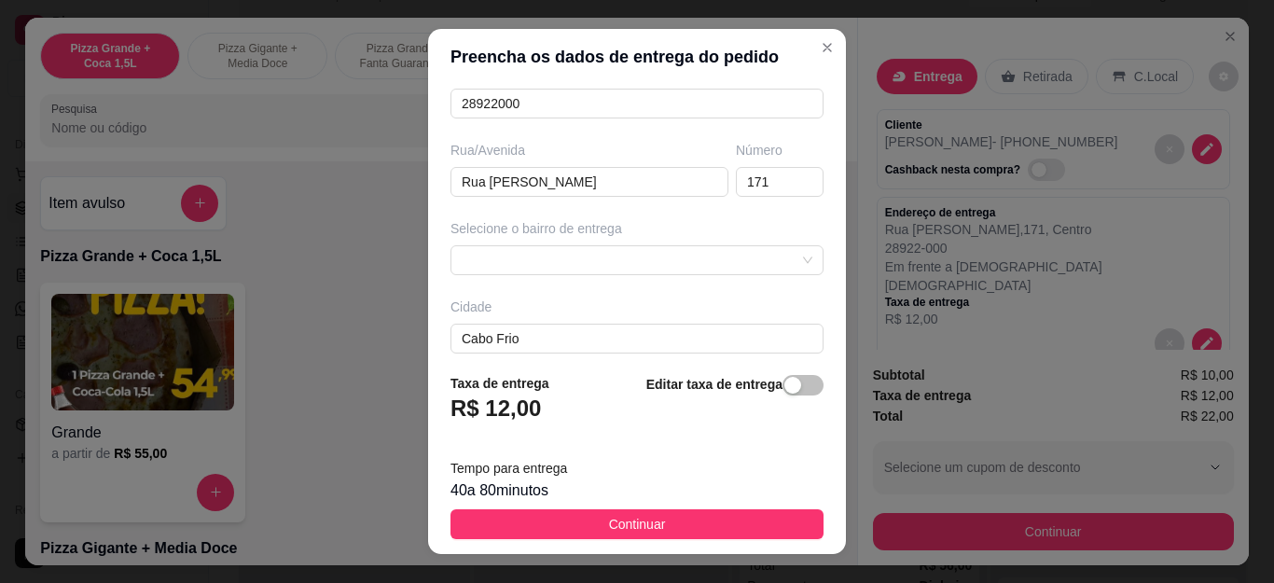
scroll to position [280, 0]
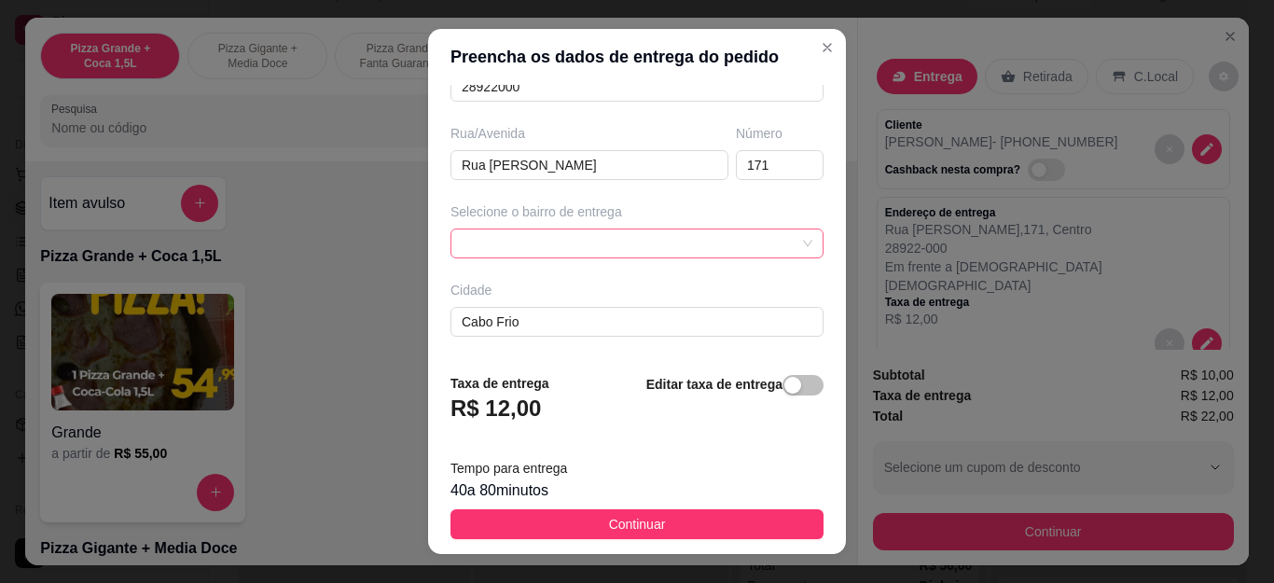
click at [597, 245] on div at bounding box center [637, 244] width 373 height 30
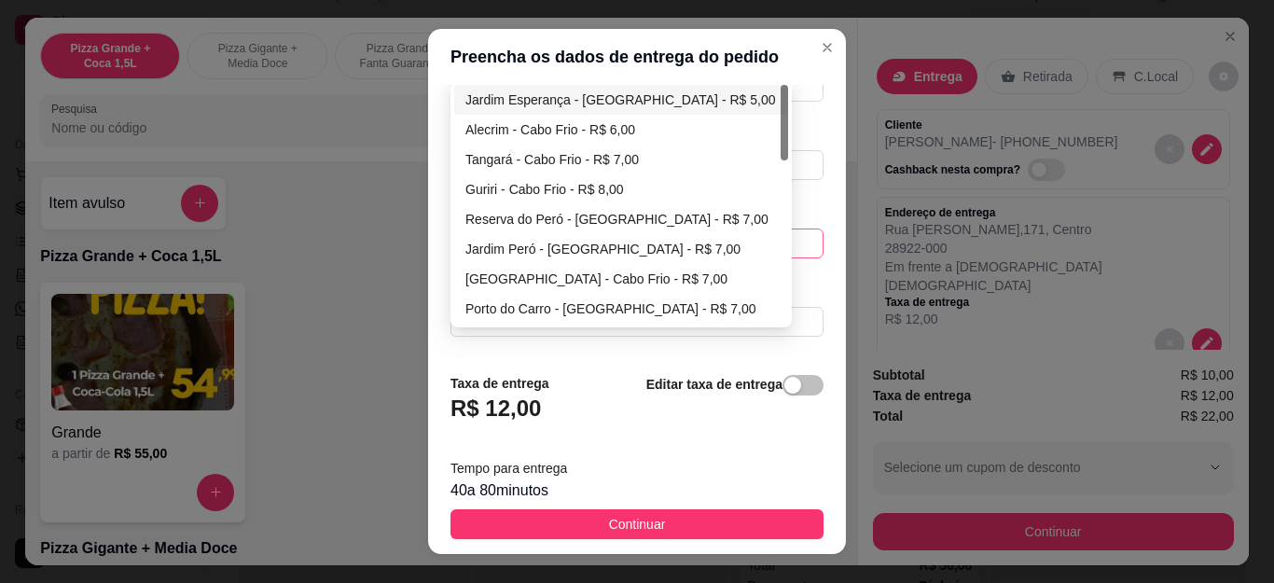
click at [564, 104] on div "Jardim Esperança - [GEOGRAPHIC_DATA] - R$ 5,00" at bounding box center [621, 100] width 312 height 21
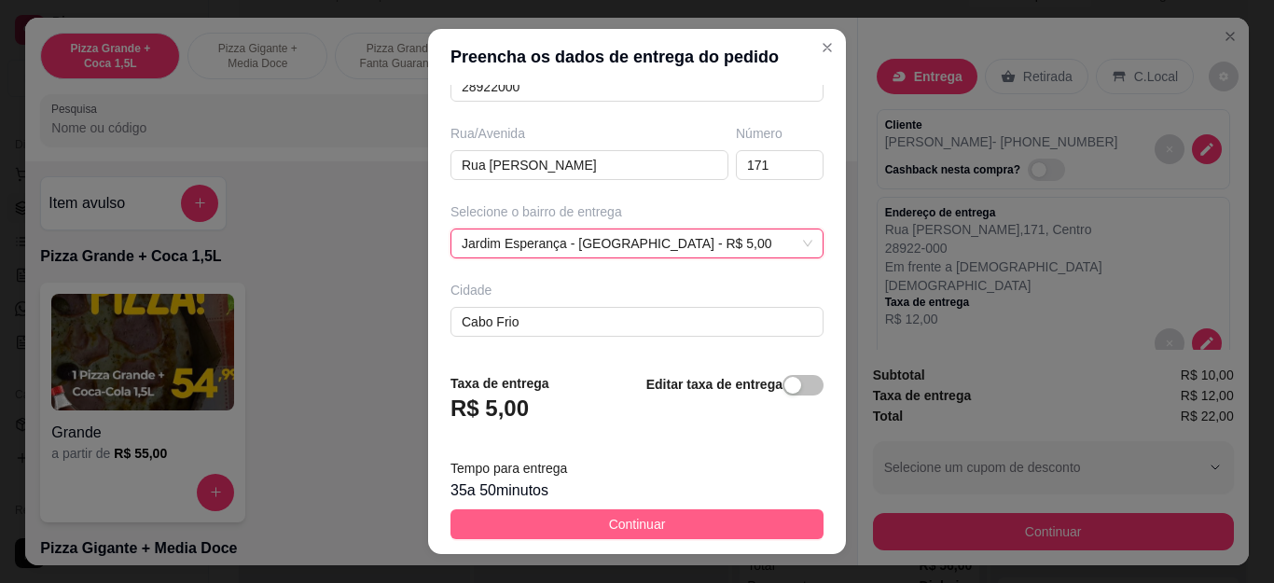
click at [609, 524] on span "Continuar" at bounding box center [637, 524] width 57 height 21
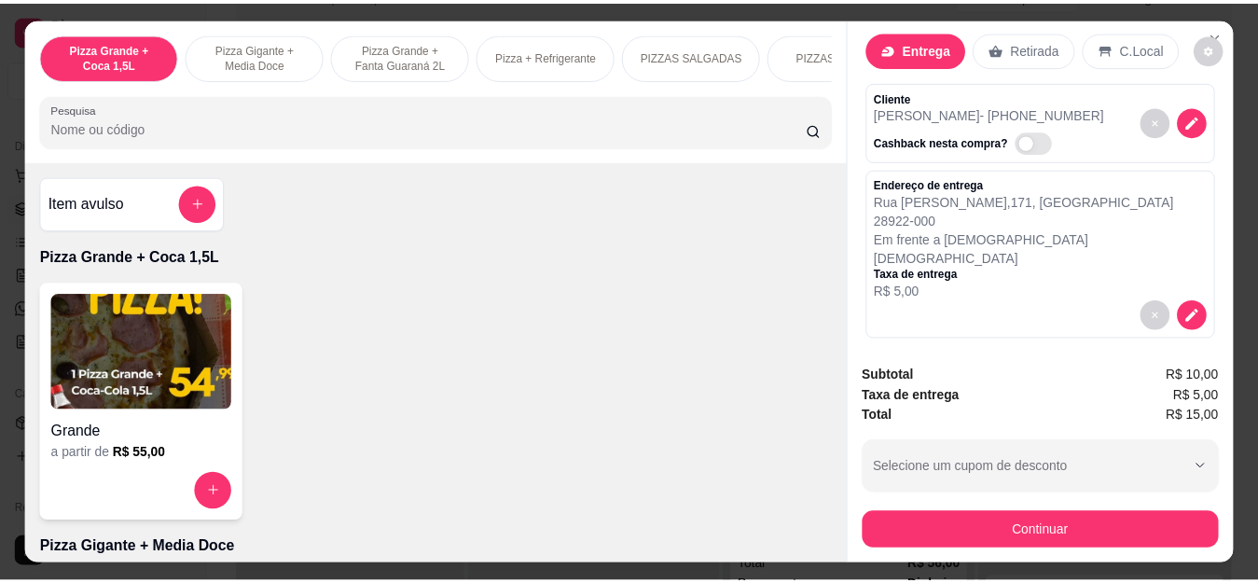
scroll to position [0, 0]
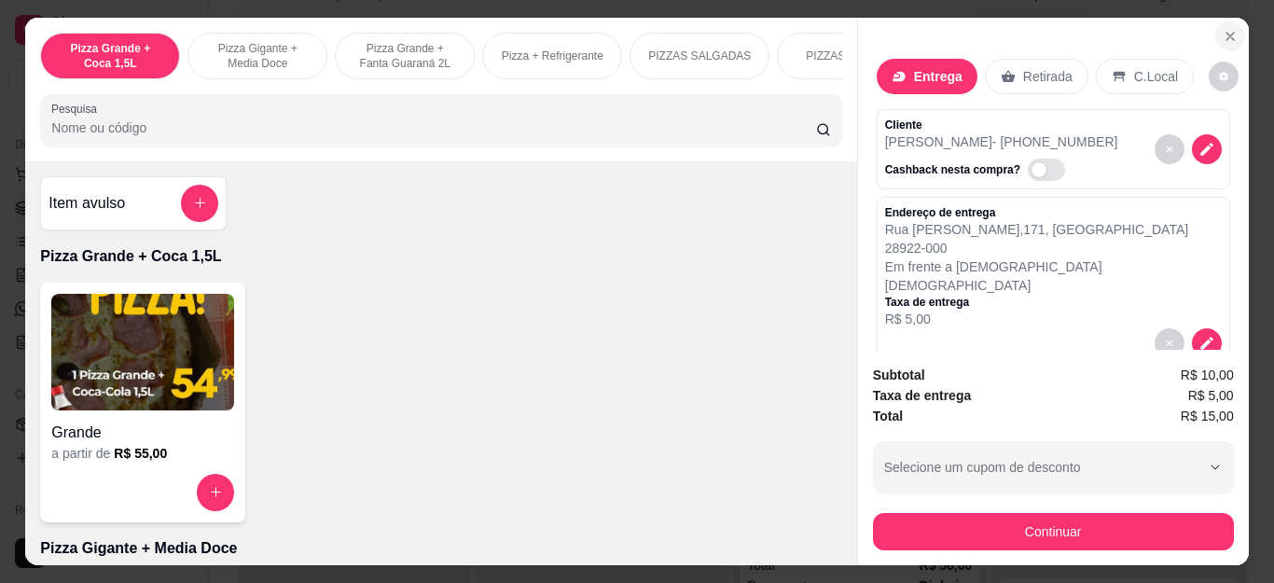
click at [1227, 29] on icon "Close" at bounding box center [1230, 36] width 15 height 15
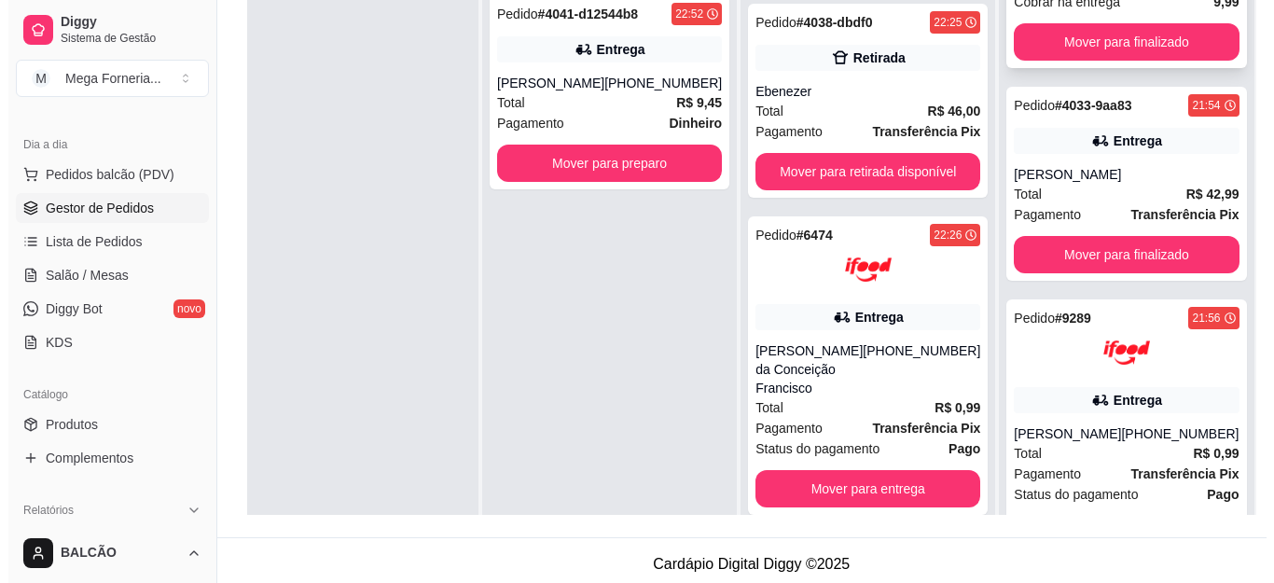
scroll to position [208, 0]
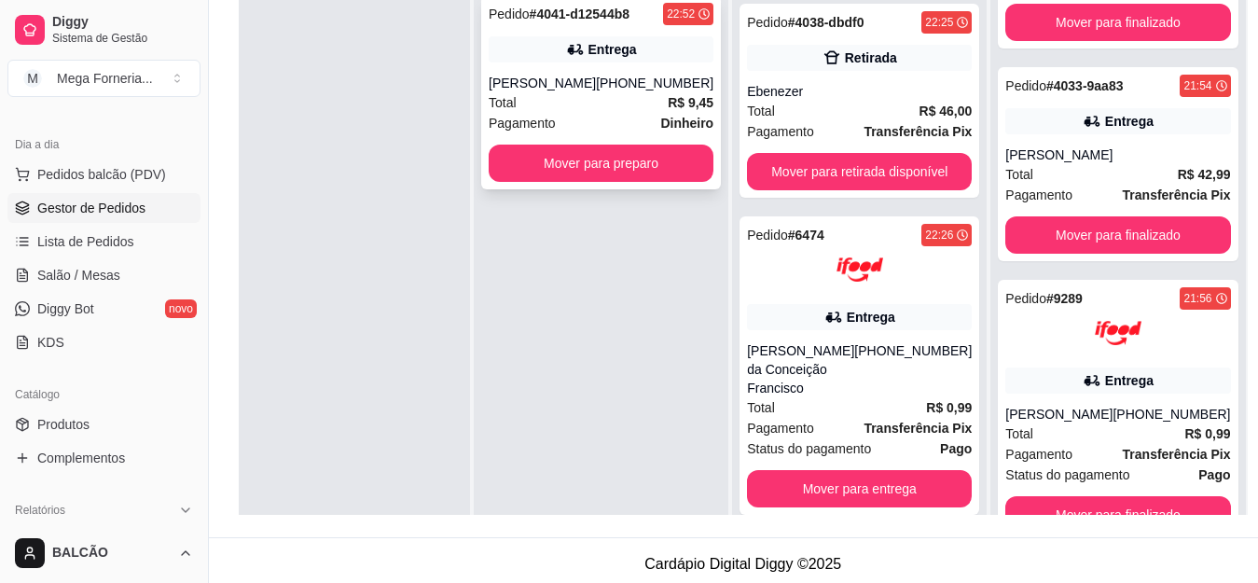
click at [569, 94] on div "Total R$ 9,45" at bounding box center [601, 102] width 225 height 21
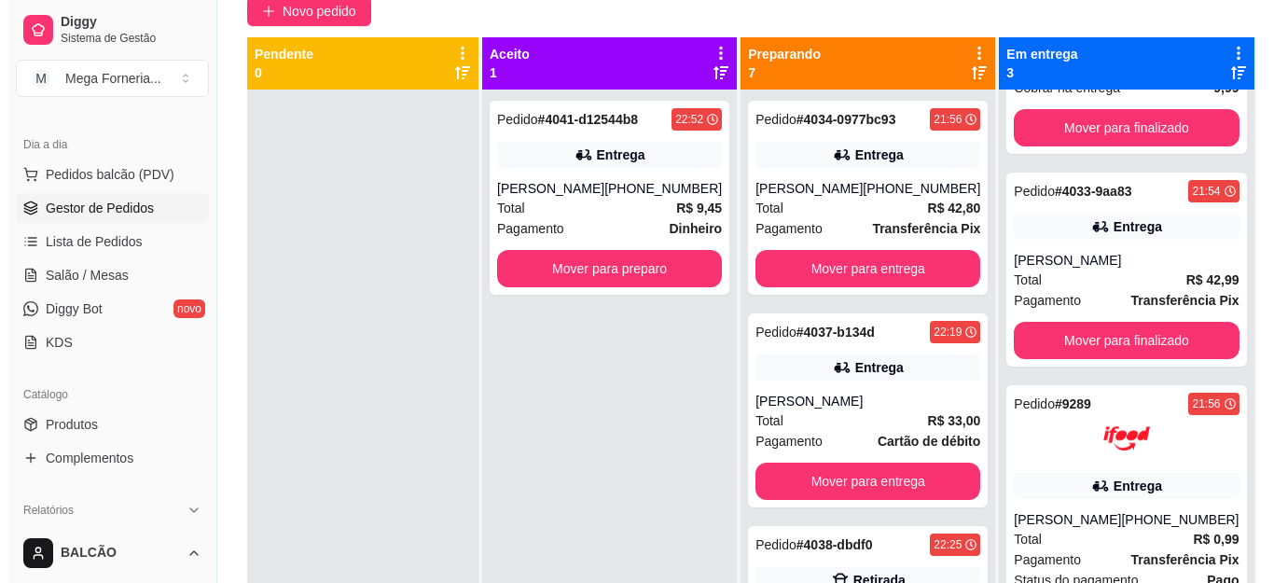
scroll to position [173, 0]
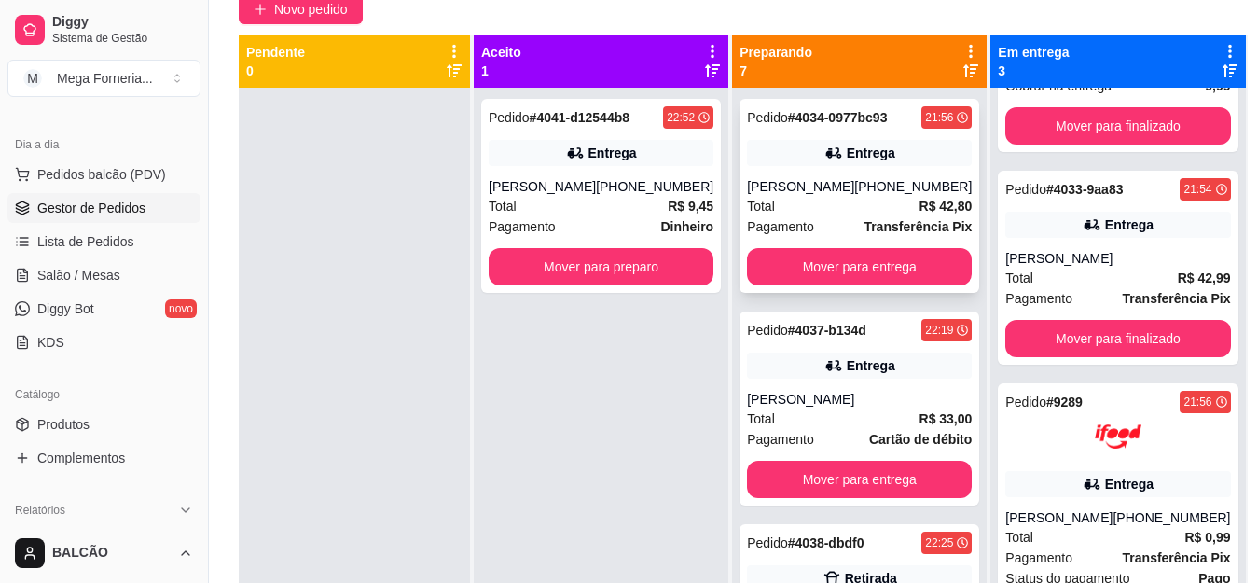
click at [825, 145] on icon at bounding box center [834, 153] width 19 height 19
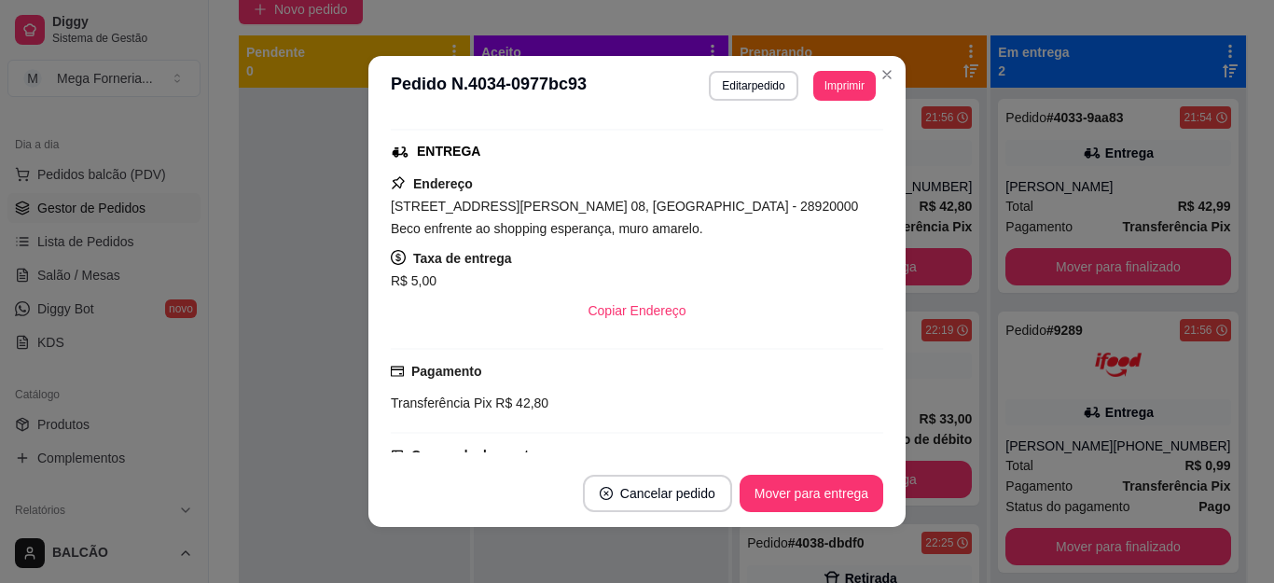
scroll to position [0, 0]
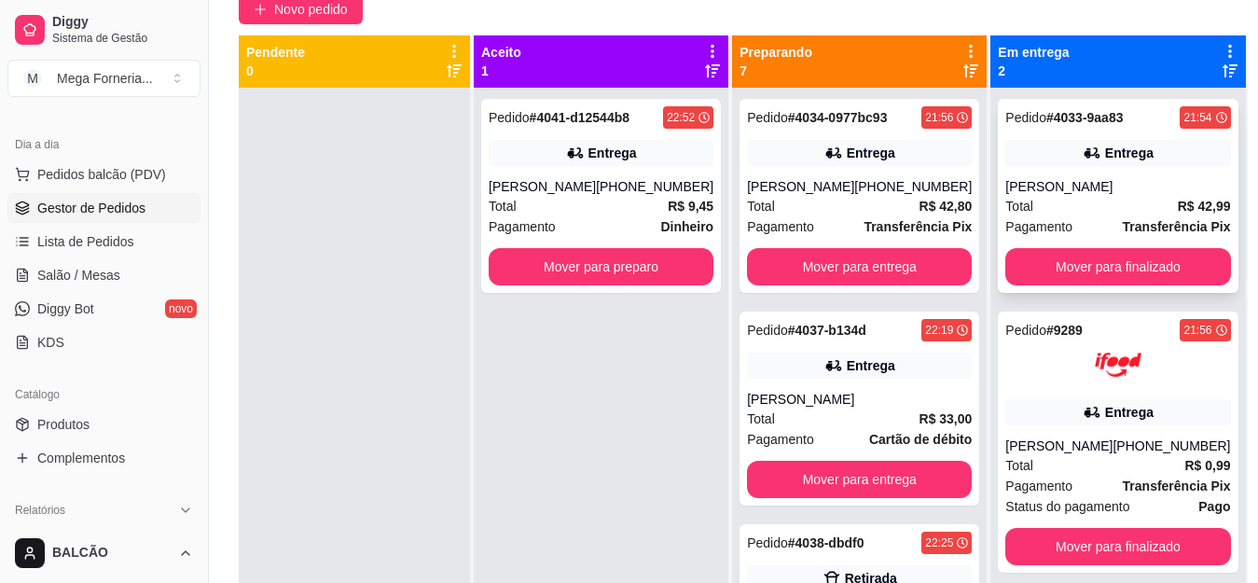
click at [1105, 153] on div "Entrega" at bounding box center [1129, 153] width 49 height 19
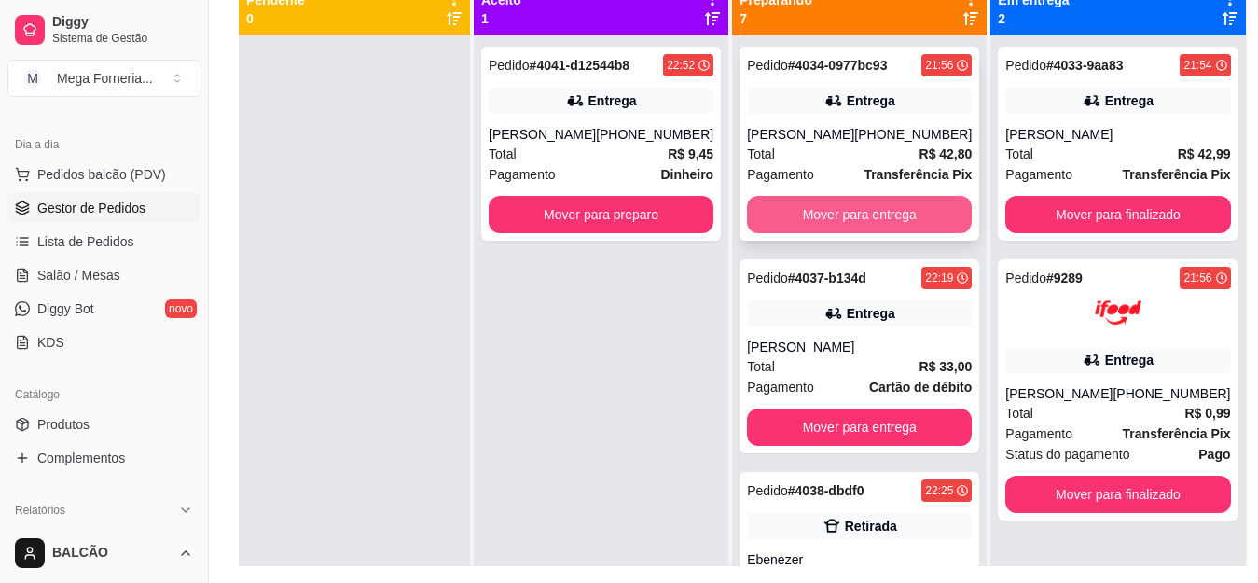
click at [877, 210] on button "Mover para entrega" at bounding box center [859, 214] width 225 height 37
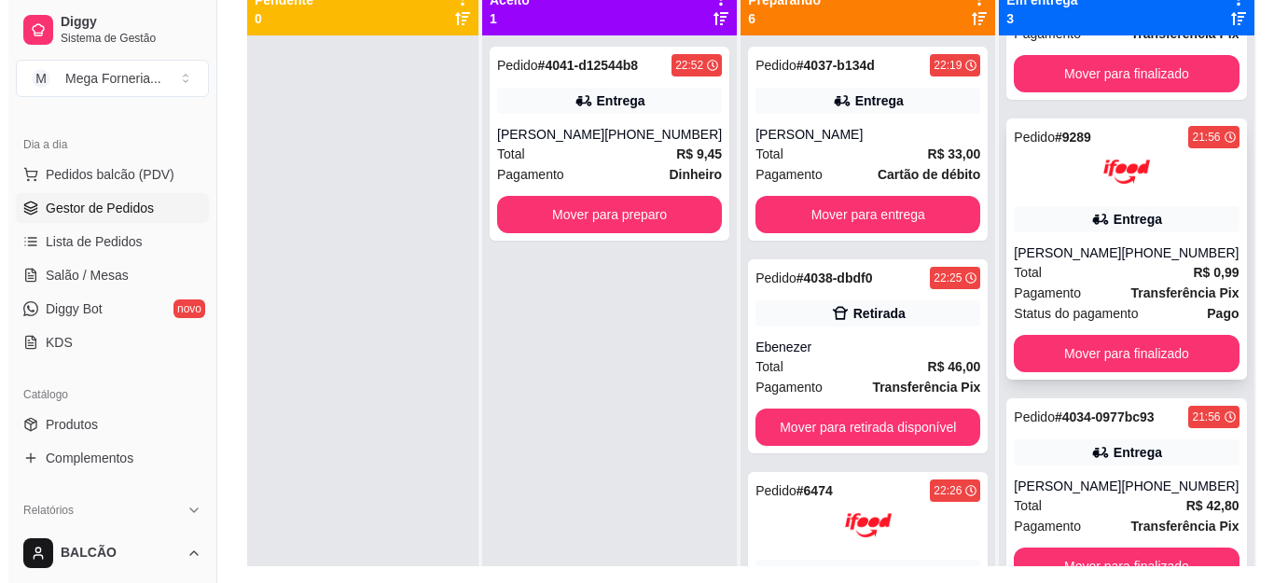
scroll to position [163, 0]
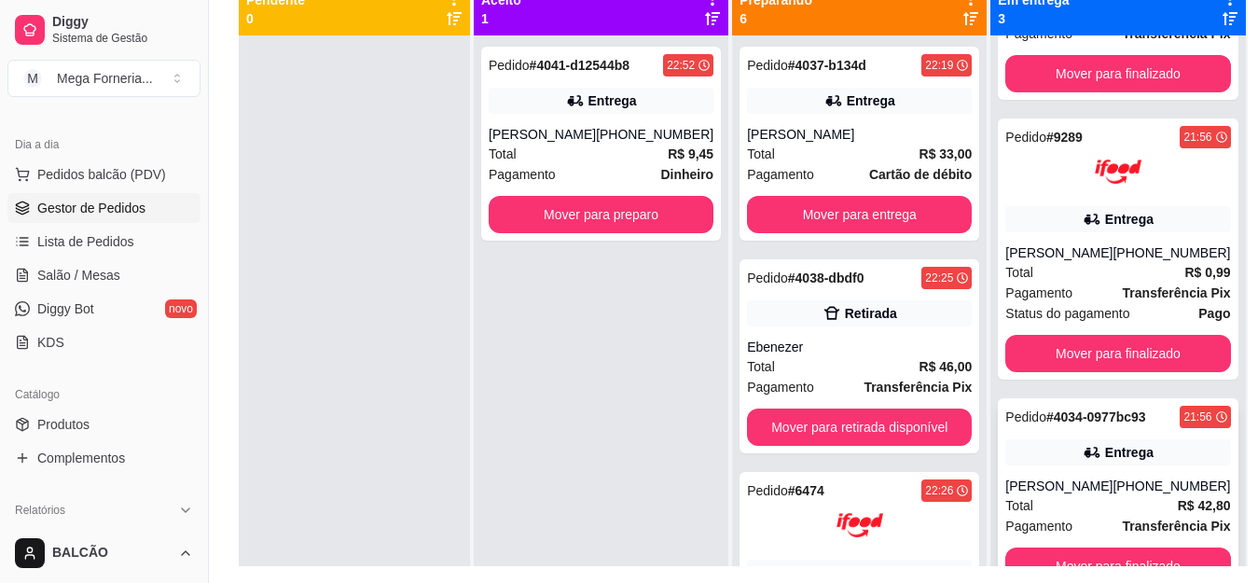
click at [1126, 458] on div "Entrega" at bounding box center [1117, 452] width 225 height 26
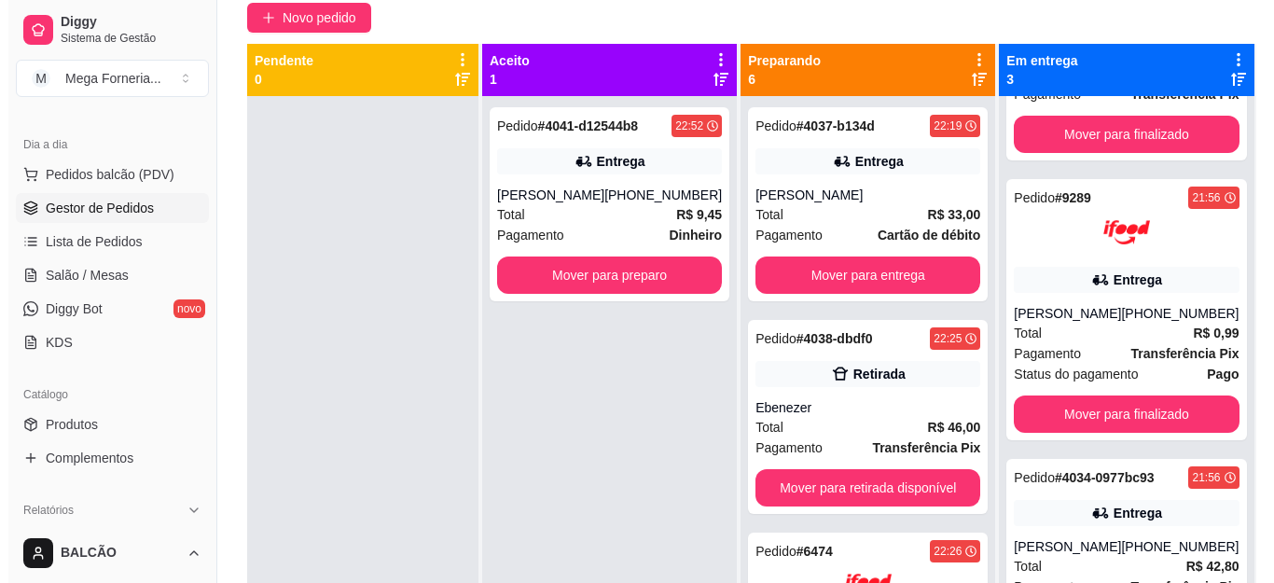
scroll to position [251, 0]
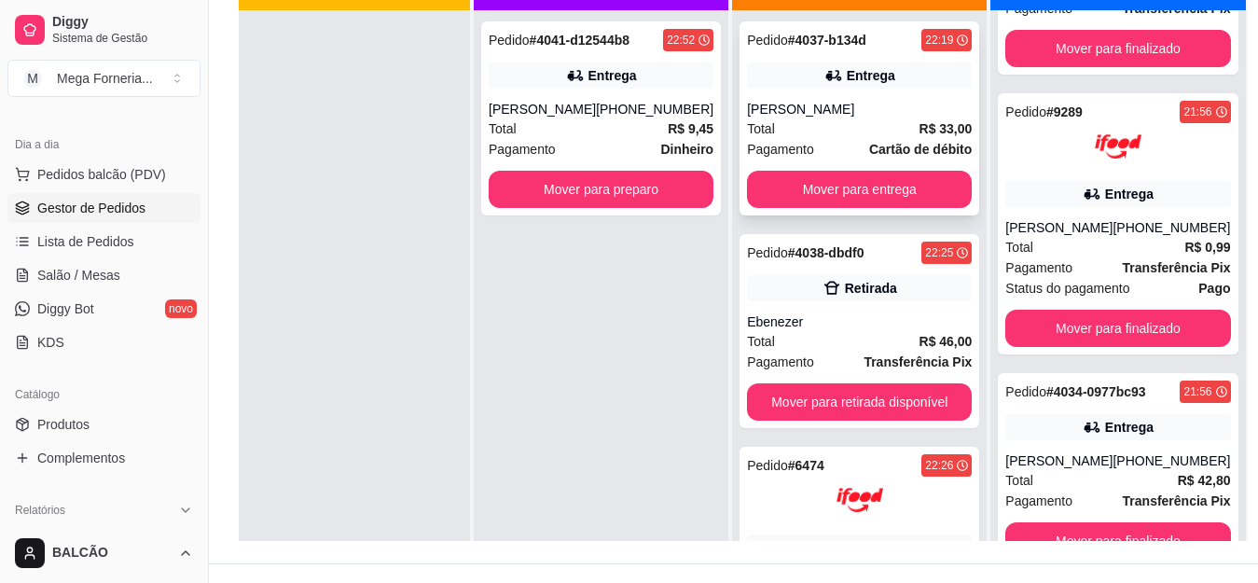
click at [825, 96] on div "Pedido # 4037-b134d 22:19 Entrega SABRINA Total R$ 33,00 Pagamento Cartão de dé…" at bounding box center [860, 118] width 240 height 194
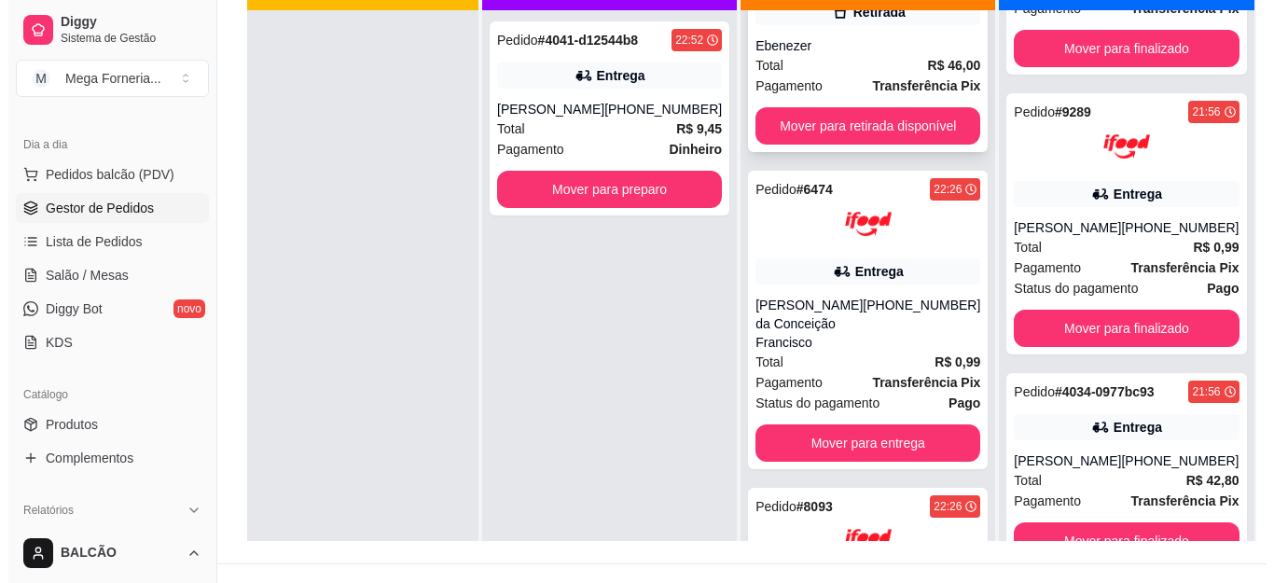
scroll to position [280, 0]
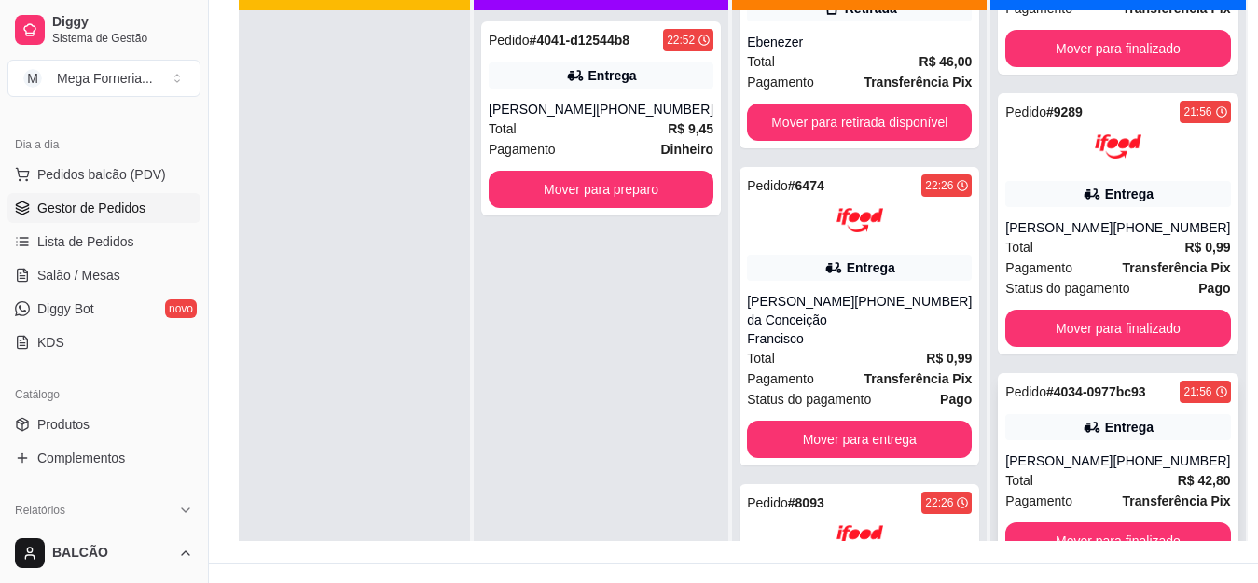
click at [1113, 455] on div "[PHONE_NUMBER]" at bounding box center [1172, 460] width 118 height 19
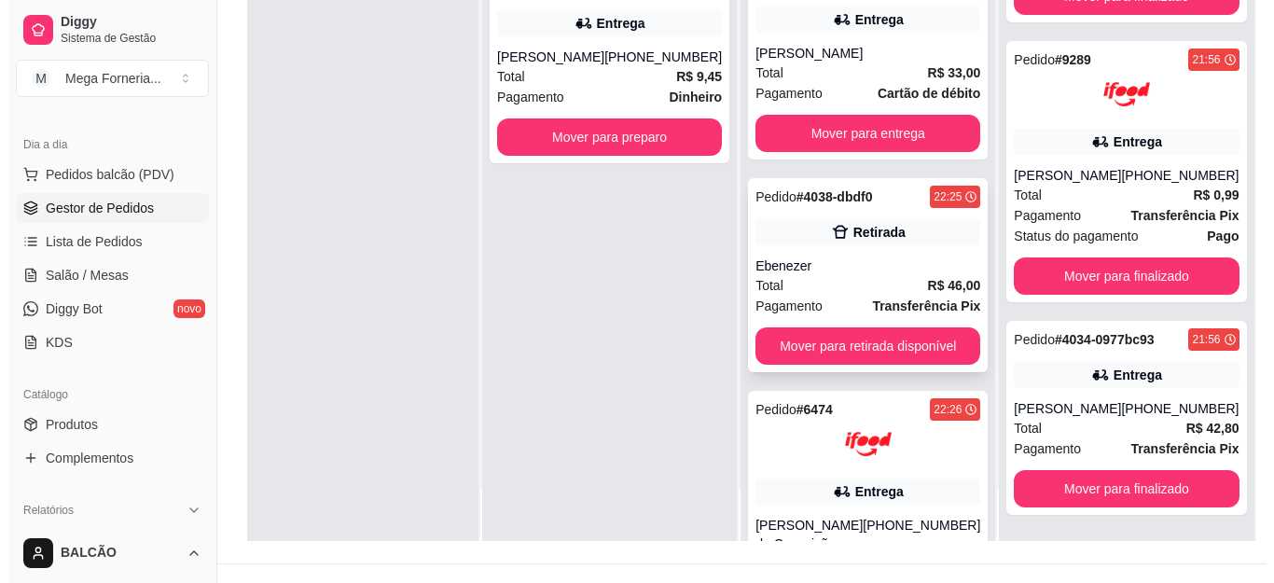
scroll to position [0, 0]
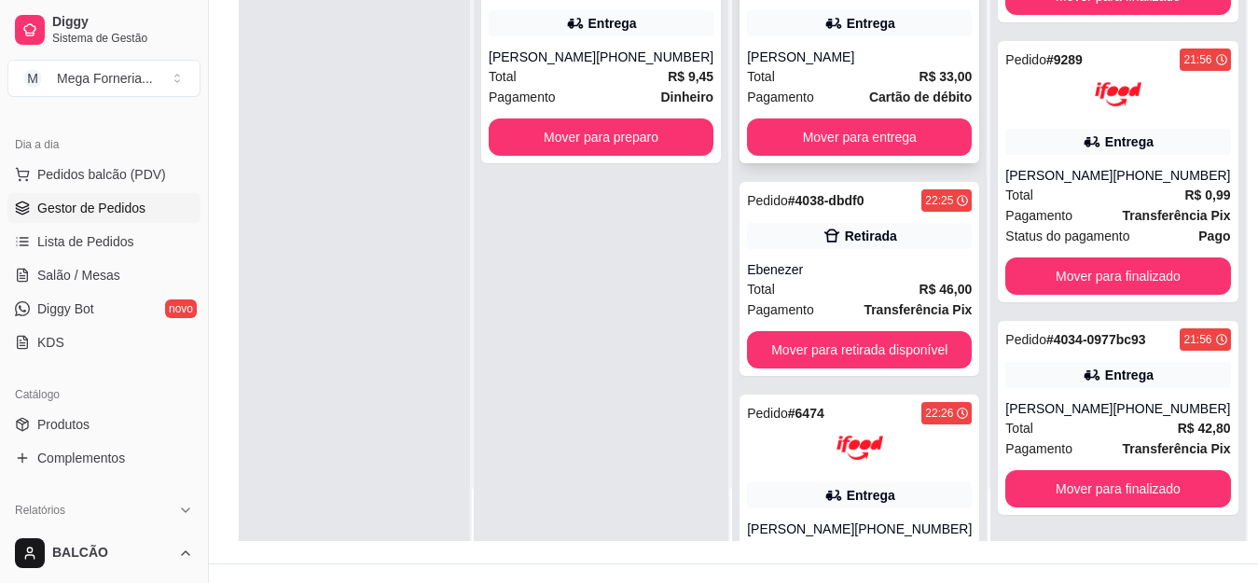
click at [858, 45] on div "Pedido # 4037-b134d 22:19 Entrega SABRINA Total R$ 33,00 Pagamento Cartão de dé…" at bounding box center [860, 66] width 240 height 194
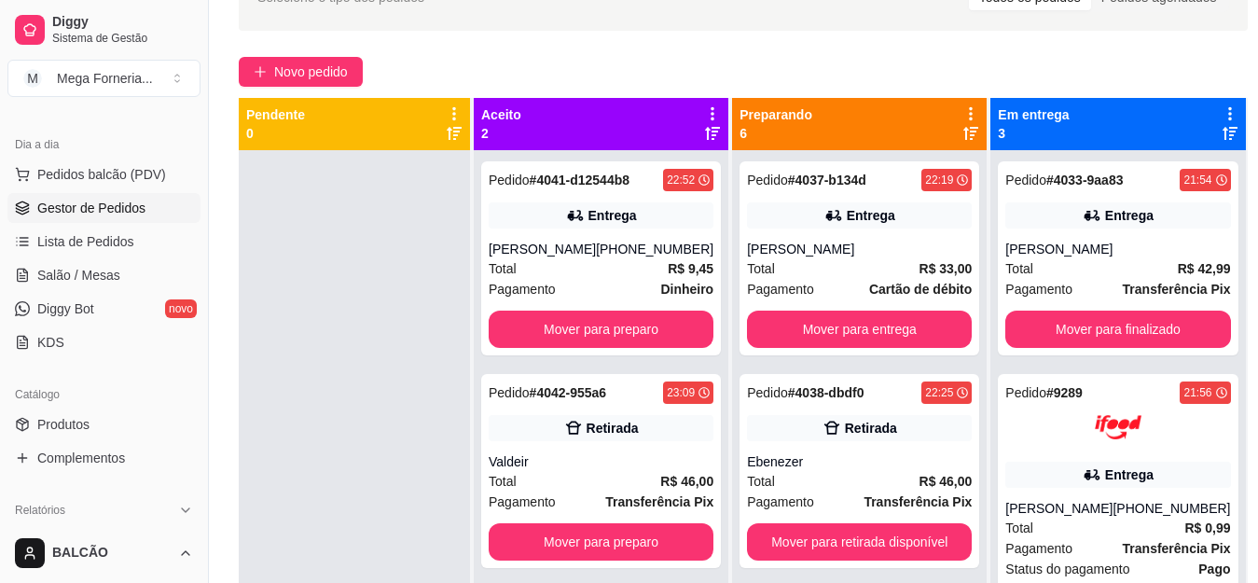
scroll to position [149, 0]
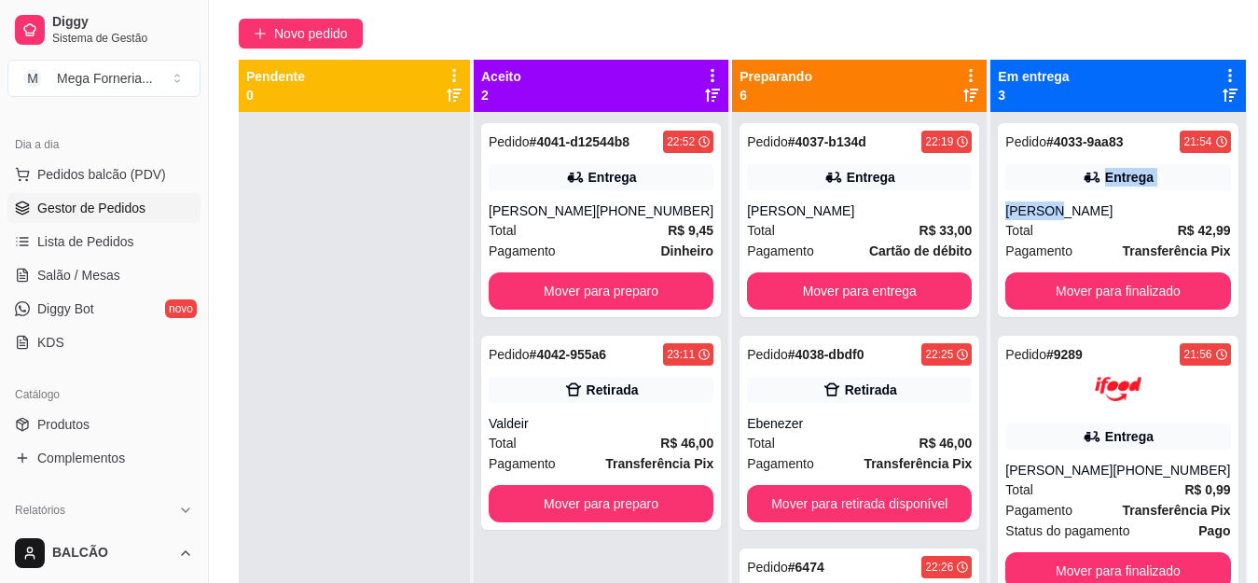
drag, startPoint x: 1255, startPoint y: 134, endPoint x: 1241, endPoint y: 204, distance: 71.2
click at [1241, 204] on div "Selecione o tipo dos pedidos Todos os pedidos Pedidos agendados Novo pedido Pen…" at bounding box center [743, 289] width 1069 height 751
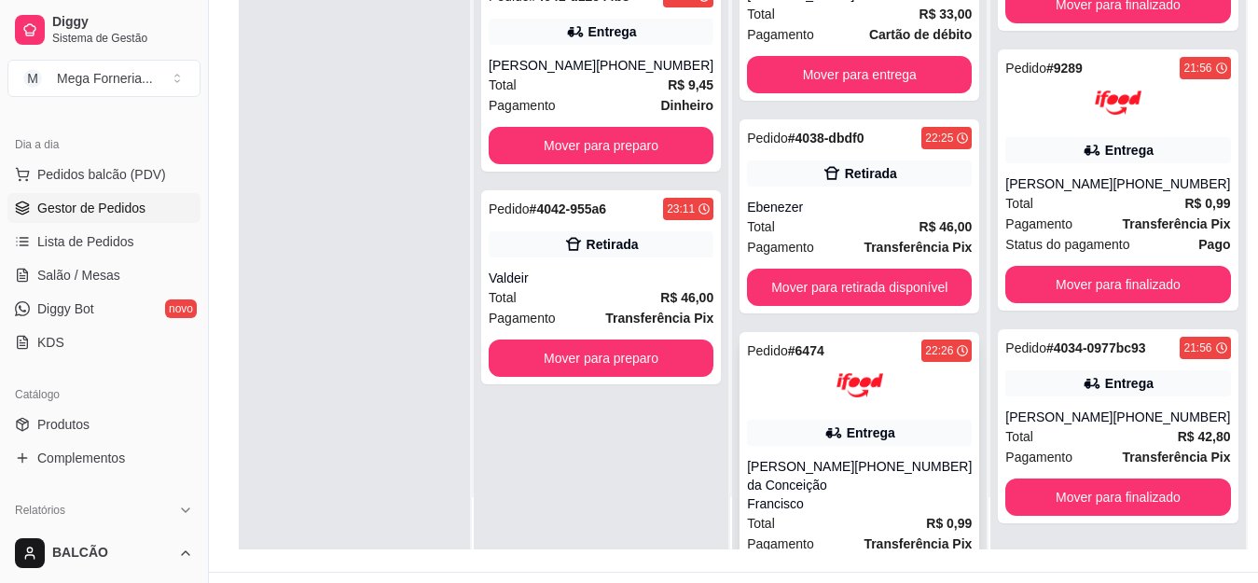
scroll to position [0, 0]
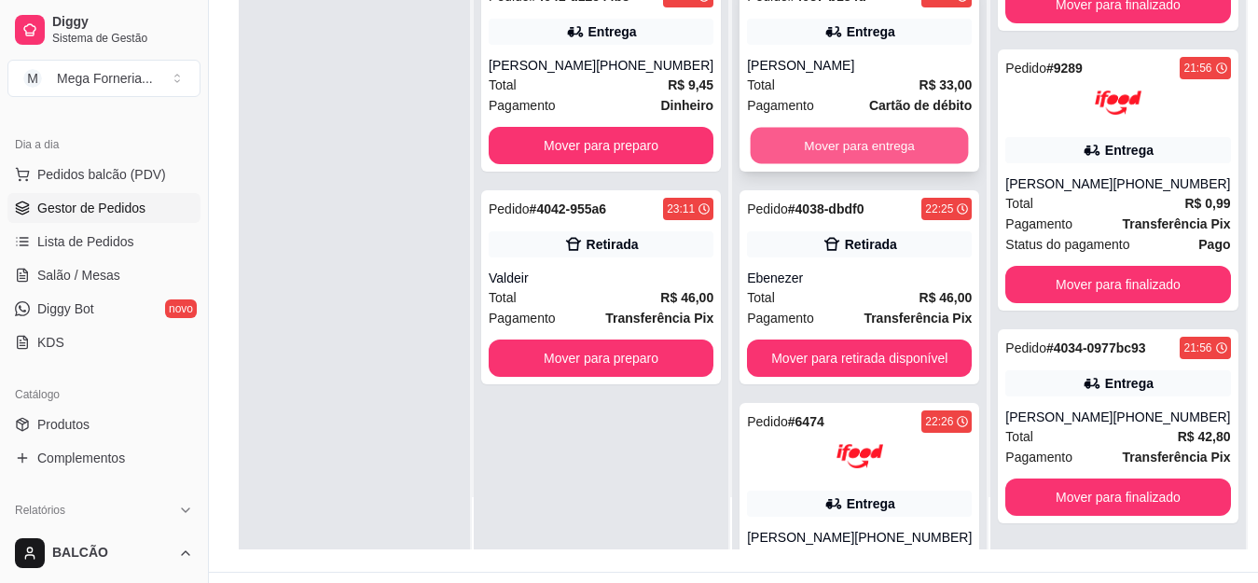
click at [836, 150] on button "Mover para entrega" at bounding box center [860, 146] width 218 height 36
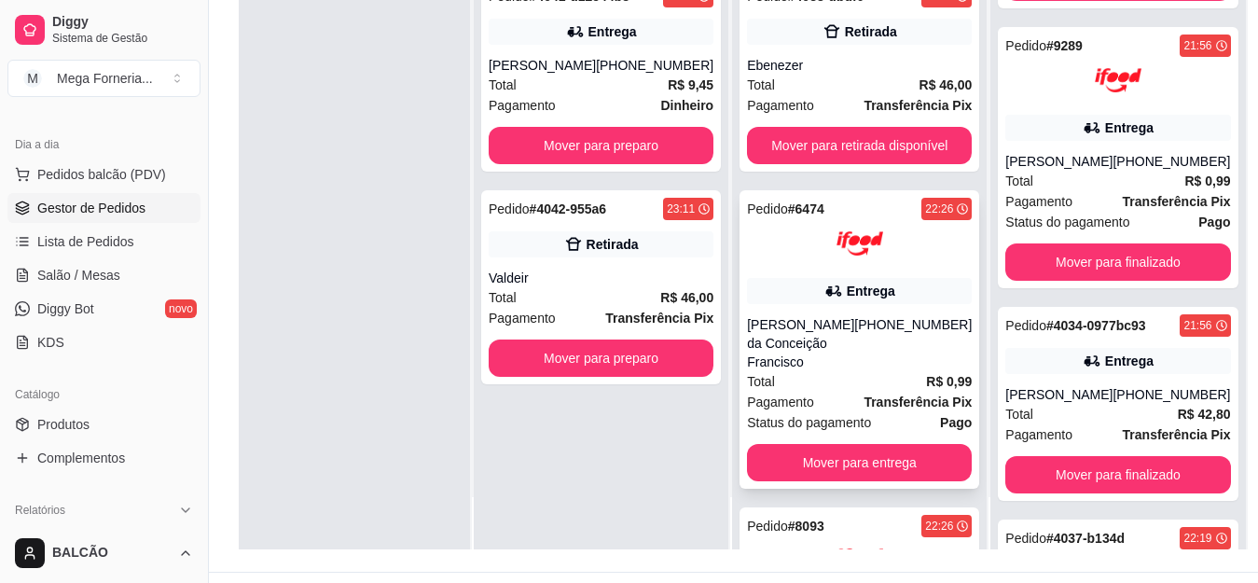
scroll to position [93, 0]
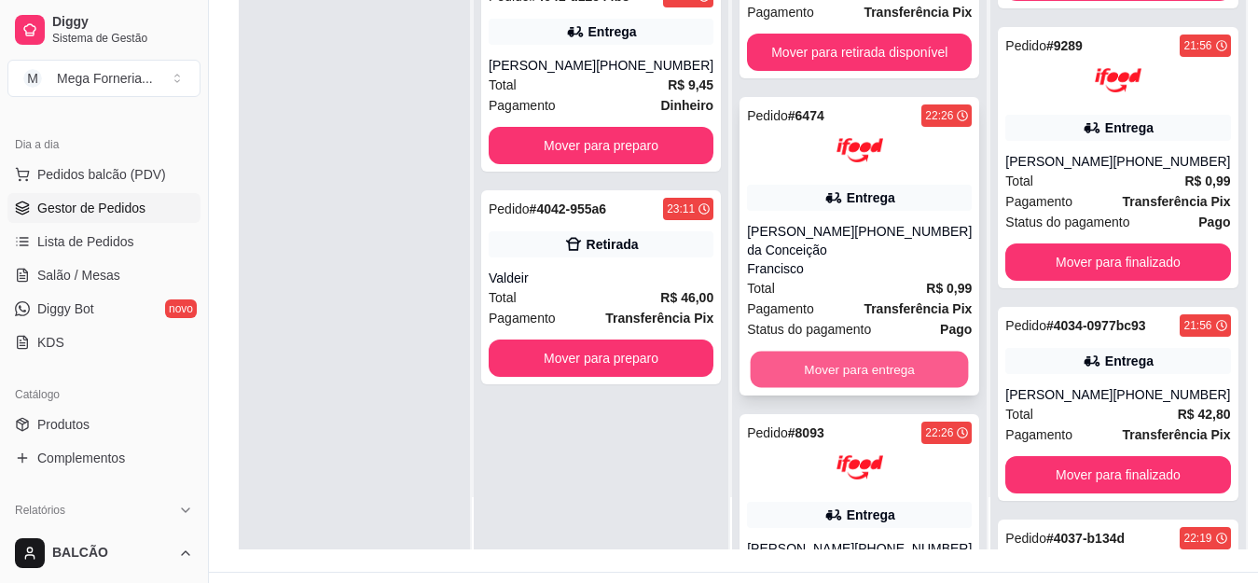
click at [849, 356] on button "Mover para entrega" at bounding box center [860, 370] width 218 height 36
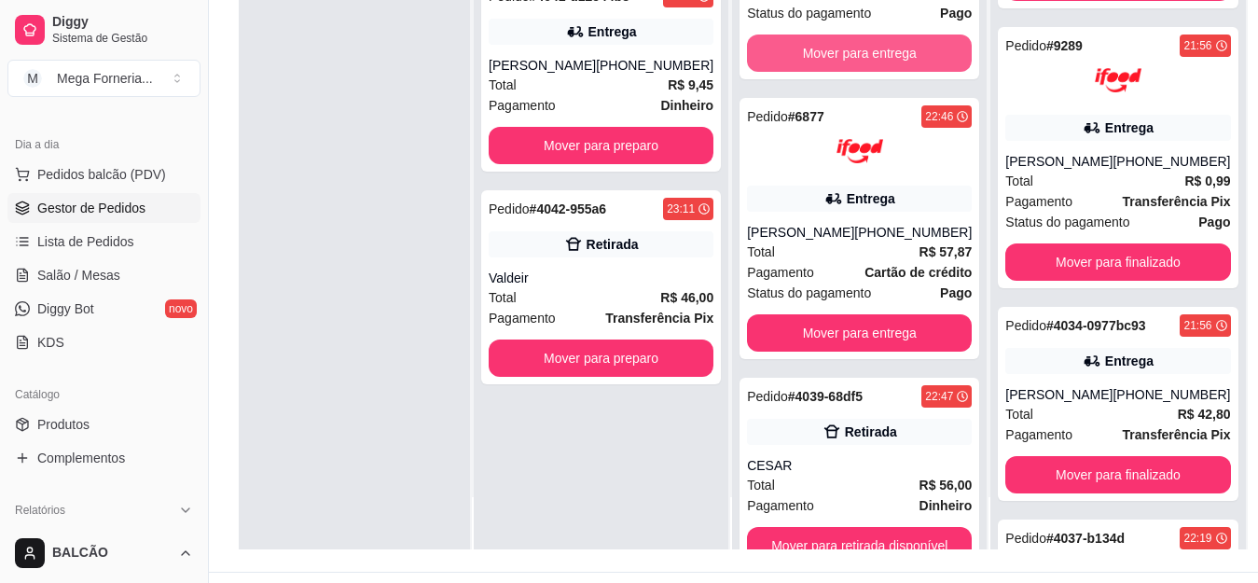
scroll to position [373, 0]
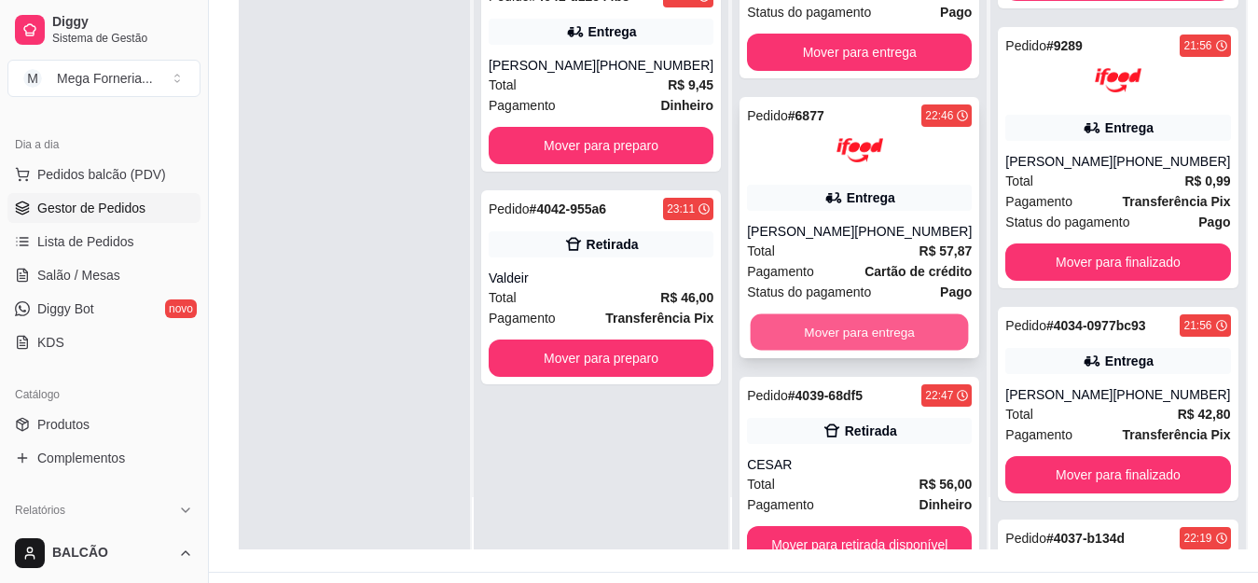
click at [835, 321] on button "Mover para entrega" at bounding box center [860, 332] width 218 height 36
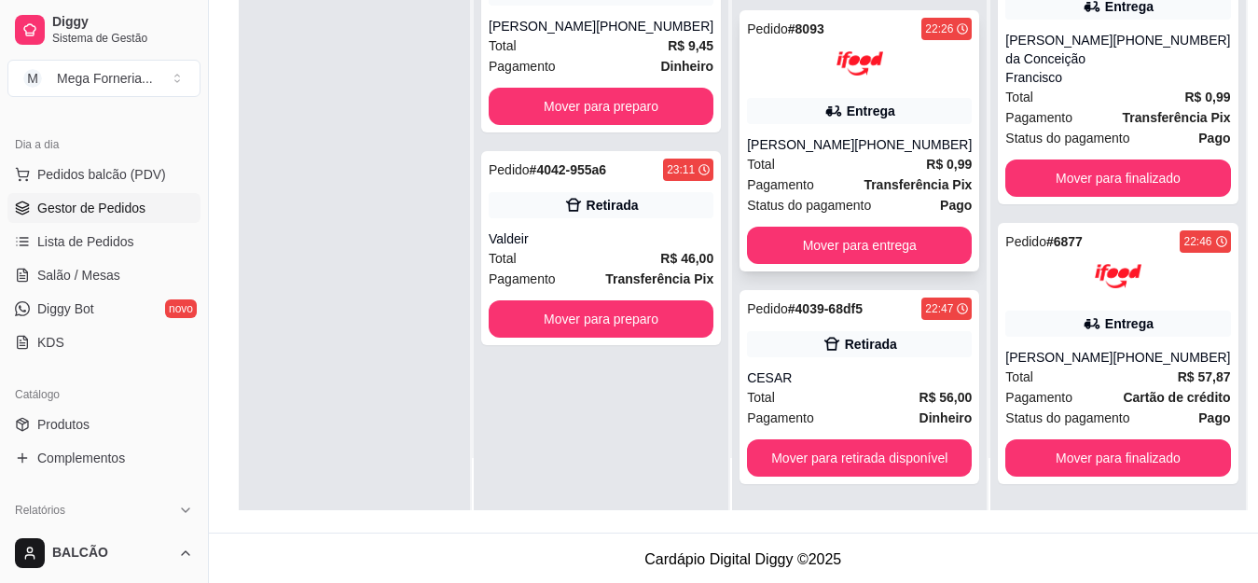
scroll to position [284, 0]
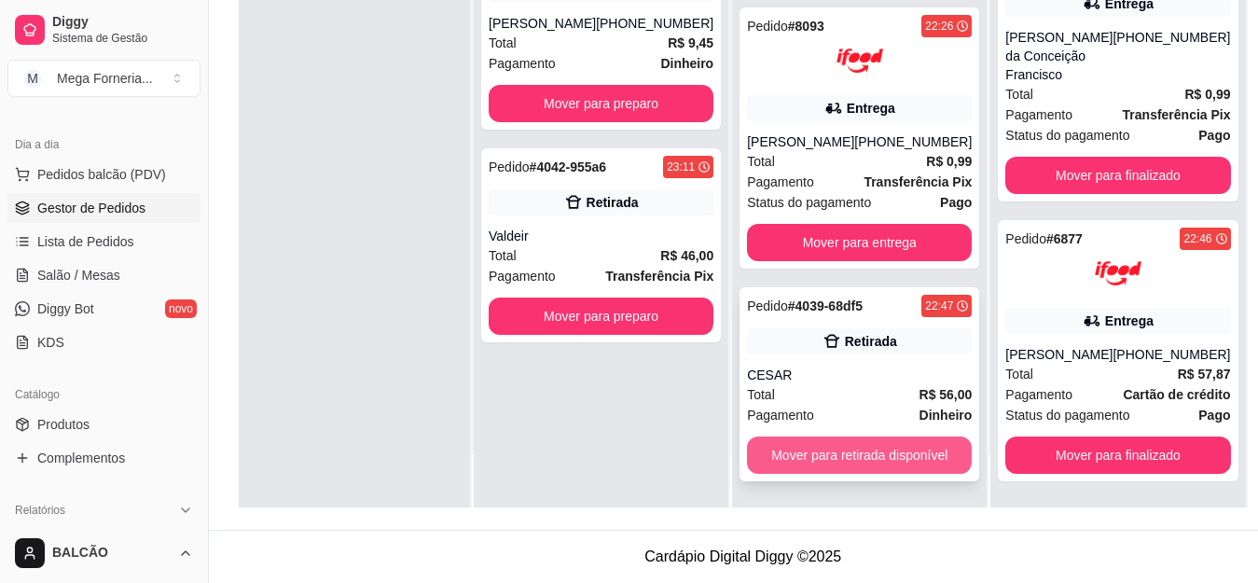
click at [855, 456] on button "Mover para retirada disponível" at bounding box center [859, 455] width 225 height 37
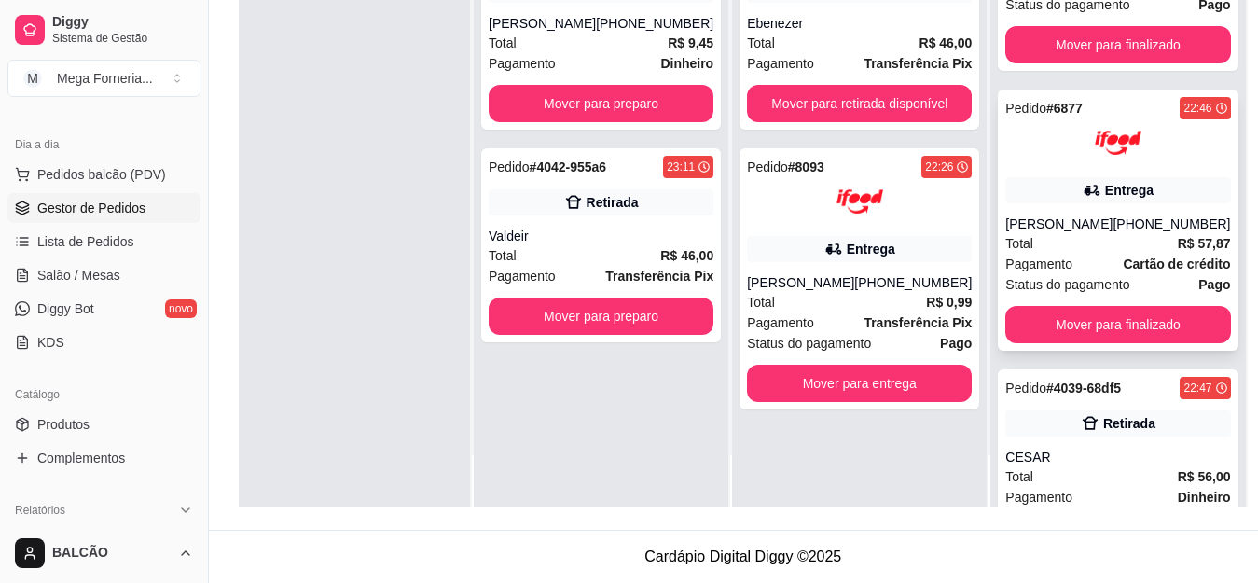
scroll to position [1163, 0]
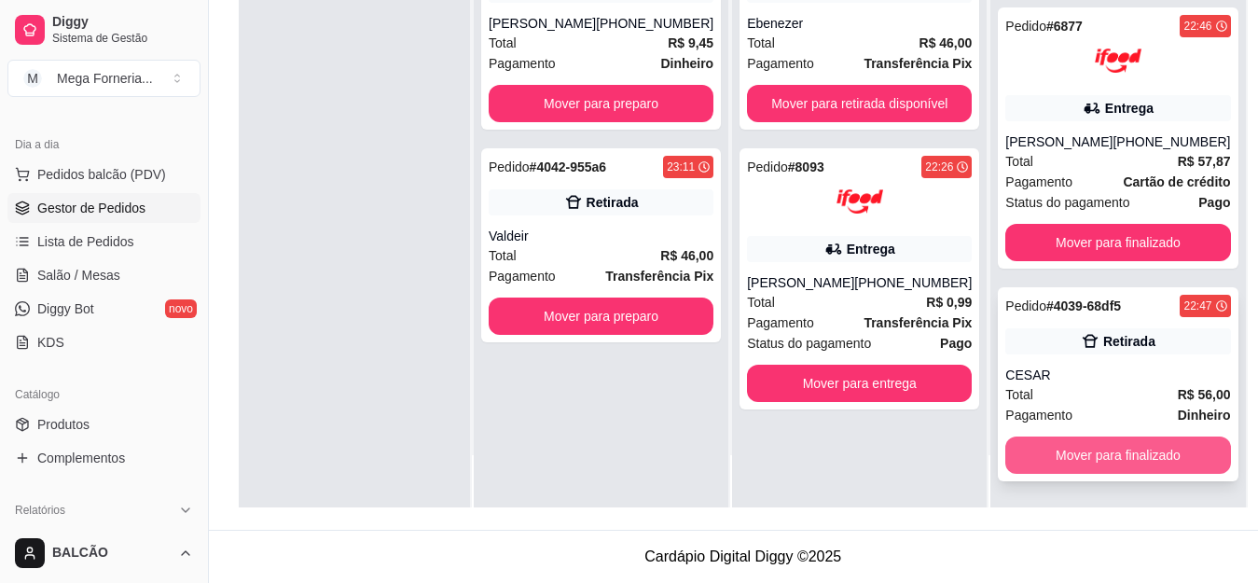
click at [1107, 451] on button "Mover para finalizado" at bounding box center [1117, 455] width 225 height 37
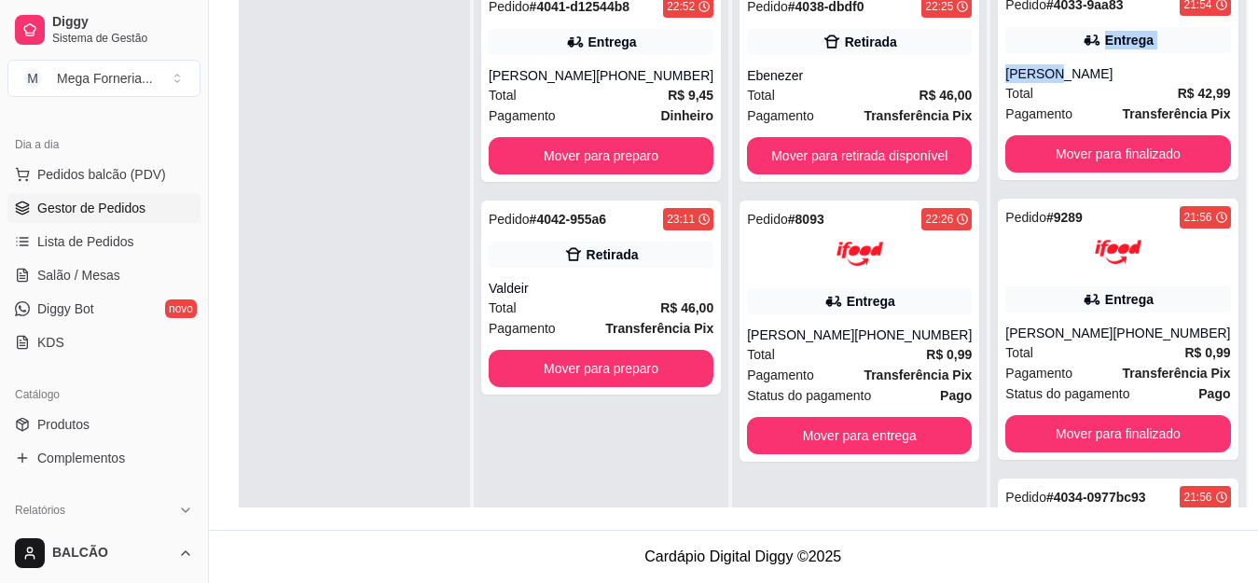
scroll to position [0, 0]
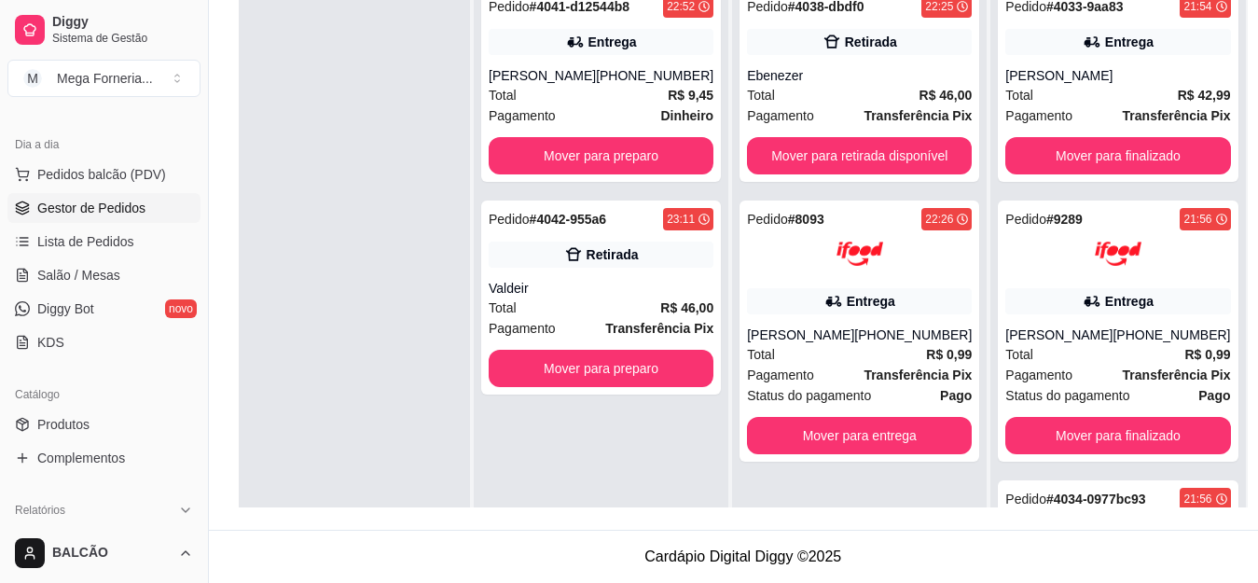
click at [1241, 160] on div "Selecione o tipo dos pedidos Todos os pedidos Pedidos agendados Novo pedido Pen…" at bounding box center [743, 154] width 1069 height 751
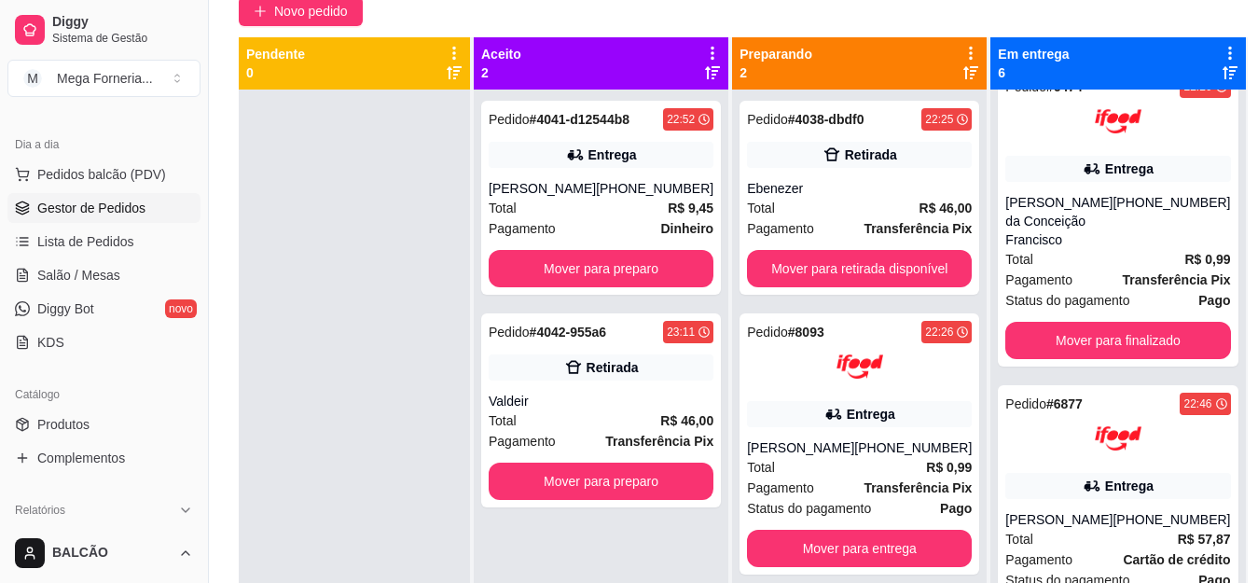
scroll to position [173, 0]
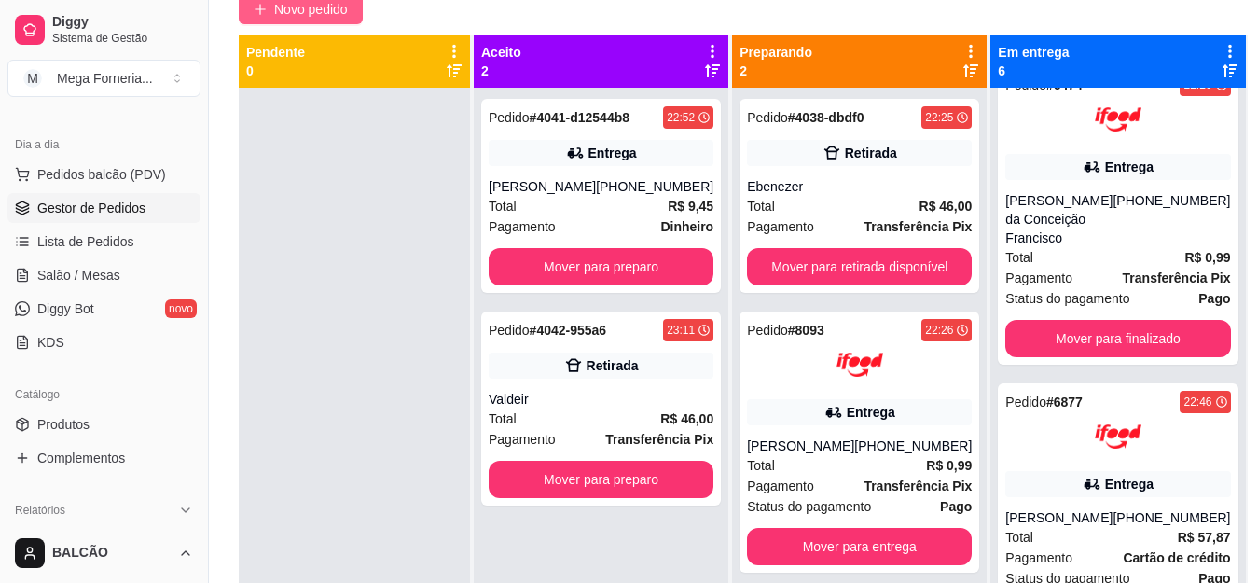
click at [315, 16] on span "Novo pedido" at bounding box center [311, 9] width 74 height 21
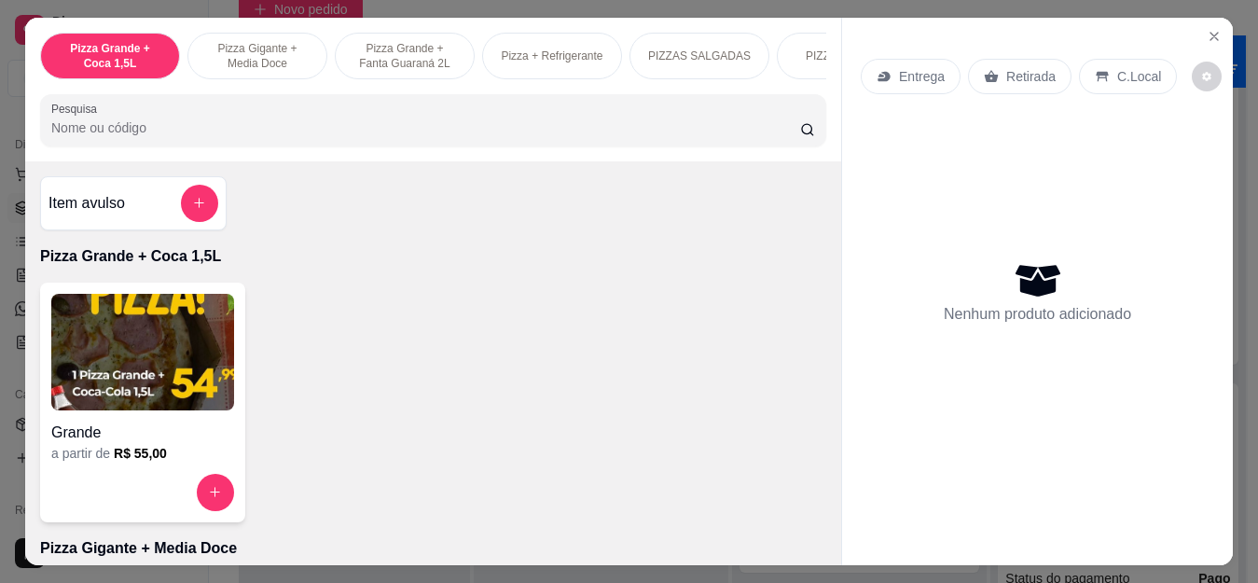
click at [1222, 35] on icon "Close" at bounding box center [1214, 36] width 15 height 15
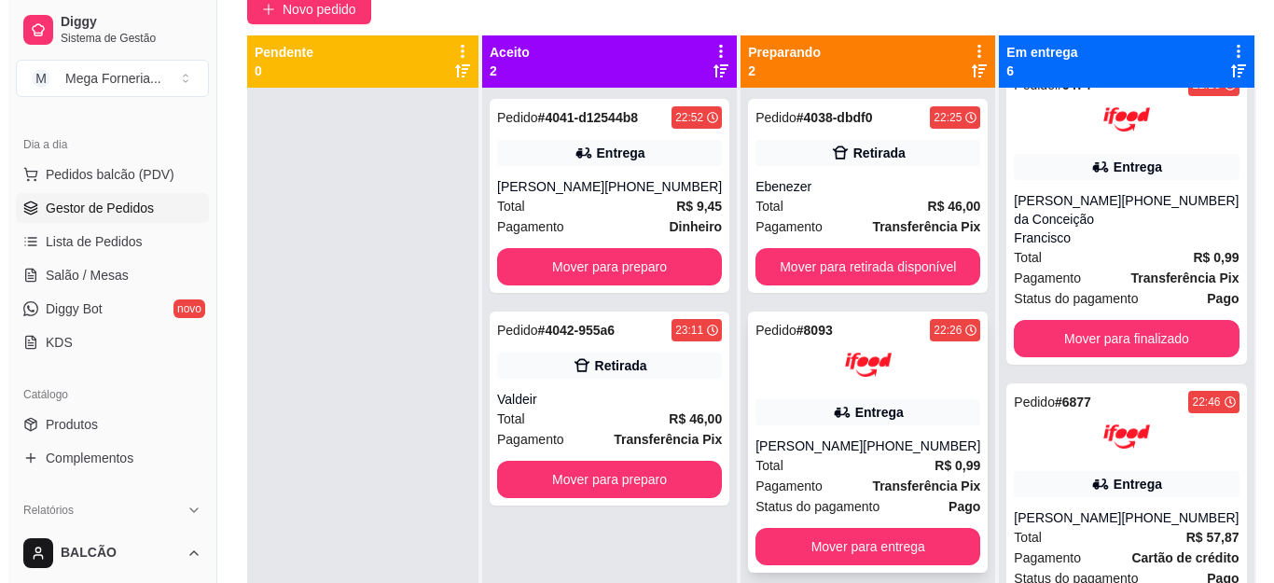
scroll to position [52, 0]
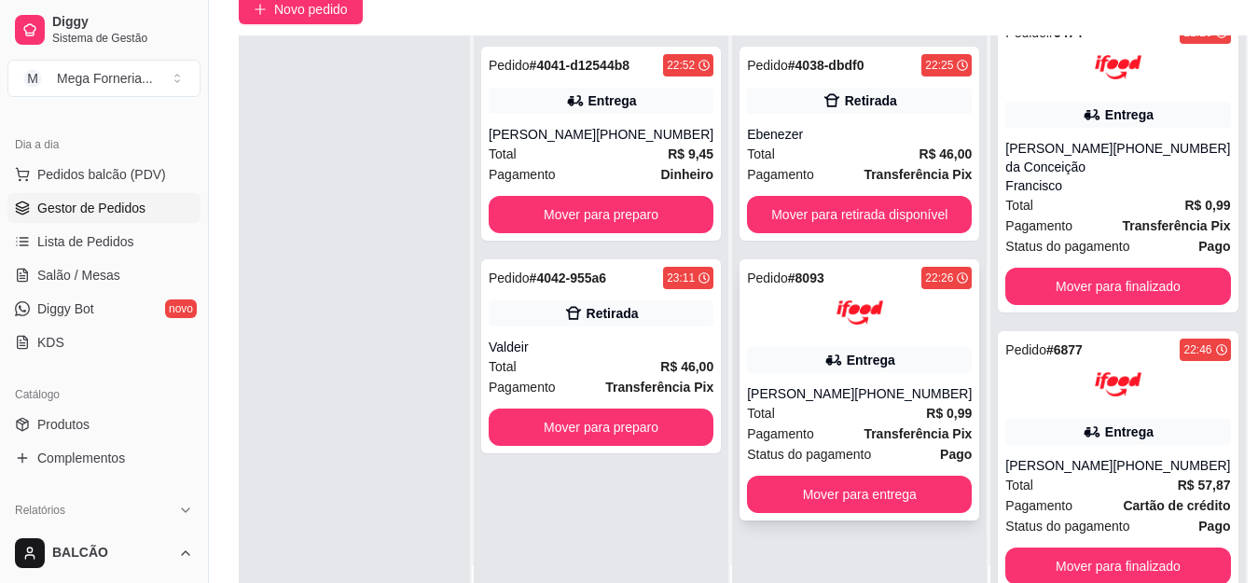
click at [880, 345] on div "Pedido # 8093 22:26 Entrega julyanna costa [PHONE_NUMBER] Total R$ 0,99 Pagamen…" at bounding box center [860, 389] width 240 height 261
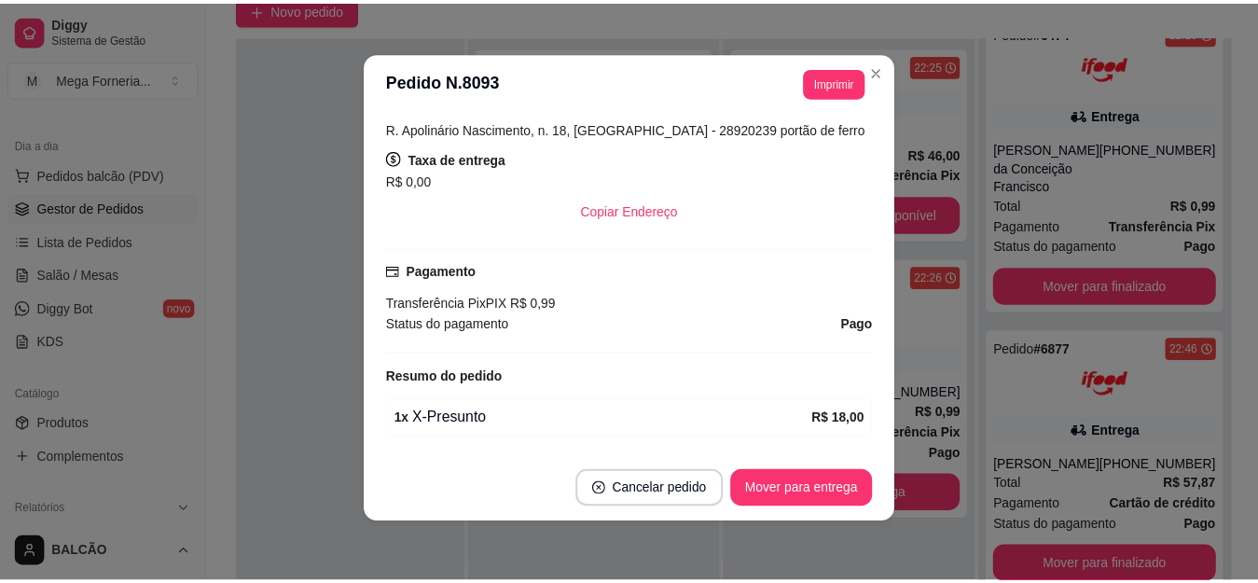
scroll to position [401, 0]
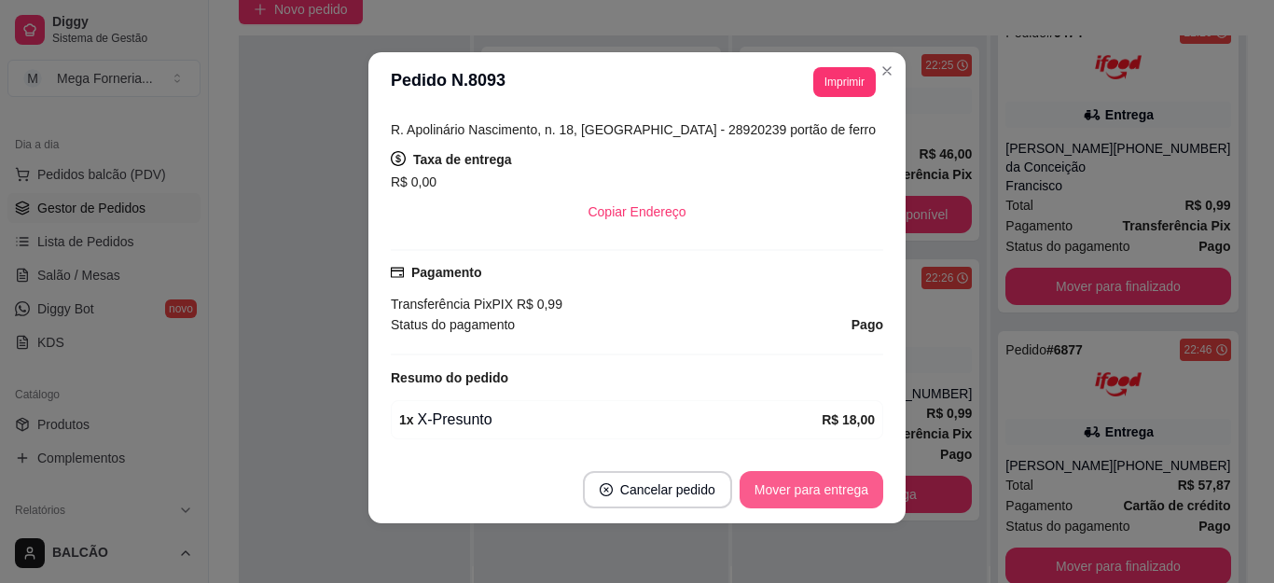
click at [807, 497] on button "Mover para entrega" at bounding box center [812, 489] width 144 height 37
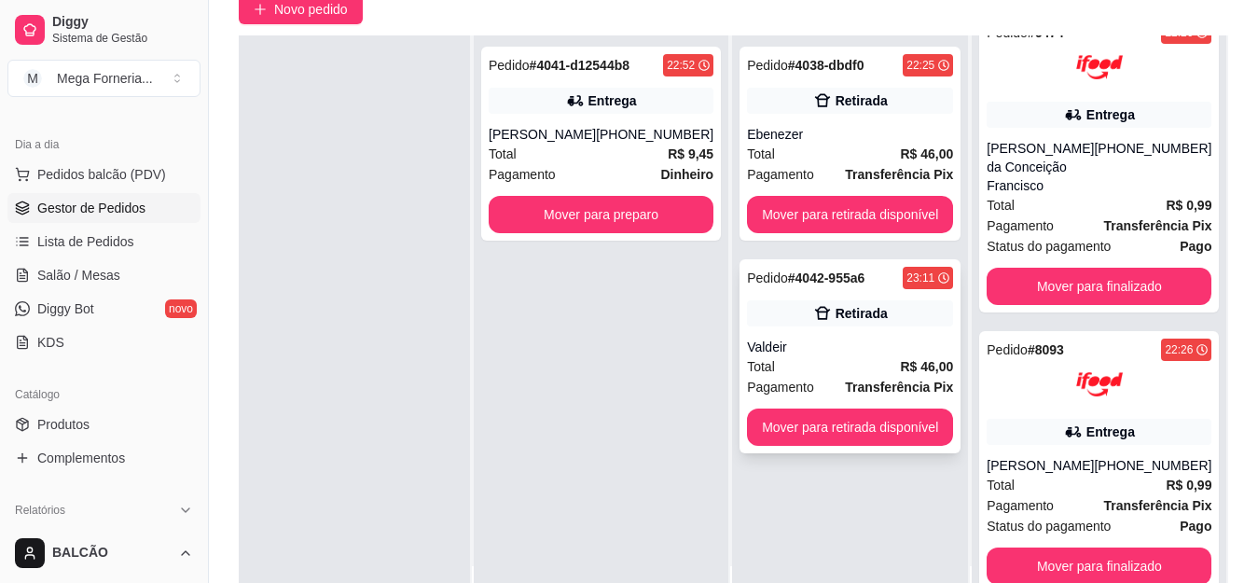
scroll to position [0, 0]
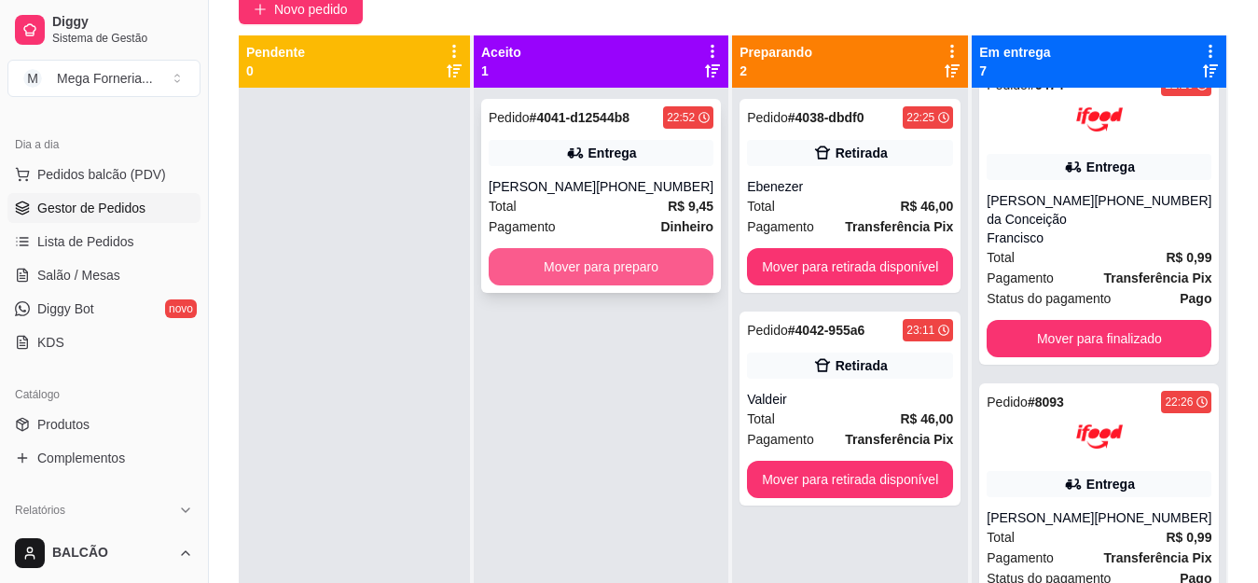
click at [580, 261] on button "Mover para preparo" at bounding box center [601, 266] width 225 height 37
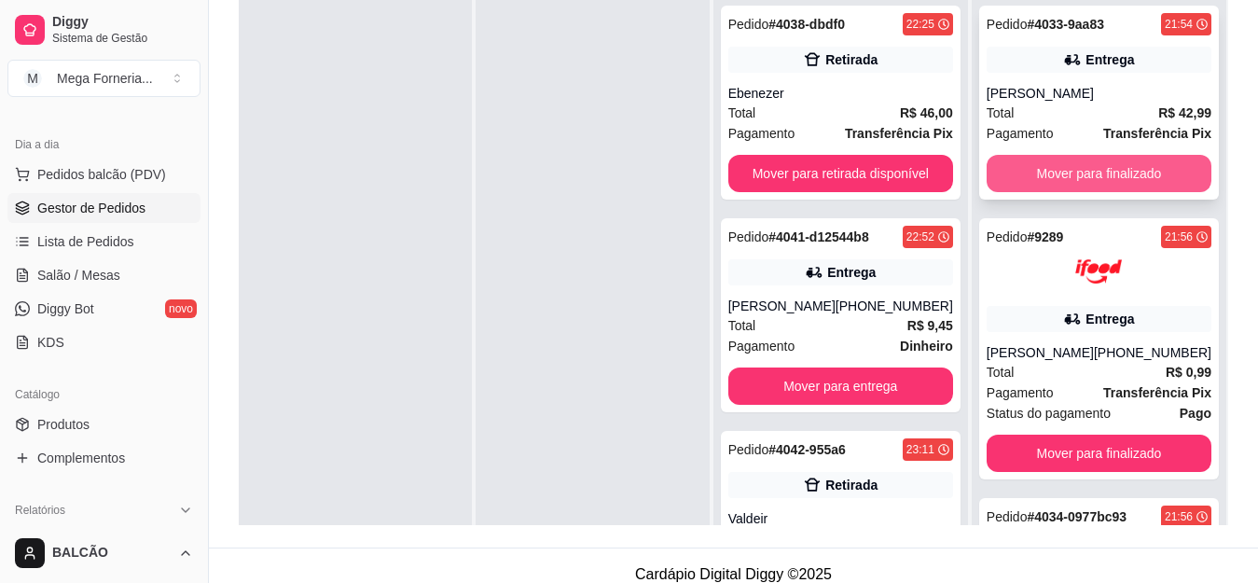
scroll to position [80, 0]
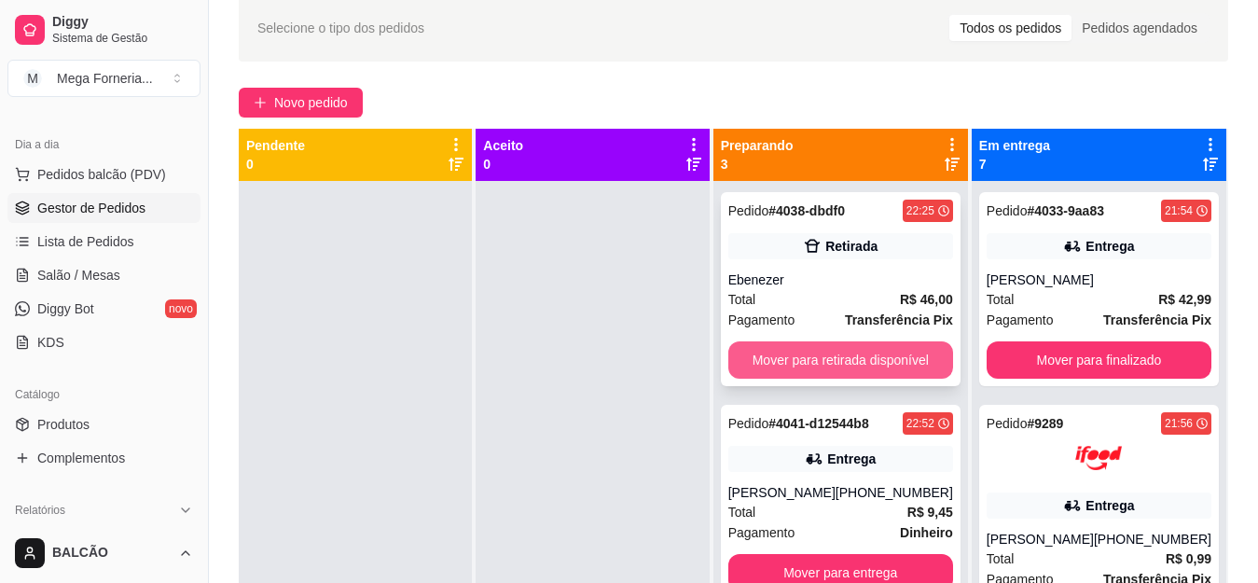
click at [867, 352] on button "Mover para retirada disponível" at bounding box center [840, 359] width 225 height 37
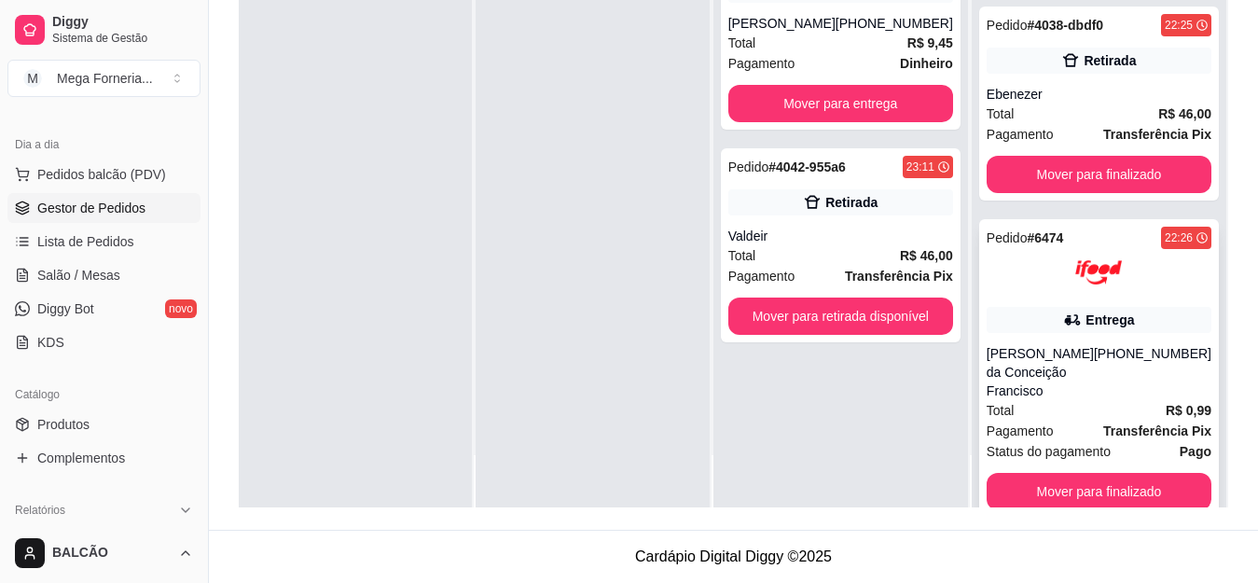
scroll to position [790, 0]
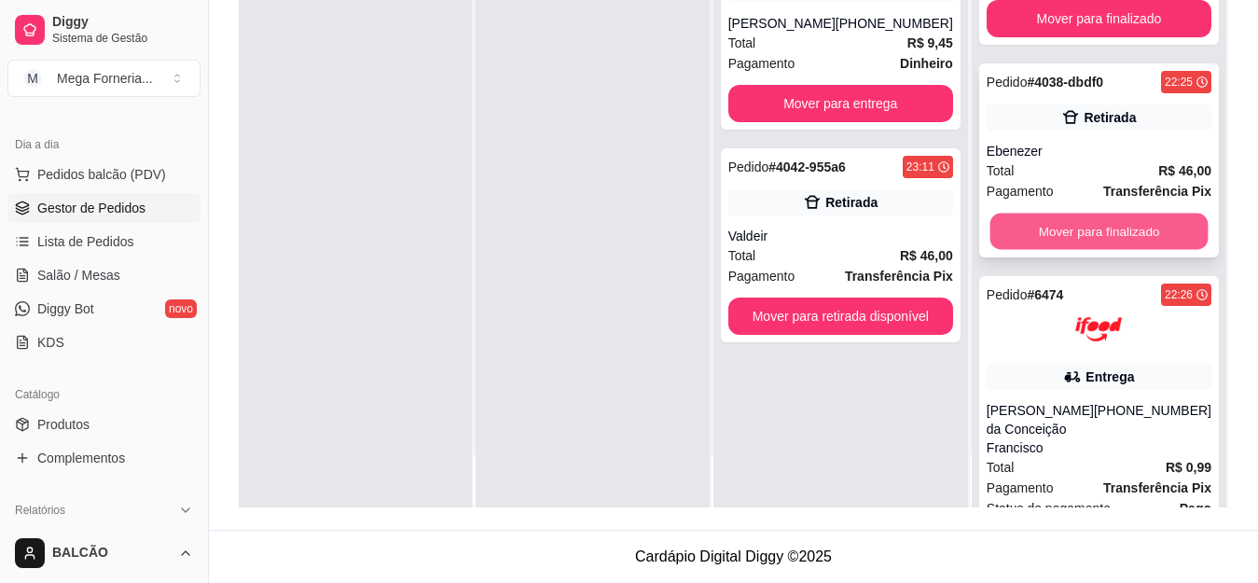
click at [1133, 218] on button "Mover para finalizado" at bounding box center [1099, 232] width 218 height 36
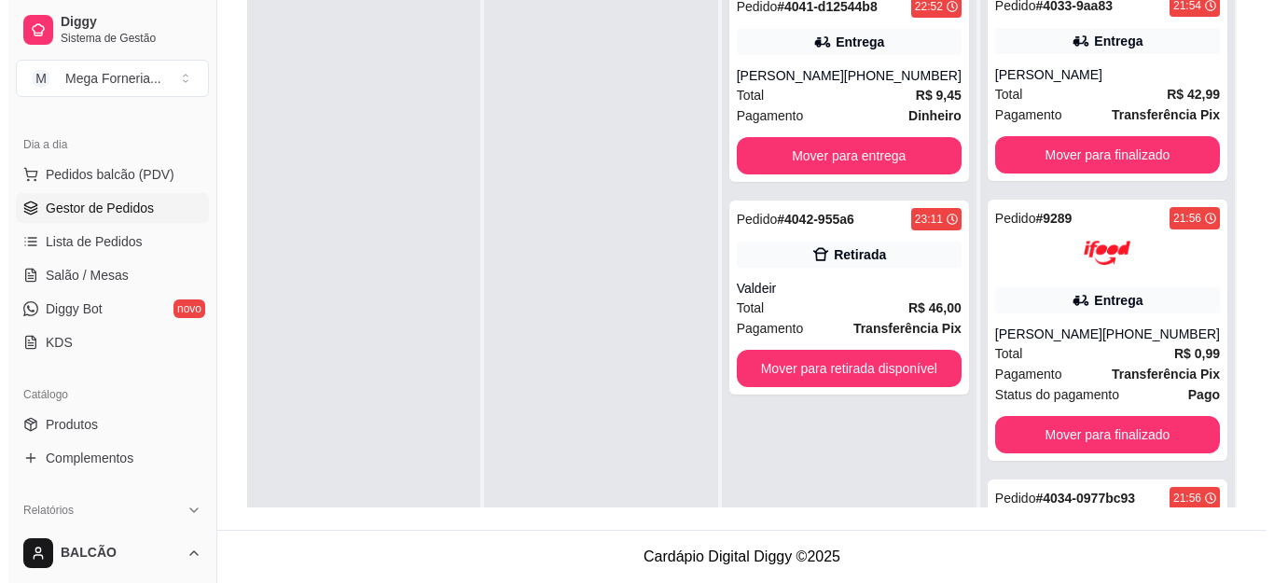
scroll to position [0, 0]
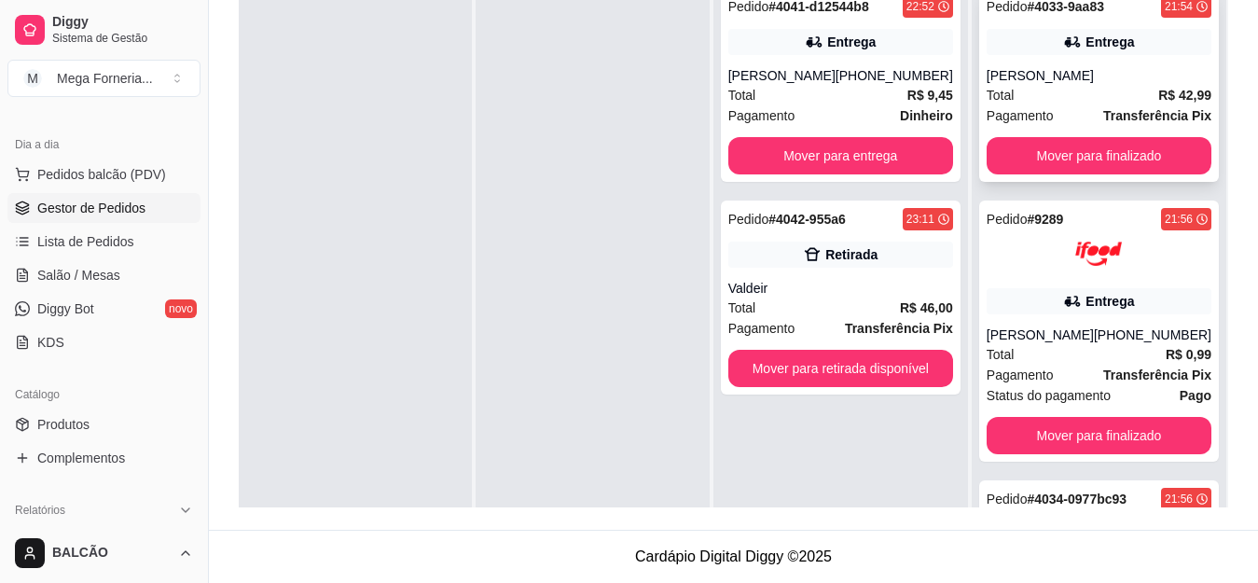
click at [1076, 50] on div "Entrega" at bounding box center [1099, 42] width 225 height 26
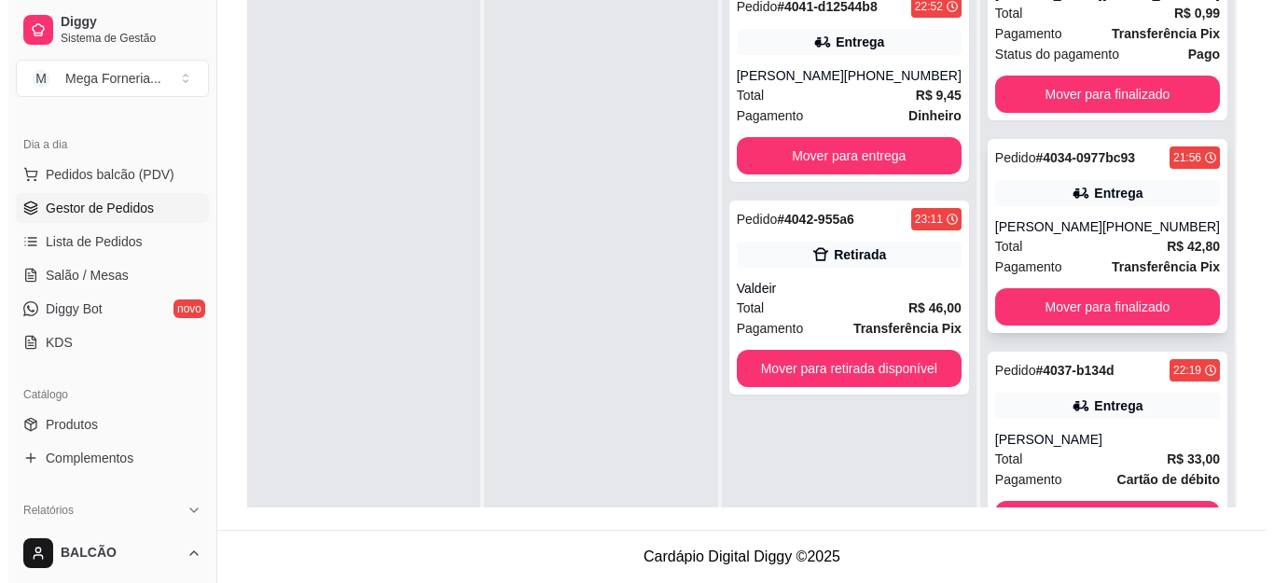
scroll to position [373, 0]
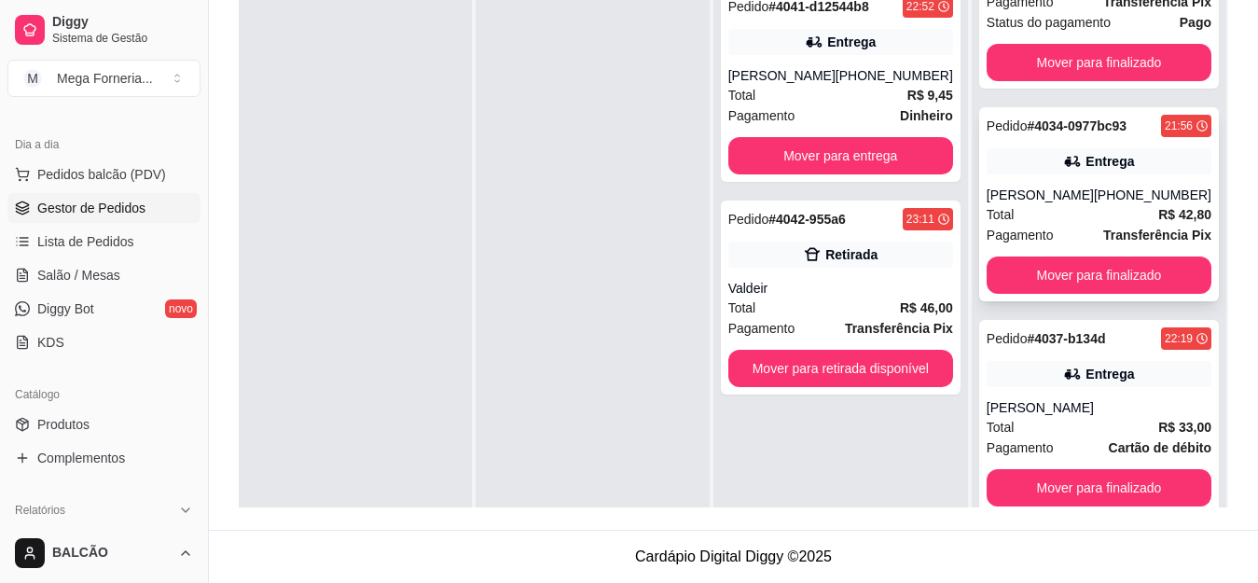
click at [1081, 197] on div "[PERSON_NAME]" at bounding box center [1040, 195] width 107 height 19
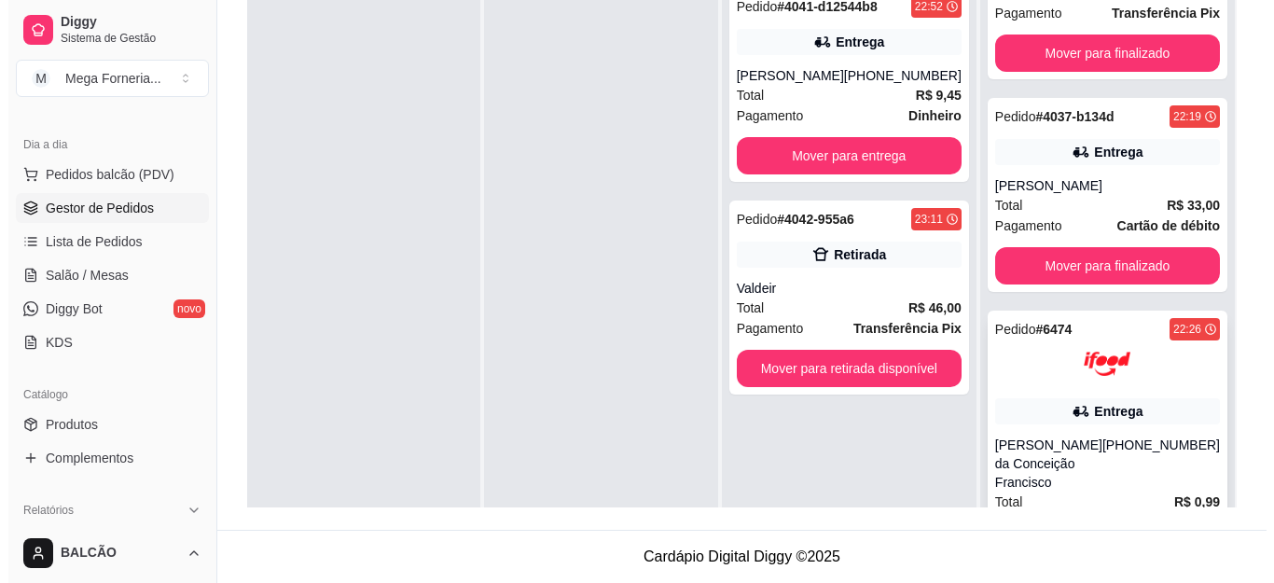
scroll to position [560, 0]
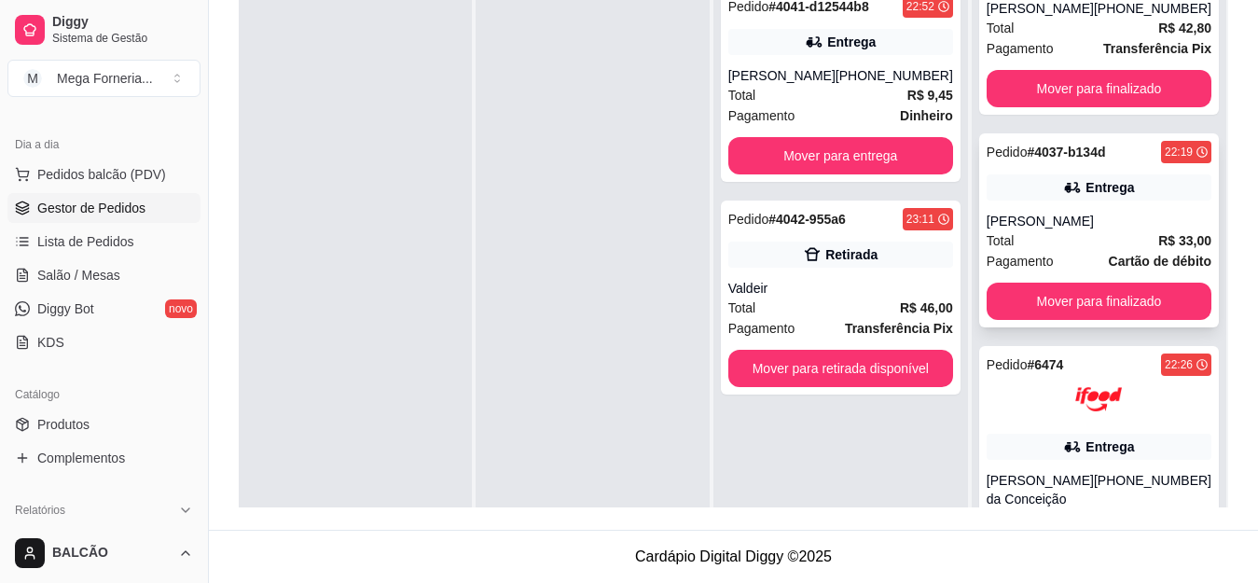
click at [1063, 243] on div "Total R$ 33,00" at bounding box center [1099, 240] width 225 height 21
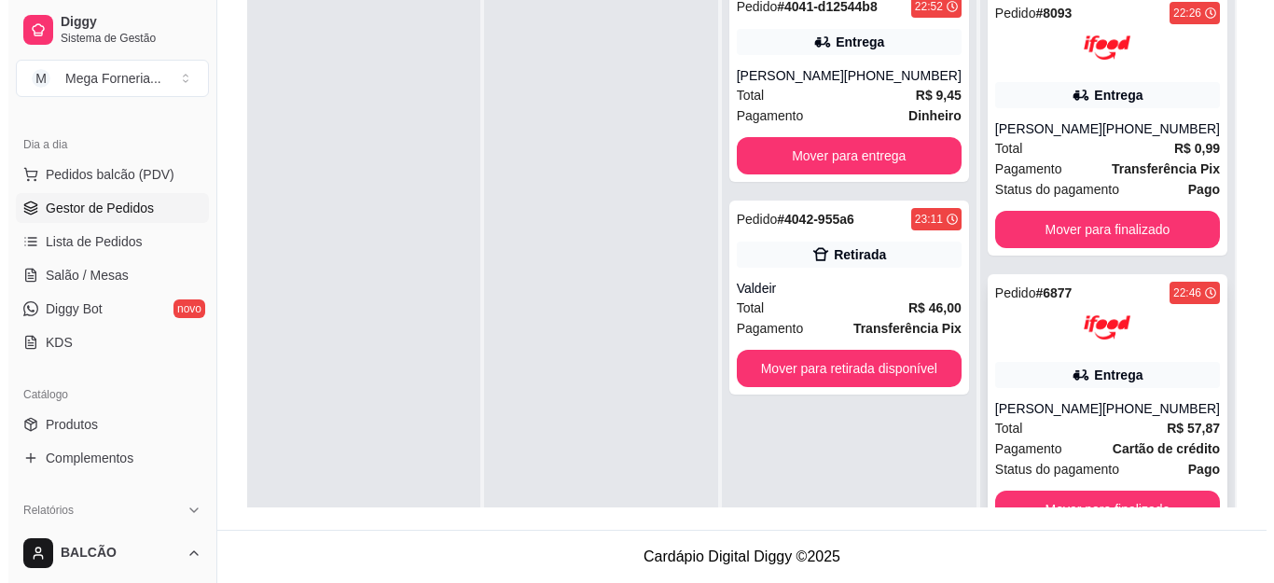
scroll to position [1230, 0]
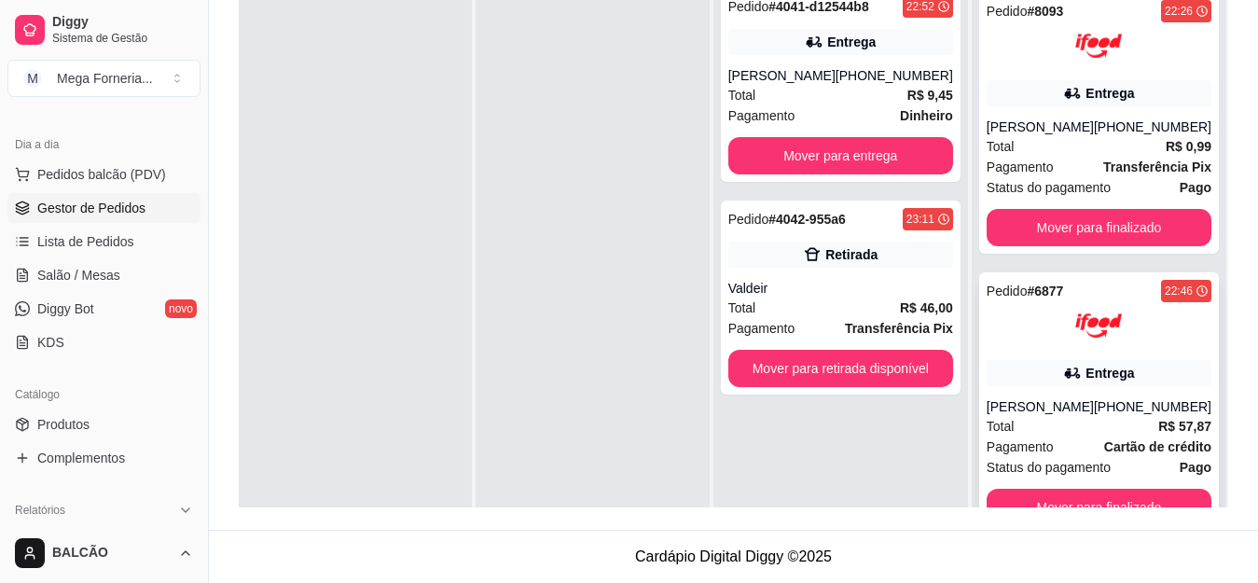
click at [1086, 380] on div "Entrega" at bounding box center [1110, 373] width 49 height 19
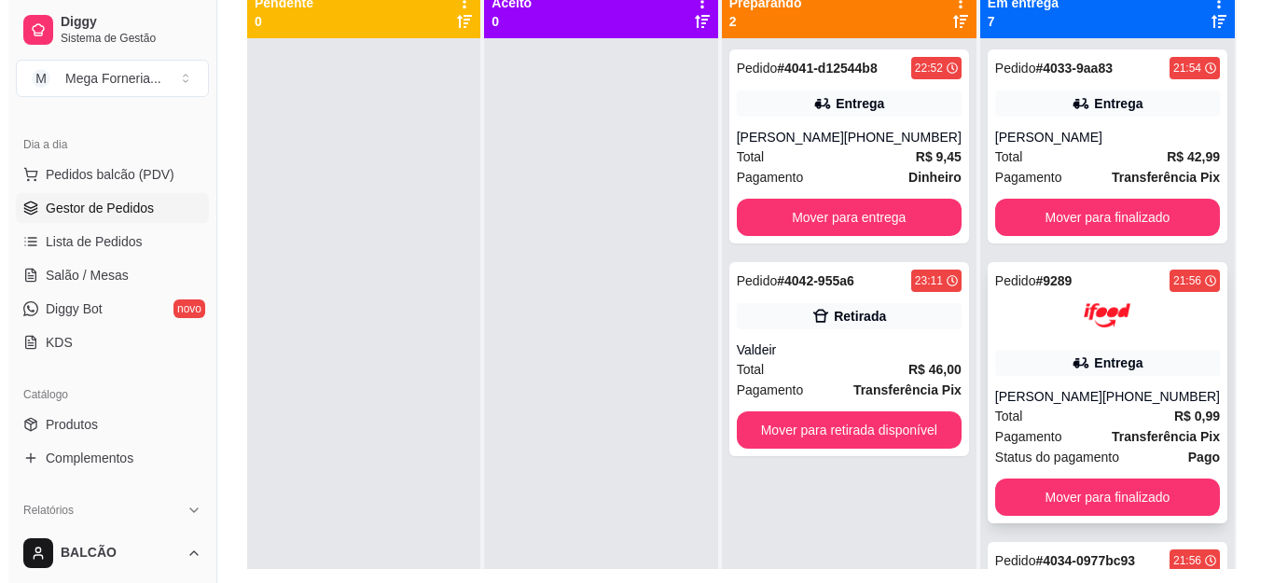
scroll to position [191, 0]
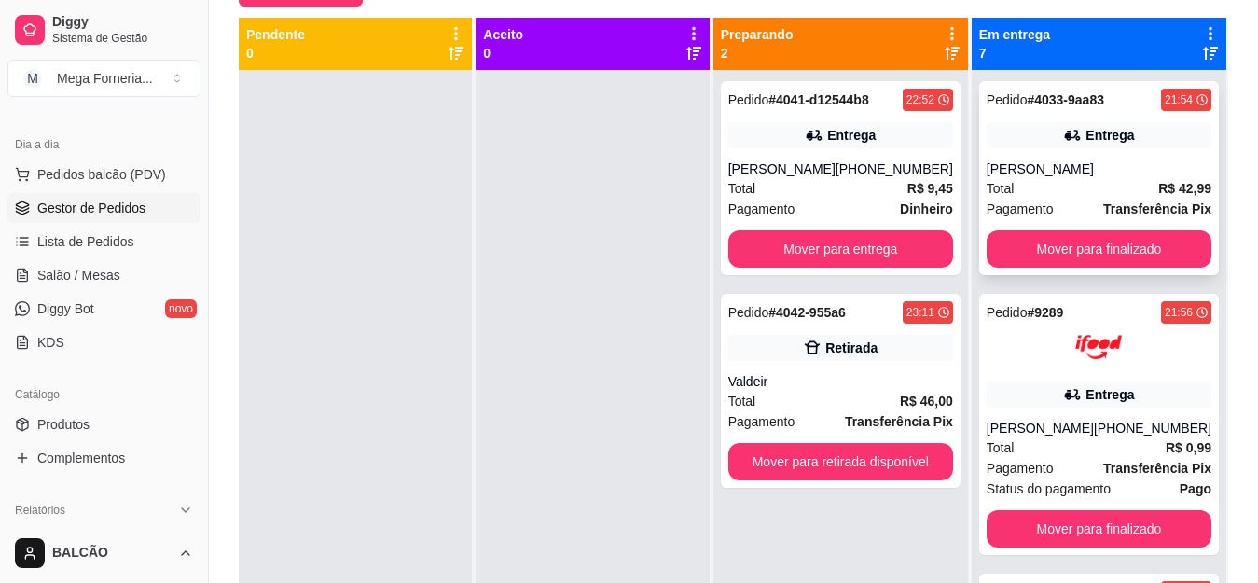
click at [1107, 131] on div "Entrega" at bounding box center [1110, 135] width 49 height 19
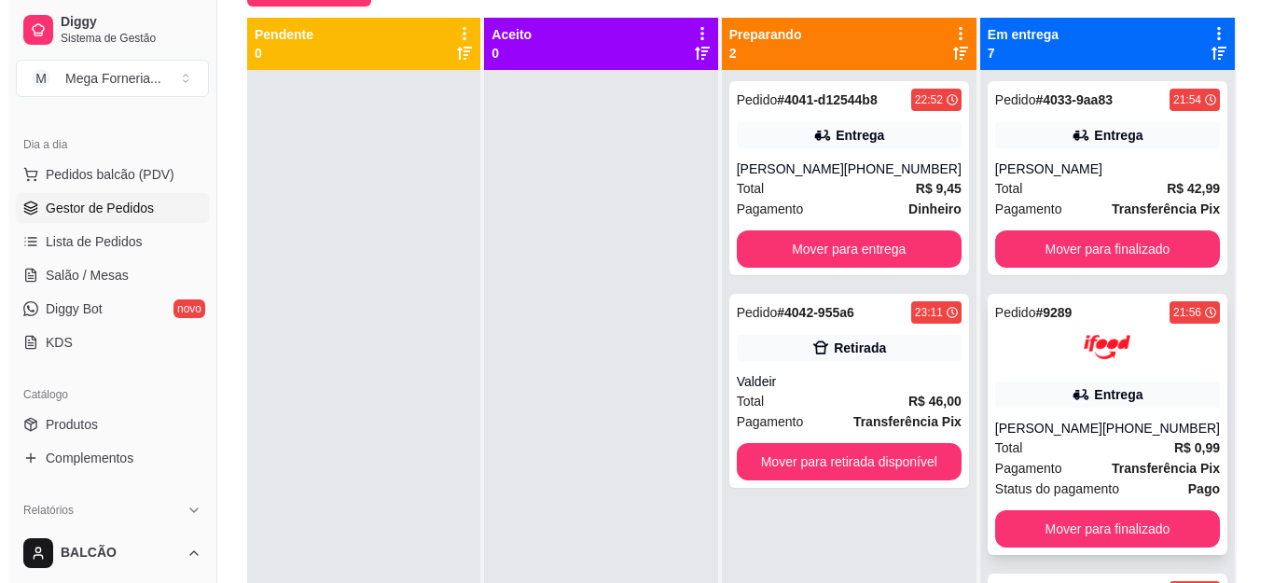
scroll to position [93, 0]
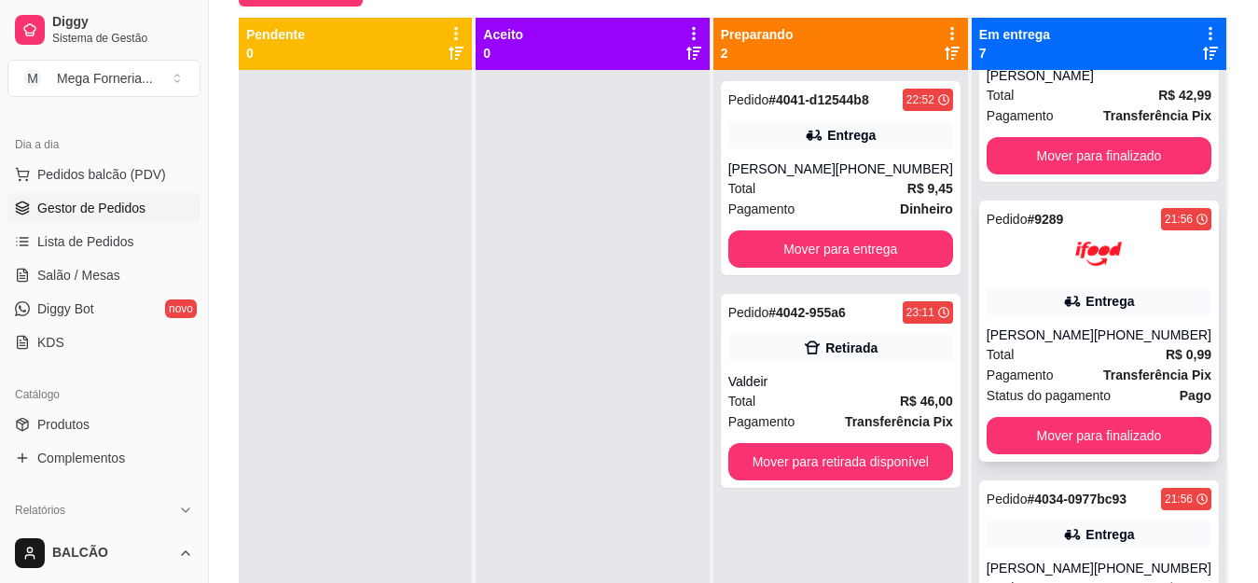
click at [1097, 282] on div "Pedido # 9289 21:56 Entrega [PERSON_NAME] [PHONE_NUMBER] Total R$ 0,99 Pagament…" at bounding box center [1099, 331] width 240 height 261
click at [734, 367] on div "Pedido # 4042-955a6 23:11 Retirada Valdeir Total R$ 46,00 Pagamento Transferênc…" at bounding box center [841, 391] width 240 height 194
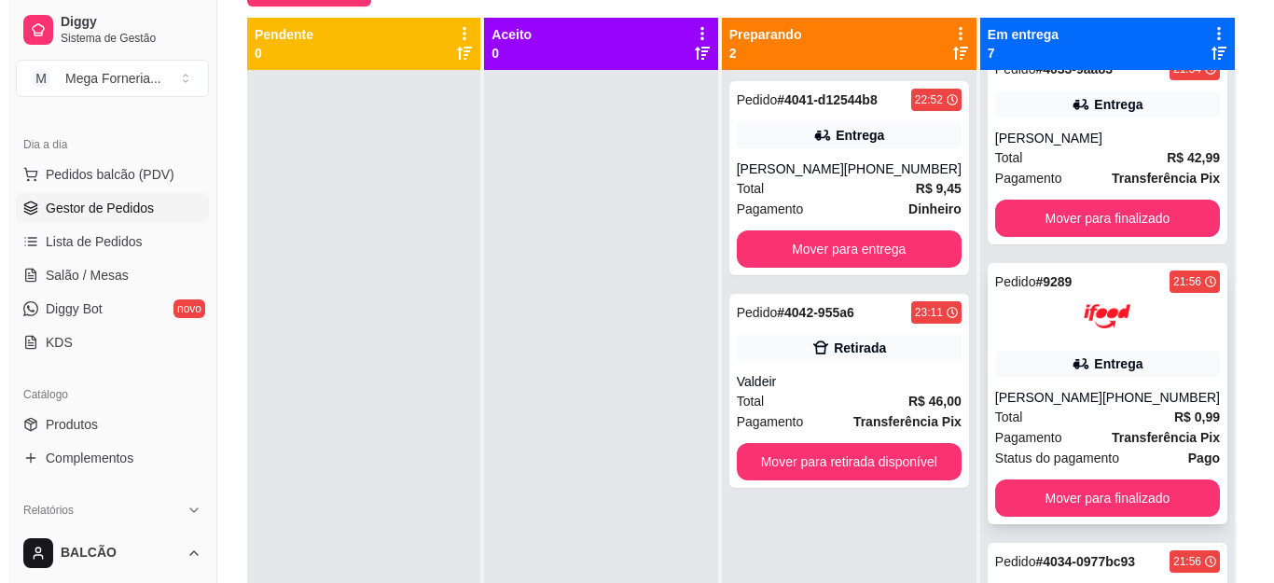
scroll to position [0, 0]
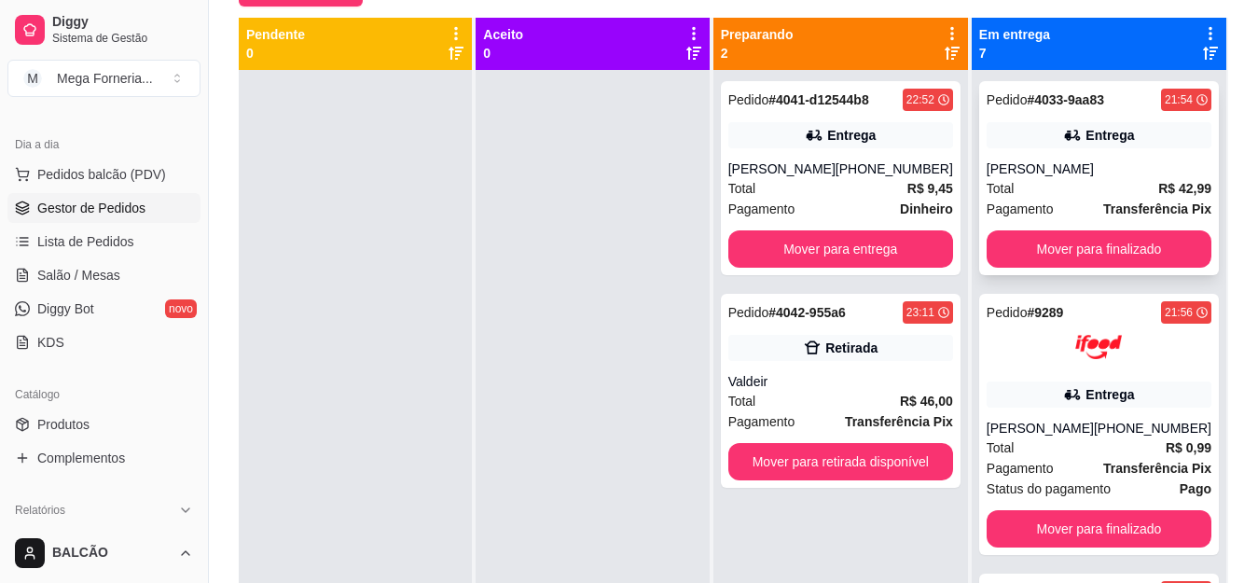
click at [1097, 178] on div "Total R$ 42,99" at bounding box center [1099, 188] width 225 height 21
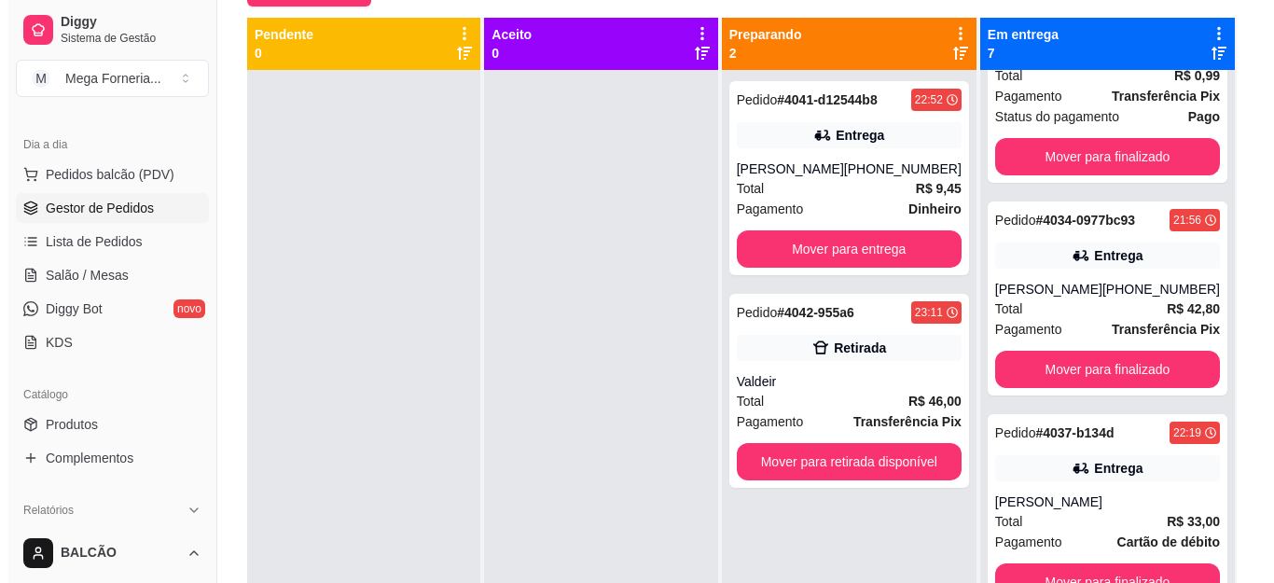
scroll to position [373, 0]
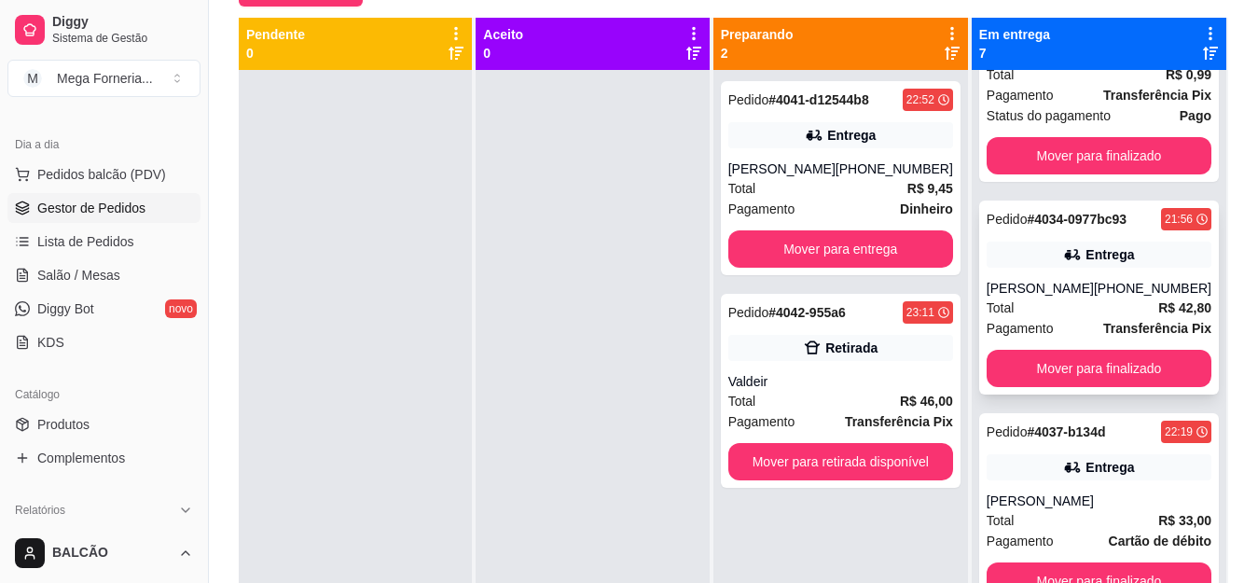
click at [1074, 274] on div "Pedido # 4034-0977bc93 21:56 Entrega [PERSON_NAME] [PHONE_NUMBER] Total R$ 42,8…" at bounding box center [1099, 298] width 240 height 194
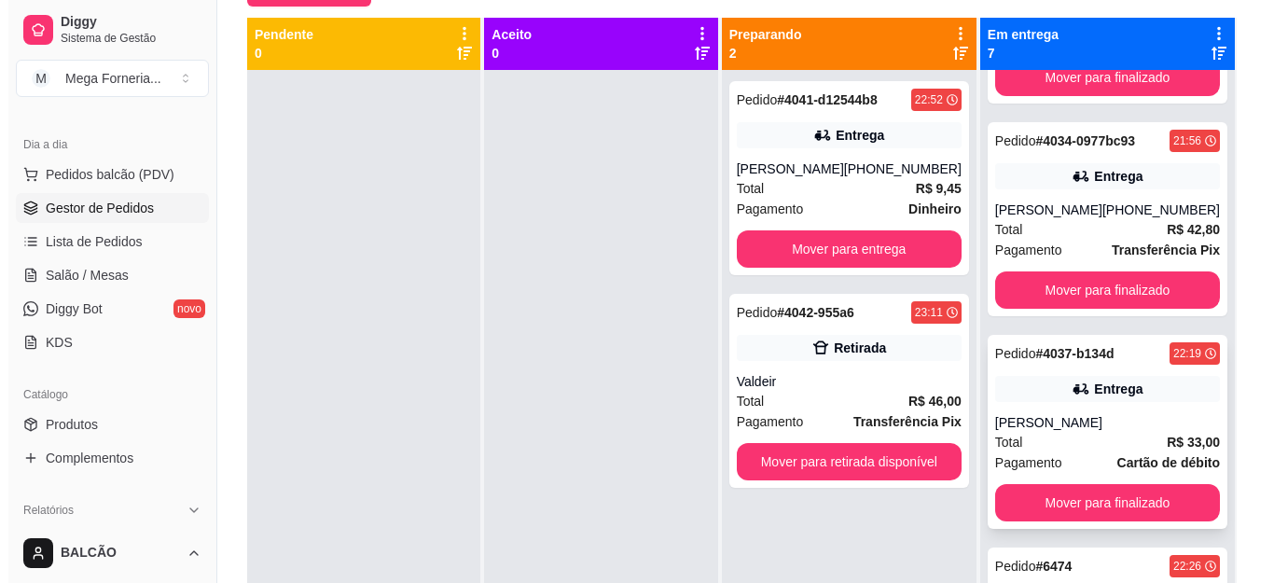
scroll to position [560, 0]
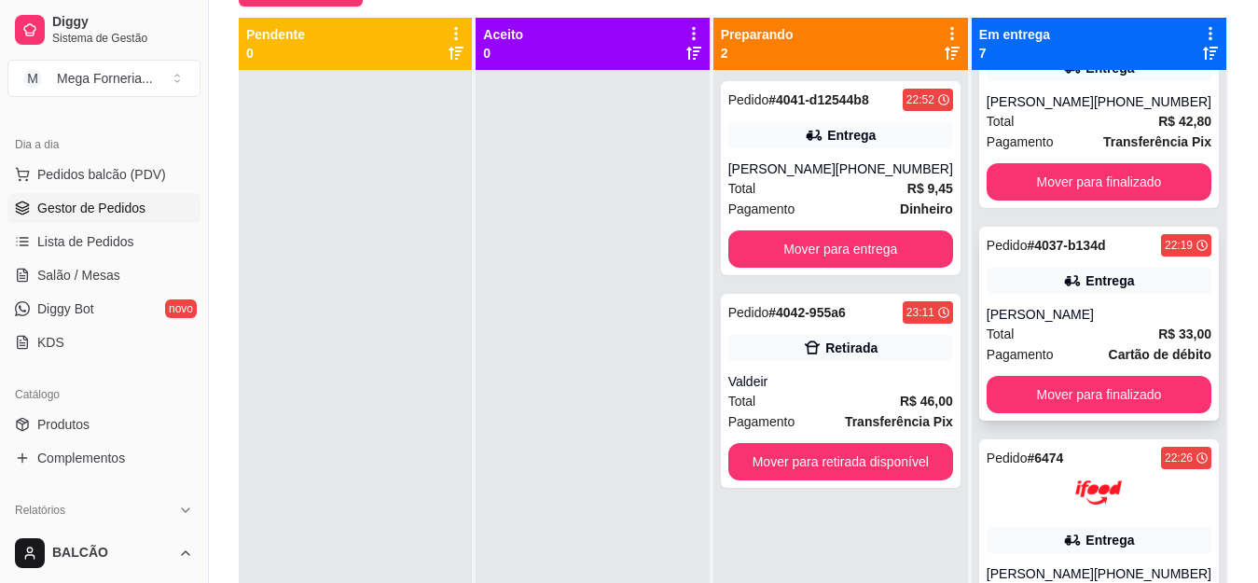
click at [1064, 272] on icon at bounding box center [1072, 280] width 19 height 19
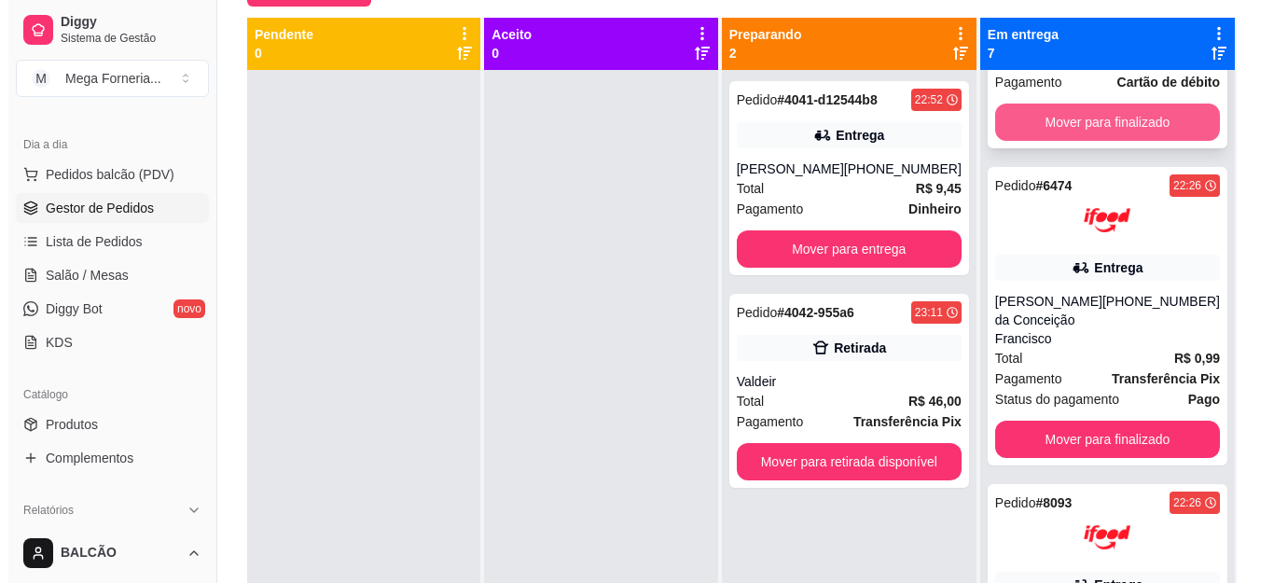
scroll to position [839, 0]
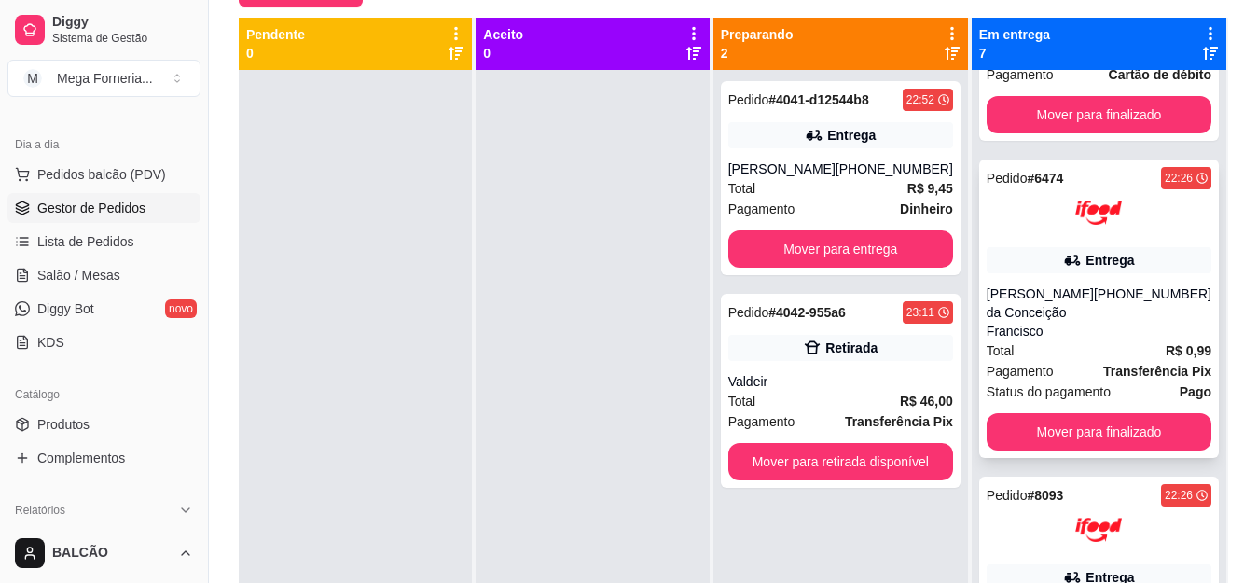
click at [1106, 318] on div "[PHONE_NUMBER]" at bounding box center [1153, 312] width 118 height 56
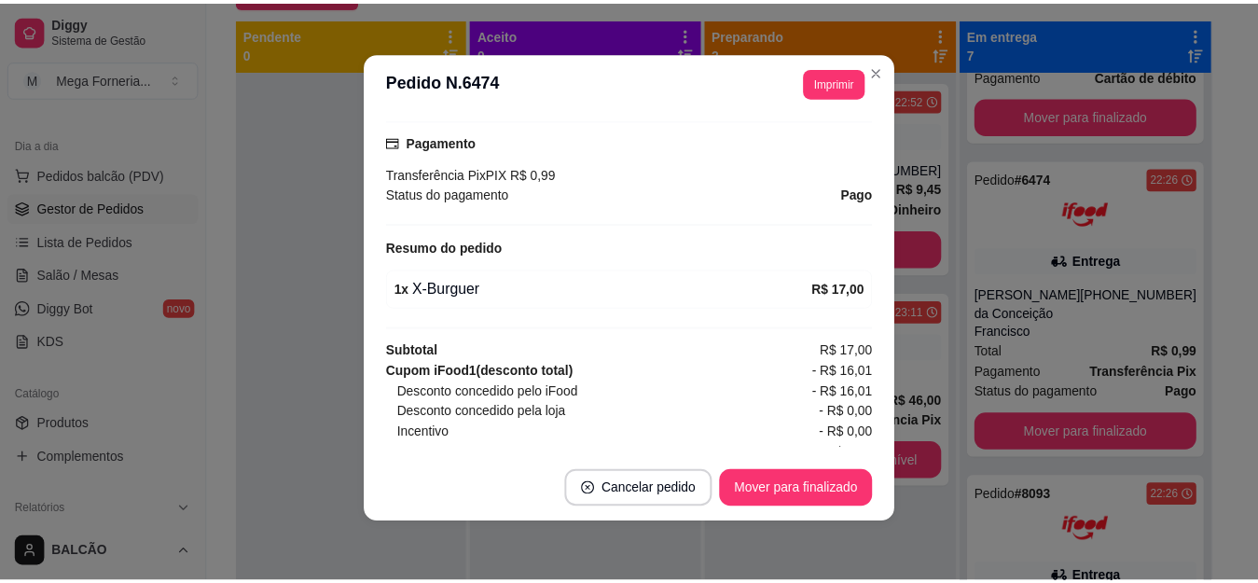
scroll to position [610, 0]
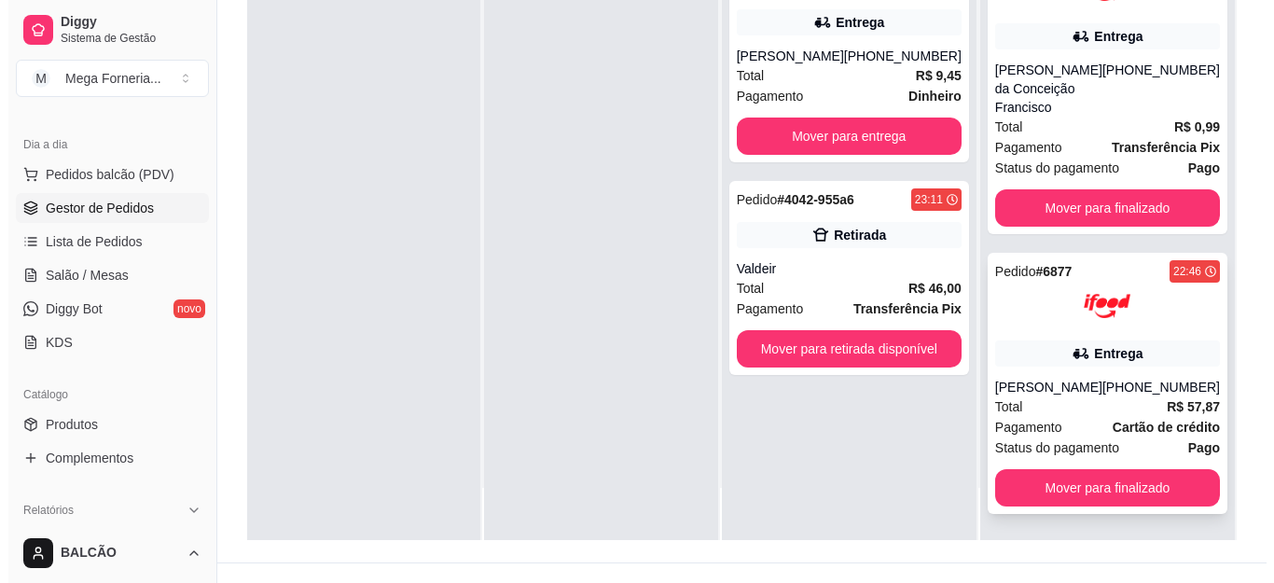
scroll to position [284, 0]
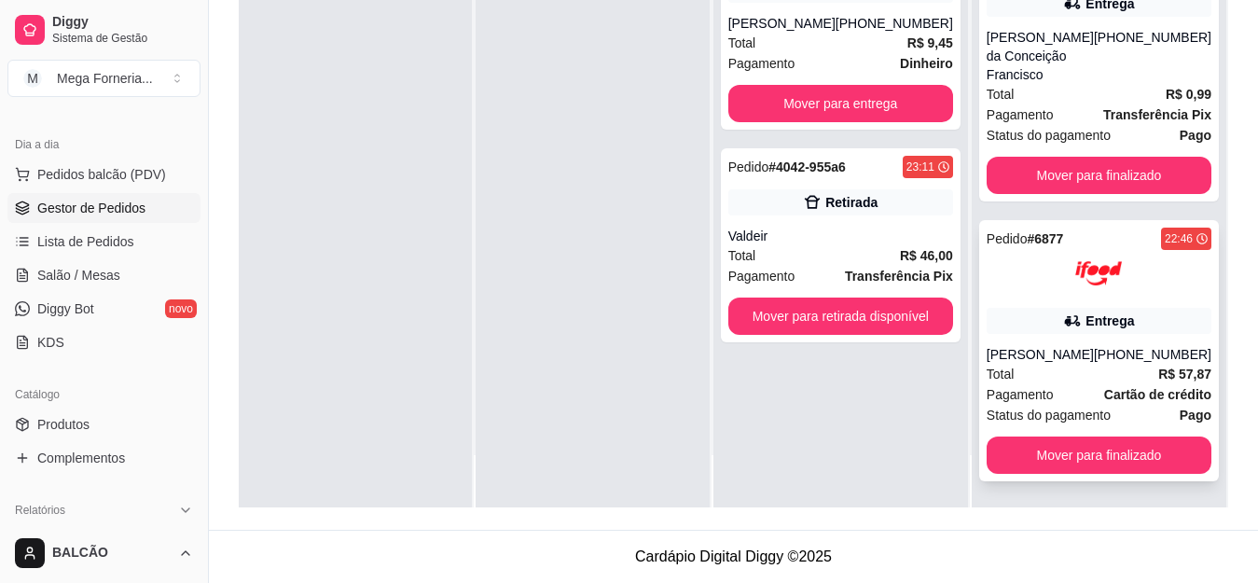
click at [1063, 320] on icon at bounding box center [1072, 321] width 19 height 19
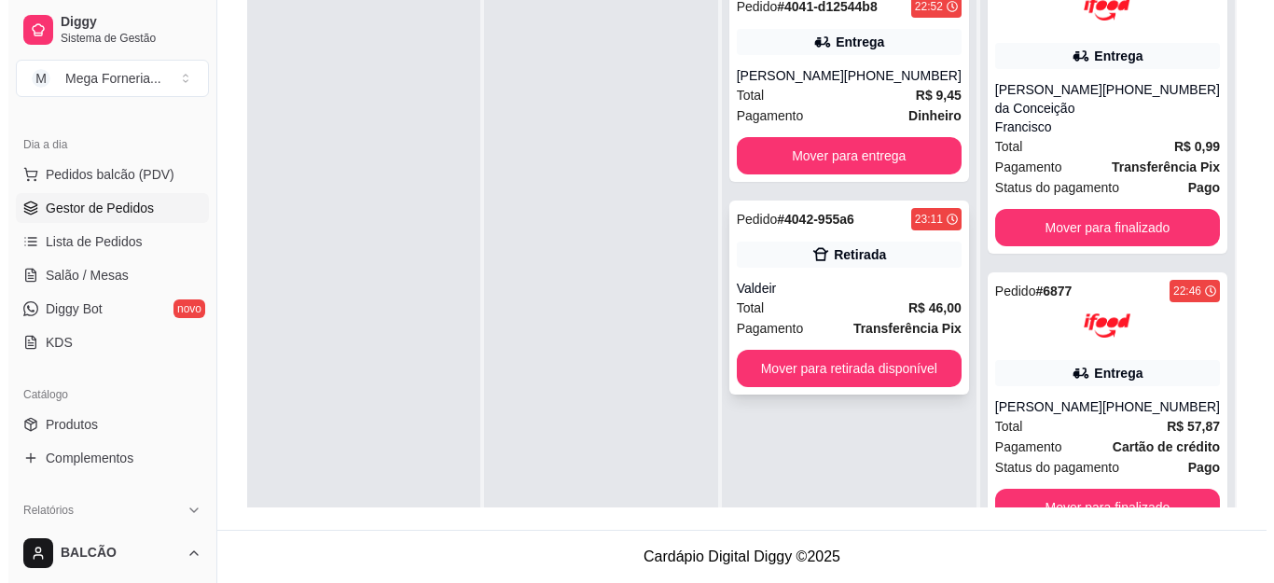
scroll to position [191, 0]
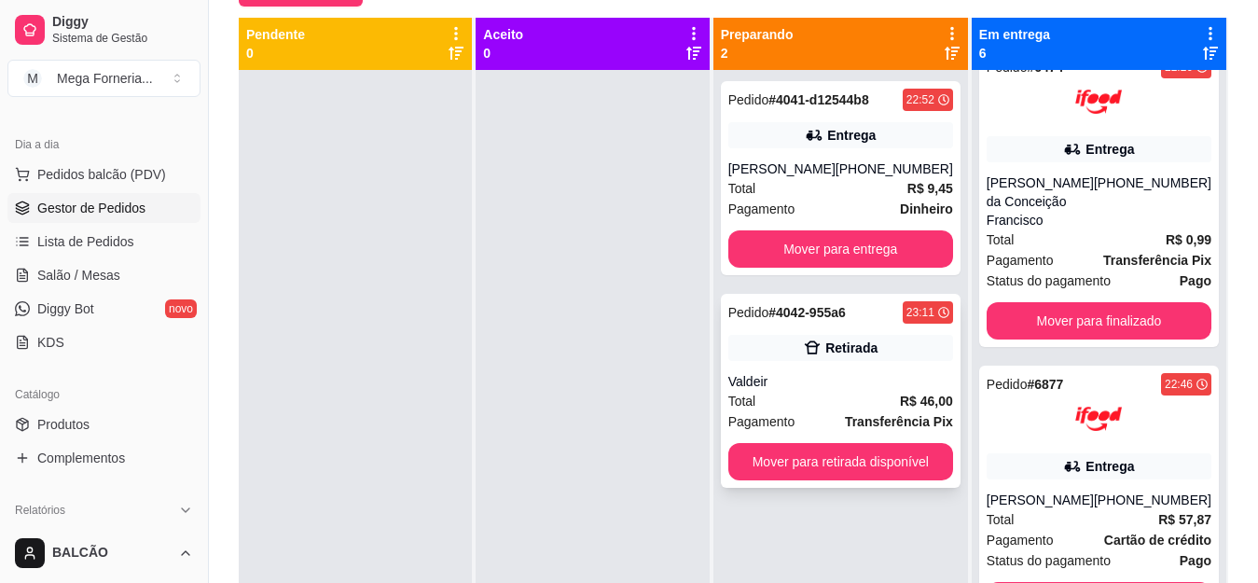
click at [890, 346] on div "Retirada" at bounding box center [840, 348] width 225 height 26
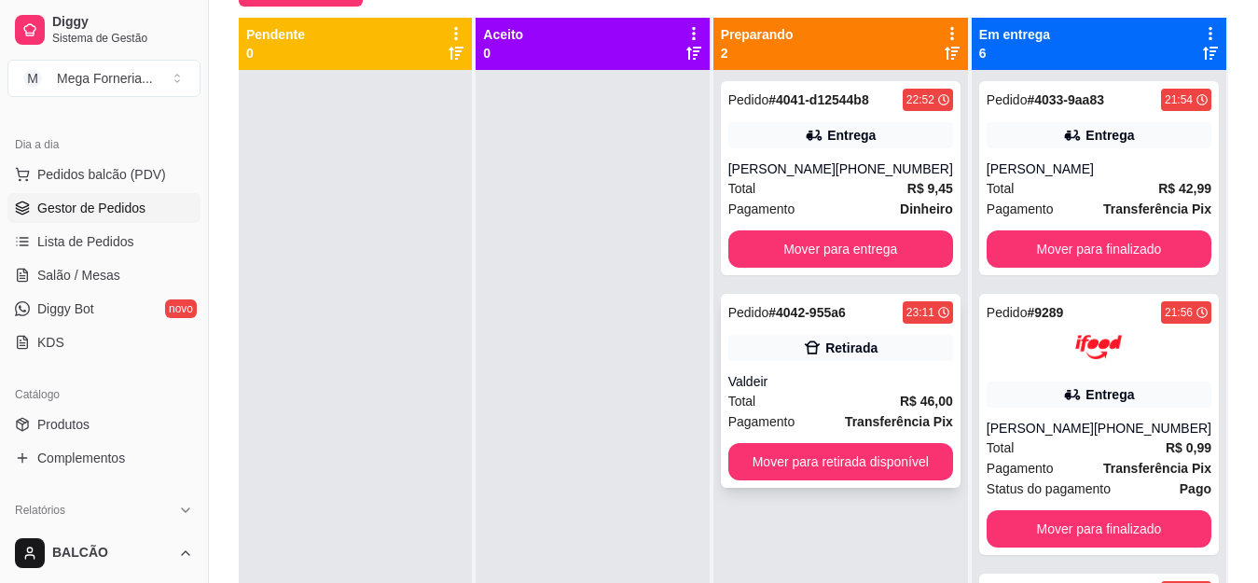
click at [837, 374] on div "Valdeir" at bounding box center [840, 381] width 225 height 19
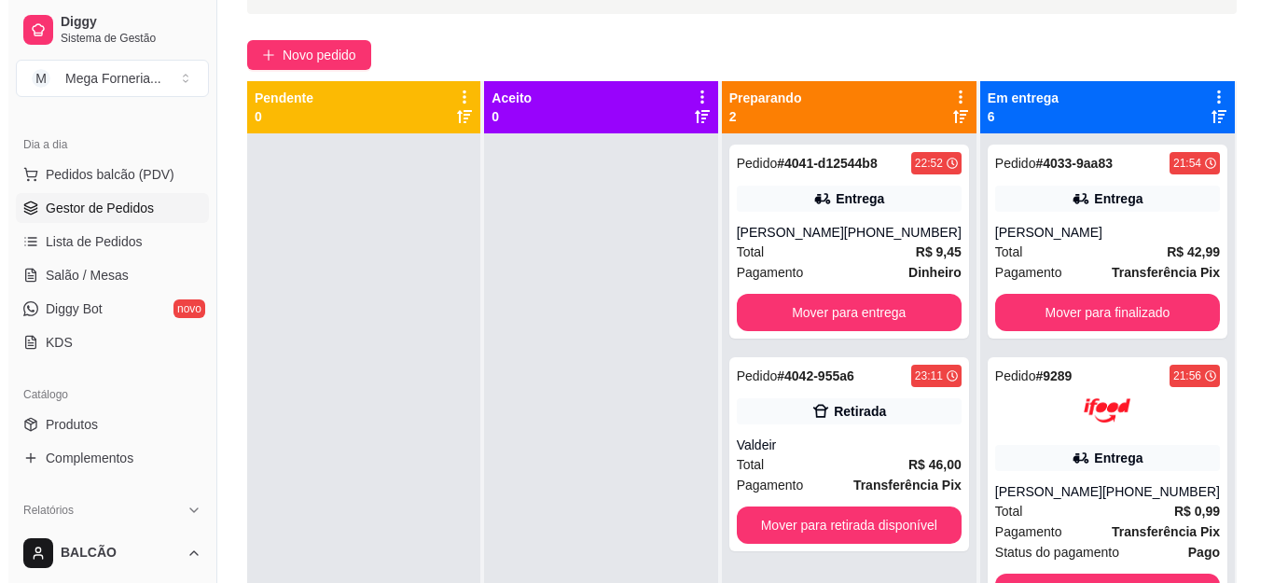
scroll to position [98, 0]
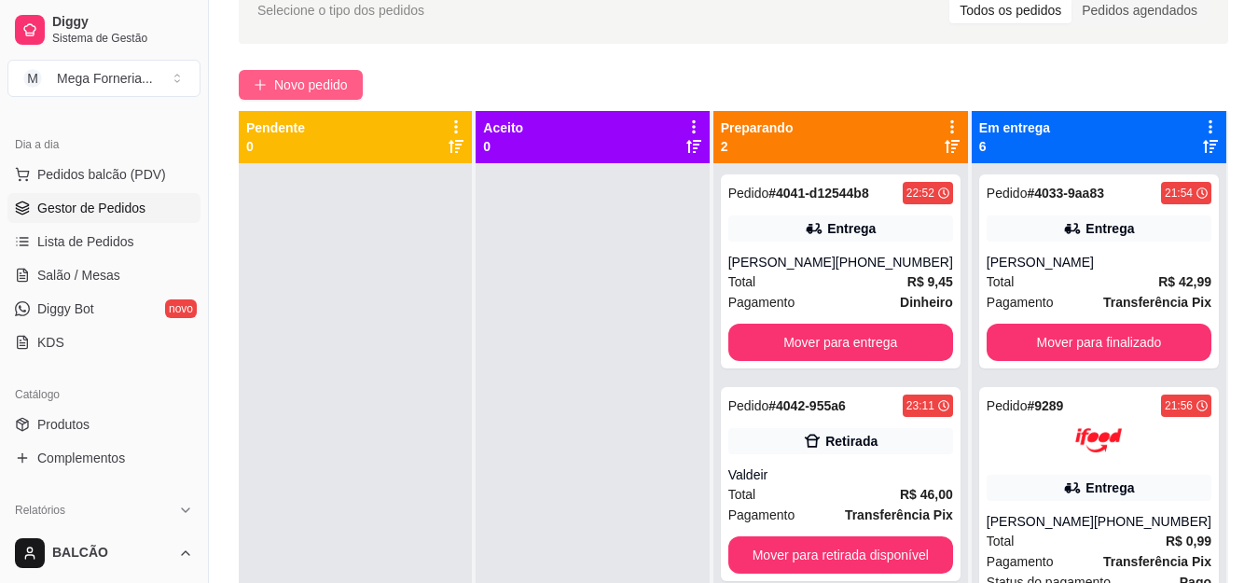
click at [334, 90] on span "Novo pedido" at bounding box center [311, 85] width 74 height 21
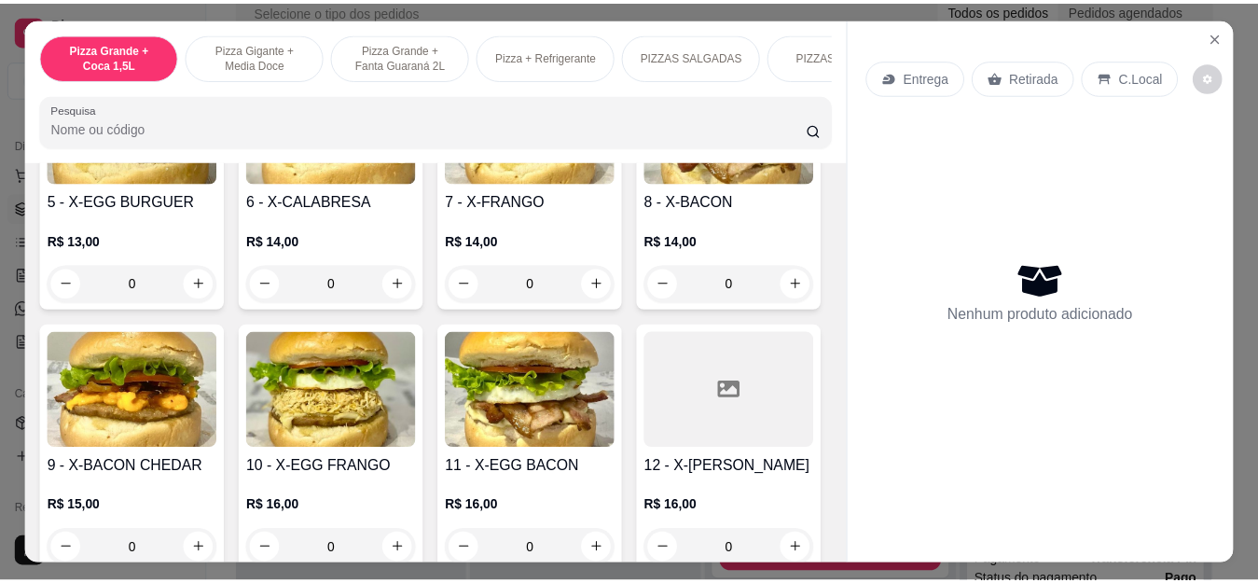
scroll to position [2705, 0]
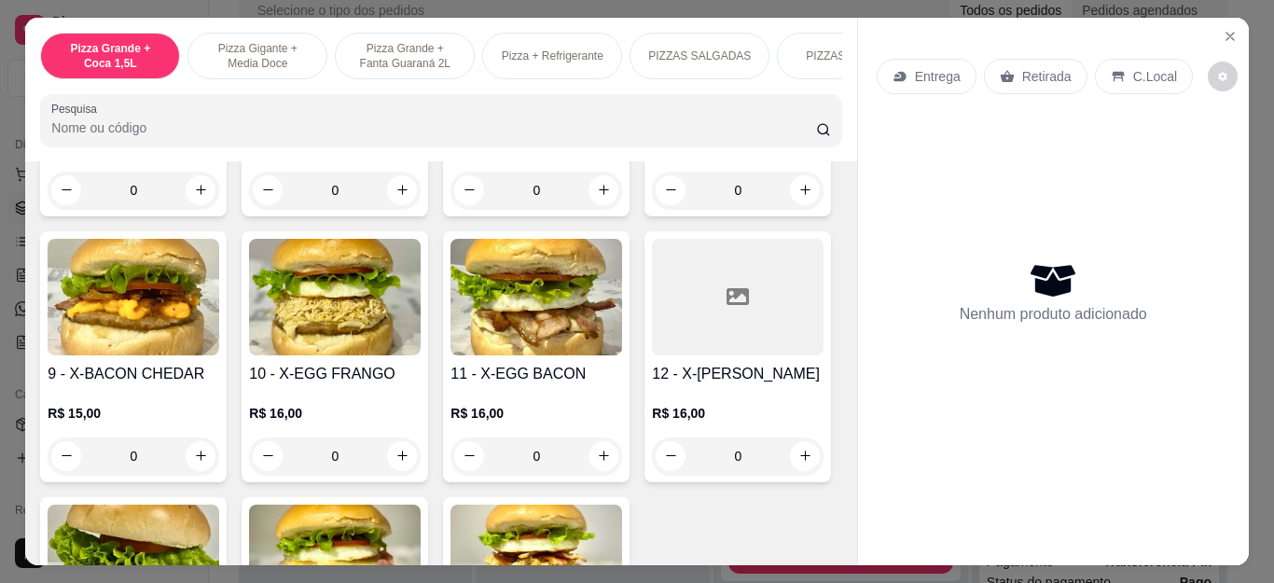
click at [219, 209] on div "0" at bounding box center [134, 190] width 172 height 37
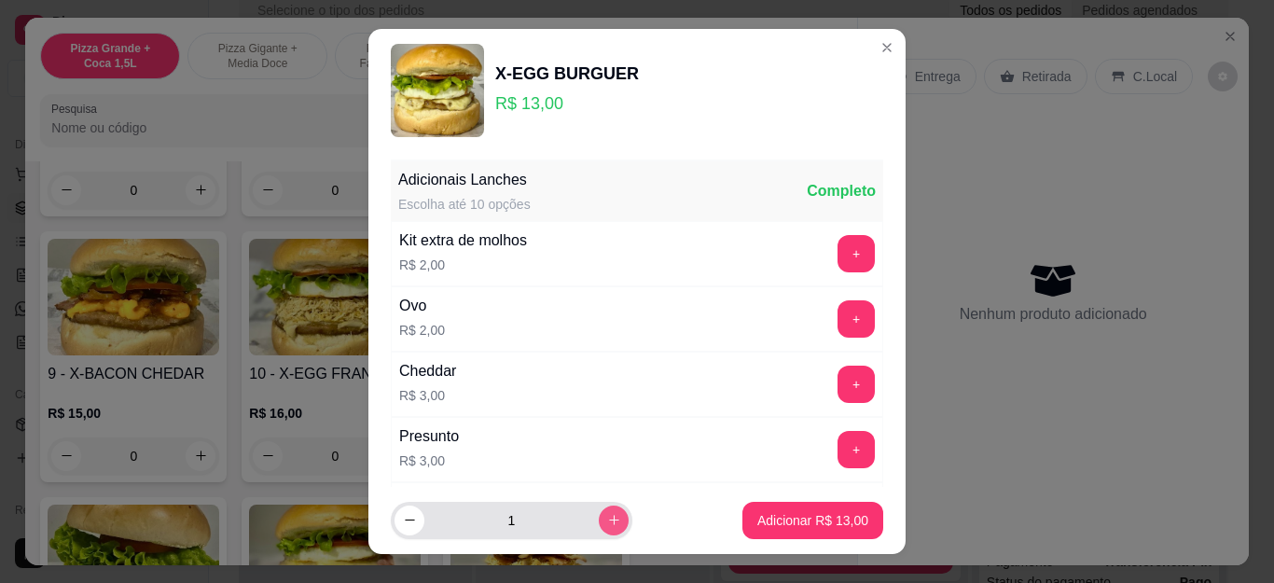
click at [599, 514] on button "increase-product-quantity" at bounding box center [614, 521] width 30 height 30
type input "2"
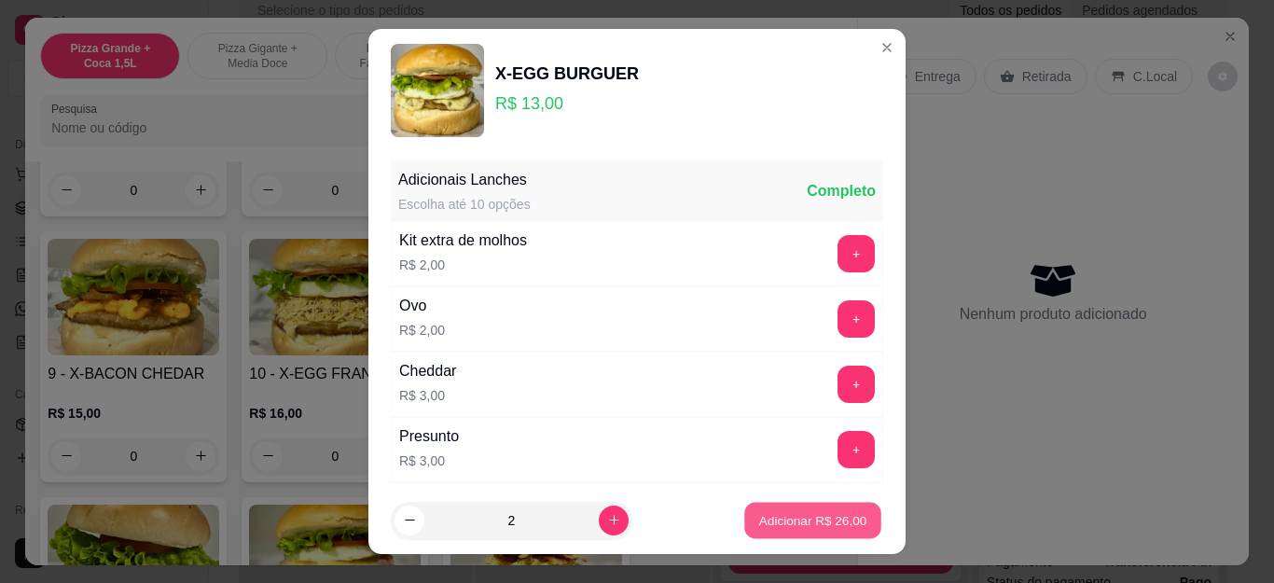
click at [759, 511] on p "Adicionar R$ 26,00" at bounding box center [813, 520] width 108 height 18
type input "2"
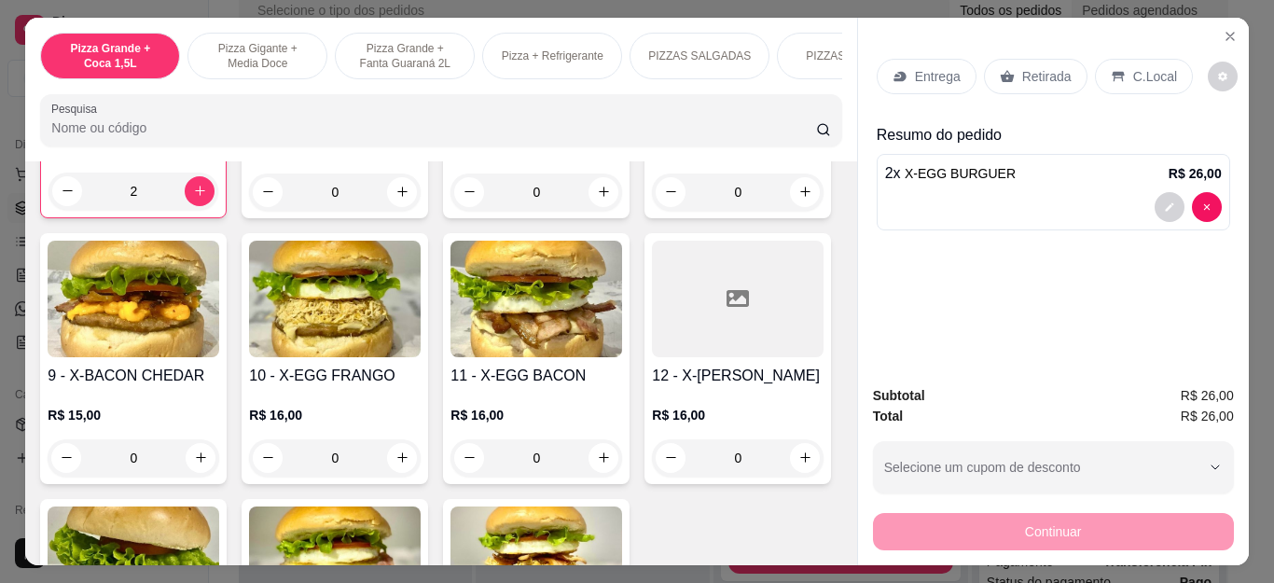
click at [1022, 67] on p "Retirada" at bounding box center [1046, 76] width 49 height 19
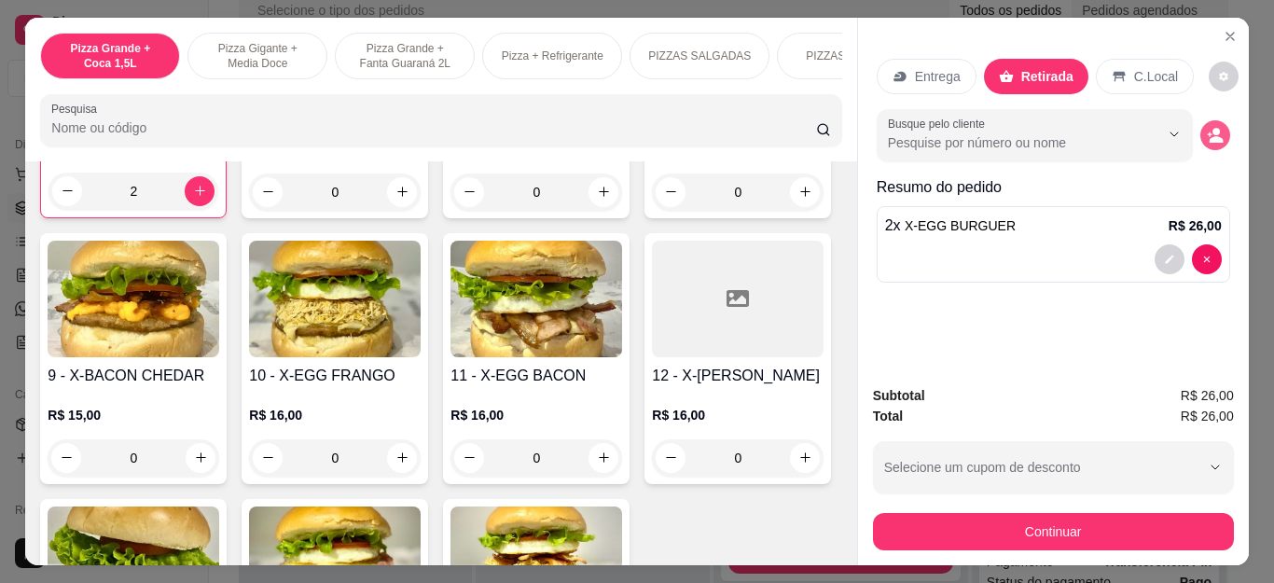
click at [1216, 134] on button "decrease-product-quantity" at bounding box center [1215, 135] width 30 height 30
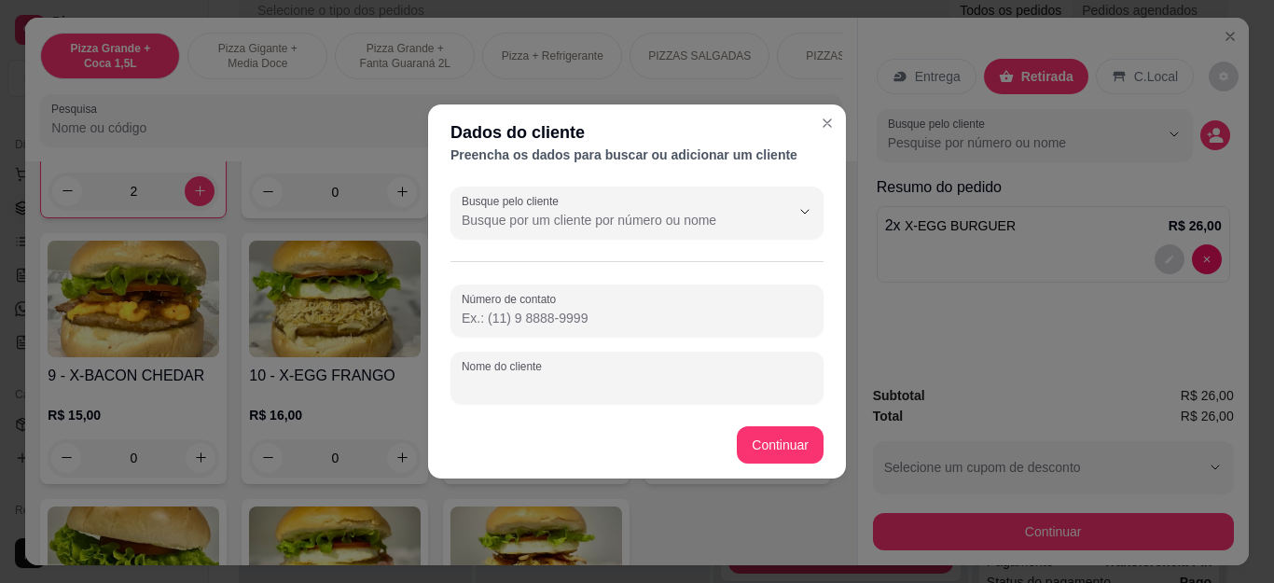
click at [713, 382] on input "Nome do cliente" at bounding box center [637, 385] width 351 height 19
type input "[PERSON_NAME]"
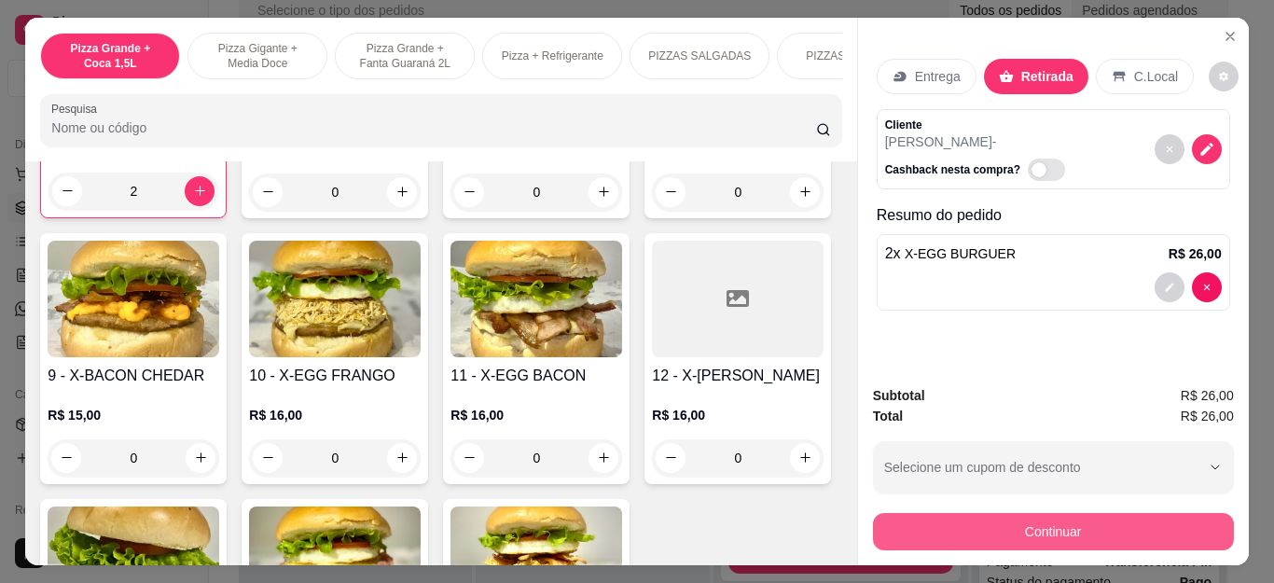
click at [979, 524] on button "Continuar" at bounding box center [1053, 531] width 361 height 37
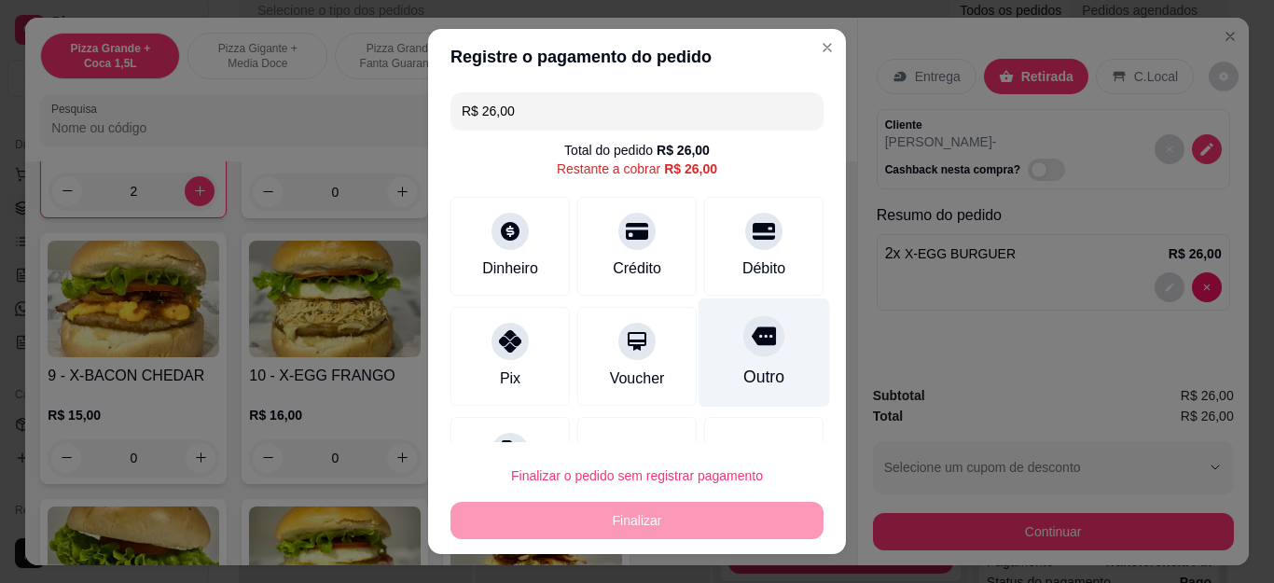
click at [743, 349] on div at bounding box center [763, 336] width 41 height 41
type input "R$ 0,00"
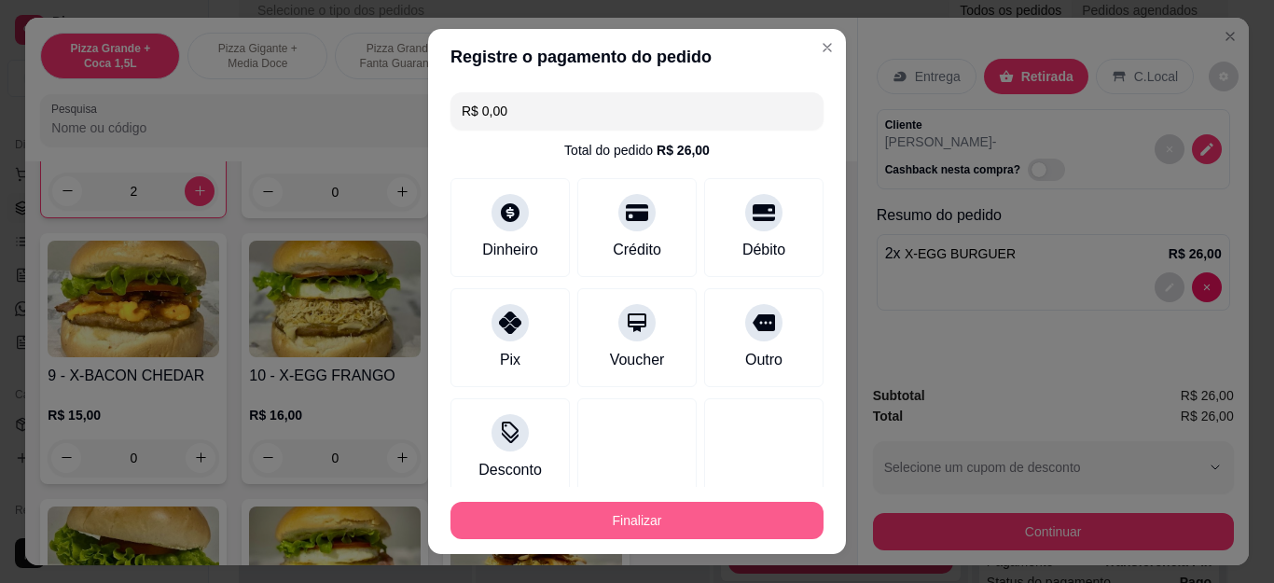
click at [718, 525] on button "Finalizar" at bounding box center [637, 520] width 373 height 37
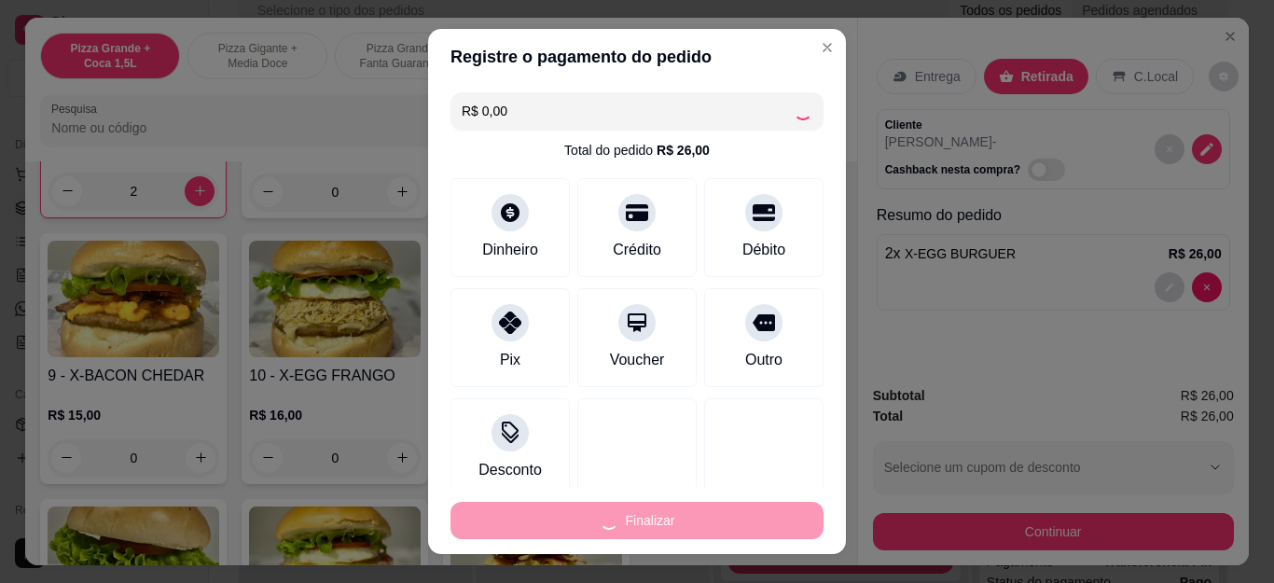
type input "0"
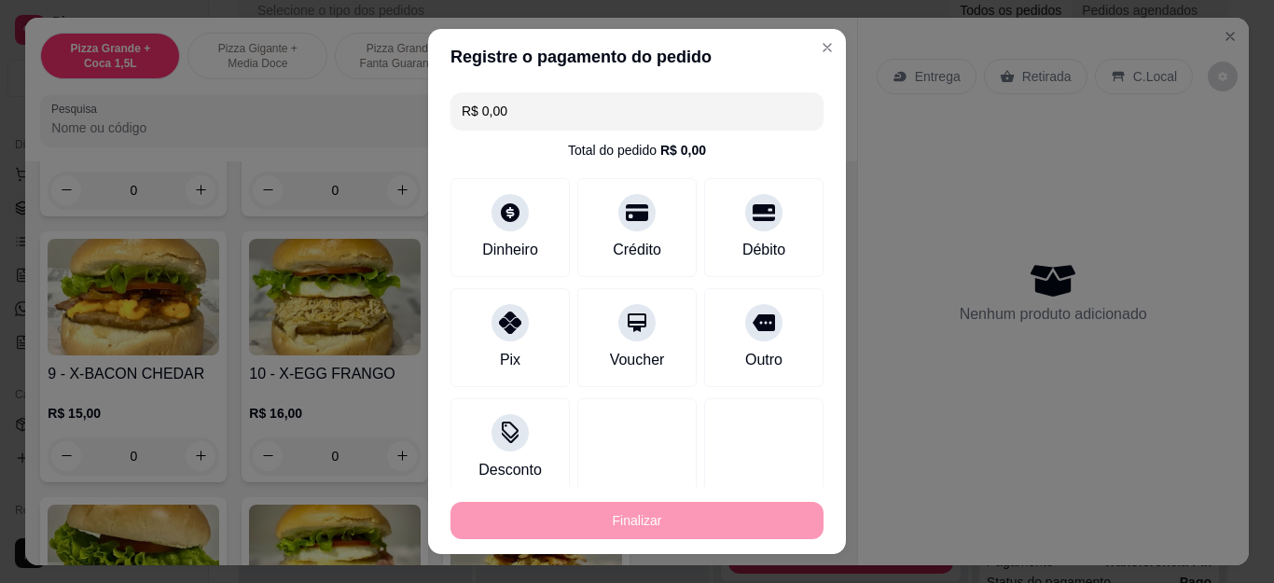
type input "-R$ 26,00"
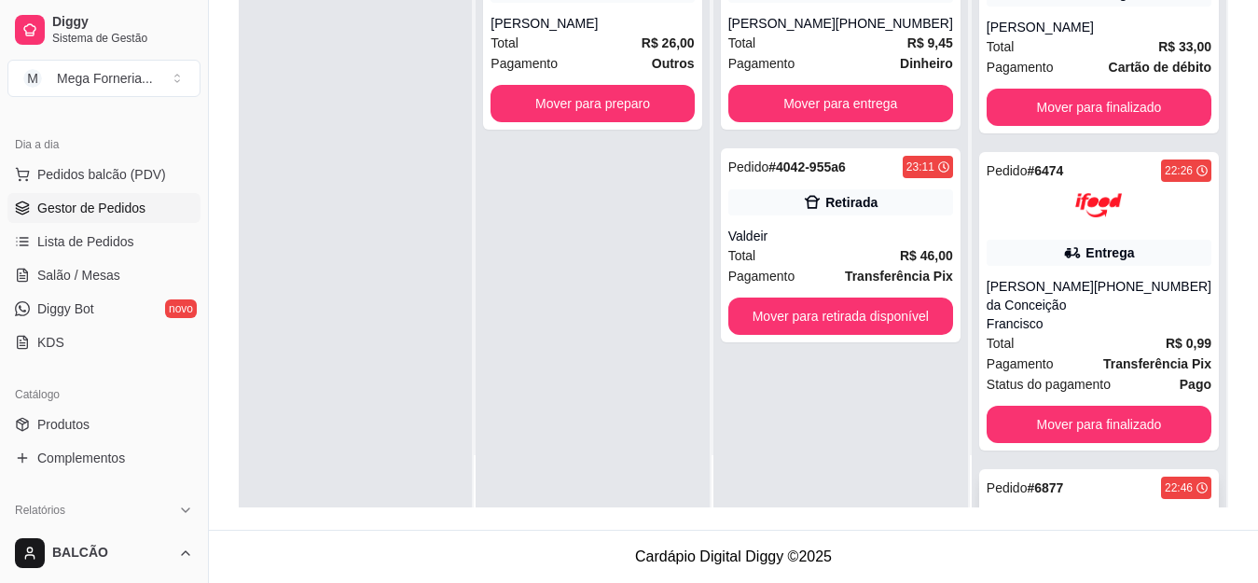
scroll to position [577, 0]
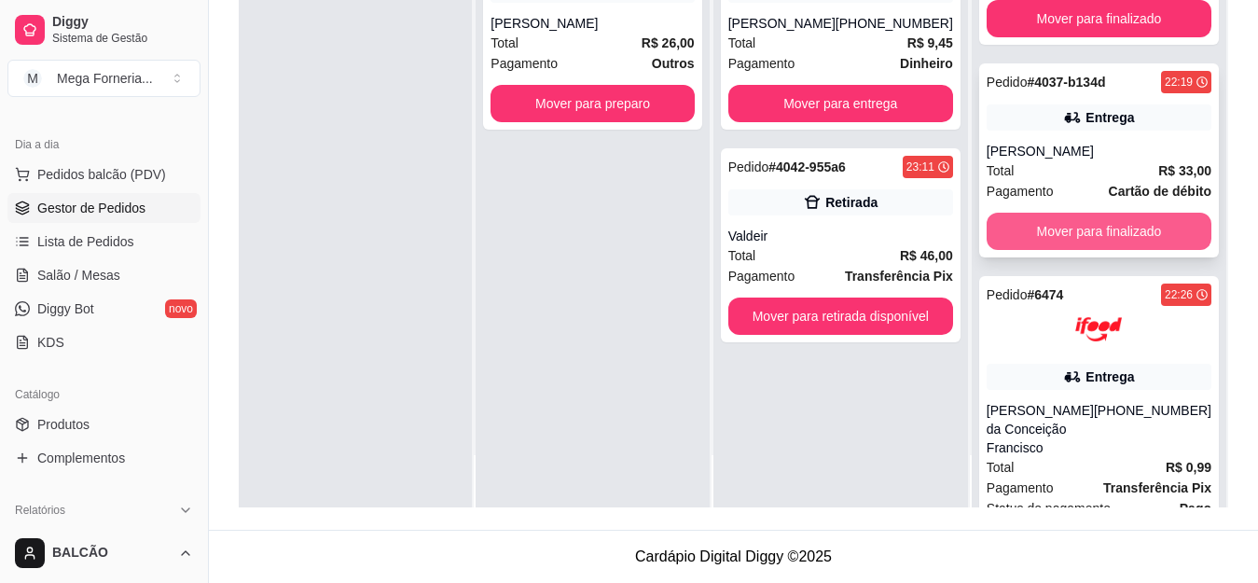
click at [1159, 236] on button "Mover para finalizado" at bounding box center [1099, 231] width 225 height 37
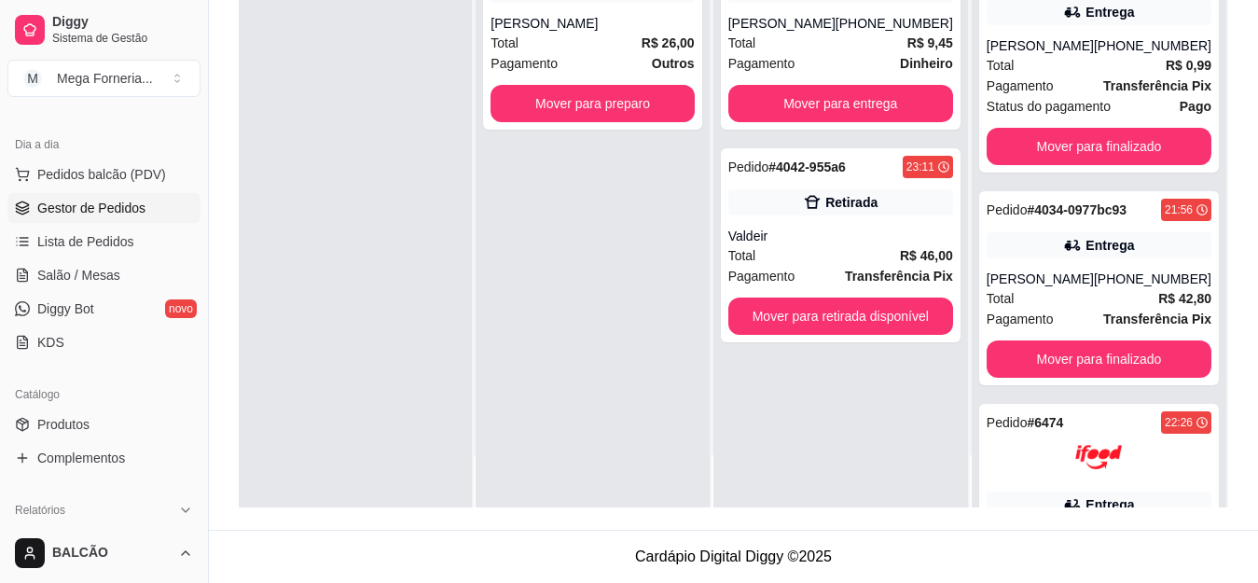
scroll to position [204, 0]
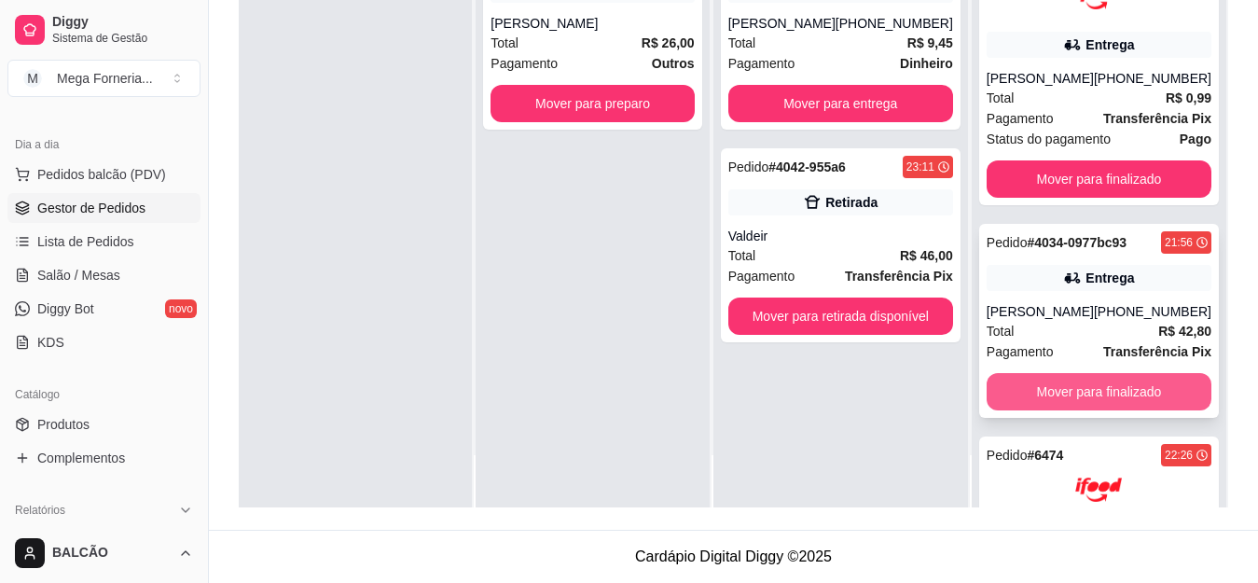
click at [1100, 380] on button "Mover para finalizado" at bounding box center [1099, 391] width 225 height 37
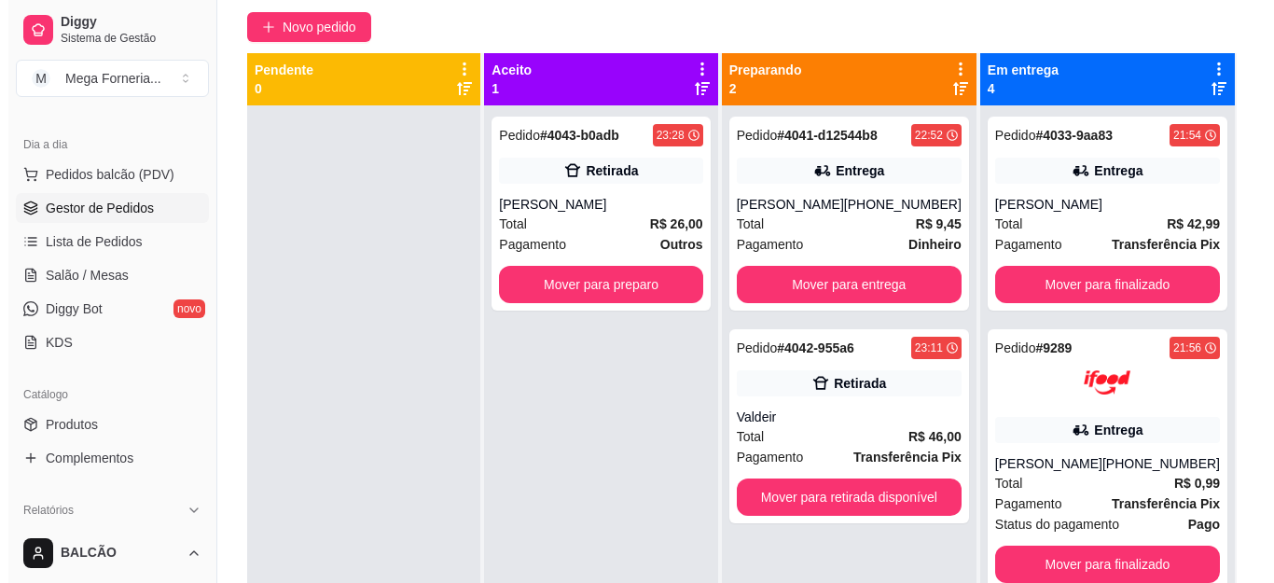
scroll to position [5, 0]
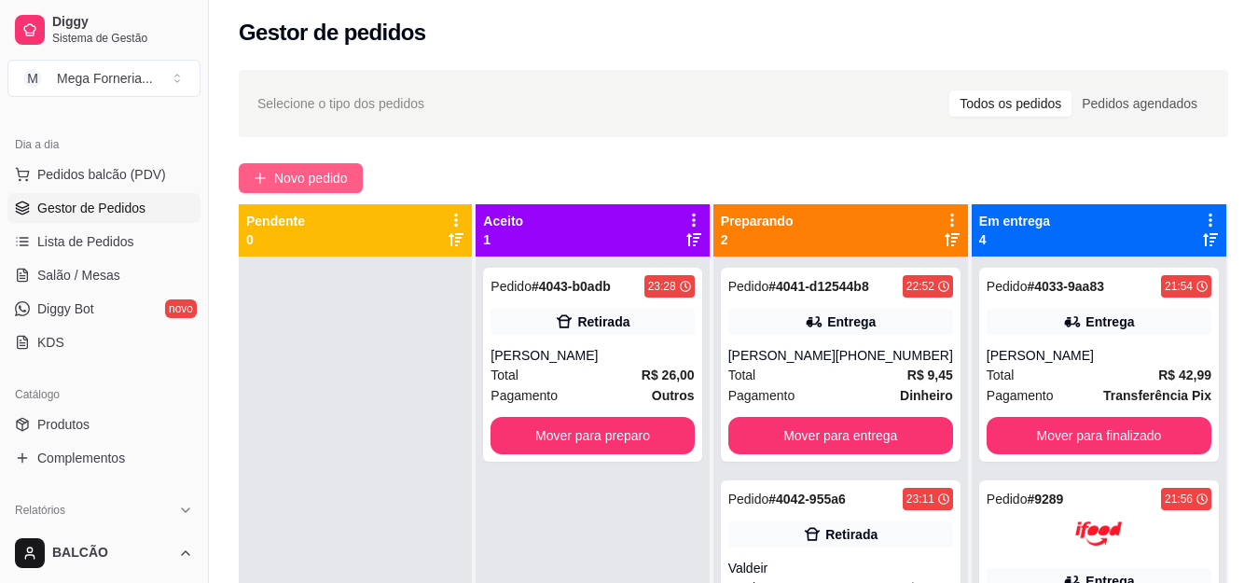
click at [322, 173] on span "Novo pedido" at bounding box center [311, 178] width 74 height 21
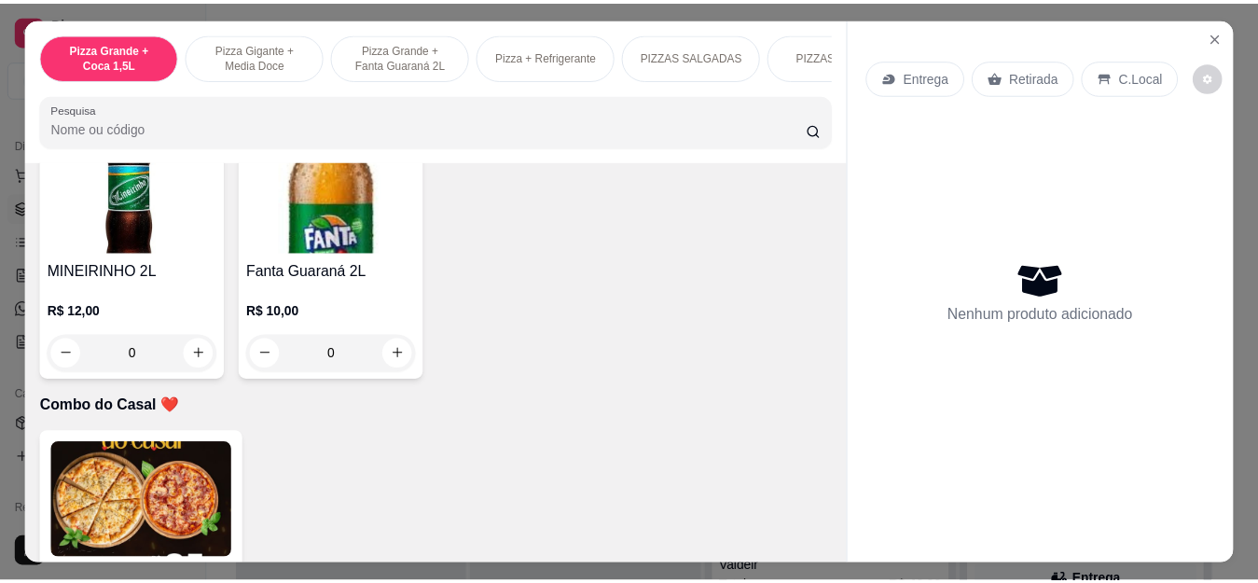
scroll to position [4570, 0]
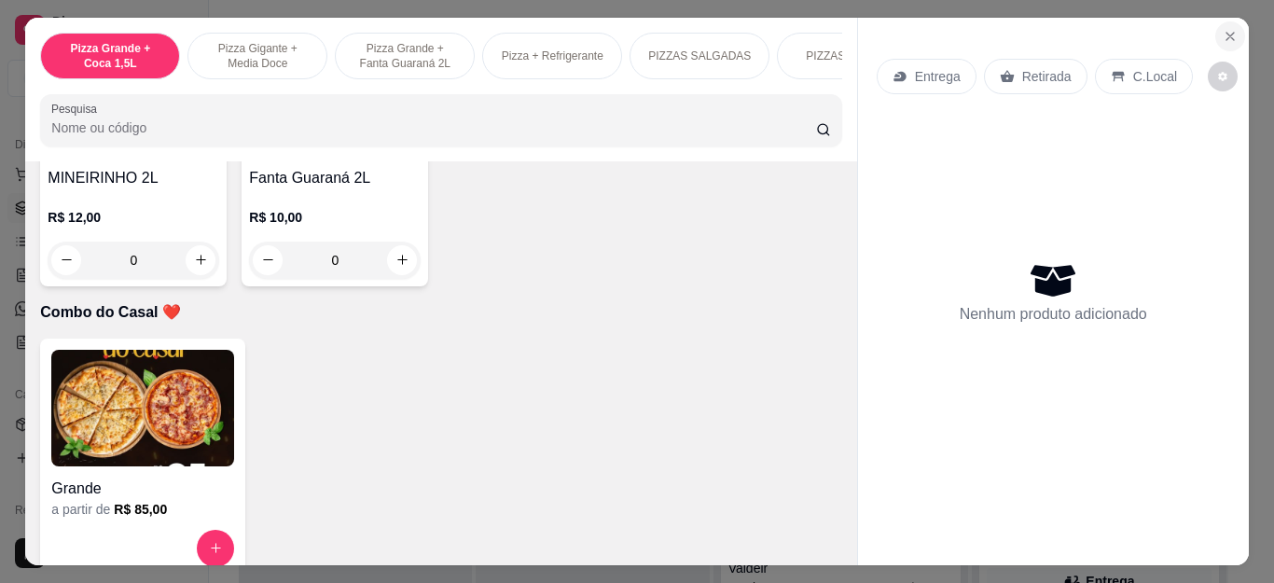
click at [1227, 29] on icon "Close" at bounding box center [1230, 36] width 15 height 15
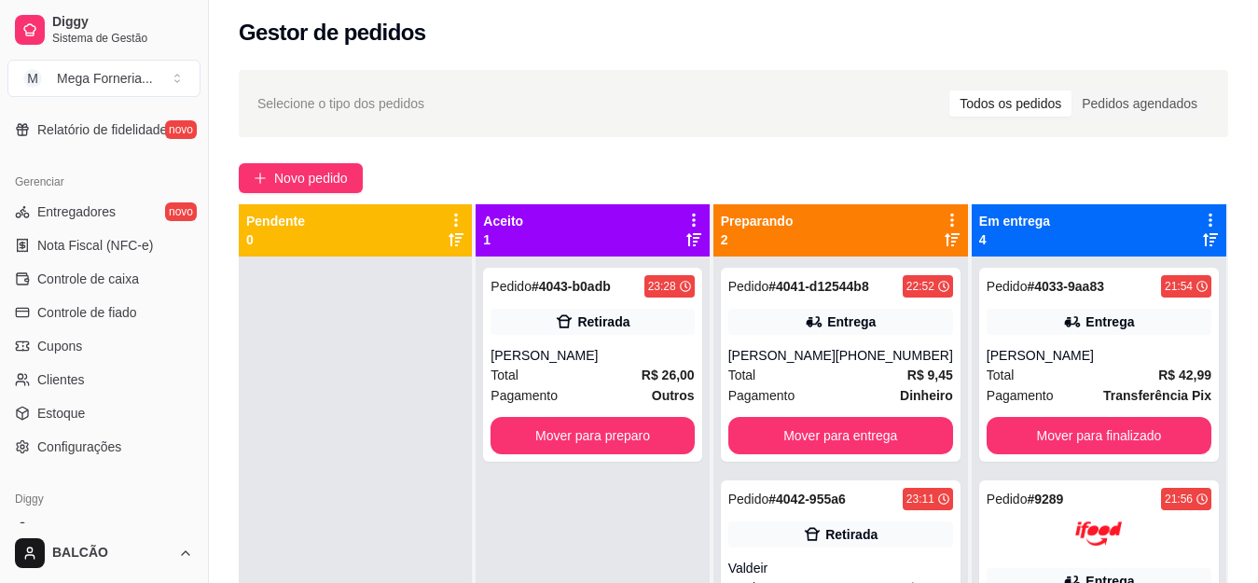
scroll to position [666, 0]
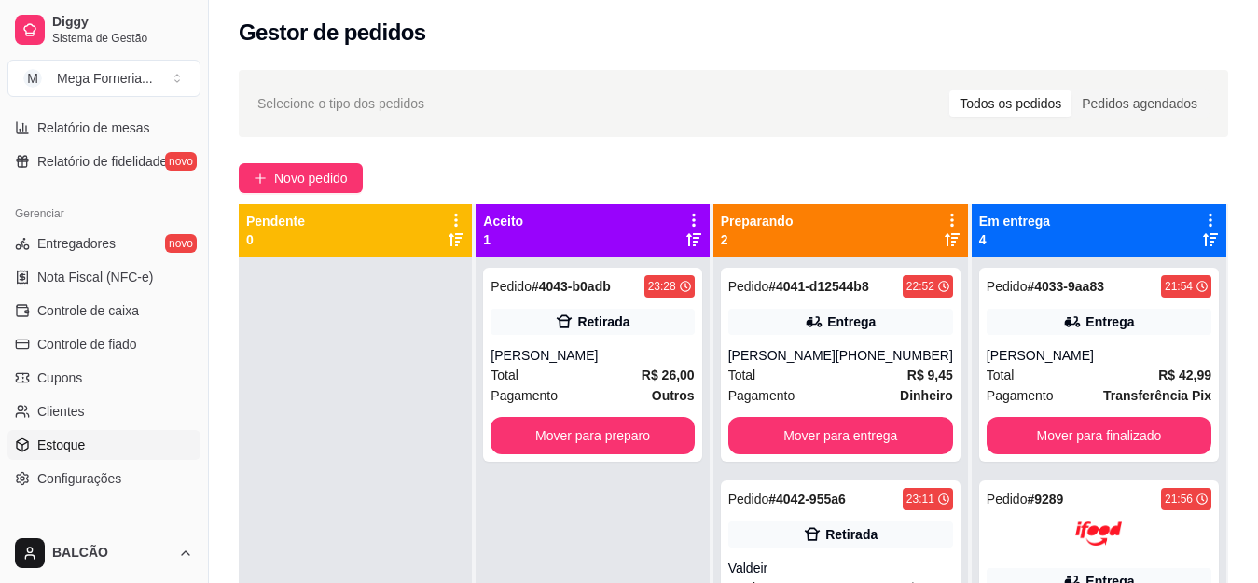
click at [98, 436] on link "Estoque" at bounding box center [103, 445] width 193 height 30
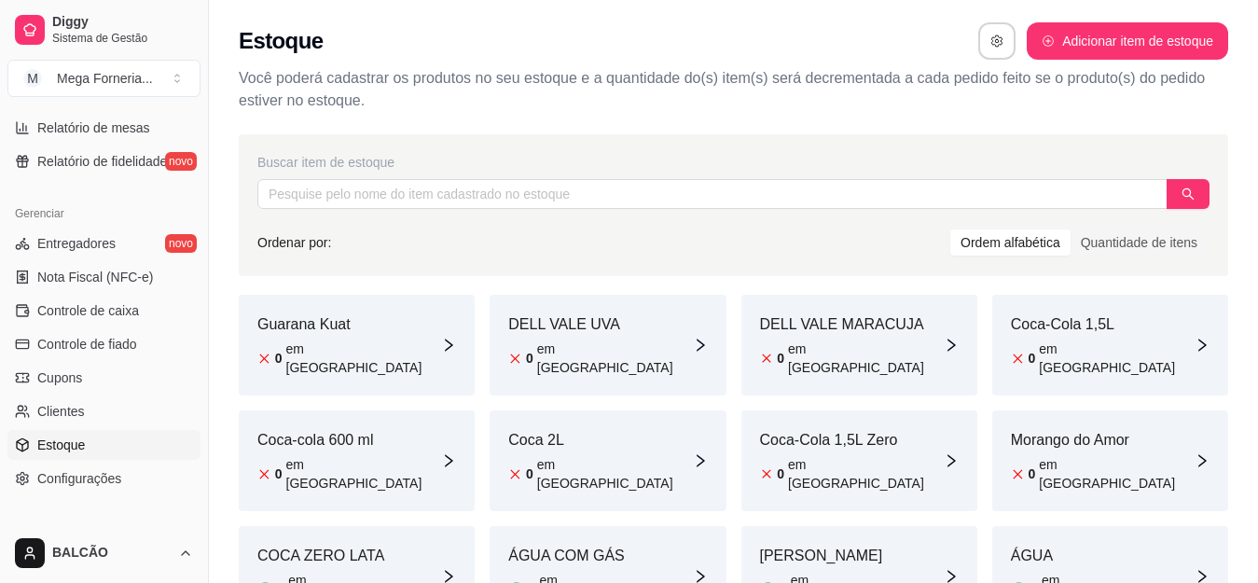
click at [1124, 354] on div "Coca-Cola 1,5L 0 em [GEOGRAPHIC_DATA]" at bounding box center [1110, 345] width 236 height 101
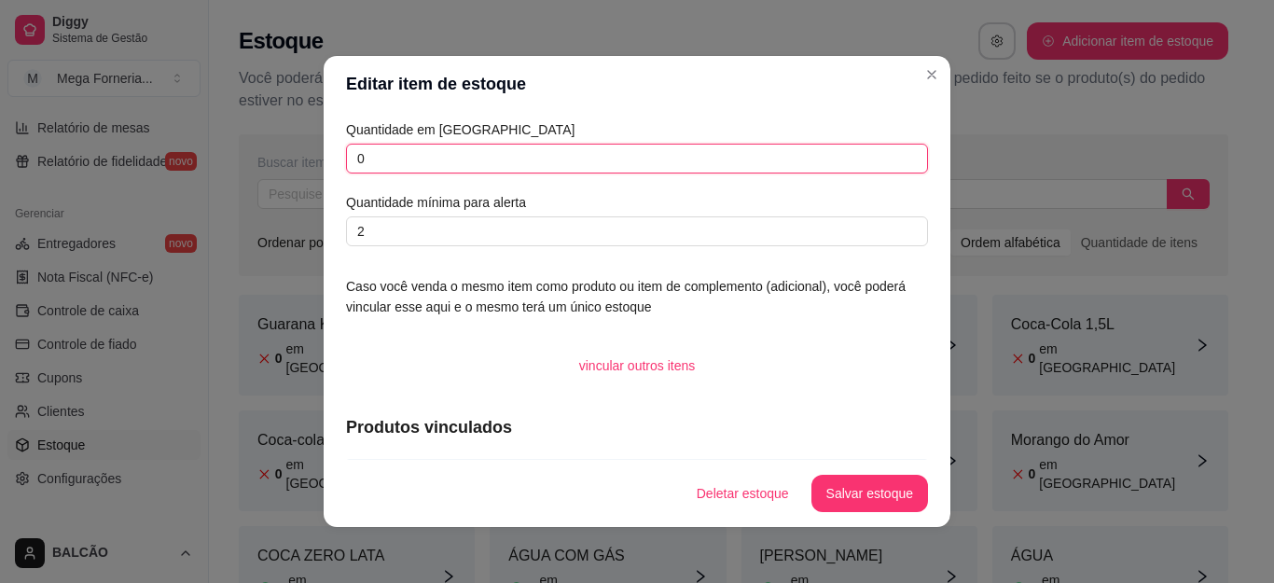
click at [570, 156] on input "0" at bounding box center [637, 159] width 582 height 30
type input "5"
click at [899, 489] on button "Salvar estoque" at bounding box center [869, 493] width 117 height 37
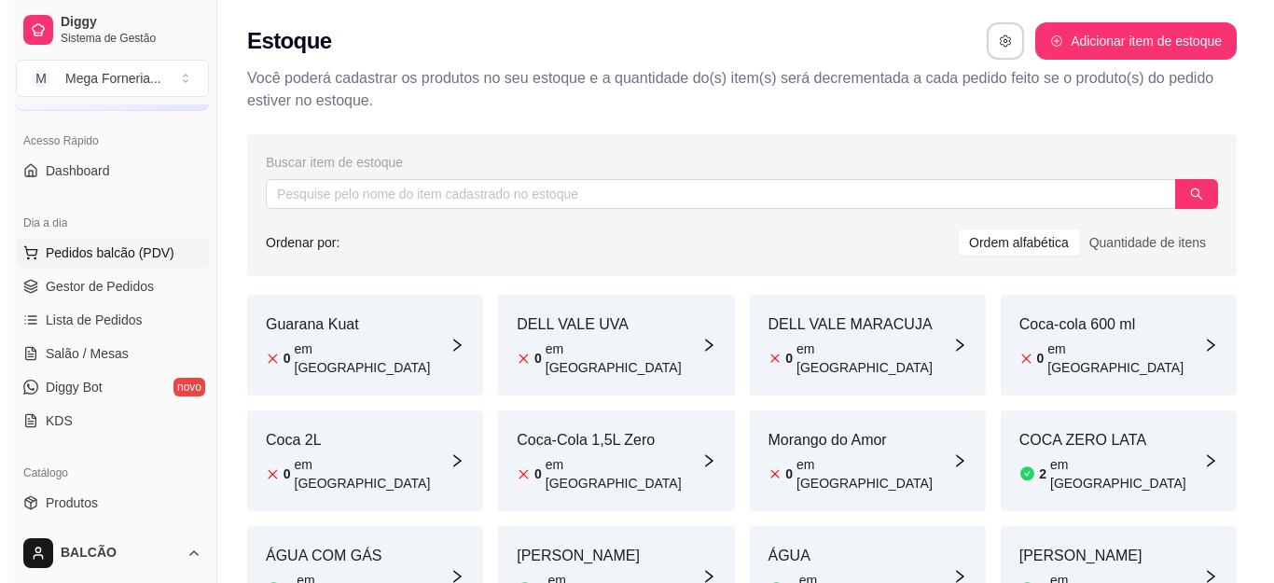
scroll to position [106, 0]
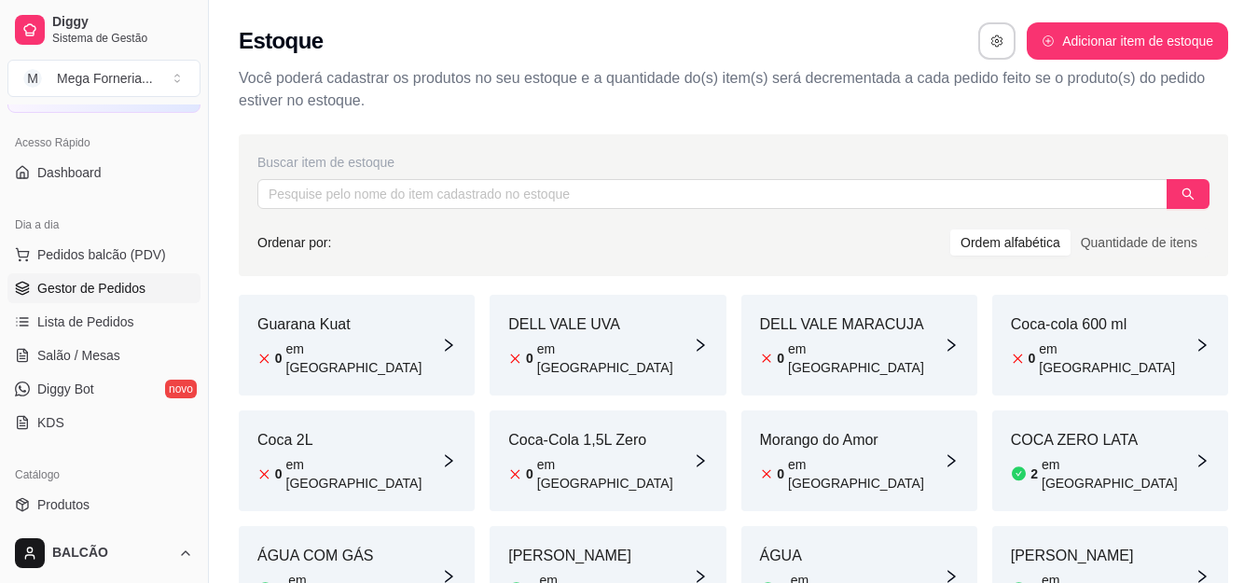
click at [88, 295] on span "Gestor de Pedidos" at bounding box center [91, 288] width 108 height 19
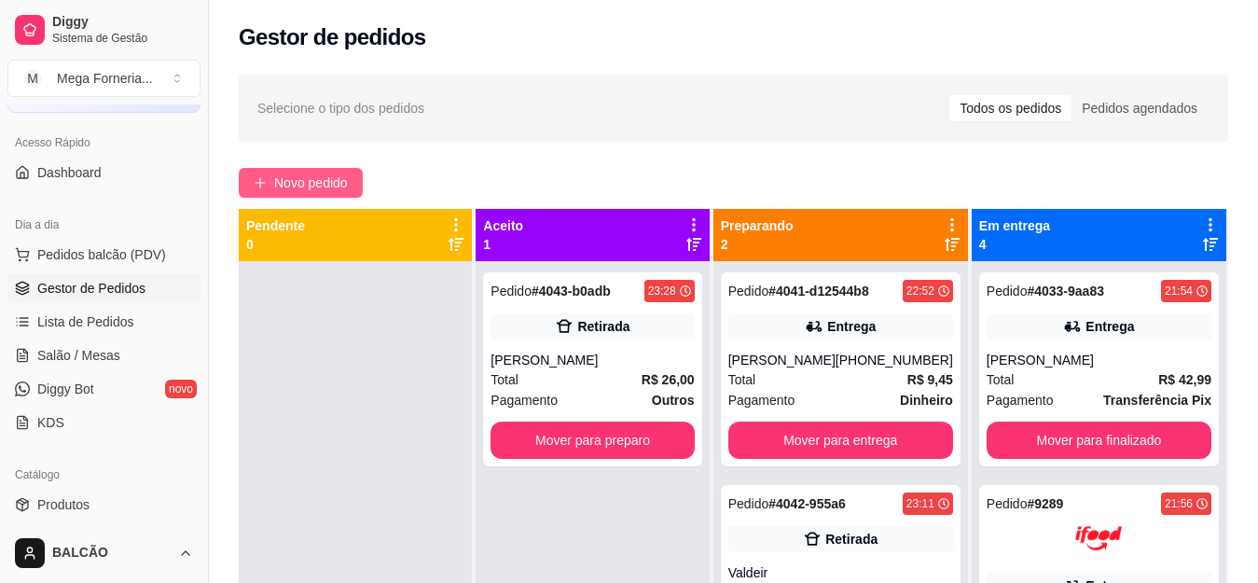
click at [300, 177] on span "Novo pedido" at bounding box center [311, 183] width 74 height 21
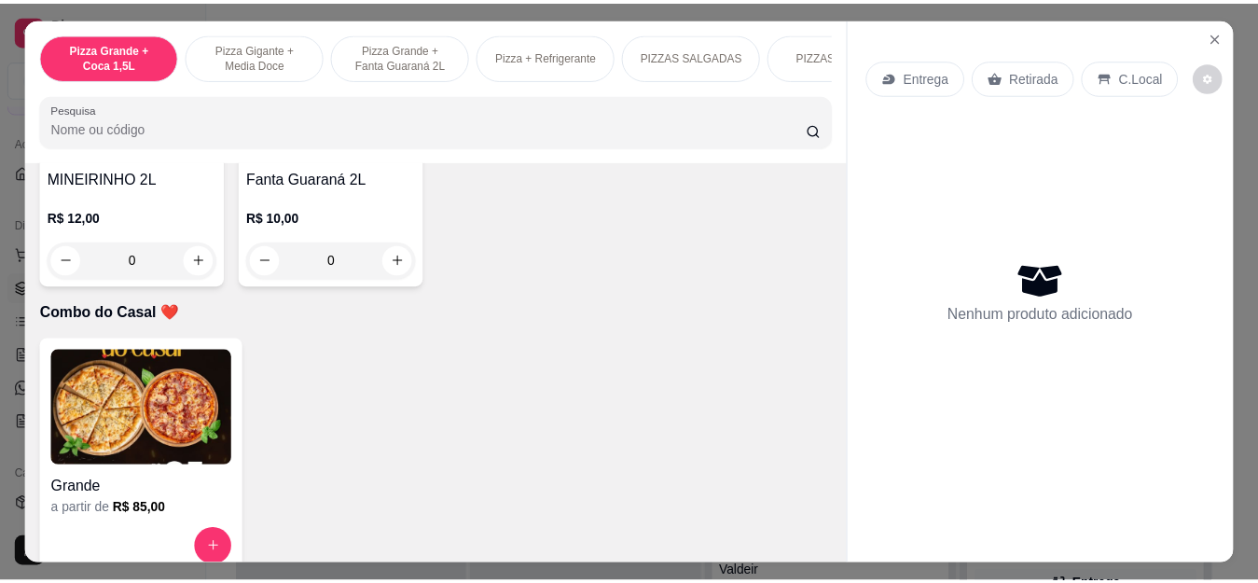
scroll to position [4664, 0]
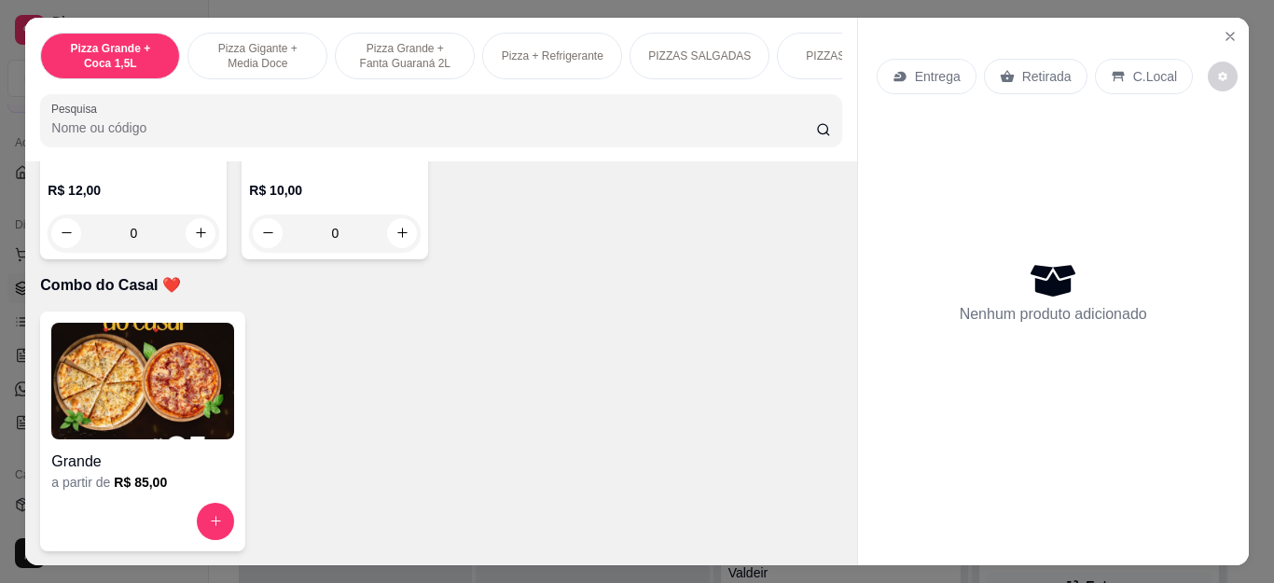
type input "1"
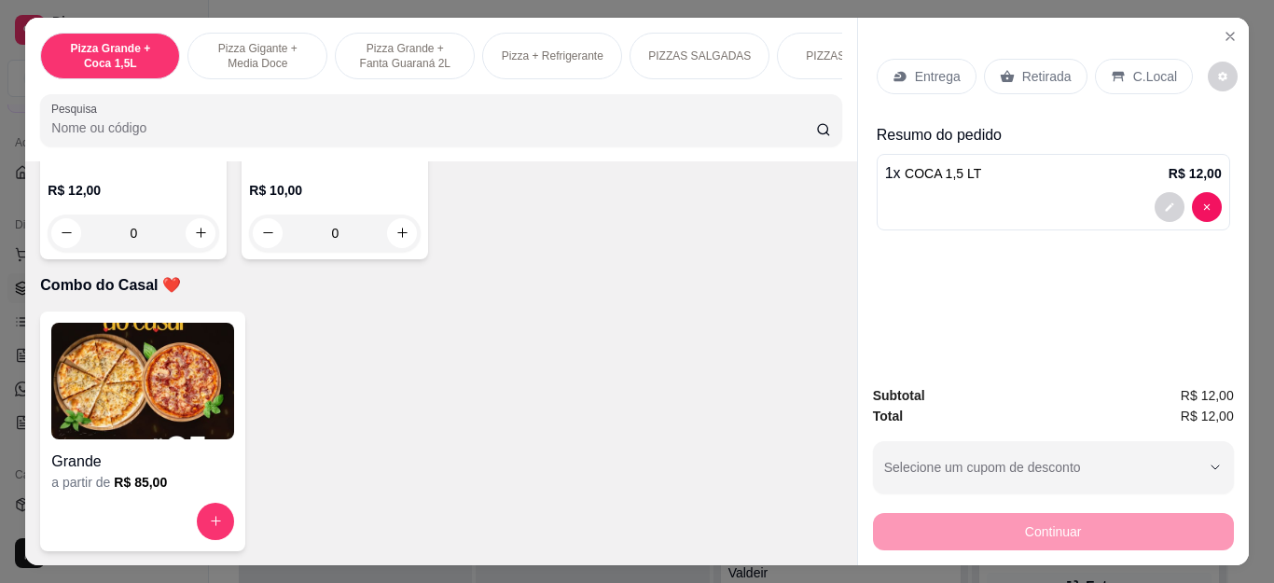
click at [1027, 49] on div "Entrega Retirada C.Local" at bounding box center [1054, 76] width 354 height 65
click at [1020, 59] on div "Retirada" at bounding box center [1036, 76] width 104 height 35
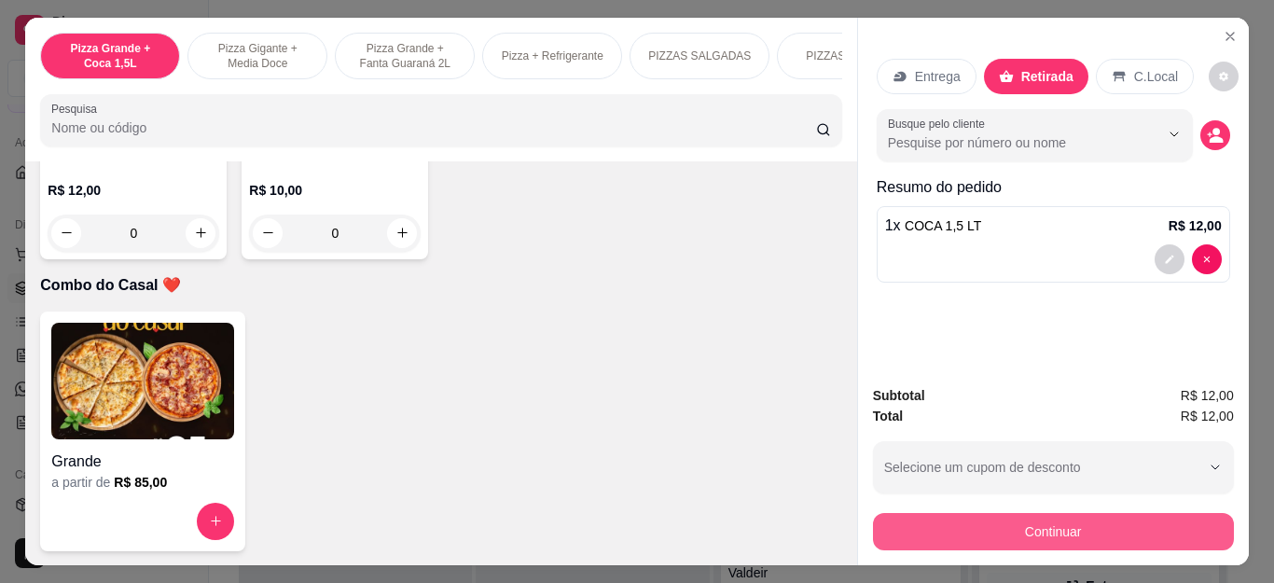
click at [1027, 528] on button "Continuar" at bounding box center [1053, 531] width 361 height 37
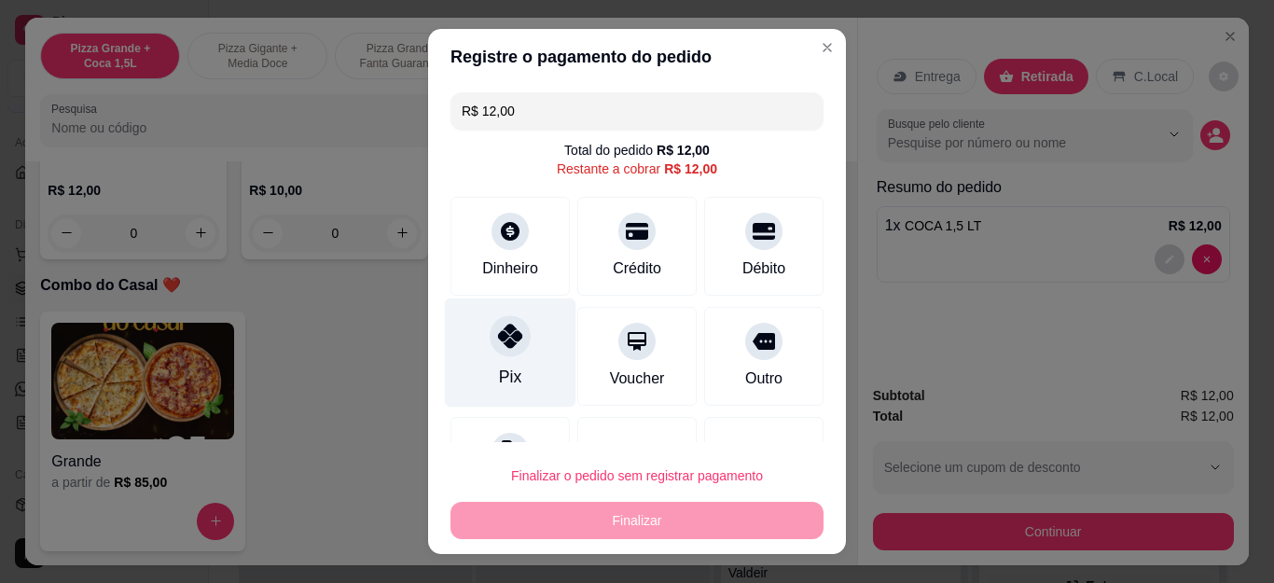
click at [540, 376] on div "Pix" at bounding box center [511, 352] width 132 height 109
type input "R$ 0,00"
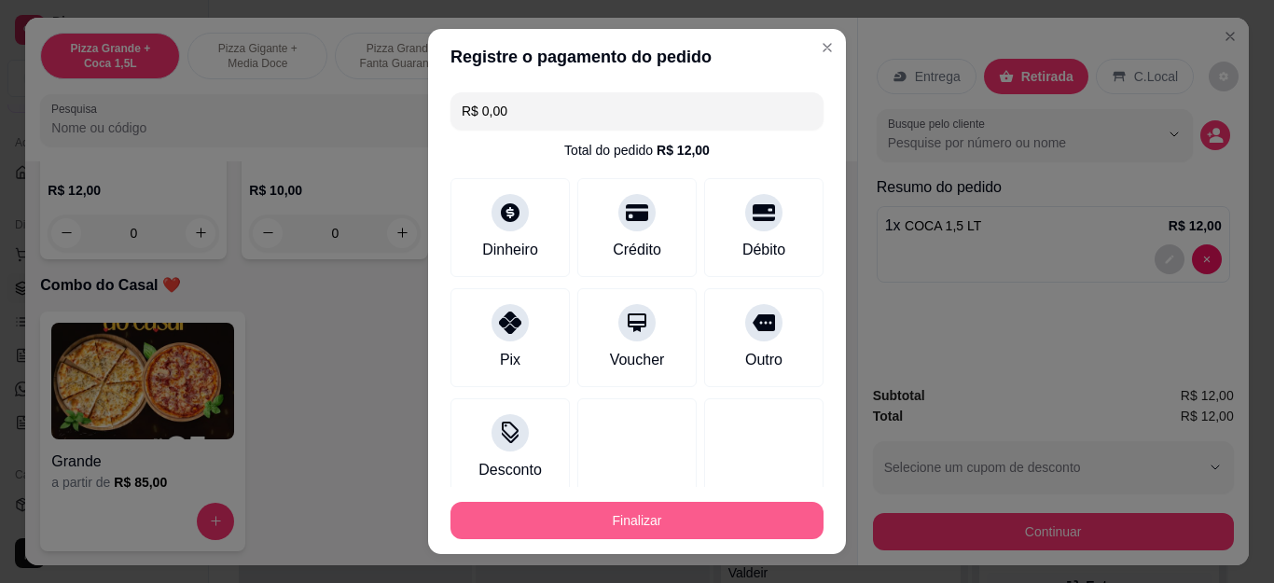
click at [643, 515] on button "Finalizar" at bounding box center [637, 520] width 373 height 37
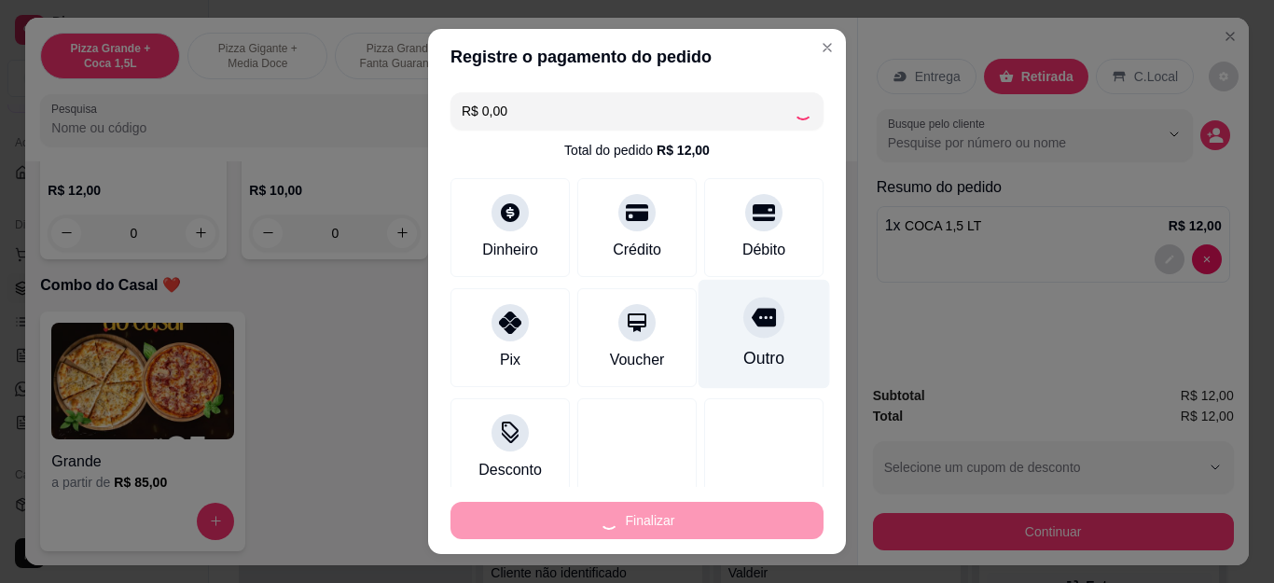
type input "0"
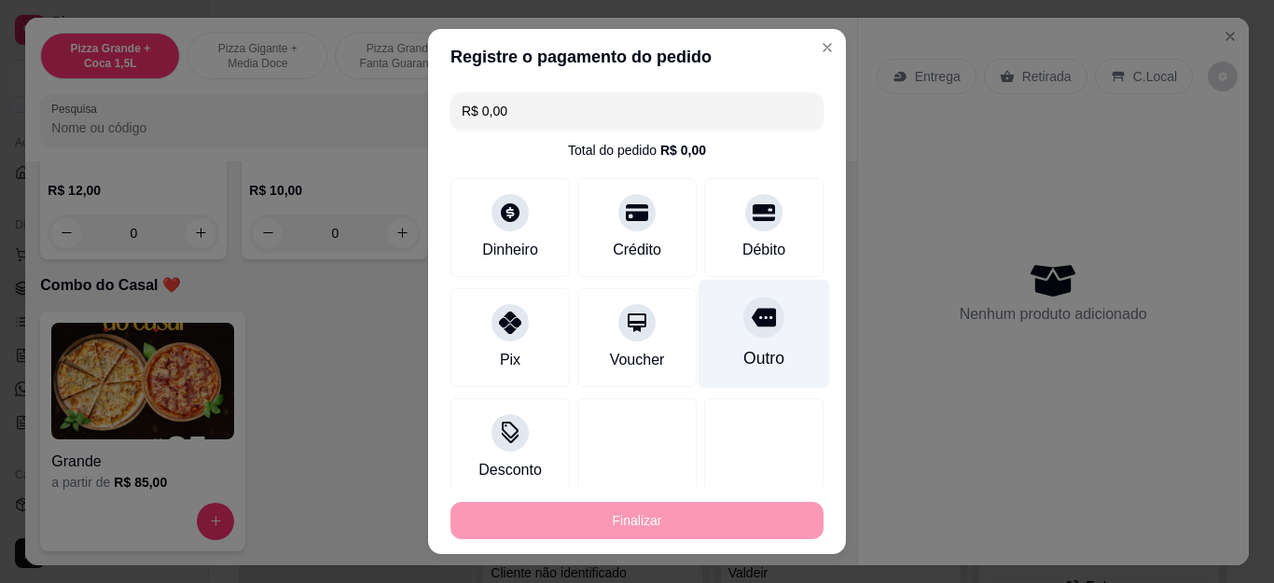
type input "-R$ 12,00"
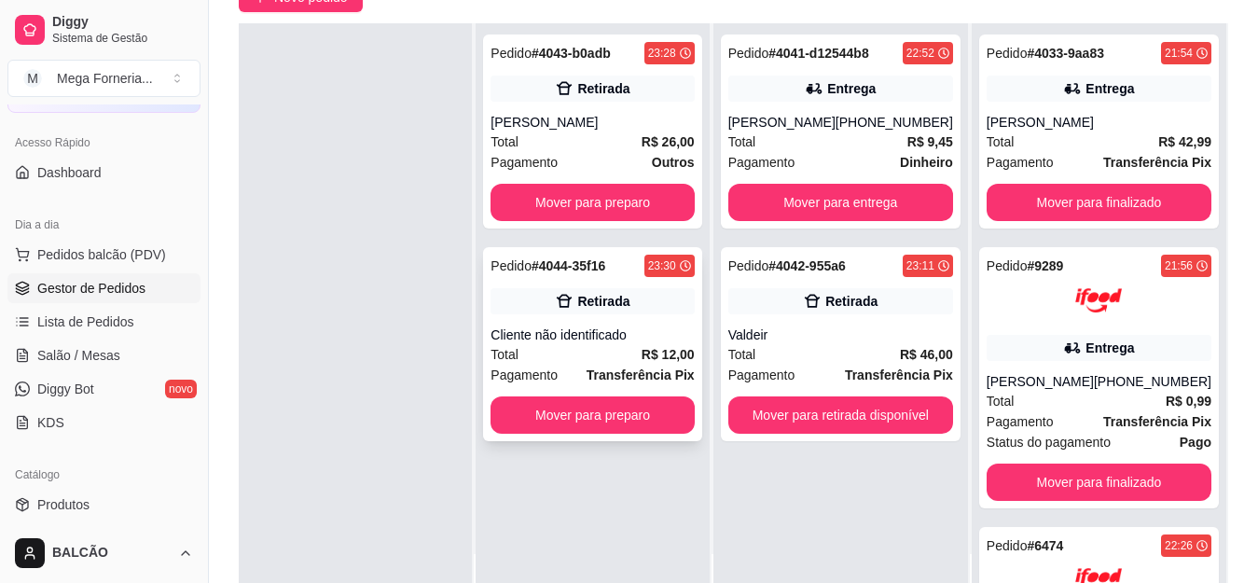
scroll to position [187, 0]
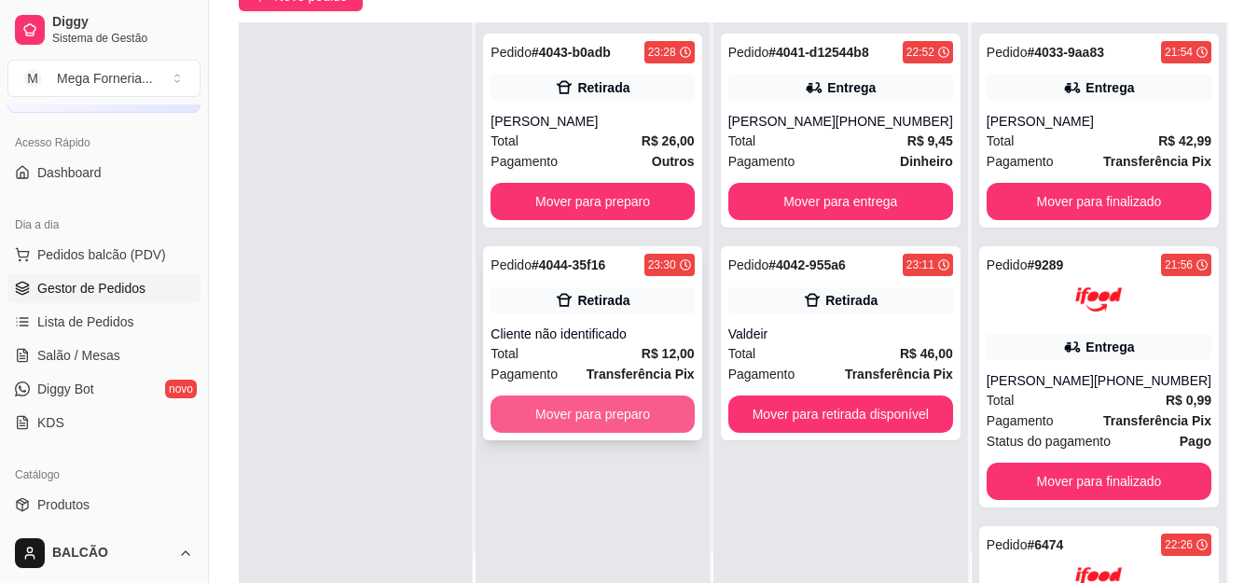
click at [690, 413] on button "Mover para preparo" at bounding box center [592, 413] width 203 height 37
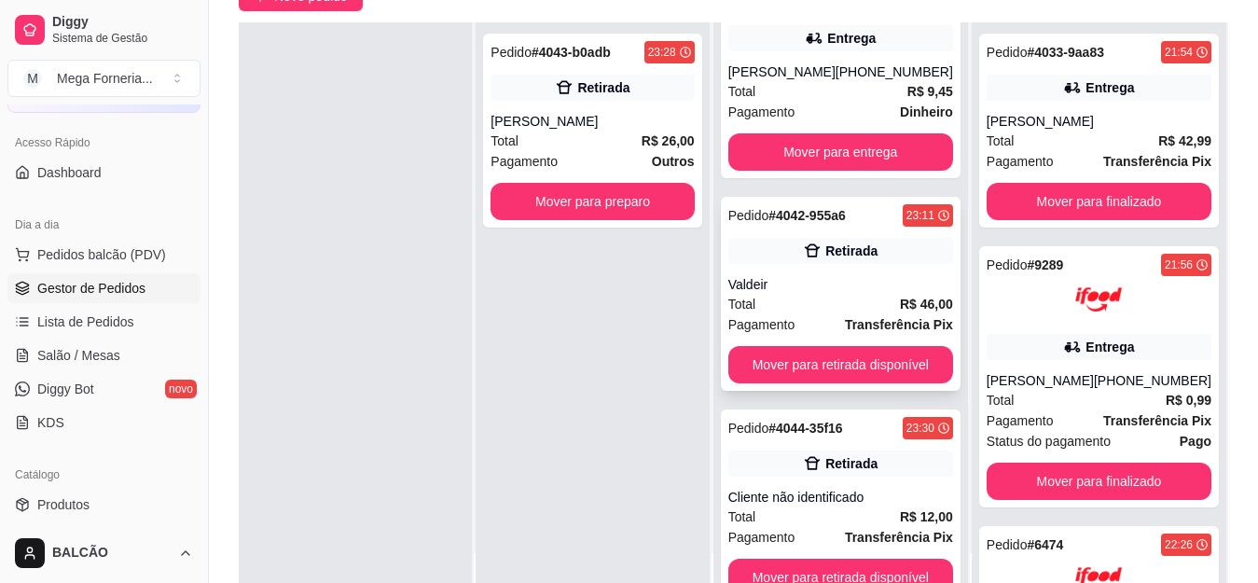
scroll to position [74, 0]
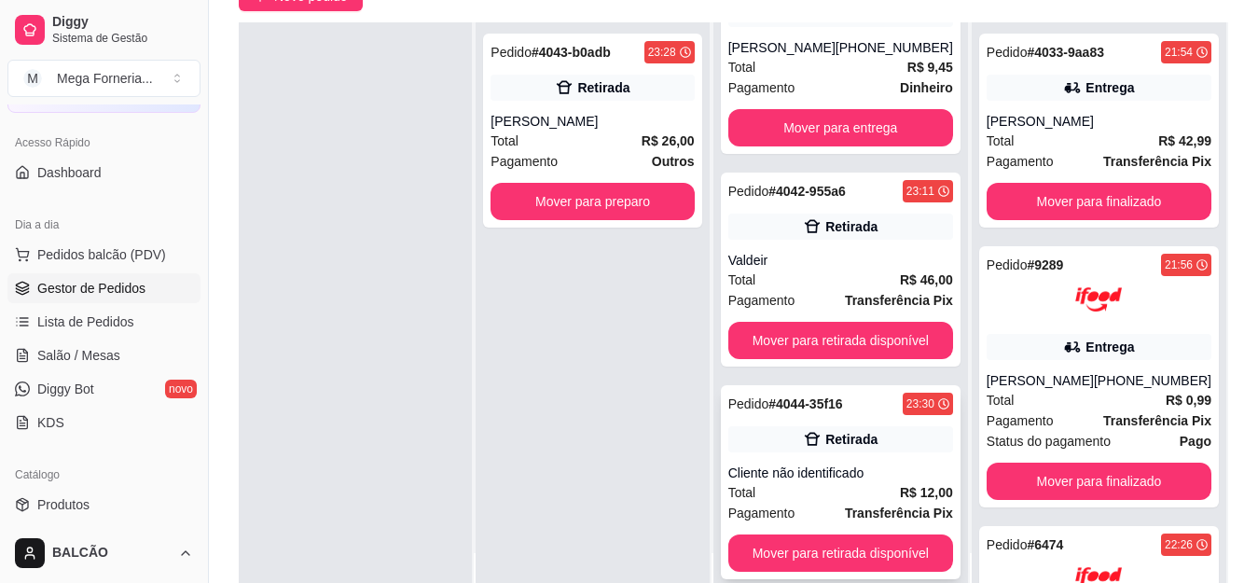
click at [877, 537] on button "Mover para retirada disponível" at bounding box center [840, 552] width 225 height 37
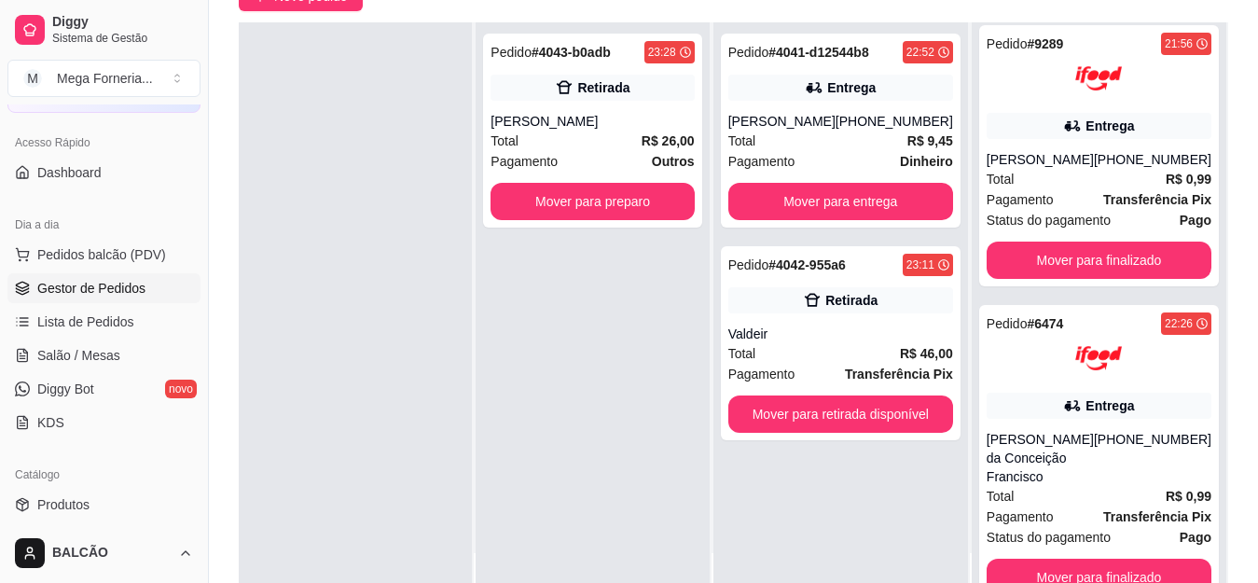
scroll to position [0, 0]
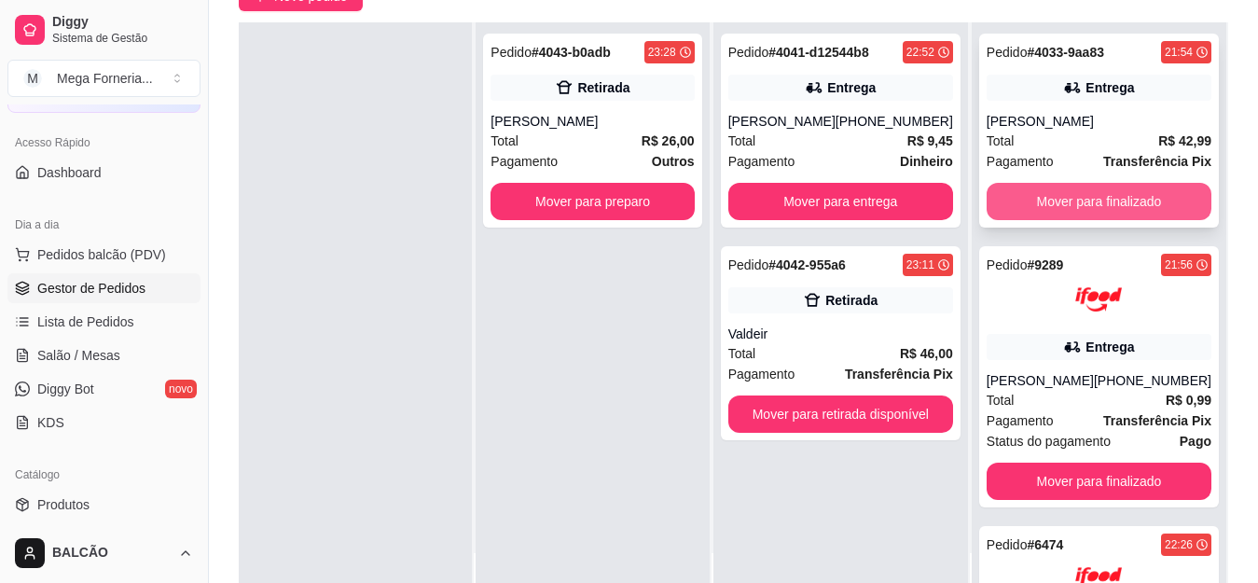
click at [1147, 199] on button "Mover para finalizado" at bounding box center [1099, 201] width 225 height 37
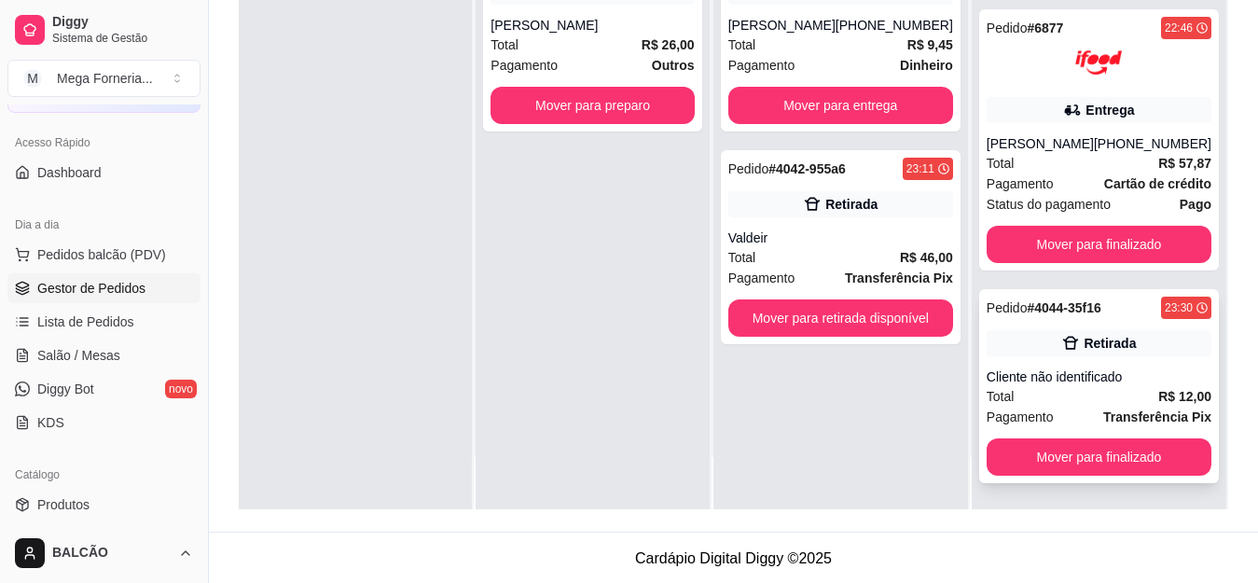
scroll to position [284, 0]
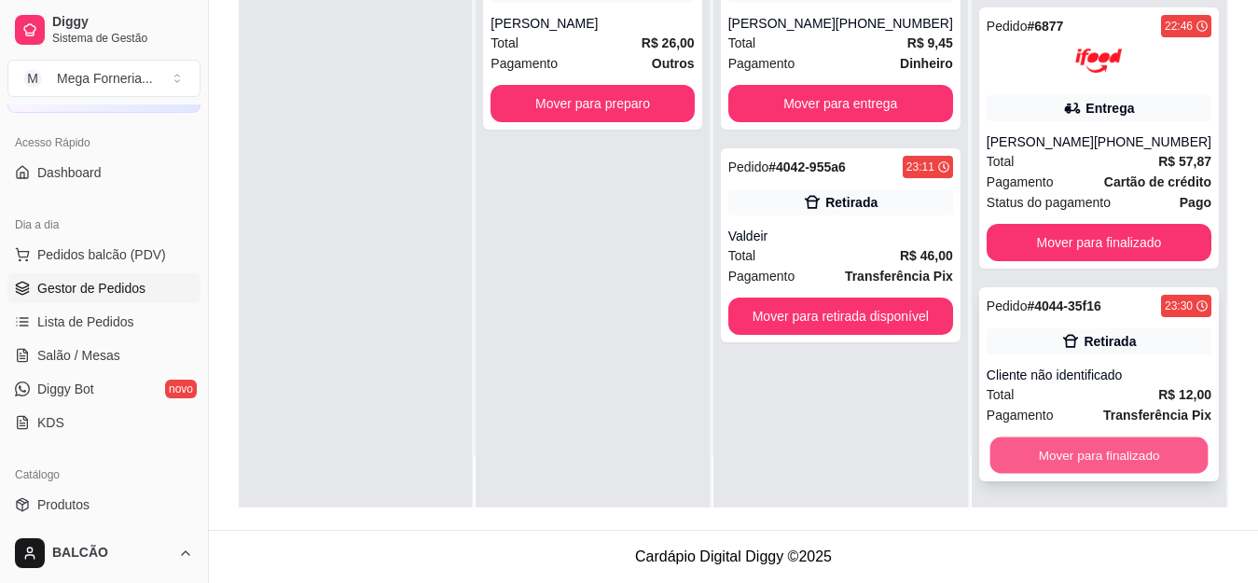
click at [1157, 448] on button "Mover para finalizado" at bounding box center [1099, 455] width 218 height 36
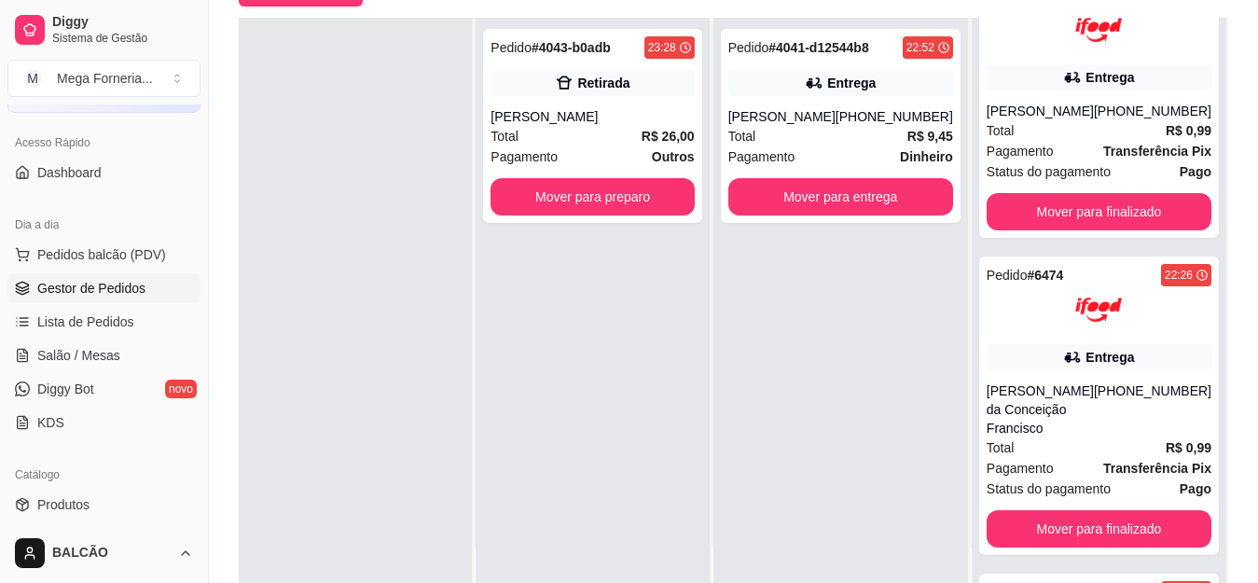
scroll to position [0, 0]
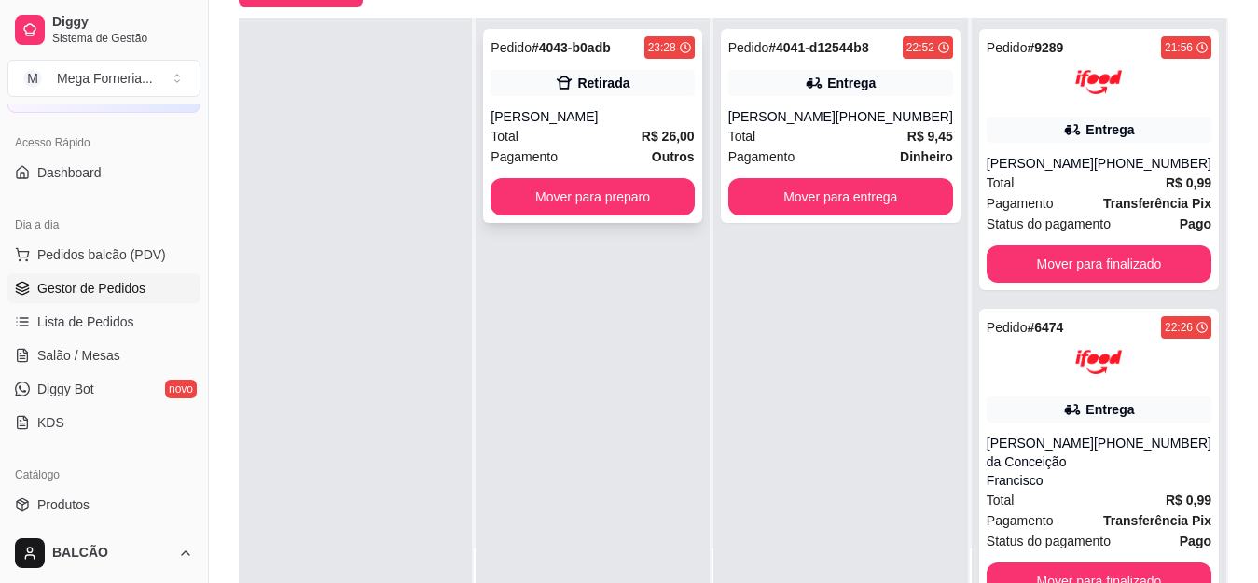
click at [609, 177] on div "Pedido # 4043-b0adb 23:28 Retirada Gabriel Total R$ 26,00 Pagamento Outros Move…" at bounding box center [592, 126] width 218 height 194
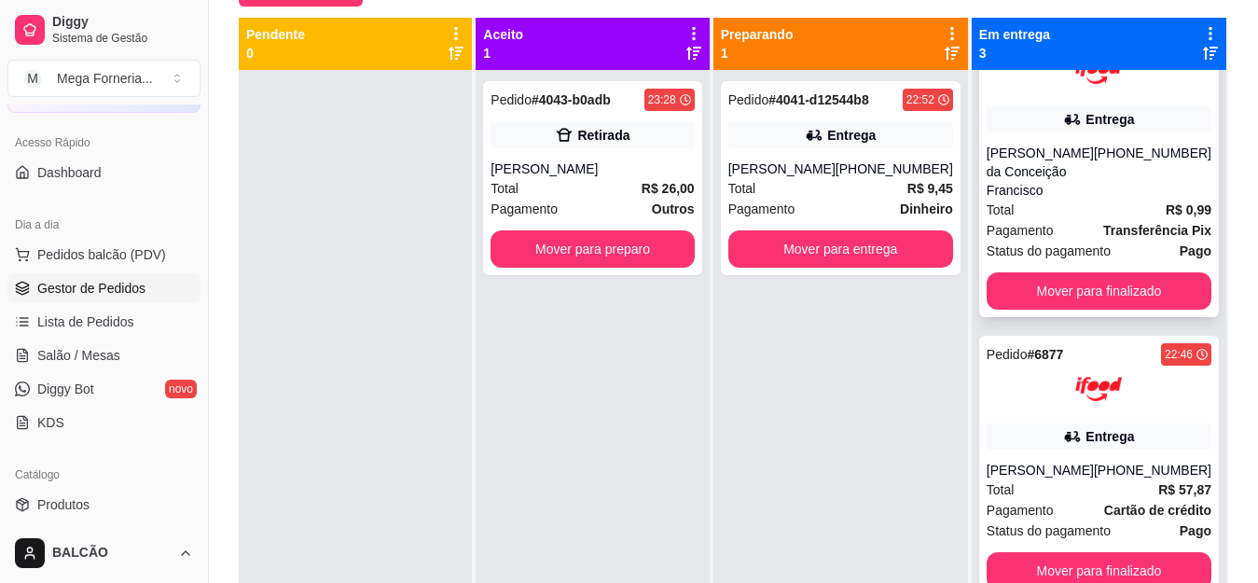
scroll to position [93, 0]
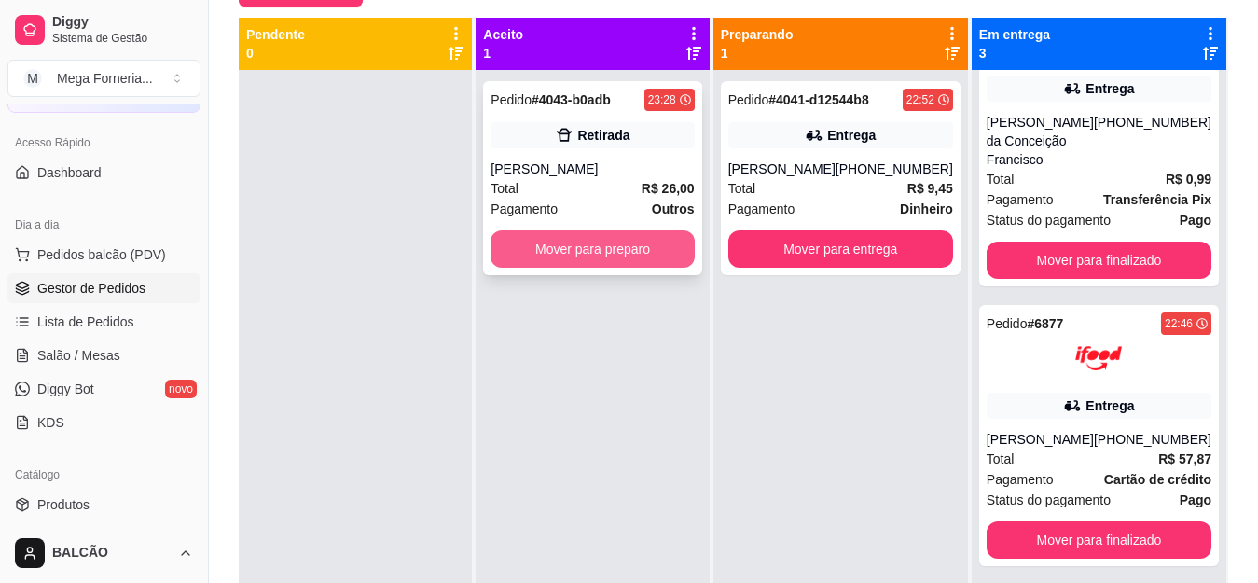
click at [560, 241] on button "Mover para preparo" at bounding box center [592, 248] width 203 height 37
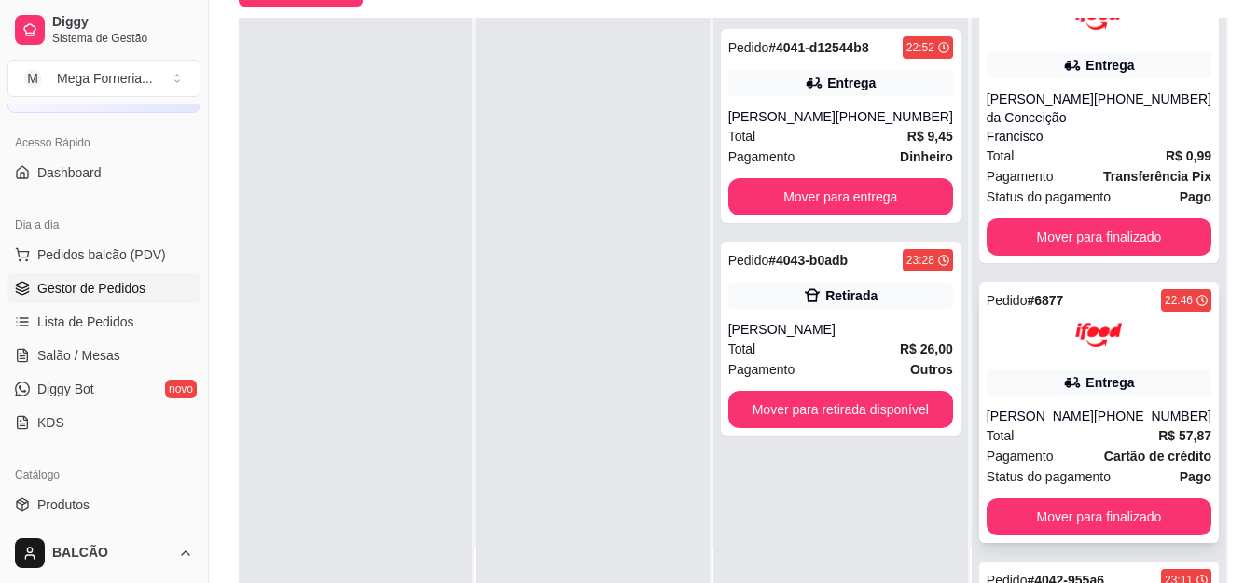
scroll to position [59, 0]
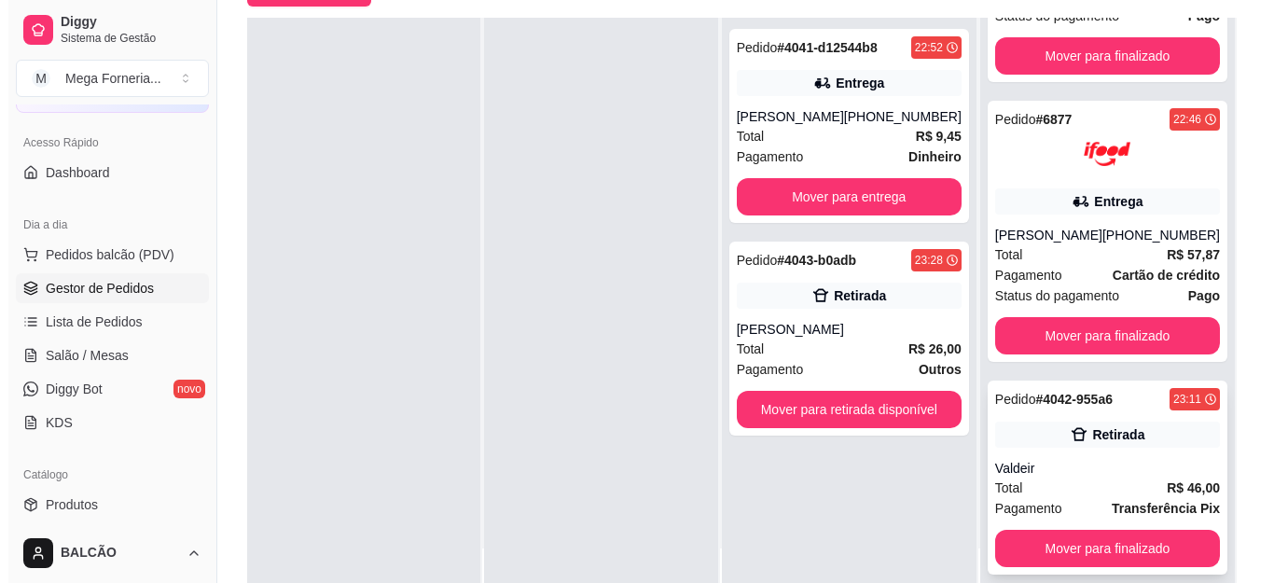
scroll to position [284, 0]
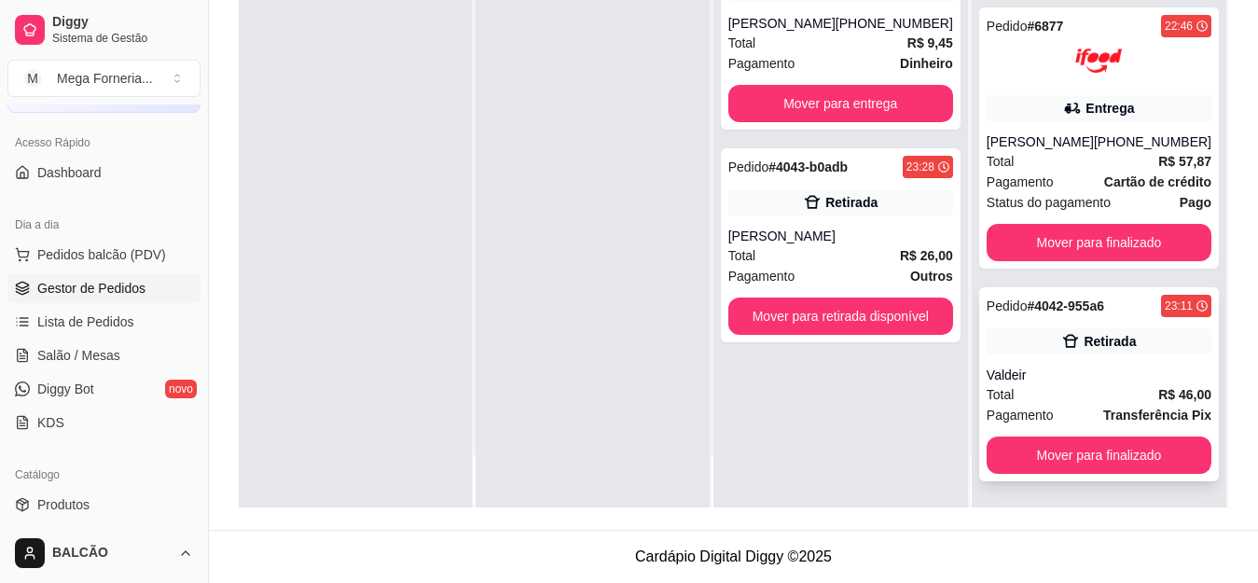
click at [1072, 385] on div "Total R$ 46,00" at bounding box center [1099, 394] width 225 height 21
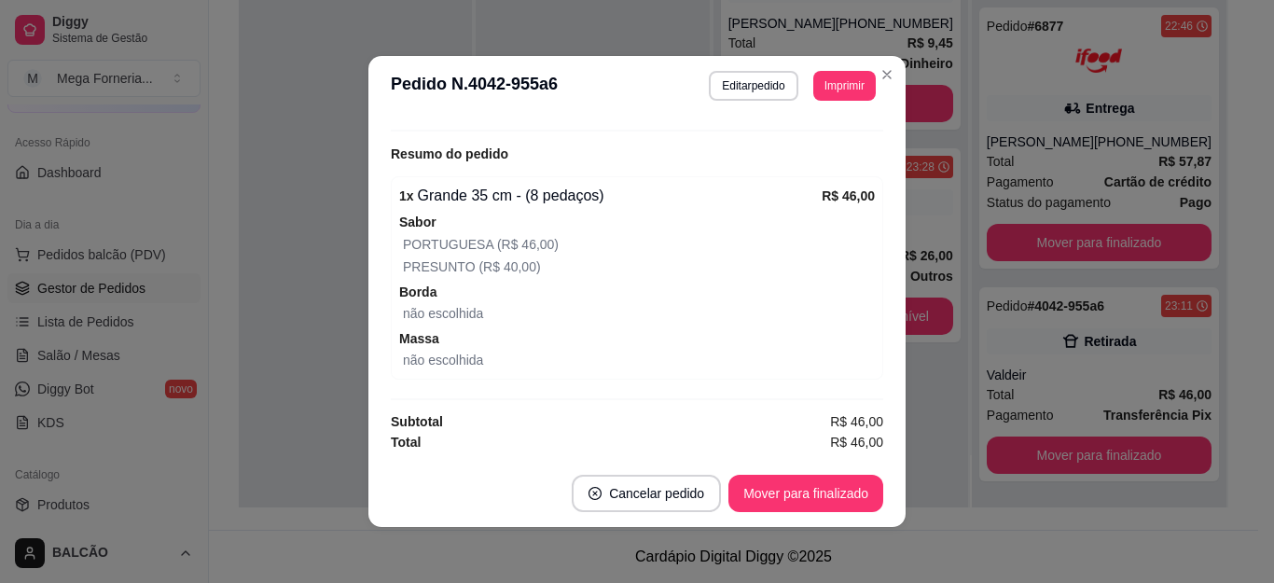
scroll to position [4, 0]
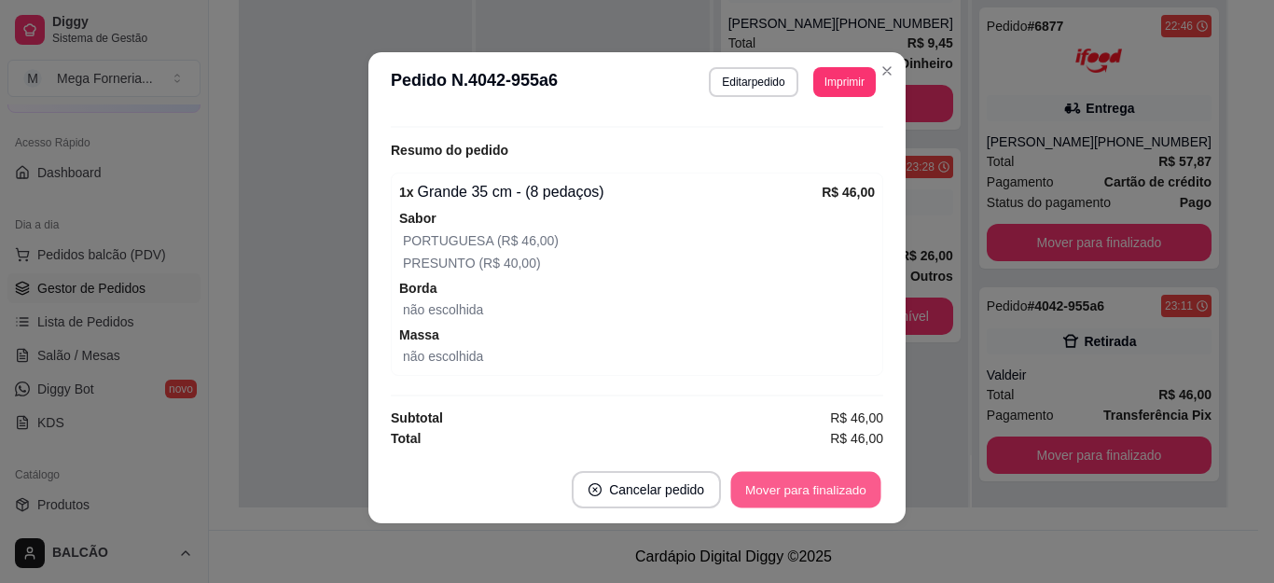
click at [843, 480] on button "Mover para finalizado" at bounding box center [806, 490] width 150 height 36
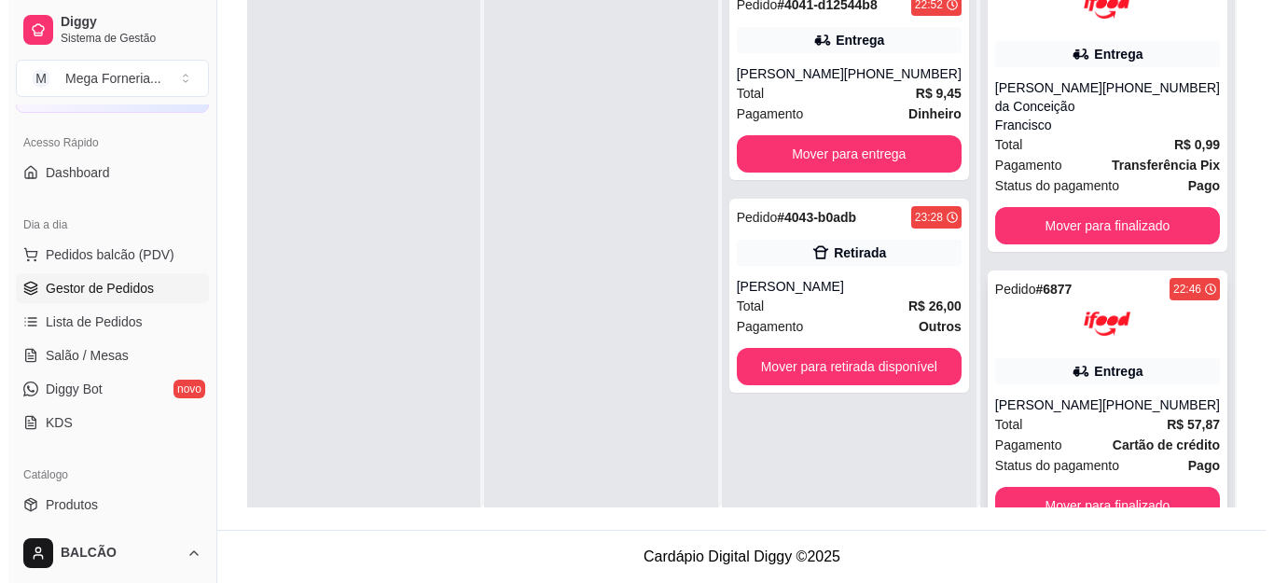
scroll to position [0, 0]
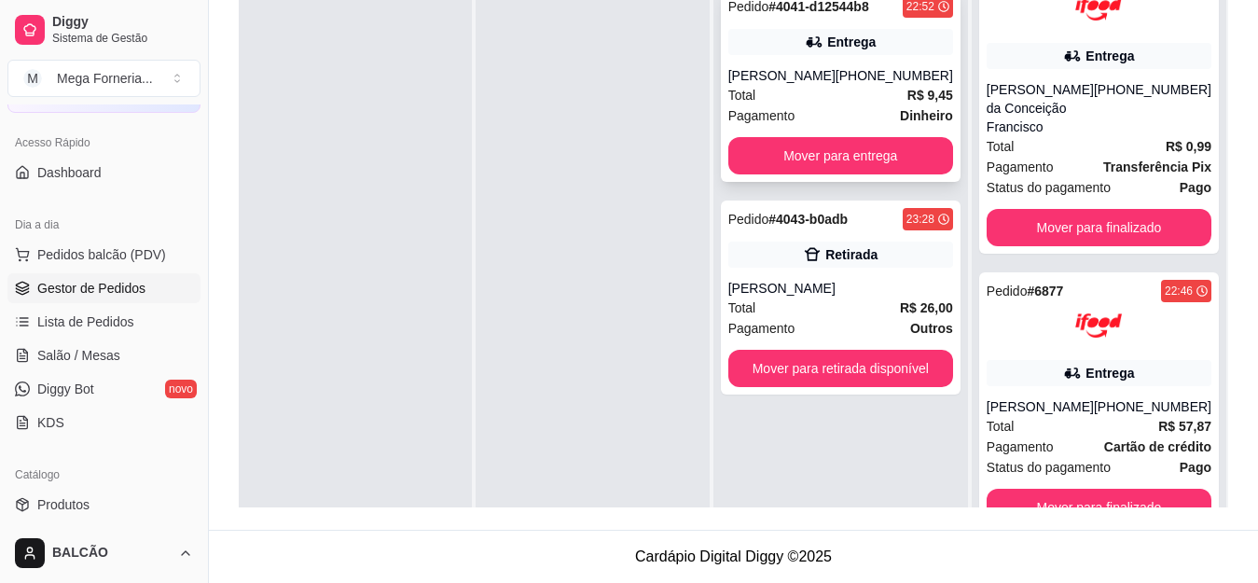
click at [904, 47] on div "Entrega" at bounding box center [840, 42] width 225 height 26
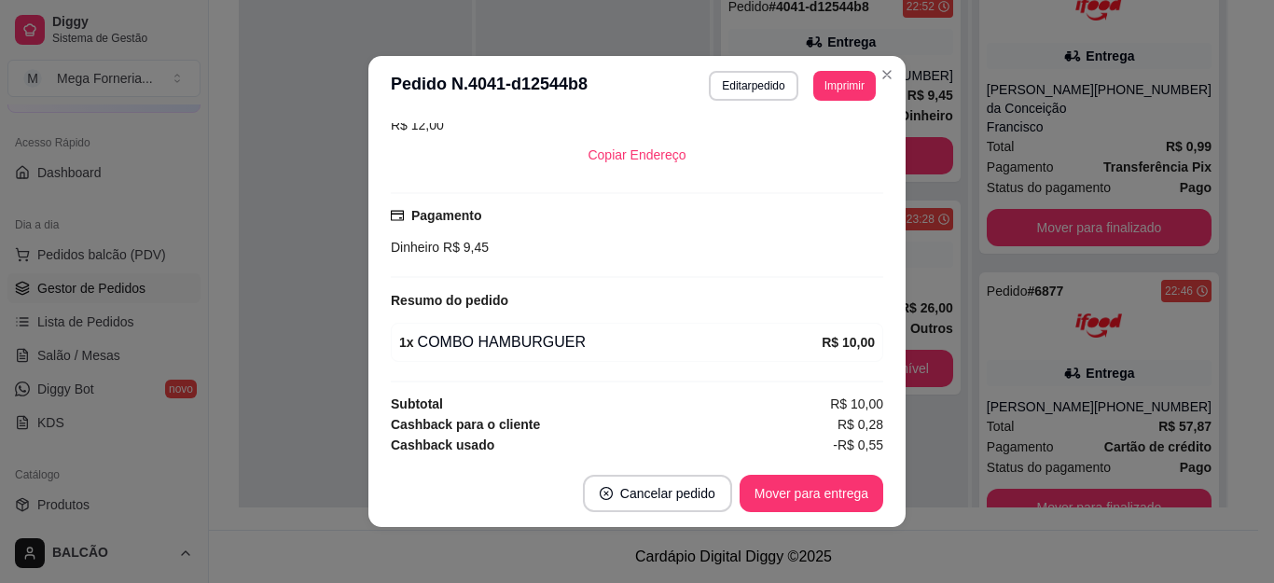
scroll to position [437, 0]
click at [740, 96] on button "Editar pedido" at bounding box center [754, 85] width 87 height 29
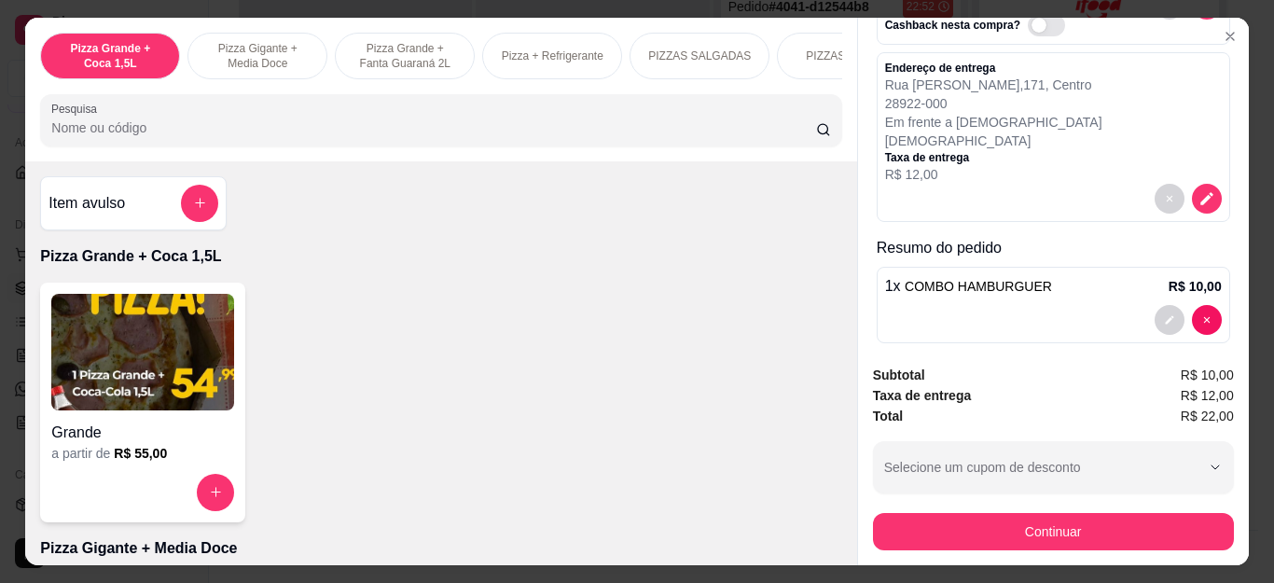
scroll to position [50, 0]
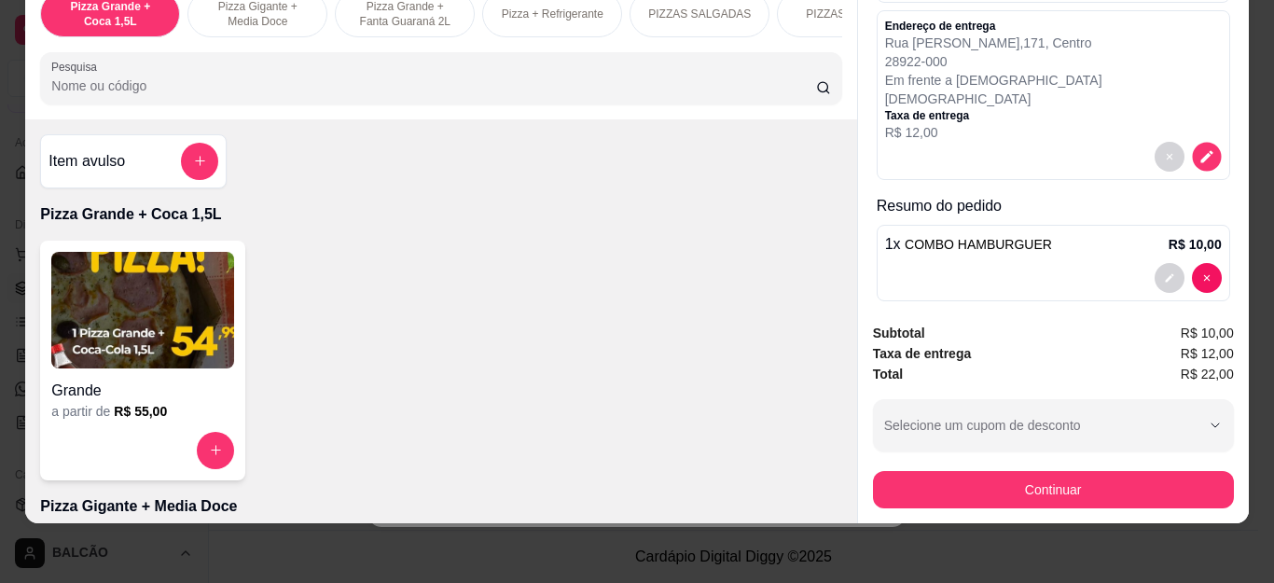
click at [1199, 164] on icon "decrease-product-quantity" at bounding box center [1207, 156] width 16 height 16
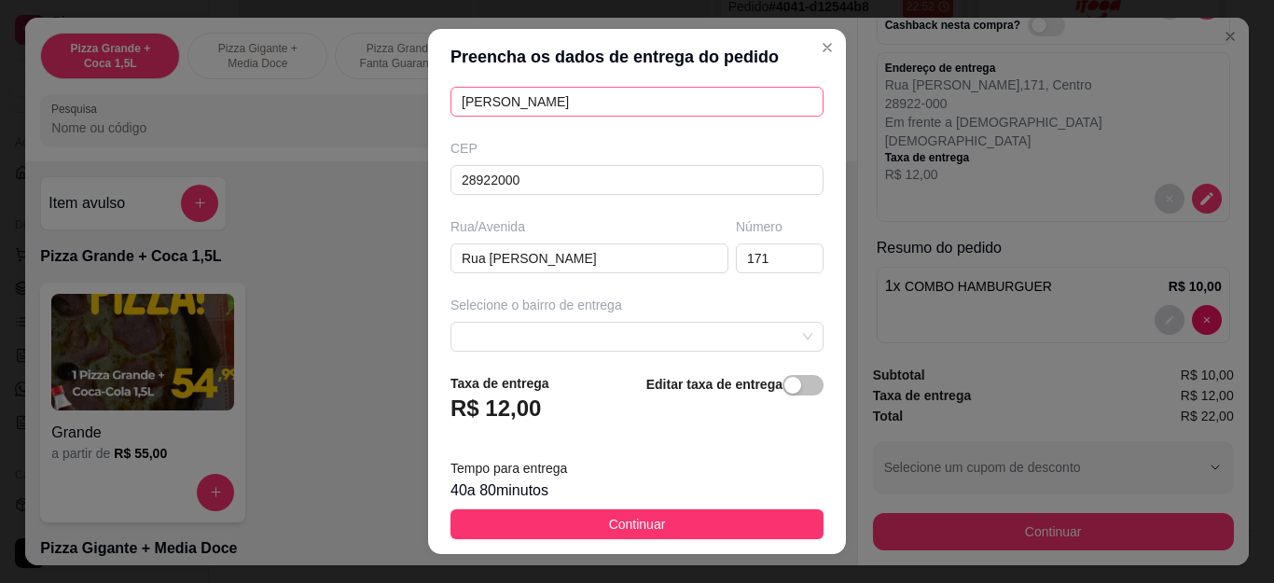
scroll to position [355, 0]
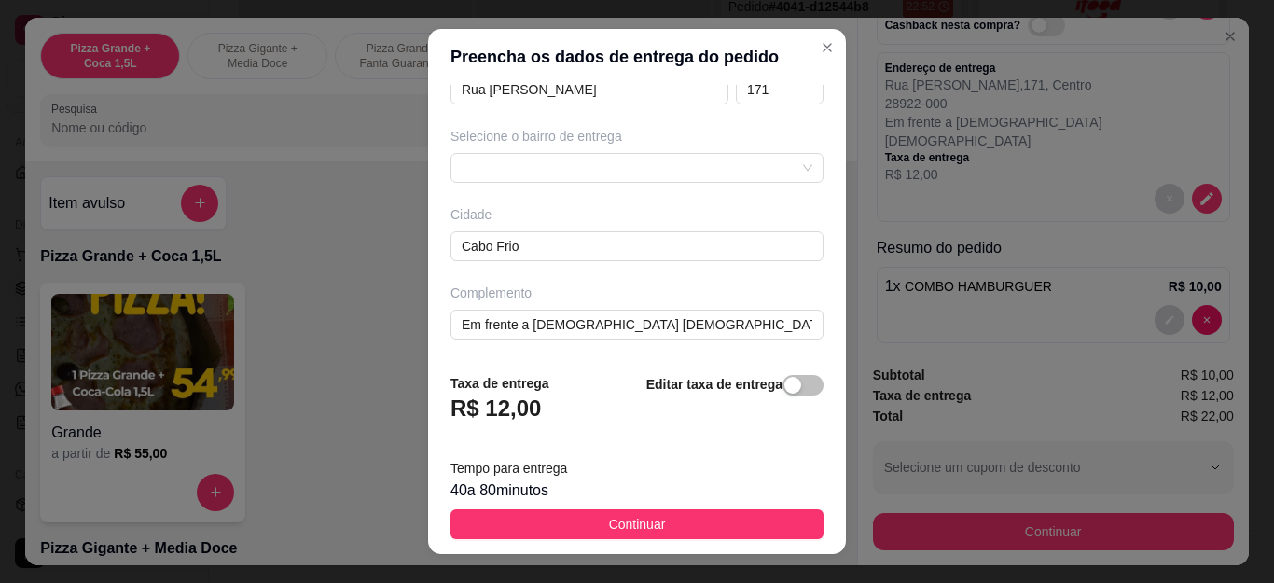
click at [680, 190] on div "Busque pelo cliente Número de contato 28999998872 Nome do cliente Luan Brandão …" at bounding box center [637, 221] width 418 height 273
click at [680, 170] on div at bounding box center [637, 168] width 373 height 30
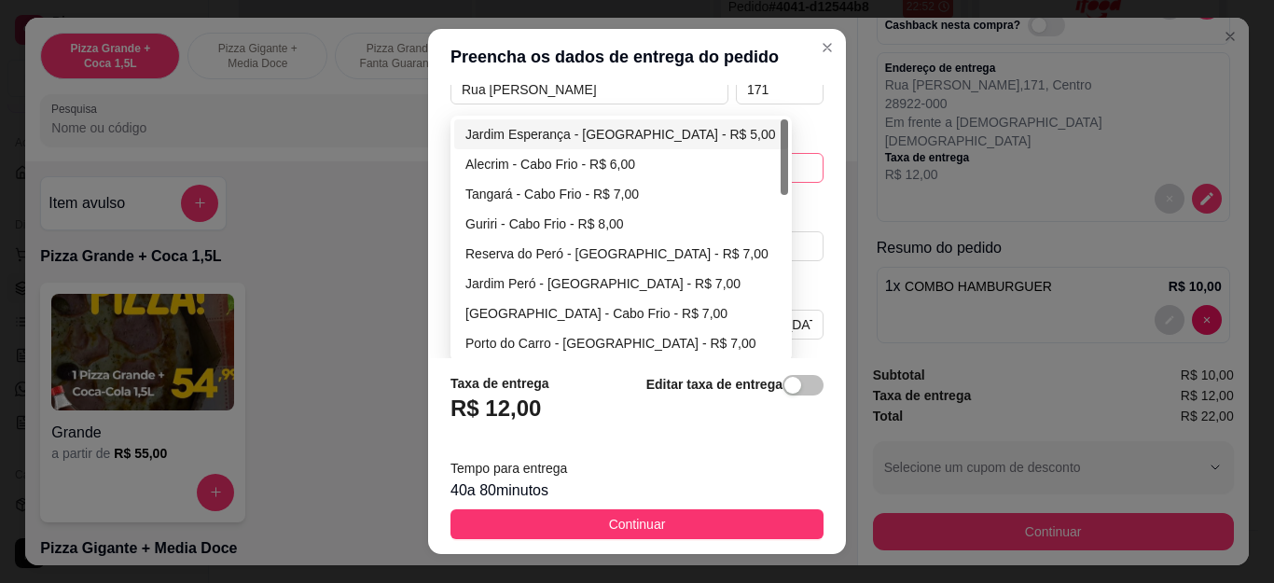
click at [658, 137] on div "Jardim Esperança - [GEOGRAPHIC_DATA] - R$ 5,00" at bounding box center [621, 134] width 312 height 21
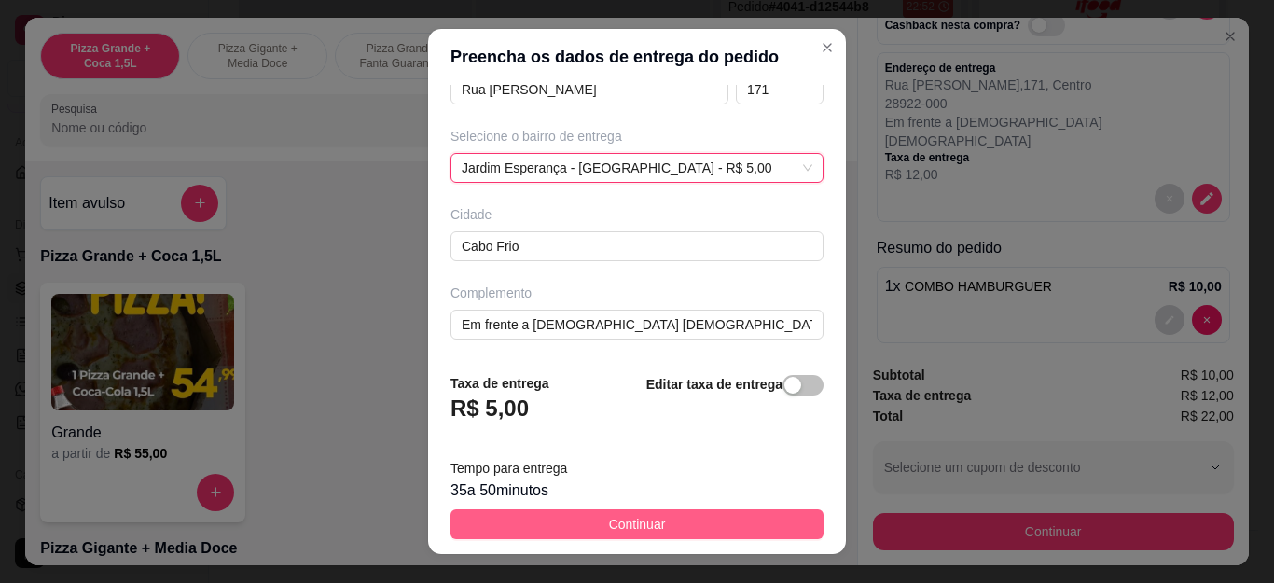
click at [653, 527] on button "Continuar" at bounding box center [637, 524] width 373 height 30
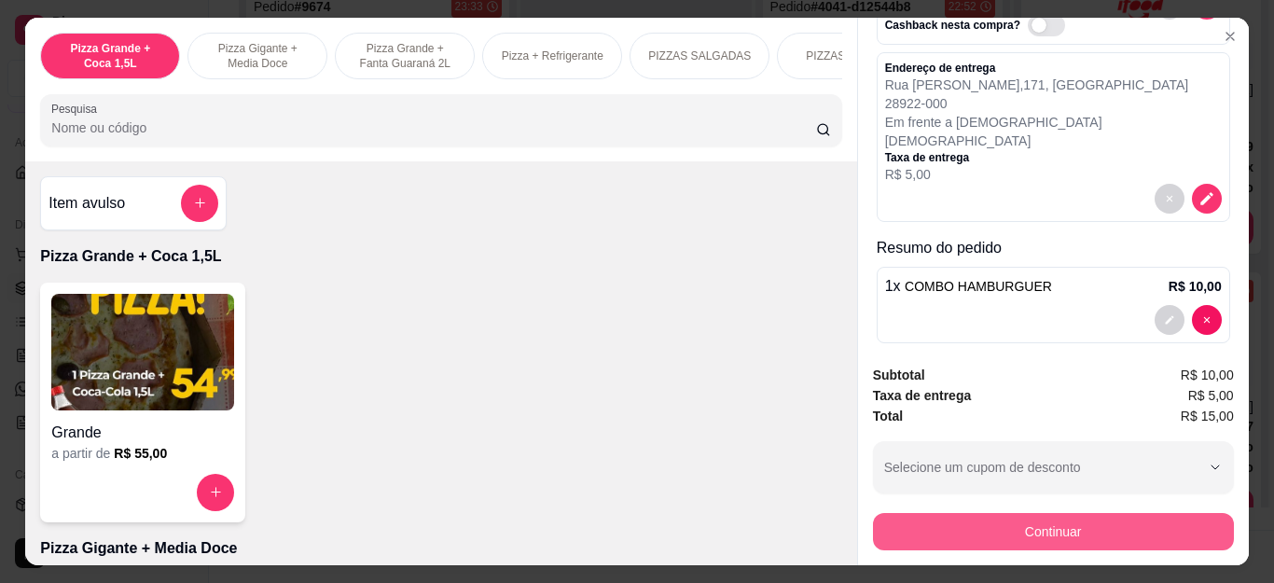
click at [881, 520] on button "Continuar" at bounding box center [1053, 531] width 361 height 37
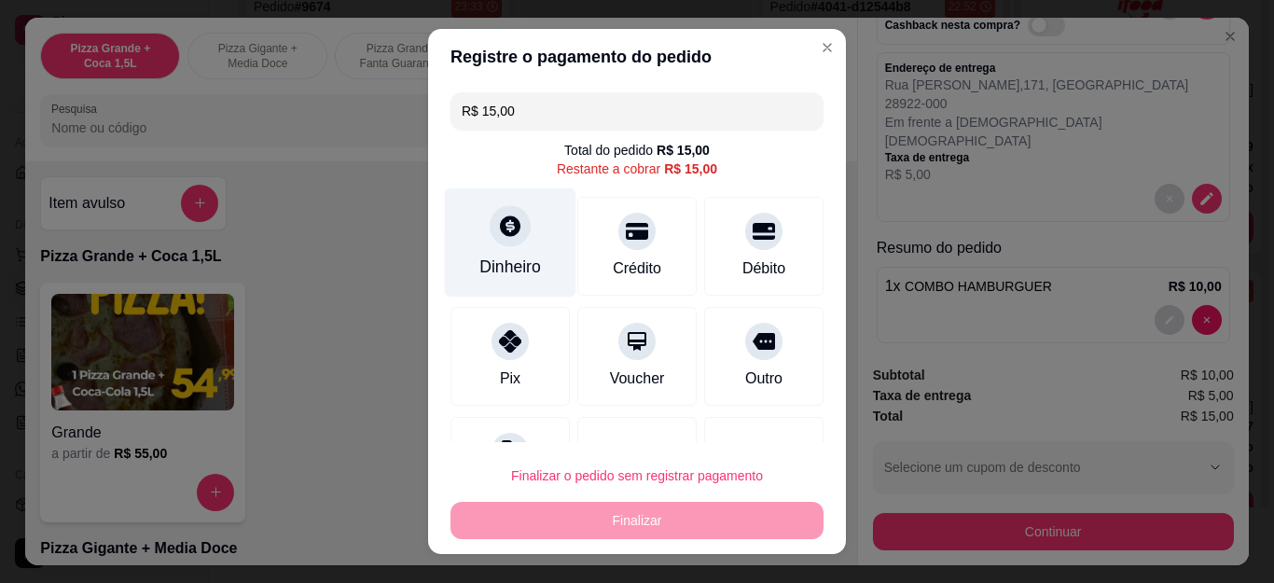
scroll to position [81, 0]
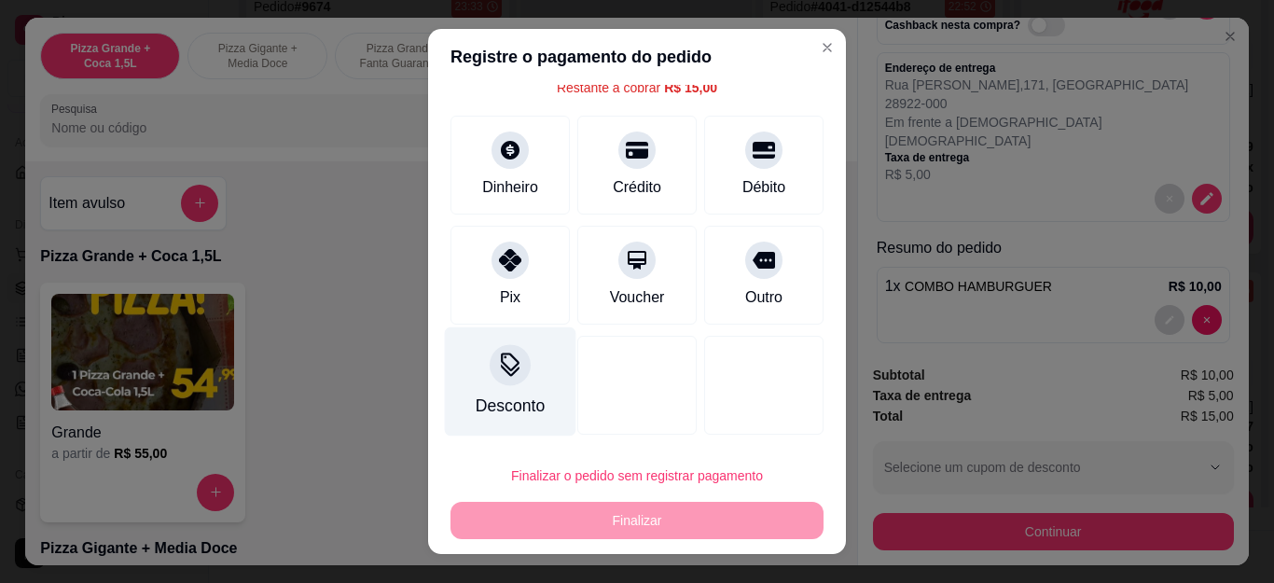
click at [515, 398] on div "Desconto" at bounding box center [510, 406] width 69 height 24
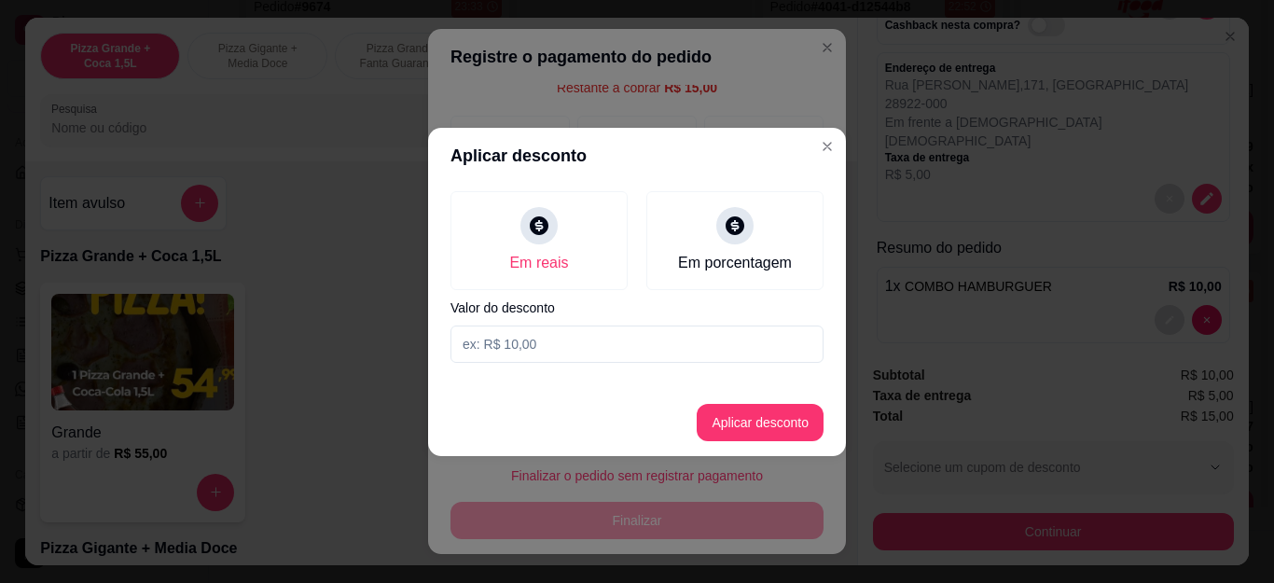
click at [548, 333] on input at bounding box center [637, 344] width 373 height 37
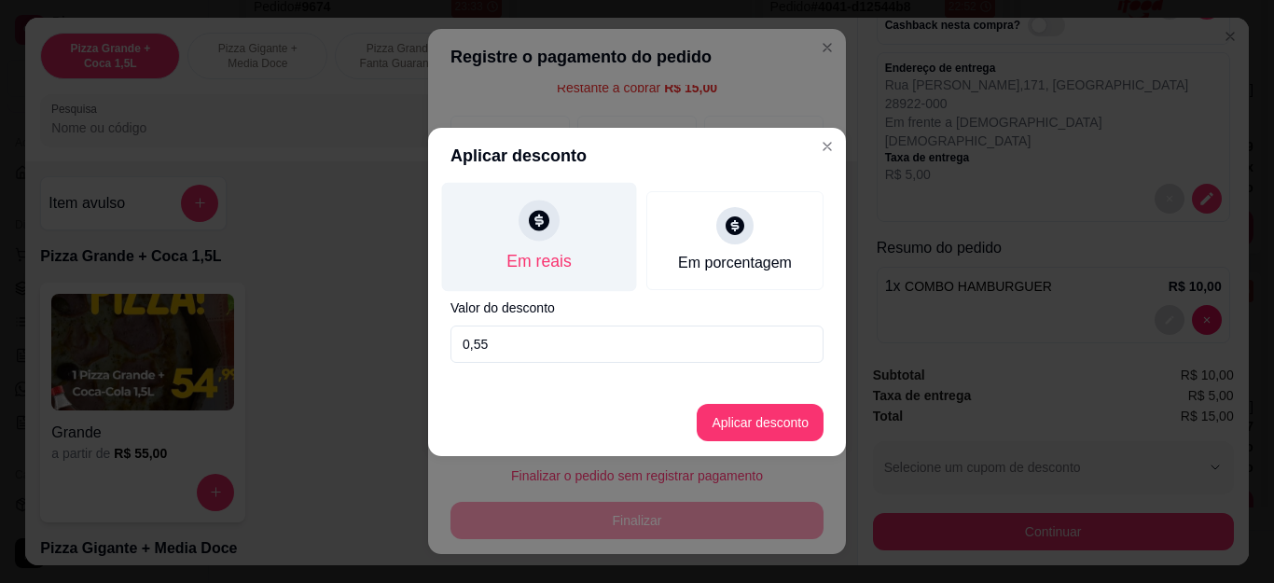
type input "0,55"
click at [556, 265] on div "Em reais" at bounding box center [538, 261] width 64 height 24
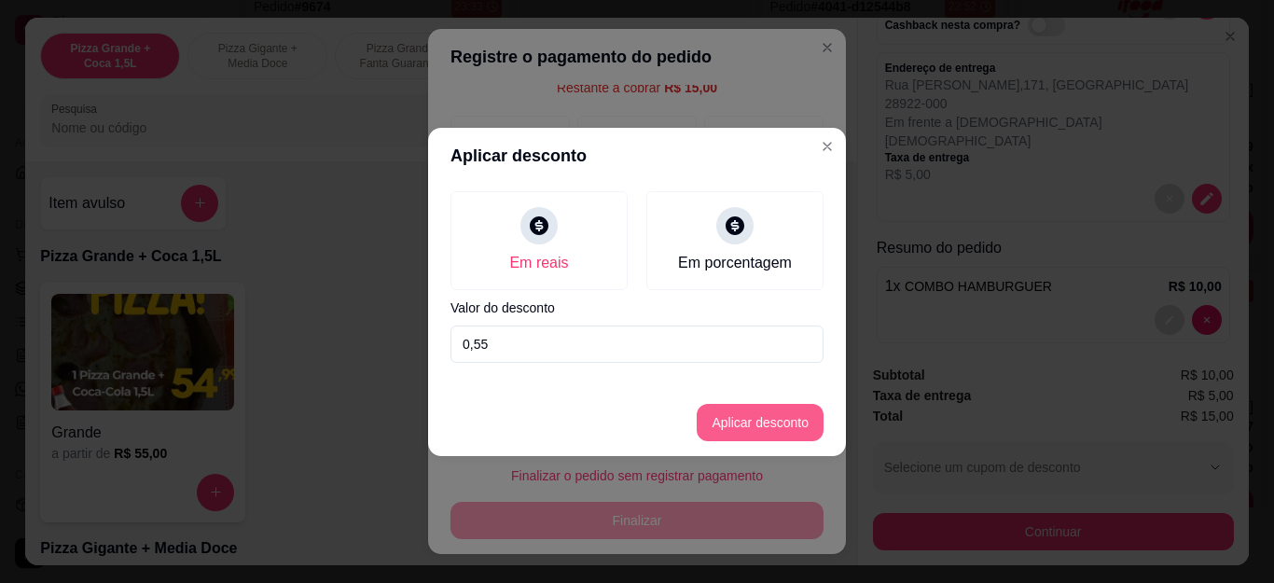
click at [784, 436] on button "Aplicar desconto" at bounding box center [760, 422] width 127 height 37
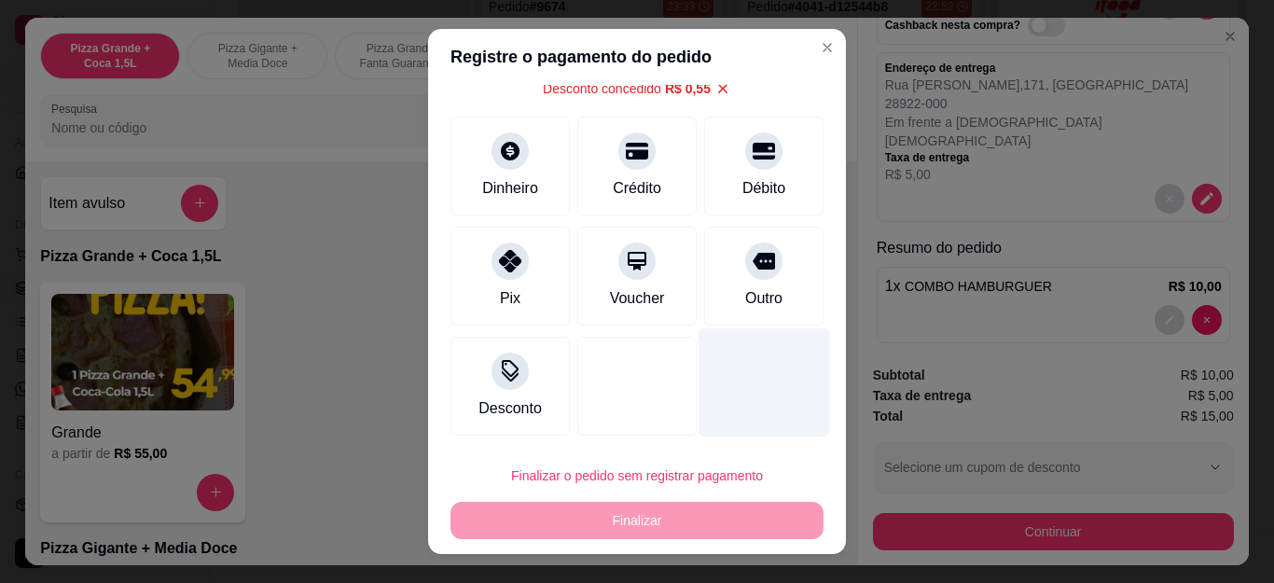
scroll to position [100, 0]
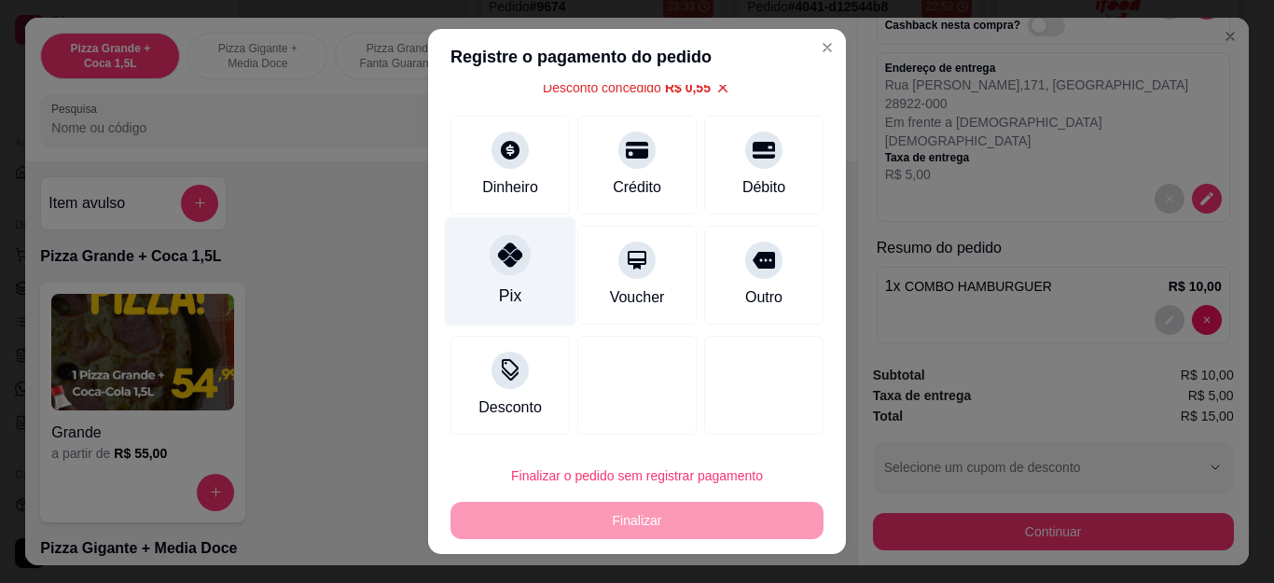
click at [505, 268] on div at bounding box center [510, 255] width 41 height 41
type input "R$ 0,00"
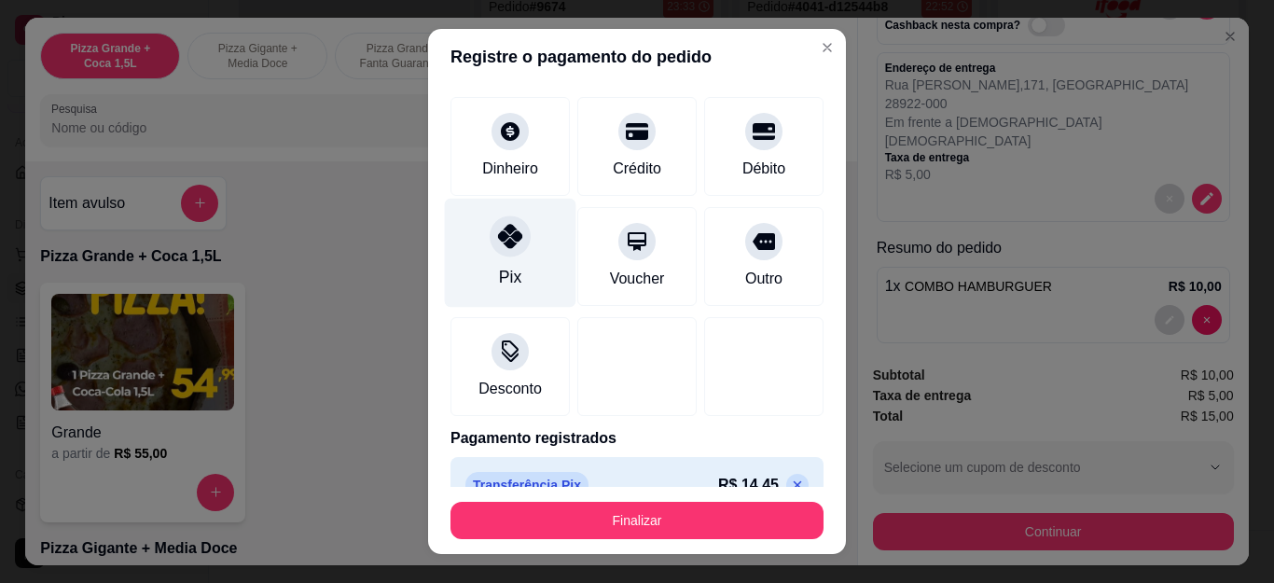
scroll to position [81, 0]
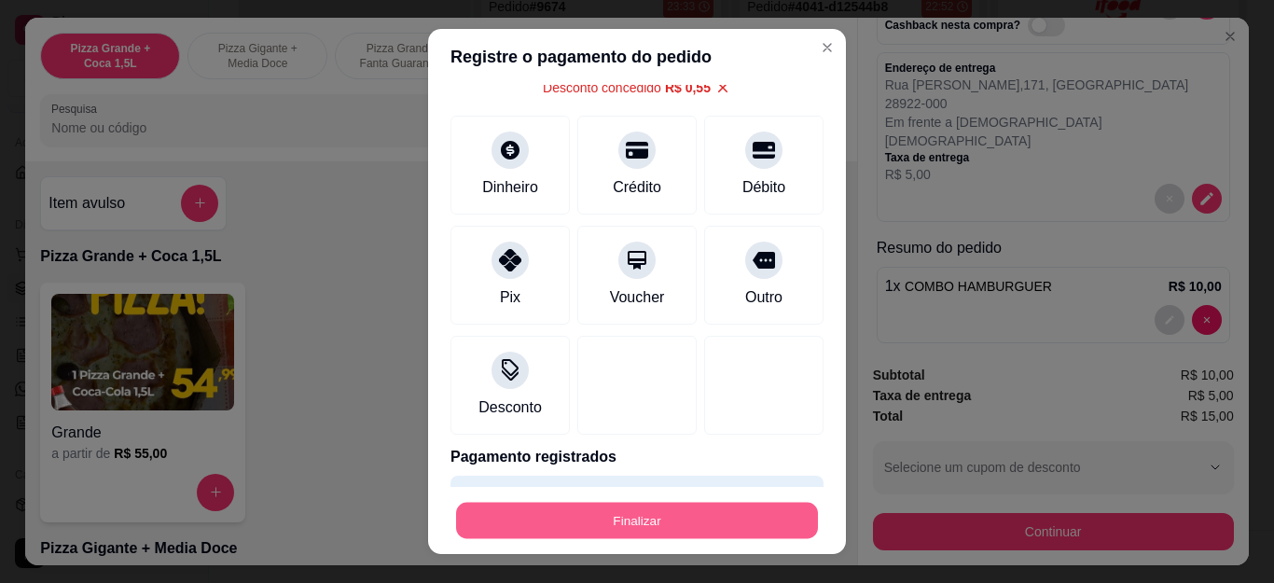
click at [675, 508] on button "Finalizar" at bounding box center [637, 520] width 362 height 36
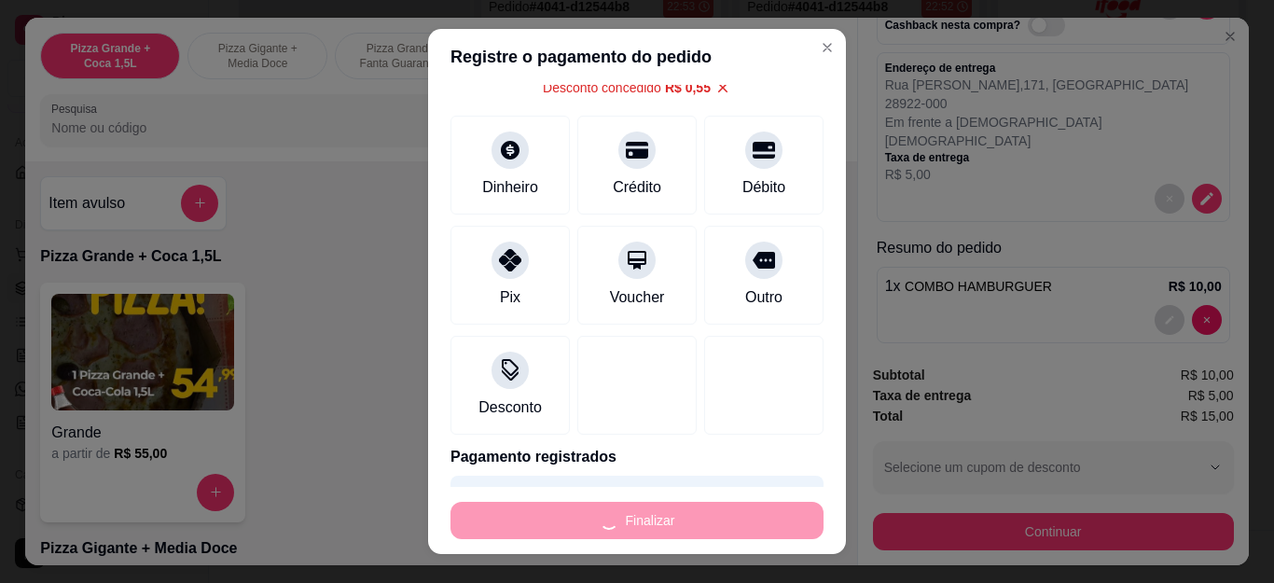
type input "0"
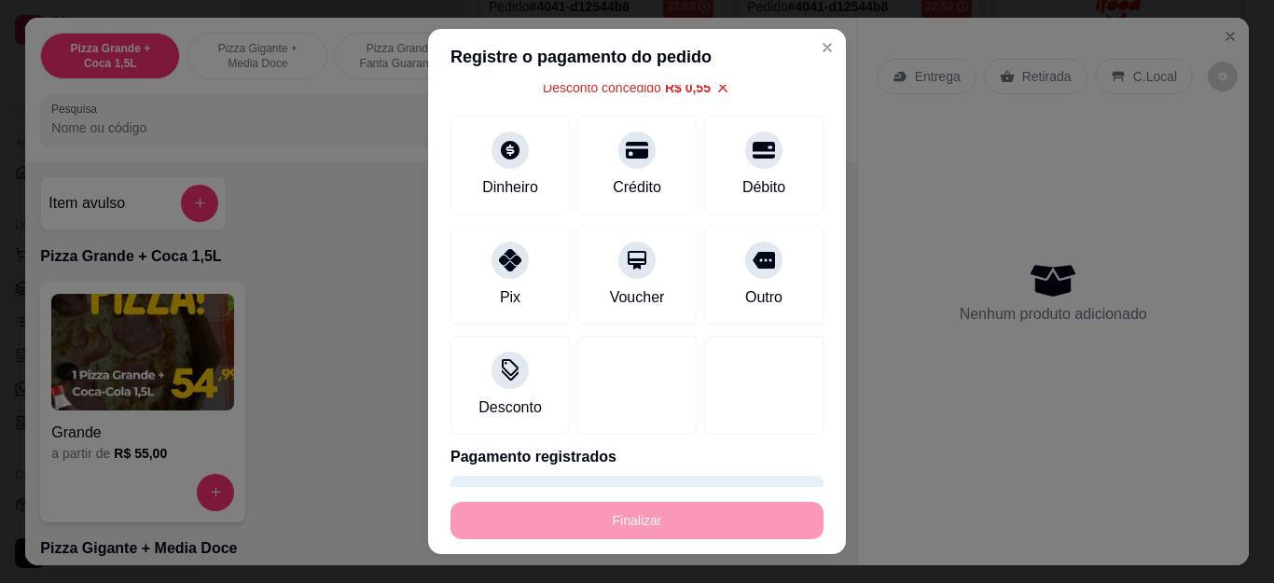
type input "-R$ 15,00"
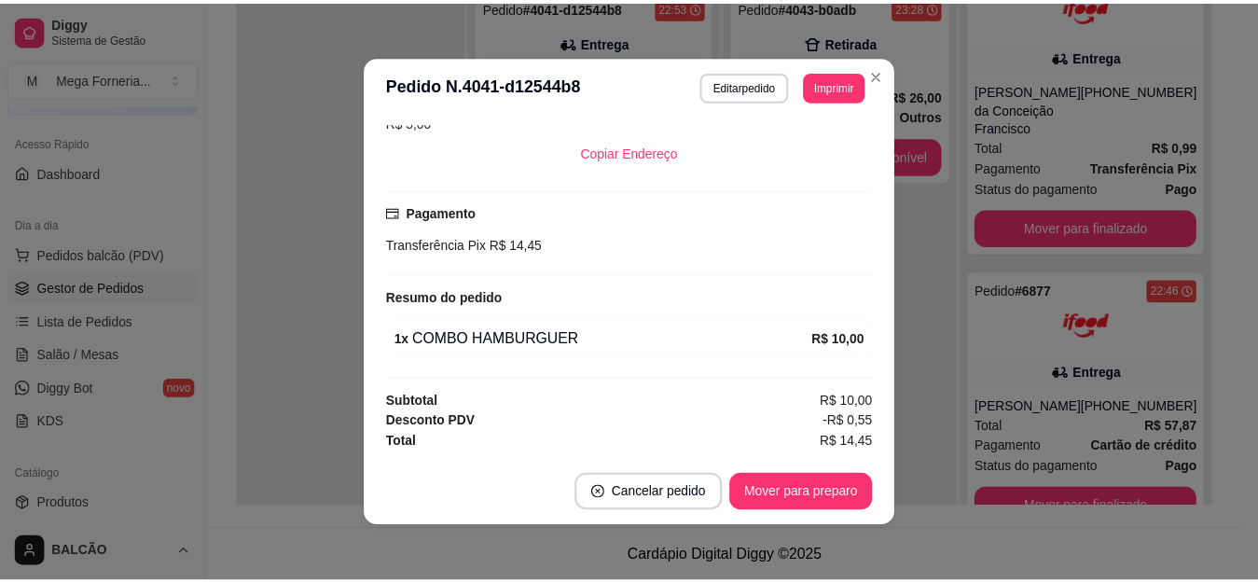
scroll to position [401, 0]
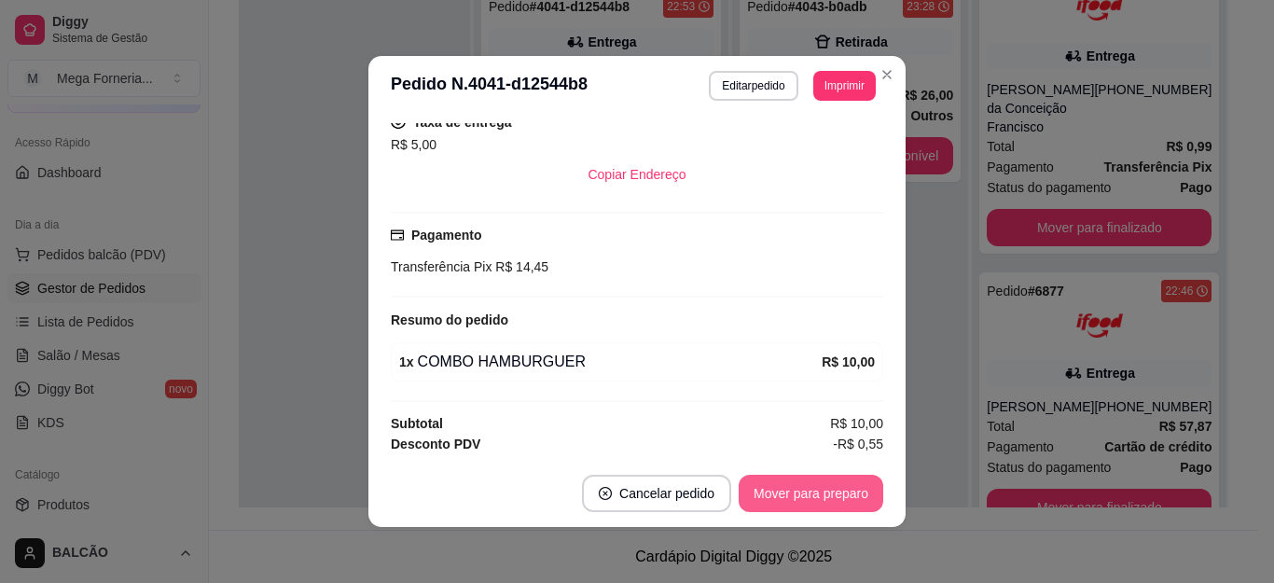
click at [820, 489] on button "Mover para preparo" at bounding box center [811, 493] width 145 height 37
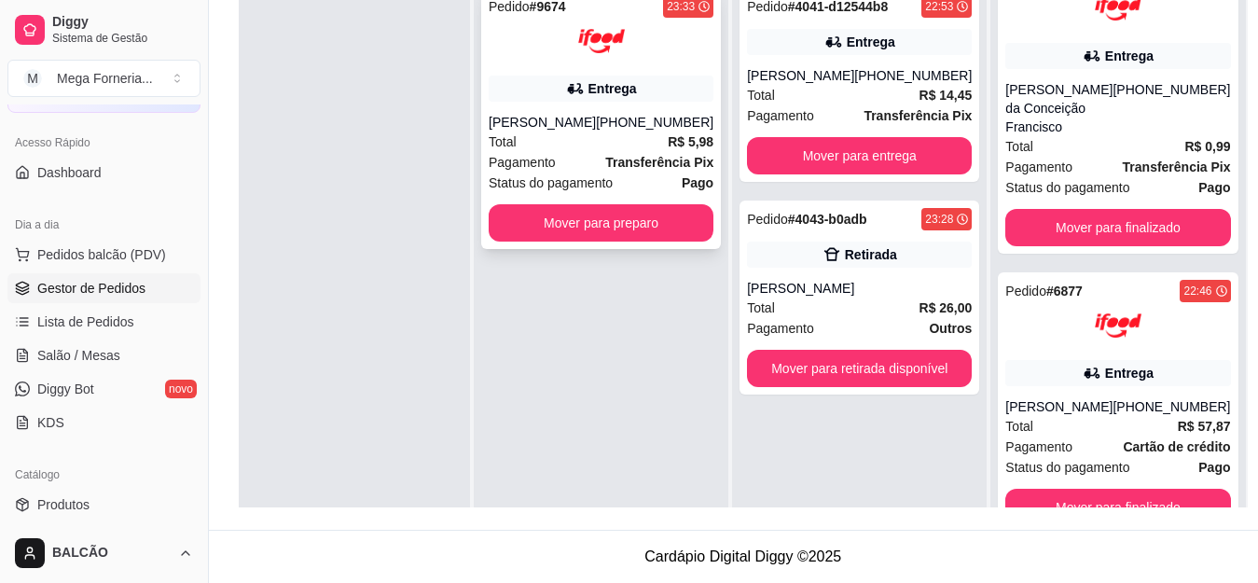
click at [586, 119] on div "Camila Fernandes" at bounding box center [542, 122] width 107 height 19
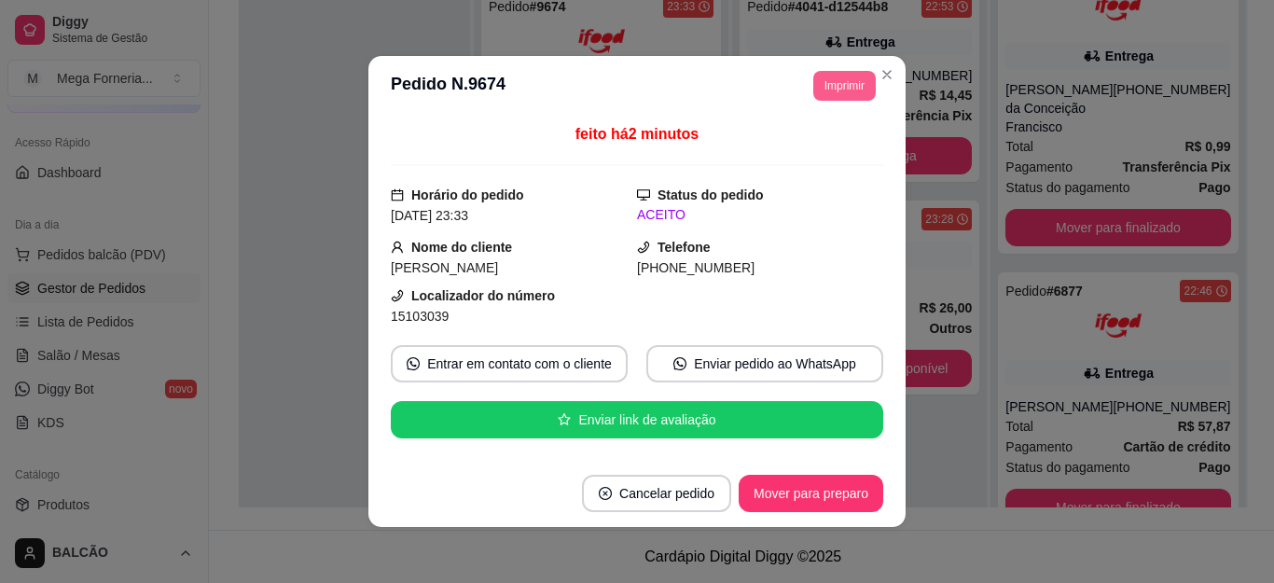
click at [826, 91] on button "Imprimir" at bounding box center [844, 86] width 62 height 30
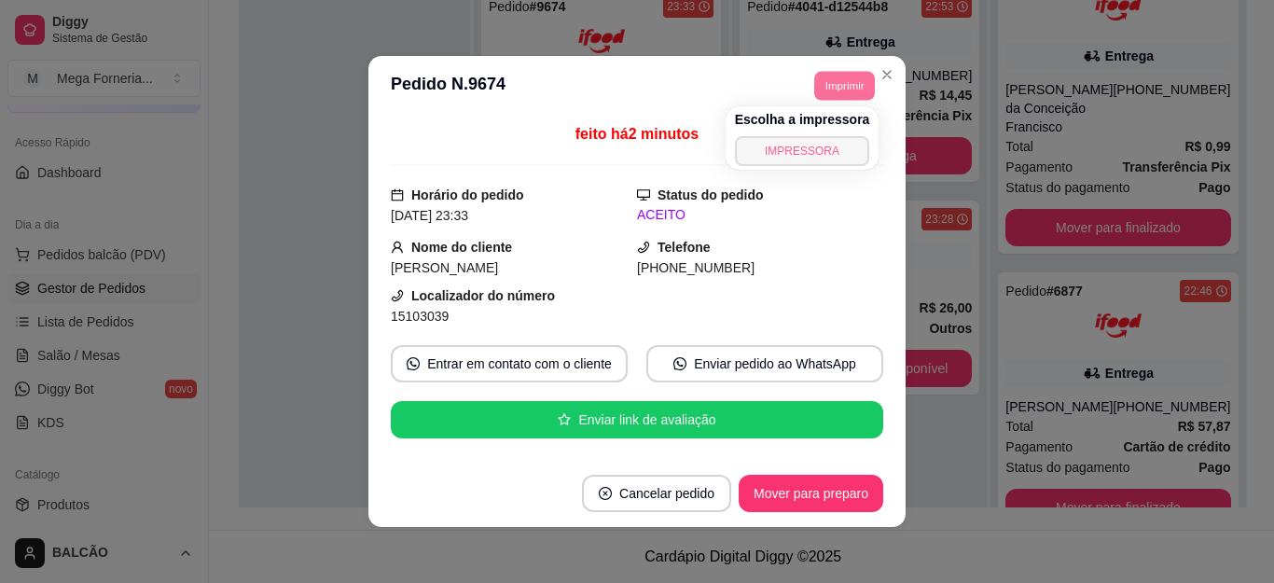
click at [823, 149] on button "IMPRESSORA" at bounding box center [802, 151] width 135 height 30
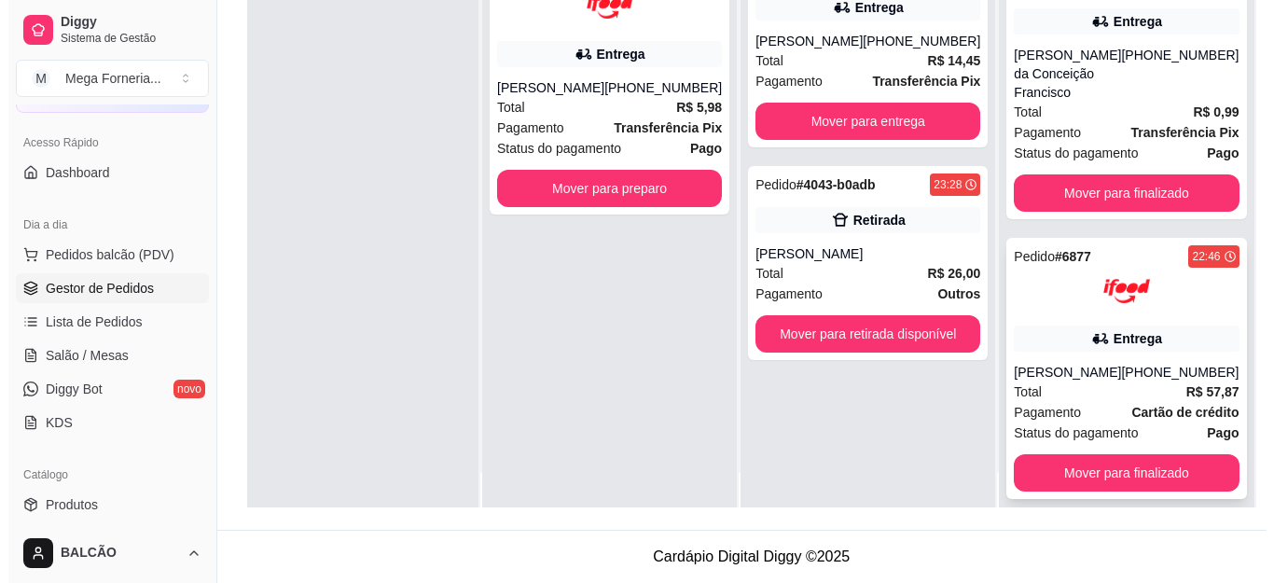
scroll to position [52, 0]
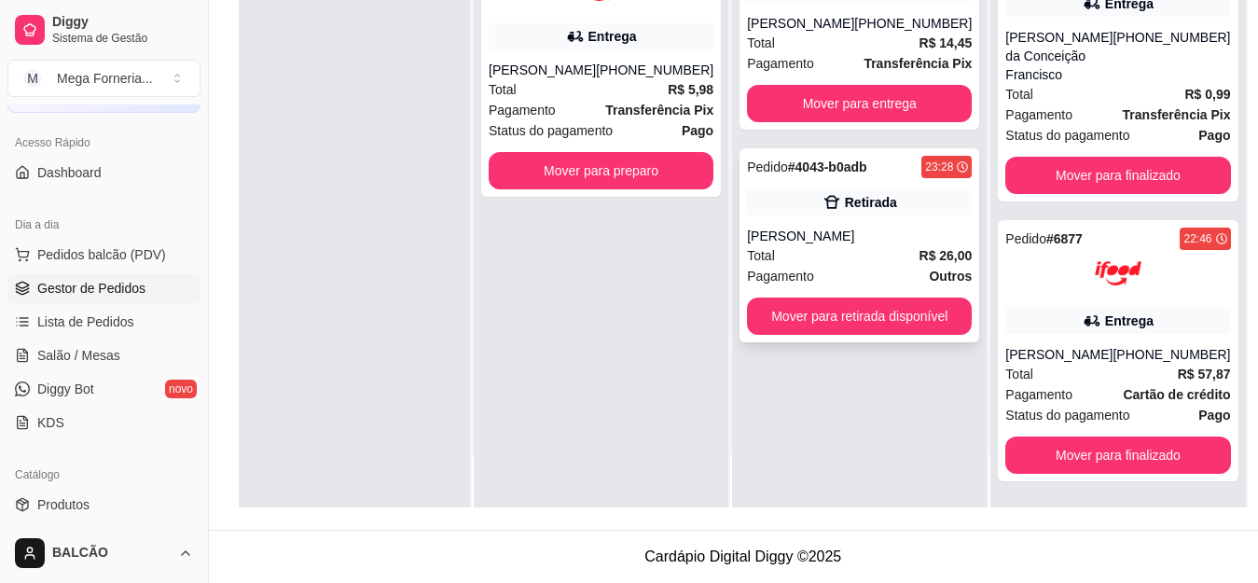
click at [863, 225] on div "Pedido # 4043-b0adb 23:28 Retirada Gabriel Total R$ 26,00 Pagamento Outros Move…" at bounding box center [860, 245] width 240 height 194
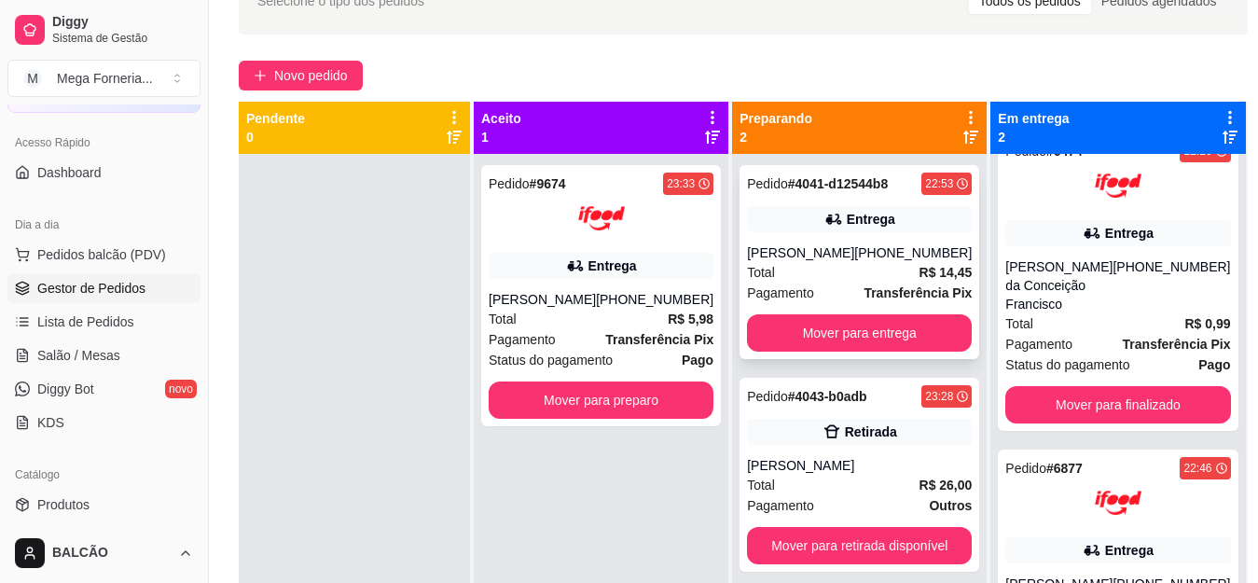
scroll to position [98, 0]
